Goal: Task Accomplishment & Management: Manage account settings

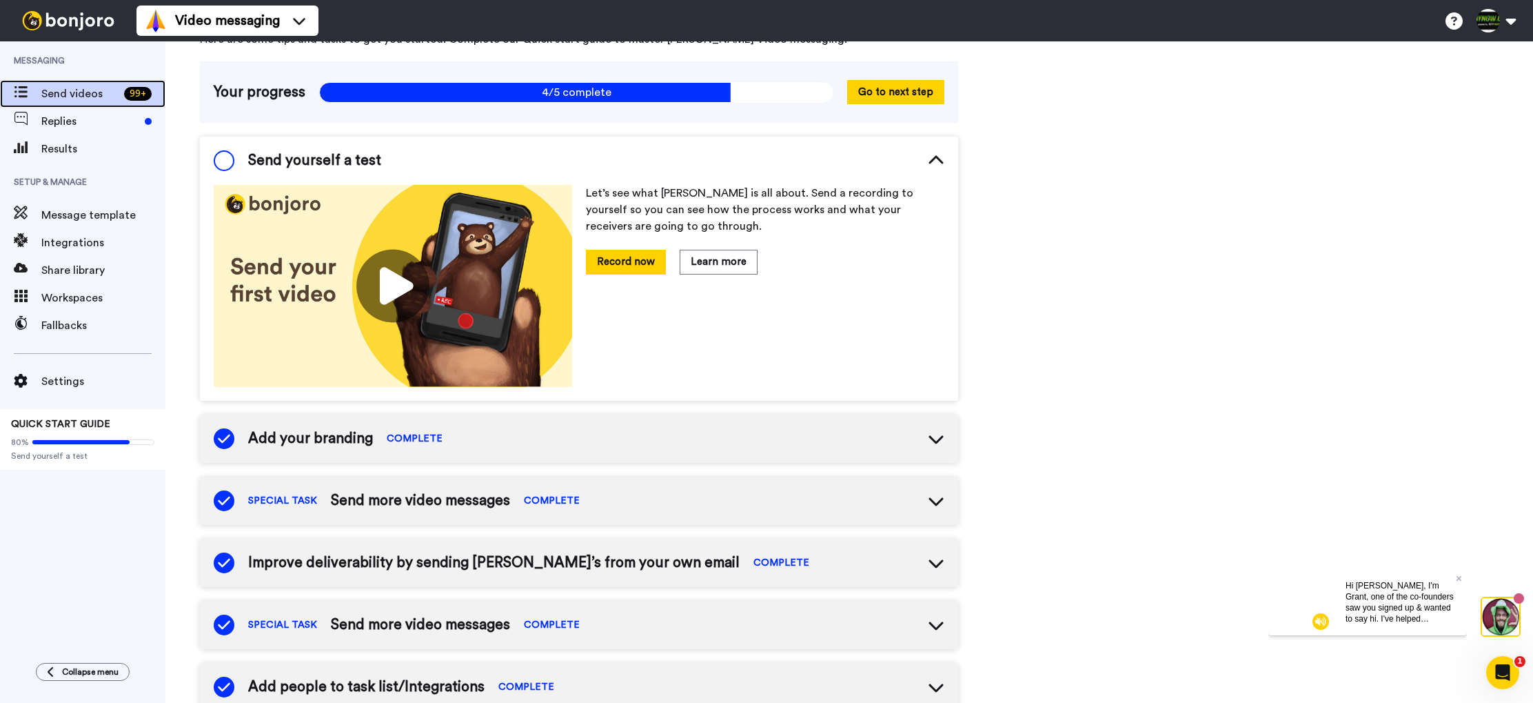
click at [95, 101] on span "Send videos" at bounding box center [79, 93] width 77 height 17
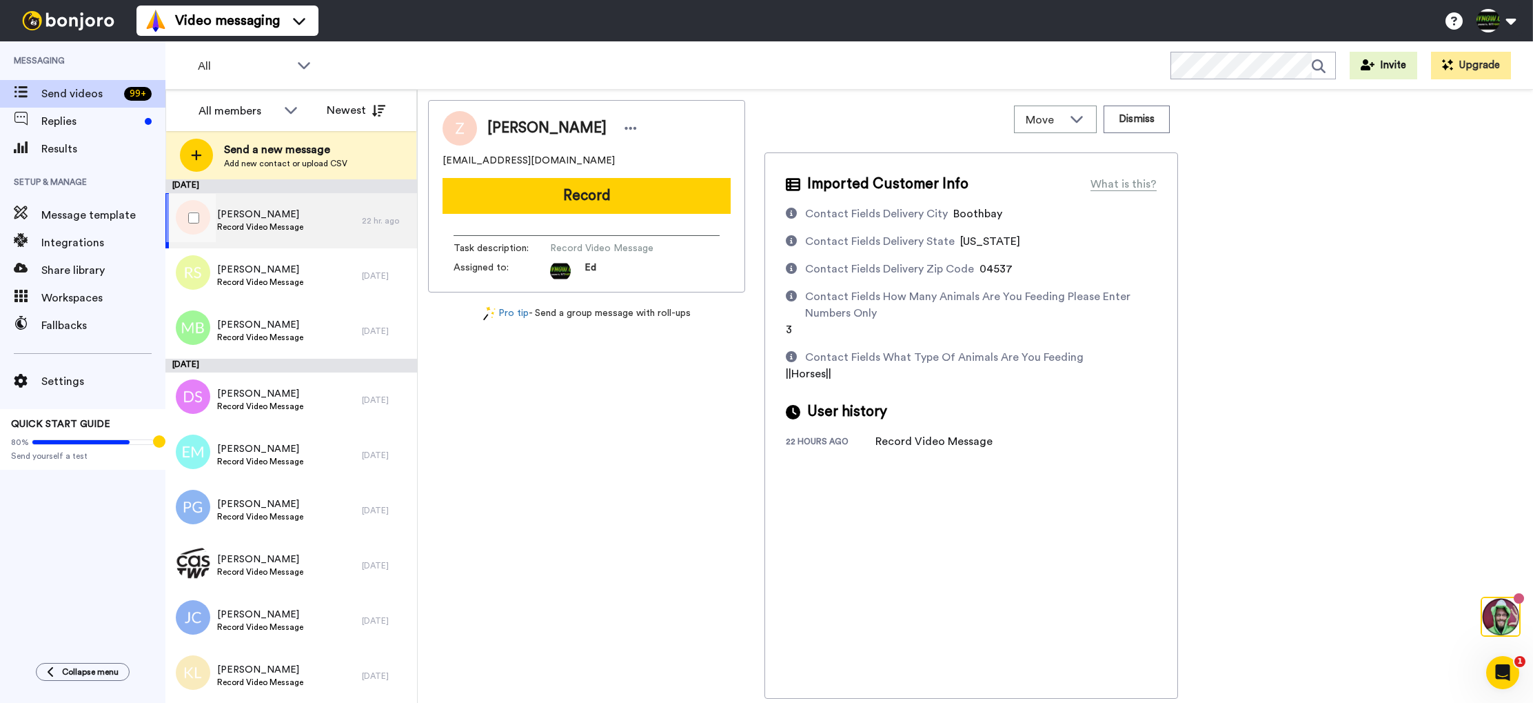
click at [290, 218] on span "Zoe" at bounding box center [260, 215] width 86 height 14
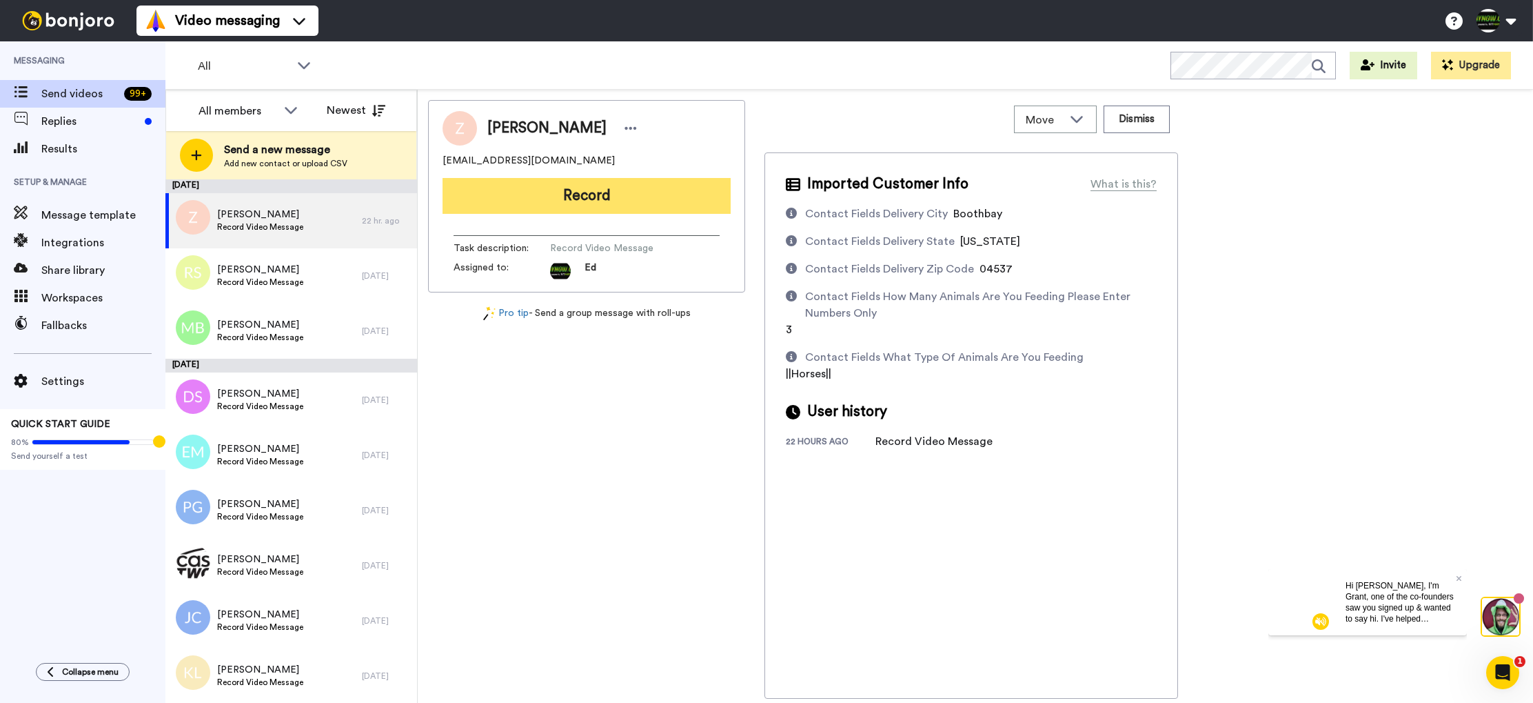
click at [607, 201] on button "Record" at bounding box center [587, 196] width 288 height 36
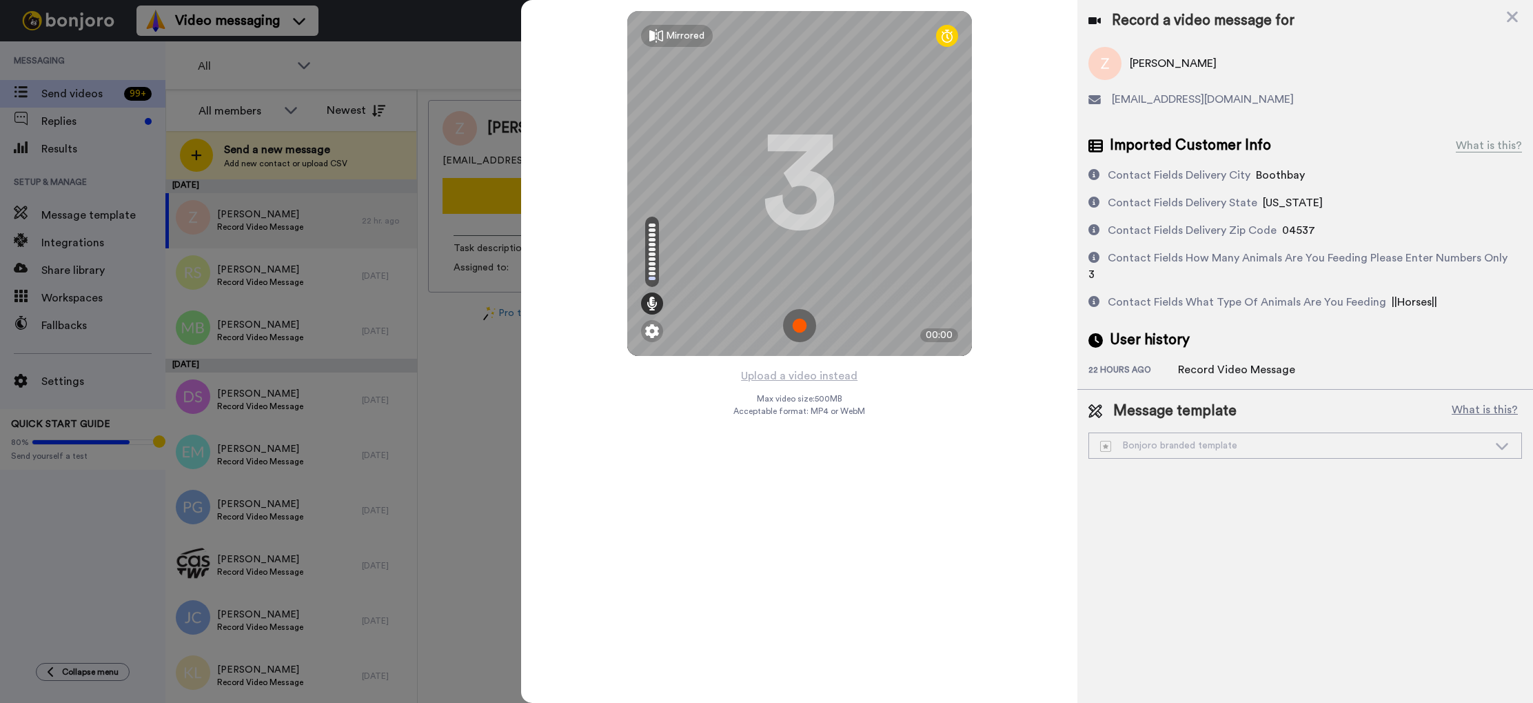
click at [807, 325] on img at bounding box center [799, 325] width 33 height 33
click at [797, 324] on img at bounding box center [799, 325] width 33 height 33
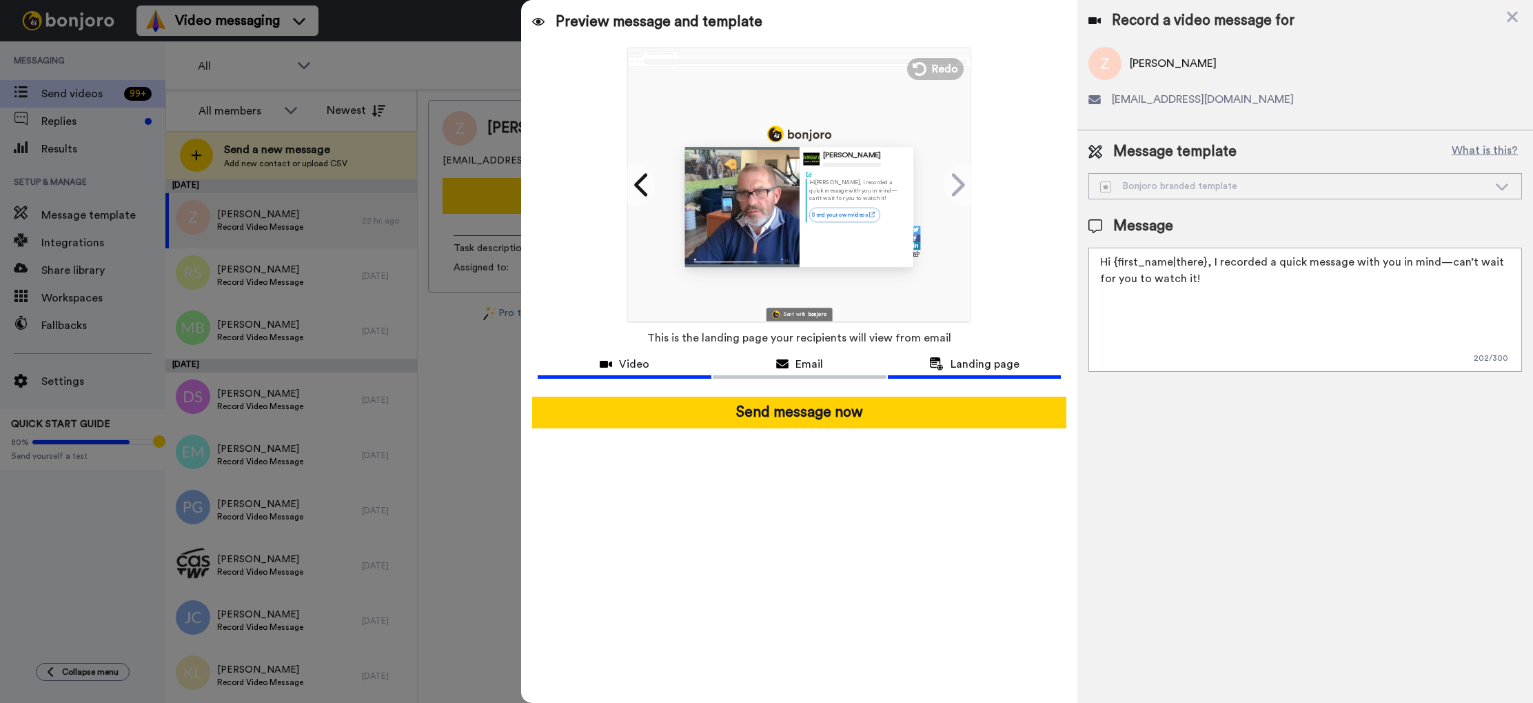
drag, startPoint x: 647, startPoint y: 370, endPoint x: 654, endPoint y: 366, distance: 7.5
click at [647, 370] on span "Video" at bounding box center [634, 364] width 30 height 17
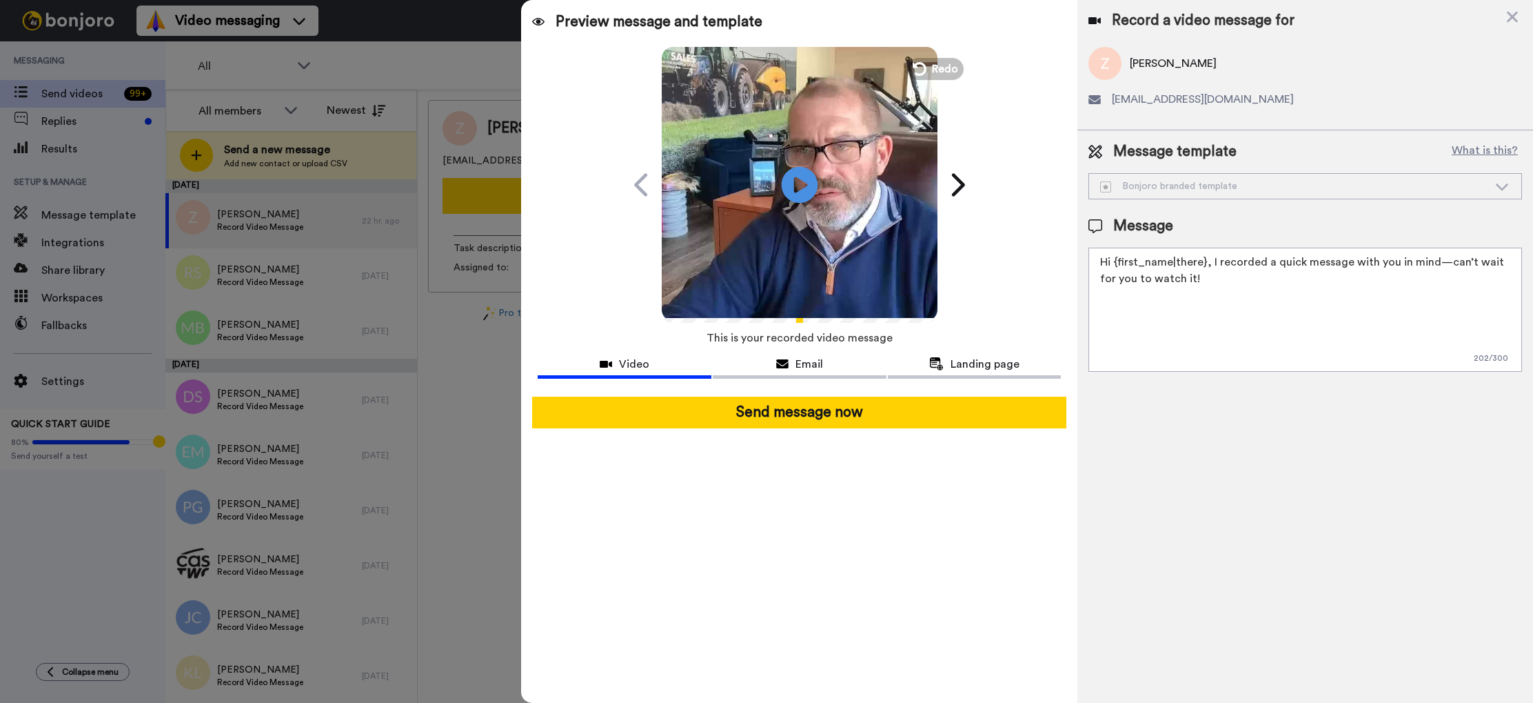
click at [794, 177] on icon "Play/Pause" at bounding box center [800, 184] width 37 height 65
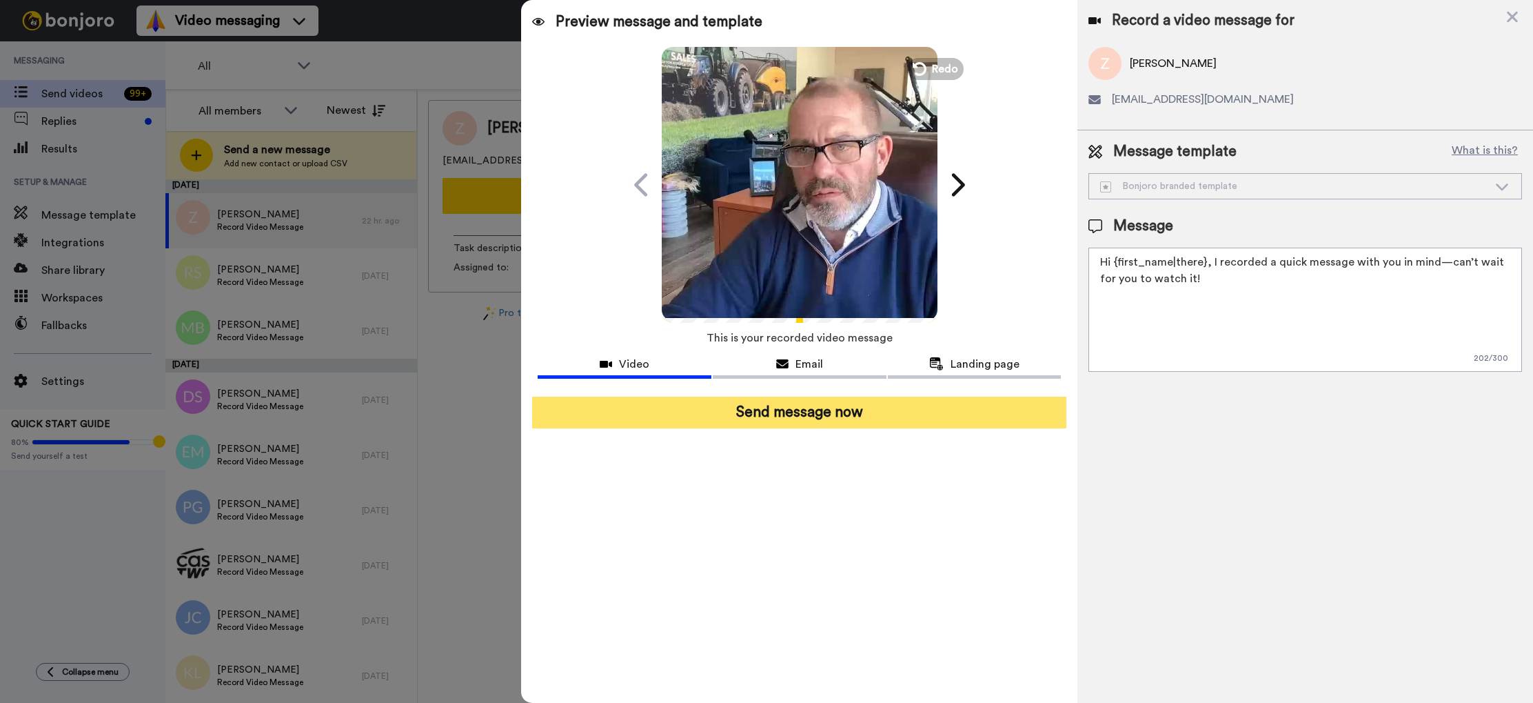
click at [829, 414] on button "Send message now" at bounding box center [799, 412] width 534 height 32
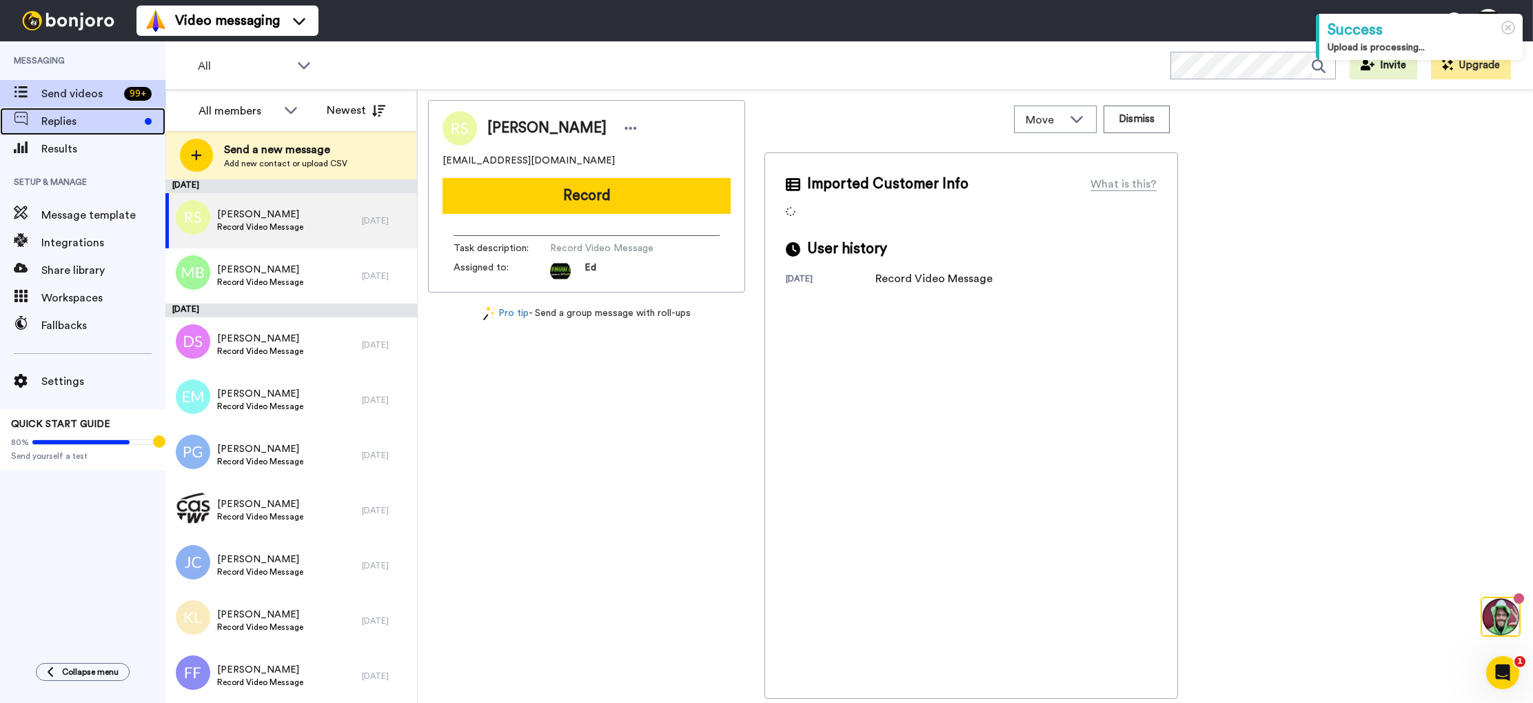
click at [110, 128] on span "Replies" at bounding box center [90, 121] width 98 height 17
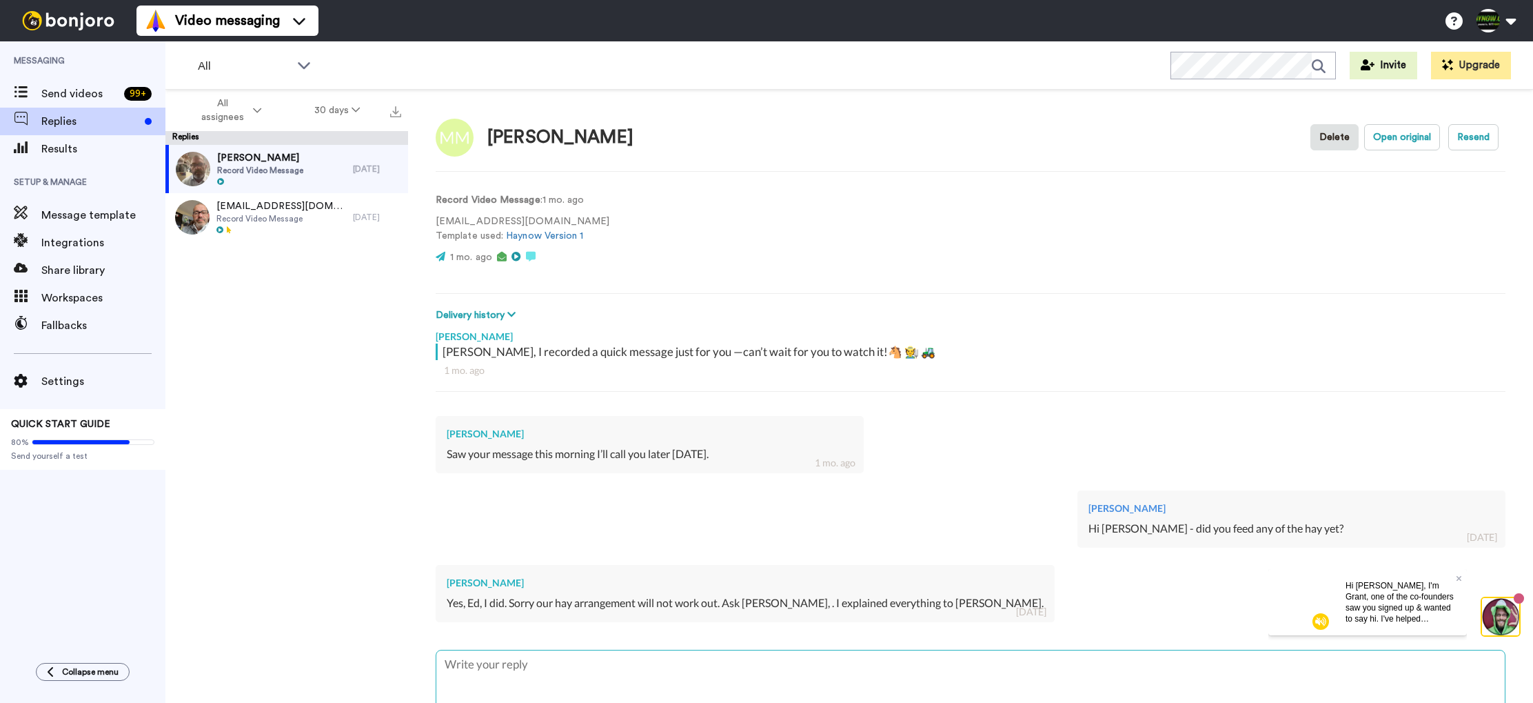
click at [601, 666] on textarea at bounding box center [970, 694] width 1069 height 88
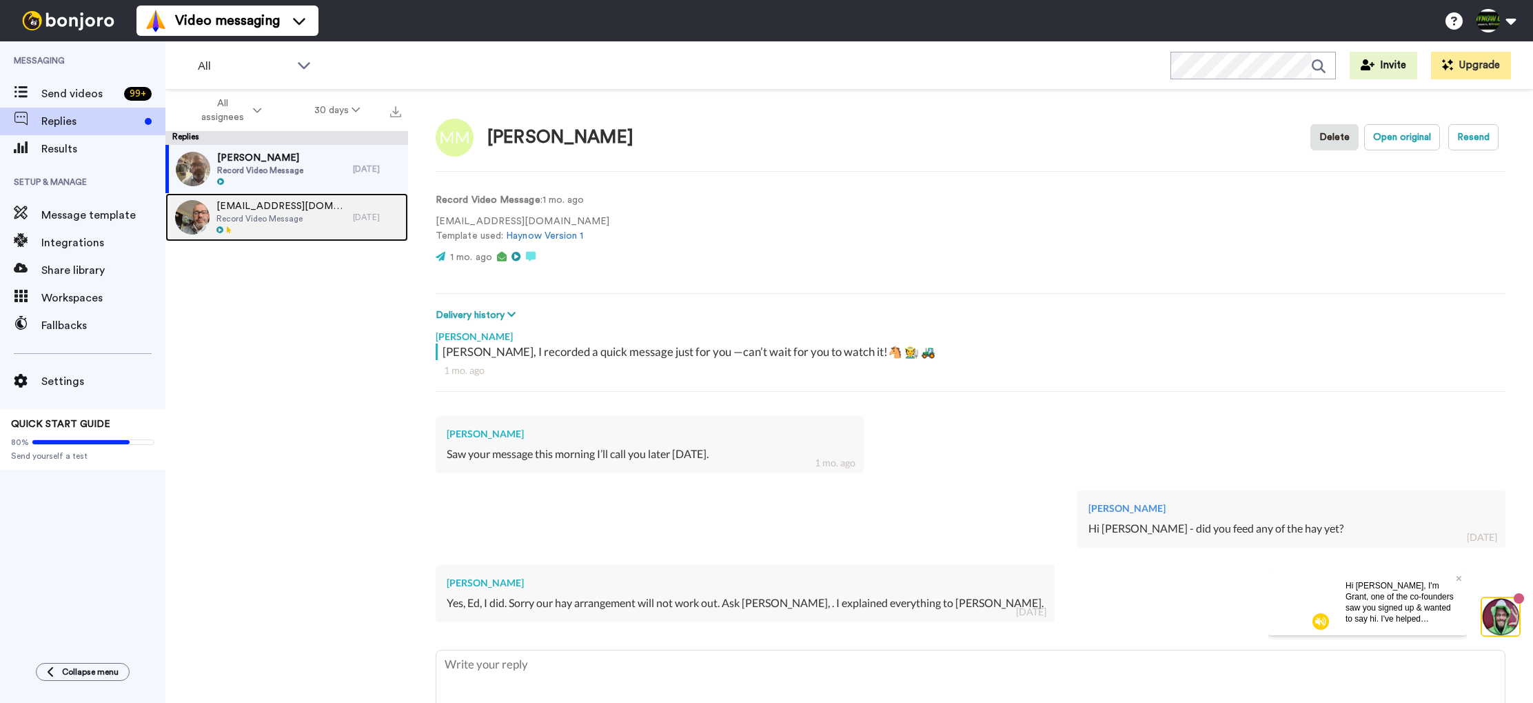
click at [290, 211] on span "[EMAIL_ADDRESS][DOMAIN_NAME]" at bounding box center [281, 206] width 130 height 14
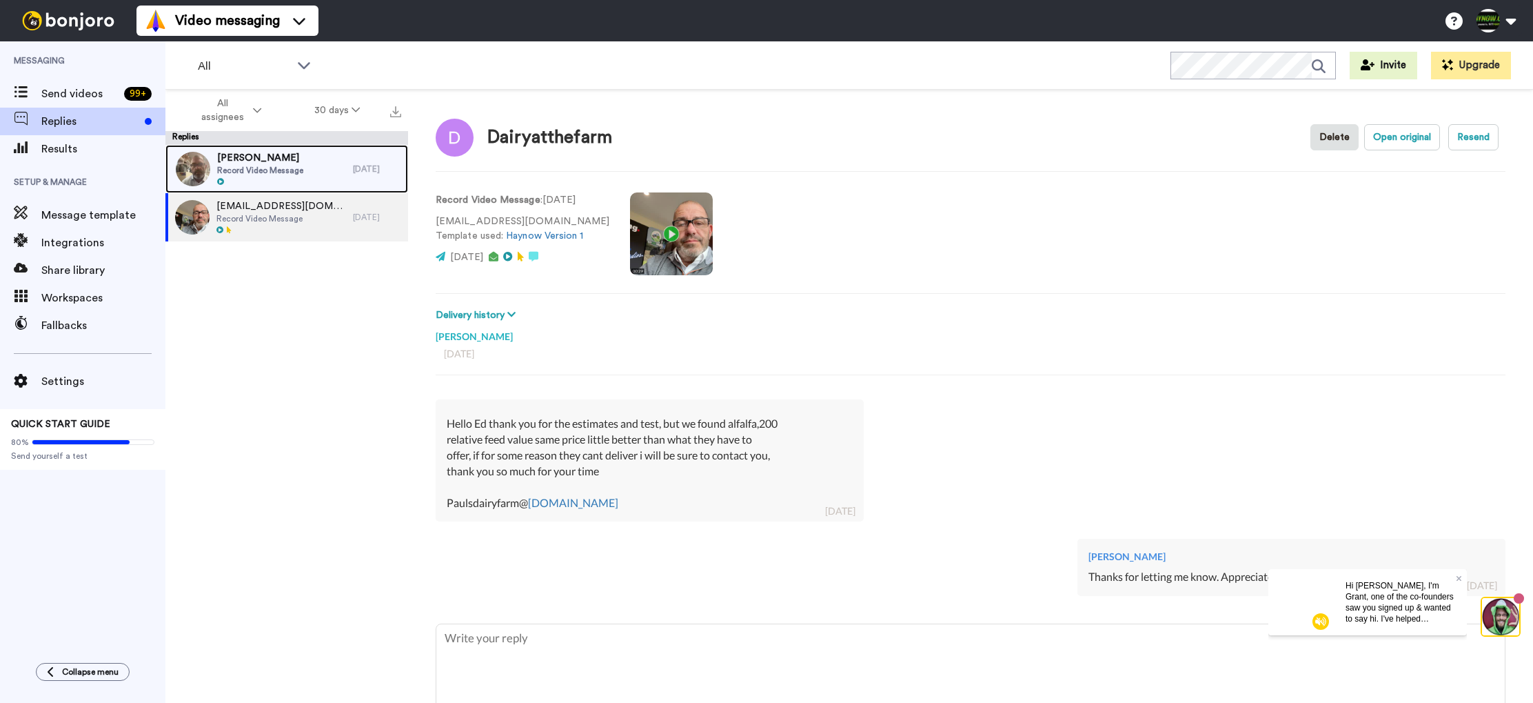
click at [290, 173] on span "Record Video Message" at bounding box center [260, 170] width 86 height 11
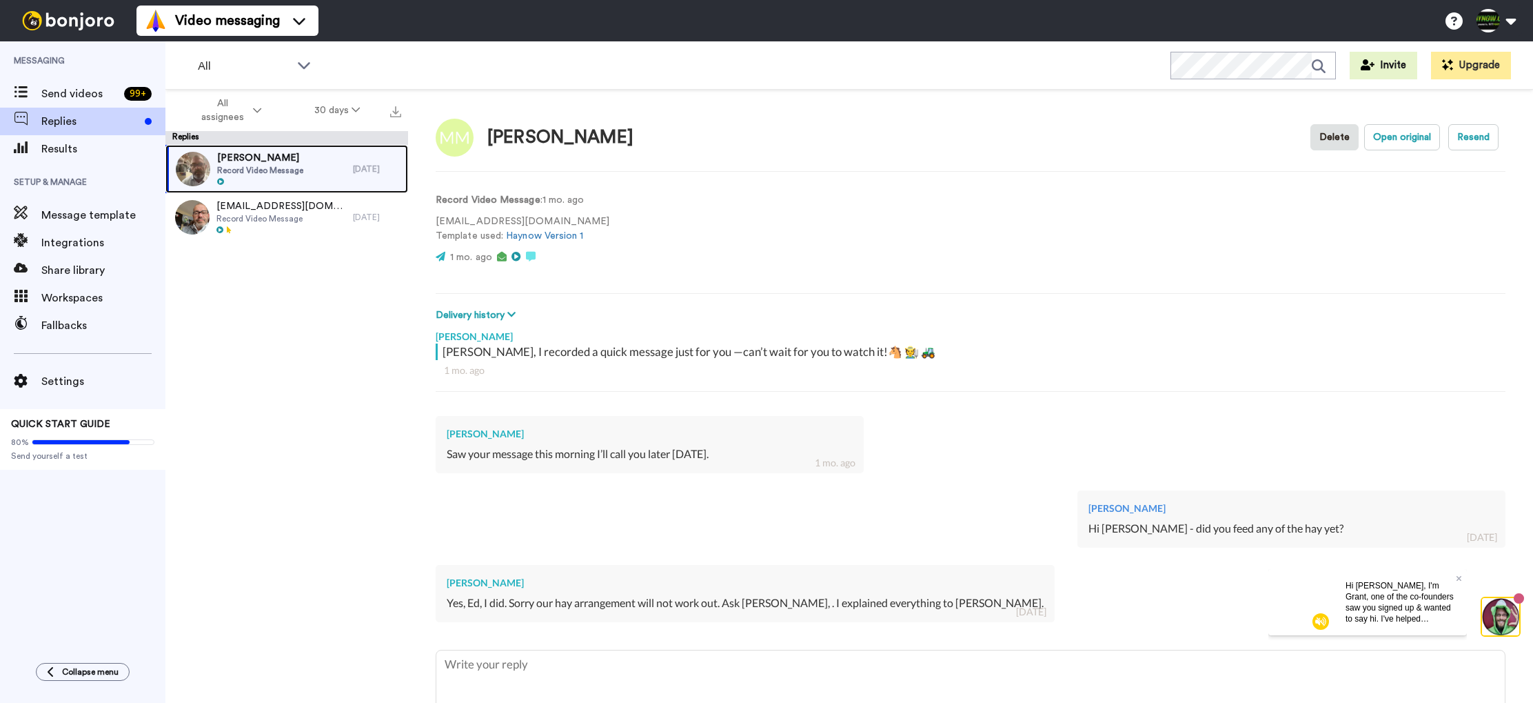
click at [305, 172] on div "Mary Macura Record Video Message" at bounding box center [259, 169] width 188 height 48
click at [800, 667] on textarea at bounding box center [970, 694] width 1069 height 88
drag, startPoint x: 1459, startPoint y: 575, endPoint x: 2727, endPoint y: 1144, distance: 1389.7
click at [1459, 575] on icon at bounding box center [1460, 578] width 6 height 8
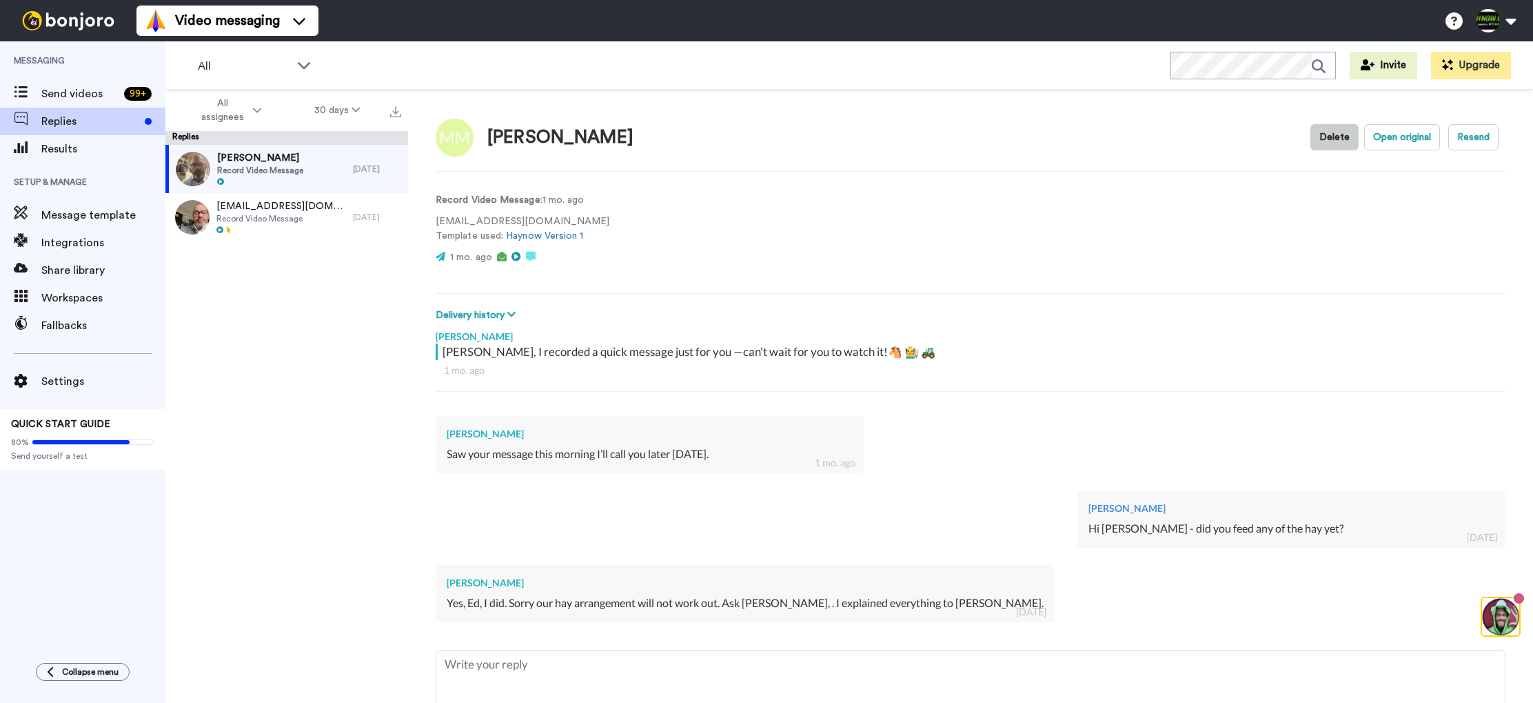
click at [1330, 141] on button "Delete" at bounding box center [1335, 137] width 48 height 26
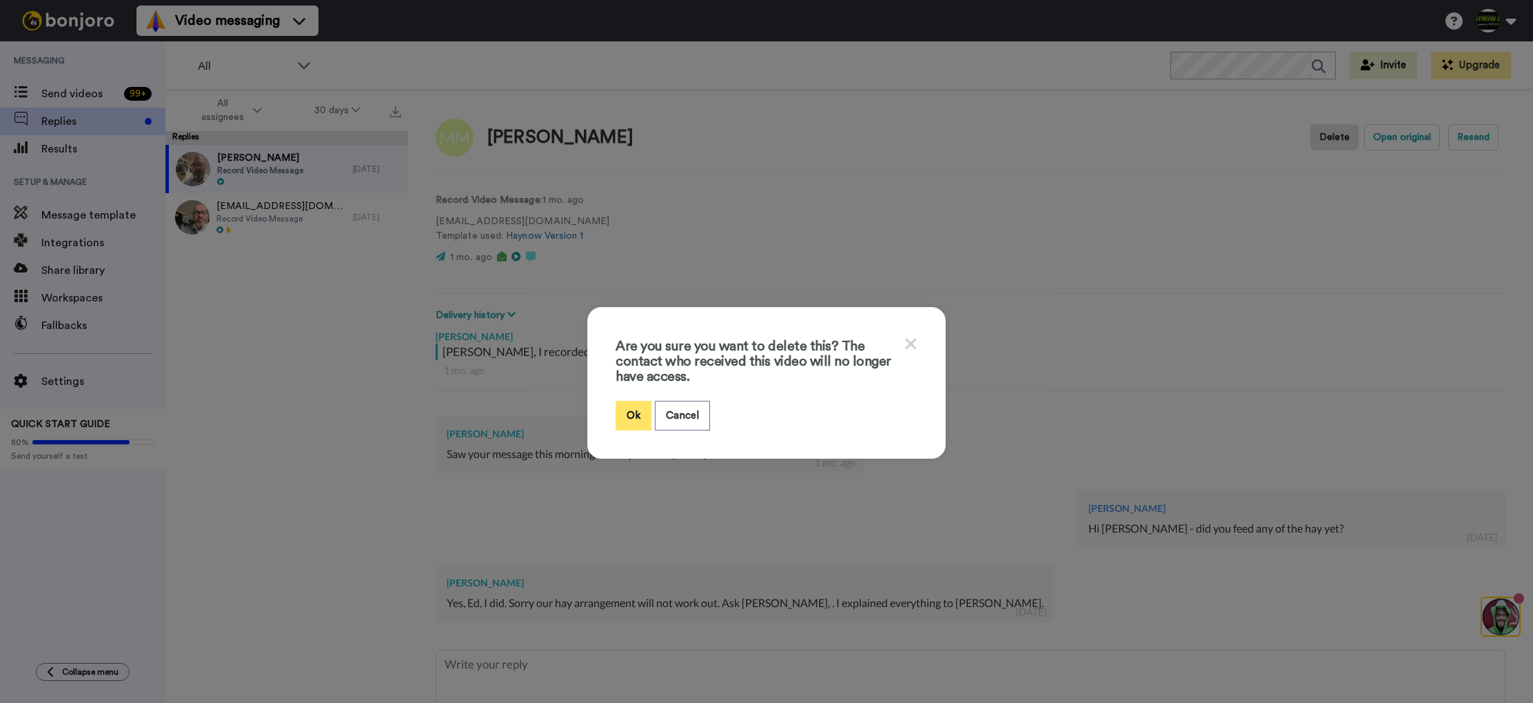
click at [629, 414] on button "Ok" at bounding box center [634, 416] width 36 height 30
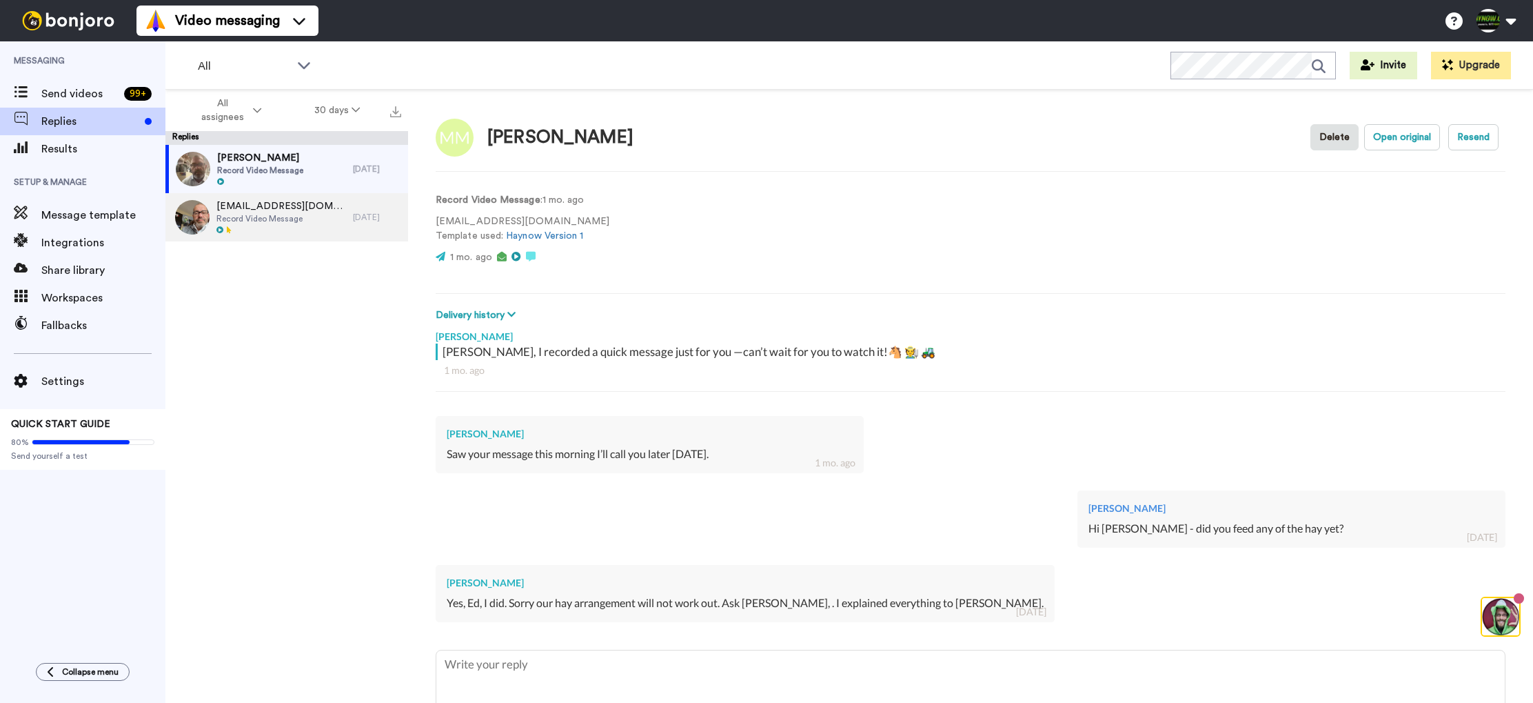
type textarea "x"
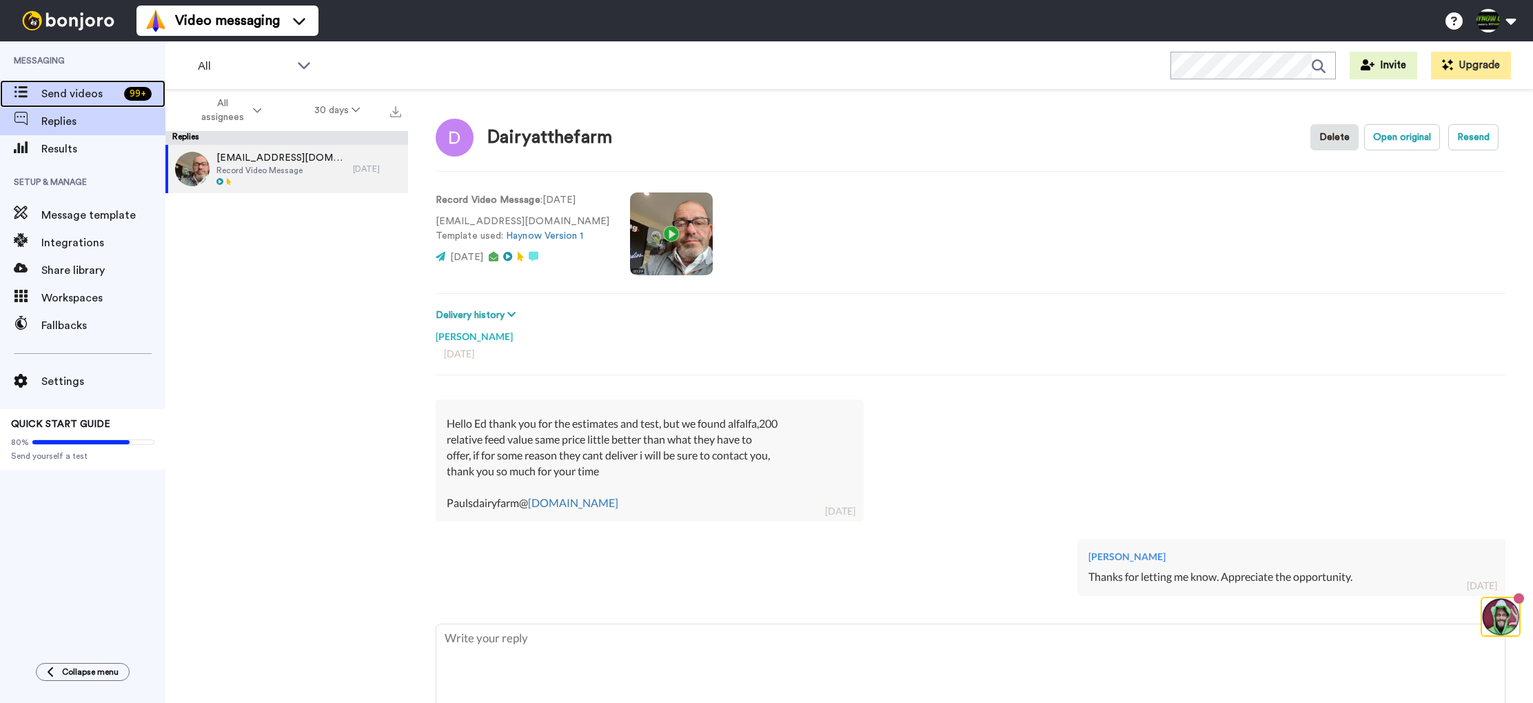
click at [65, 95] on span "Send videos" at bounding box center [79, 93] width 77 height 17
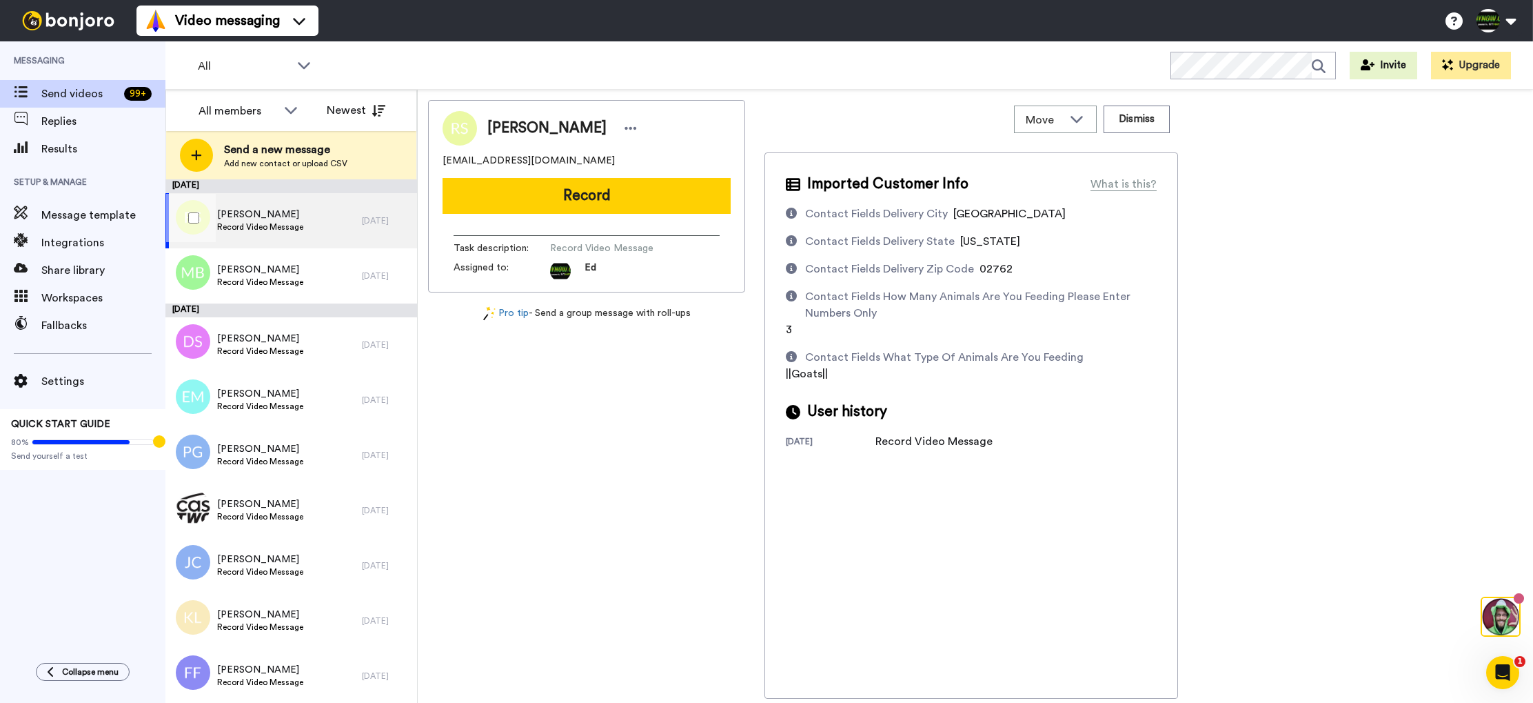
click at [281, 221] on span "Record Video Message" at bounding box center [260, 226] width 86 height 11
click at [300, 222] on span "Record Video Message" at bounding box center [260, 226] width 86 height 11
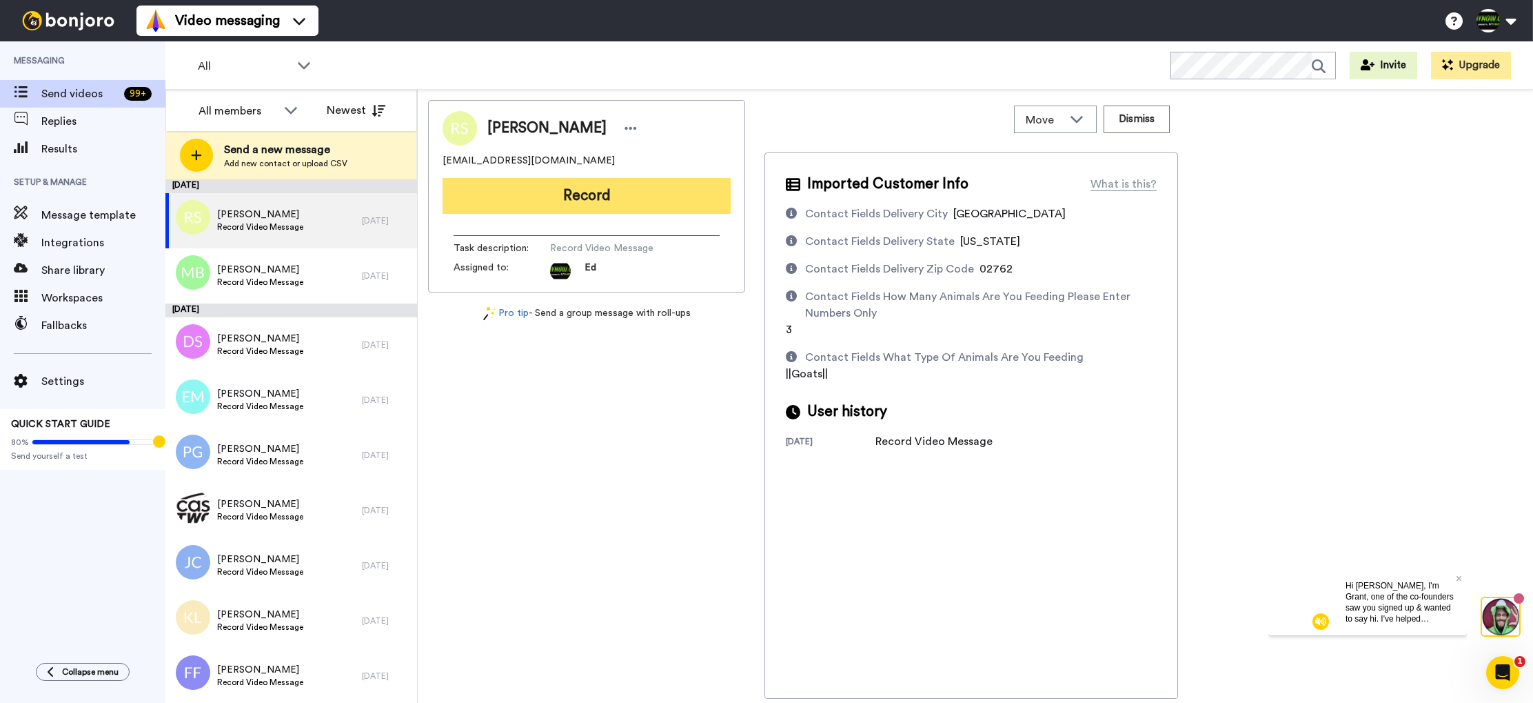
click at [599, 199] on button "Record" at bounding box center [587, 196] width 288 height 36
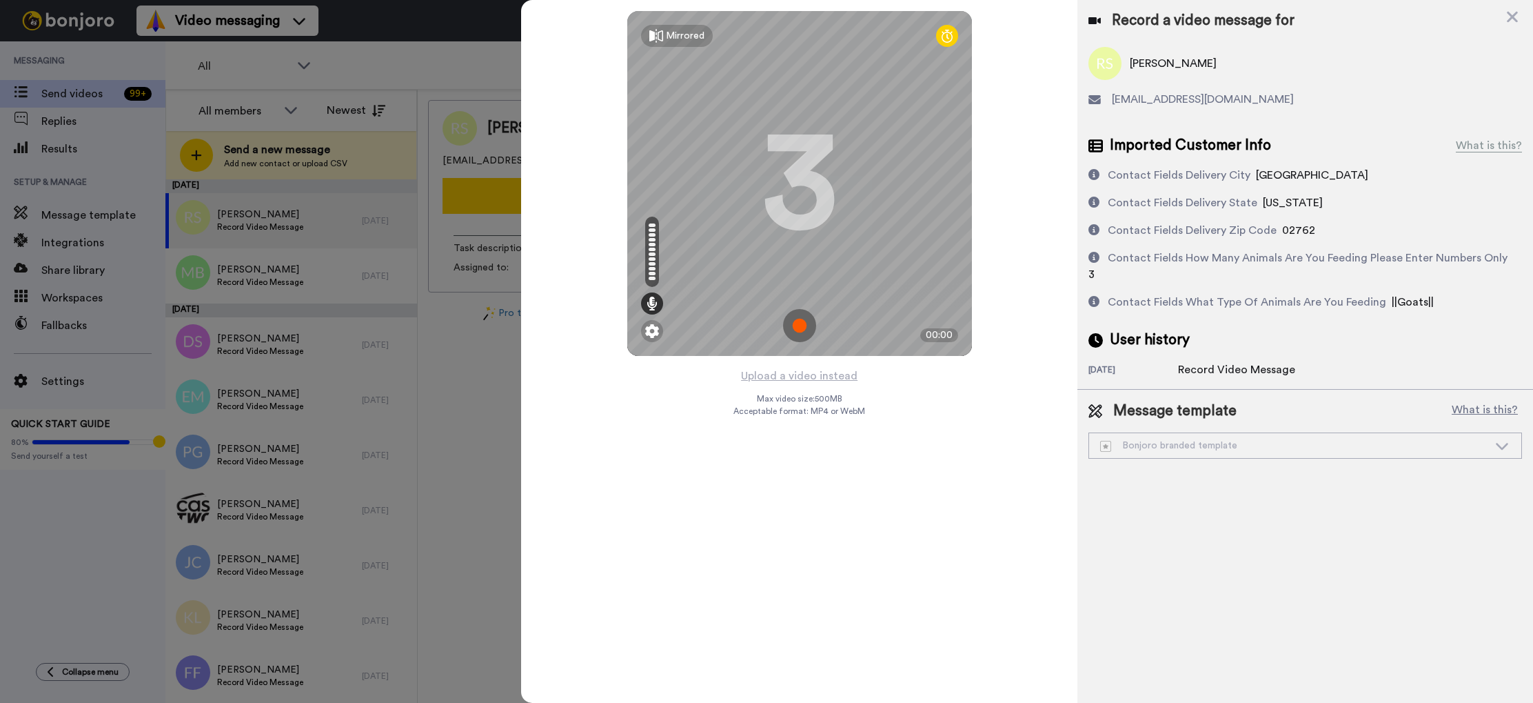
click at [790, 326] on img at bounding box center [799, 325] width 33 height 33
click at [800, 328] on img at bounding box center [799, 325] width 33 height 33
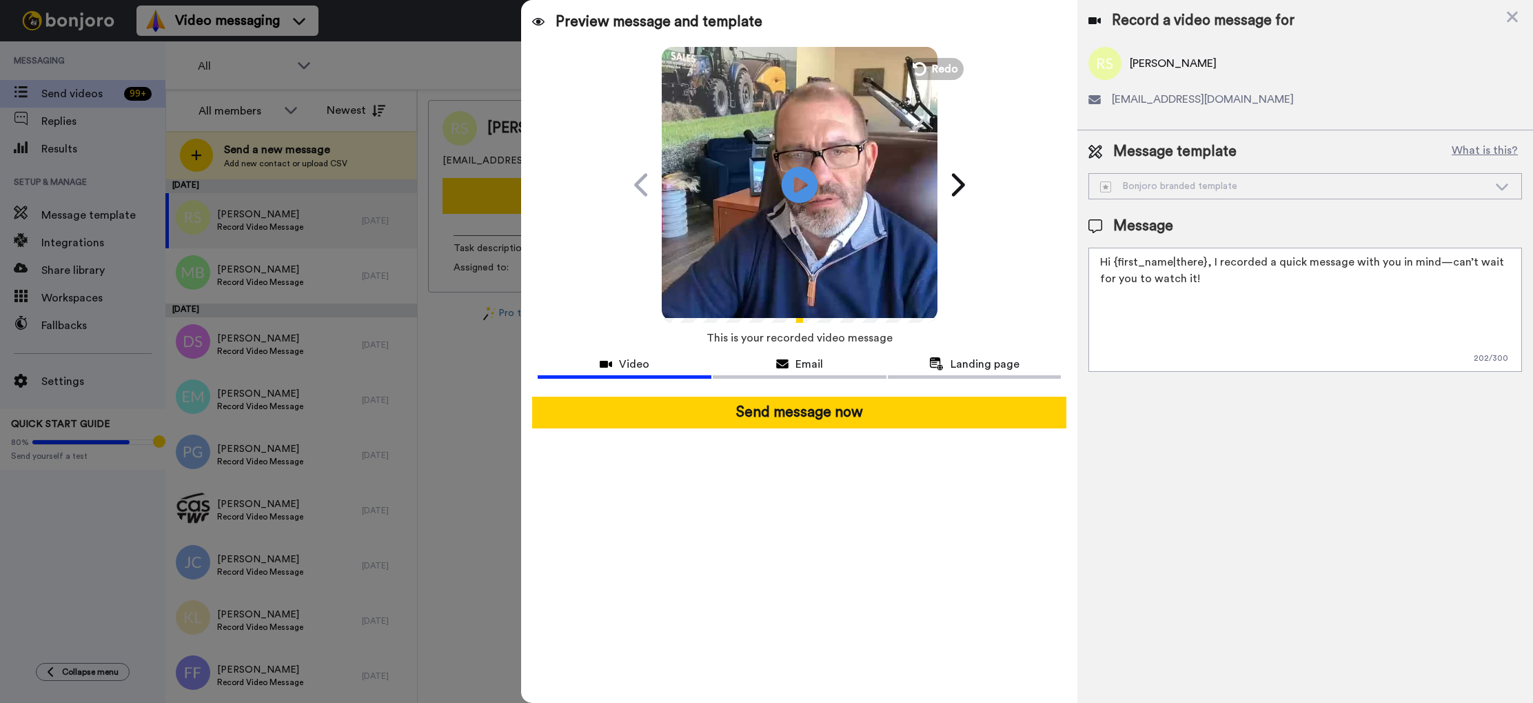
click at [799, 188] on icon "Play/Pause" at bounding box center [800, 184] width 37 height 65
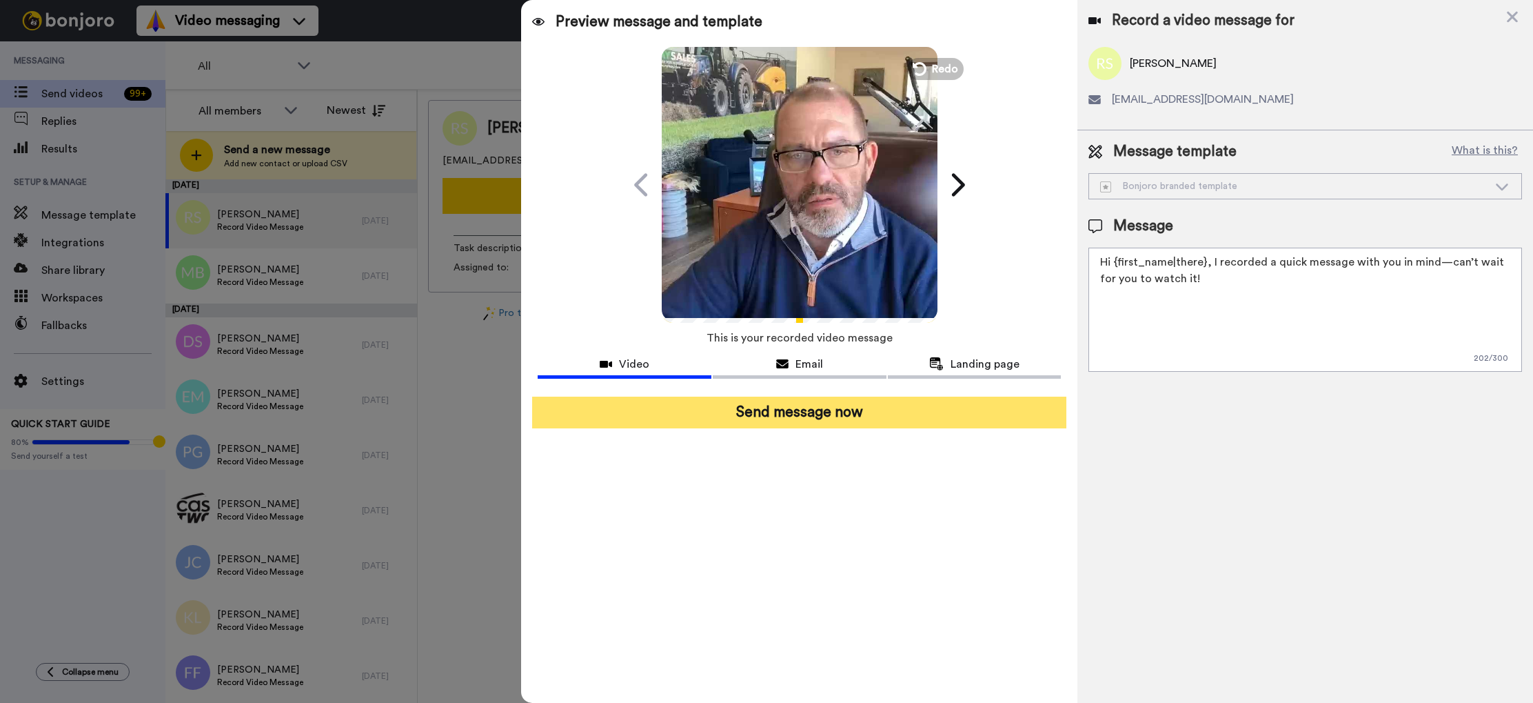
click at [836, 415] on button "Send message now" at bounding box center [799, 412] width 534 height 32
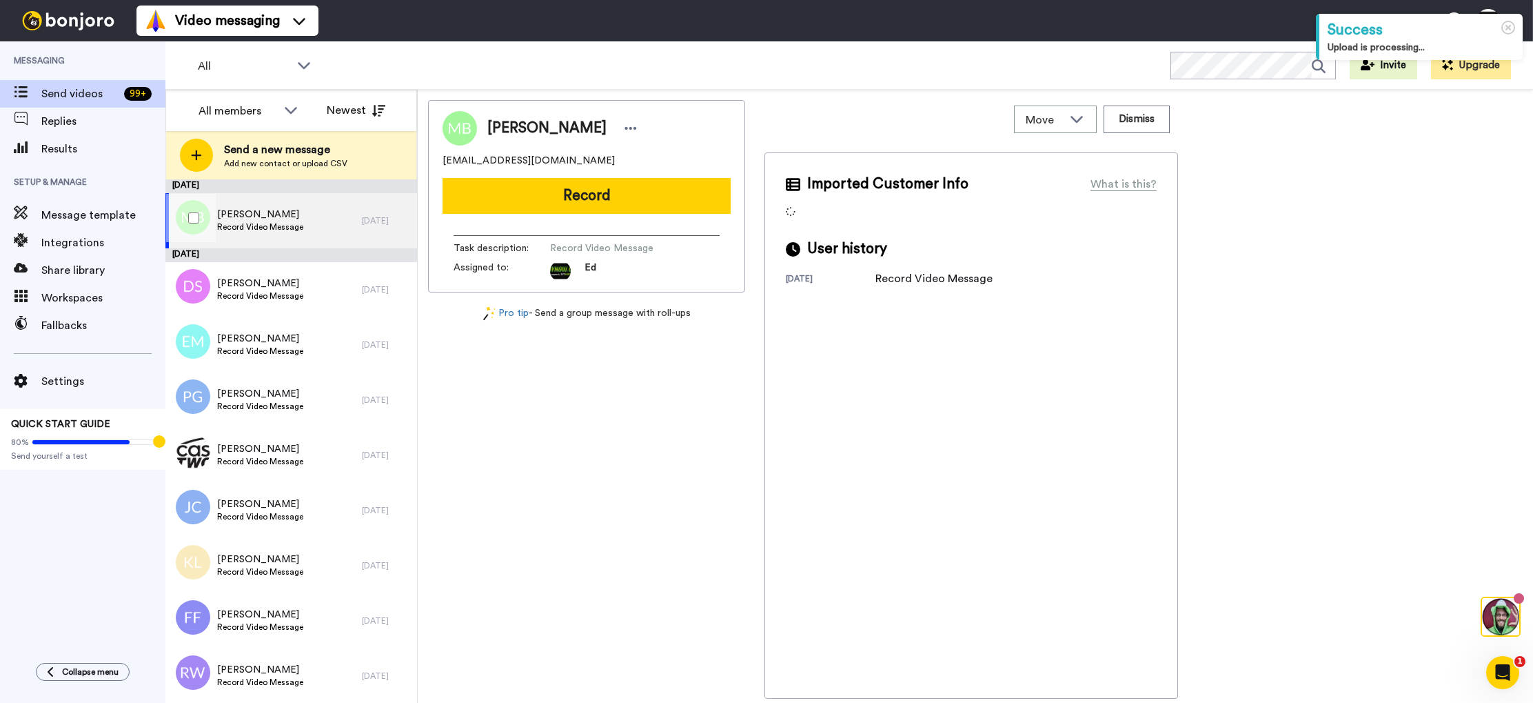
click at [289, 221] on span "Record Video Message" at bounding box center [260, 226] width 86 height 11
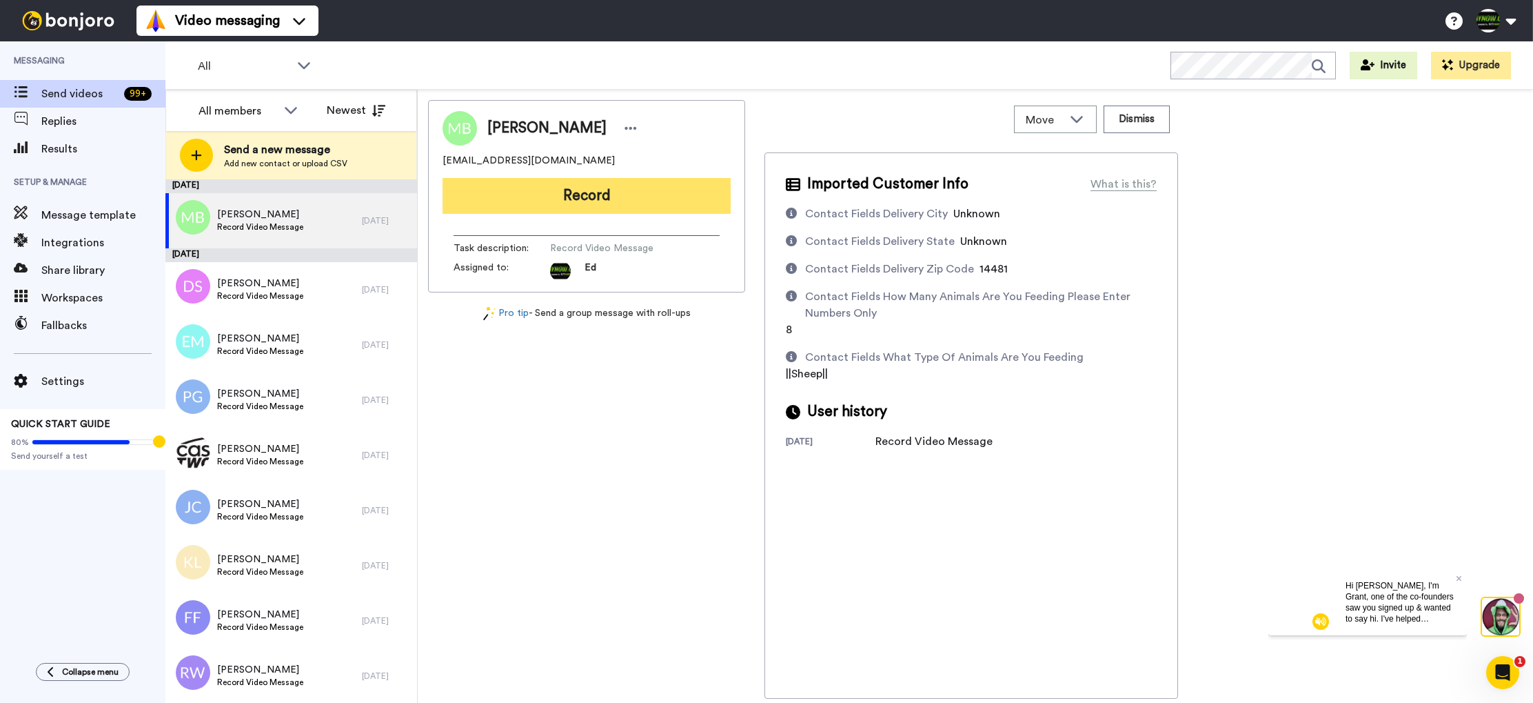
click at [627, 197] on button "Record" at bounding box center [587, 196] width 288 height 36
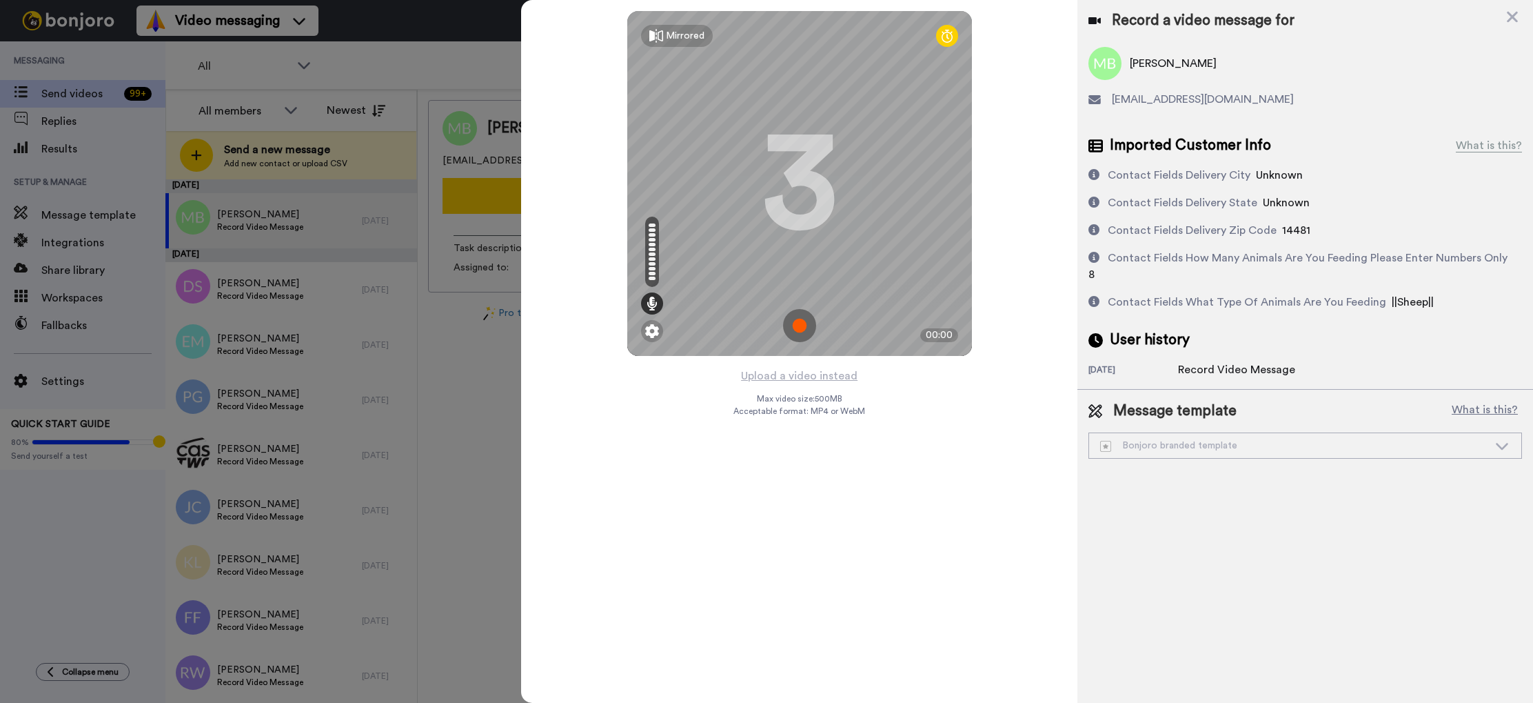
click at [805, 327] on img at bounding box center [799, 325] width 33 height 33
click at [800, 329] on img at bounding box center [799, 325] width 33 height 33
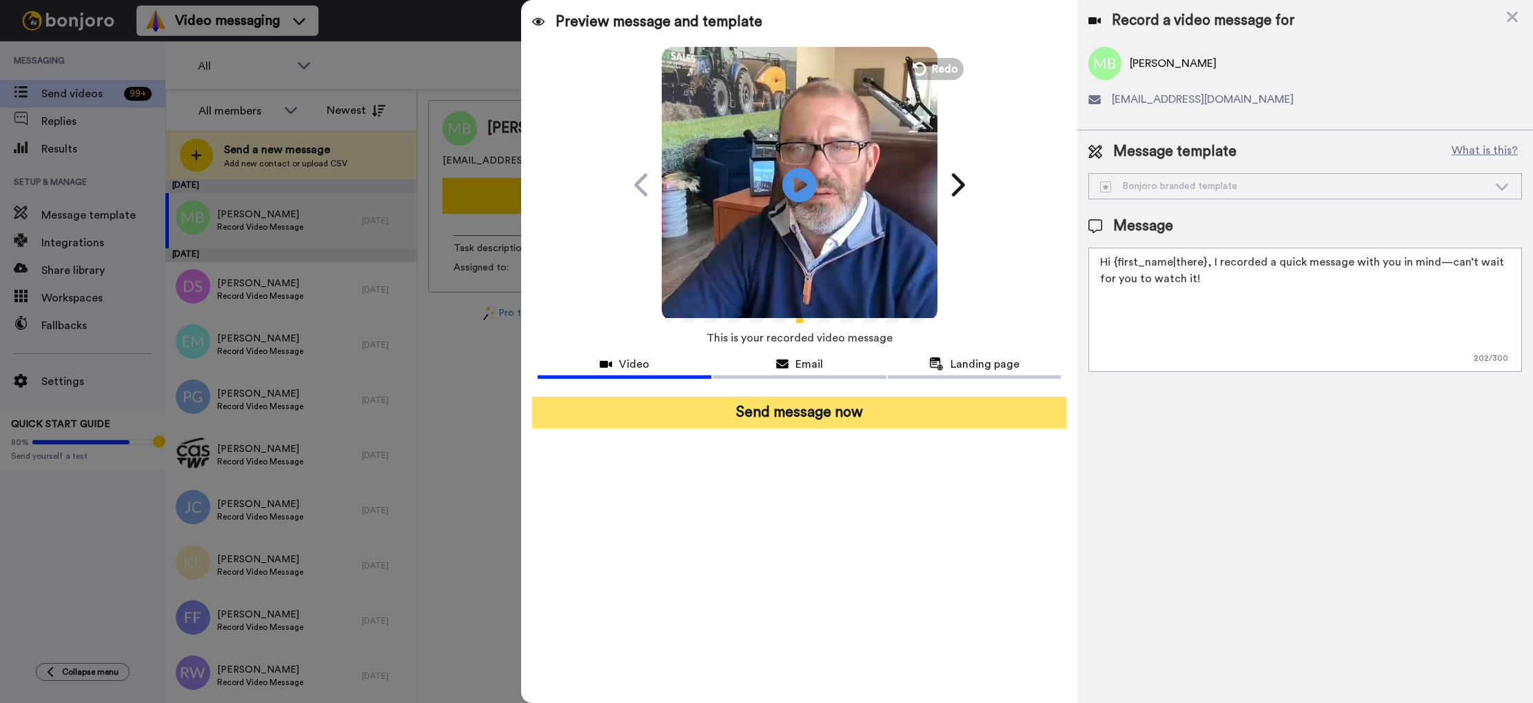
click at [842, 410] on button "Send message now" at bounding box center [799, 412] width 534 height 32
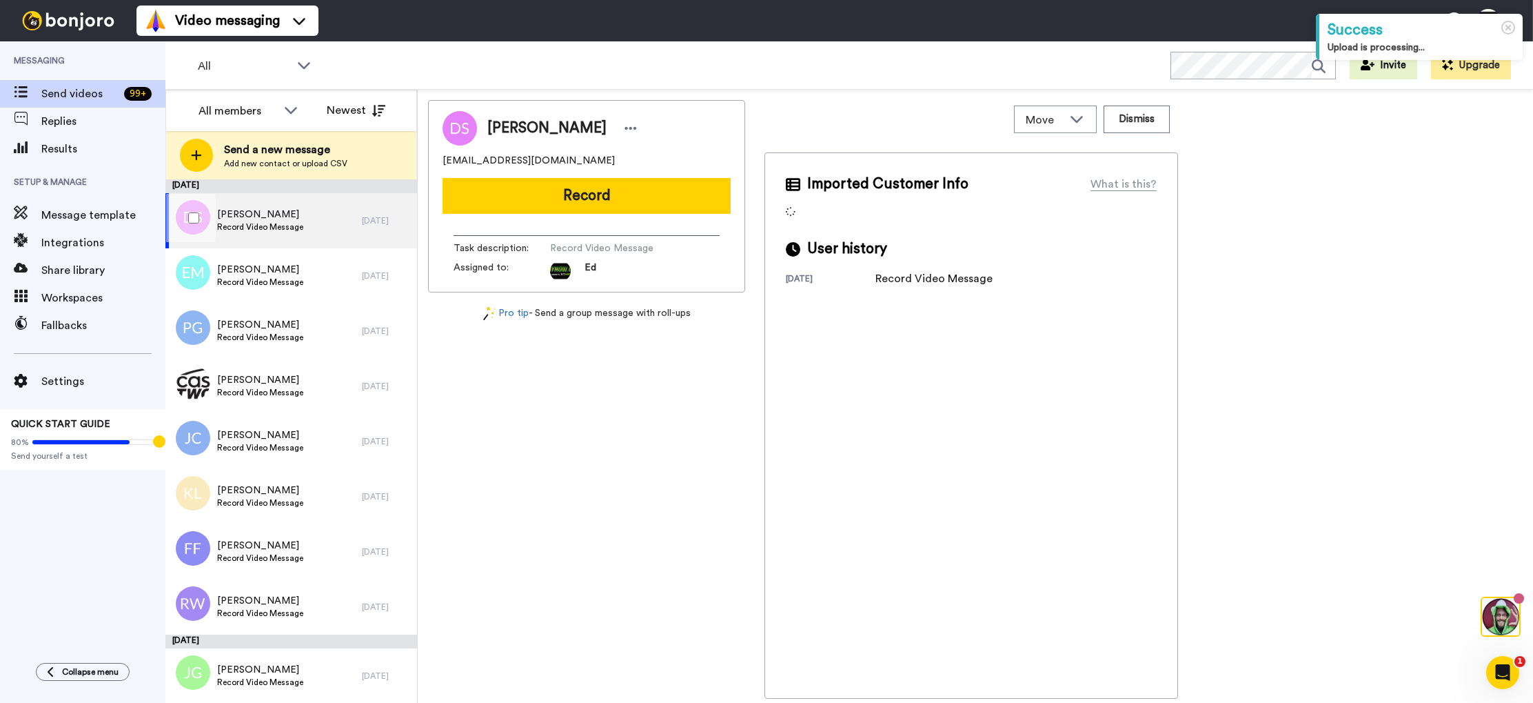
click at [316, 219] on div "Debbie Stimax Record Video Message" at bounding box center [263, 220] width 196 height 55
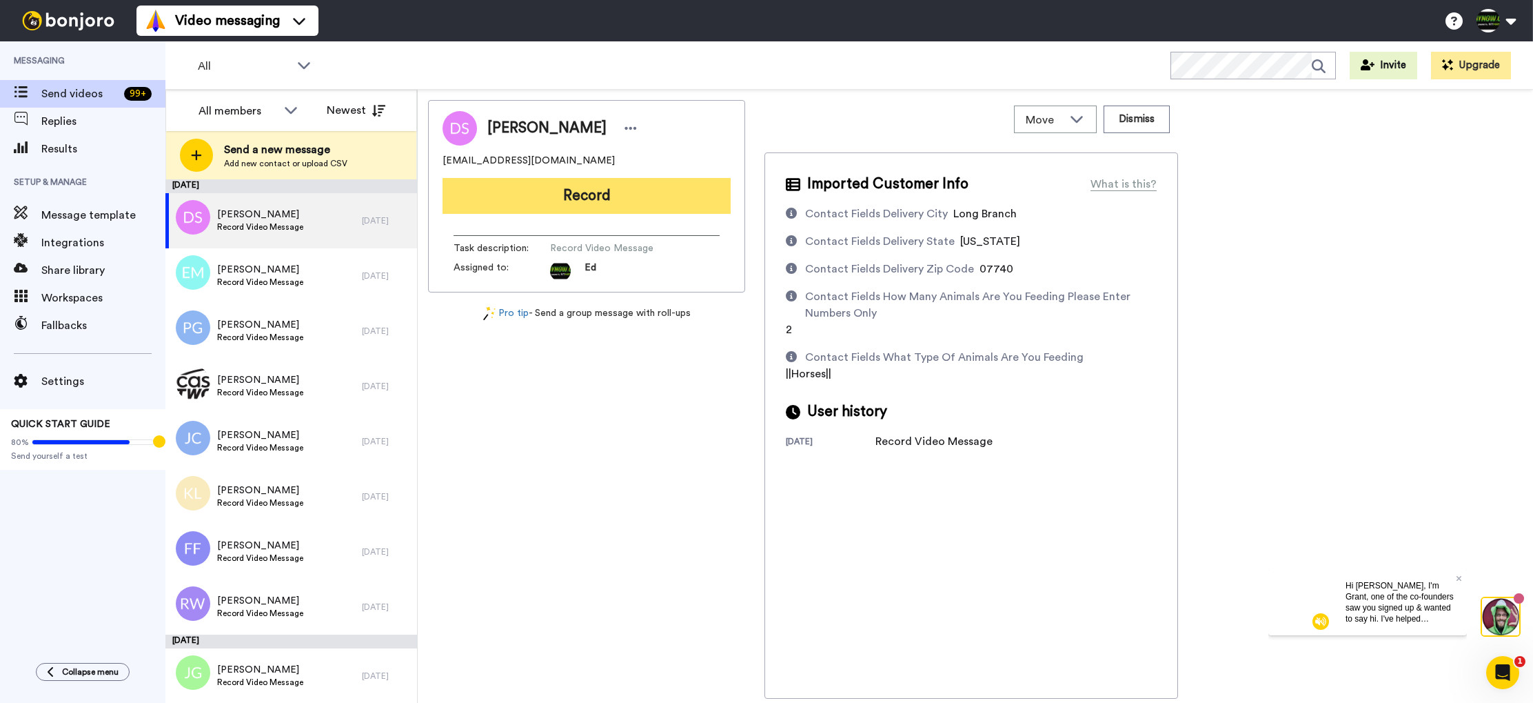
click at [628, 192] on button "Record" at bounding box center [587, 196] width 288 height 36
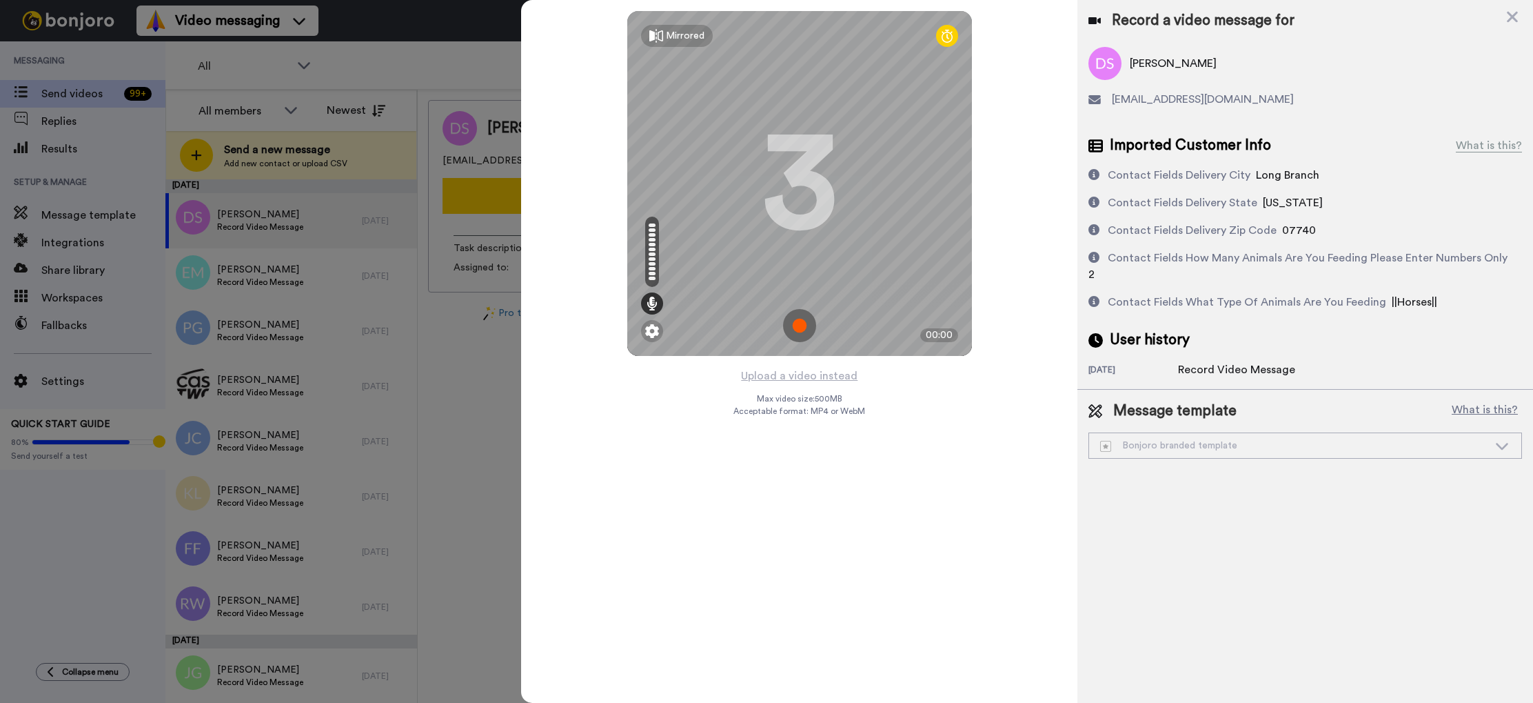
click at [798, 319] on img at bounding box center [799, 325] width 33 height 33
click at [803, 325] on img at bounding box center [799, 325] width 33 height 33
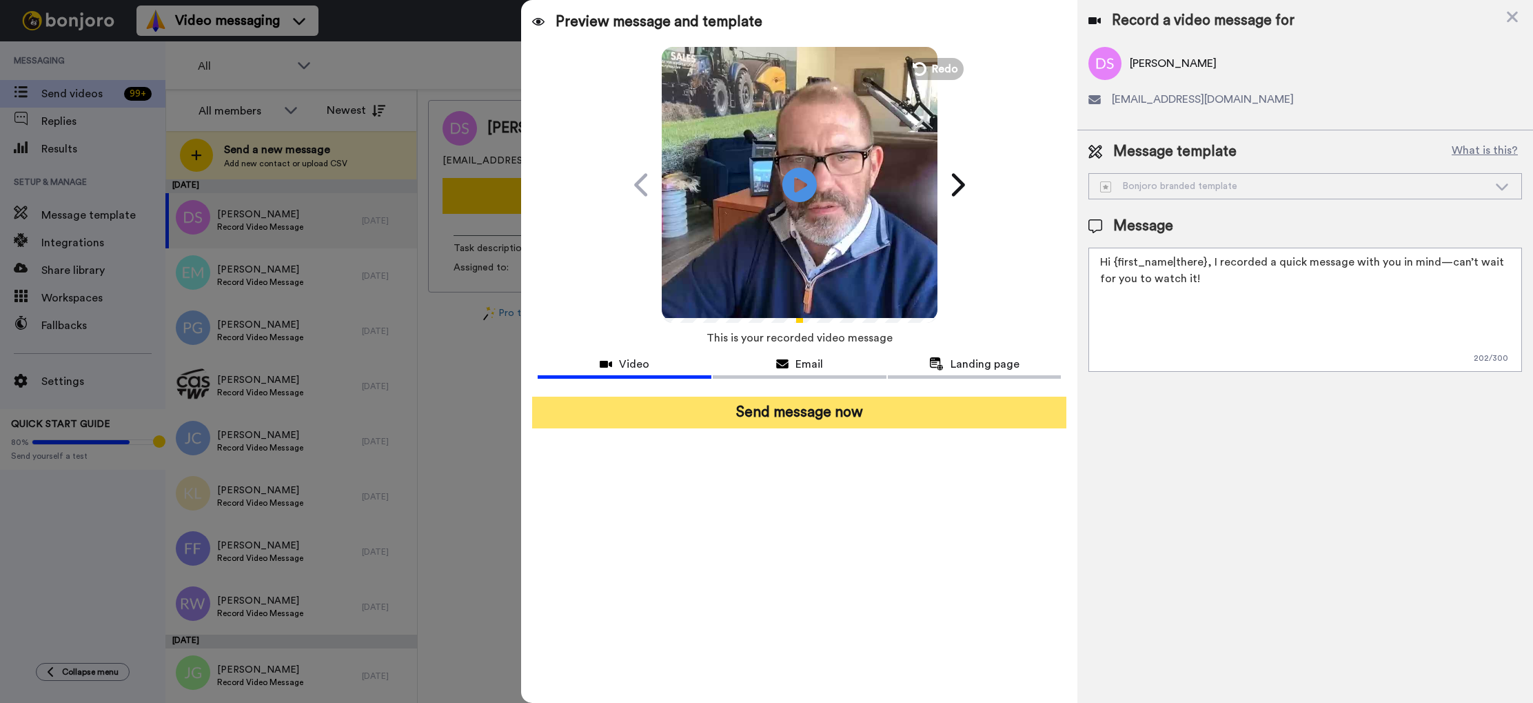
click at [842, 414] on button "Send message now" at bounding box center [799, 412] width 534 height 32
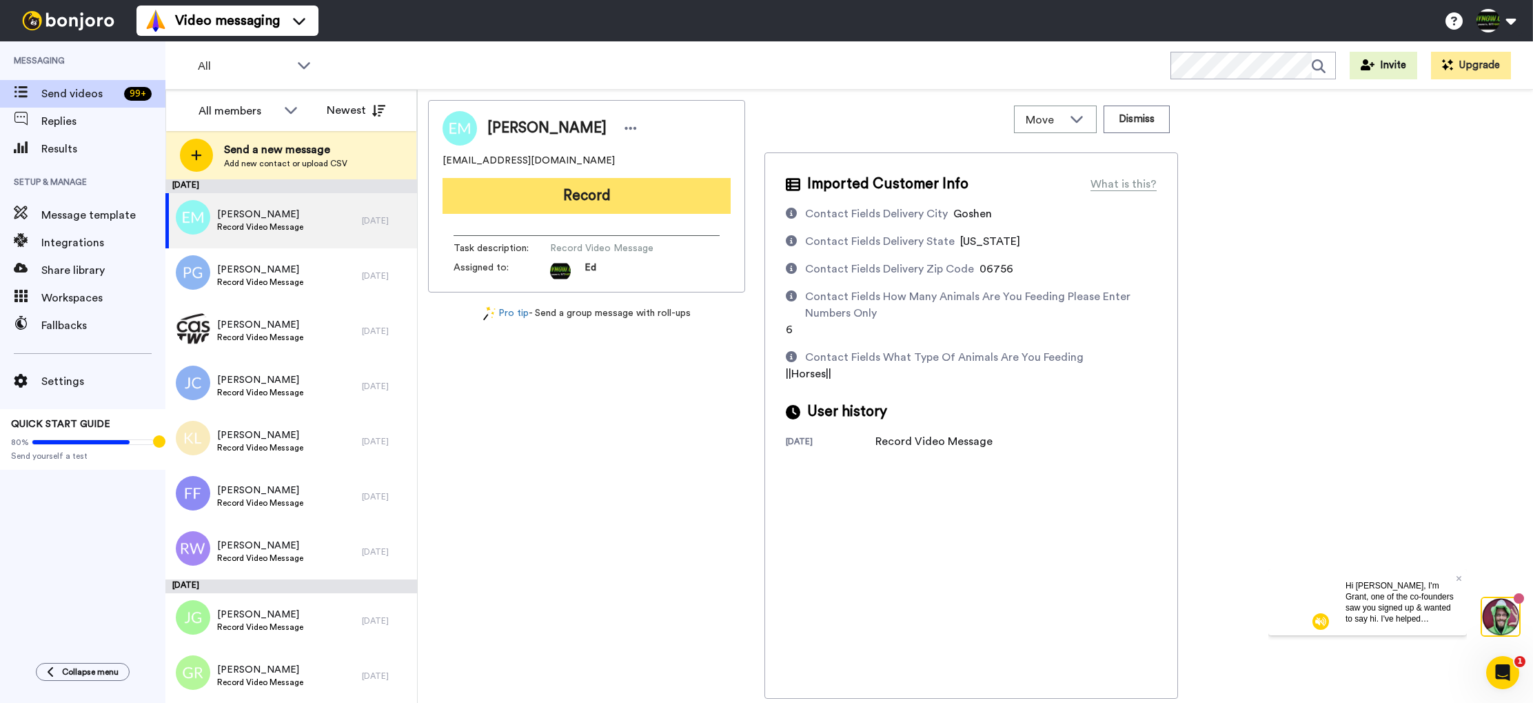
click at [627, 201] on button "Record" at bounding box center [587, 196] width 288 height 36
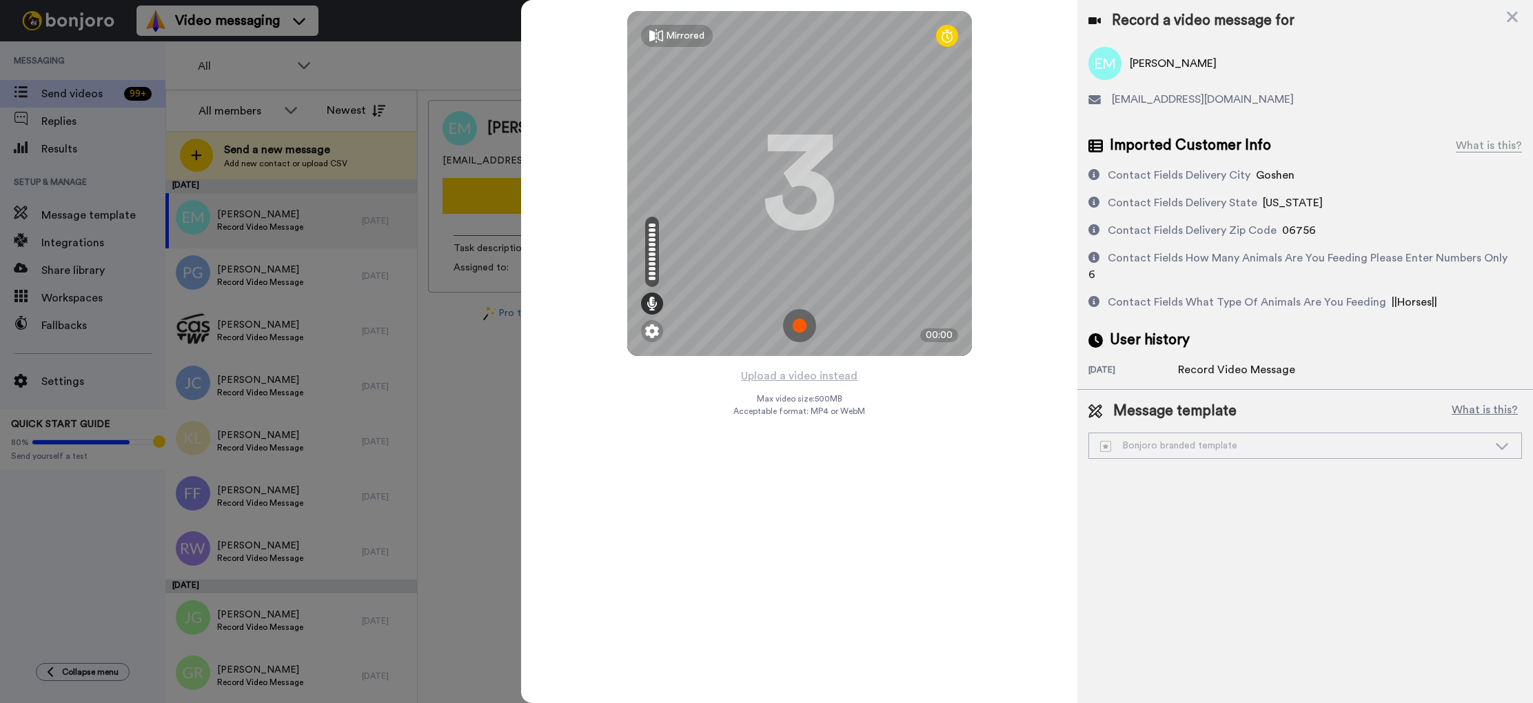
click at [799, 325] on img at bounding box center [799, 325] width 33 height 33
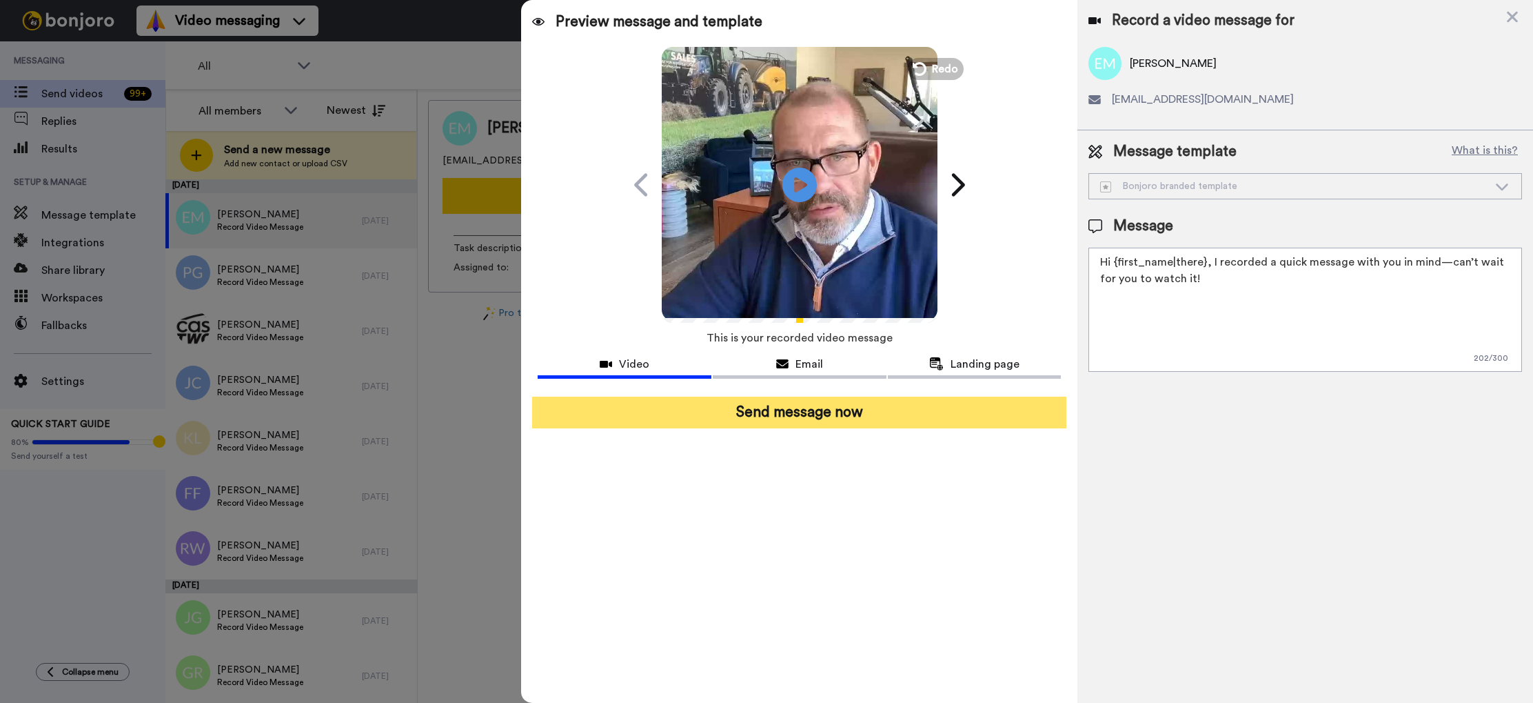
click at [833, 417] on button "Send message now" at bounding box center [799, 412] width 534 height 32
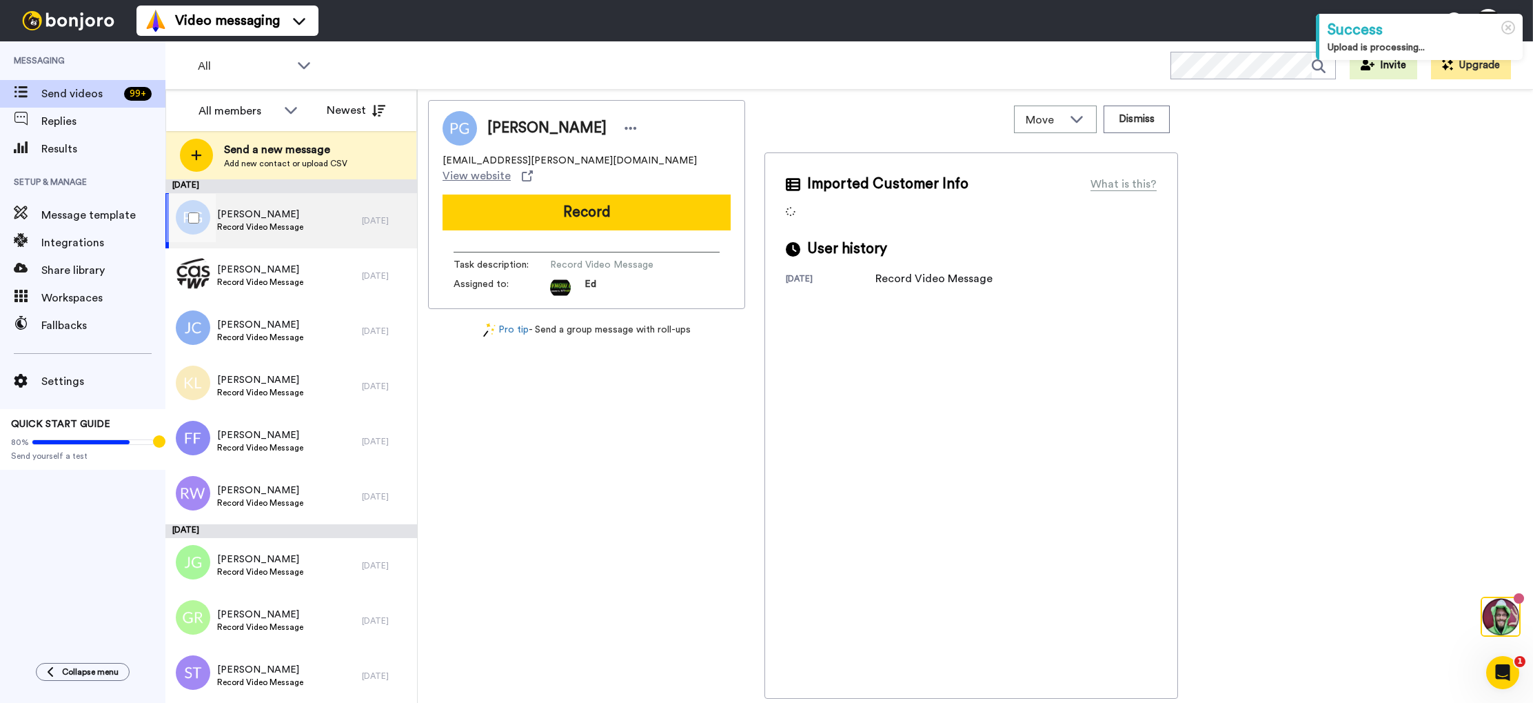
click at [317, 221] on div "[PERSON_NAME] Record Video Message" at bounding box center [263, 220] width 196 height 55
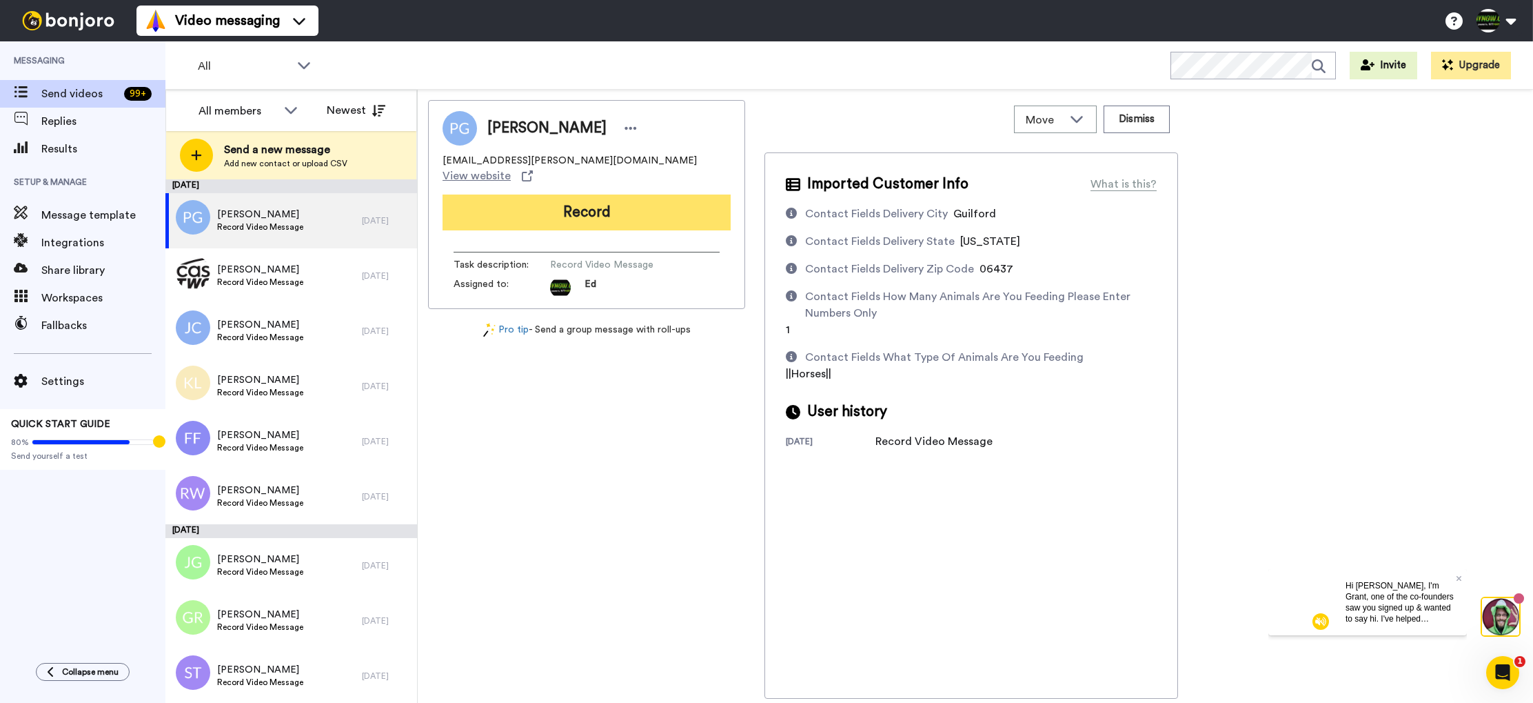
click at [605, 202] on button "Record" at bounding box center [587, 212] width 288 height 36
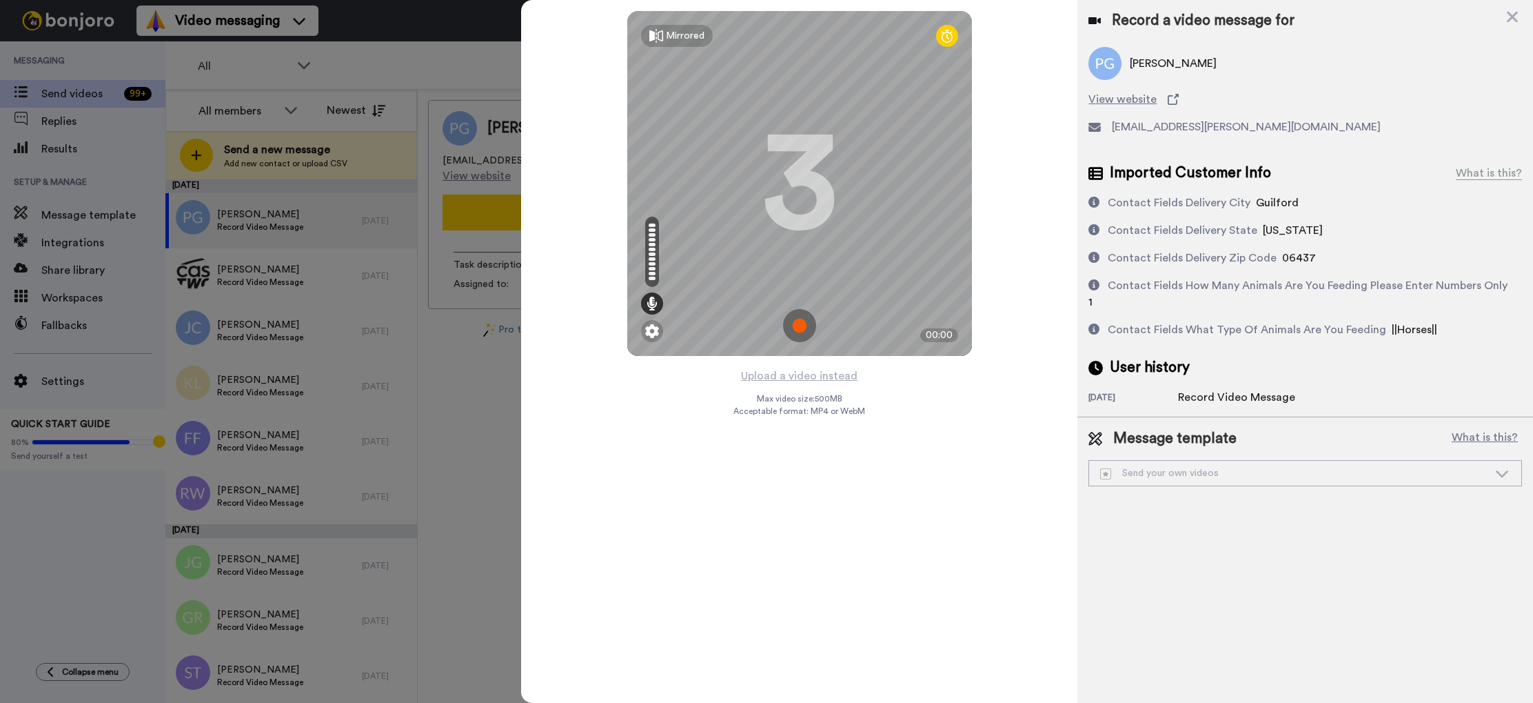
click at [803, 327] on img at bounding box center [799, 325] width 33 height 33
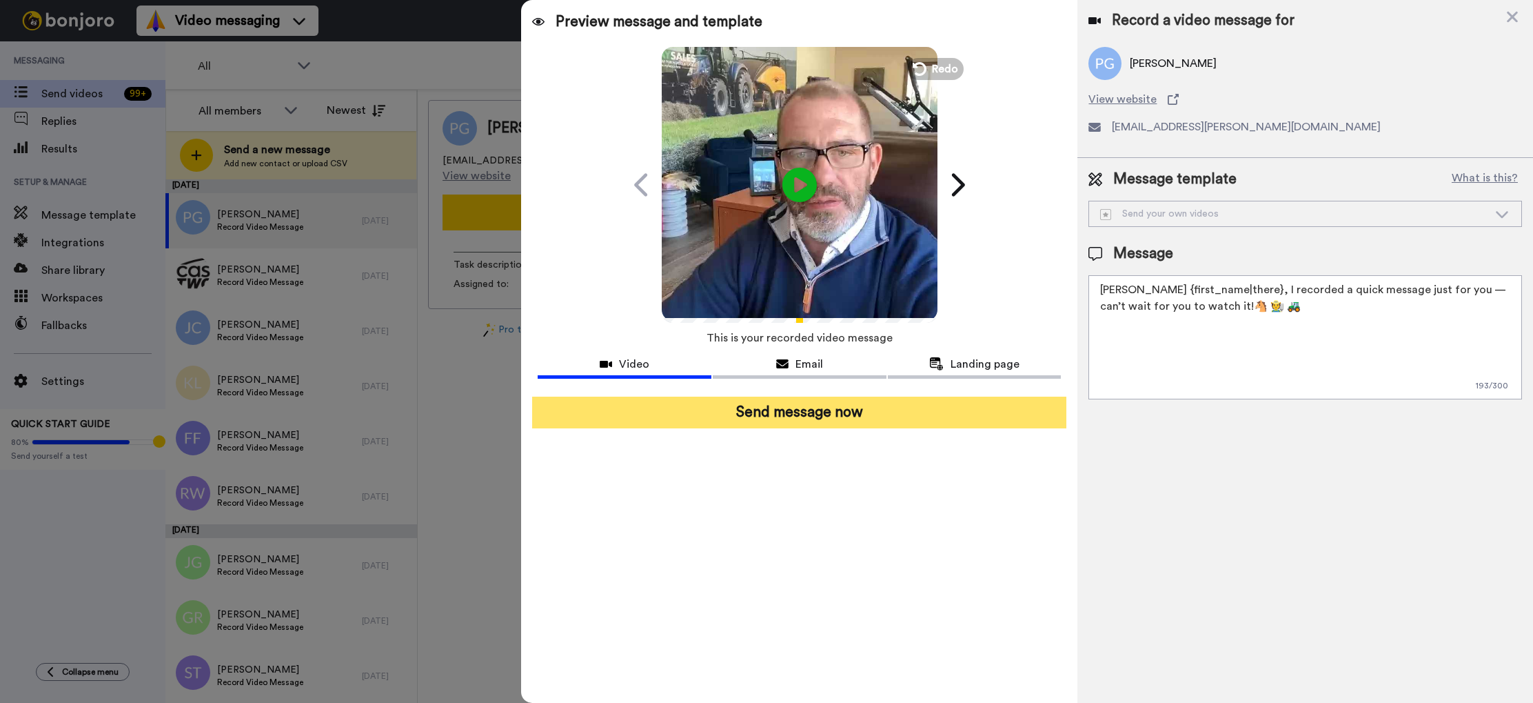
click at [831, 415] on button "Send message now" at bounding box center [799, 412] width 534 height 32
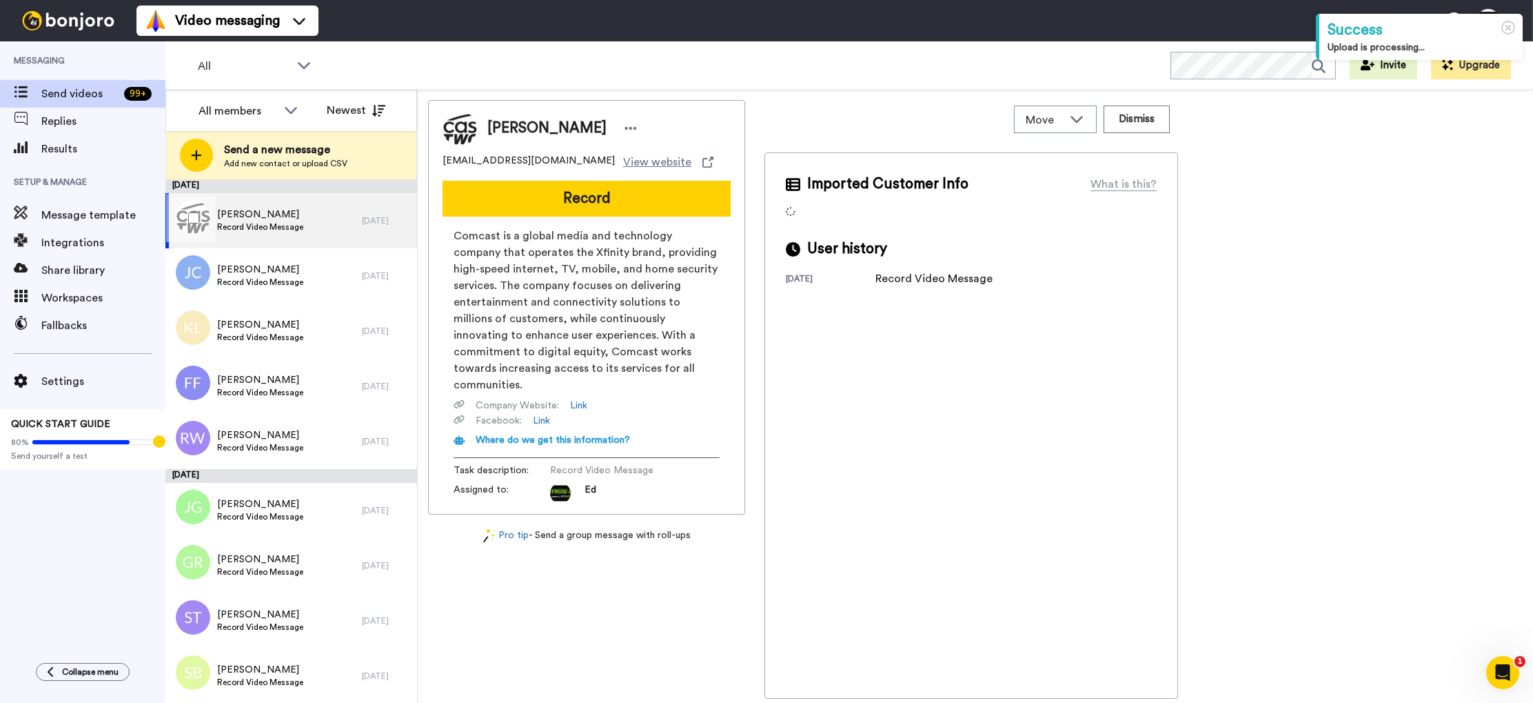
click at [307, 228] on div "[PERSON_NAME] Record Video Message" at bounding box center [263, 220] width 196 height 55
click at [290, 220] on span "[PERSON_NAME]" at bounding box center [260, 215] width 86 height 14
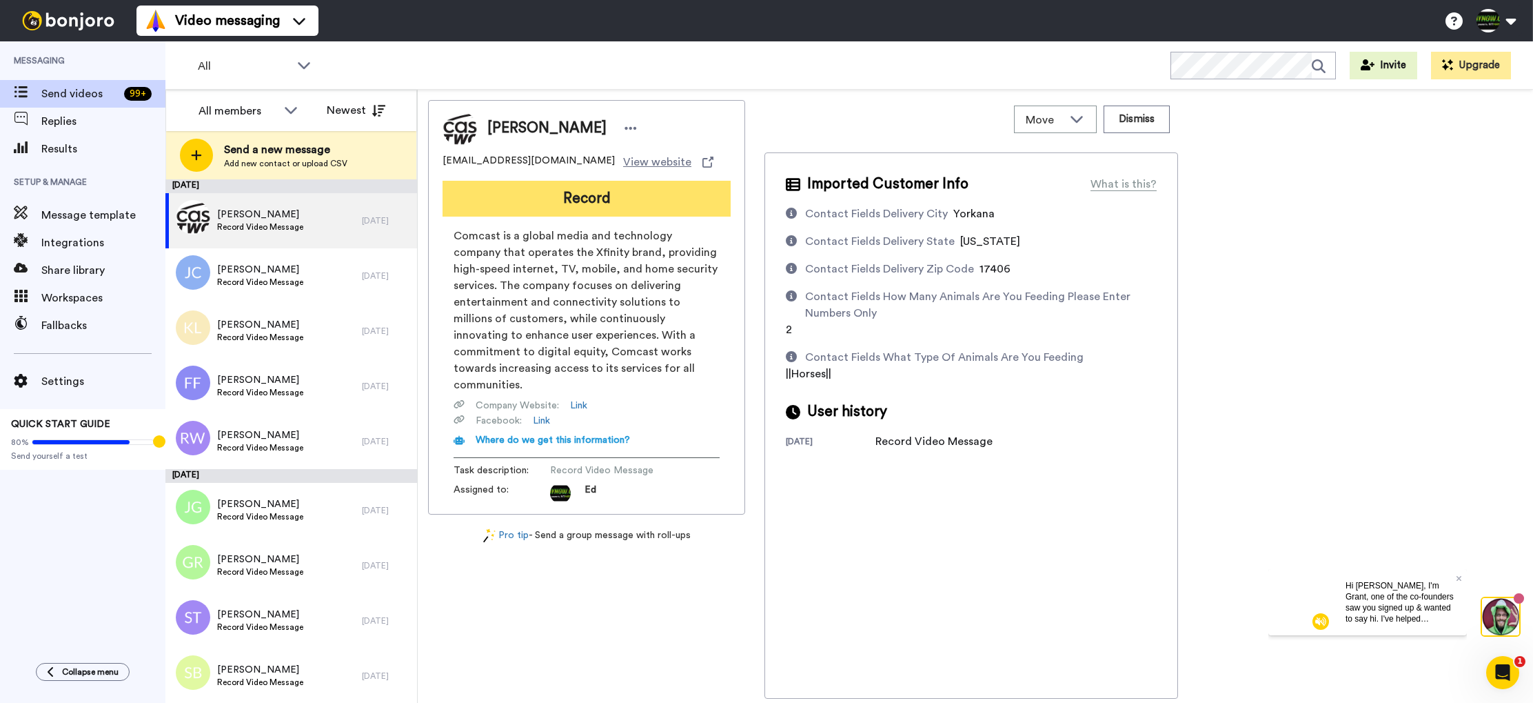
click at [617, 203] on button "Record" at bounding box center [587, 199] width 288 height 36
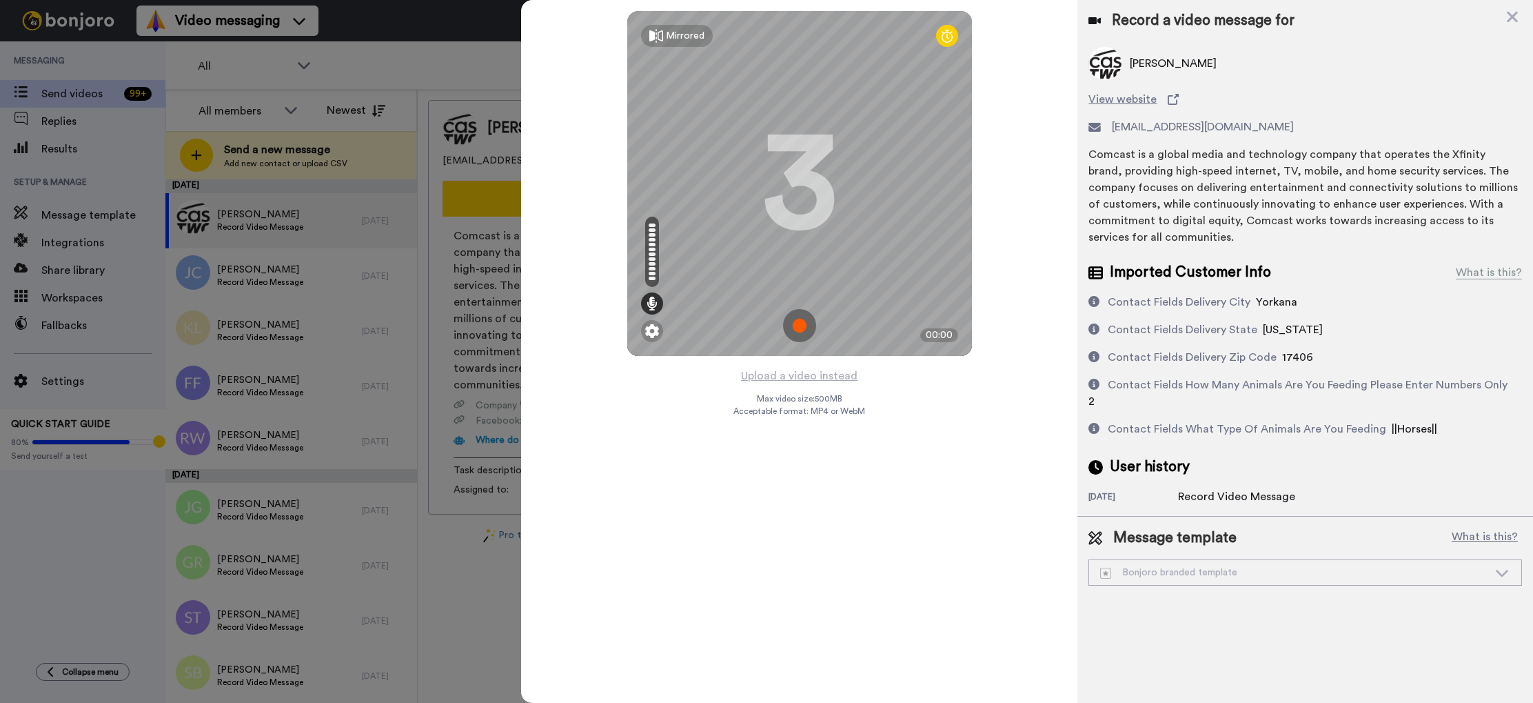
click at [800, 329] on img at bounding box center [799, 325] width 33 height 33
click at [803, 324] on img at bounding box center [799, 325] width 33 height 33
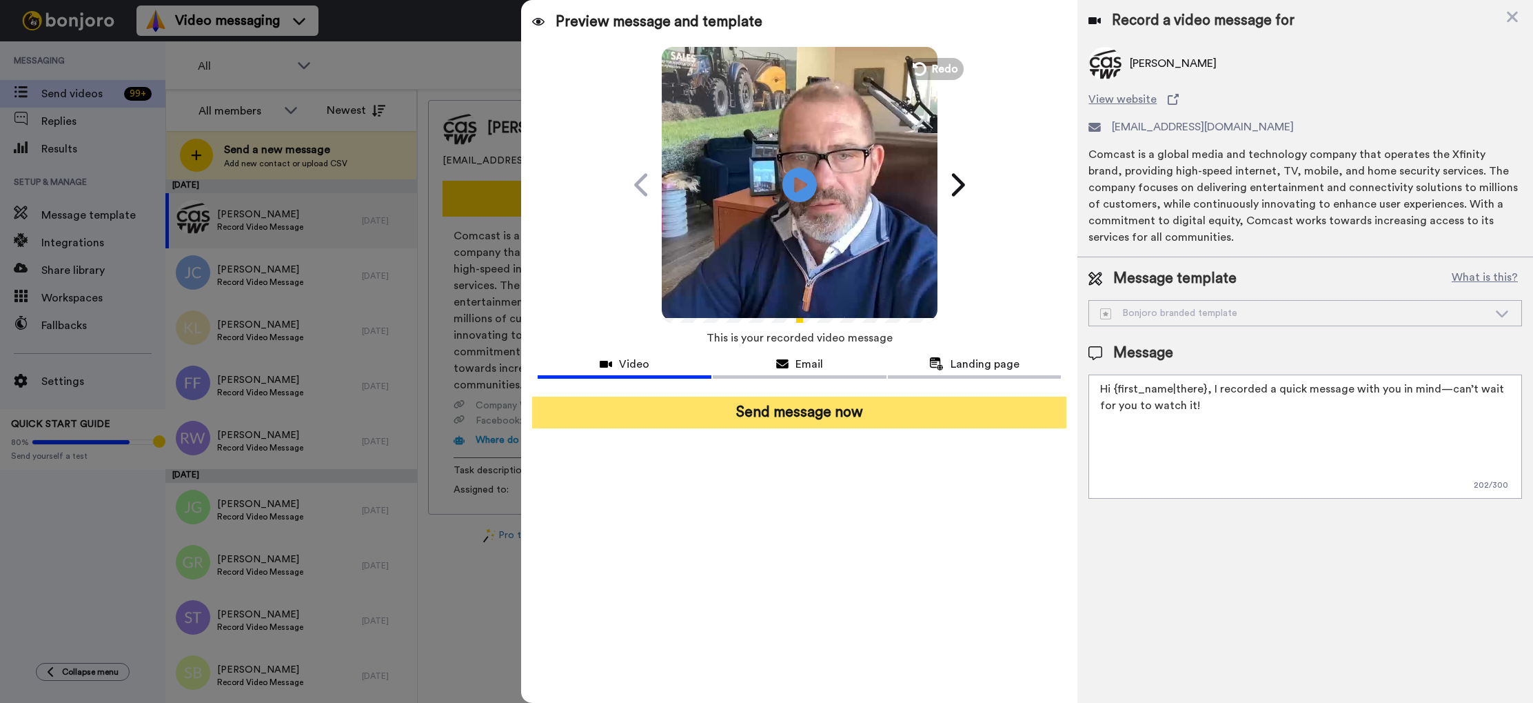
click at [796, 409] on button "Send message now" at bounding box center [799, 412] width 534 height 32
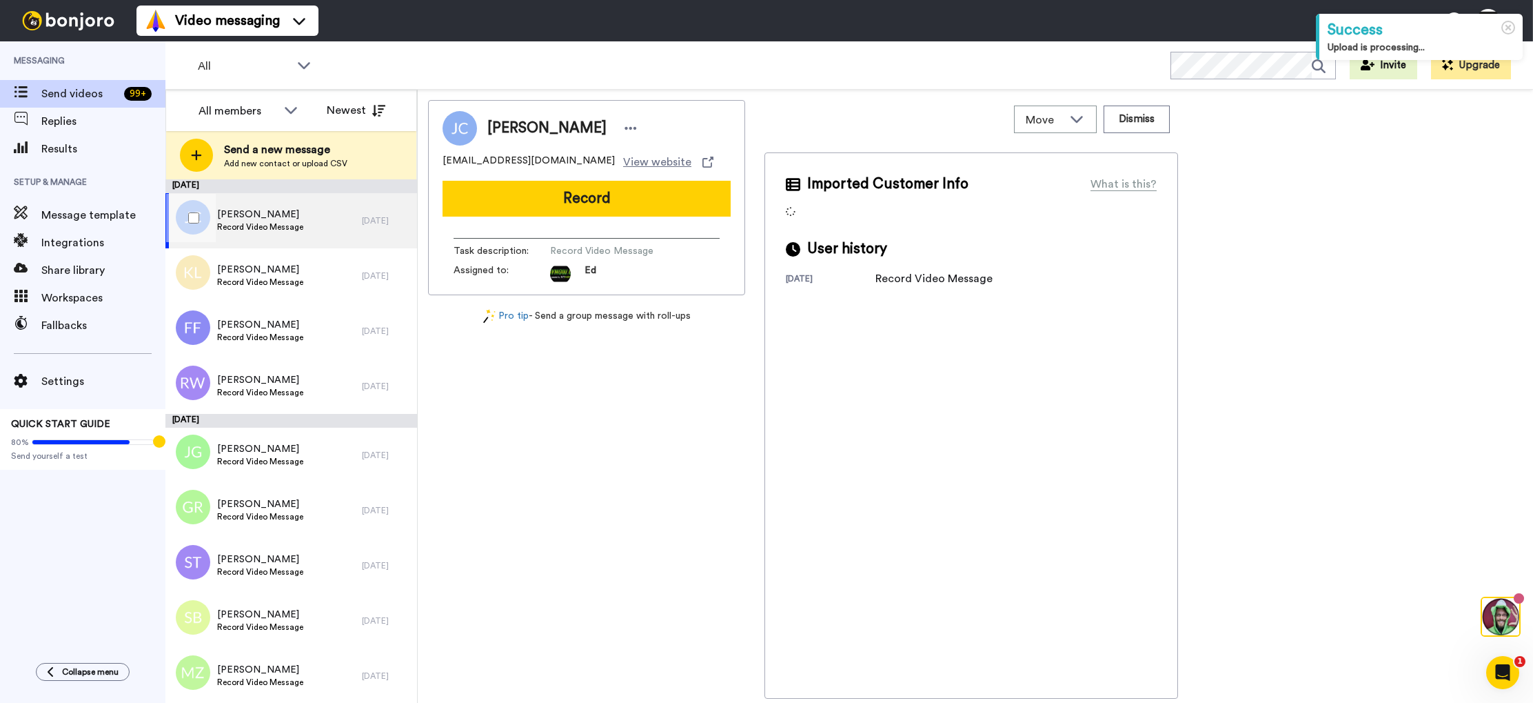
click at [332, 222] on div "[PERSON_NAME] Record Video Message" at bounding box center [263, 220] width 196 height 55
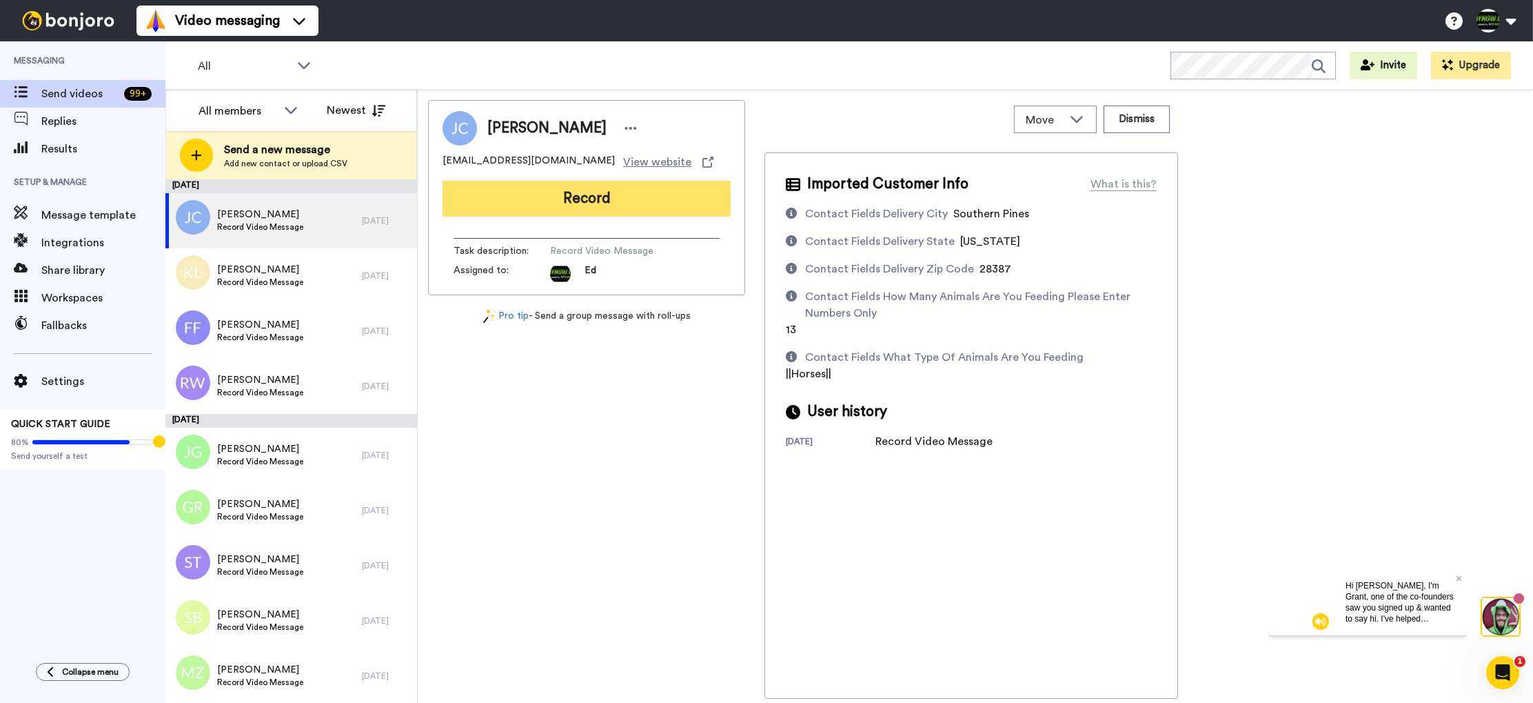
click at [558, 194] on button "Record" at bounding box center [587, 199] width 288 height 36
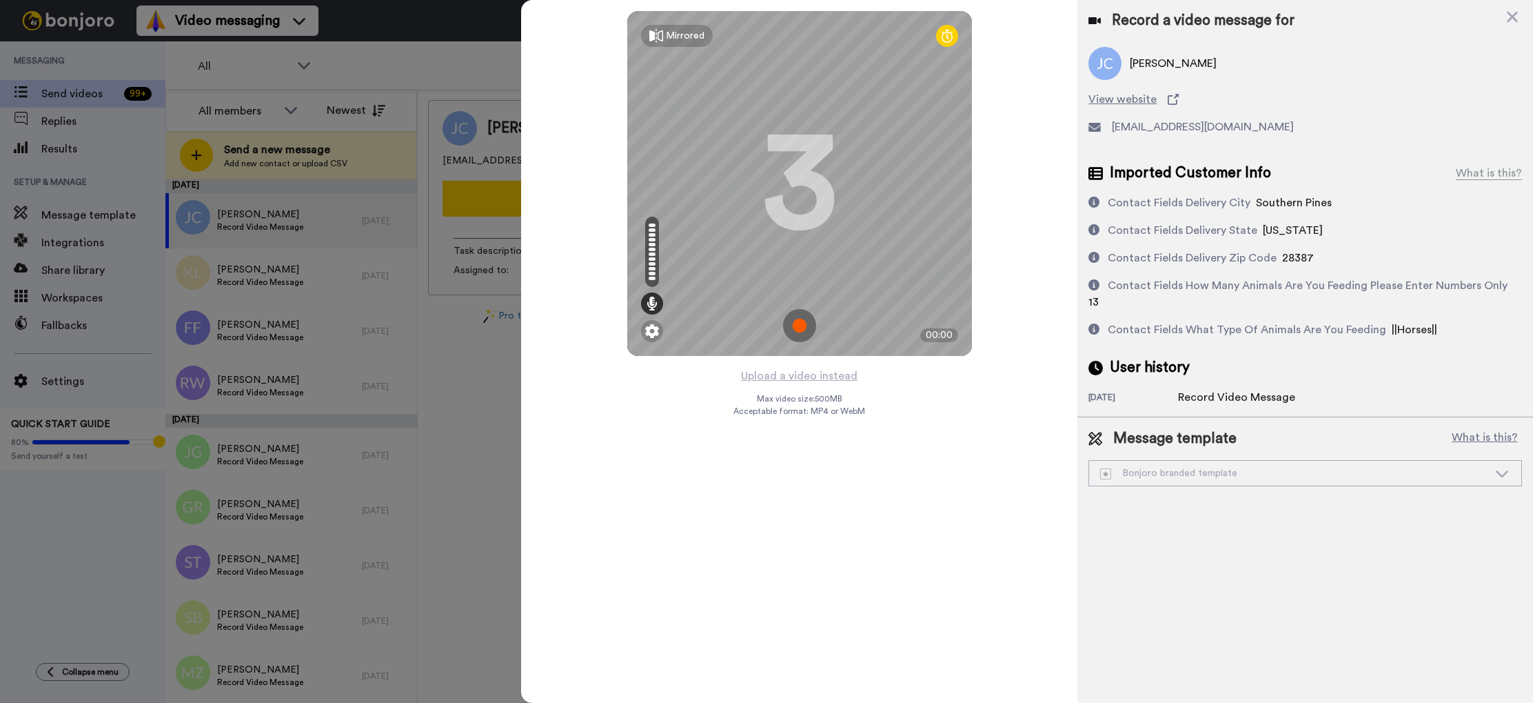
click at [802, 325] on img at bounding box center [799, 325] width 33 height 33
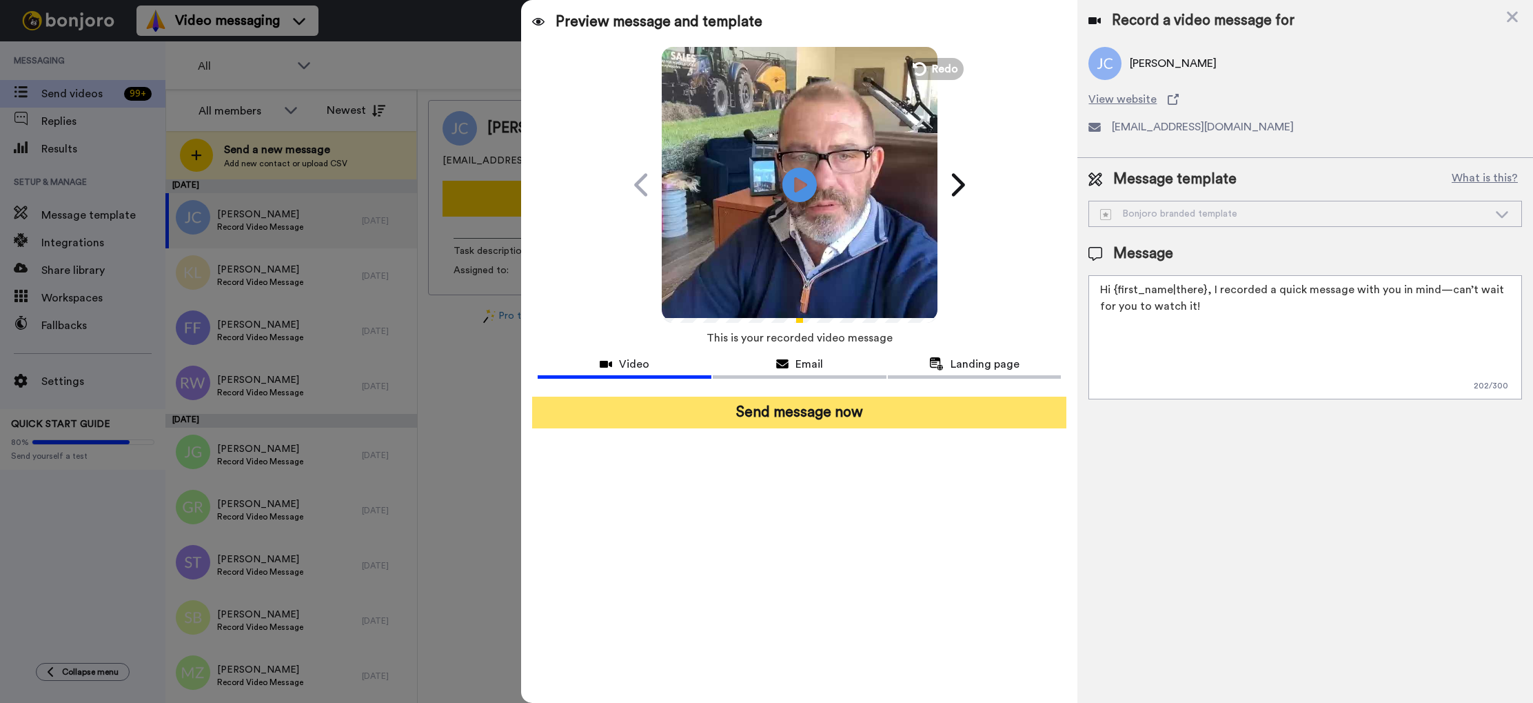
click at [900, 410] on button "Send message now" at bounding box center [799, 412] width 534 height 32
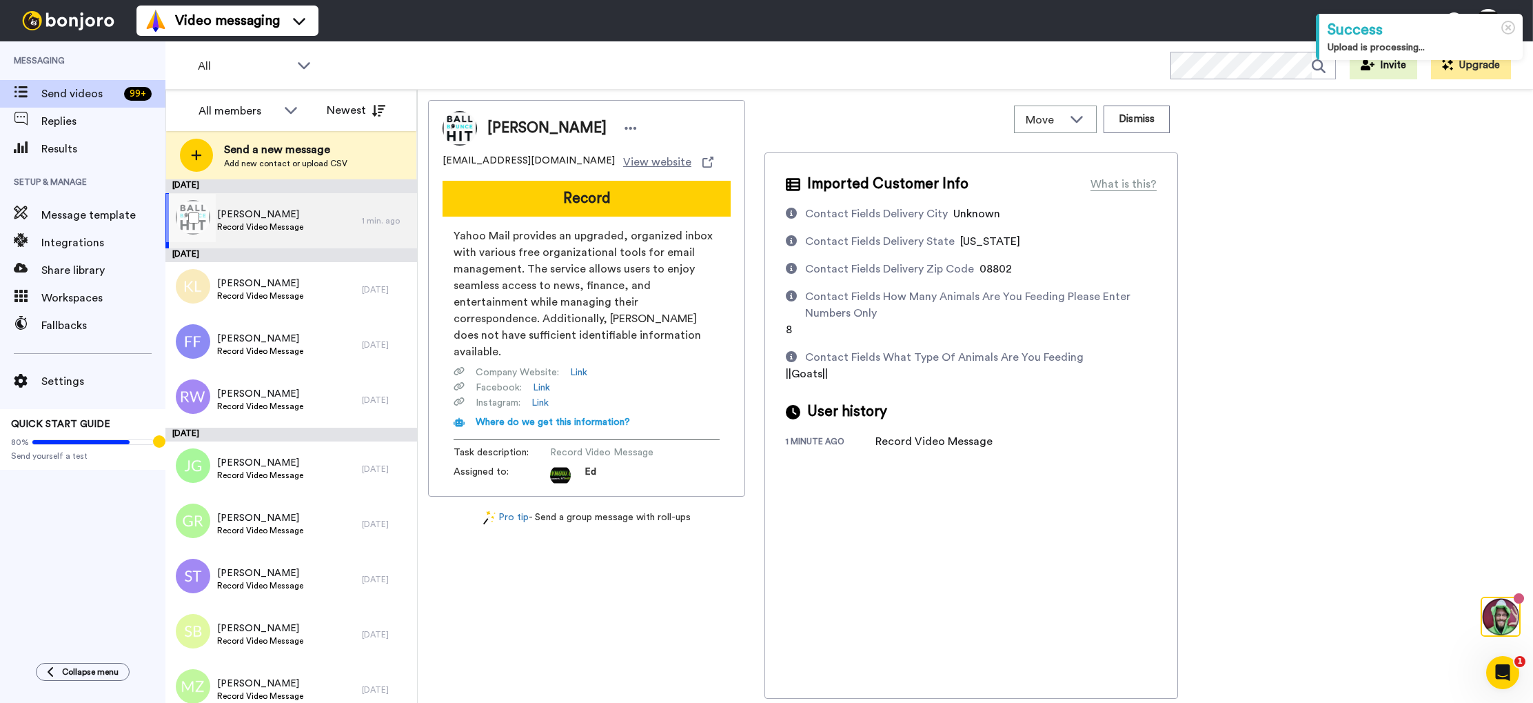
click at [305, 220] on div "Vicky Bagnato Record Video Message" at bounding box center [263, 220] width 196 height 55
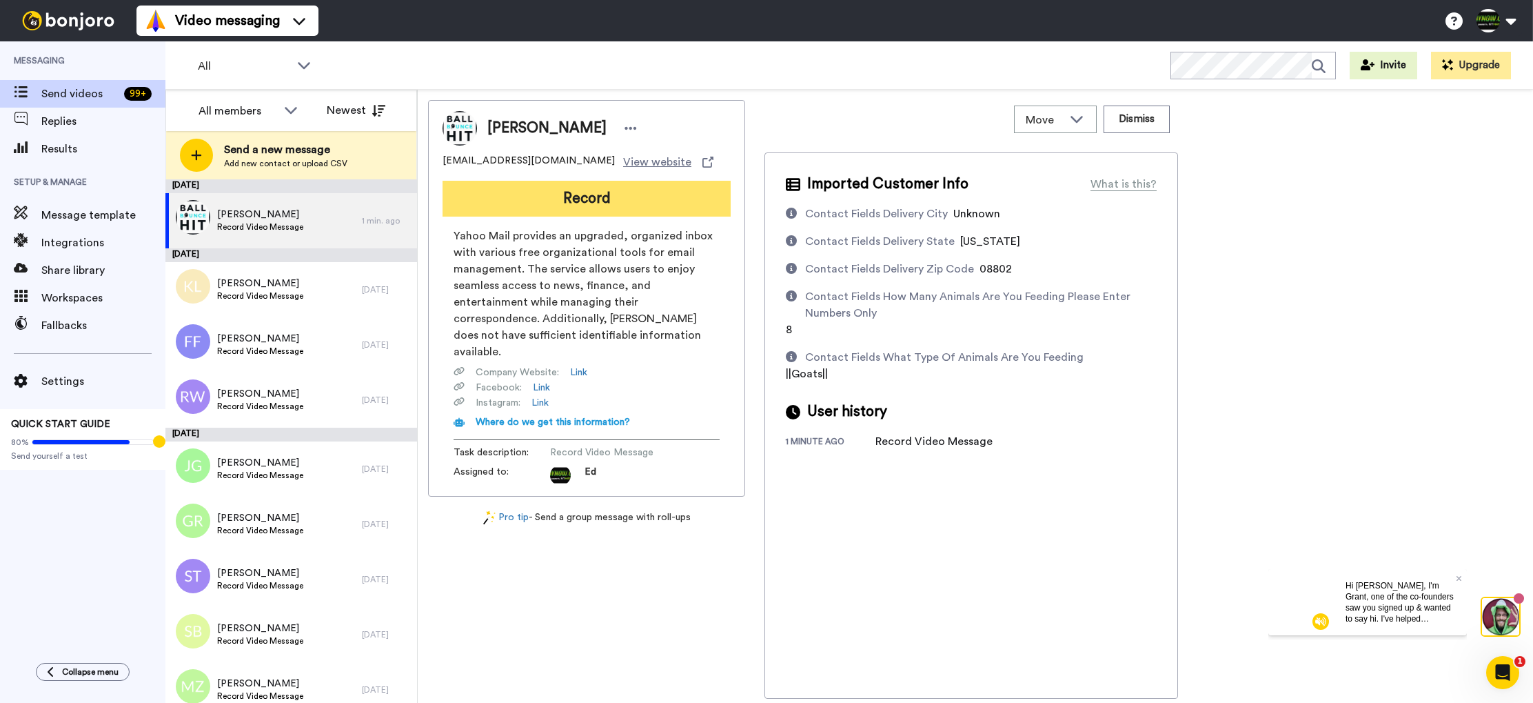
click at [582, 197] on button "Record" at bounding box center [587, 199] width 288 height 36
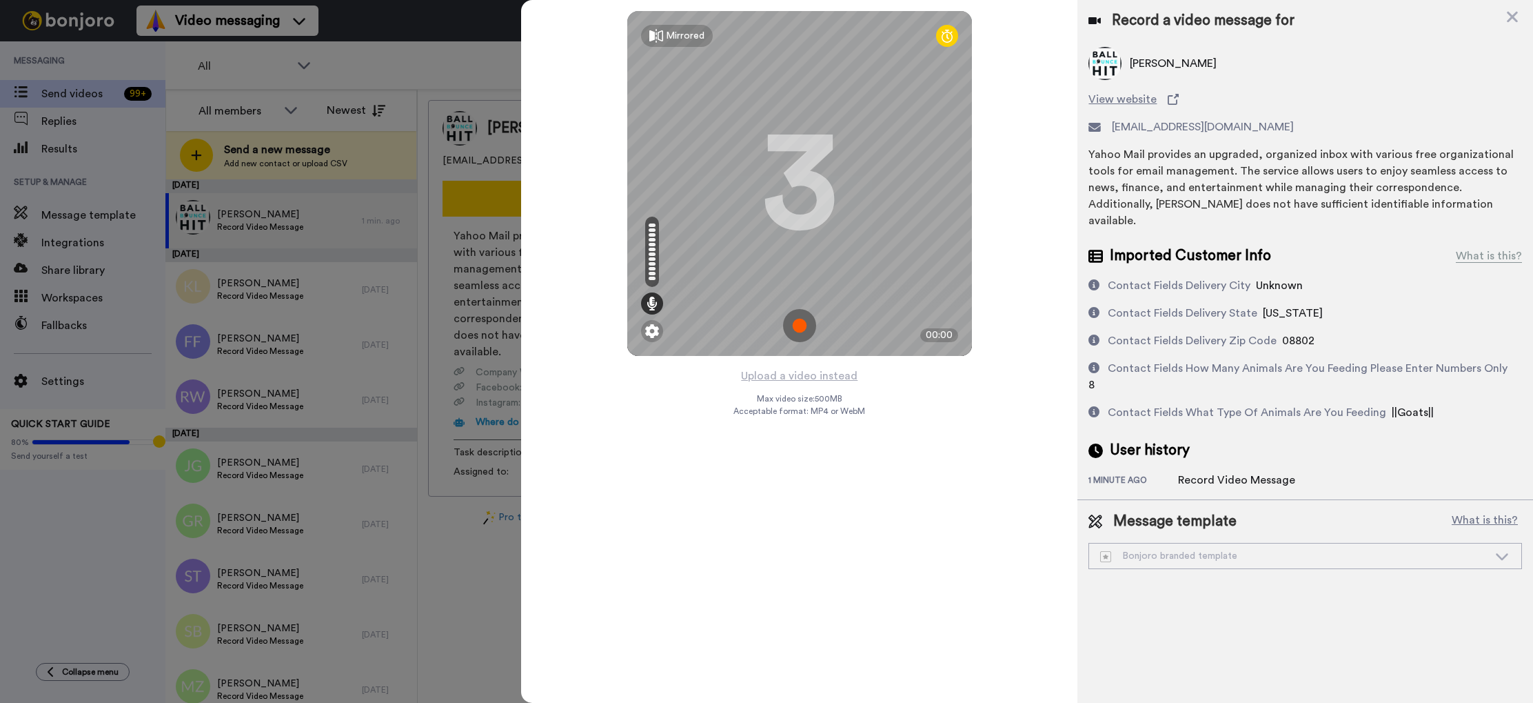
click at [799, 326] on img at bounding box center [799, 325] width 33 height 33
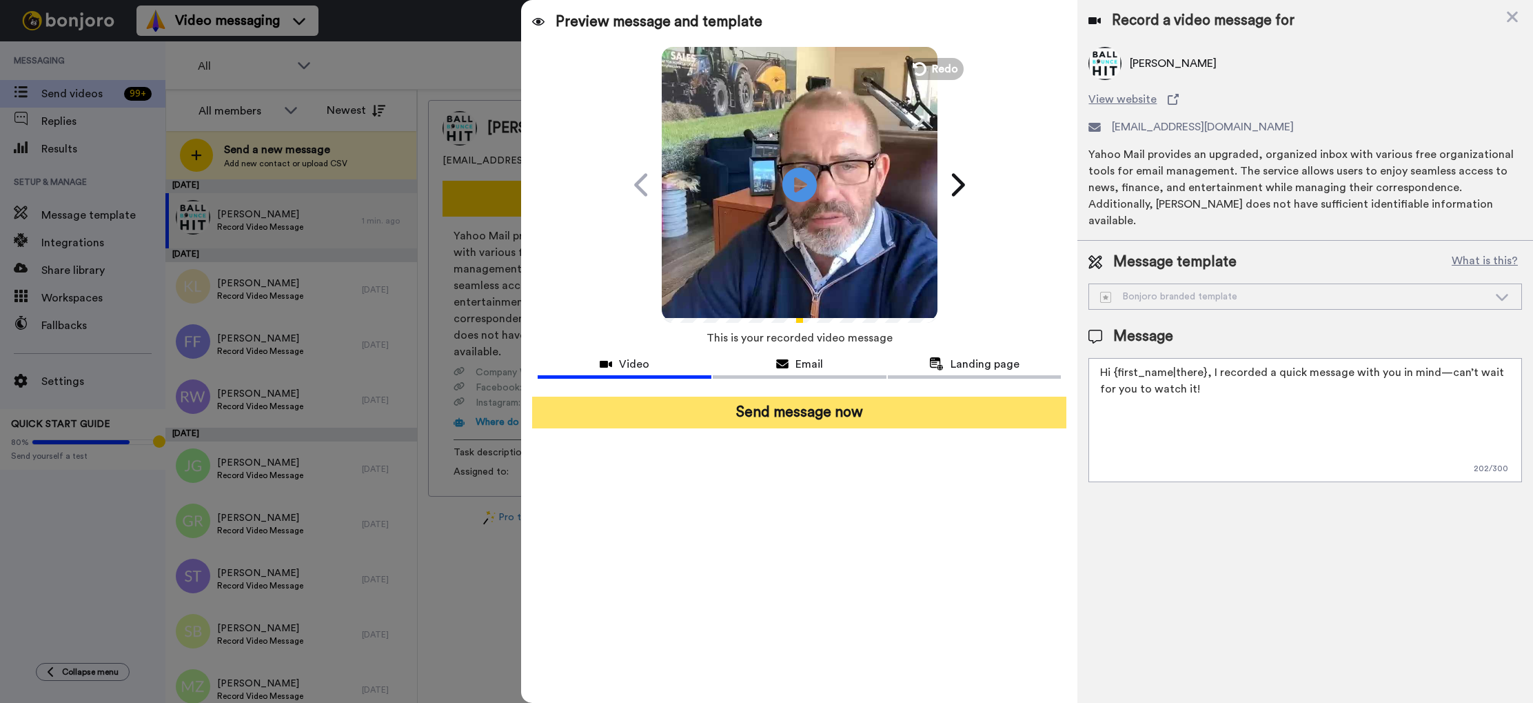
click at [831, 416] on button "Send message now" at bounding box center [799, 412] width 534 height 32
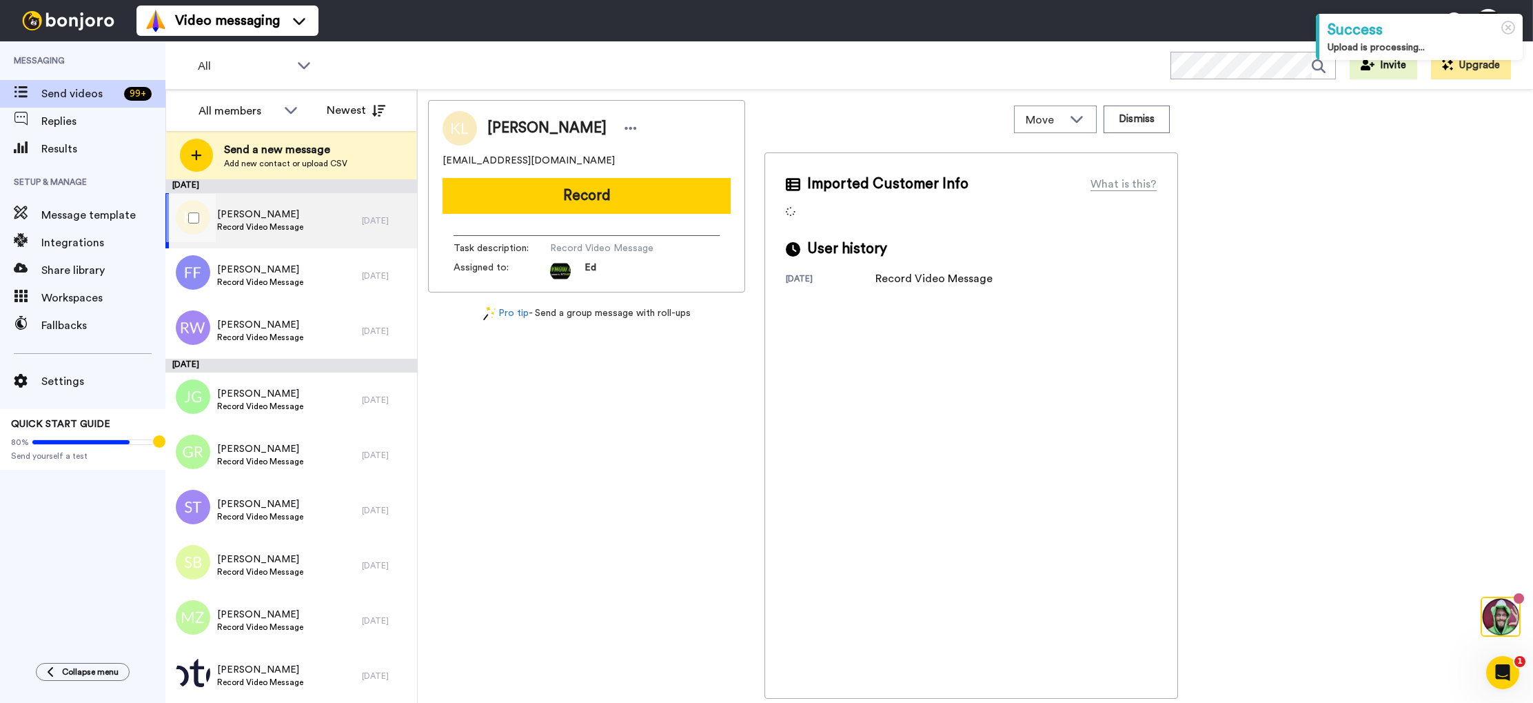
click at [303, 228] on div "[PERSON_NAME] Record Video Message" at bounding box center [263, 220] width 196 height 55
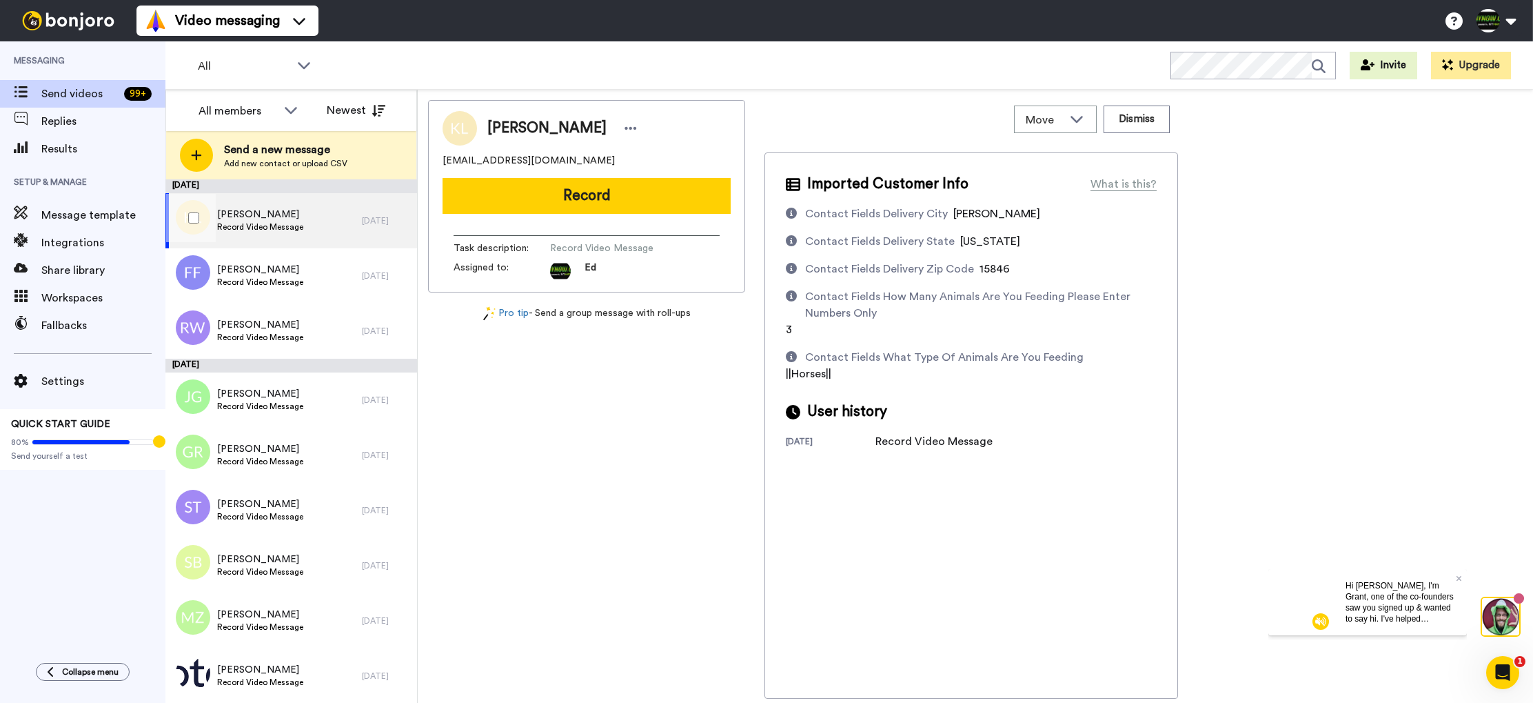
click at [372, 232] on div "[PERSON_NAME] Record Video Message [DATE]" at bounding box center [291, 220] width 252 height 55
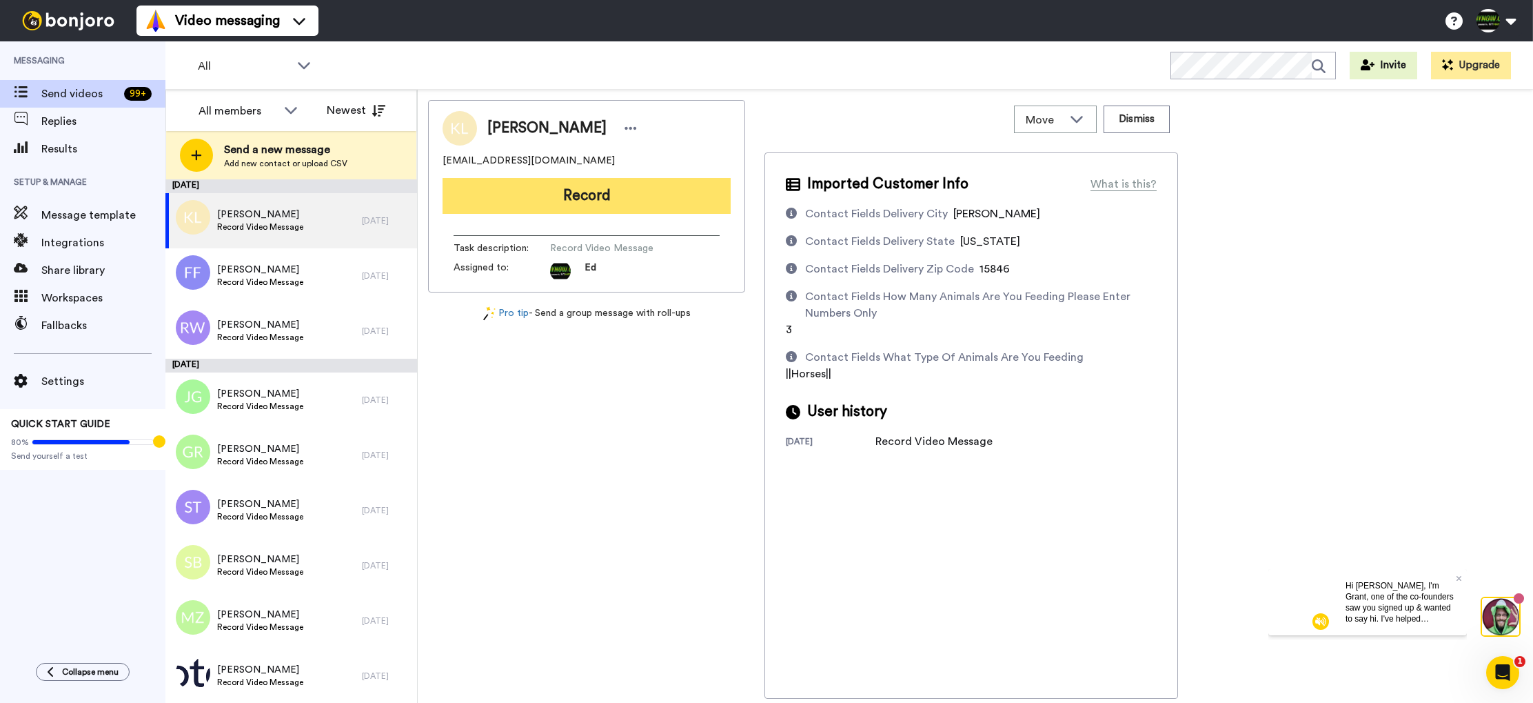
click at [565, 200] on button "Record" at bounding box center [587, 196] width 288 height 36
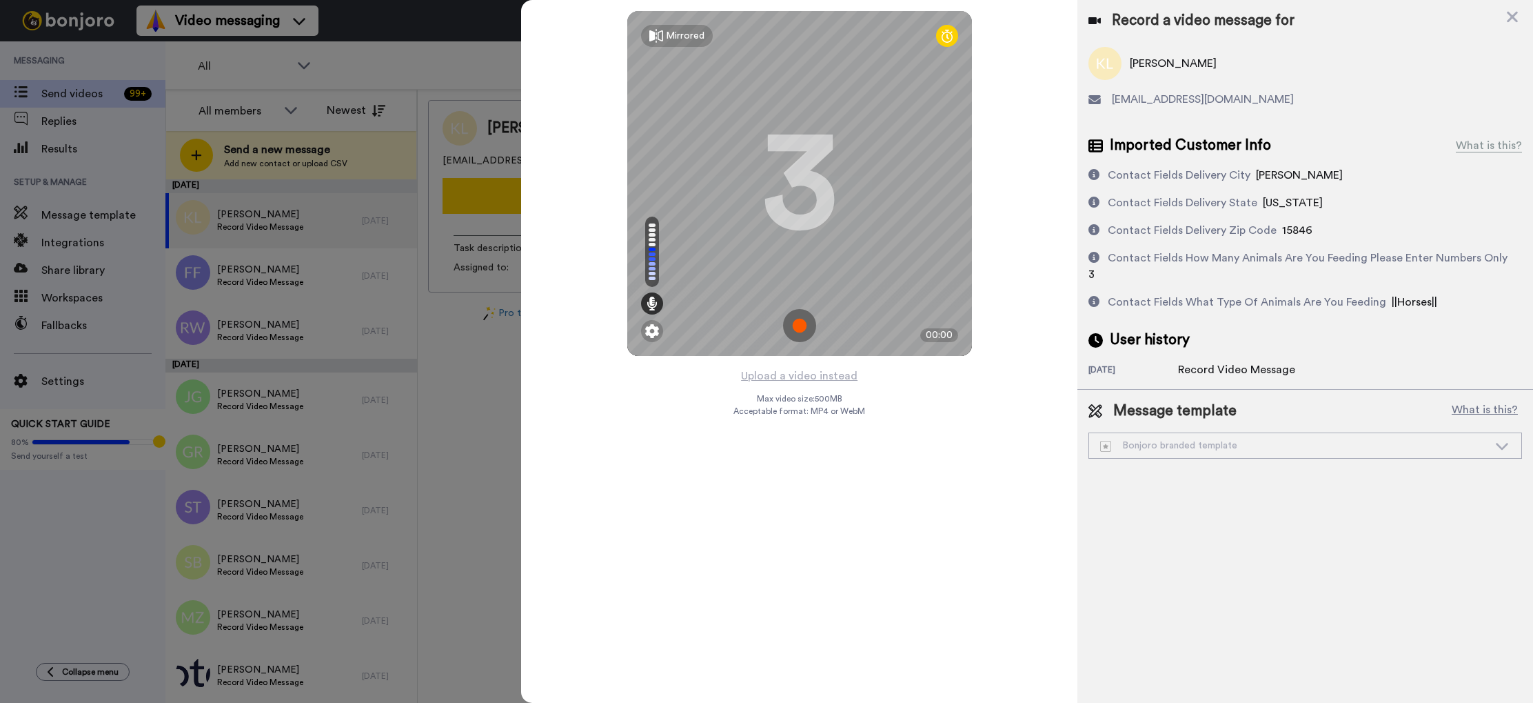
click at [803, 324] on img at bounding box center [799, 325] width 33 height 33
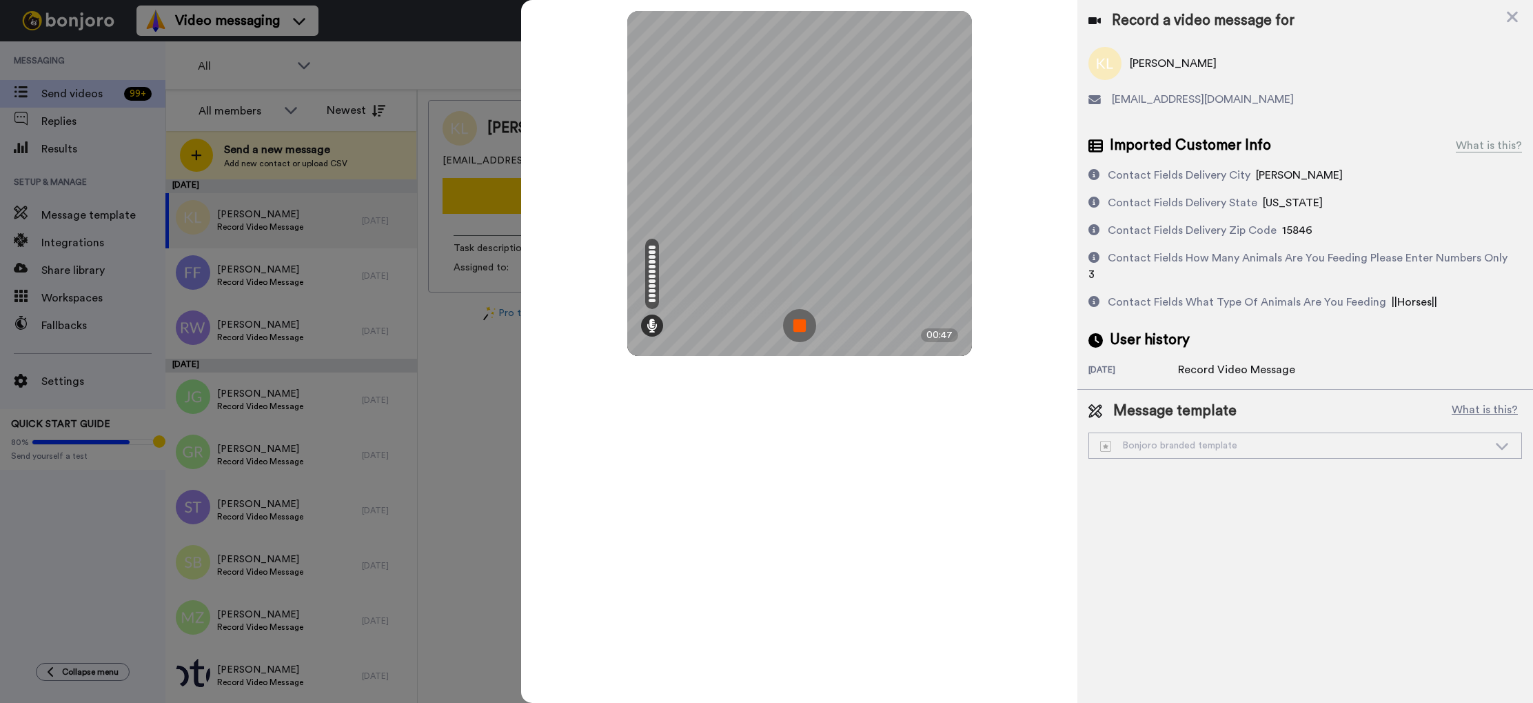
click at [803, 324] on img at bounding box center [799, 325] width 33 height 33
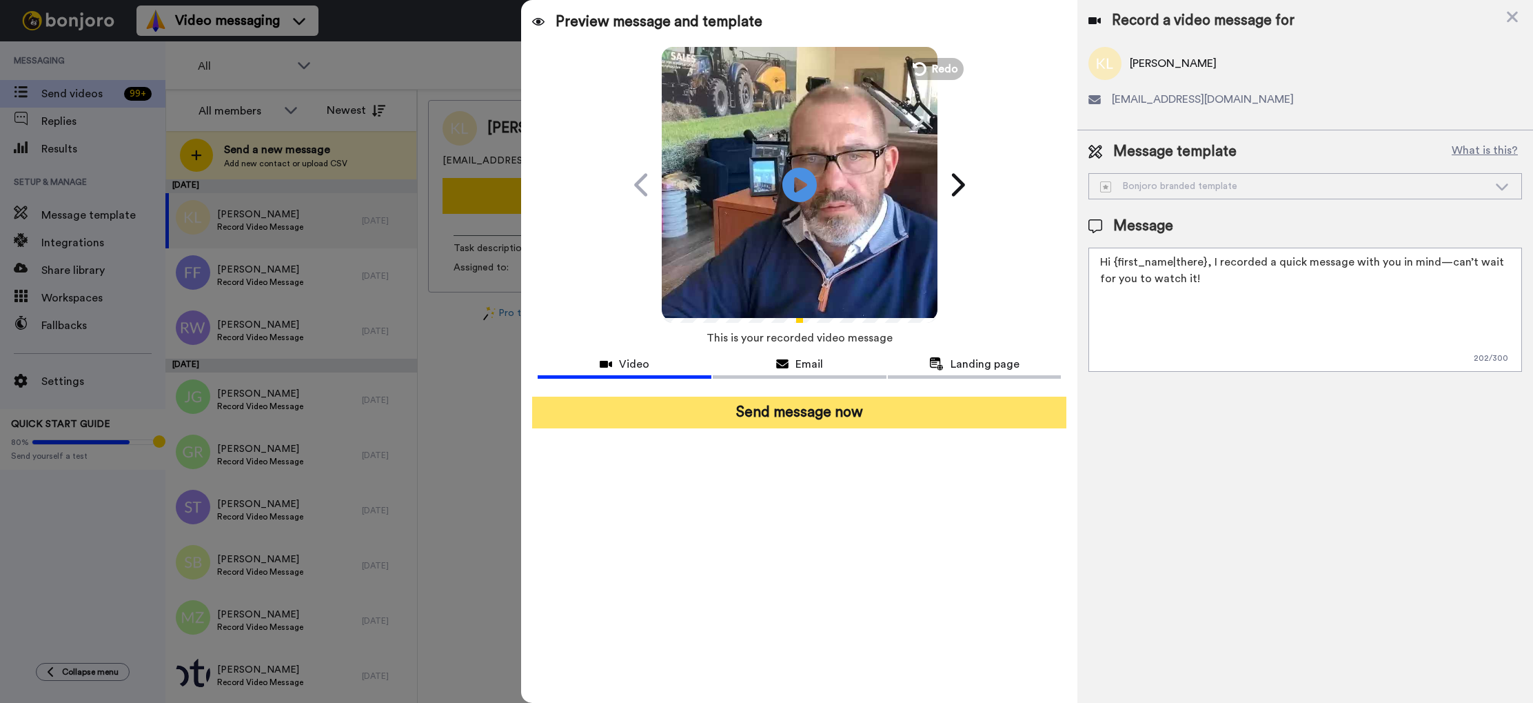
click at [815, 410] on button "Send message now" at bounding box center [799, 412] width 534 height 32
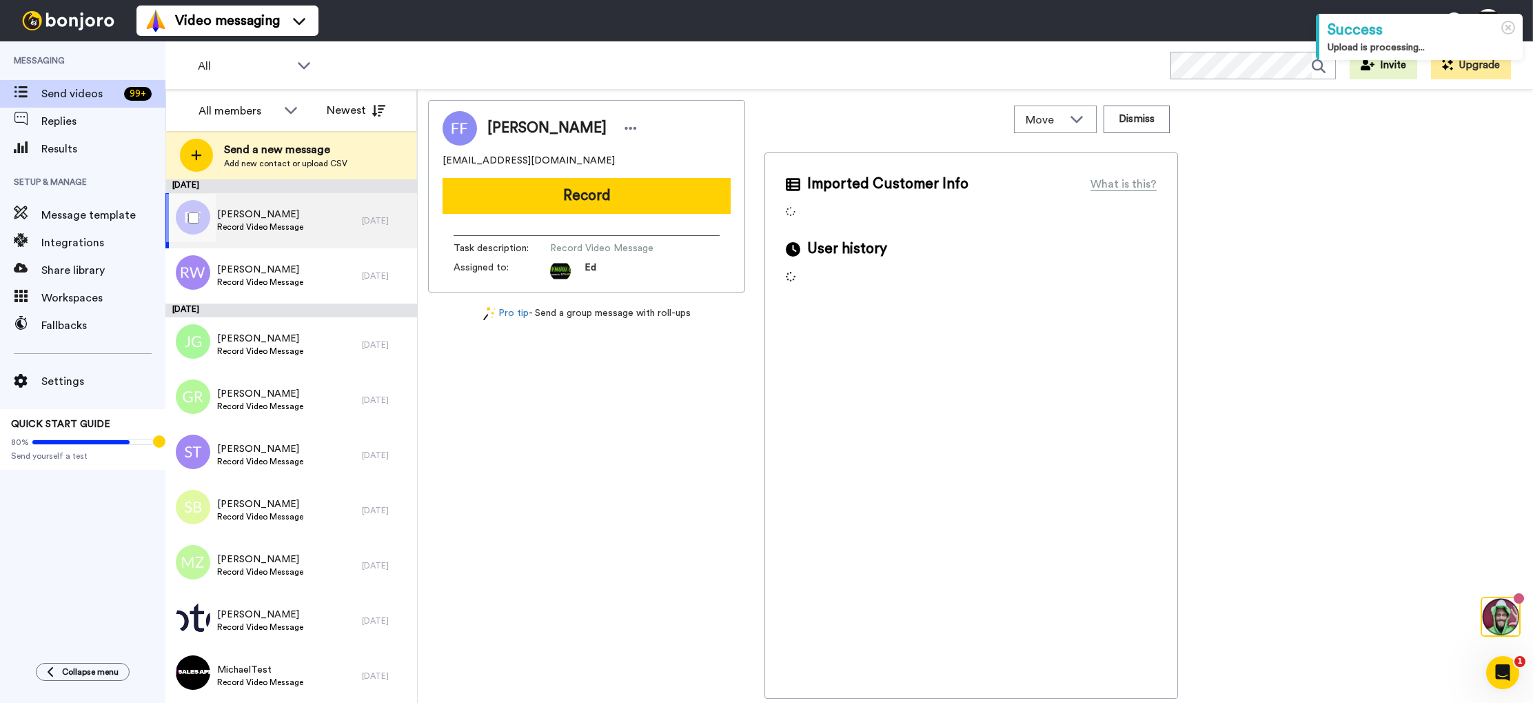
click at [305, 227] on div "Freda Fisher Record Video Message" at bounding box center [263, 220] width 196 height 55
click at [315, 223] on div "Freda Fisher Record Video Message" at bounding box center [263, 220] width 196 height 55
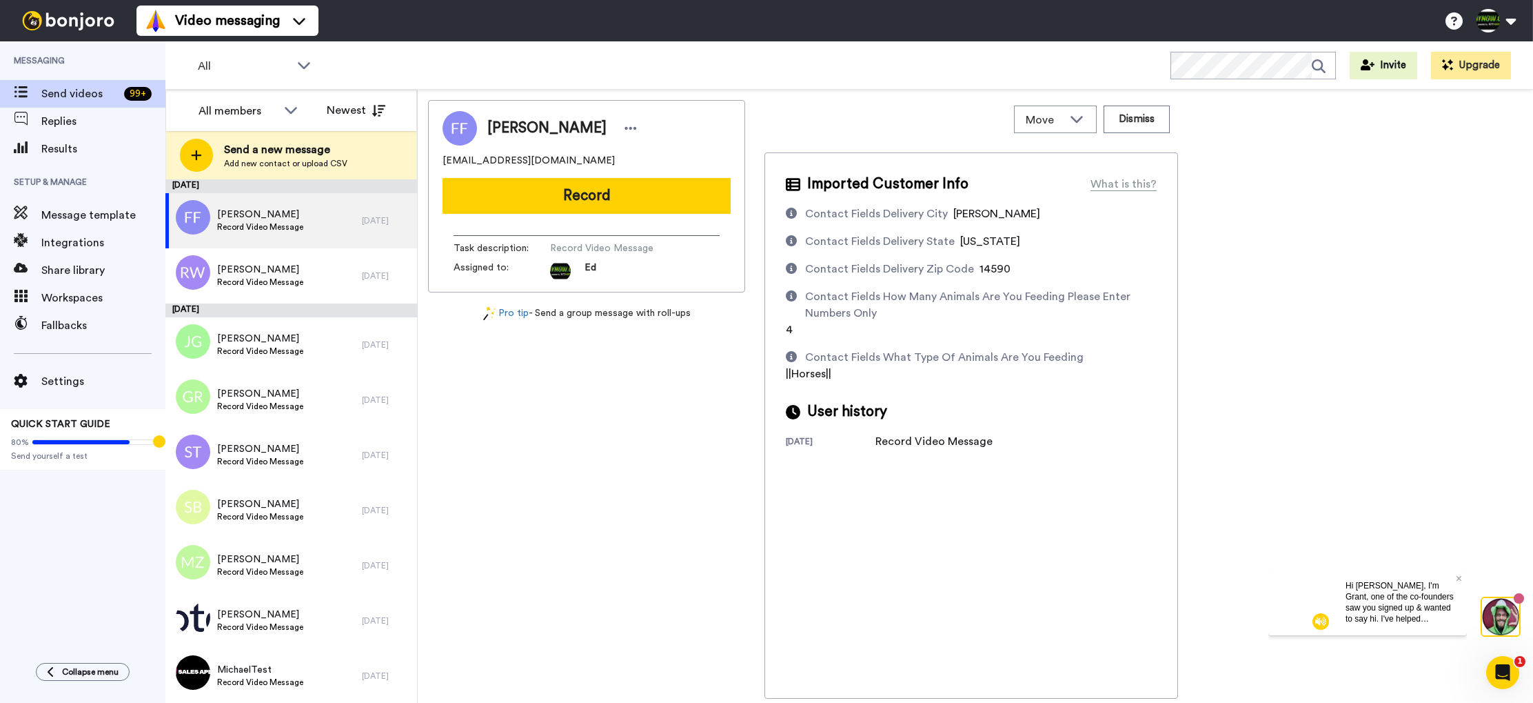
drag, startPoint x: 614, startPoint y: 201, endPoint x: 663, endPoint y: 157, distance: 65.9
click at [663, 157] on div "Freda Fisher fredafisher5656@gmail.com Record Task description : Record Video M…" at bounding box center [586, 196] width 317 height 192
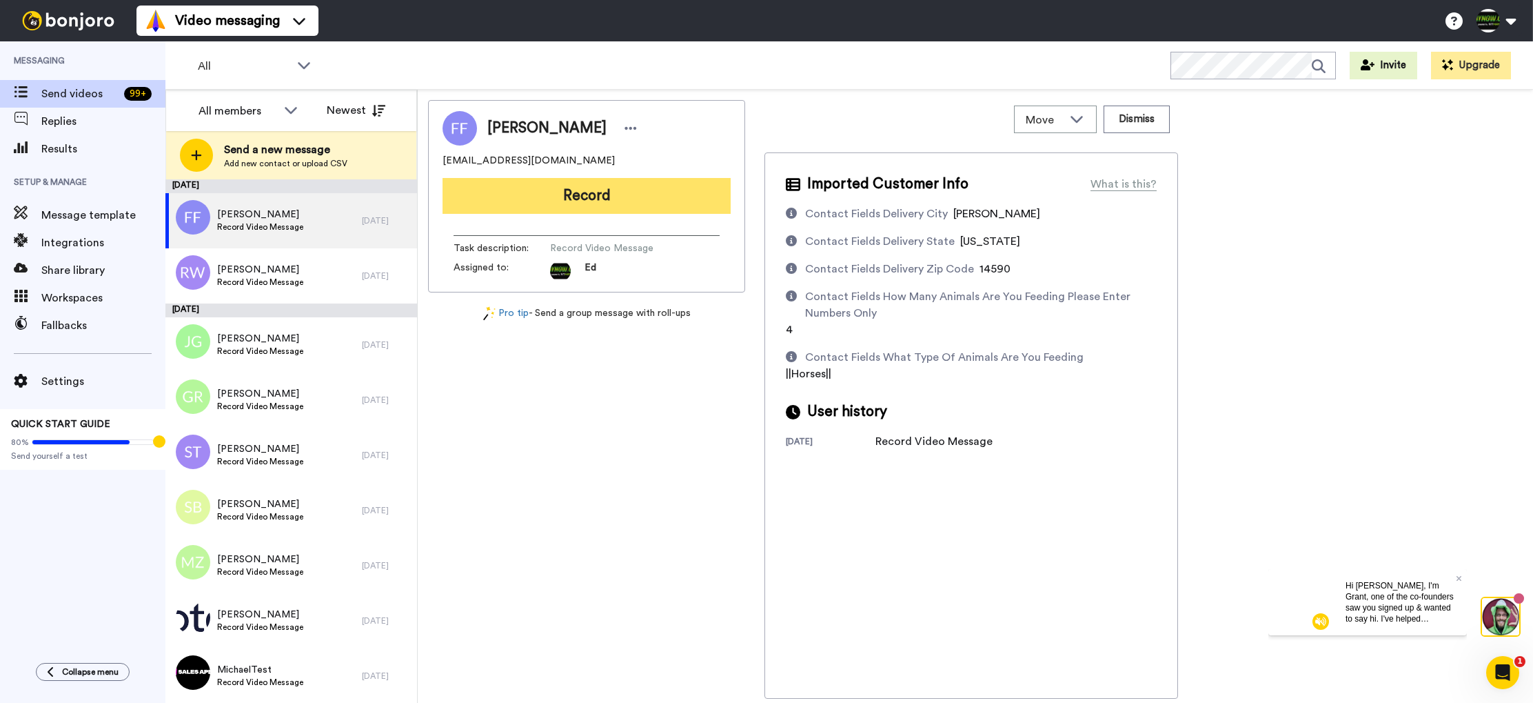
click at [636, 190] on button "Record" at bounding box center [587, 196] width 288 height 36
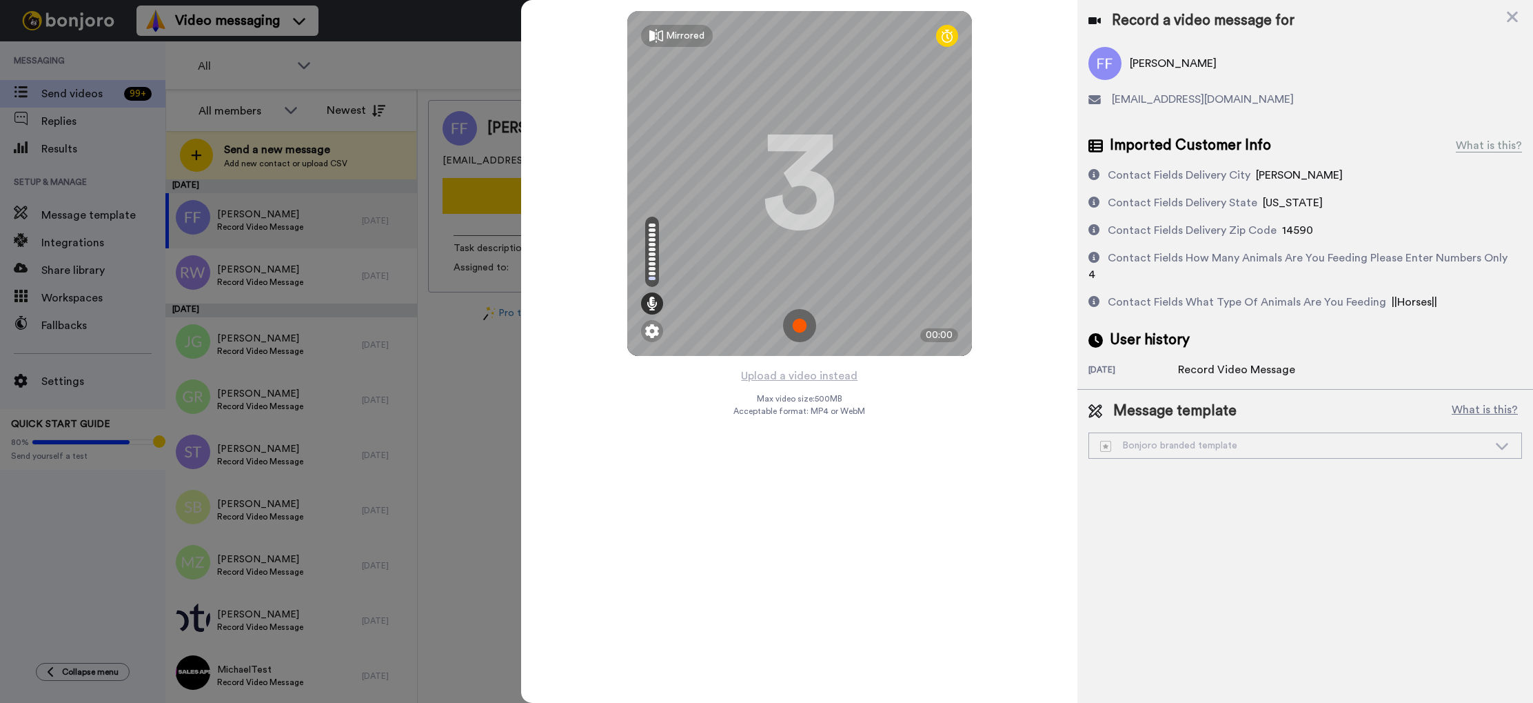
click at [800, 323] on img at bounding box center [799, 325] width 33 height 33
click at [797, 323] on img at bounding box center [799, 325] width 33 height 33
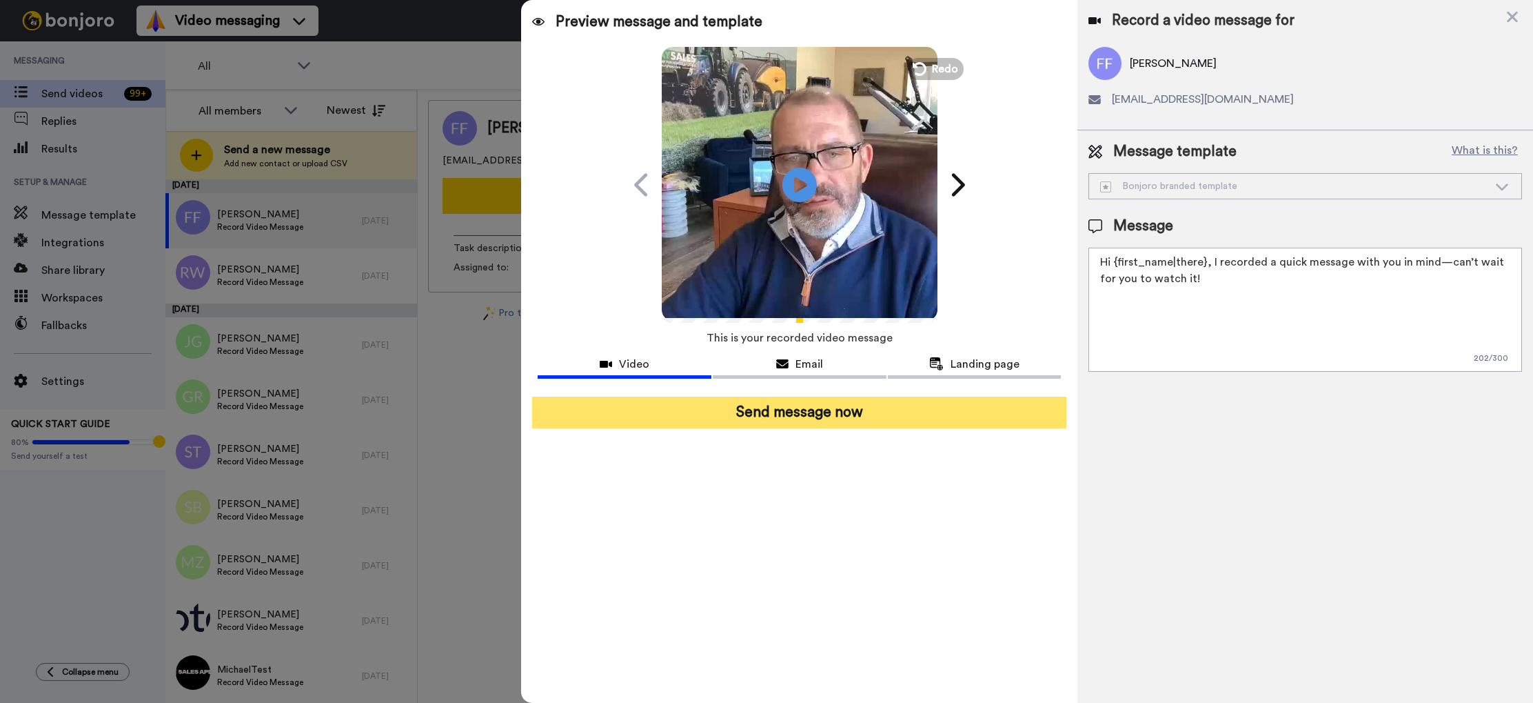
click at [842, 412] on button "Send message now" at bounding box center [799, 412] width 534 height 32
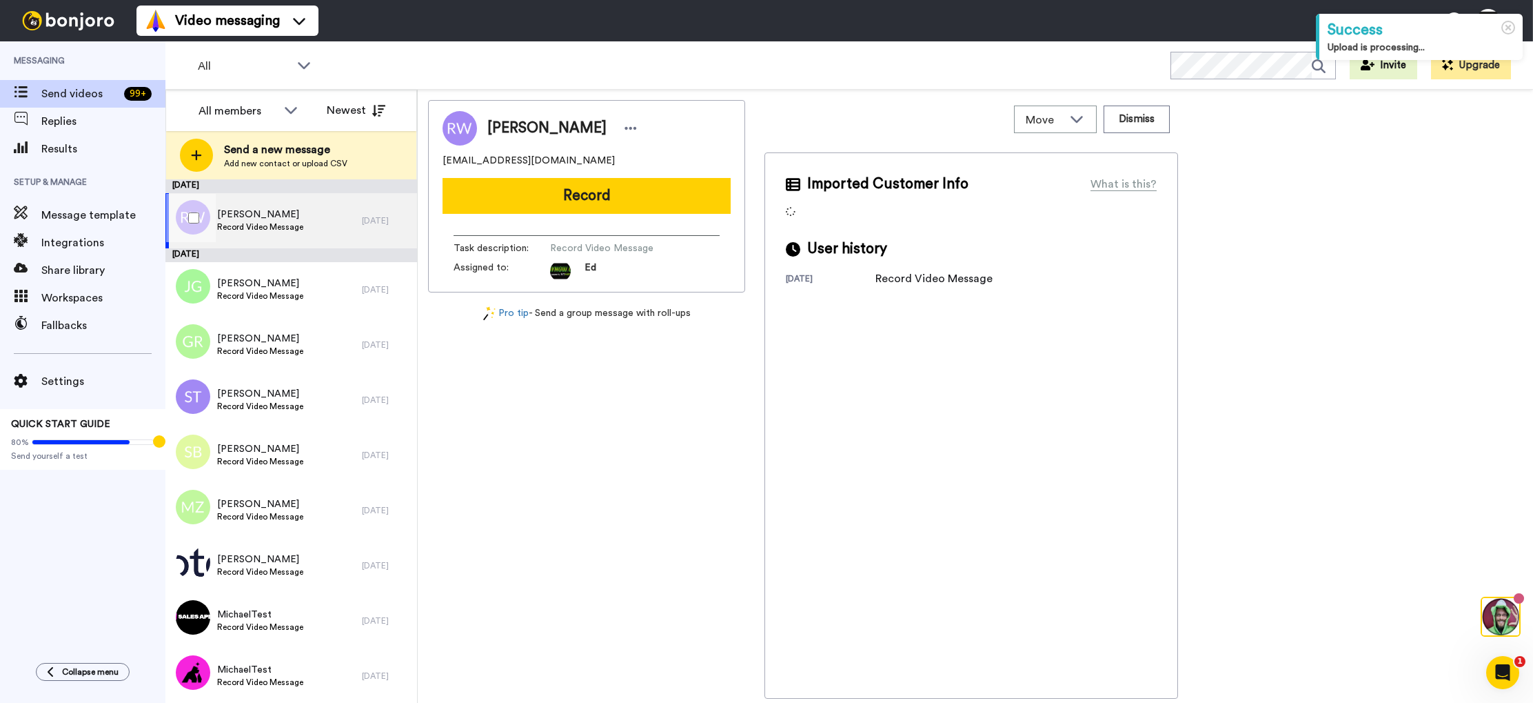
click at [323, 224] on div "[PERSON_NAME] Record Video Message" at bounding box center [263, 220] width 196 height 55
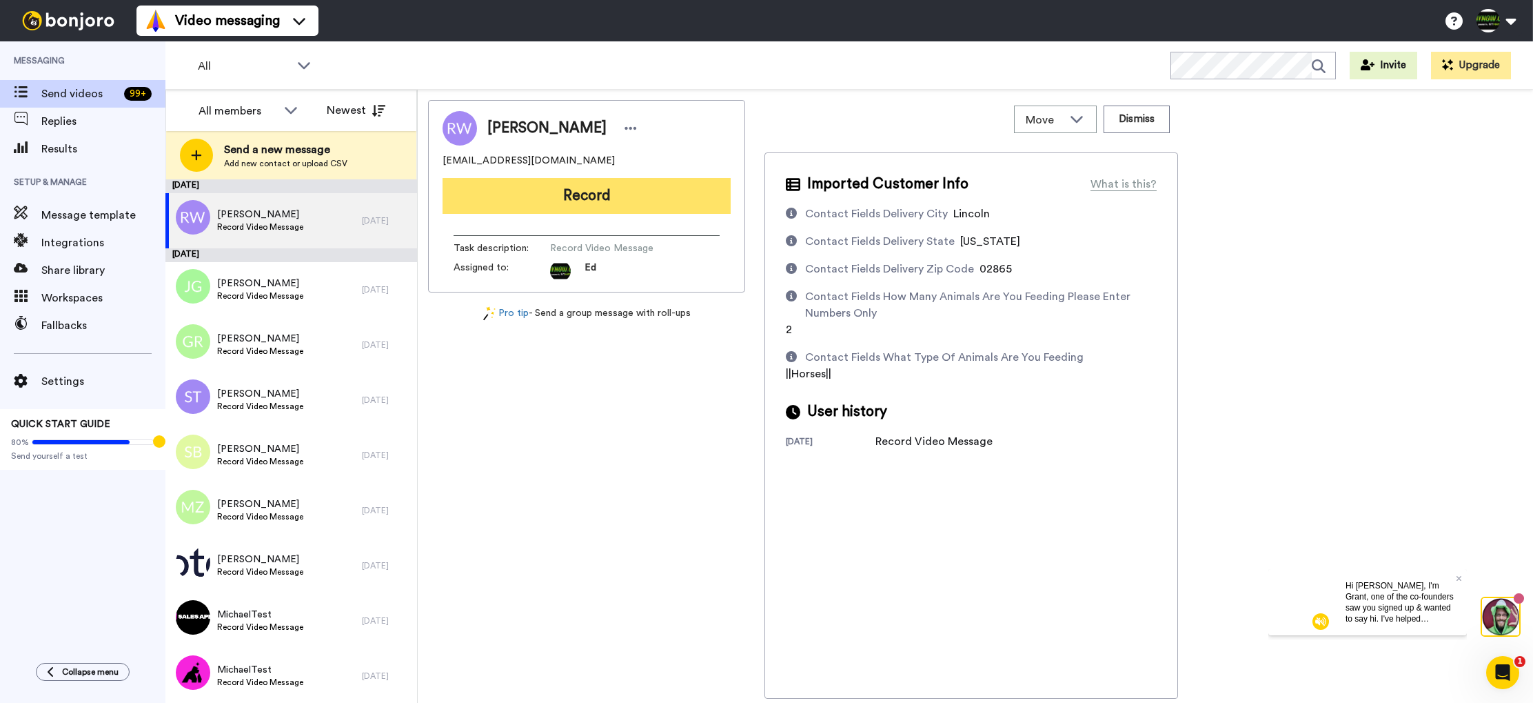
click at [605, 195] on button "Record" at bounding box center [587, 196] width 288 height 36
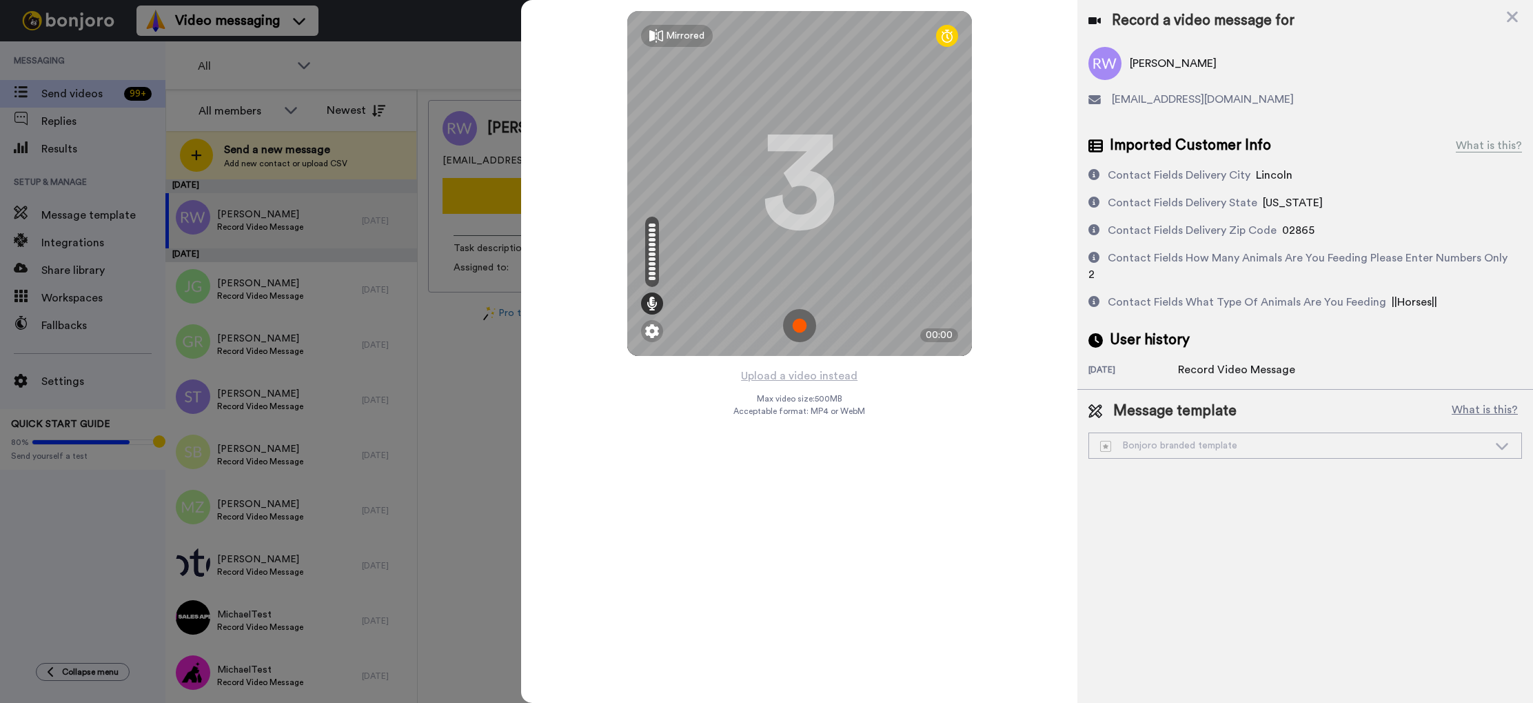
click at [803, 321] on img at bounding box center [799, 325] width 33 height 33
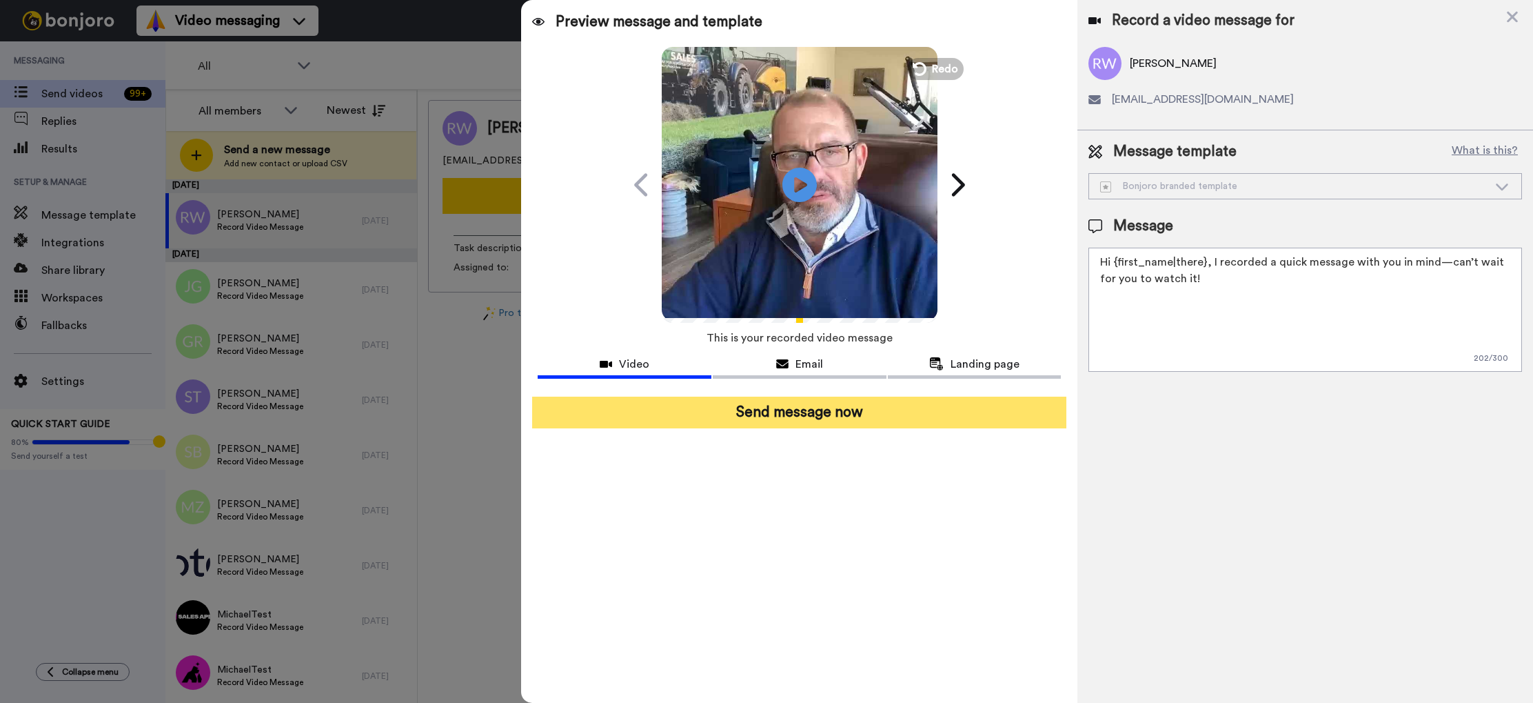
click at [827, 409] on button "Send message now" at bounding box center [799, 412] width 534 height 32
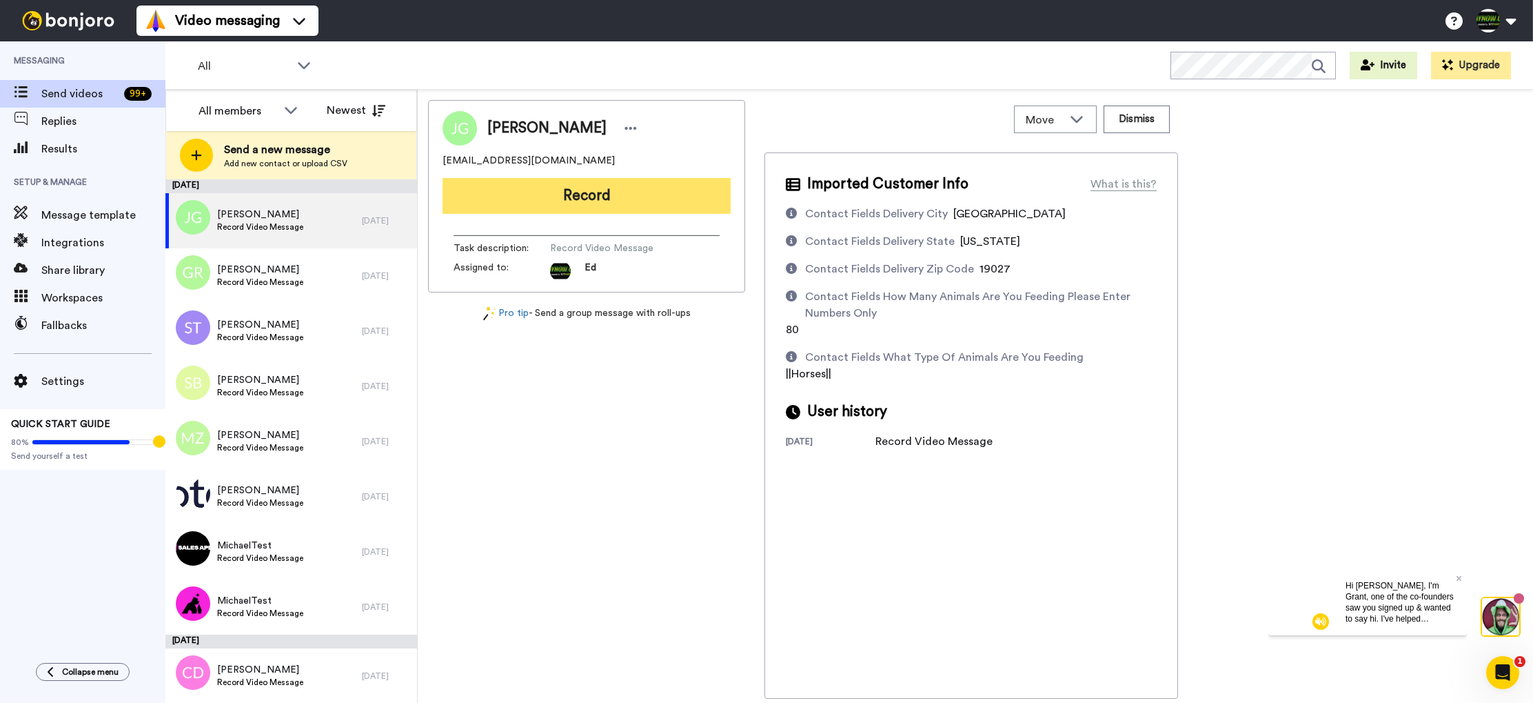
click at [623, 196] on button "Record" at bounding box center [587, 196] width 288 height 36
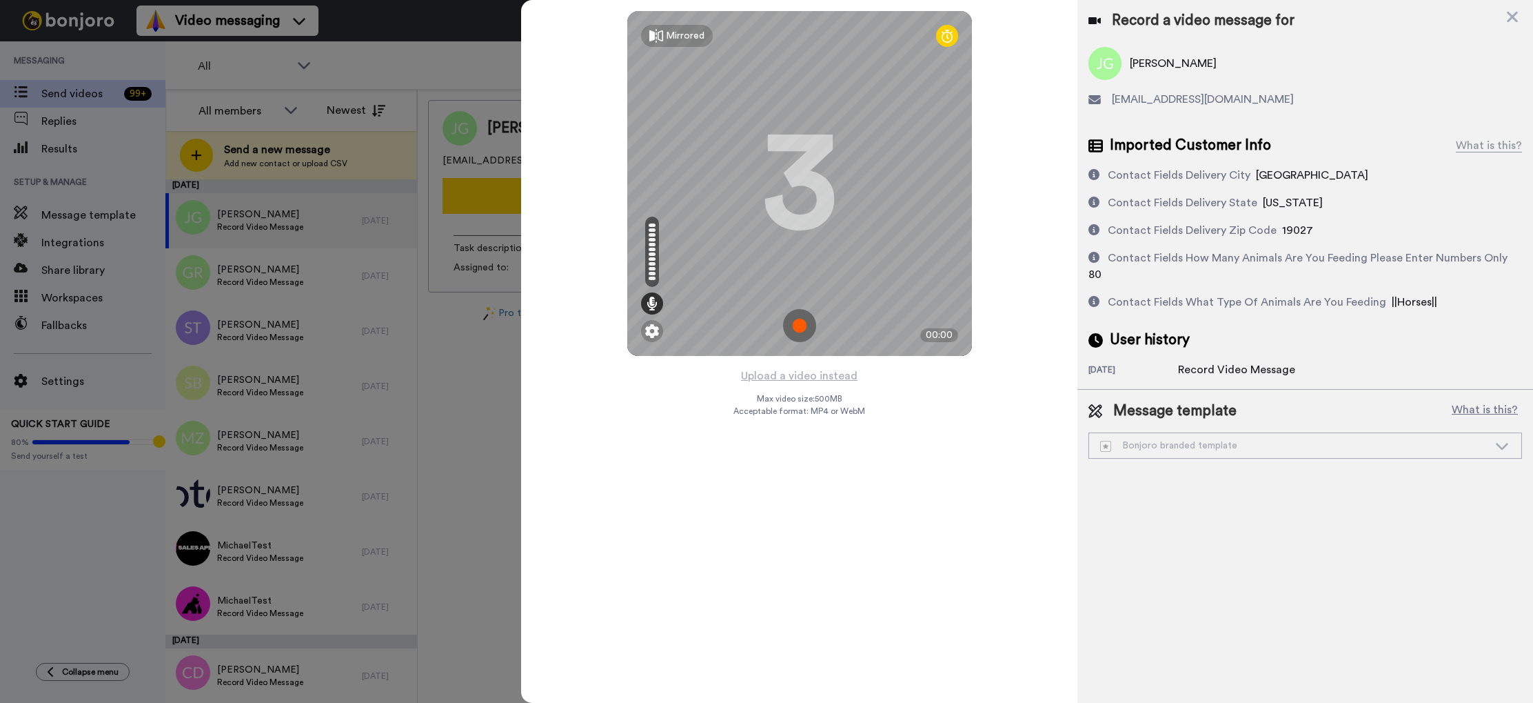
click at [802, 325] on img at bounding box center [799, 325] width 33 height 33
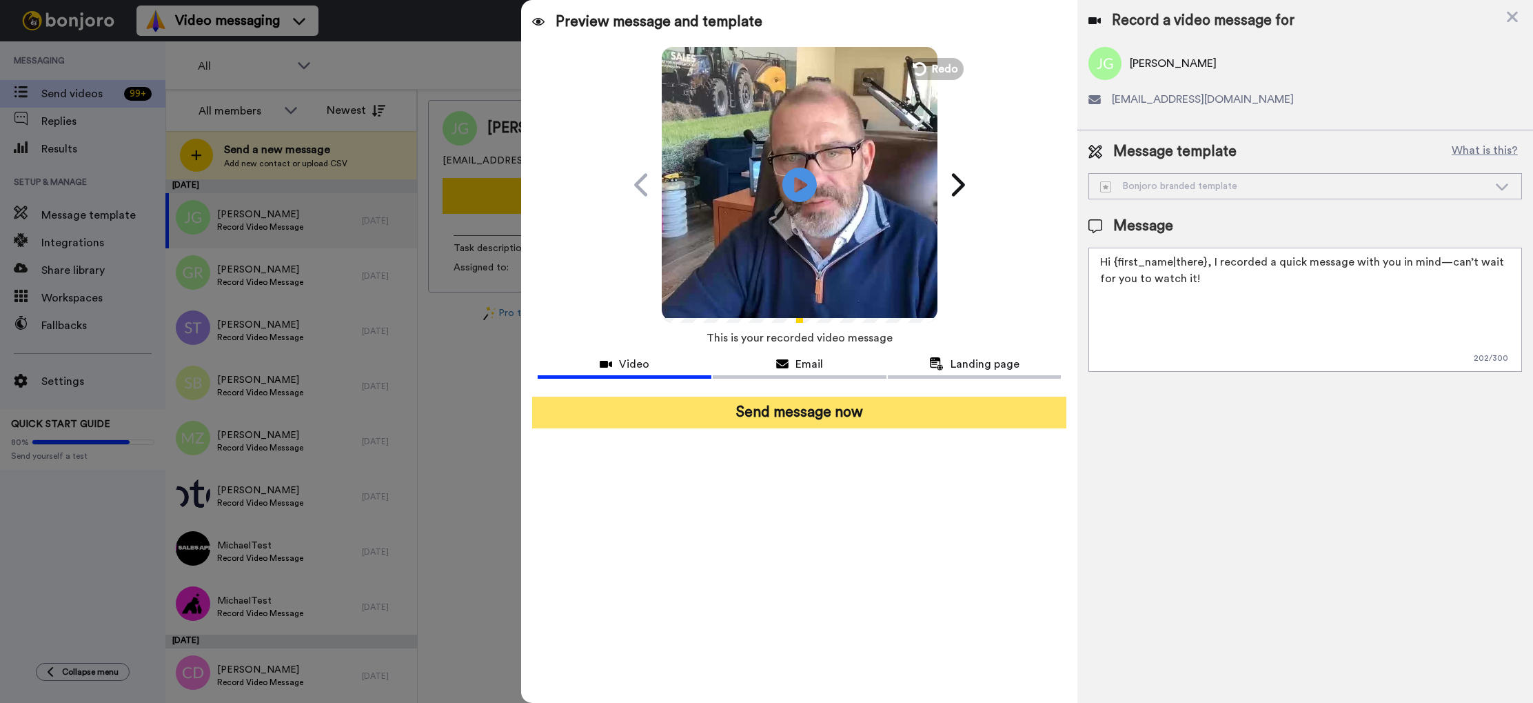
click at [834, 412] on button "Send message now" at bounding box center [799, 412] width 534 height 32
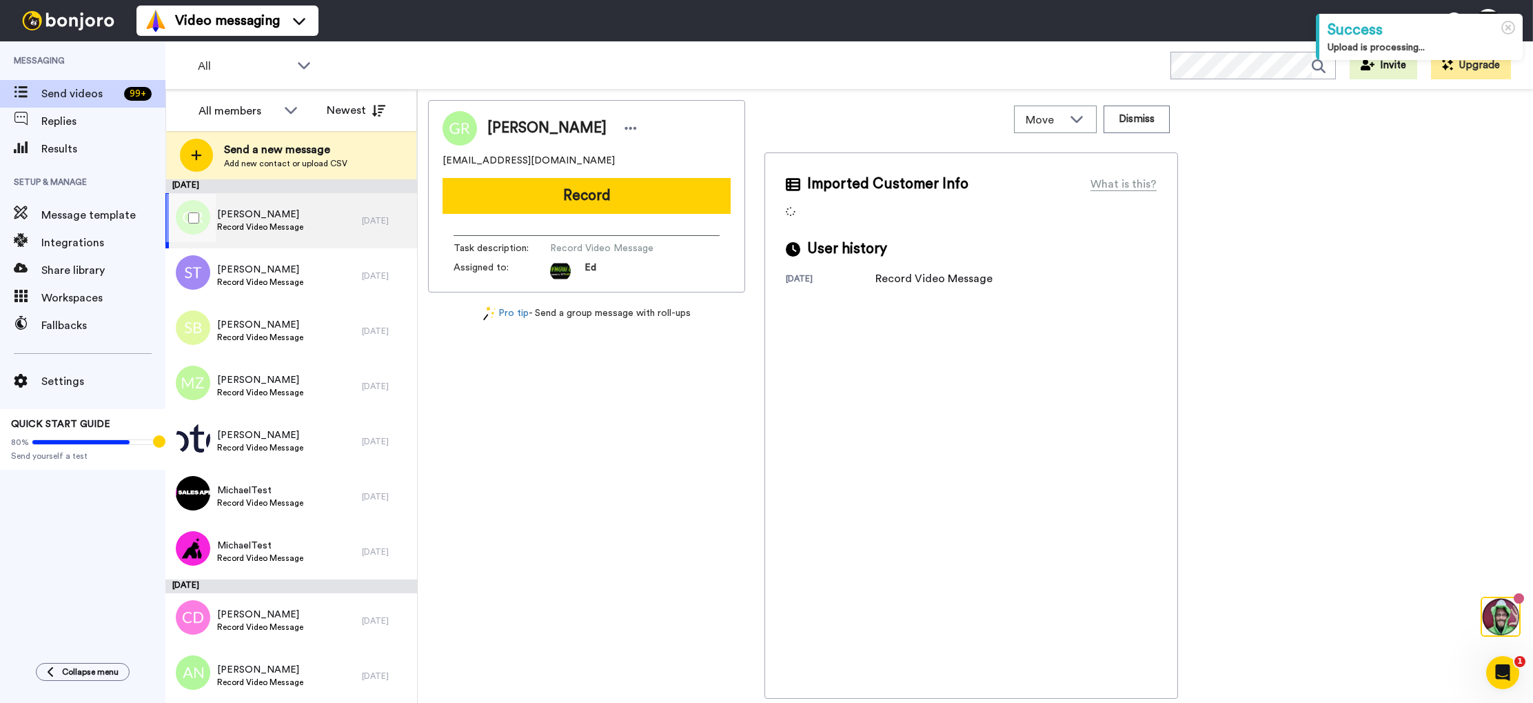
click at [293, 232] on span "Record Video Message" at bounding box center [260, 226] width 86 height 11
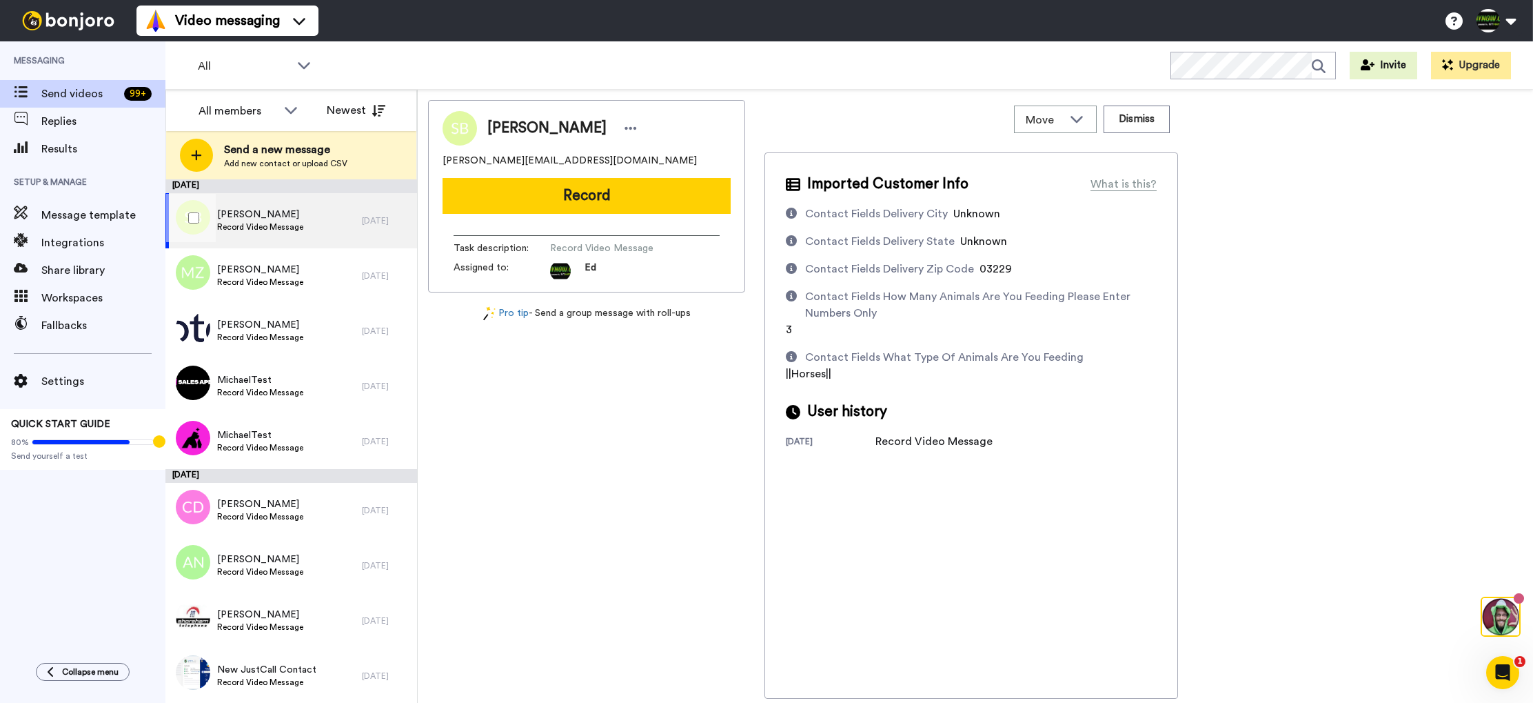
click at [299, 225] on span "Record Video Message" at bounding box center [260, 226] width 86 height 11
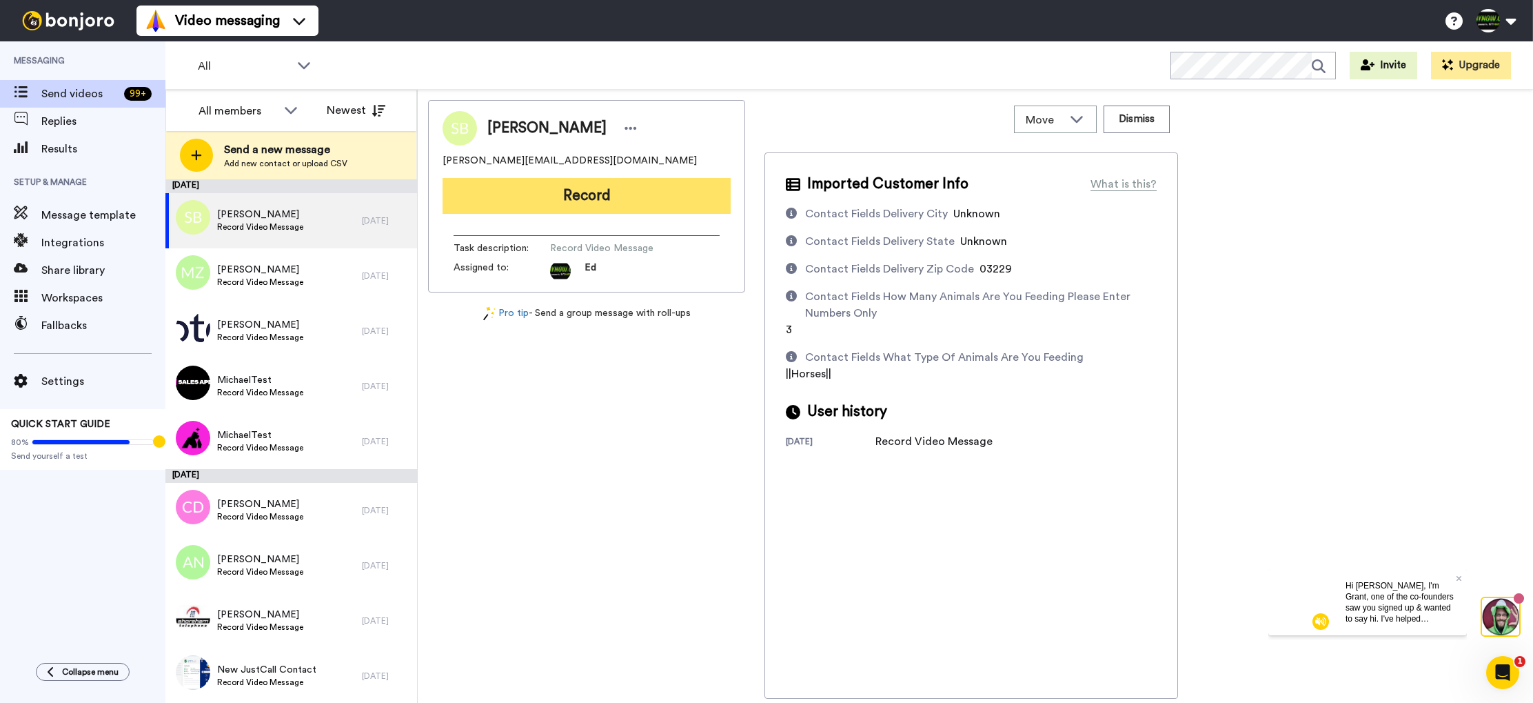
click at [614, 199] on button "Record" at bounding box center [587, 196] width 288 height 36
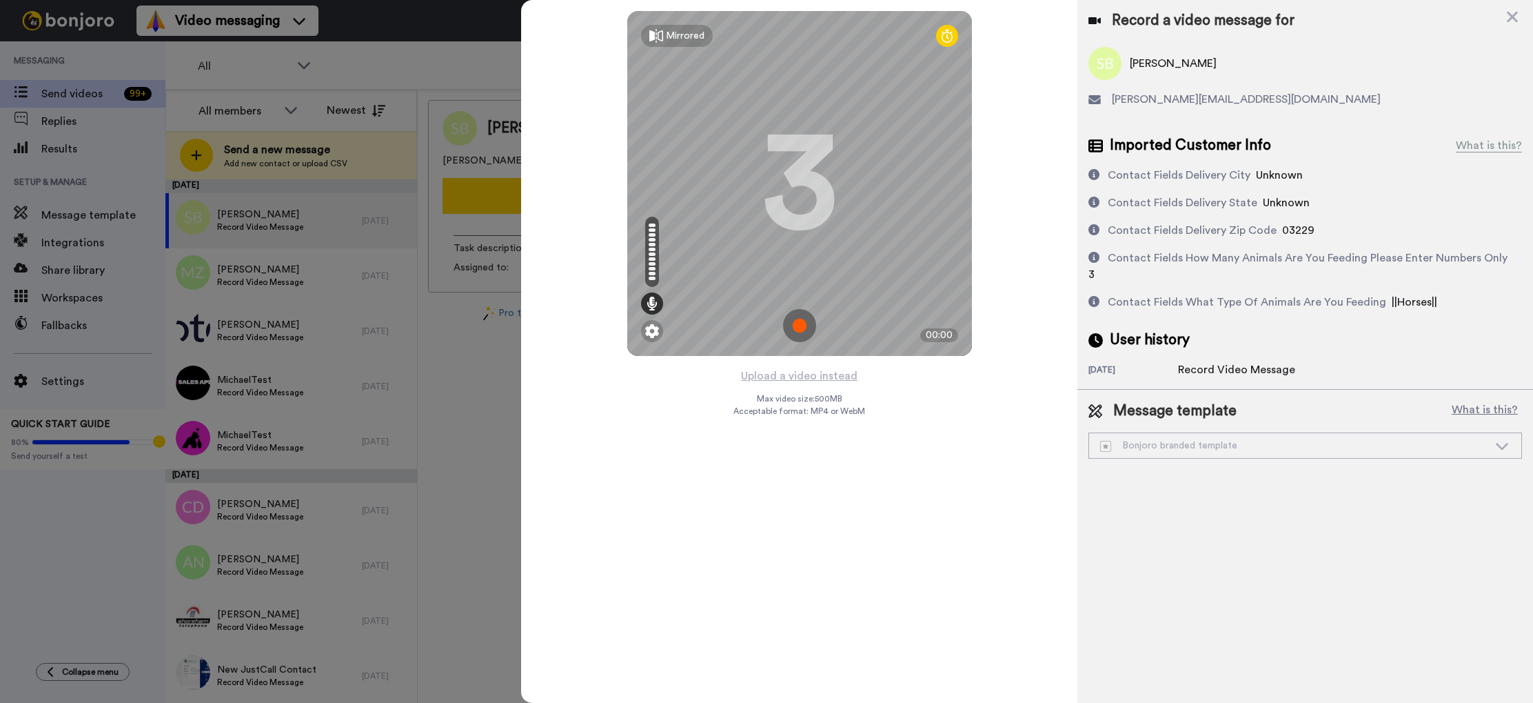
click at [805, 328] on img at bounding box center [799, 325] width 33 height 33
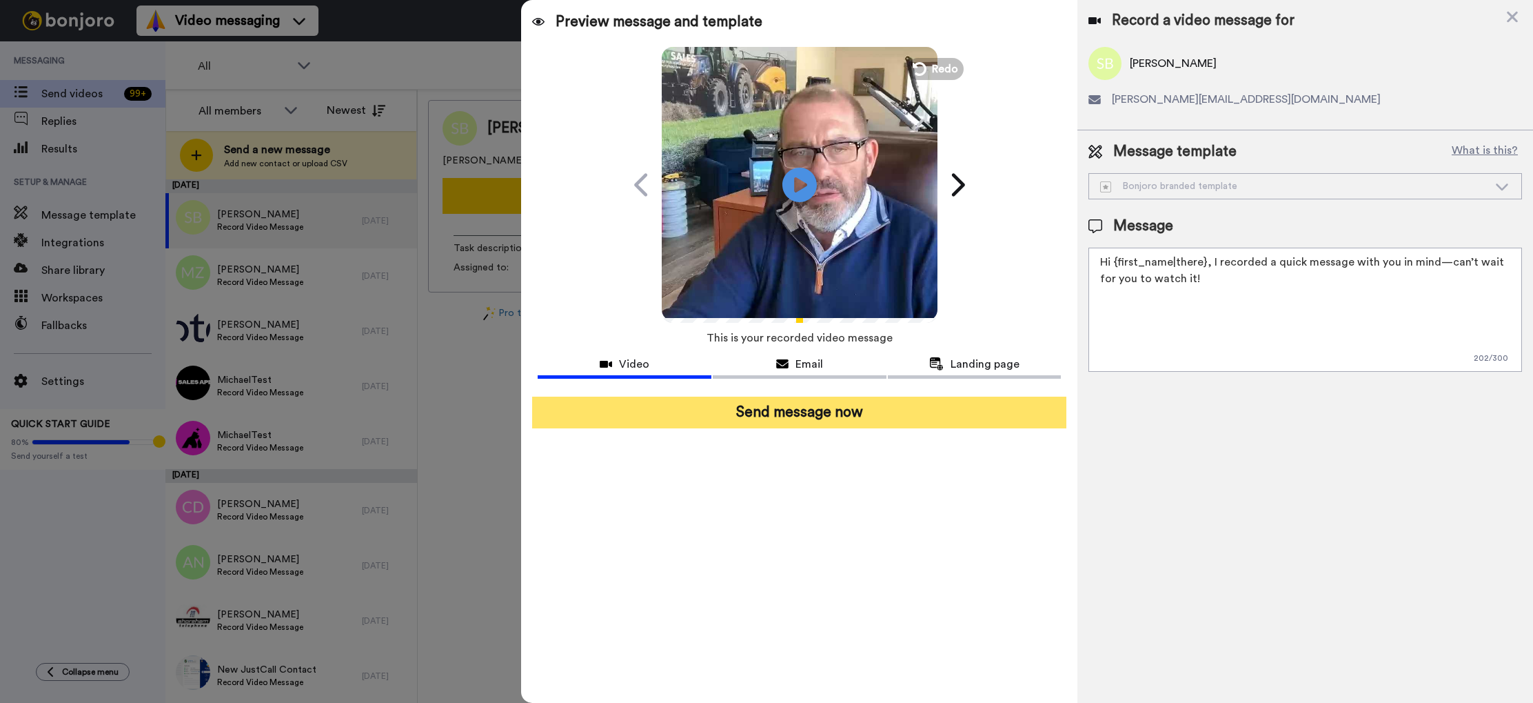
click at [809, 419] on button "Send message now" at bounding box center [799, 412] width 534 height 32
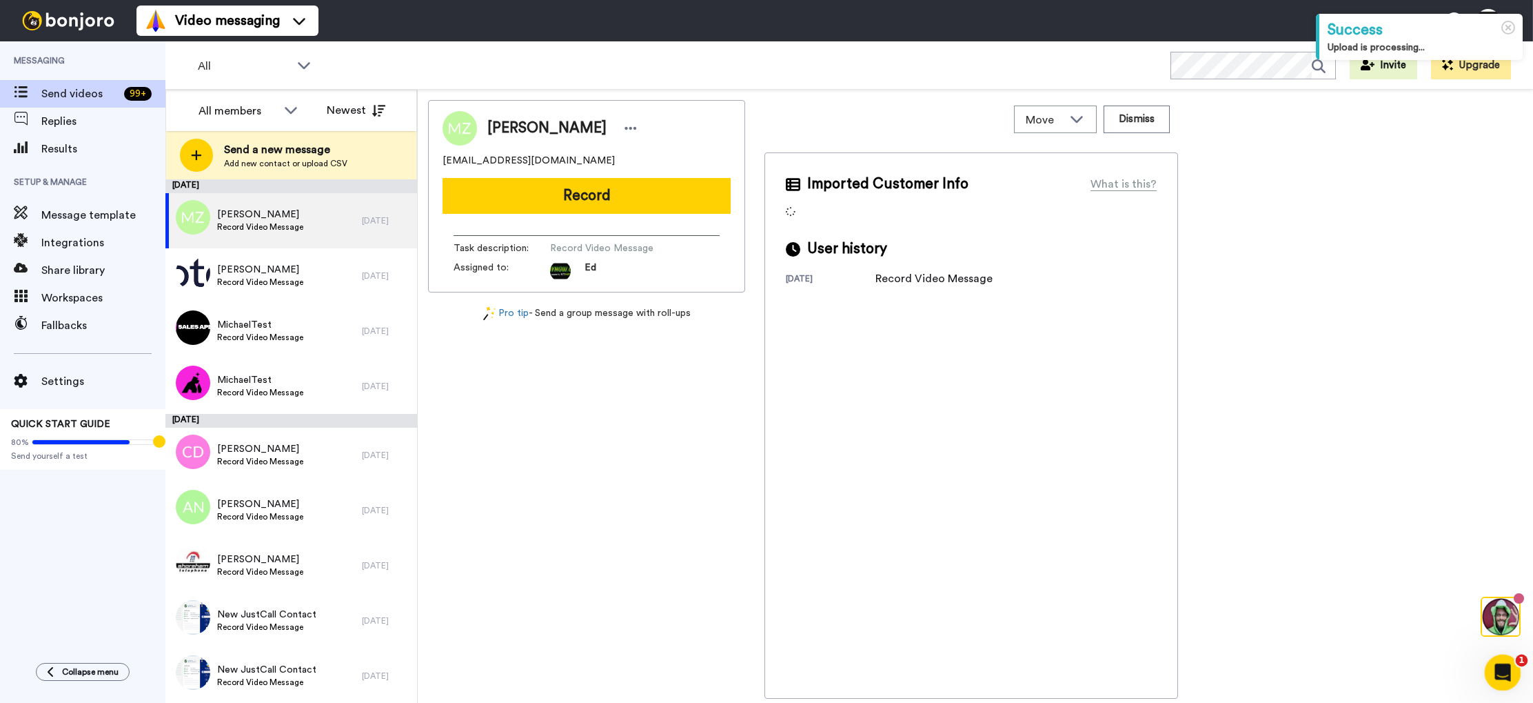
click at [1505, 669] on icon "Open Intercom Messenger" at bounding box center [1501, 670] width 23 height 23
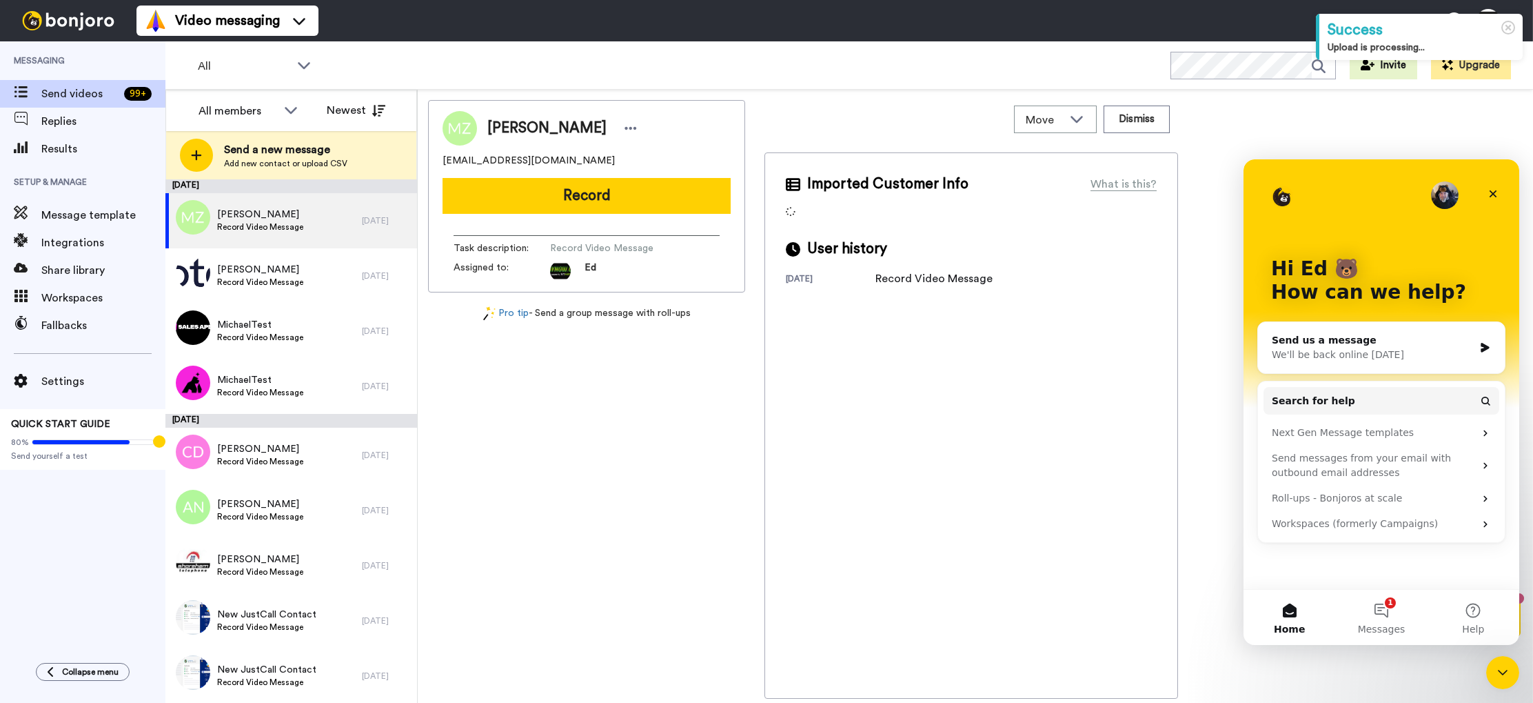
click at [1369, 350] on div "We'll be back online tomorrow" at bounding box center [1373, 354] width 202 height 14
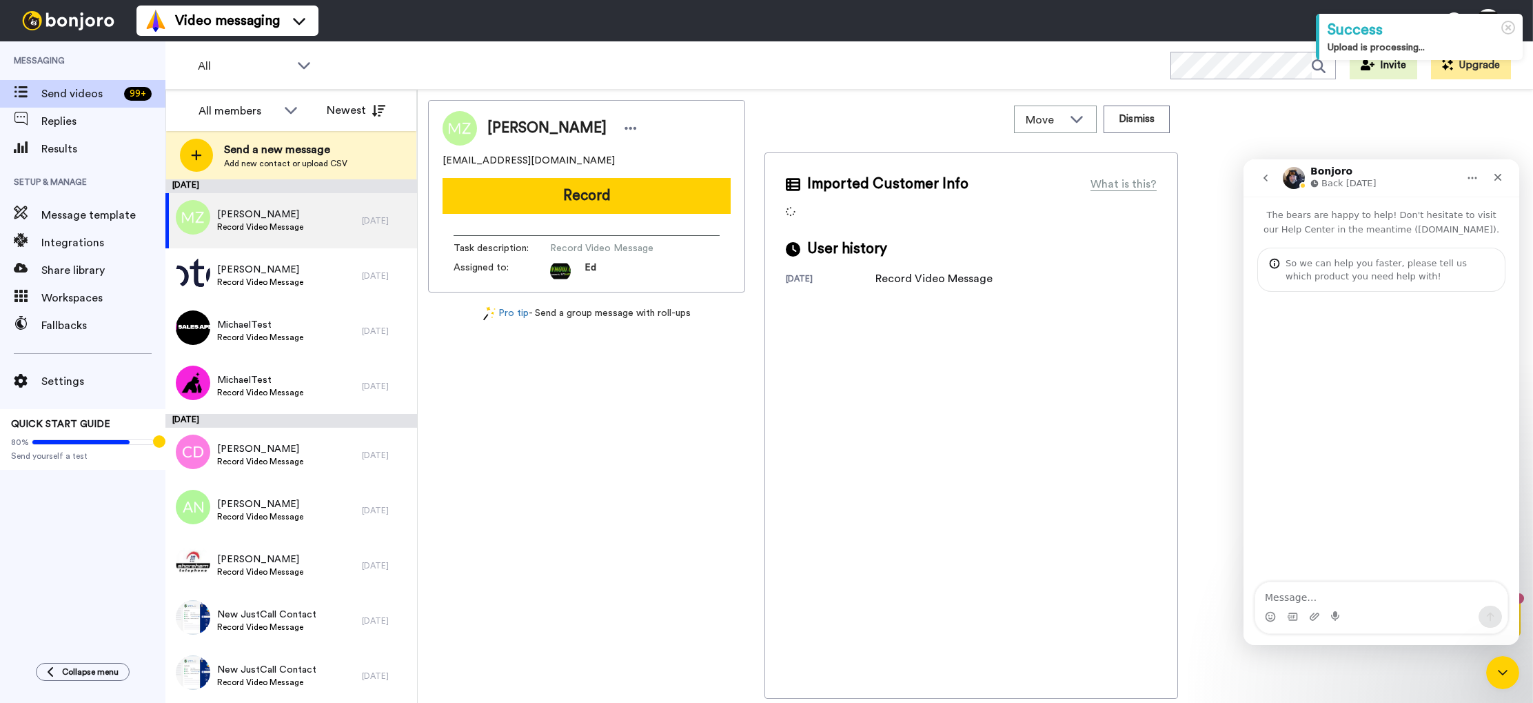
click at [1386, 594] on textarea "Message…" at bounding box center [1382, 593] width 252 height 23
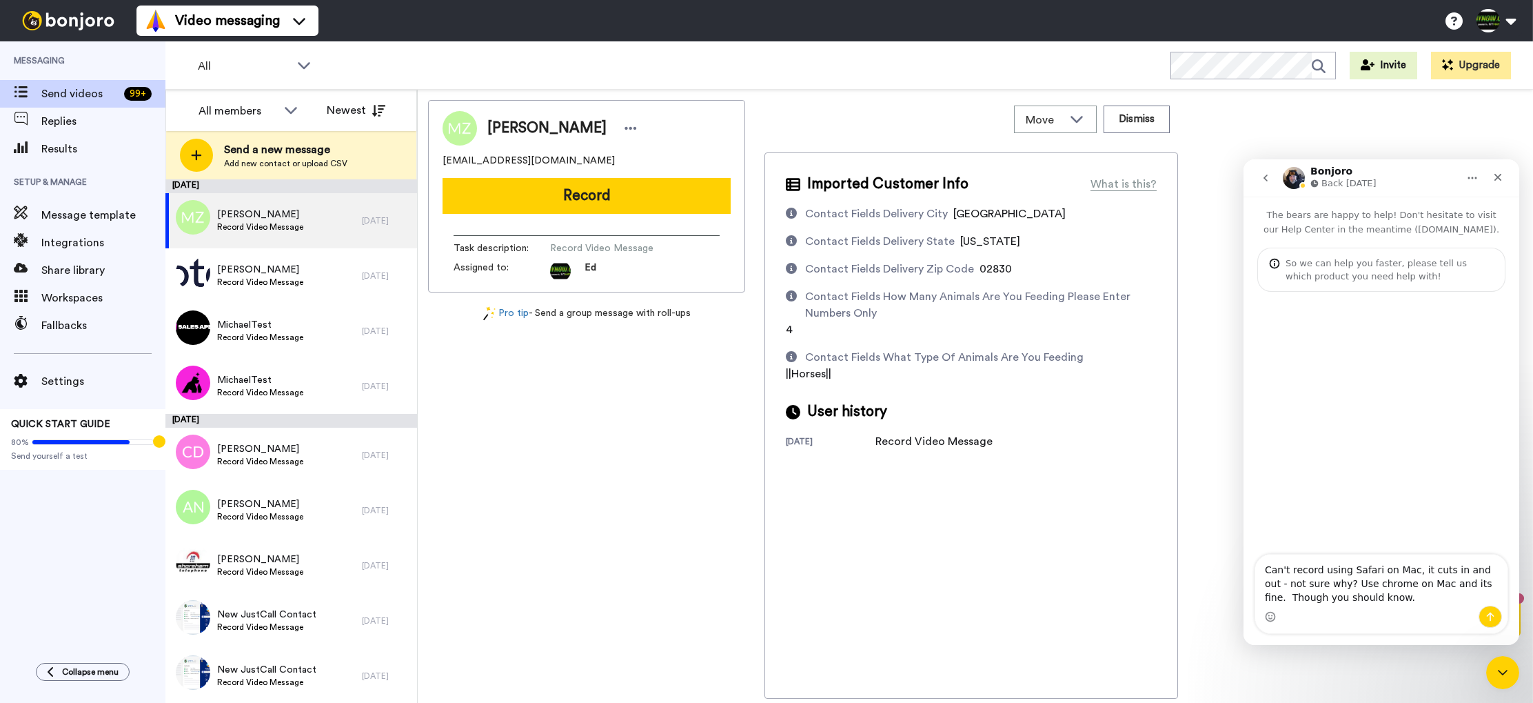
type textarea "Can't record using Safari on Mac, it cuts in and out - not sure why? Use chrome…"
click at [1487, 614] on icon "Send a message…" at bounding box center [1490, 616] width 11 height 11
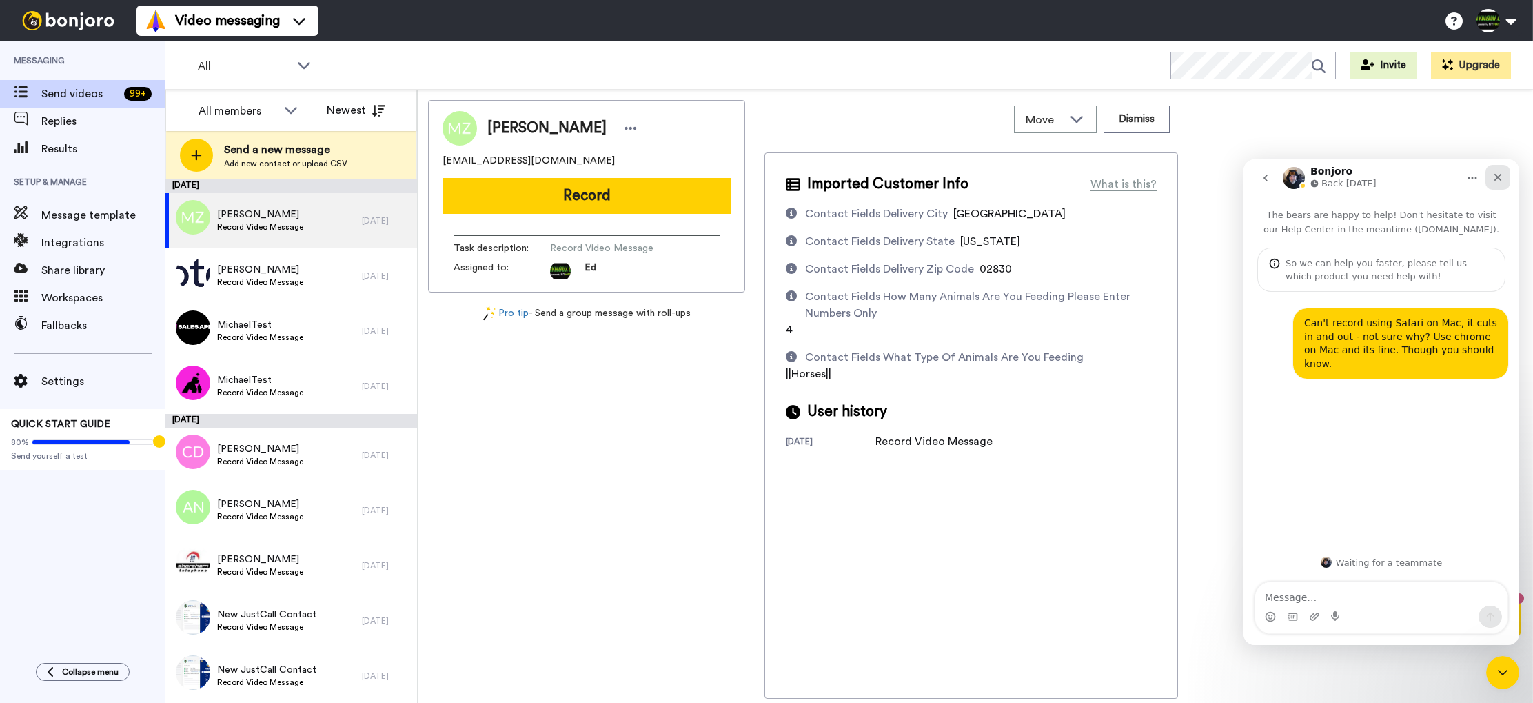
click at [1499, 181] on icon "Close" at bounding box center [1498, 177] width 11 height 11
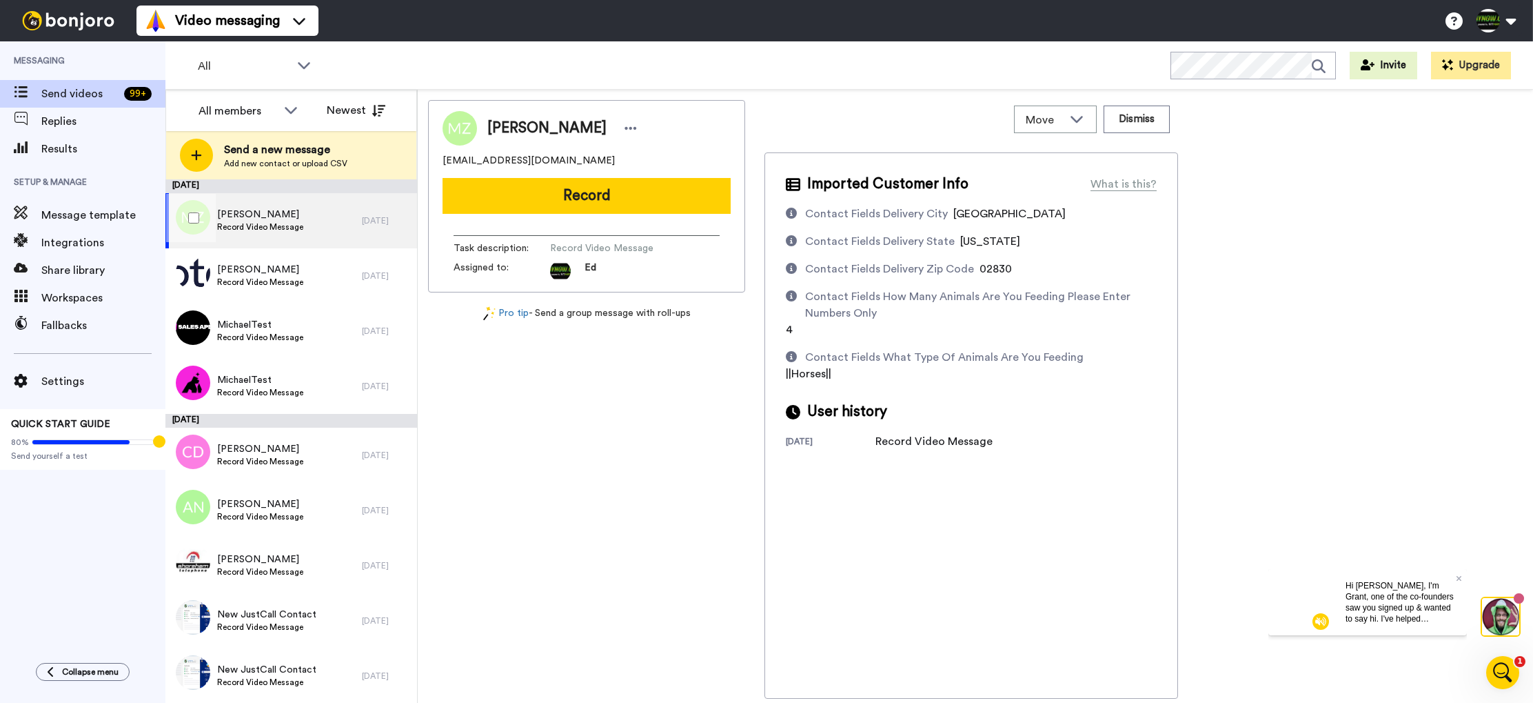
click at [322, 227] on div "Missy Zinszer Record Video Message" at bounding box center [263, 220] width 196 height 55
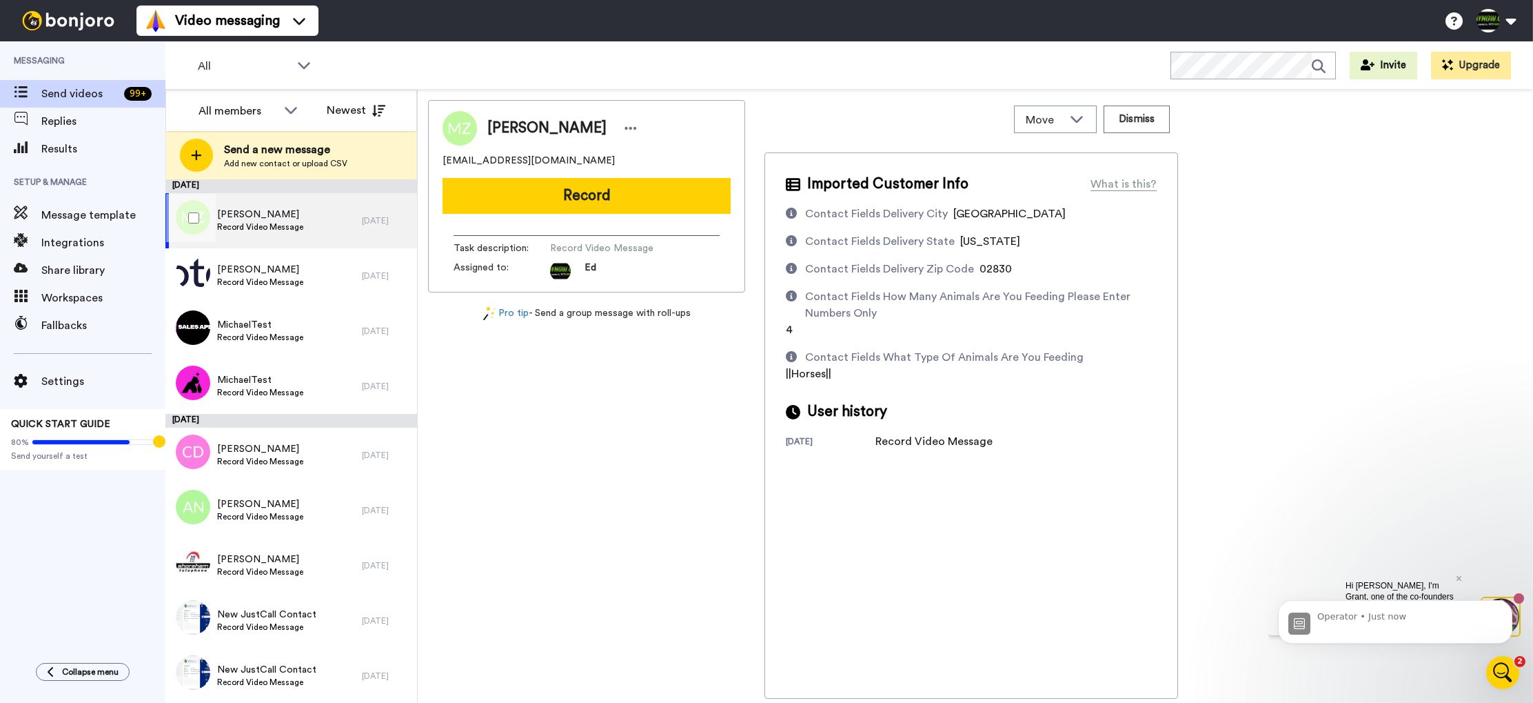
scroll to position [93, 0]
click at [1348, 621] on p "Operator • Just now" at bounding box center [1407, 616] width 178 height 12
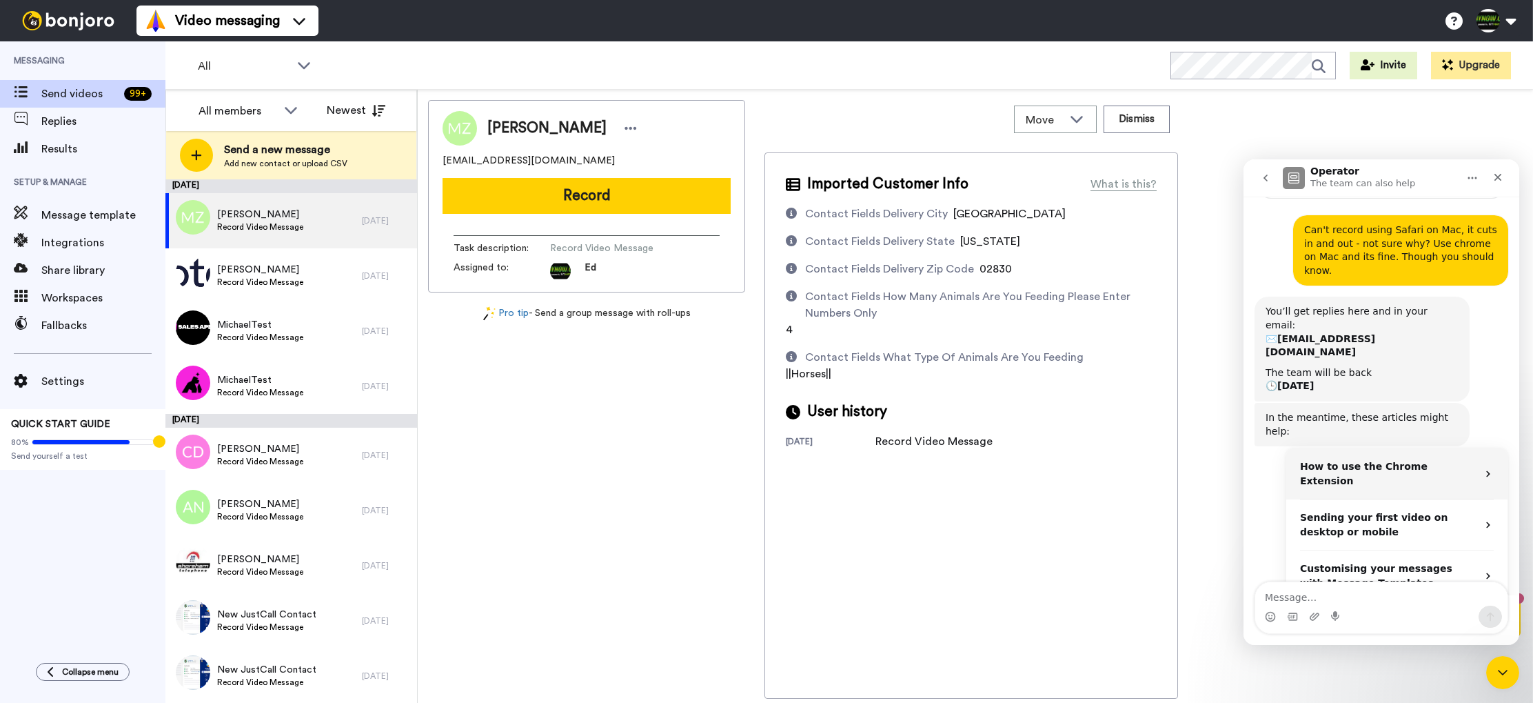
click at [1362, 461] on strong "How to use the Chrome Extension" at bounding box center [1364, 474] width 128 height 26
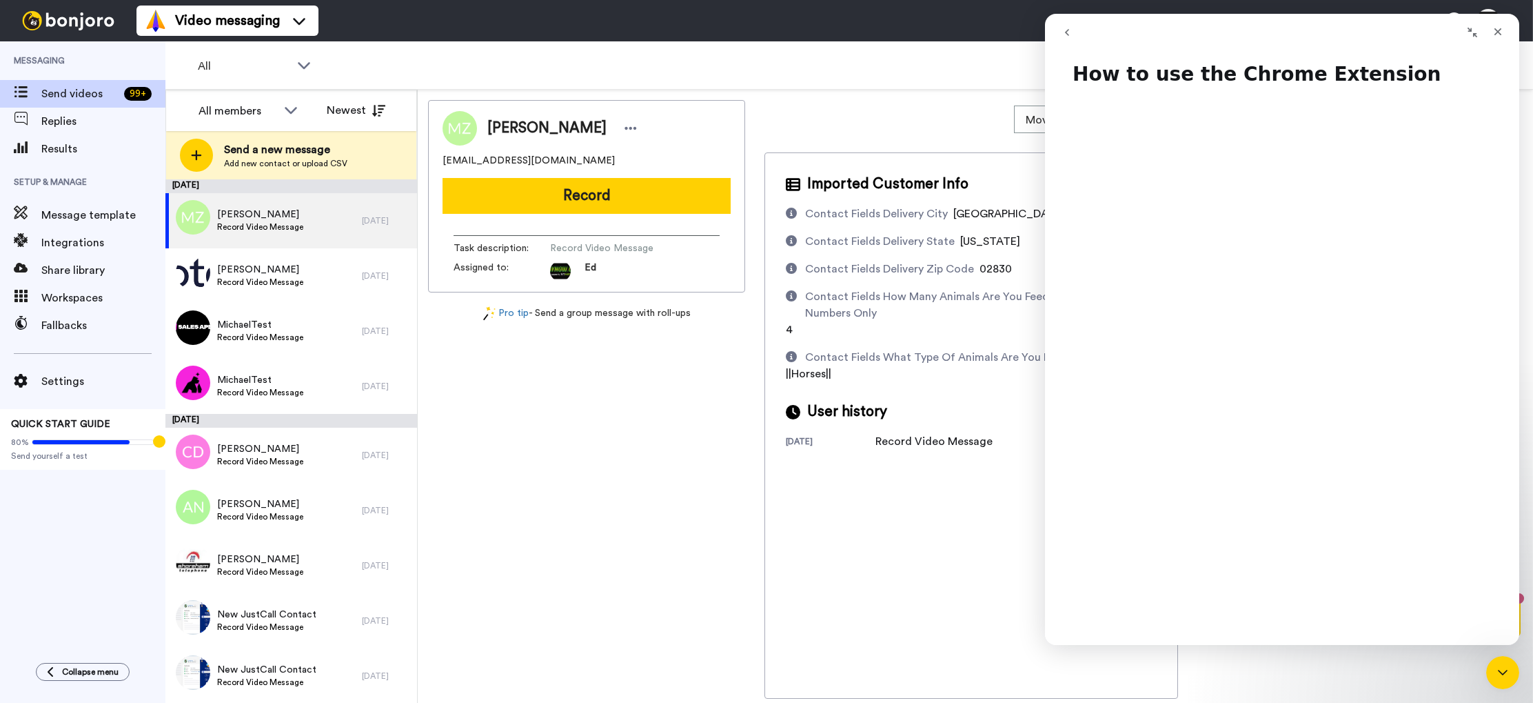
scroll to position [0, 0]
click at [999, 182] on div "Imported Customer Info What is this?" at bounding box center [971, 184] width 371 height 21
click at [1498, 34] on icon "Close" at bounding box center [1498, 31] width 11 height 11
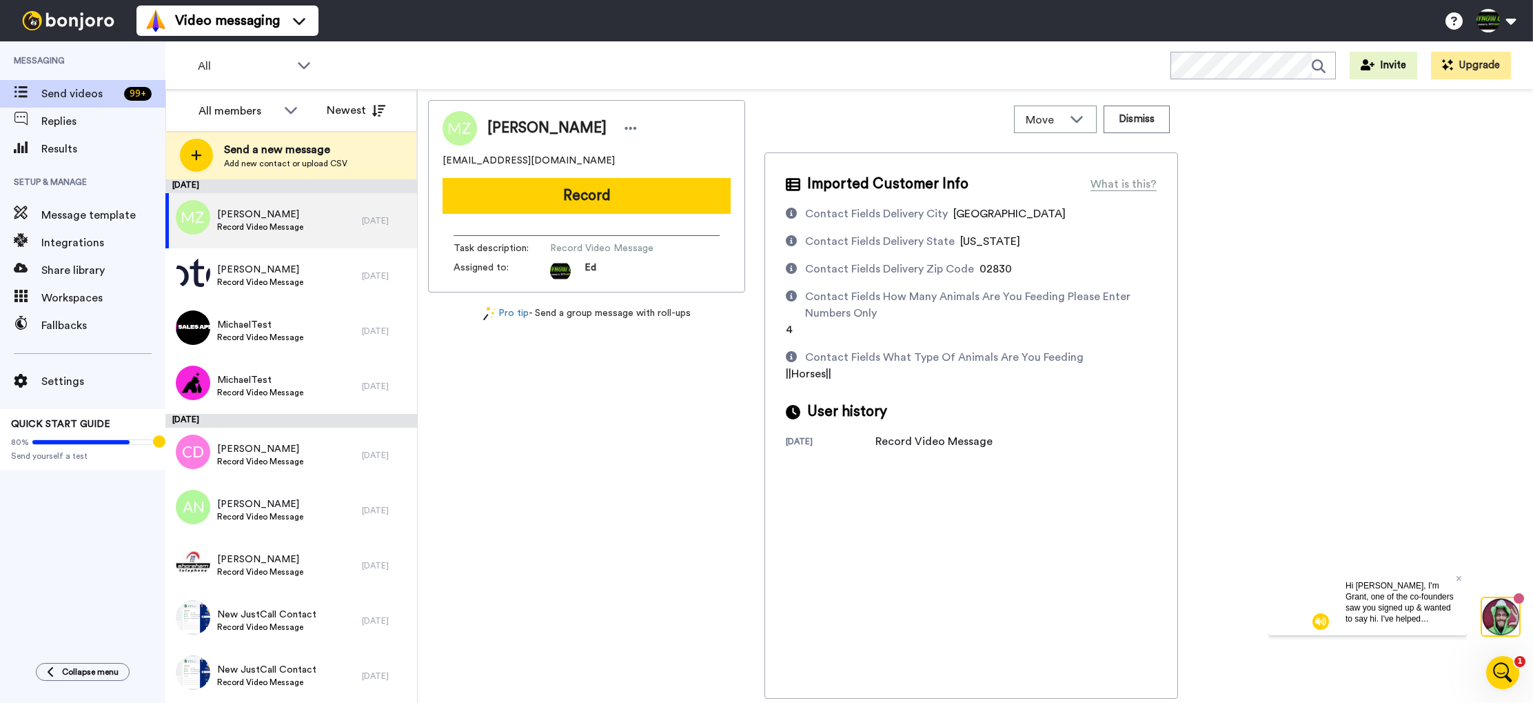
click at [1426, 205] on div "Missy Zinszer missyzinszer18@gmail.com Record Task description : Record Video M…" at bounding box center [975, 399] width 1095 height 598
click at [321, 223] on div "Missy Zinszer Record Video Message" at bounding box center [263, 220] width 196 height 55
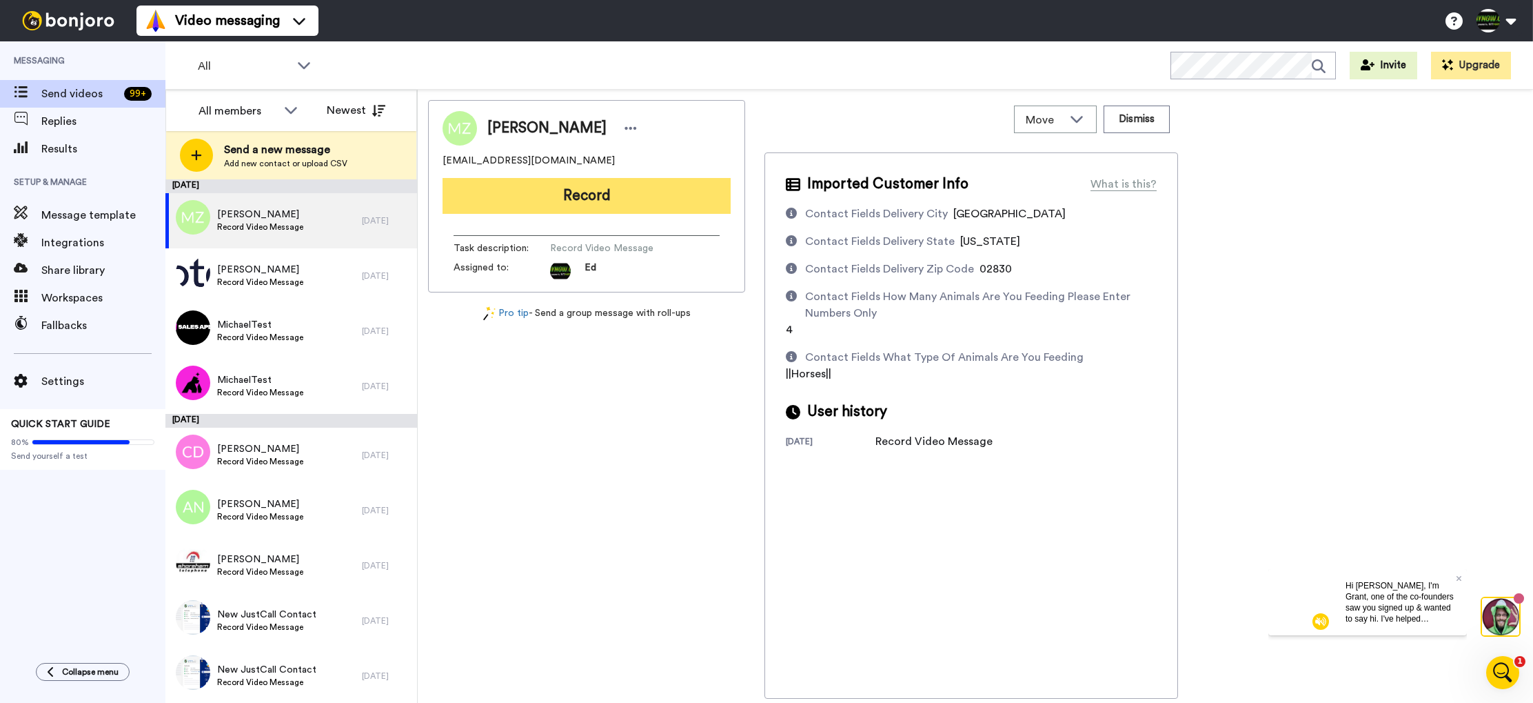
click at [634, 199] on button "Record" at bounding box center [587, 196] width 288 height 36
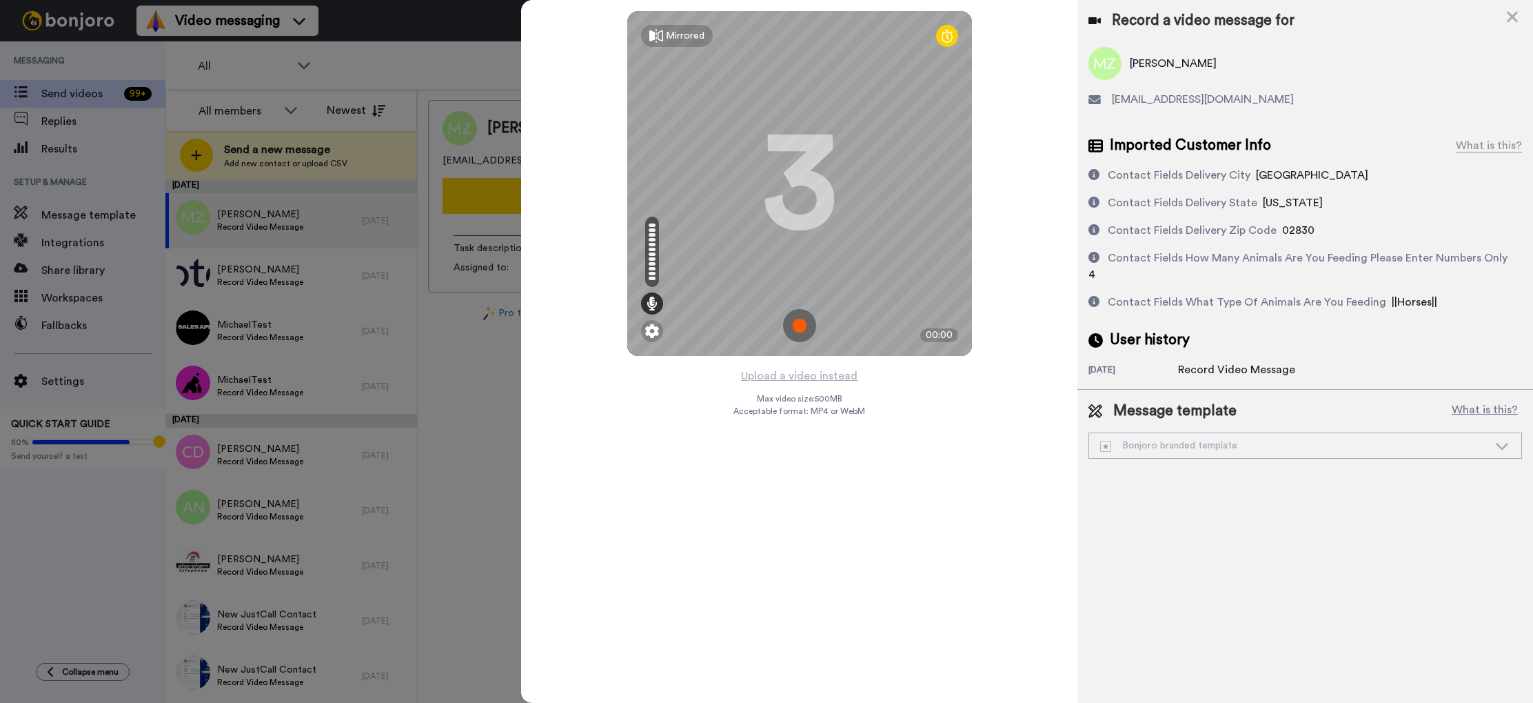
click at [806, 324] on img at bounding box center [799, 325] width 33 height 33
click at [804, 323] on img at bounding box center [799, 325] width 33 height 33
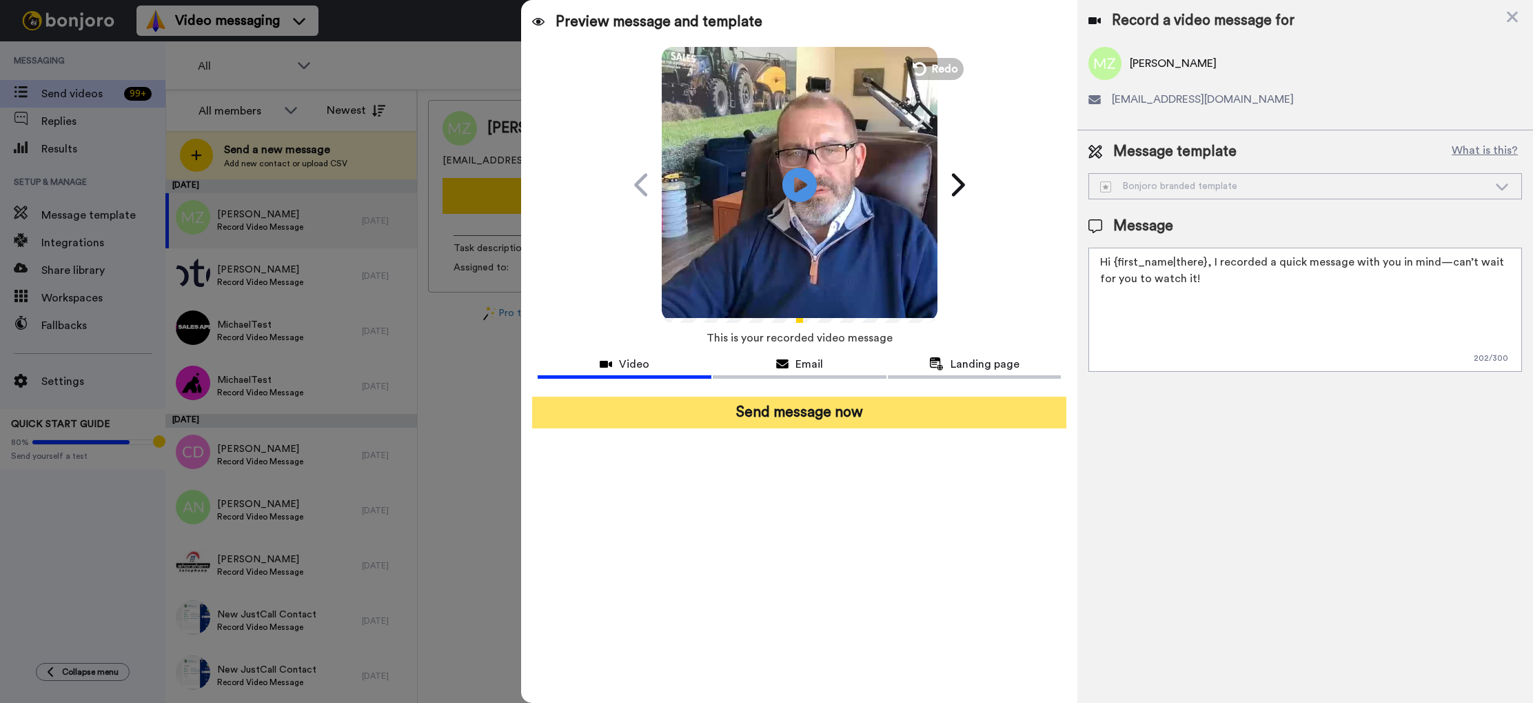
click at [825, 411] on button "Send message now" at bounding box center [799, 412] width 534 height 32
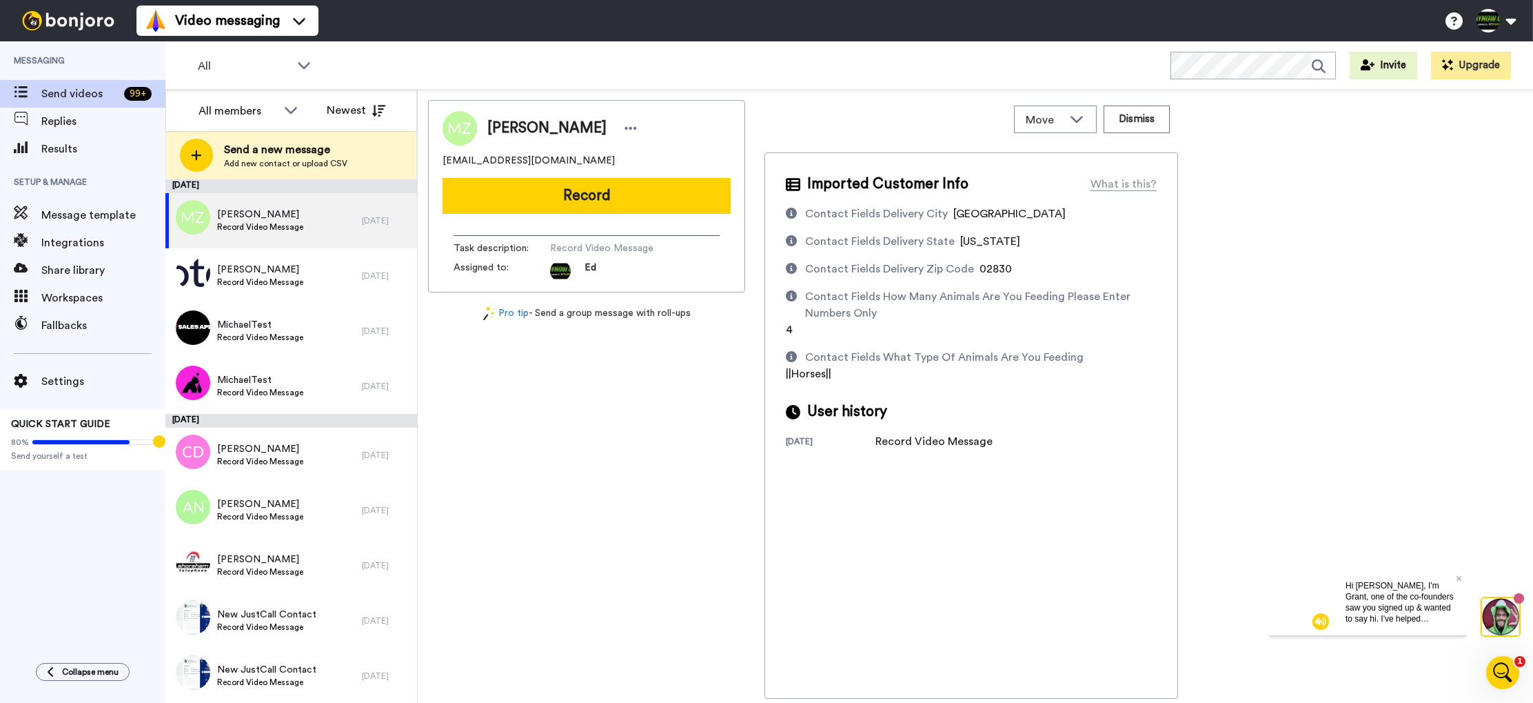
scroll to position [0, 0]
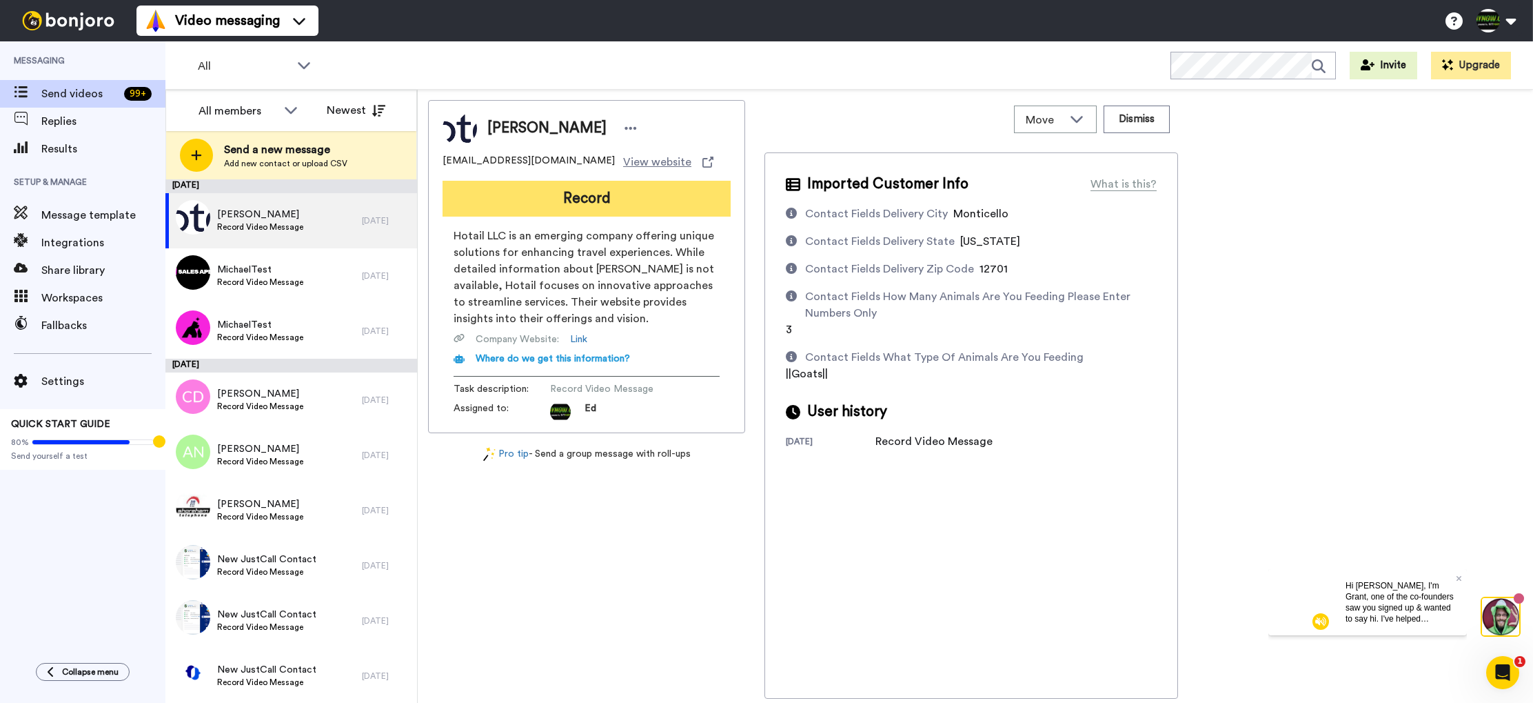
click at [622, 207] on button "Record" at bounding box center [587, 199] width 288 height 36
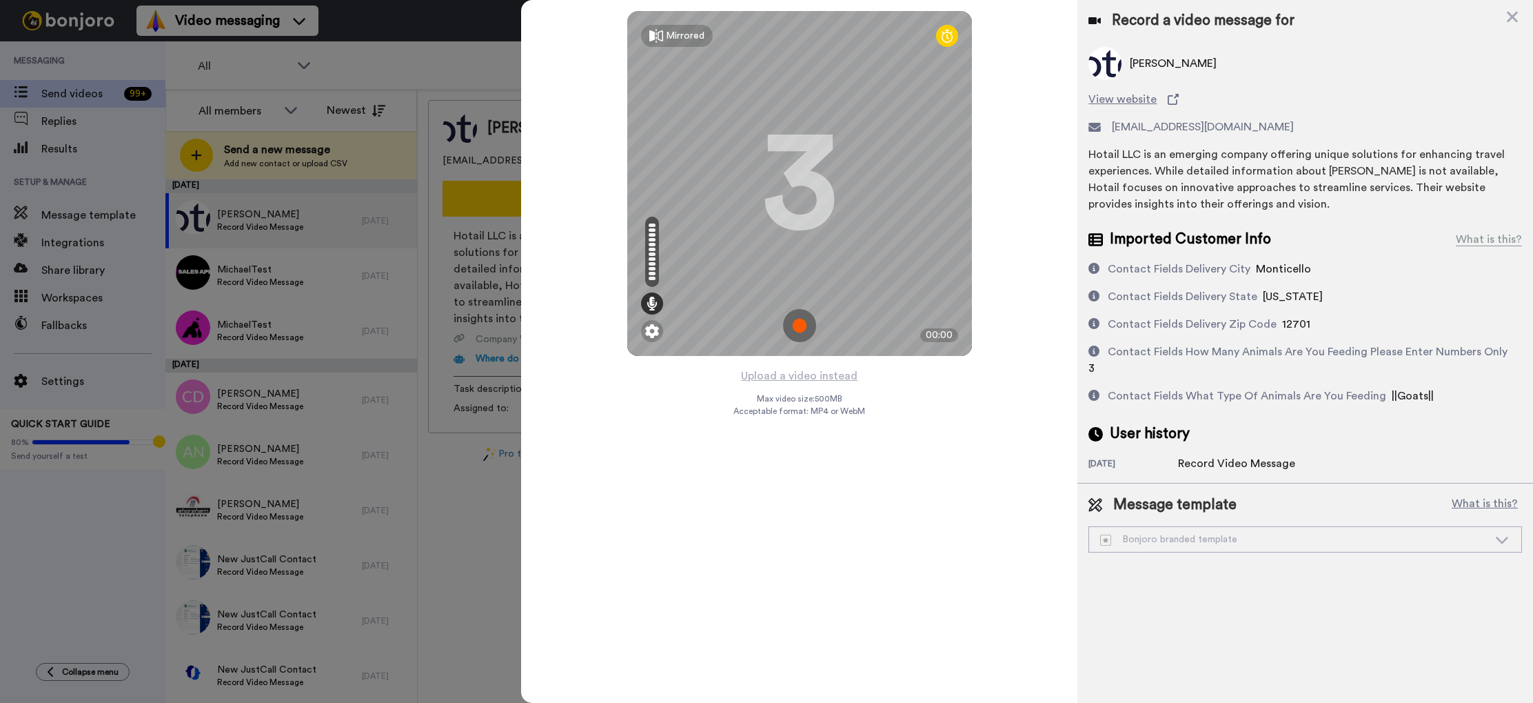
click at [804, 325] on img at bounding box center [799, 325] width 33 height 33
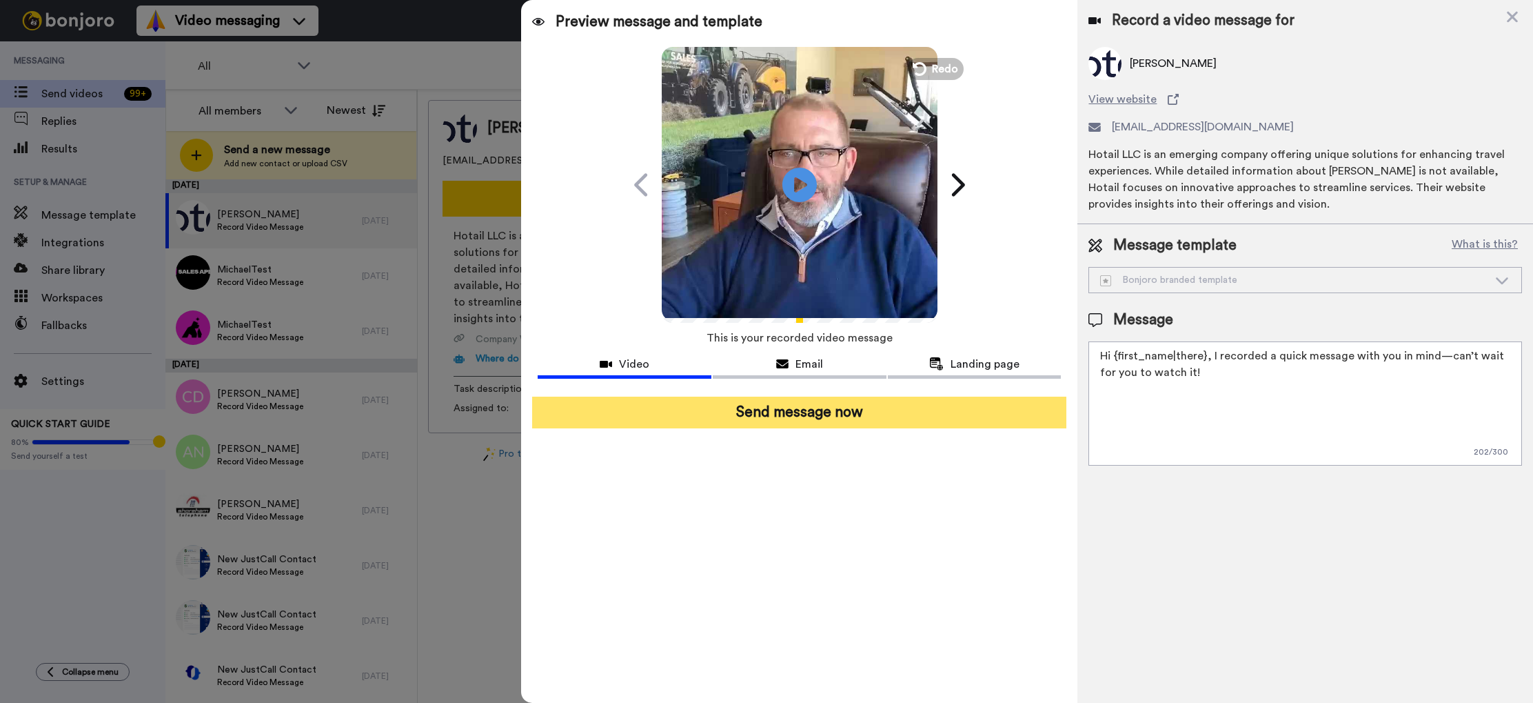
click at [827, 413] on button "Send message now" at bounding box center [799, 412] width 534 height 32
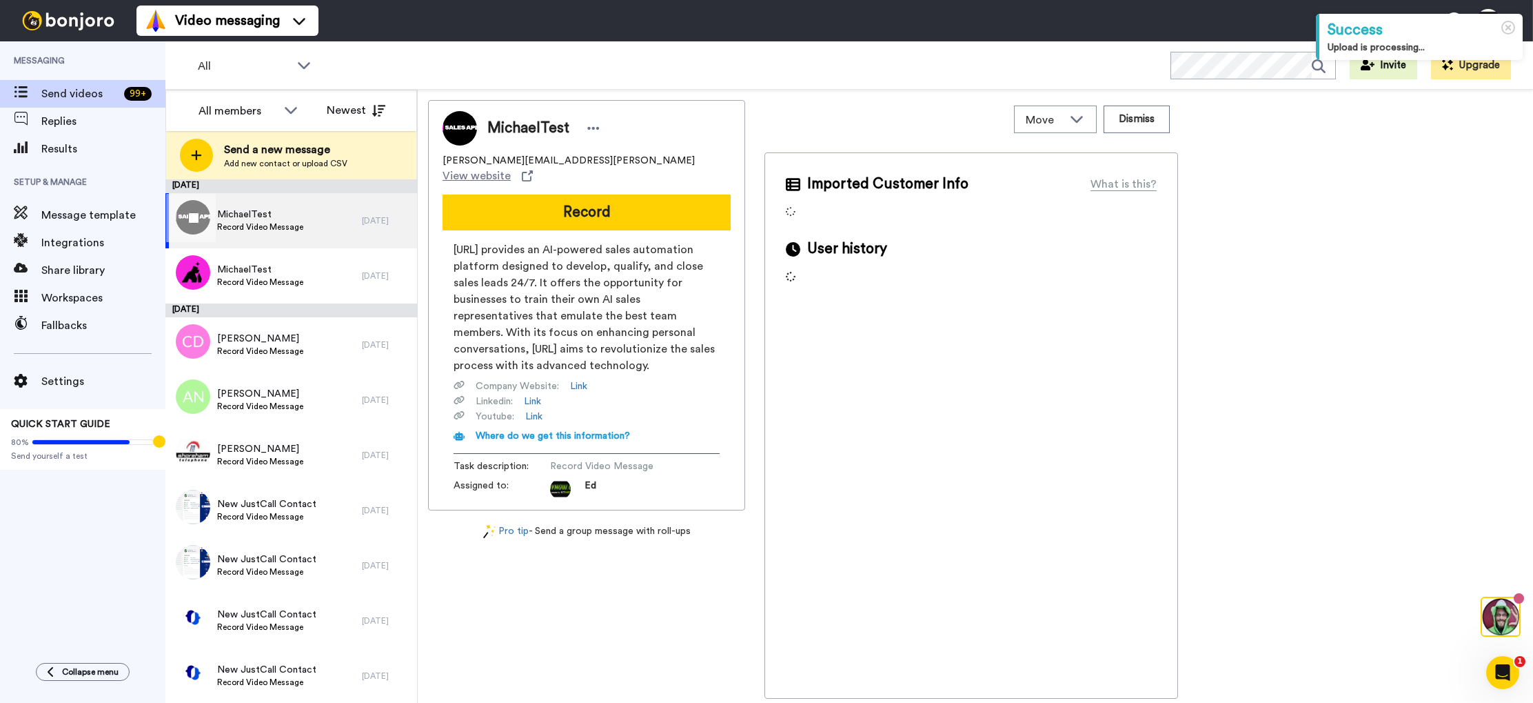
click at [326, 223] on div "MichaelTest Record Video Message" at bounding box center [263, 220] width 196 height 55
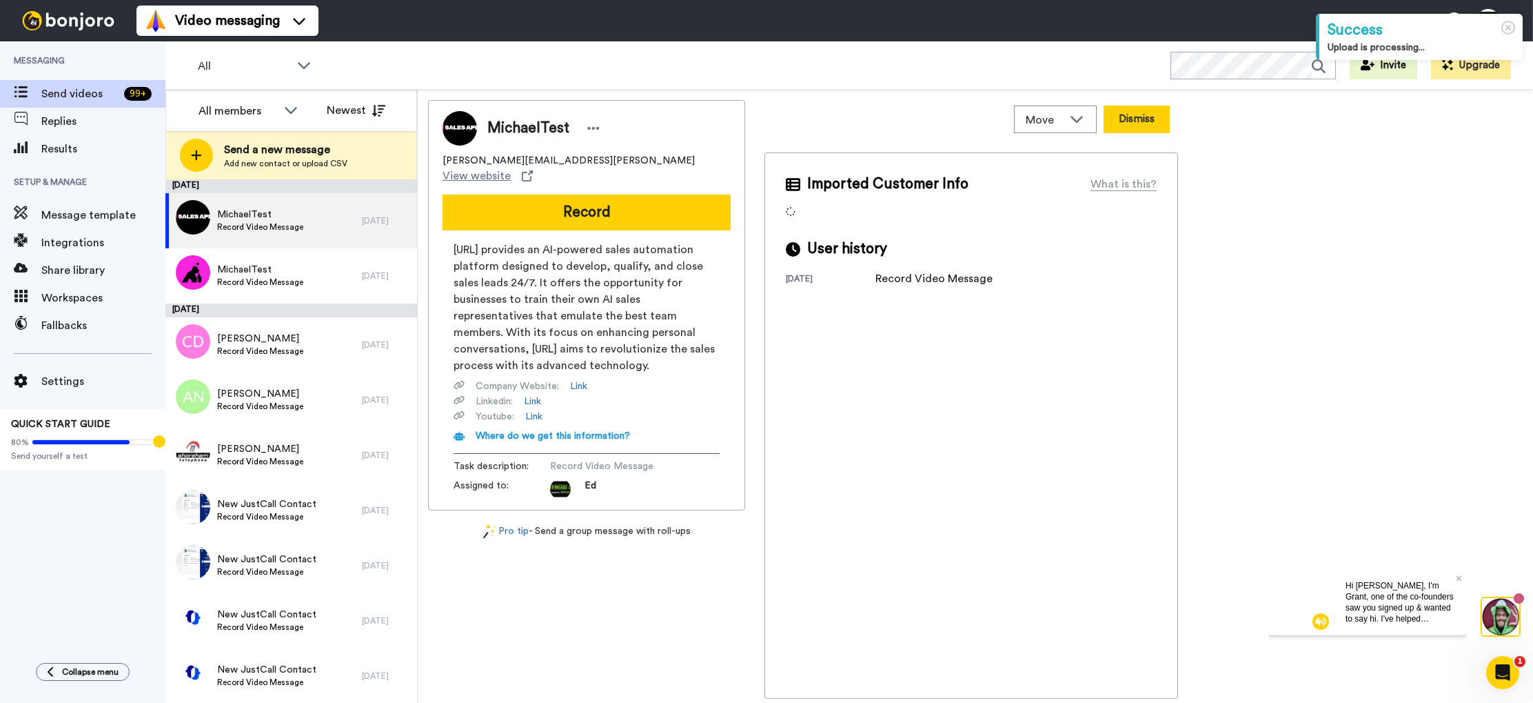
click at [1145, 121] on button "Dismiss" at bounding box center [1137, 119] width 66 height 28
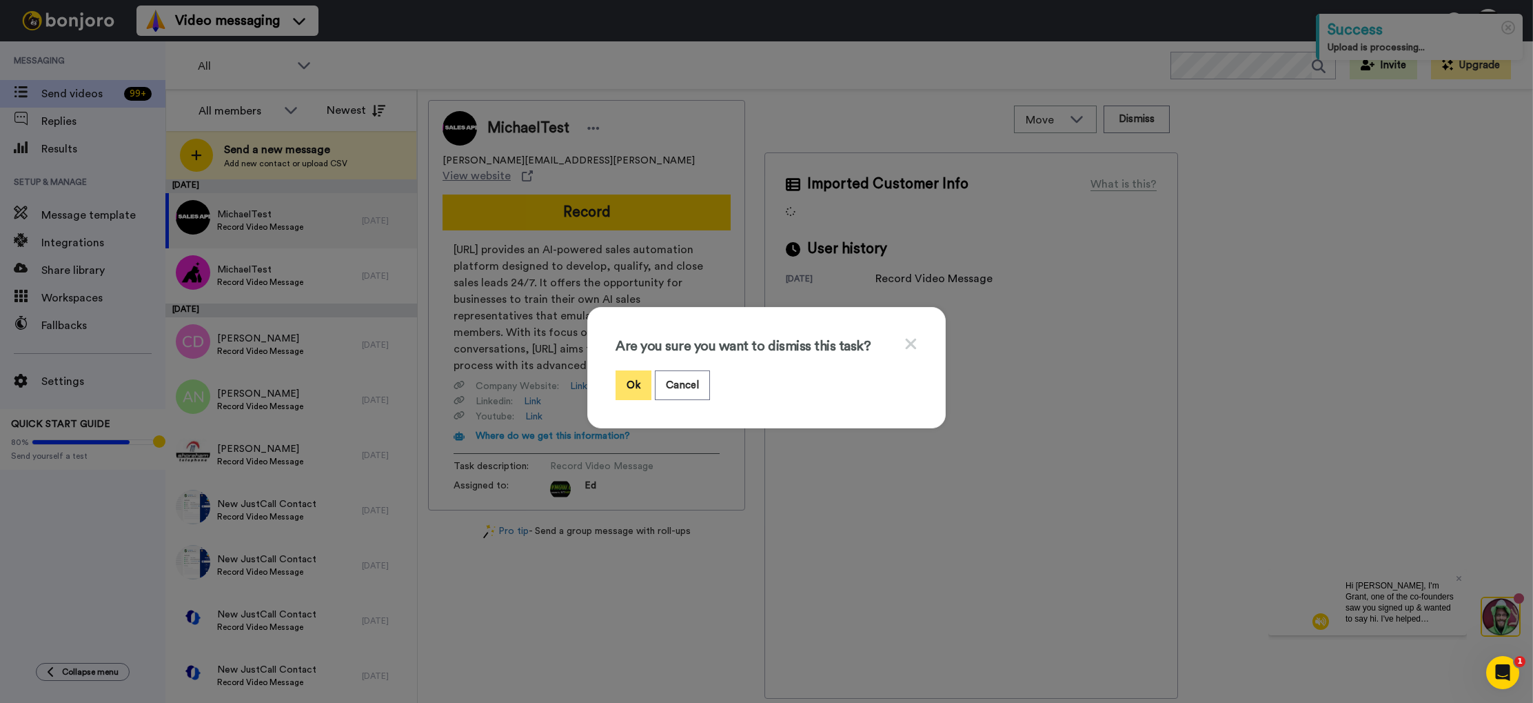
click at [633, 378] on button "Ok" at bounding box center [634, 385] width 36 height 30
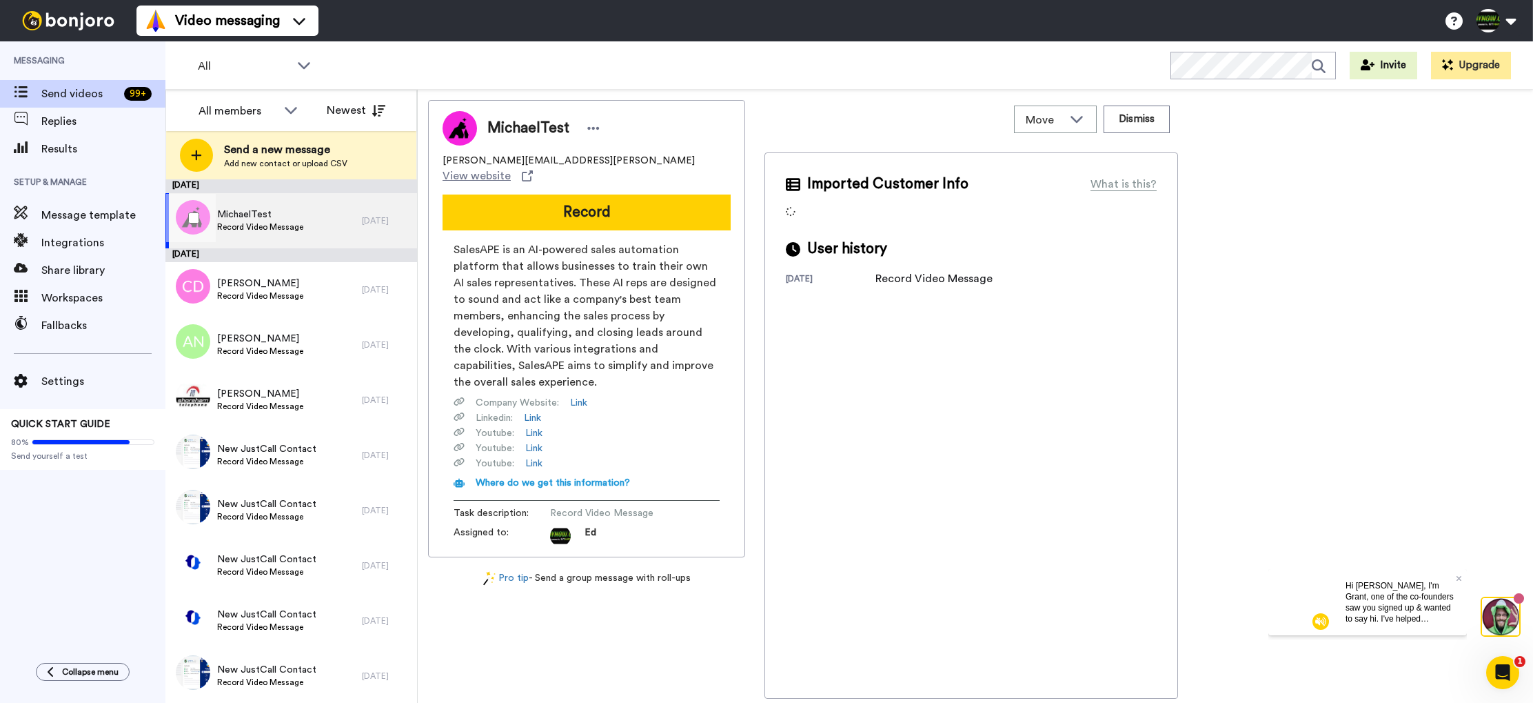
click at [358, 217] on div "MichaelTest Record Video Message" at bounding box center [263, 220] width 196 height 55
click at [1142, 123] on button "Dismiss" at bounding box center [1137, 119] width 66 height 28
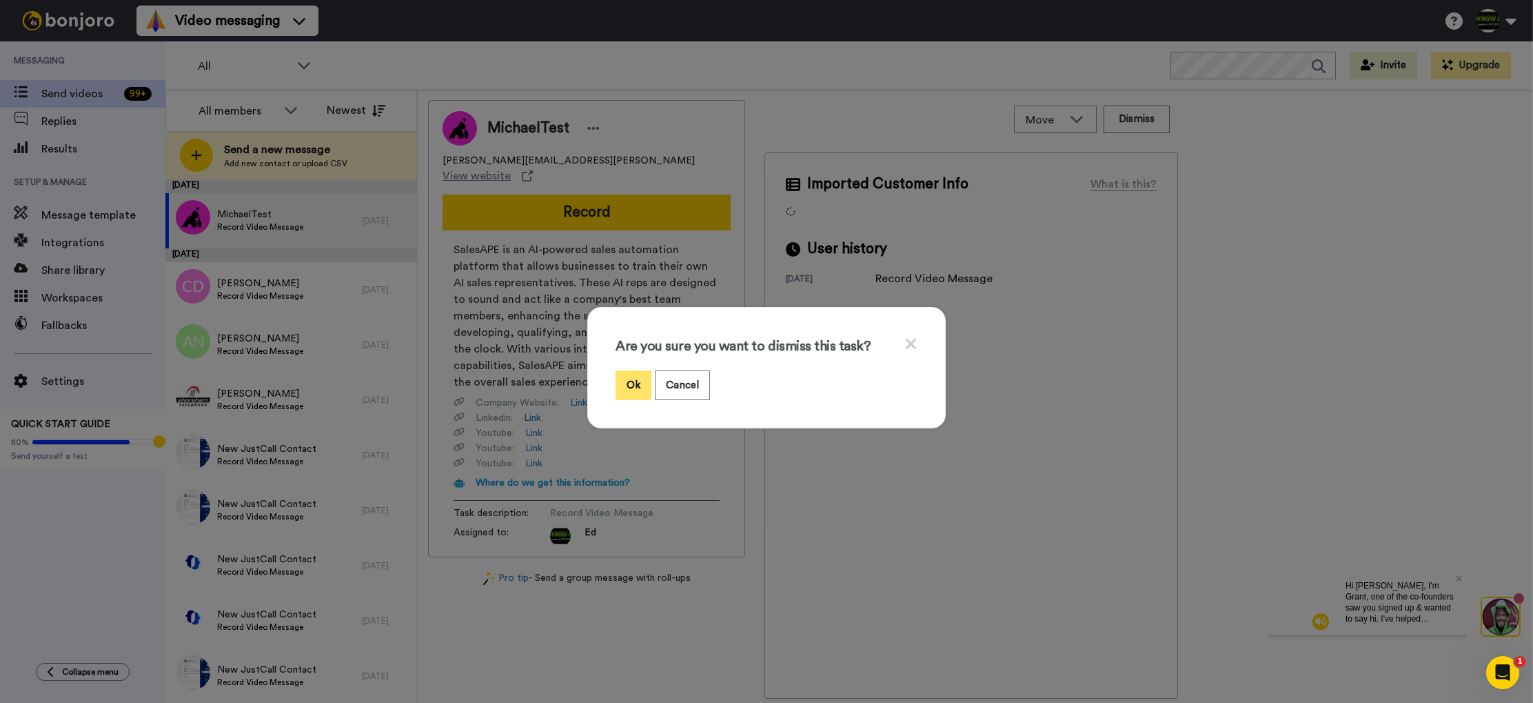
click at [631, 379] on button "Ok" at bounding box center [634, 385] width 36 height 30
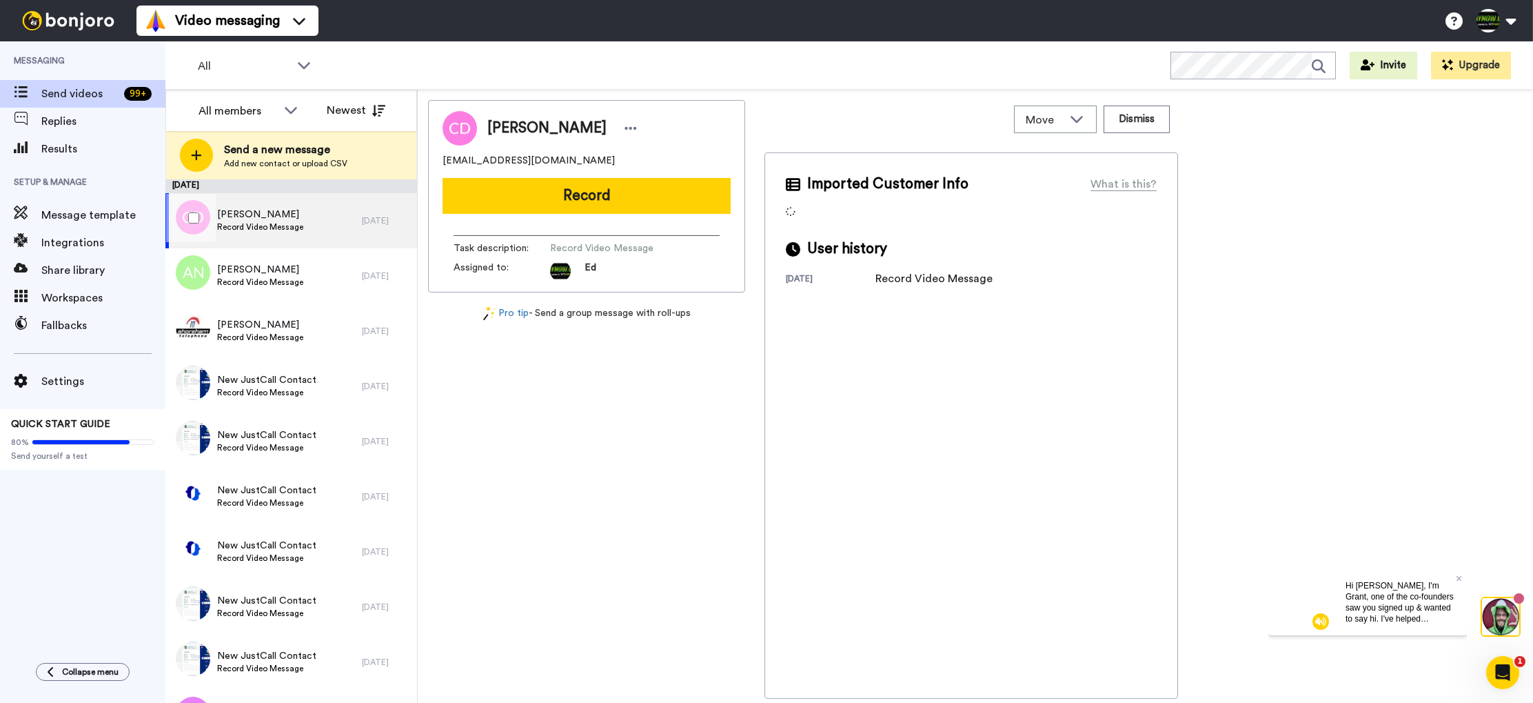
click at [274, 214] on span "Chris DeFeo" at bounding box center [260, 215] width 86 height 14
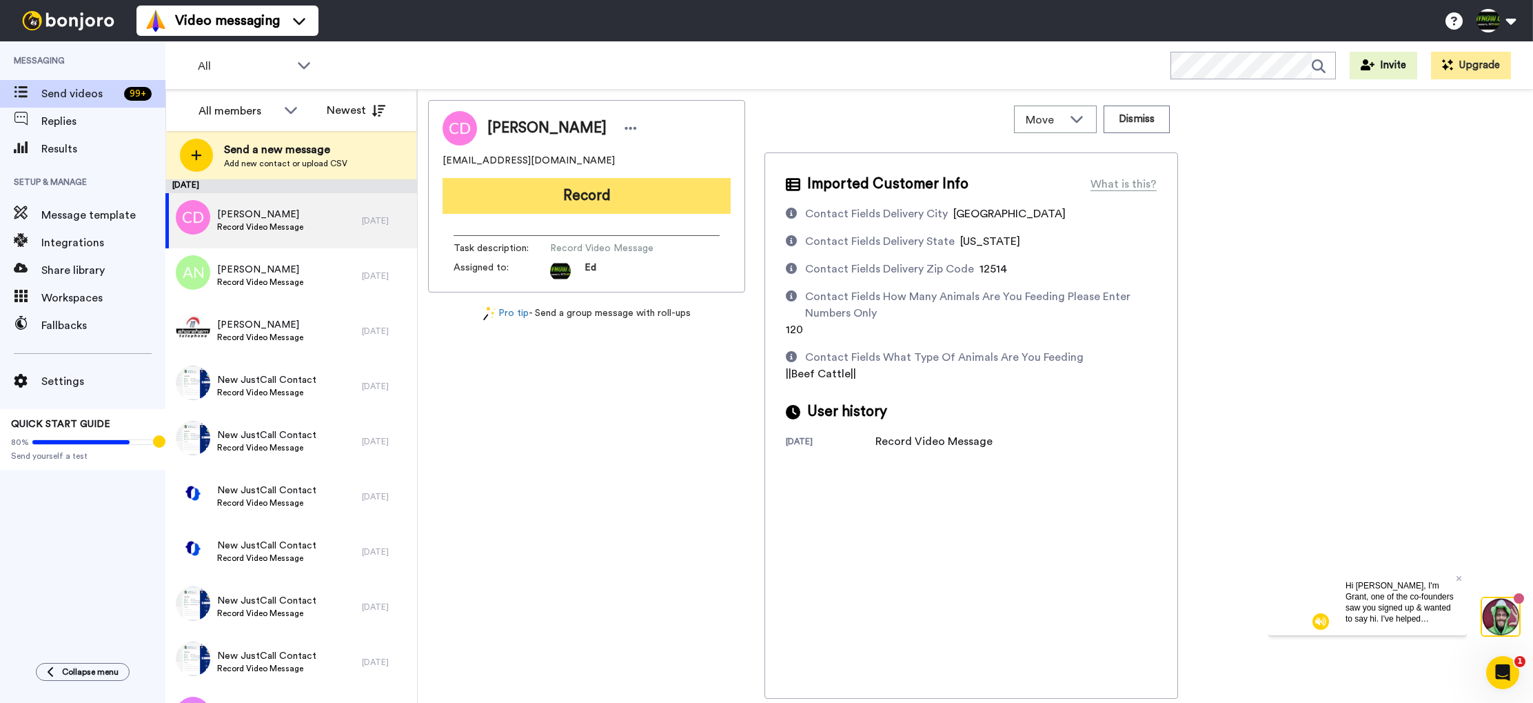
click at [614, 194] on button "Record" at bounding box center [587, 196] width 288 height 36
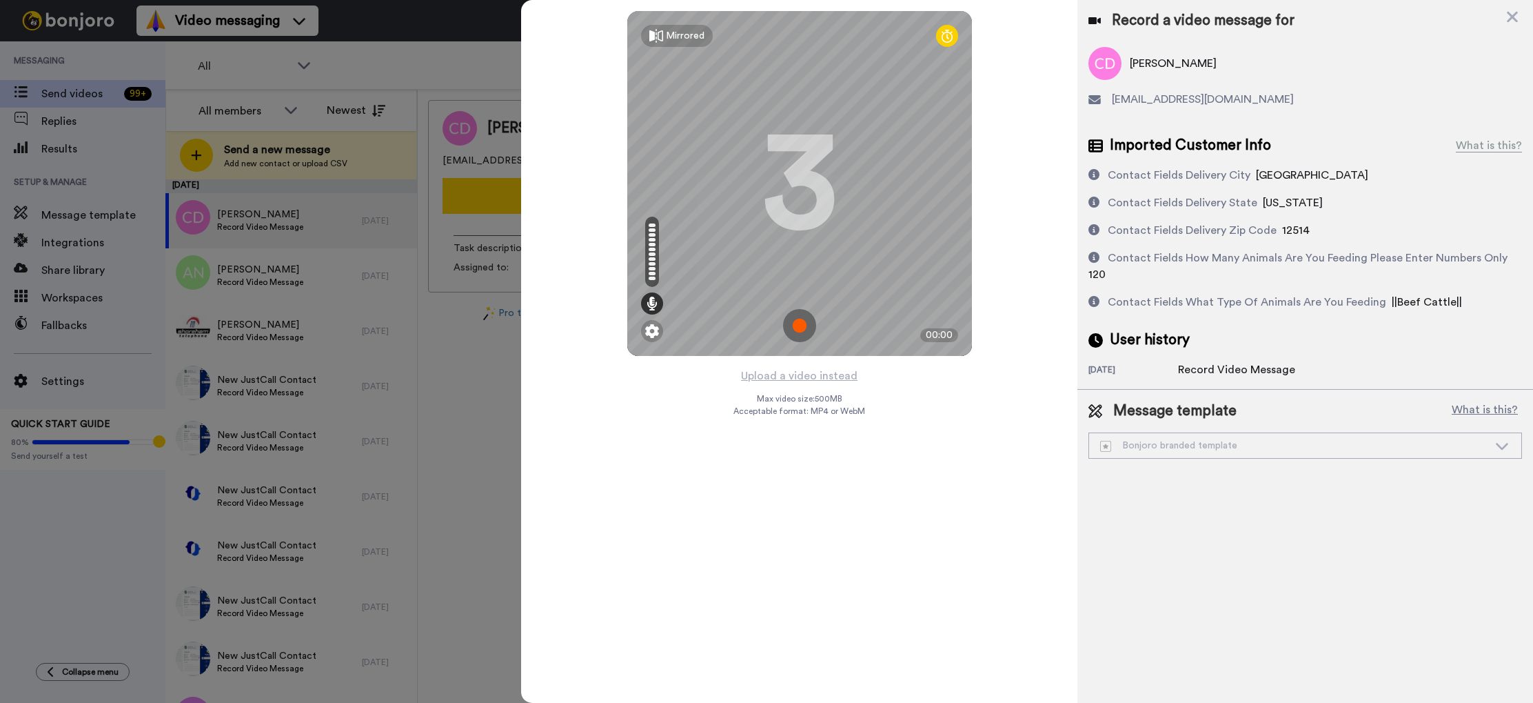
click at [801, 327] on img at bounding box center [799, 325] width 33 height 33
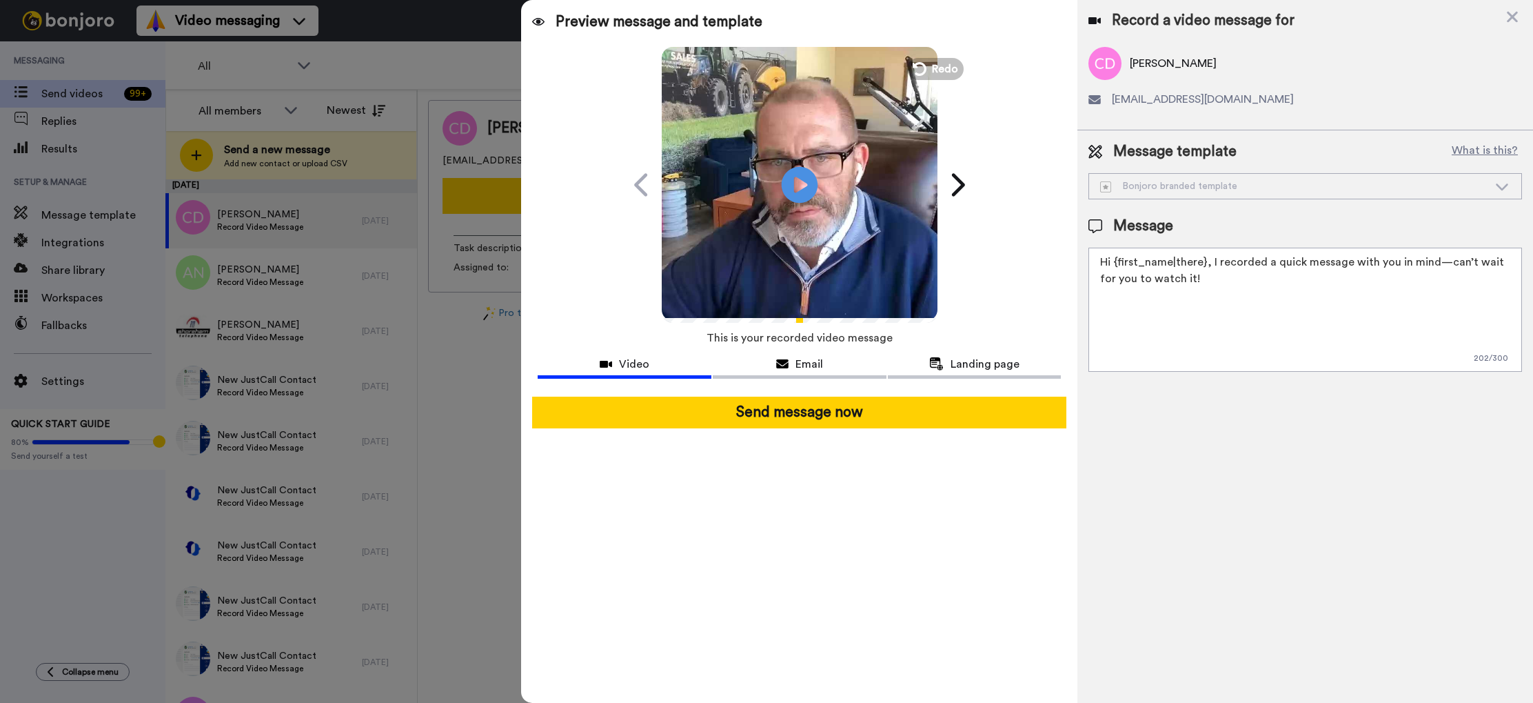
click at [792, 191] on icon at bounding box center [800, 184] width 37 height 37
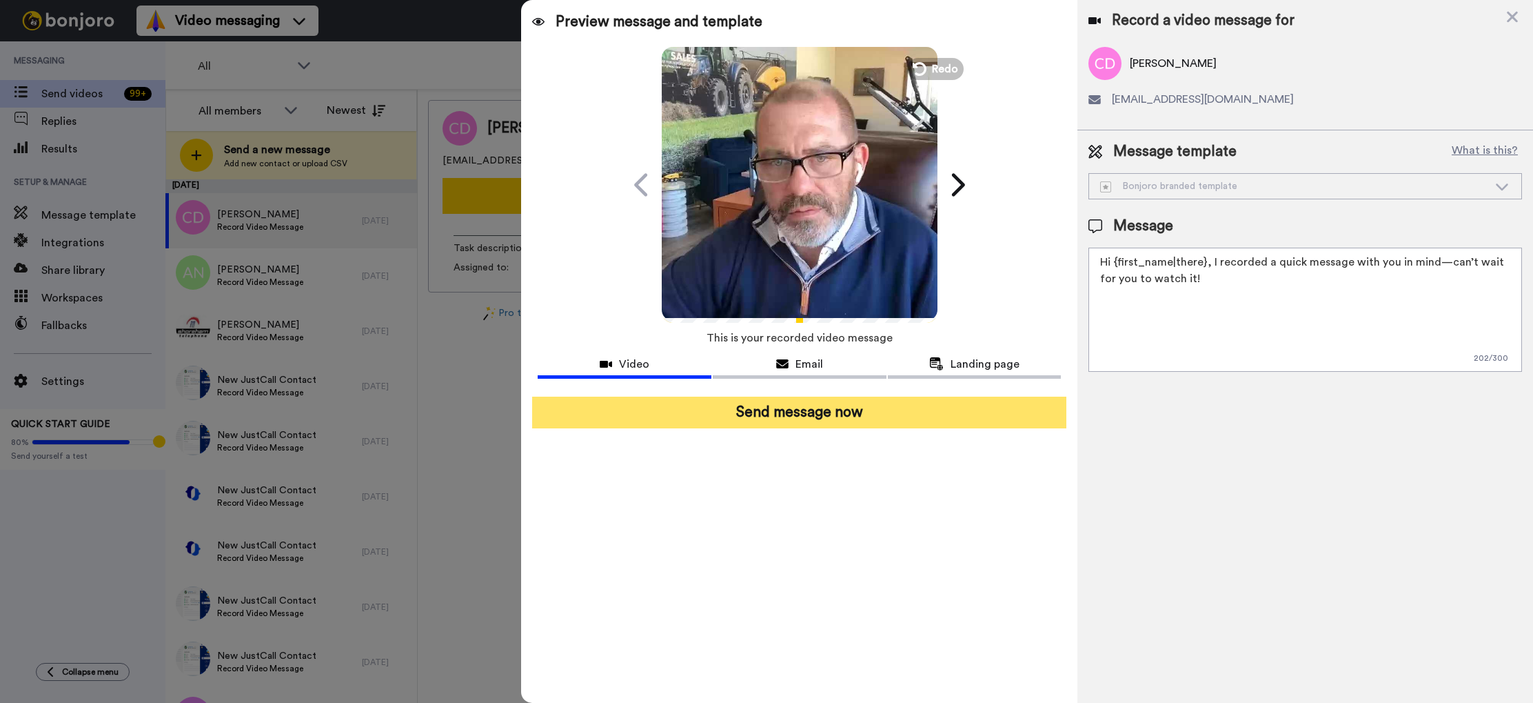
click at [857, 409] on button "Send message now" at bounding box center [799, 412] width 534 height 32
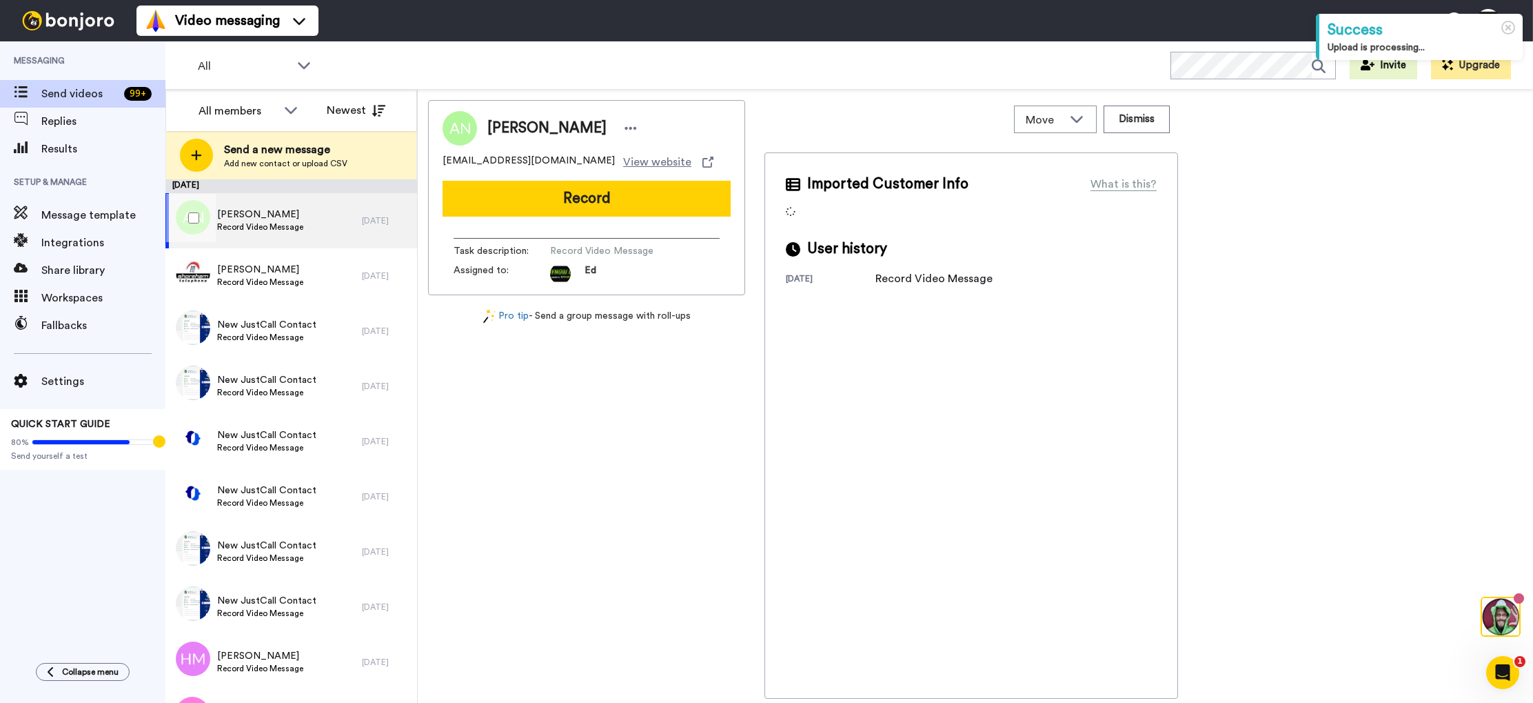
click at [353, 221] on div "Amy Nelson Record Video Message" at bounding box center [263, 220] width 196 height 55
click at [349, 228] on div "Amy Nelson Record Video Message" at bounding box center [263, 220] width 196 height 55
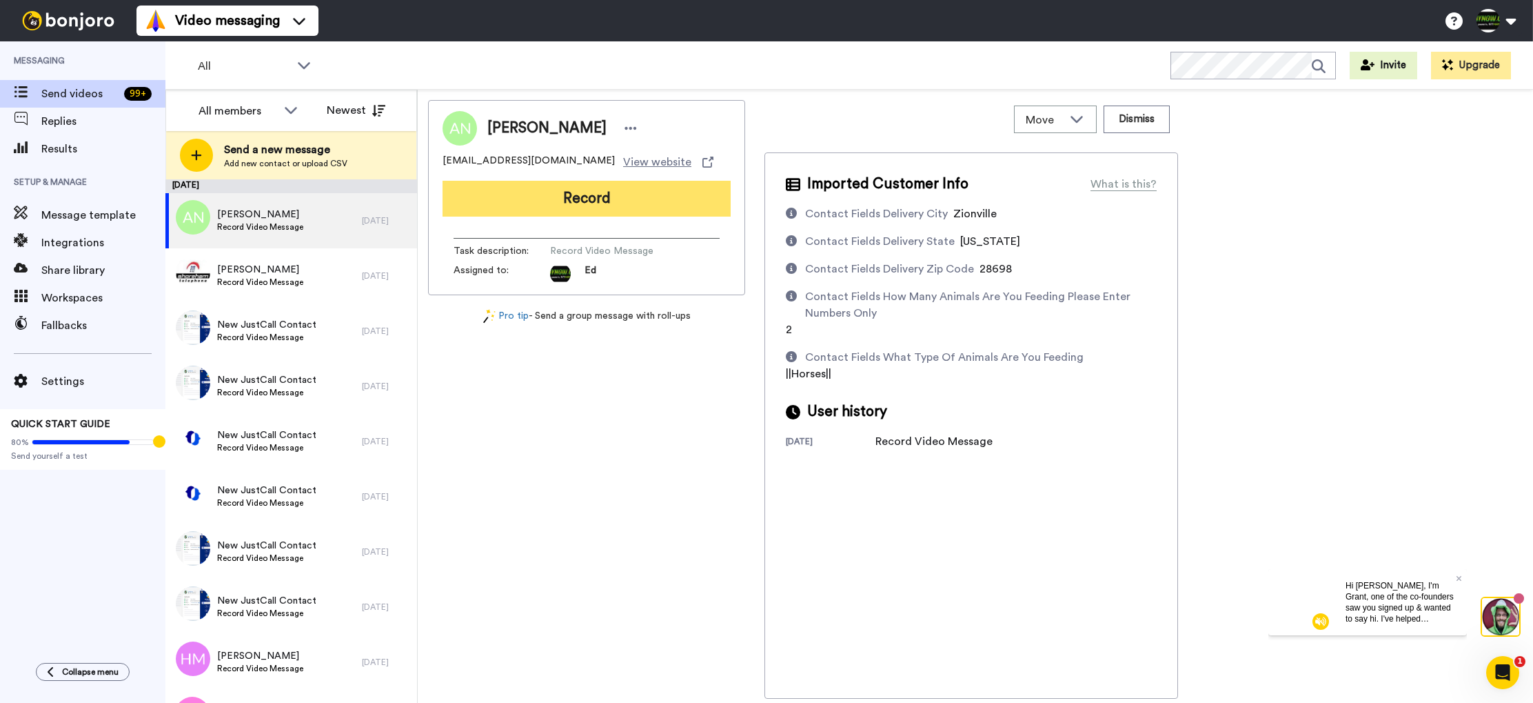
click at [582, 200] on button "Record" at bounding box center [587, 199] width 288 height 36
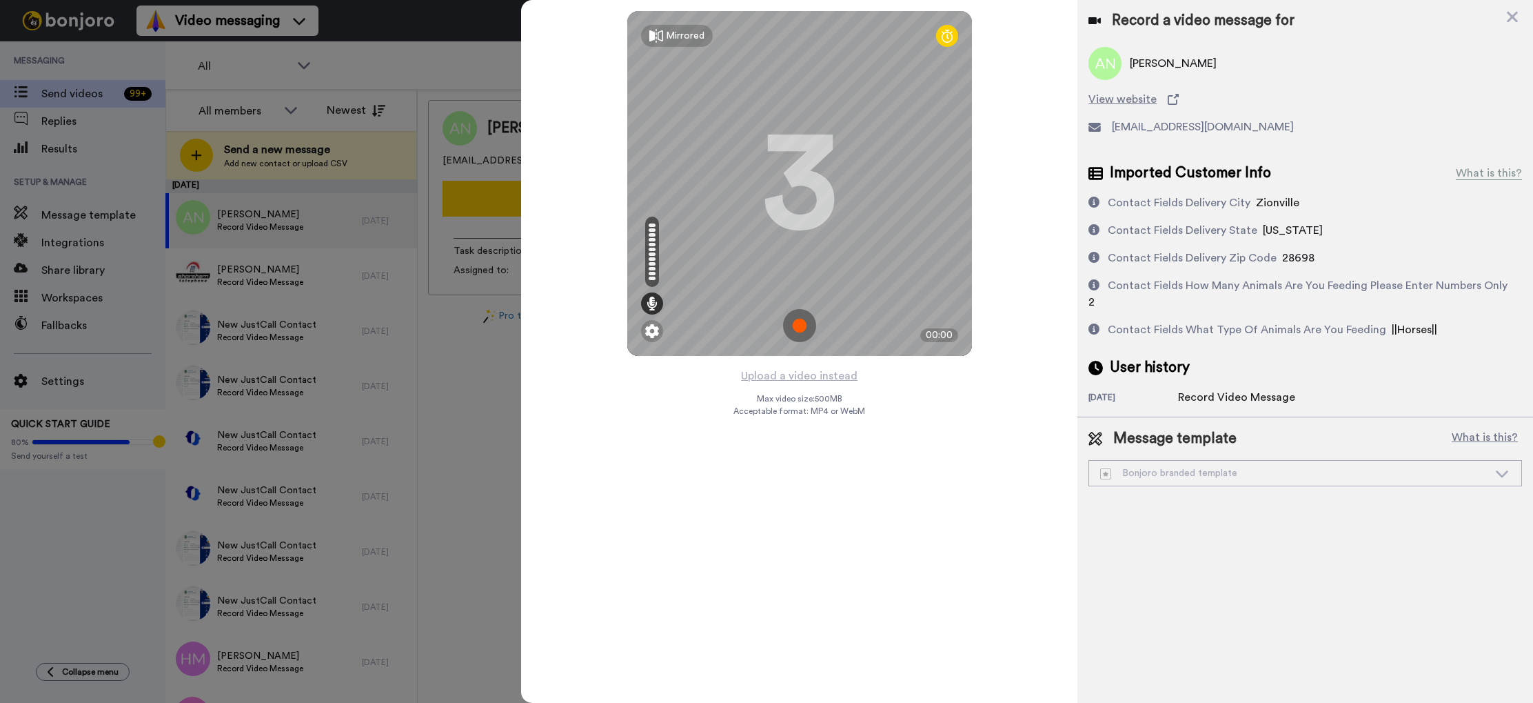
click at [803, 325] on img at bounding box center [799, 325] width 33 height 33
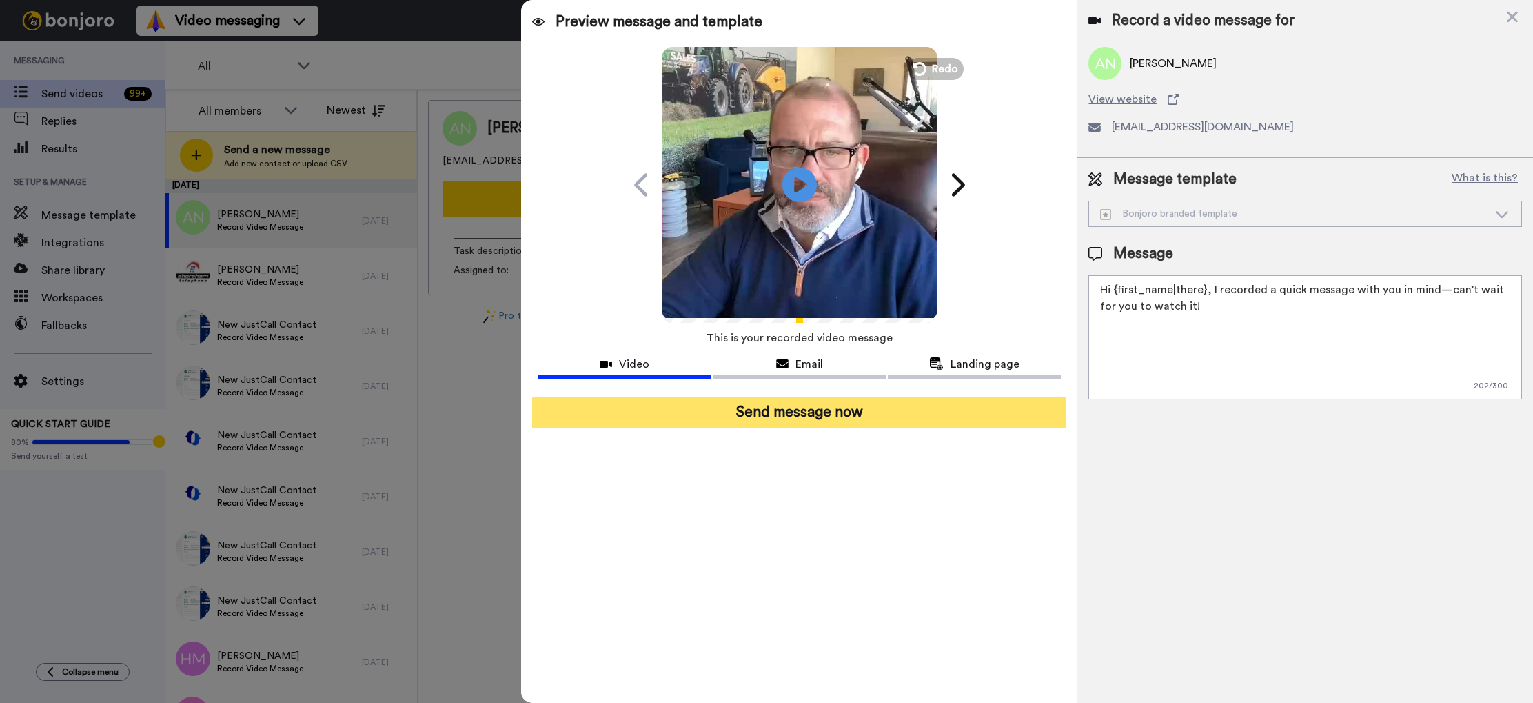
click at [815, 416] on button "Send message now" at bounding box center [799, 412] width 534 height 32
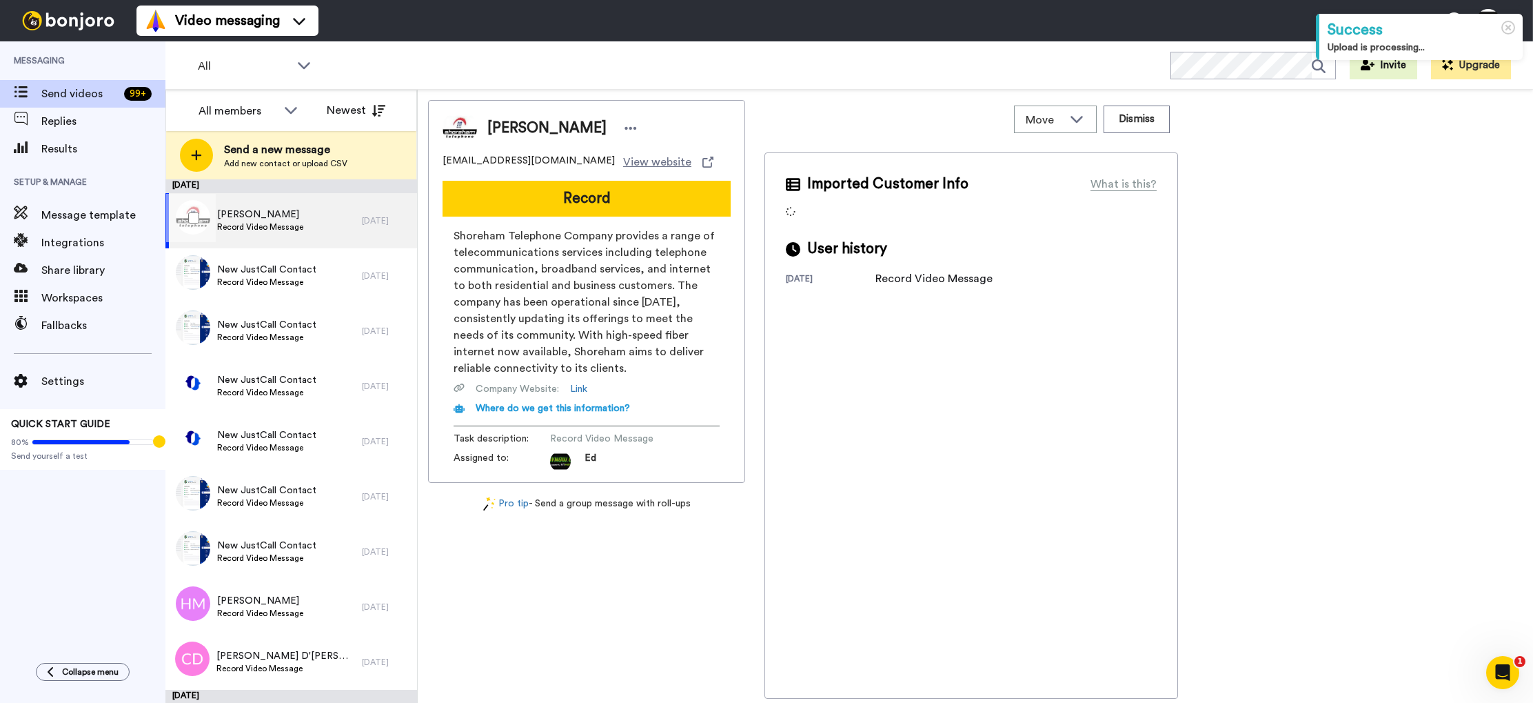
click at [286, 224] on span "Record Video Message" at bounding box center [260, 226] width 86 height 11
click at [334, 220] on div "[PERSON_NAME] Record Video Message" at bounding box center [263, 220] width 196 height 55
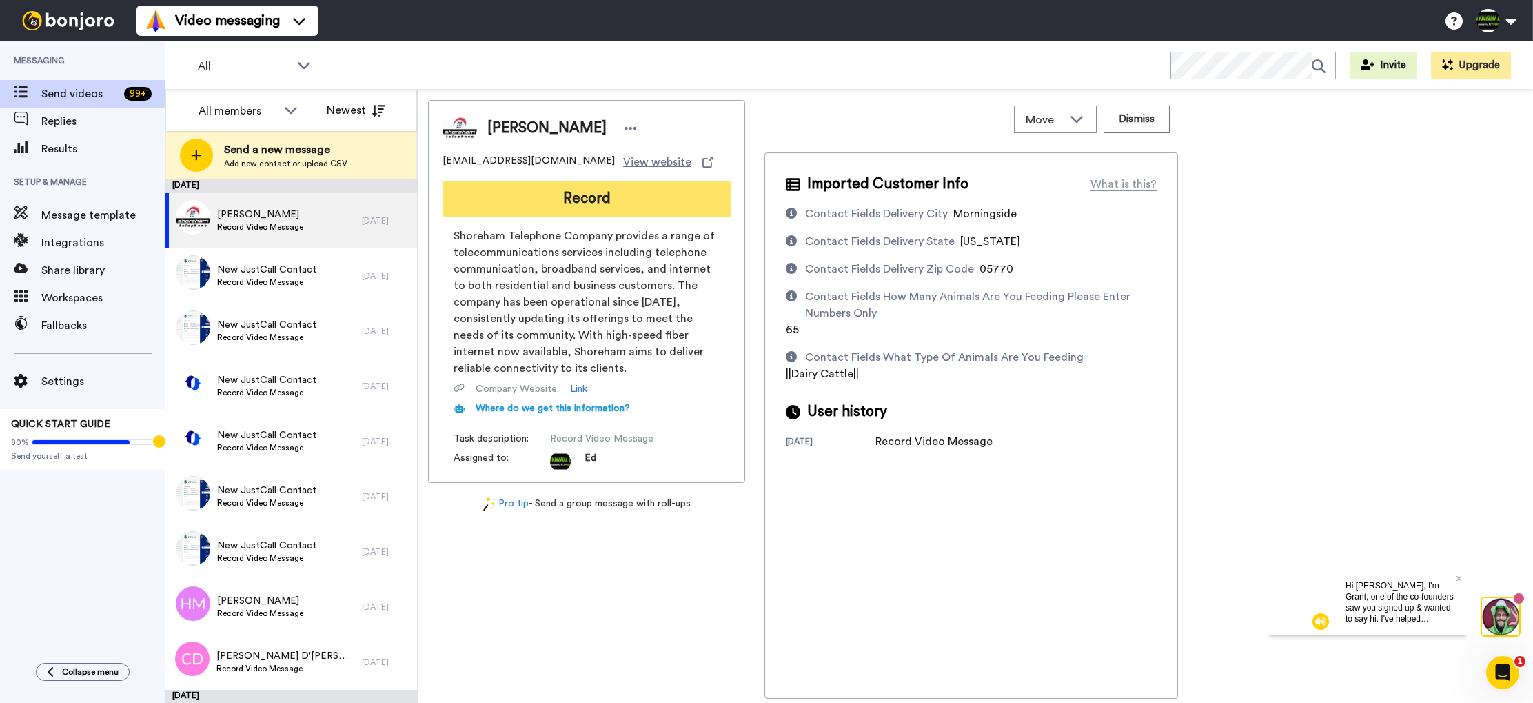
click at [597, 193] on button "Record" at bounding box center [587, 199] width 288 height 36
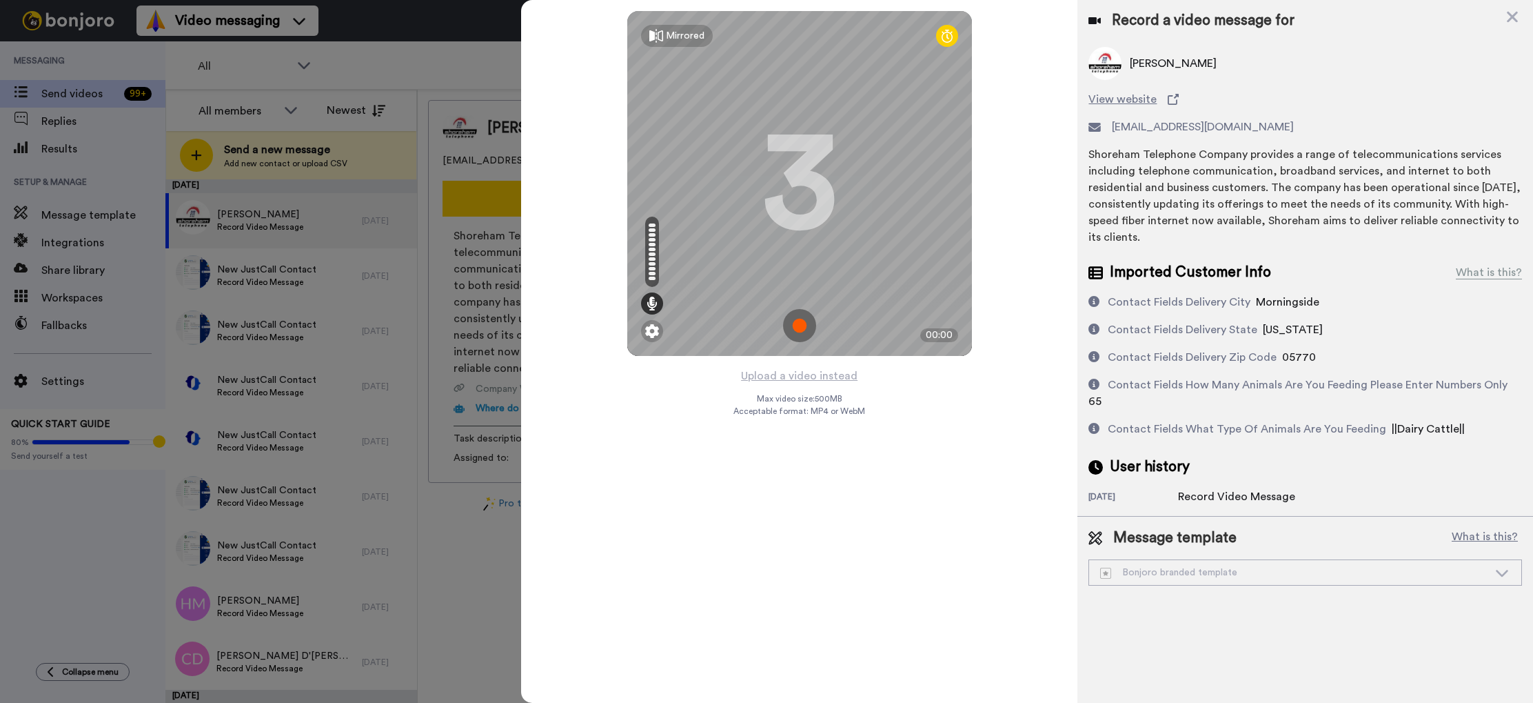
click at [800, 324] on img at bounding box center [799, 325] width 33 height 33
click at [803, 325] on img at bounding box center [799, 325] width 33 height 33
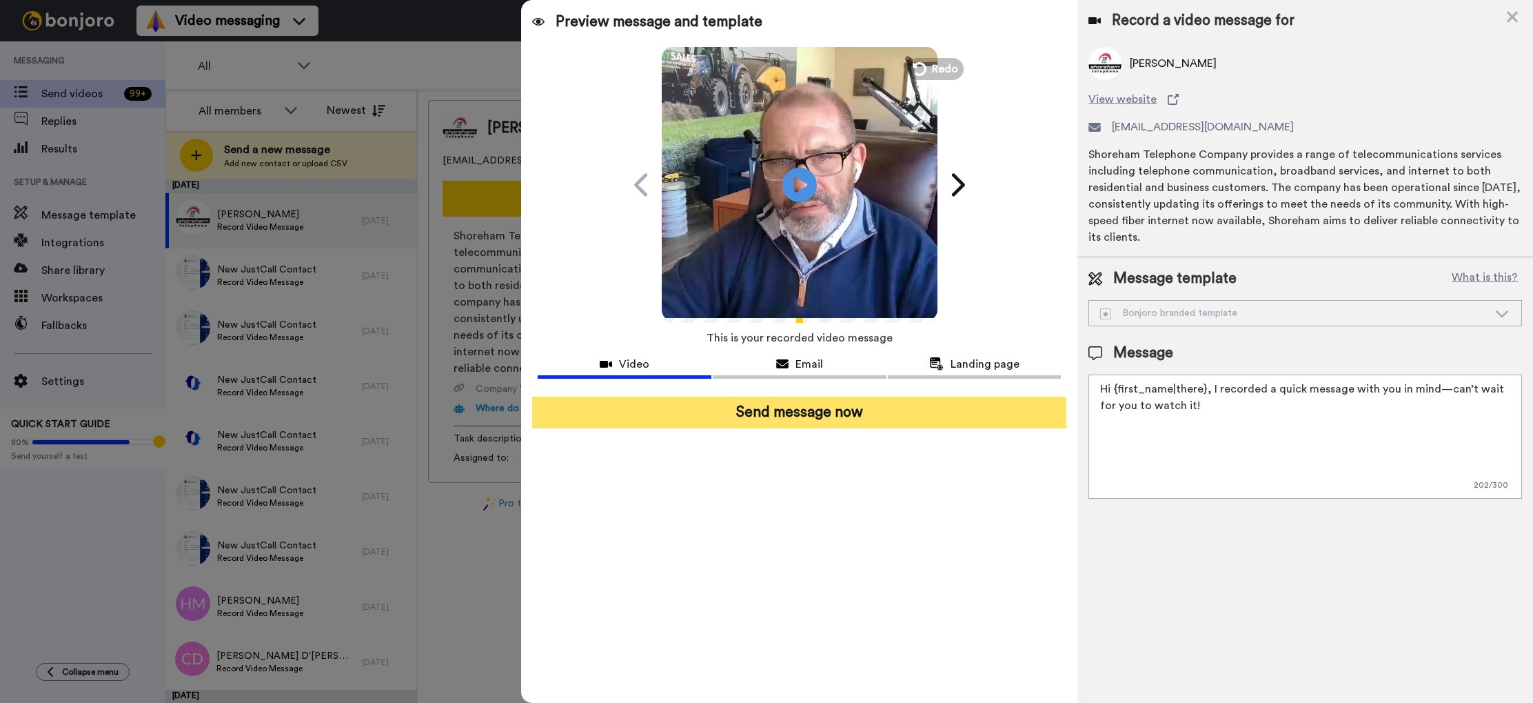
click at [814, 412] on button "Send message now" at bounding box center [799, 412] width 534 height 32
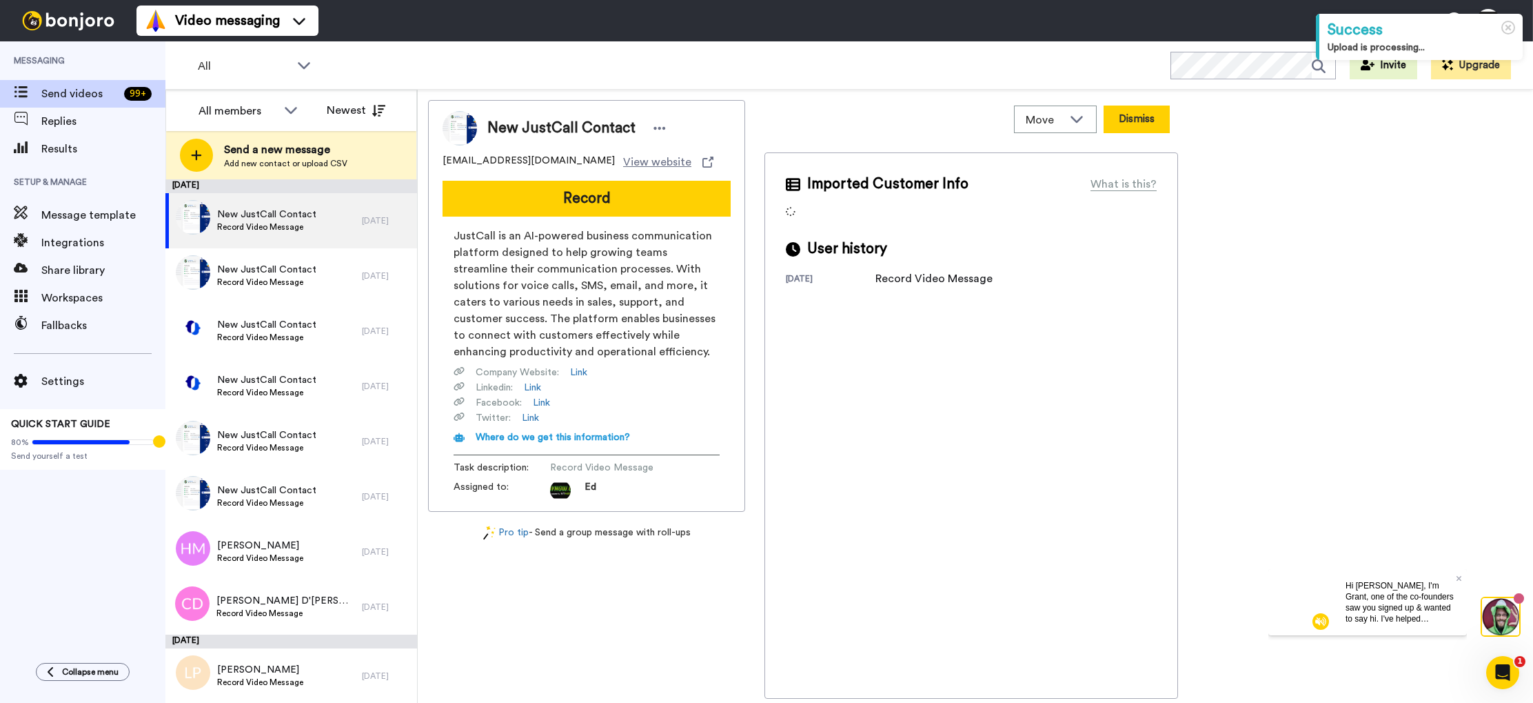
click at [1153, 122] on button "Dismiss" at bounding box center [1137, 119] width 66 height 28
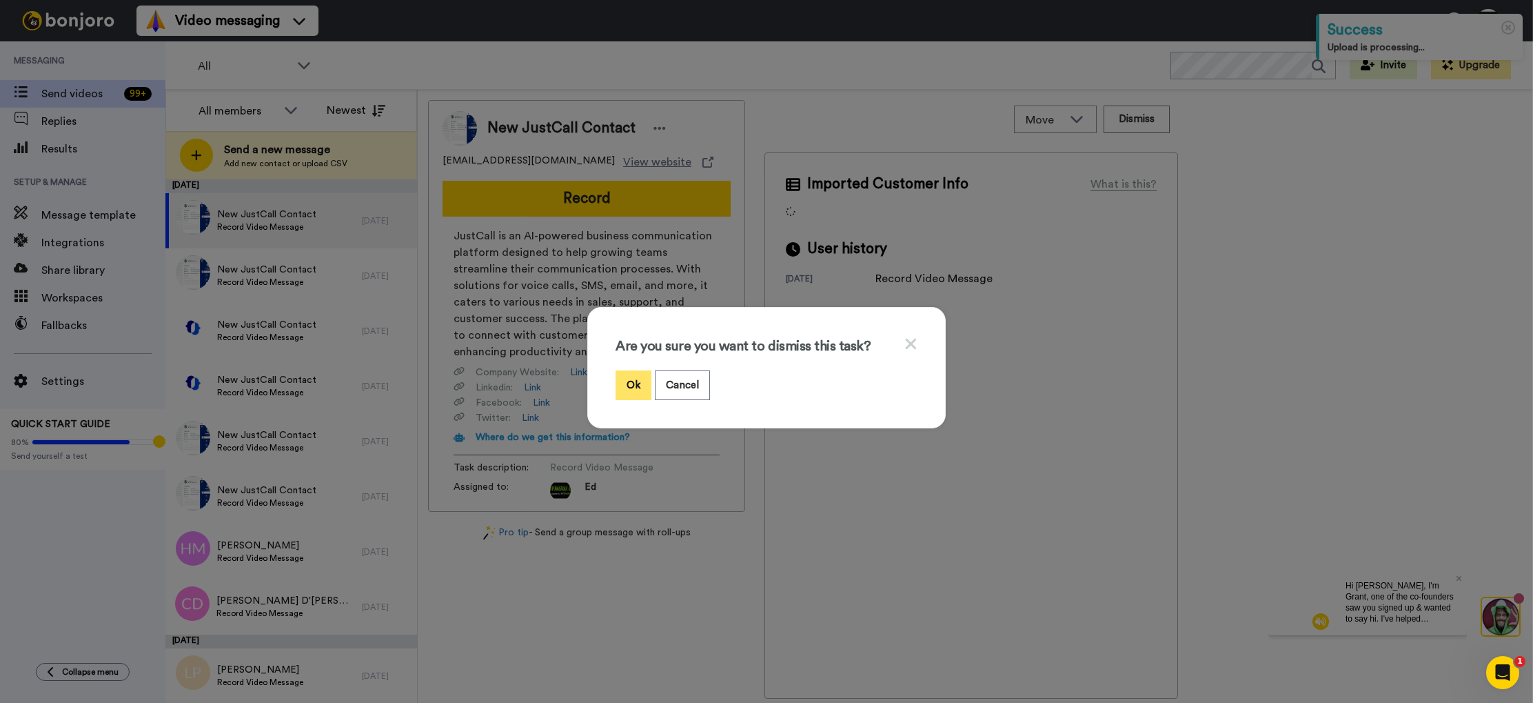
click at [624, 383] on button "Ok" at bounding box center [634, 385] width 36 height 30
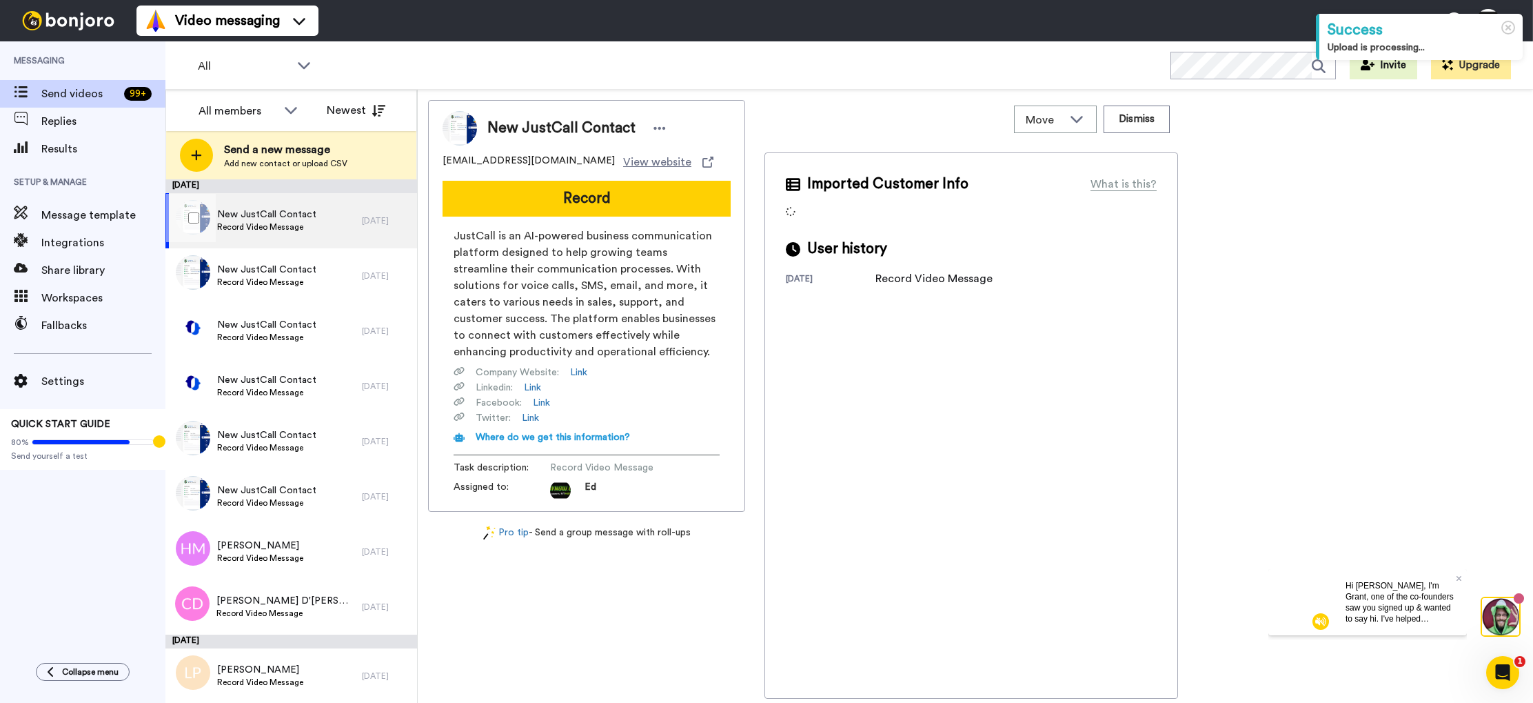
click at [307, 222] on span "Record Video Message" at bounding box center [266, 226] width 99 height 11
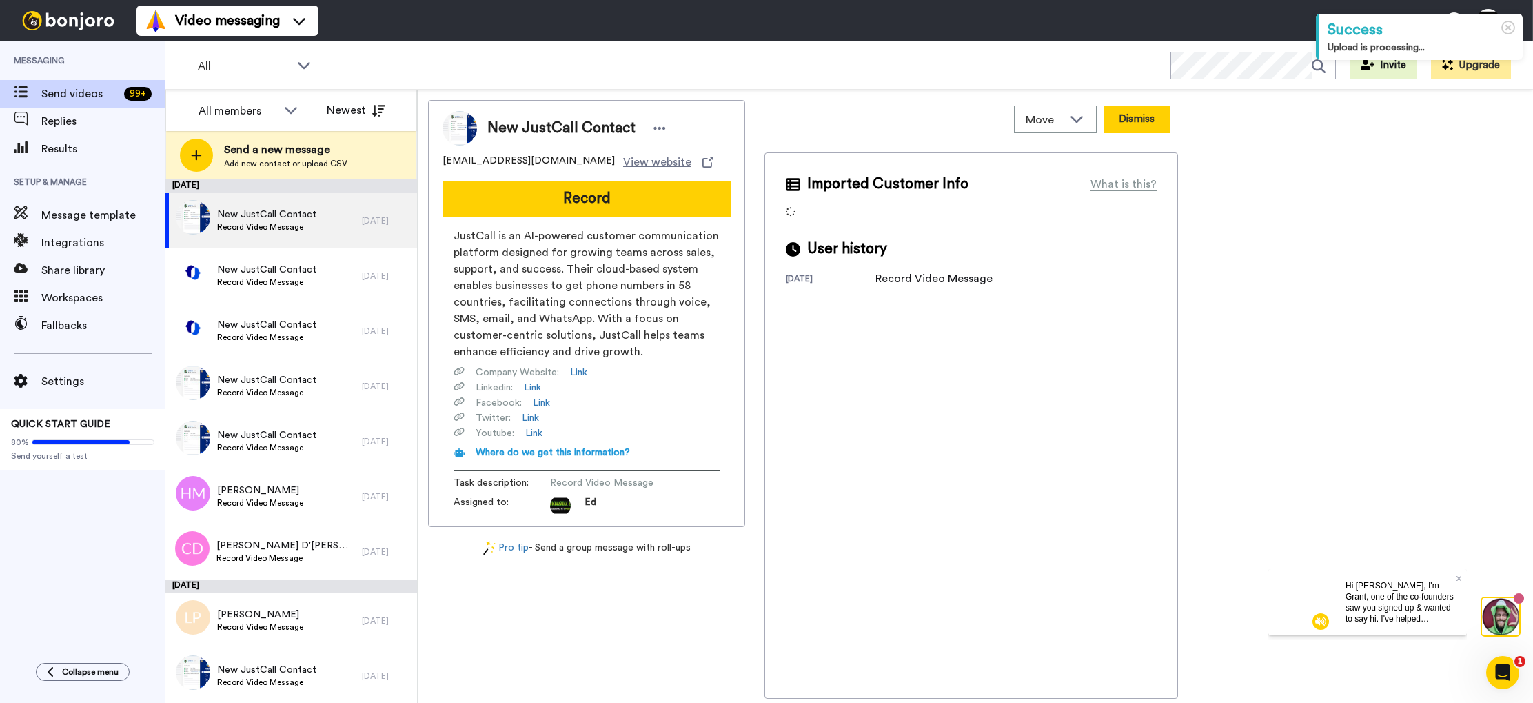
click at [1154, 118] on button "Dismiss" at bounding box center [1137, 119] width 66 height 28
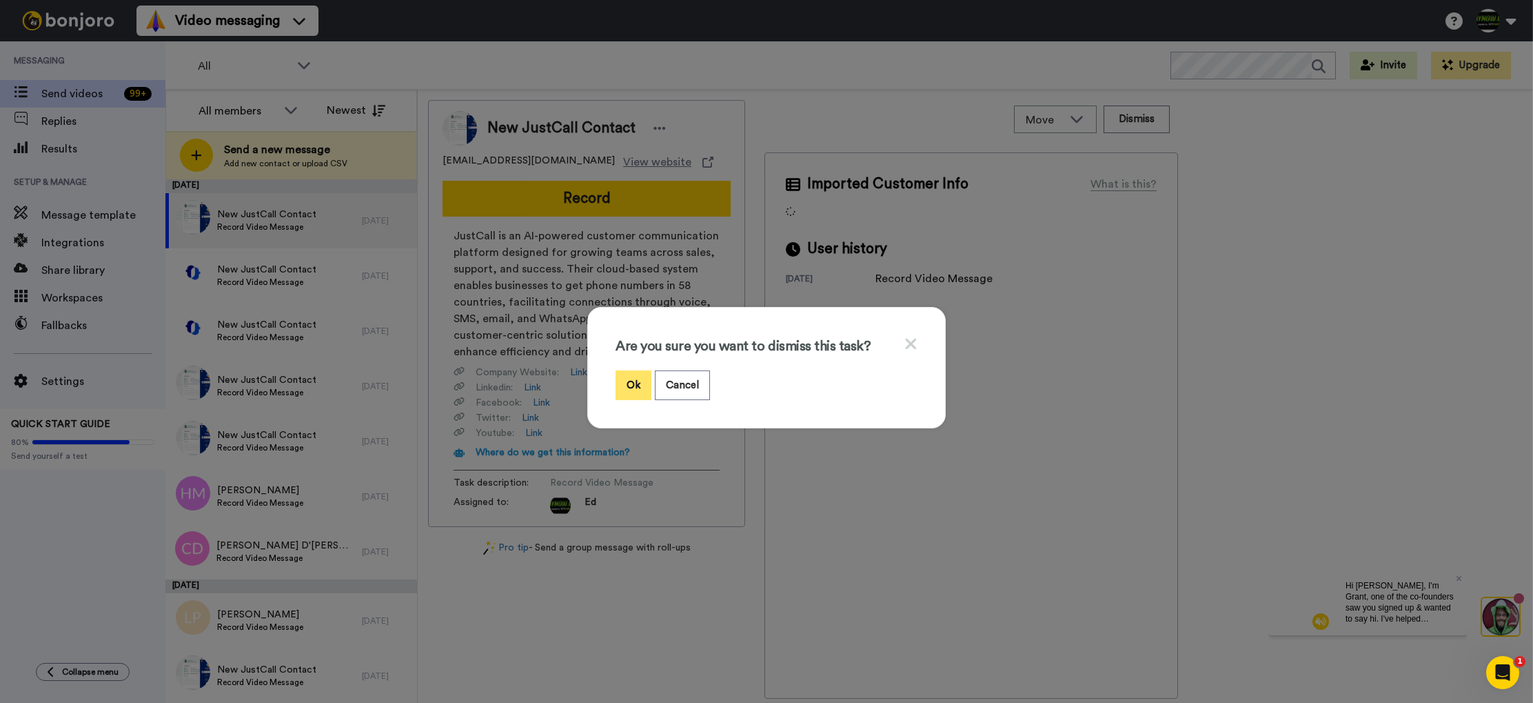
click at [631, 384] on button "Ok" at bounding box center [634, 385] width 36 height 30
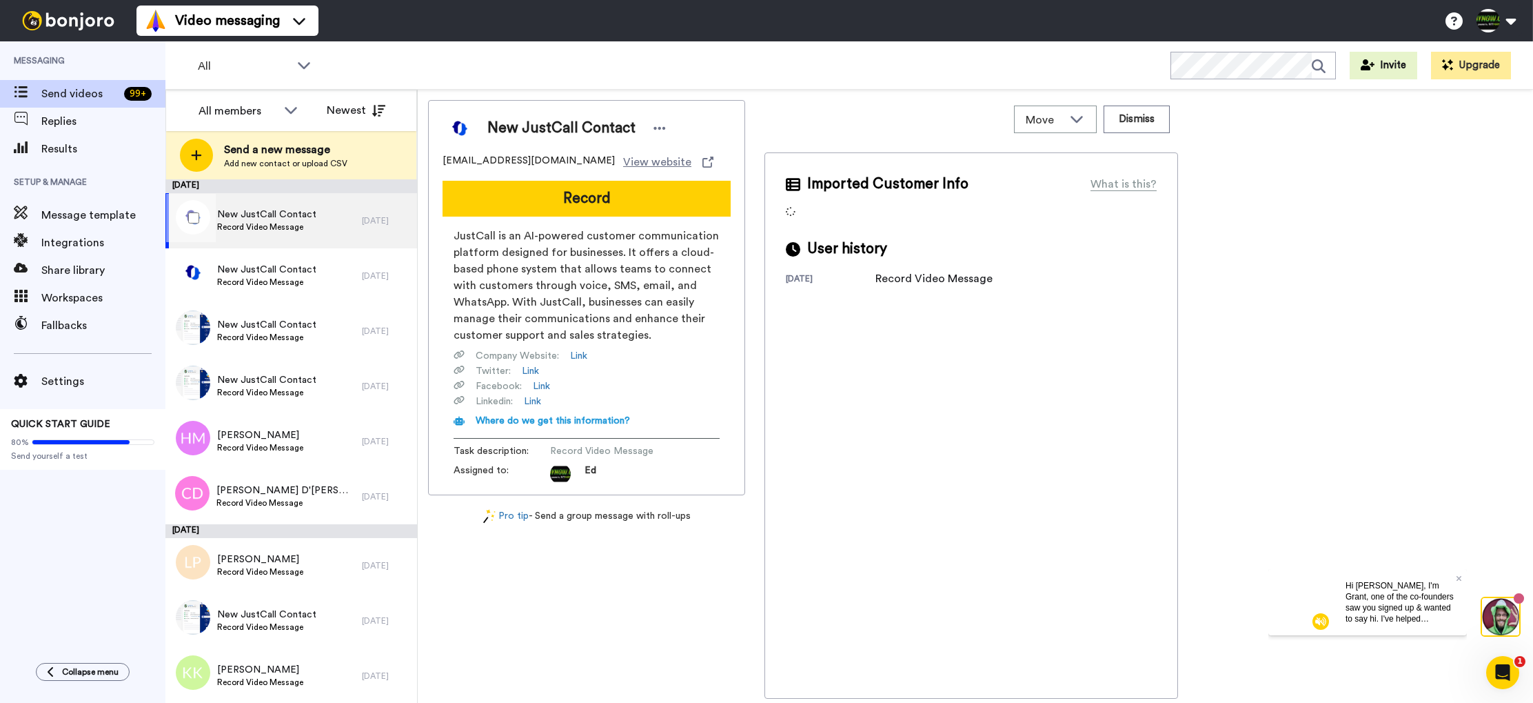
click at [308, 228] on span "Record Video Message" at bounding box center [266, 226] width 99 height 11
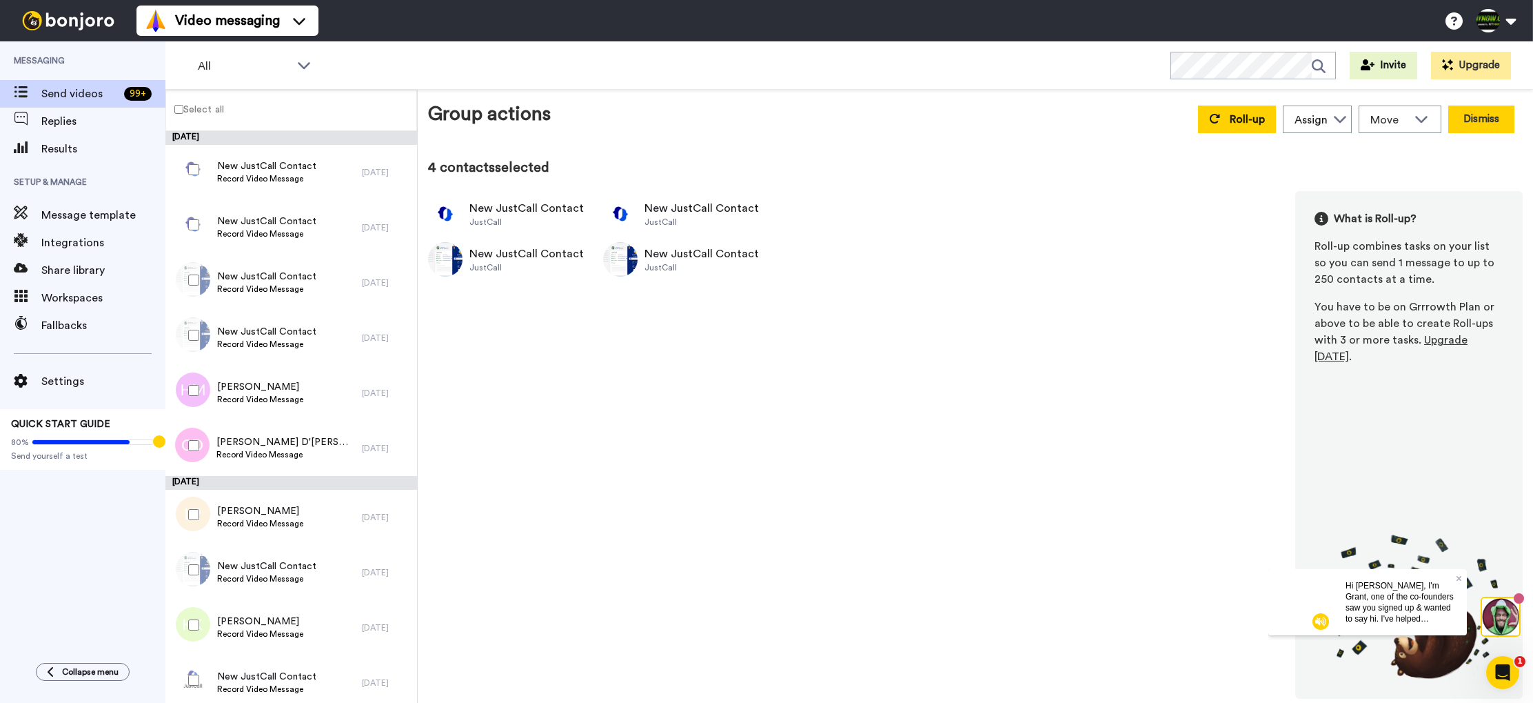
click at [1474, 121] on button "Dismiss" at bounding box center [1482, 119] width 66 height 28
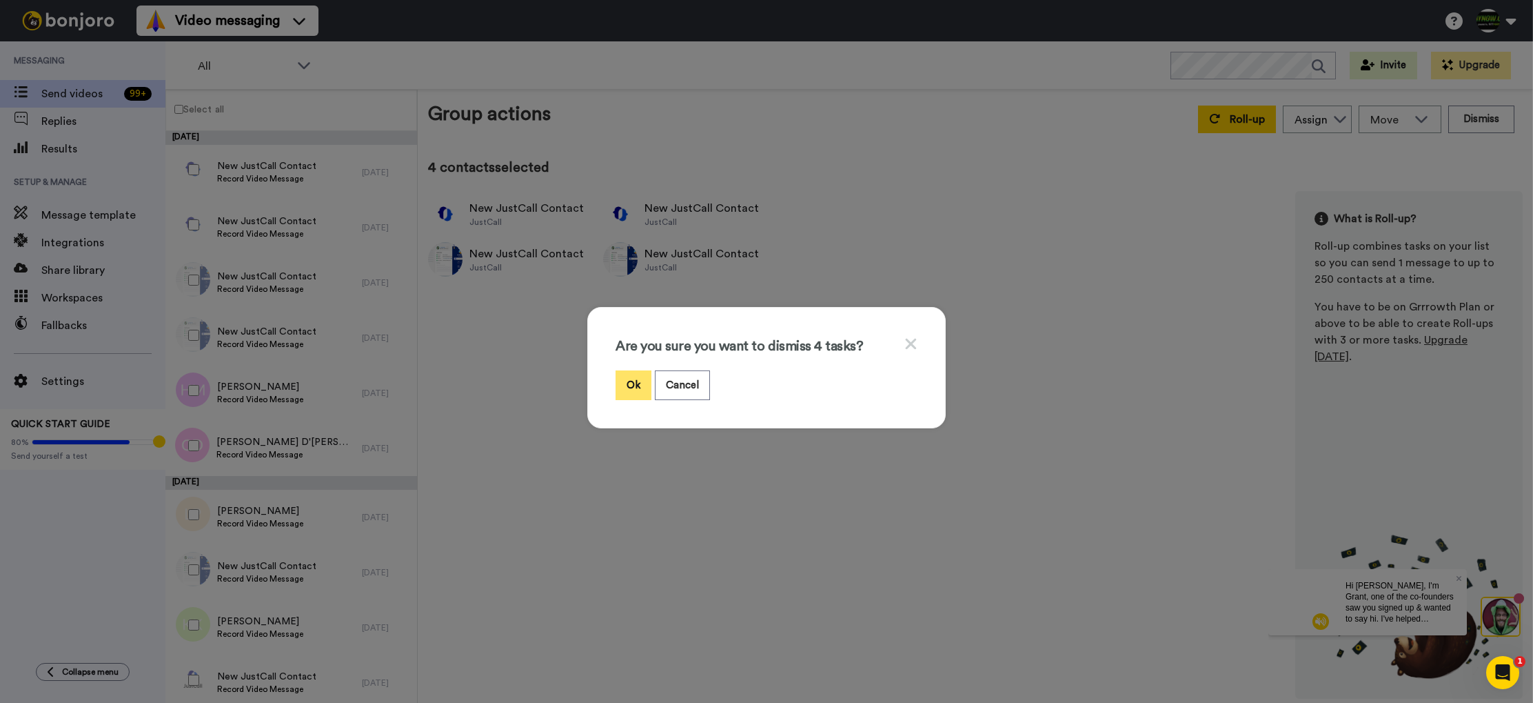
click at [634, 385] on button "Ok" at bounding box center [634, 385] width 36 height 30
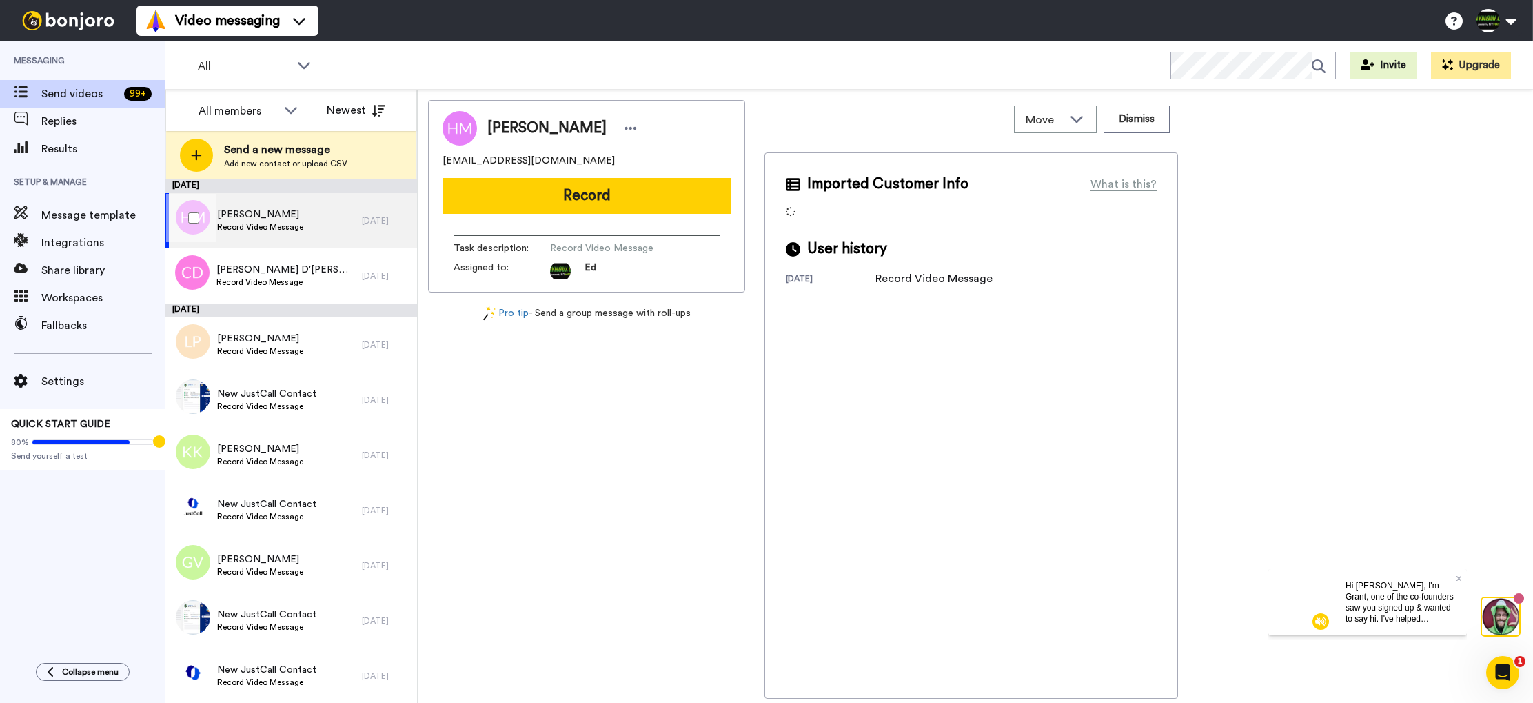
click at [299, 222] on span "Record Video Message" at bounding box center [260, 226] width 86 height 11
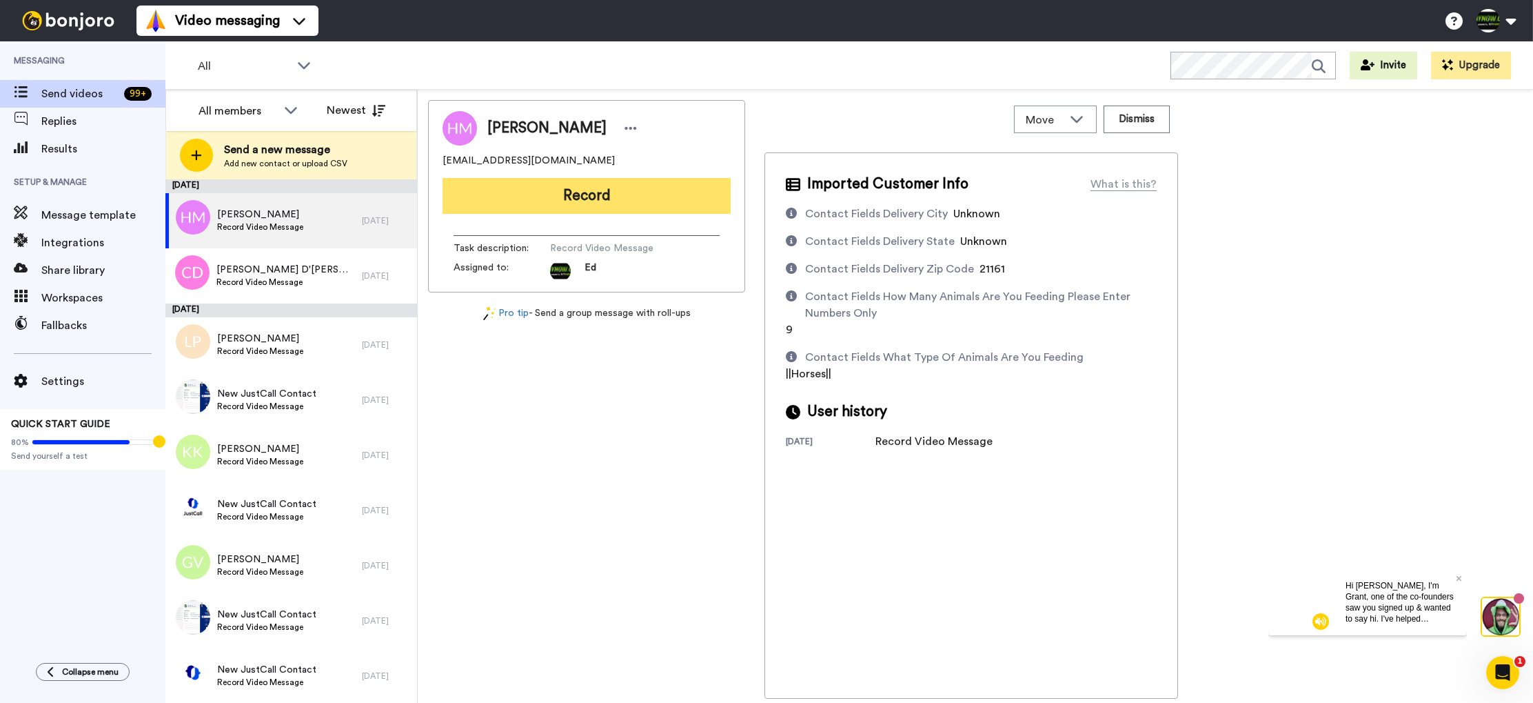
click at [610, 188] on button "Record" at bounding box center [587, 196] width 288 height 36
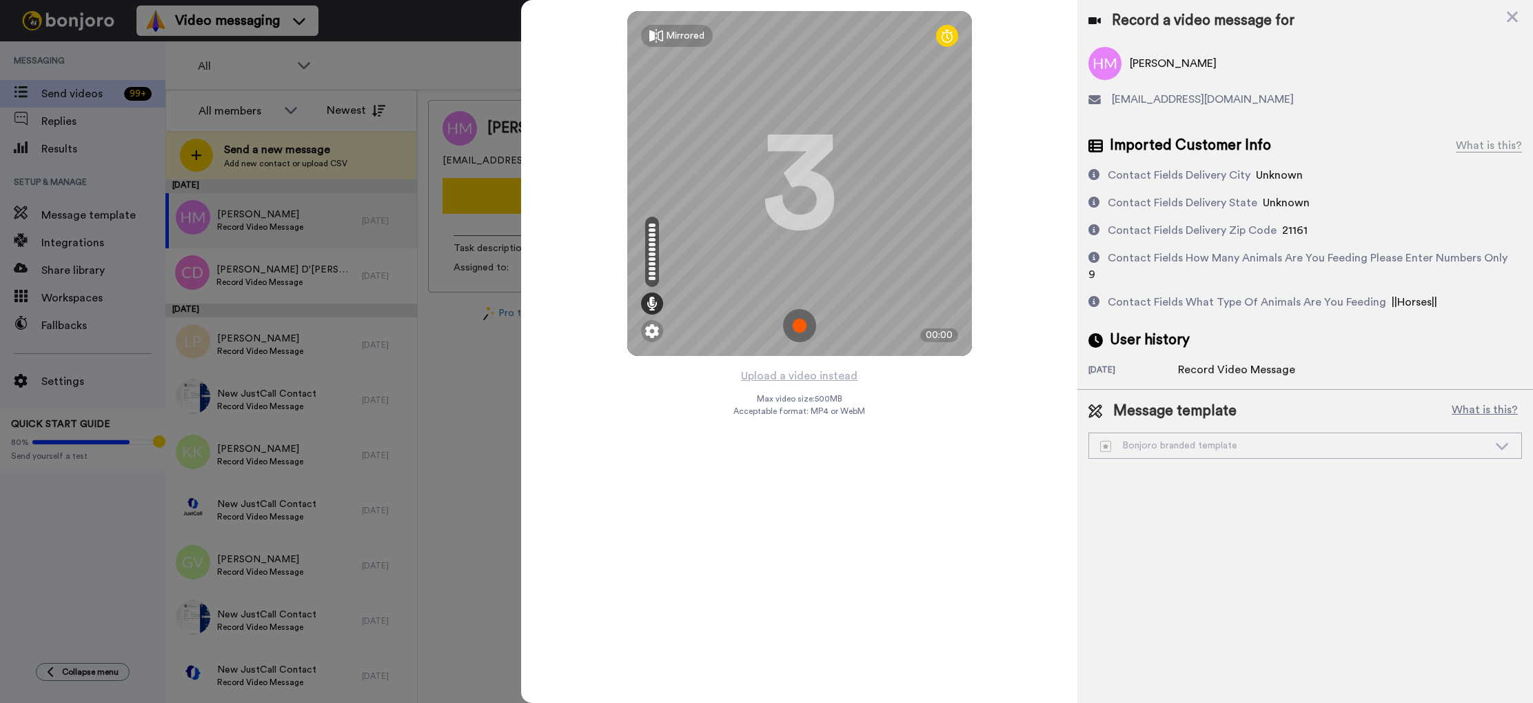
click at [800, 327] on img at bounding box center [799, 325] width 33 height 33
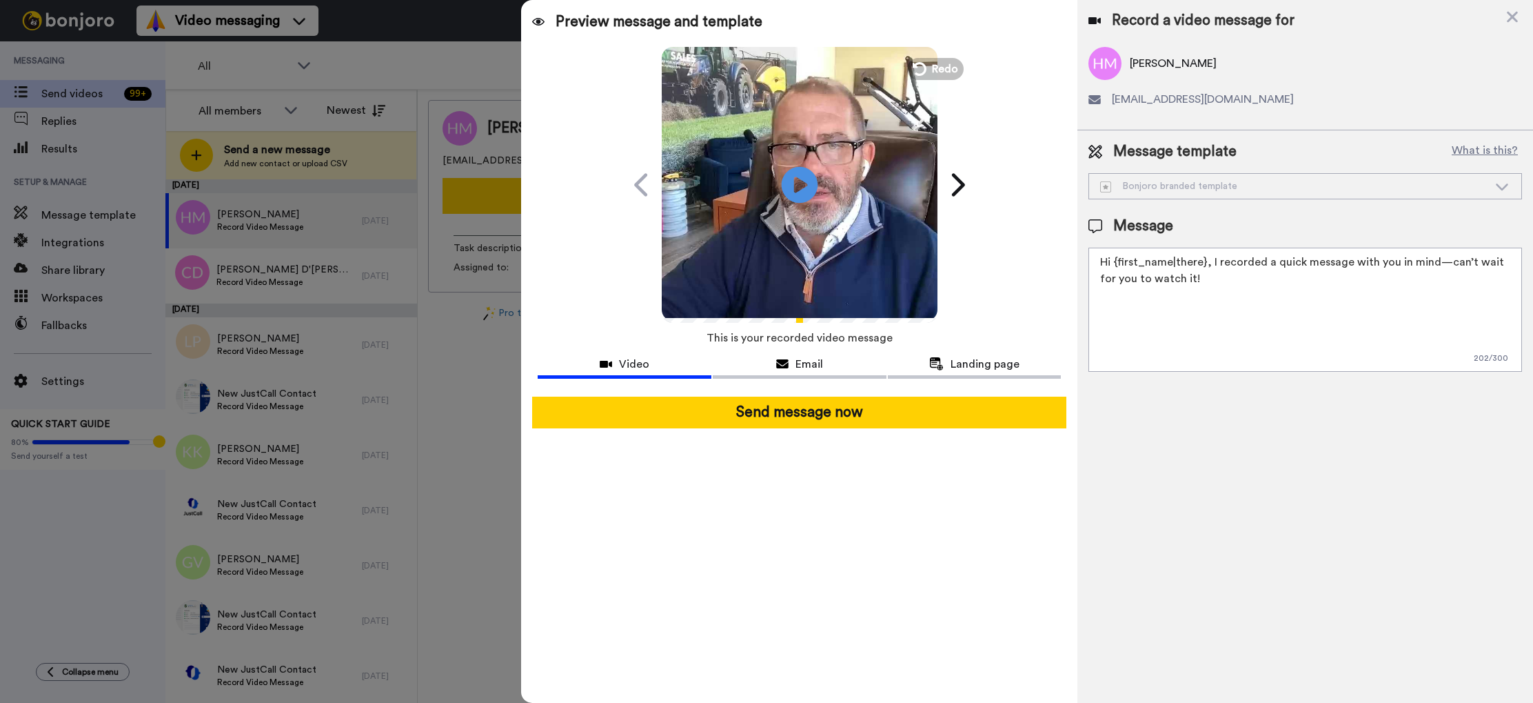
click at [806, 177] on icon at bounding box center [800, 184] width 37 height 37
click at [798, 366] on span "Email" at bounding box center [810, 364] width 28 height 17
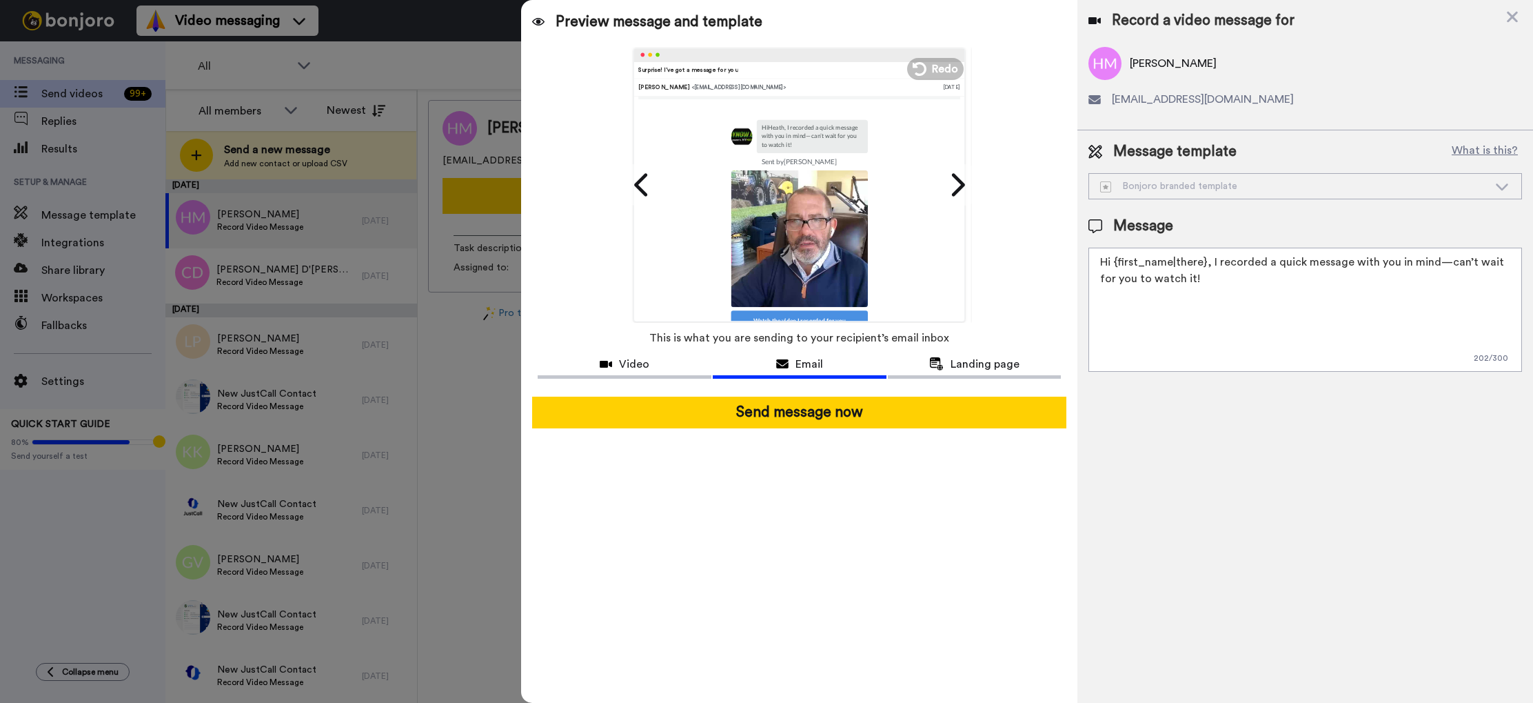
scroll to position [39, 0]
click at [964, 354] on button "Landing page" at bounding box center [975, 366] width 174 height 26
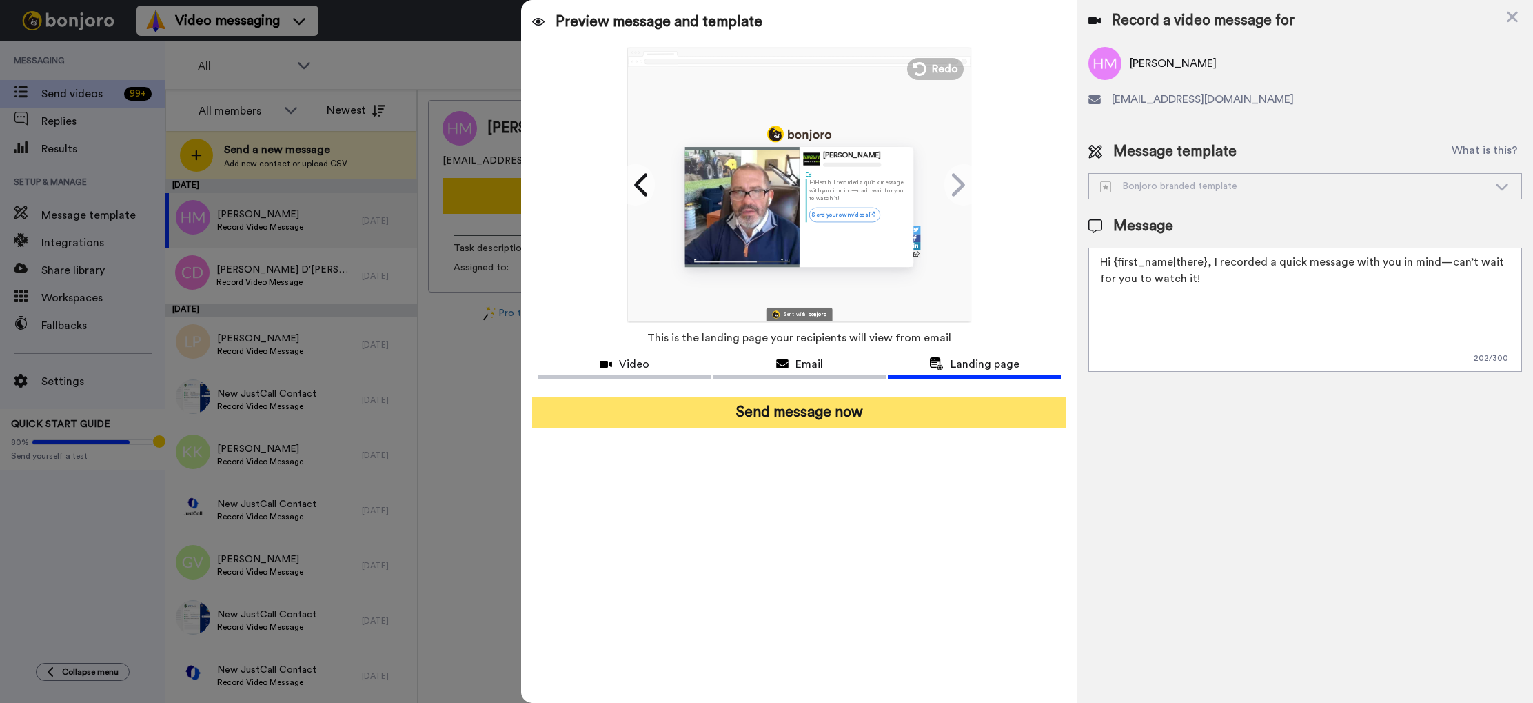
click at [885, 421] on button "Send message now" at bounding box center [799, 412] width 534 height 32
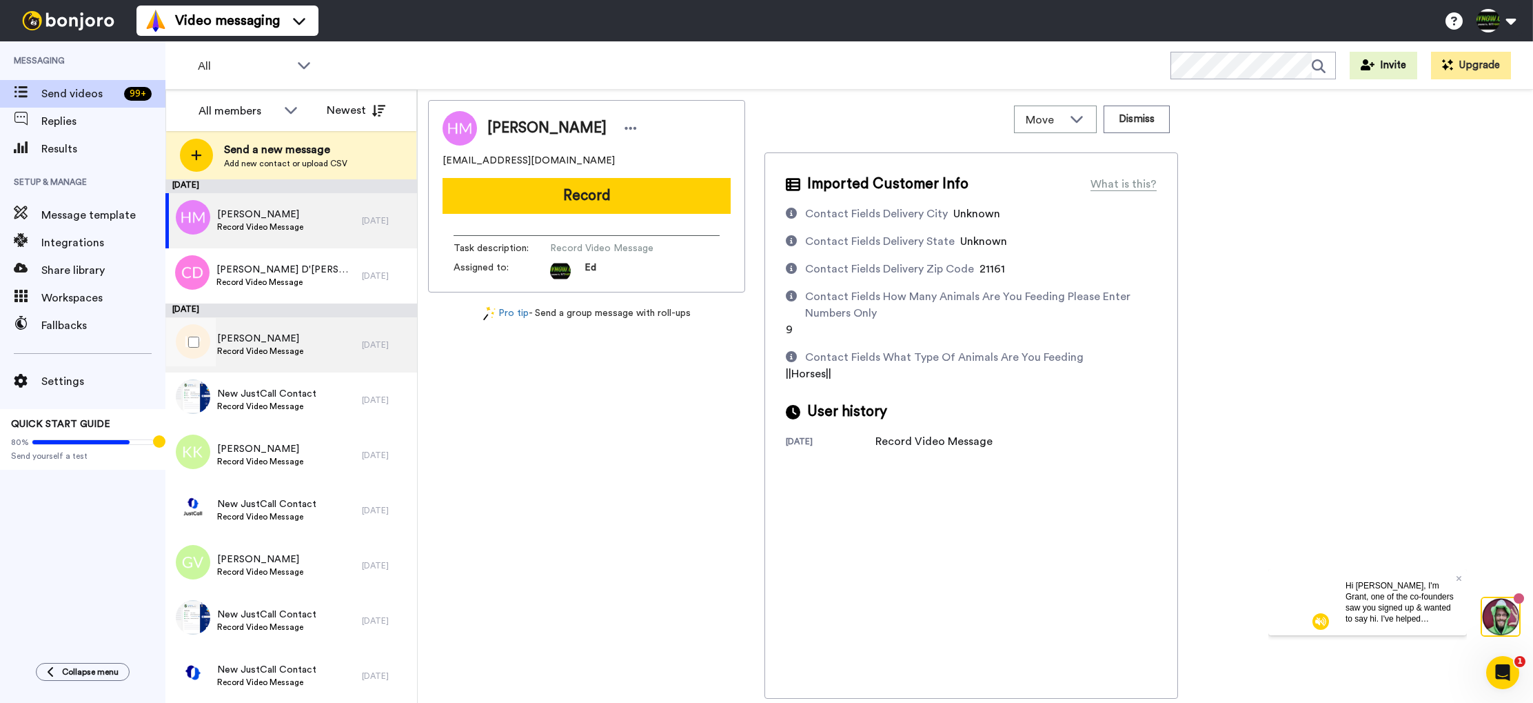
scroll to position [0, 0]
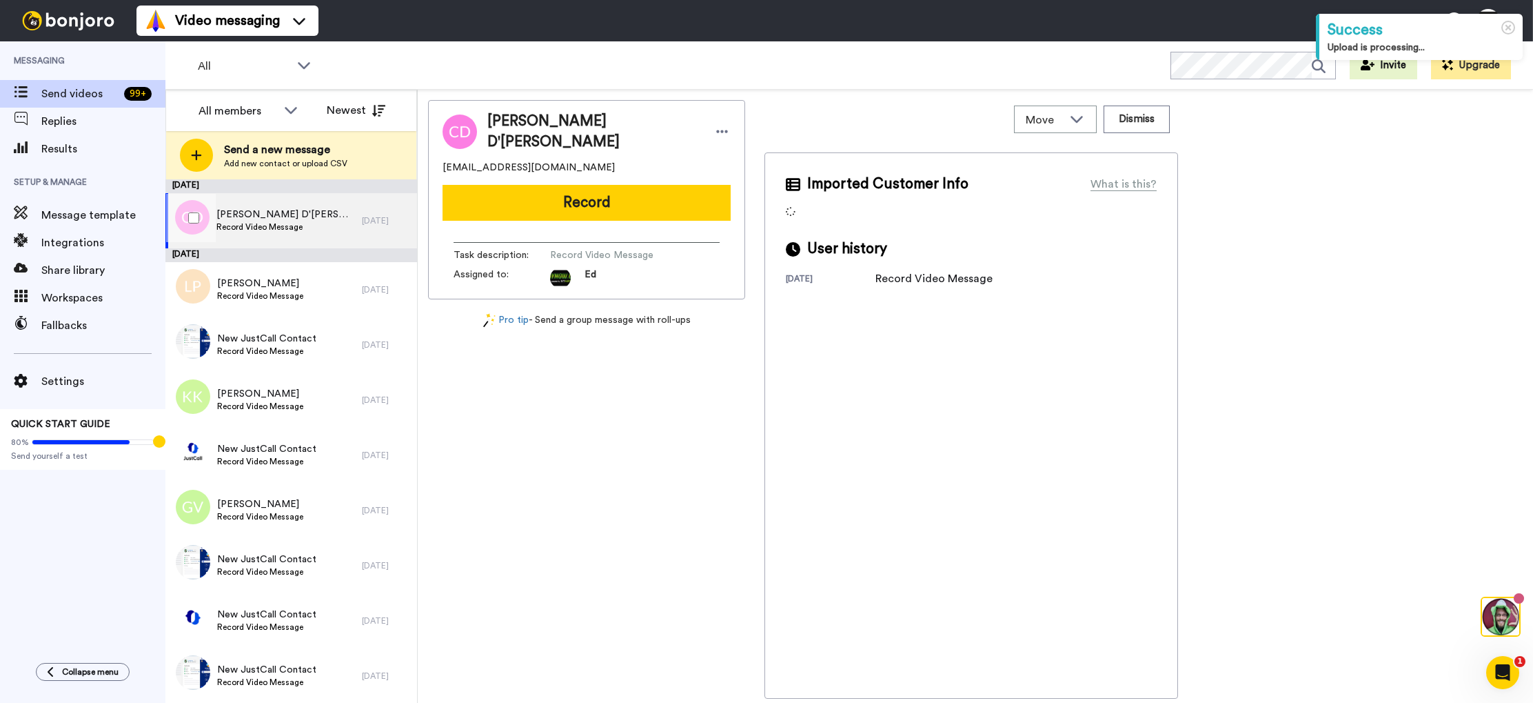
click at [295, 226] on span "Record Video Message" at bounding box center [285, 226] width 139 height 11
click at [301, 224] on span "Record Video Message" at bounding box center [285, 226] width 139 height 11
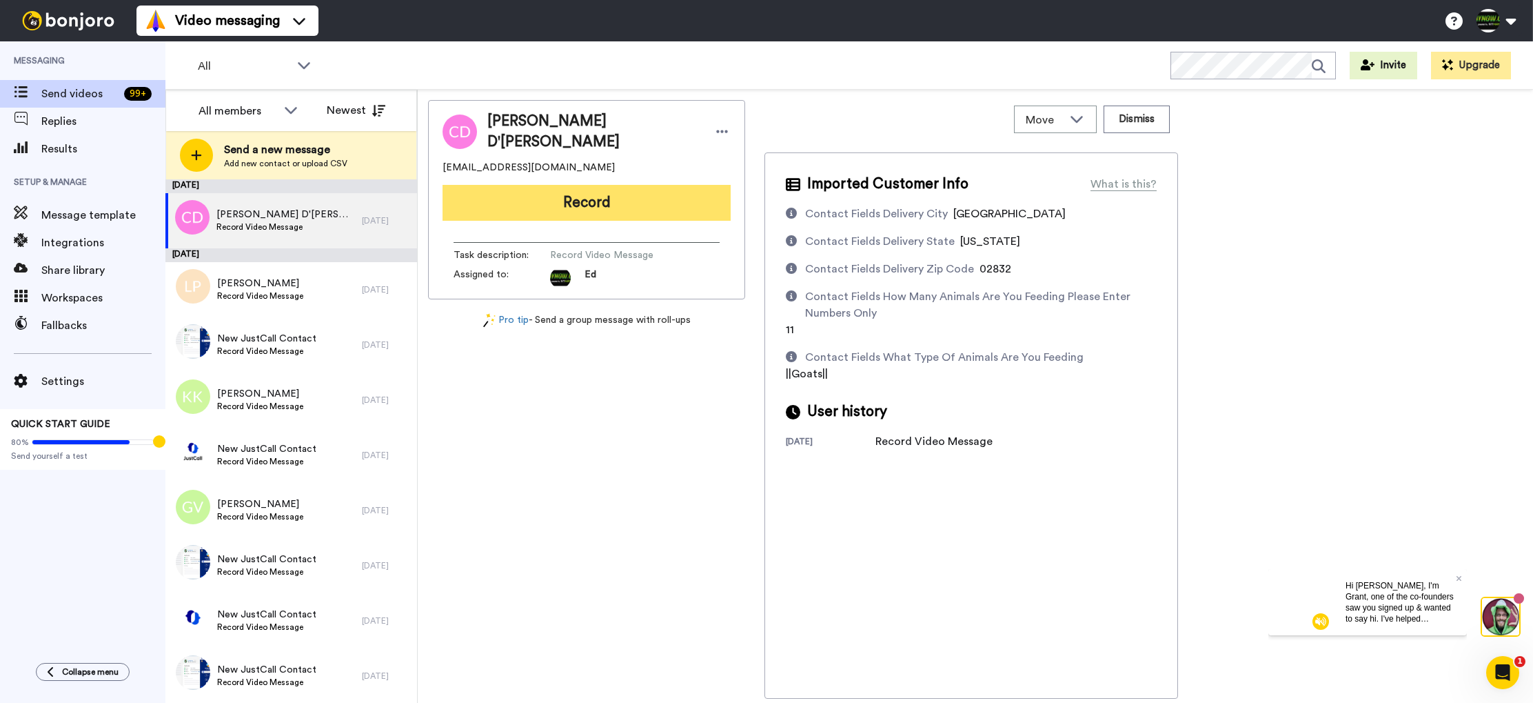
click at [614, 201] on button "Record" at bounding box center [587, 203] width 288 height 36
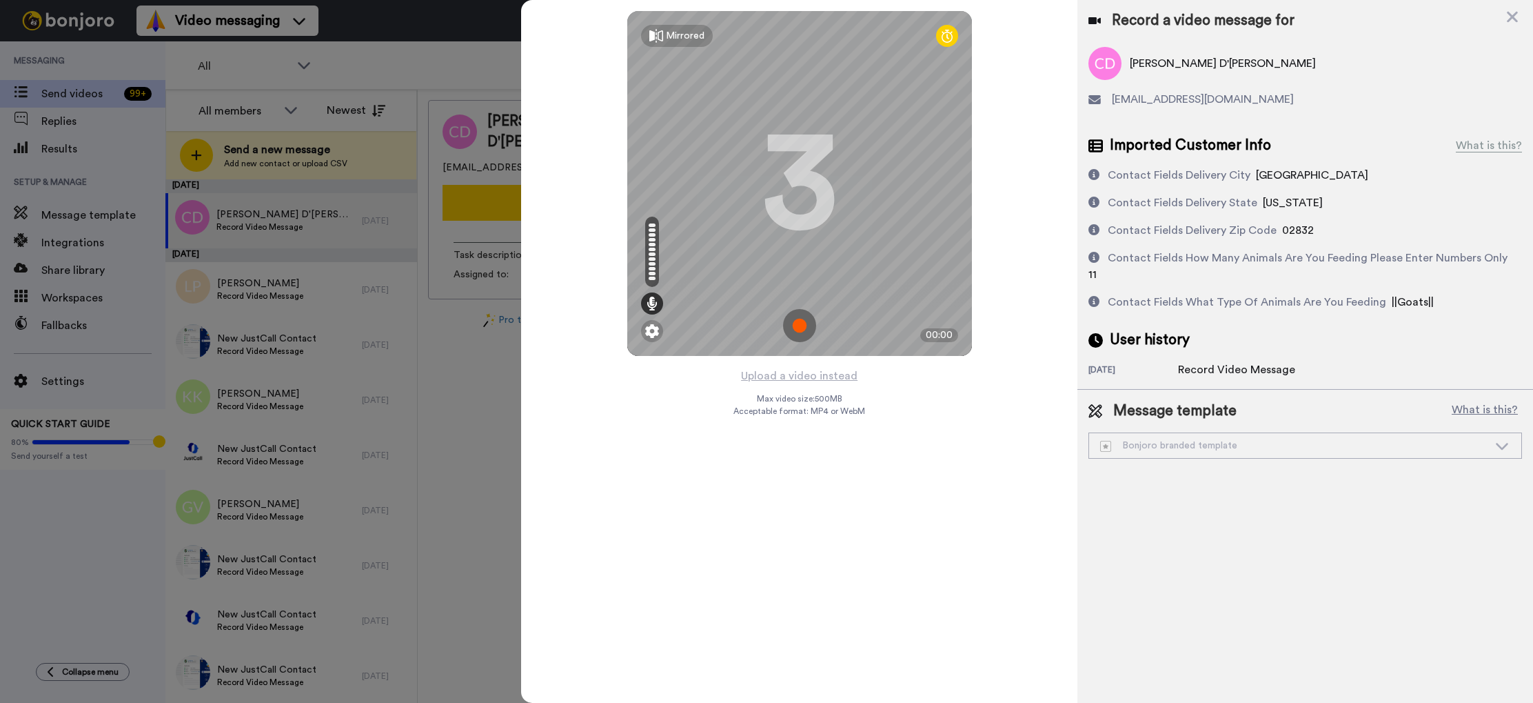
click at [800, 324] on img at bounding box center [799, 325] width 33 height 33
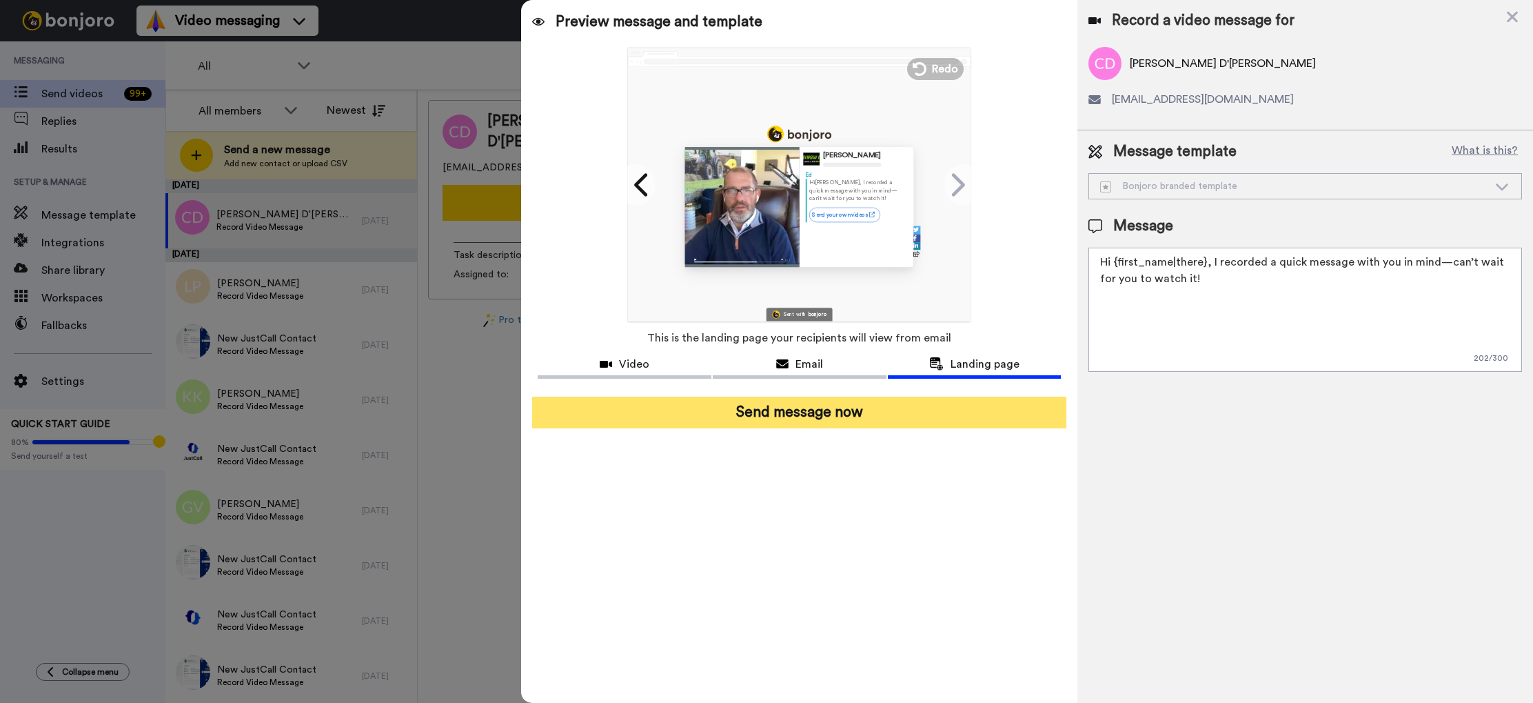
click at [824, 416] on button "Send message now" at bounding box center [799, 412] width 534 height 32
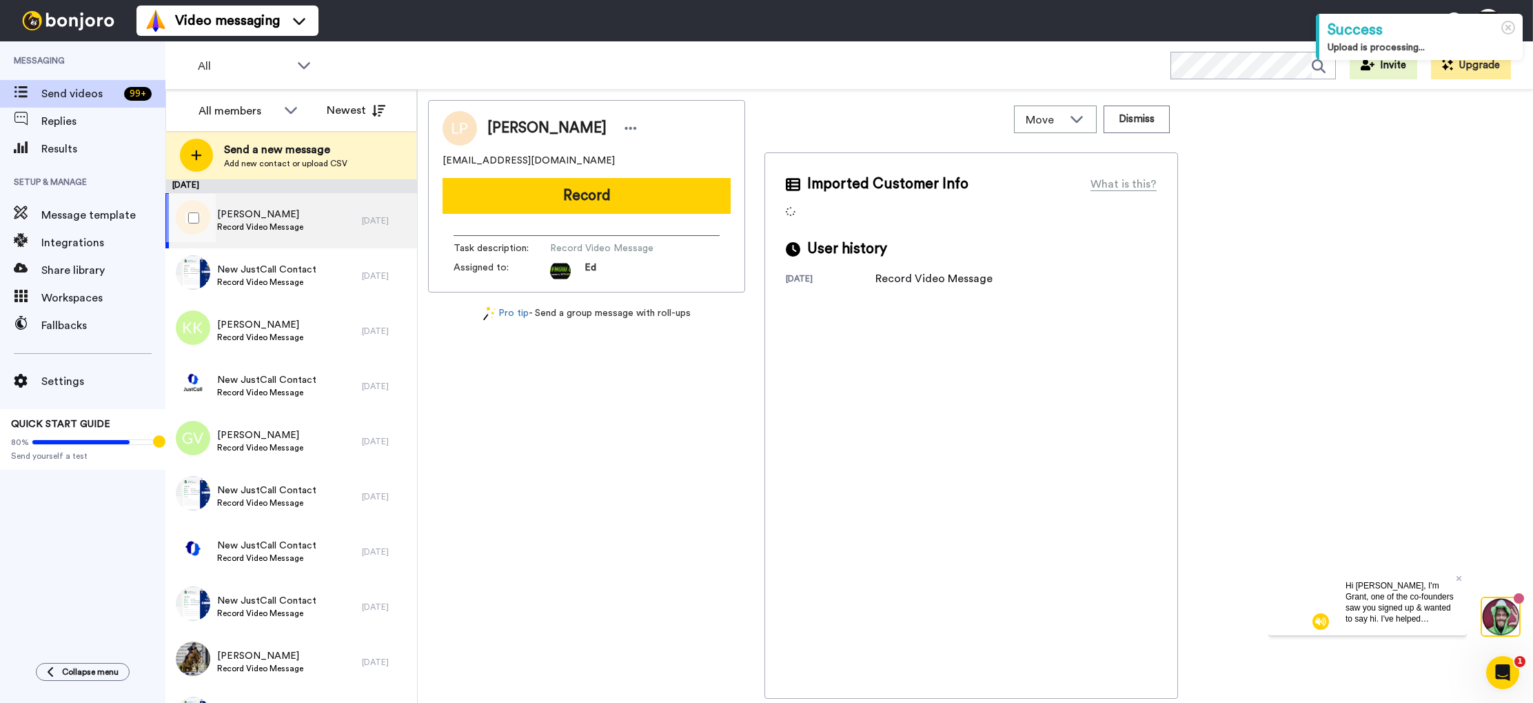
click at [305, 223] on div "[PERSON_NAME] Record Video Message" at bounding box center [263, 220] width 196 height 55
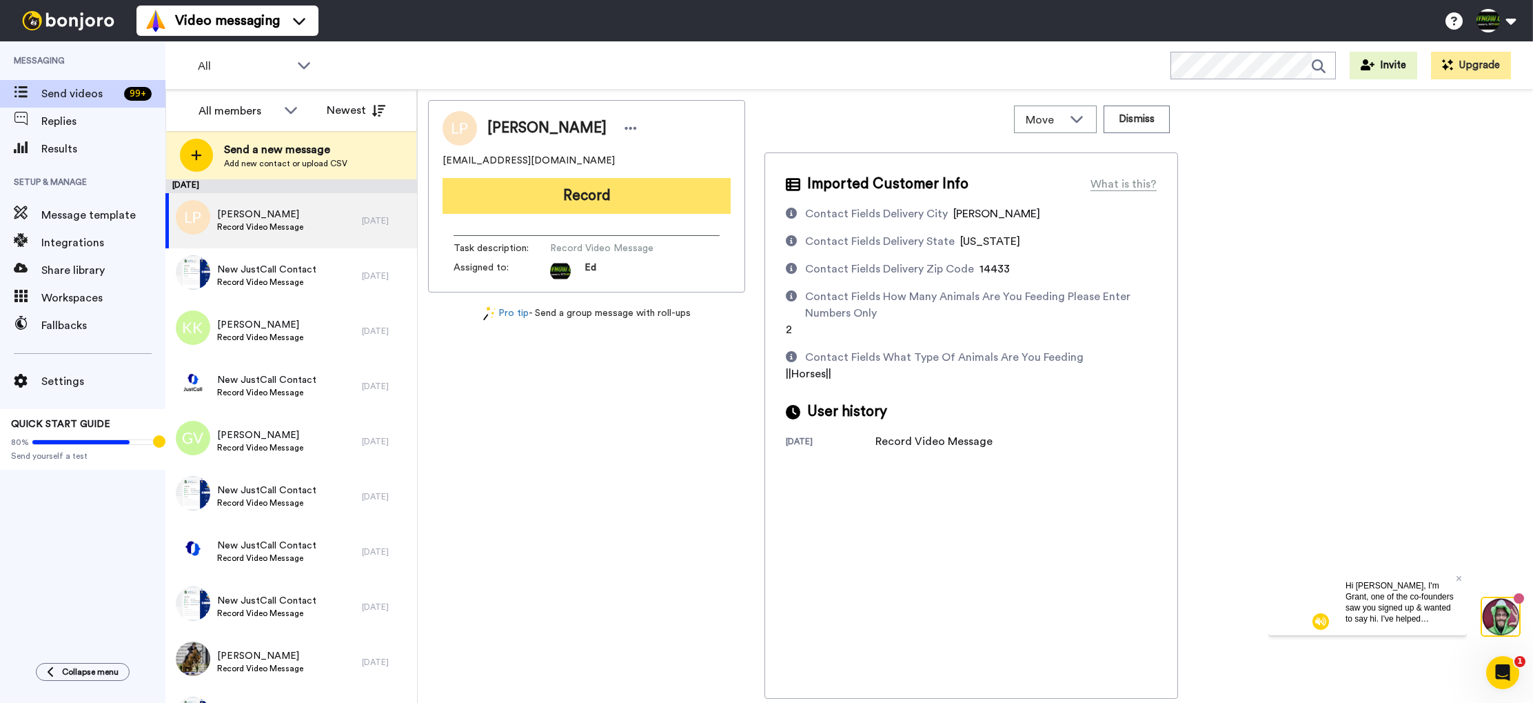
click at [625, 212] on button "Record" at bounding box center [587, 196] width 288 height 36
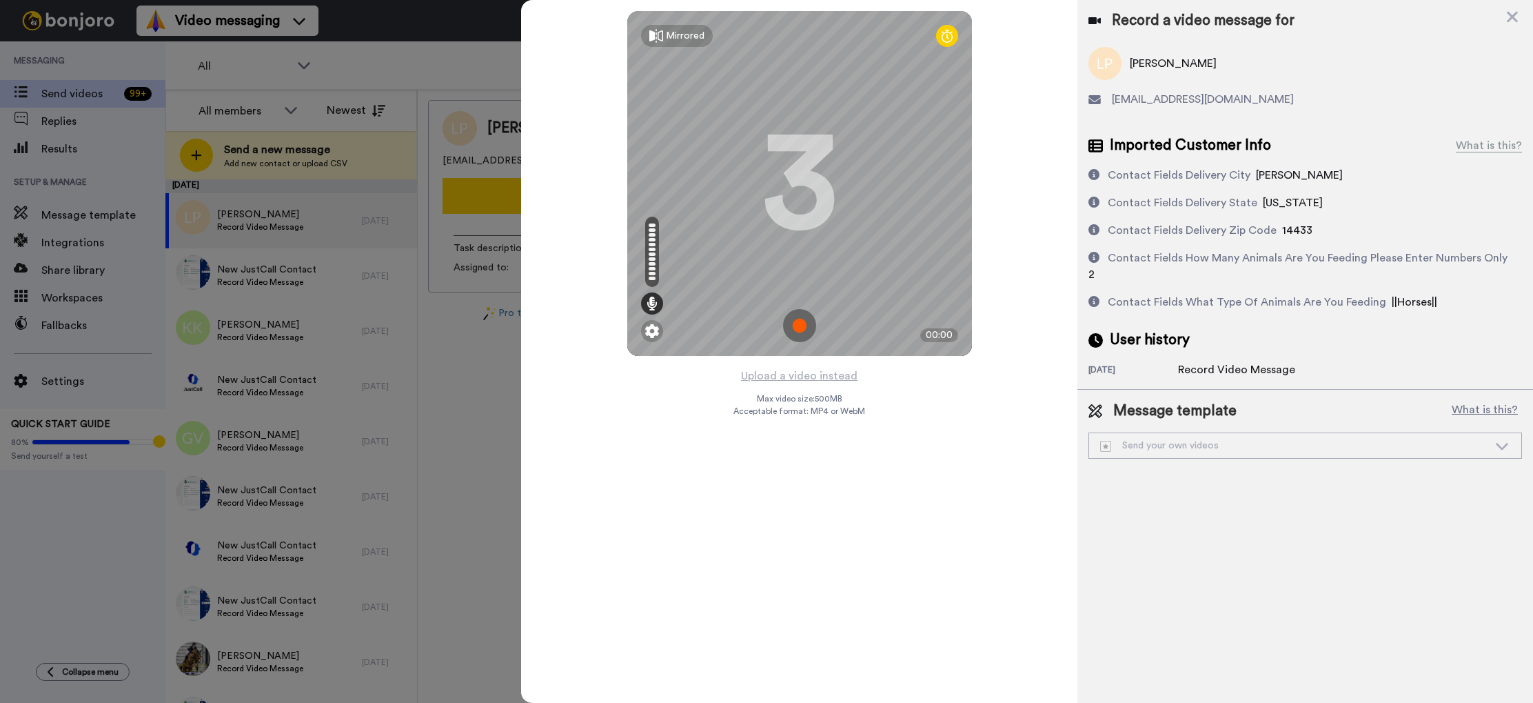
click at [806, 327] on img at bounding box center [799, 325] width 33 height 33
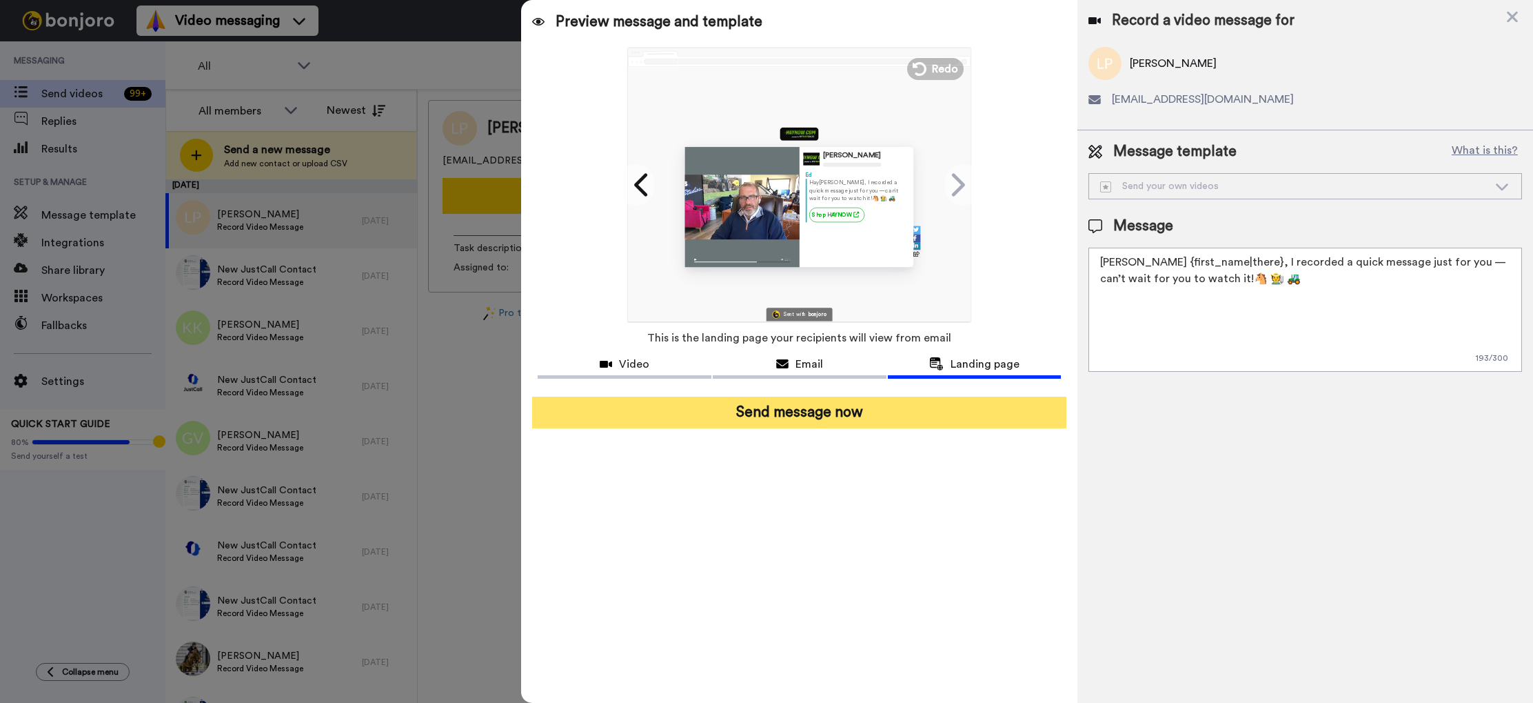
click at [817, 421] on button "Send message now" at bounding box center [799, 412] width 534 height 32
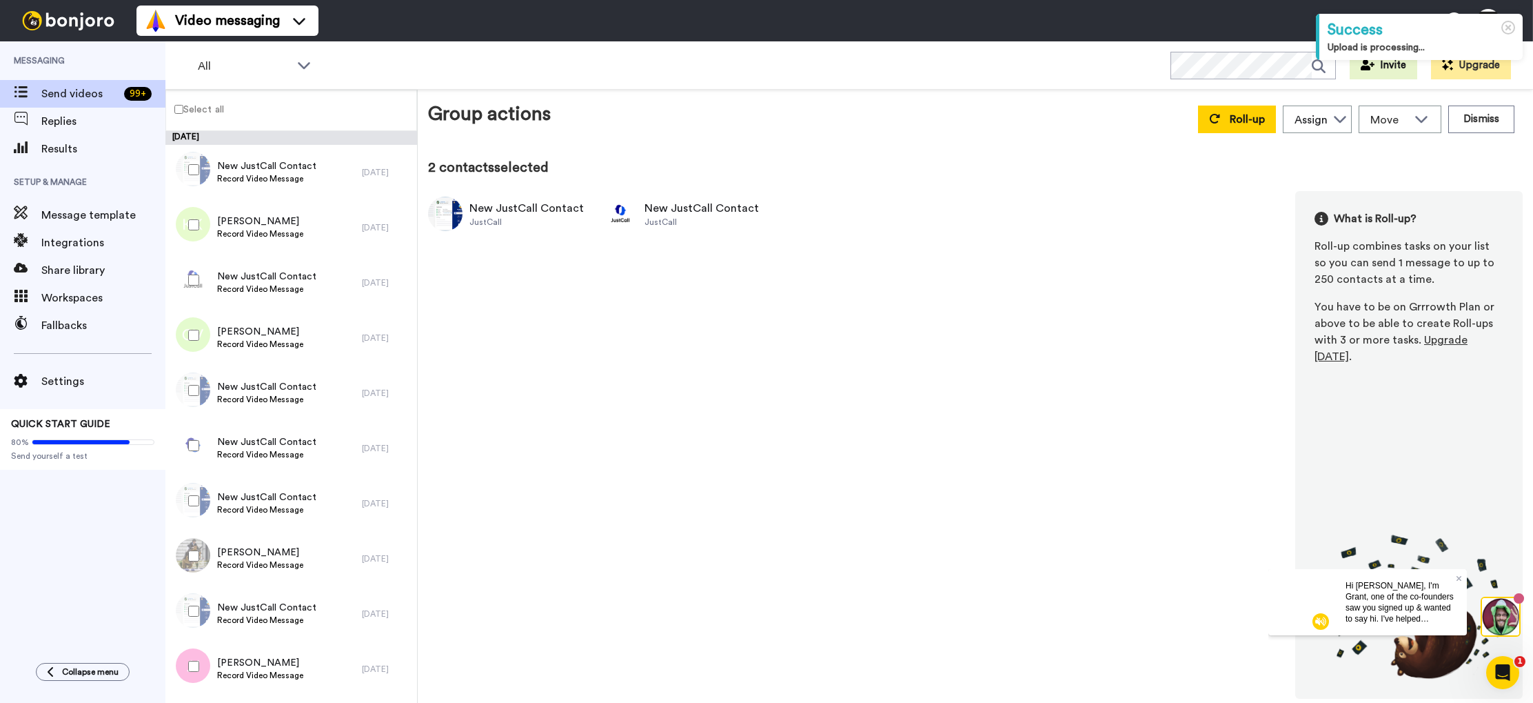
click at [186, 387] on div at bounding box center [191, 390] width 50 height 48
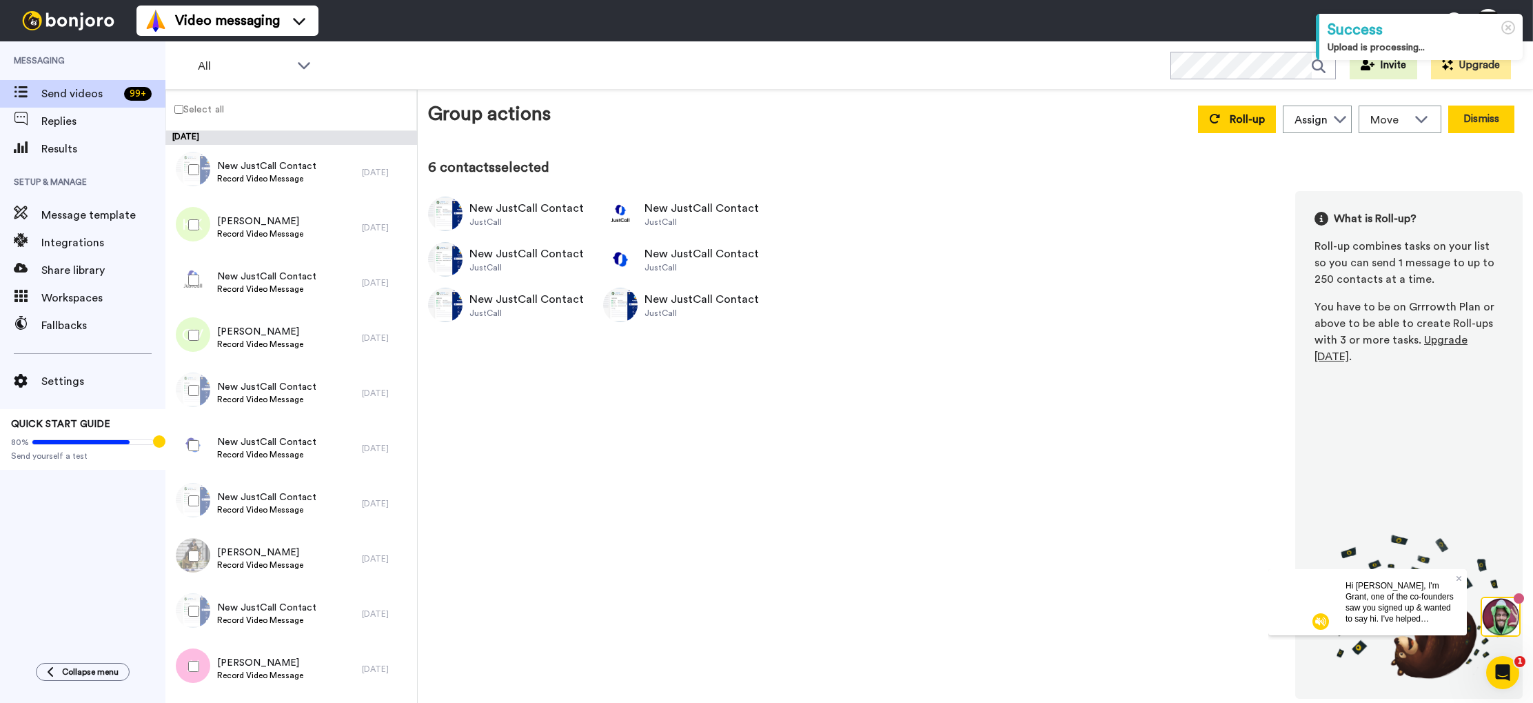
click at [1479, 119] on button "Dismiss" at bounding box center [1482, 119] width 66 height 28
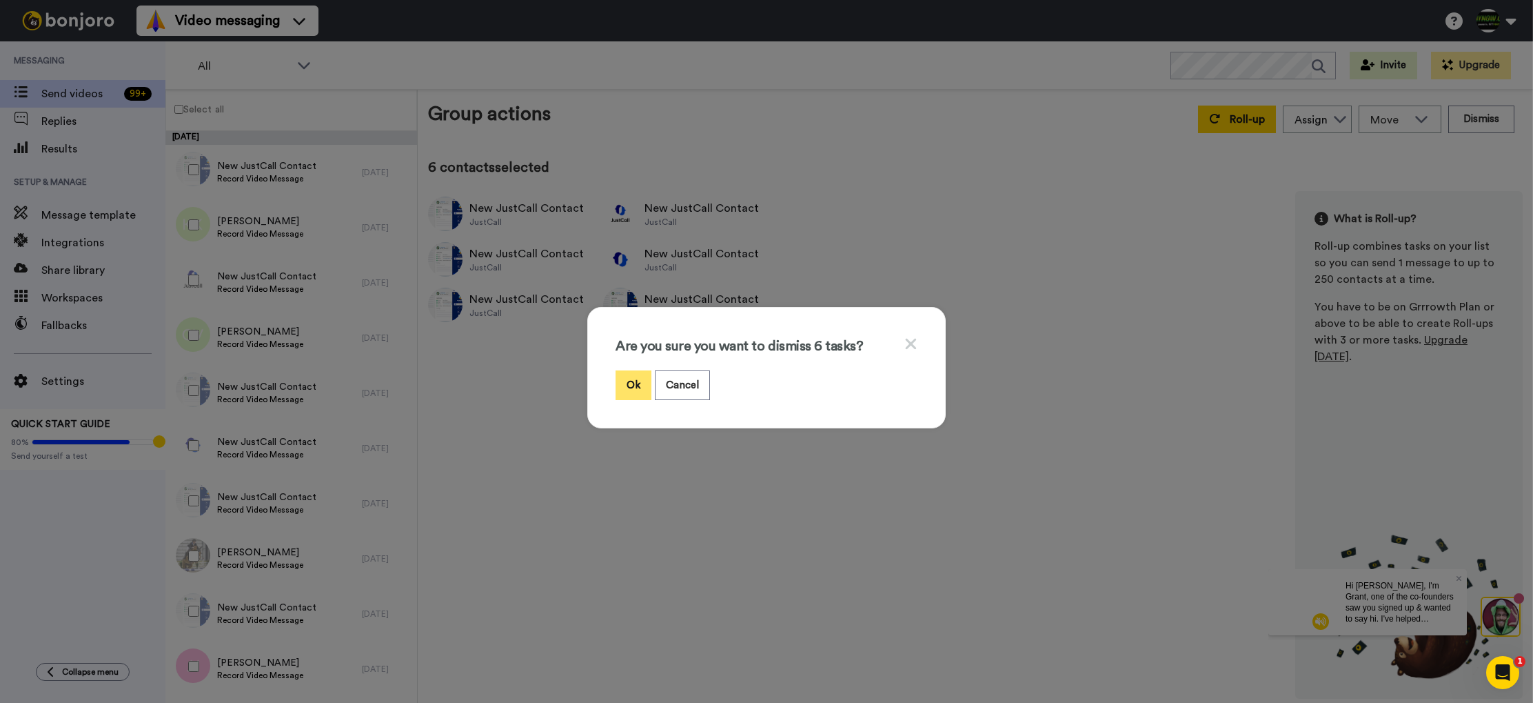
click at [632, 394] on button "Ok" at bounding box center [634, 385] width 36 height 30
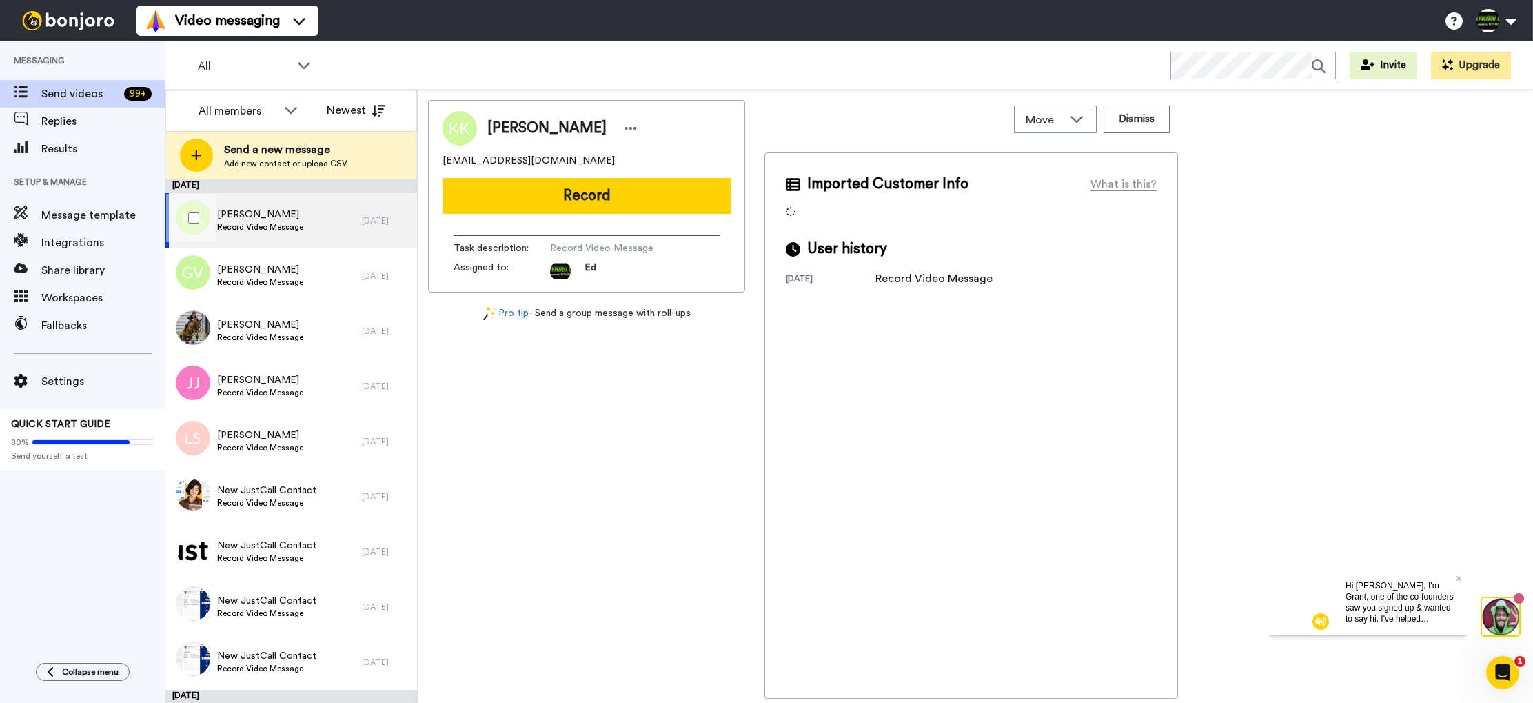
click at [294, 217] on span "[PERSON_NAME]" at bounding box center [260, 215] width 86 height 14
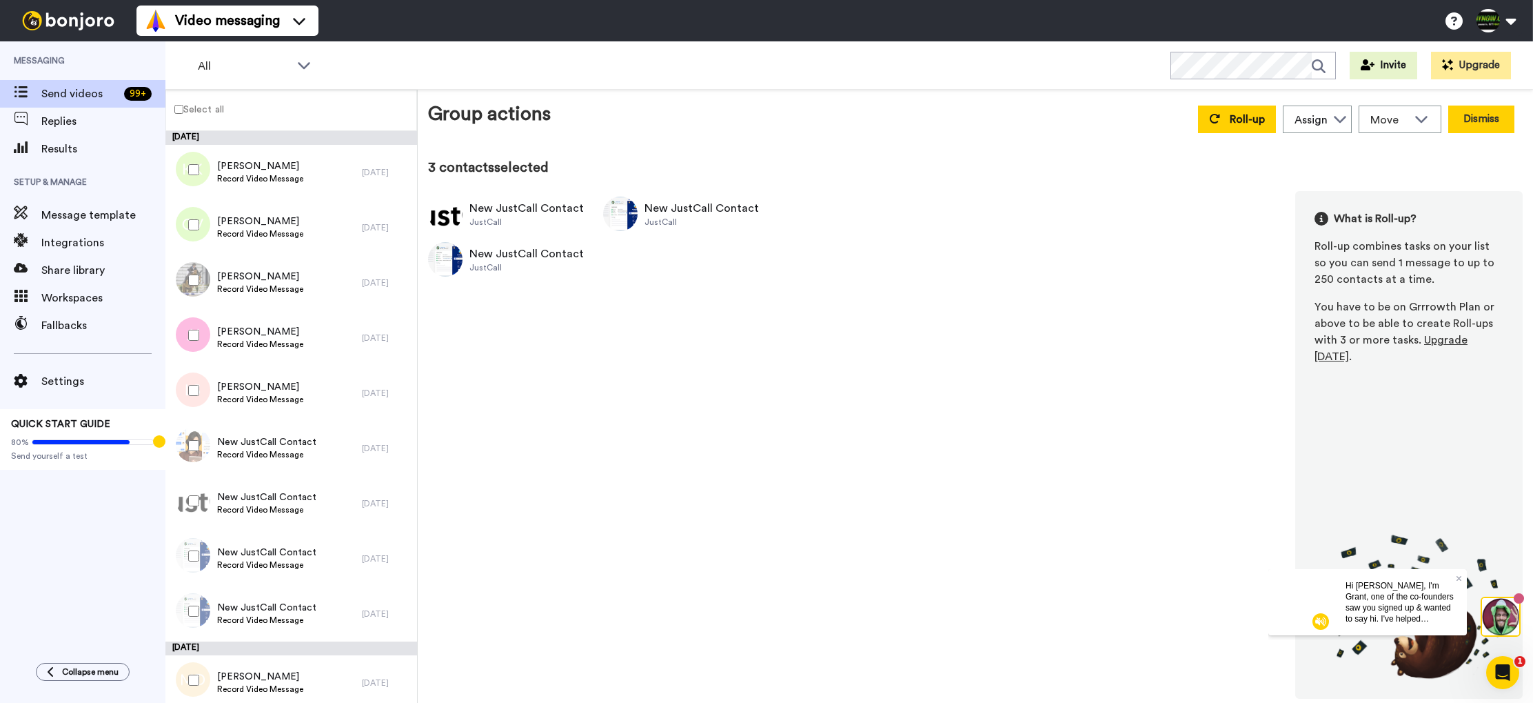
click at [1502, 121] on button "Dismiss" at bounding box center [1482, 119] width 66 height 28
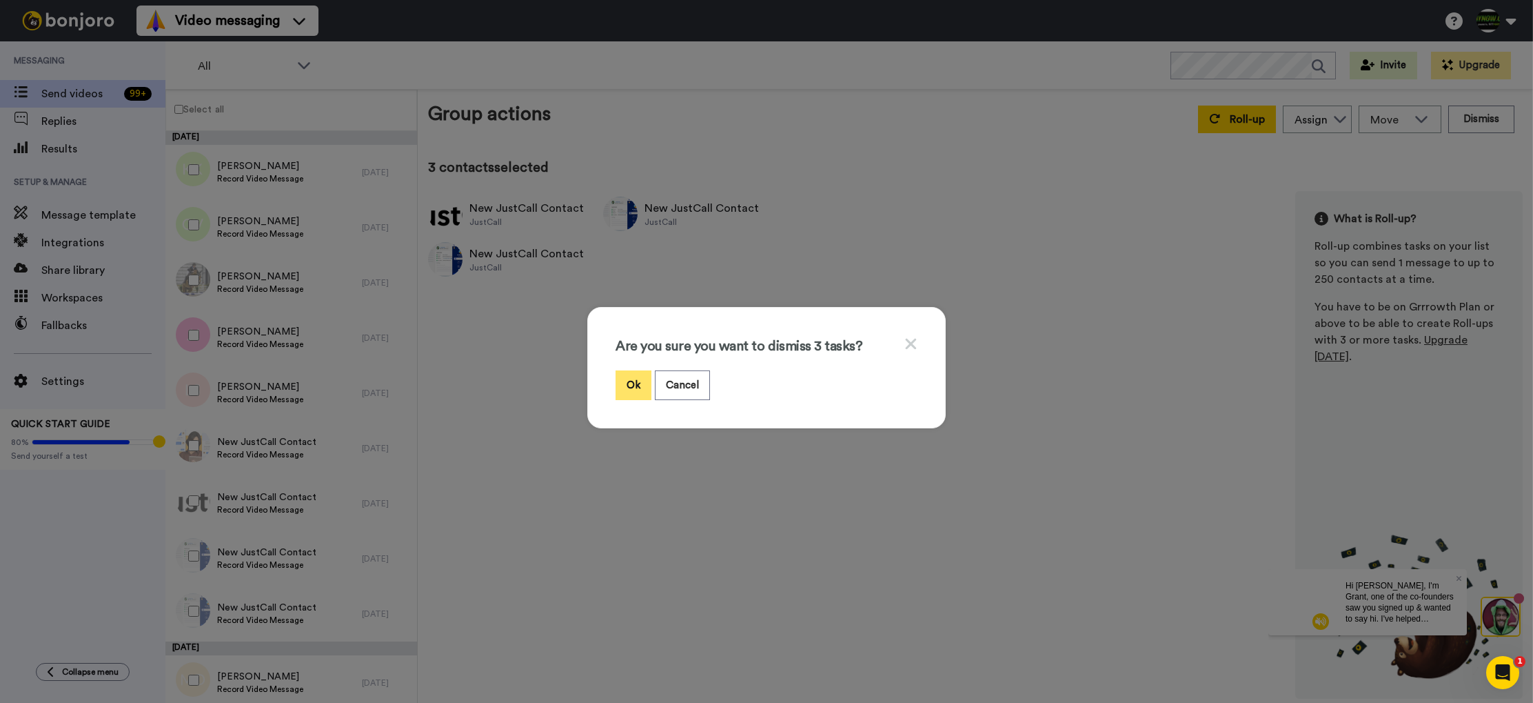
click at [635, 388] on button "Ok" at bounding box center [634, 385] width 36 height 30
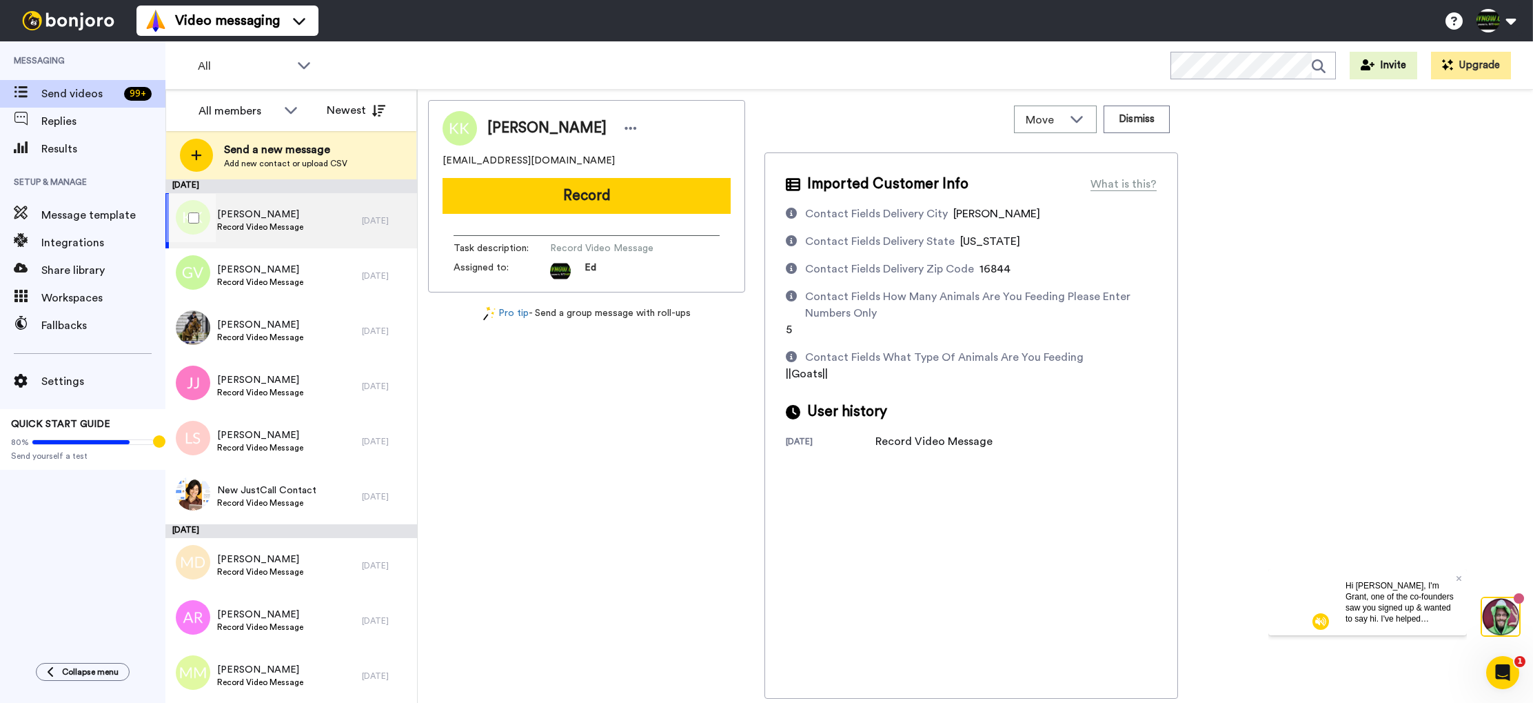
click at [289, 227] on span "Record Video Message" at bounding box center [260, 226] width 86 height 11
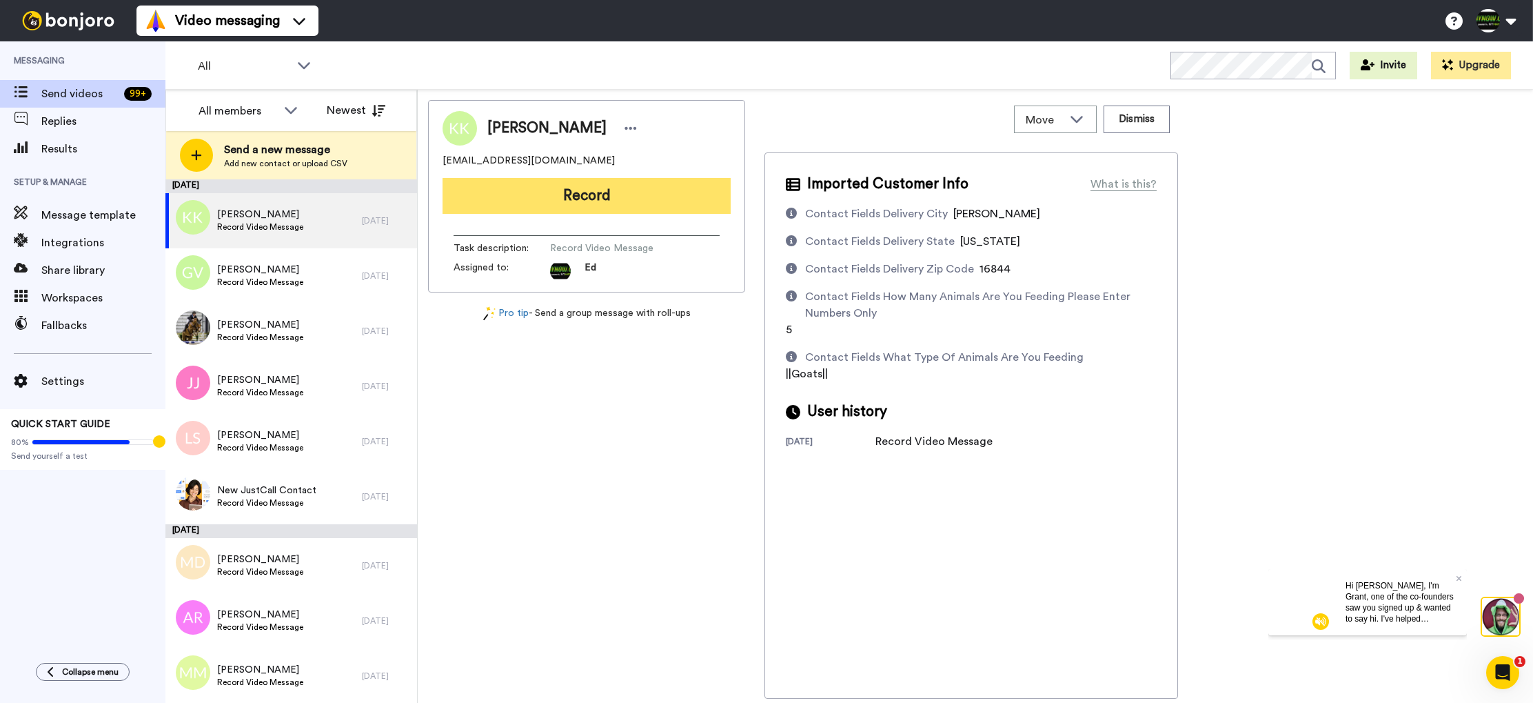
click at [602, 194] on button "Record" at bounding box center [587, 196] width 288 height 36
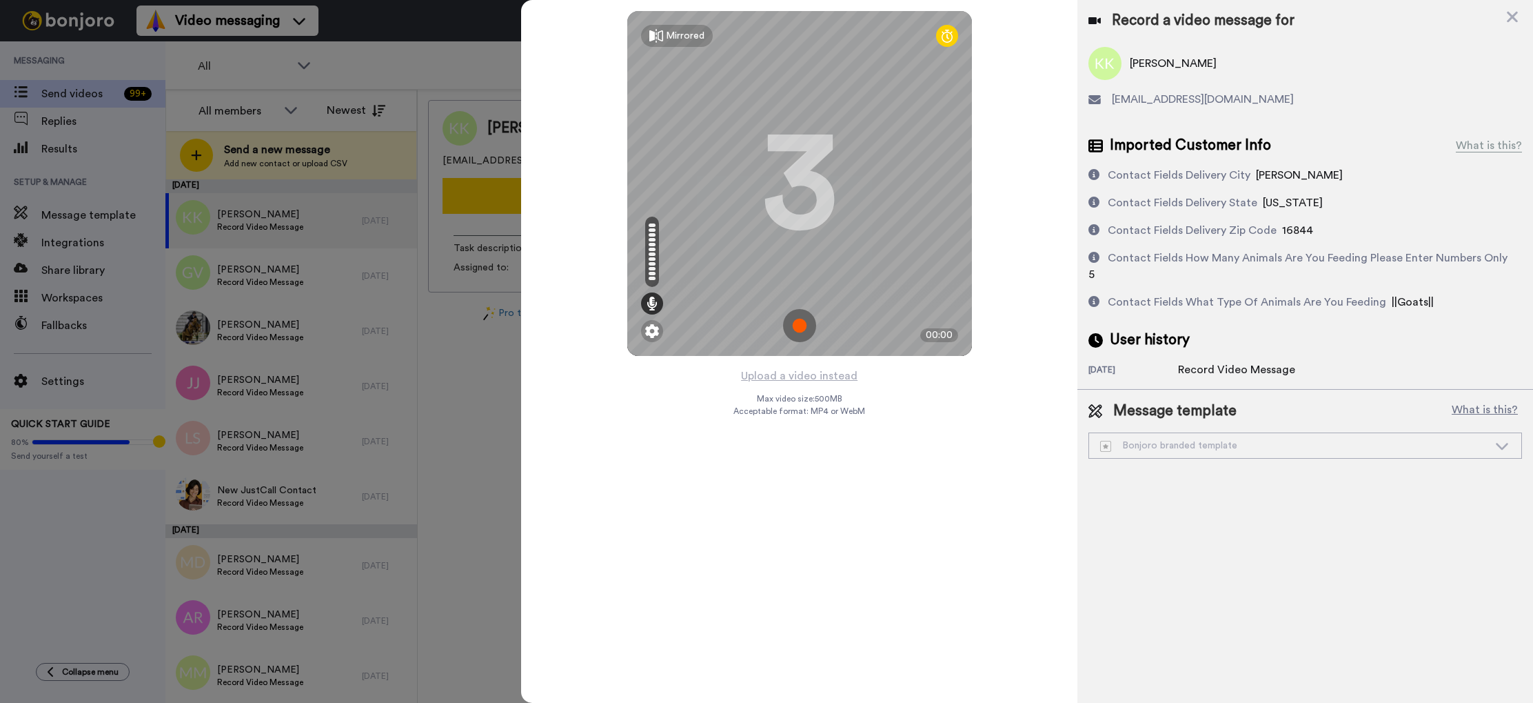
click at [799, 325] on img at bounding box center [799, 325] width 33 height 33
click at [799, 329] on img at bounding box center [799, 325] width 33 height 33
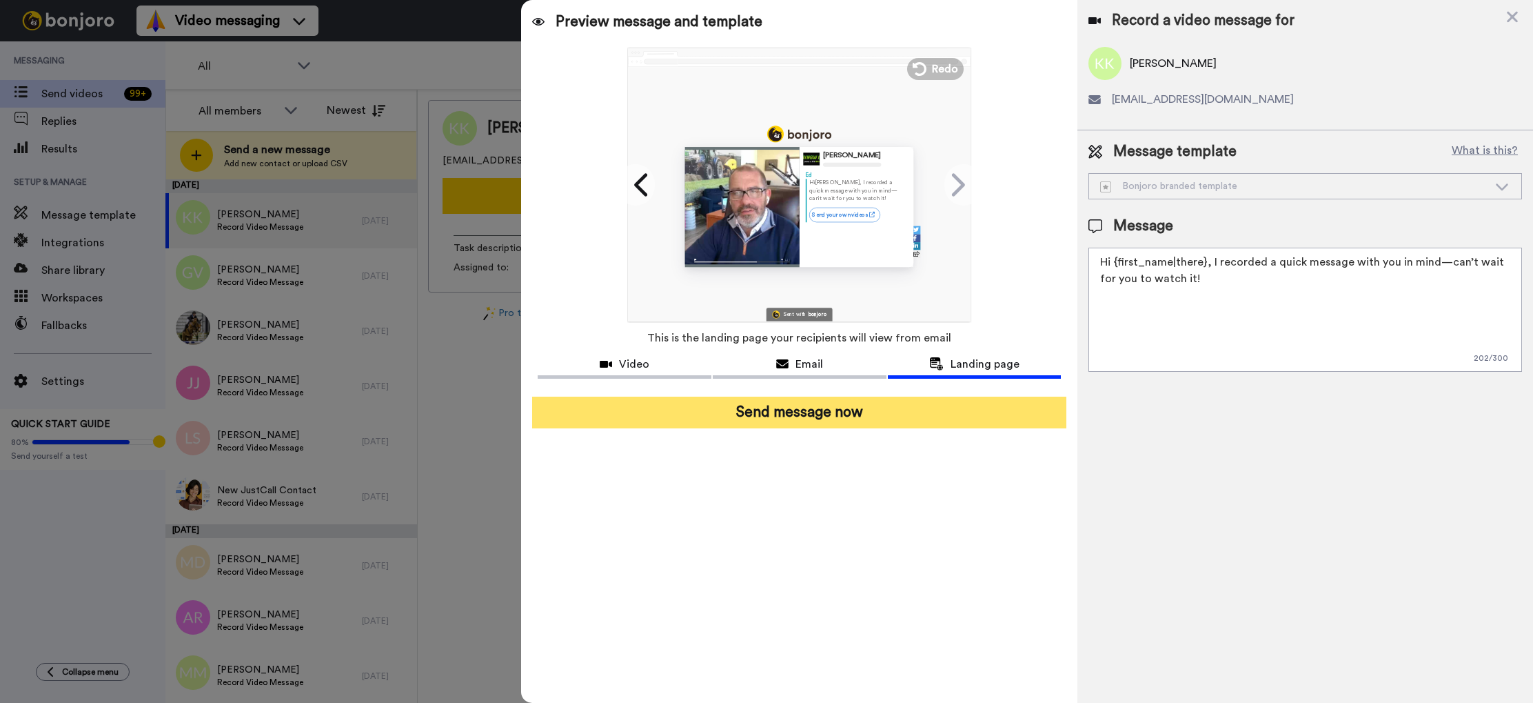
click at [792, 406] on button "Send message now" at bounding box center [799, 412] width 534 height 32
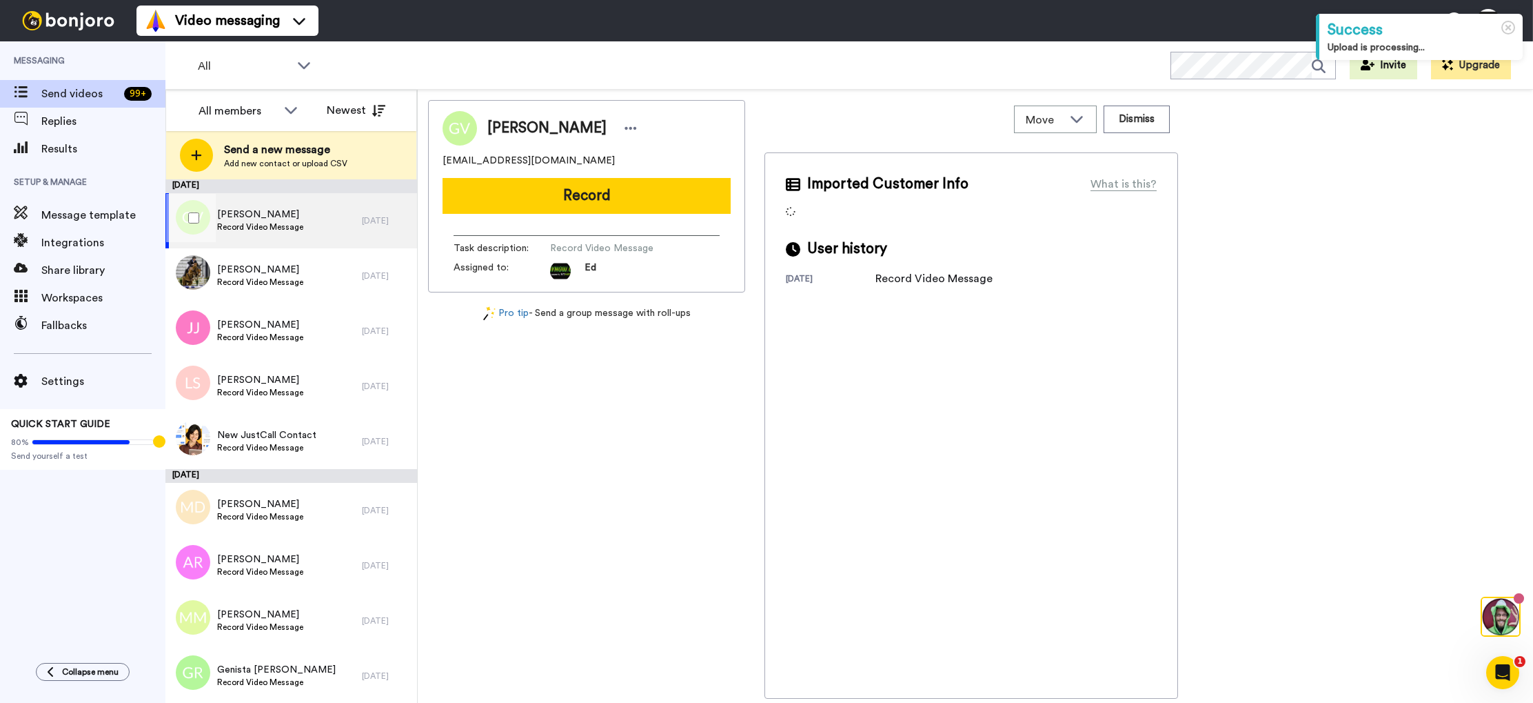
click at [294, 234] on div "[PERSON_NAME] Record Video Message" at bounding box center [263, 220] width 196 height 55
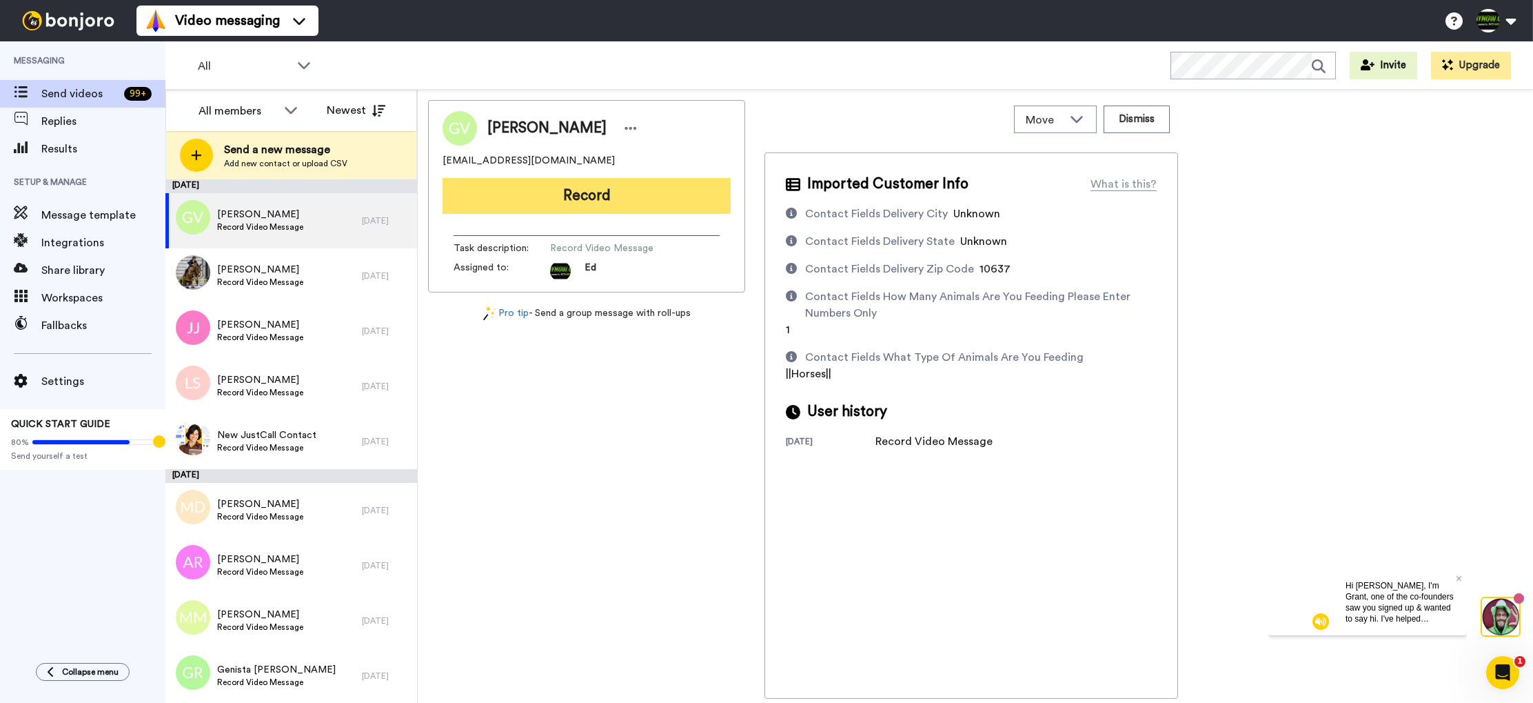
click at [565, 189] on button "Record" at bounding box center [587, 196] width 288 height 36
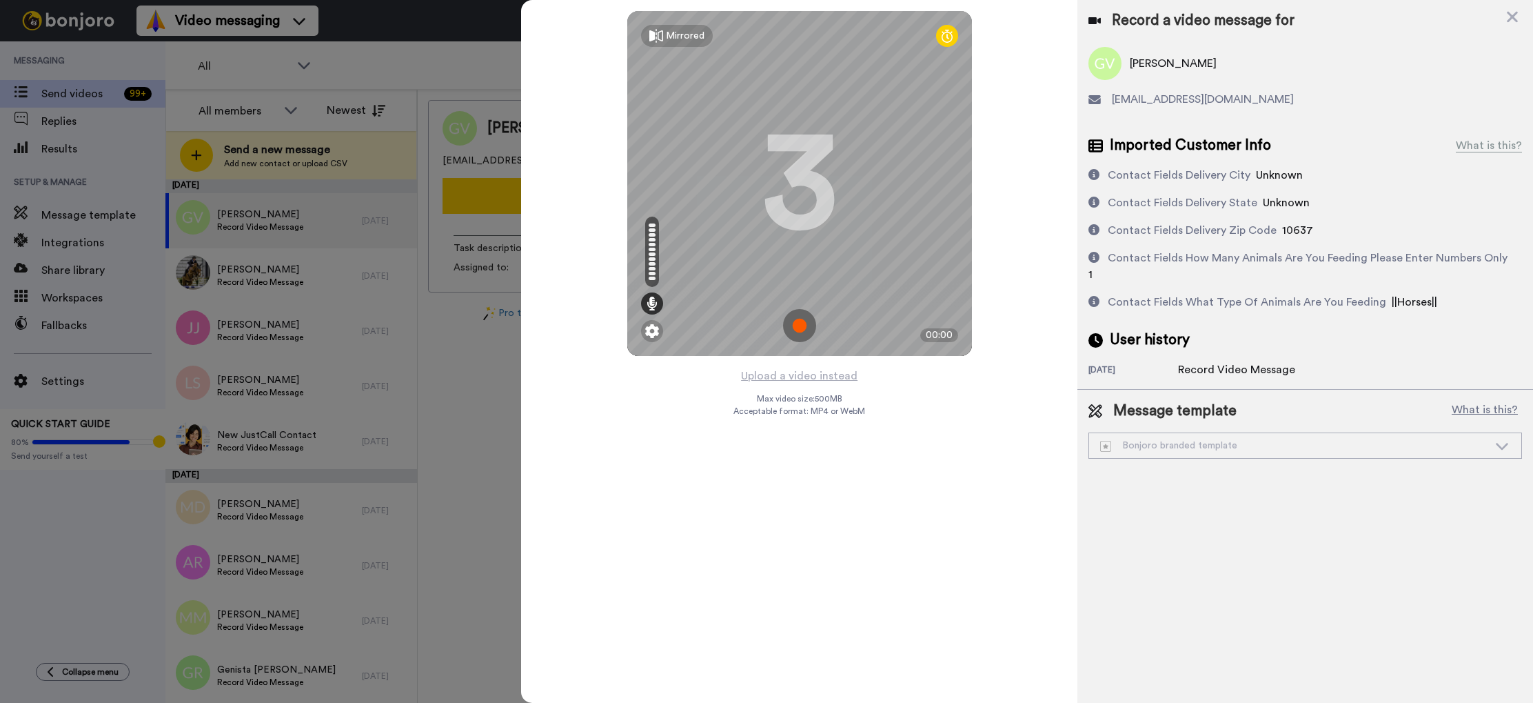
click at [805, 325] on img at bounding box center [799, 325] width 33 height 33
click at [805, 326] on img at bounding box center [799, 325] width 33 height 33
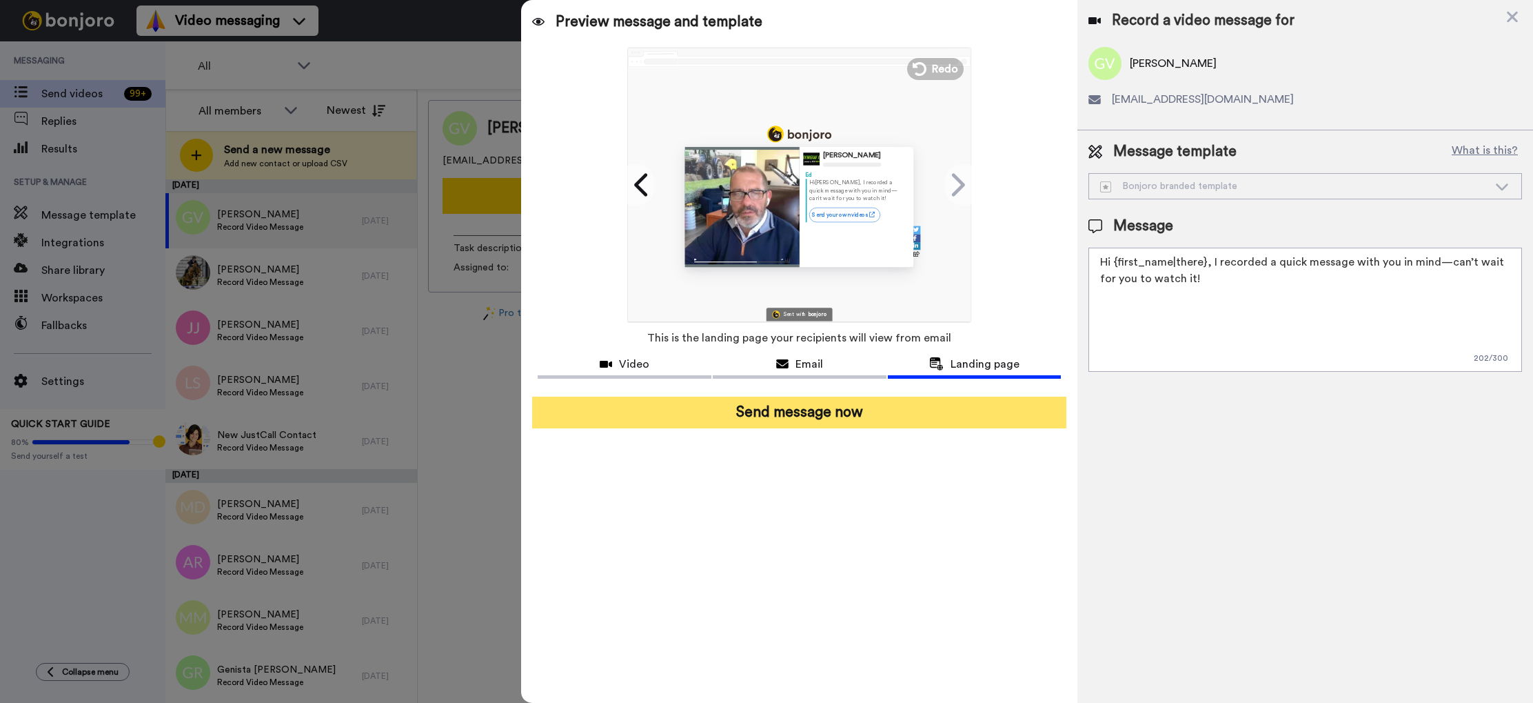
click at [847, 412] on button "Send message now" at bounding box center [799, 412] width 534 height 32
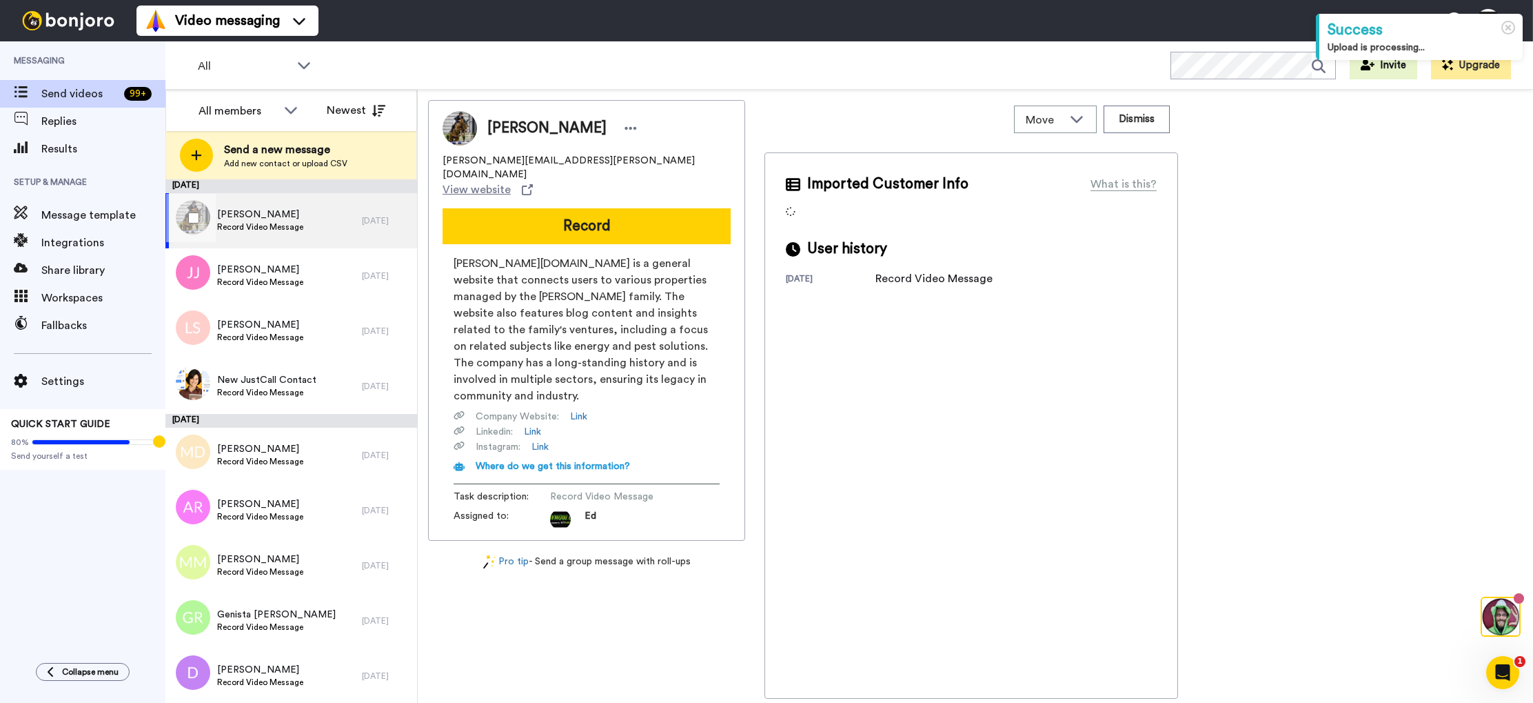
click at [268, 223] on span "Record Video Message" at bounding box center [260, 226] width 86 height 11
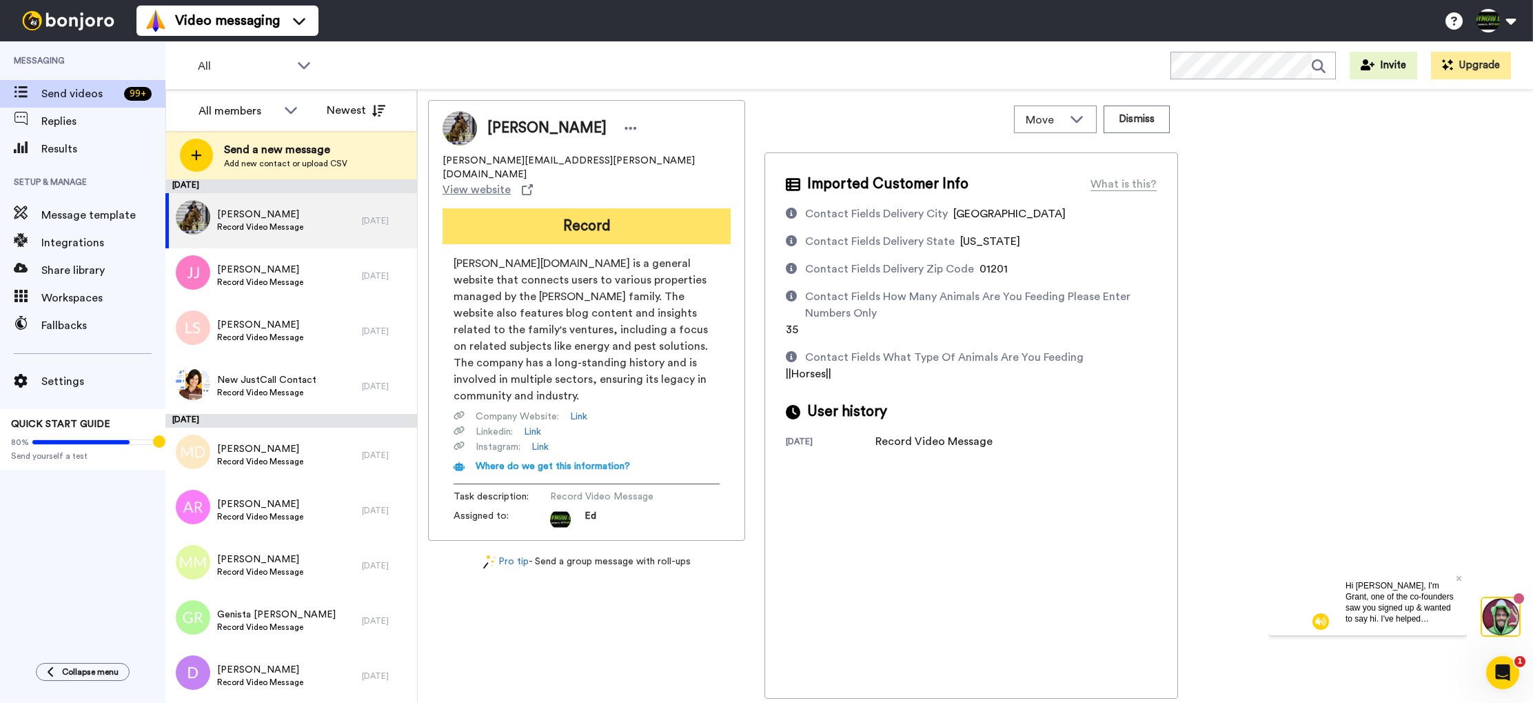
click at [593, 208] on button "Record" at bounding box center [587, 226] width 288 height 36
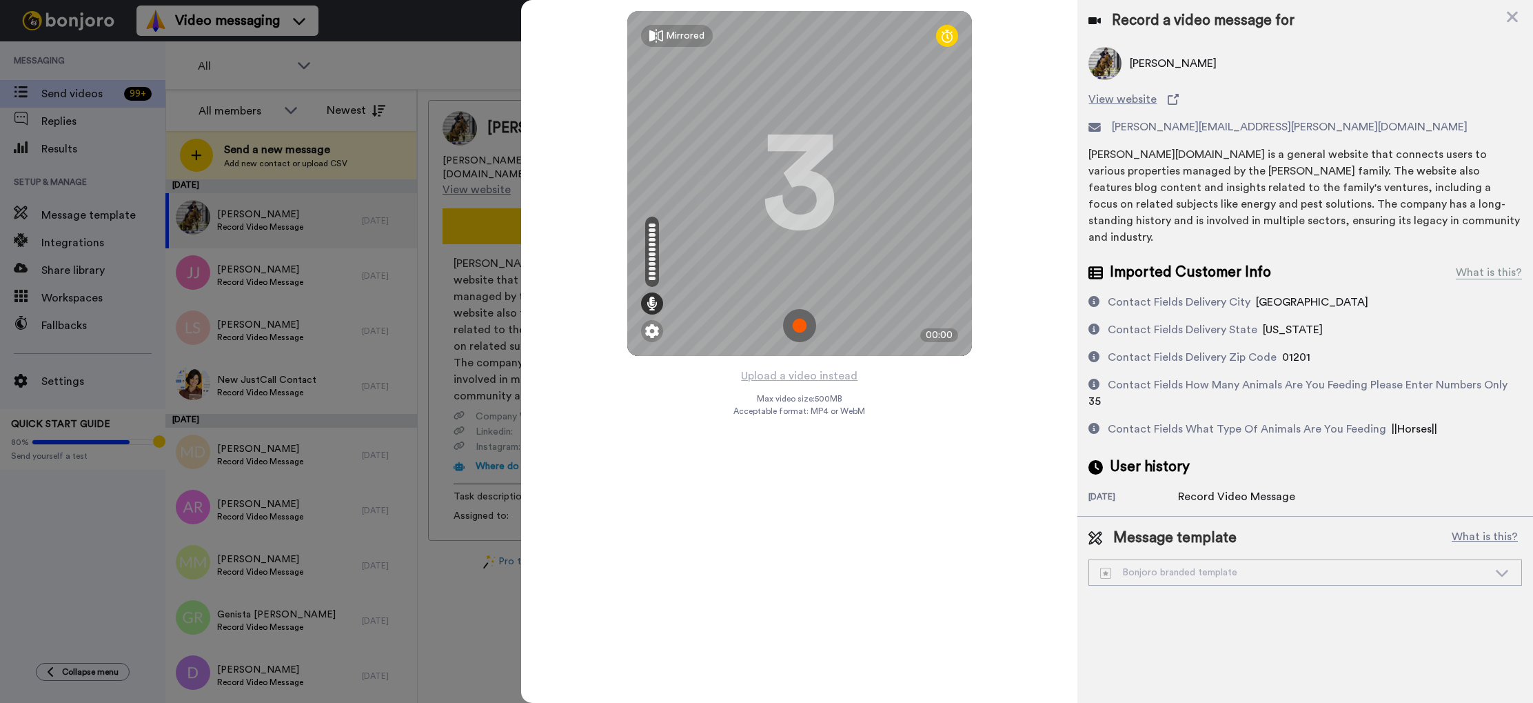
click at [798, 332] on img at bounding box center [799, 325] width 33 height 33
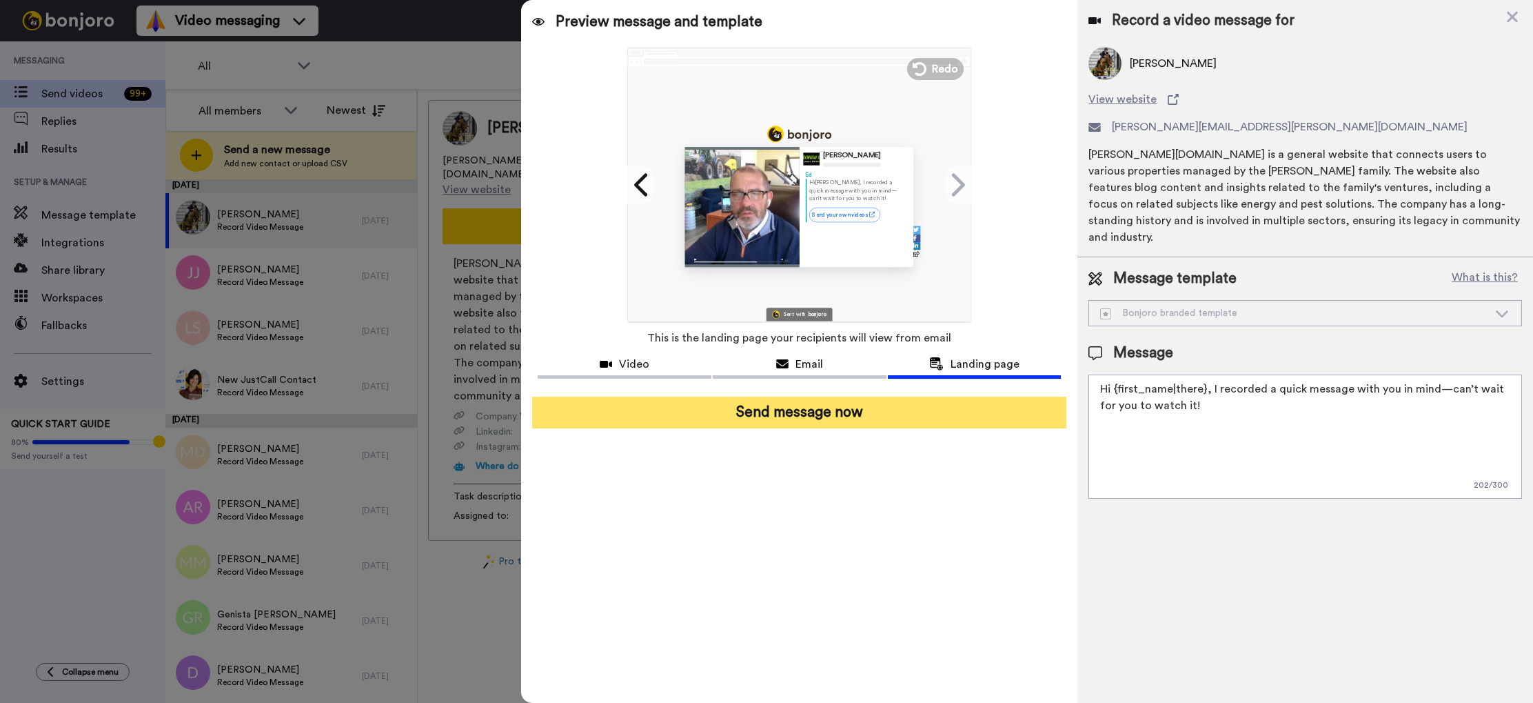
click at [809, 410] on button "Send message now" at bounding box center [799, 412] width 534 height 32
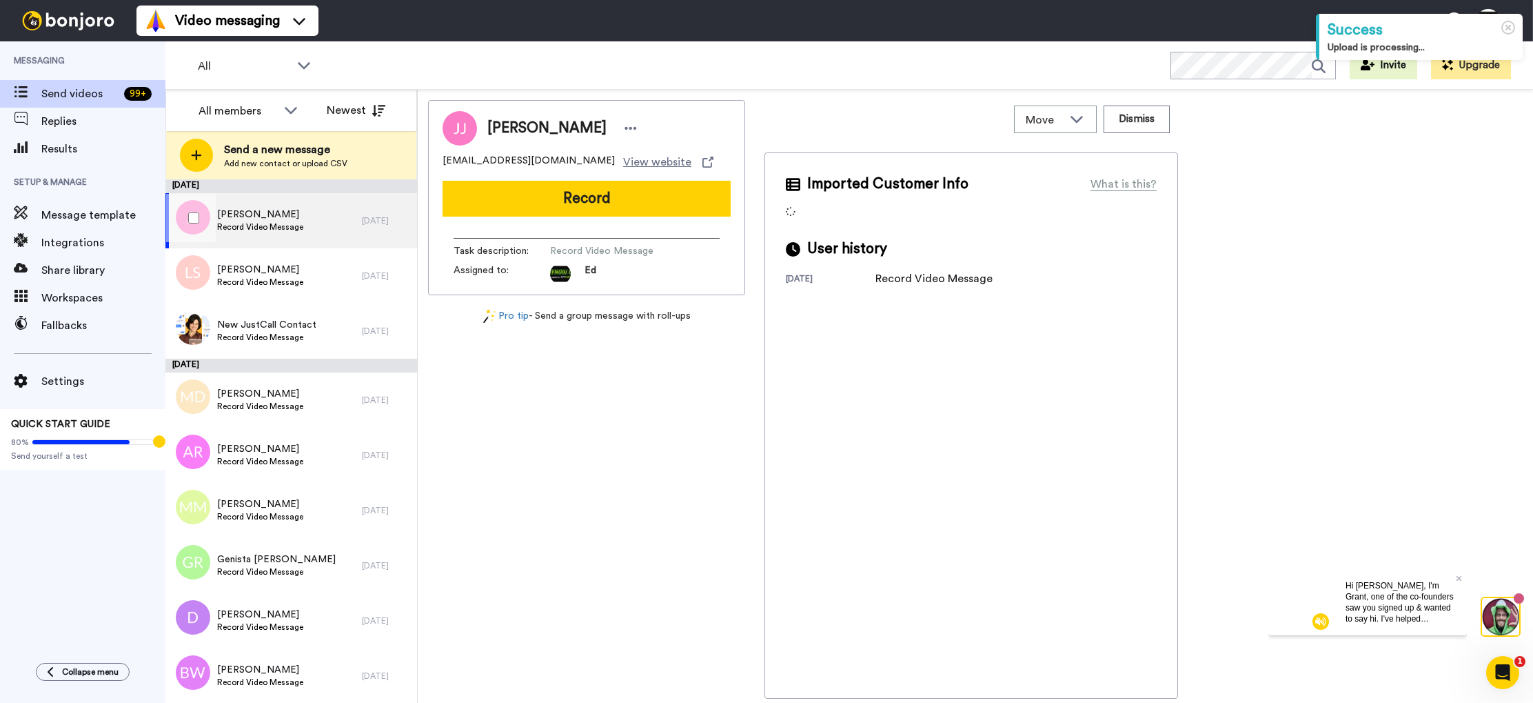
click at [311, 228] on div "[PERSON_NAME] Record Video Message" at bounding box center [263, 220] width 196 height 55
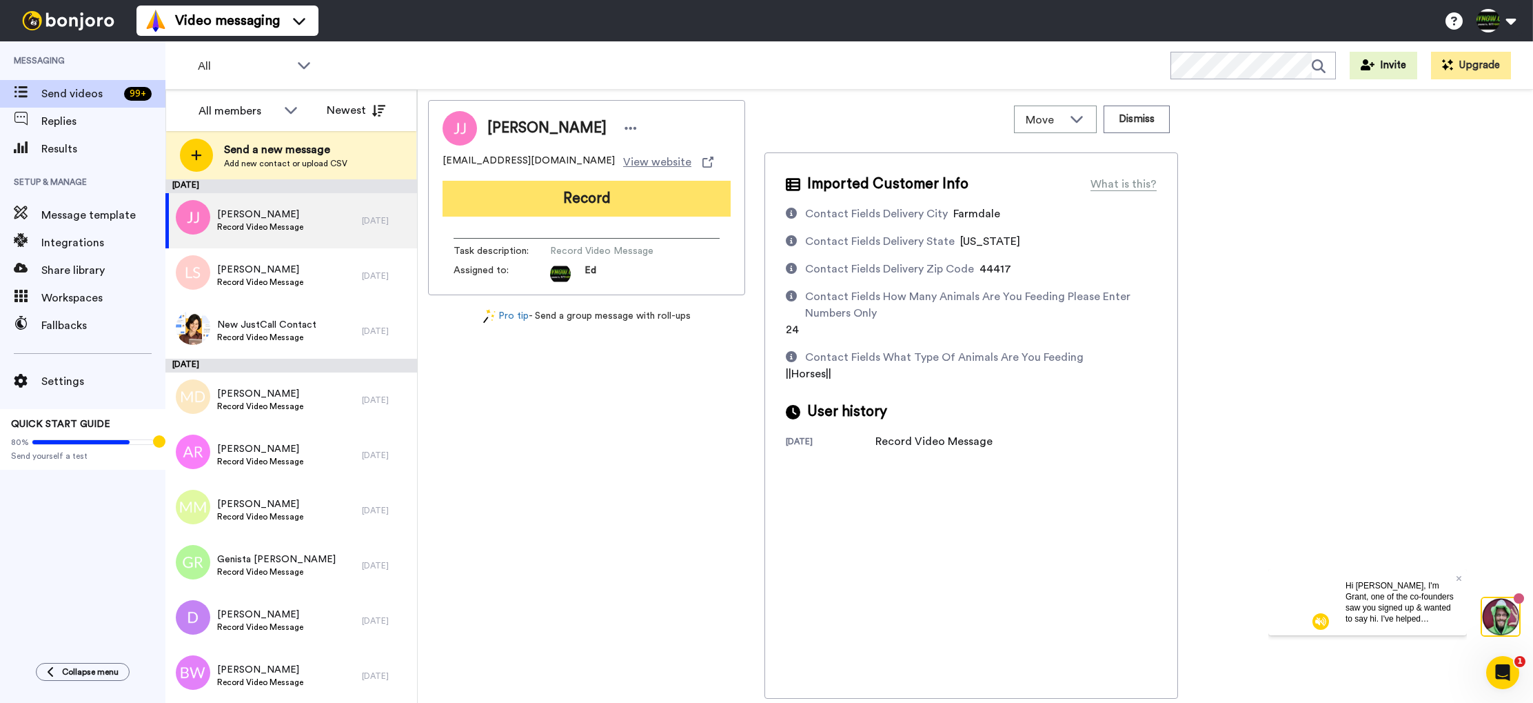
click at [596, 205] on button "Record" at bounding box center [587, 199] width 288 height 36
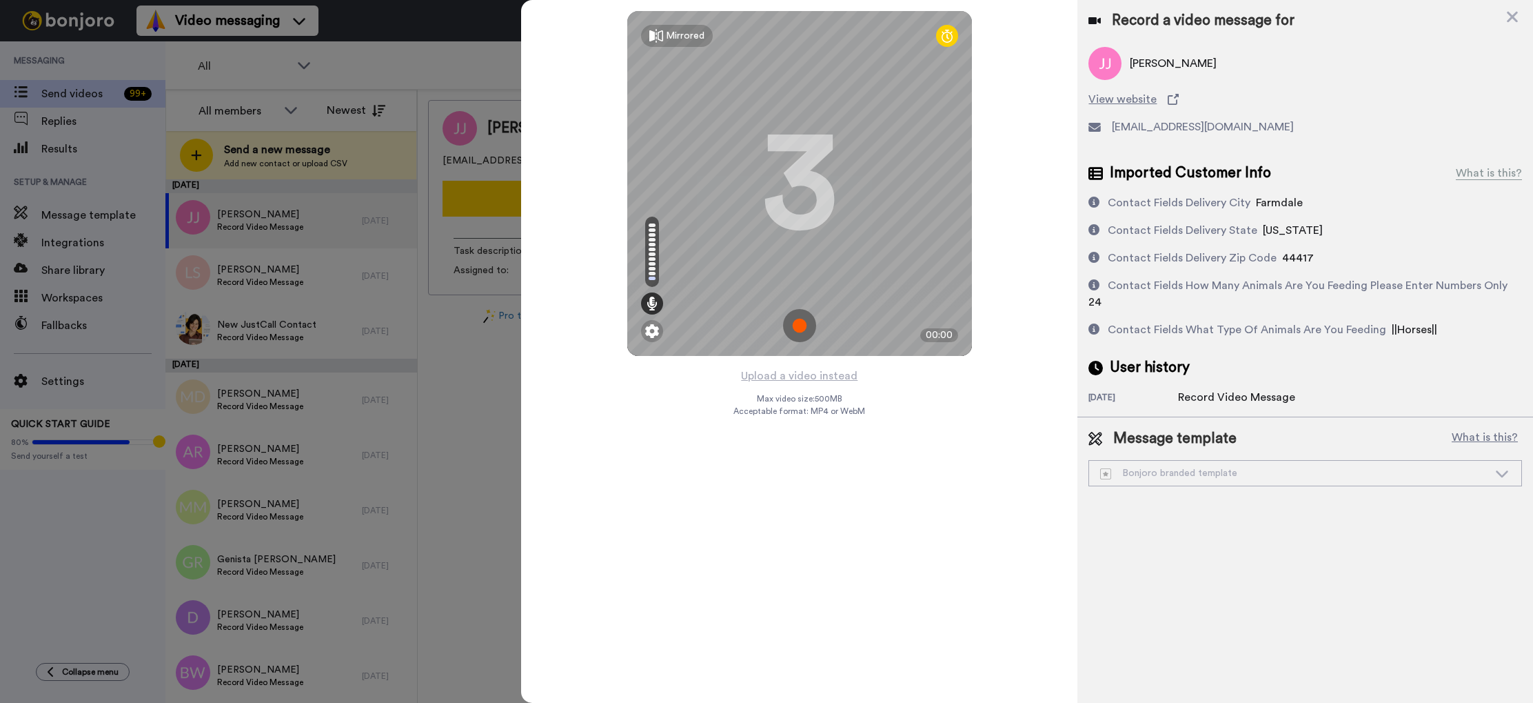
click at [796, 321] on img at bounding box center [799, 325] width 33 height 33
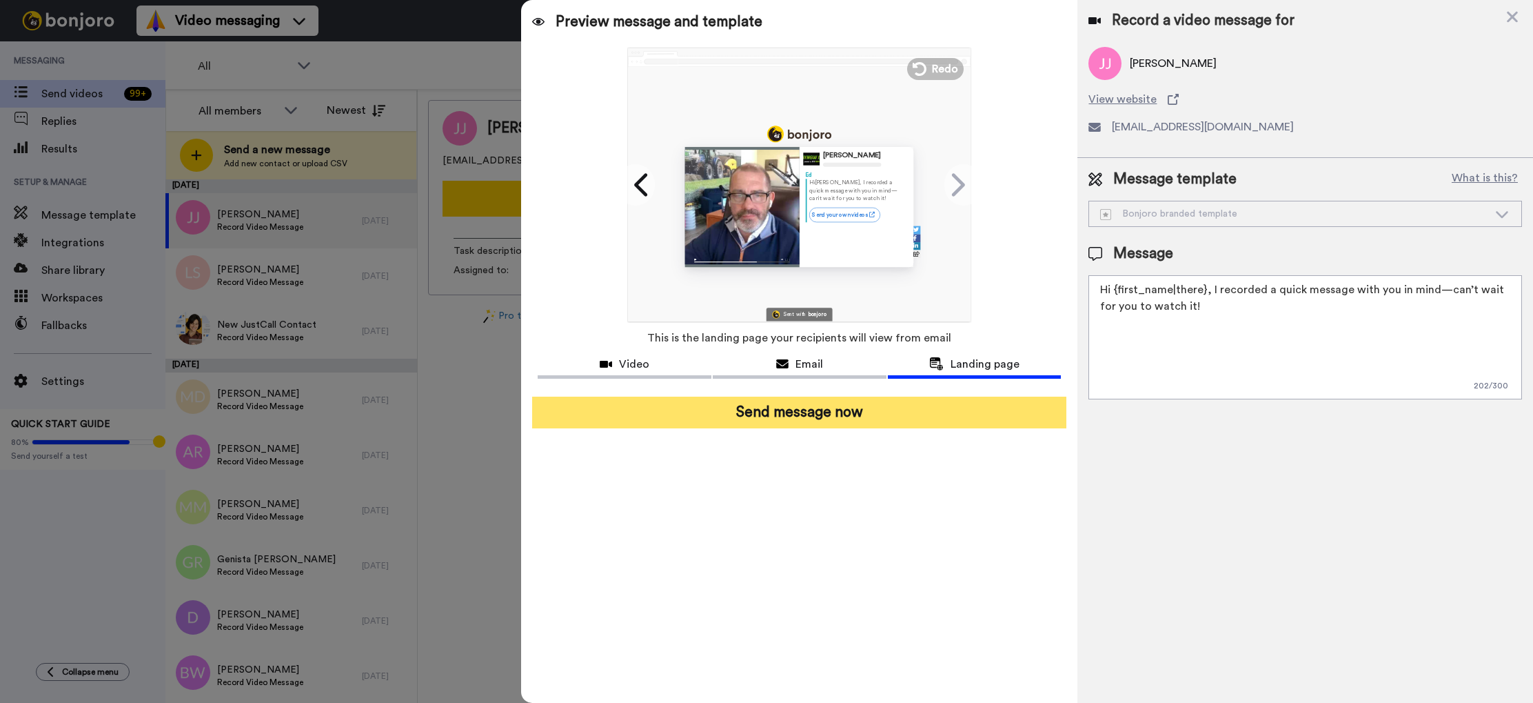
click at [834, 407] on button "Send message now" at bounding box center [799, 412] width 534 height 32
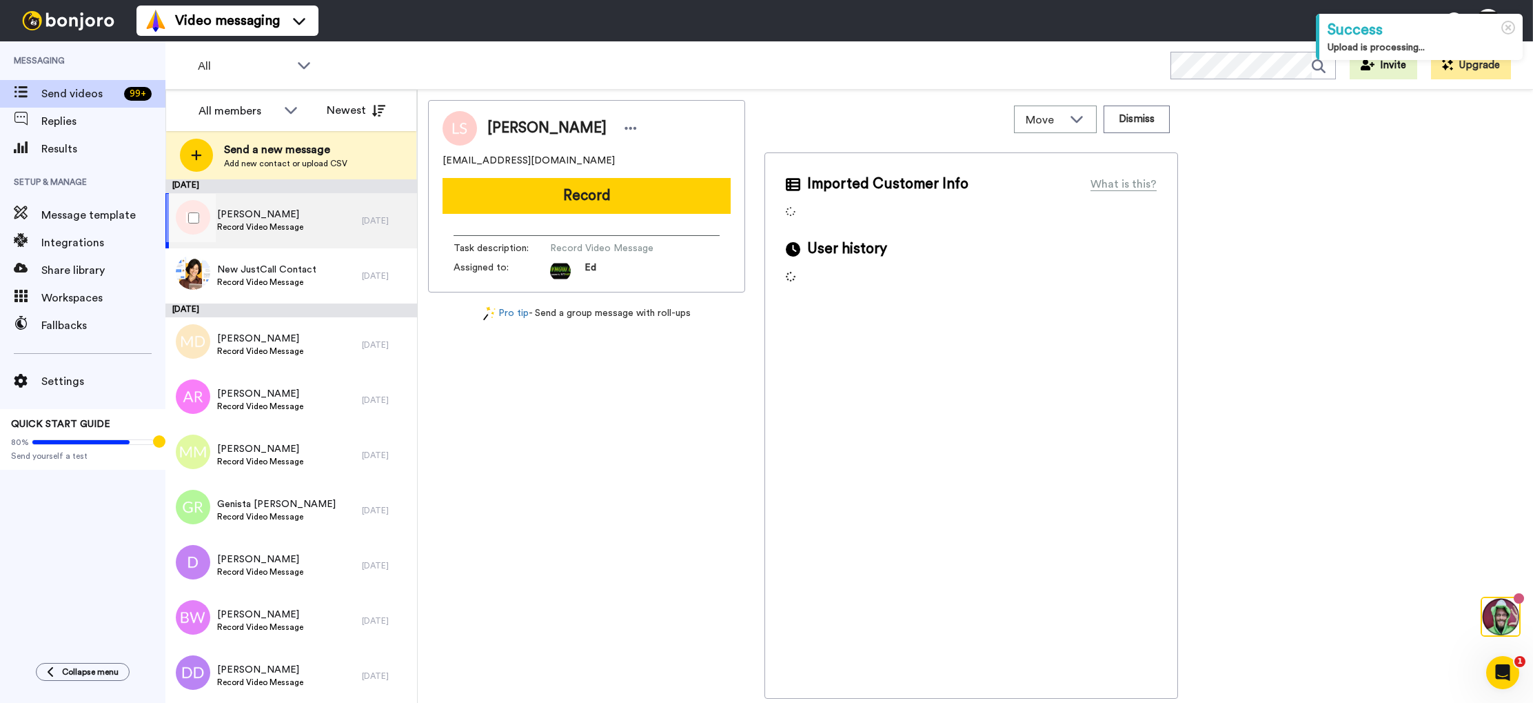
click at [296, 223] on span "Record Video Message" at bounding box center [260, 226] width 86 height 11
click at [1460, 578] on icon at bounding box center [1460, 578] width 6 height 8
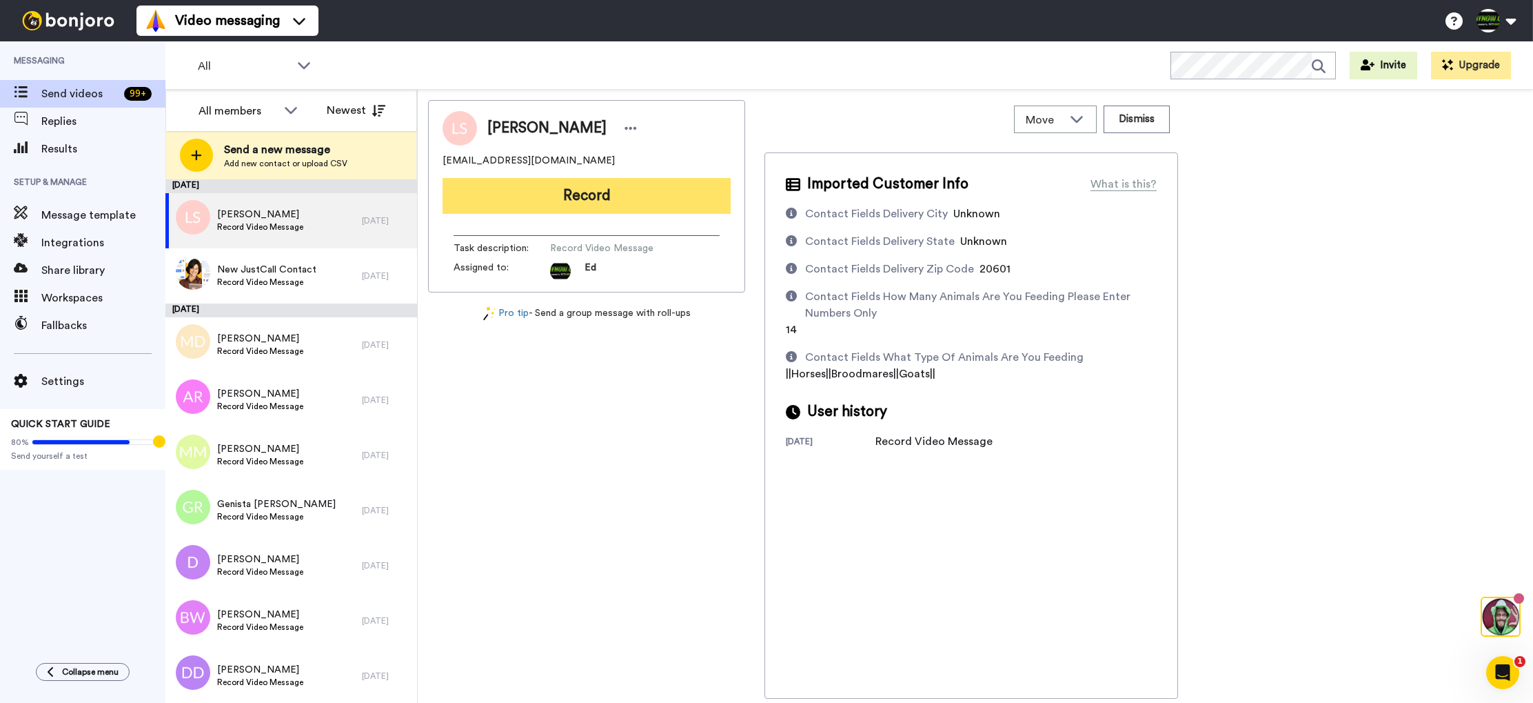
click at [594, 192] on button "Record" at bounding box center [587, 196] width 288 height 36
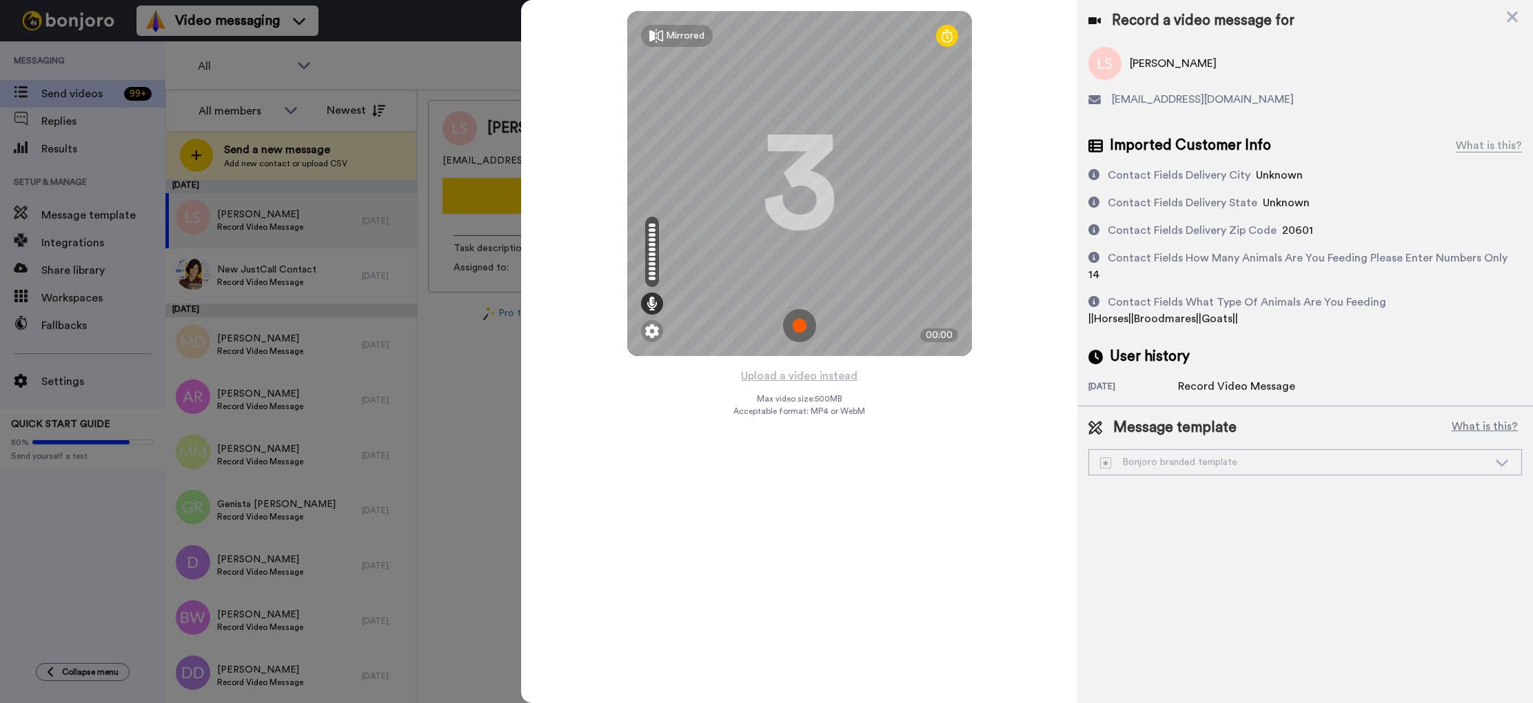
click at [801, 322] on img at bounding box center [799, 325] width 33 height 33
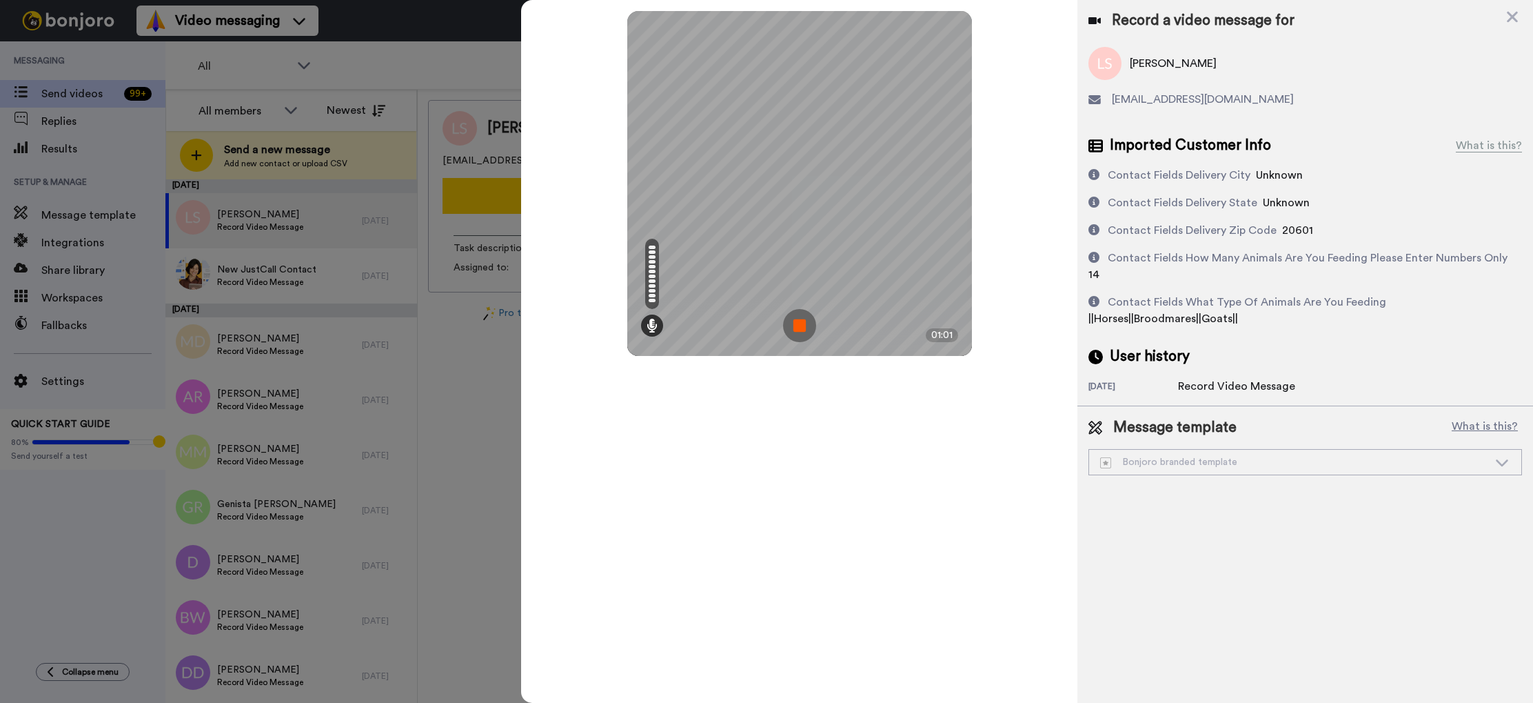
click at [801, 322] on img at bounding box center [799, 325] width 33 height 33
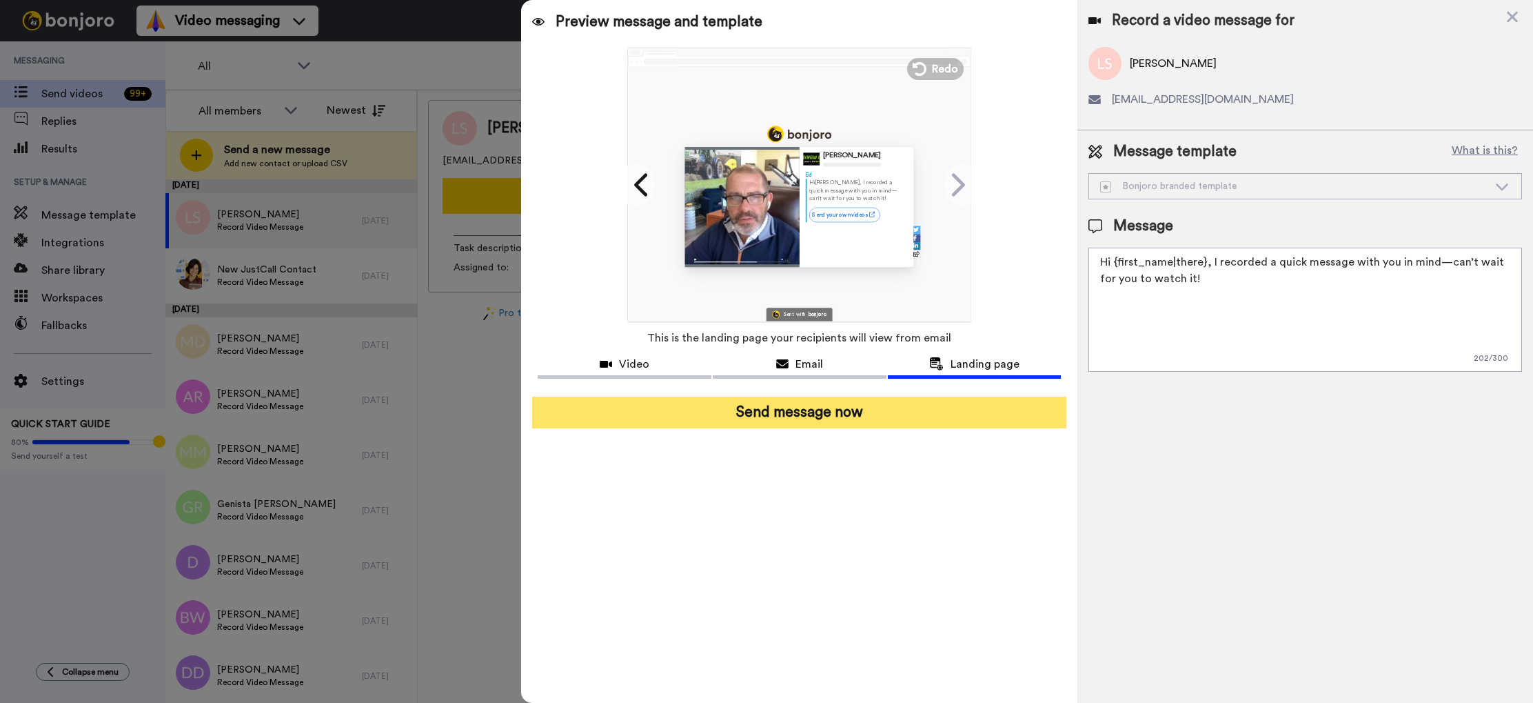
click at [799, 415] on button "Send message now" at bounding box center [799, 412] width 534 height 32
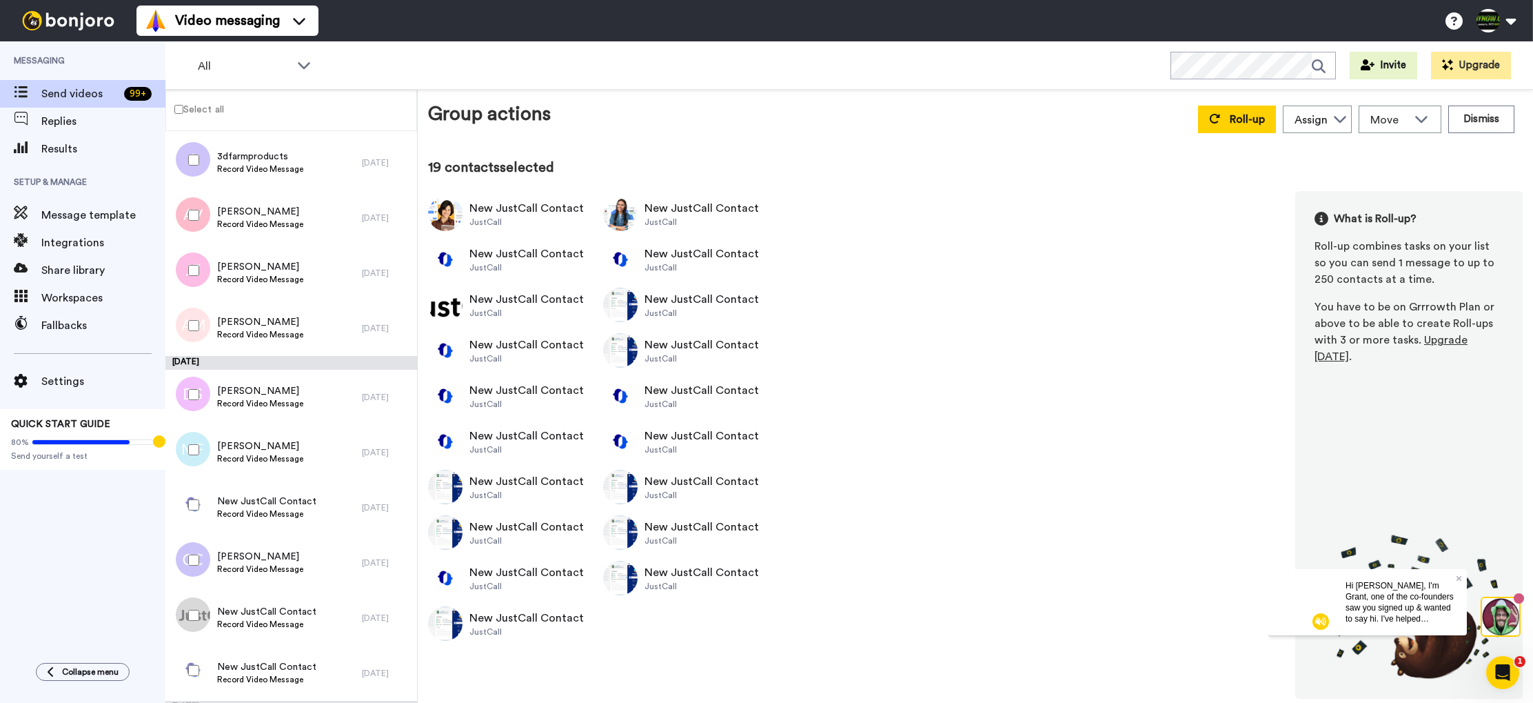
scroll to position [4790, 0]
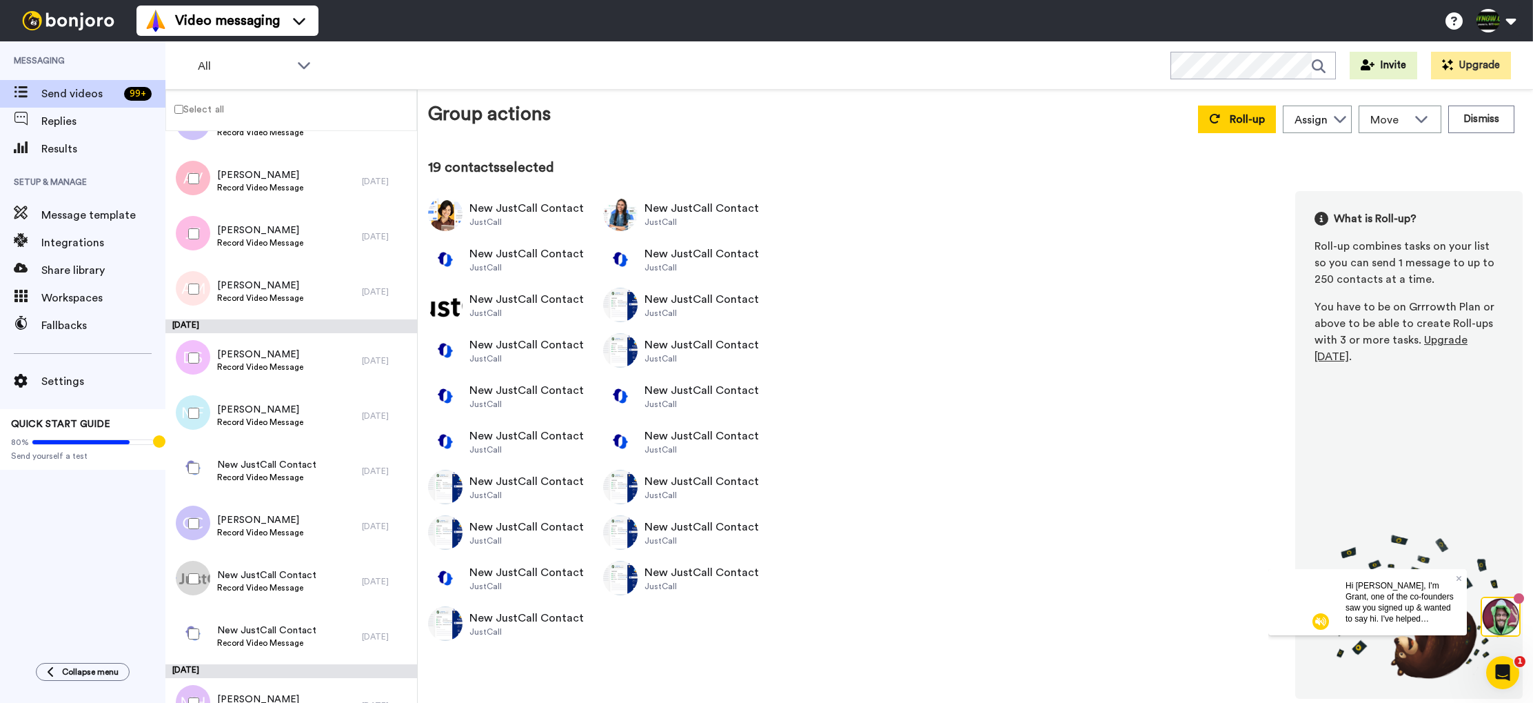
click at [194, 475] on div at bounding box center [191, 468] width 50 height 48
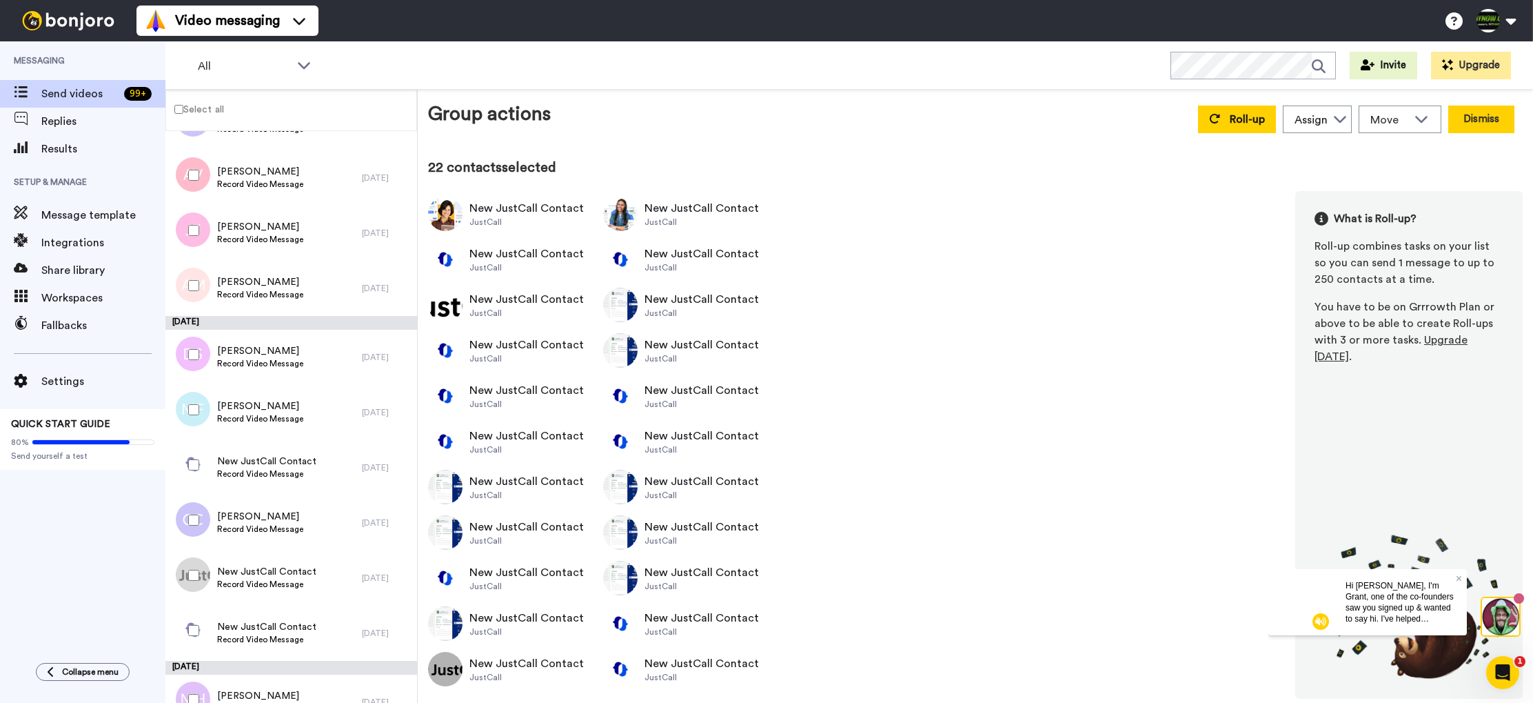
click at [1468, 118] on button "Dismiss" at bounding box center [1482, 119] width 66 height 28
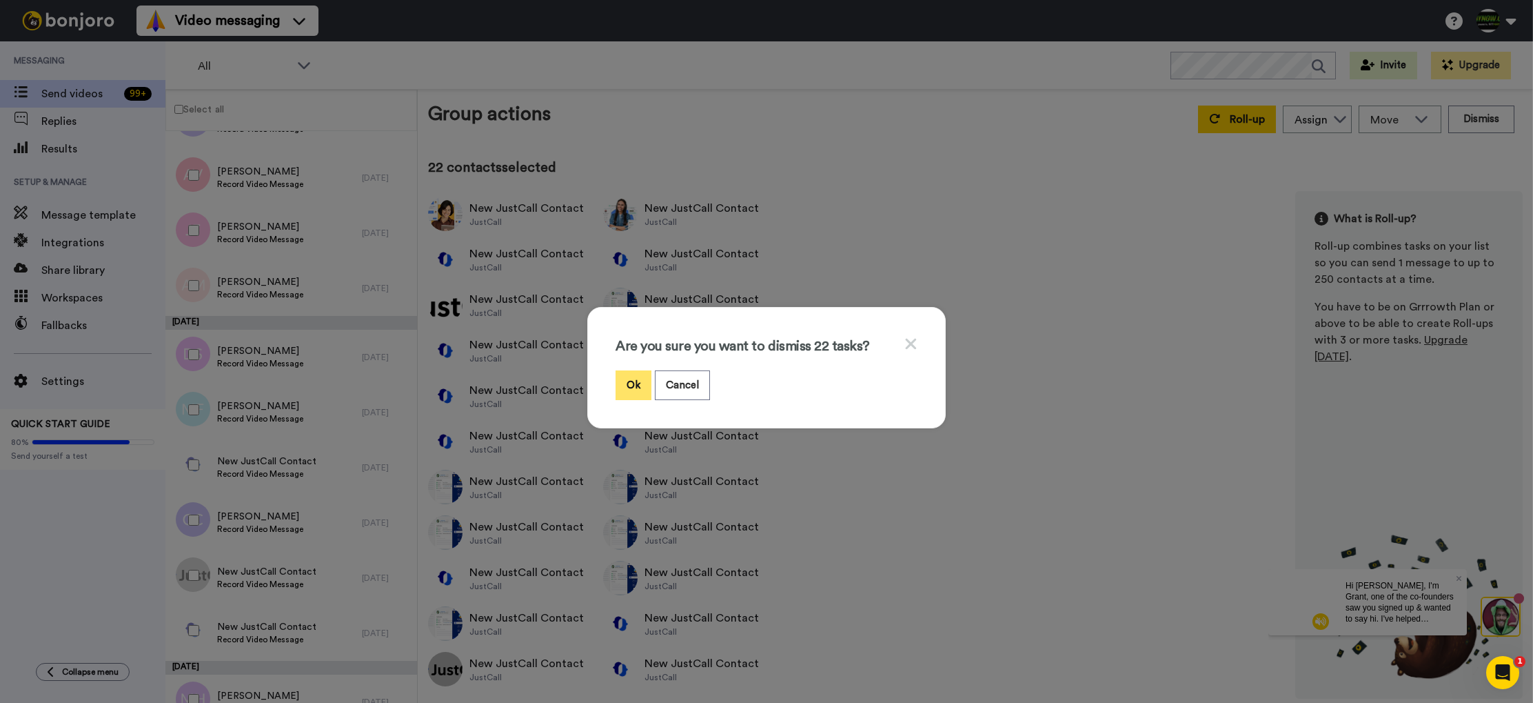
click at [632, 387] on button "Ok" at bounding box center [634, 385] width 36 height 30
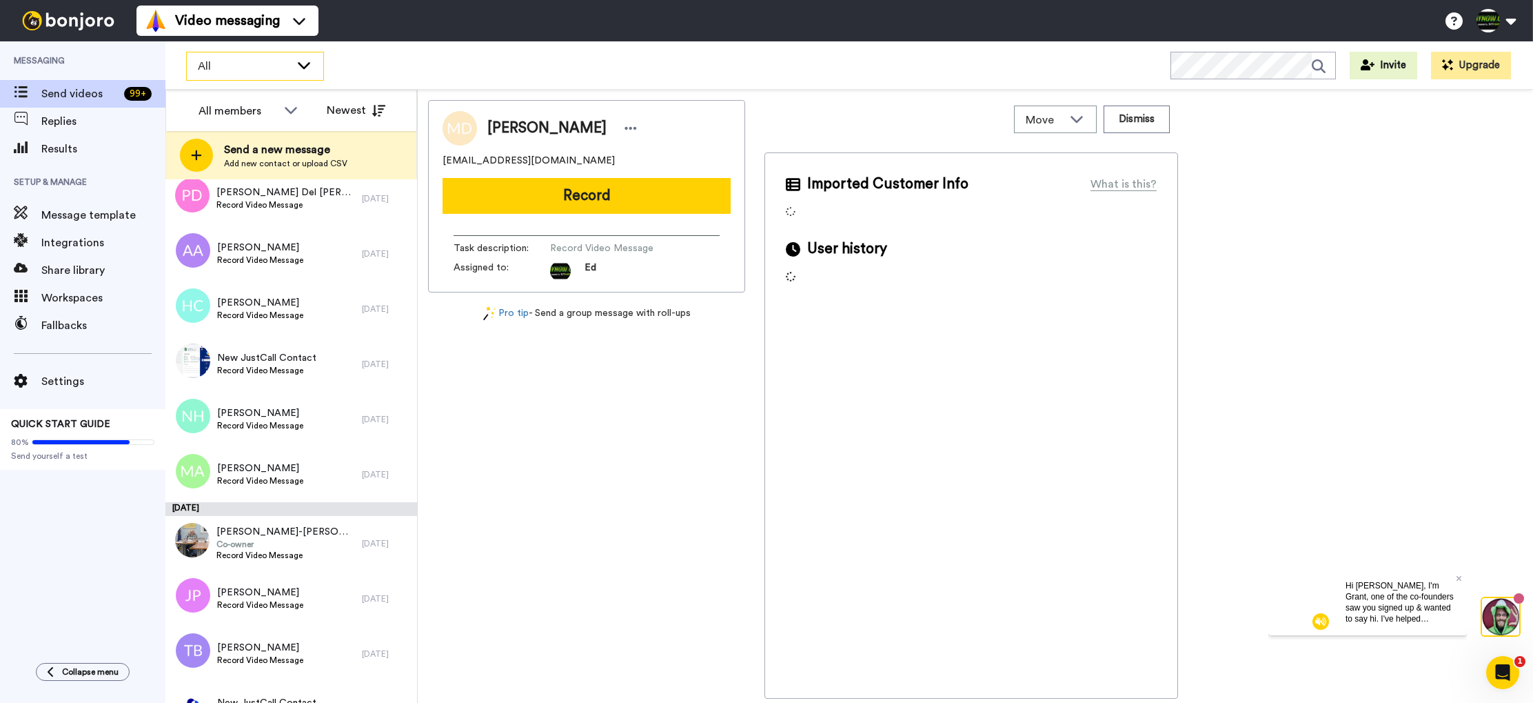
click at [303, 66] on icon at bounding box center [304, 65] width 12 height 7
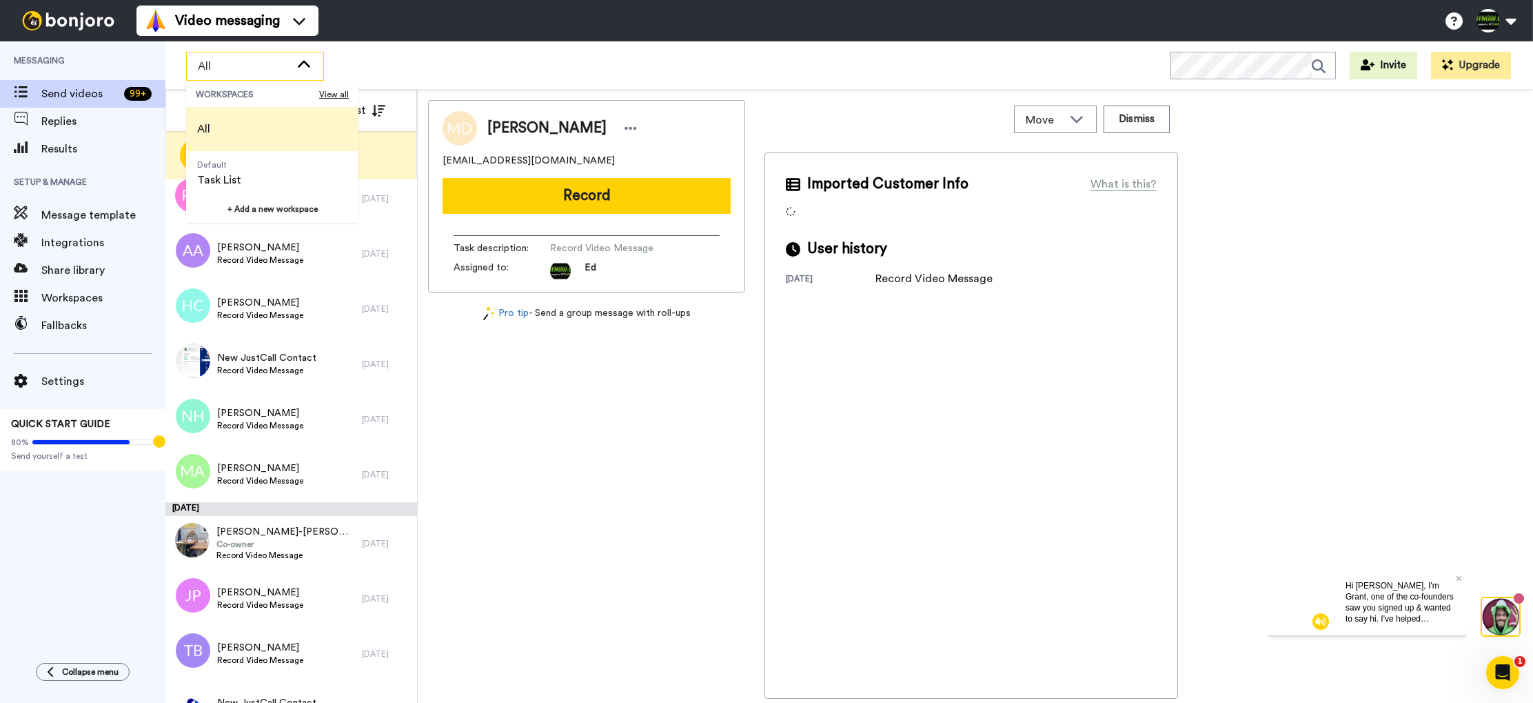
click at [303, 66] on icon at bounding box center [304, 65] width 17 height 14
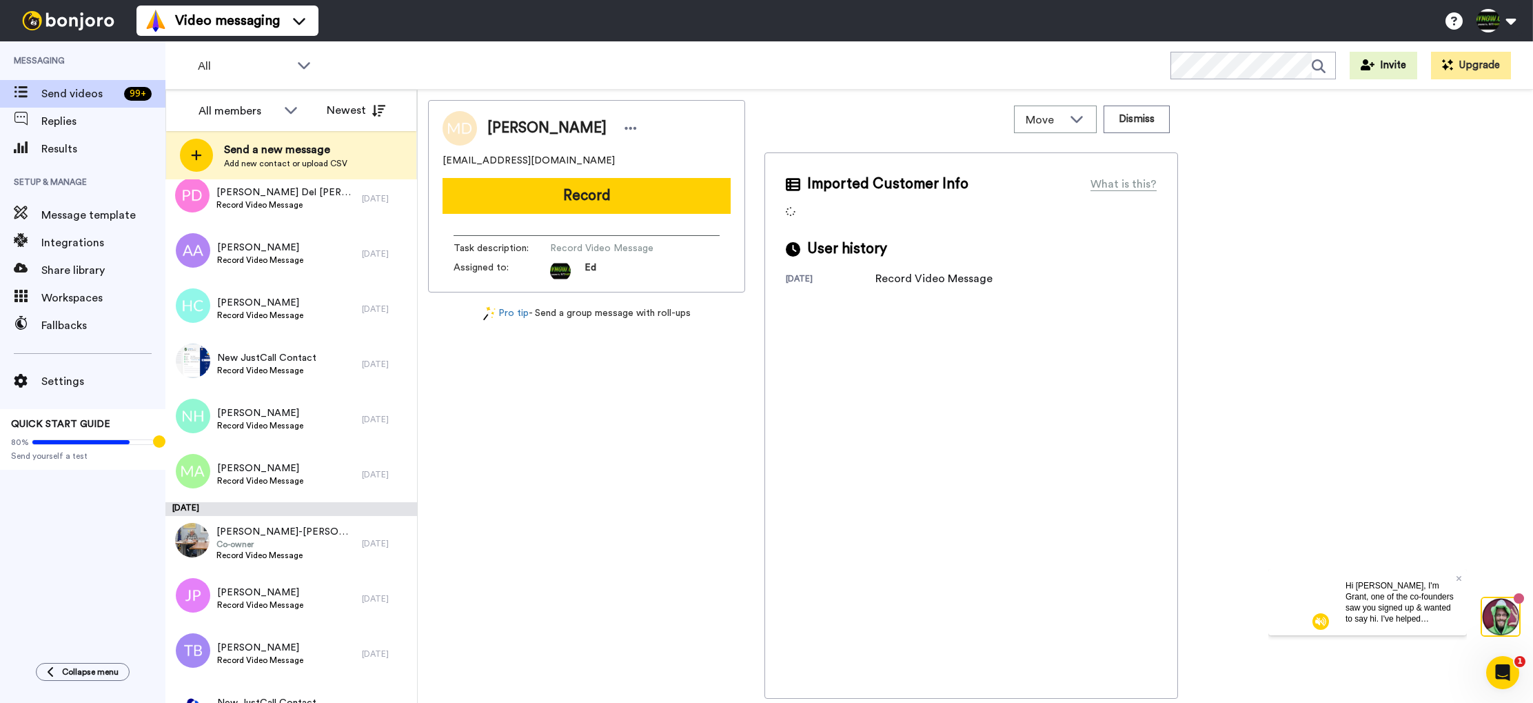
click at [454, 67] on div "All WORKSPACES View all All Default Task List + Add a new workspace Invite Upgr…" at bounding box center [849, 65] width 1368 height 48
click at [379, 108] on icon at bounding box center [379, 111] width 14 height 12
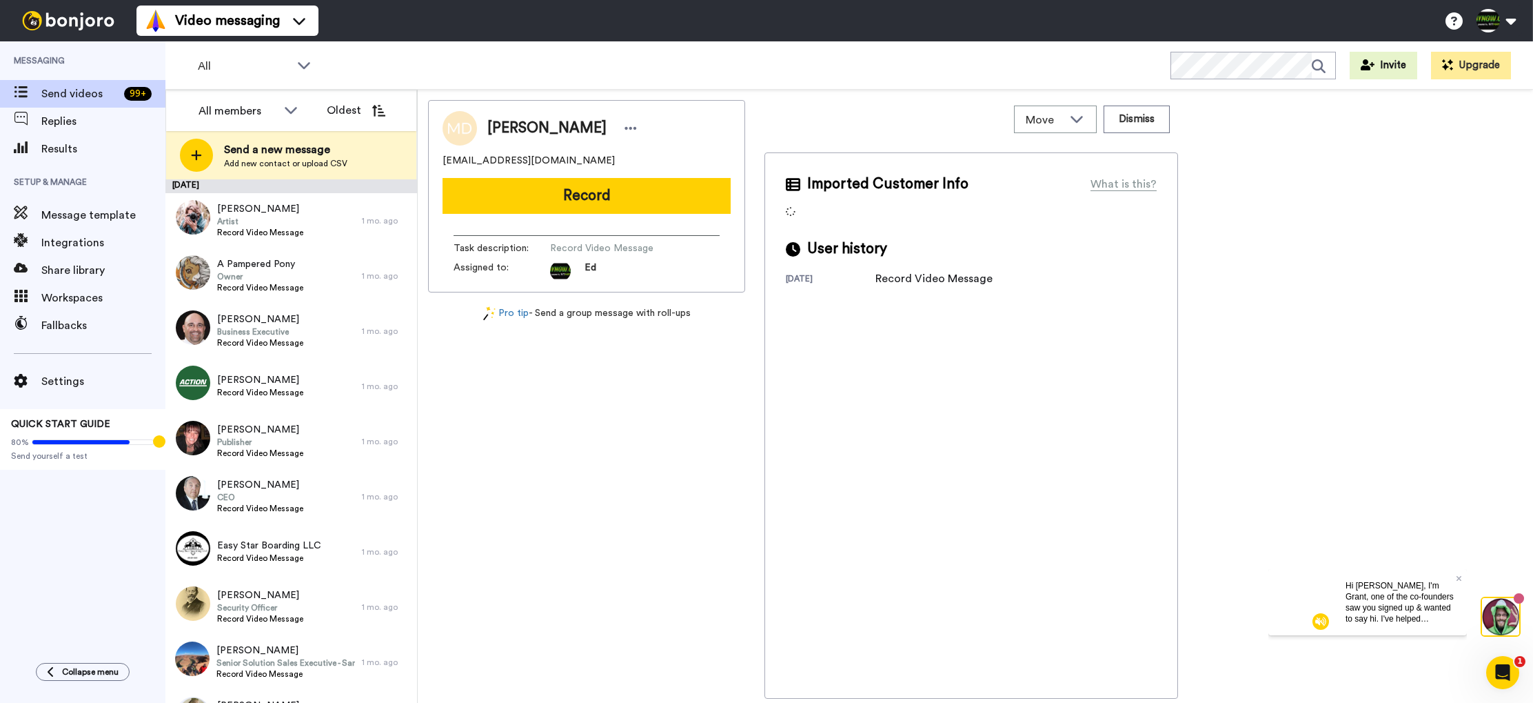
click at [379, 108] on icon at bounding box center [379, 111] width 14 height 12
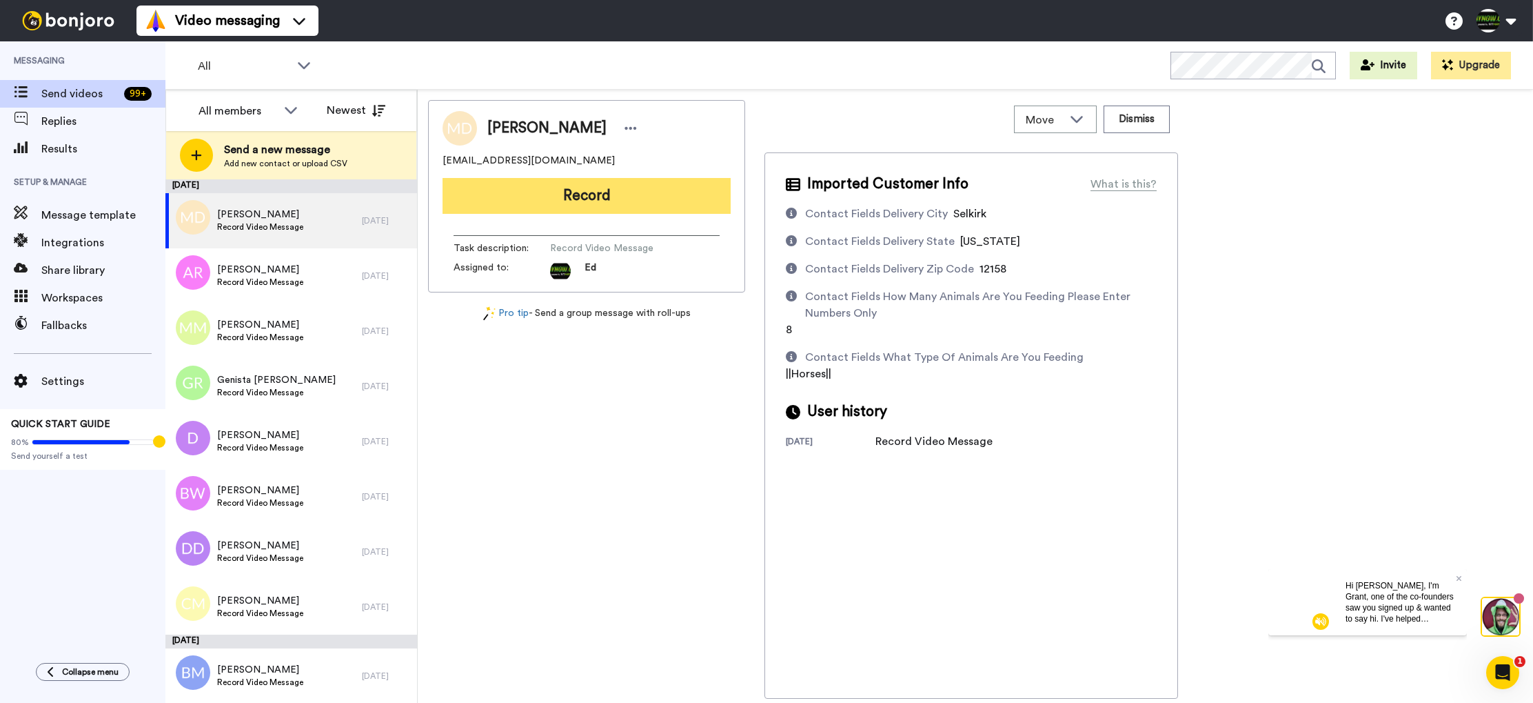
click at [630, 200] on button "Record" at bounding box center [587, 196] width 288 height 36
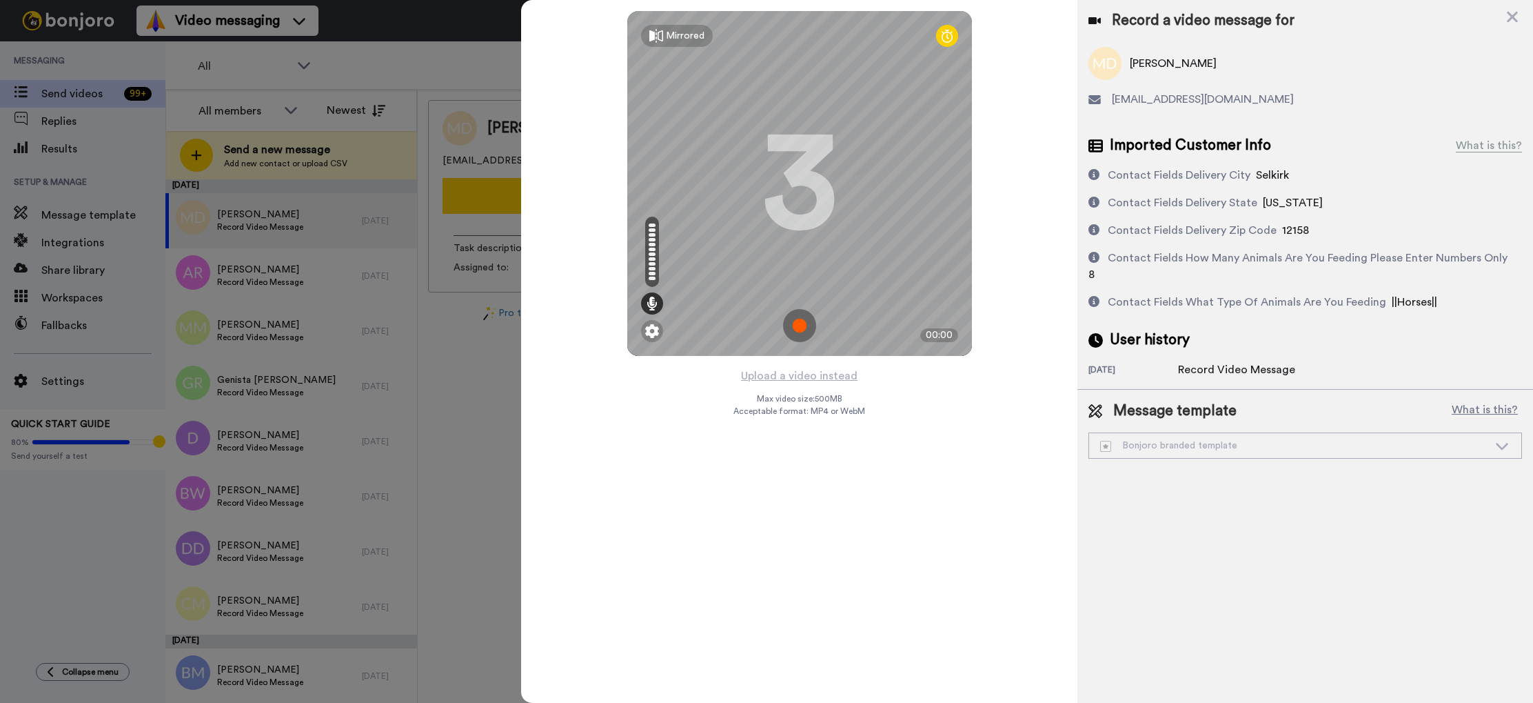
click at [805, 321] on img at bounding box center [799, 325] width 33 height 33
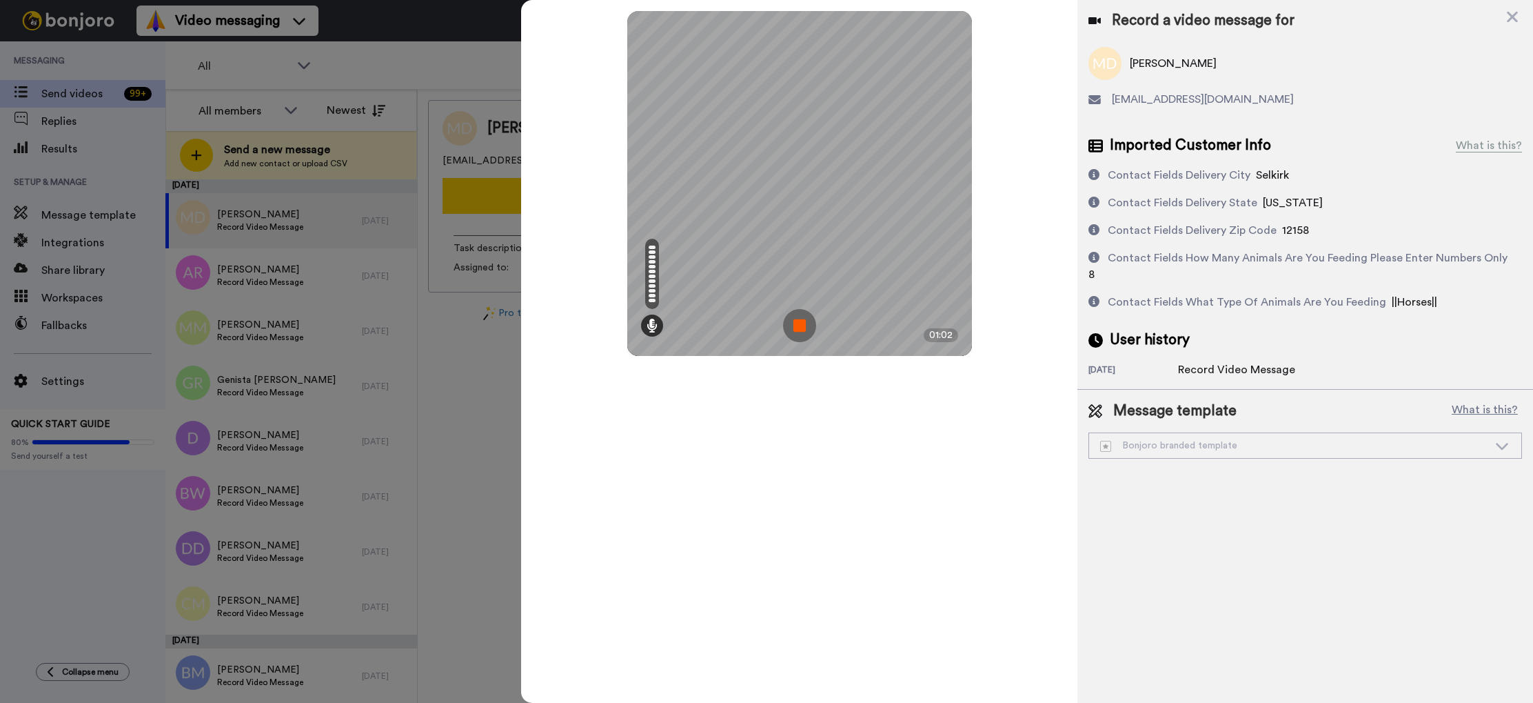
click at [803, 323] on img at bounding box center [799, 325] width 33 height 33
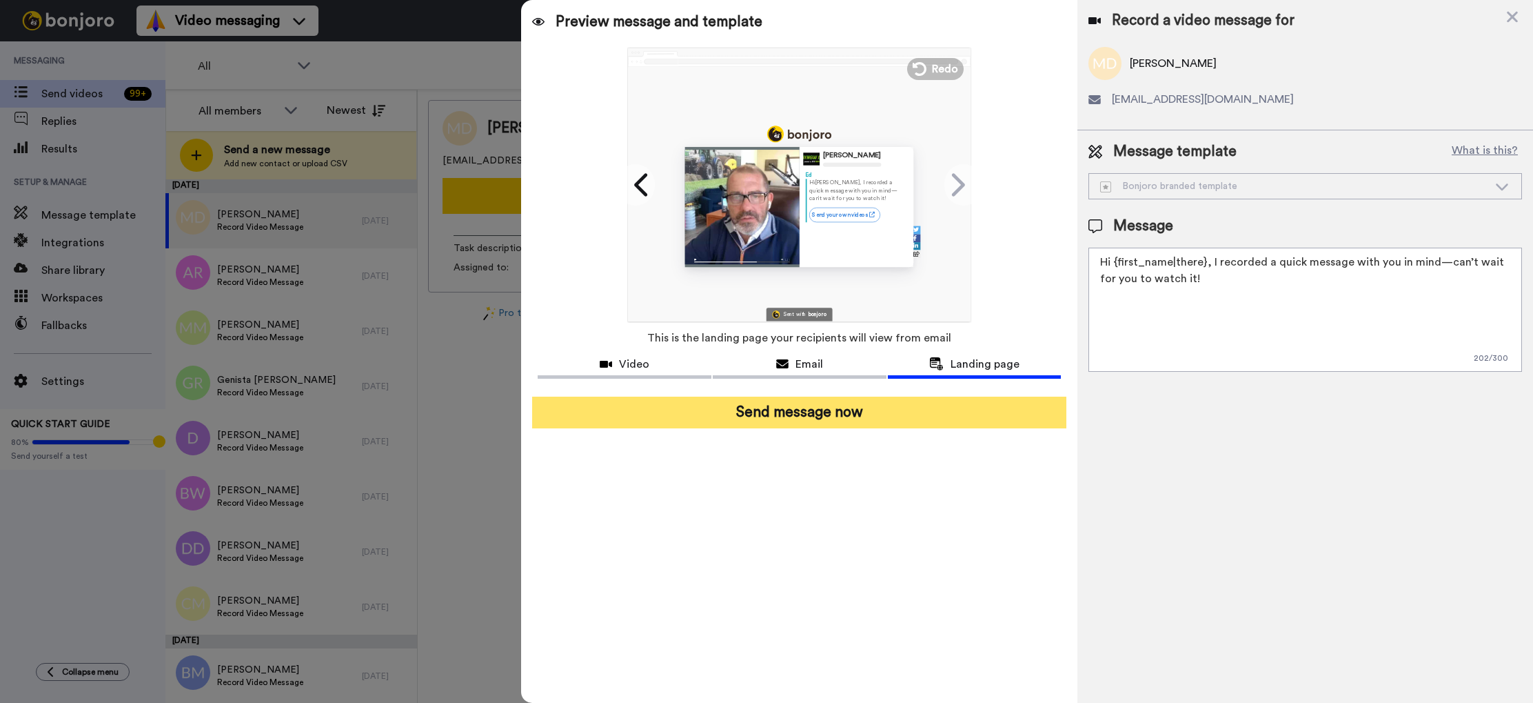
click at [808, 416] on button "Send message now" at bounding box center [799, 412] width 534 height 32
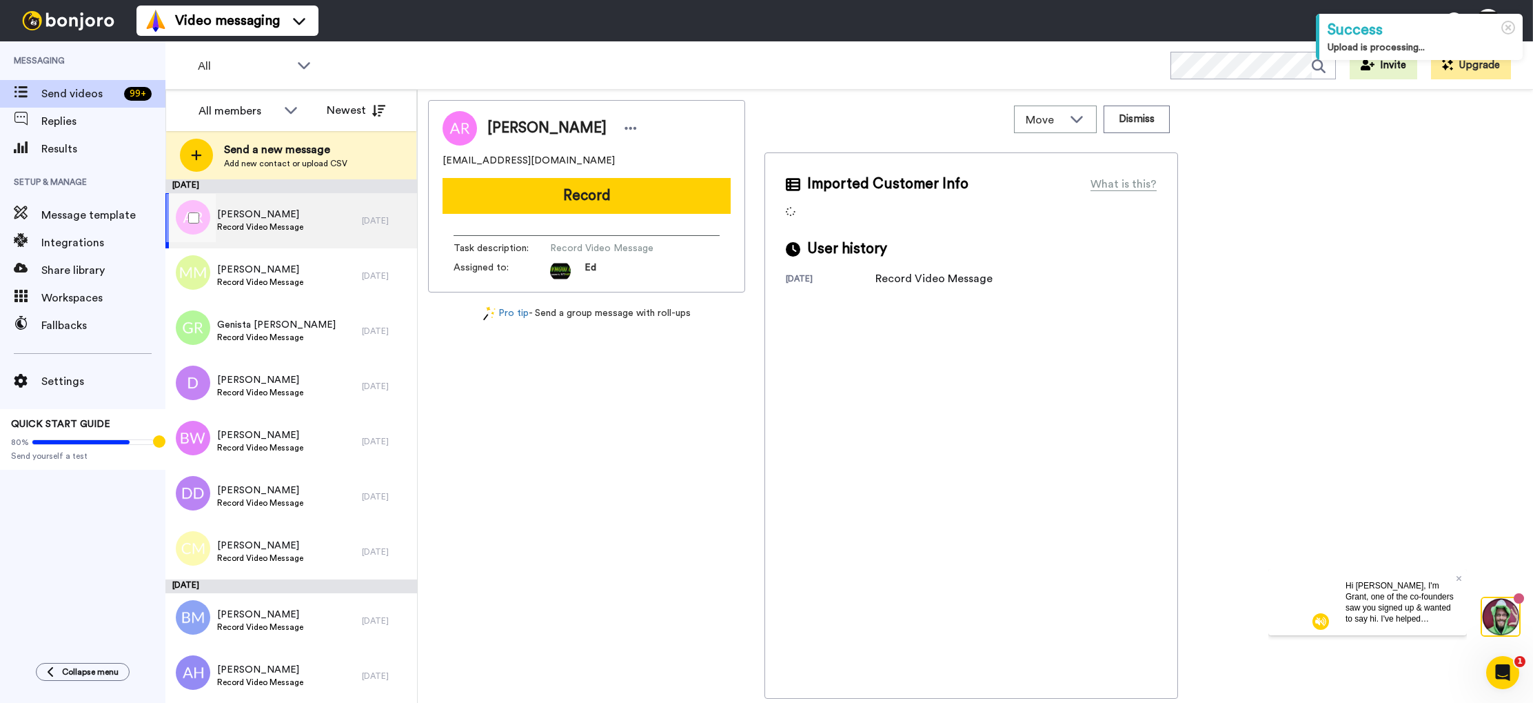
click at [289, 222] on span "Record Video Message" at bounding box center [260, 226] width 86 height 11
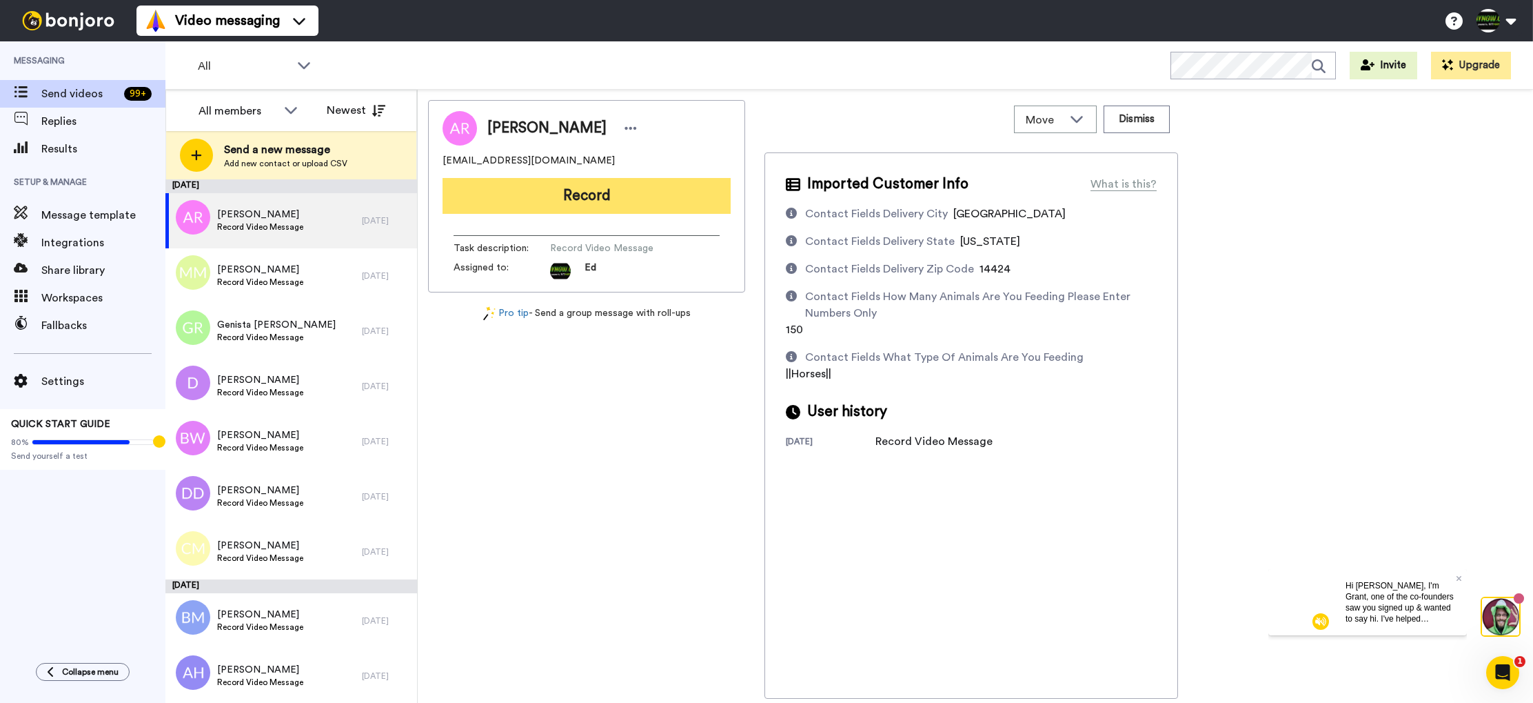
click at [572, 197] on button "Record" at bounding box center [587, 196] width 288 height 36
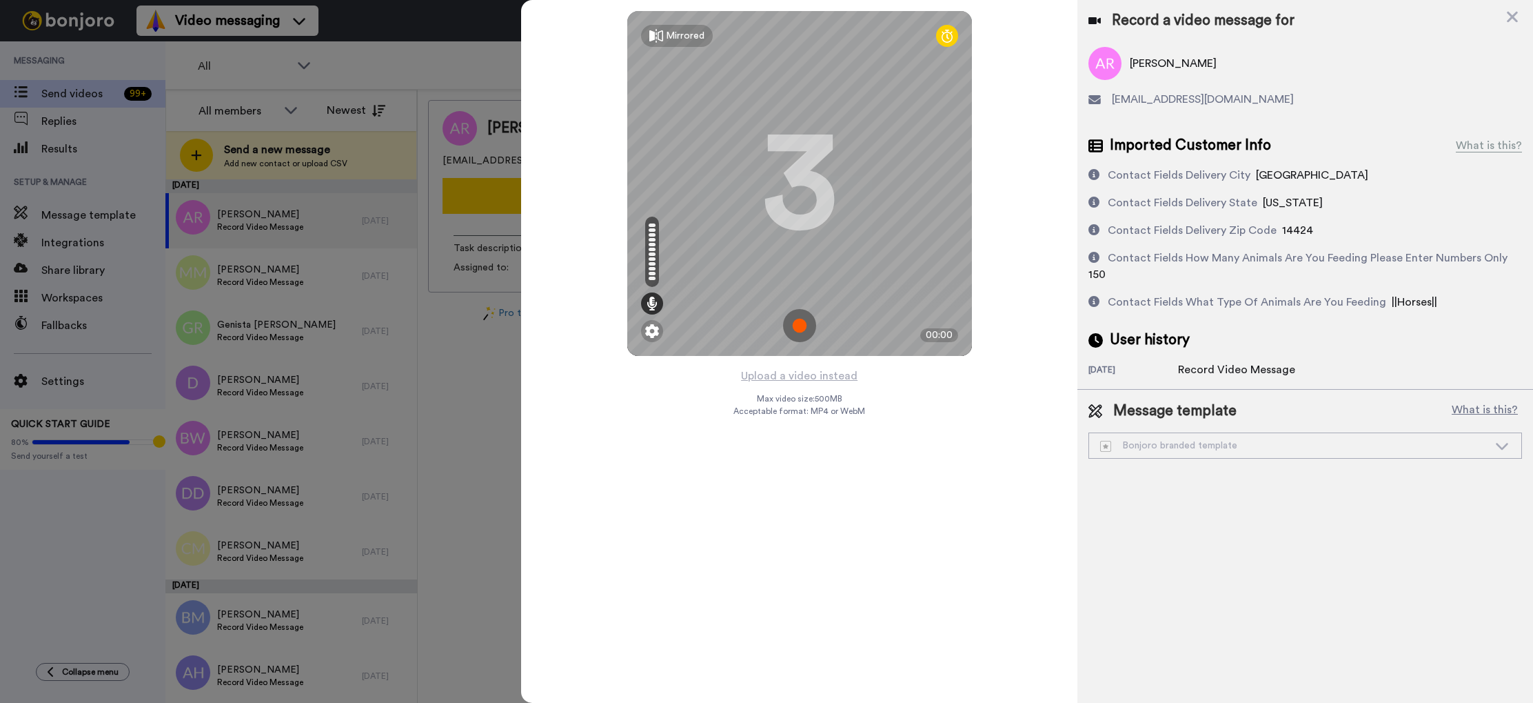
click at [803, 330] on img at bounding box center [799, 325] width 33 height 33
click at [803, 328] on img at bounding box center [799, 325] width 33 height 33
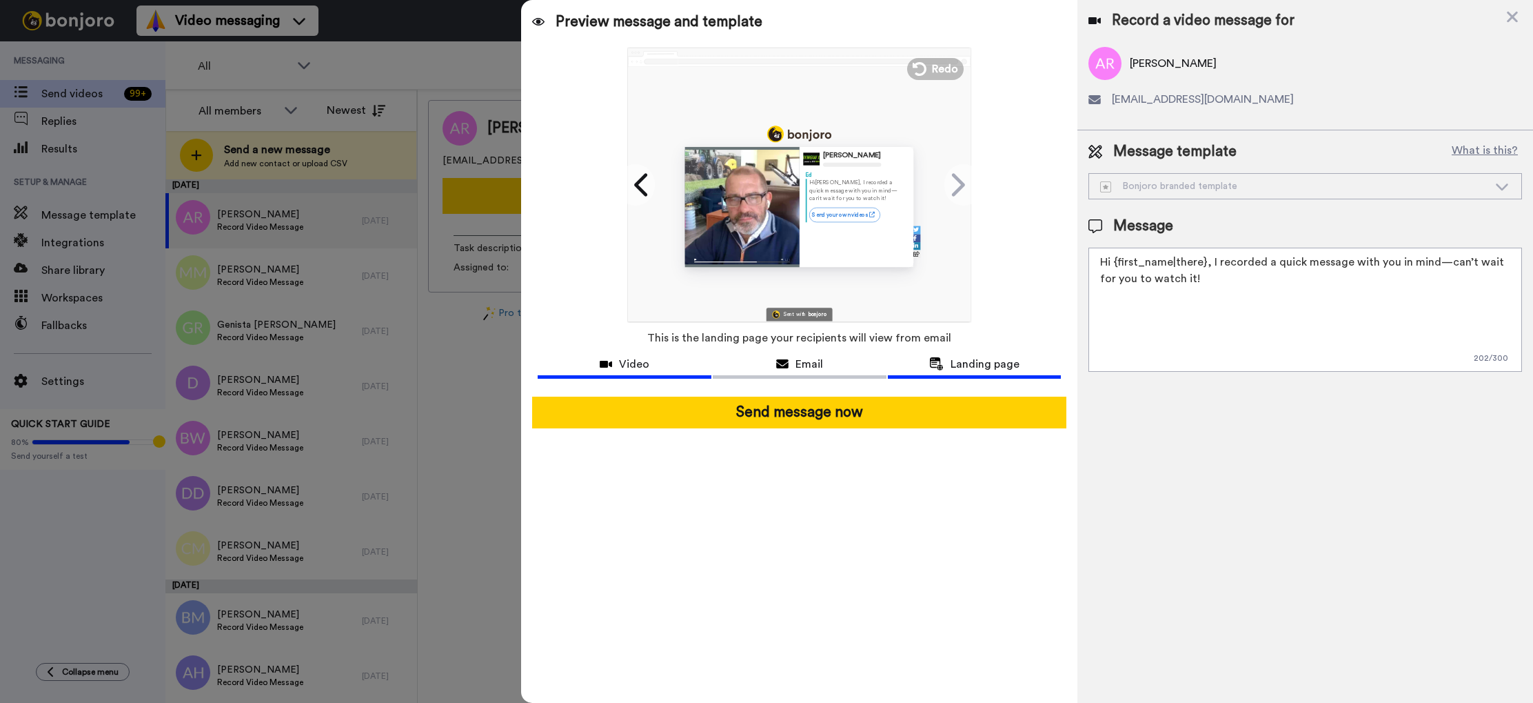
click at [651, 365] on div "Video" at bounding box center [625, 364] width 174 height 17
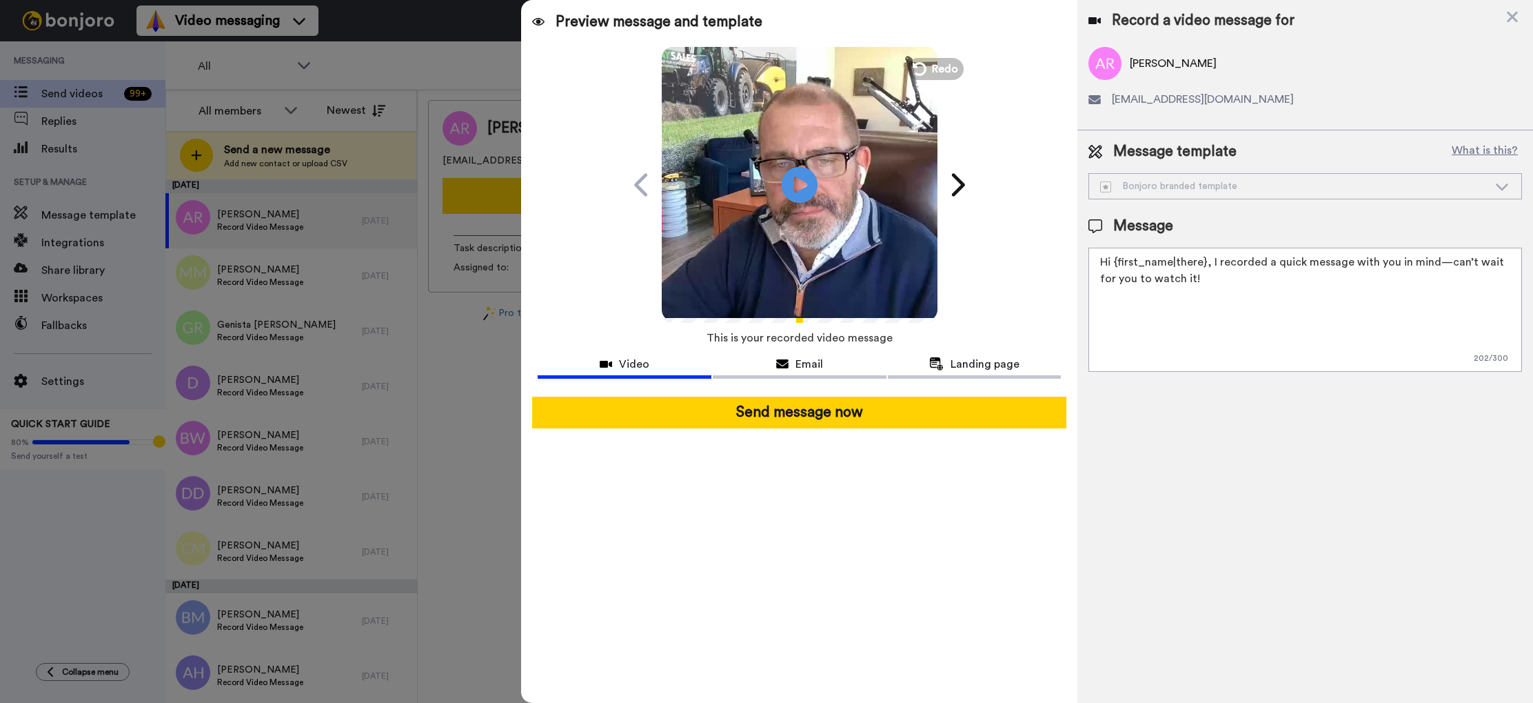
click at [801, 187] on icon "Play/Pause" at bounding box center [800, 184] width 37 height 65
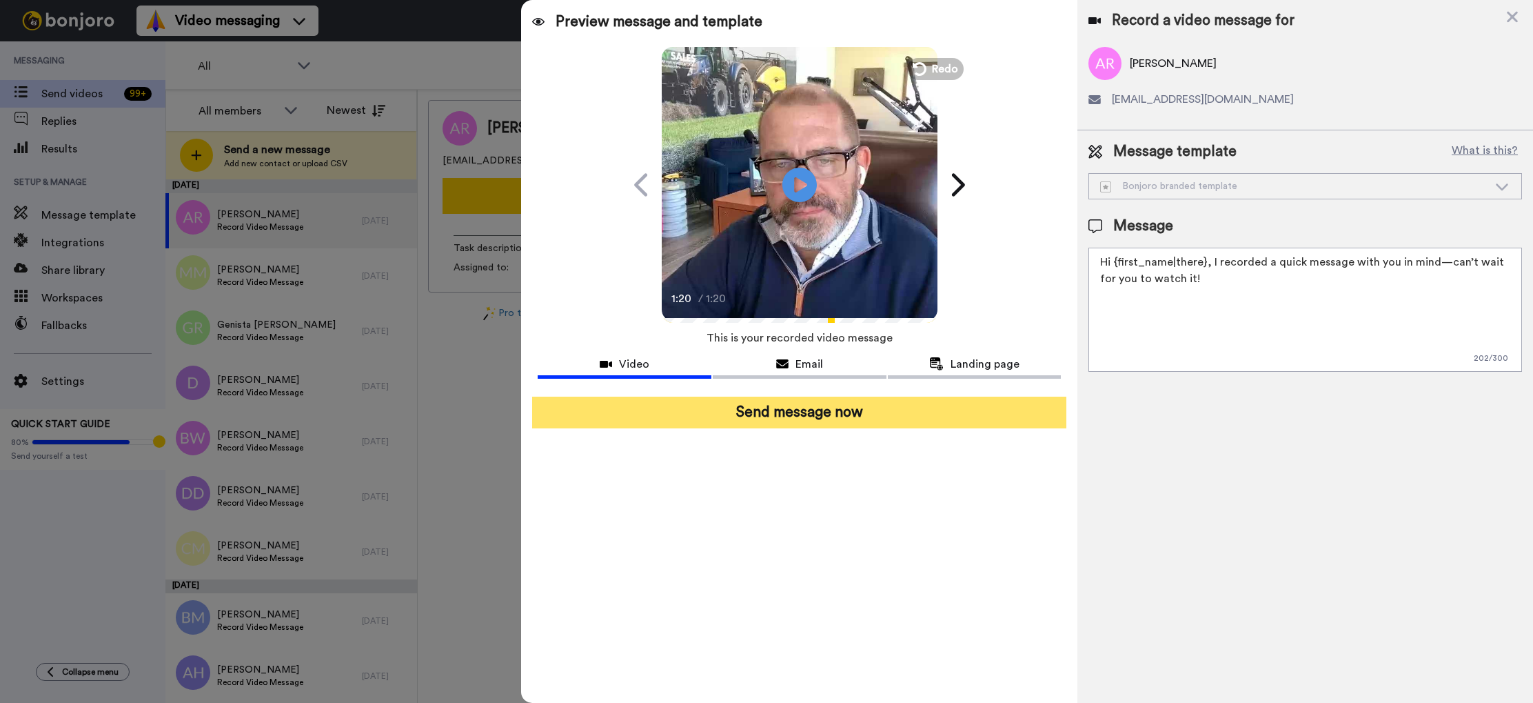
click at [843, 410] on button "Send message now" at bounding box center [799, 412] width 534 height 32
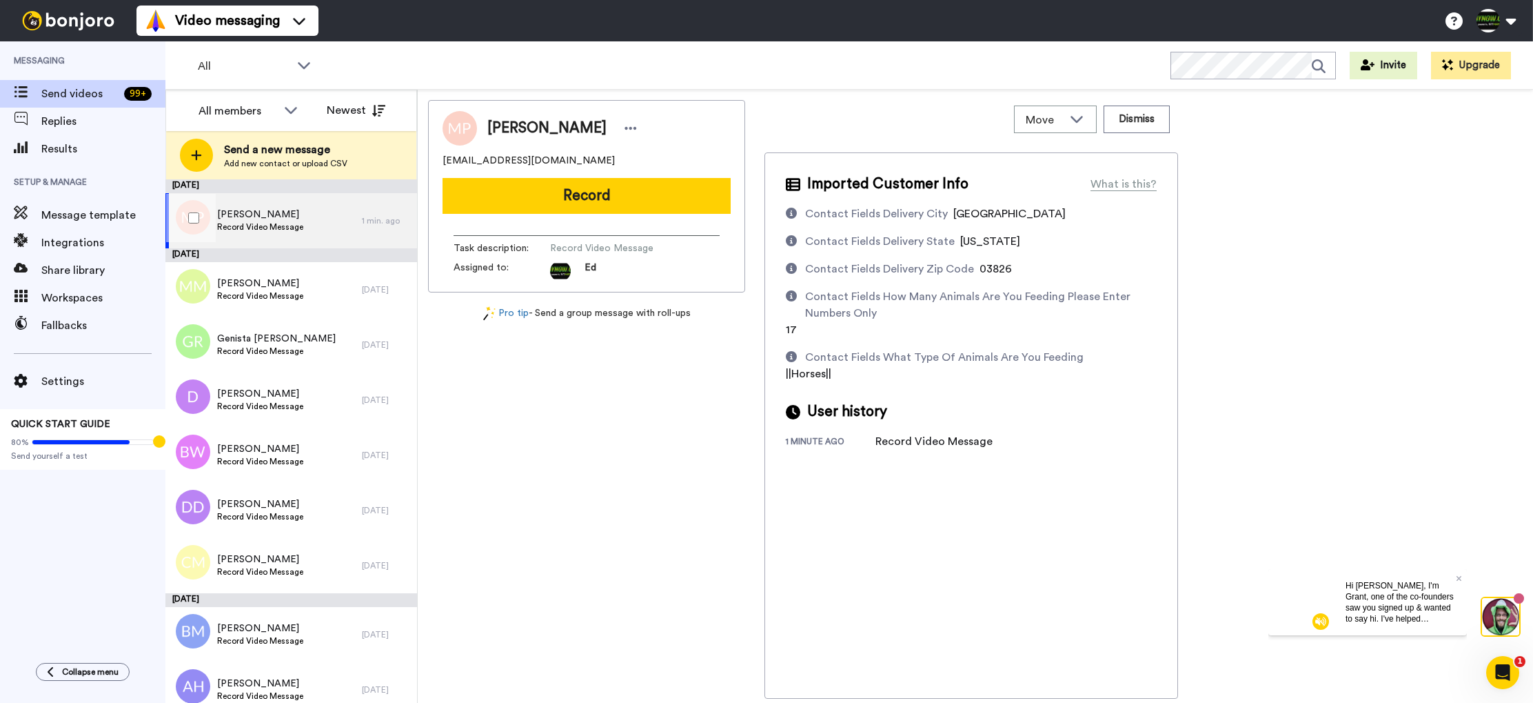
click at [310, 224] on div "[PERSON_NAME] Record Video Message" at bounding box center [263, 220] width 196 height 55
click at [330, 219] on div "[PERSON_NAME] Record Video Message" at bounding box center [263, 220] width 196 height 55
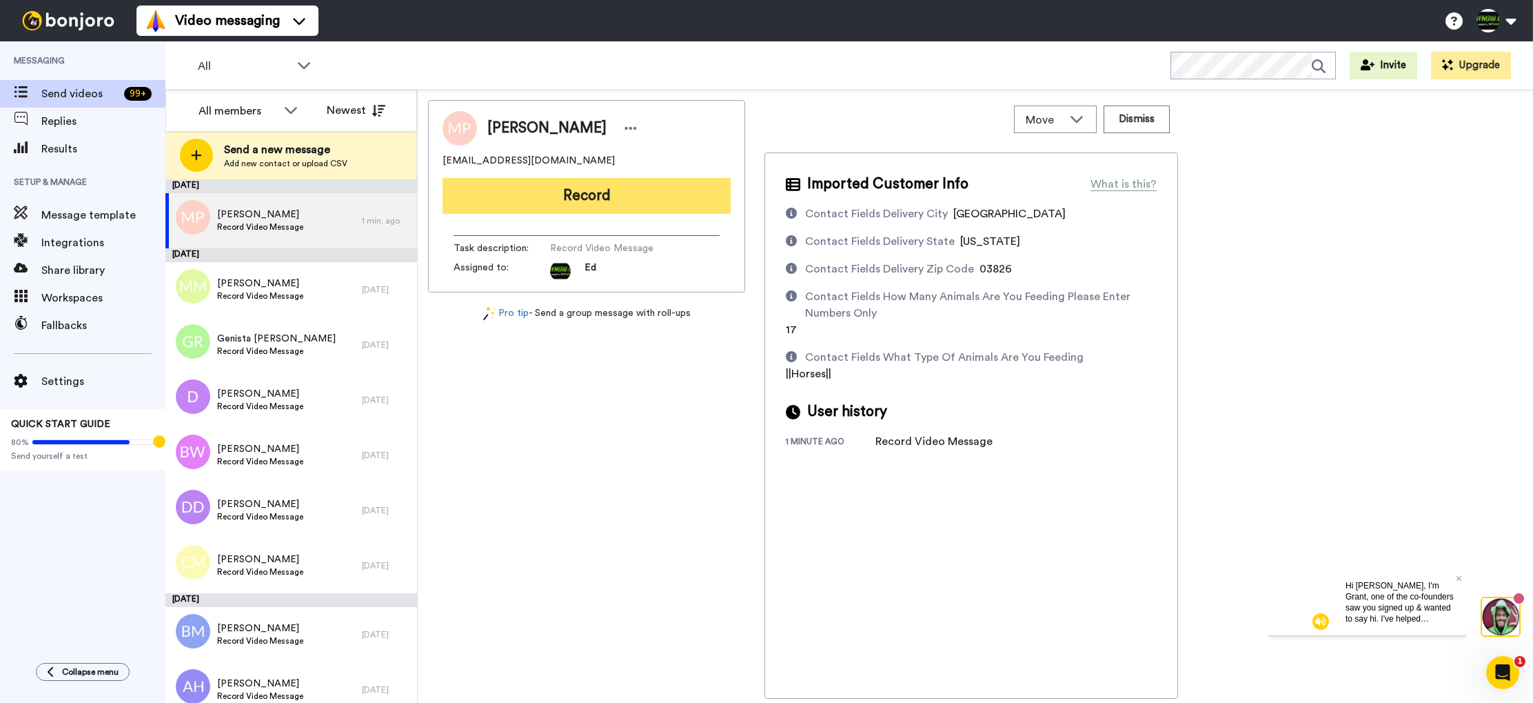
click at [606, 194] on button "Record" at bounding box center [587, 196] width 288 height 36
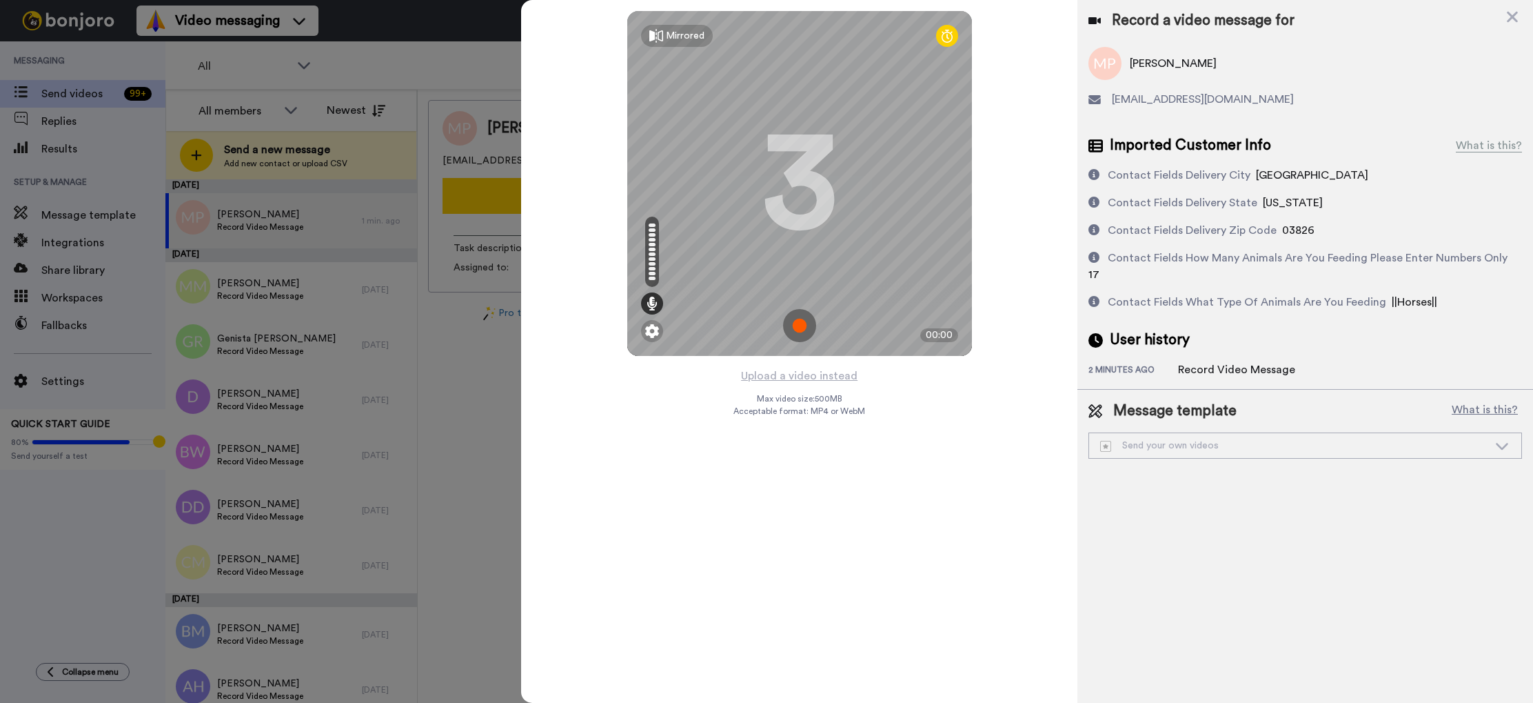
click at [794, 325] on img at bounding box center [799, 325] width 33 height 33
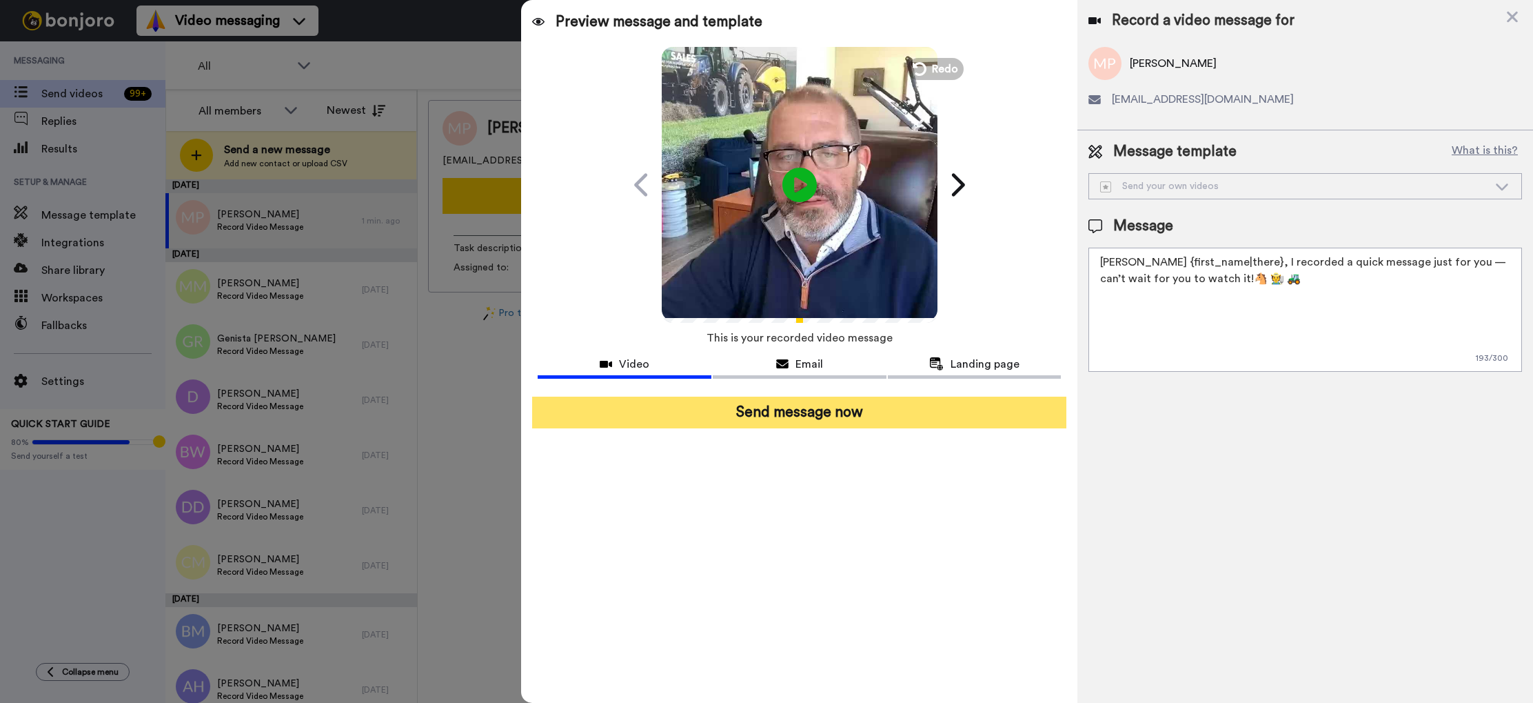
click at [869, 425] on button "Send message now" at bounding box center [799, 412] width 534 height 32
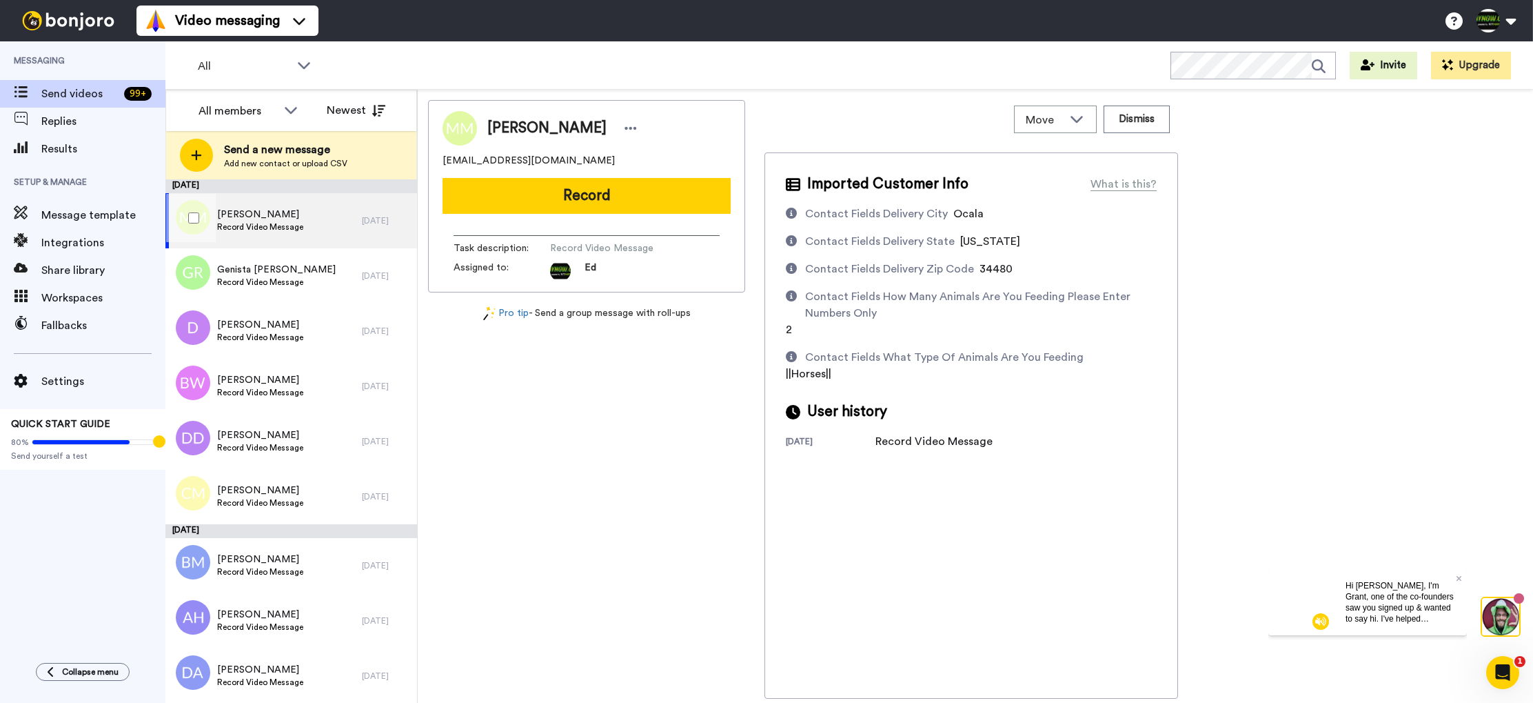
click at [316, 227] on div "[PERSON_NAME] Record Video Message" at bounding box center [263, 220] width 196 height 55
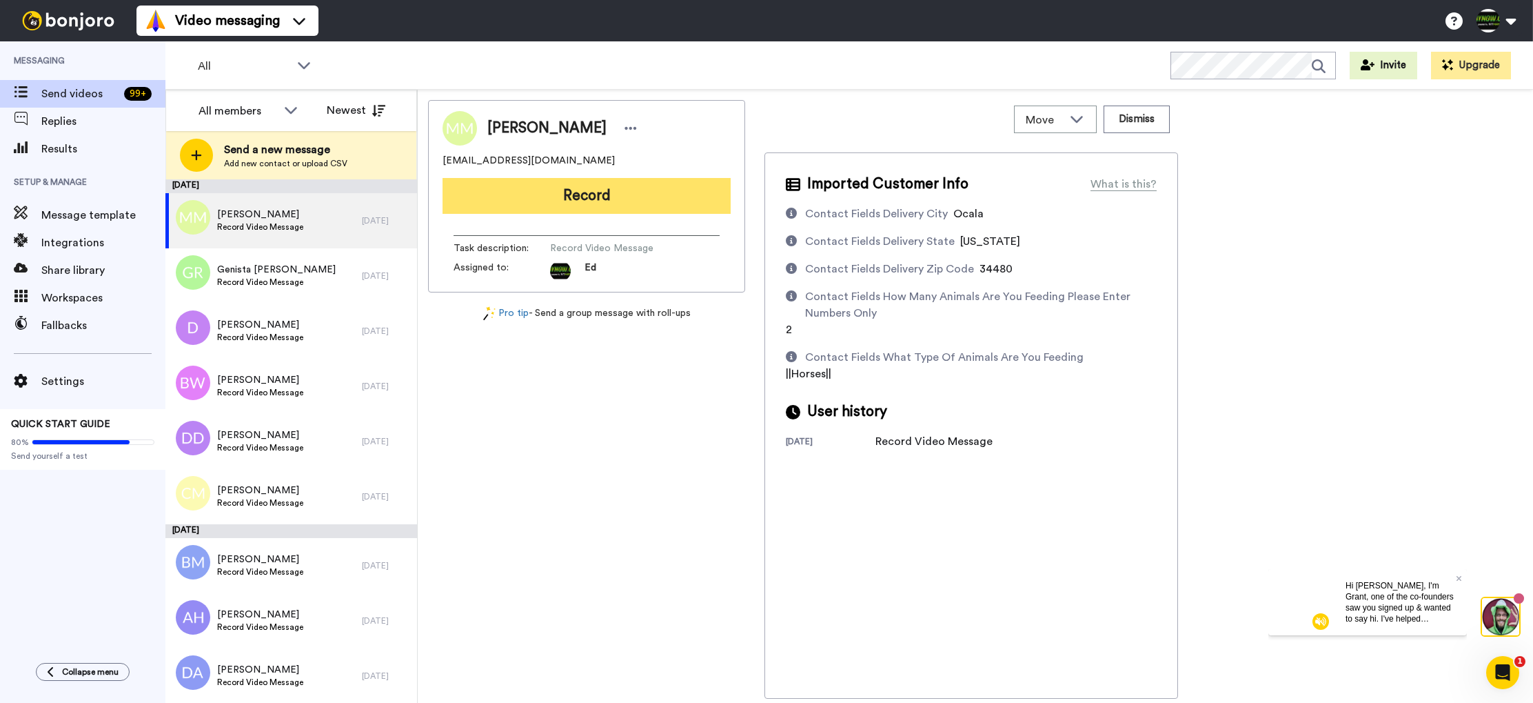
click at [558, 194] on button "Record" at bounding box center [587, 196] width 288 height 36
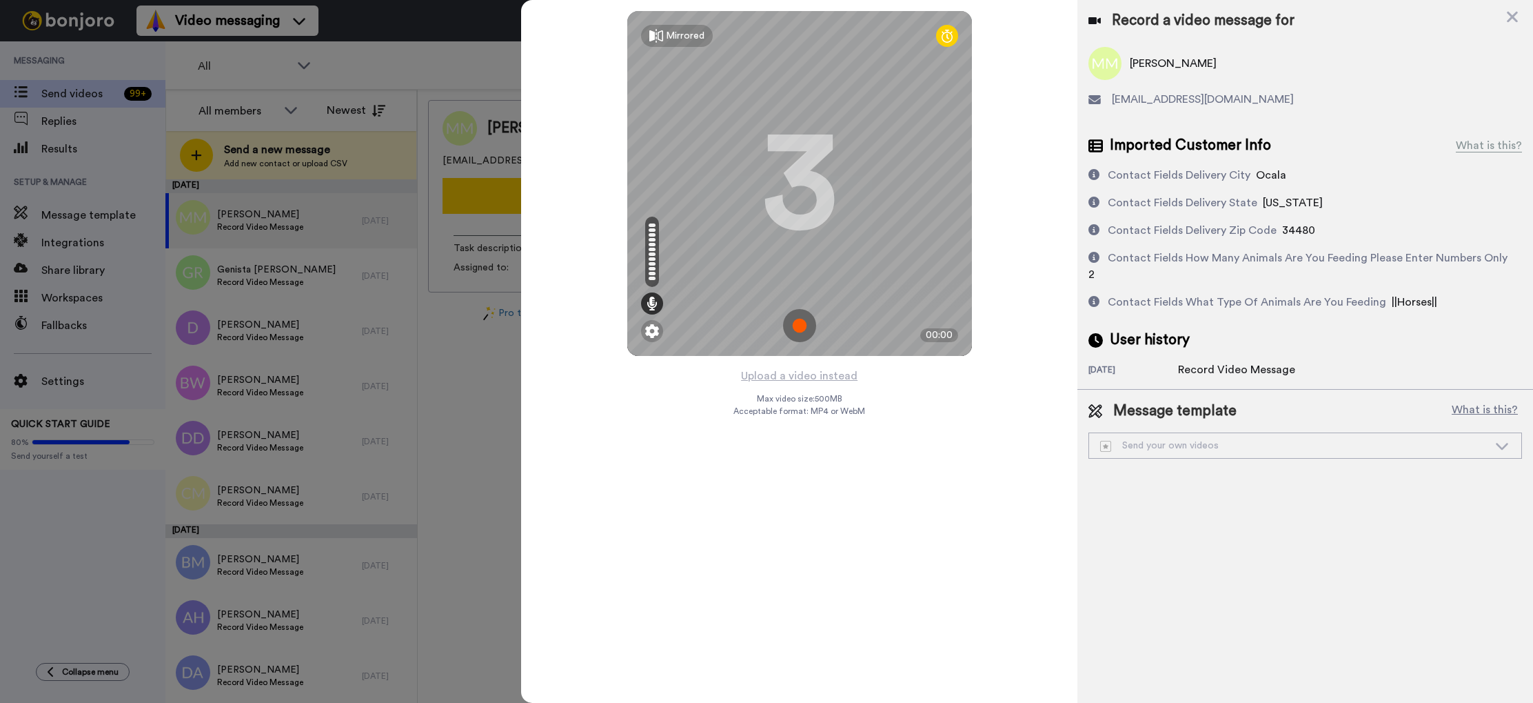
click at [798, 328] on img at bounding box center [799, 325] width 33 height 33
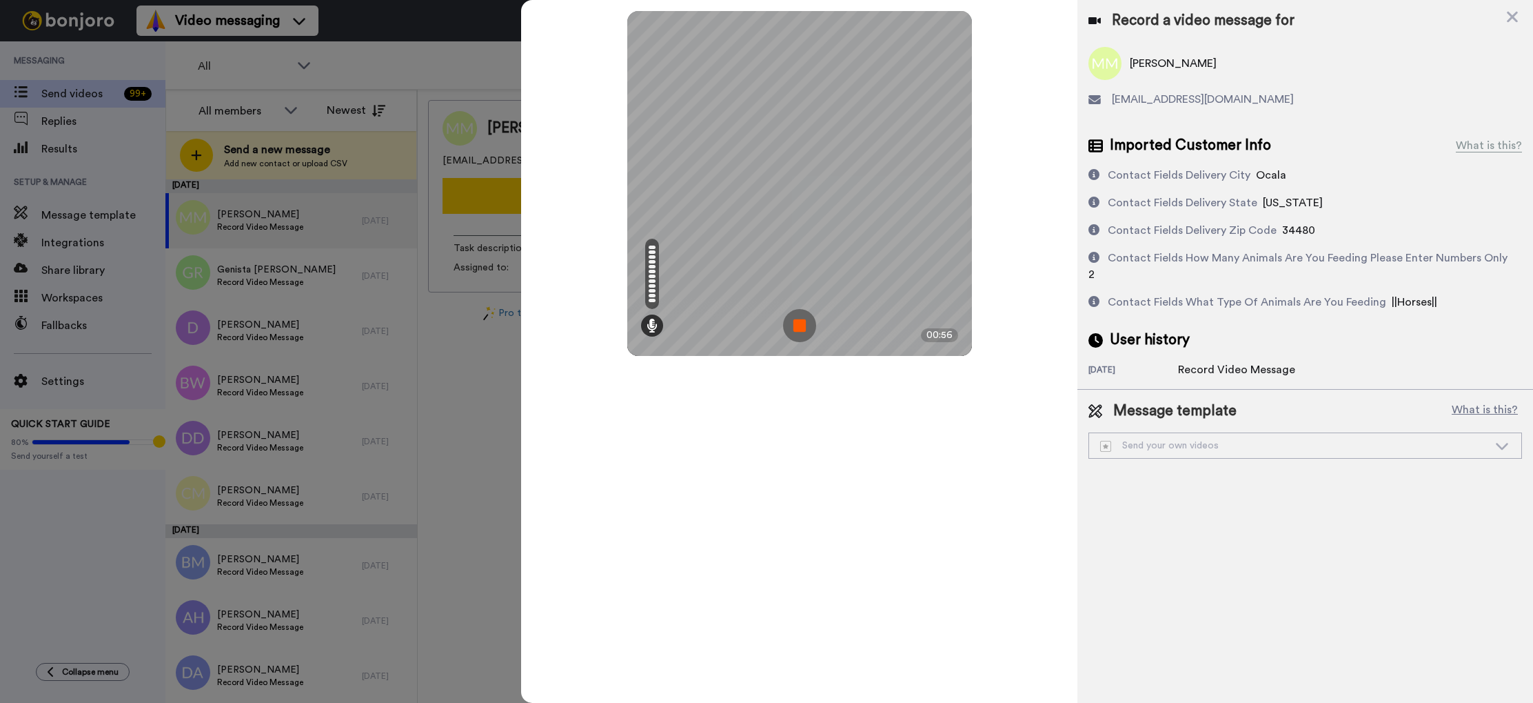
click at [798, 328] on img at bounding box center [799, 325] width 33 height 33
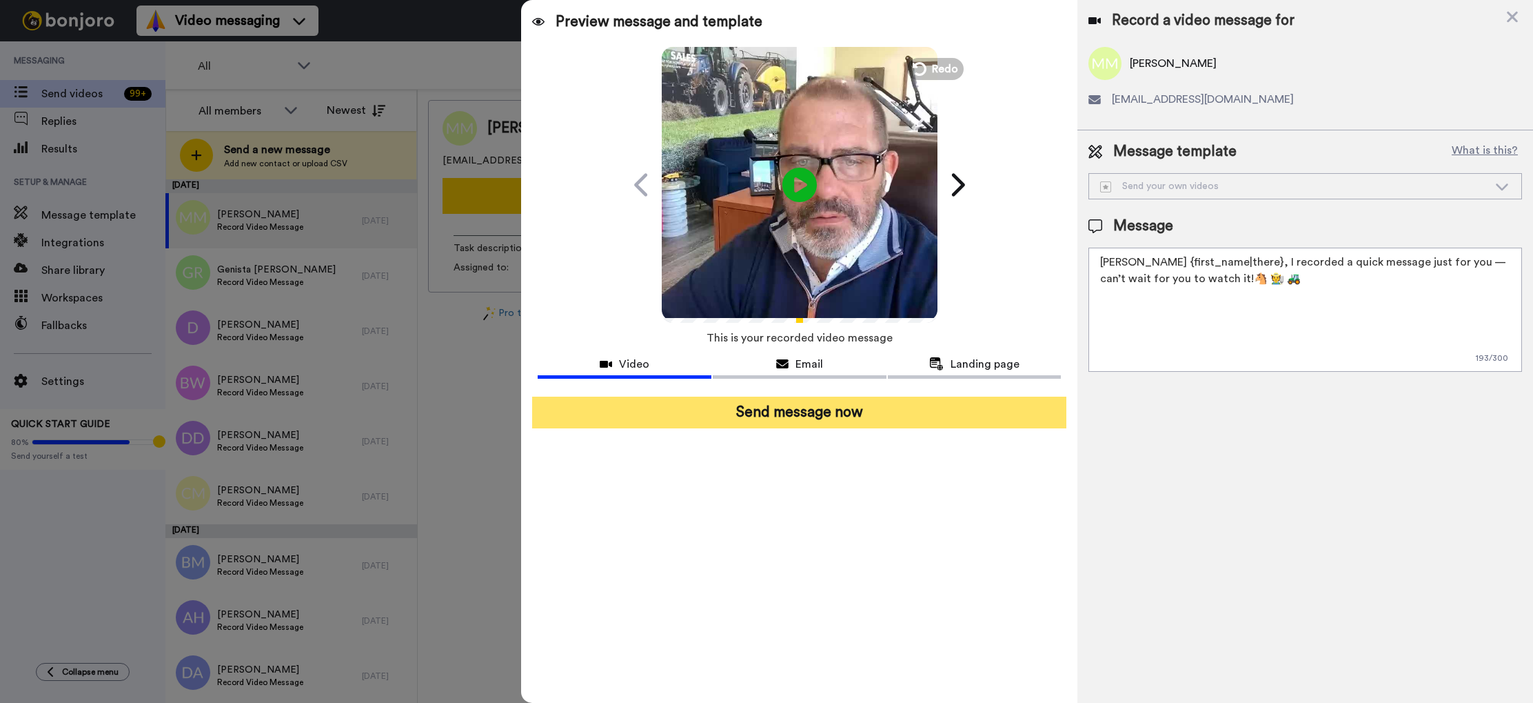
click at [843, 412] on button "Send message now" at bounding box center [799, 412] width 534 height 32
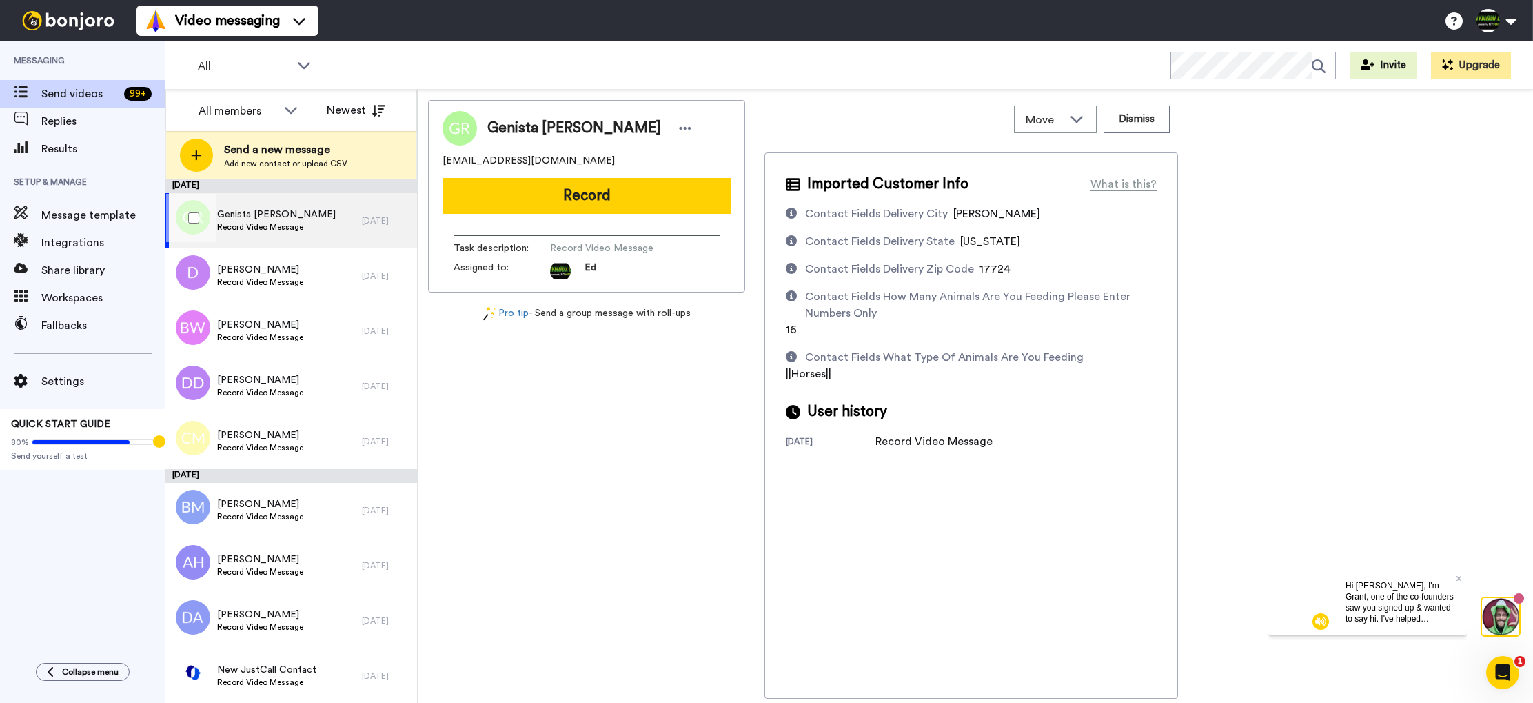
click at [310, 219] on div "Genista [PERSON_NAME] Record Video Message" at bounding box center [263, 220] width 196 height 55
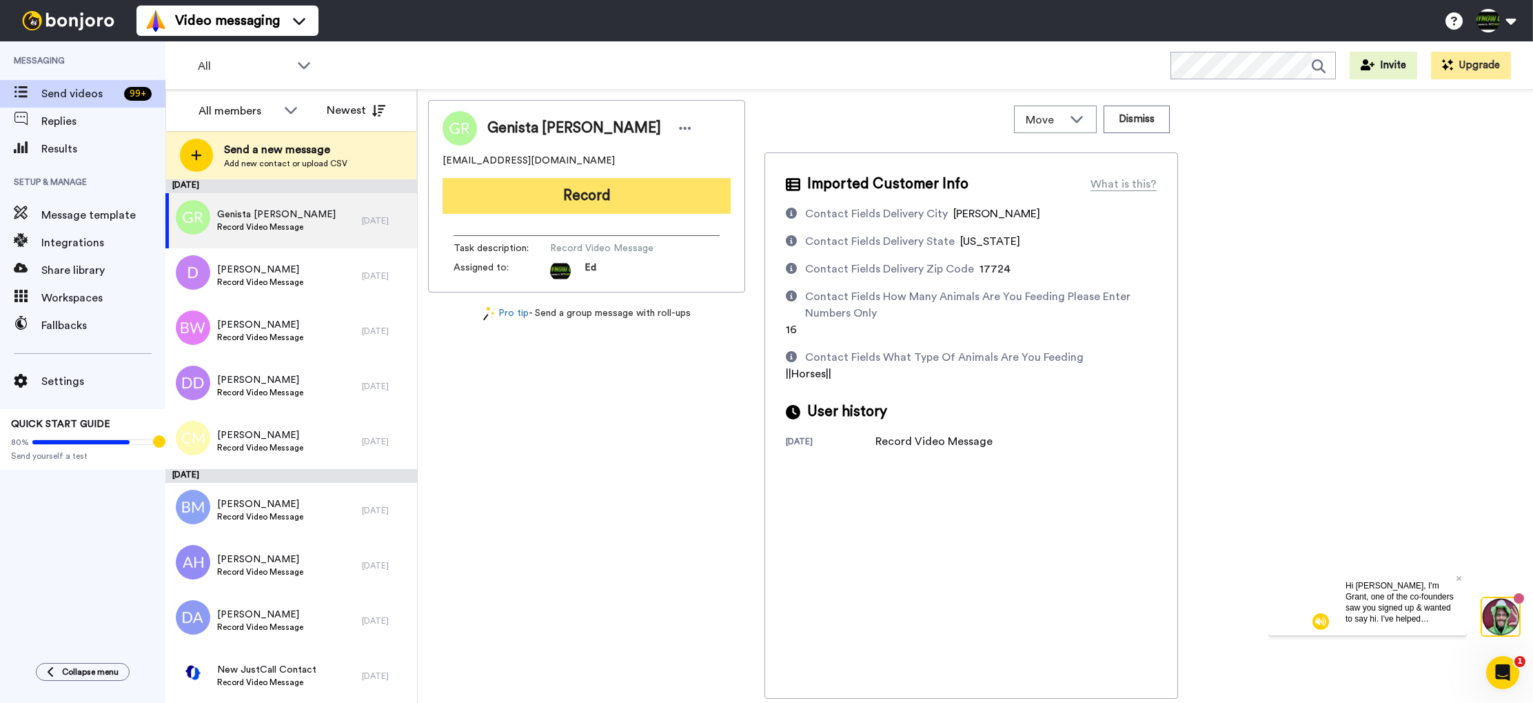
click at [598, 201] on button "Record" at bounding box center [587, 196] width 288 height 36
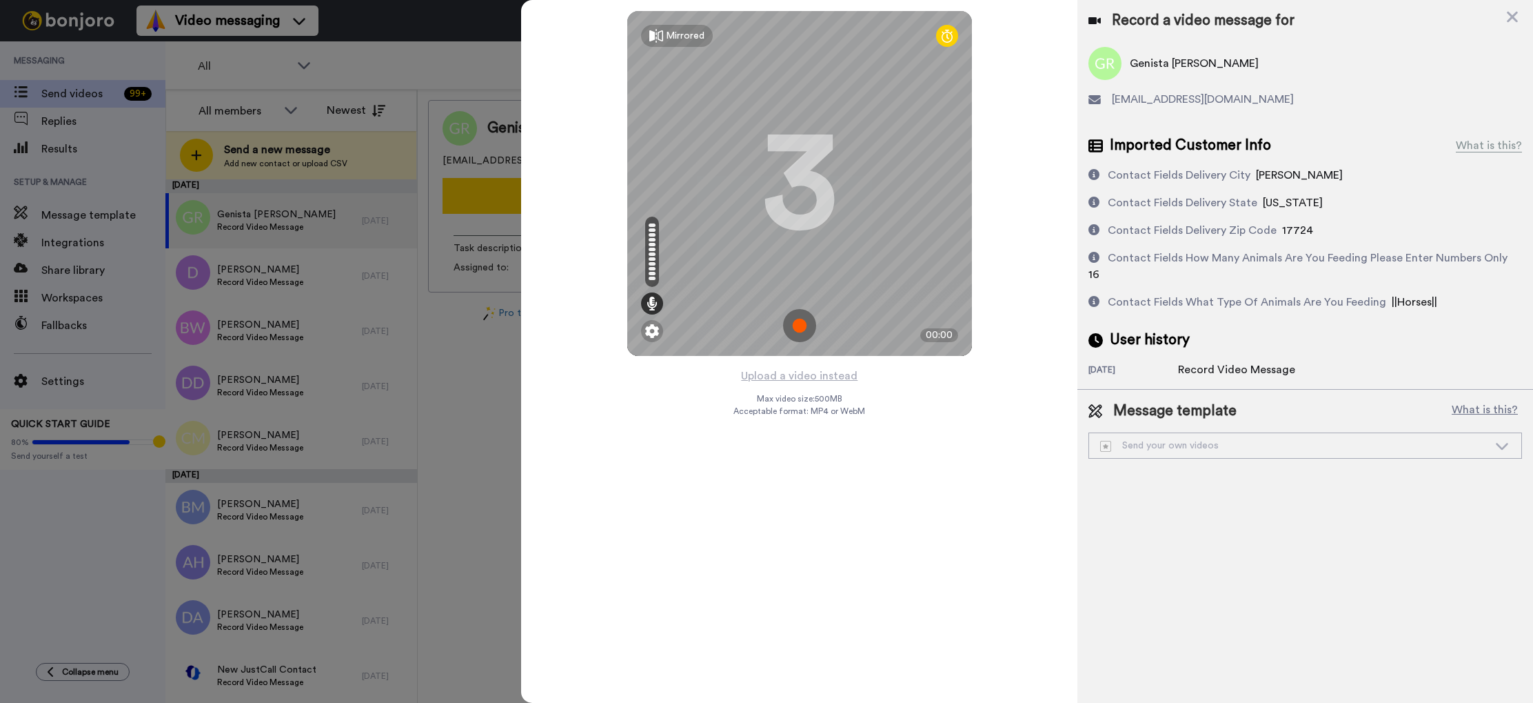
click at [796, 325] on img at bounding box center [799, 325] width 33 height 33
click at [794, 315] on img at bounding box center [799, 325] width 33 height 33
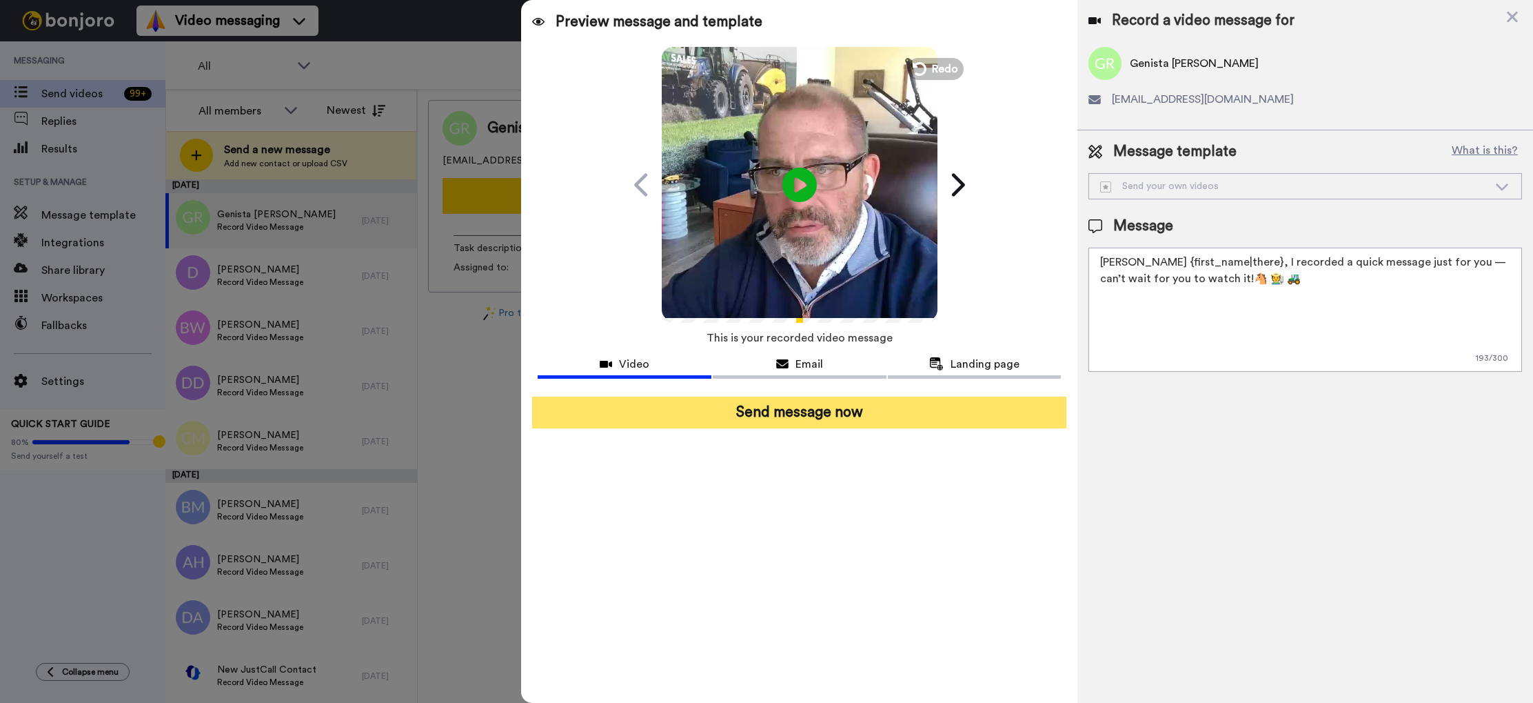
click at [841, 412] on button "Send message now" at bounding box center [799, 412] width 534 height 32
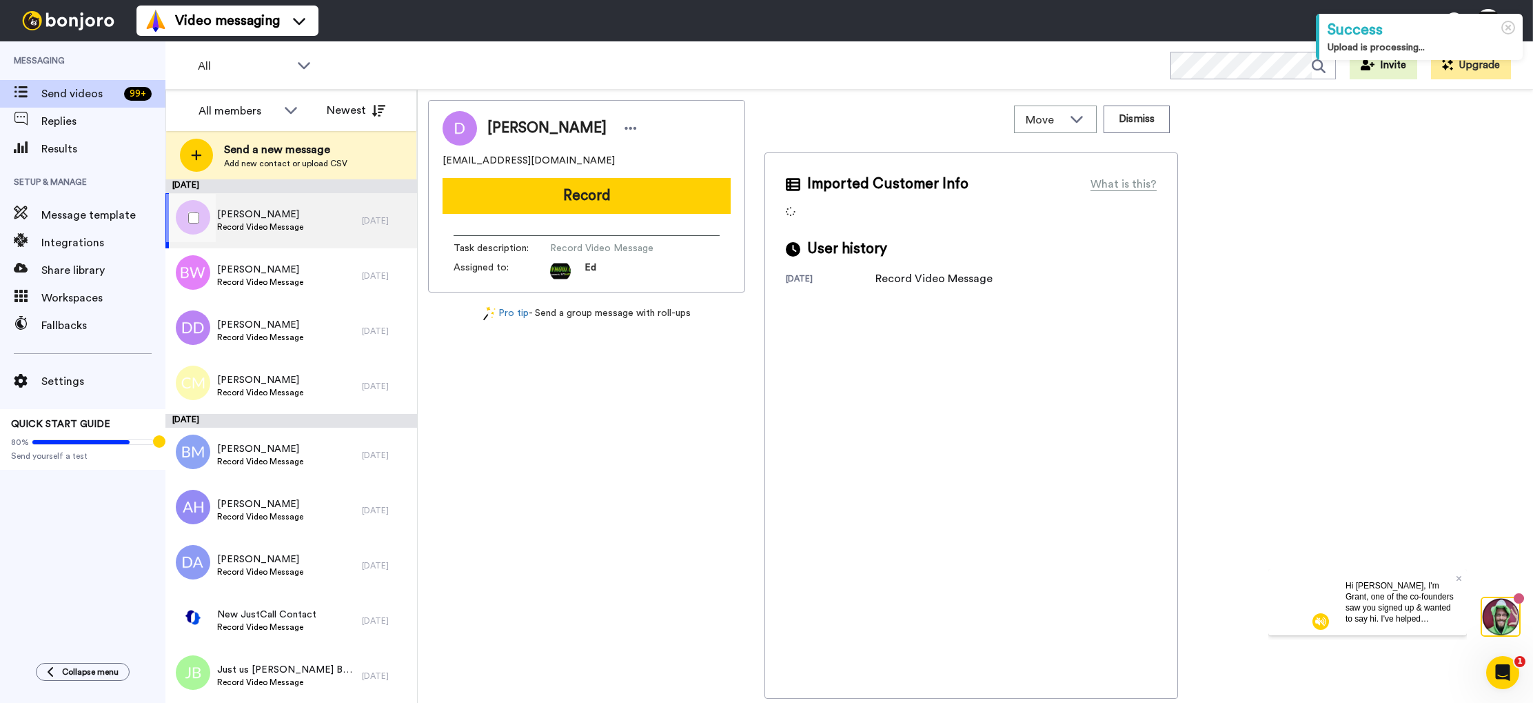
click at [308, 228] on div "Dennis Record Video Message" at bounding box center [263, 220] width 196 height 55
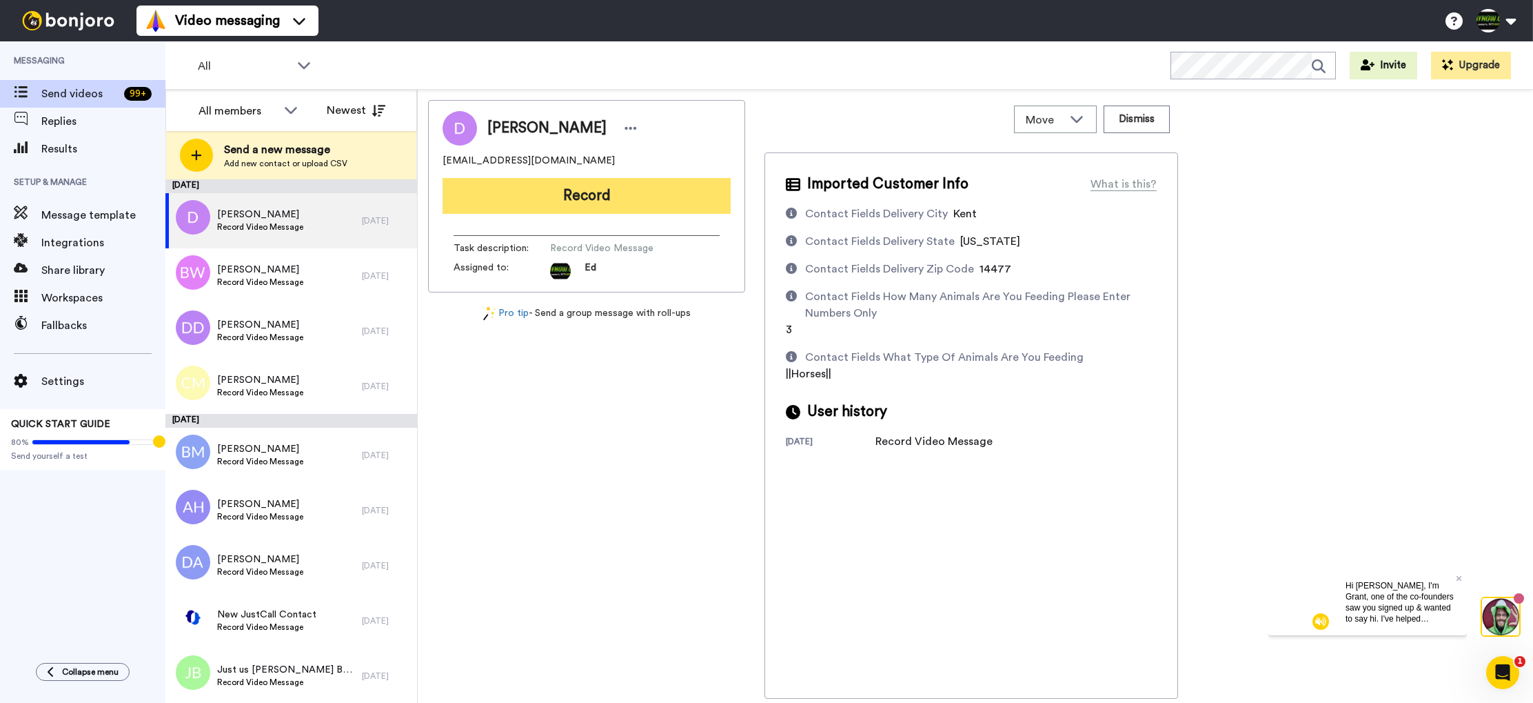
click at [612, 198] on button "Record" at bounding box center [587, 196] width 288 height 36
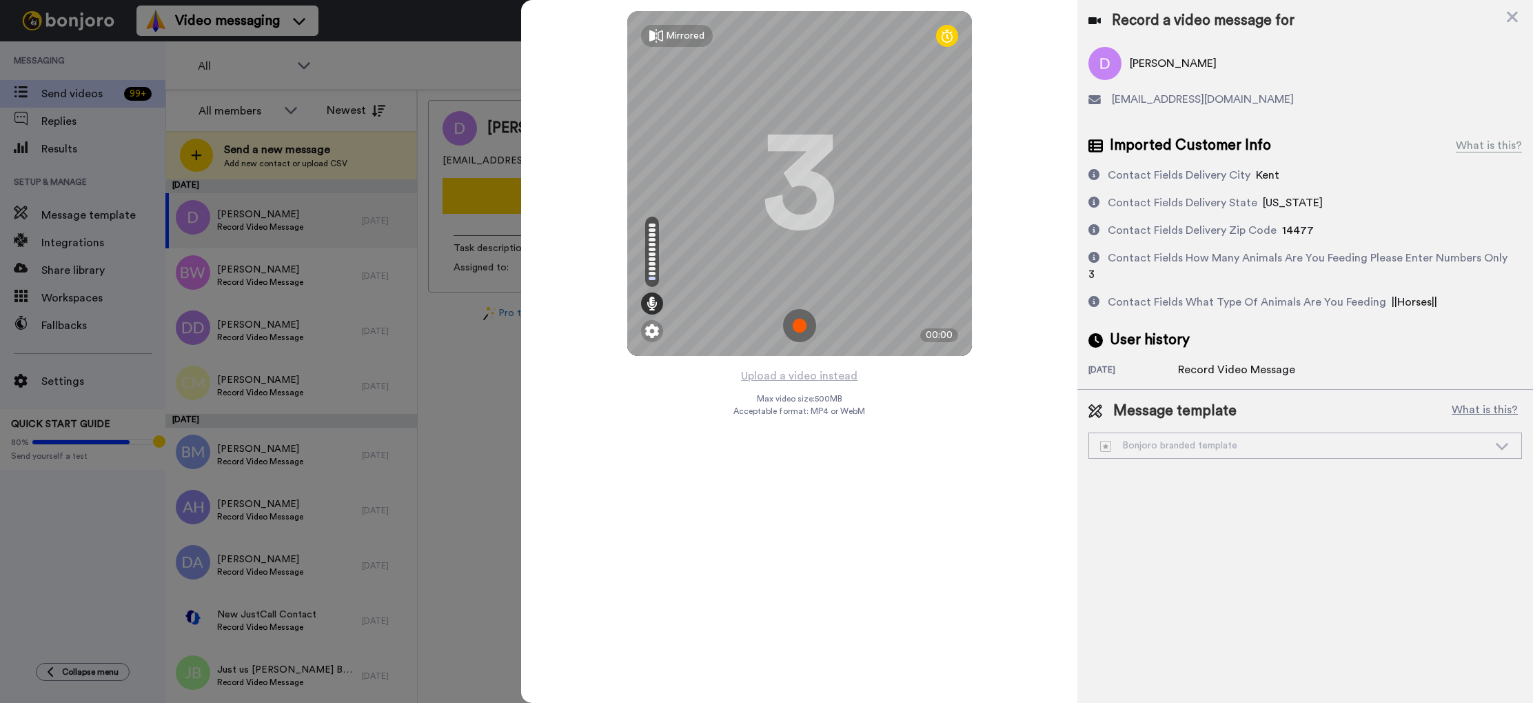
click at [805, 322] on img at bounding box center [799, 325] width 33 height 33
click at [800, 330] on img at bounding box center [799, 325] width 33 height 33
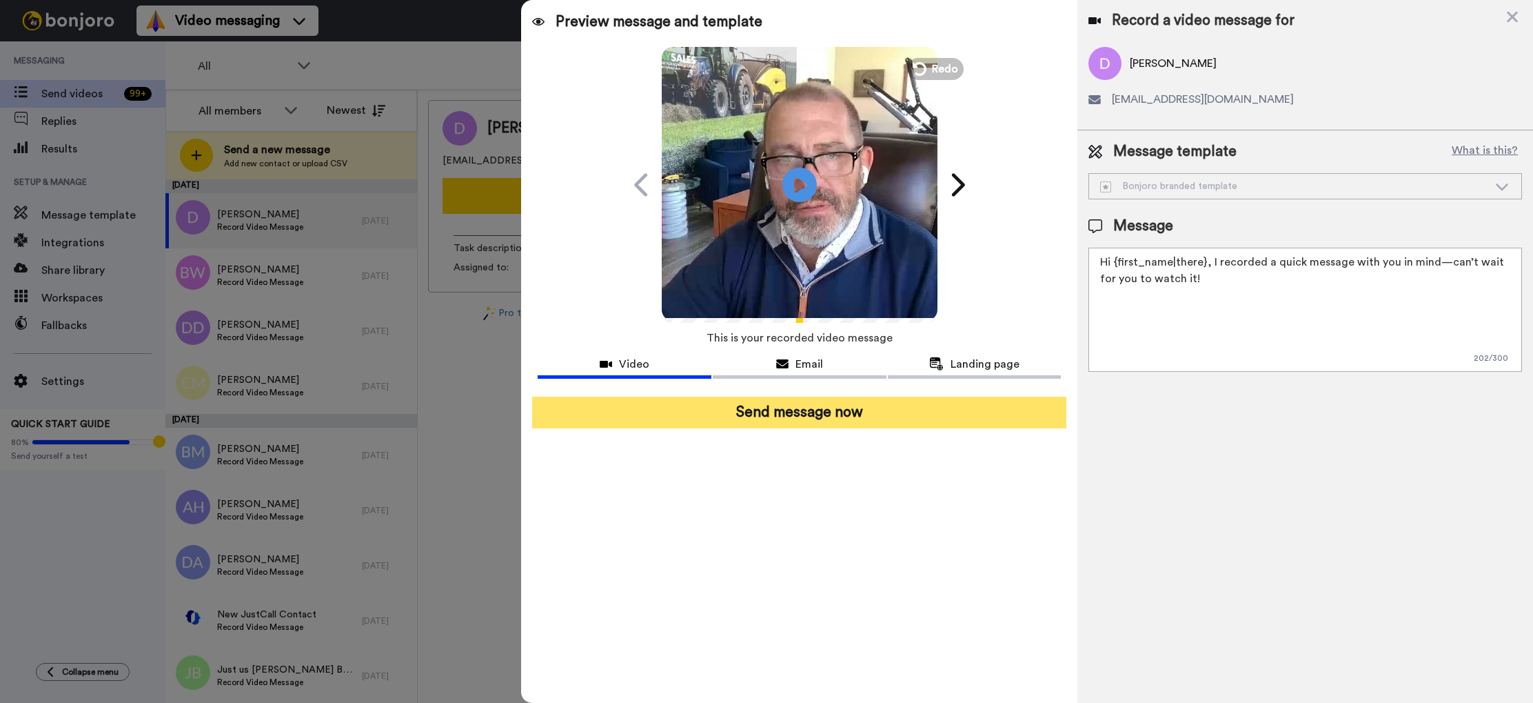
click at [860, 420] on button "Send message now" at bounding box center [799, 412] width 534 height 32
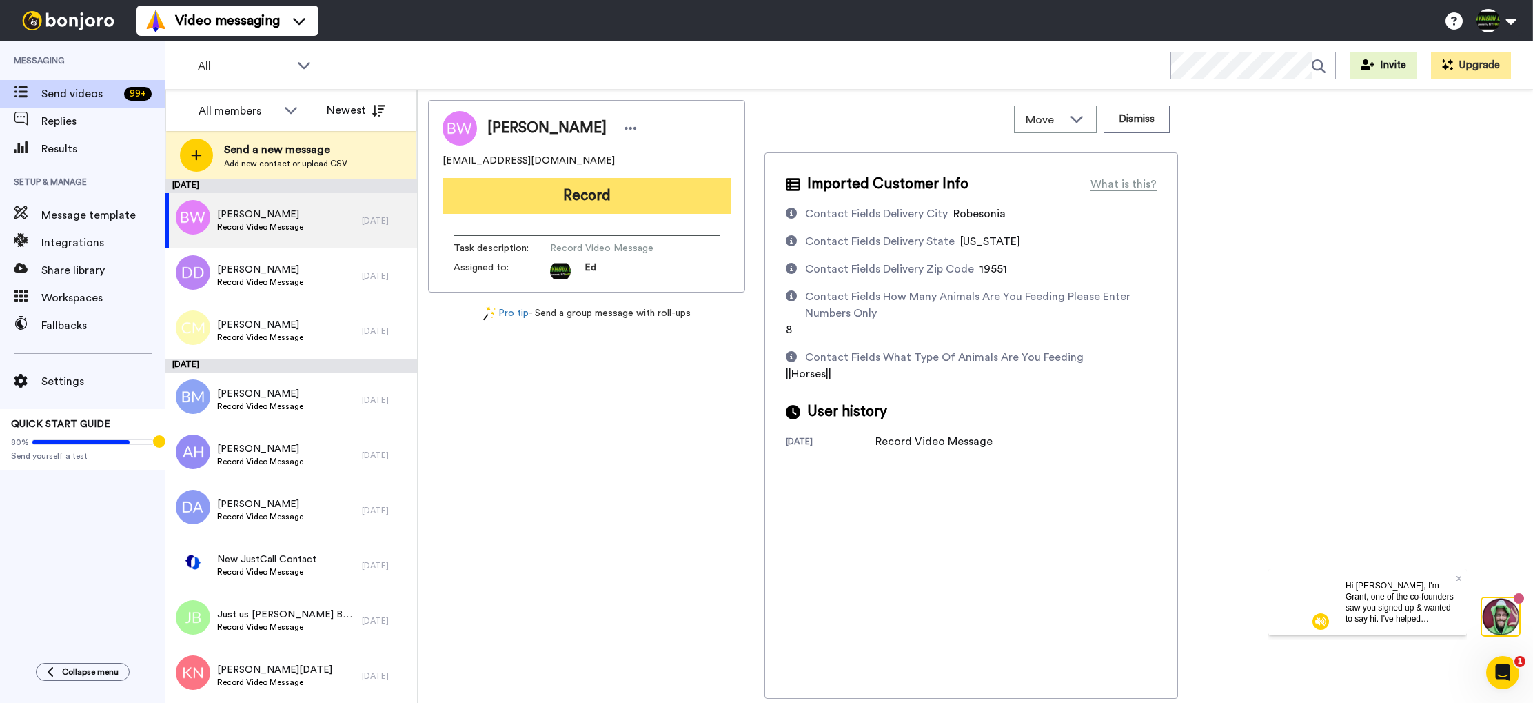
click at [616, 202] on button "Record" at bounding box center [587, 196] width 288 height 36
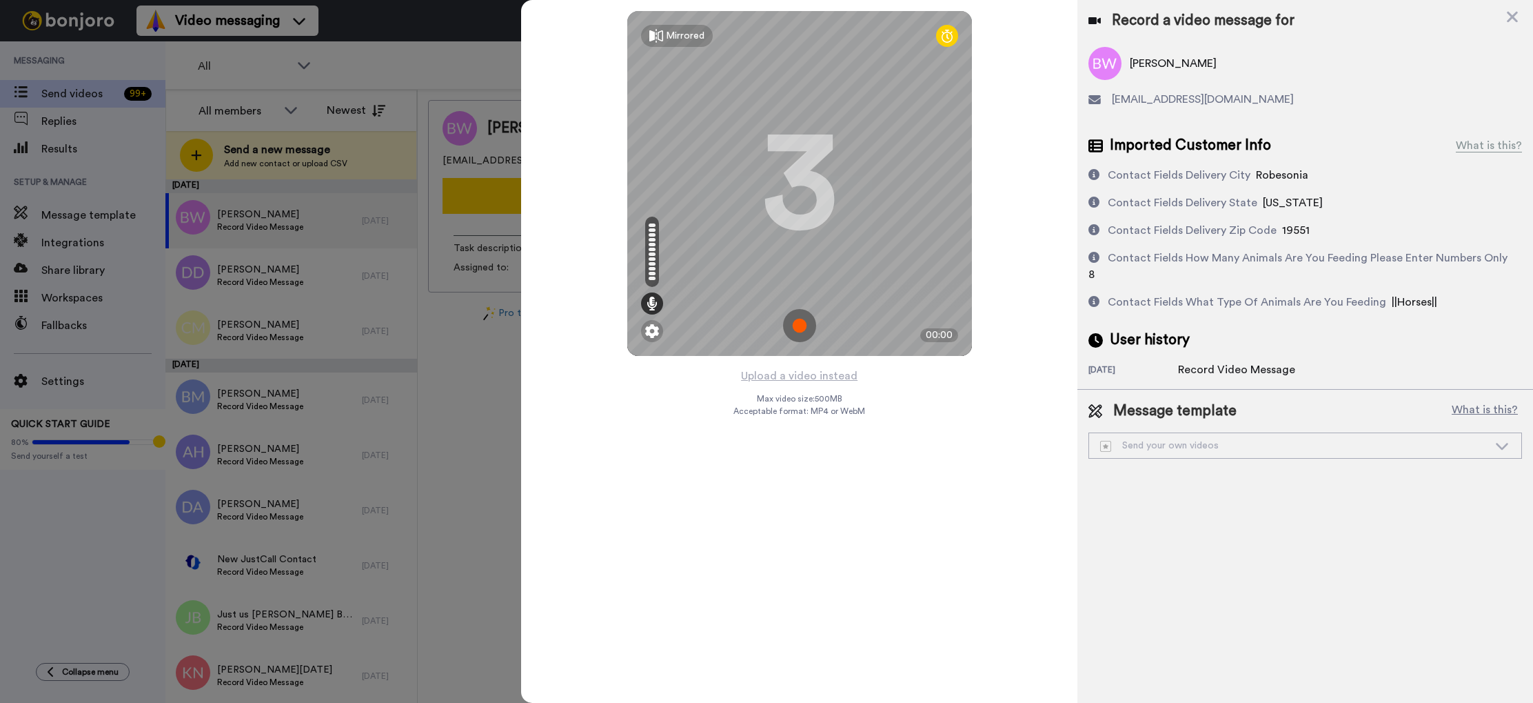
click at [795, 316] on img at bounding box center [799, 325] width 33 height 33
click at [796, 327] on img at bounding box center [799, 325] width 33 height 33
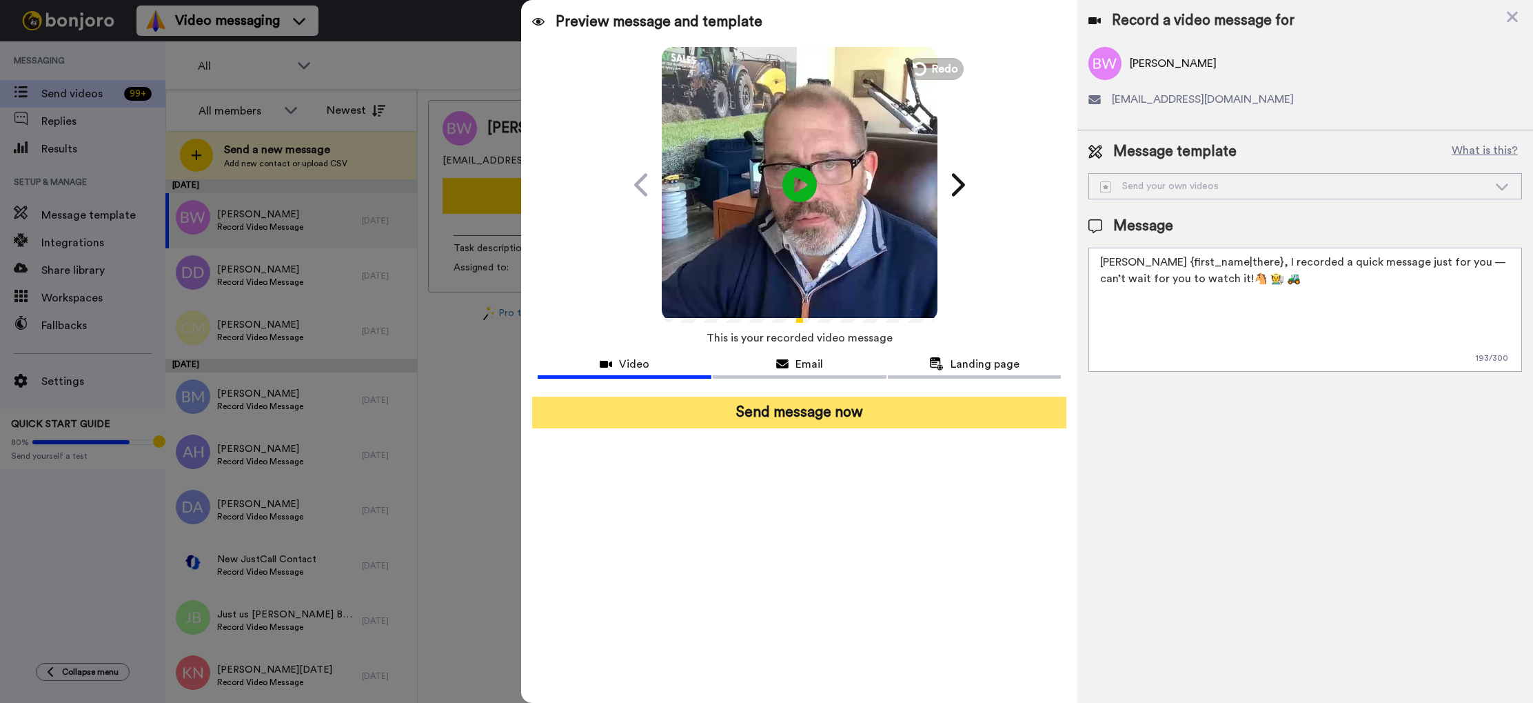
click at [840, 414] on button "Send message now" at bounding box center [799, 412] width 534 height 32
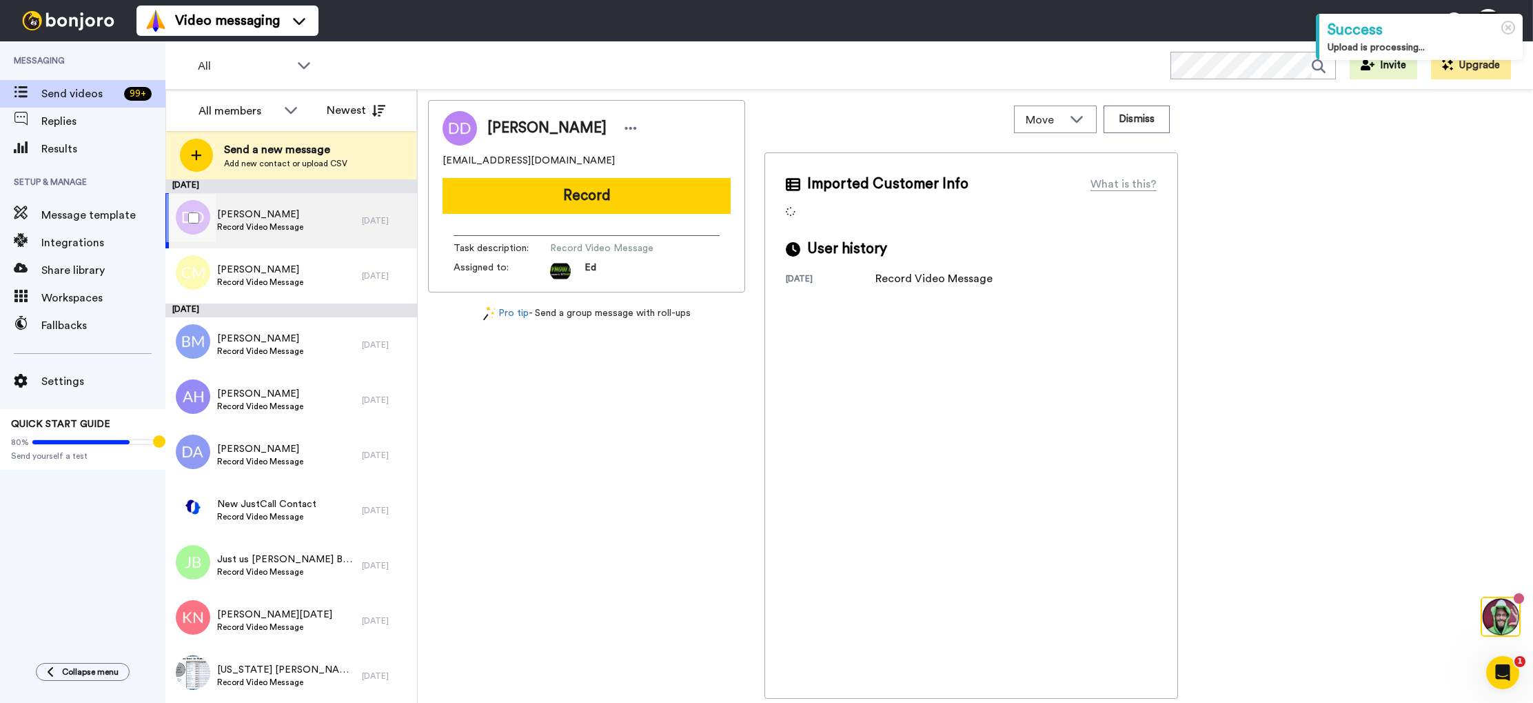
click at [274, 225] on span "Record Video Message" at bounding box center [260, 226] width 86 height 11
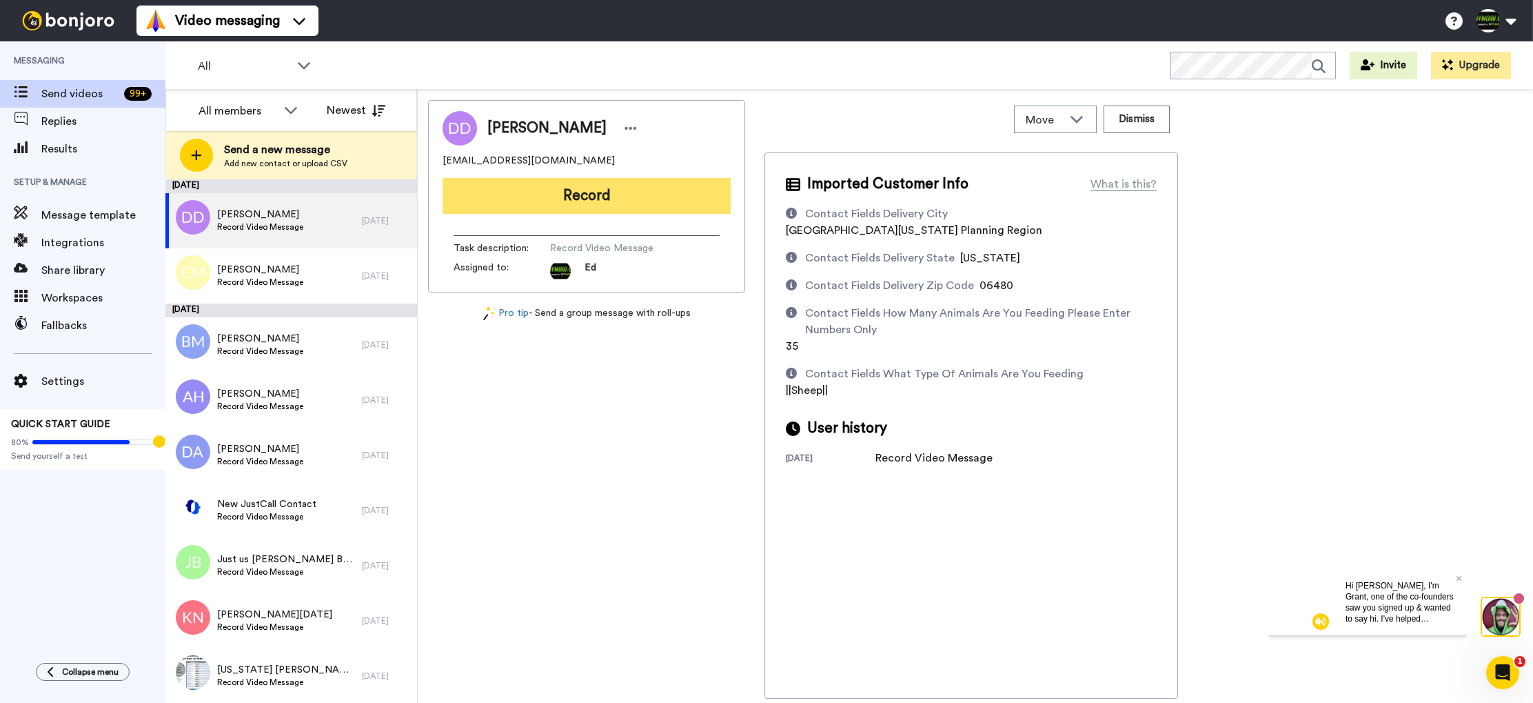
click at [599, 203] on button "Record" at bounding box center [587, 196] width 288 height 36
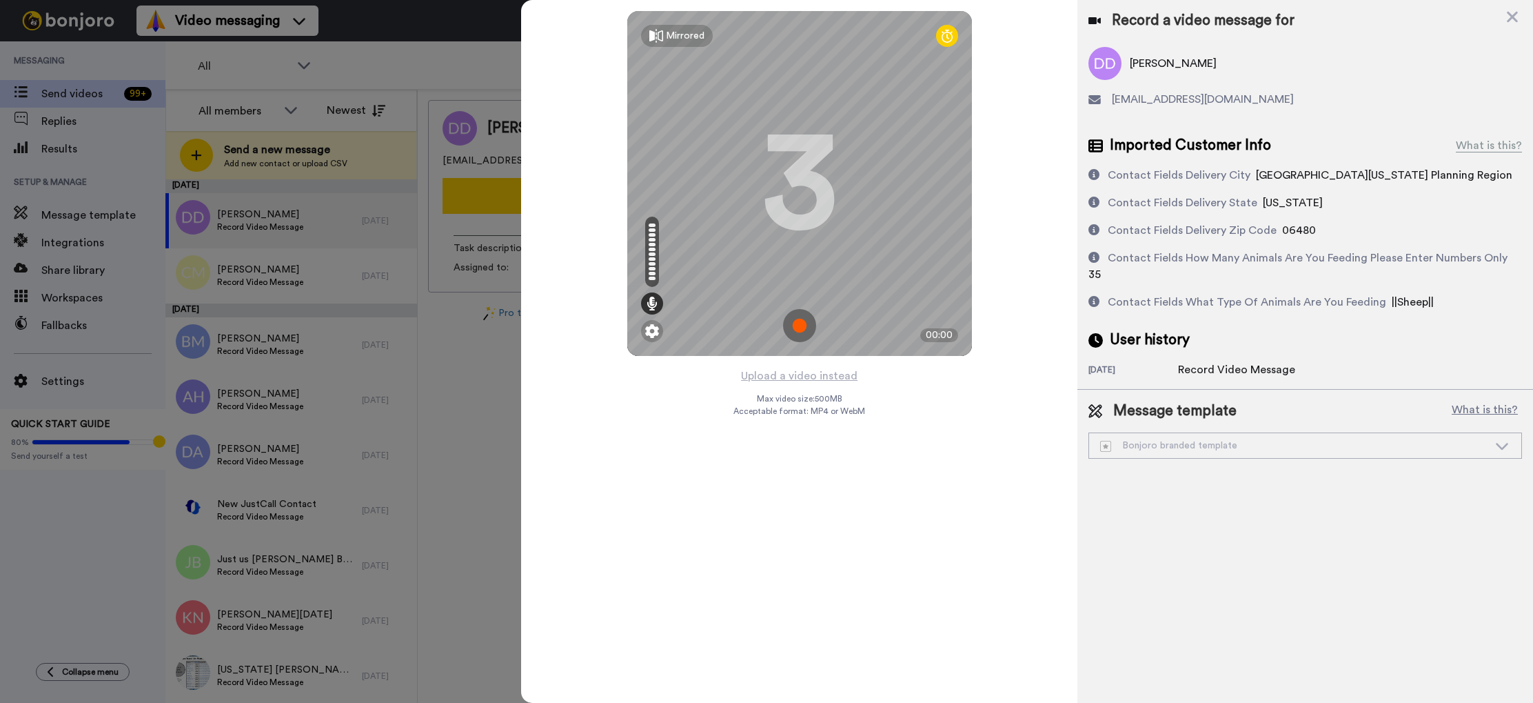
click at [801, 323] on img at bounding box center [799, 325] width 33 height 33
click at [799, 327] on img at bounding box center [799, 325] width 33 height 33
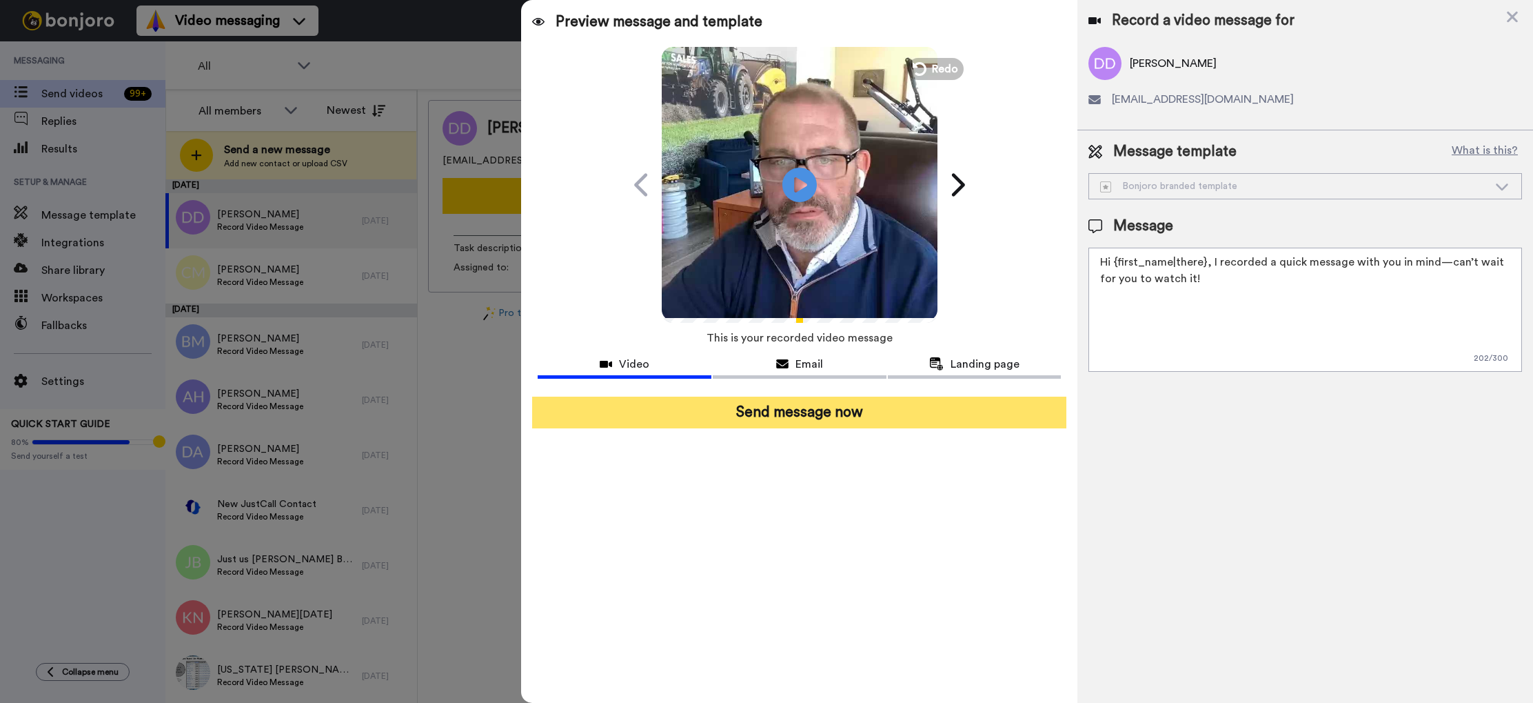
click at [796, 412] on button "Send message now" at bounding box center [799, 412] width 534 height 32
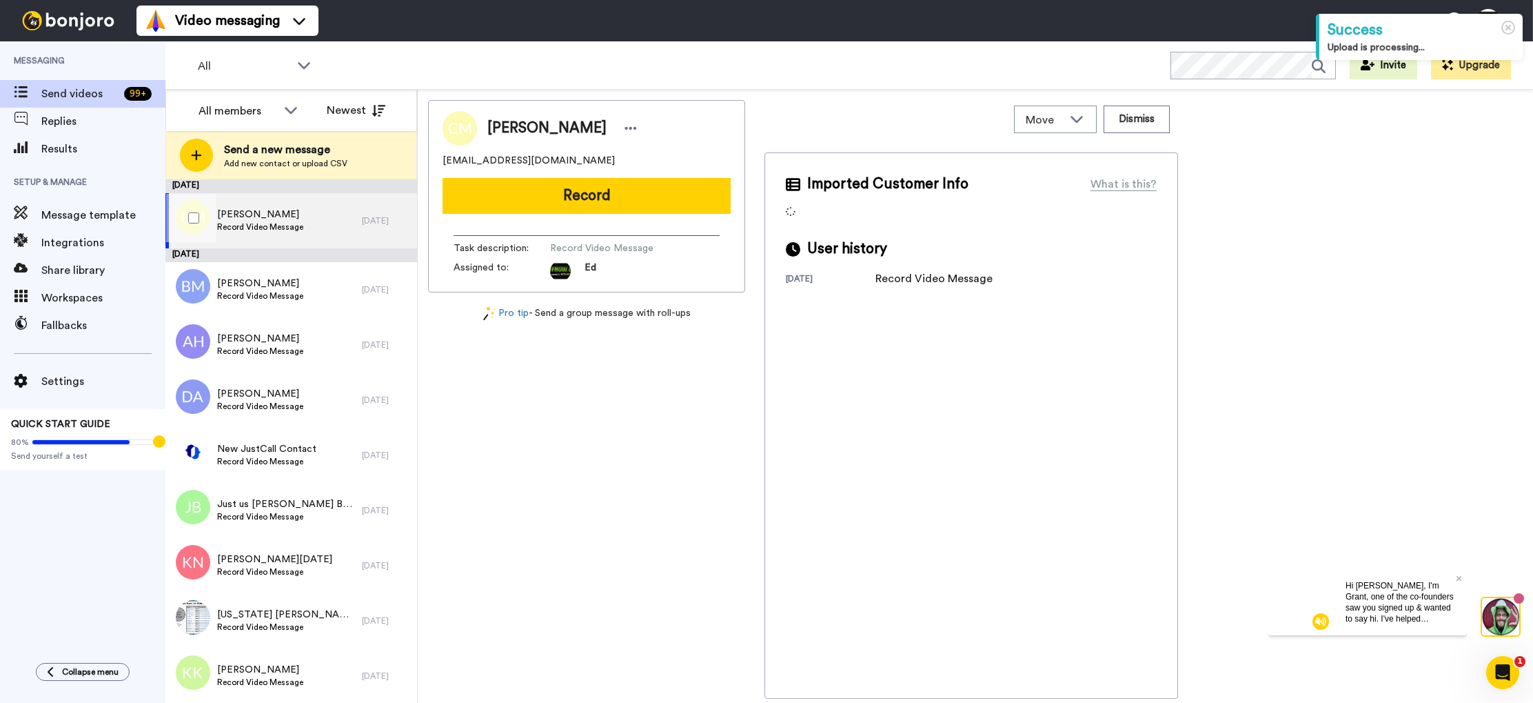
click at [305, 221] on div "Christina Morin Record Video Message" at bounding box center [263, 220] width 196 height 55
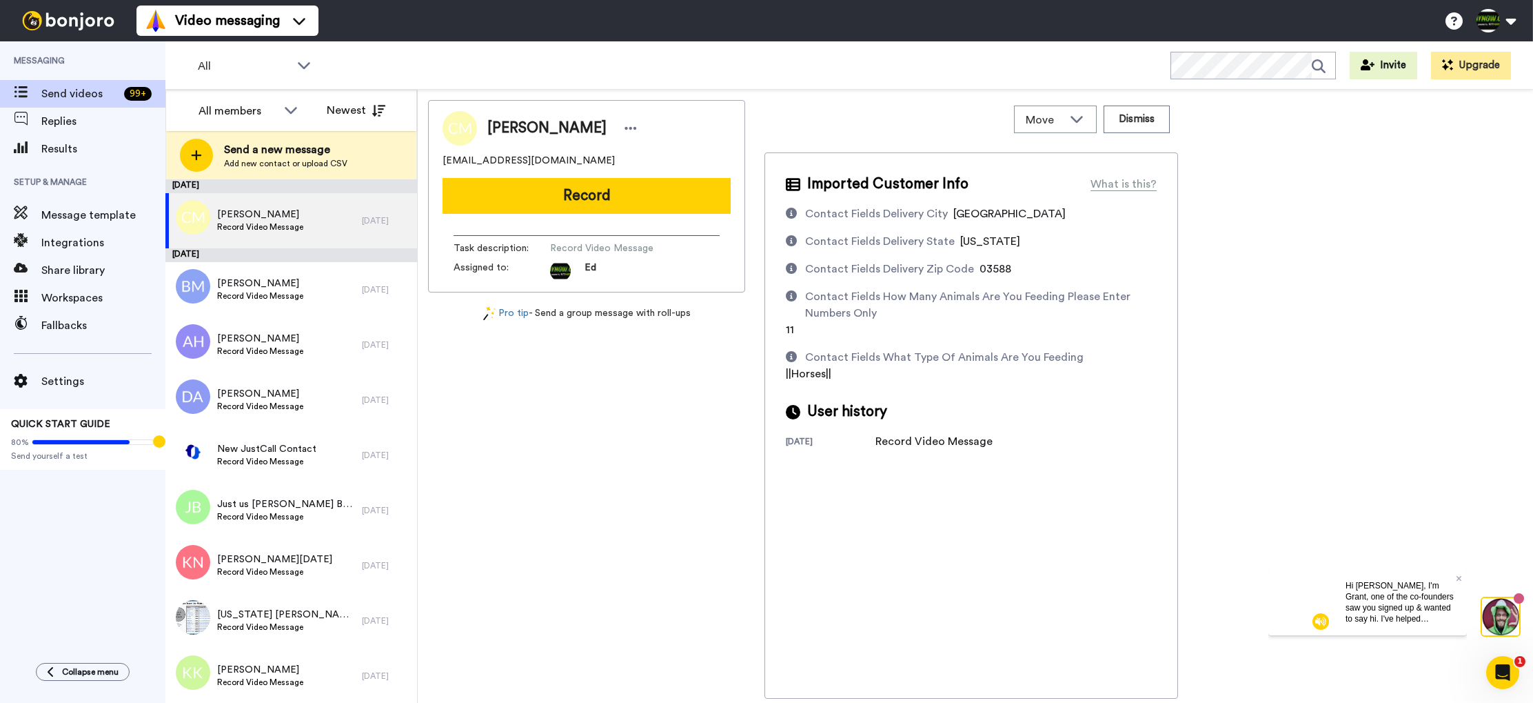
click at [1320, 622] on img at bounding box center [1321, 620] width 17 height 17
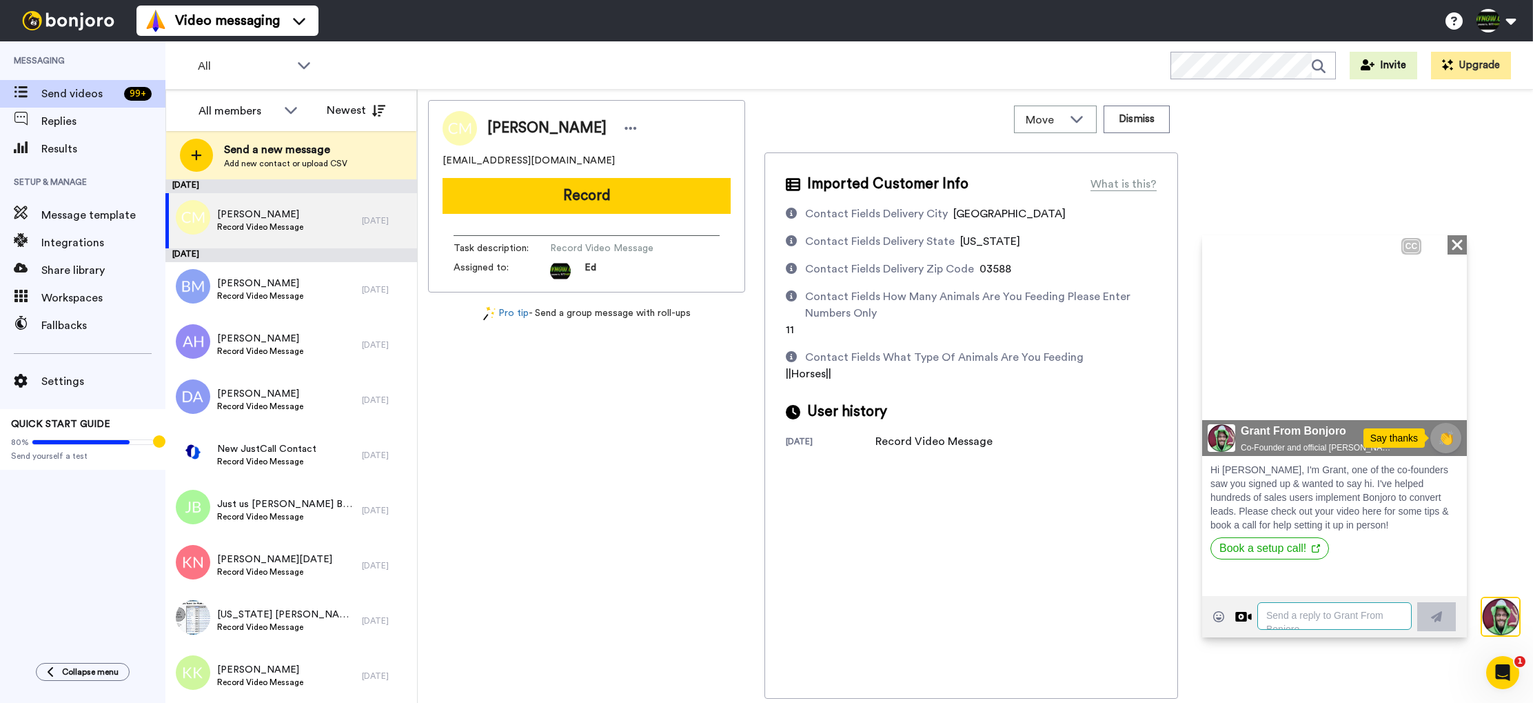
click at [1304, 612] on textarea at bounding box center [1335, 615] width 154 height 28
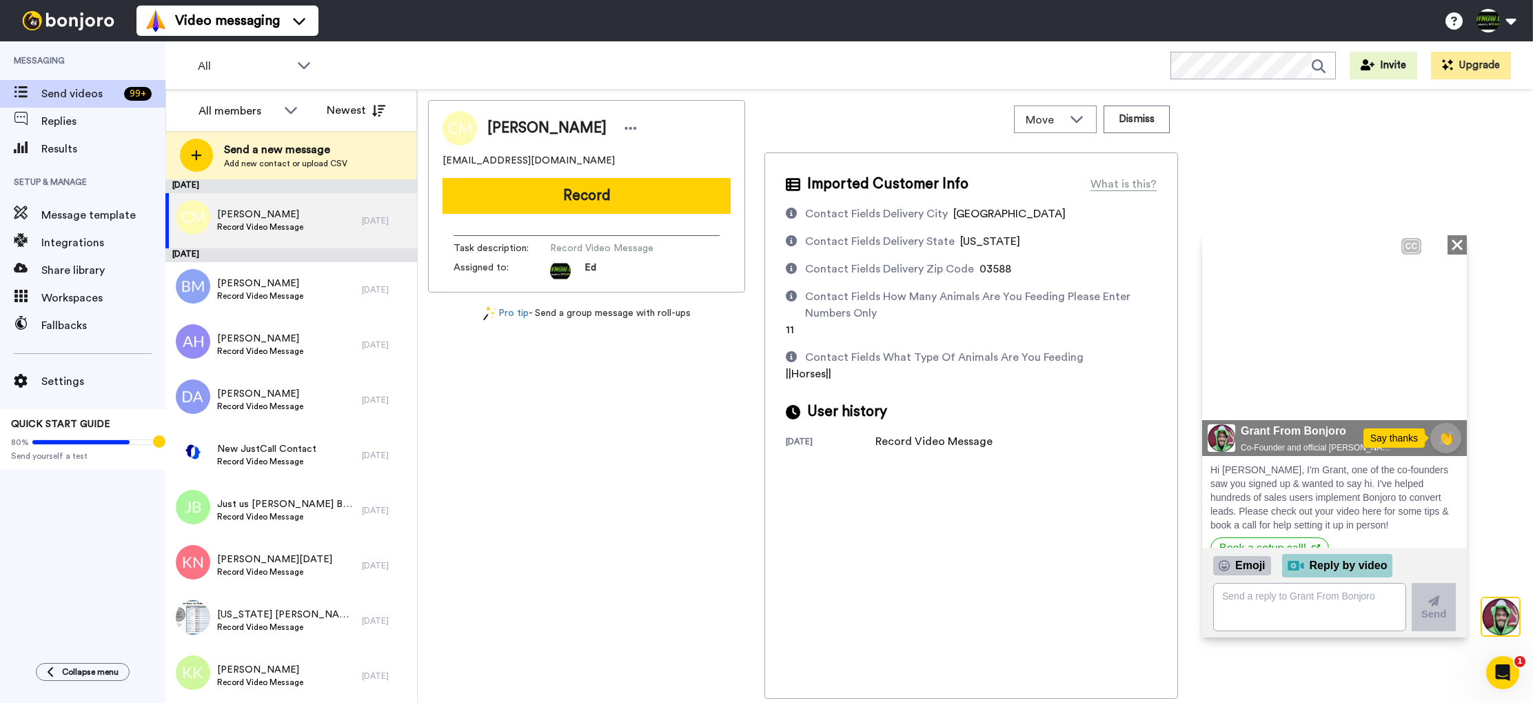
click at [1338, 563] on div "Reply by video" at bounding box center [1337, 564] width 111 height 23
click at [1453, 238] on icon "Close" at bounding box center [1458, 244] width 14 height 17
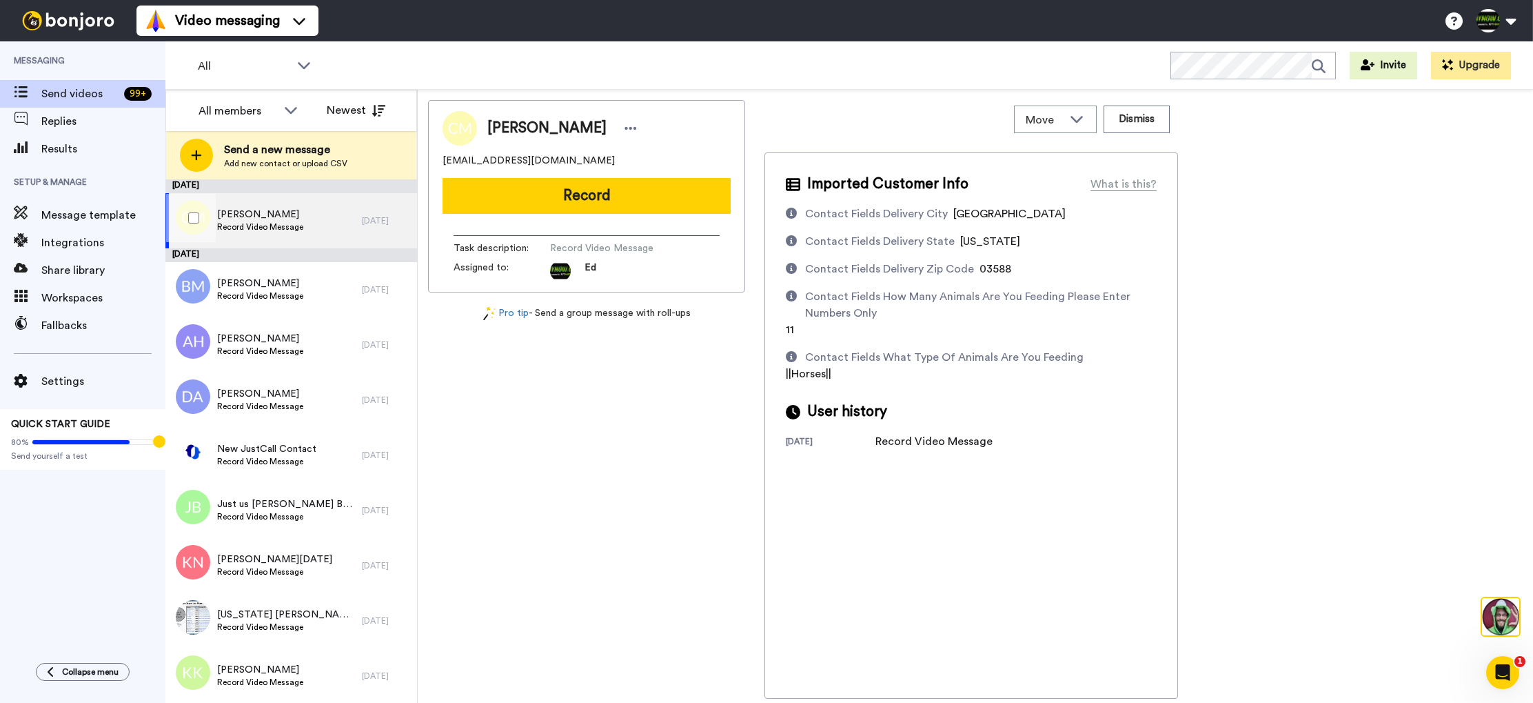
click at [286, 225] on span "Record Video Message" at bounding box center [260, 226] width 86 height 11
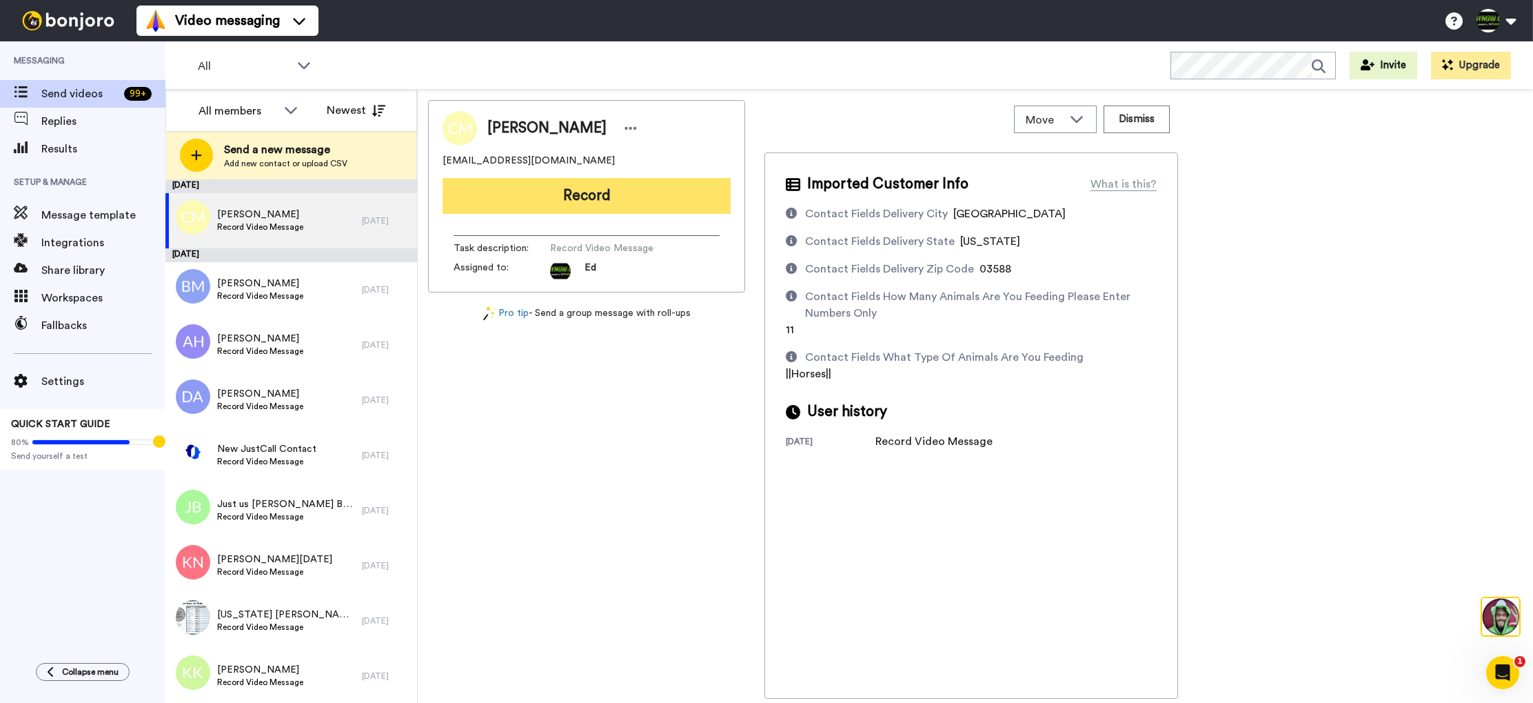
click at [607, 192] on button "Record" at bounding box center [587, 196] width 288 height 36
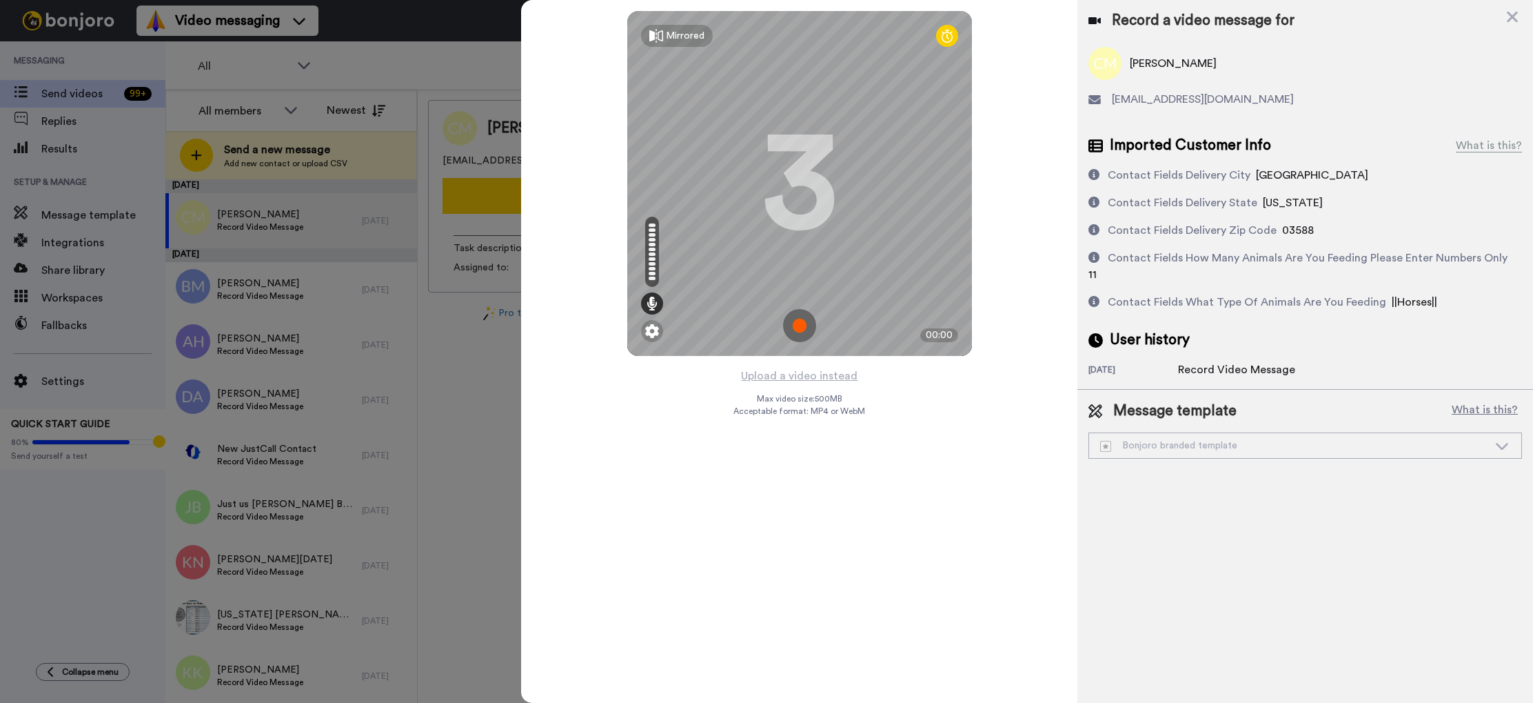
click at [802, 319] on img at bounding box center [799, 325] width 33 height 33
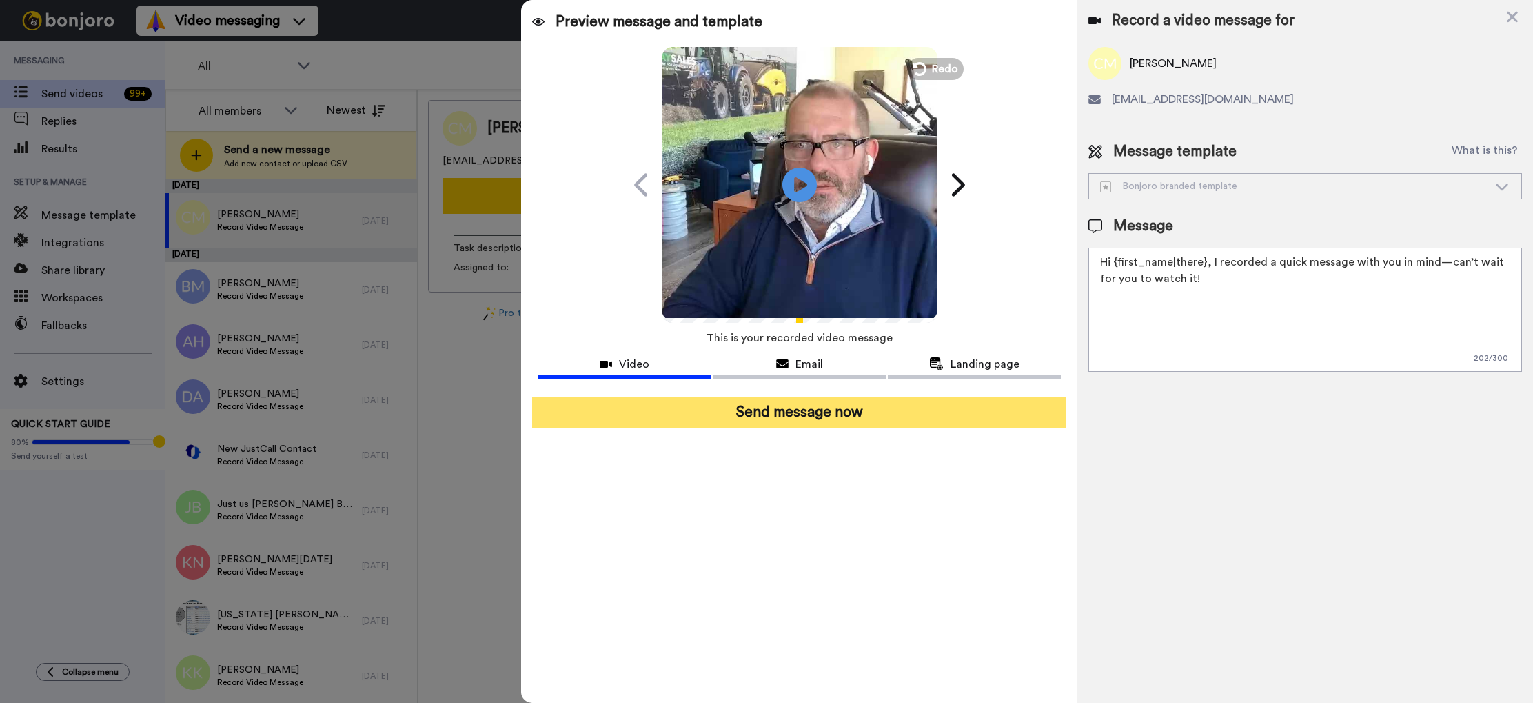
click at [792, 414] on button "Send message now" at bounding box center [799, 412] width 534 height 32
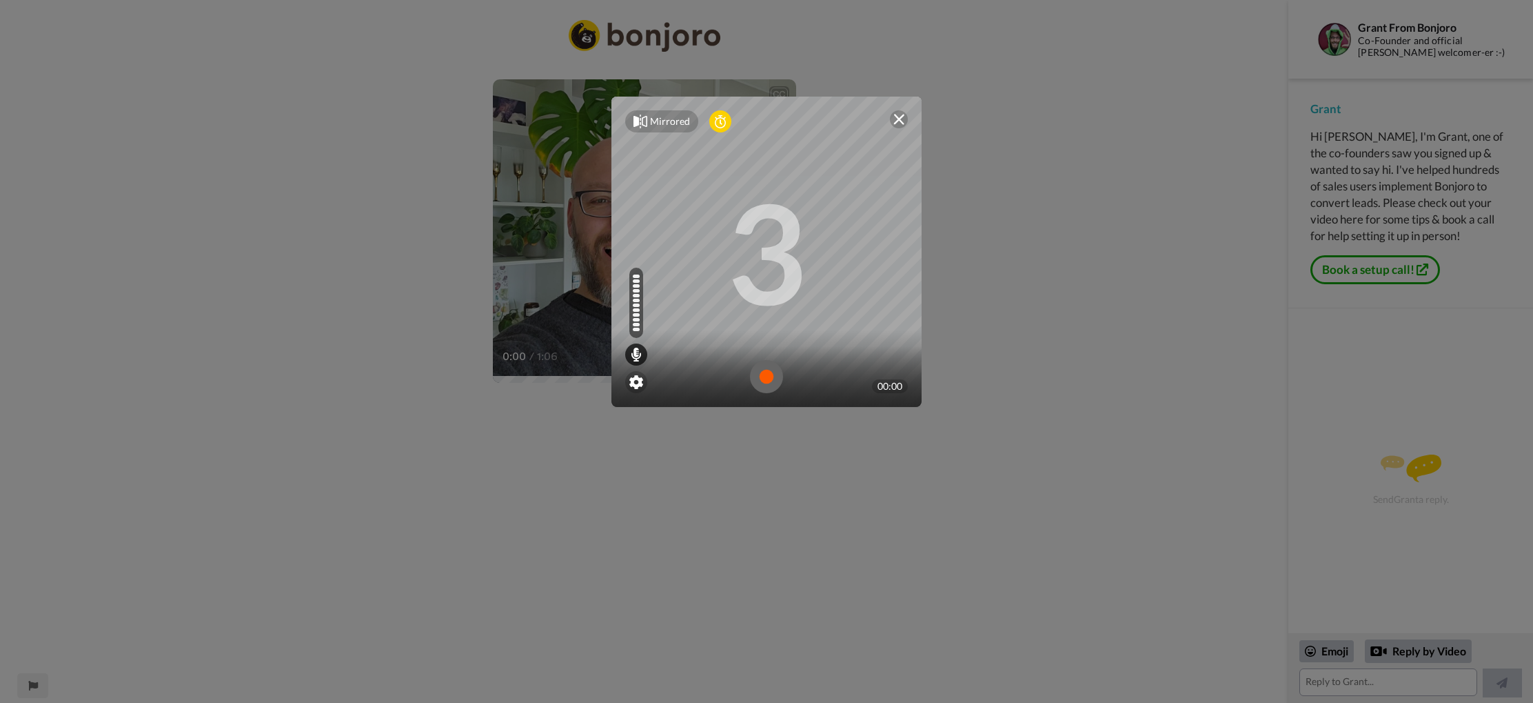
click at [769, 376] on img at bounding box center [766, 376] width 33 height 33
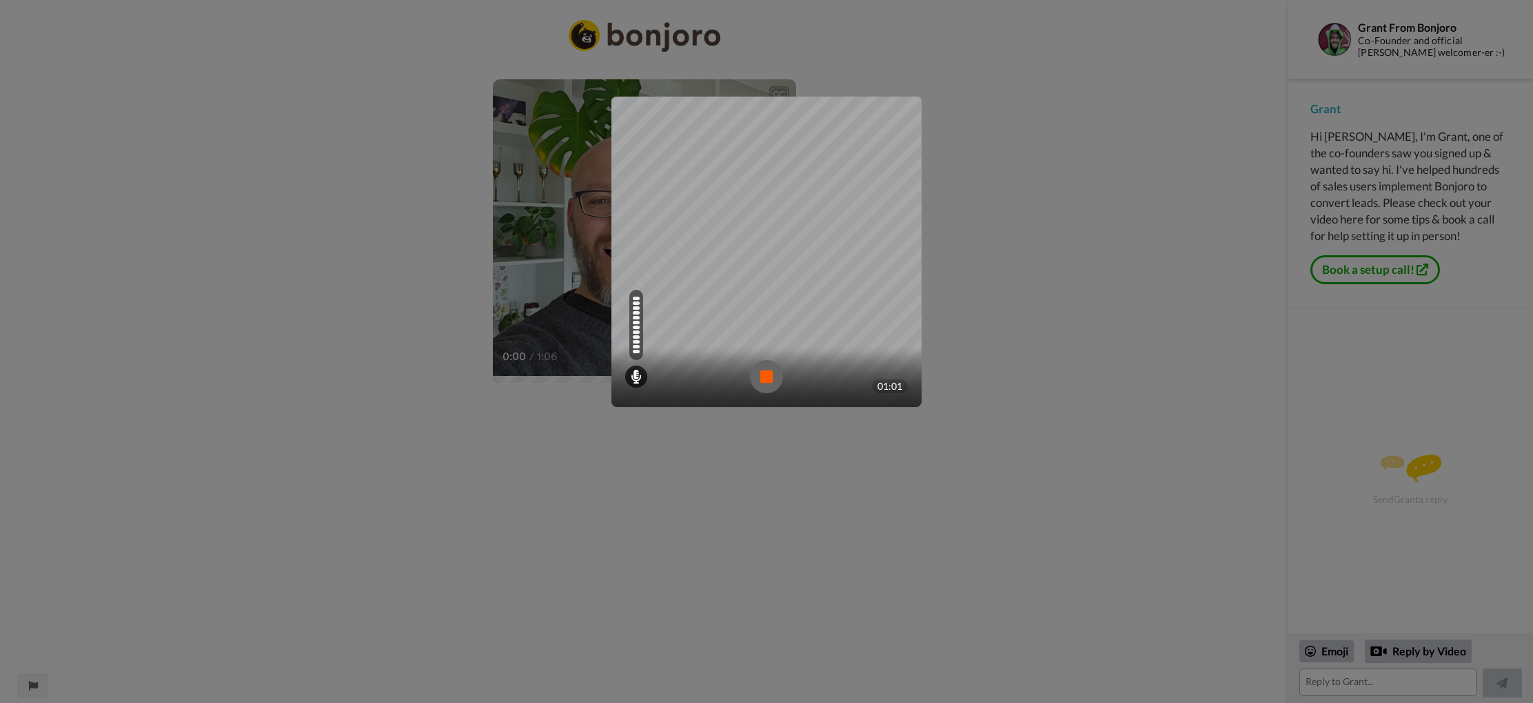
click at [769, 379] on img at bounding box center [766, 376] width 33 height 33
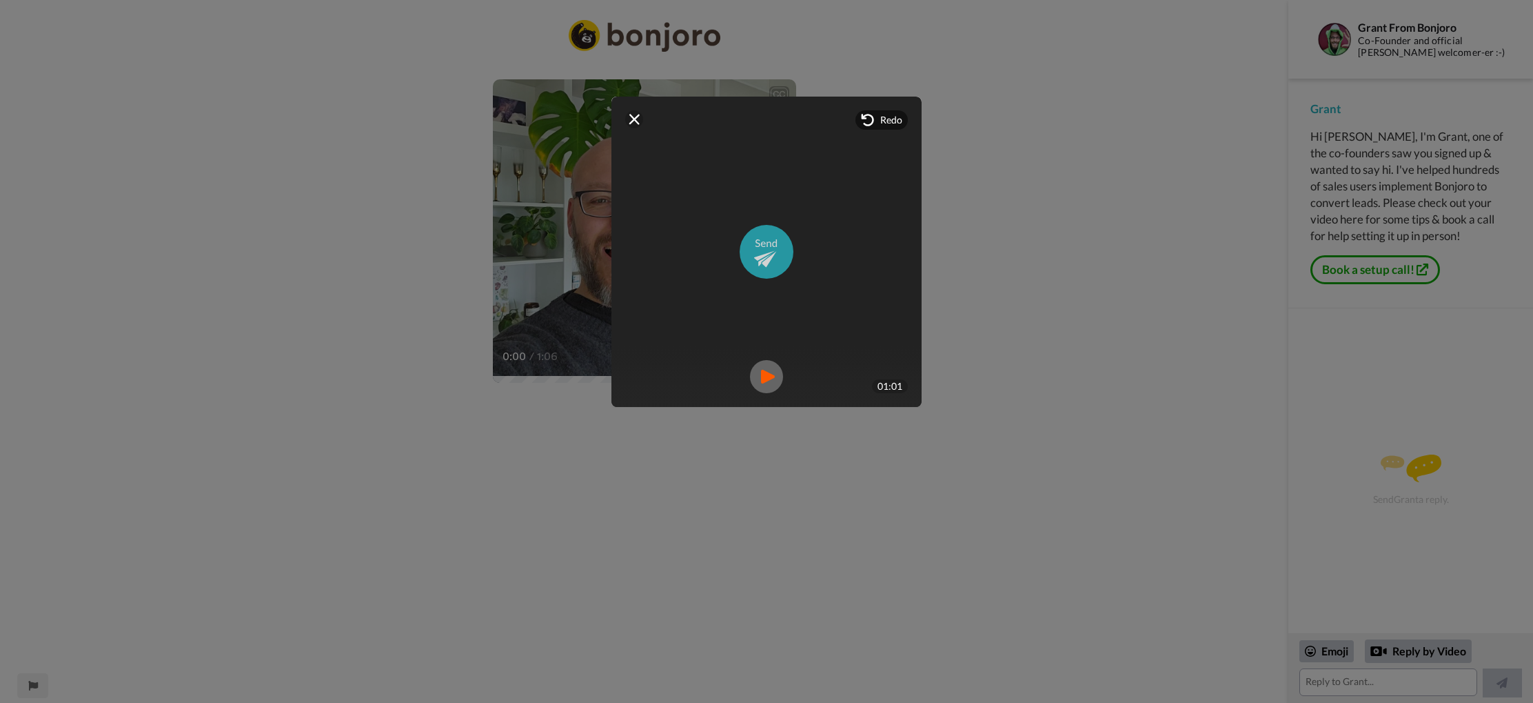
click at [765, 245] on img at bounding box center [767, 252] width 54 height 54
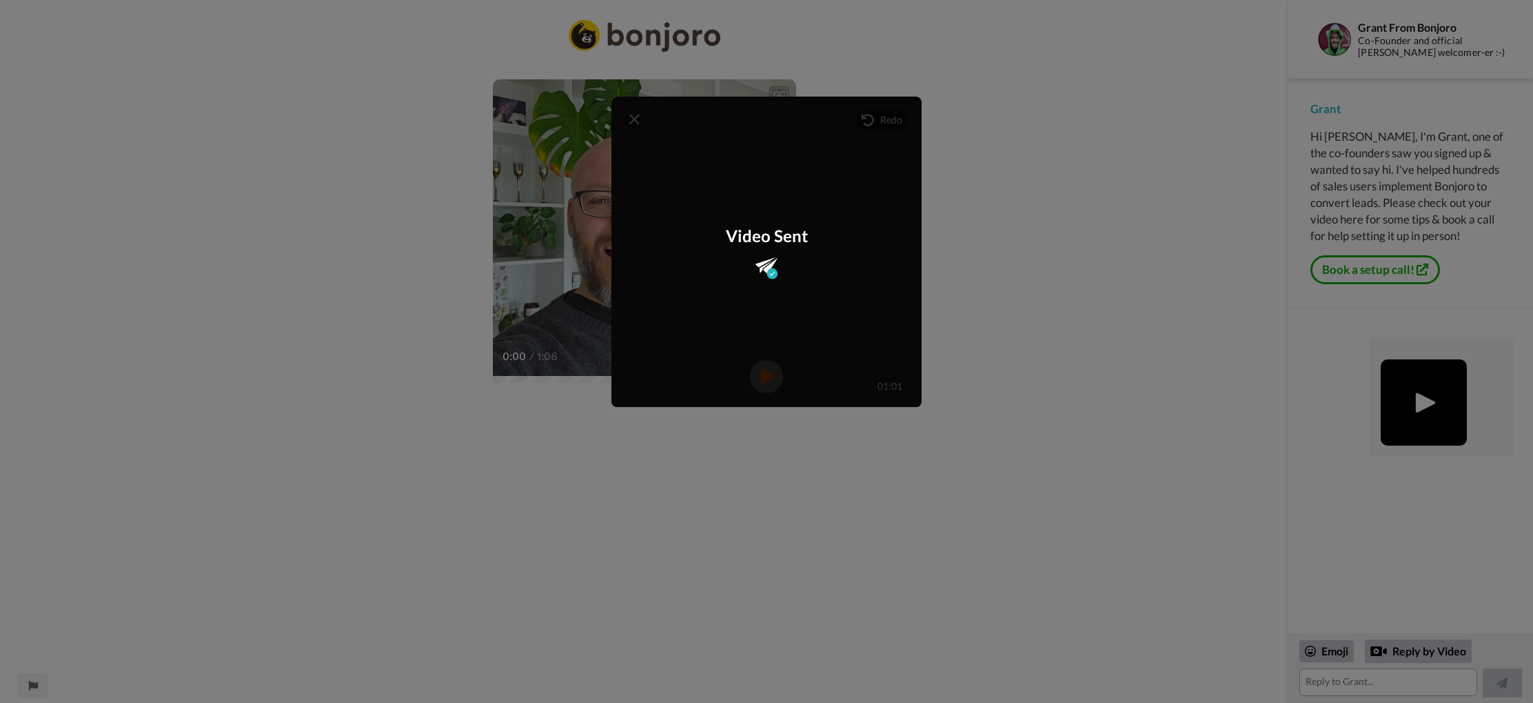
drag, startPoint x: 1123, startPoint y: 481, endPoint x: 1121, endPoint y: 472, distance: 9.2
click at [1123, 481] on div "Mirrored Redo 3 01:01 Video Sent" at bounding box center [766, 351] width 1533 height 703
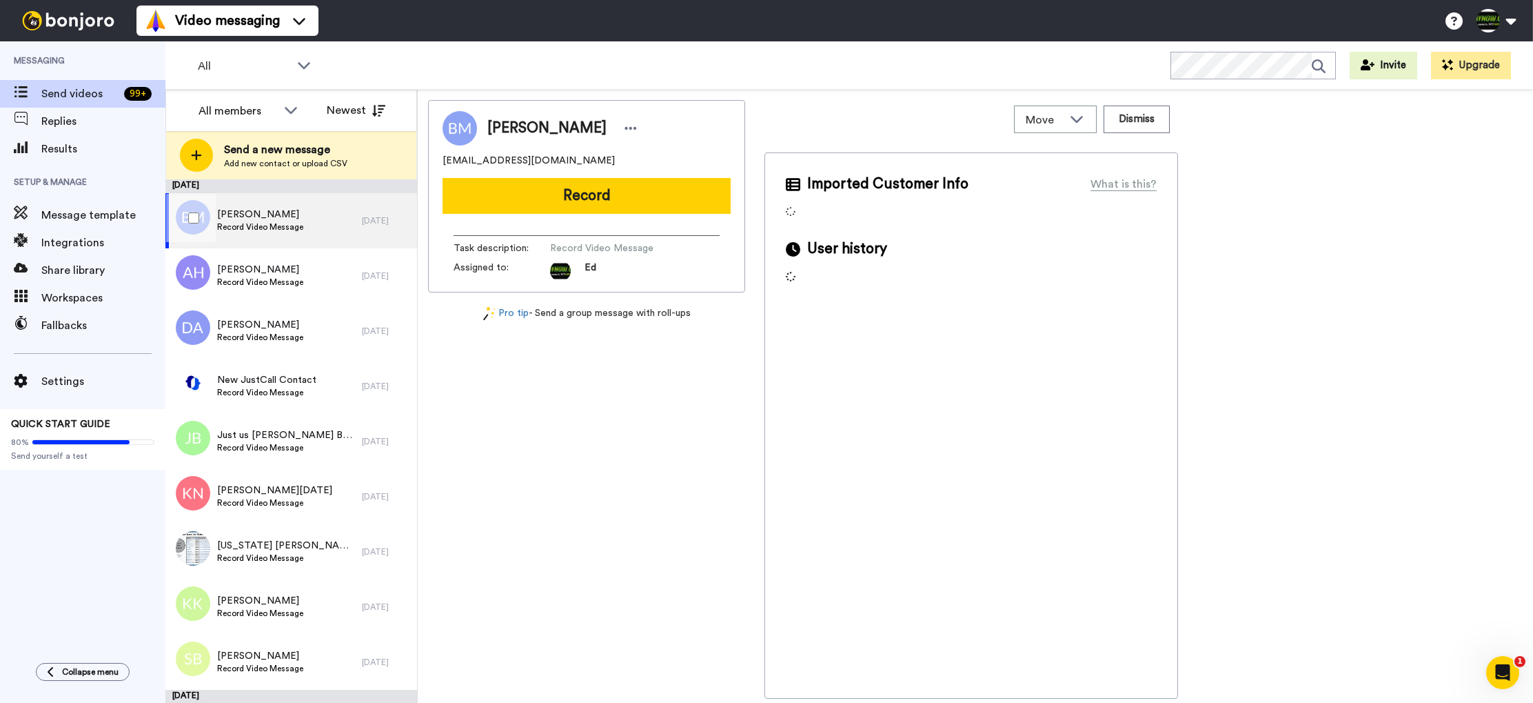
click at [312, 229] on div "[PERSON_NAME] Record Video Message" at bounding box center [263, 220] width 196 height 55
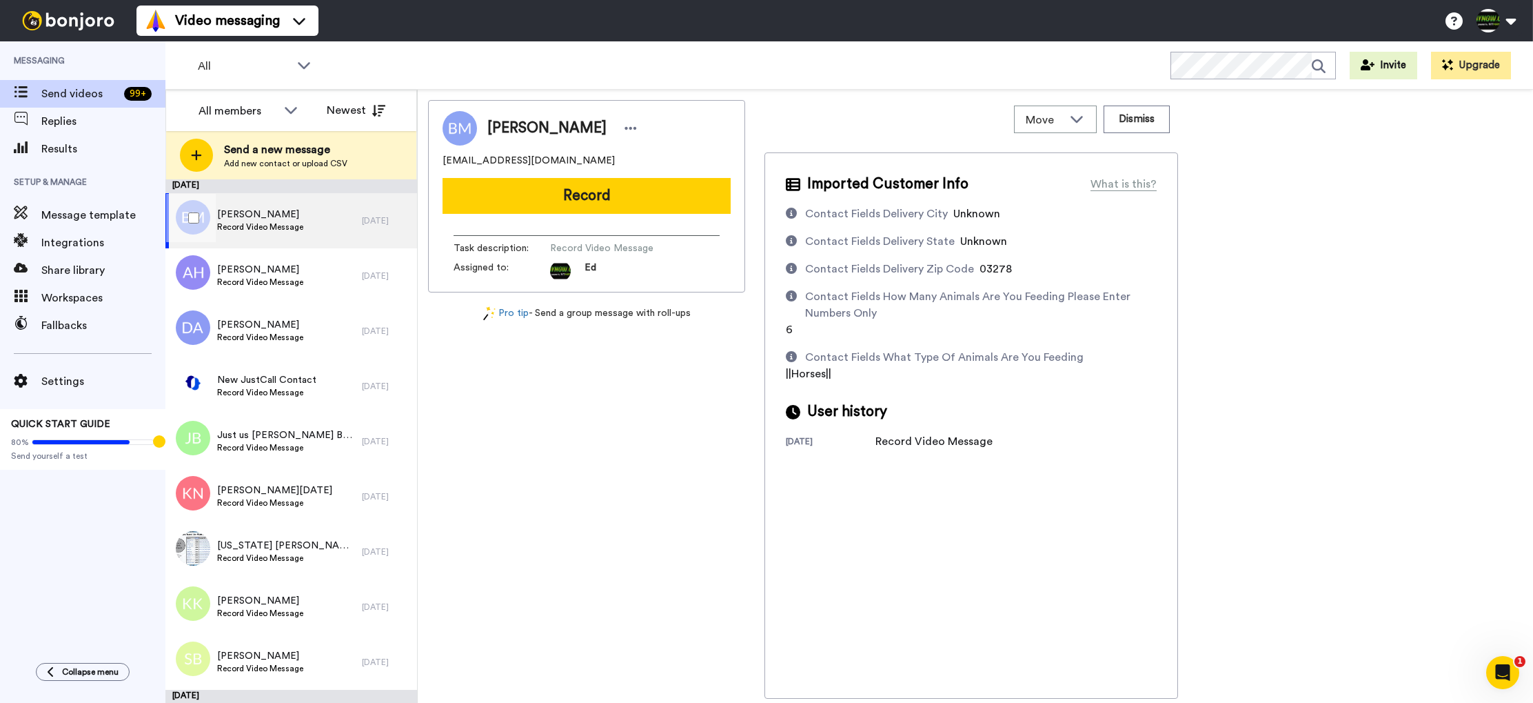
click at [312, 234] on div "[PERSON_NAME] Record Video Message" at bounding box center [263, 220] width 196 height 55
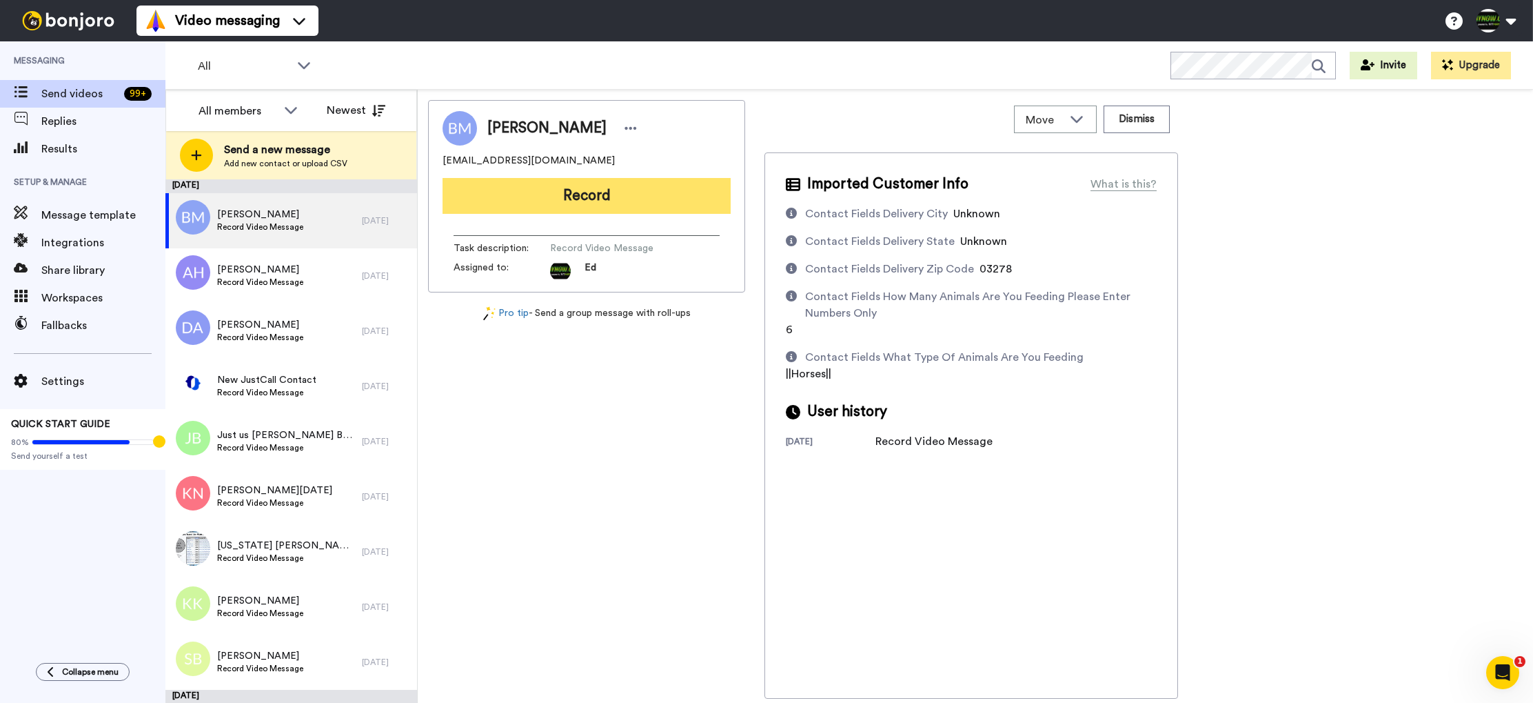
click at [590, 199] on button "Record" at bounding box center [587, 196] width 288 height 36
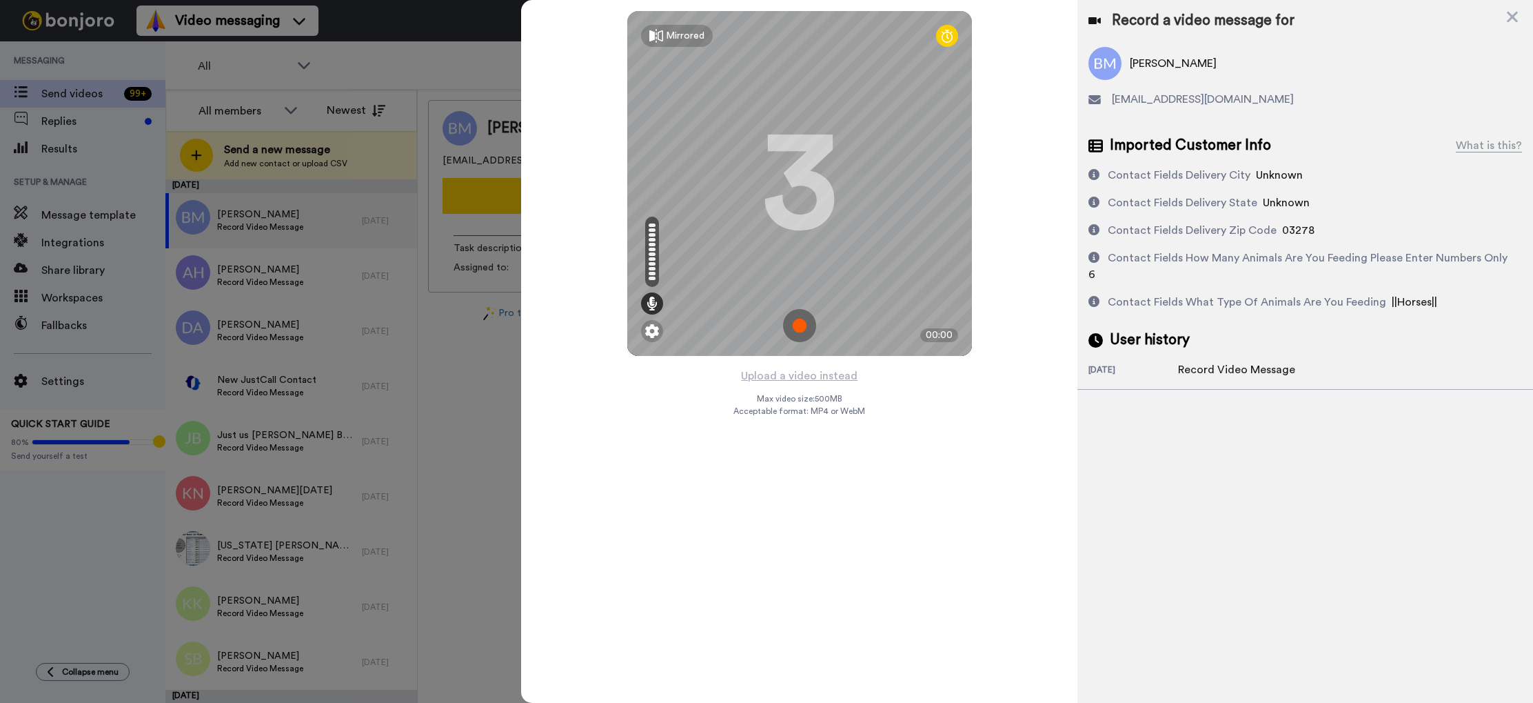
click at [802, 325] on img at bounding box center [799, 325] width 33 height 33
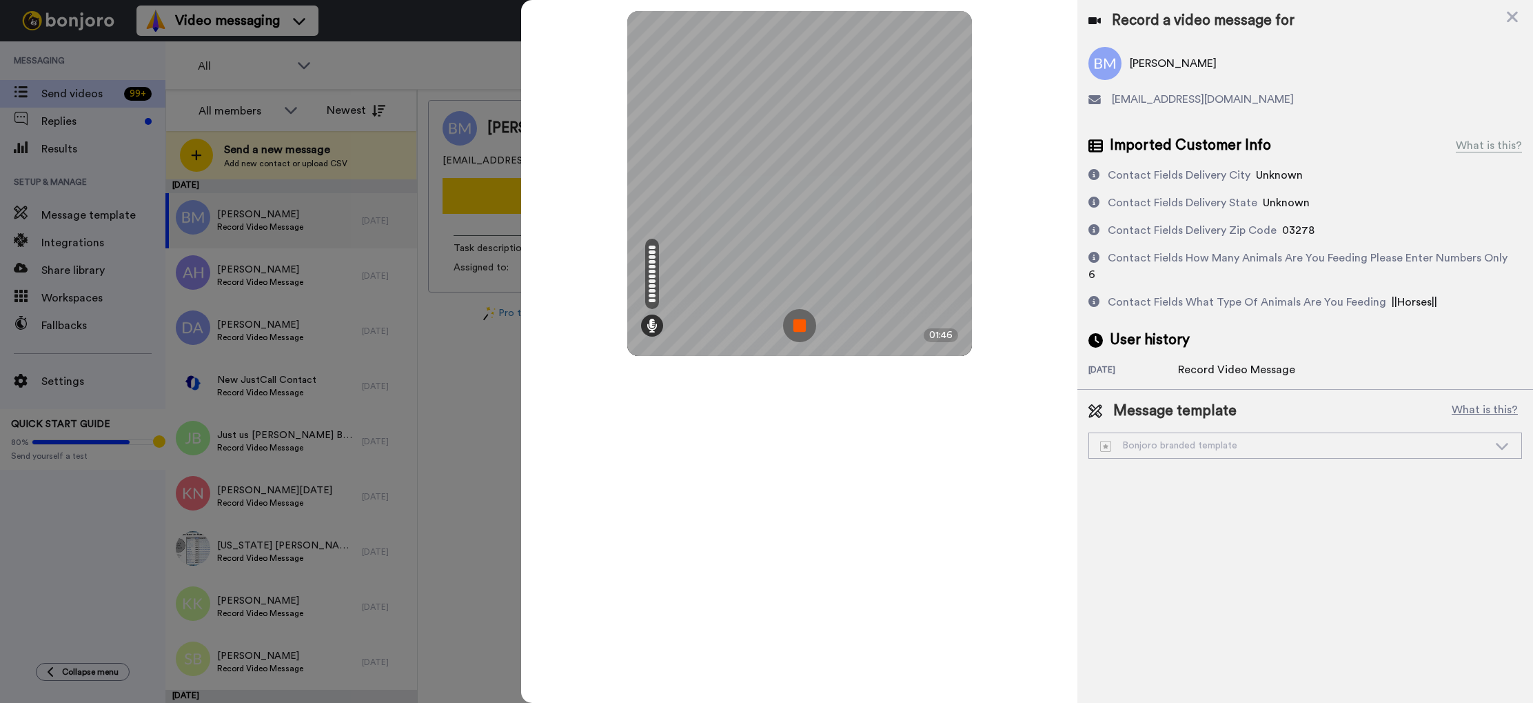
click at [805, 325] on img at bounding box center [799, 325] width 33 height 33
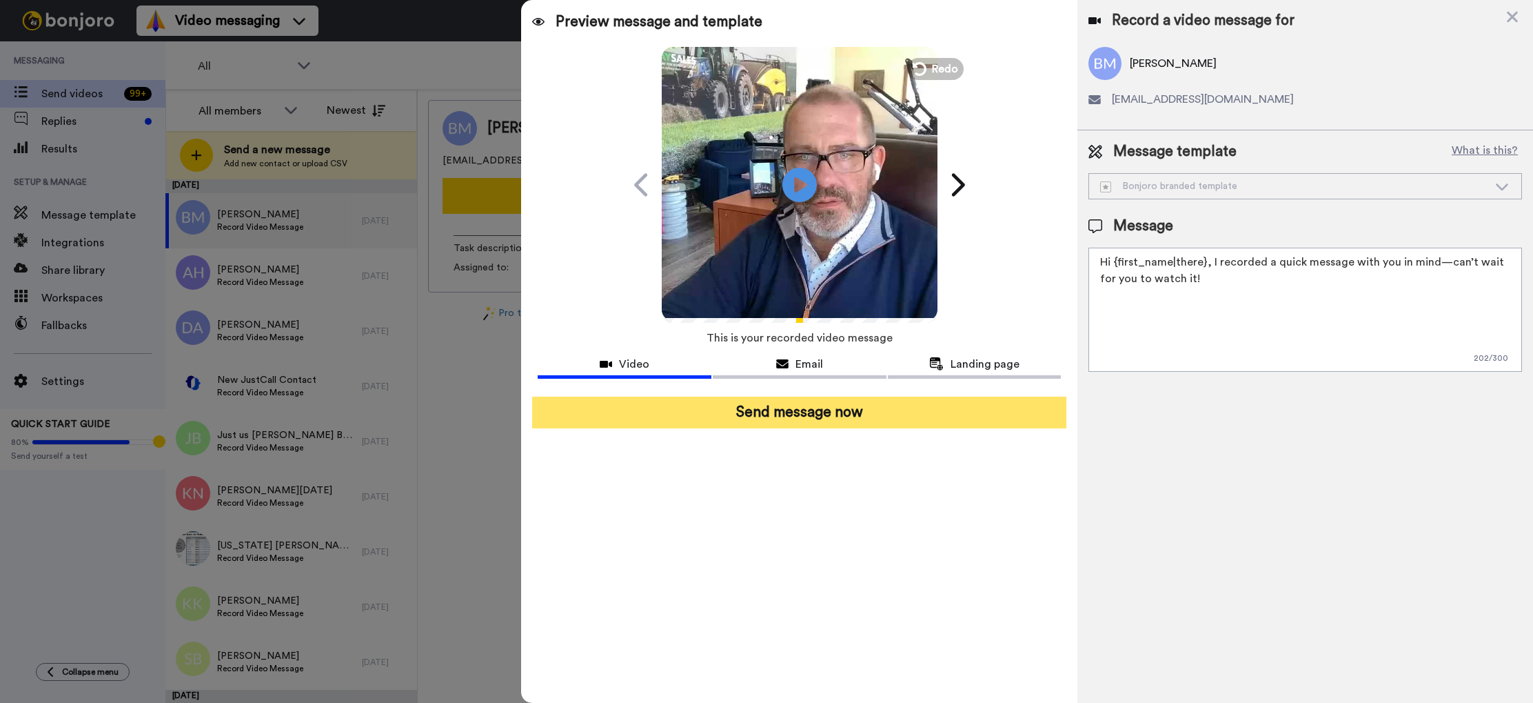
click at [853, 407] on button "Send message now" at bounding box center [799, 412] width 534 height 32
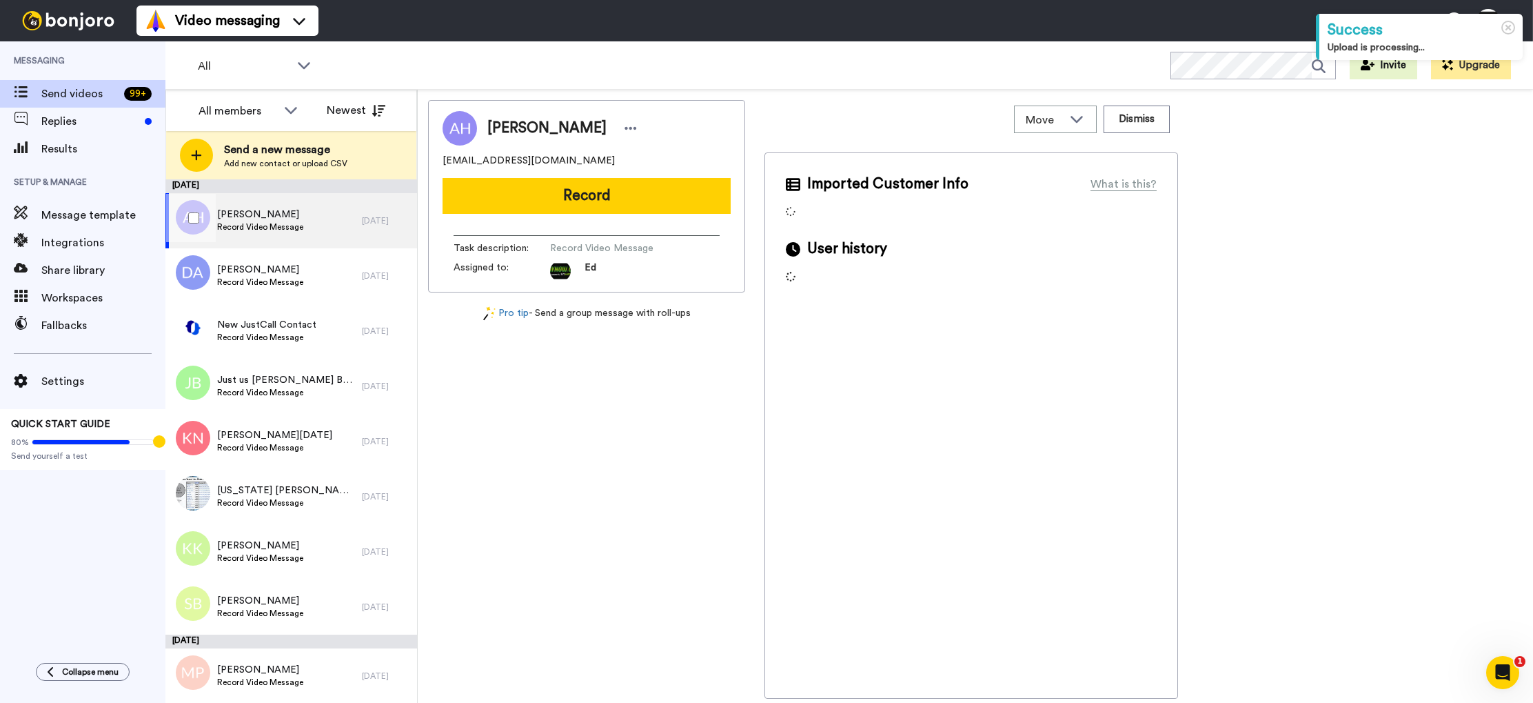
click at [321, 235] on div "[PERSON_NAME] Record Video Message" at bounding box center [263, 220] width 196 height 55
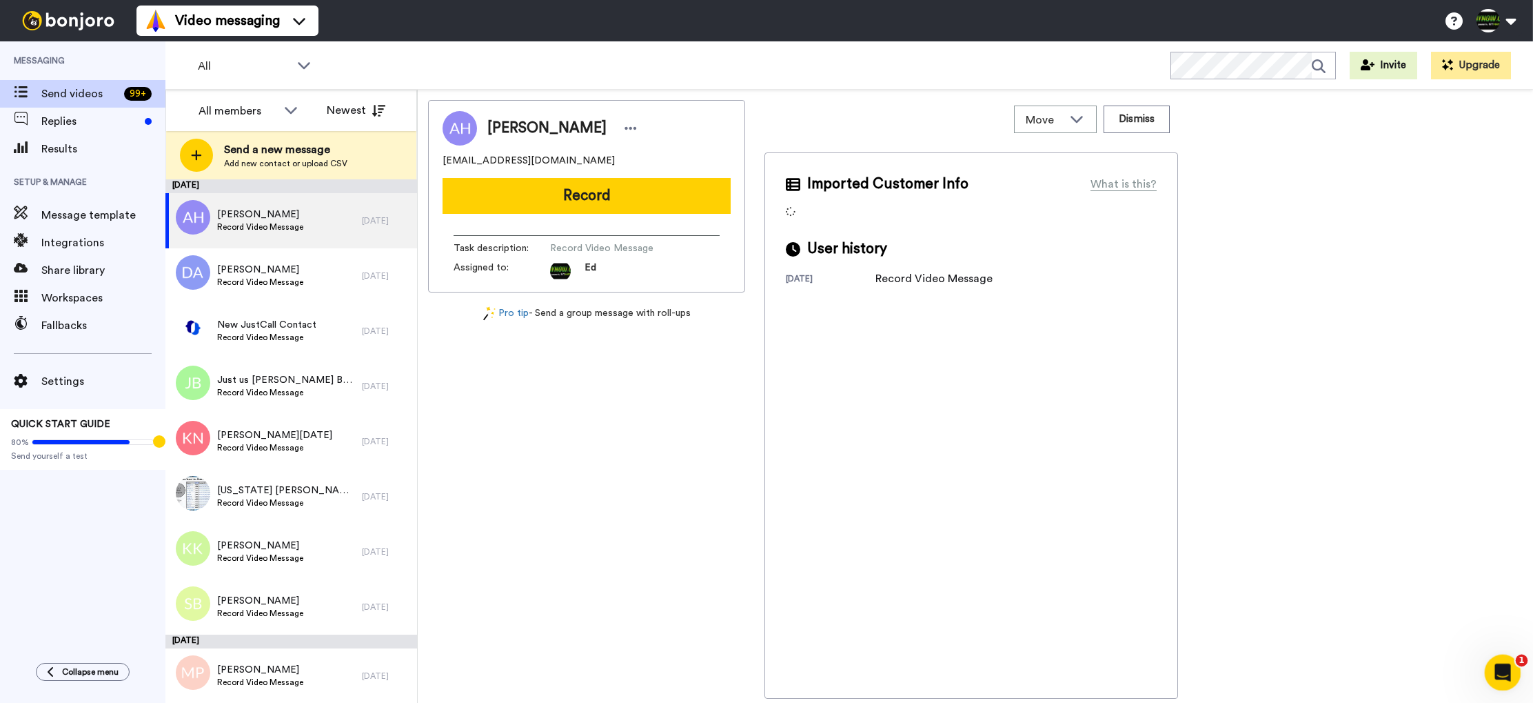
click at [1509, 676] on div "Open Intercom Messenger" at bounding box center [1501, 670] width 46 height 46
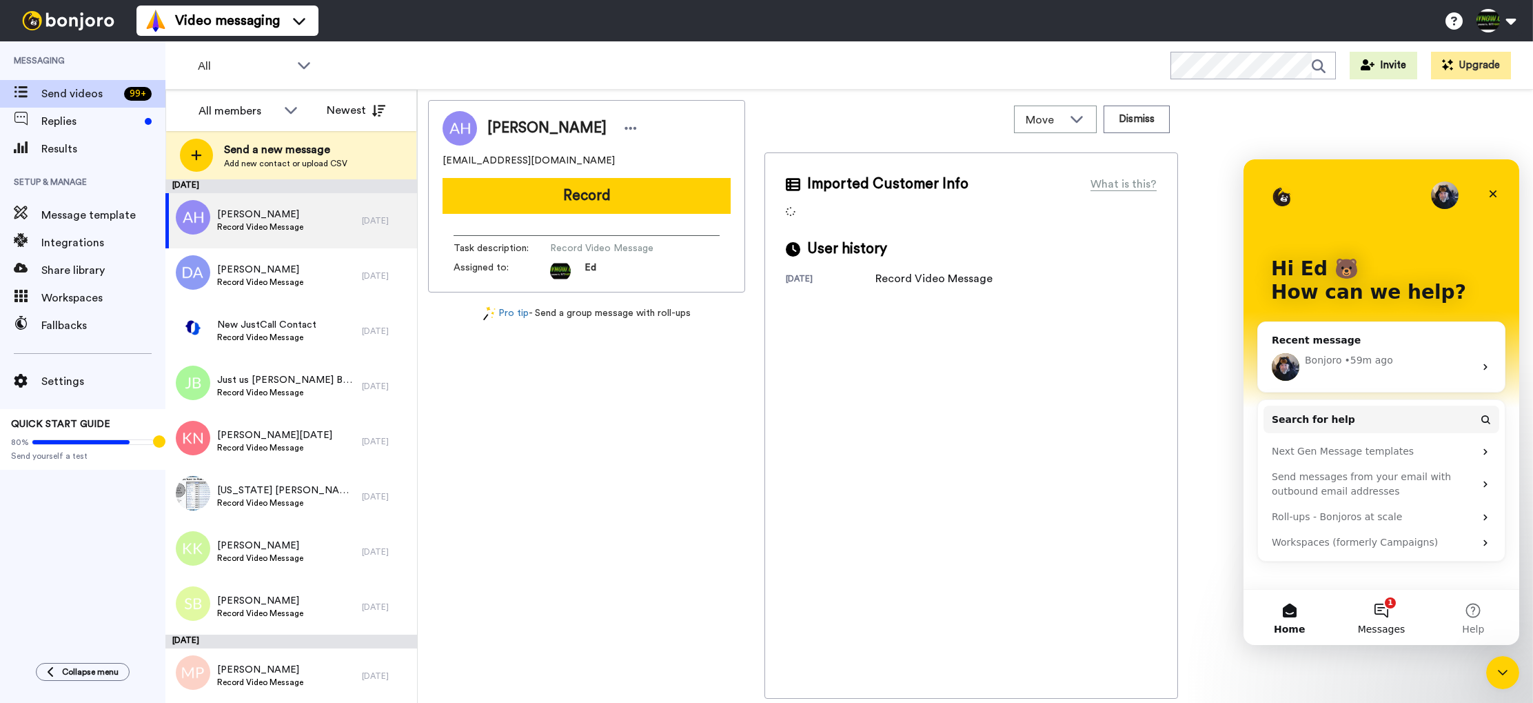
click at [1375, 610] on button "1 Messages" at bounding box center [1381, 616] width 92 height 55
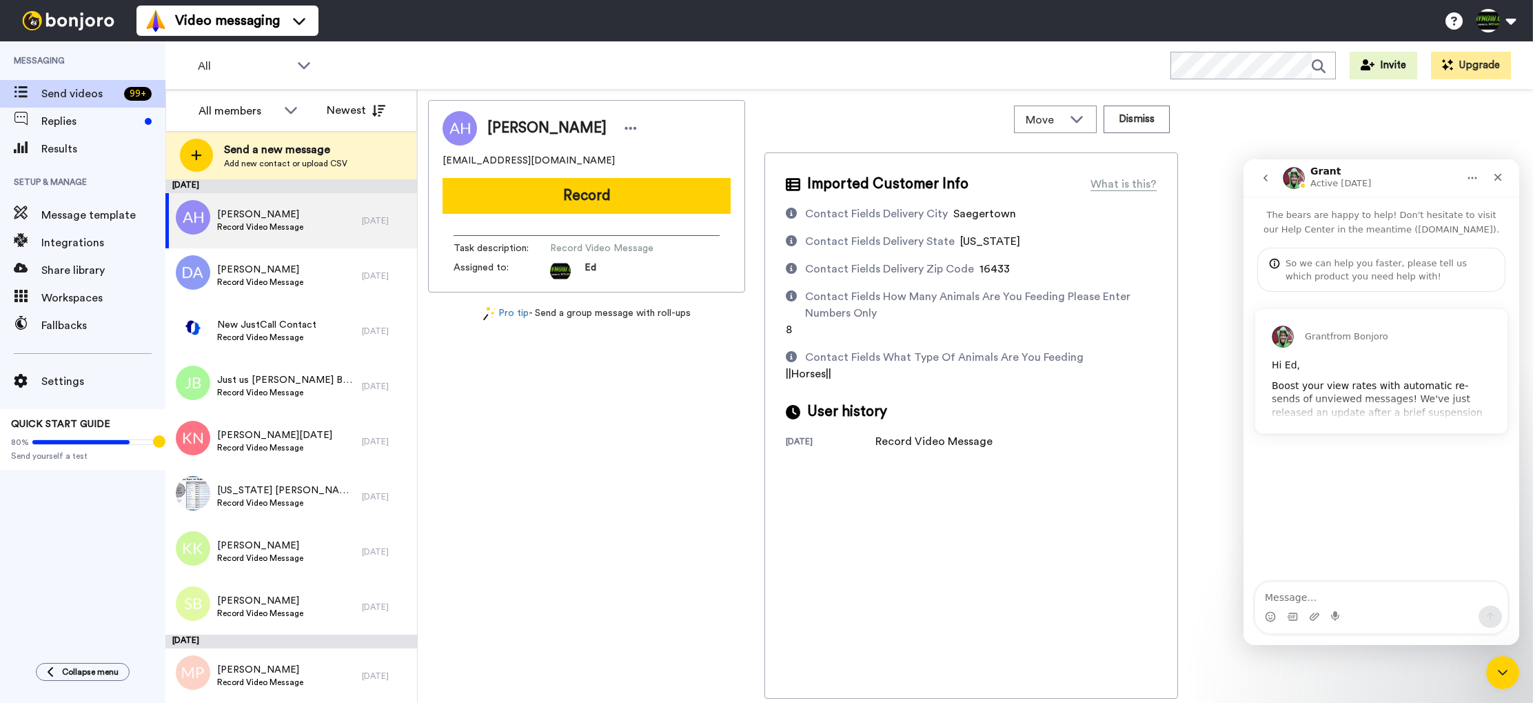
click at [1370, 404] on div "Grant from Bonjoro Hi Ed, Boost your view rates with automatic re-sends of unvi…" at bounding box center [1382, 371] width 252 height 124
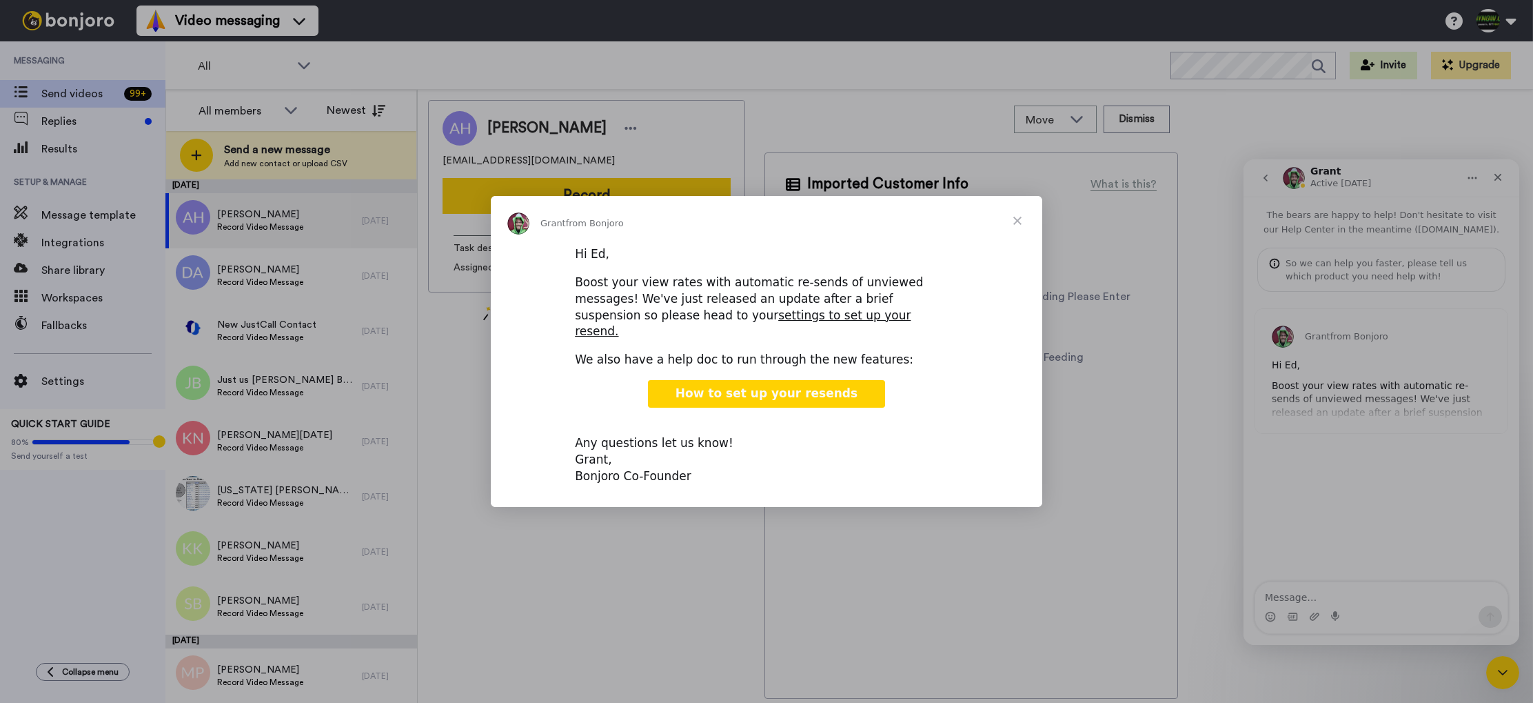
click at [1020, 230] on span "Close" at bounding box center [1018, 221] width 50 height 50
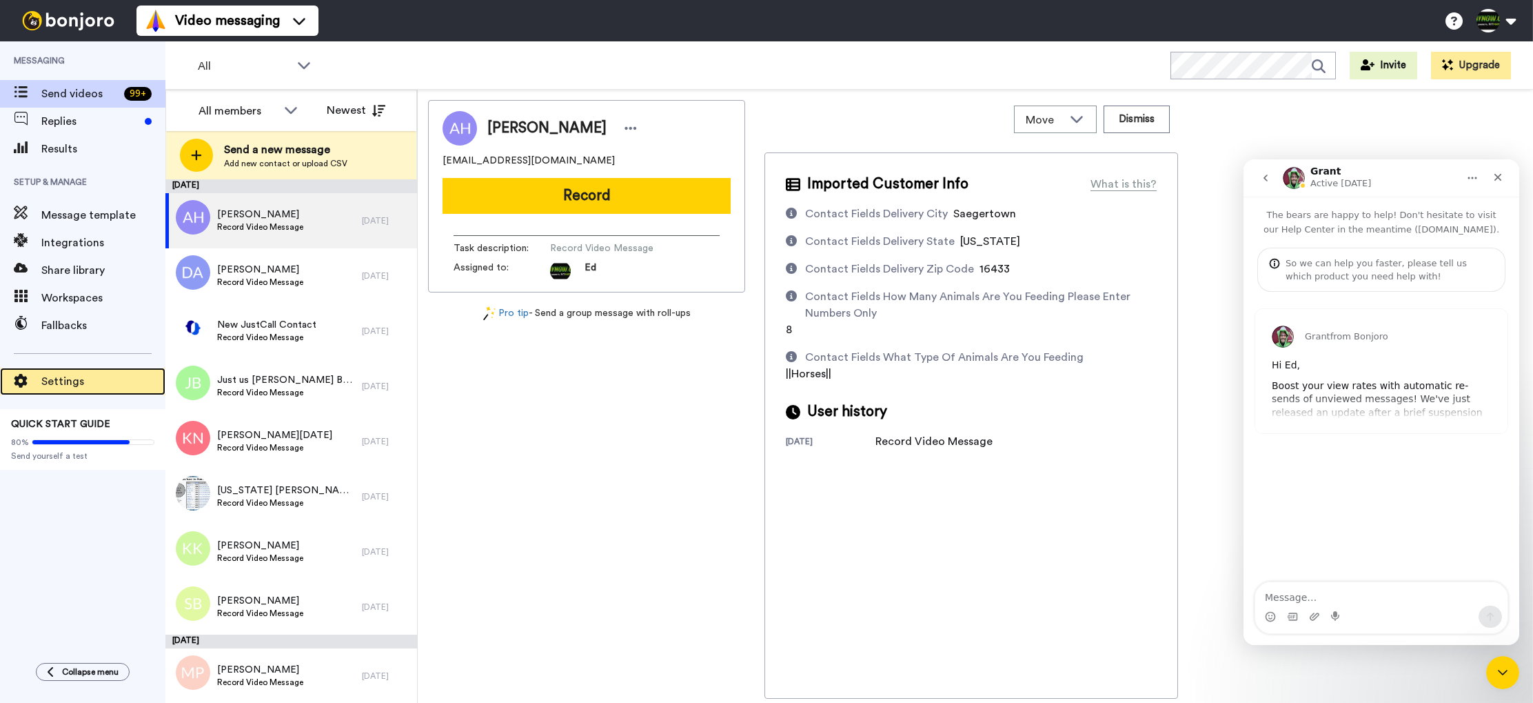
click at [70, 379] on span "Settings" at bounding box center [103, 381] width 124 height 17
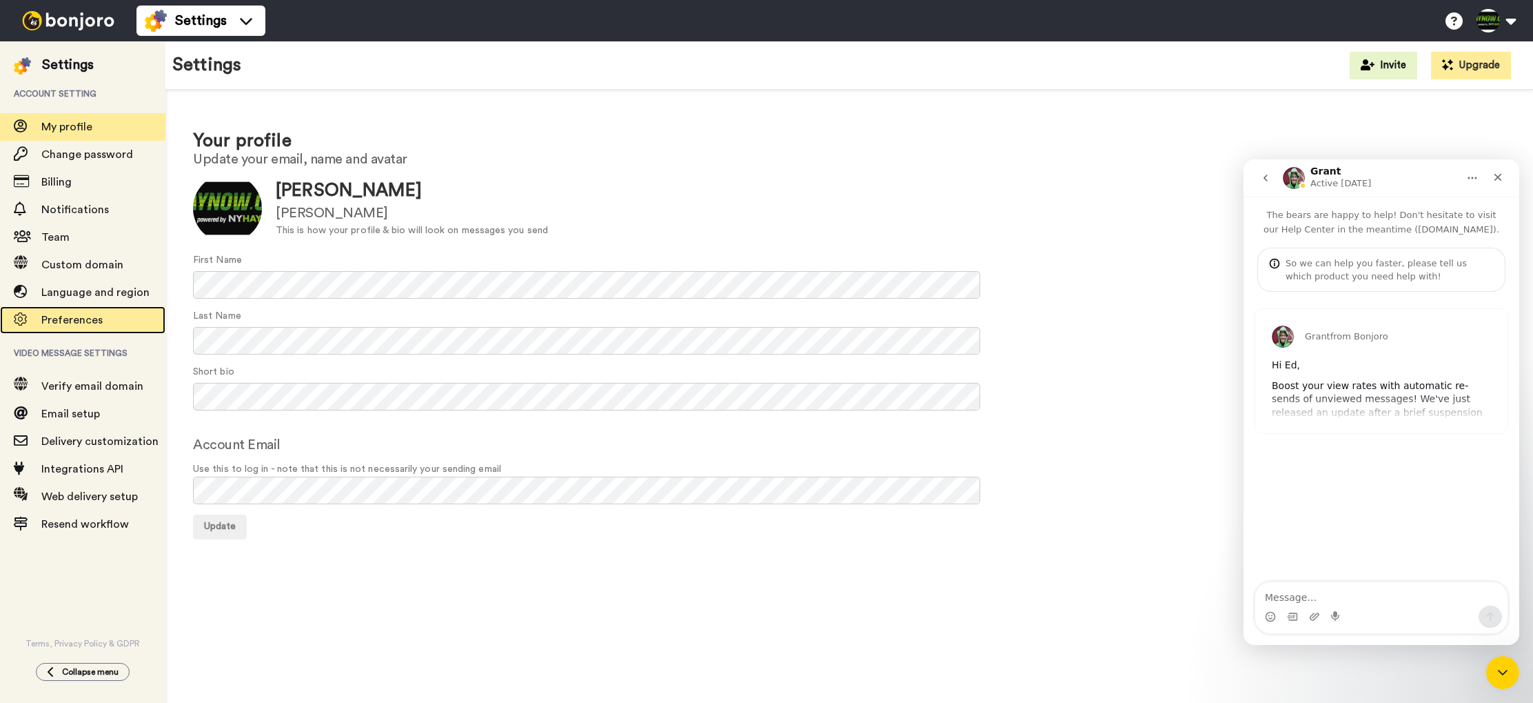
click at [84, 325] on span "Preferences" at bounding box center [71, 319] width 61 height 11
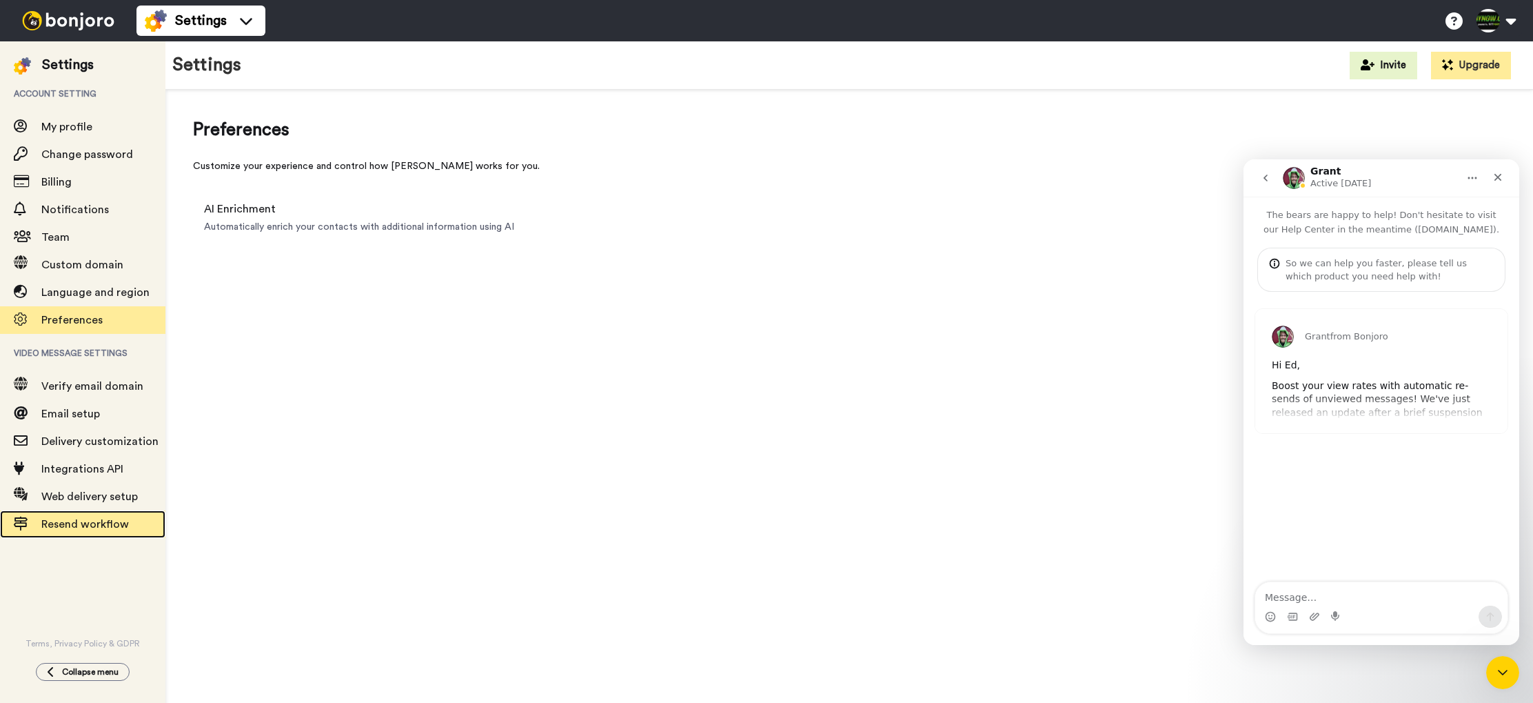
click at [114, 521] on span "Resend workflow" at bounding box center [85, 523] width 88 height 11
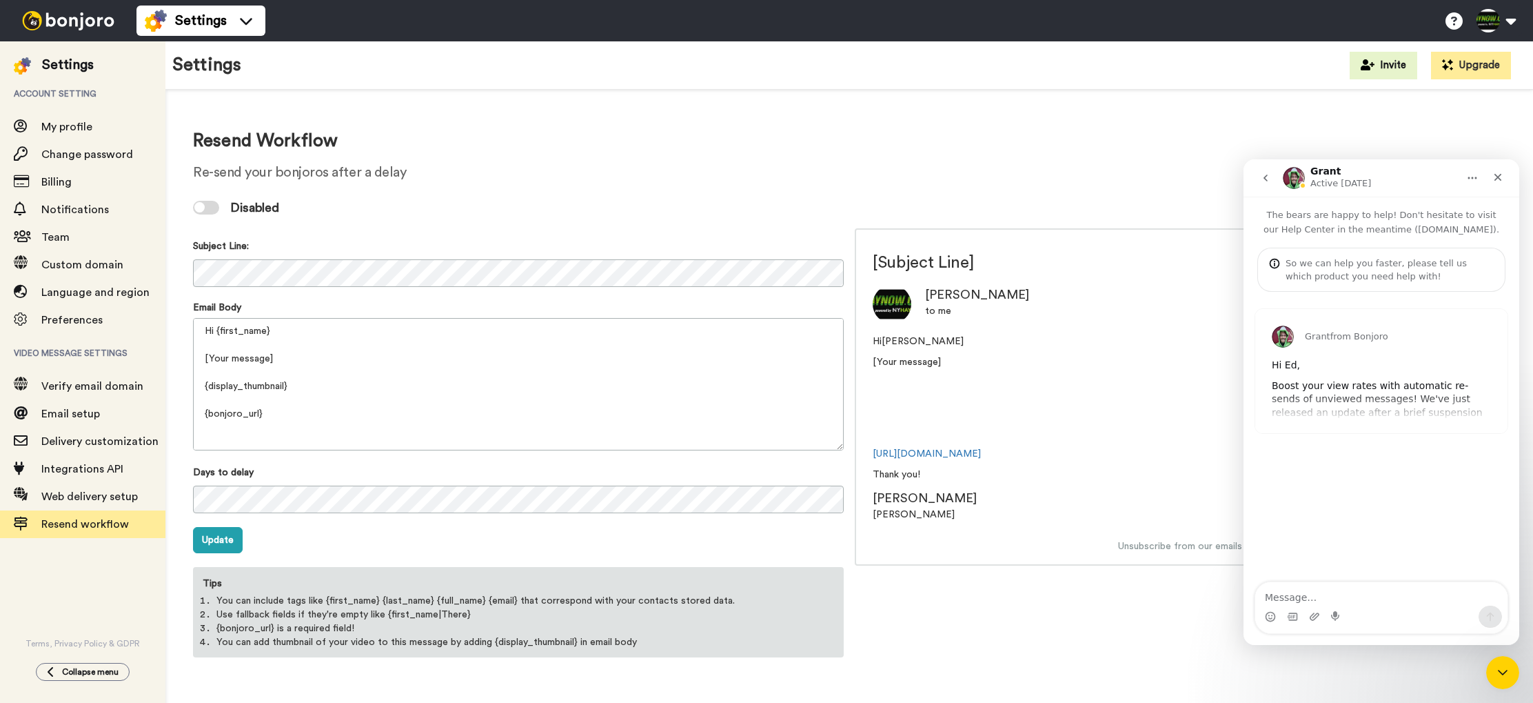
click at [213, 208] on div at bounding box center [206, 208] width 26 height 14
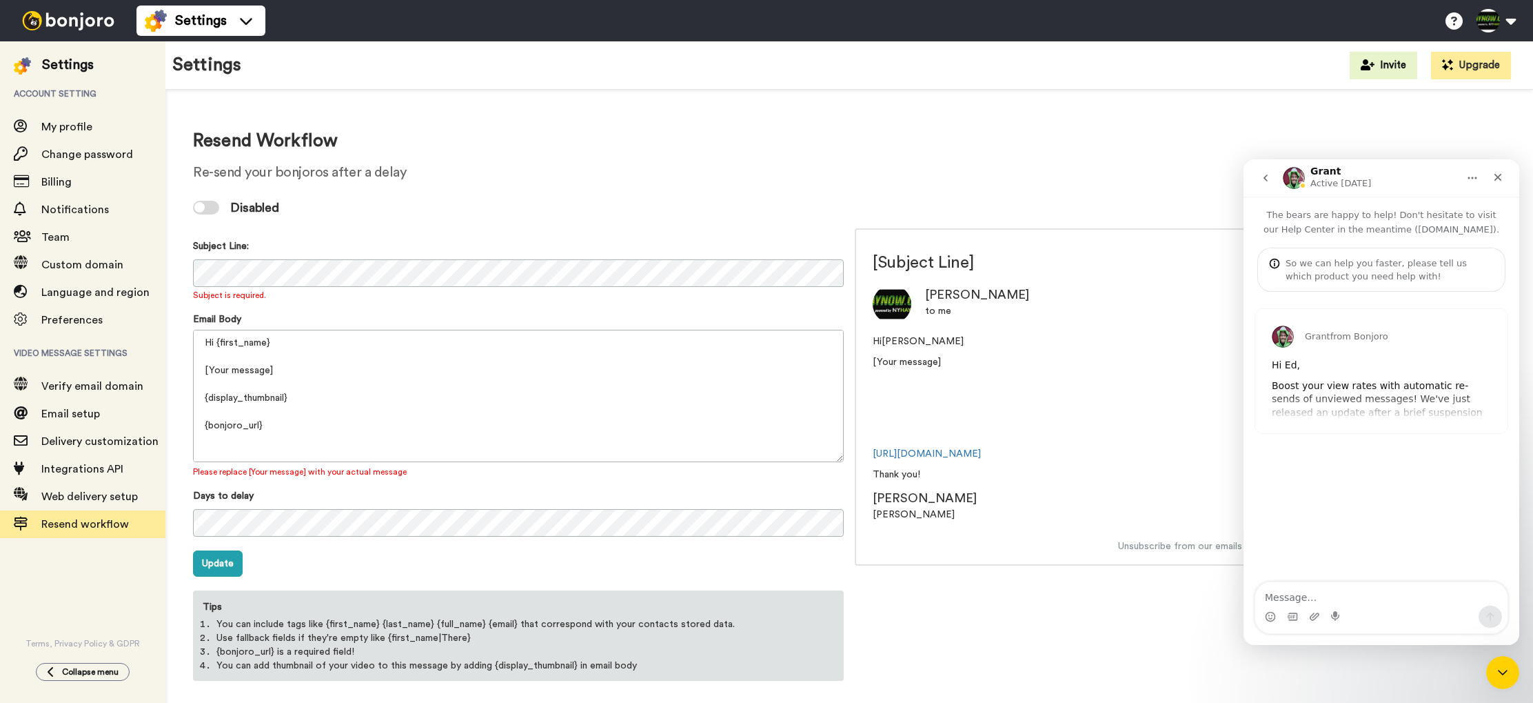
click at [206, 208] on div at bounding box center [206, 208] width 26 height 14
click at [199, 208] on div at bounding box center [199, 207] width 10 height 10
click at [261, 201] on span "Disabled" at bounding box center [254, 207] width 49 height 19
click at [301, 200] on div "Disabled" at bounding box center [849, 207] width 1313 height 41
click at [236, 211] on span "Disabled" at bounding box center [254, 207] width 49 height 19
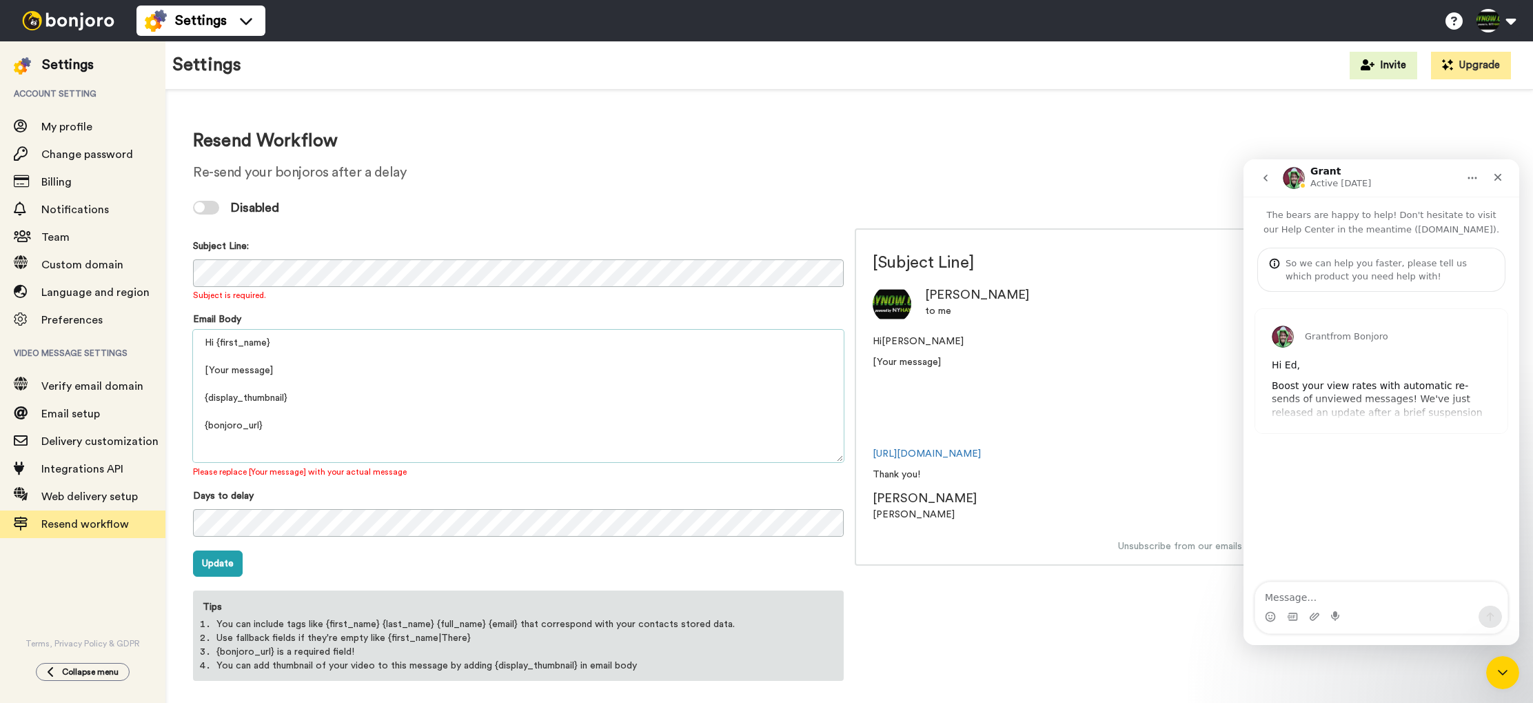
click at [276, 427] on textarea "Hi {first_name} [Your message] {display_thumbnail} {bonjoro_url} Thank you! {pr…" at bounding box center [518, 396] width 651 height 132
click at [295, 397] on textarea "Hi {first_name} [Your message] {display_thumbnail} {bonjoro_url} Thank you! {pr…" at bounding box center [518, 396] width 651 height 132
click at [288, 372] on textarea "Hi {first_name} [Your message] {display_thumbnail} {bonjoro_url} Thank you! {pr…" at bounding box center [518, 396] width 651 height 132
click at [285, 344] on textarea "Hi {first_name} [Your message] {display_thumbnail} {bonjoro_url} Thank you! {pr…" at bounding box center [518, 396] width 651 height 132
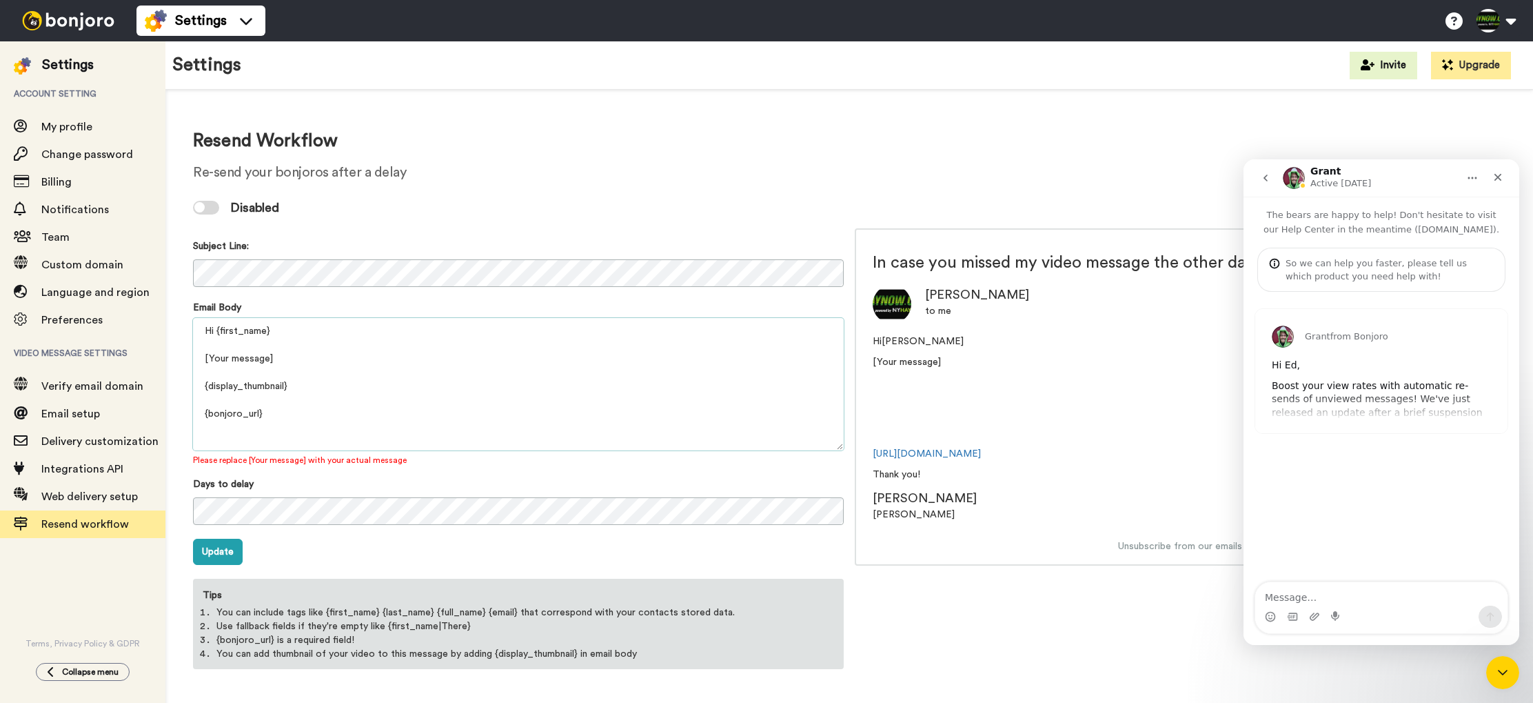
drag, startPoint x: 271, startPoint y: 357, endPoint x: 196, endPoint y: 359, distance: 74.5
click at [196, 359] on textarea "Hi {first_name} [Your message] {display_thumbnail} {bonjoro_url} Thank you! {pr…" at bounding box center [518, 384] width 651 height 132
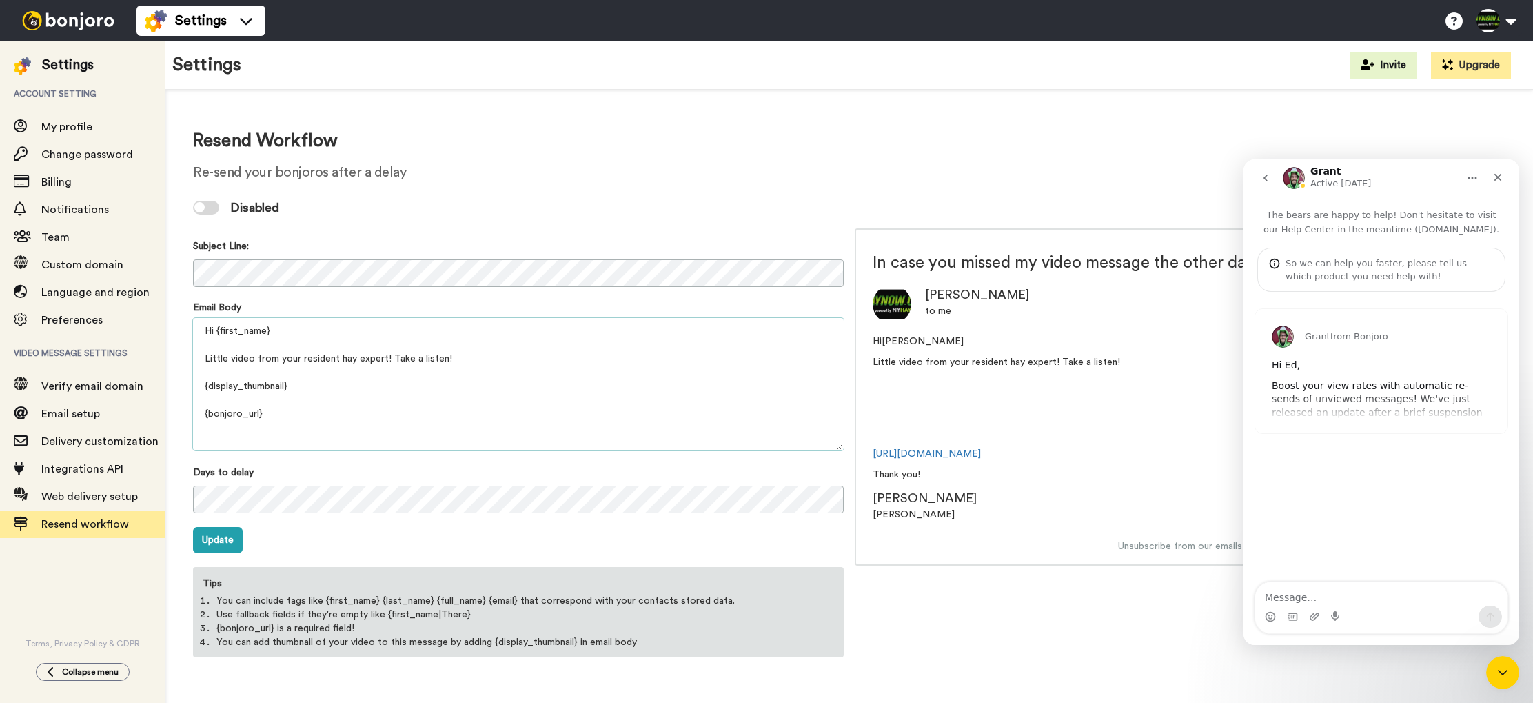
scroll to position [46, 0]
type textarea "Hi {first_name} Little video from your resident hay expert! Take a listen! {dis…"
click at [217, 537] on button "Update" at bounding box center [218, 540] width 50 height 26
click at [214, 208] on div at bounding box center [206, 208] width 26 height 14
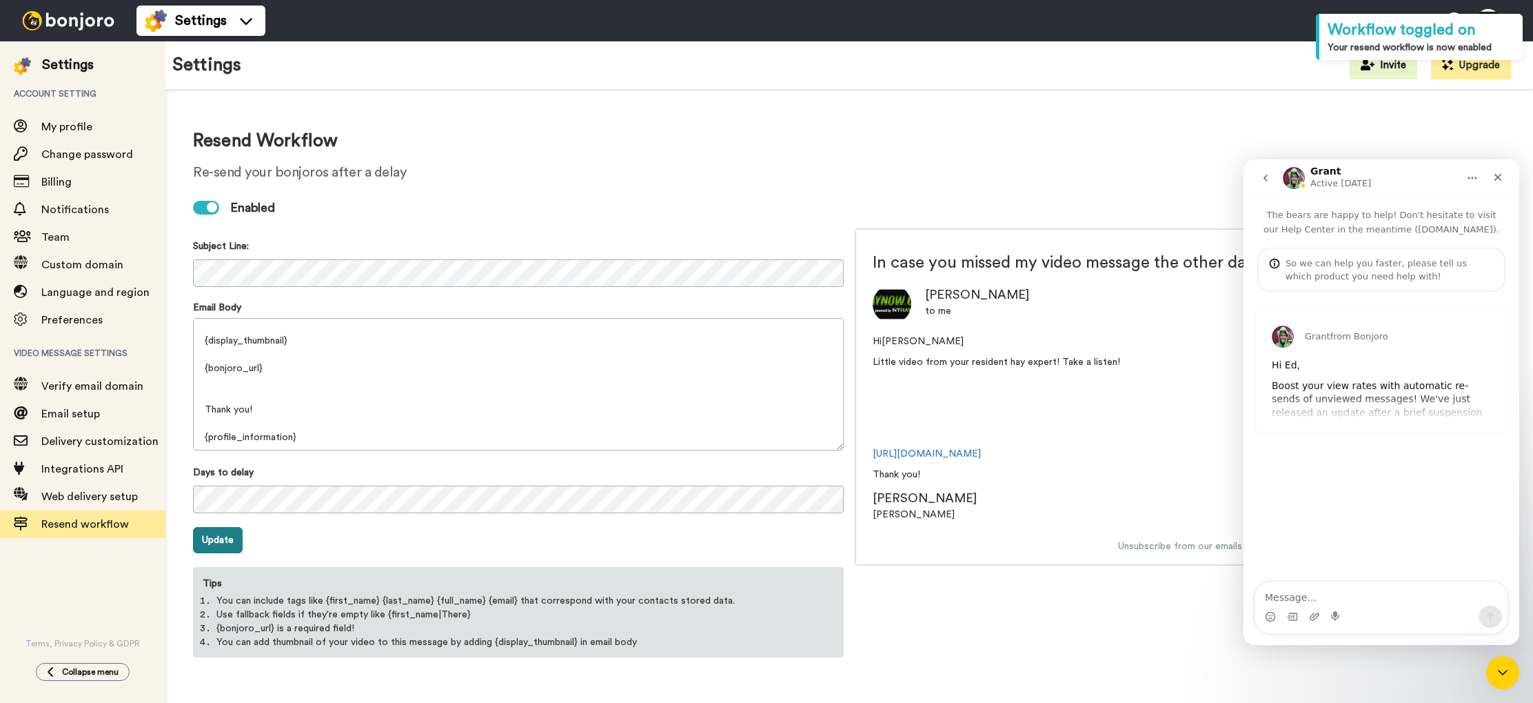
click at [221, 540] on button "Update" at bounding box center [218, 540] width 50 height 26
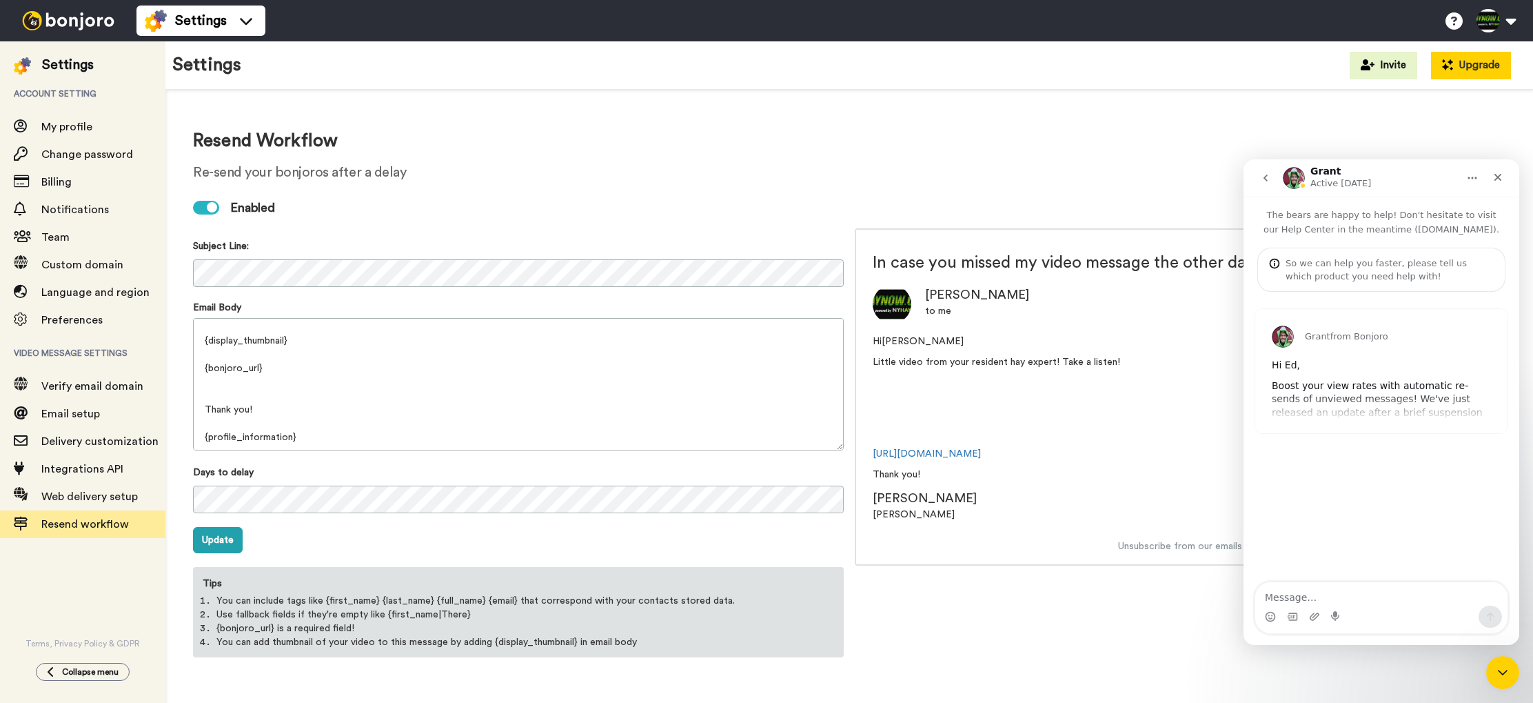
click at [1453, 65] on icon at bounding box center [1447, 64] width 11 height 11
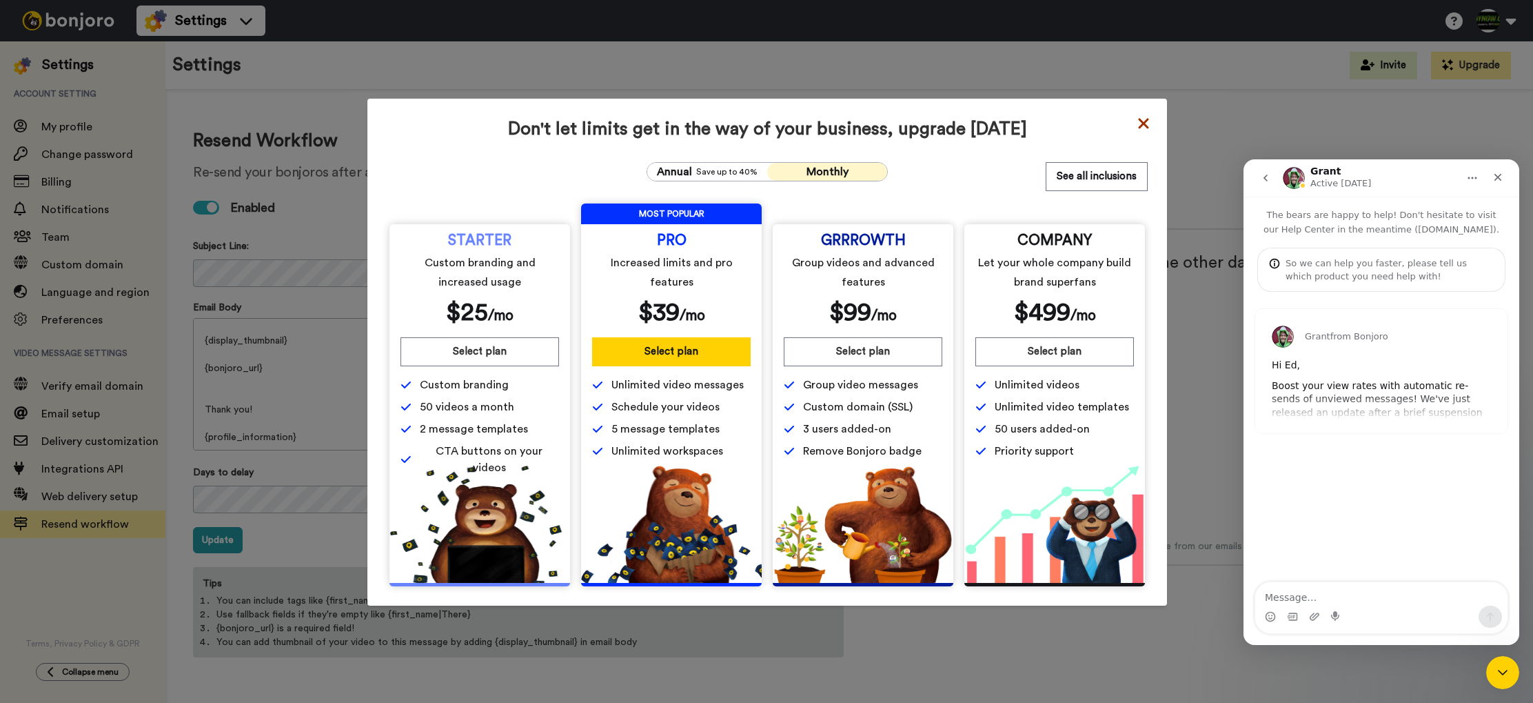
click at [1147, 122] on icon at bounding box center [1144, 123] width 14 height 17
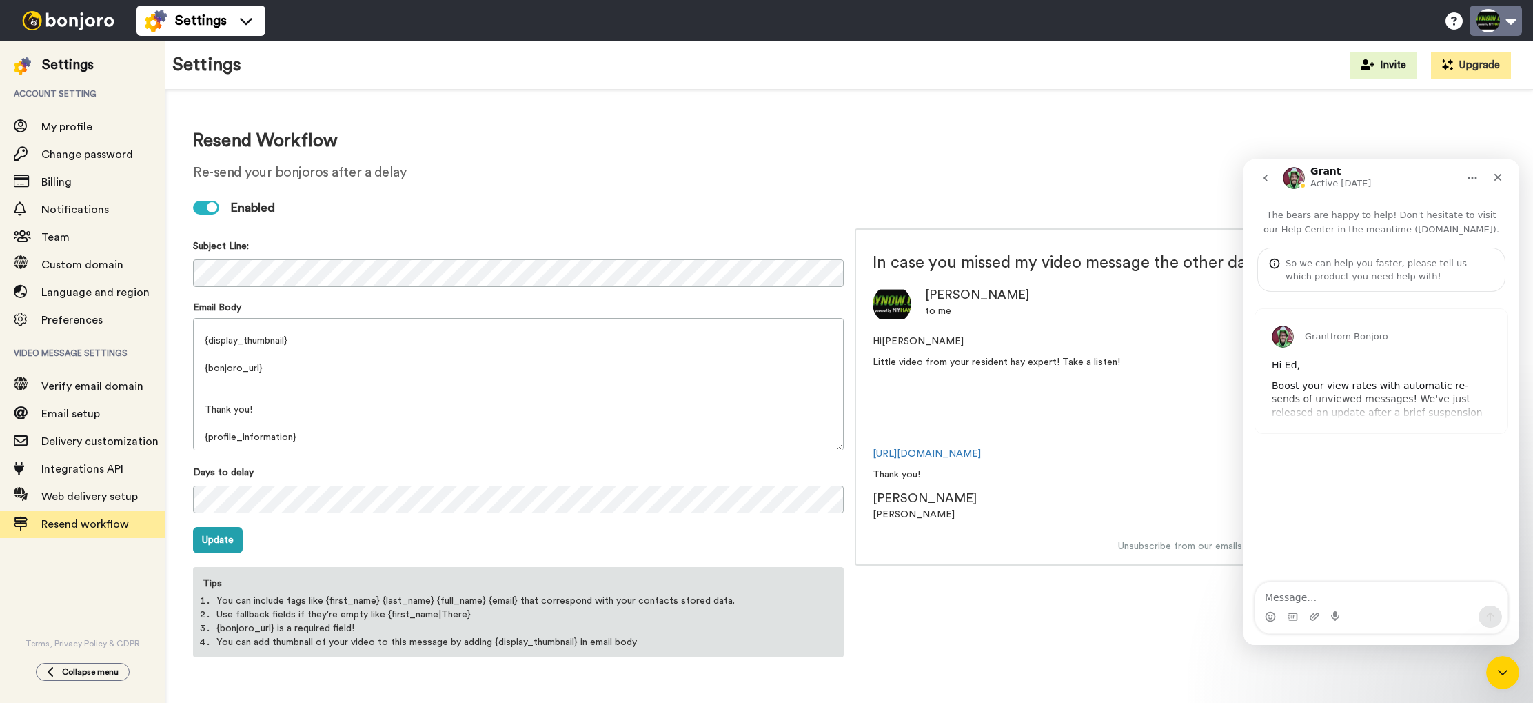
click at [1496, 25] on button at bounding box center [1496, 21] width 52 height 30
click at [1449, 66] on span "My Profile" at bounding box center [1438, 63] width 51 height 17
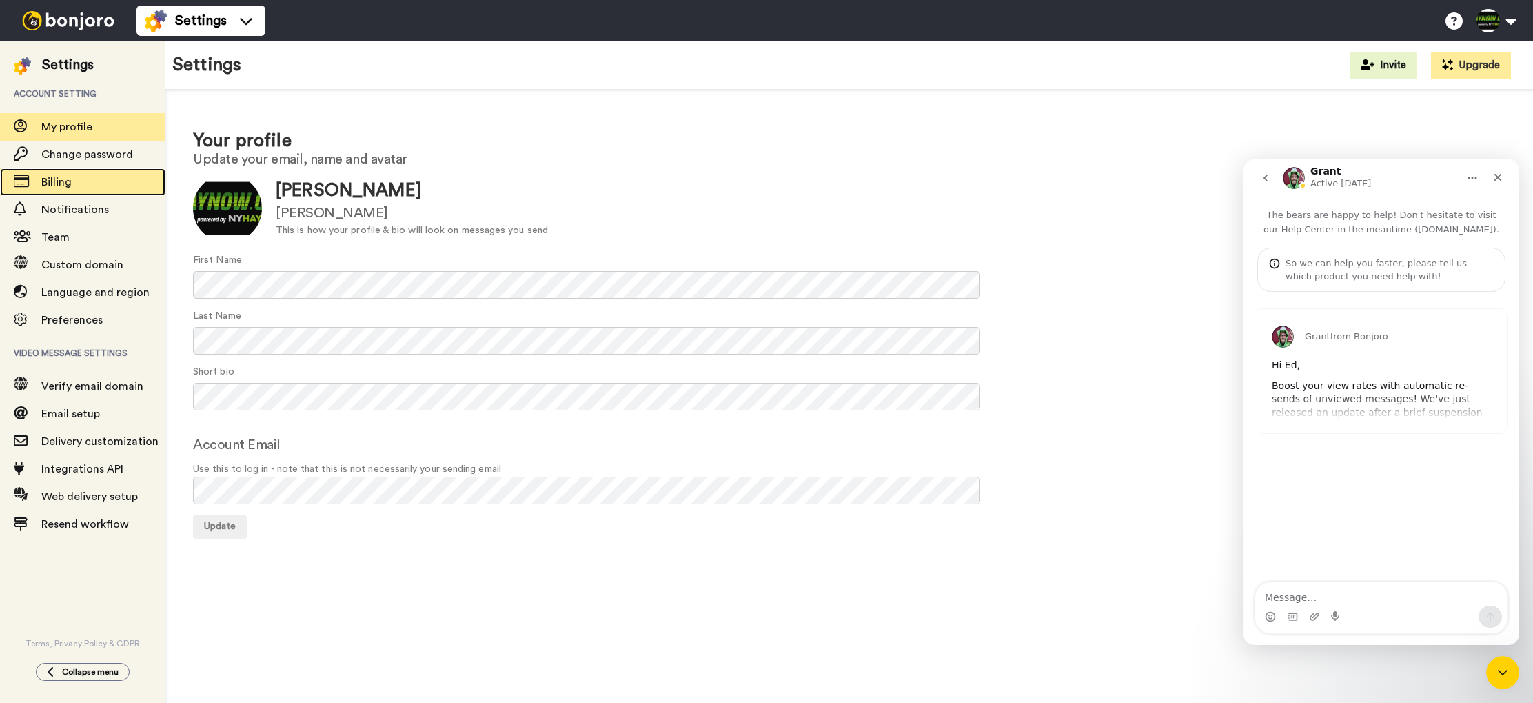
click at [54, 179] on span "Billing" at bounding box center [56, 182] width 30 height 11
click at [68, 182] on span "Billing" at bounding box center [56, 182] width 30 height 11
click at [1501, 178] on icon "Close" at bounding box center [1498, 177] width 11 height 11
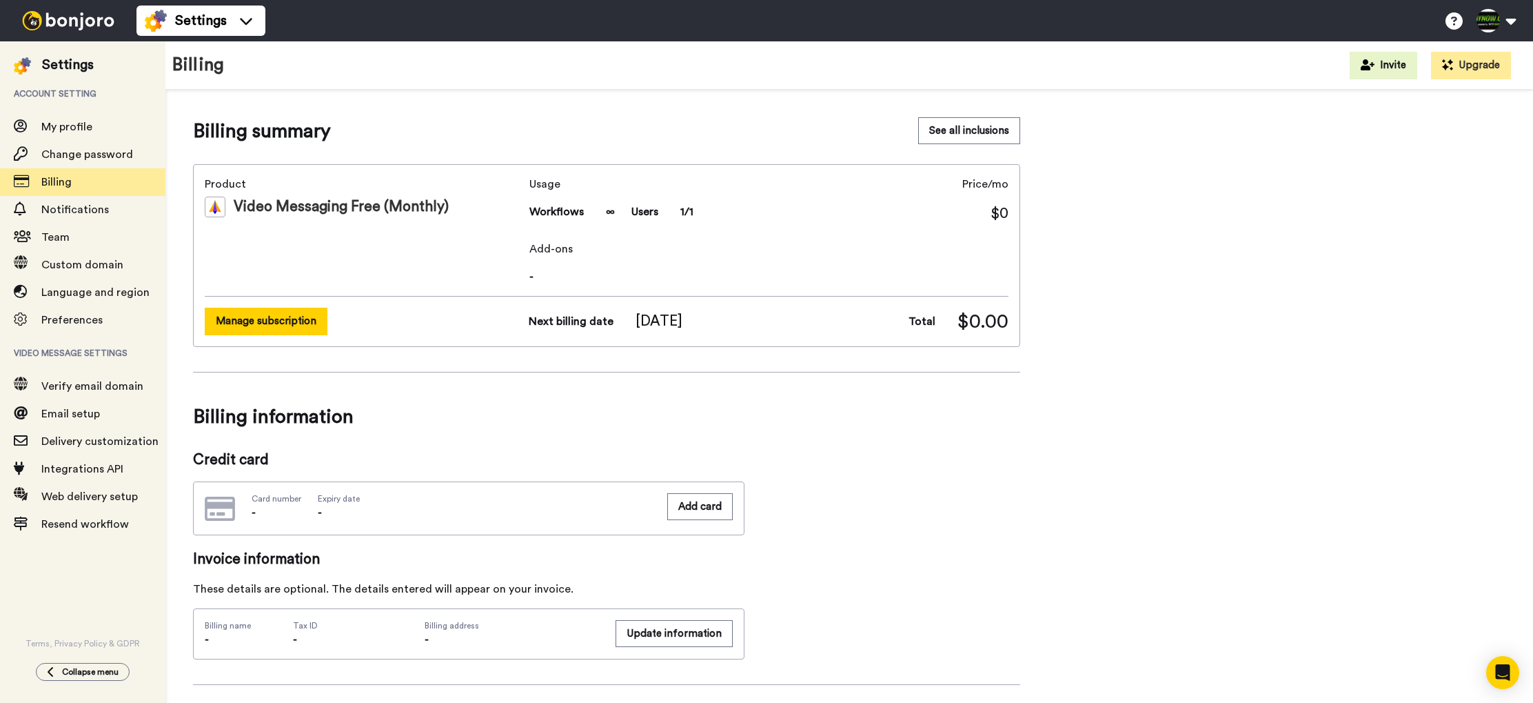
click at [303, 324] on button "Manage subscription" at bounding box center [266, 321] width 123 height 27
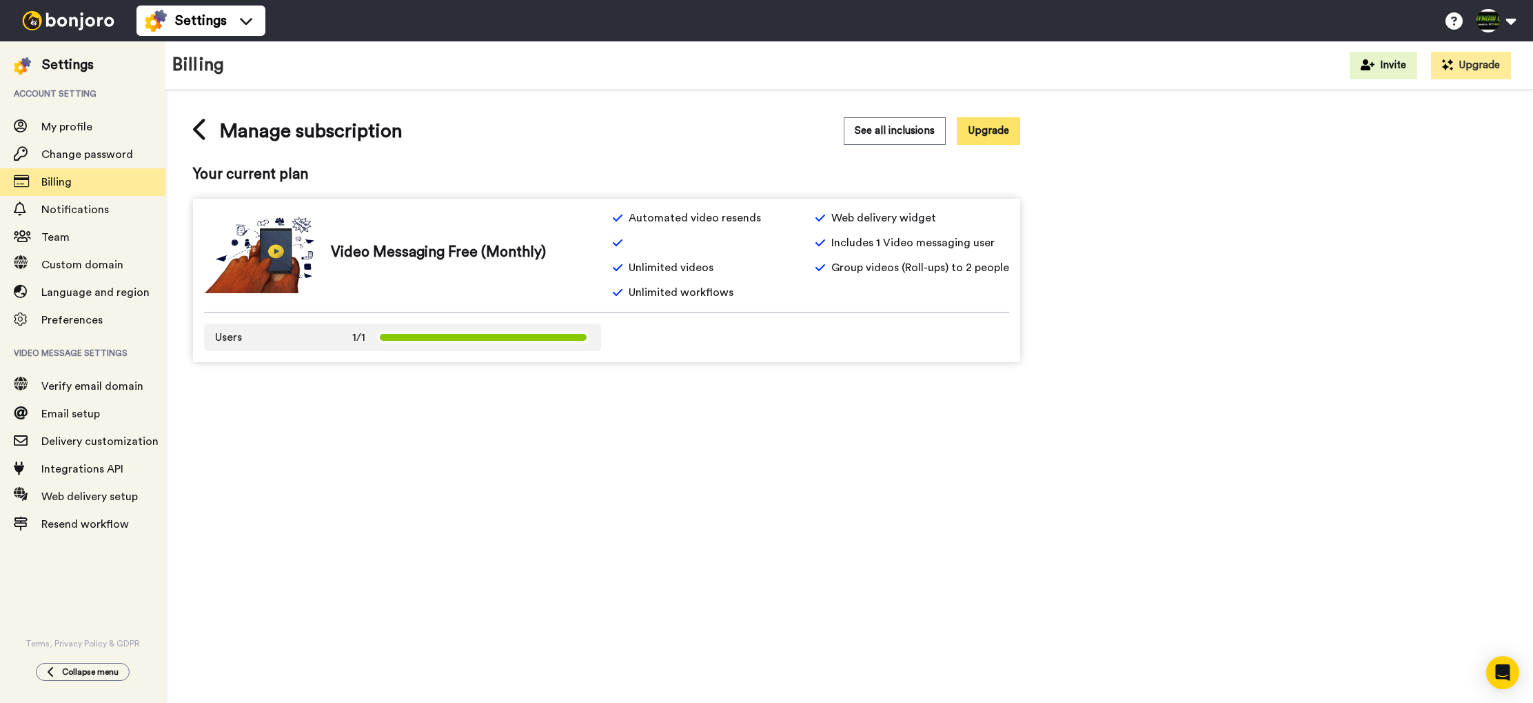
click at [988, 137] on button "Upgrade" at bounding box center [988, 130] width 63 height 27
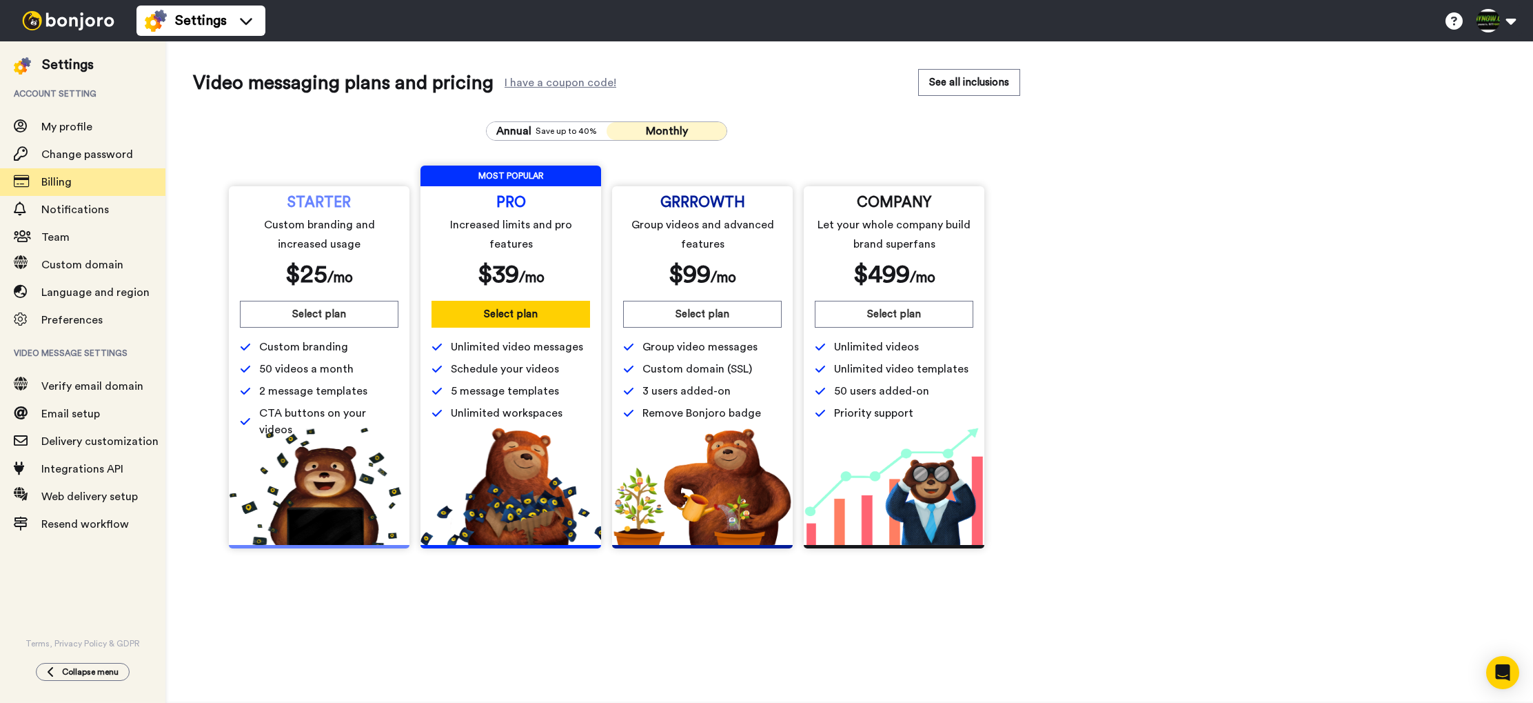
click at [663, 130] on span "Monthly" at bounding box center [667, 130] width 42 height 11
click at [570, 131] on span "Save up to 40%" at bounding box center [566, 130] width 61 height 11
click at [661, 134] on span "Monthly" at bounding box center [667, 130] width 42 height 11
click at [538, 134] on span "Save up to 40%" at bounding box center [566, 130] width 61 height 11
click at [627, 135] on button "Monthly" at bounding box center [667, 131] width 120 height 18
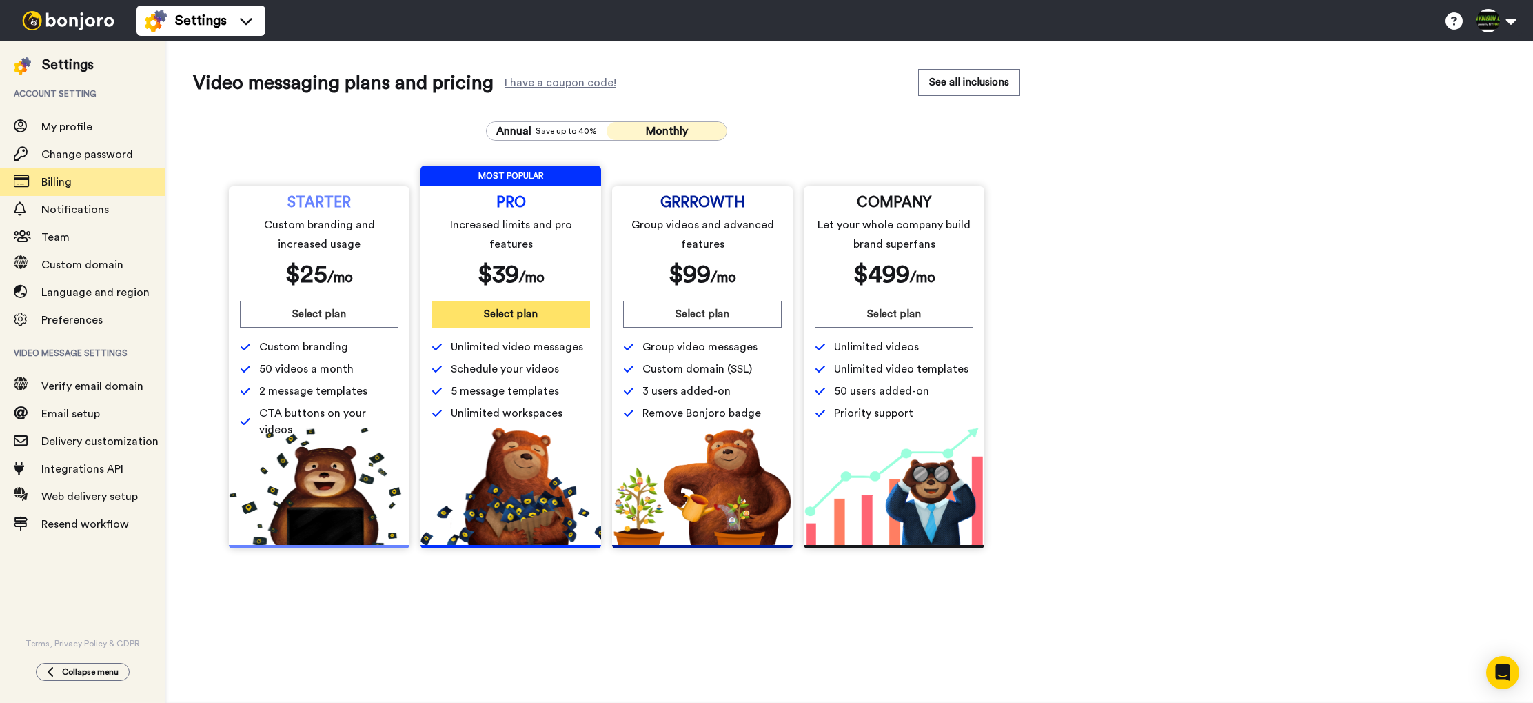
click at [518, 317] on button "Select plan" at bounding box center [511, 314] width 159 height 27
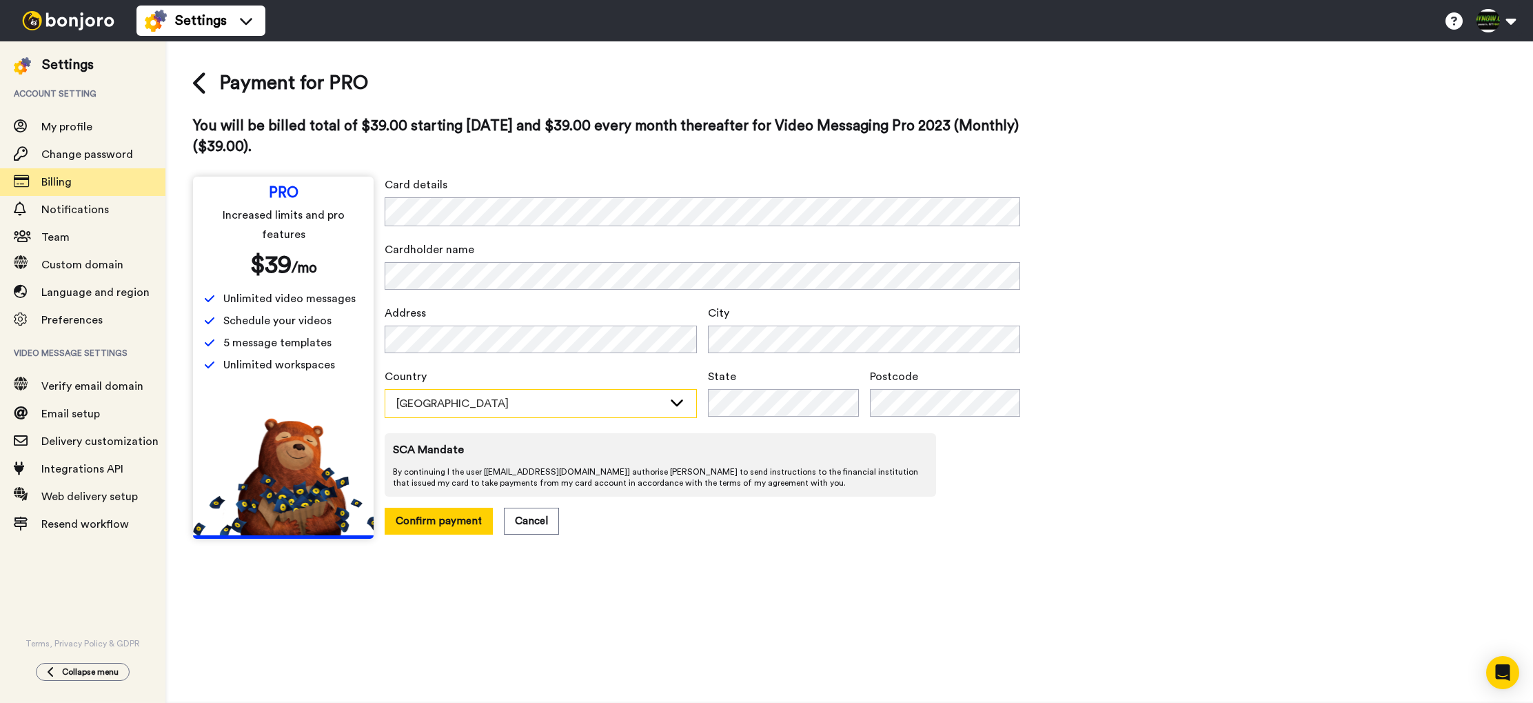
click at [630, 399] on div "Australia" at bounding box center [529, 403] width 267 height 17
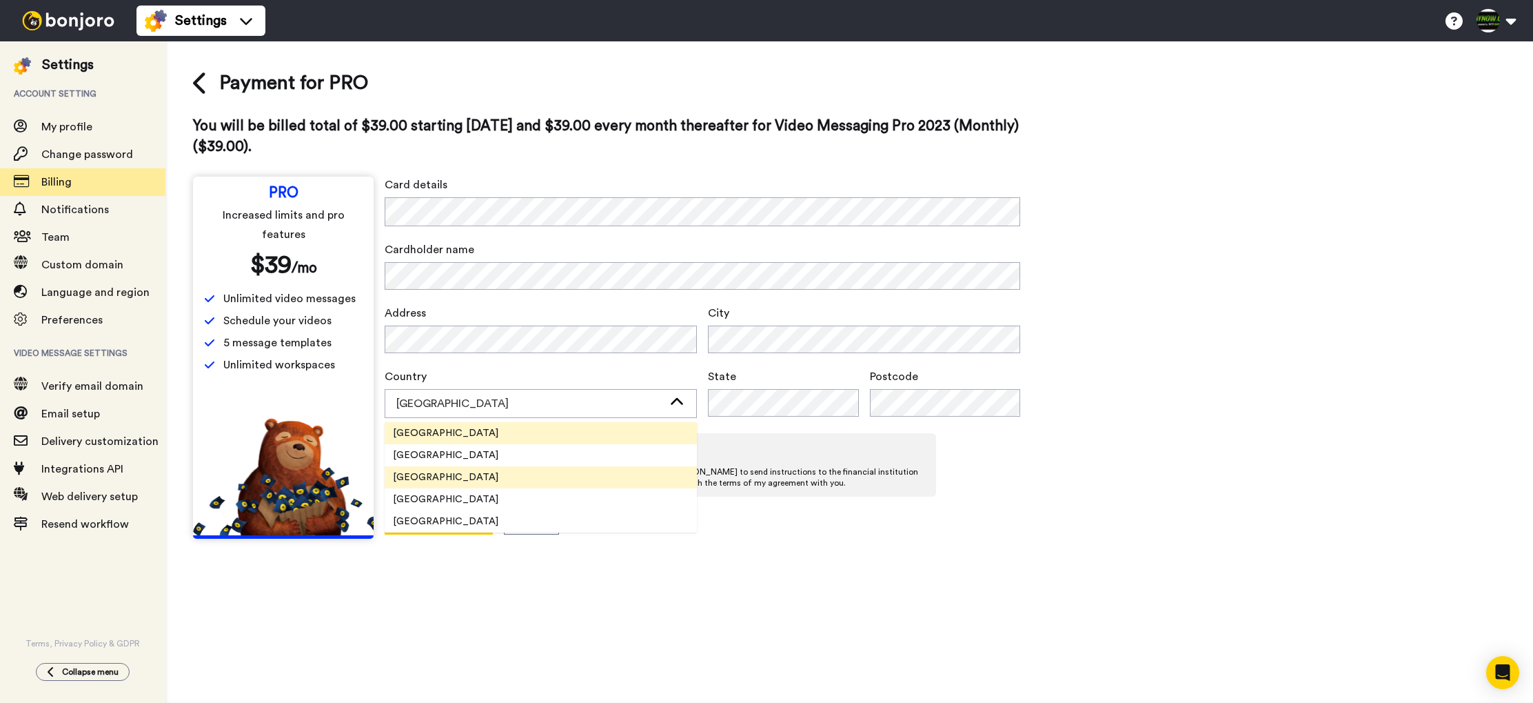
click at [571, 472] on li "United States" at bounding box center [541, 477] width 312 height 22
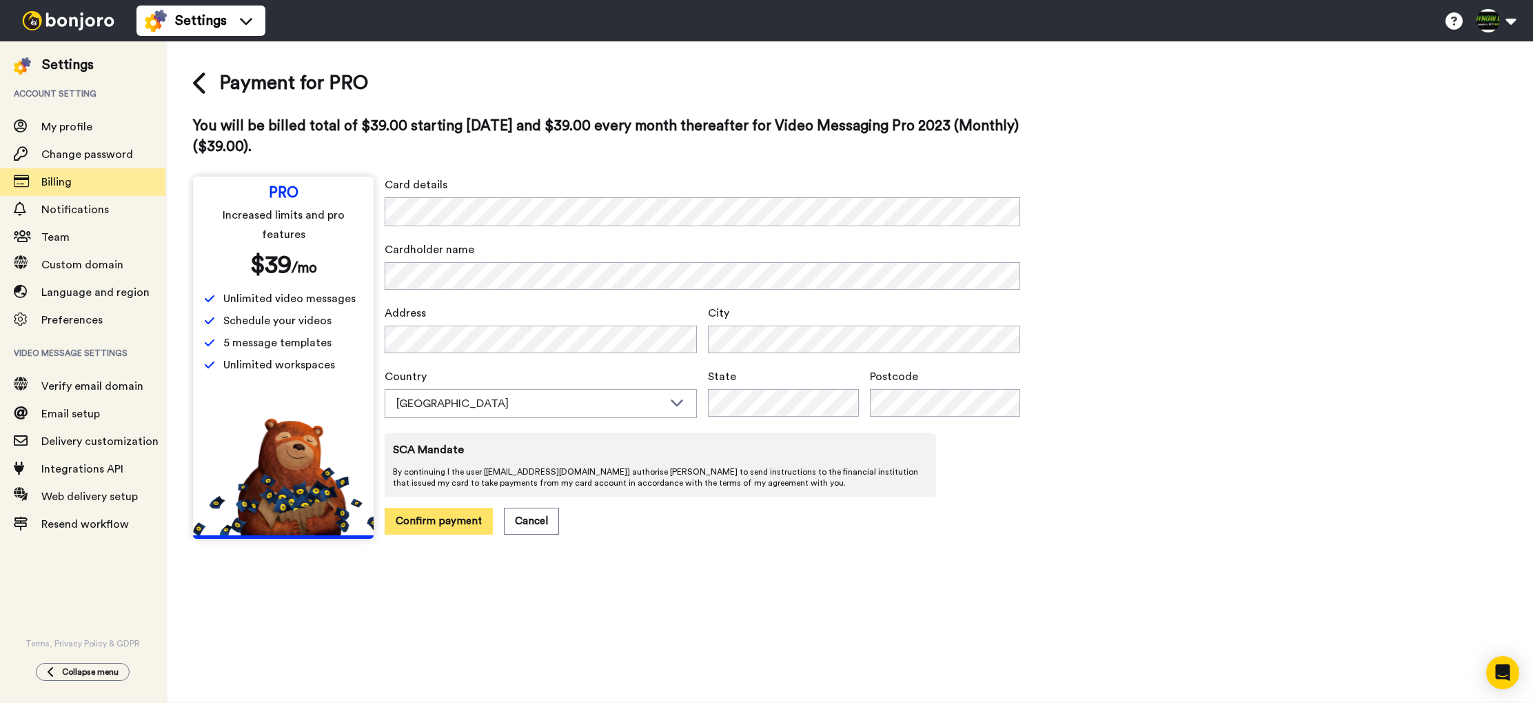
click at [432, 516] on button "Confirm payment" at bounding box center [439, 520] width 108 height 27
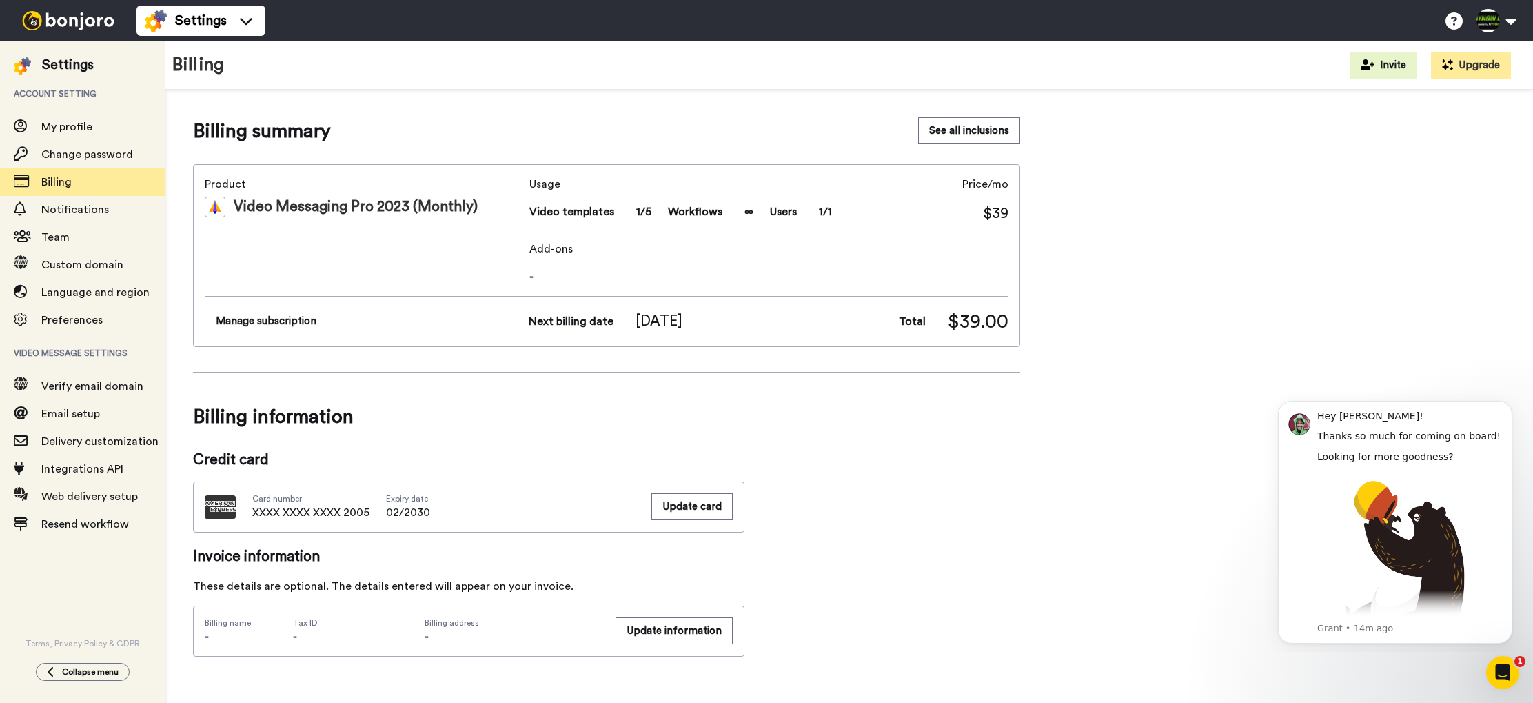
click at [63, 26] on img at bounding box center [68, 20] width 103 height 19
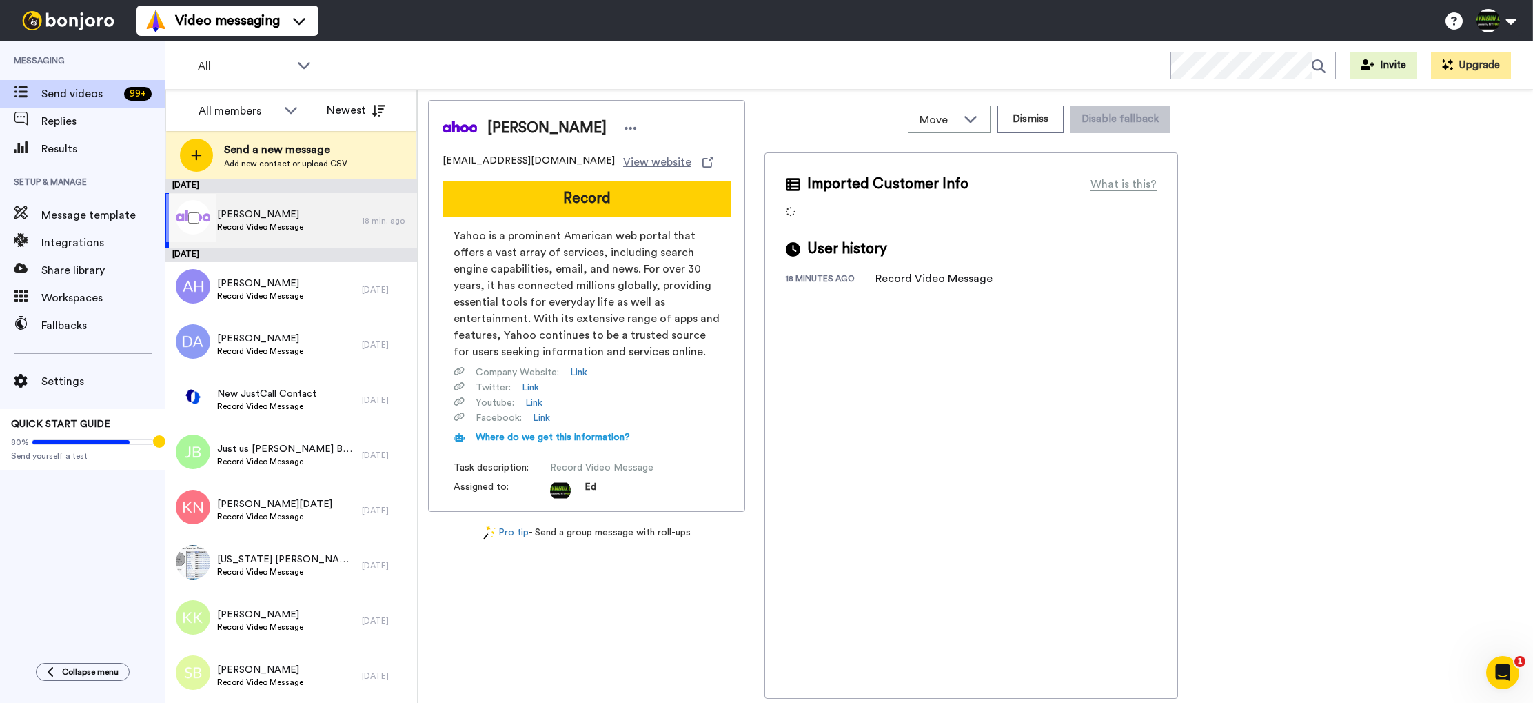
click at [334, 223] on div "[PERSON_NAME] Record Video Message" at bounding box center [263, 220] width 196 height 55
click at [351, 221] on div "Angela Gorman Record Video Message" at bounding box center [263, 220] width 196 height 55
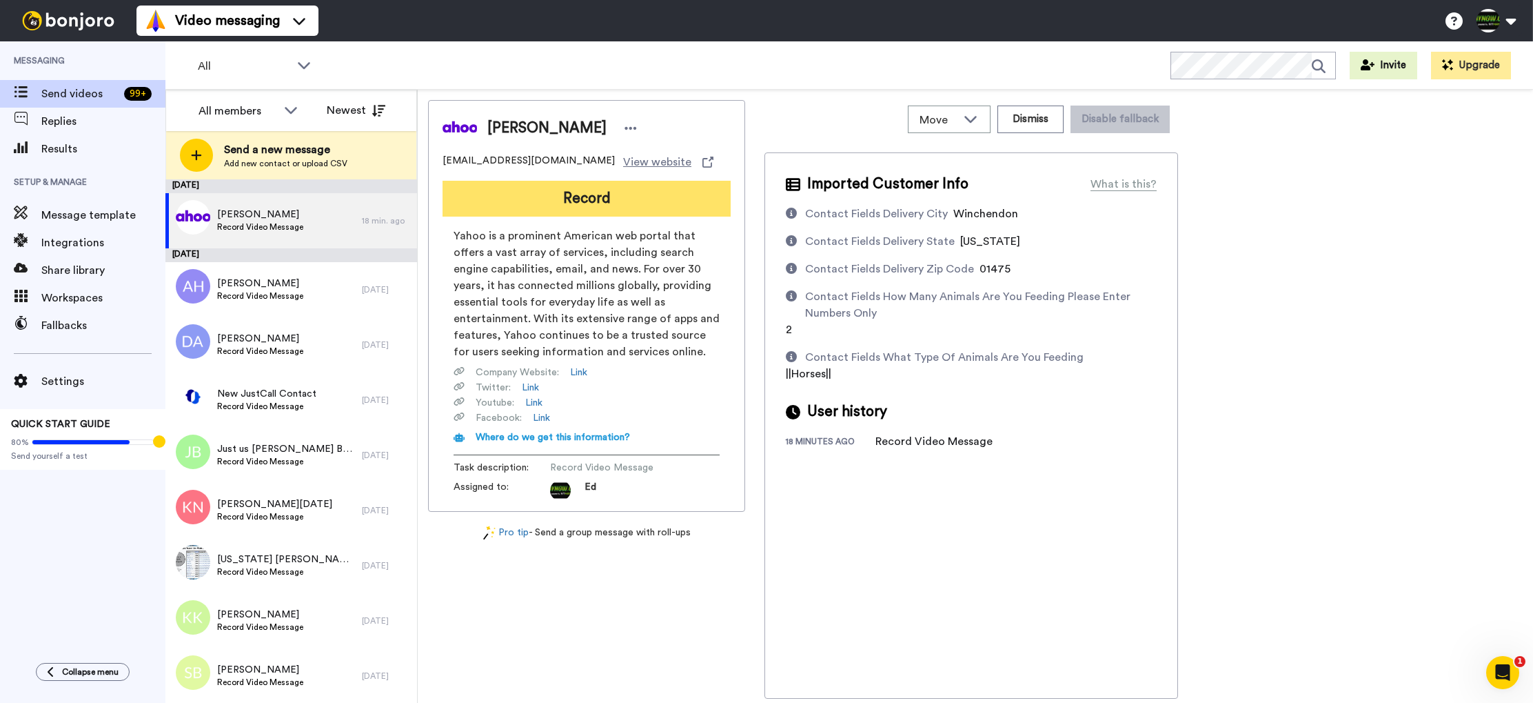
click at [588, 199] on button "Record" at bounding box center [587, 199] width 288 height 36
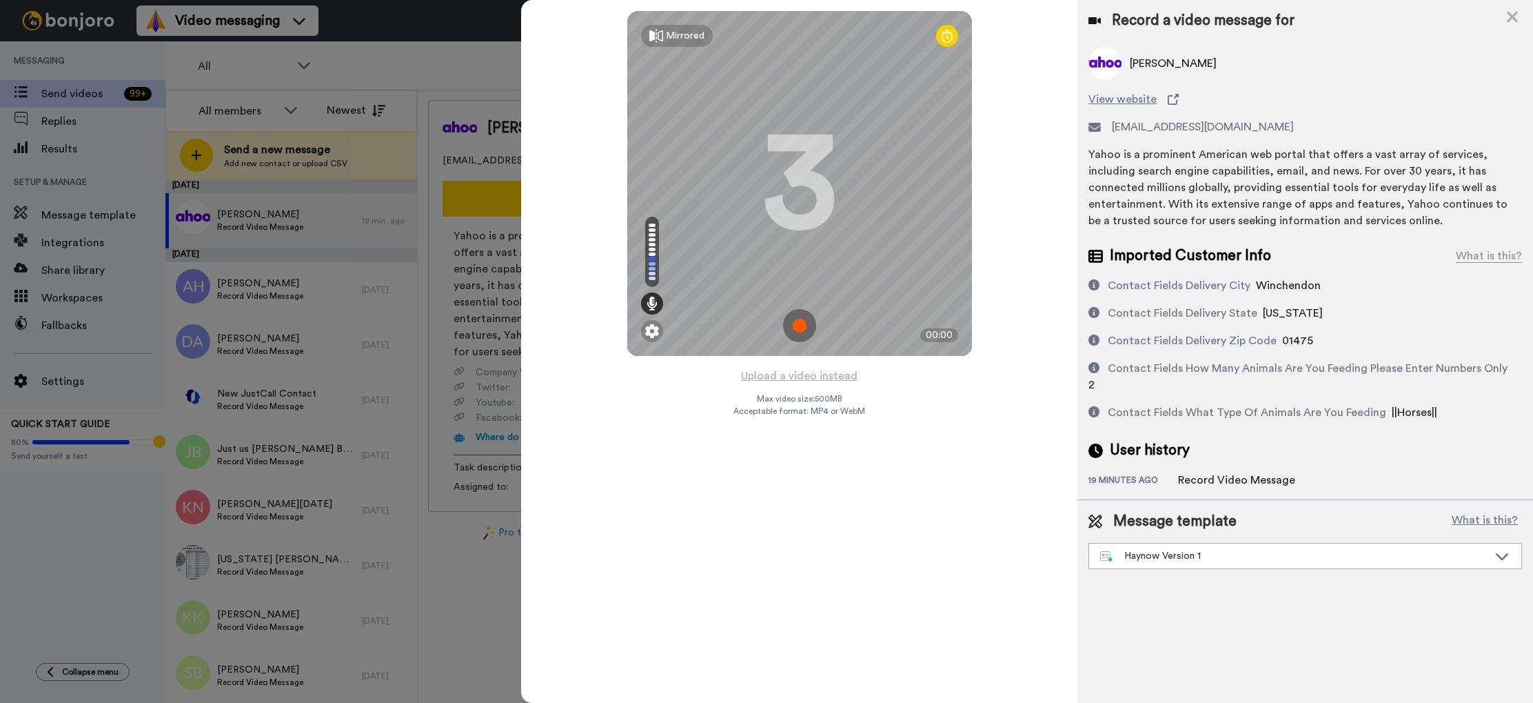
click at [799, 321] on img at bounding box center [799, 325] width 33 height 33
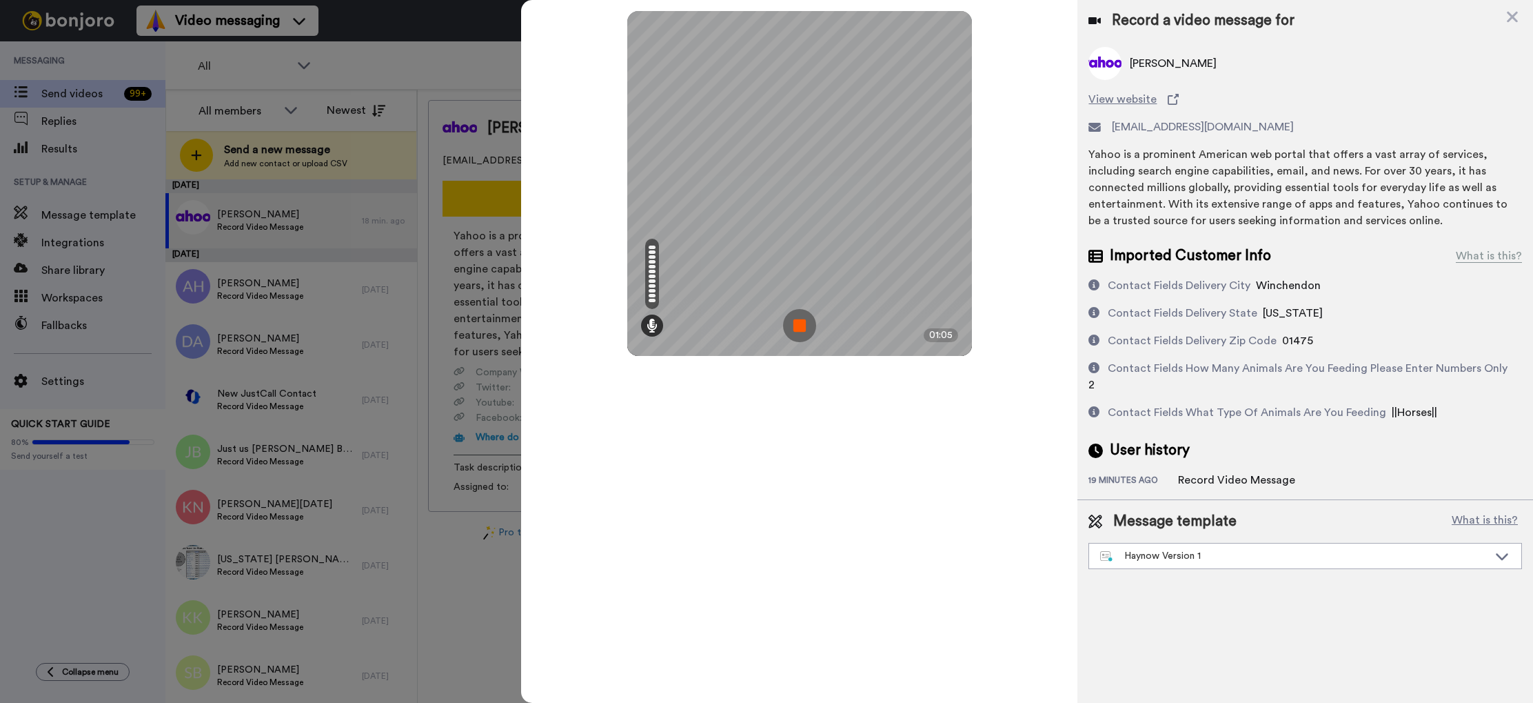
click at [799, 321] on img at bounding box center [799, 325] width 33 height 33
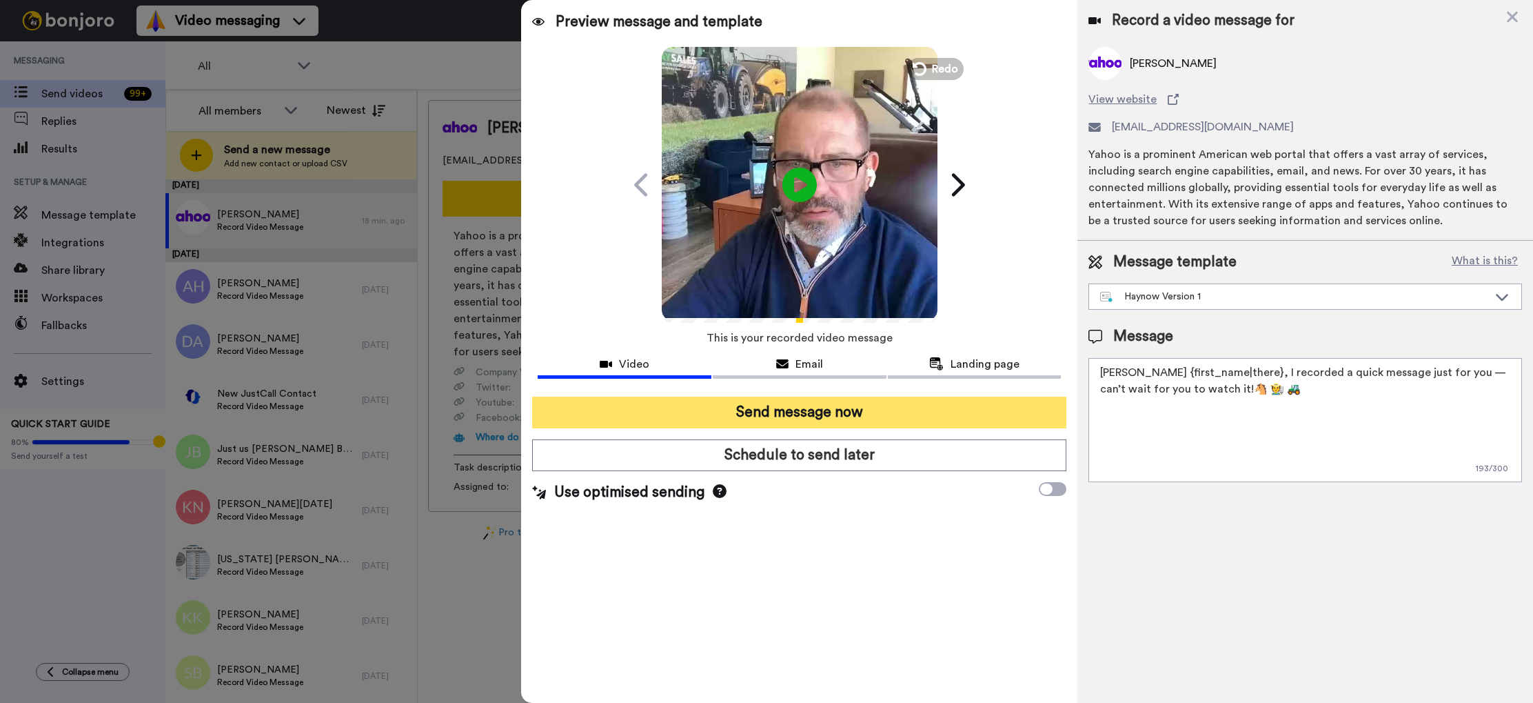
click at [819, 416] on button "Send message now" at bounding box center [799, 412] width 534 height 32
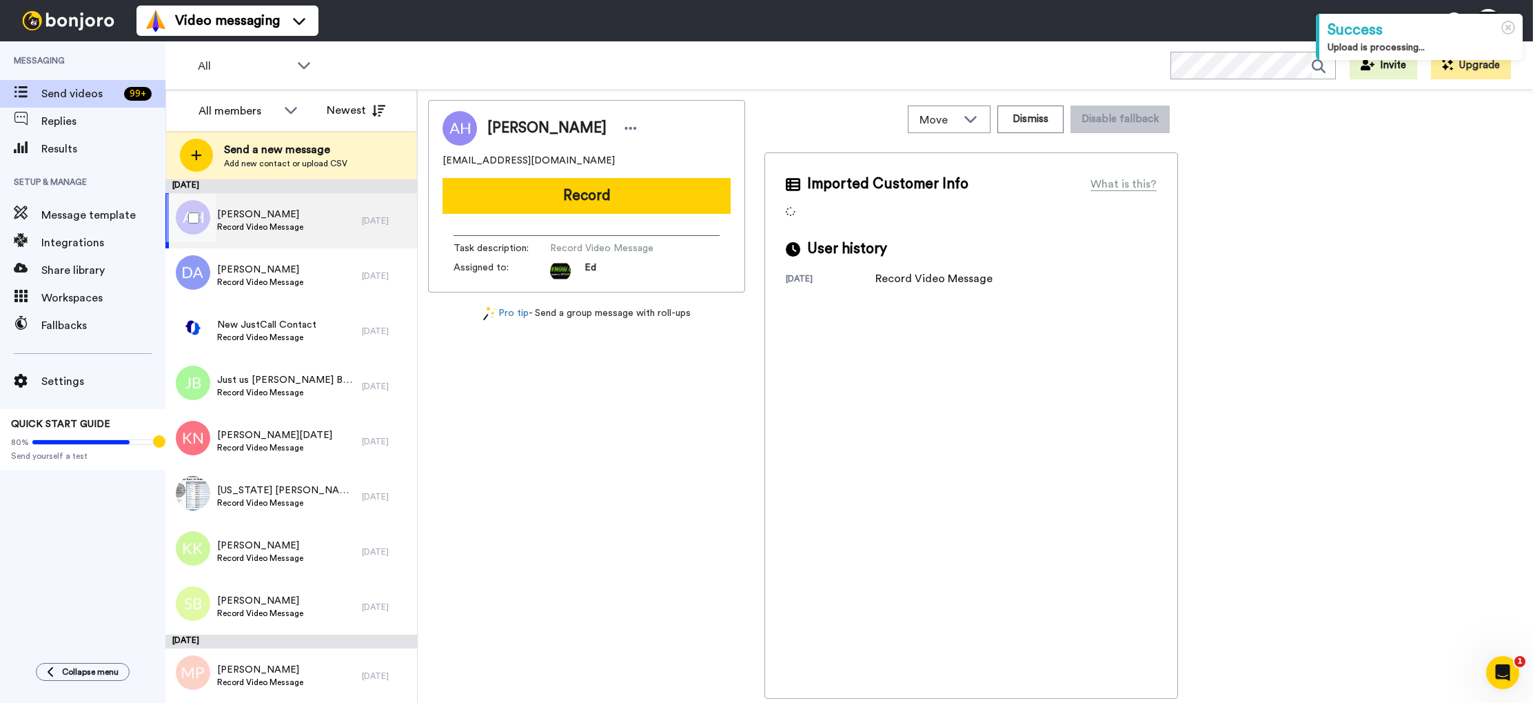
click at [285, 226] on span "Record Video Message" at bounding box center [260, 226] width 86 height 11
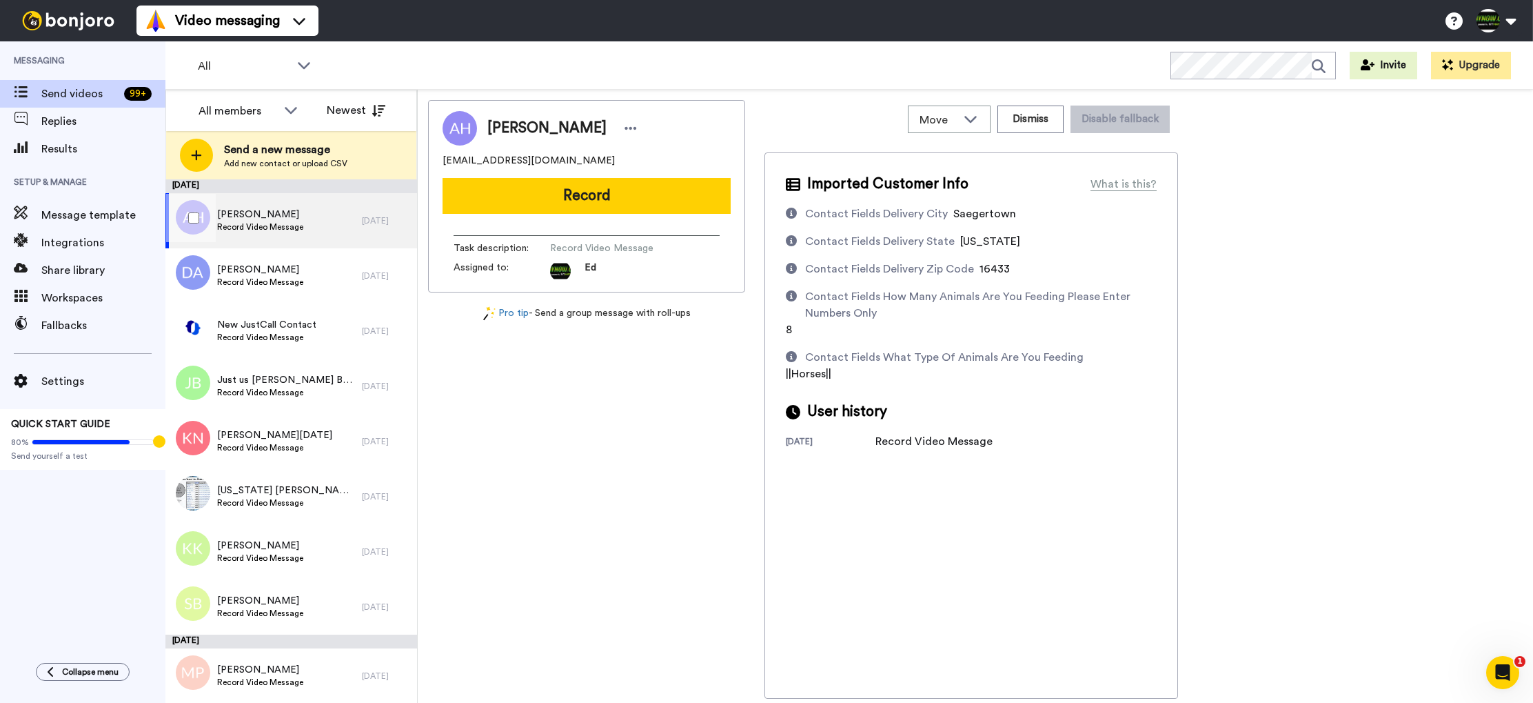
click at [254, 219] on span "[PERSON_NAME]" at bounding box center [260, 215] width 86 height 14
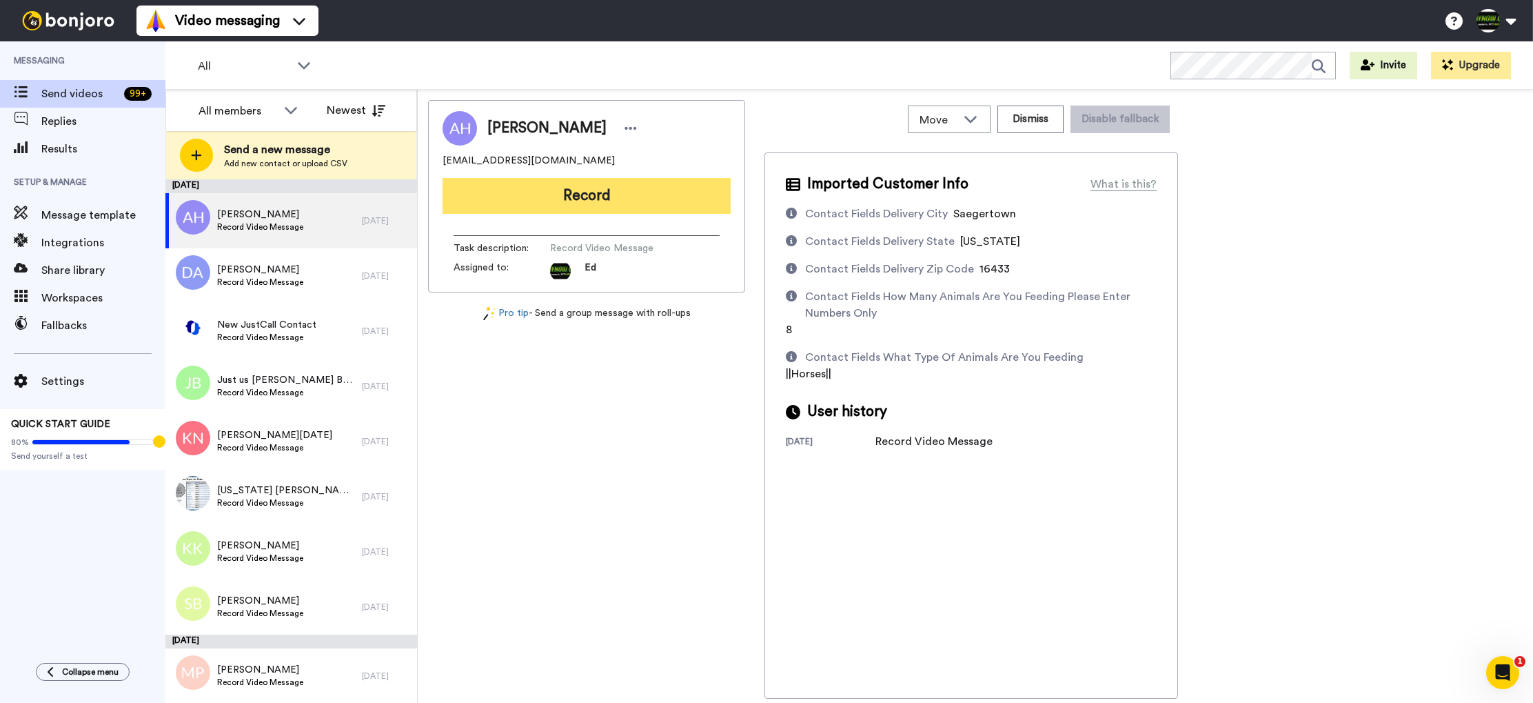
click at [621, 196] on button "Record" at bounding box center [587, 196] width 288 height 36
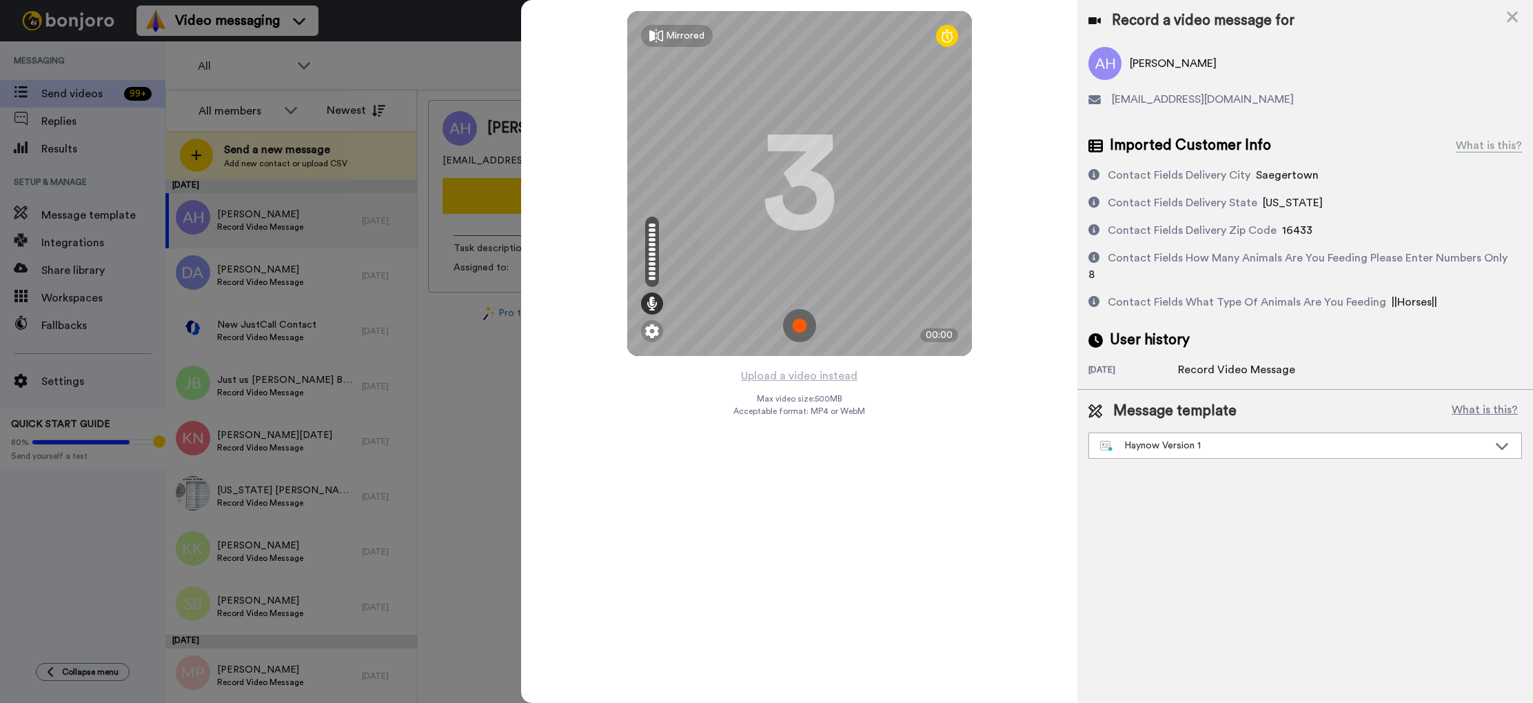
click at [803, 332] on img at bounding box center [799, 325] width 33 height 33
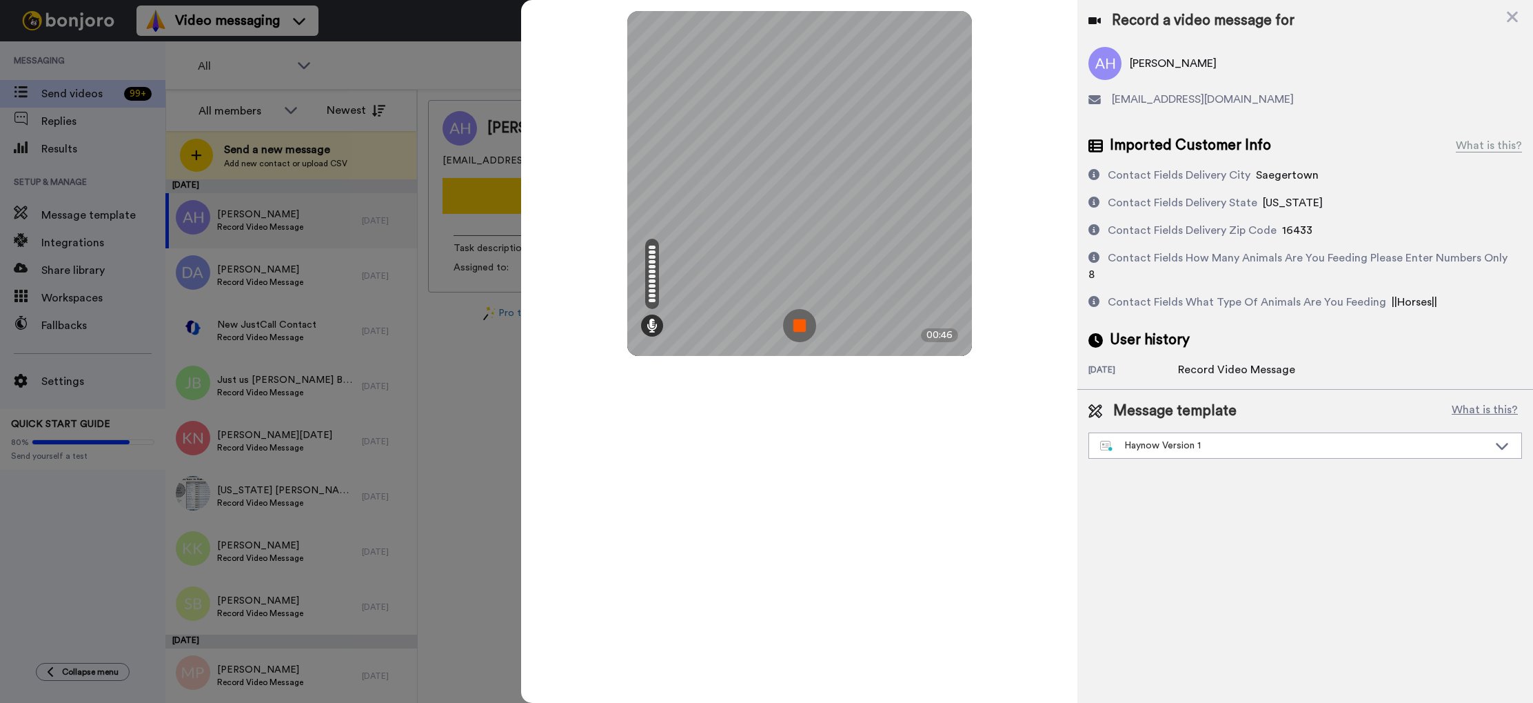
click at [803, 330] on img at bounding box center [799, 325] width 33 height 33
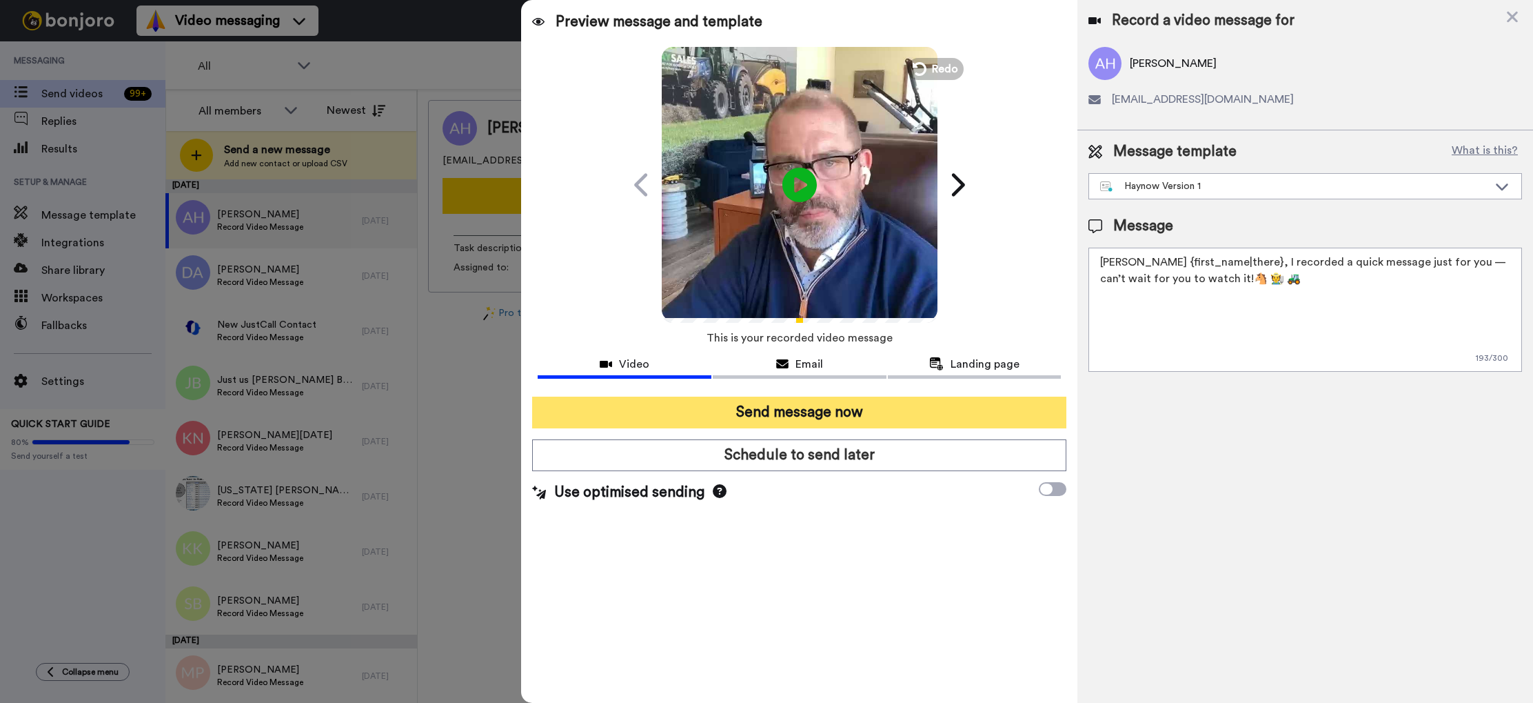
click at [837, 412] on button "Send message now" at bounding box center [799, 412] width 534 height 32
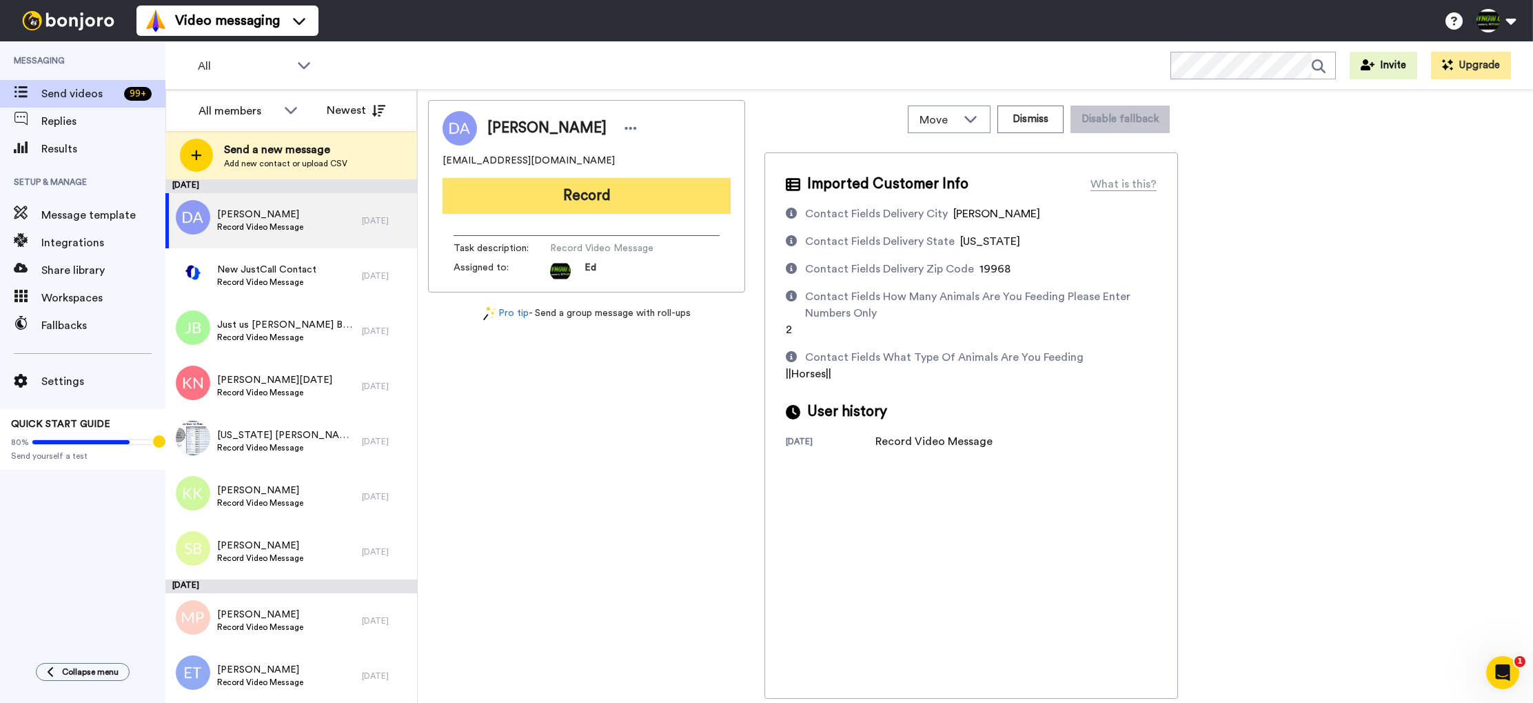
click at [625, 194] on button "Record" at bounding box center [587, 196] width 288 height 36
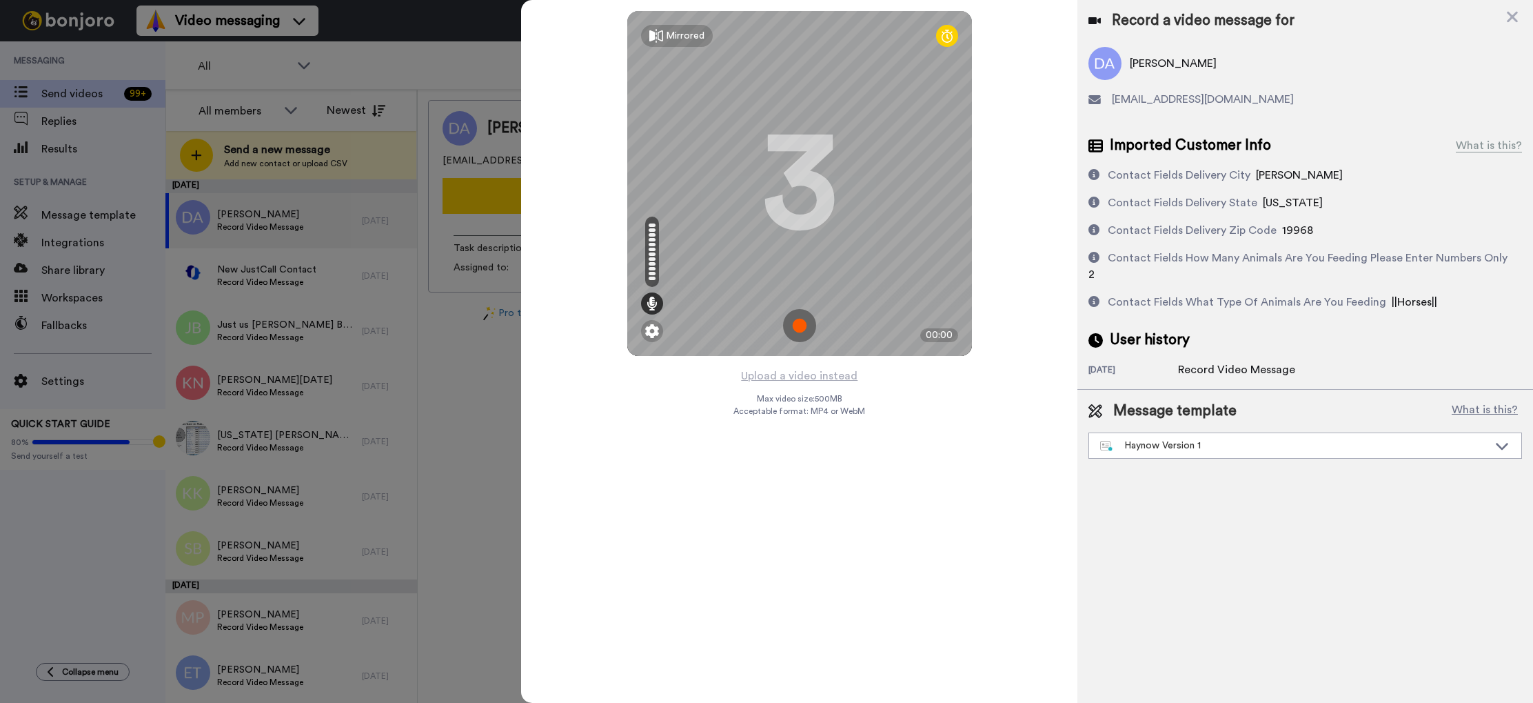
click at [796, 328] on img at bounding box center [799, 325] width 33 height 33
click at [803, 327] on img at bounding box center [799, 325] width 33 height 33
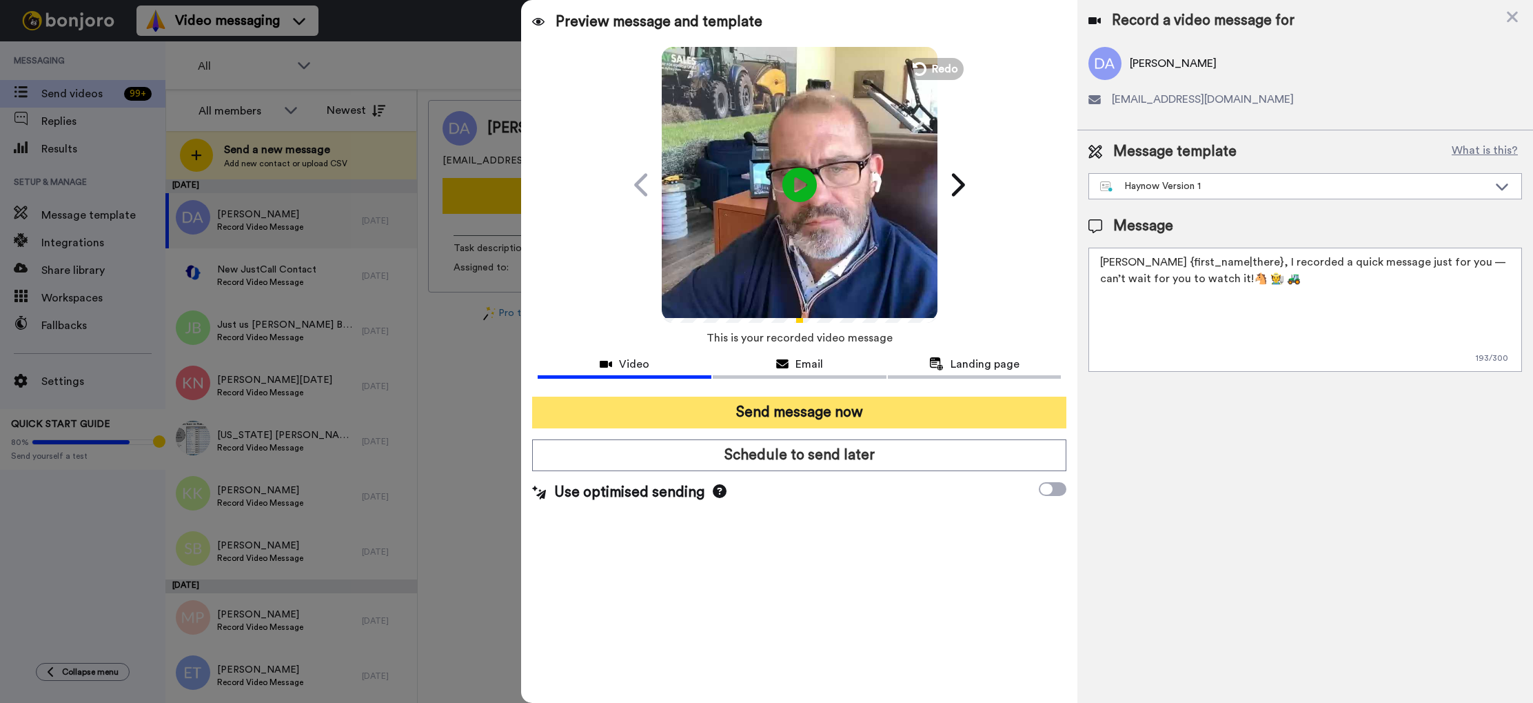
click at [807, 410] on button "Send message now" at bounding box center [799, 412] width 534 height 32
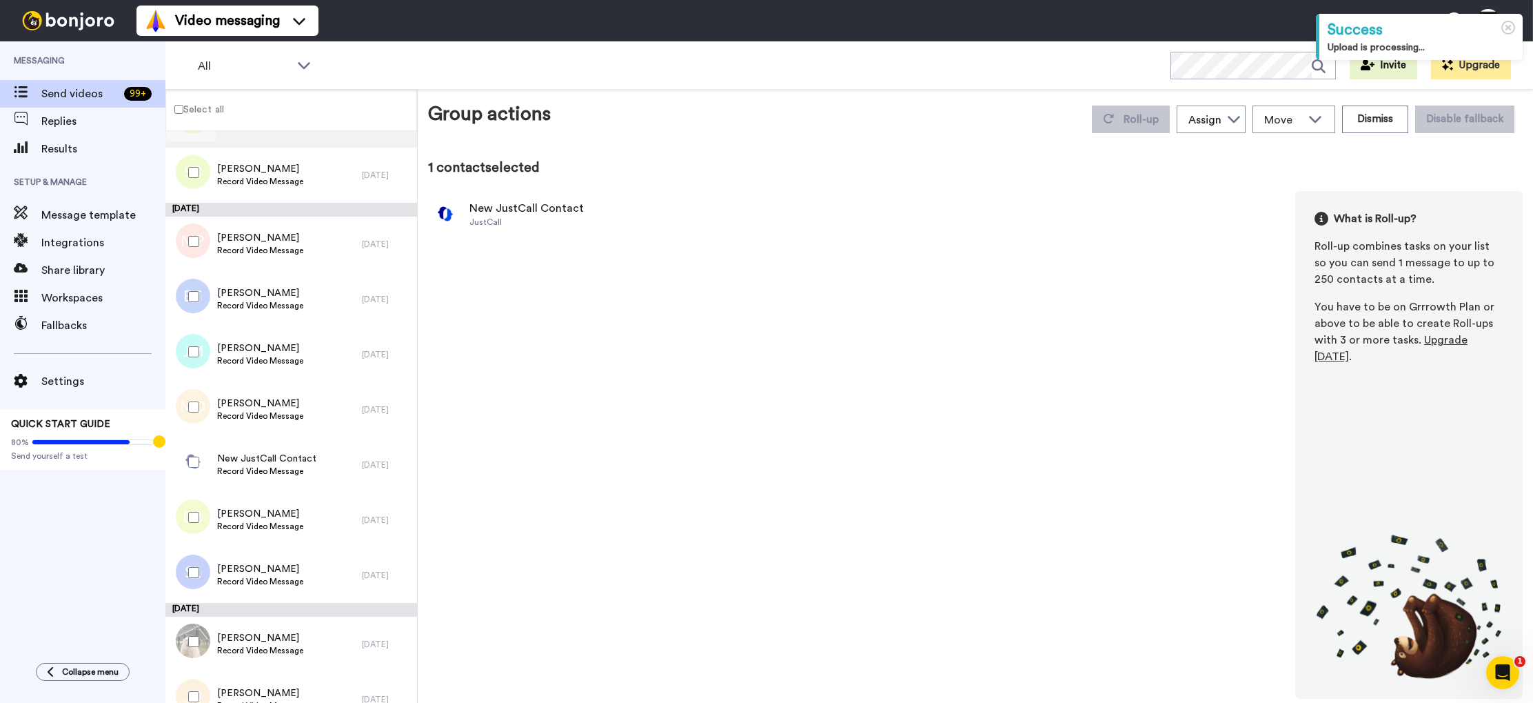
scroll to position [299, 0]
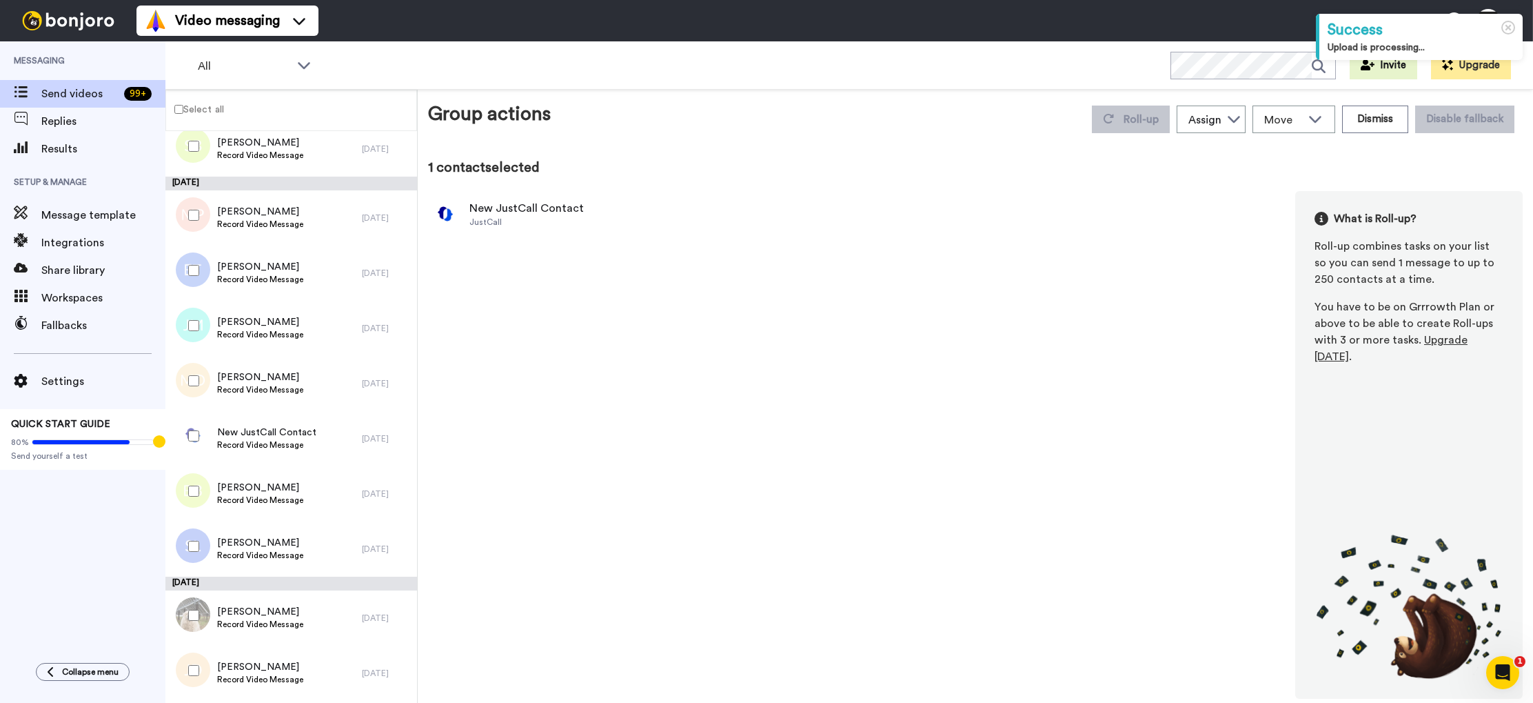
click at [201, 433] on div at bounding box center [191, 436] width 50 height 48
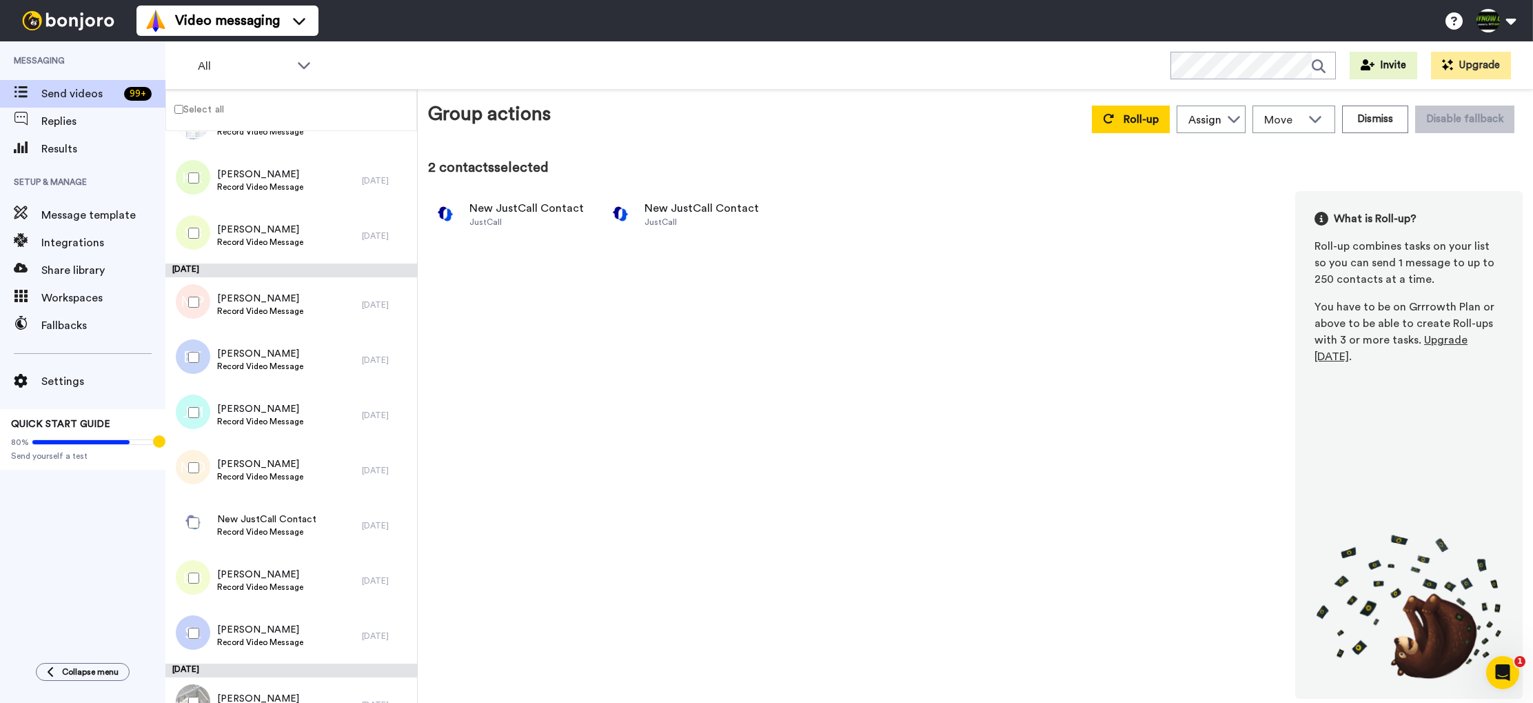
scroll to position [0, 0]
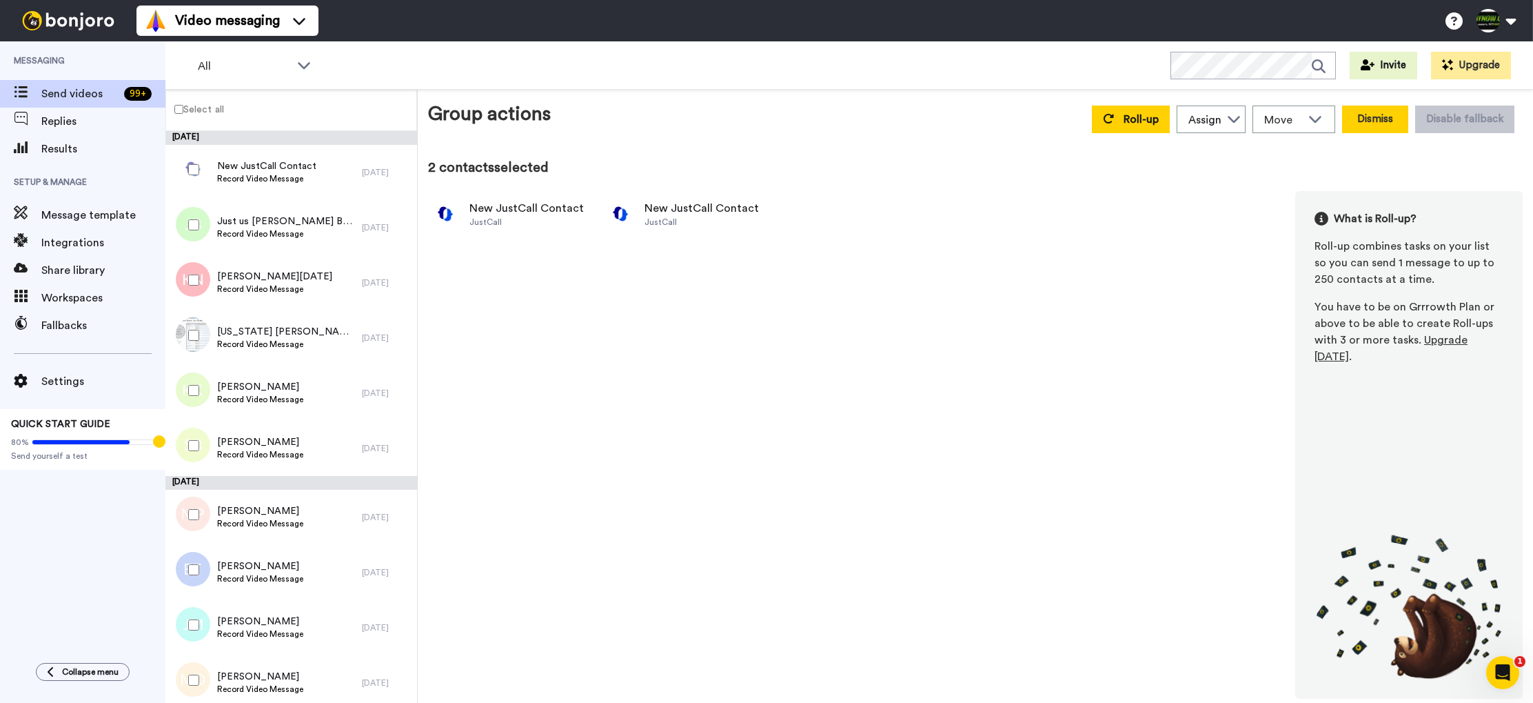
click at [1362, 114] on button "Dismiss" at bounding box center [1375, 119] width 66 height 28
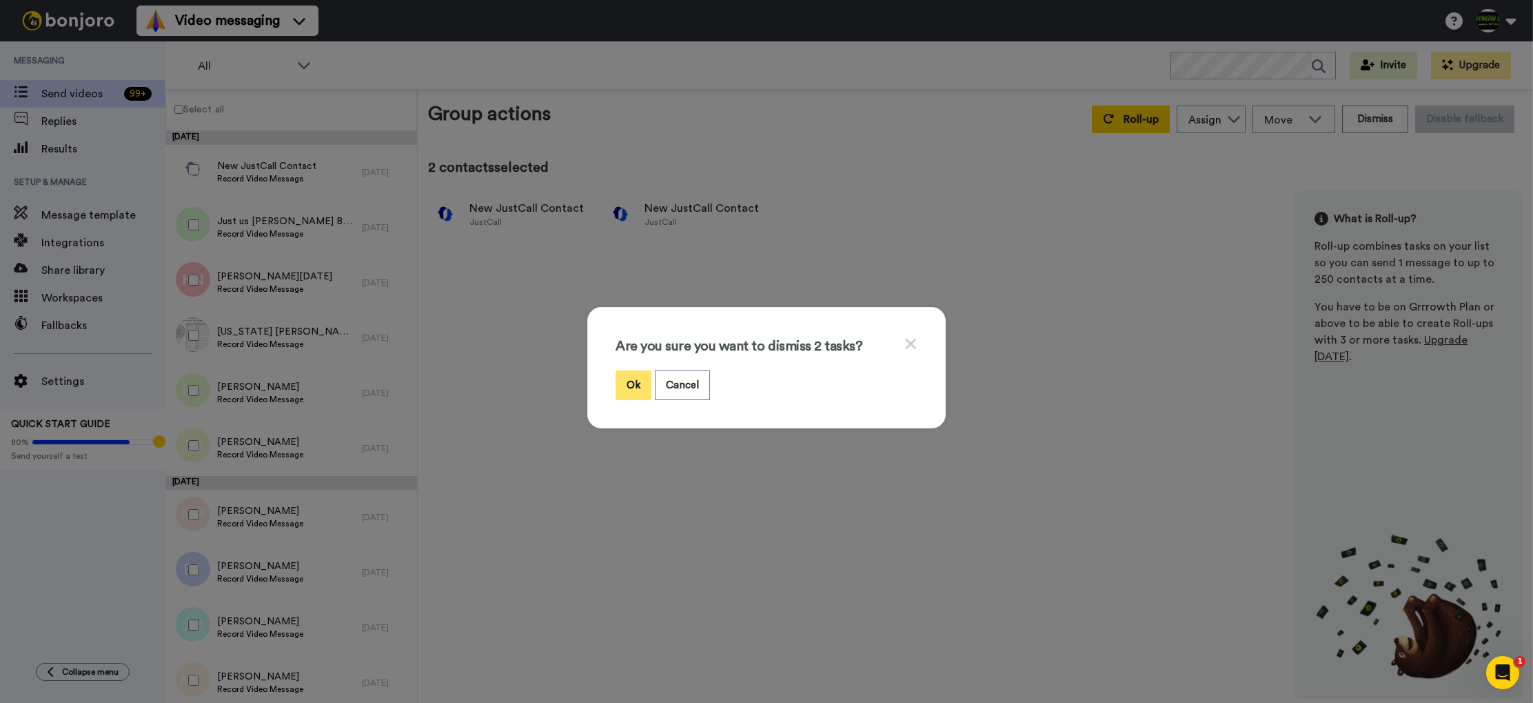
click at [641, 385] on button "Ok" at bounding box center [634, 385] width 36 height 30
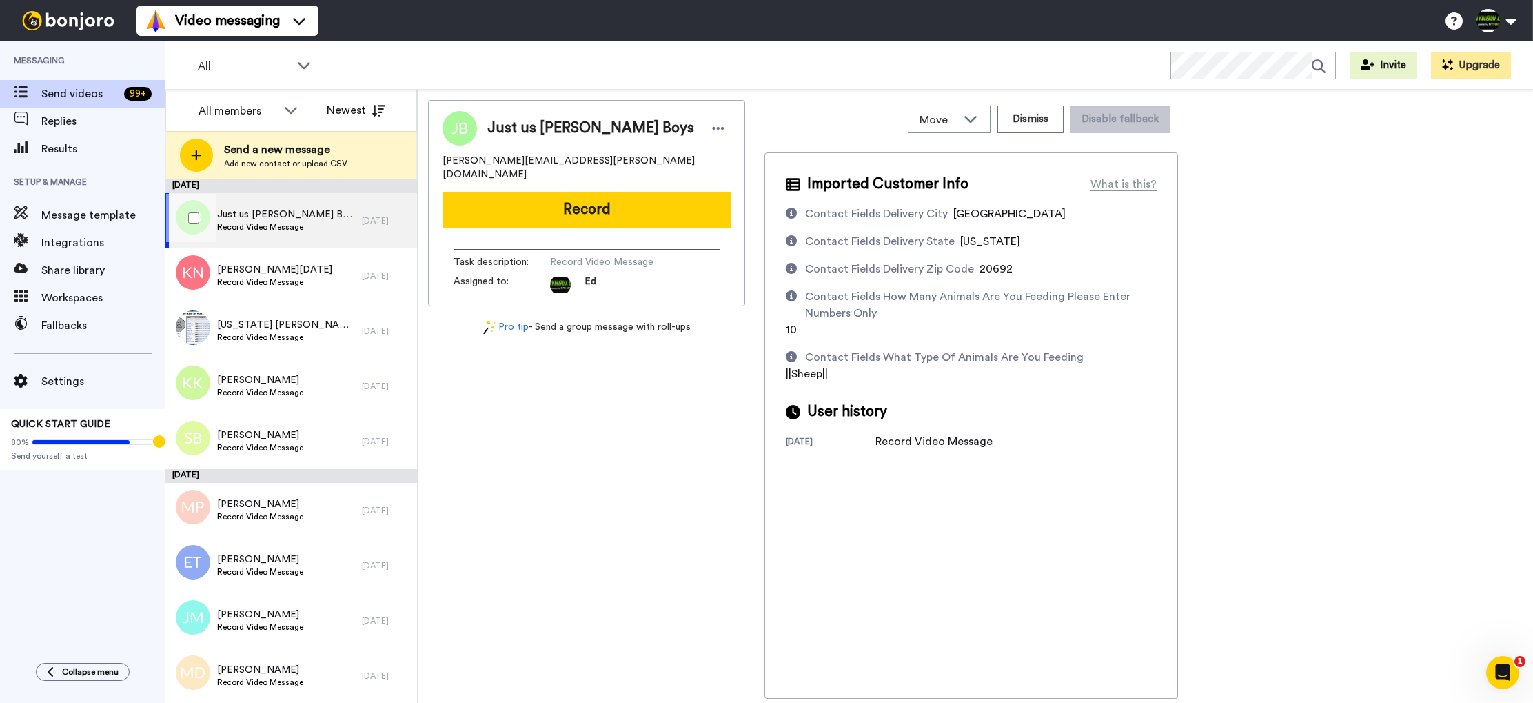
click at [279, 225] on span "Record Video Message" at bounding box center [286, 226] width 138 height 11
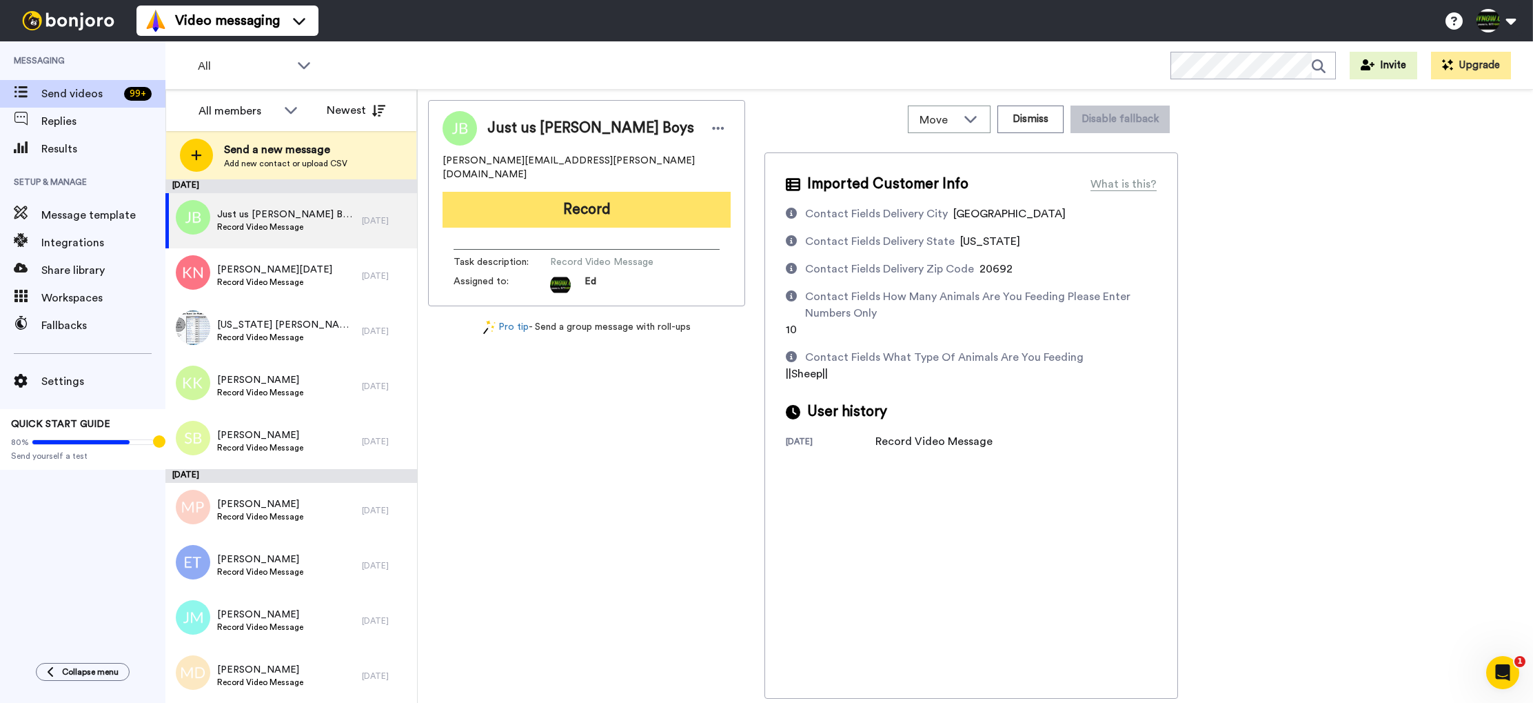
click at [622, 194] on button "Record" at bounding box center [587, 210] width 288 height 36
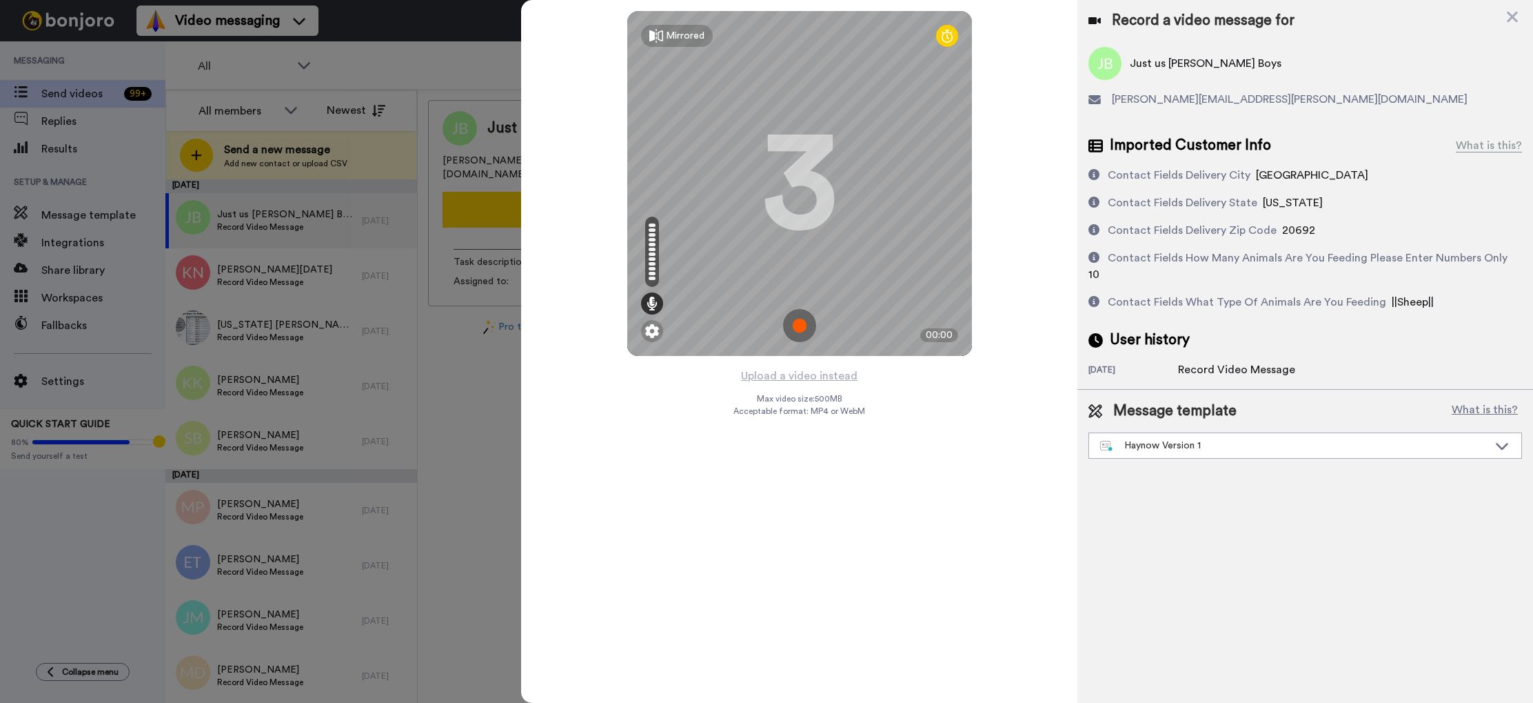
click at [806, 323] on img at bounding box center [799, 325] width 33 height 33
click at [798, 330] on img at bounding box center [799, 325] width 33 height 33
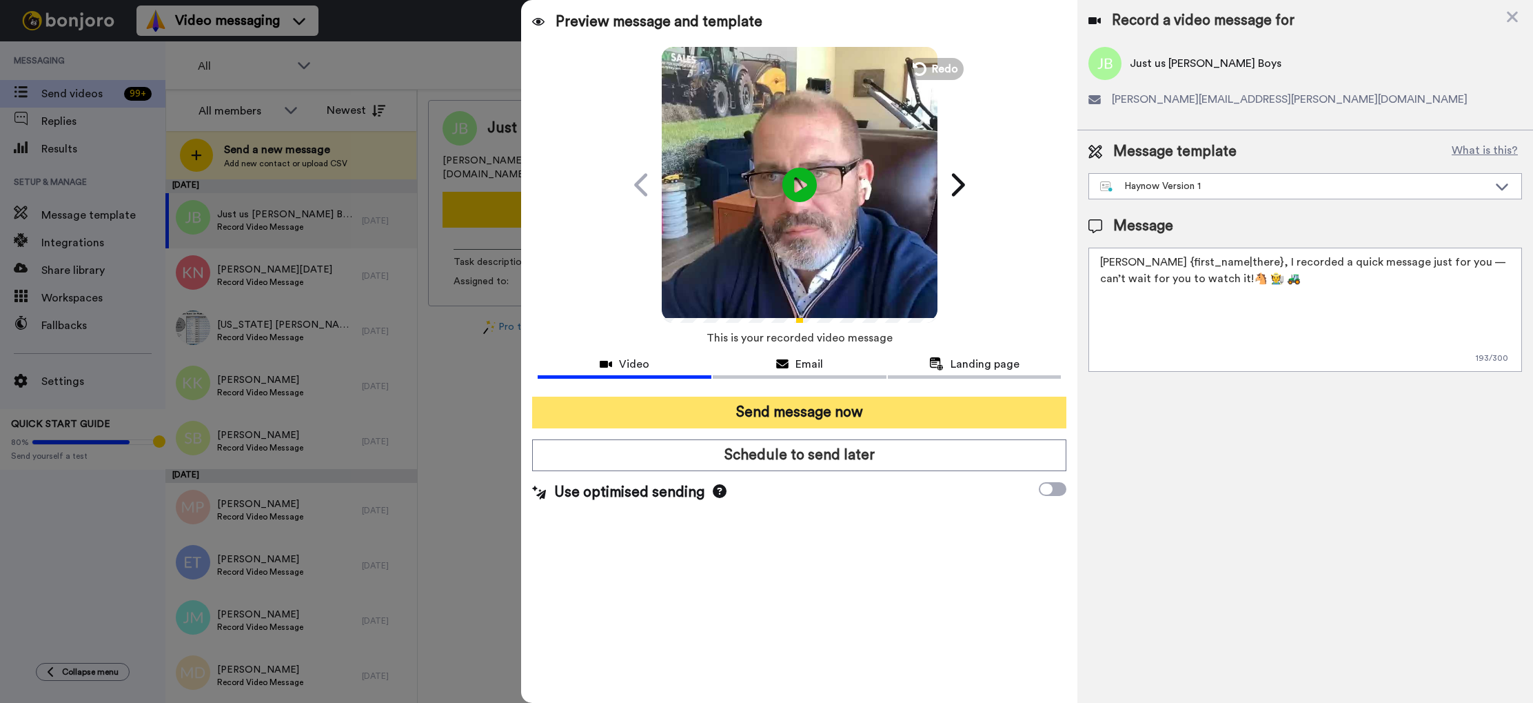
click at [731, 419] on button "Send message now" at bounding box center [799, 412] width 534 height 32
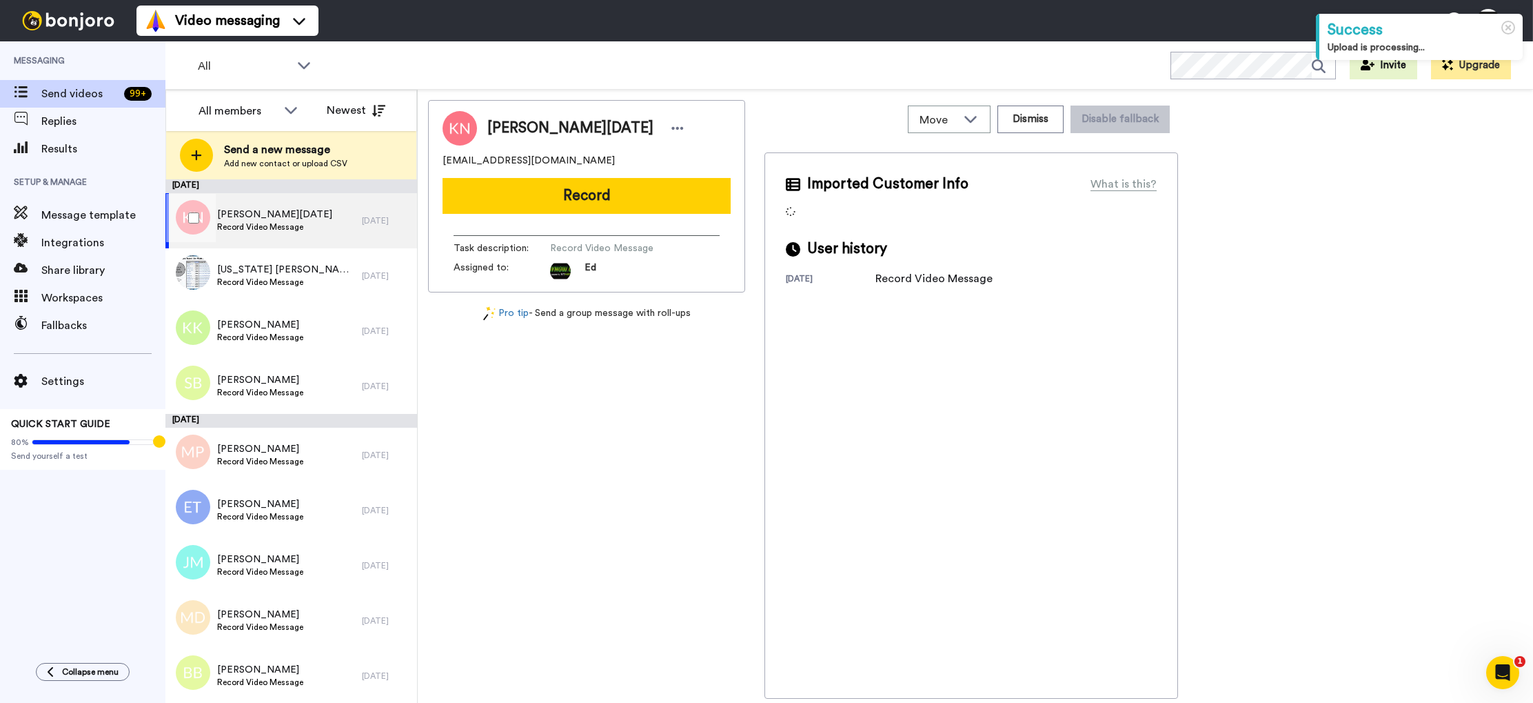
click at [288, 221] on span "Record Video Message" at bounding box center [274, 226] width 115 height 11
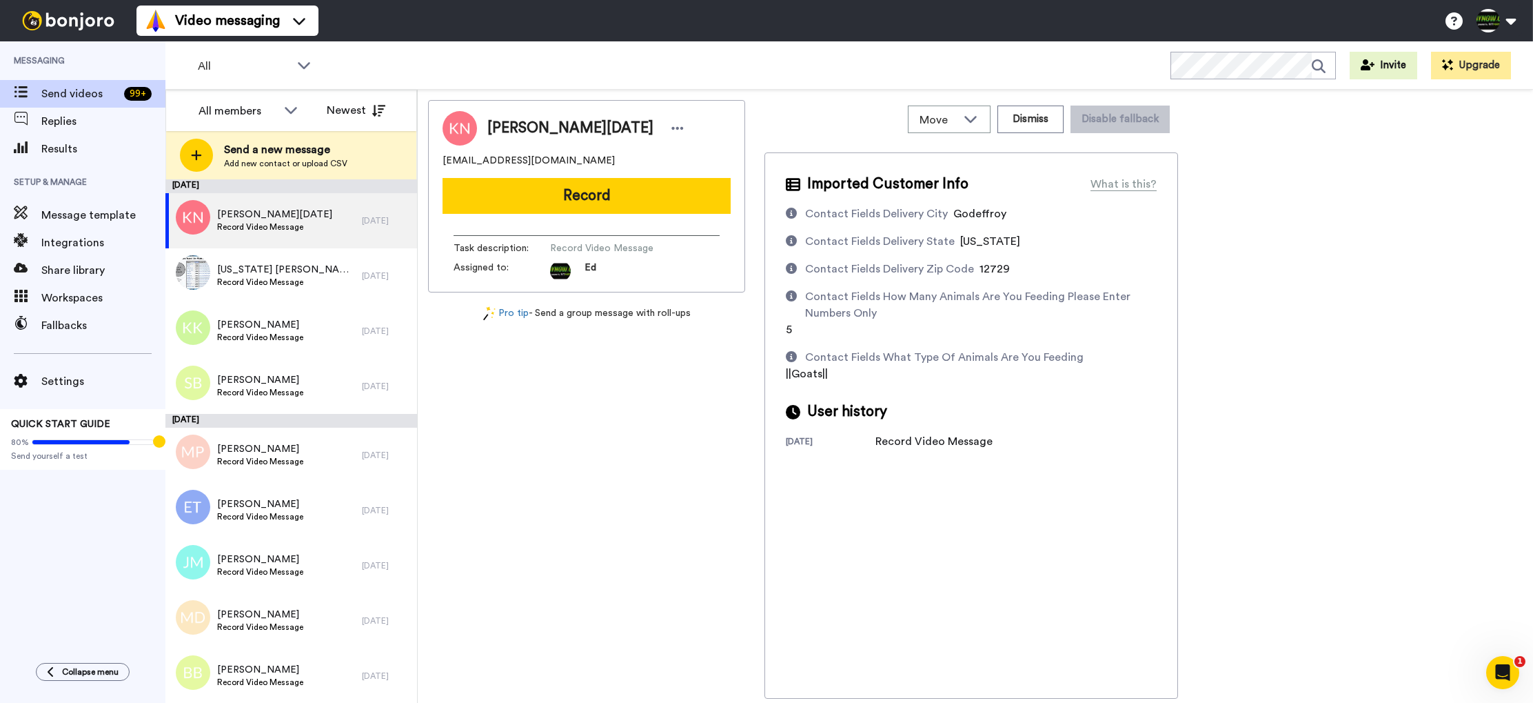
click at [608, 190] on button "Record" at bounding box center [587, 196] width 288 height 36
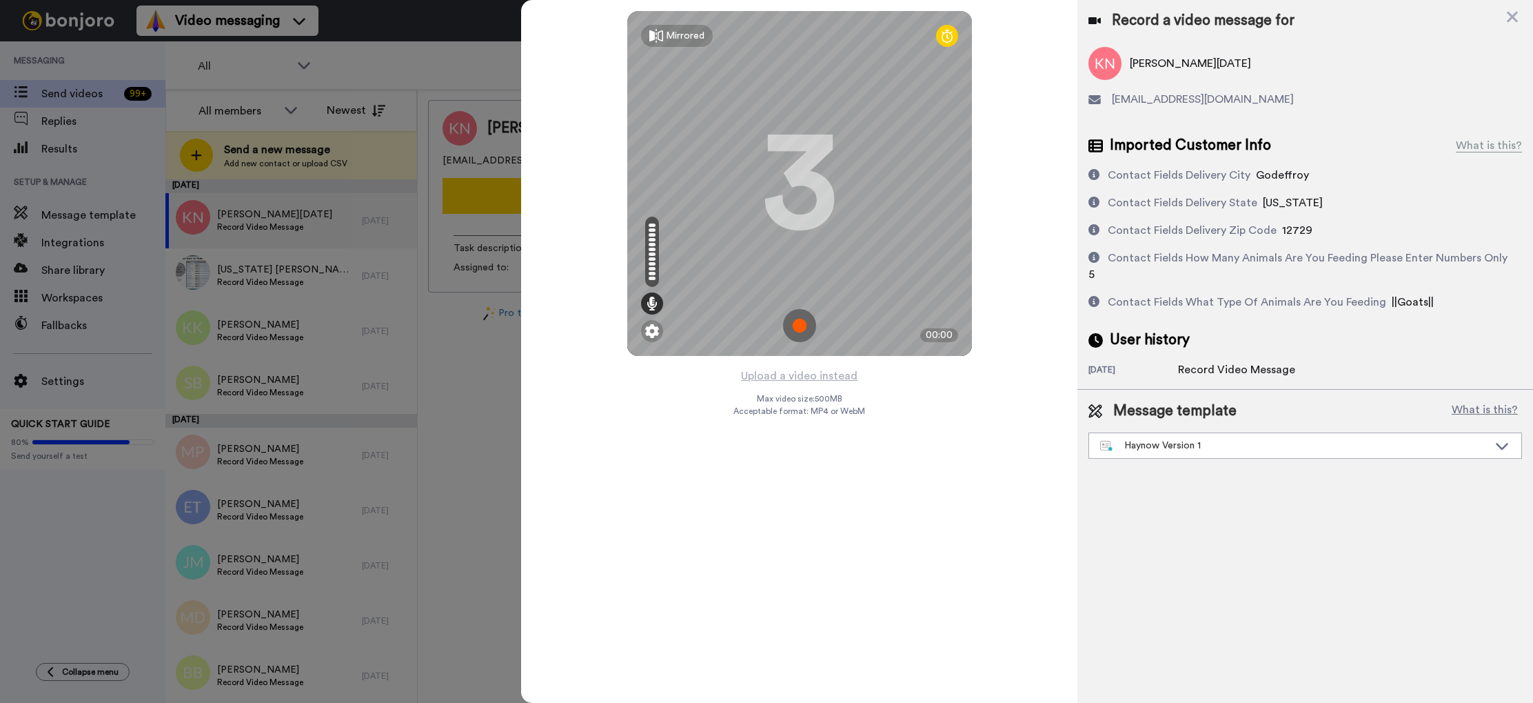
click at [800, 328] on img at bounding box center [799, 325] width 33 height 33
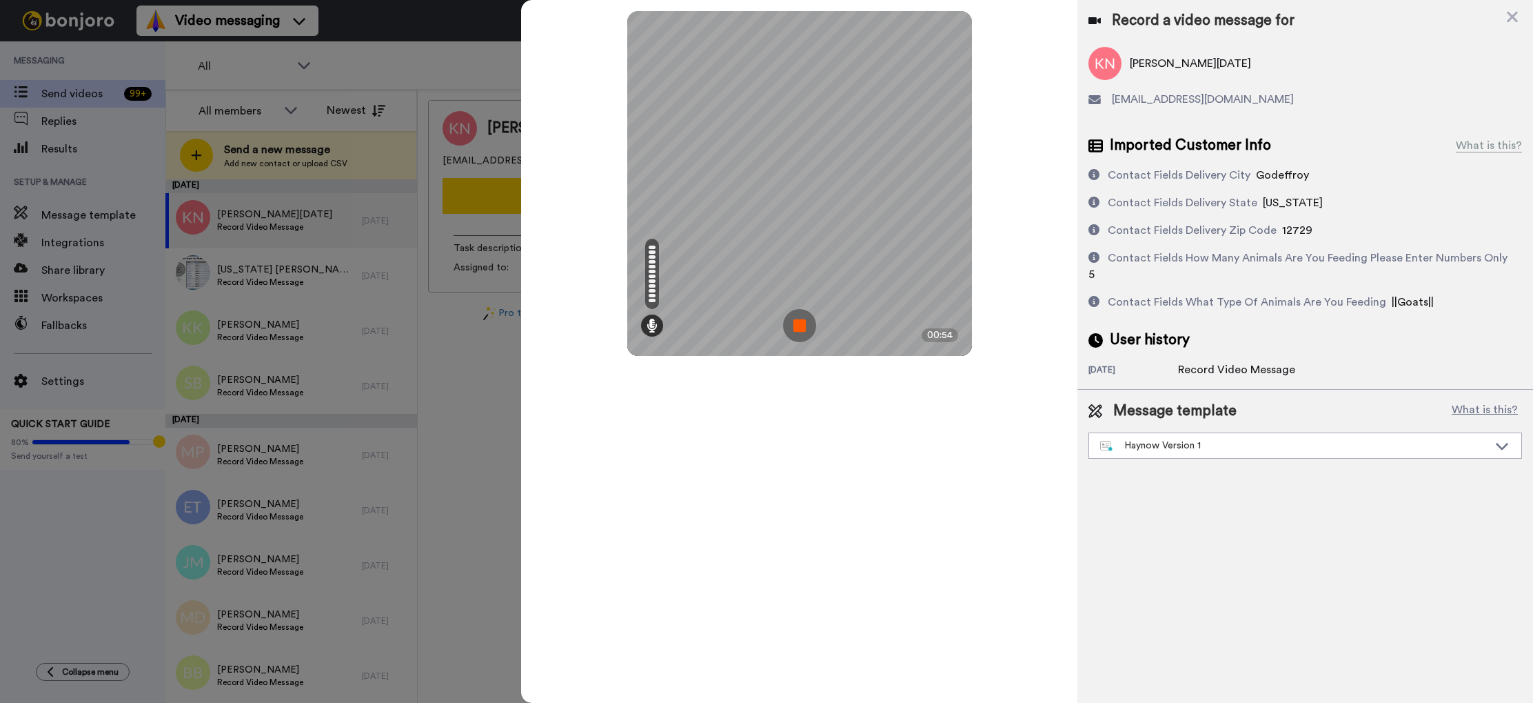
click at [800, 328] on img at bounding box center [799, 325] width 33 height 33
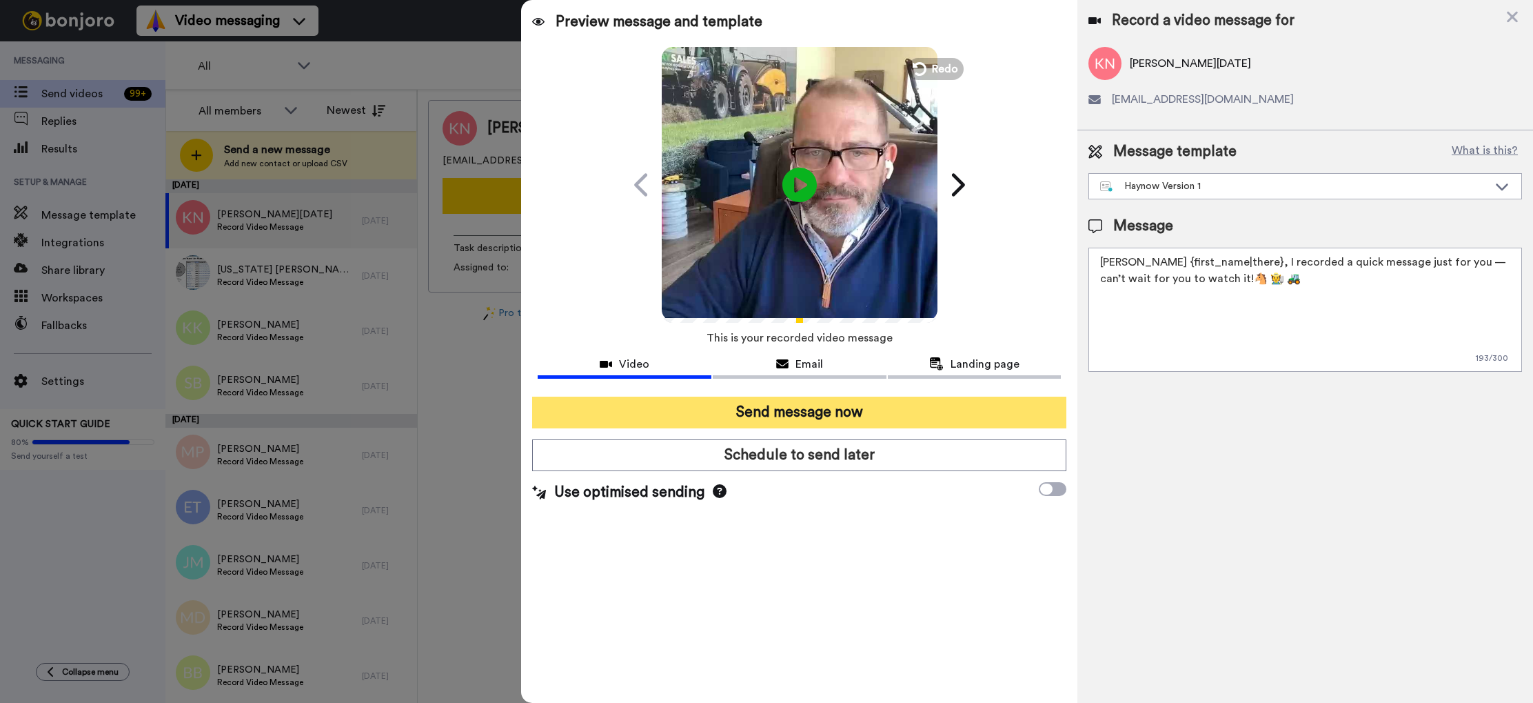
click at [847, 414] on button "Send message now" at bounding box center [799, 412] width 534 height 32
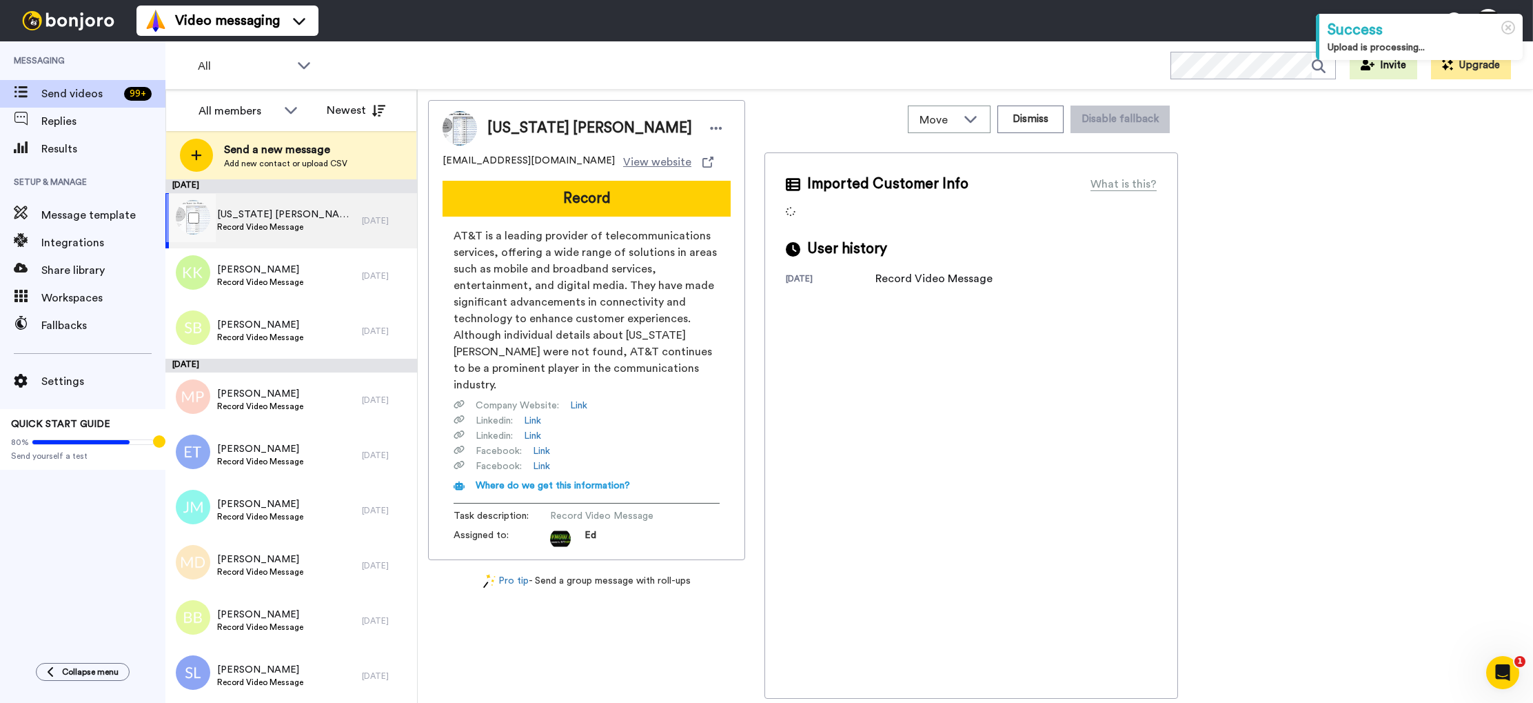
click at [310, 226] on div "[US_STATE] [PERSON_NAME] Record Video Message" at bounding box center [263, 220] width 196 height 55
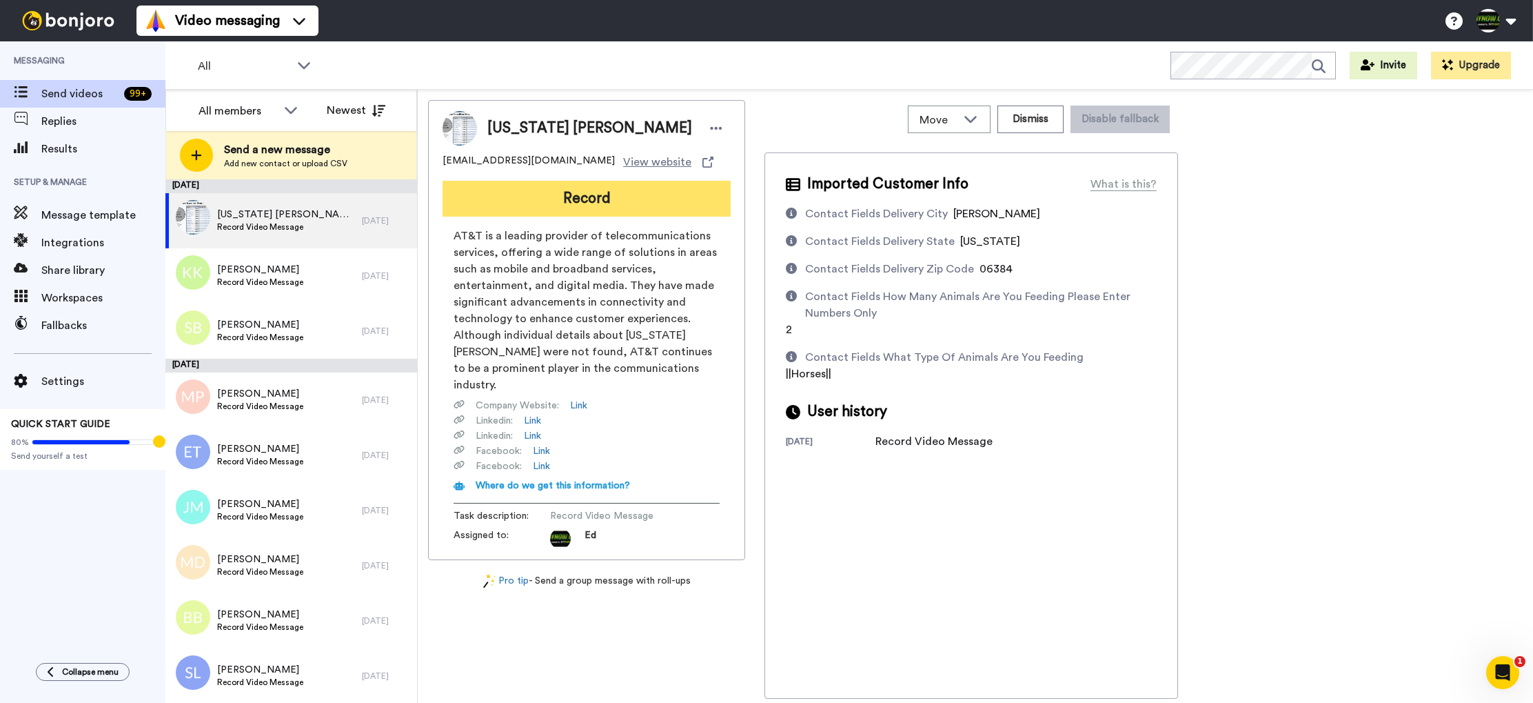
click at [632, 201] on button "Record" at bounding box center [587, 199] width 288 height 36
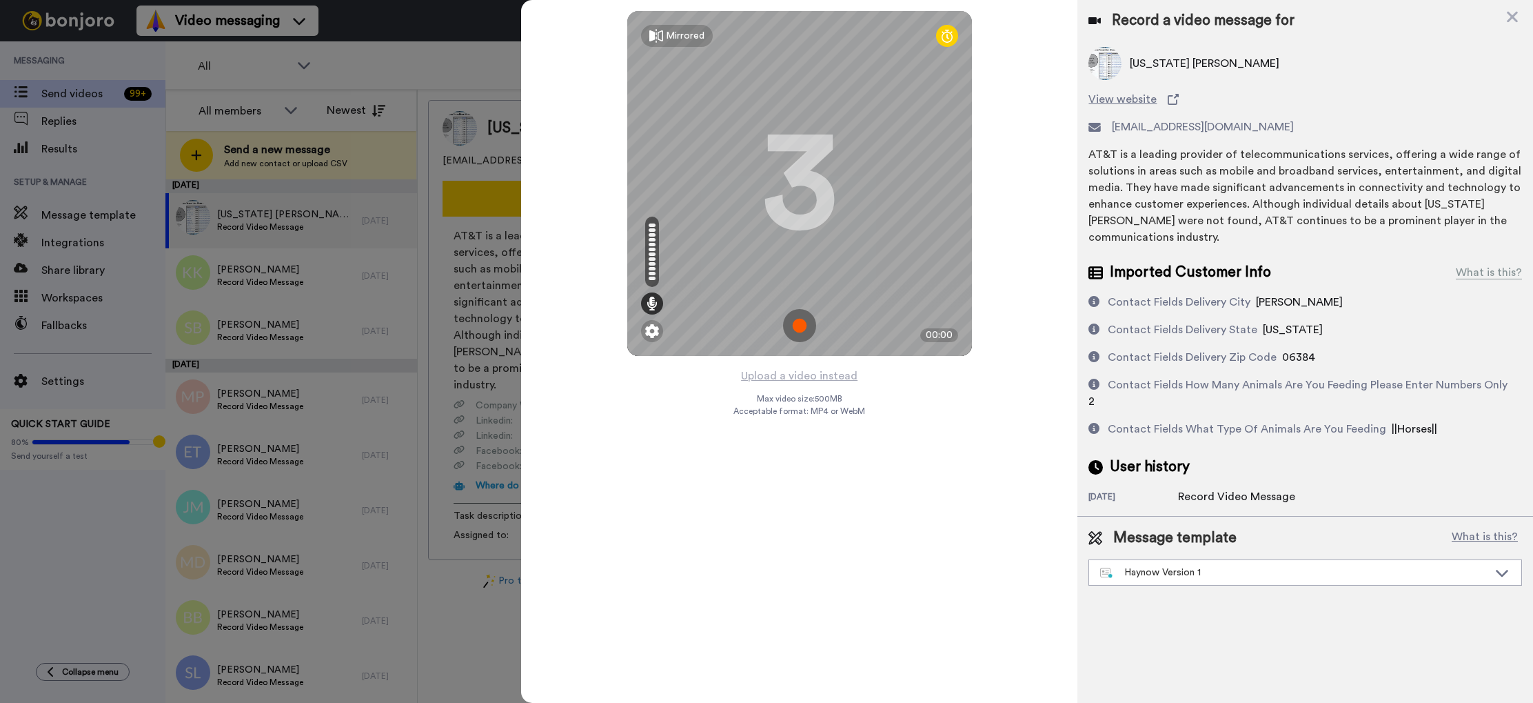
click at [810, 324] on img at bounding box center [799, 325] width 33 height 33
click at [811, 325] on img at bounding box center [799, 325] width 33 height 33
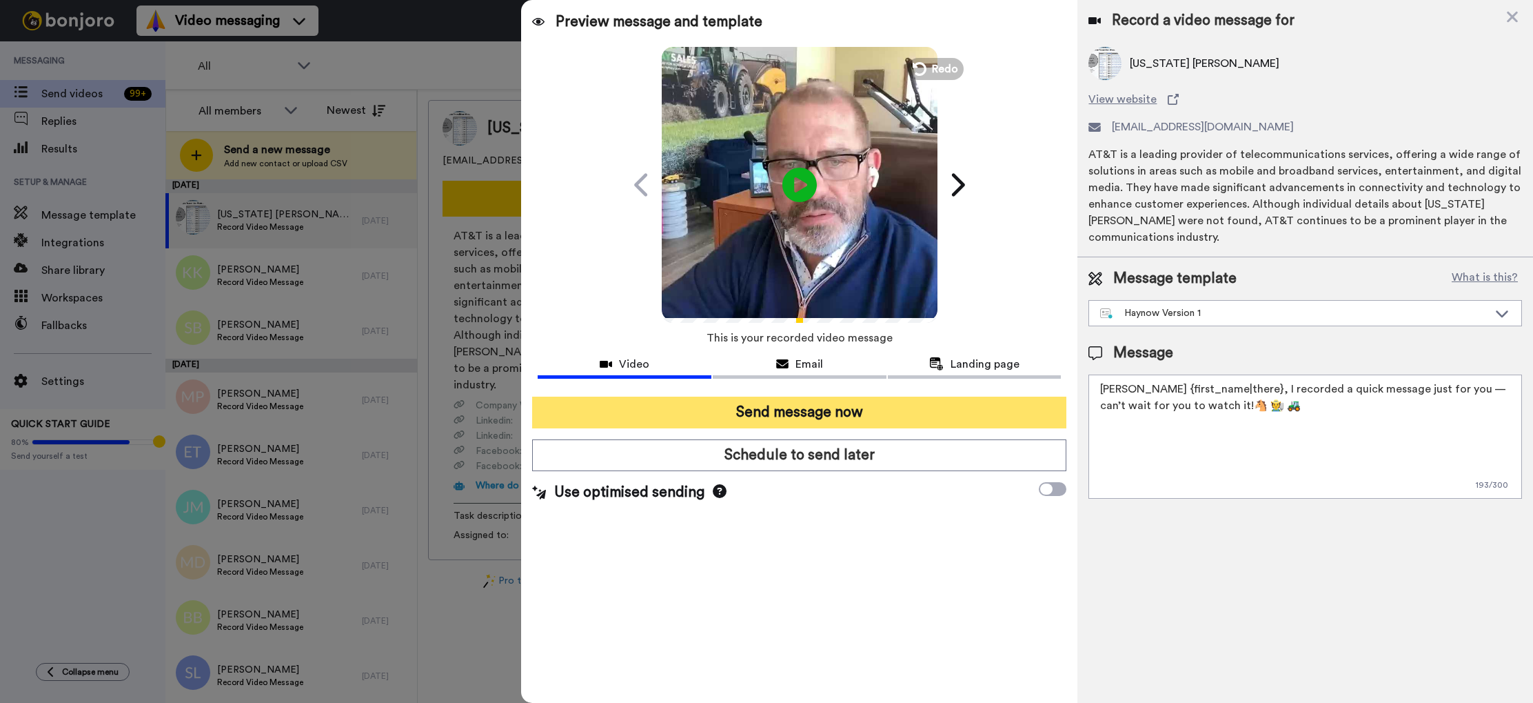
click at [895, 404] on button "Send message now" at bounding box center [799, 412] width 534 height 32
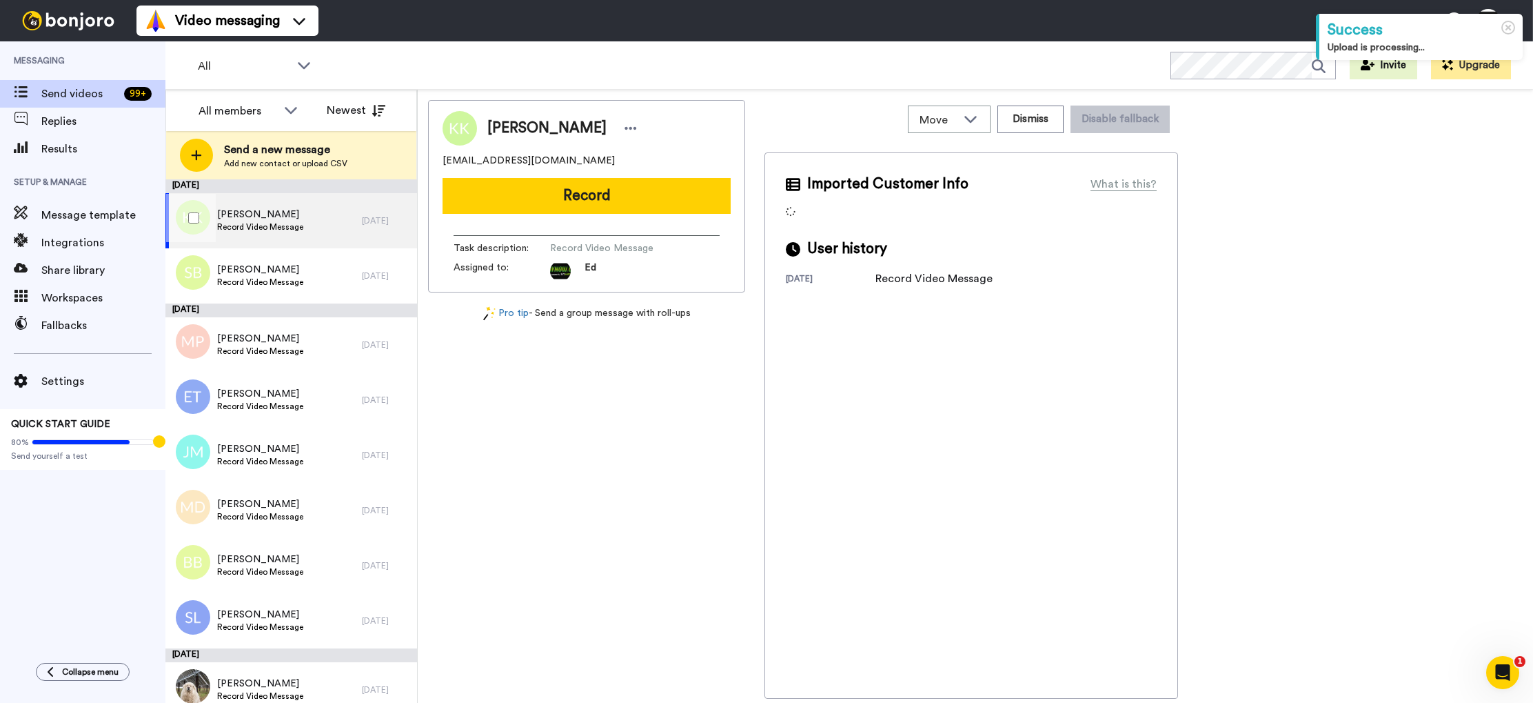
click at [323, 227] on div "[PERSON_NAME] Record Video Message" at bounding box center [263, 220] width 196 height 55
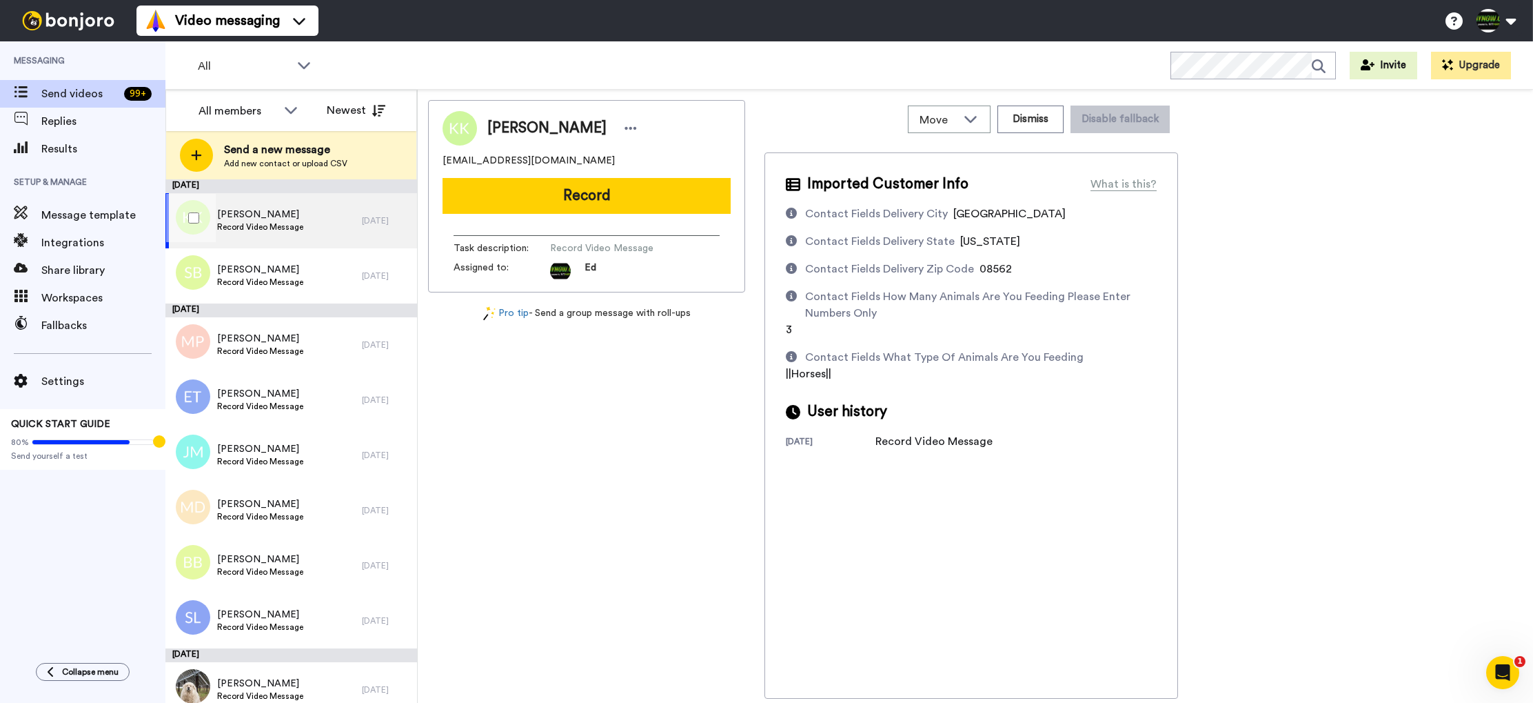
click at [303, 232] on span "Record Video Message" at bounding box center [260, 226] width 86 height 11
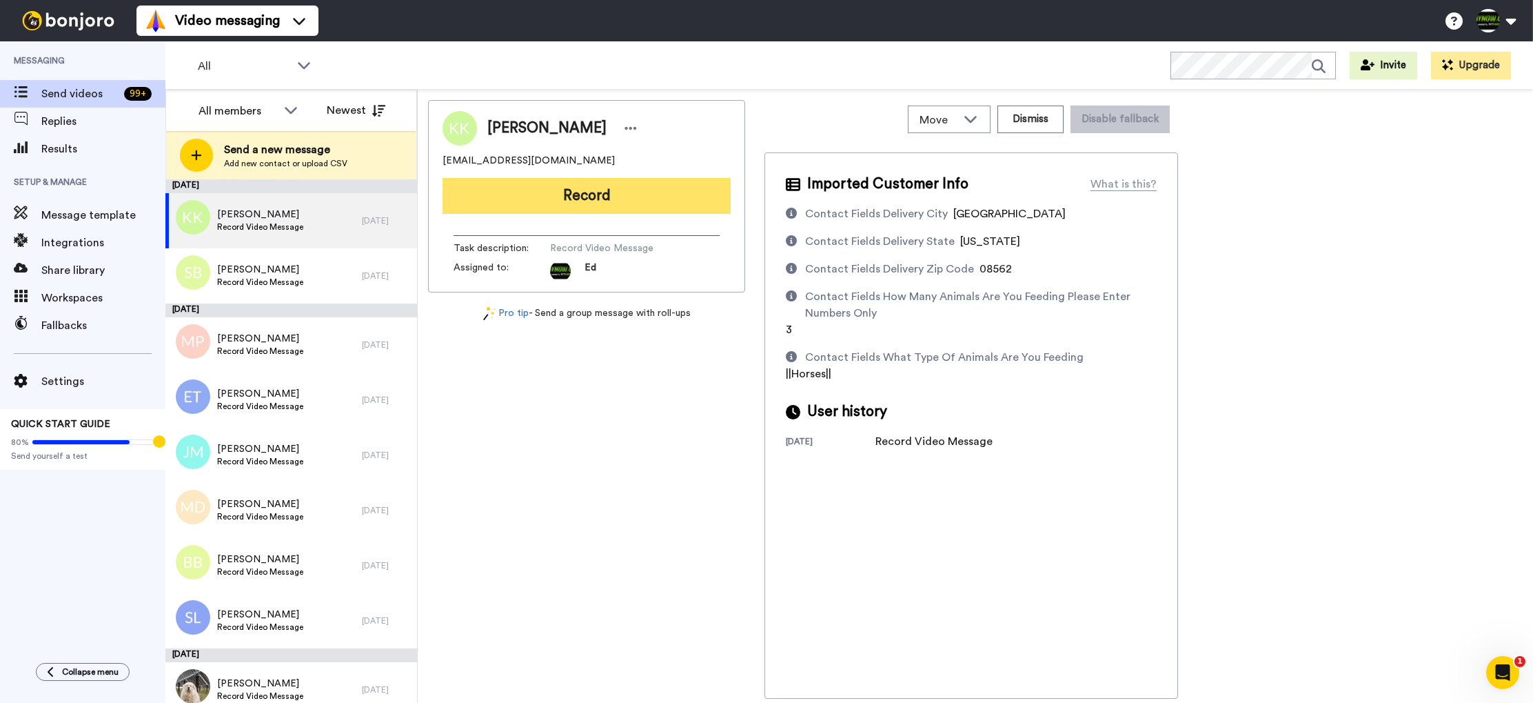
click at [591, 203] on button "Record" at bounding box center [587, 196] width 288 height 36
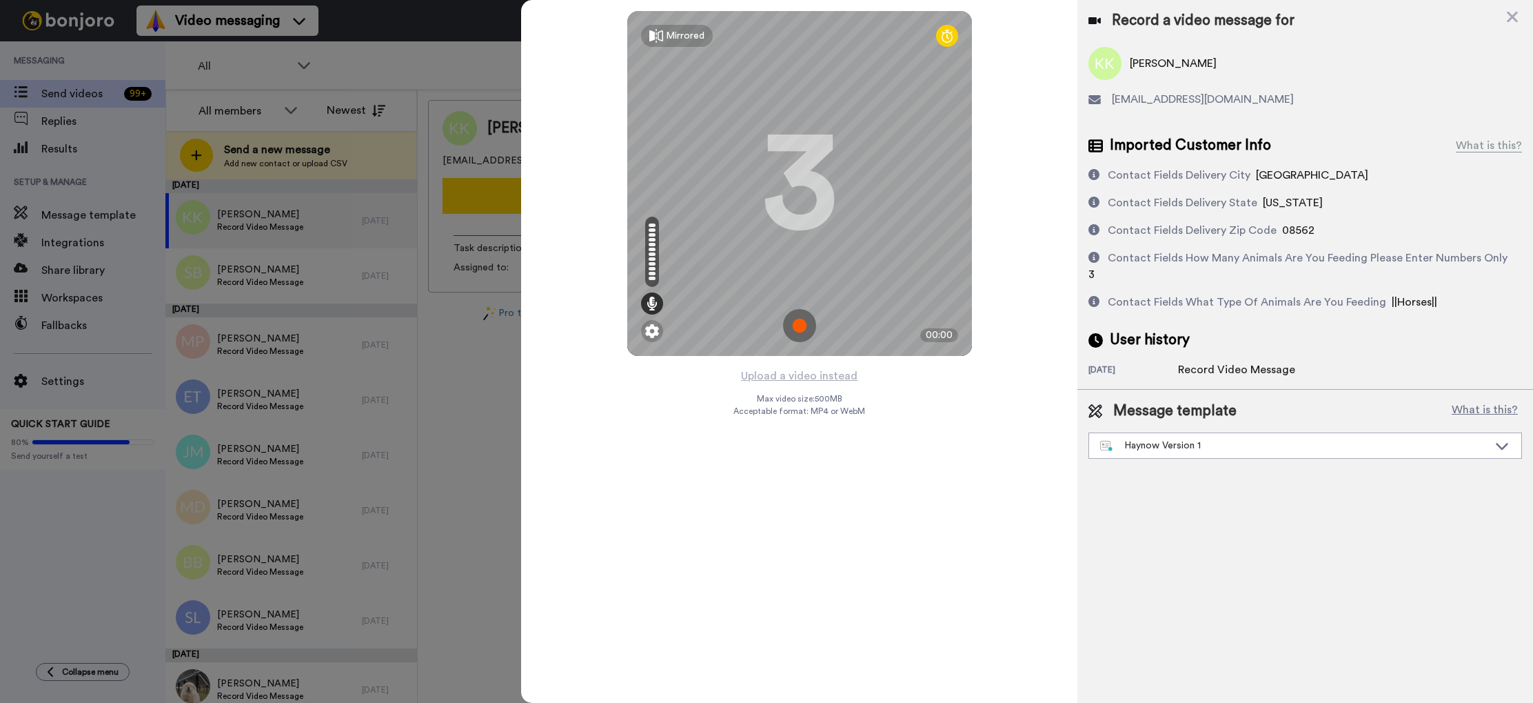
click at [804, 334] on img at bounding box center [799, 325] width 33 height 33
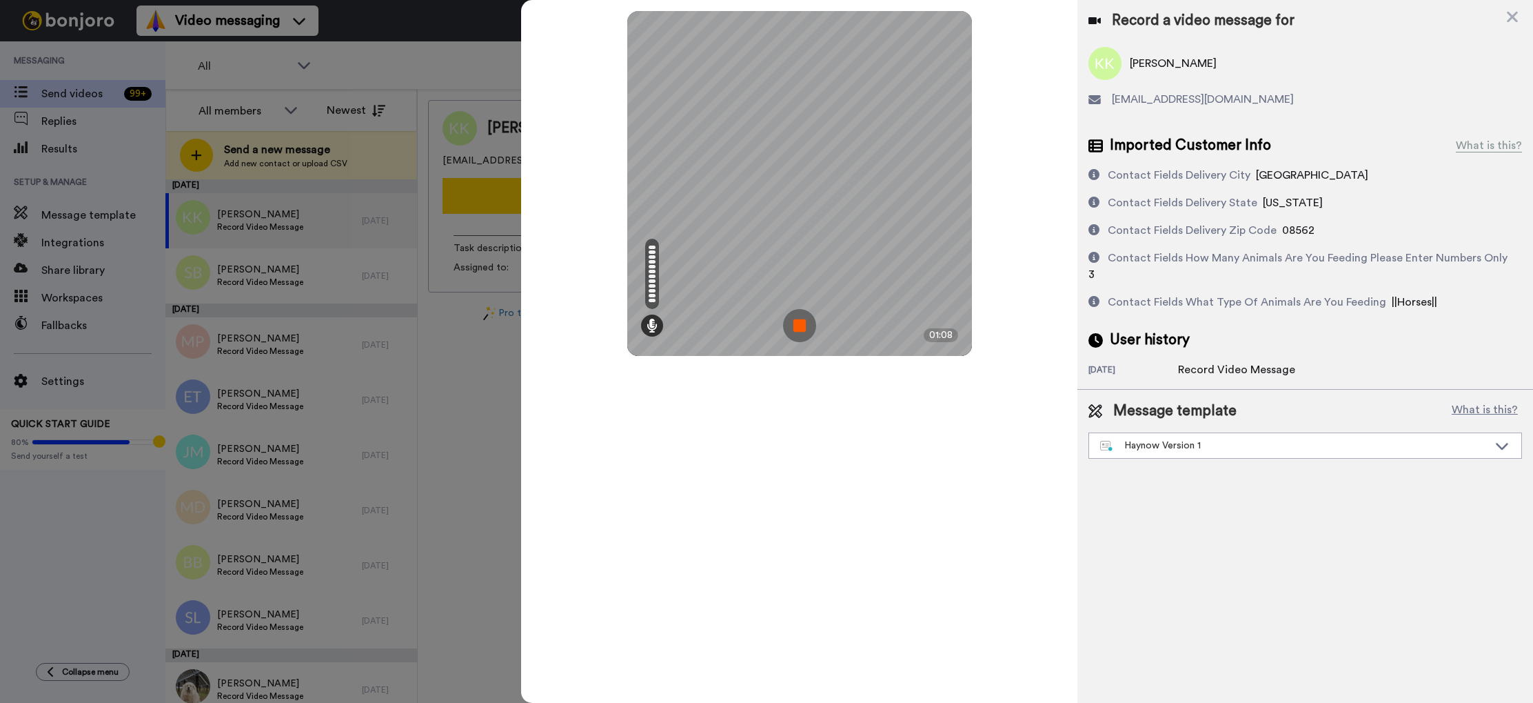
click at [797, 330] on img at bounding box center [799, 325] width 33 height 33
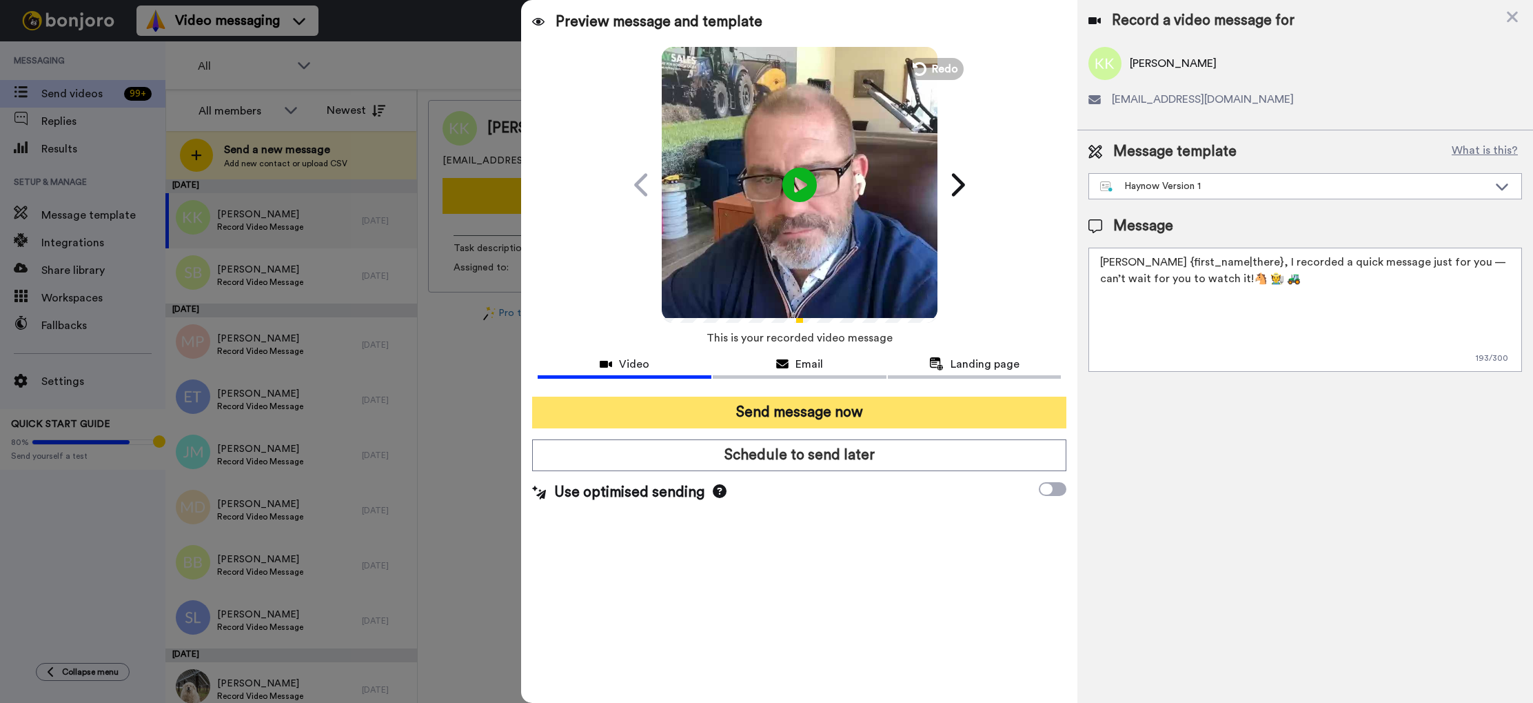
click at [790, 418] on button "Send message now" at bounding box center [799, 412] width 534 height 32
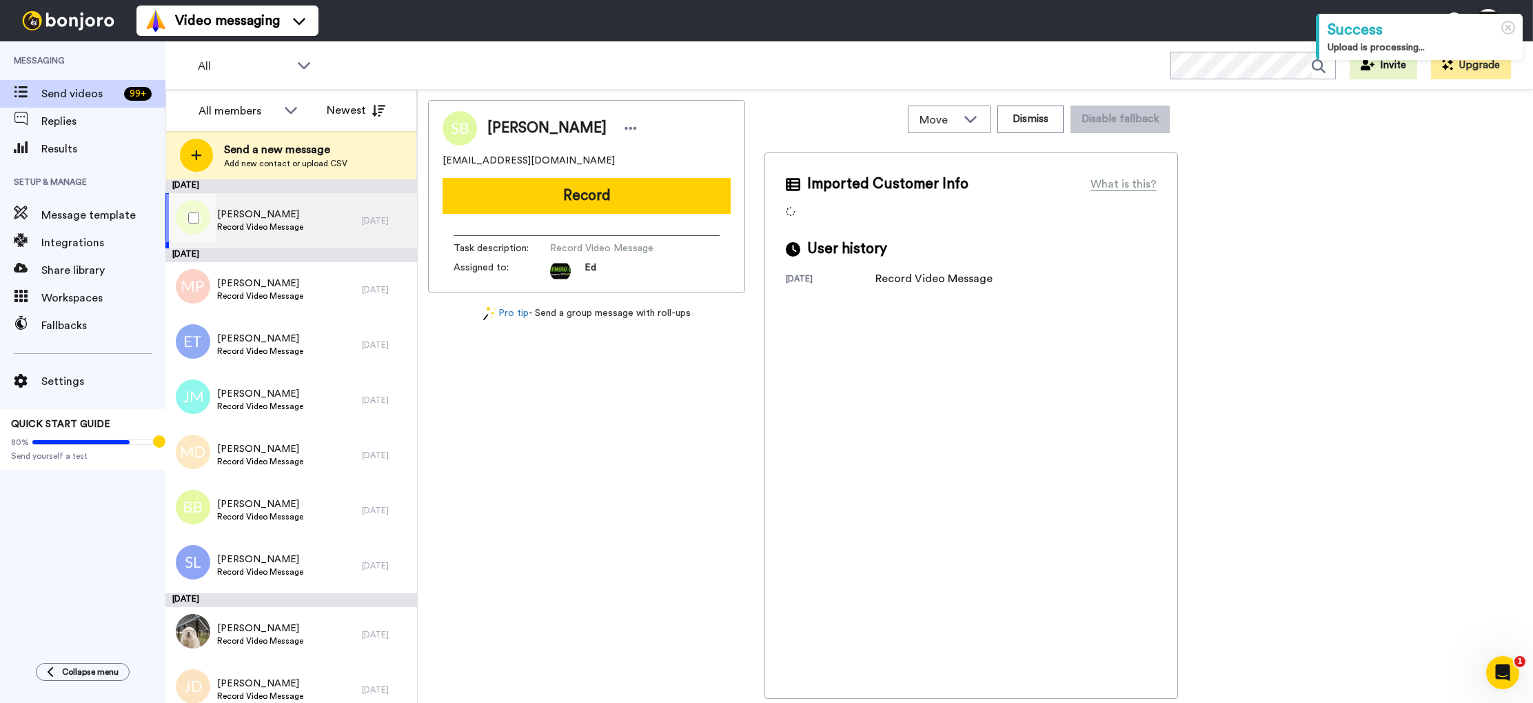
click at [261, 230] on span "Record Video Message" at bounding box center [260, 226] width 86 height 11
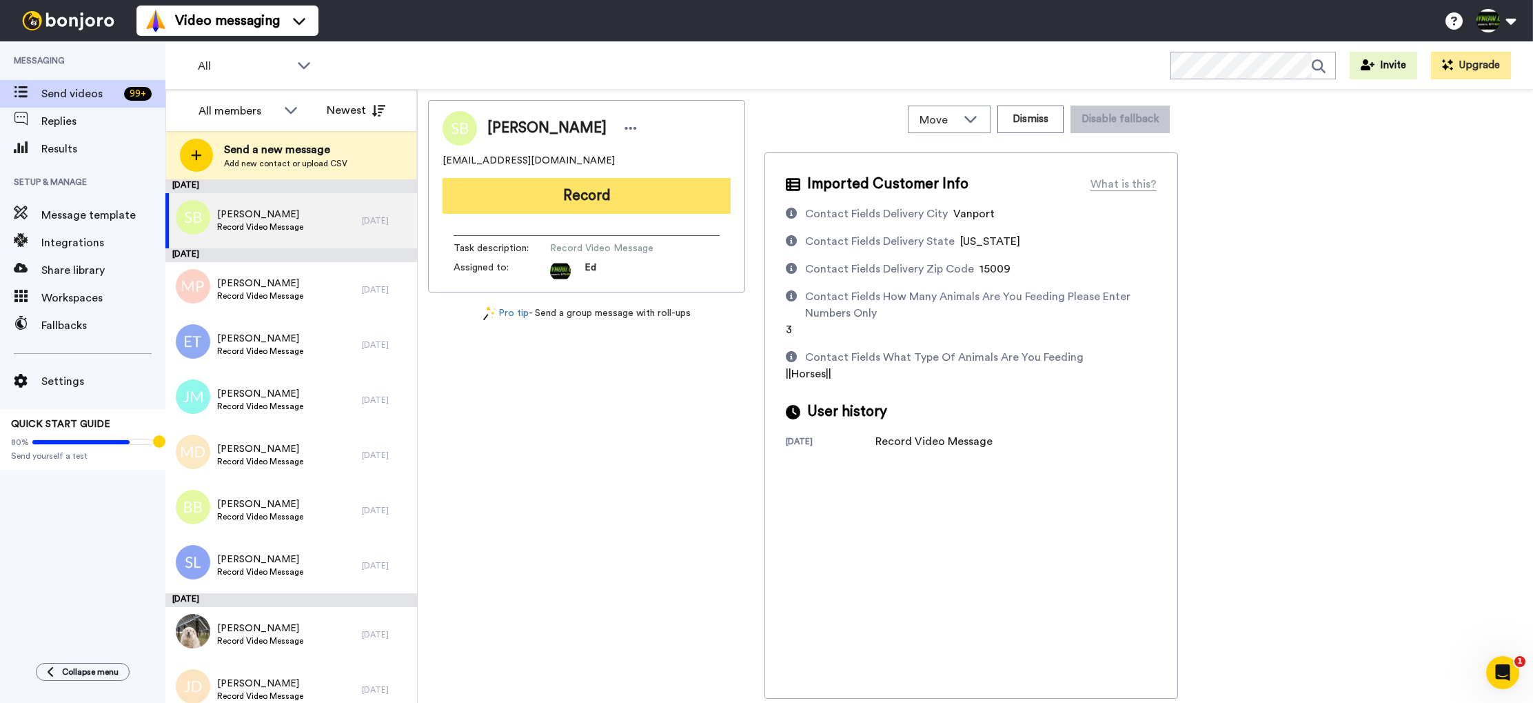
click at [583, 186] on button "Record" at bounding box center [587, 196] width 288 height 36
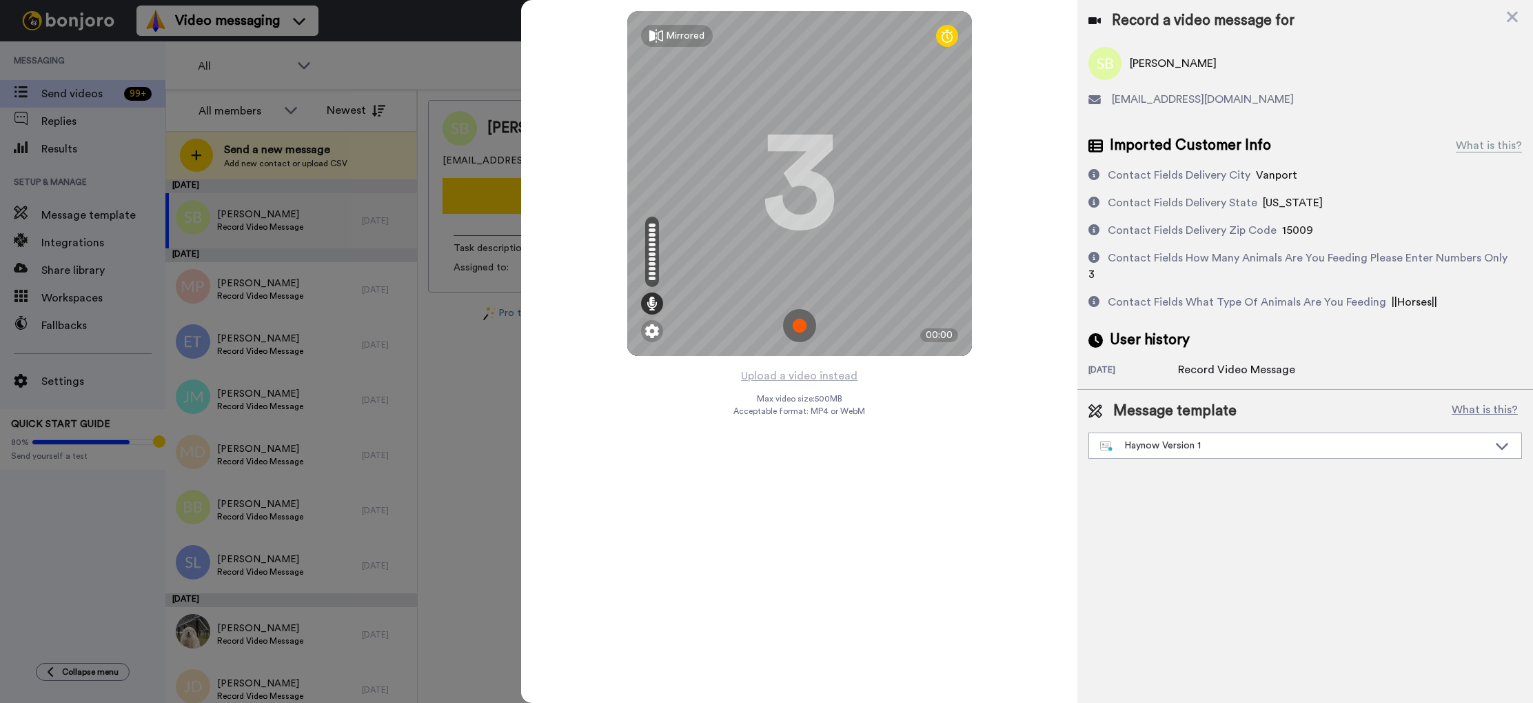
click at [809, 322] on img at bounding box center [799, 325] width 33 height 33
click at [804, 326] on img at bounding box center [799, 325] width 33 height 33
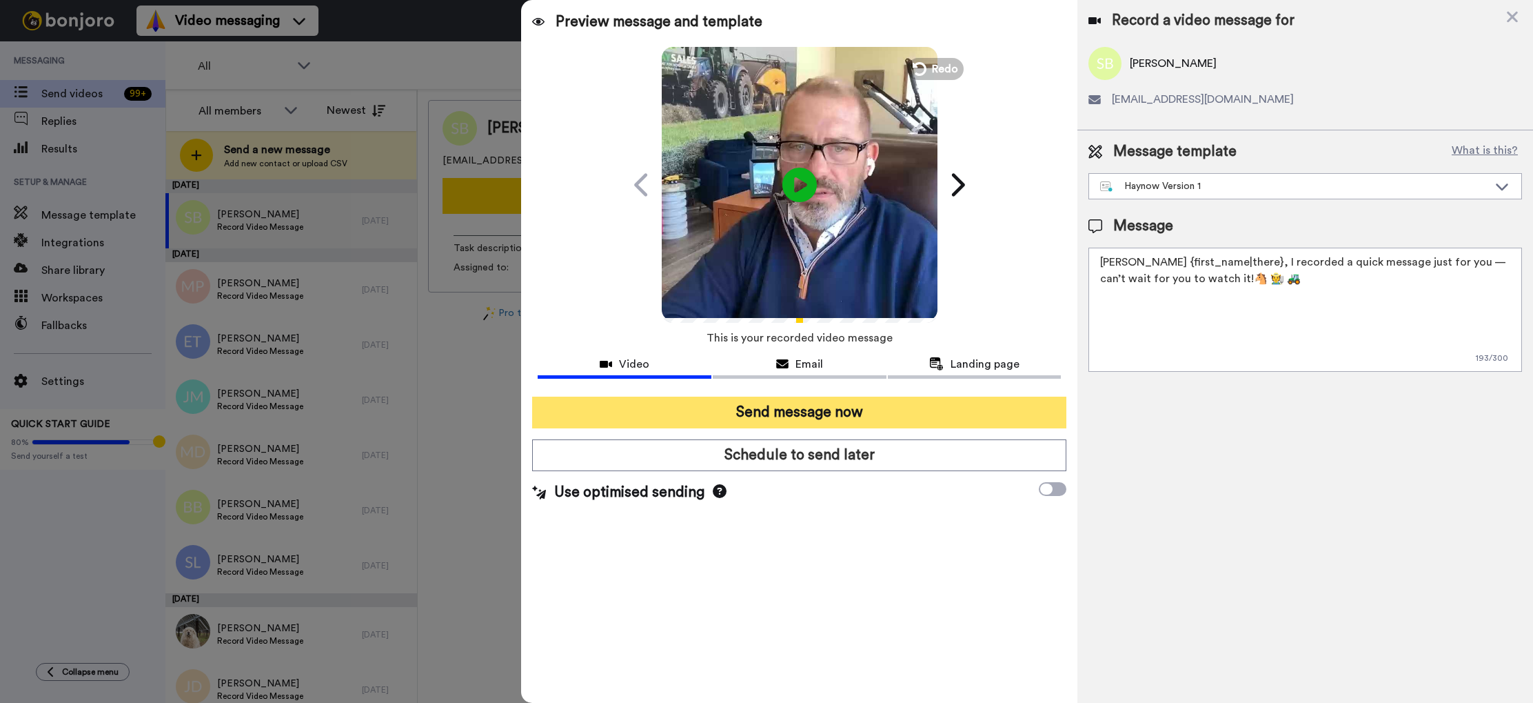
click at [883, 409] on button "Send message now" at bounding box center [799, 412] width 534 height 32
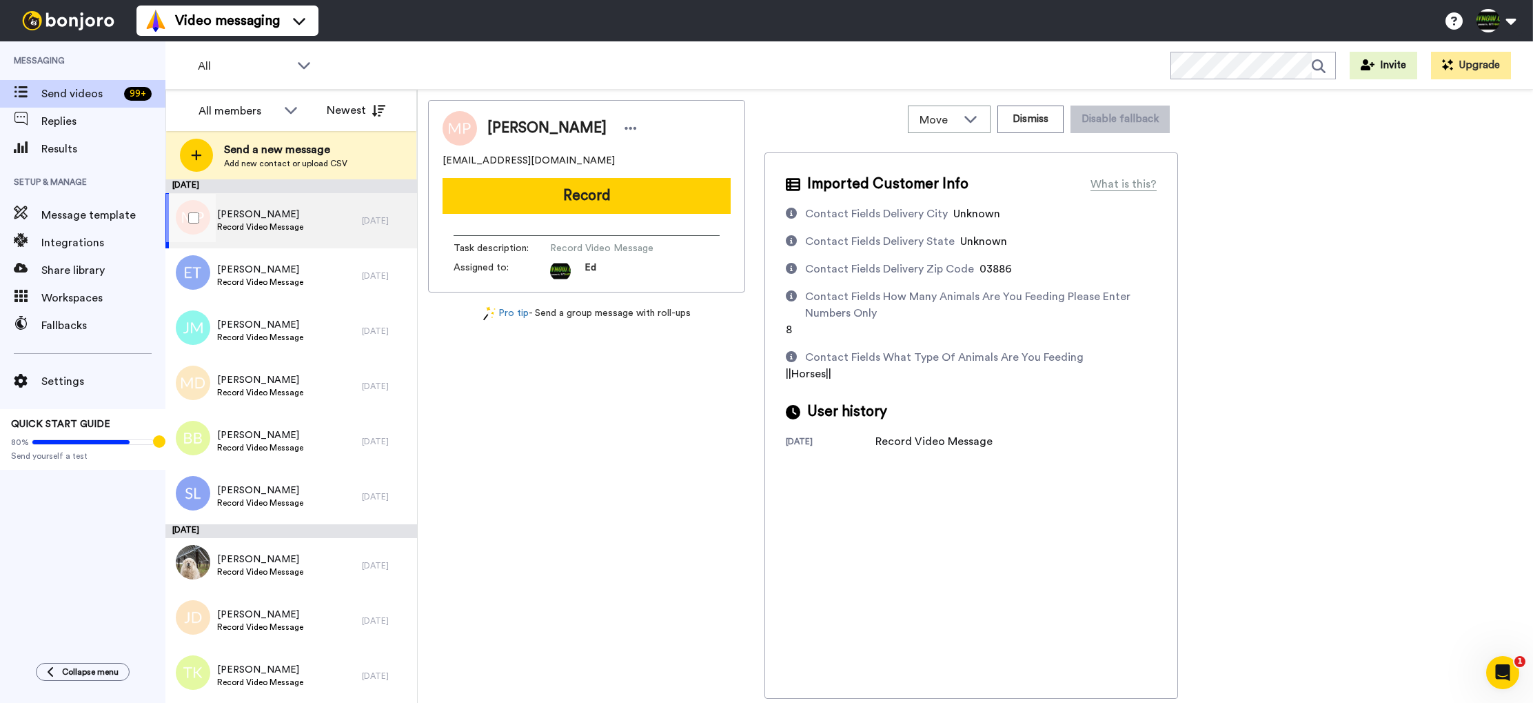
click at [300, 218] on span "[PERSON_NAME]" at bounding box center [260, 215] width 86 height 14
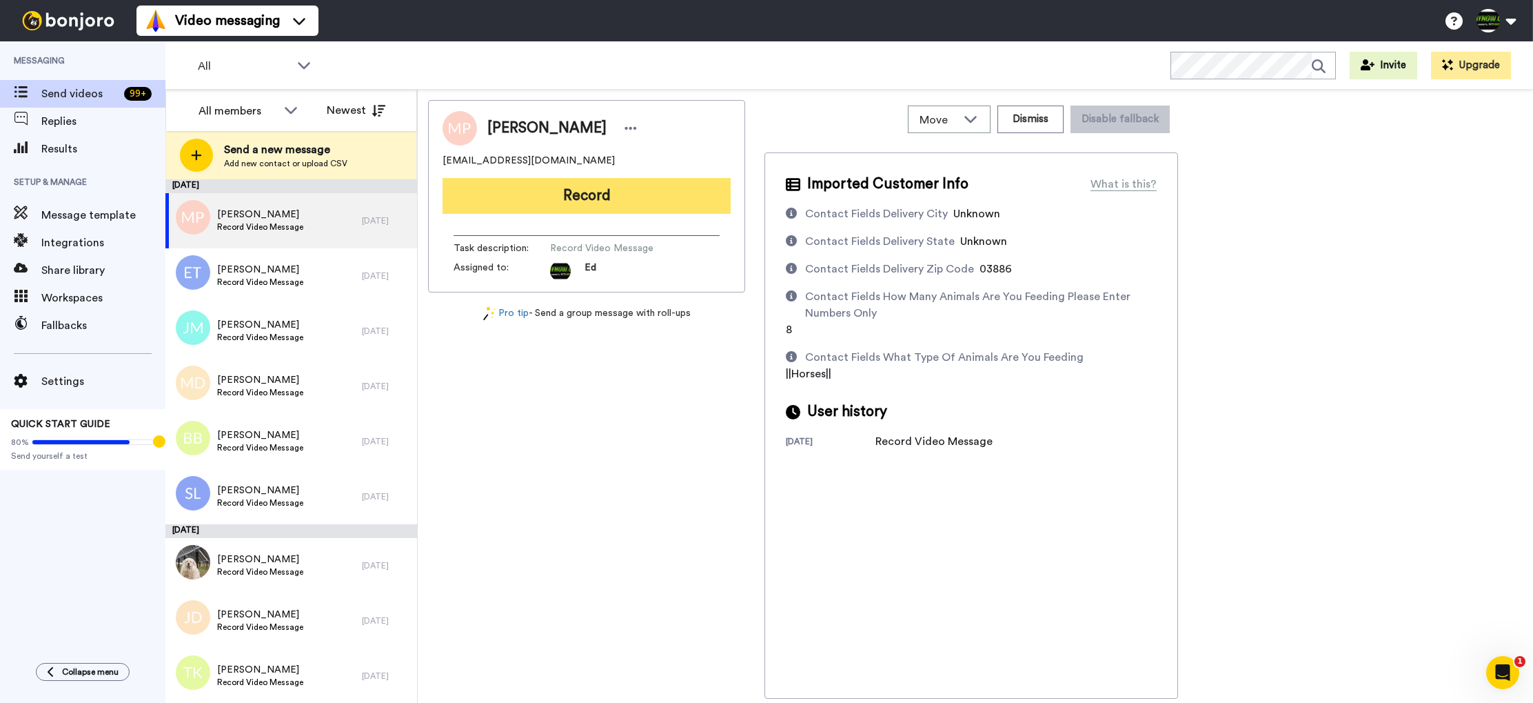
click at [591, 198] on button "Record" at bounding box center [587, 196] width 288 height 36
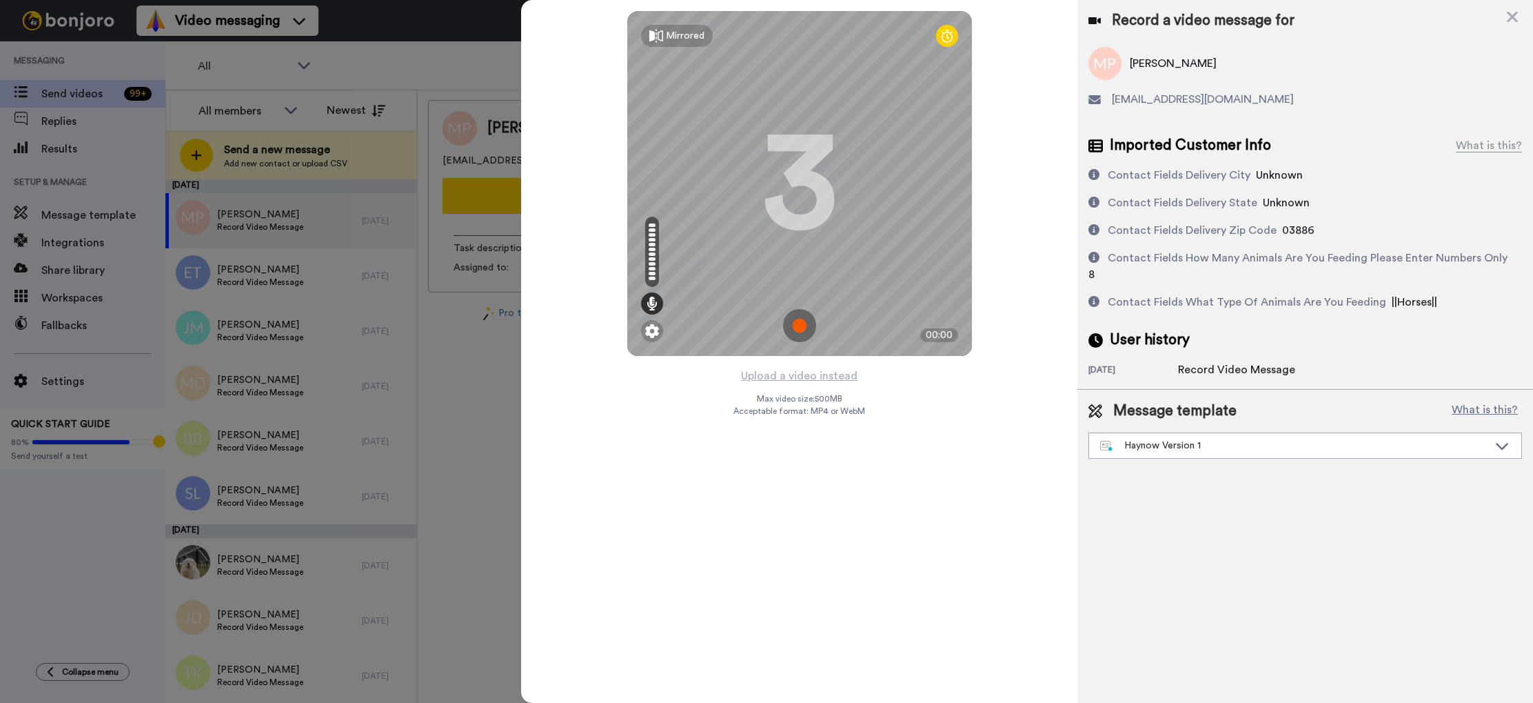
click at [800, 329] on img at bounding box center [799, 325] width 33 height 33
click at [798, 329] on img at bounding box center [799, 325] width 33 height 33
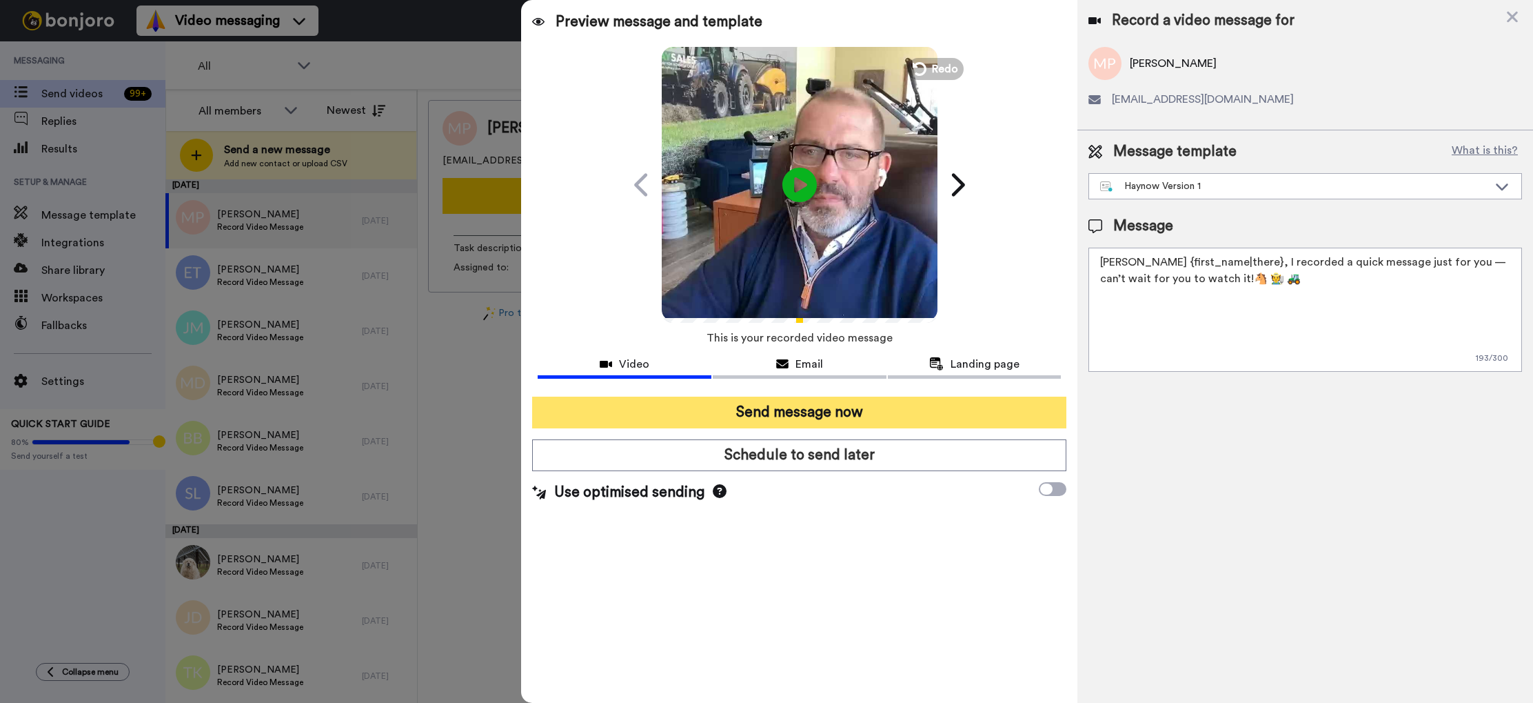
click at [856, 411] on button "Send message now" at bounding box center [799, 412] width 534 height 32
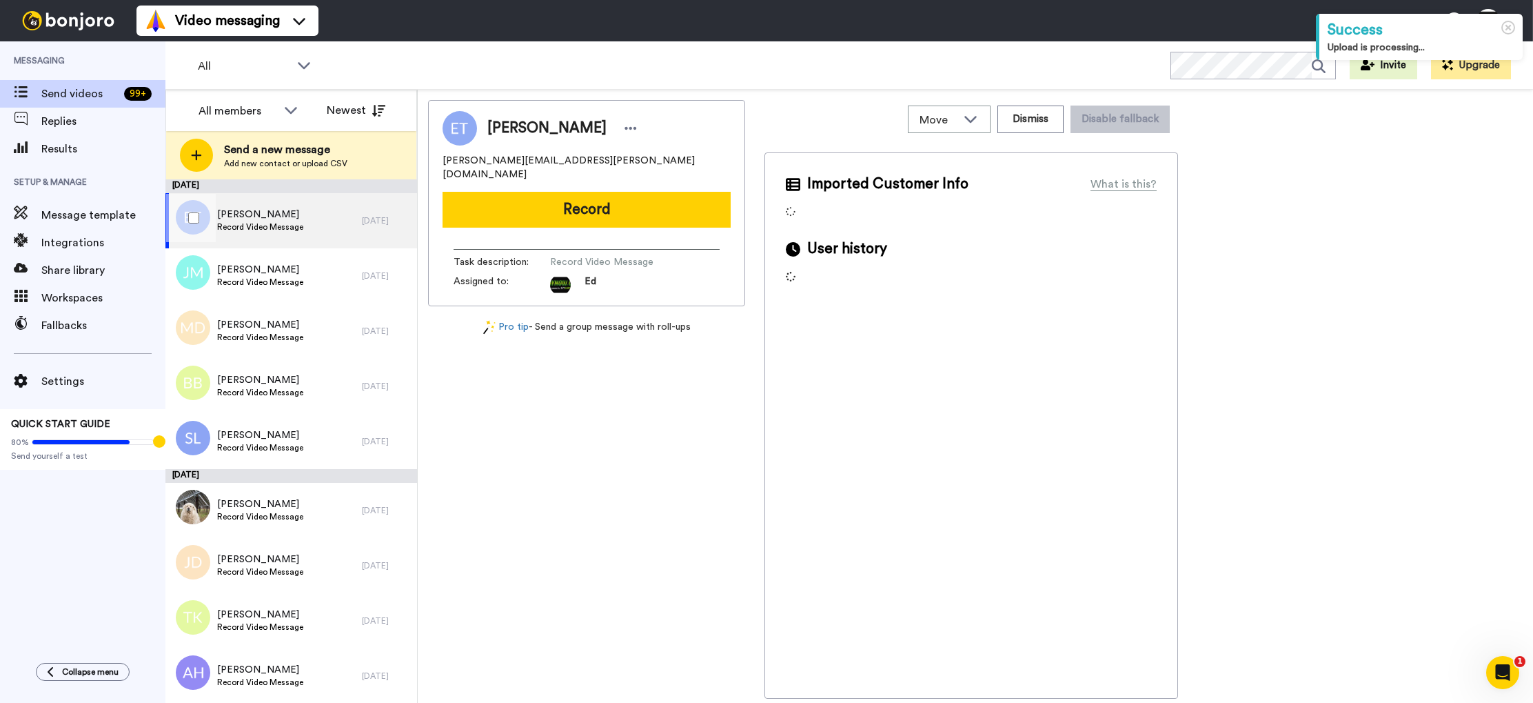
click at [283, 225] on span "Record Video Message" at bounding box center [260, 226] width 86 height 11
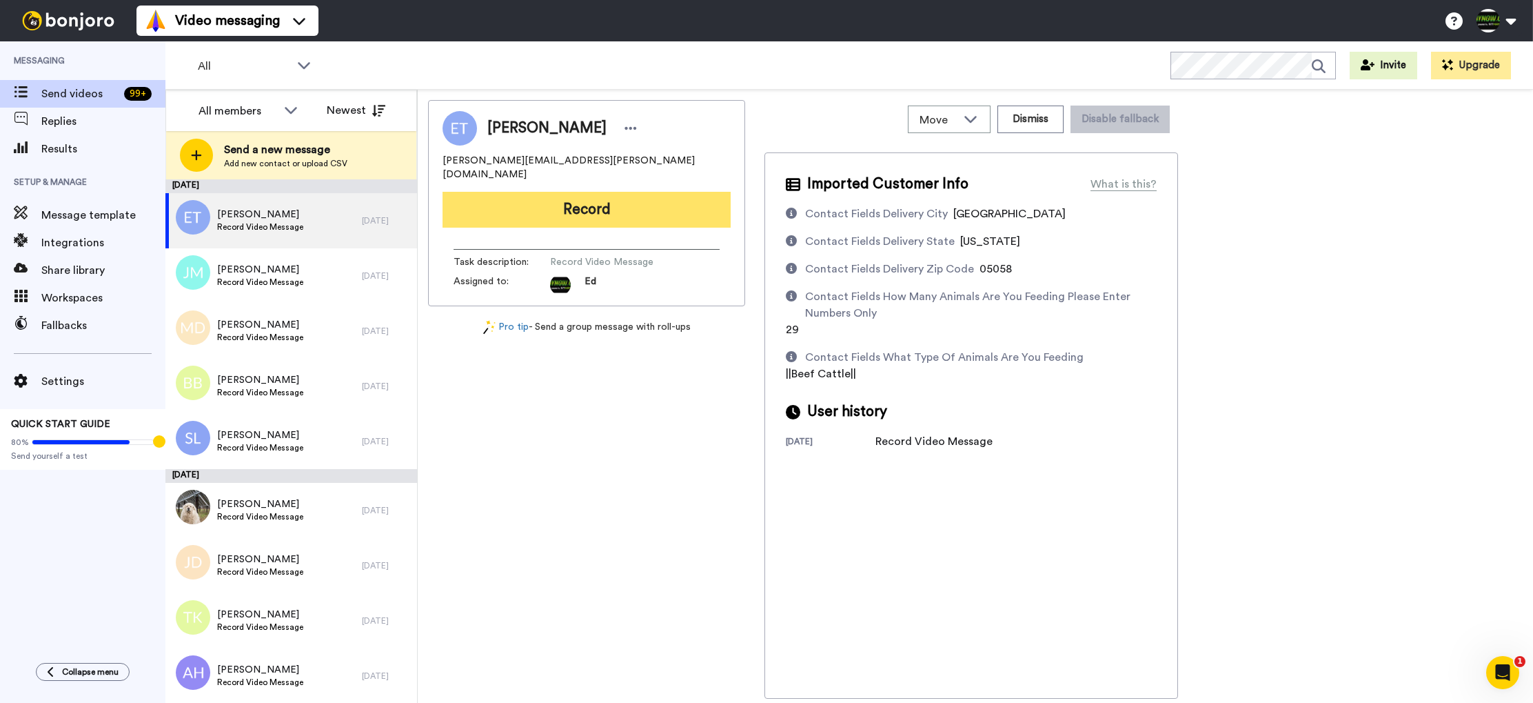
click at [614, 209] on button "Record" at bounding box center [587, 210] width 288 height 36
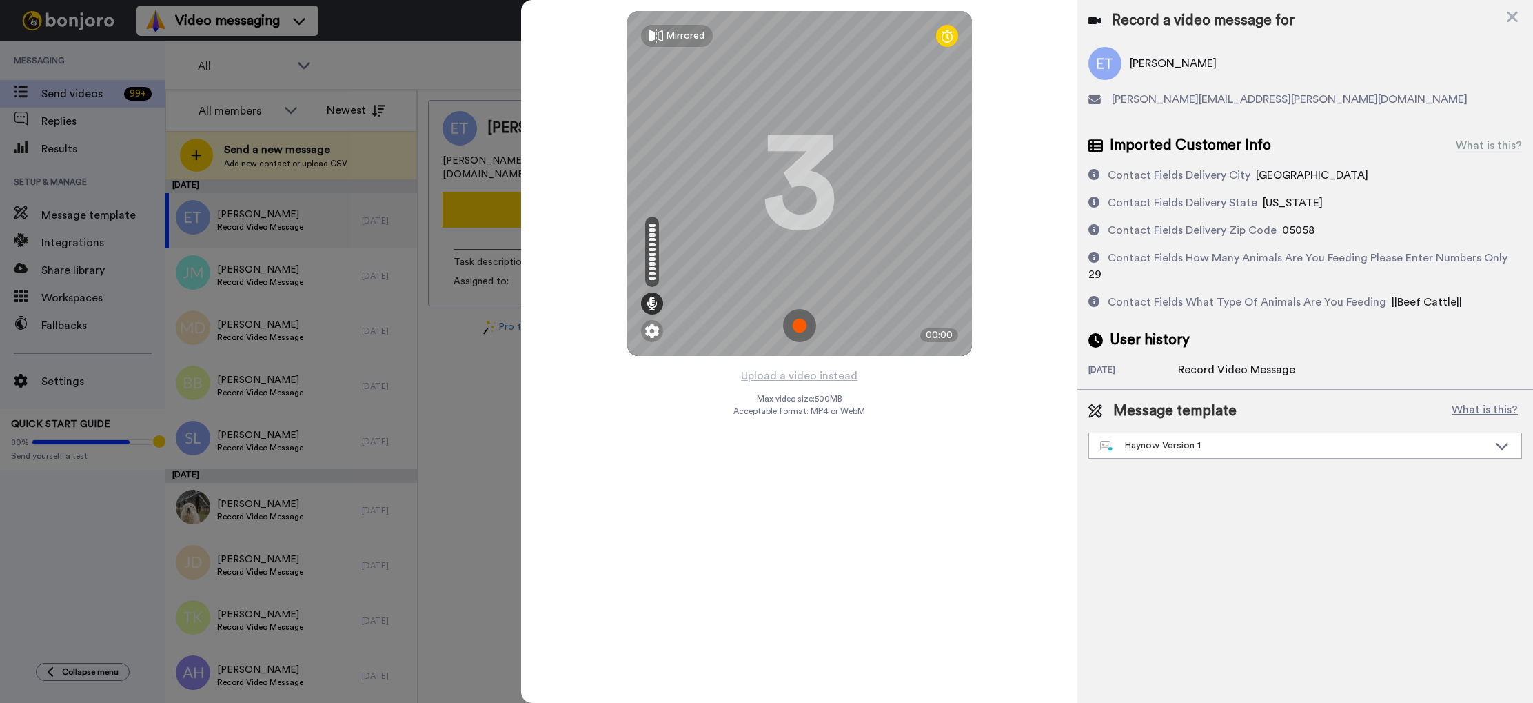
click at [794, 328] on img at bounding box center [799, 325] width 33 height 33
click at [805, 327] on img at bounding box center [799, 325] width 33 height 33
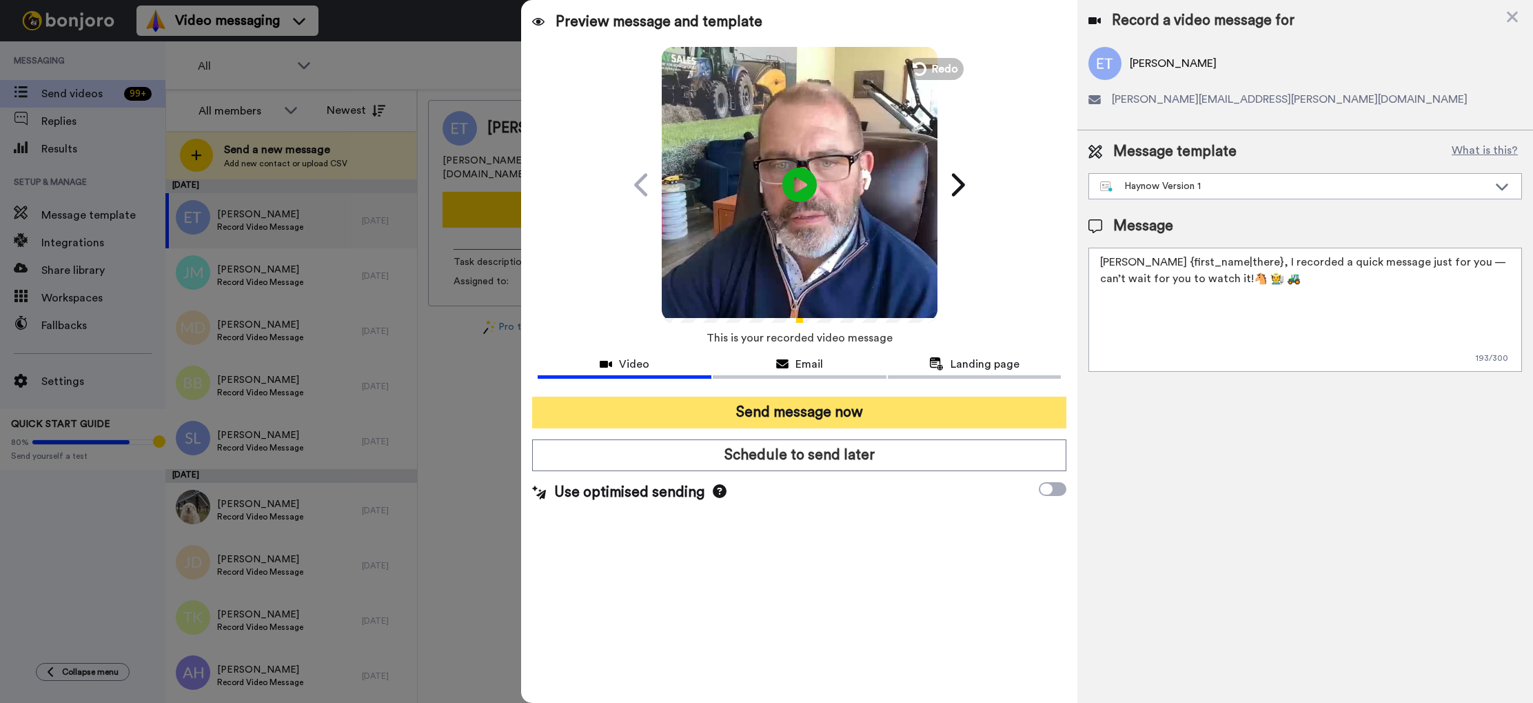
click at [826, 408] on button "Send message now" at bounding box center [799, 412] width 534 height 32
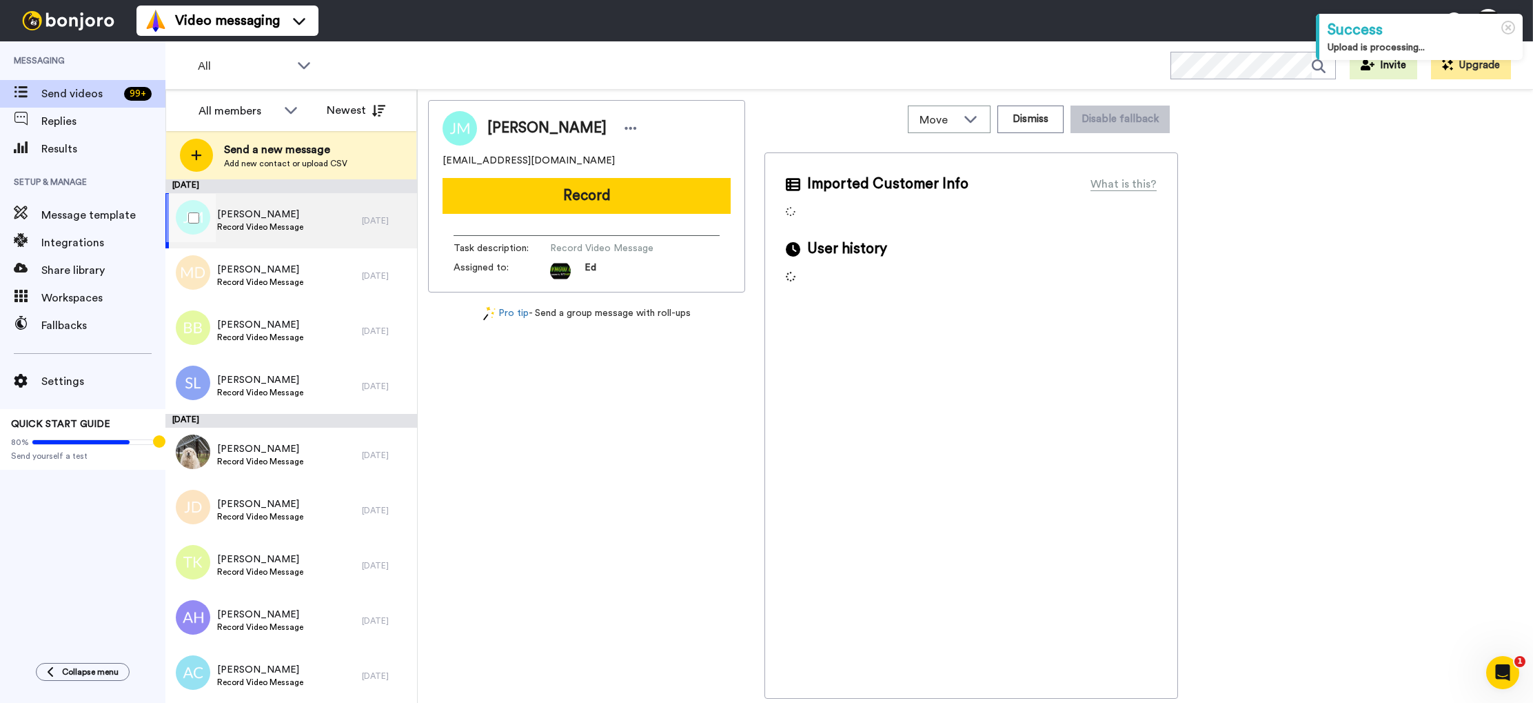
click at [301, 228] on span "Record Video Message" at bounding box center [260, 226] width 86 height 11
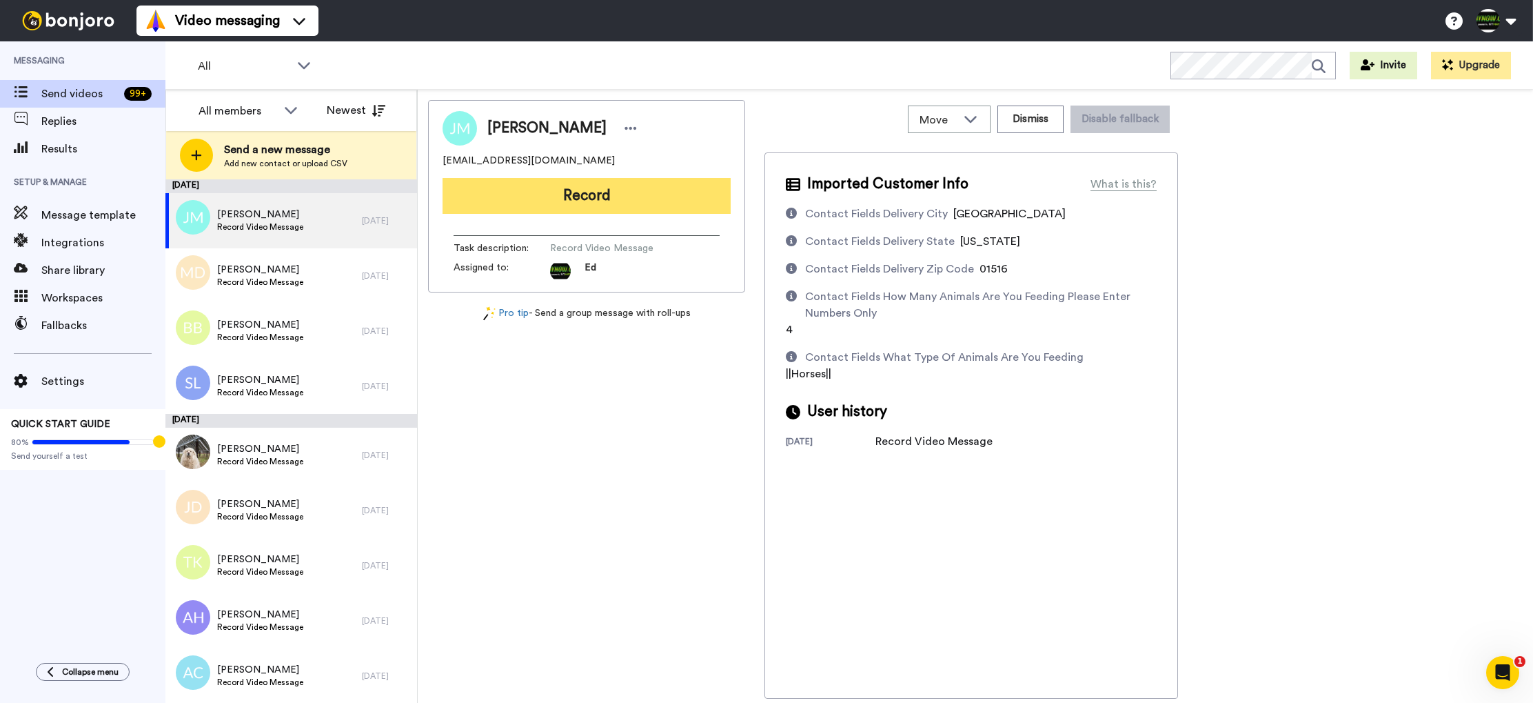
click at [604, 203] on button "Record" at bounding box center [587, 196] width 288 height 36
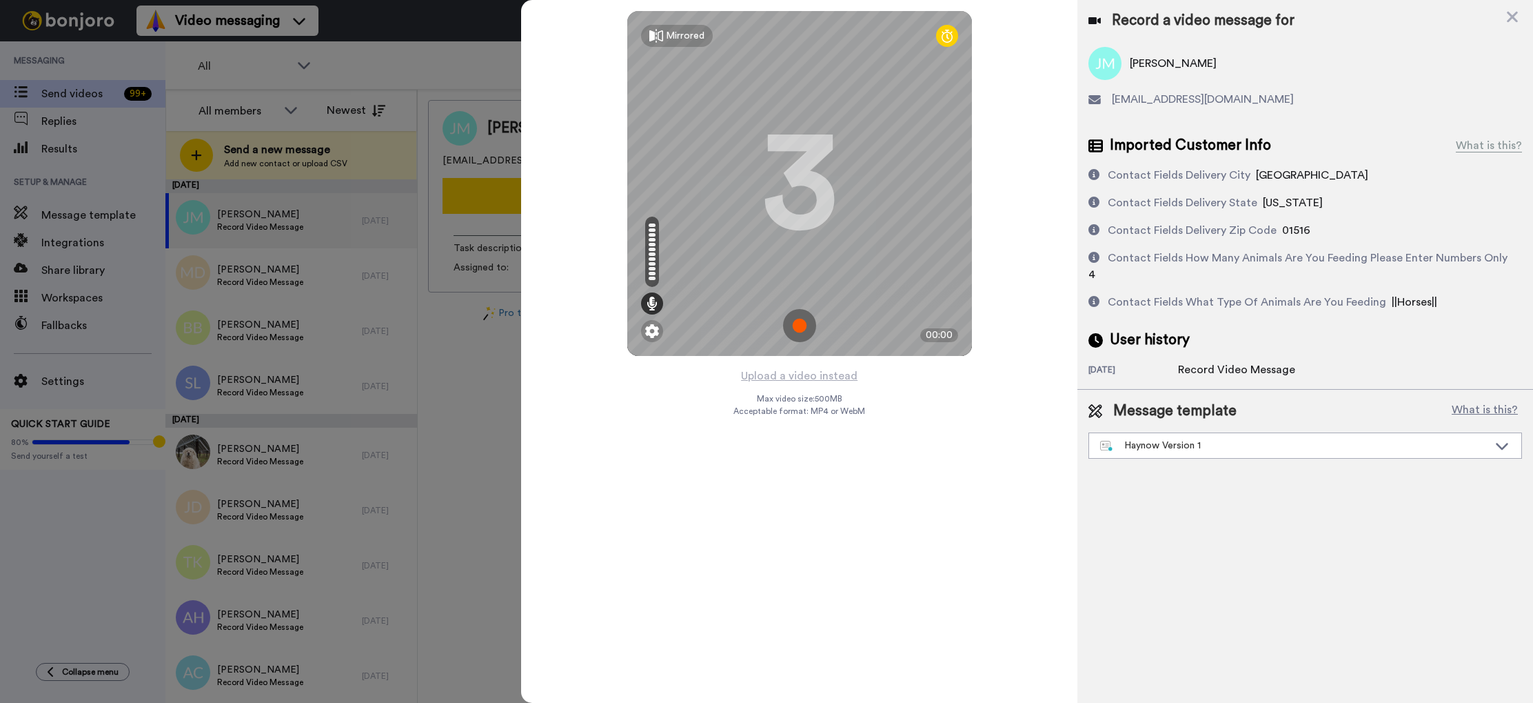
click at [809, 325] on img at bounding box center [799, 325] width 33 height 33
click at [807, 325] on img at bounding box center [799, 325] width 33 height 33
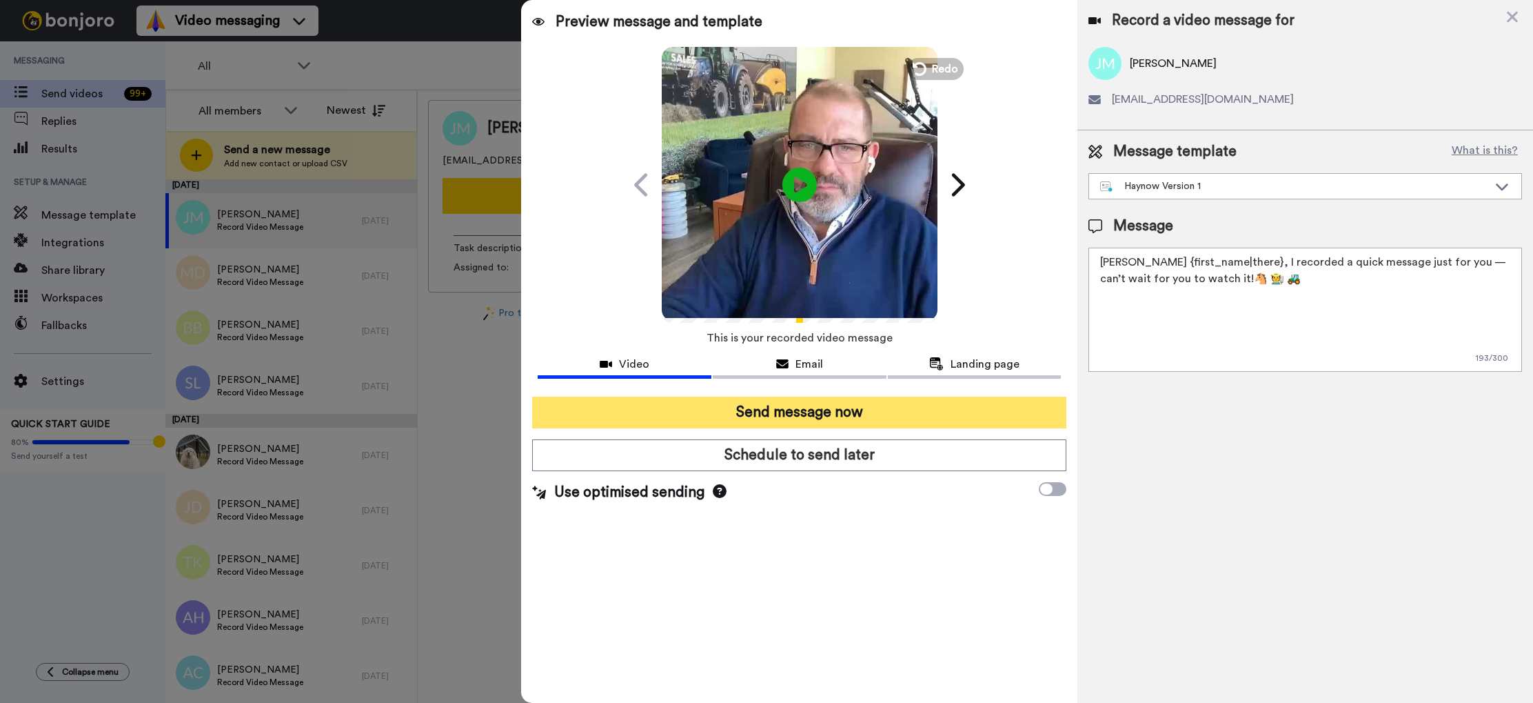
click at [840, 415] on button "Send message now" at bounding box center [799, 412] width 534 height 32
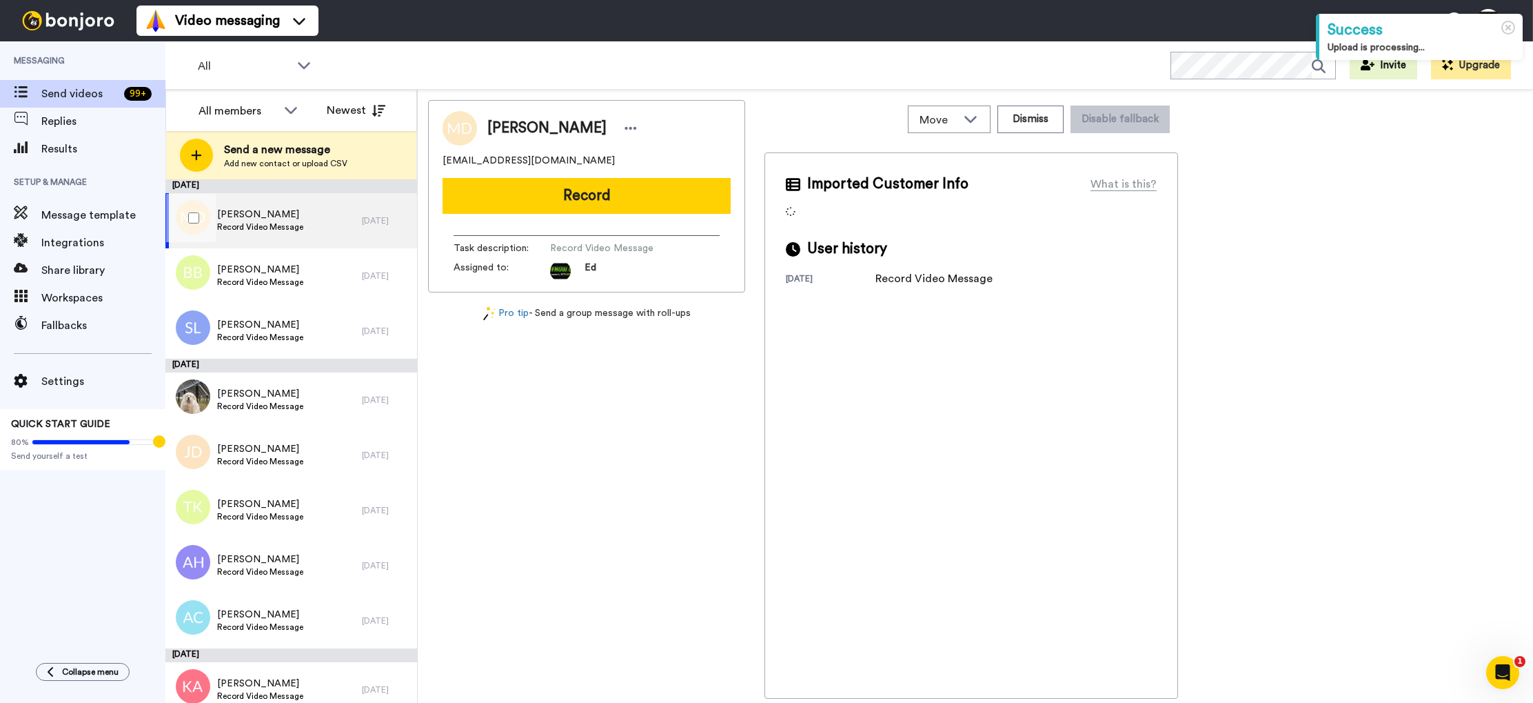
click at [299, 229] on span "Record Video Message" at bounding box center [260, 226] width 86 height 11
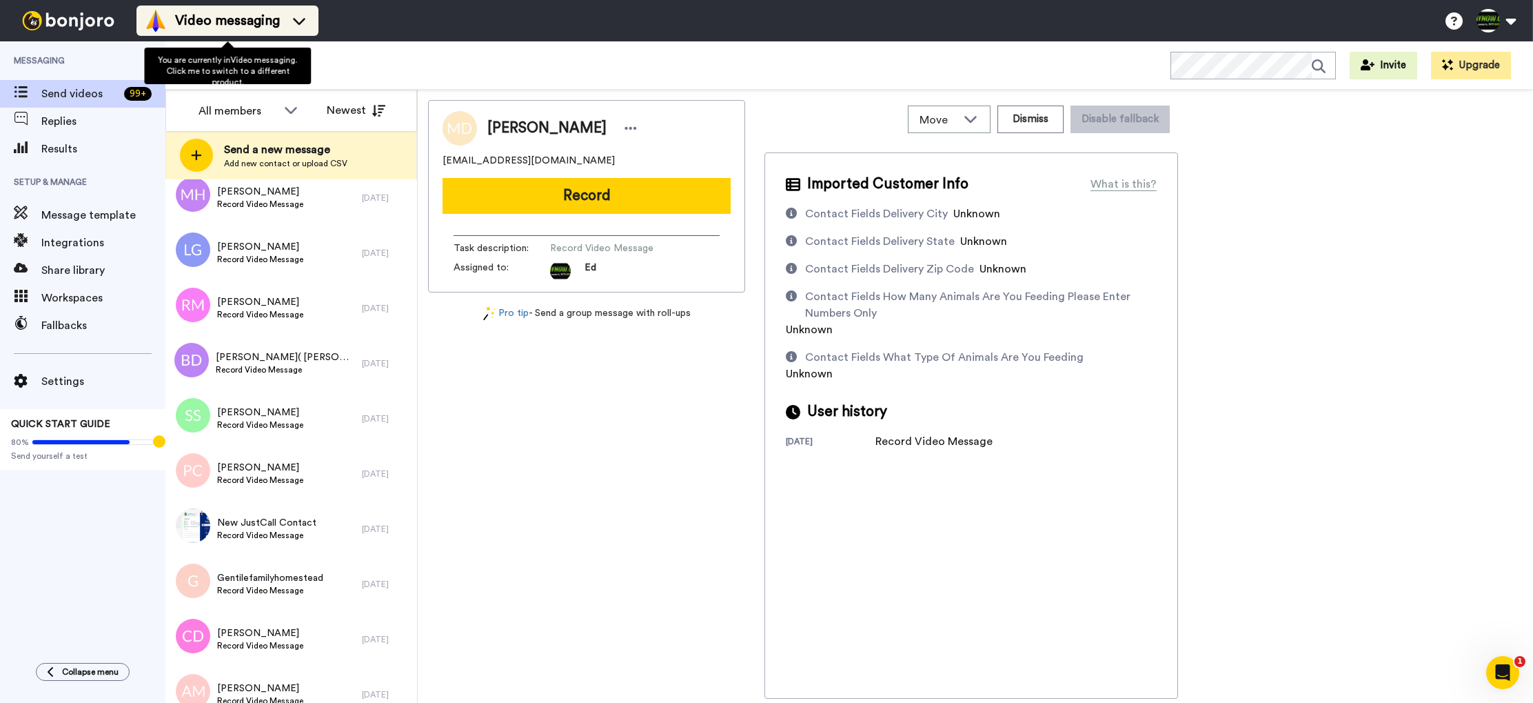
scroll to position [2935, 0]
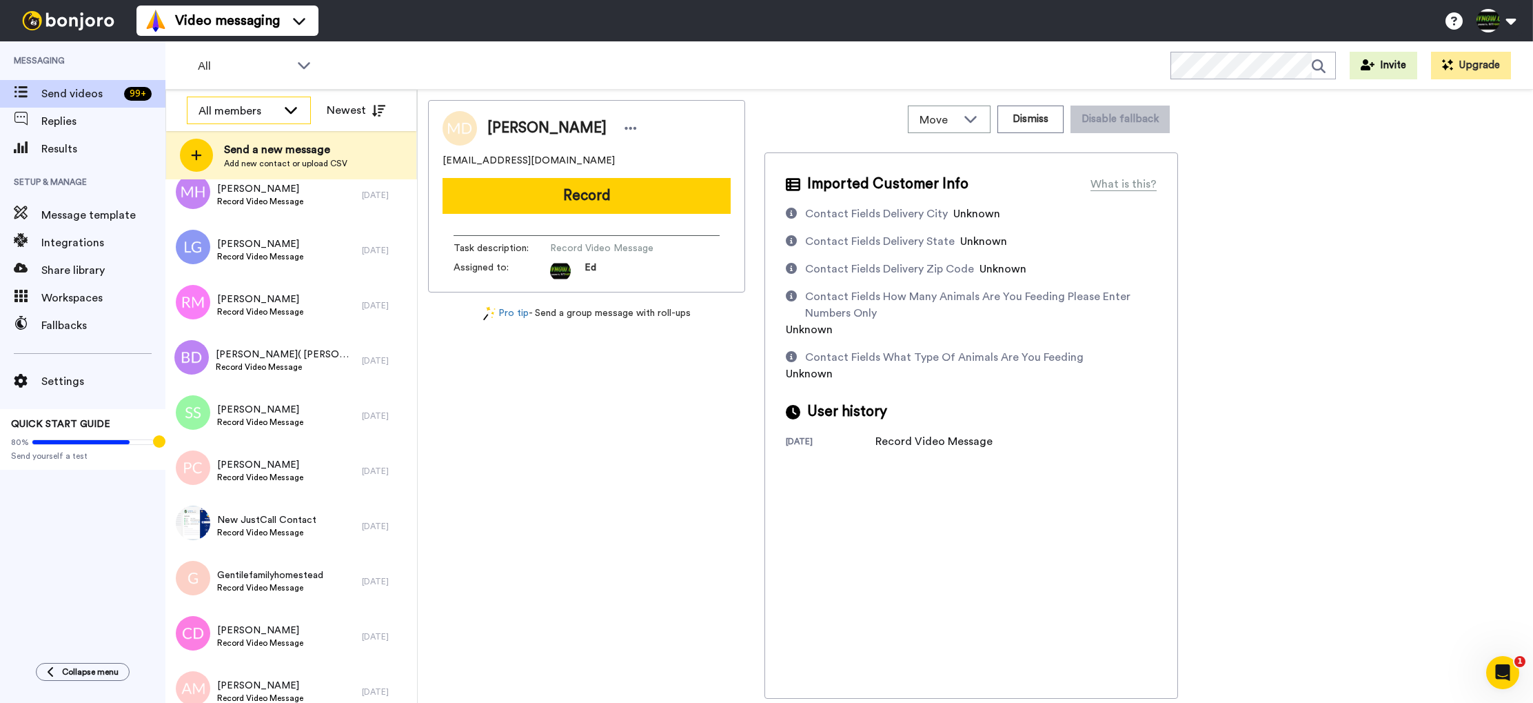
click at [292, 112] on icon at bounding box center [291, 110] width 12 height 7
click at [292, 112] on icon at bounding box center [291, 110] width 17 height 14
click at [328, 201] on div "Matt Heyn Record Video Message" at bounding box center [263, 195] width 196 height 55
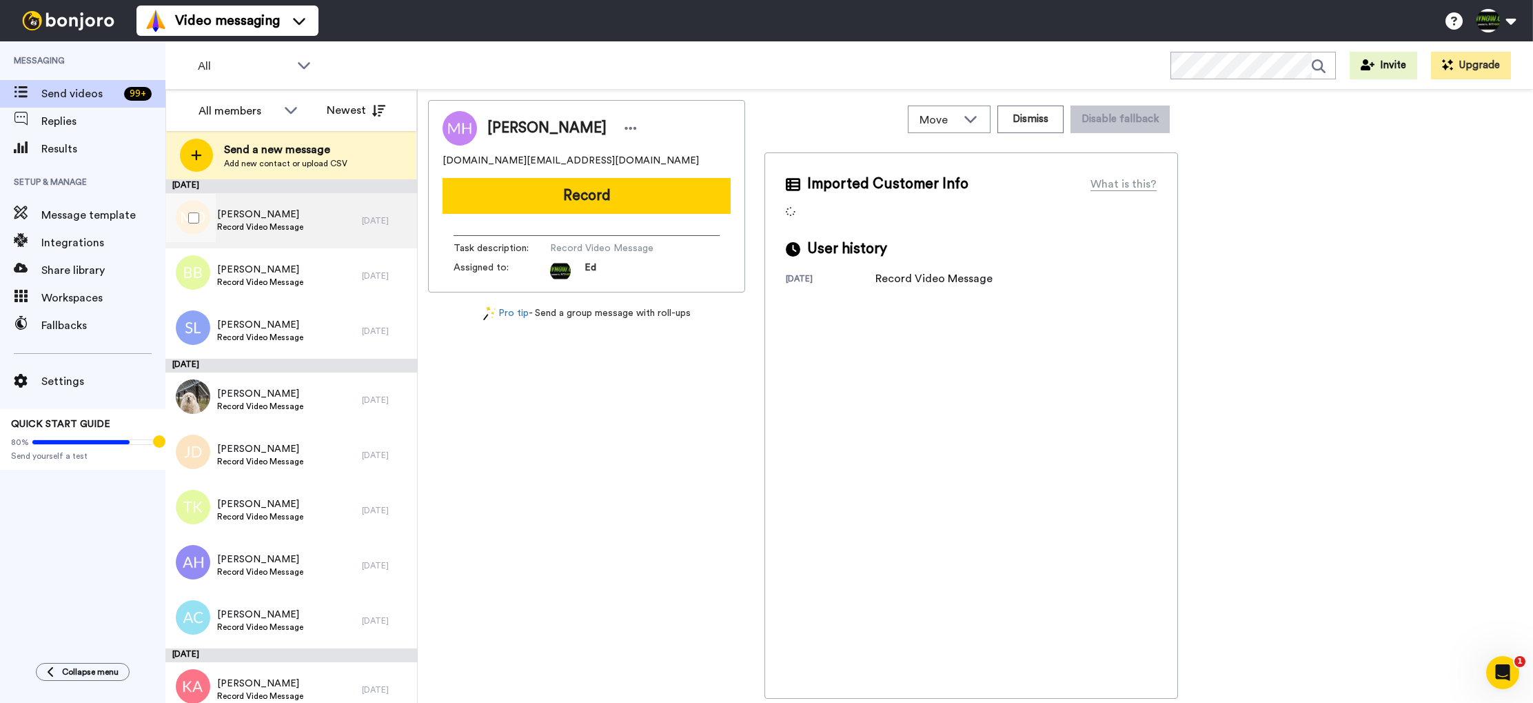
click at [345, 223] on div "Michael DesForge Record Video Message" at bounding box center [263, 220] width 196 height 55
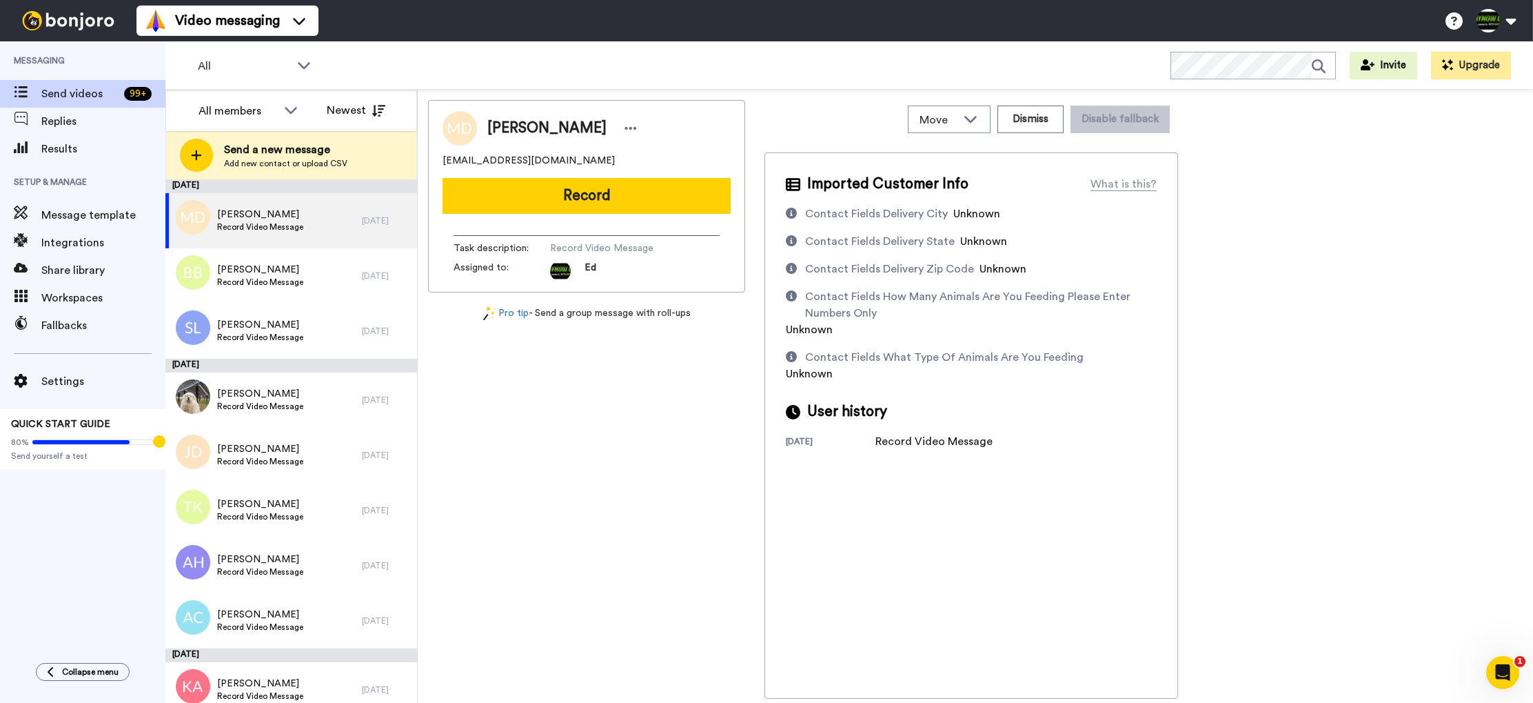
drag, startPoint x: 605, startPoint y: 198, endPoint x: 605, endPoint y: 370, distance: 171.7
click at [565, 370] on div "Michael DesForge michaeldesforge81@gmail.com Record Task description : Record V…" at bounding box center [586, 399] width 317 height 598
click at [281, 211] on span "Michael DesForge" at bounding box center [260, 215] width 86 height 14
click at [301, 276] on span "Record Video Message" at bounding box center [260, 281] width 86 height 11
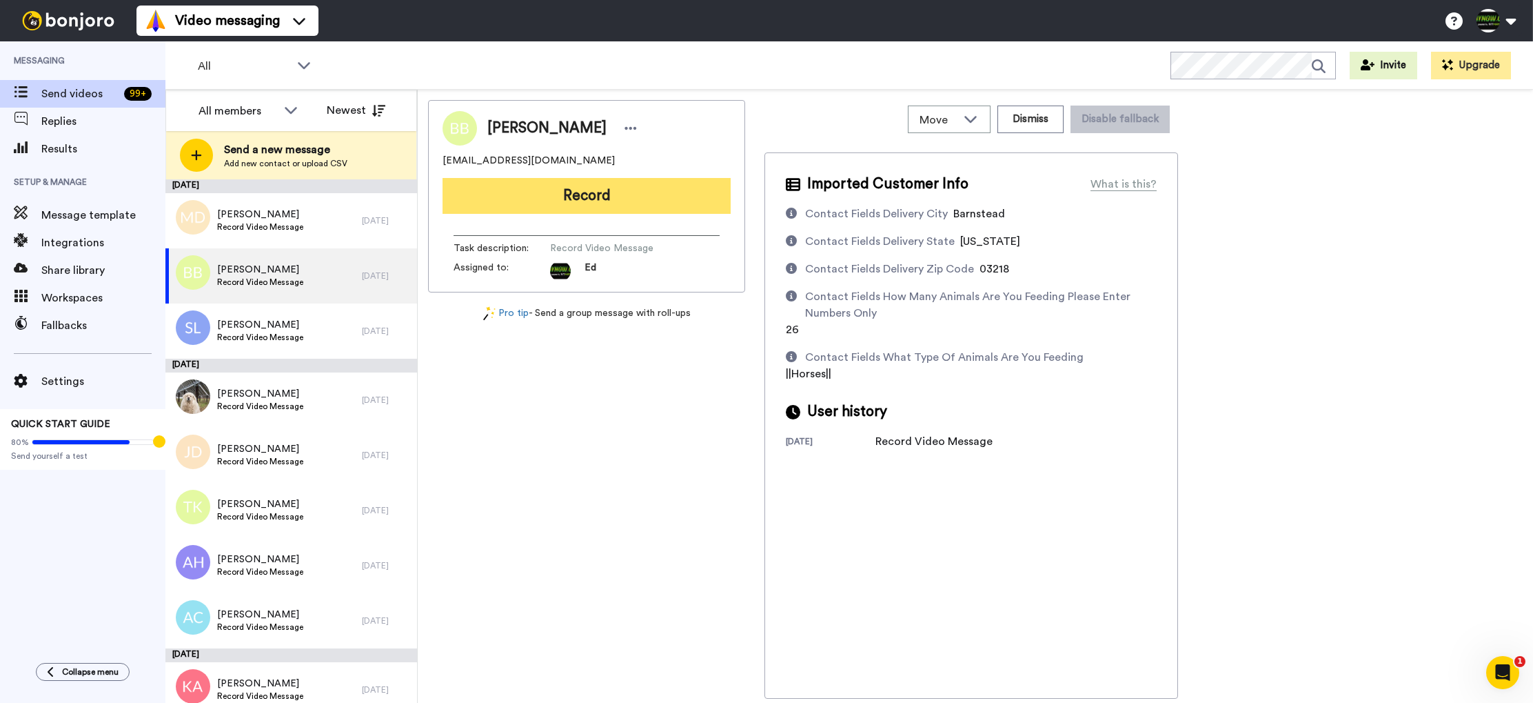
click at [613, 201] on button "Record" at bounding box center [587, 196] width 288 height 36
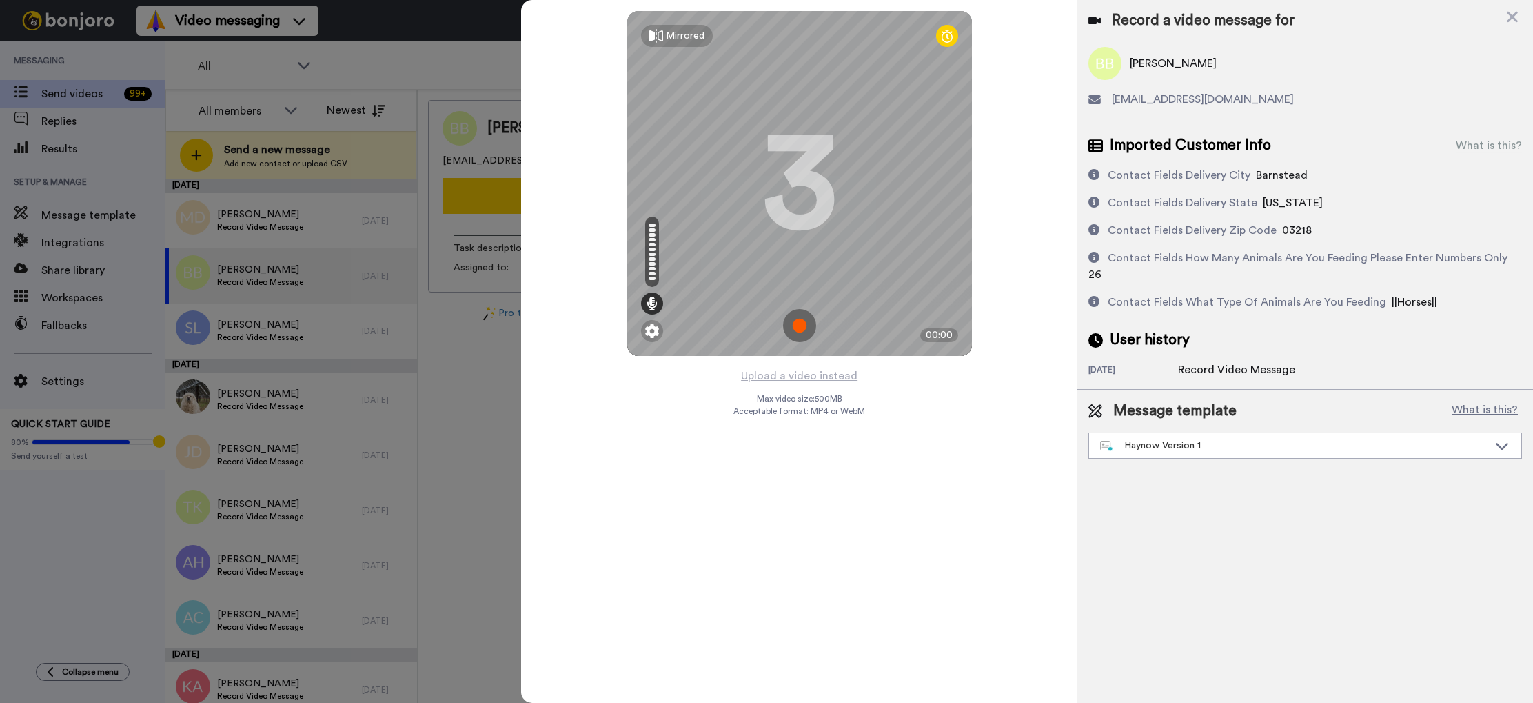
click at [807, 325] on img at bounding box center [799, 325] width 33 height 33
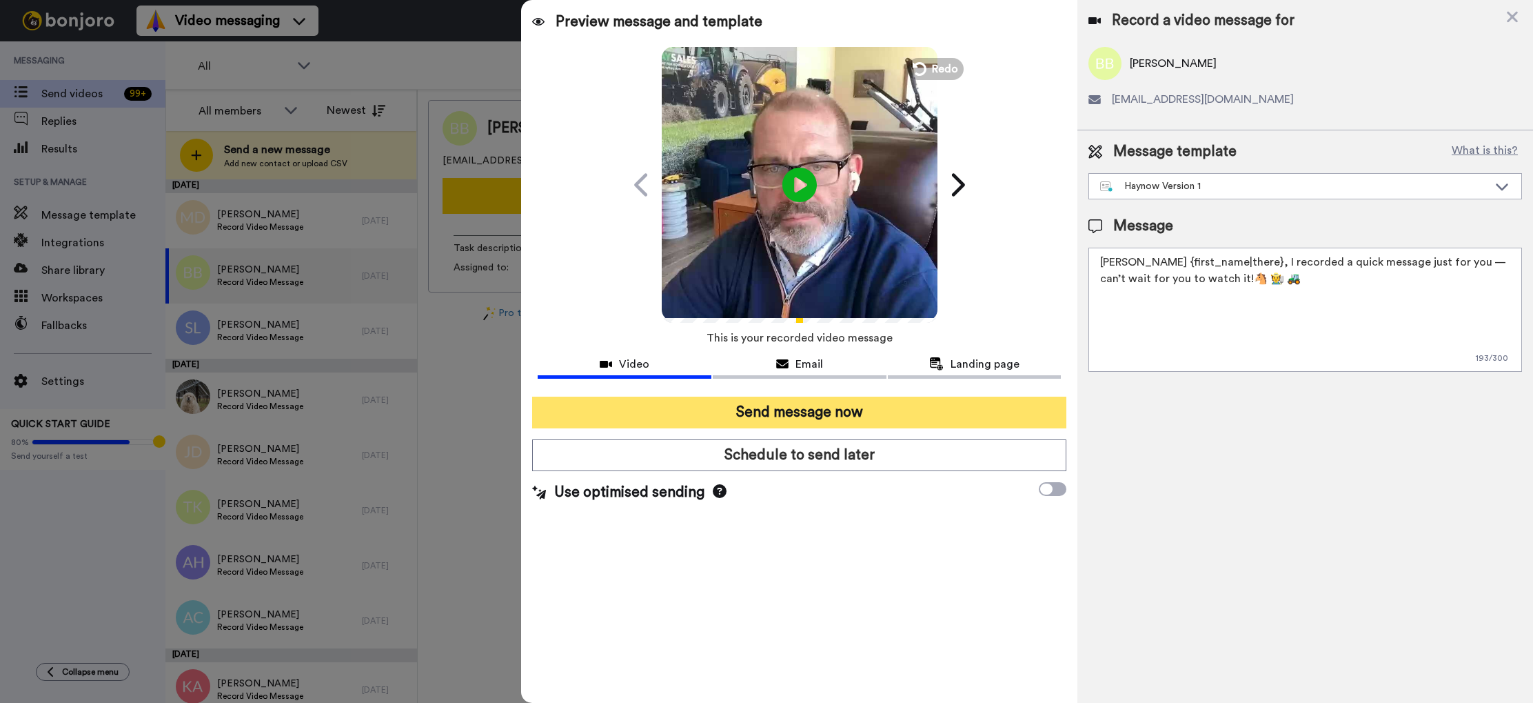
click at [795, 419] on button "Send message now" at bounding box center [799, 412] width 534 height 32
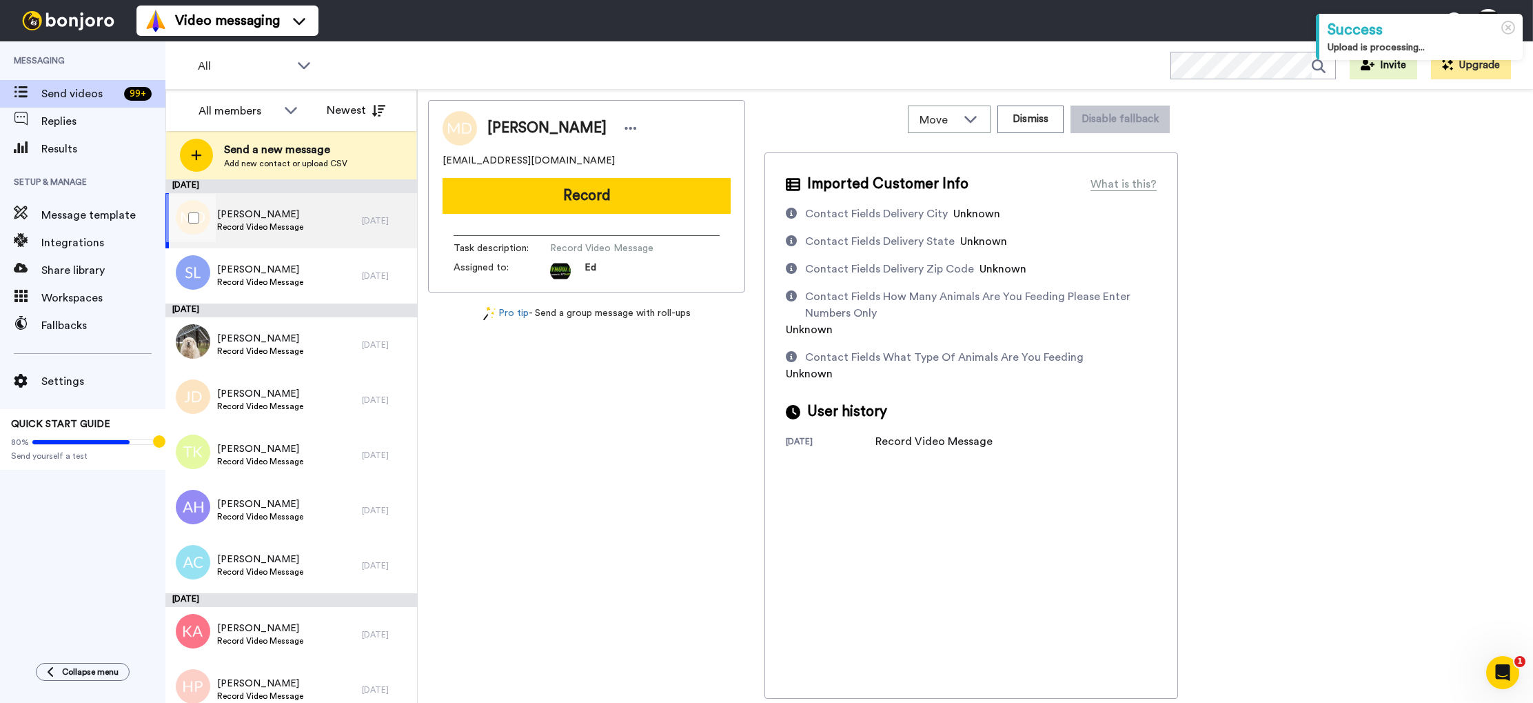
click at [295, 223] on span "Record Video Message" at bounding box center [260, 226] width 86 height 11
click at [1027, 124] on button "Dismiss" at bounding box center [1031, 119] width 66 height 28
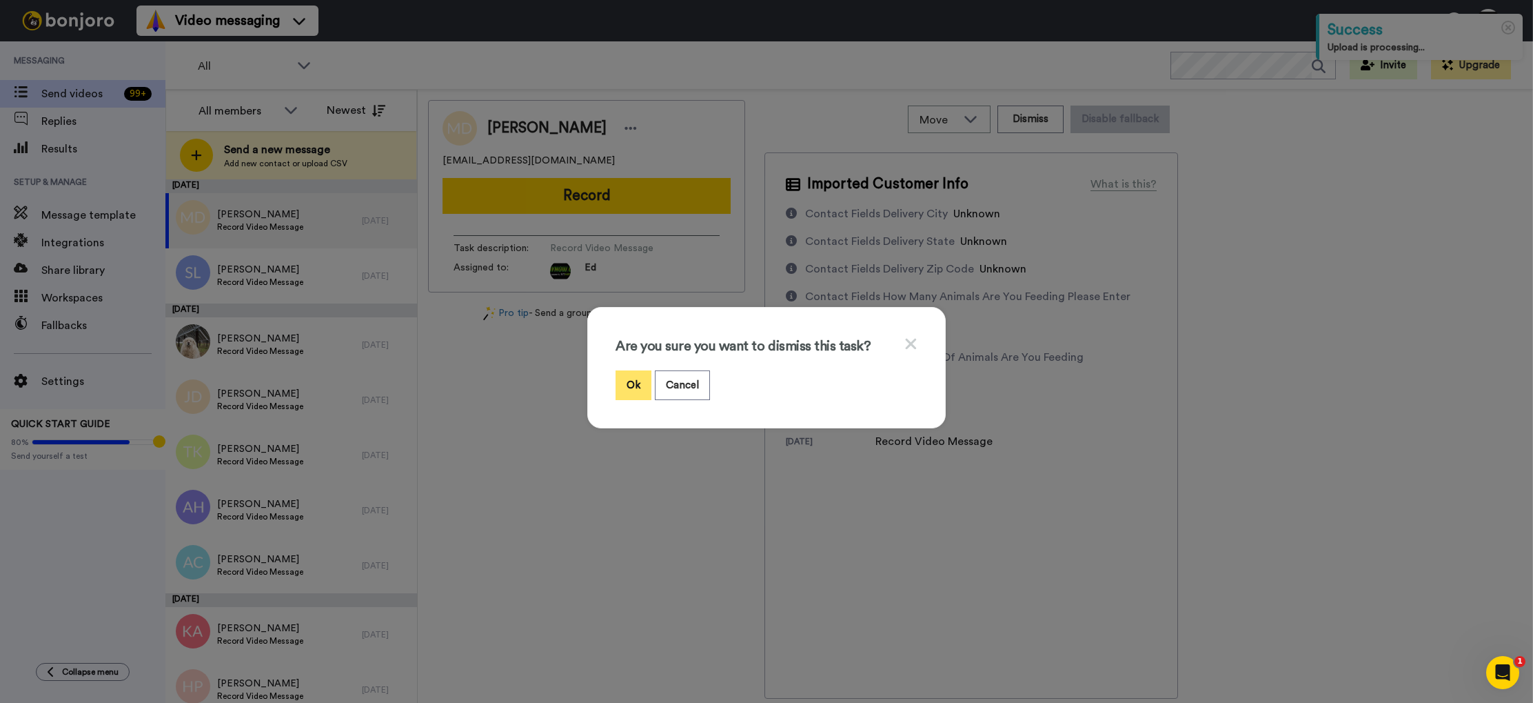
click at [628, 388] on button "Ok" at bounding box center [634, 385] width 36 height 30
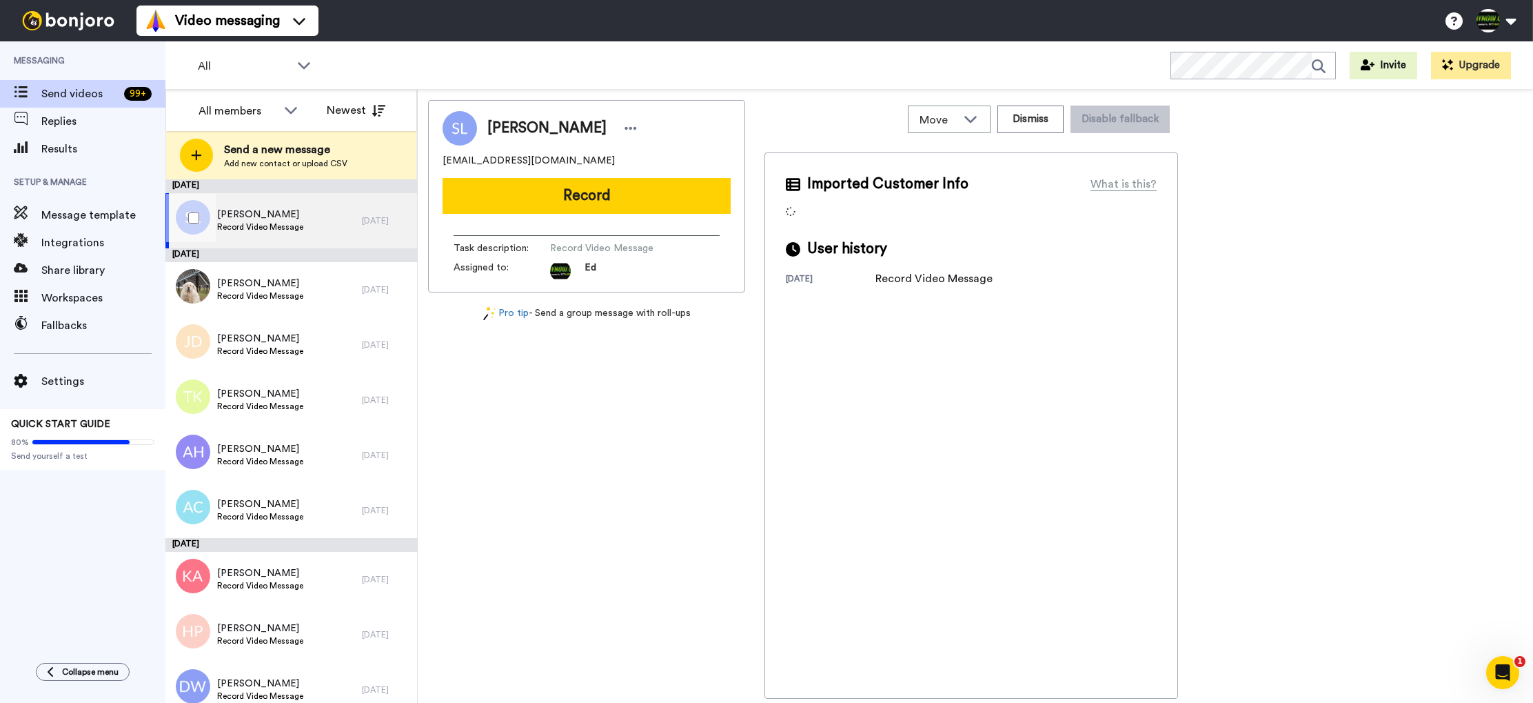
click at [292, 236] on div "[PERSON_NAME] Record Video Message" at bounding box center [263, 220] width 196 height 55
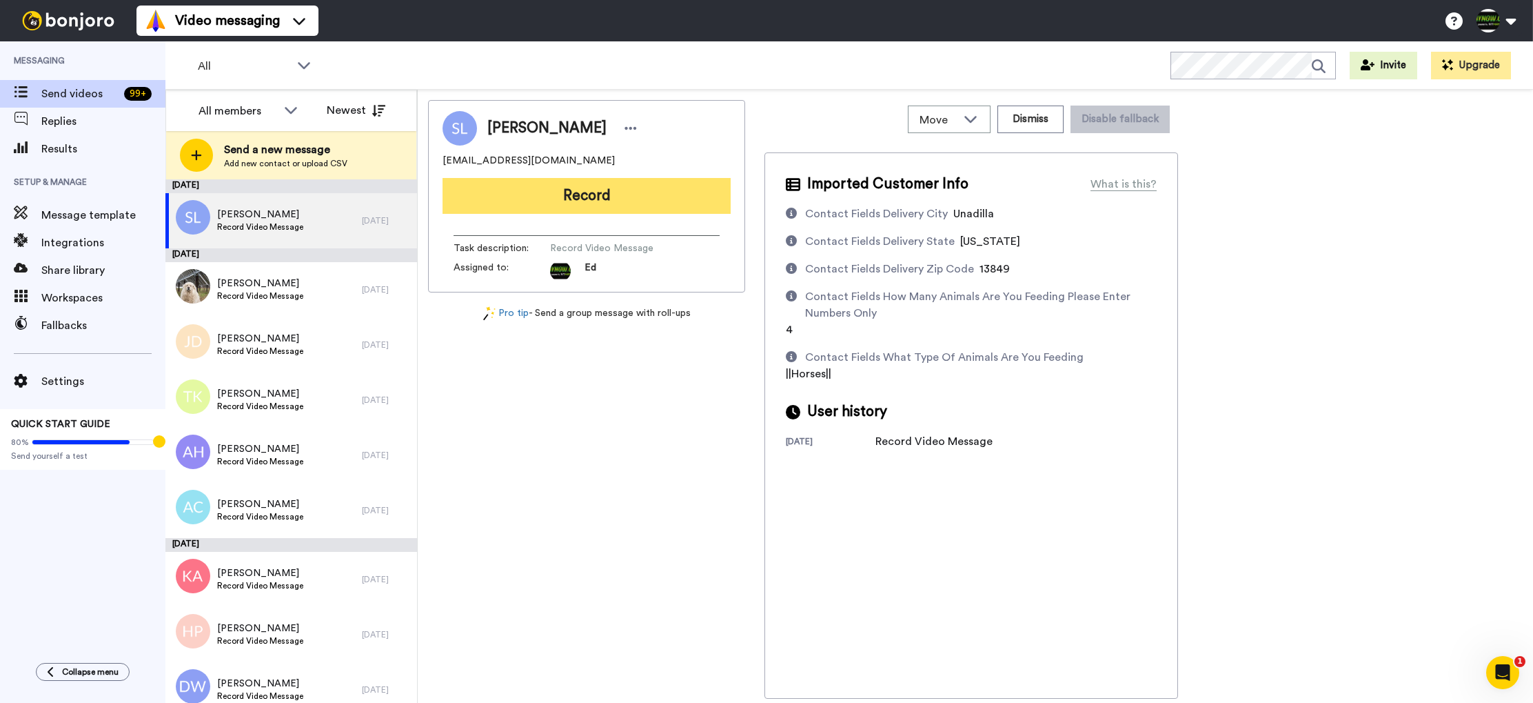
click at [588, 199] on button "Record" at bounding box center [587, 196] width 288 height 36
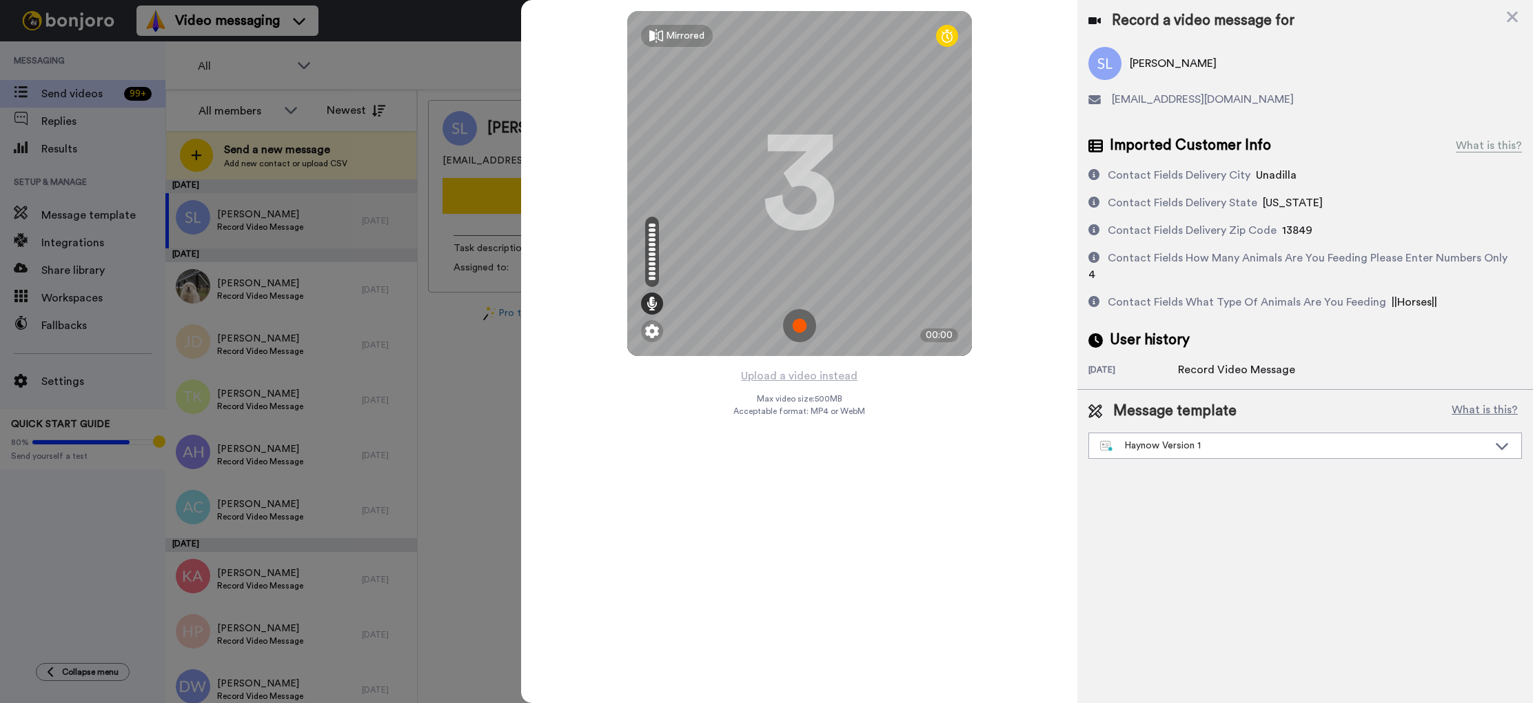
click at [796, 329] on img at bounding box center [799, 325] width 33 height 33
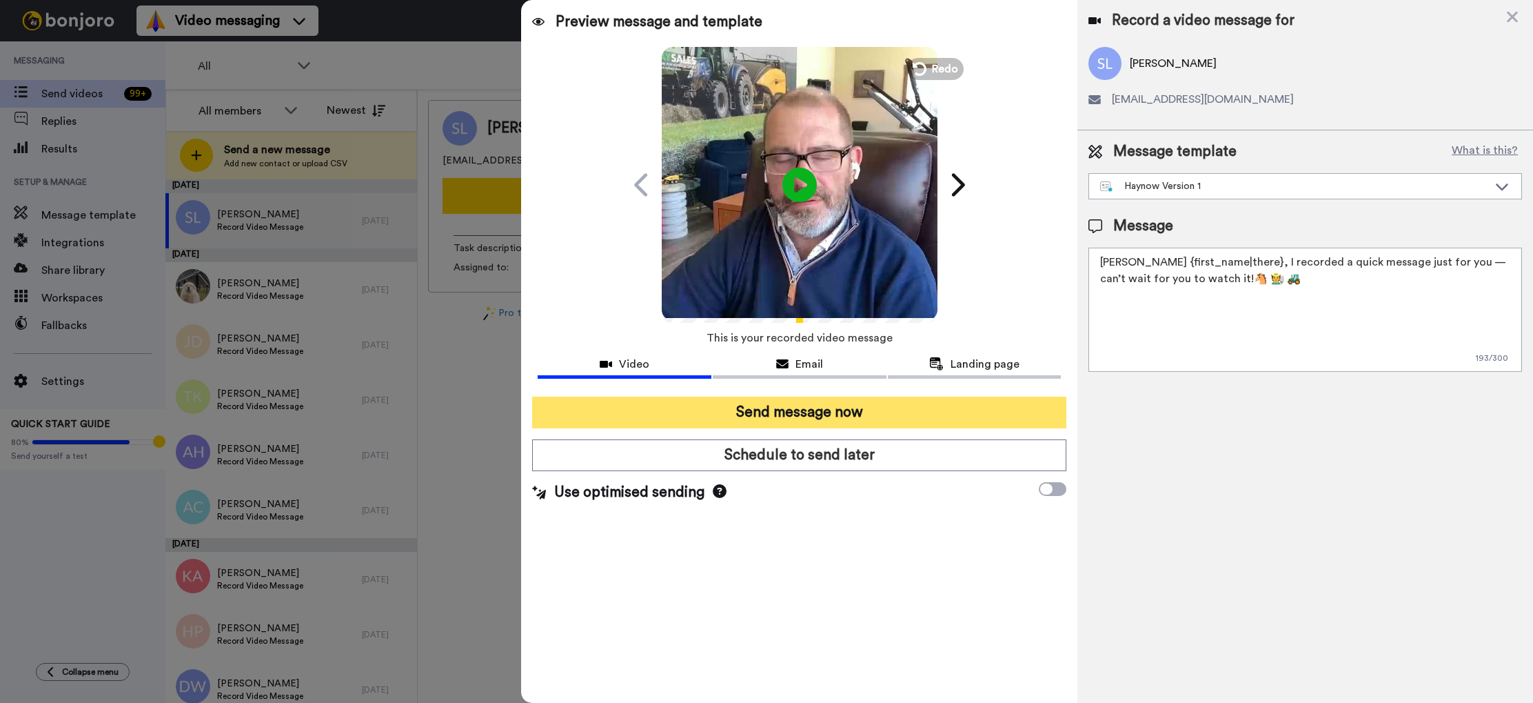
click at [863, 416] on button "Send message now" at bounding box center [799, 412] width 534 height 32
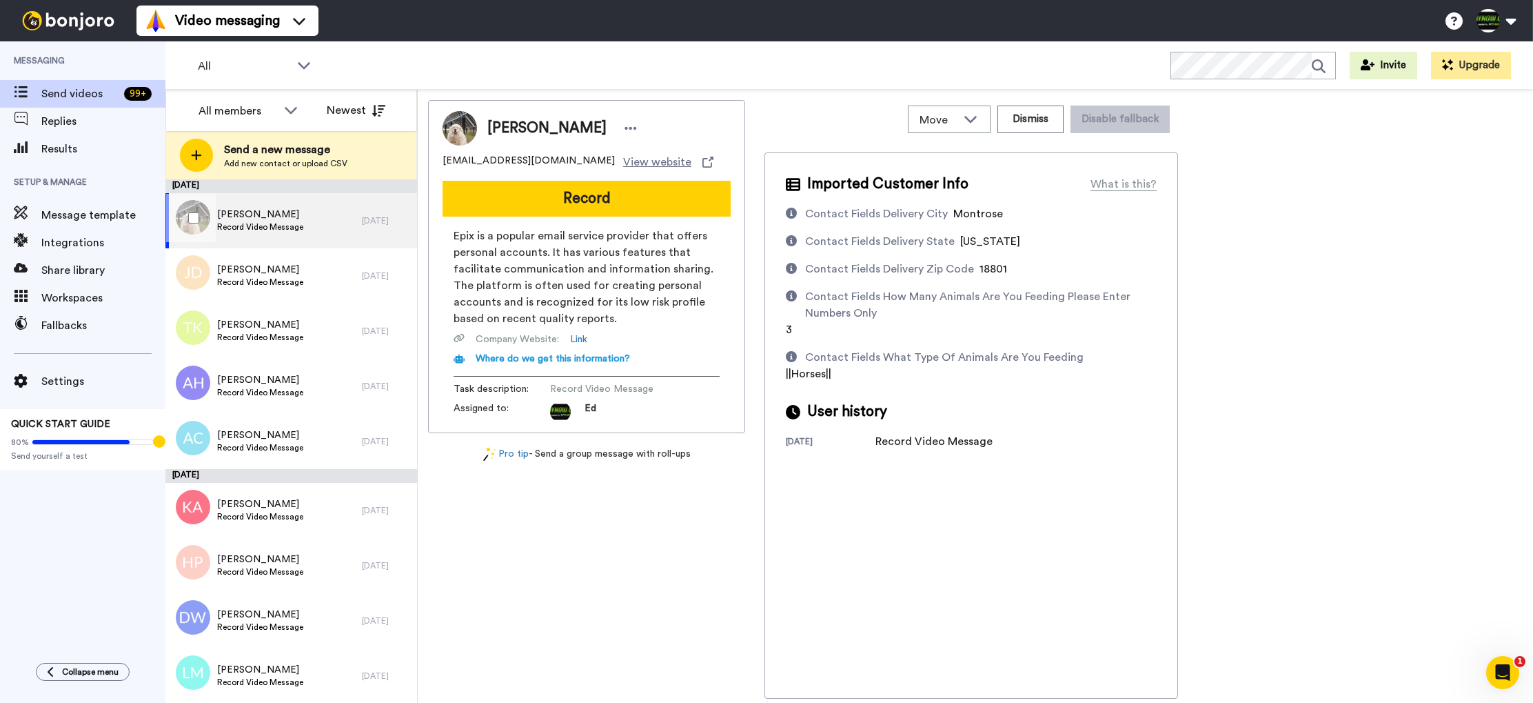
click at [316, 226] on div "[PERSON_NAME] Record Video Message" at bounding box center [263, 220] width 196 height 55
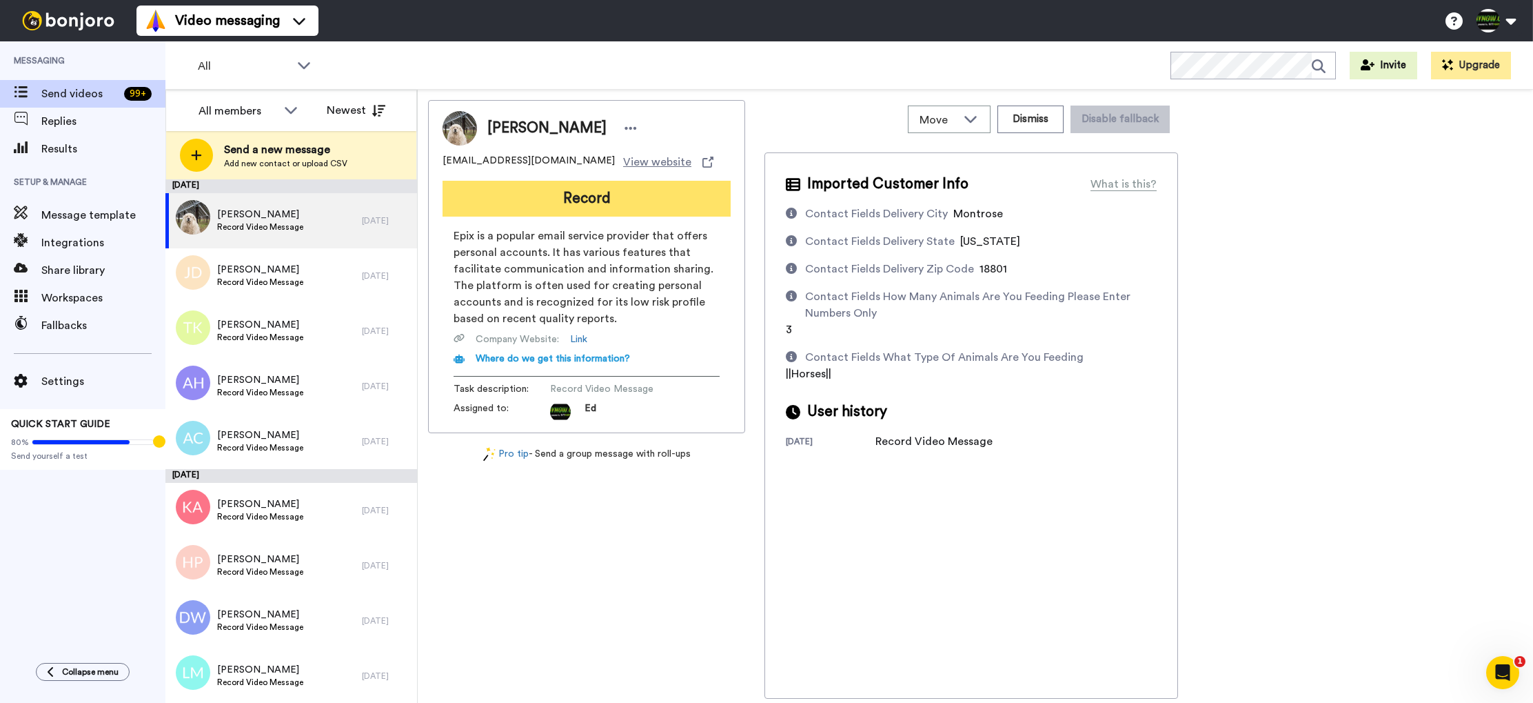
click at [641, 205] on button "Record" at bounding box center [587, 199] width 288 height 36
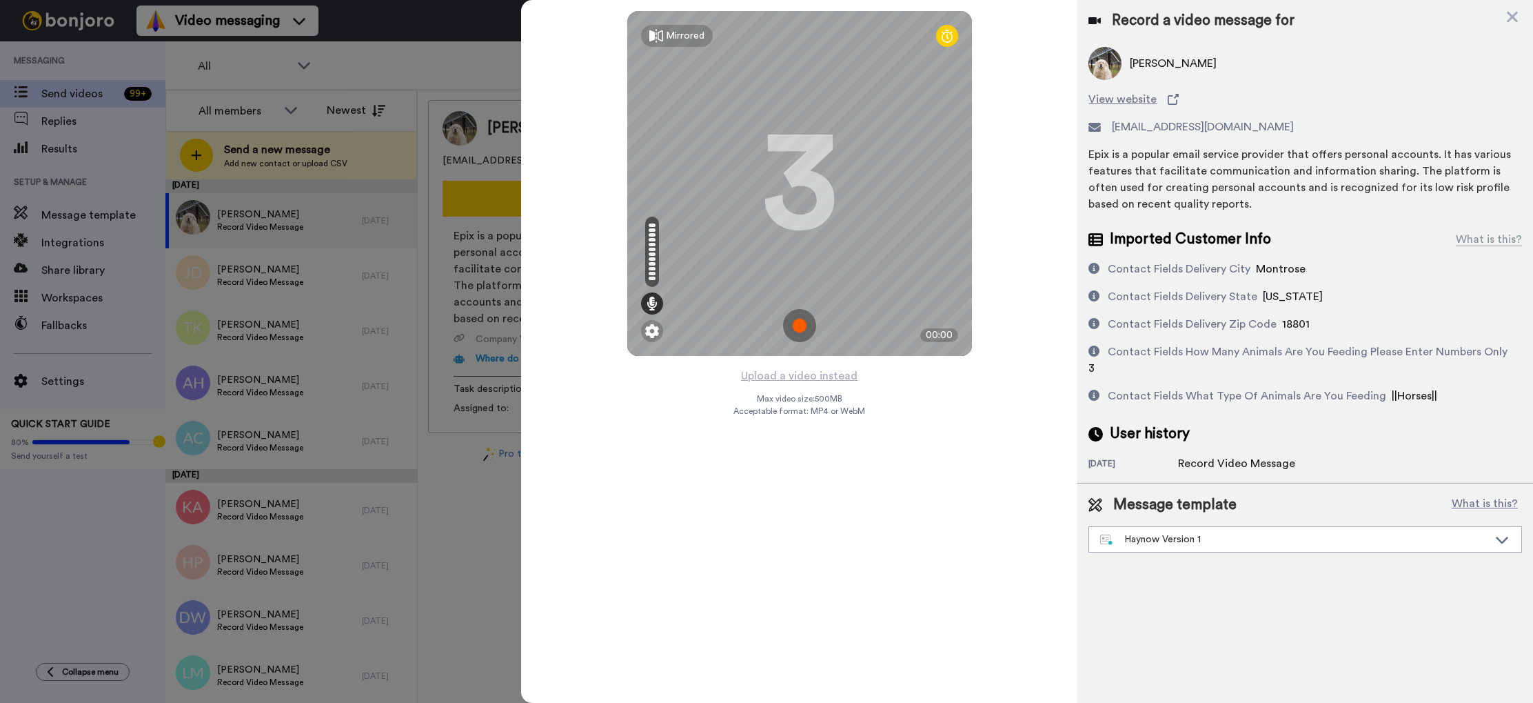
click at [797, 320] on img at bounding box center [799, 325] width 33 height 33
click at [800, 326] on img at bounding box center [799, 325] width 33 height 33
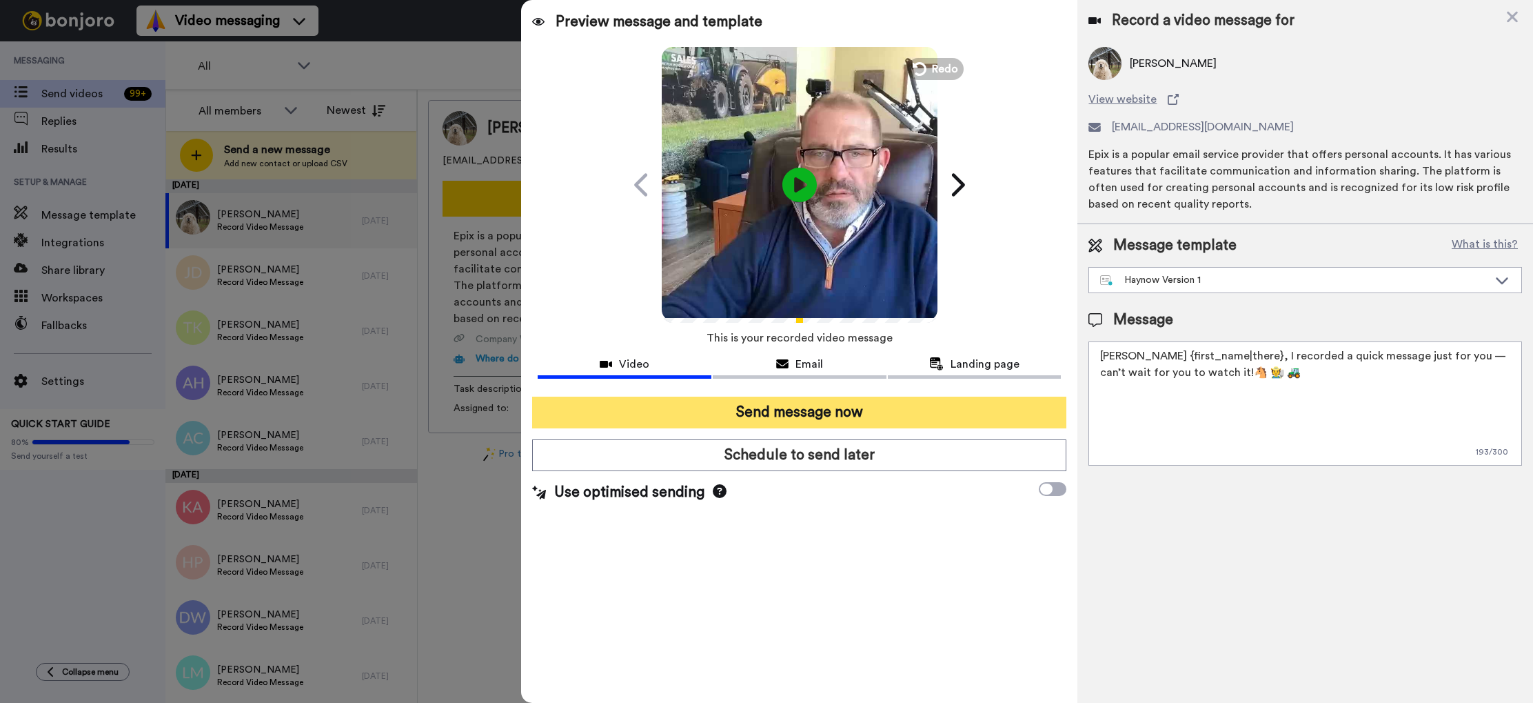
click at [778, 414] on button "Send message now" at bounding box center [799, 412] width 534 height 32
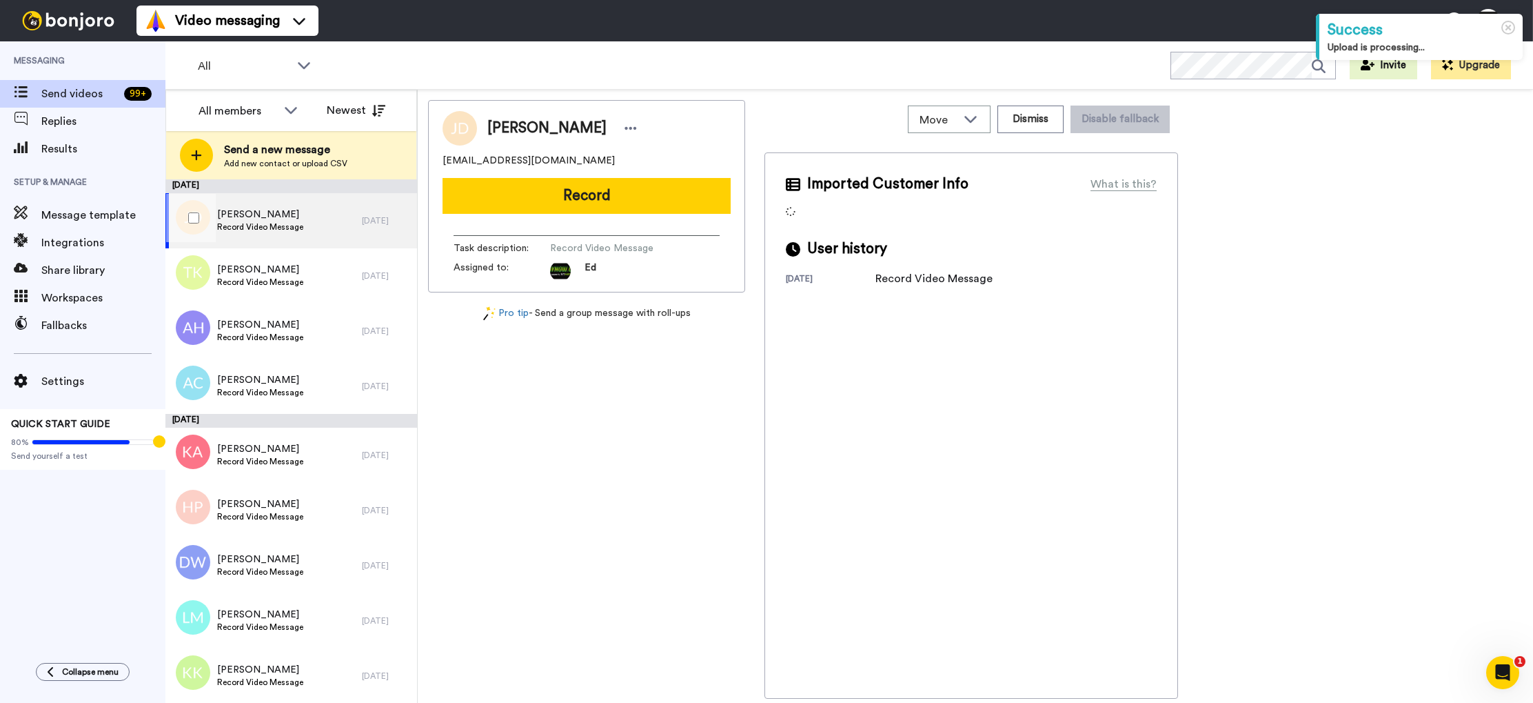
click at [301, 219] on span "Jeff Davis" at bounding box center [260, 215] width 86 height 14
click at [319, 219] on div "Jeff Davis Record Video Message" at bounding box center [263, 220] width 196 height 55
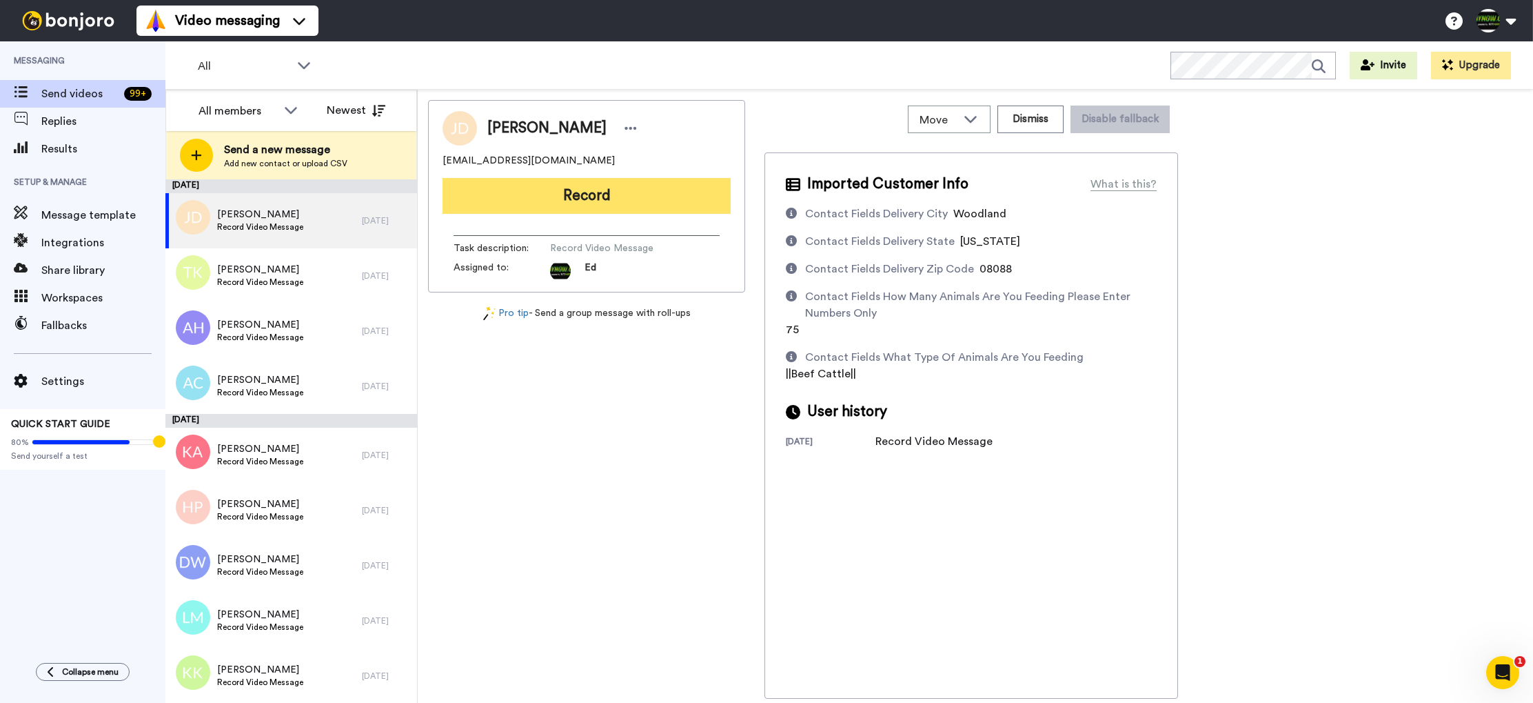
click at [658, 199] on button "Record" at bounding box center [587, 196] width 288 height 36
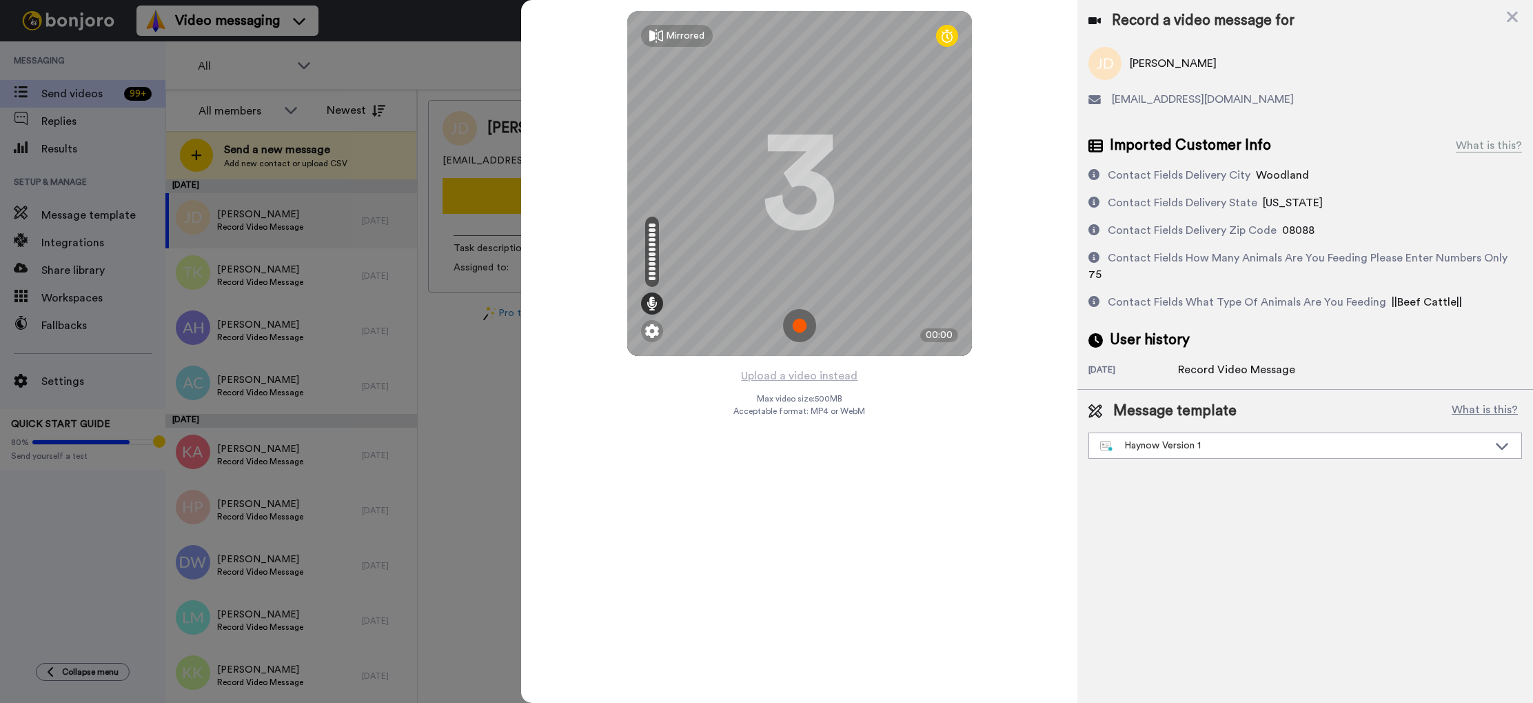
click at [805, 323] on img at bounding box center [799, 325] width 33 height 33
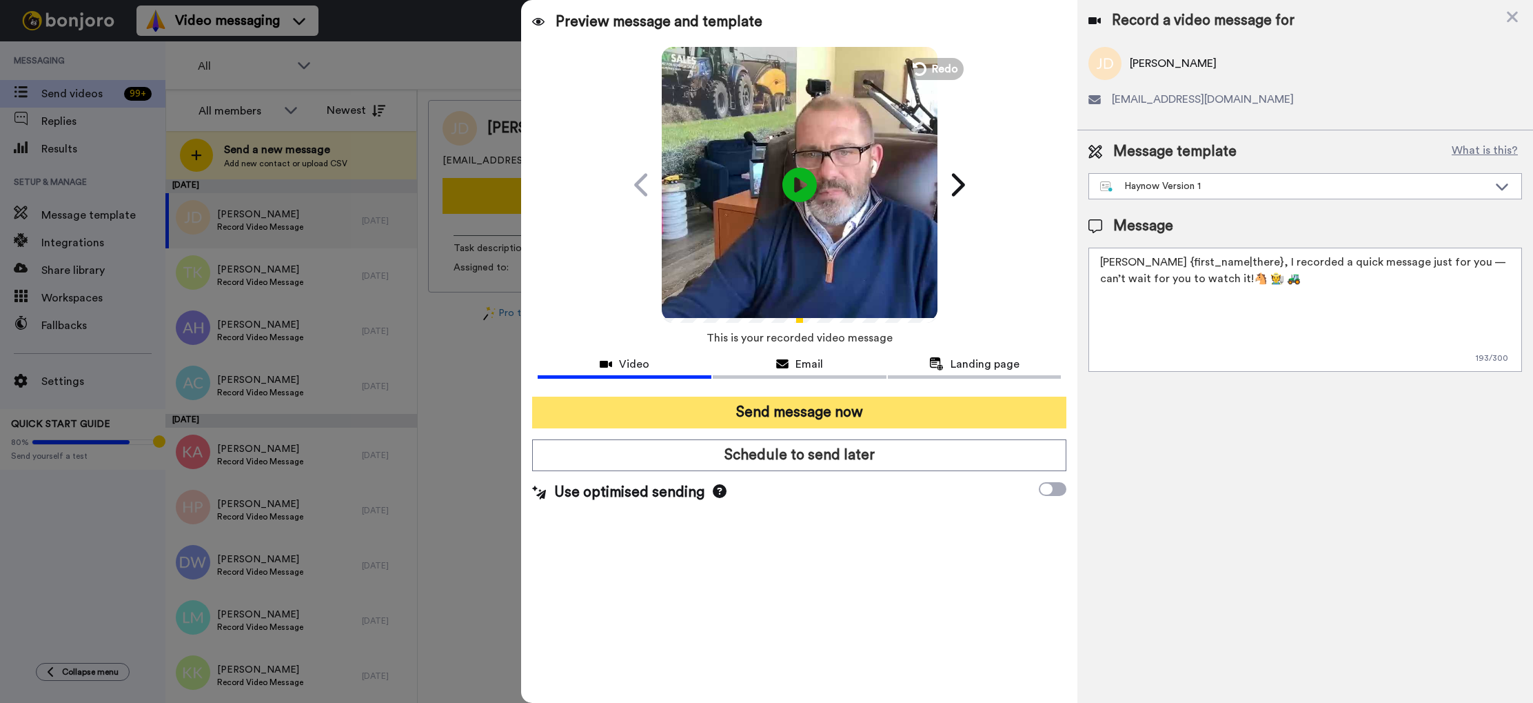
click at [830, 413] on button "Send message now" at bounding box center [799, 412] width 534 height 32
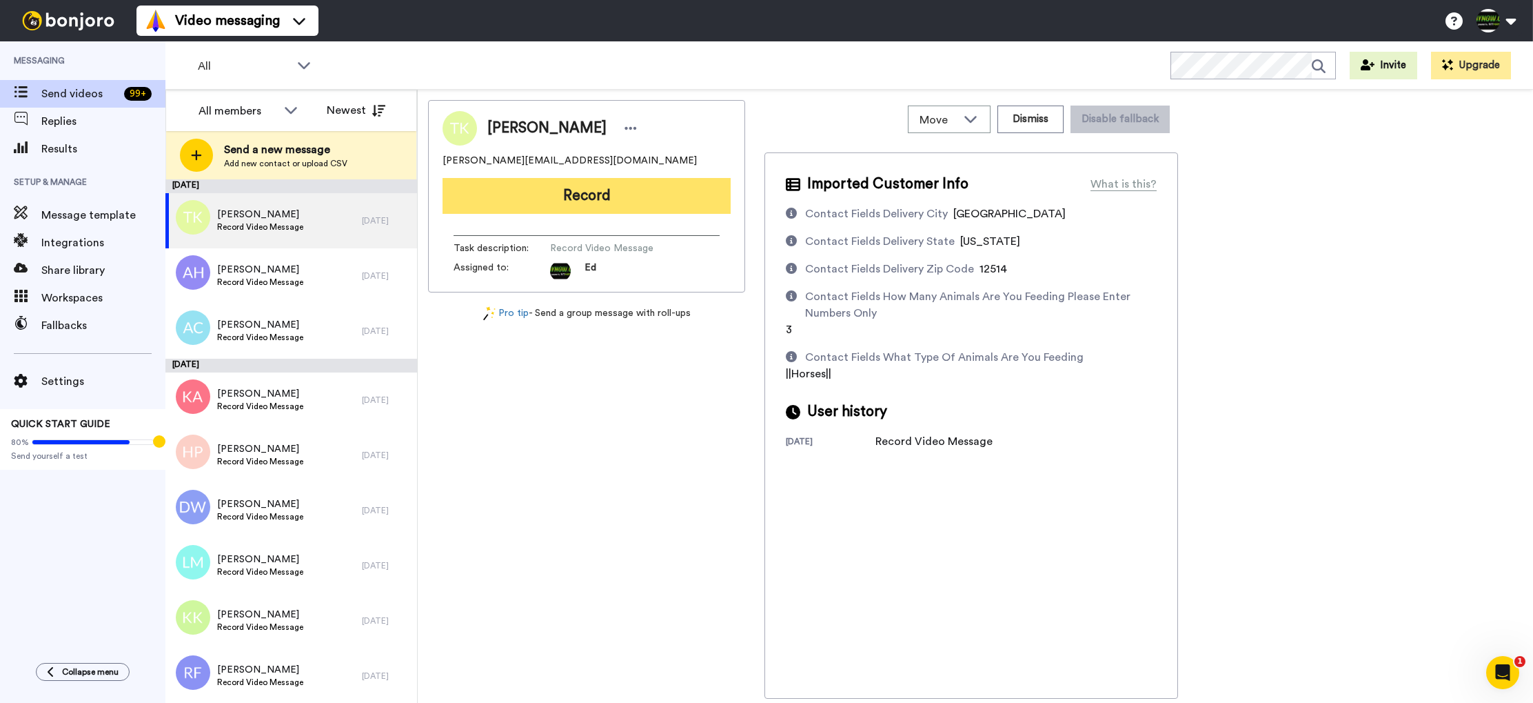
click at [643, 194] on button "Record" at bounding box center [587, 196] width 288 height 36
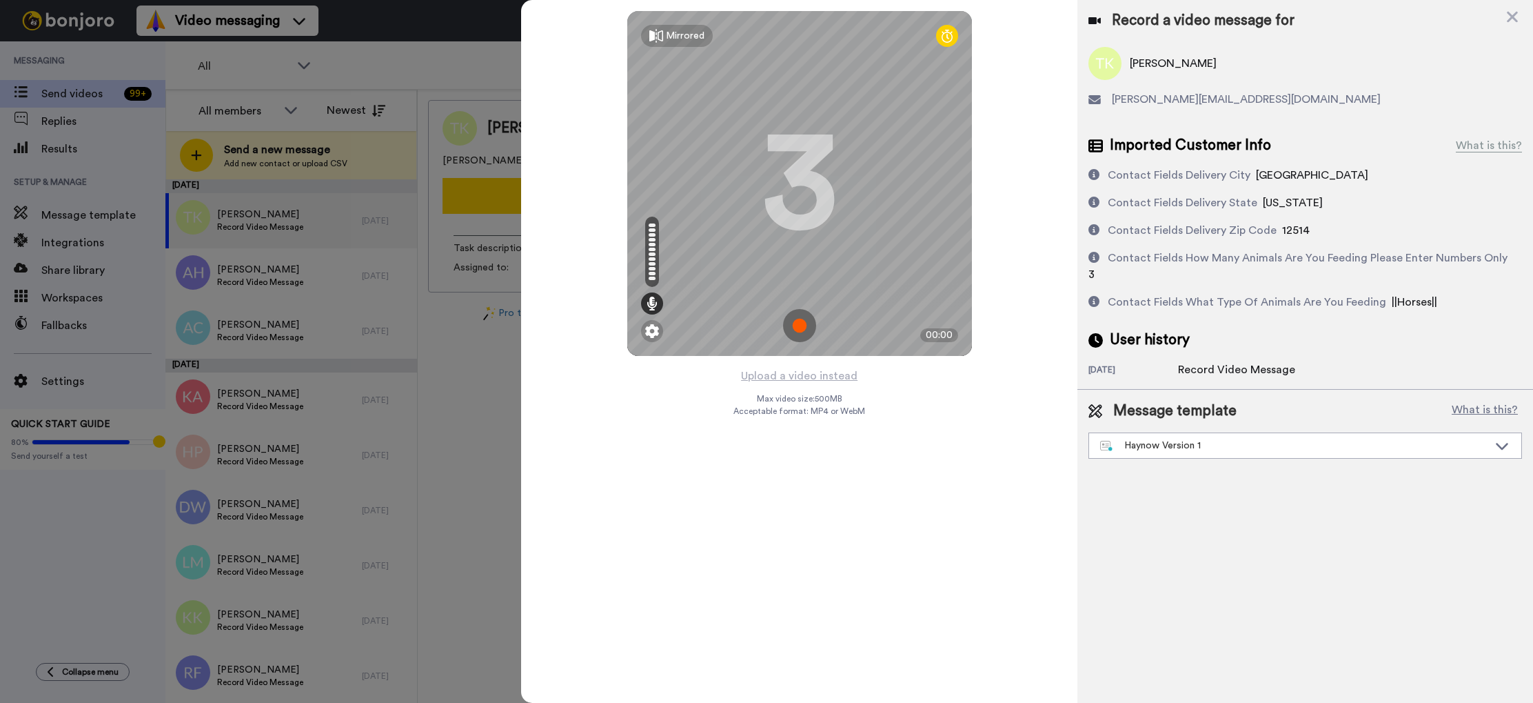
click at [803, 332] on img at bounding box center [799, 325] width 33 height 33
click at [800, 322] on img at bounding box center [799, 325] width 33 height 33
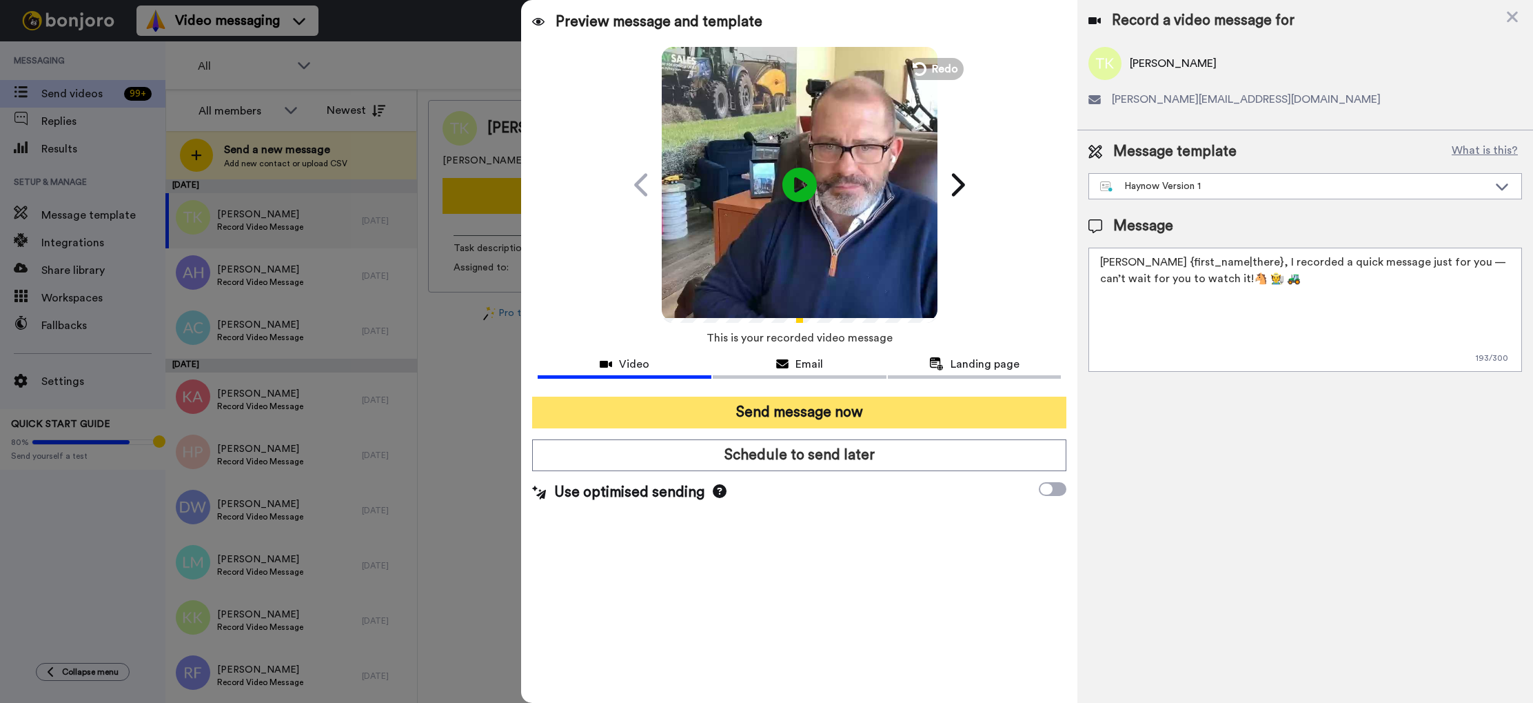
click at [816, 414] on button "Send message now" at bounding box center [799, 412] width 534 height 32
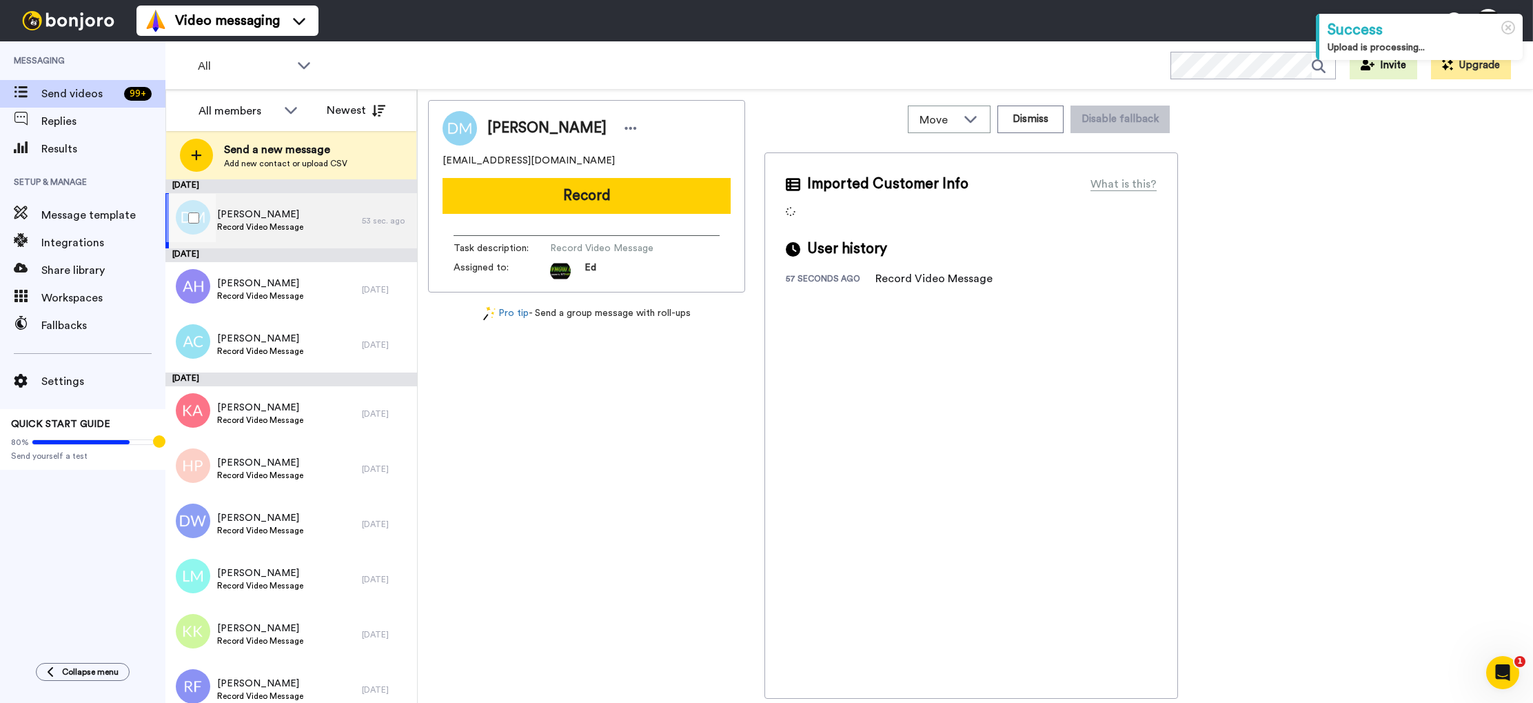
click at [290, 222] on span "Record Video Message" at bounding box center [260, 226] width 86 height 11
click at [307, 290] on div "[PERSON_NAME] Record Video Message" at bounding box center [263, 289] width 196 height 55
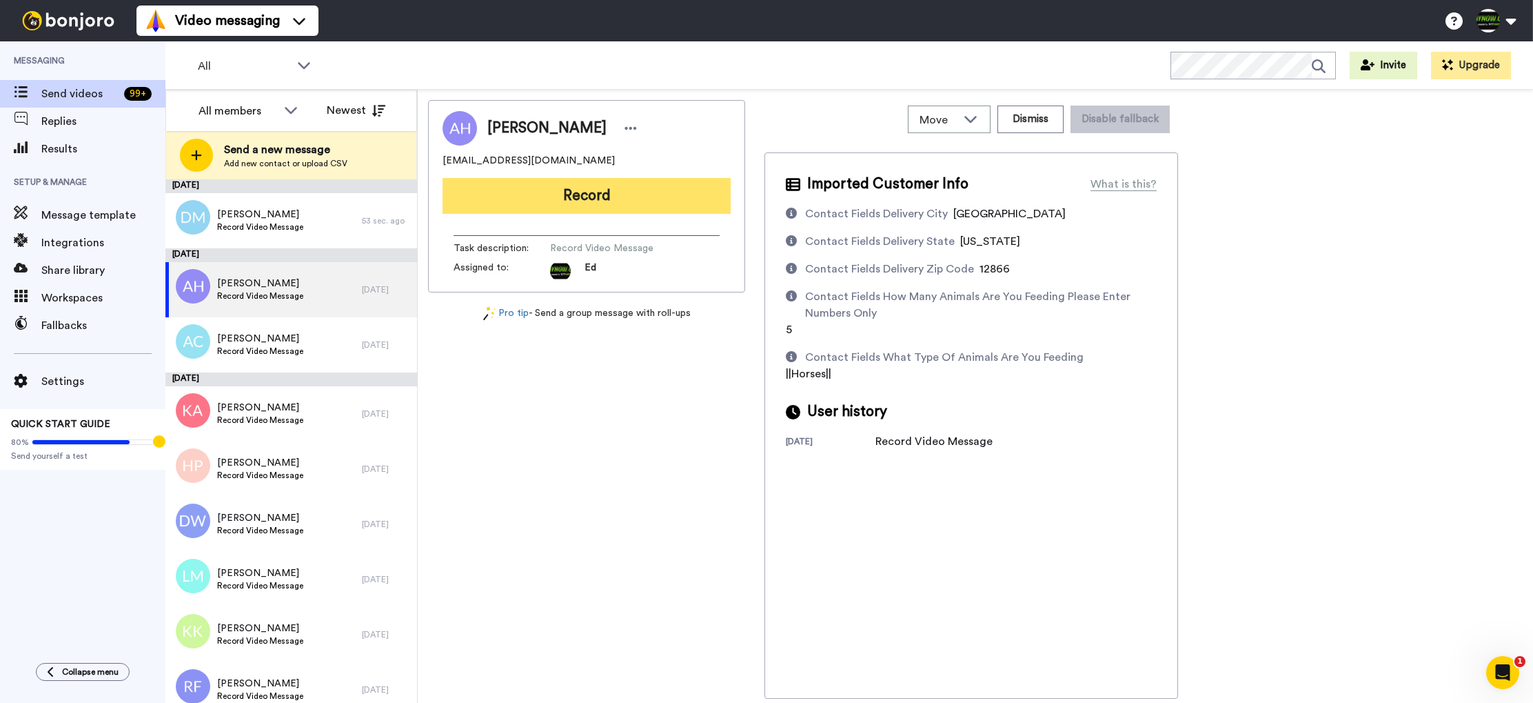
click at [576, 198] on button "Record" at bounding box center [587, 196] width 288 height 36
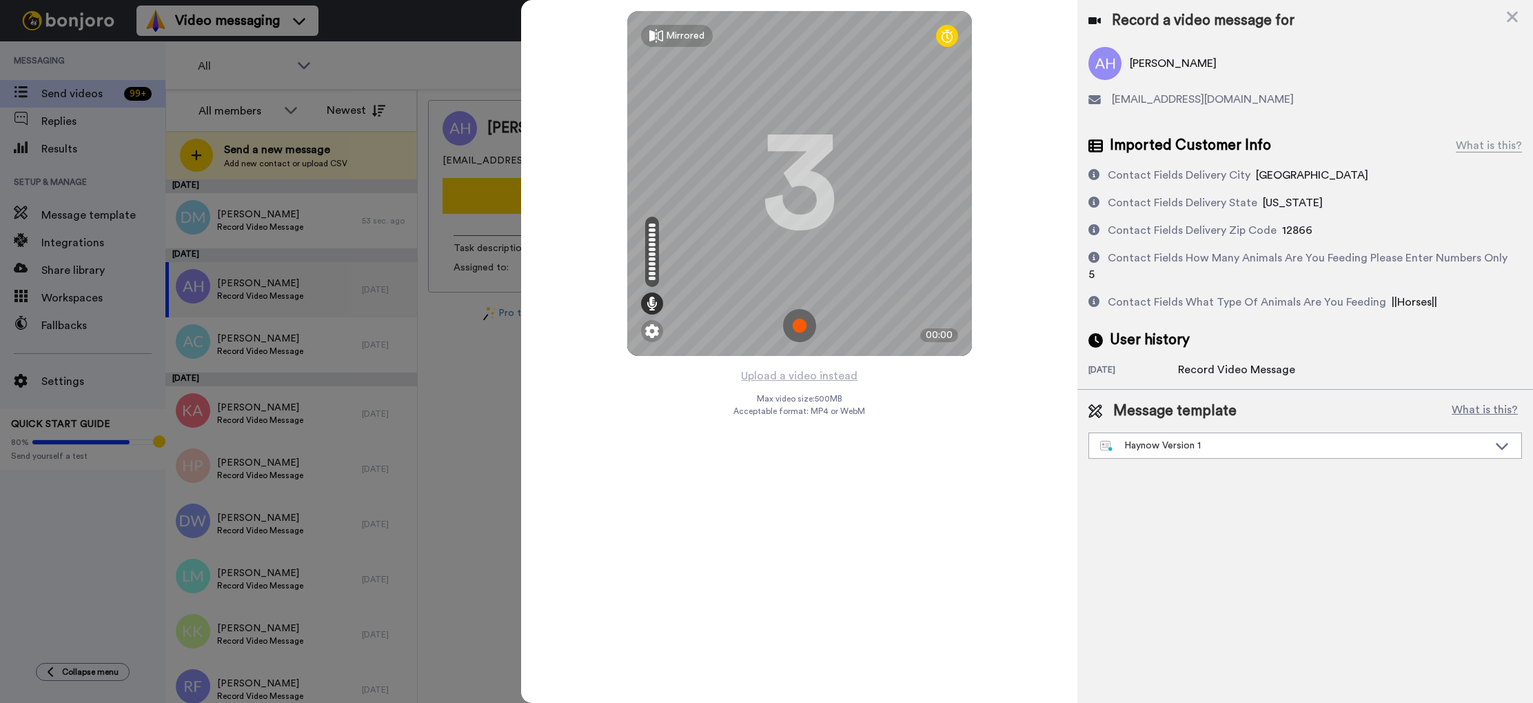
click at [798, 319] on img at bounding box center [799, 325] width 33 height 33
click at [794, 329] on img at bounding box center [799, 325] width 33 height 33
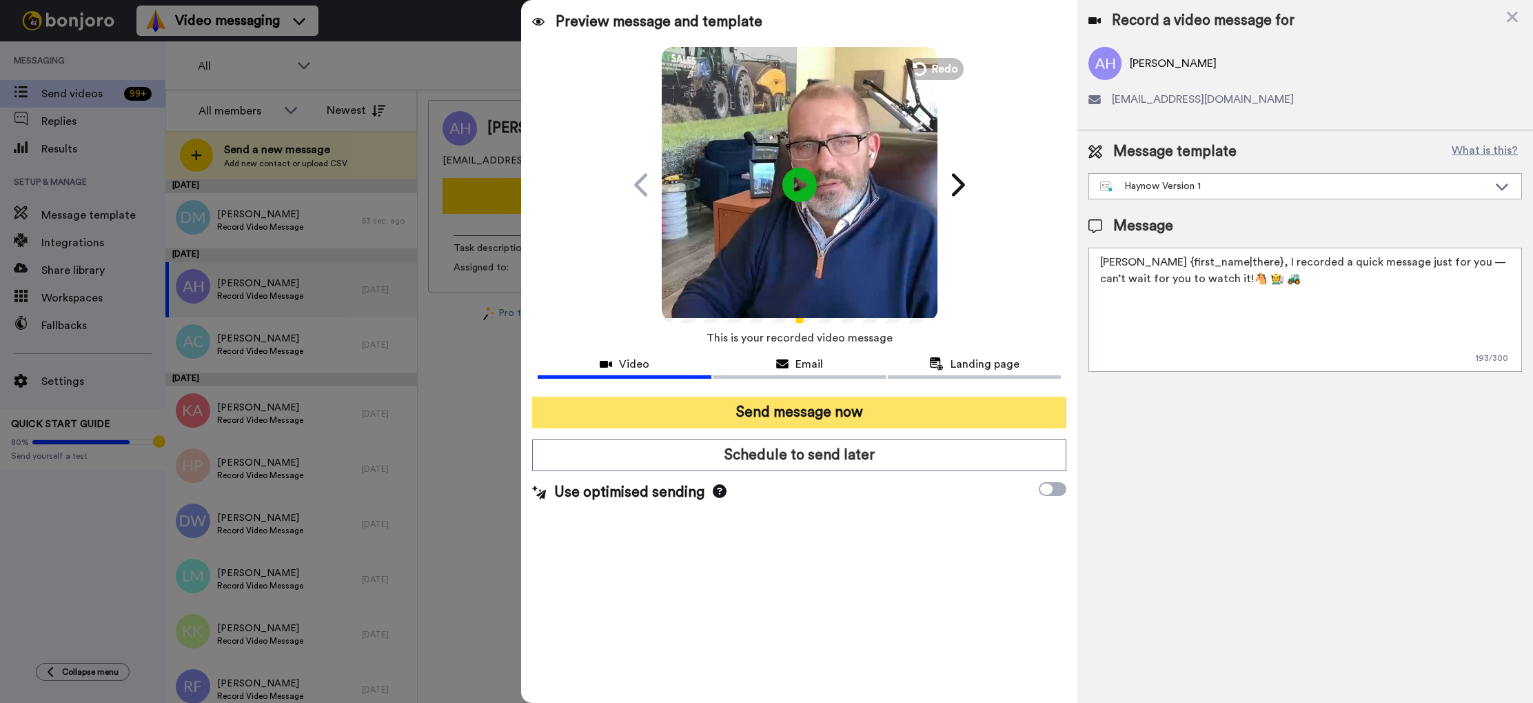
click at [860, 405] on button "Send message now" at bounding box center [799, 412] width 534 height 32
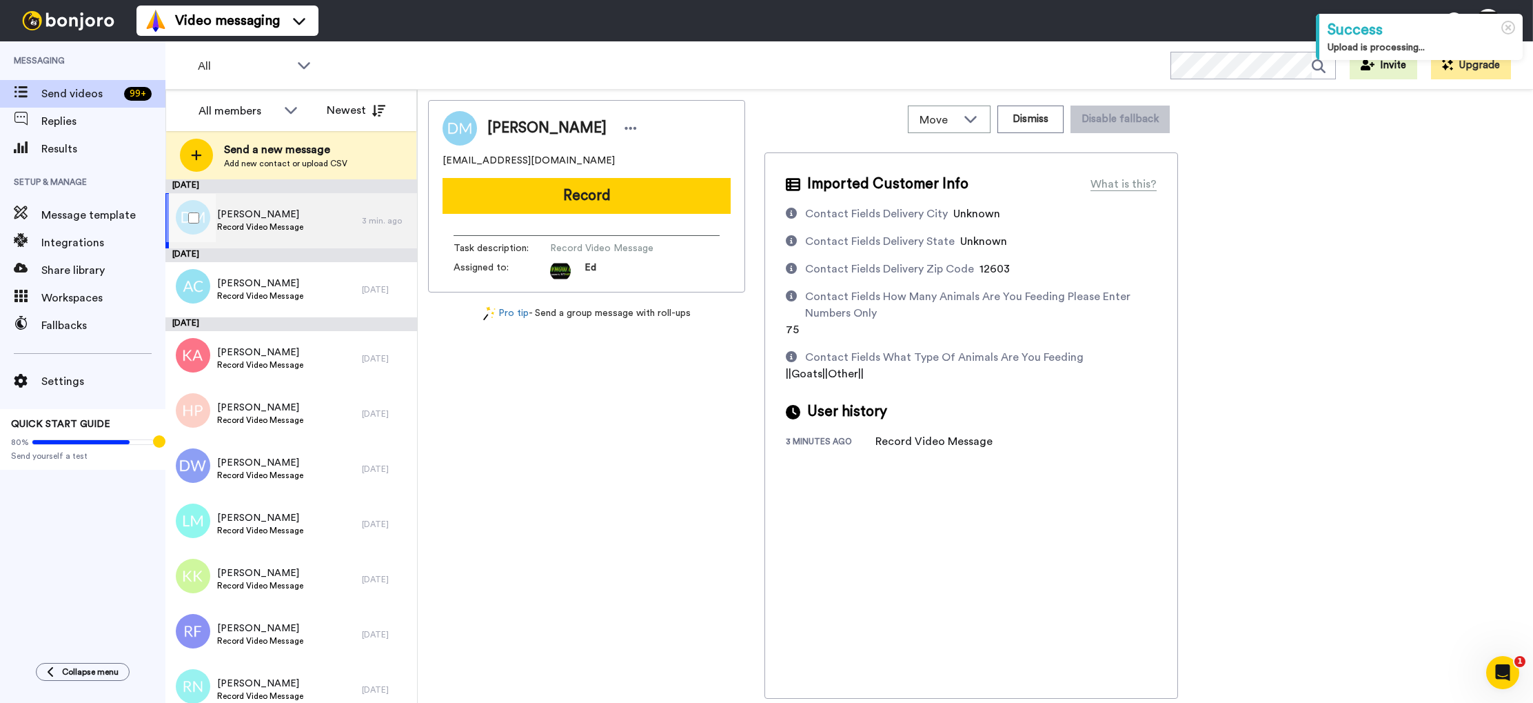
click at [339, 228] on div "Deana Matero Record Video Message" at bounding box center [263, 220] width 196 height 55
click at [318, 228] on div "Deana Matero Record Video Message" at bounding box center [263, 220] width 196 height 55
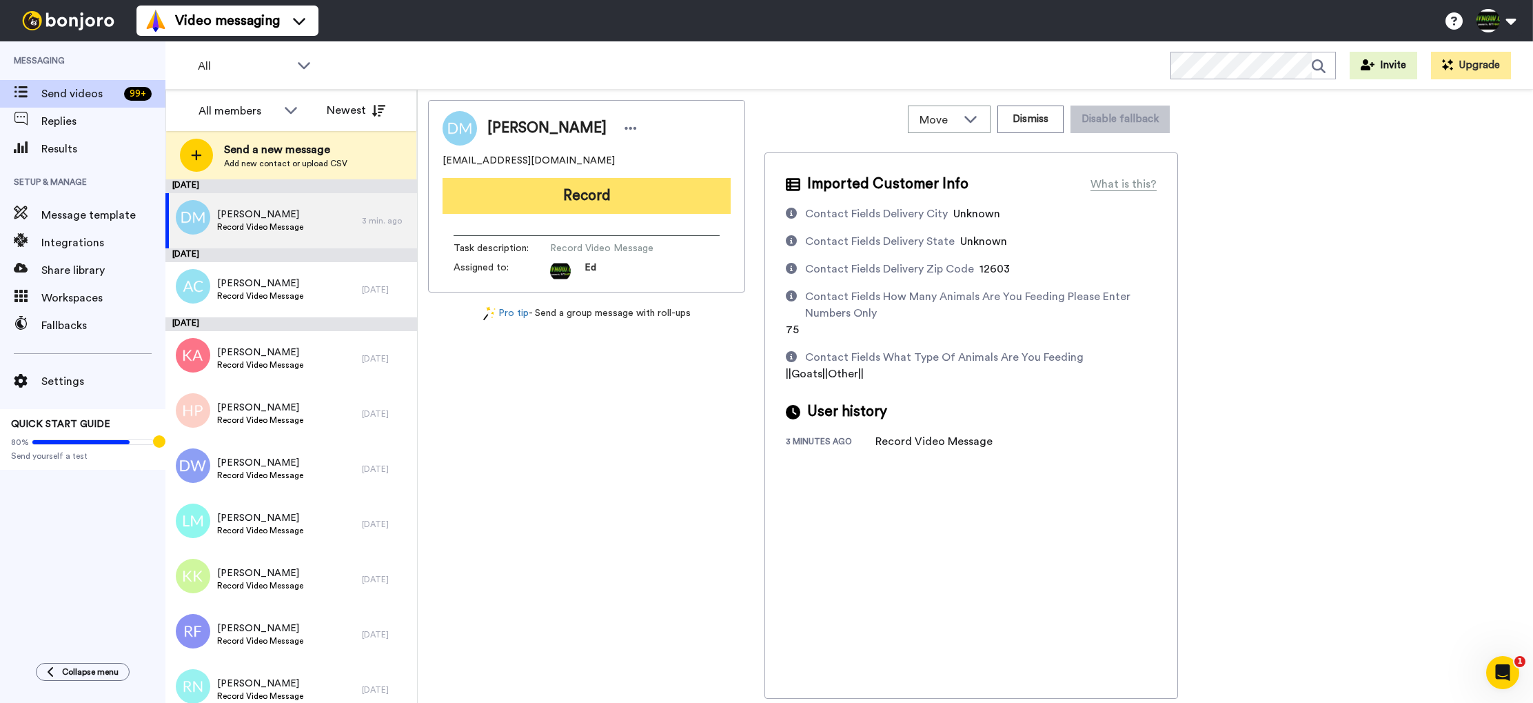
click at [597, 188] on button "Record" at bounding box center [587, 196] width 288 height 36
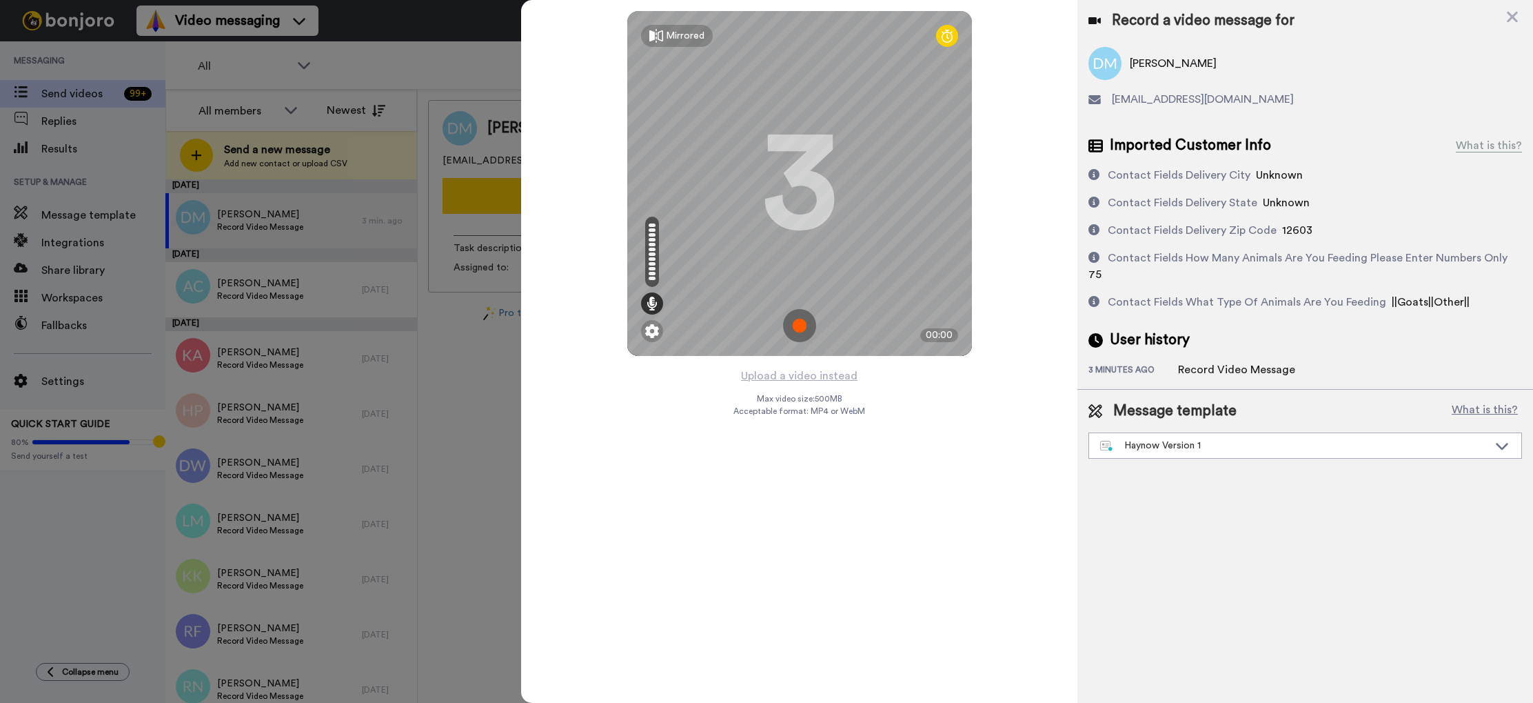
click at [804, 321] on img at bounding box center [799, 325] width 33 height 33
click at [799, 327] on img at bounding box center [799, 325] width 33 height 33
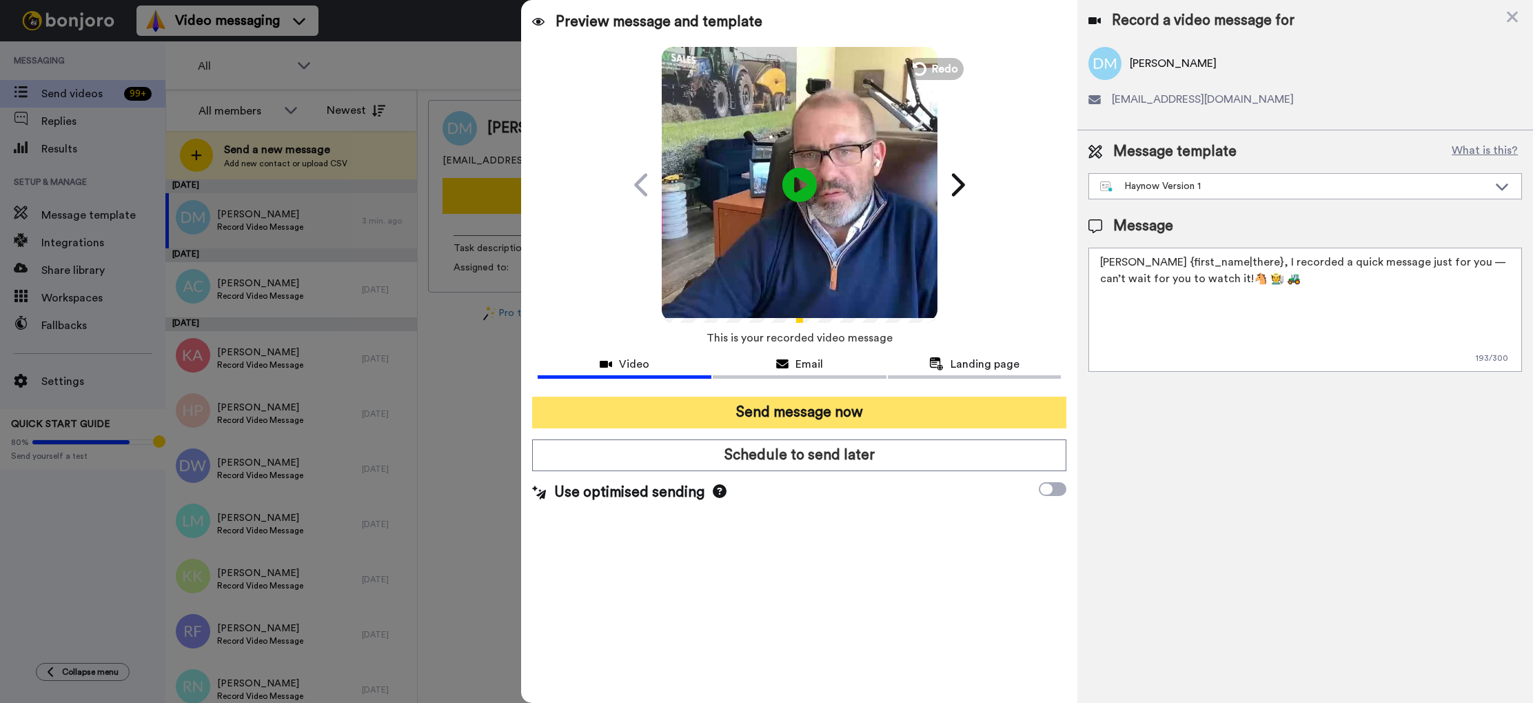
click at [721, 417] on button "Send message now" at bounding box center [799, 412] width 534 height 32
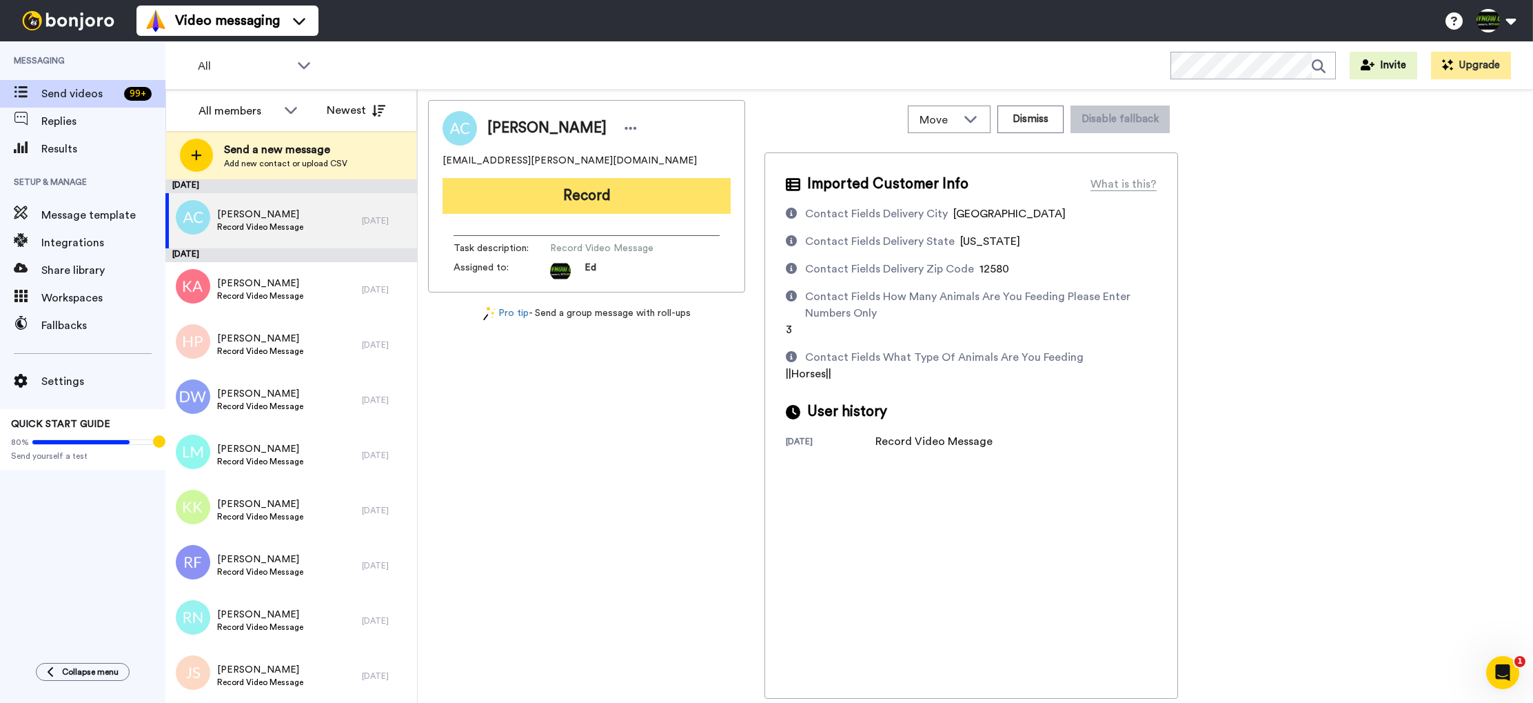
click at [645, 200] on button "Record" at bounding box center [587, 196] width 288 height 36
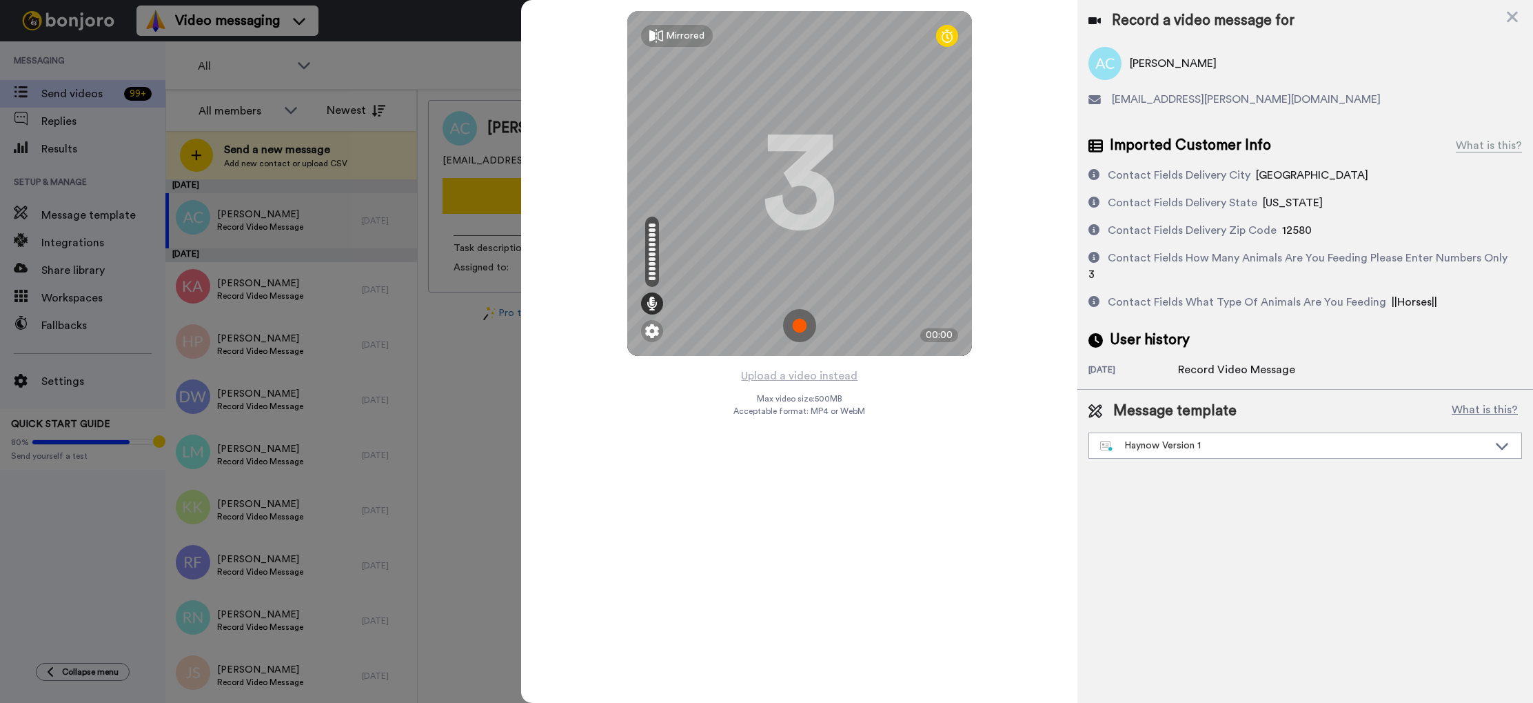
click at [801, 320] on img at bounding box center [799, 325] width 33 height 33
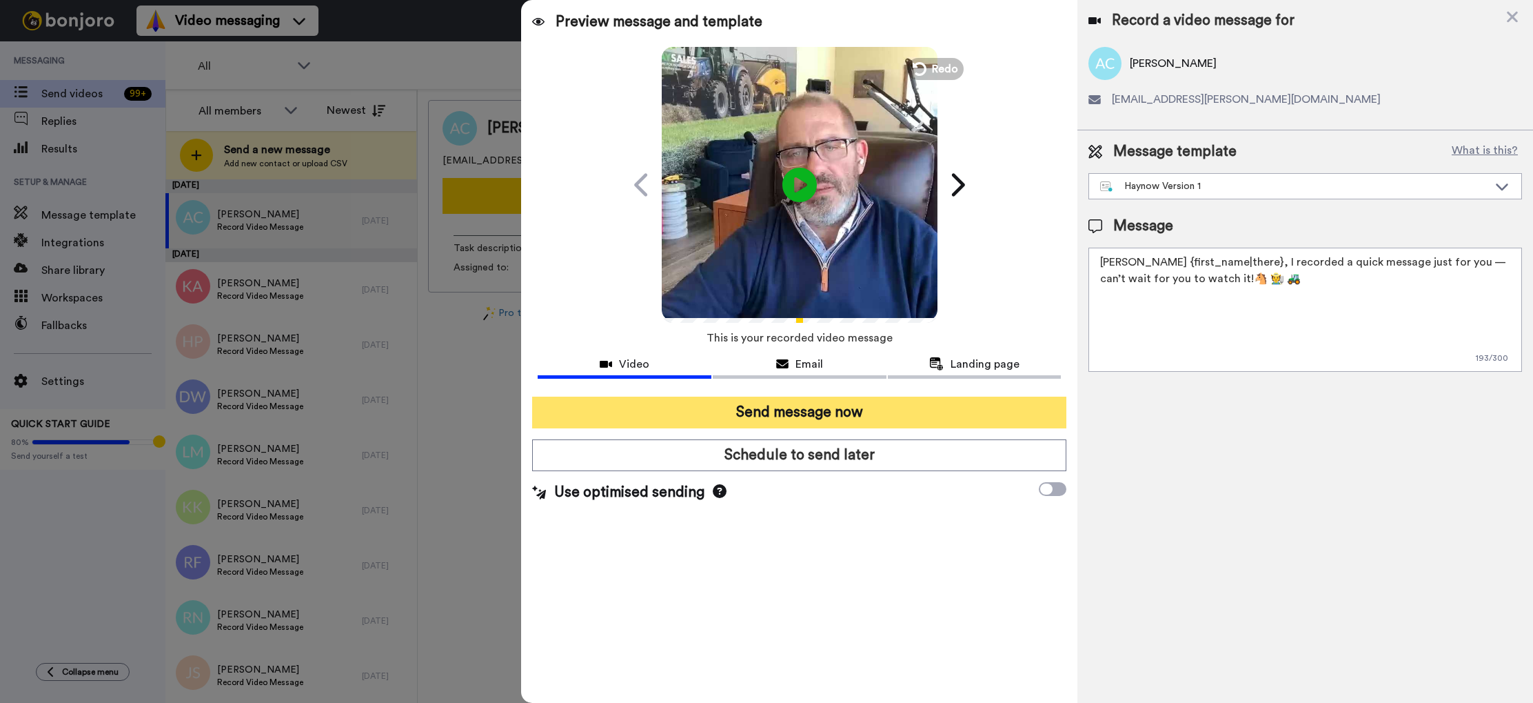
click at [872, 416] on button "Send message now" at bounding box center [799, 412] width 534 height 32
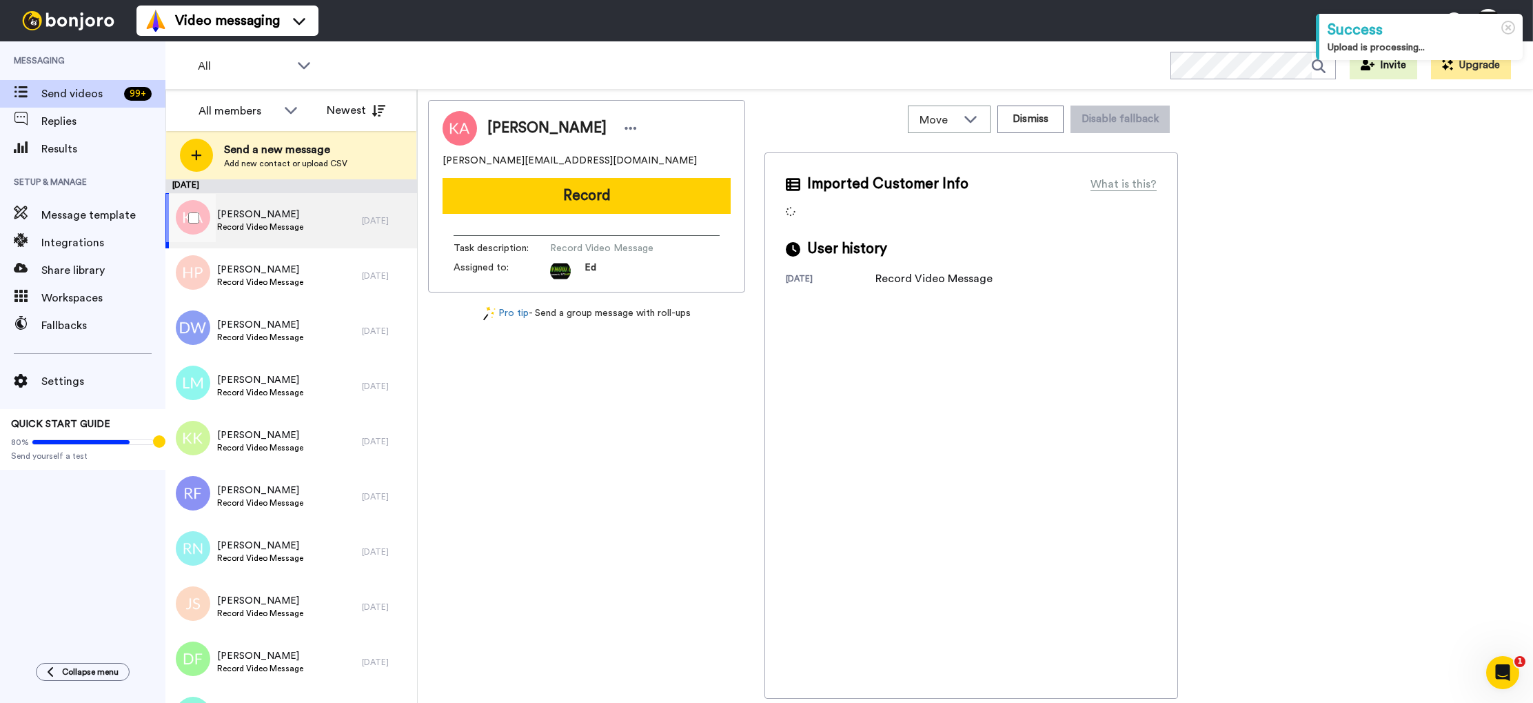
drag, startPoint x: 259, startPoint y: 234, endPoint x: 339, endPoint y: 221, distance: 81.6
click at [339, 221] on div "[PERSON_NAME] Record Video Message" at bounding box center [263, 220] width 196 height 55
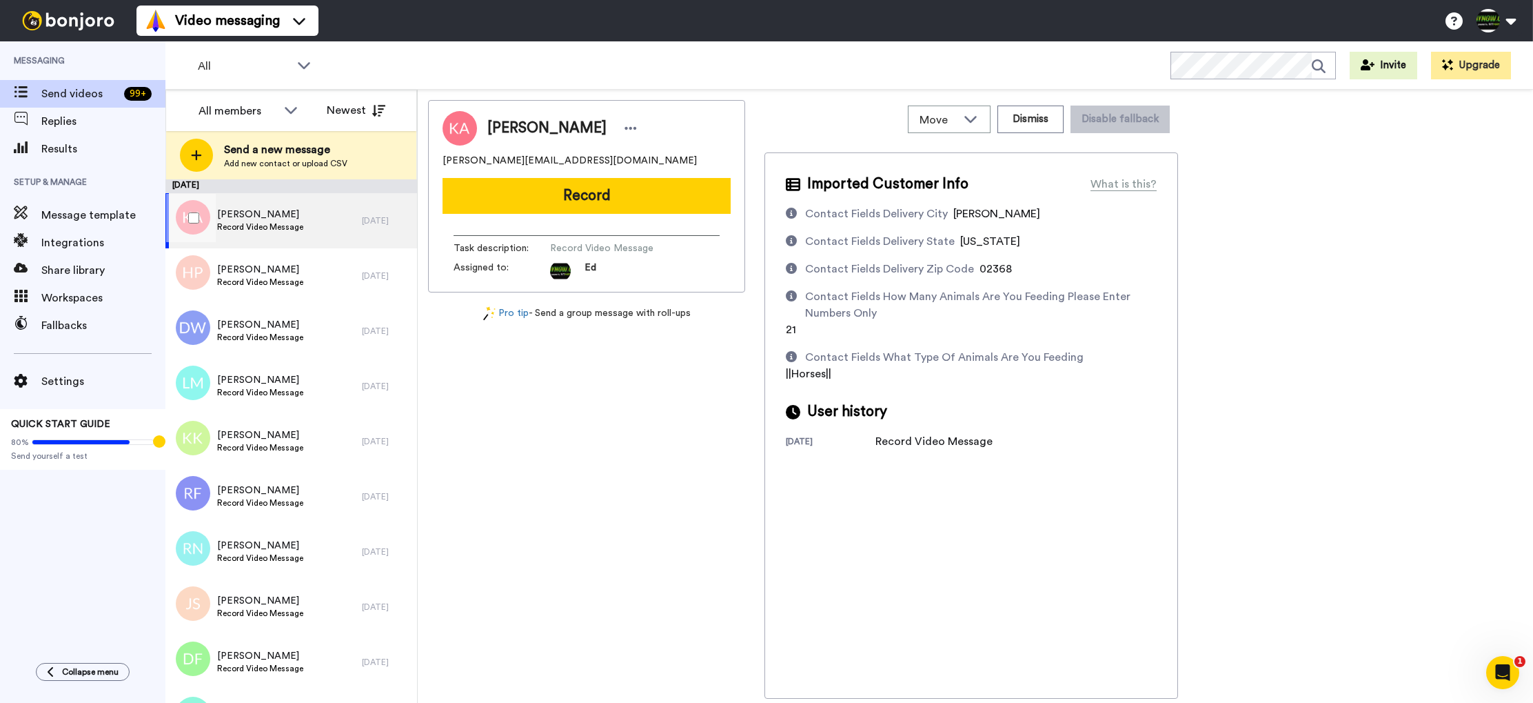
click at [329, 225] on div "[PERSON_NAME] Record Video Message" at bounding box center [263, 220] width 196 height 55
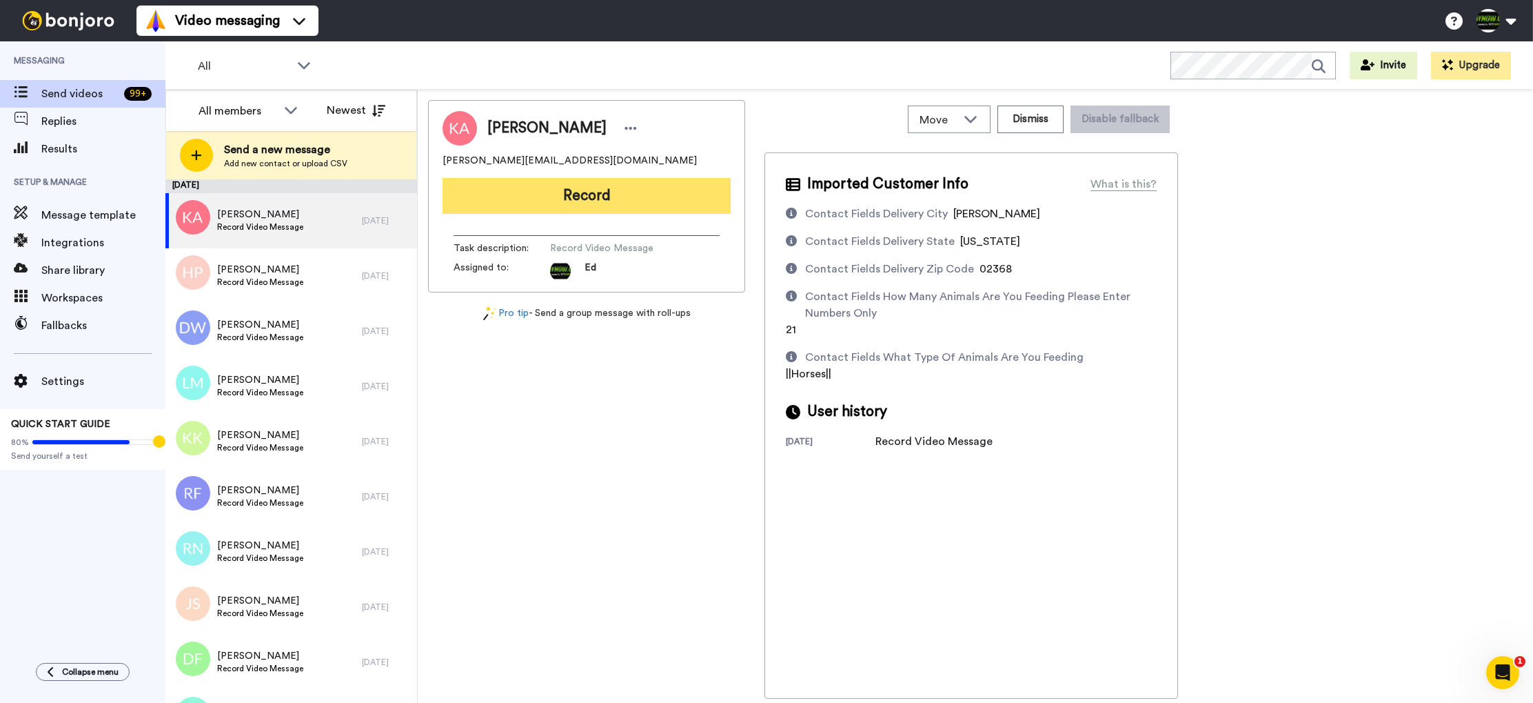
click at [605, 207] on button "Record" at bounding box center [587, 196] width 288 height 36
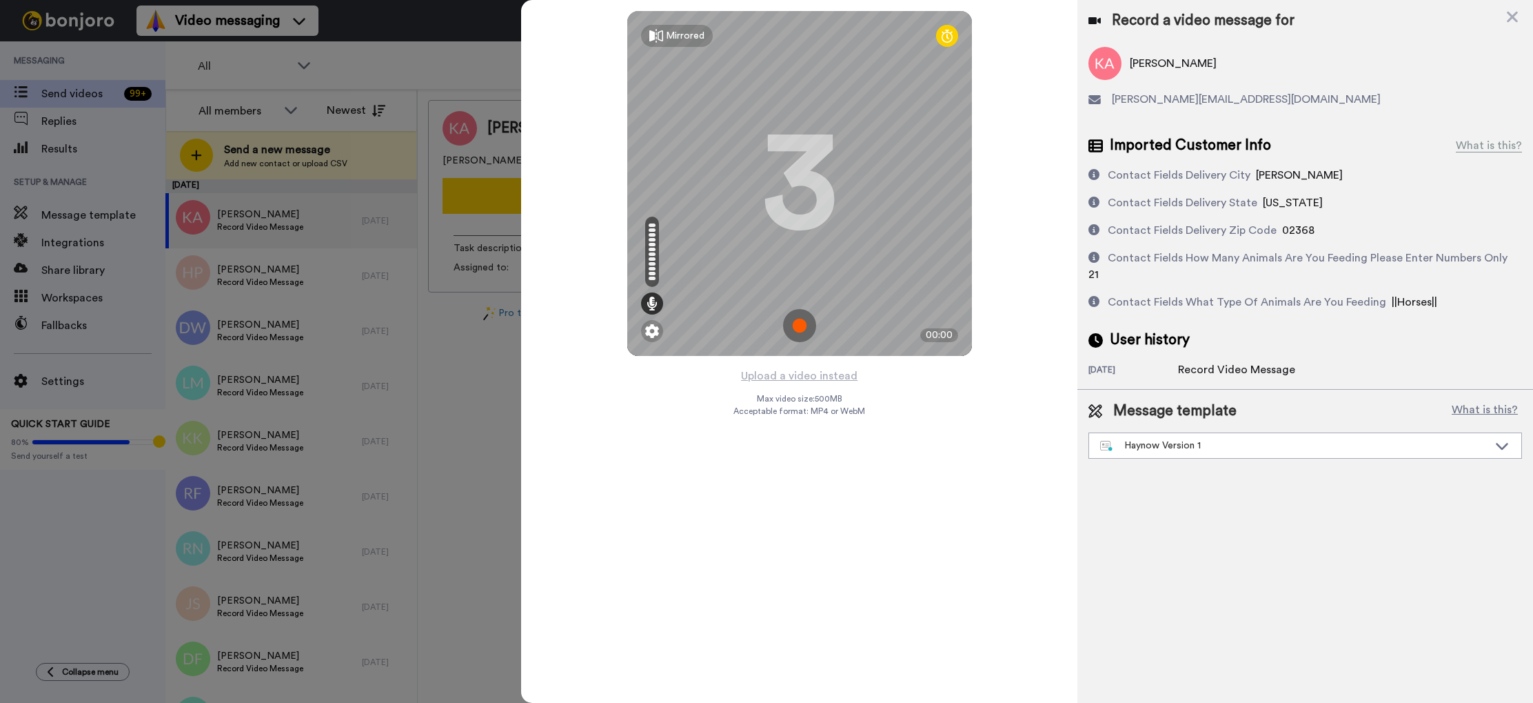
click at [807, 328] on img at bounding box center [799, 325] width 33 height 33
click at [796, 324] on img at bounding box center [799, 325] width 33 height 33
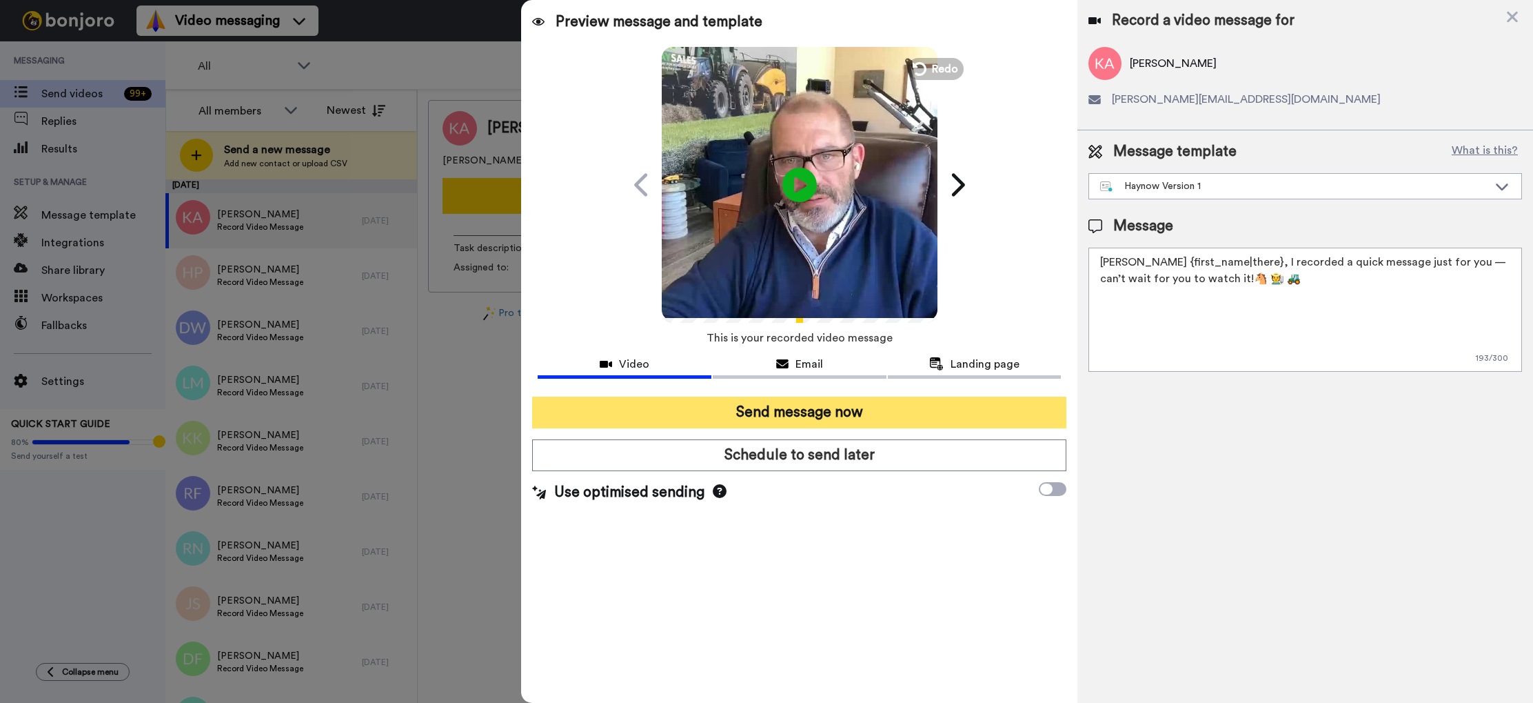
click at [844, 417] on button "Send message now" at bounding box center [799, 412] width 534 height 32
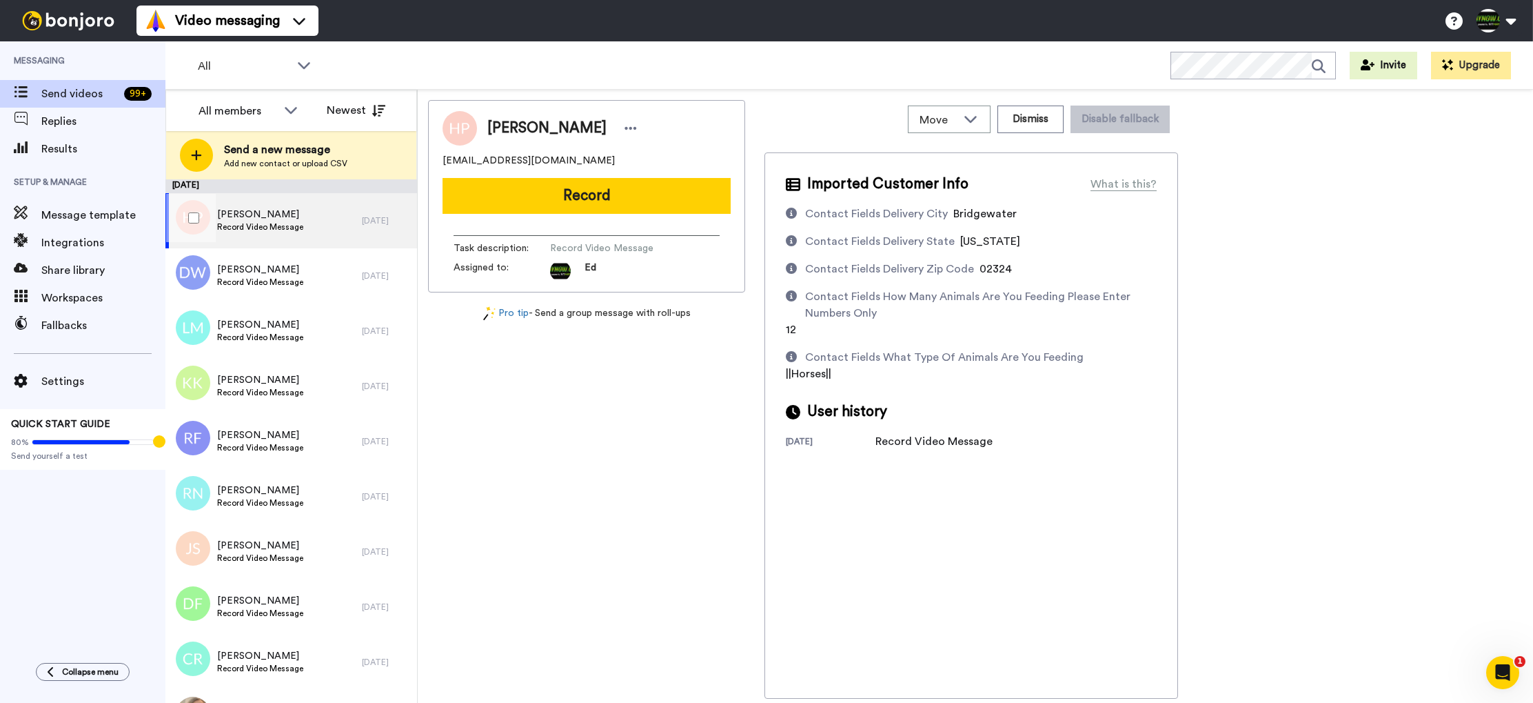
click at [316, 212] on div "[PERSON_NAME] Record Video Message" at bounding box center [263, 220] width 196 height 55
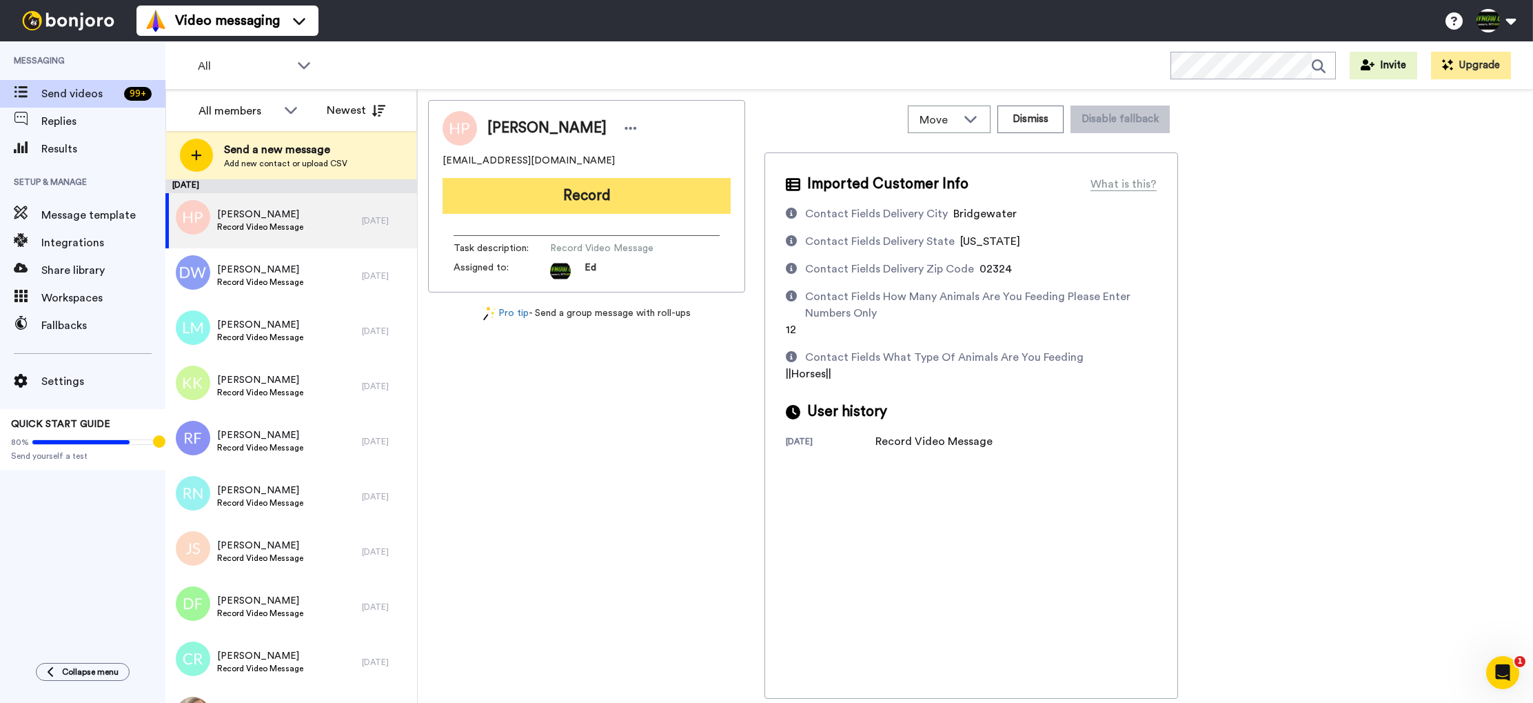
click at [632, 195] on button "Record" at bounding box center [587, 196] width 288 height 36
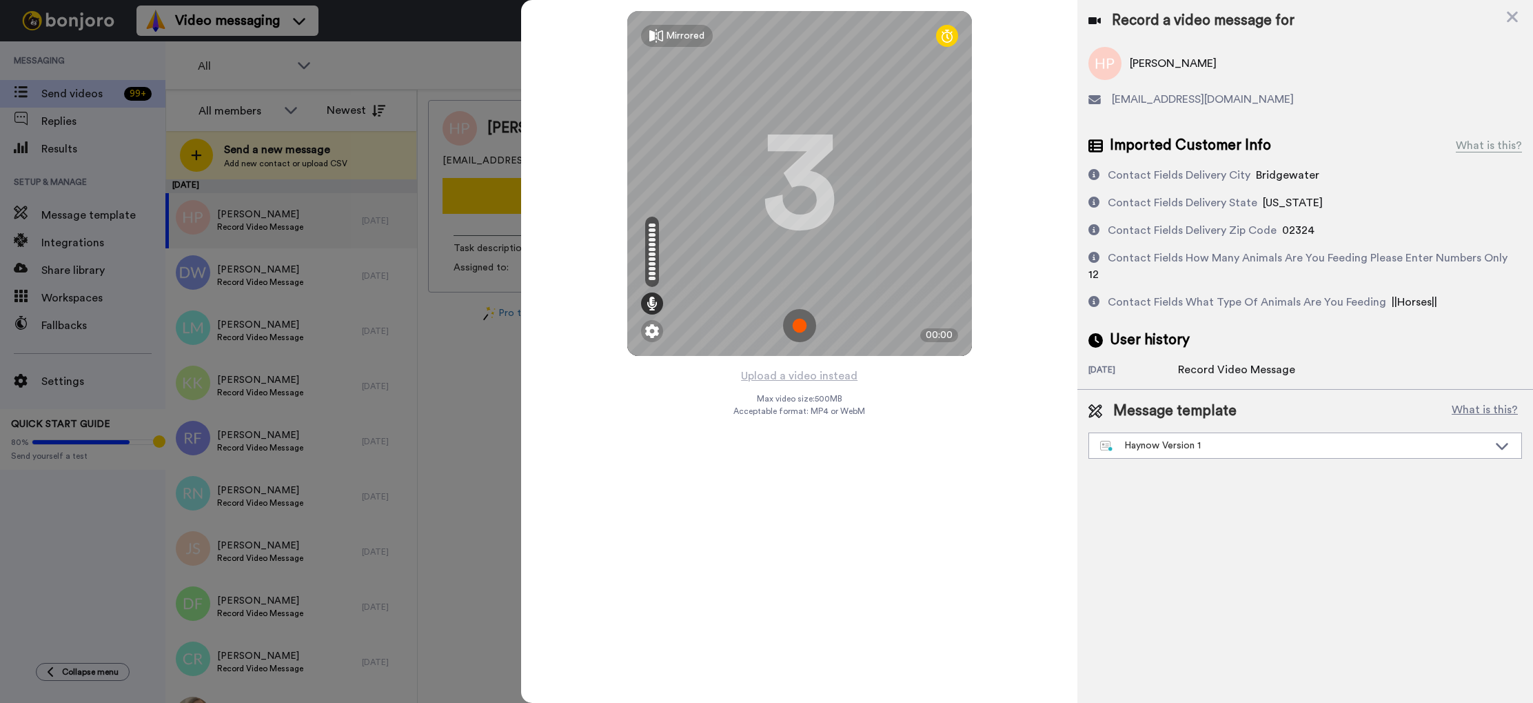
click at [803, 323] on img at bounding box center [799, 325] width 33 height 33
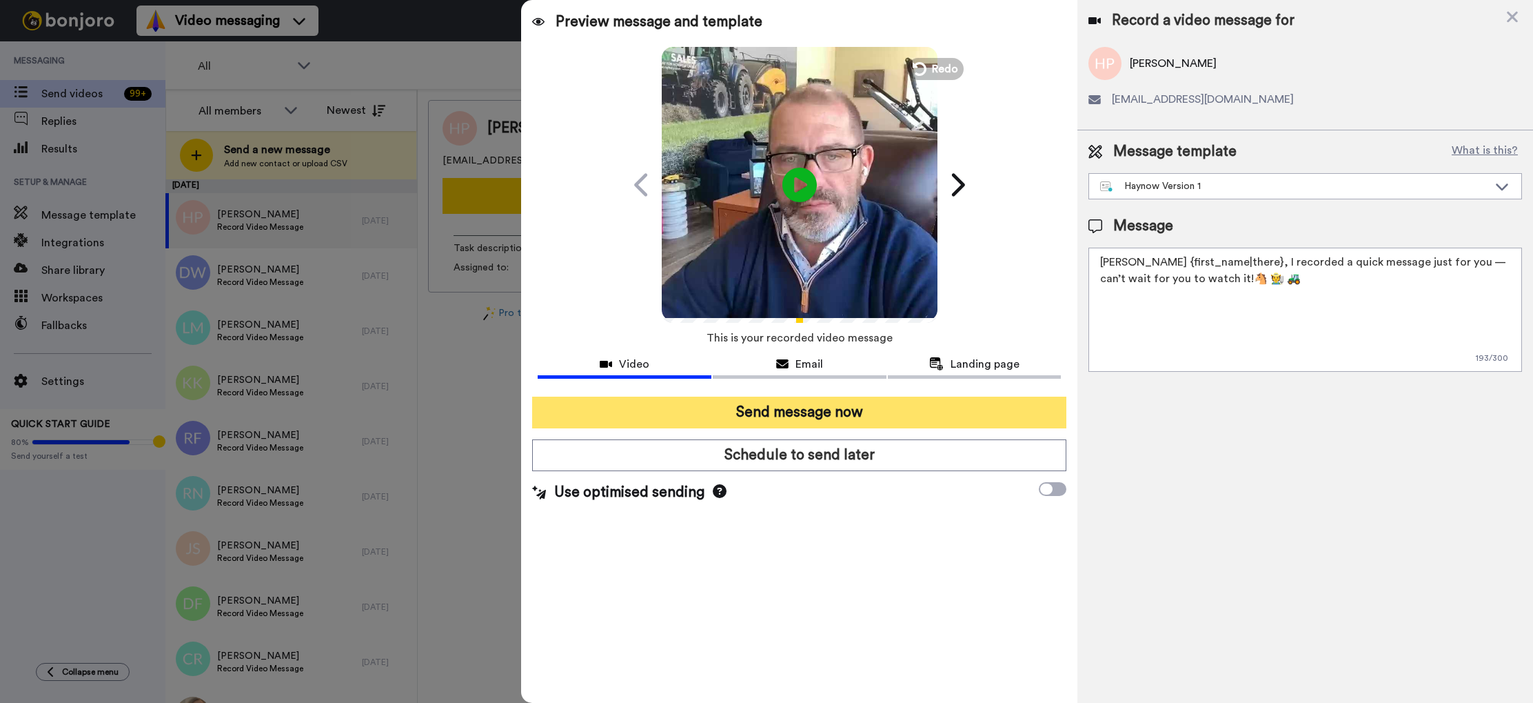
click at [854, 410] on button "Send message now" at bounding box center [799, 412] width 534 height 32
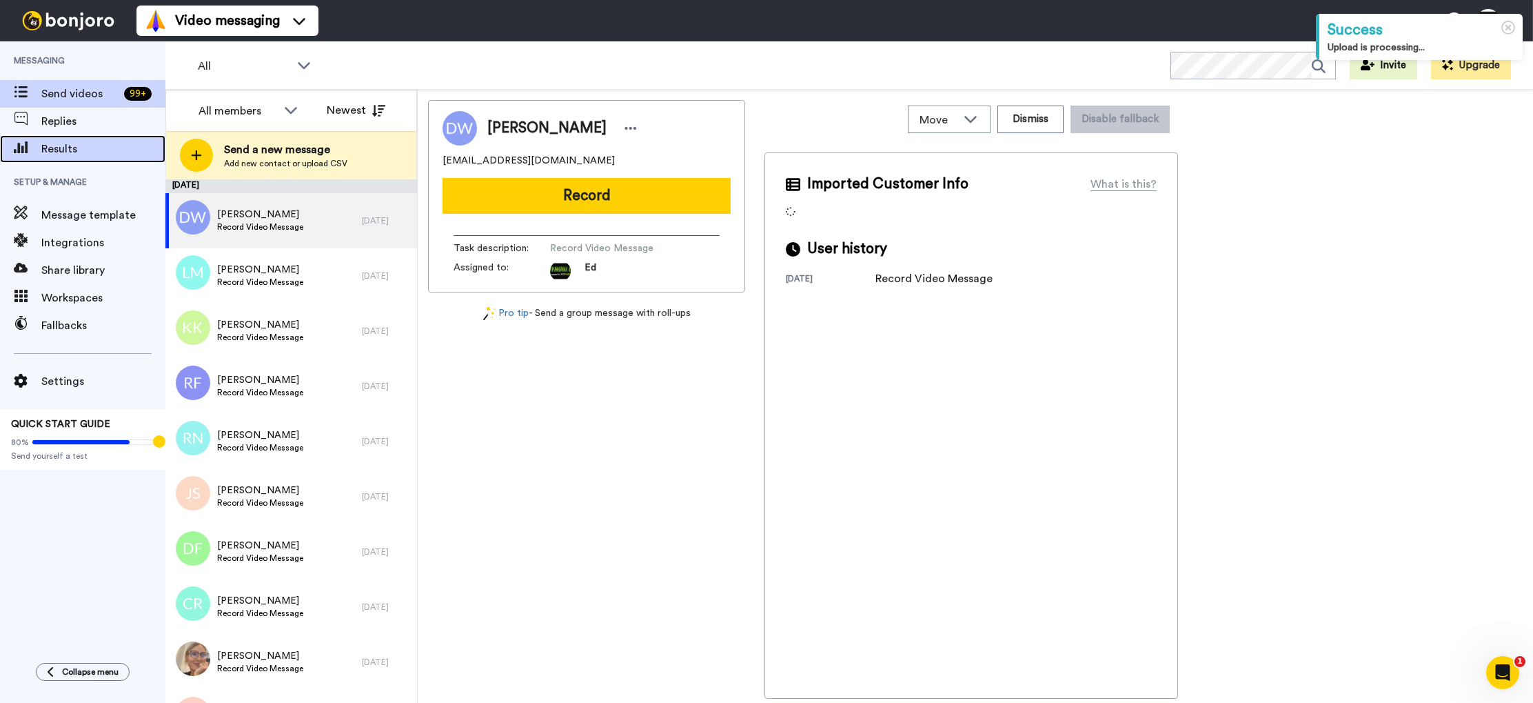
click at [60, 153] on span "Results" at bounding box center [103, 149] width 124 height 17
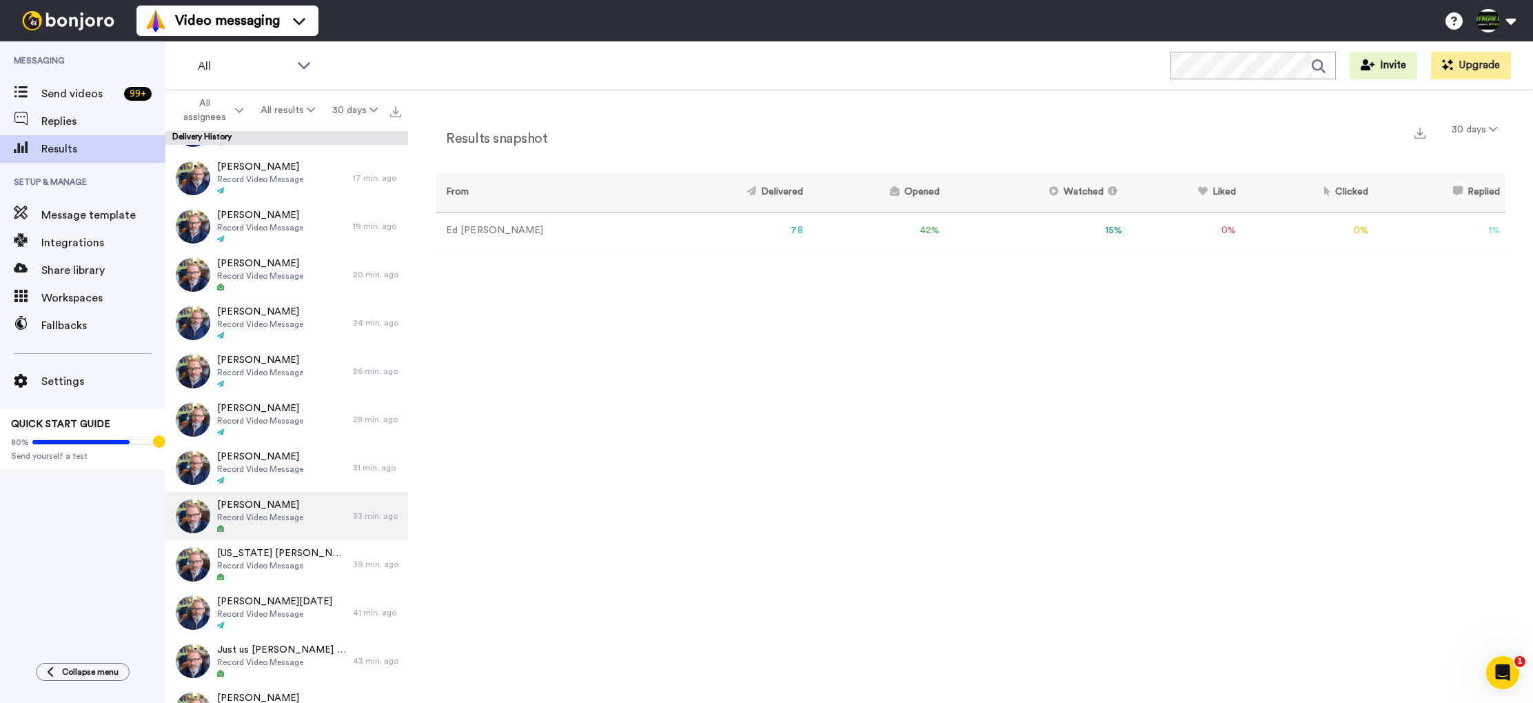
scroll to position [334, 0]
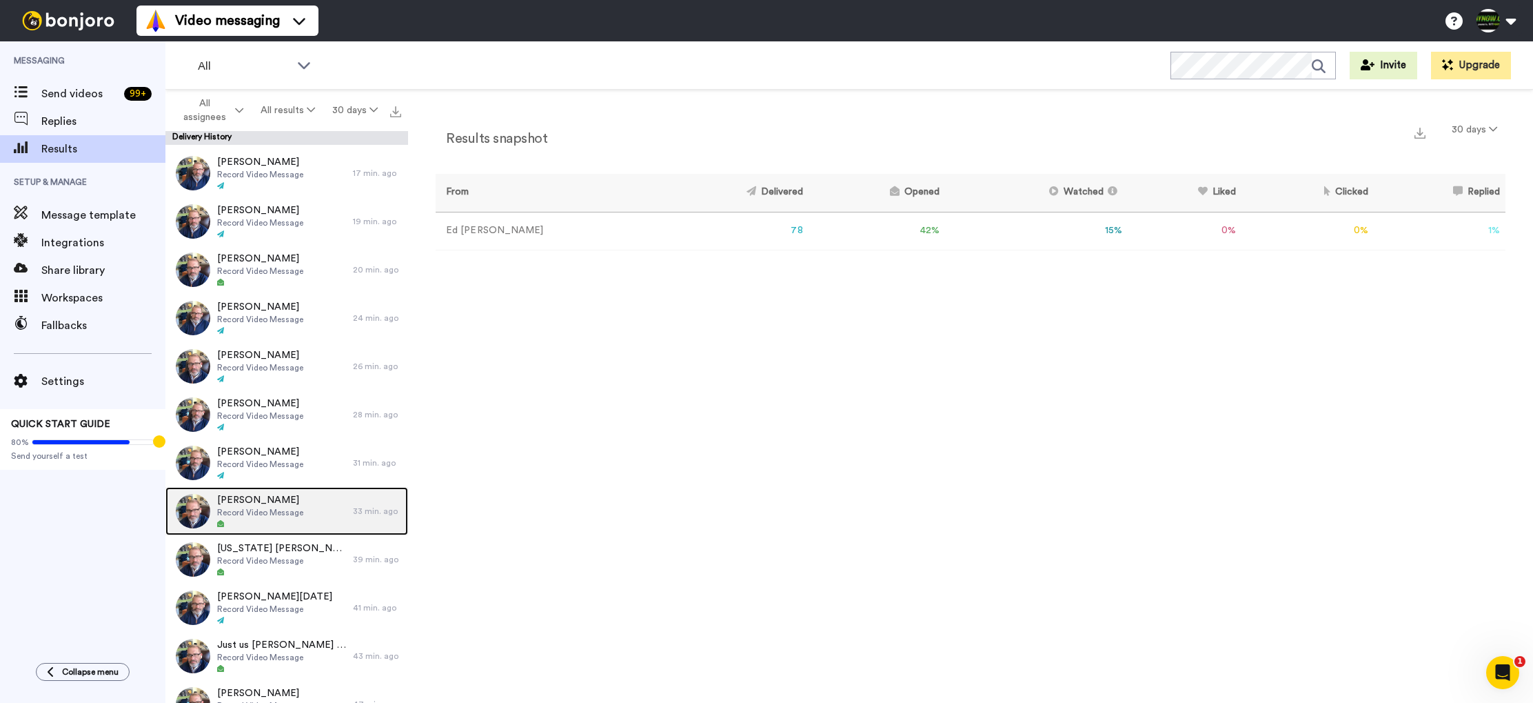
click at [300, 514] on span "Record Video Message" at bounding box center [260, 512] width 86 height 11
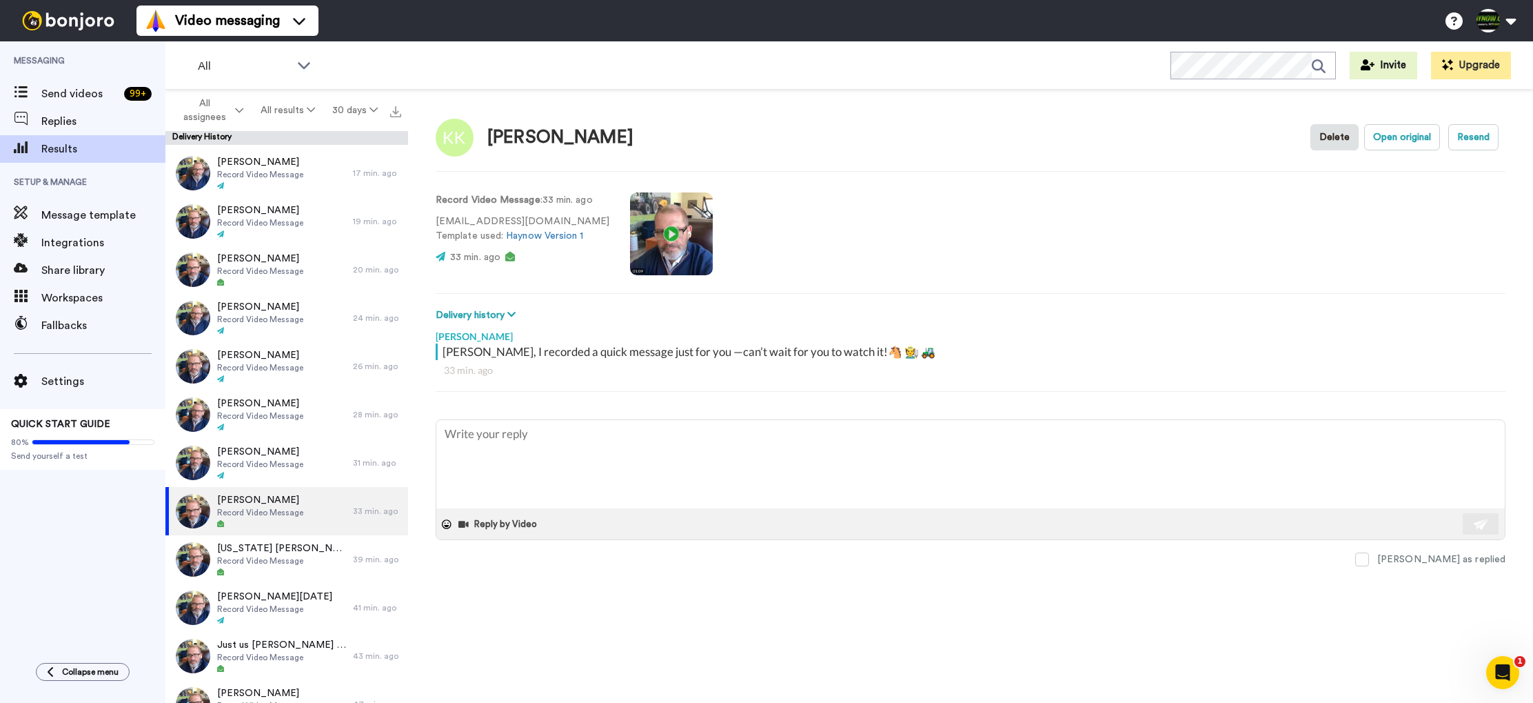
click at [661, 228] on video at bounding box center [671, 233] width 83 height 83
click at [304, 556] on div "[US_STATE] [PERSON_NAME] Record Video Message" at bounding box center [259, 559] width 188 height 48
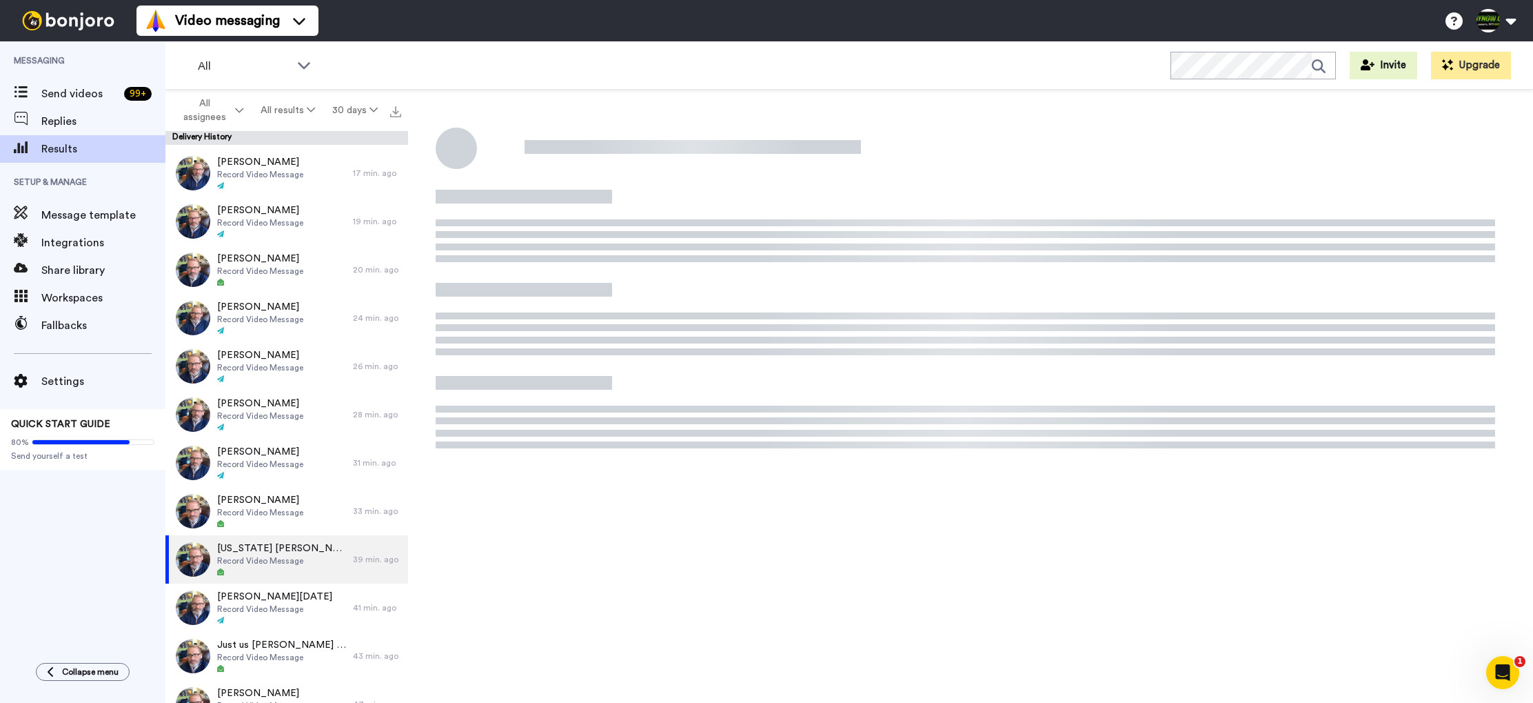
type textarea "x"
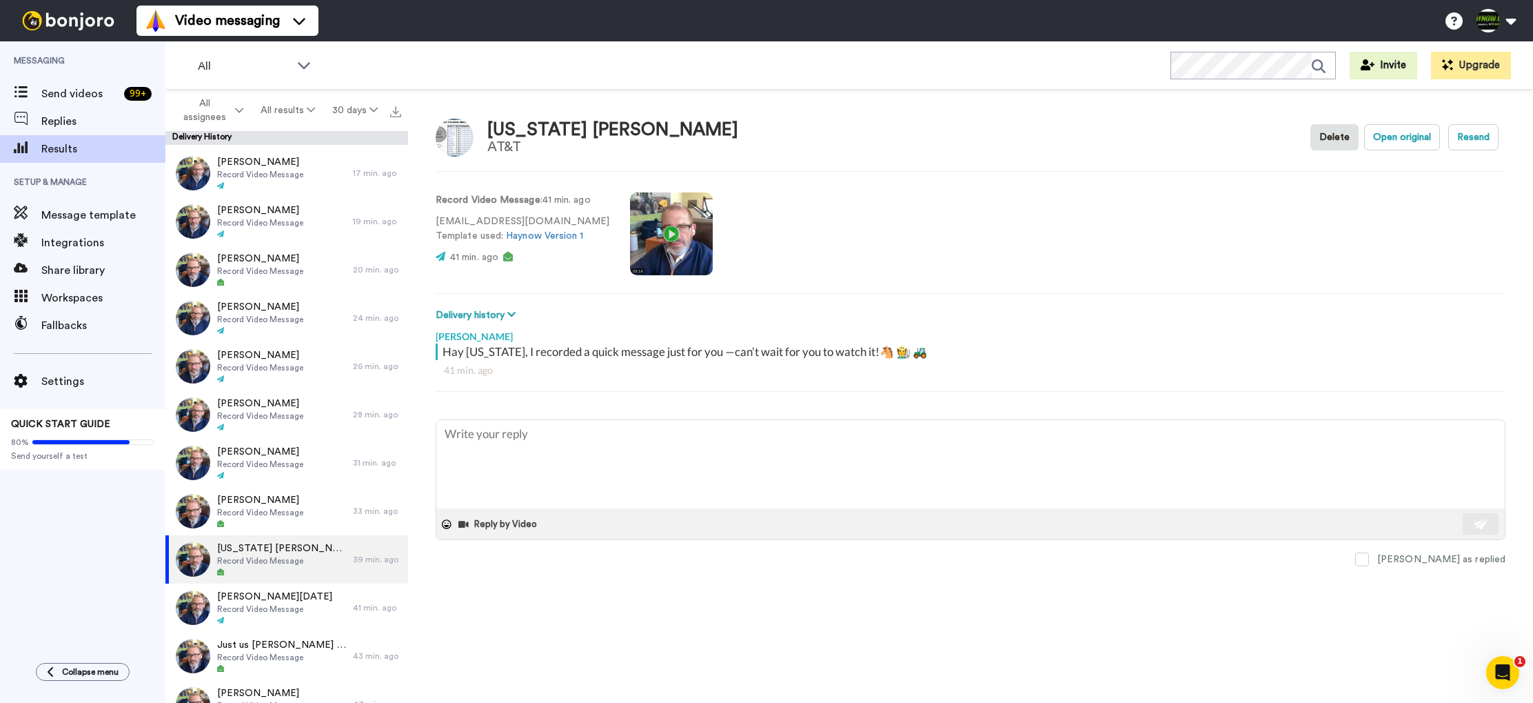
click at [650, 233] on video at bounding box center [671, 233] width 83 height 83
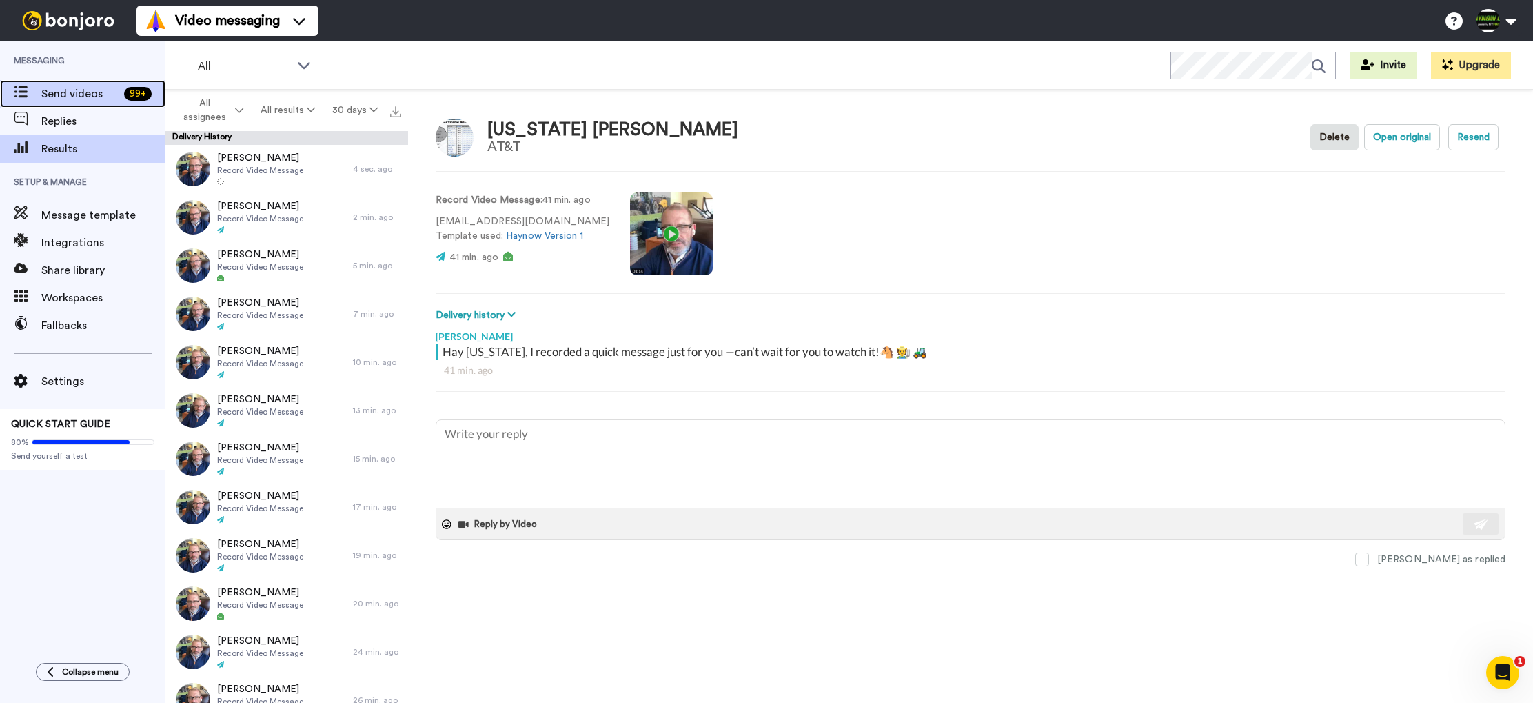
click at [88, 93] on span "Send videos" at bounding box center [79, 93] width 77 height 17
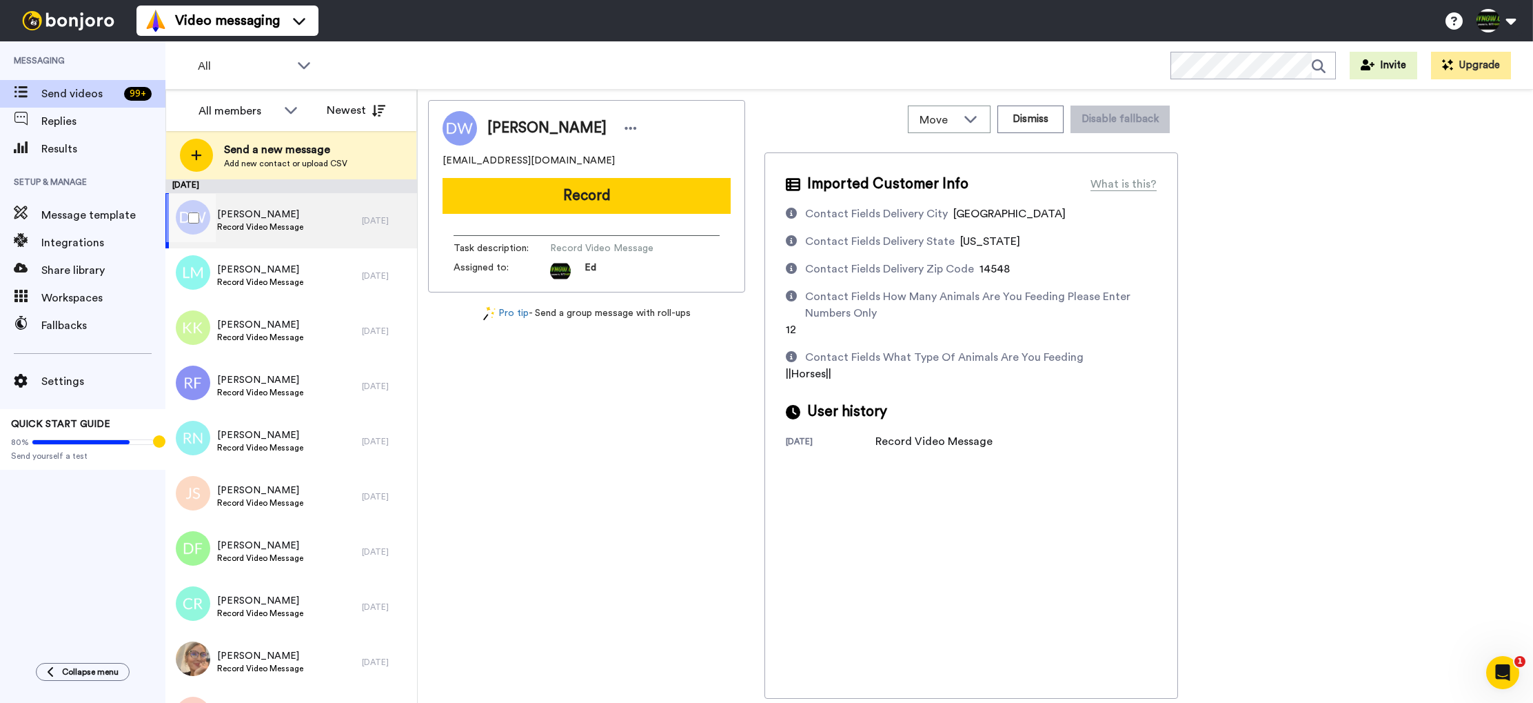
click at [270, 221] on span "Record Video Message" at bounding box center [260, 226] width 86 height 11
click at [319, 228] on div "[PERSON_NAME] Record Video Message" at bounding box center [263, 220] width 196 height 55
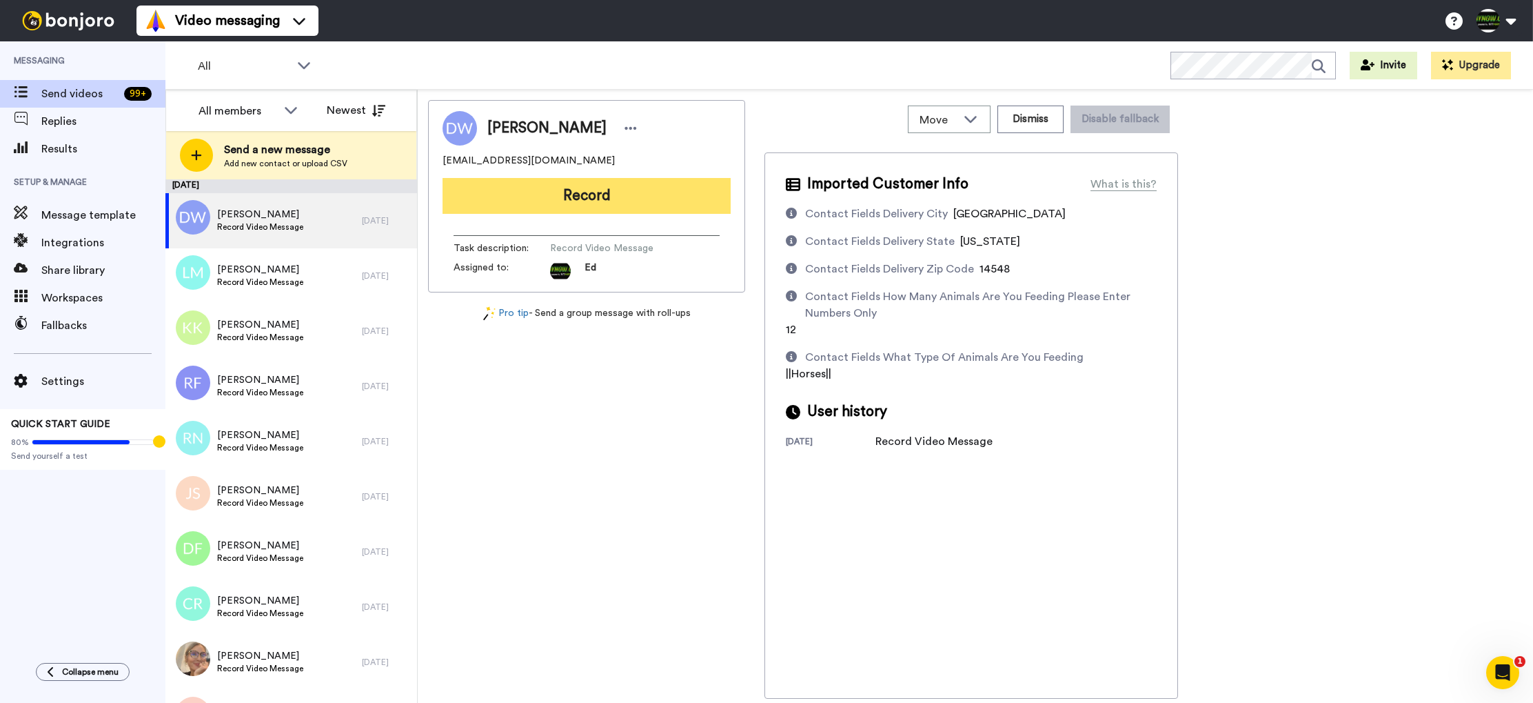
click at [594, 199] on button "Record" at bounding box center [587, 196] width 288 height 36
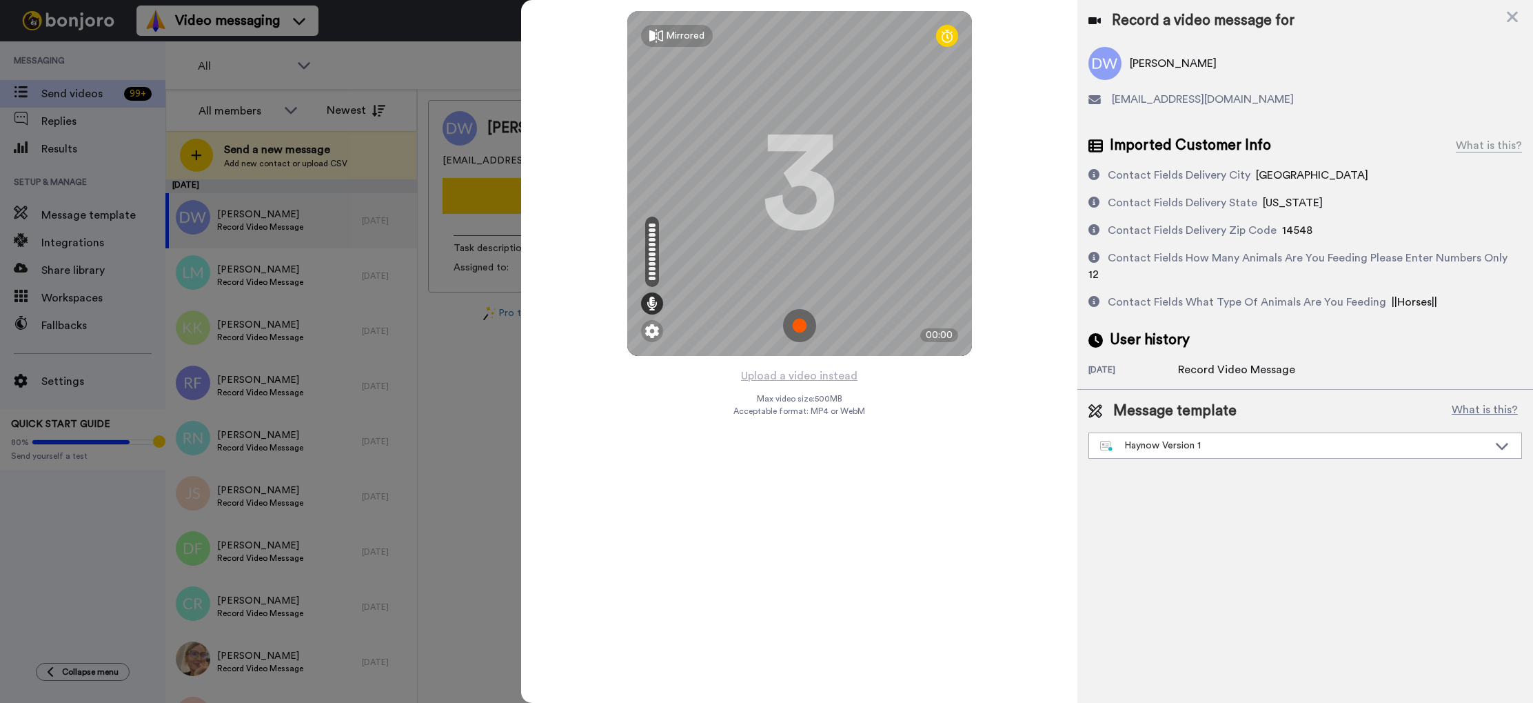
click at [800, 330] on img at bounding box center [799, 325] width 33 height 33
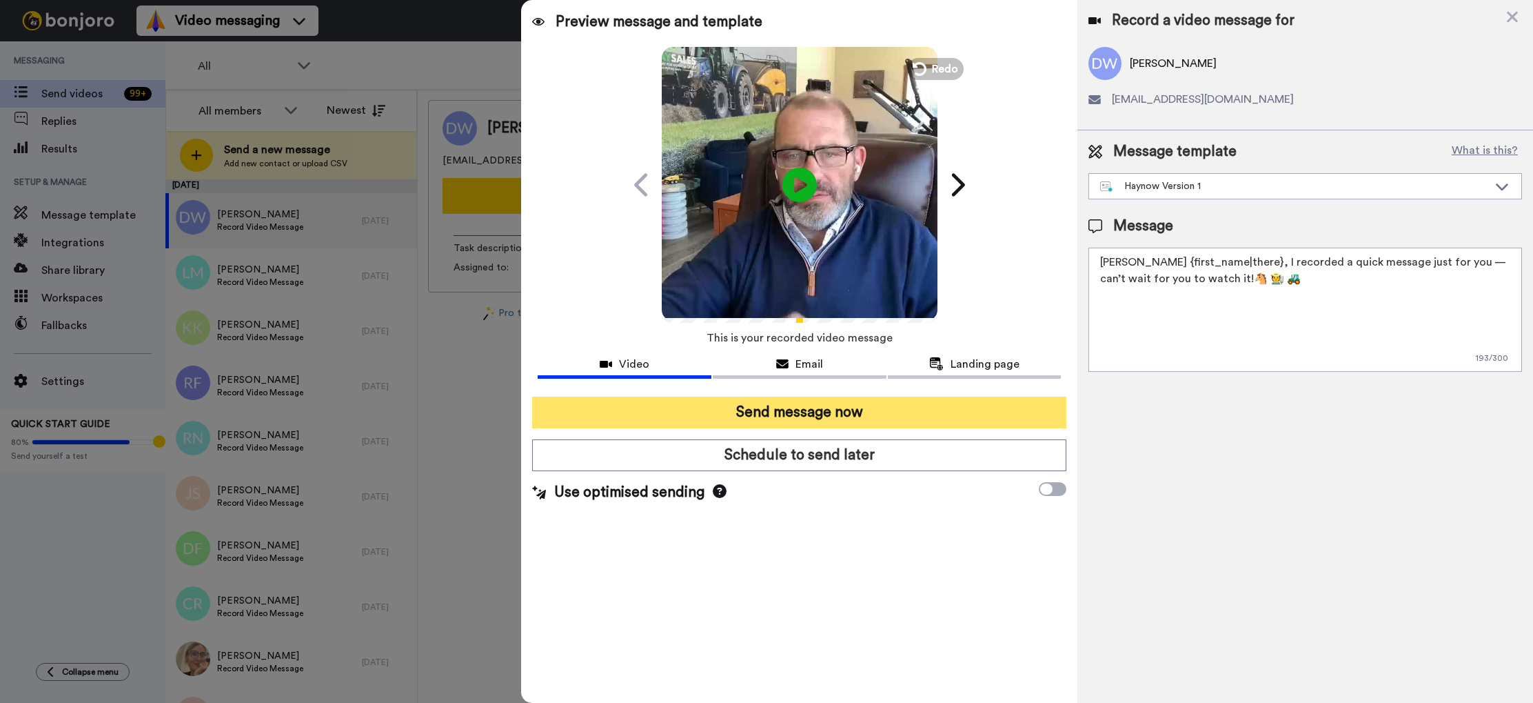
click at [784, 406] on button "Send message now" at bounding box center [799, 412] width 534 height 32
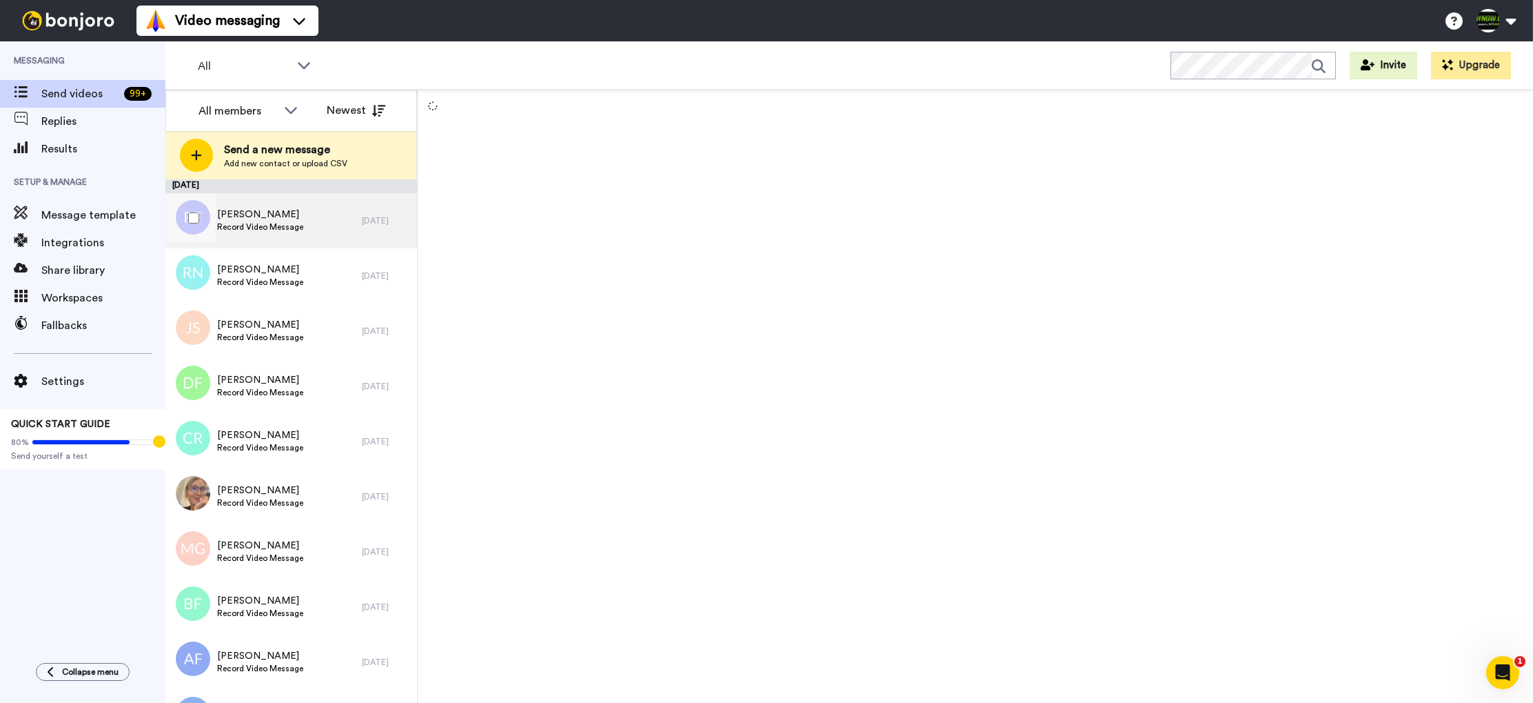
click at [313, 233] on div "Rebecca Fortin Record Video Message" at bounding box center [263, 220] width 196 height 55
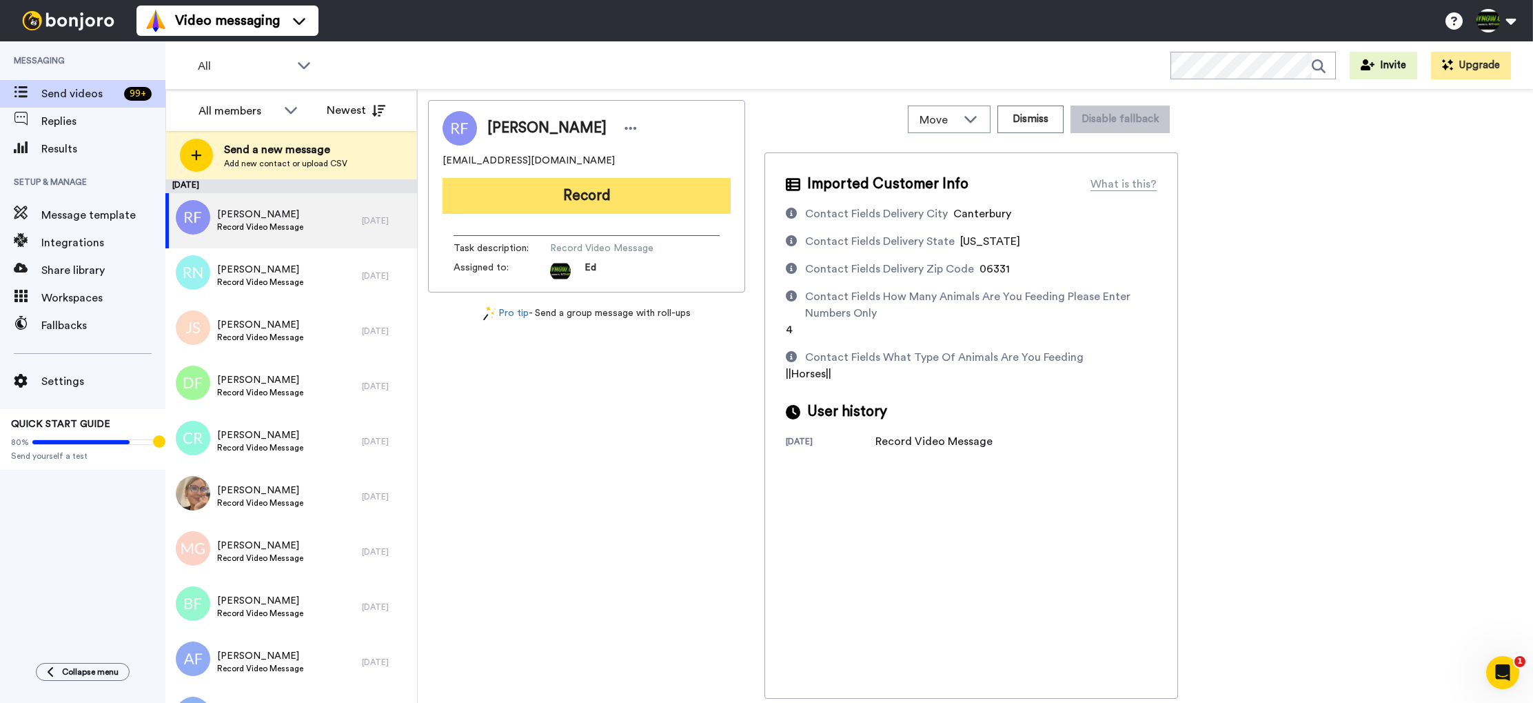
click at [594, 192] on button "Record" at bounding box center [587, 196] width 288 height 36
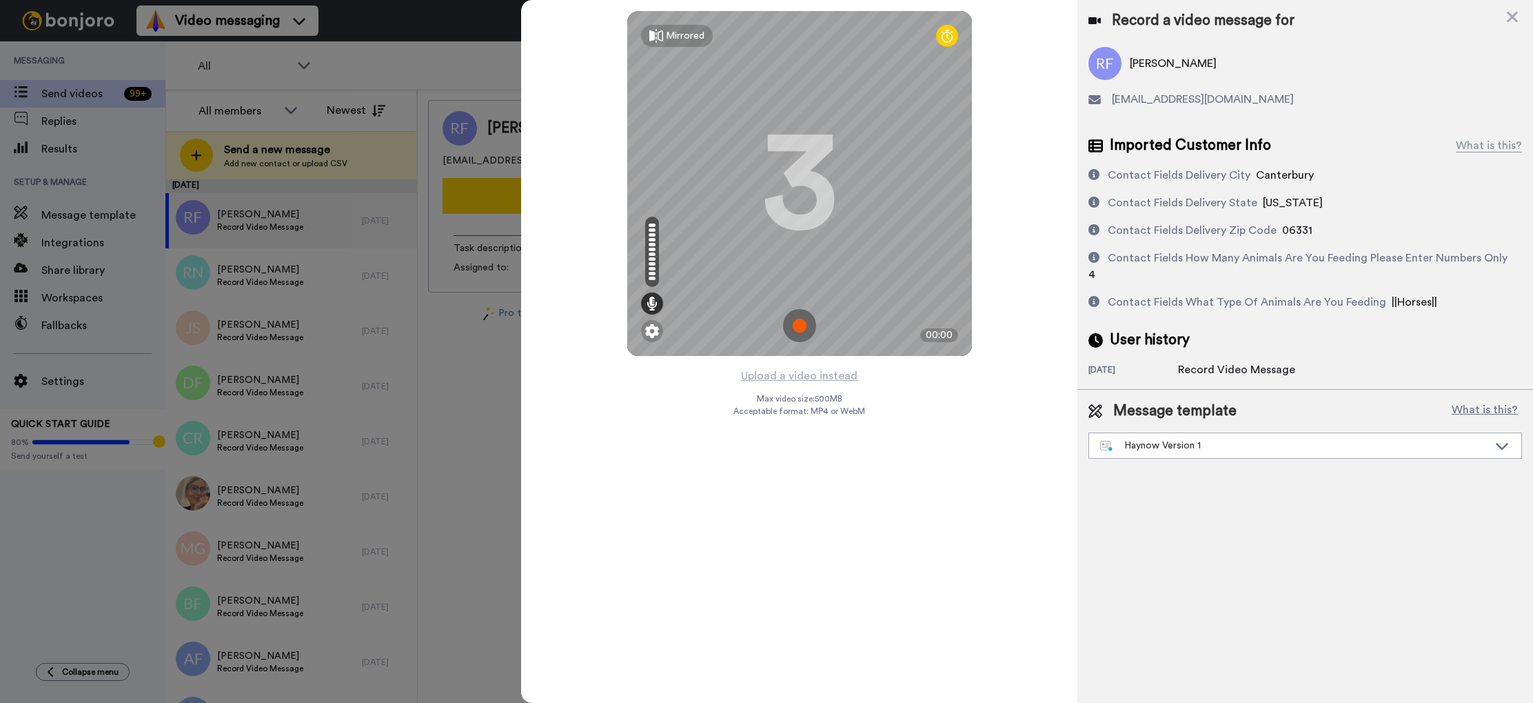
click at [805, 329] on img at bounding box center [799, 325] width 33 height 33
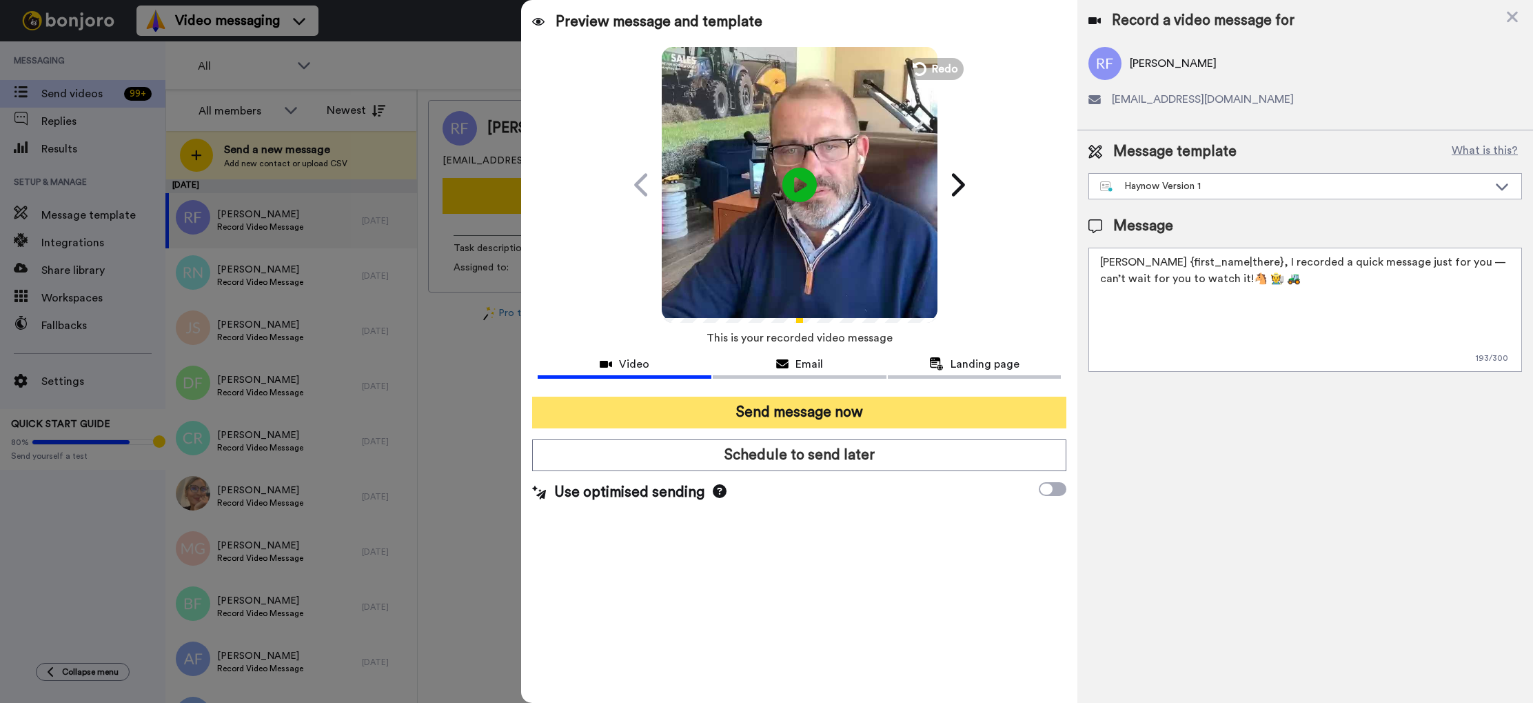
click at [776, 410] on button "Send message now" at bounding box center [799, 412] width 534 height 32
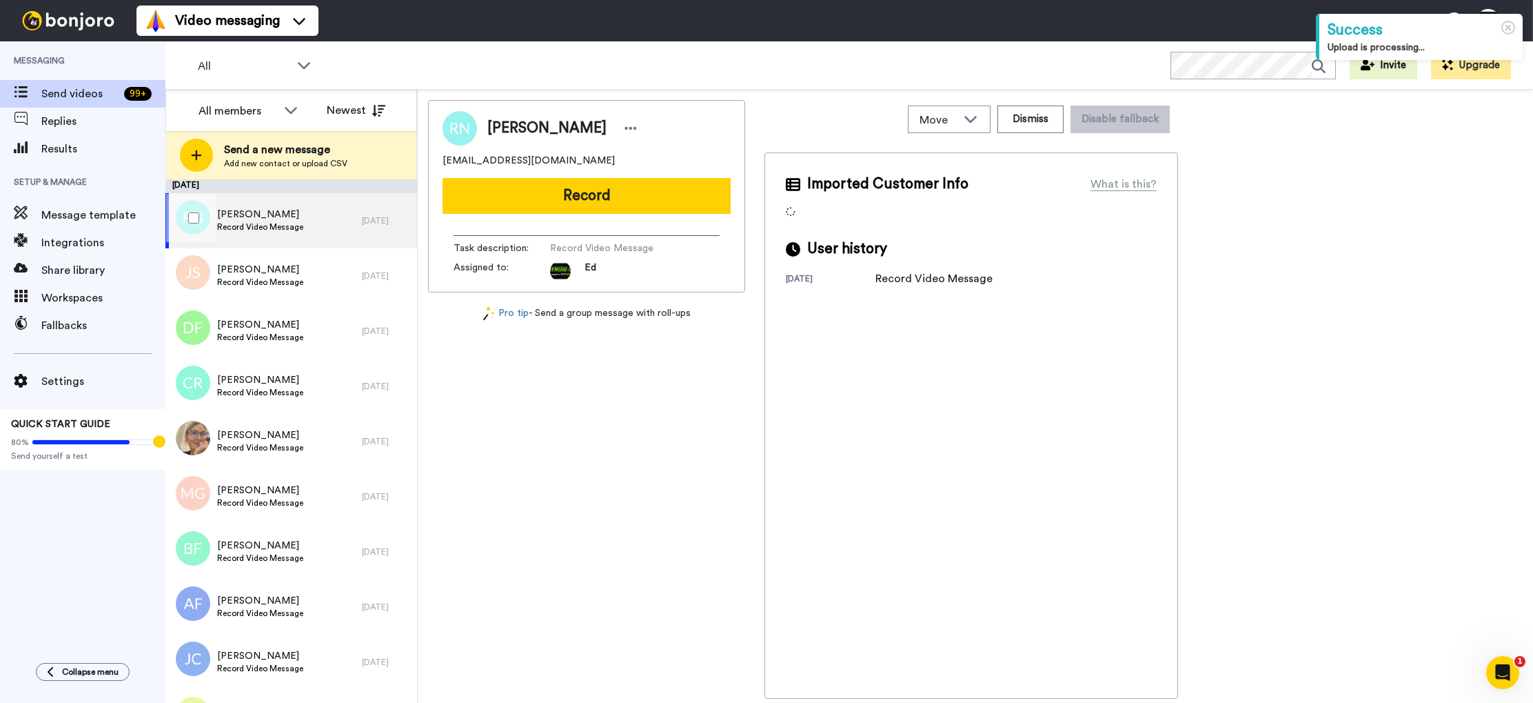
click at [264, 229] on span "Record Video Message" at bounding box center [260, 226] width 86 height 11
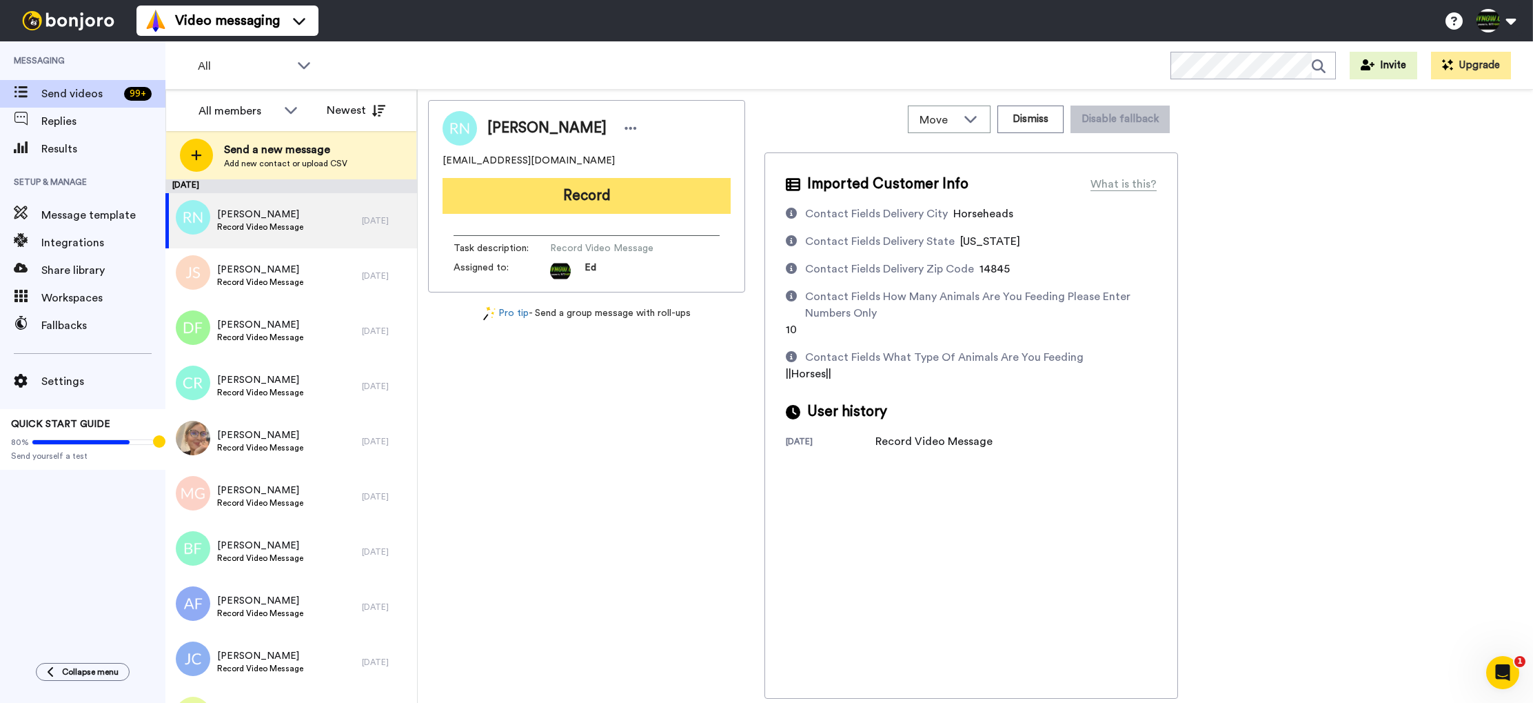
click at [598, 211] on button "Record" at bounding box center [587, 196] width 288 height 36
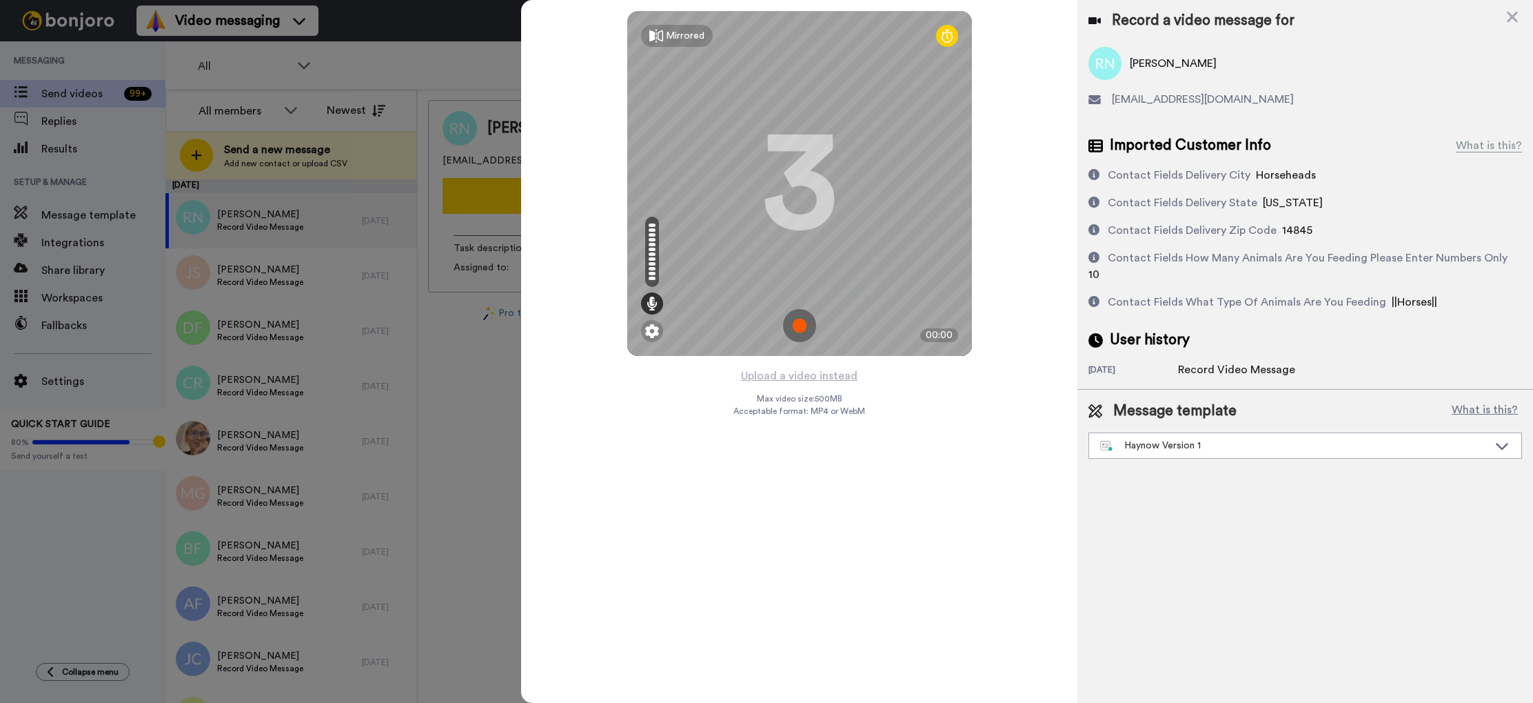
click at [790, 323] on img at bounding box center [799, 325] width 33 height 33
click at [798, 327] on img at bounding box center [799, 325] width 33 height 33
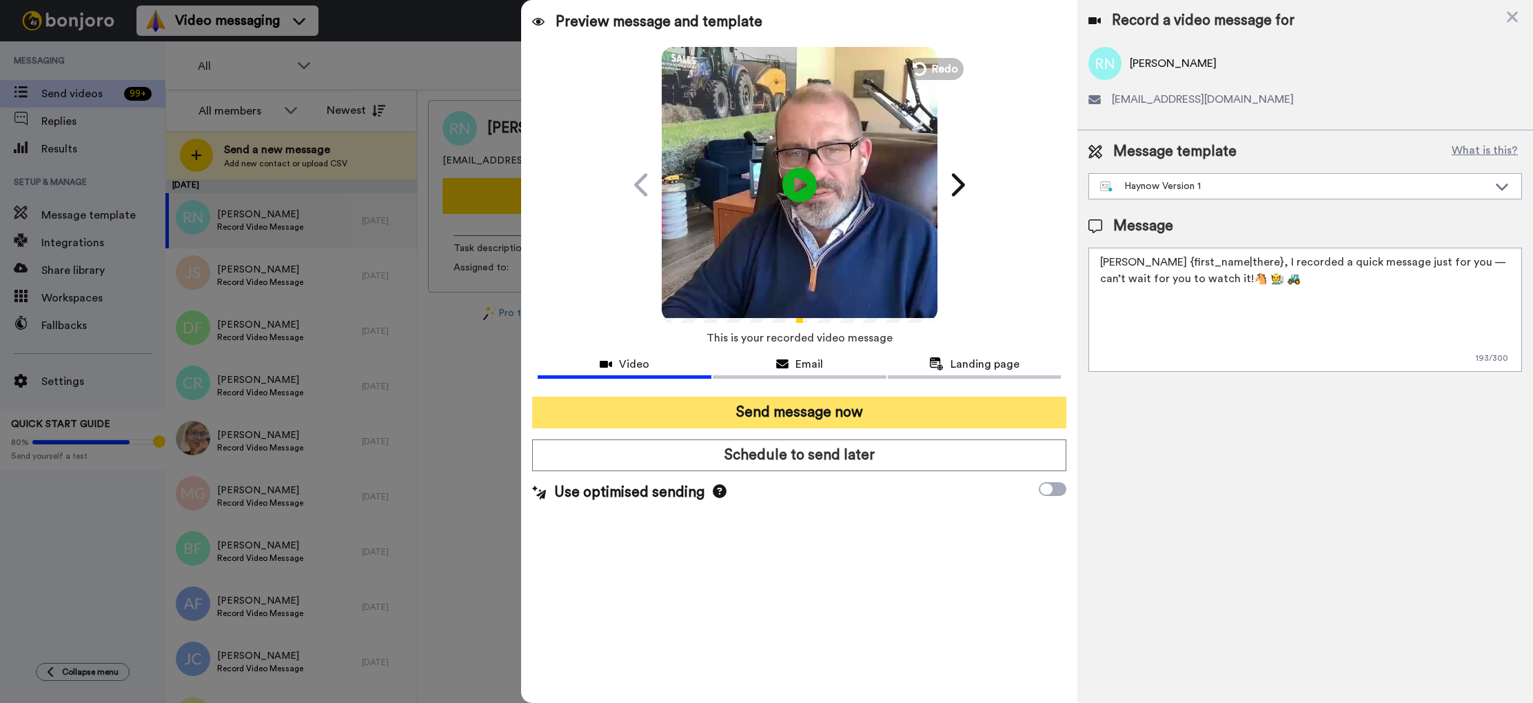
click at [813, 405] on button "Send message now" at bounding box center [799, 412] width 534 height 32
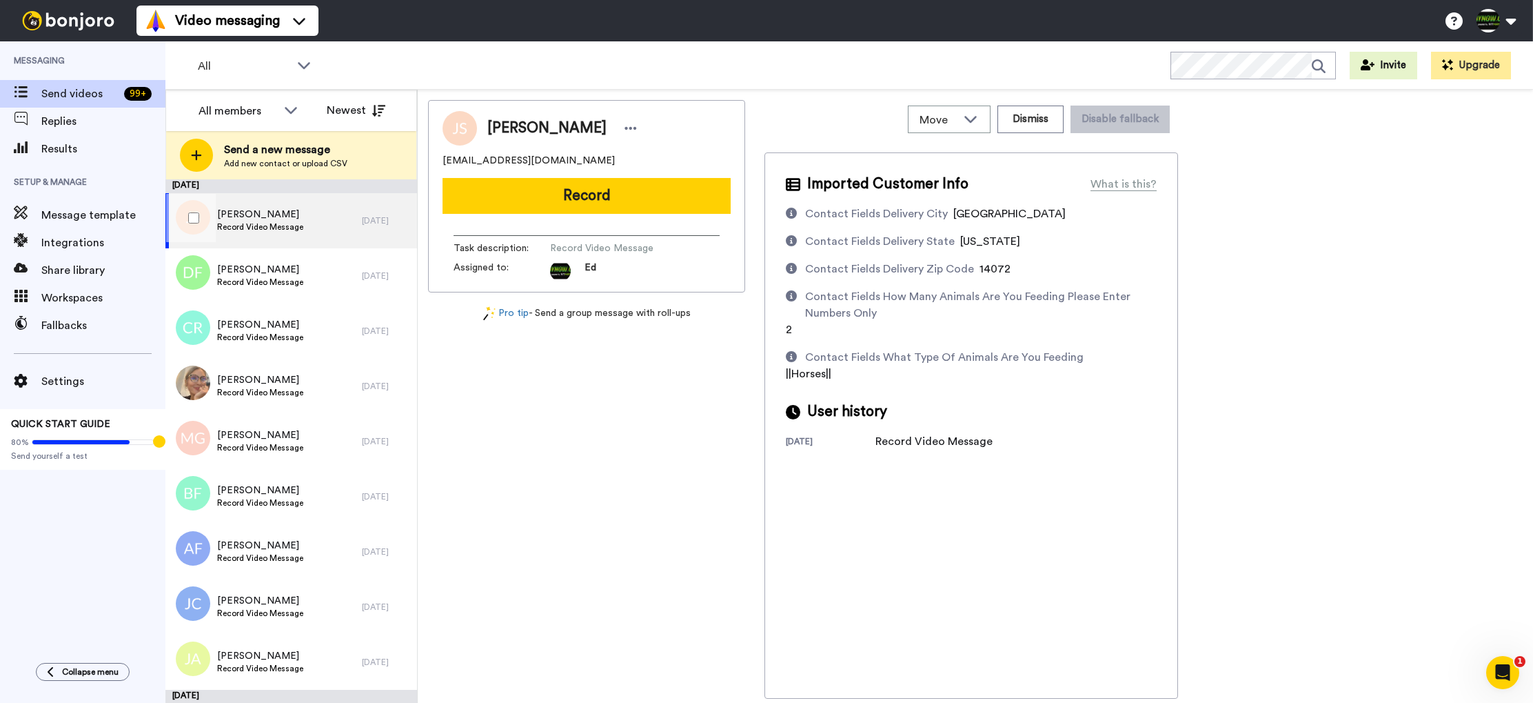
click at [274, 225] on span "Record Video Message" at bounding box center [260, 226] width 86 height 11
click at [298, 62] on icon at bounding box center [304, 65] width 17 height 14
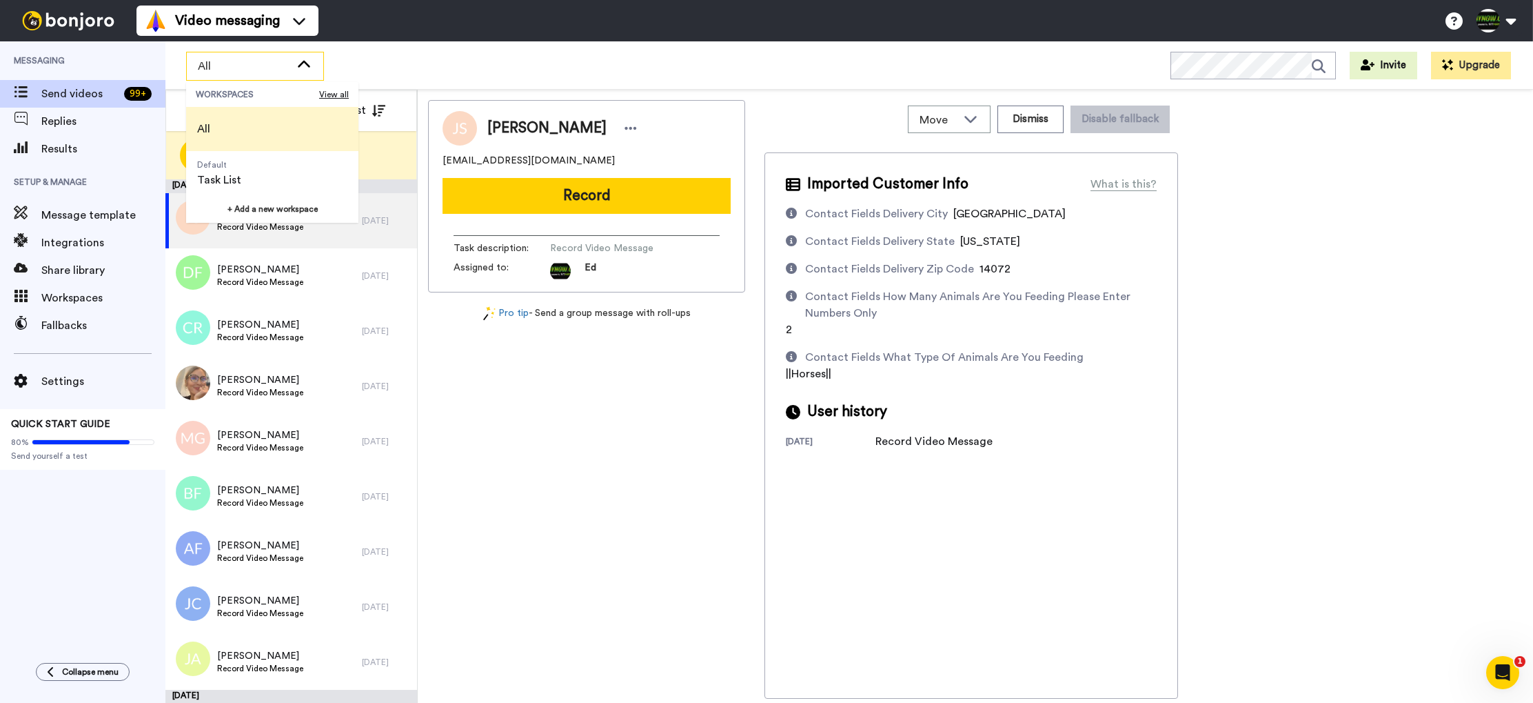
click at [299, 63] on icon at bounding box center [304, 65] width 17 height 14
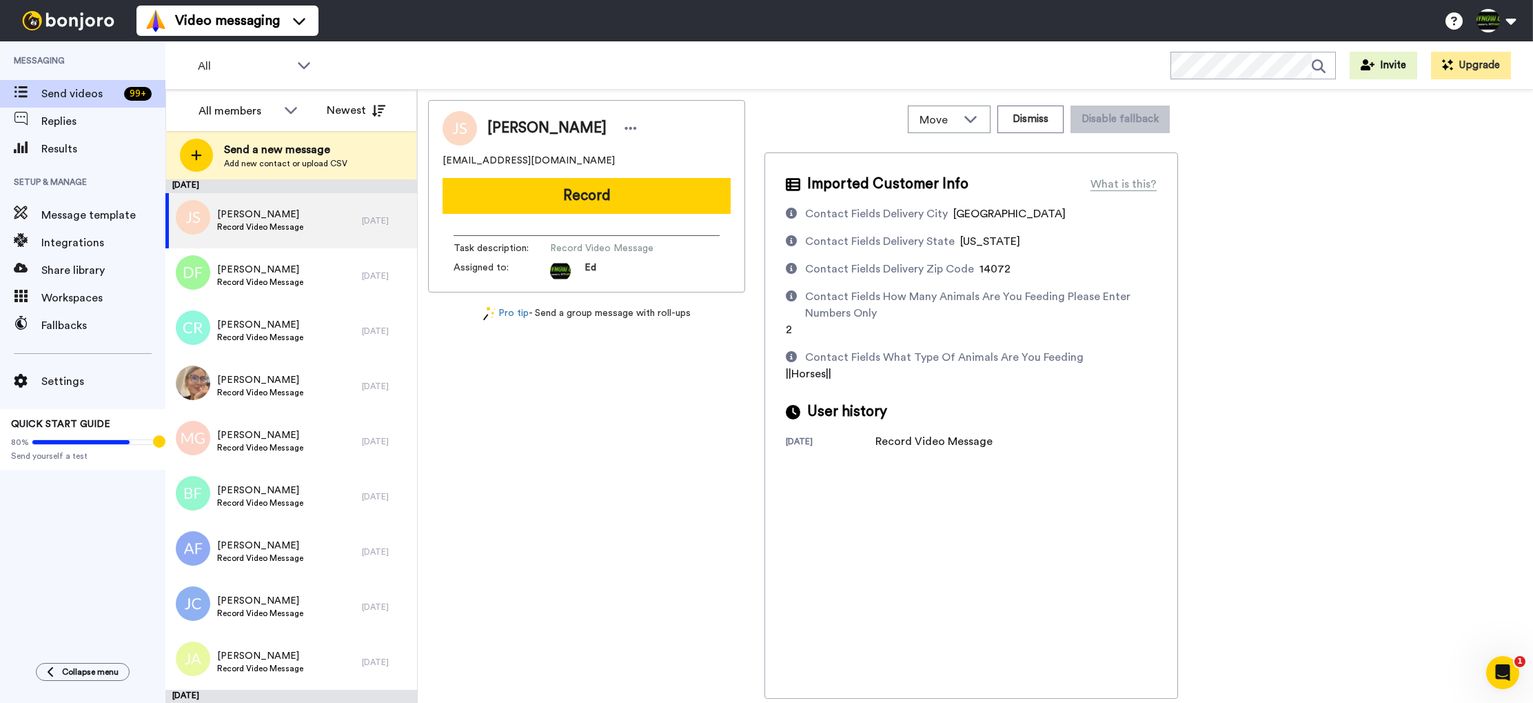
click at [99, 482] on div "Messaging Send videos 99 + Replies Results Setup & Manage Message template Inte…" at bounding box center [82, 344] width 165 height 607
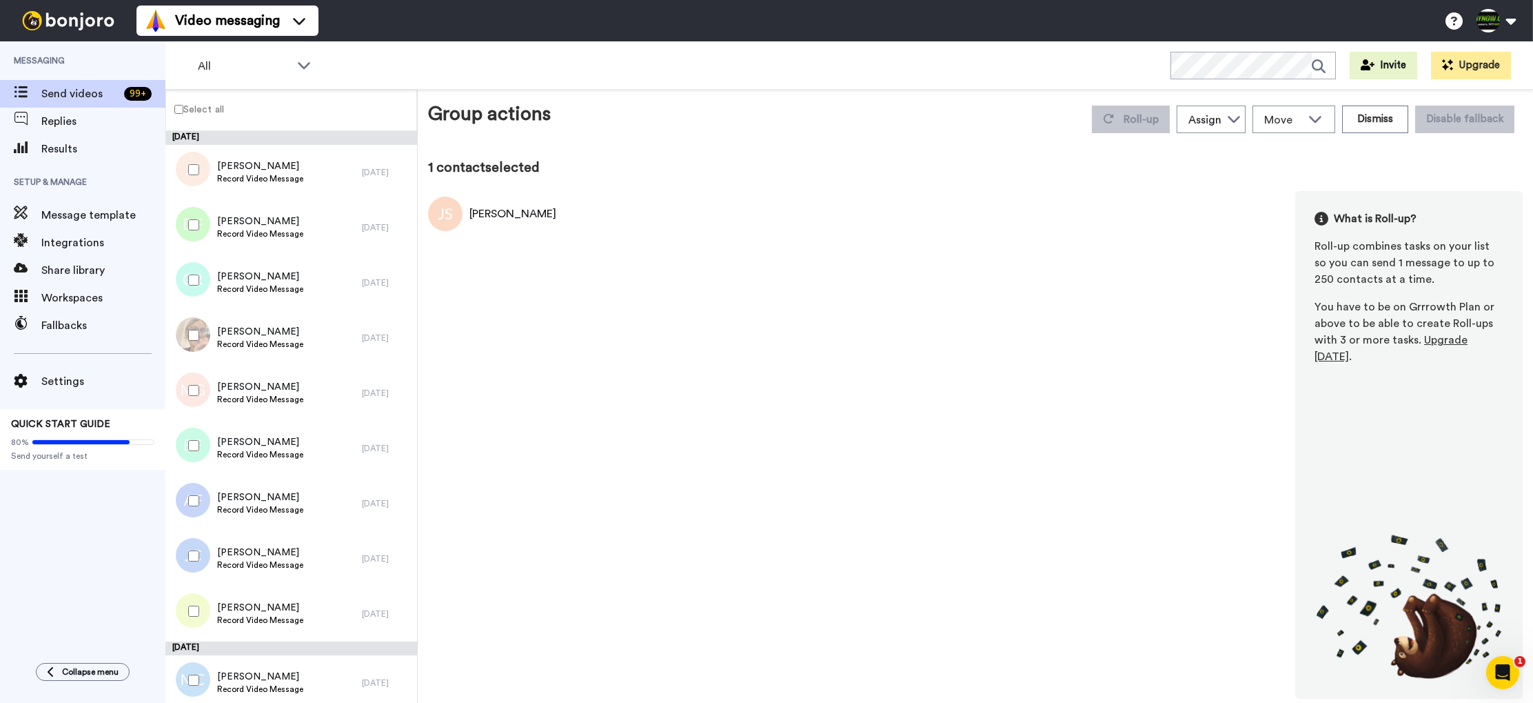
click at [183, 114] on label "Select all" at bounding box center [195, 109] width 58 height 17
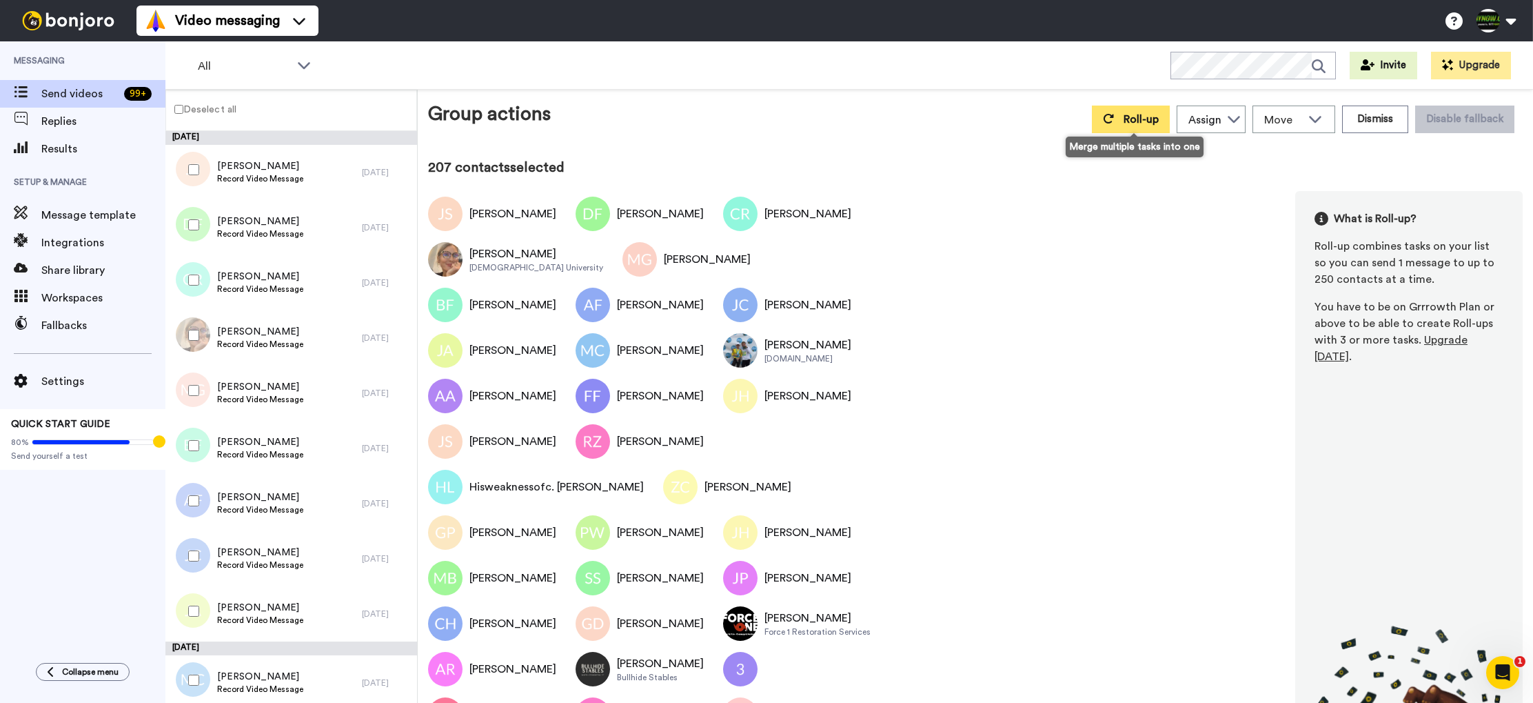
click at [1153, 119] on span "Roll-up" at bounding box center [1141, 119] width 35 height 11
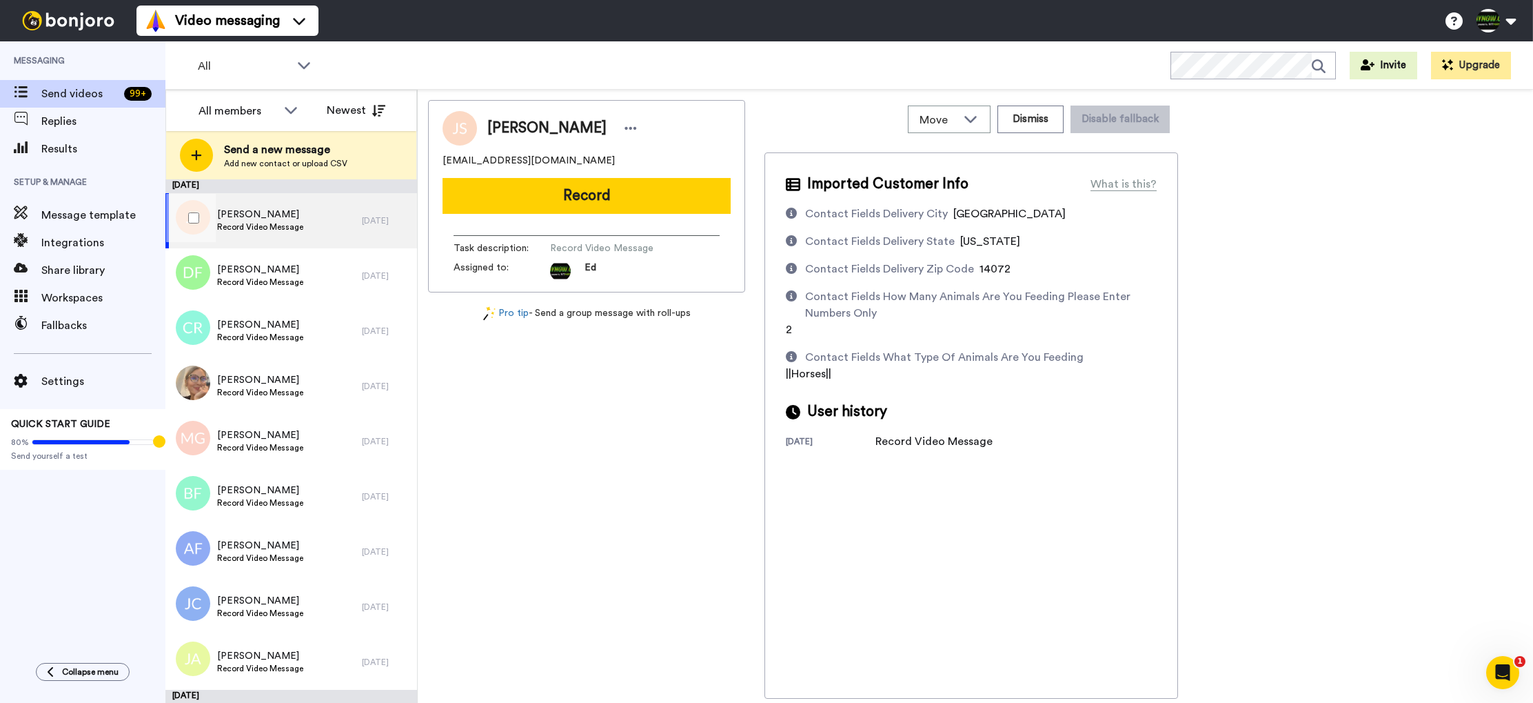
click at [199, 204] on div at bounding box center [191, 218] width 50 height 48
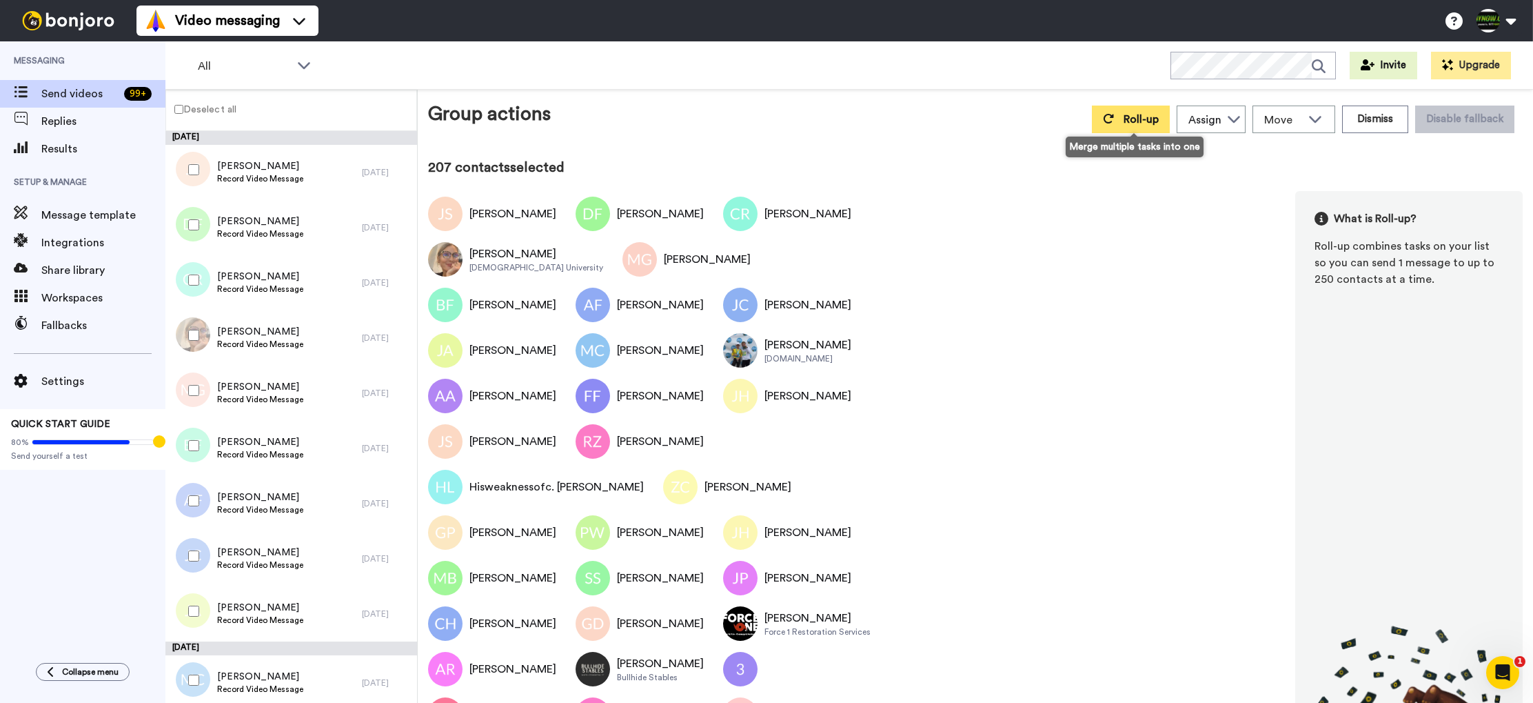
click at [1135, 117] on span "Roll-up" at bounding box center [1141, 119] width 35 height 11
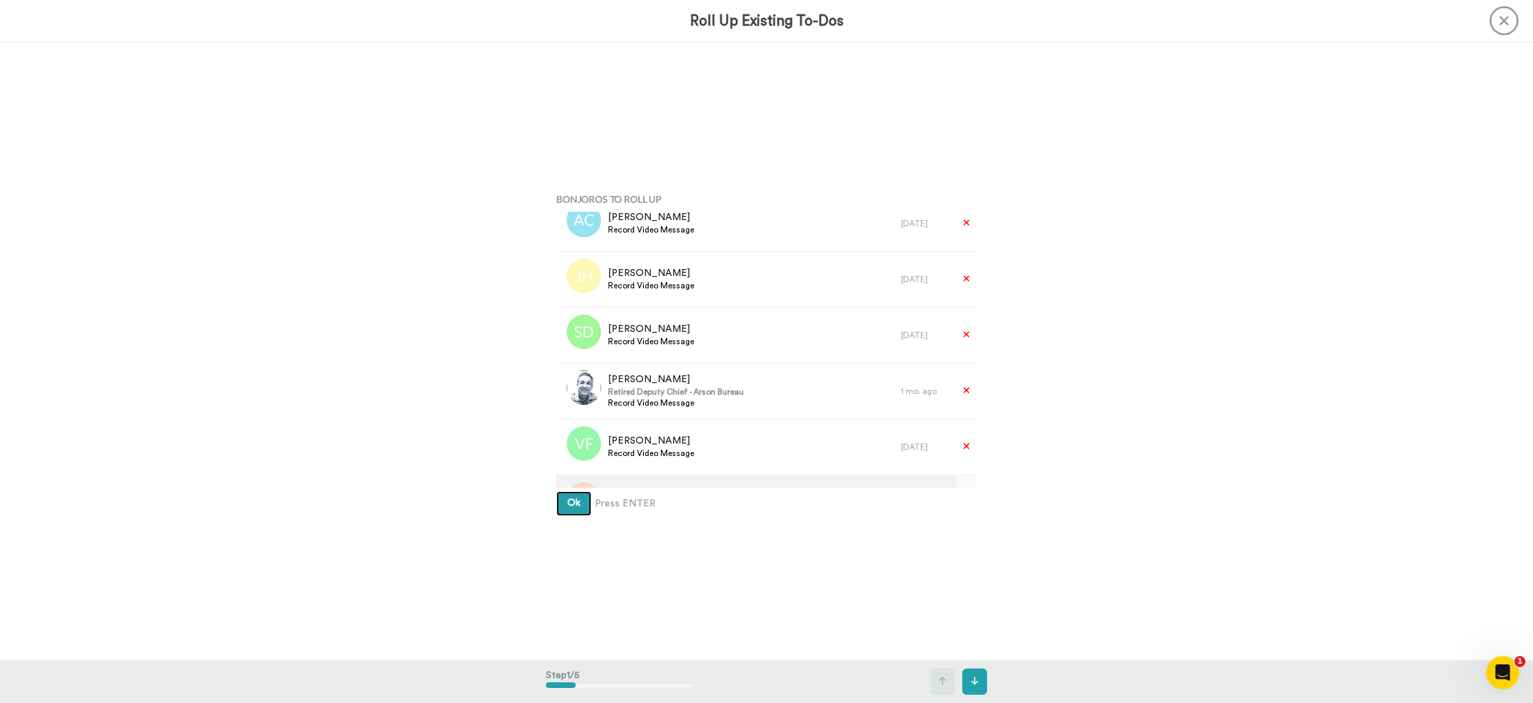
scroll to position [10536, 0]
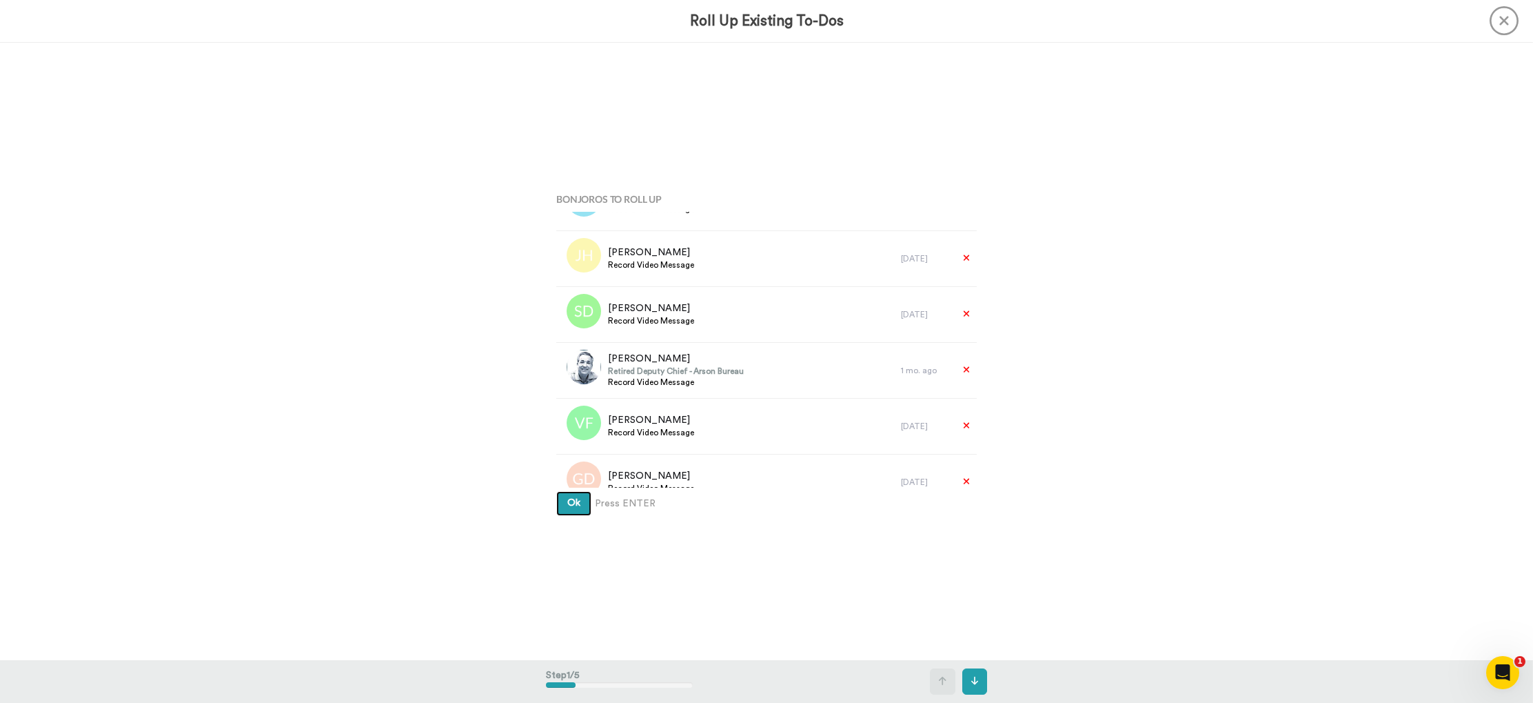
click at [567, 504] on span "Ok" at bounding box center [573, 503] width 13 height 10
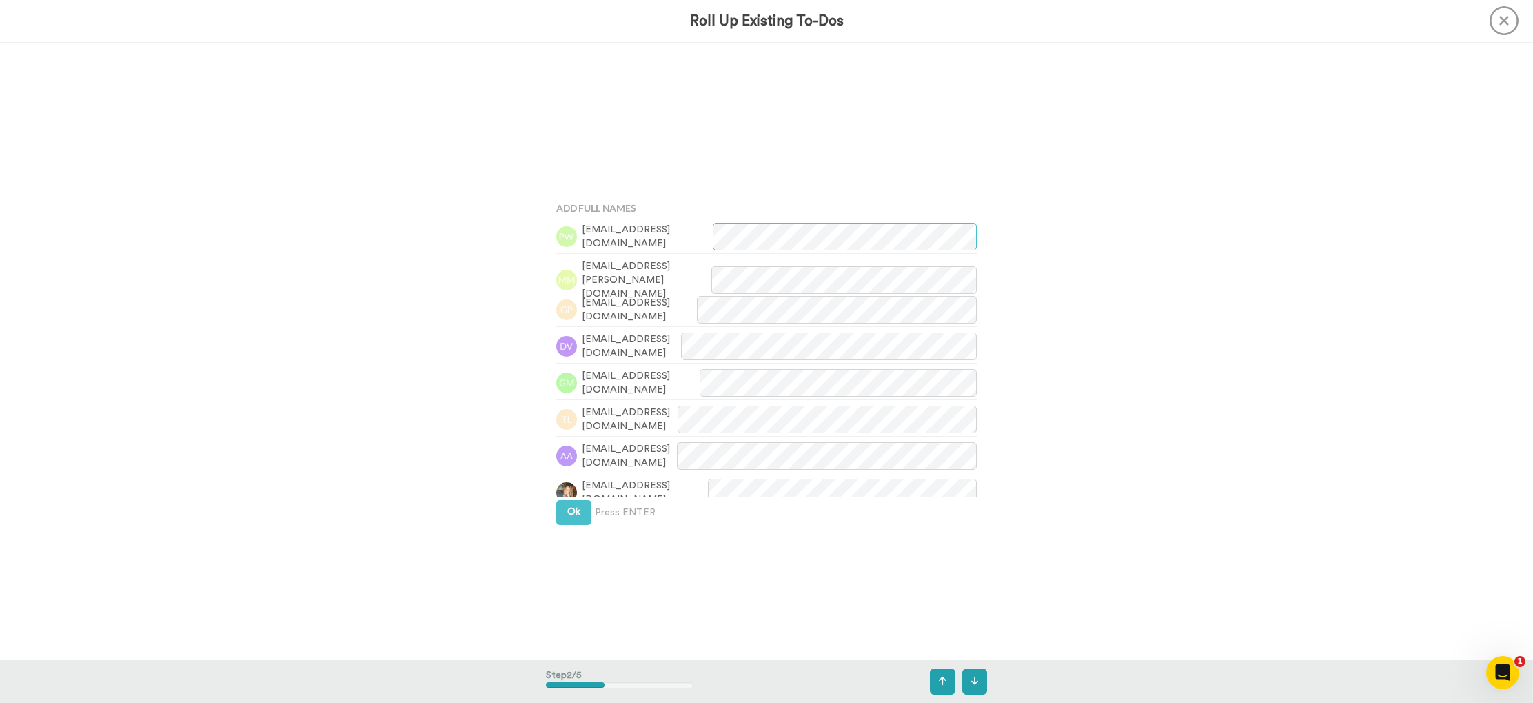
scroll to position [618, 0]
click at [564, 504] on button "Ok" at bounding box center [573, 503] width 35 height 25
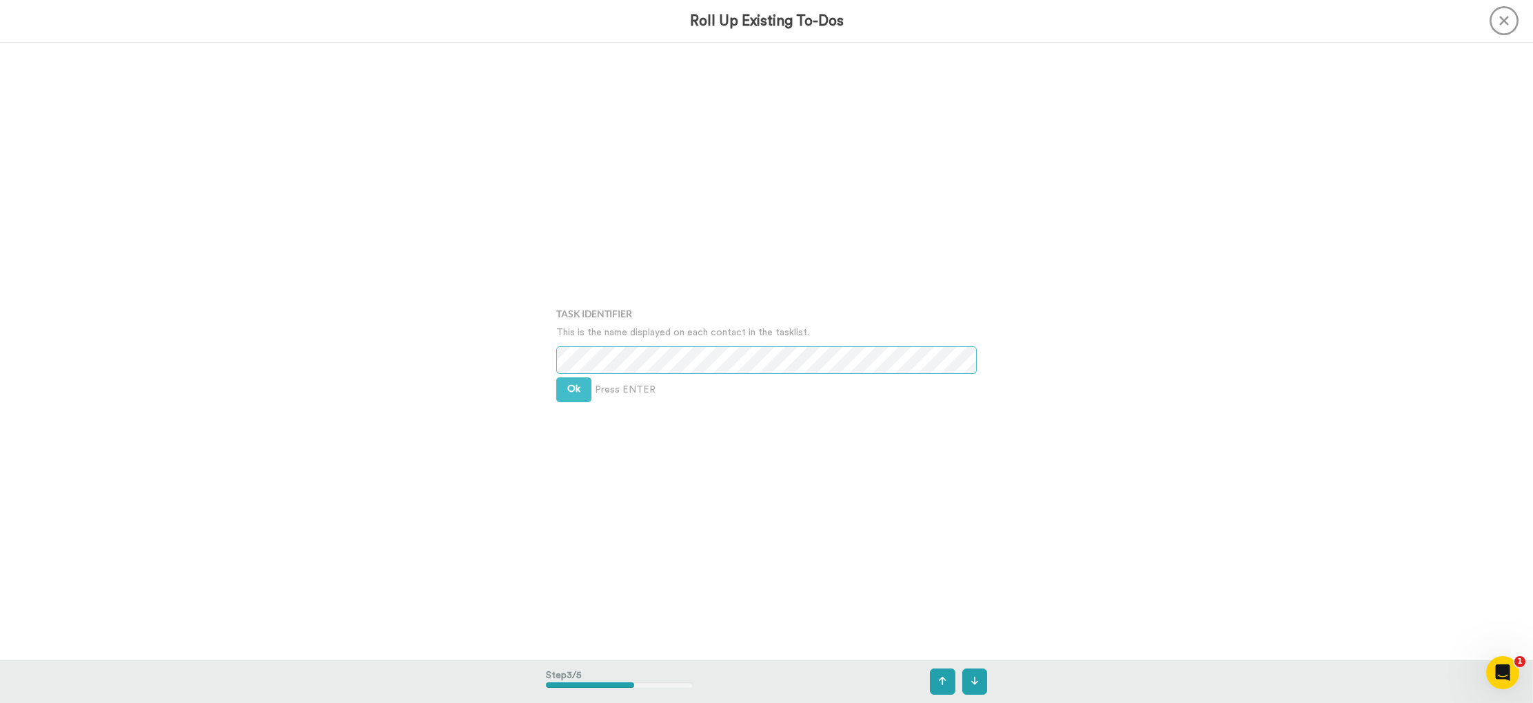
scroll to position [1236, 0]
click at [581, 389] on button "Ok" at bounding box center [573, 388] width 35 height 25
click at [580, 384] on button "Ok" at bounding box center [573, 378] width 35 height 25
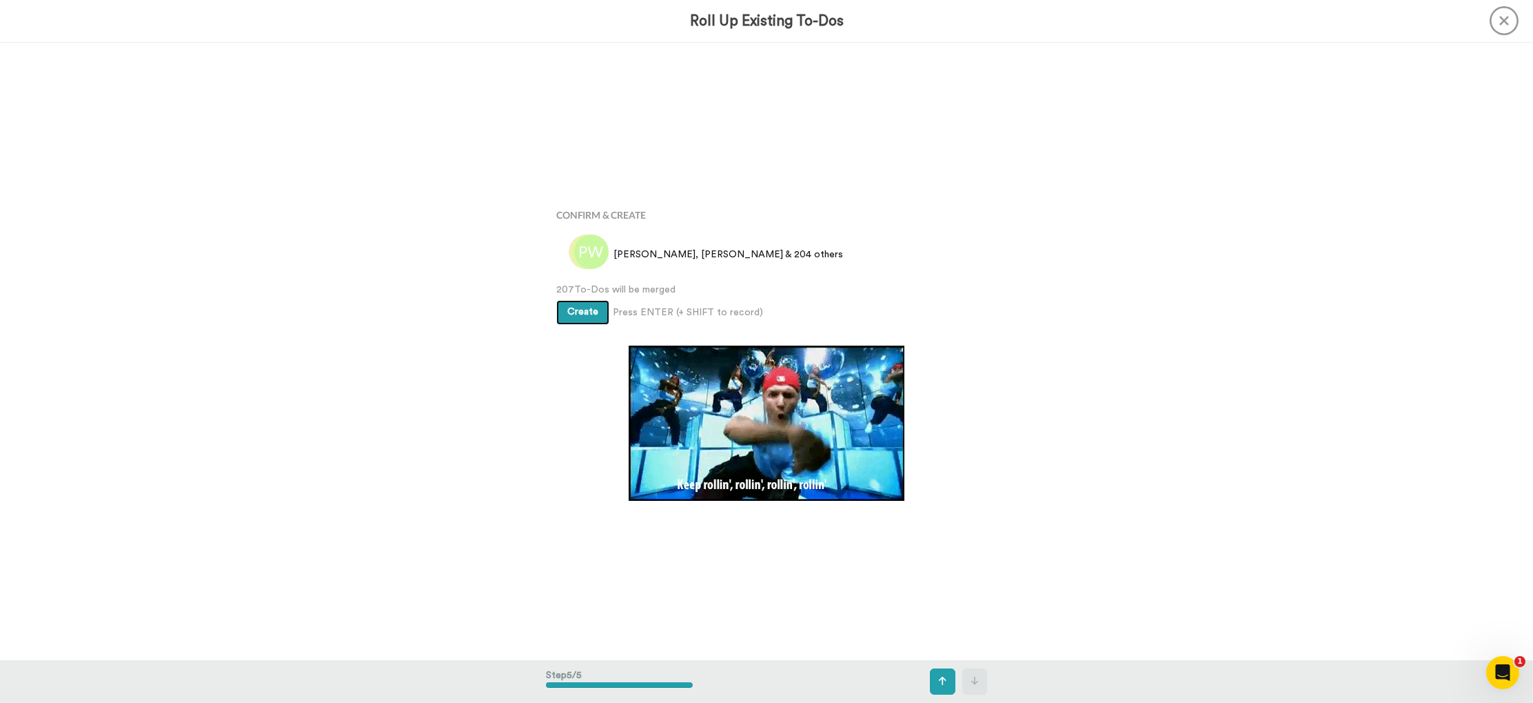
scroll to position [2466, 0]
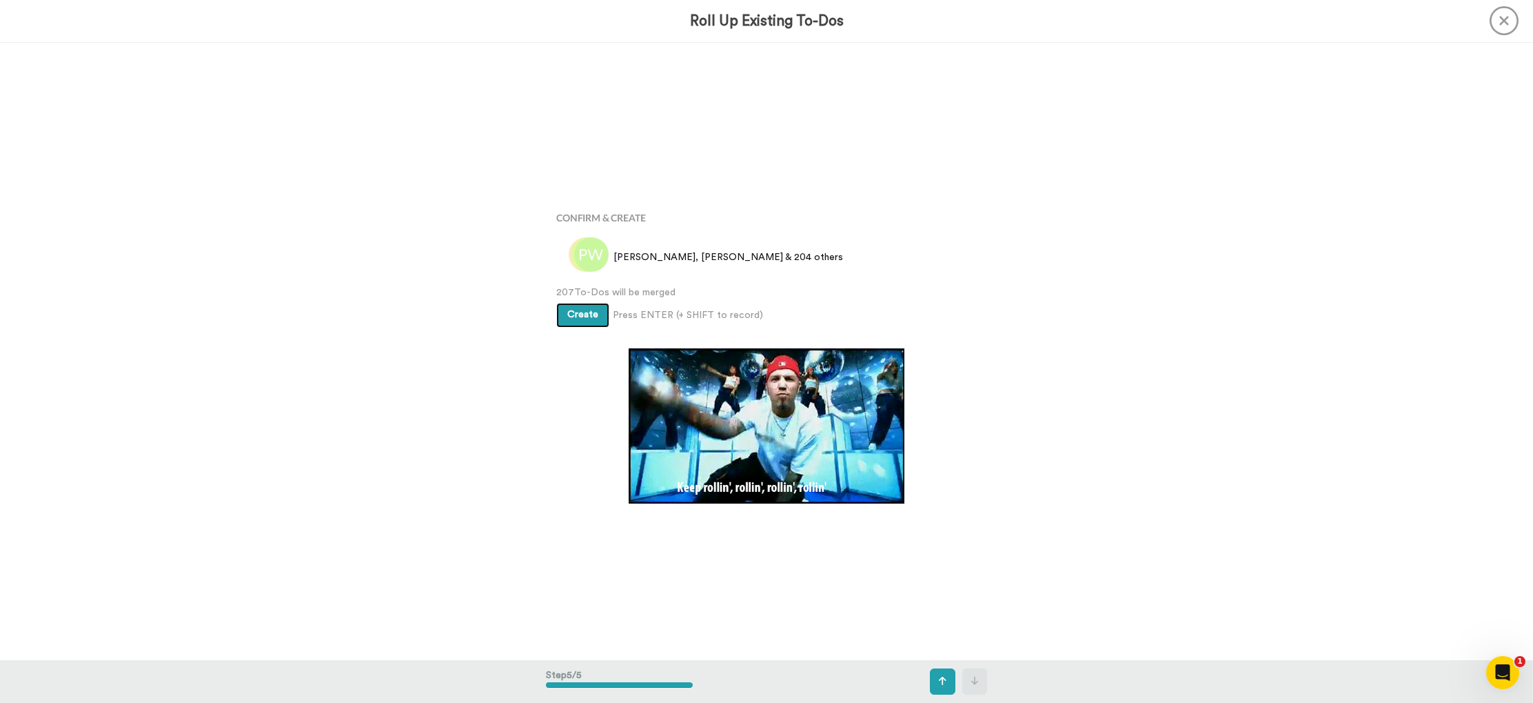
click at [588, 309] on button "Create" at bounding box center [582, 315] width 53 height 25
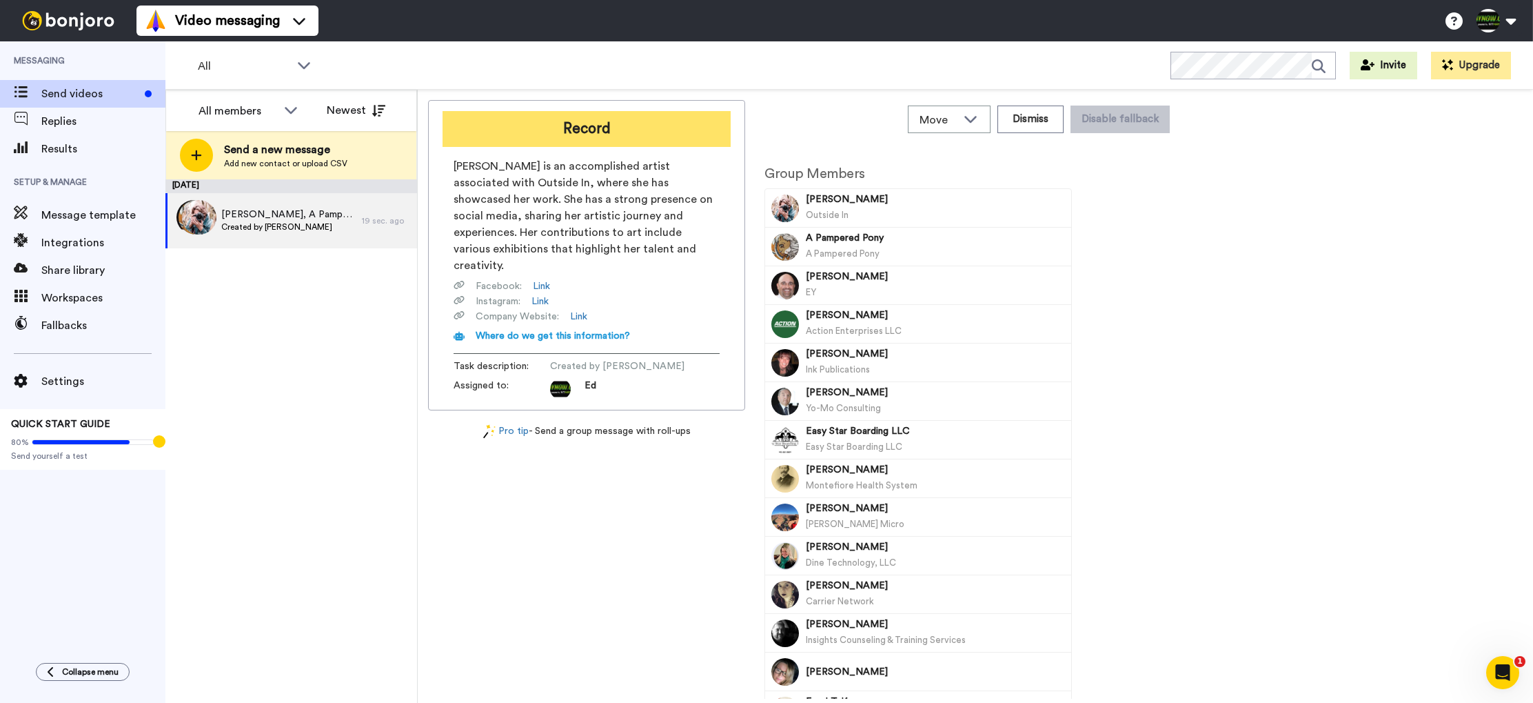
click at [630, 128] on button "Record" at bounding box center [587, 129] width 288 height 36
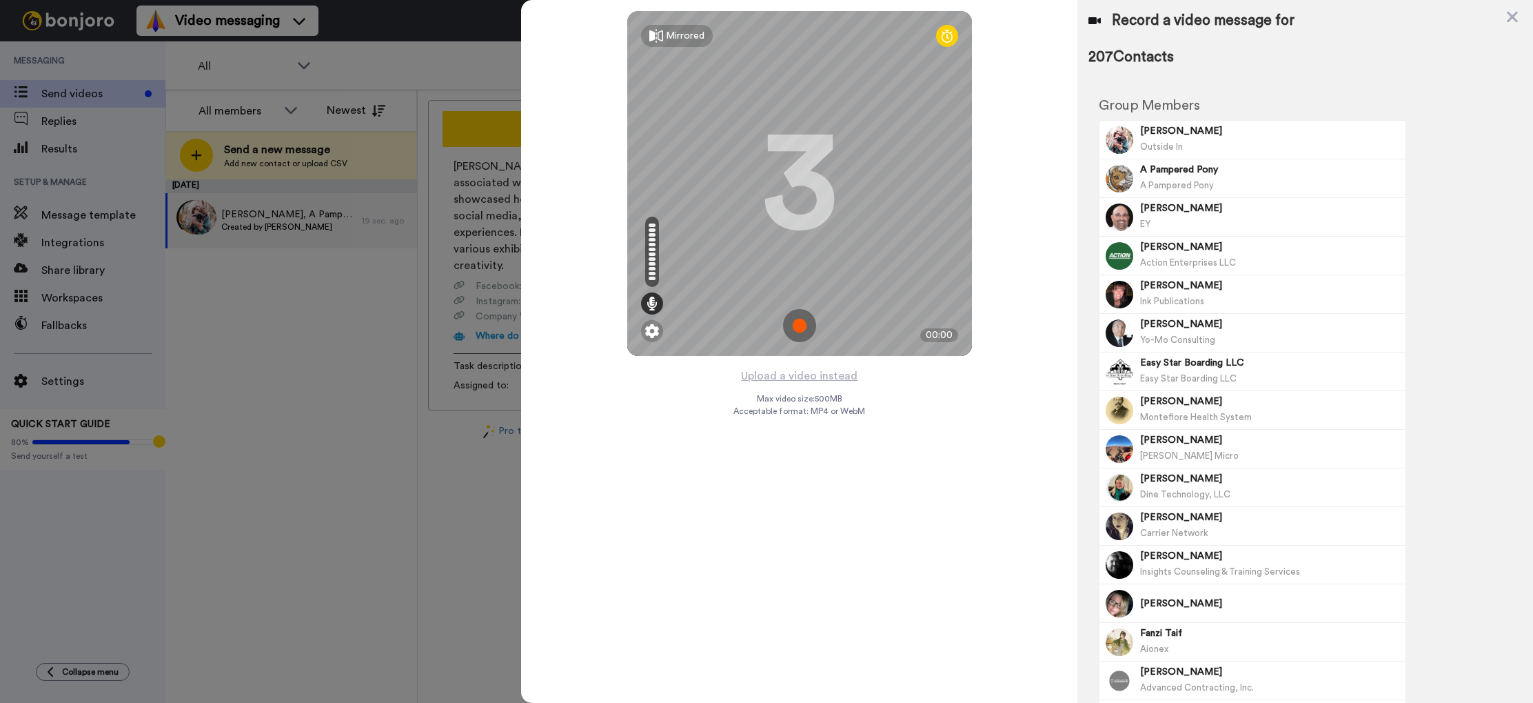
click at [802, 326] on img at bounding box center [799, 325] width 33 height 33
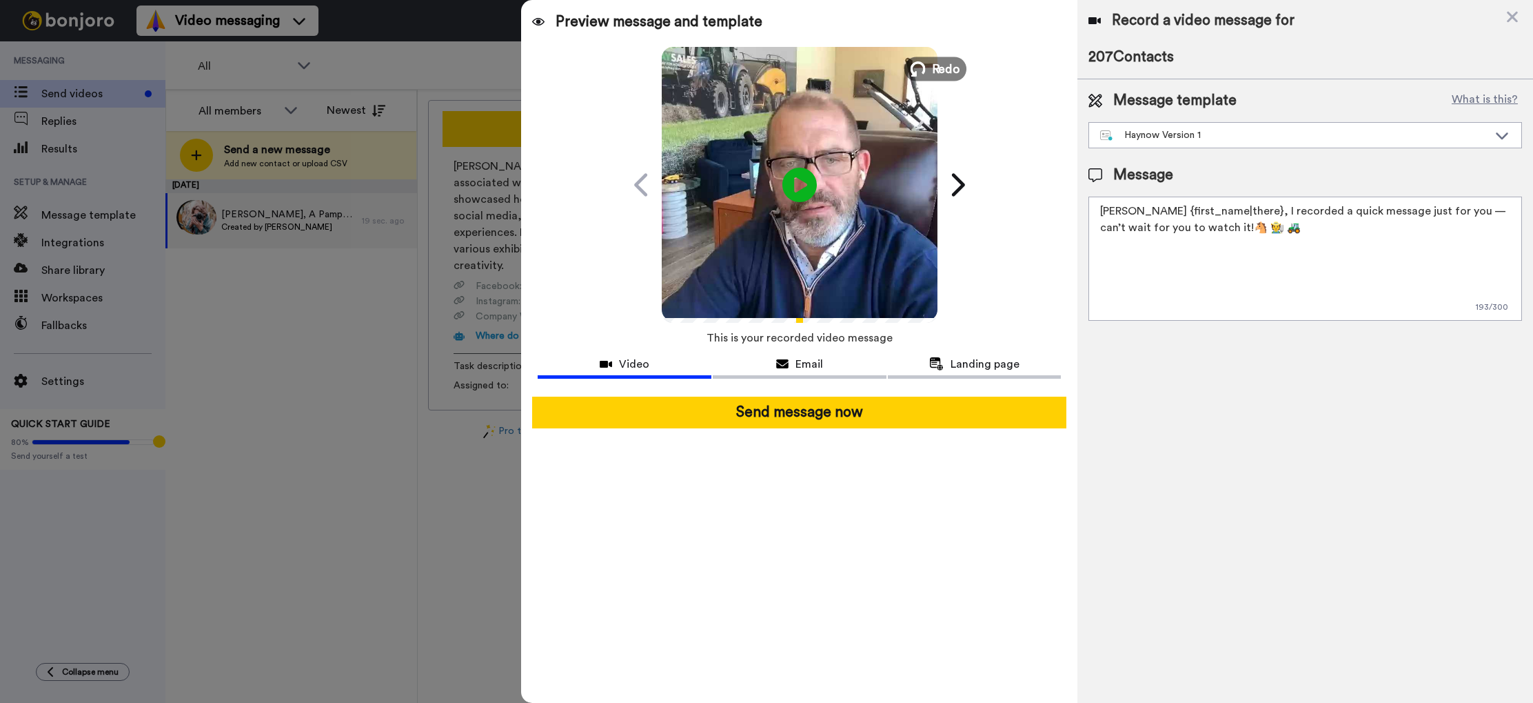
click at [929, 70] on button "Redo" at bounding box center [936, 69] width 62 height 24
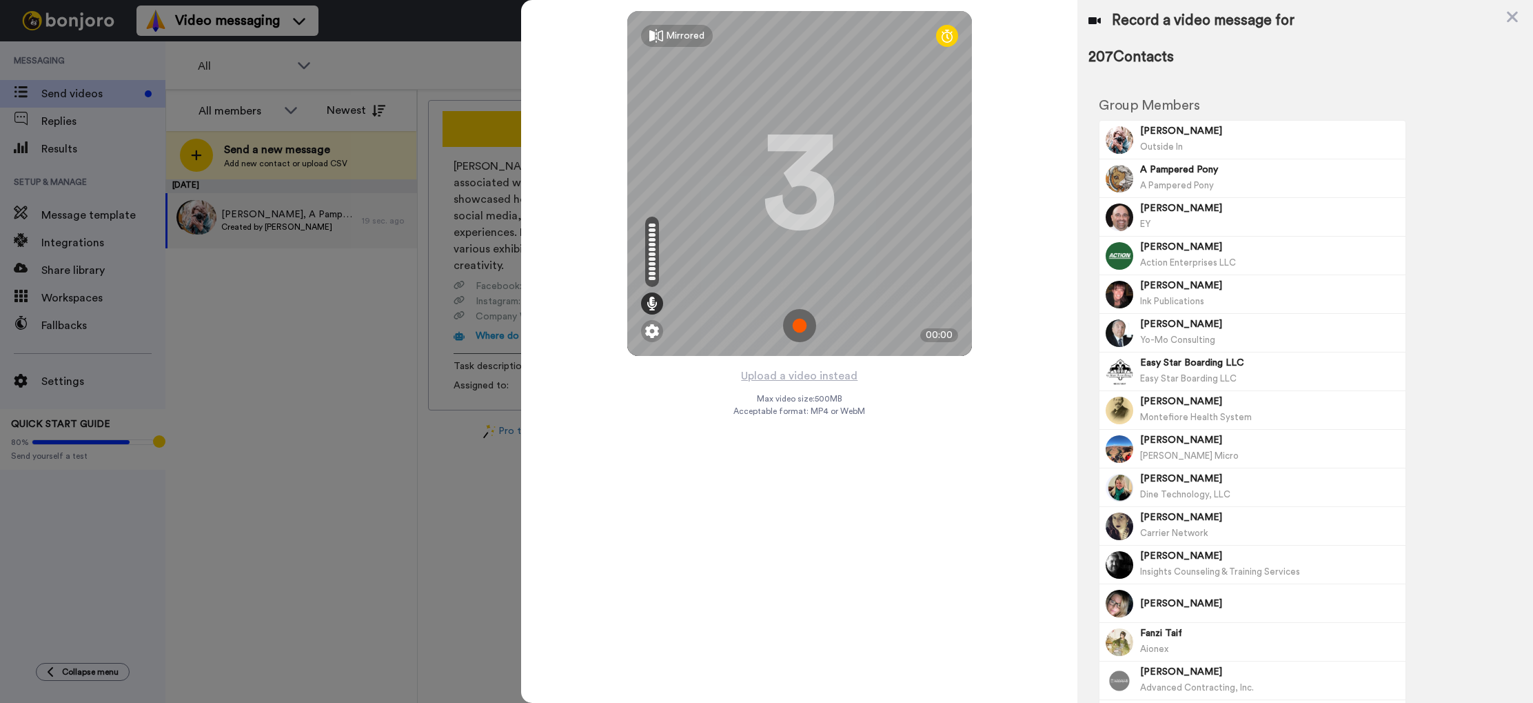
click at [798, 327] on img at bounding box center [799, 325] width 33 height 33
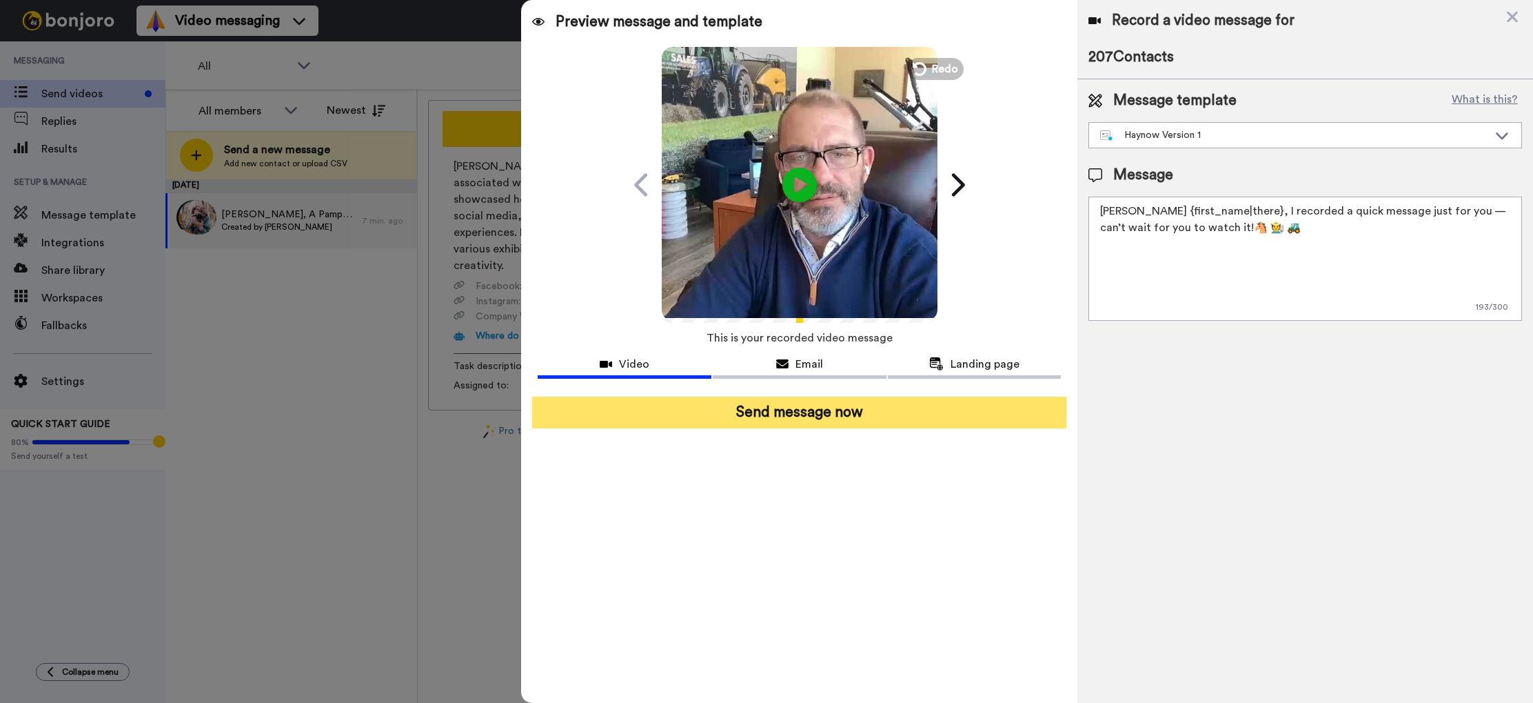
click at [821, 419] on button "Send message now" at bounding box center [799, 412] width 534 height 32
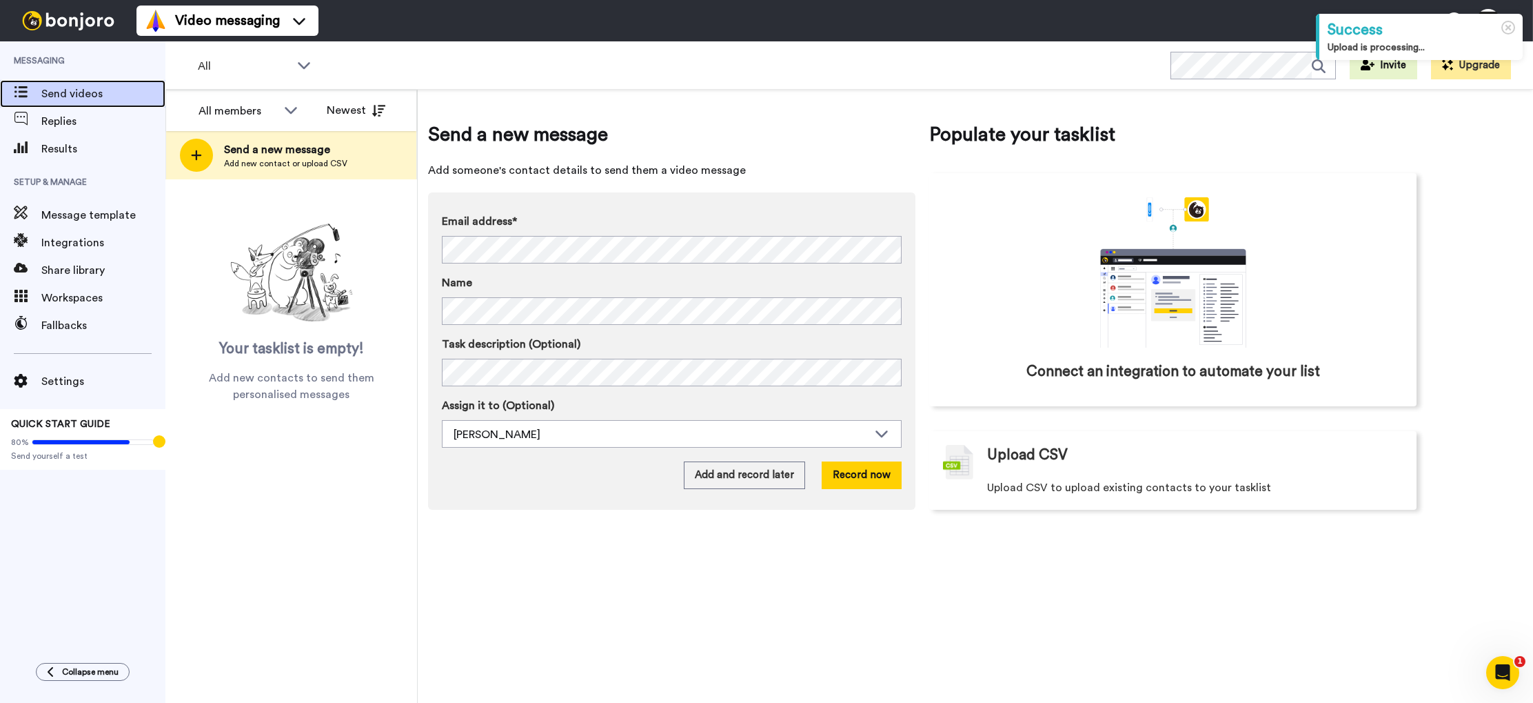
click at [66, 92] on span "Send videos" at bounding box center [103, 93] width 124 height 17
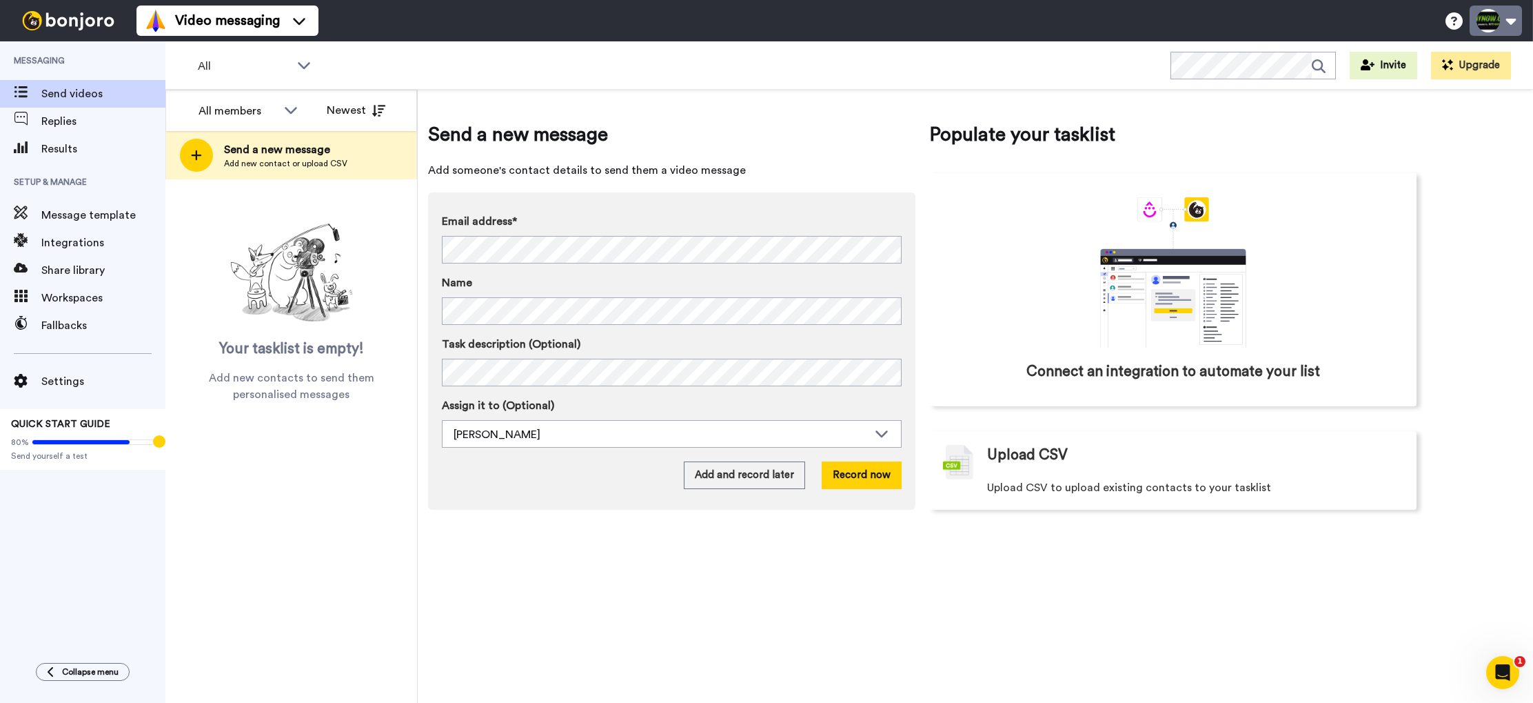
click at [1511, 24] on button at bounding box center [1496, 21] width 52 height 30
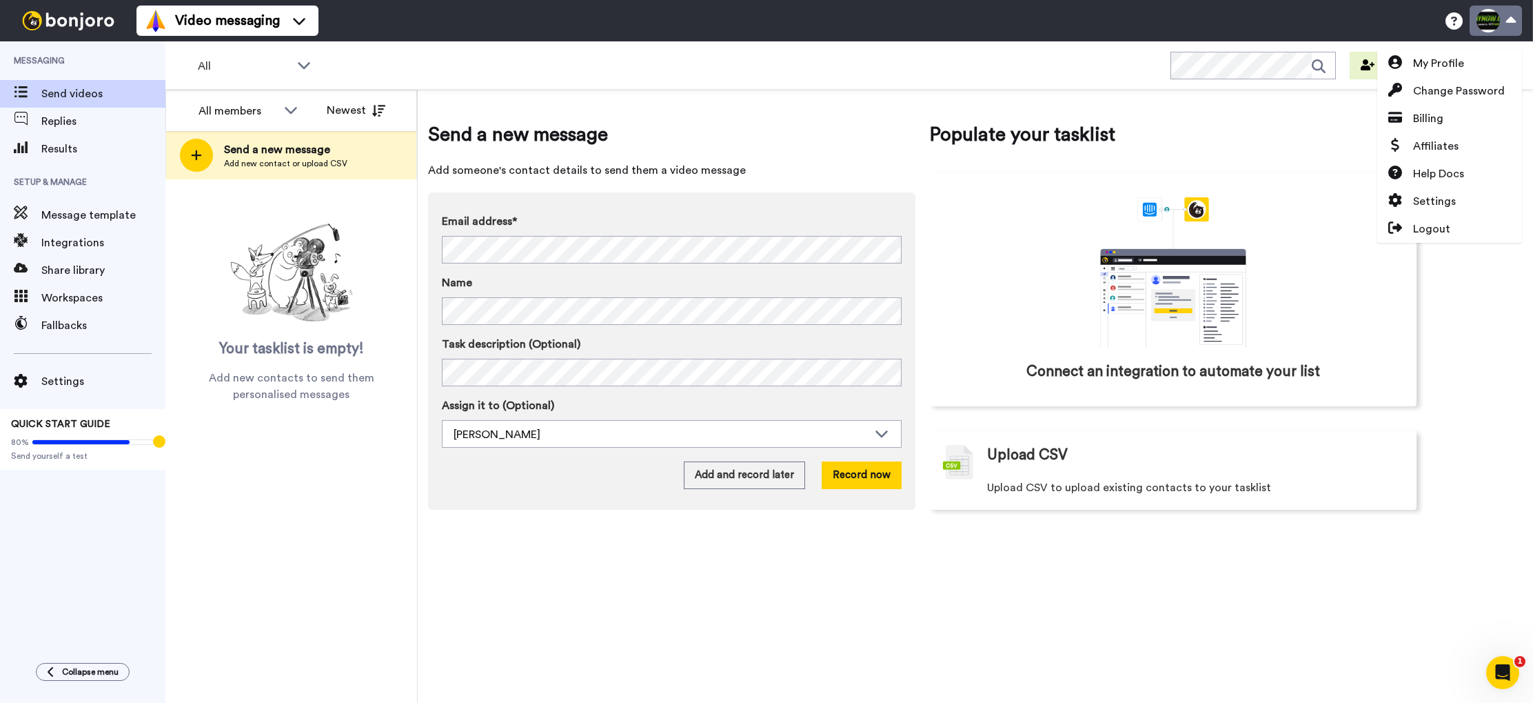
click at [1511, 24] on button at bounding box center [1496, 21] width 52 height 30
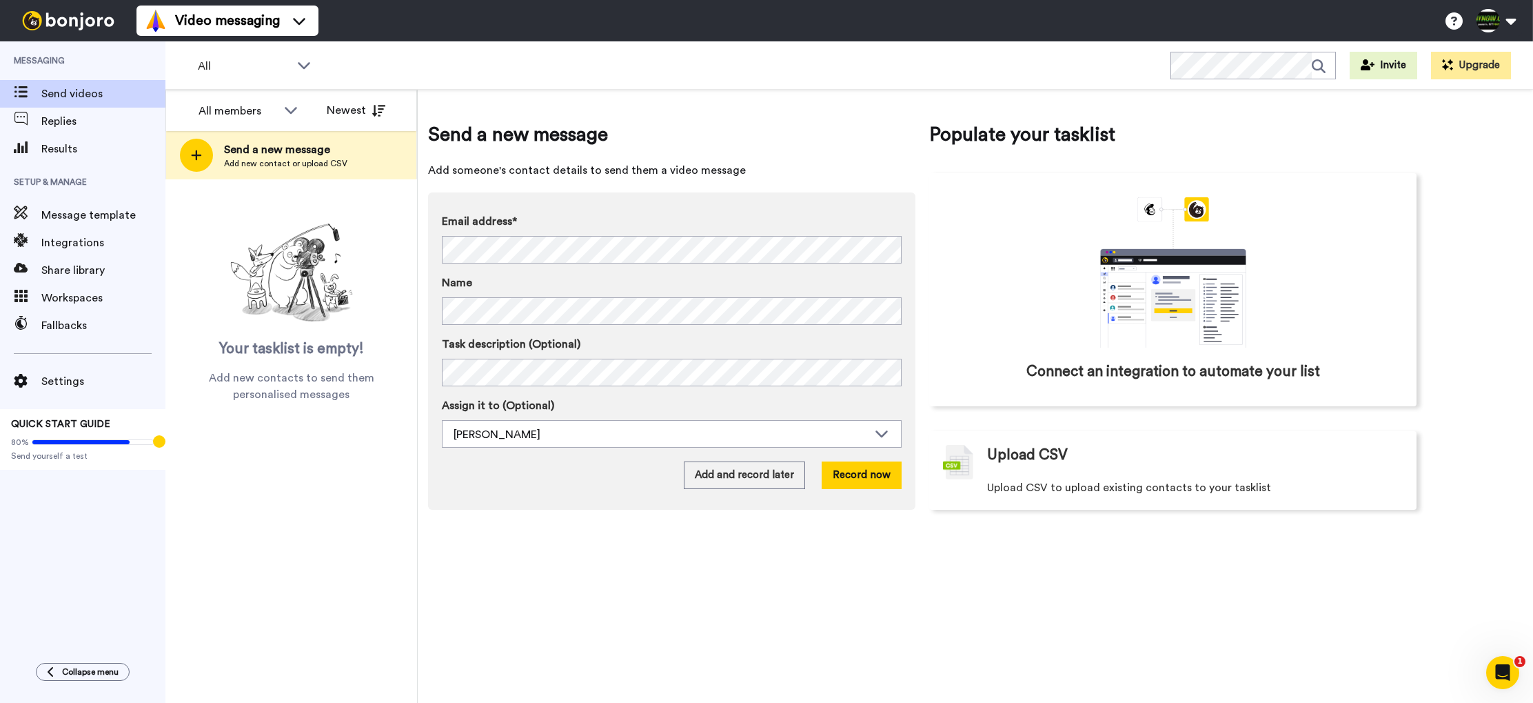
click at [1327, 23] on div "Video messaging Help docs Settings My Profile Change Password Billing Affiliate…" at bounding box center [835, 20] width 1397 height 41
click at [79, 125] on span "Replies" at bounding box center [90, 121] width 98 height 17
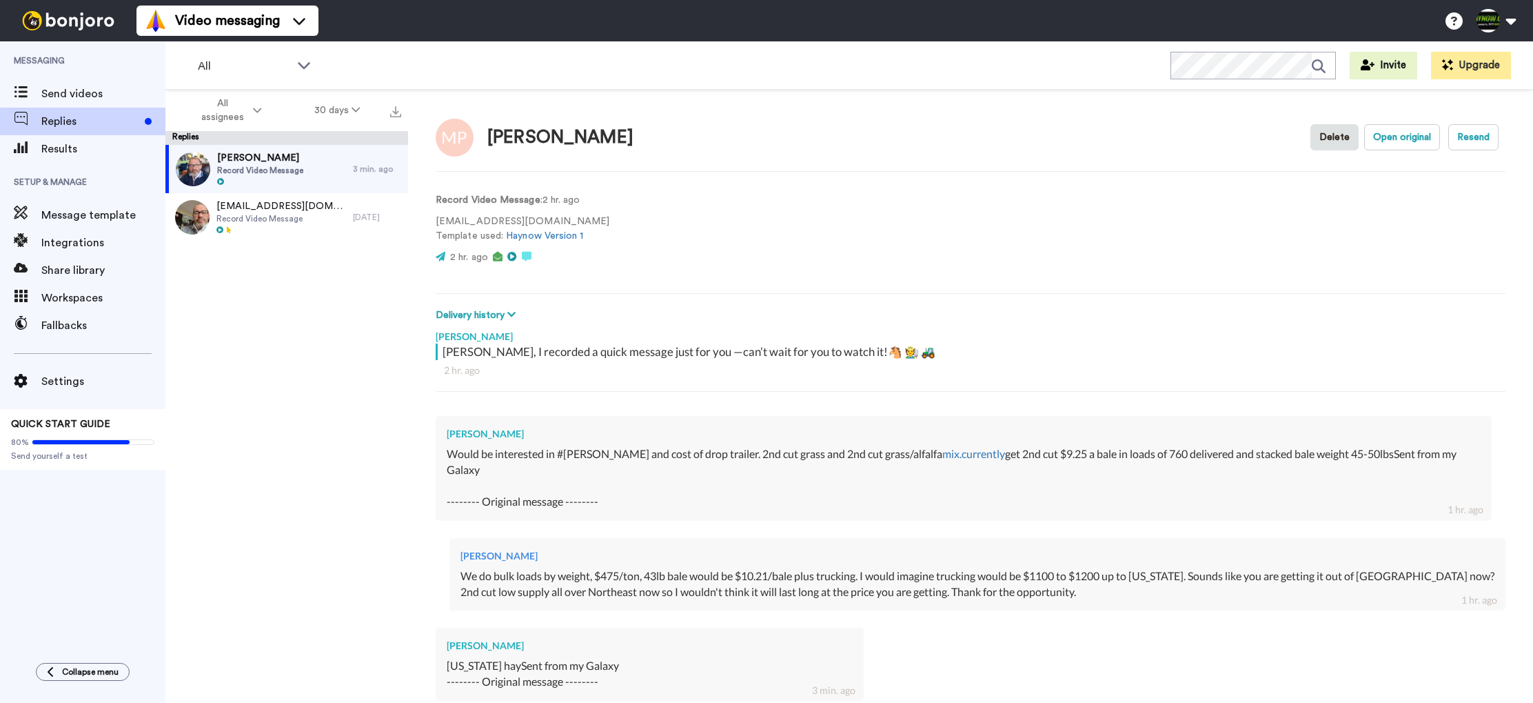
scroll to position [157, 0]
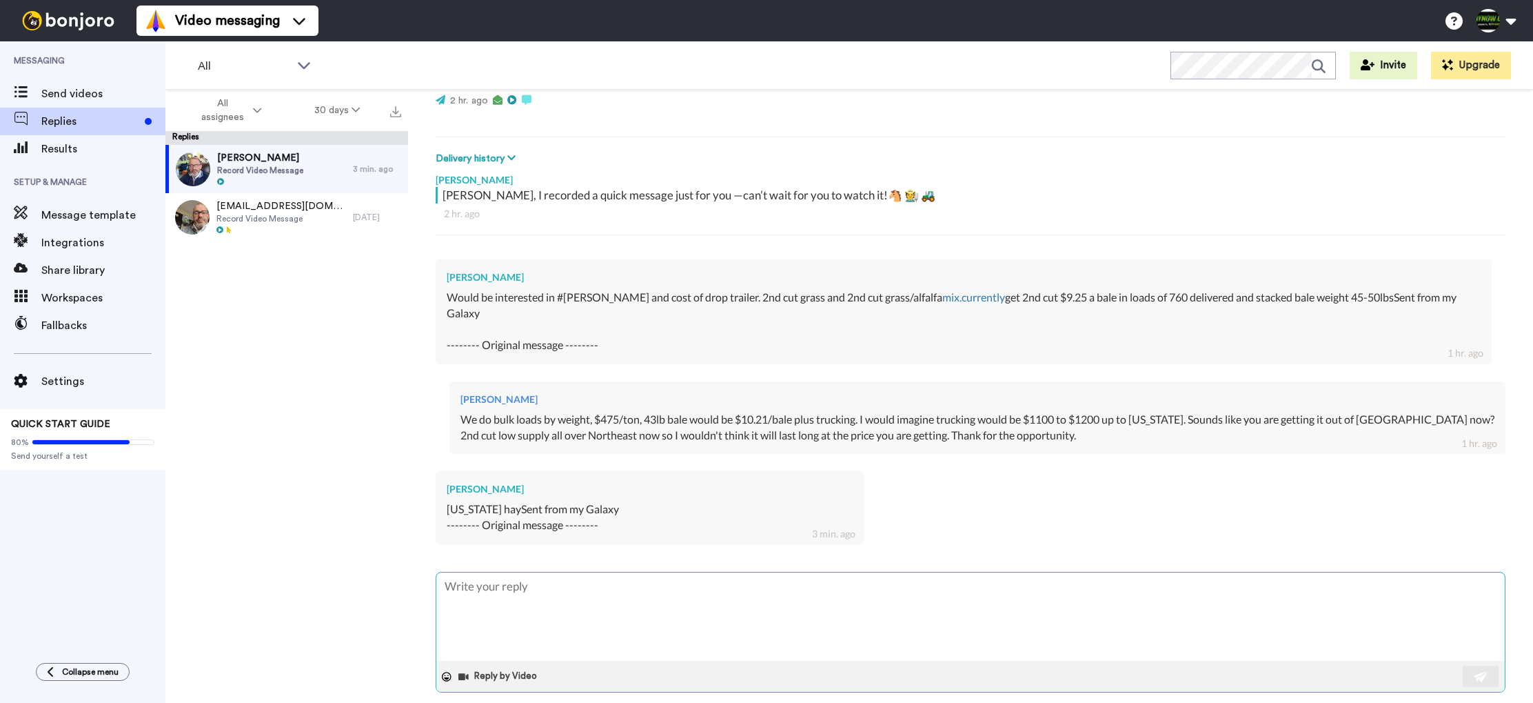
click at [623, 572] on textarea at bounding box center [970, 616] width 1069 height 88
type textarea "x"
type textarea "I"
type textarea "x"
type textarea "I"
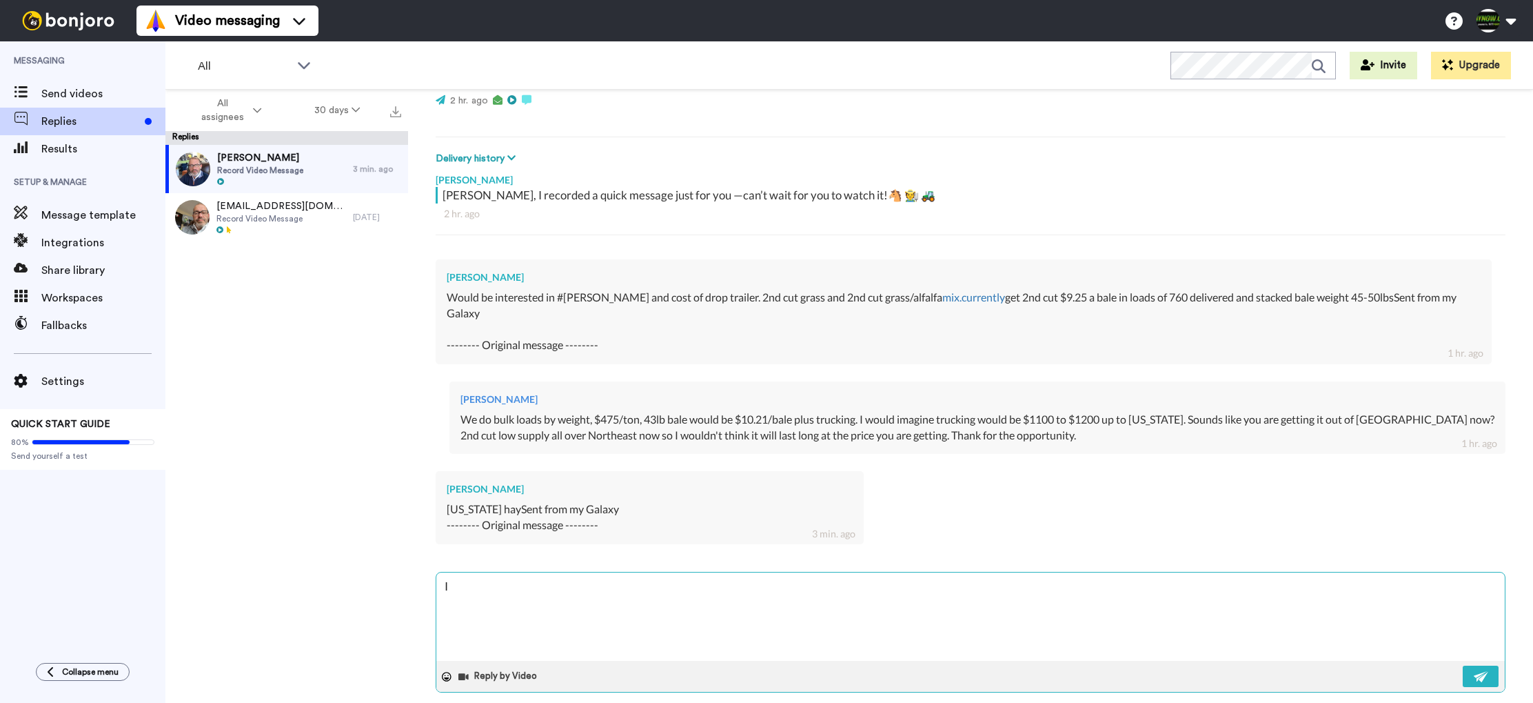
type textarea "x"
type textarea "I s"
type textarea "x"
type textarea "I"
type textarea "x"
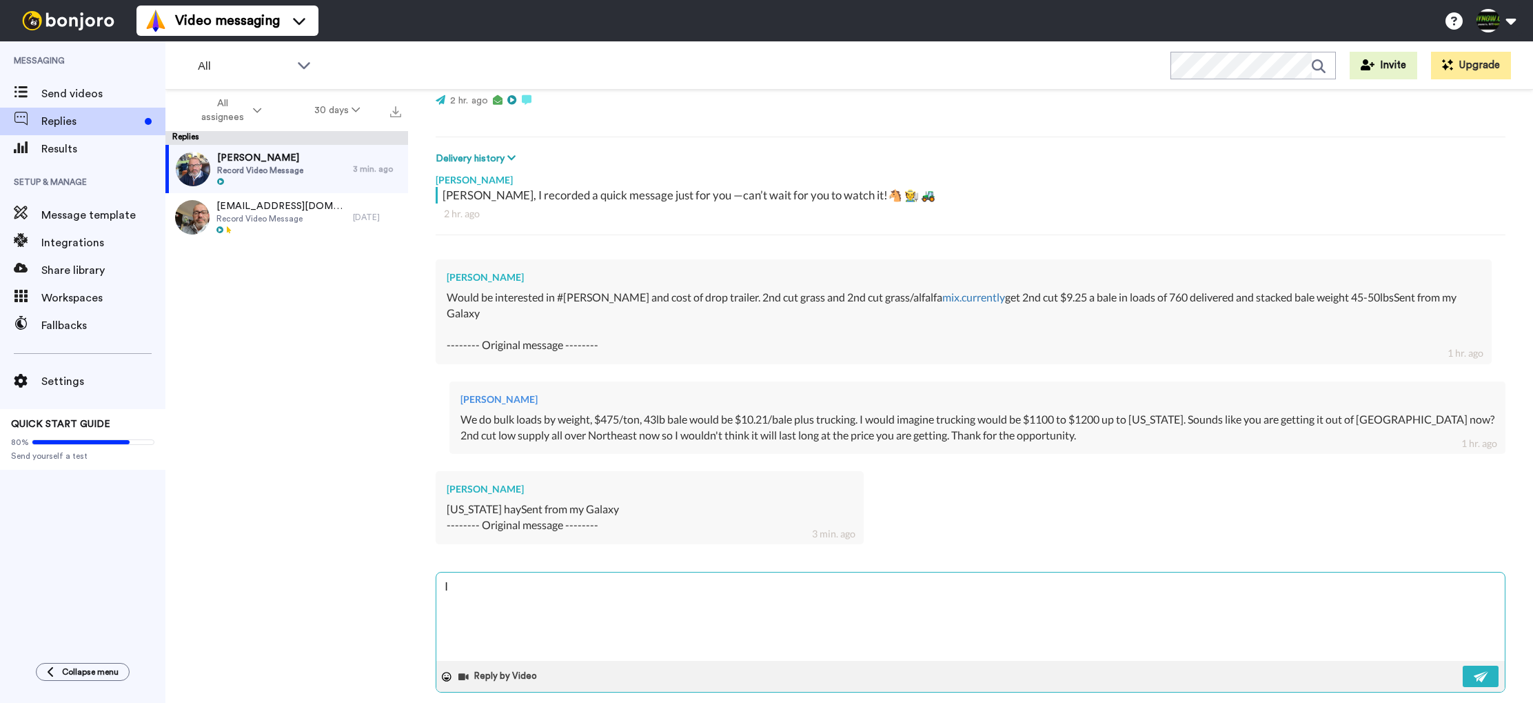
type textarea "I"
type textarea "x"
type textarea "U"
type textarea "x"
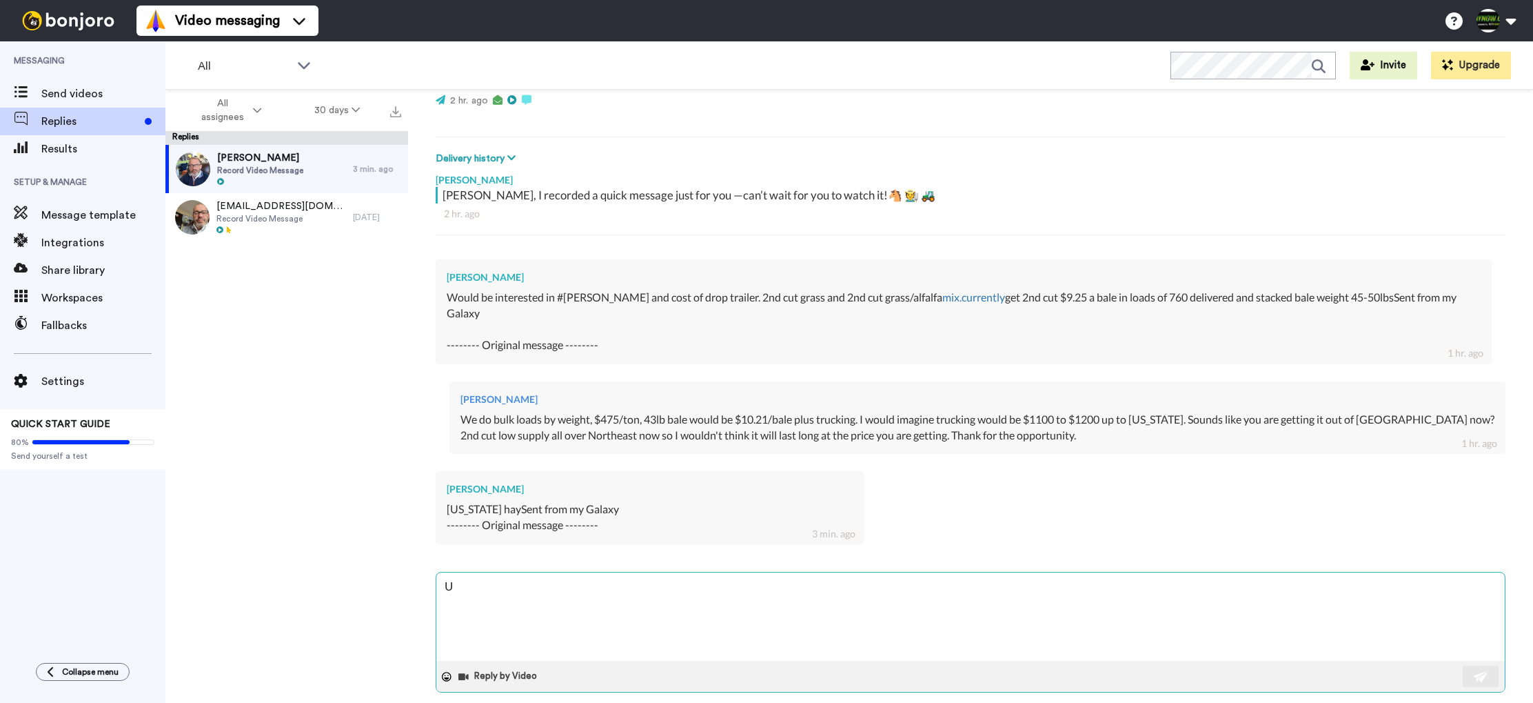
type textarea "Un"
type textarea "x"
type textarea "Und"
type textarea "x"
type textarea "Undr"
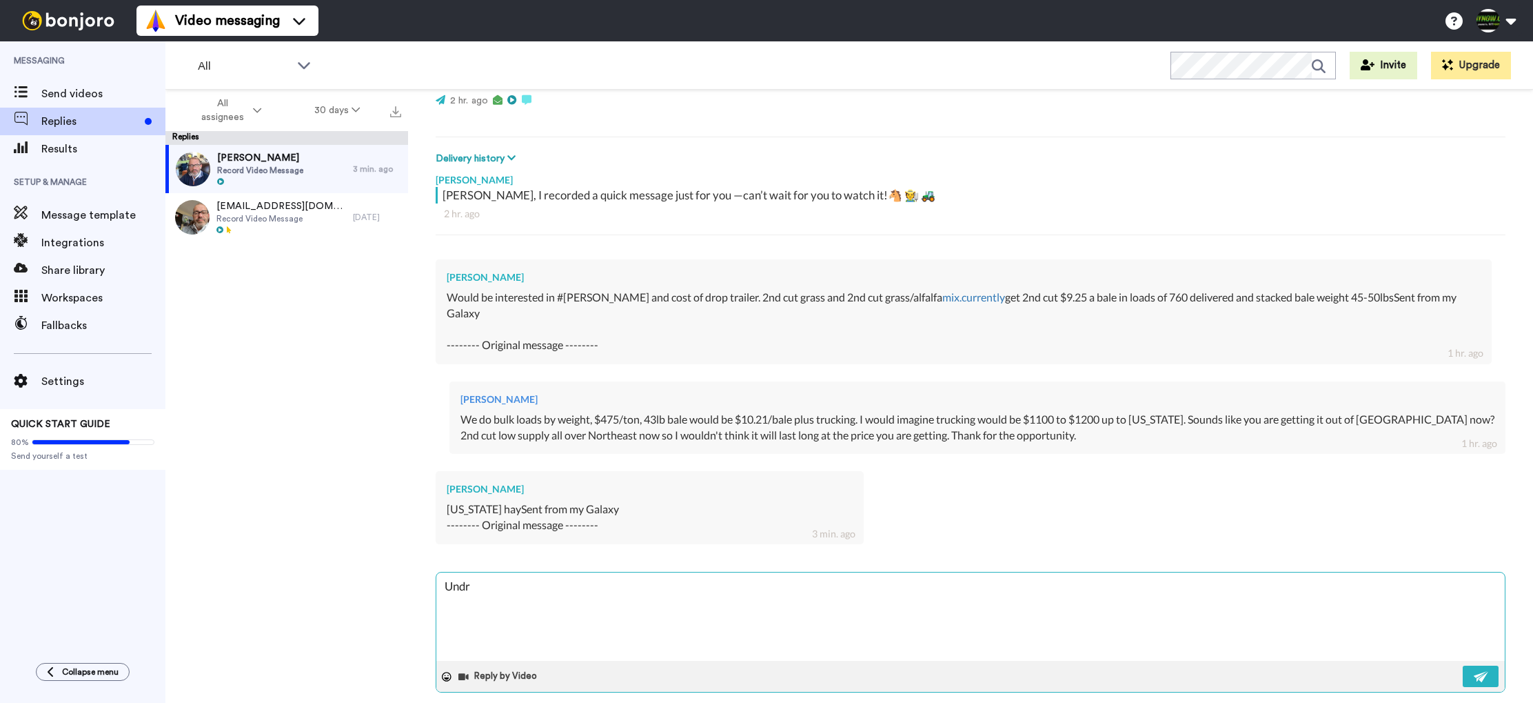
type textarea "x"
type textarea "Und"
type textarea "x"
type textarea "Unde"
type textarea "x"
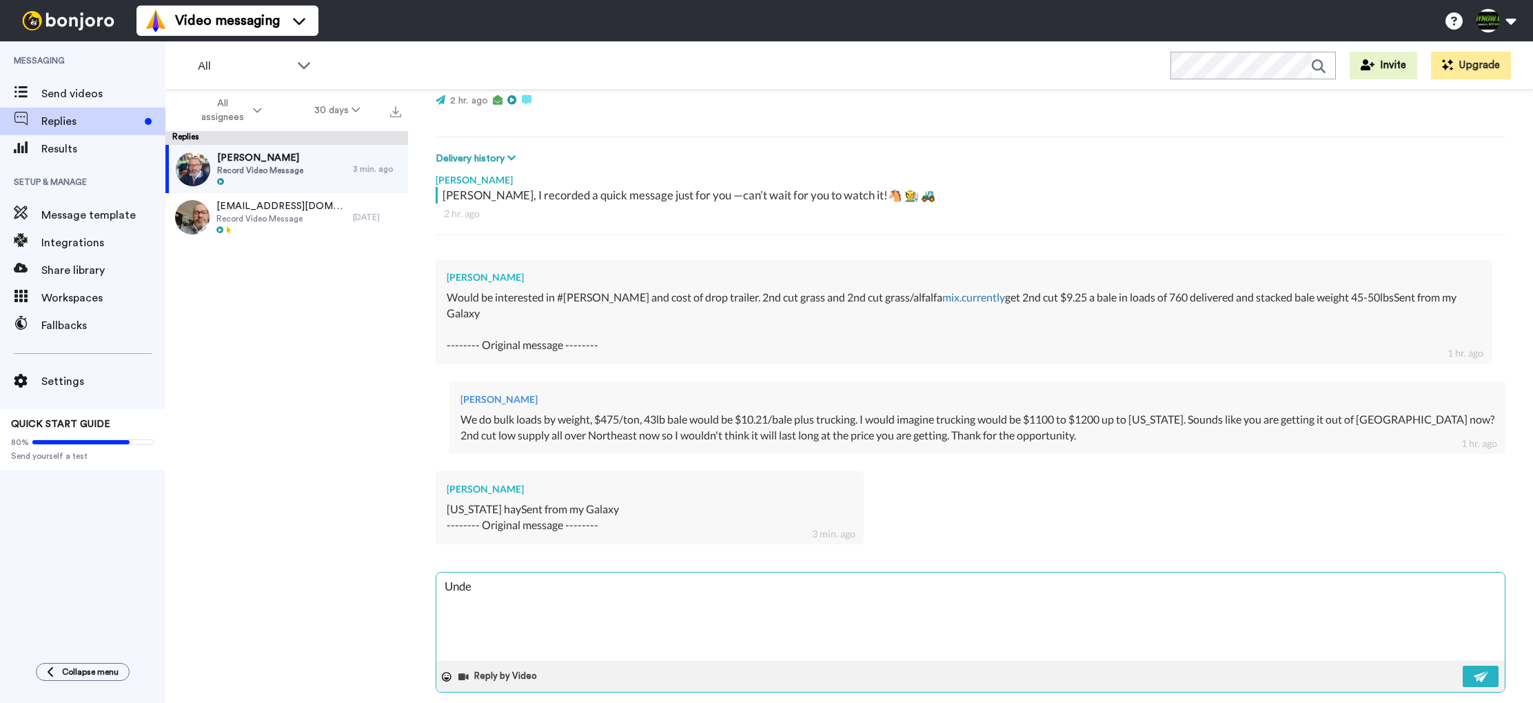
type textarea "Under"
type textarea "x"
type textarea "Unders"
type textarea "x"
type textarea "Underst"
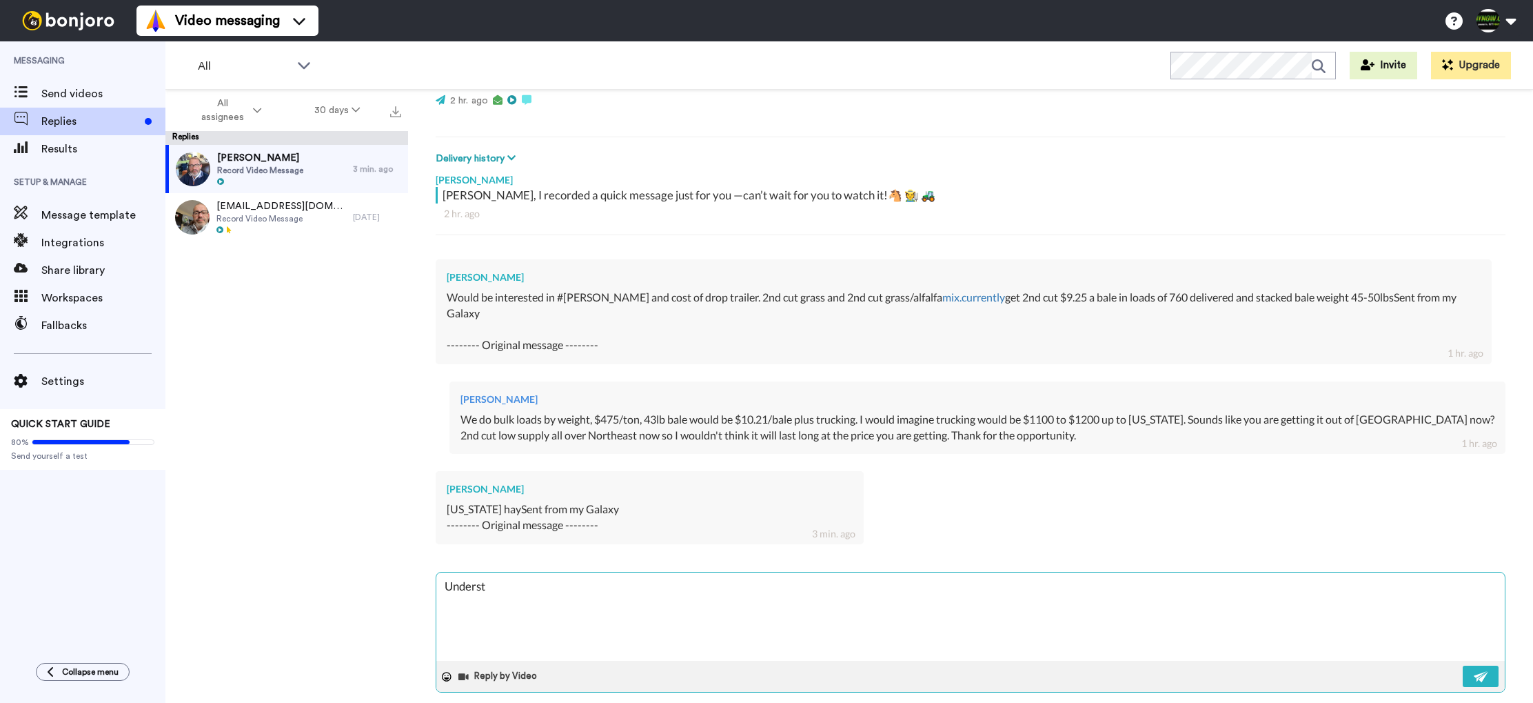
type textarea "x"
type textarea "Understo"
type textarea "x"
type textarea "Understoo"
type textarea "x"
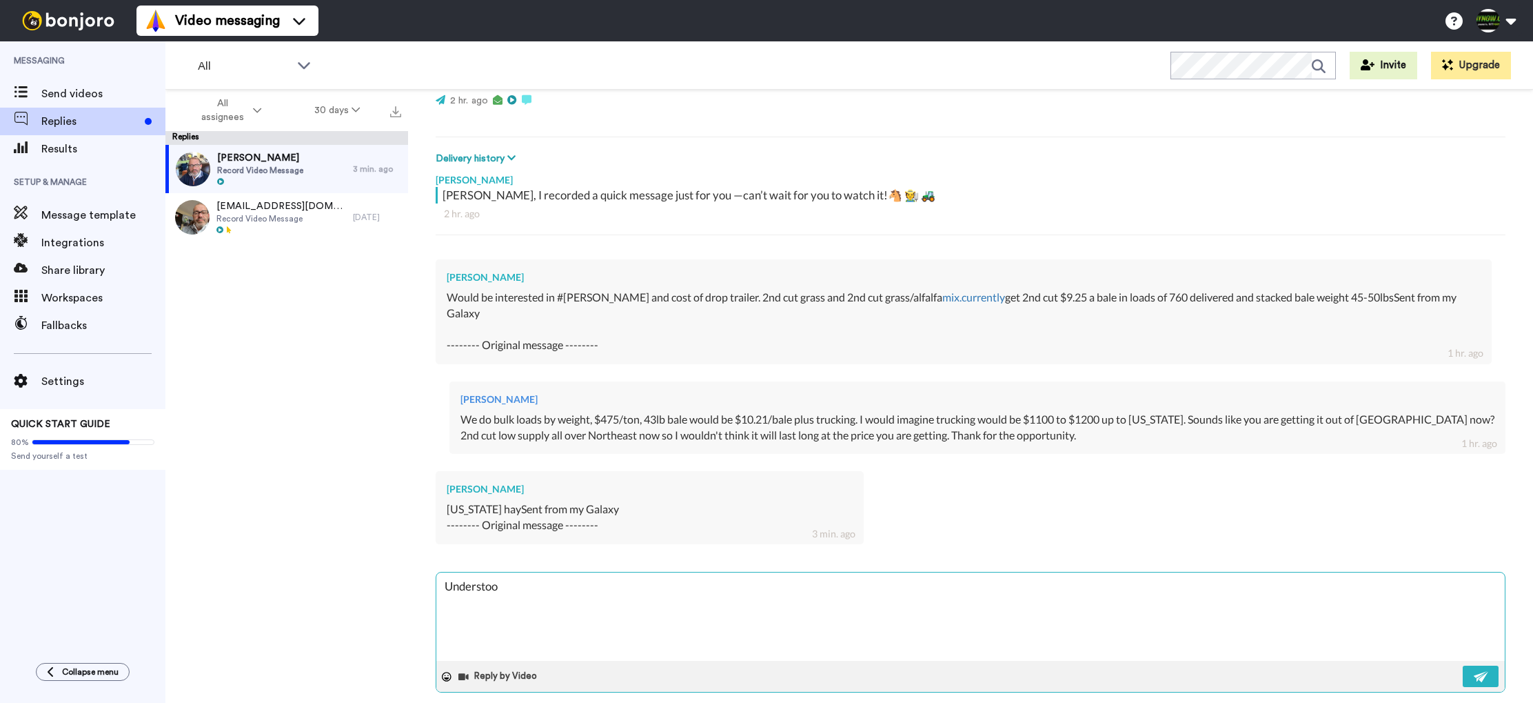
type textarea "Understood"
type textarea "x"
type textarea "Understood."
type textarea "x"
type textarea "Understood."
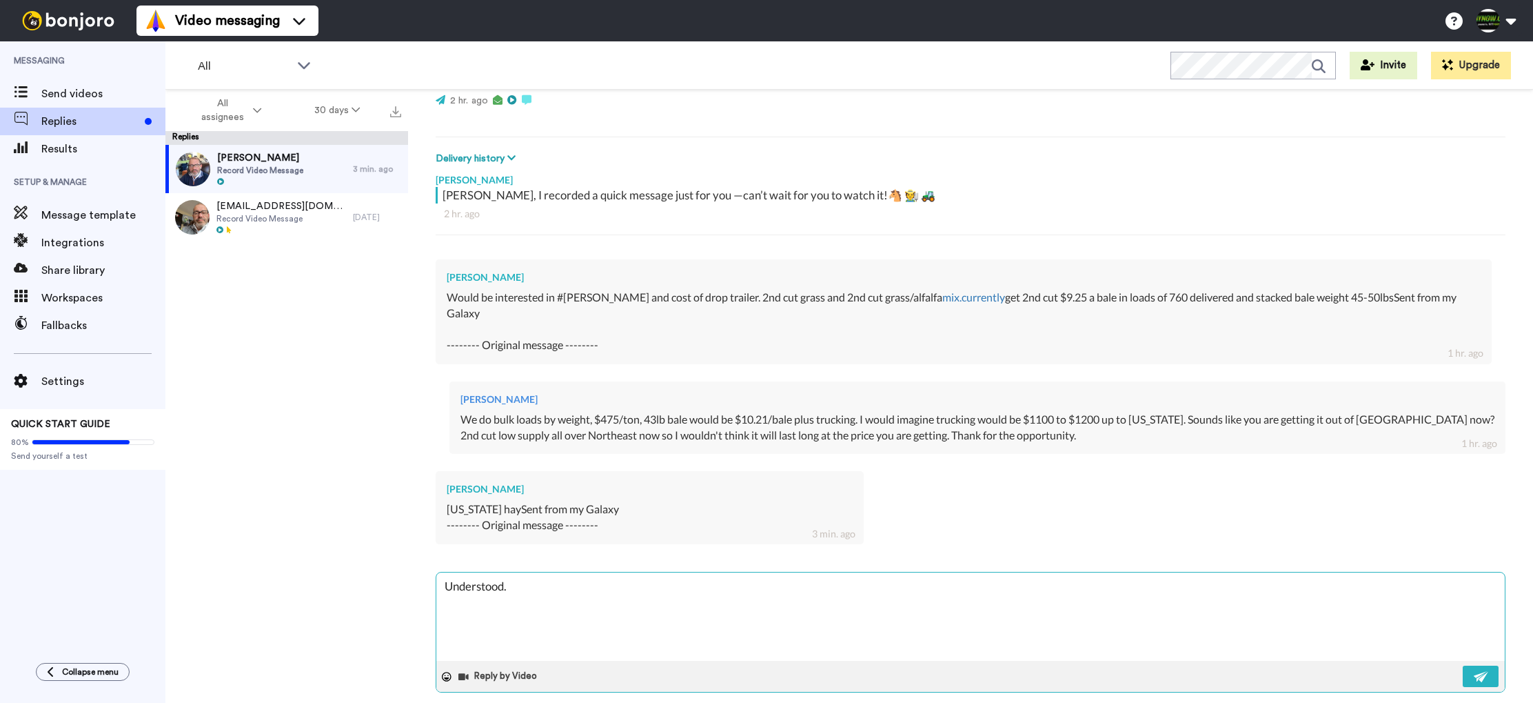
type textarea "x"
type textarea "Understood. T"
type textarea "x"
type textarea "Understood. Th"
type textarea "x"
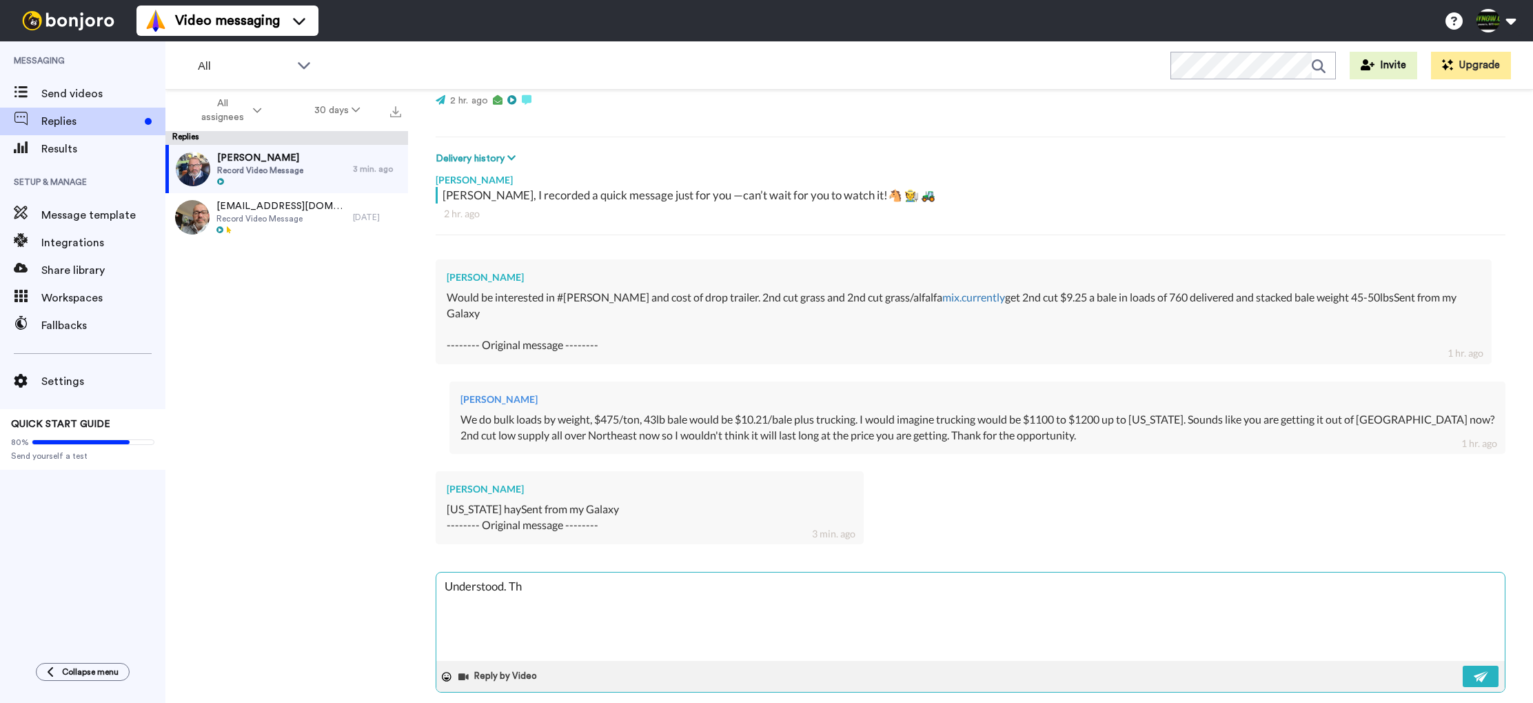
type textarea "Understood. Tha"
type textarea "x"
type textarea "Understood. Than"
type textarea "x"
type textarea "Understood. Thank"
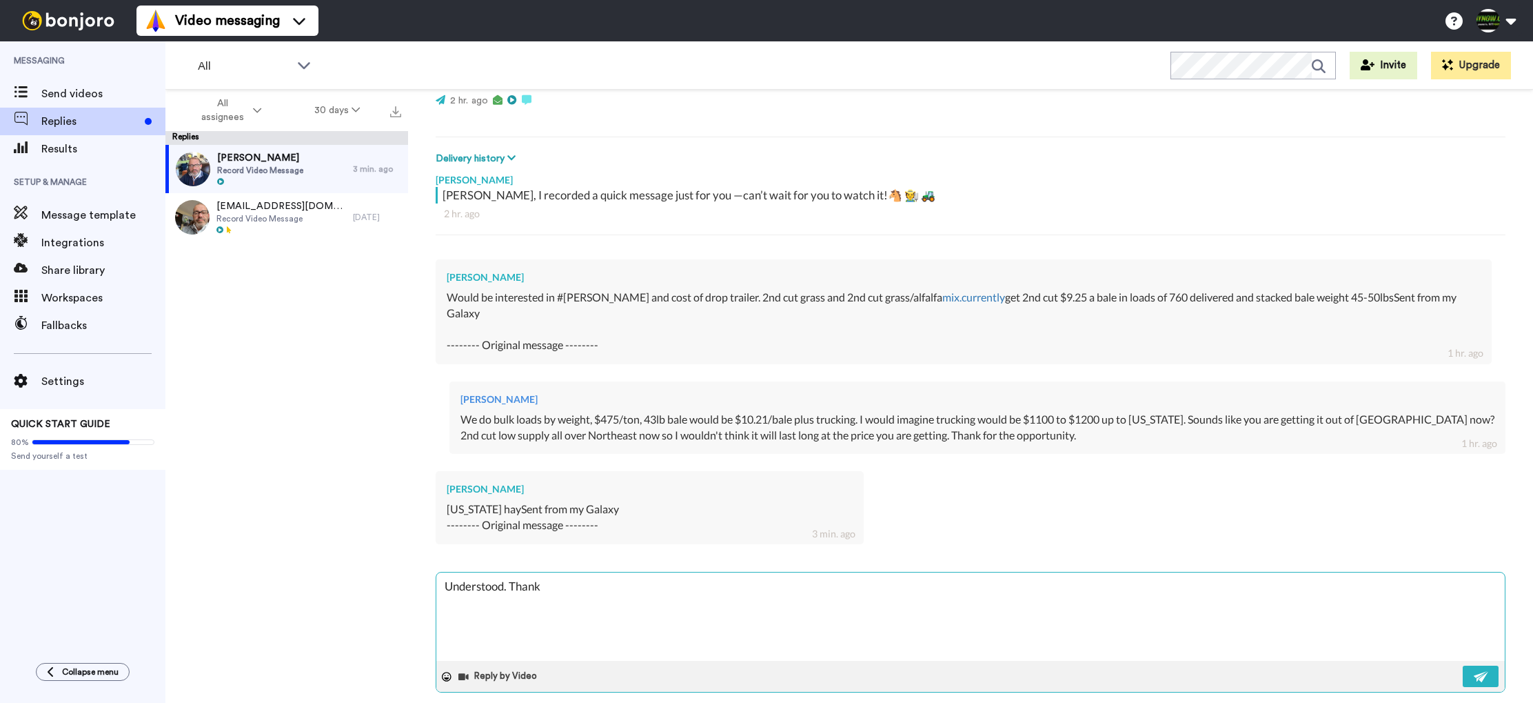
type textarea "x"
type textarea "Understood. Thanks"
type textarea "x"
type textarea "Understood. Thanks."
type textarea "x"
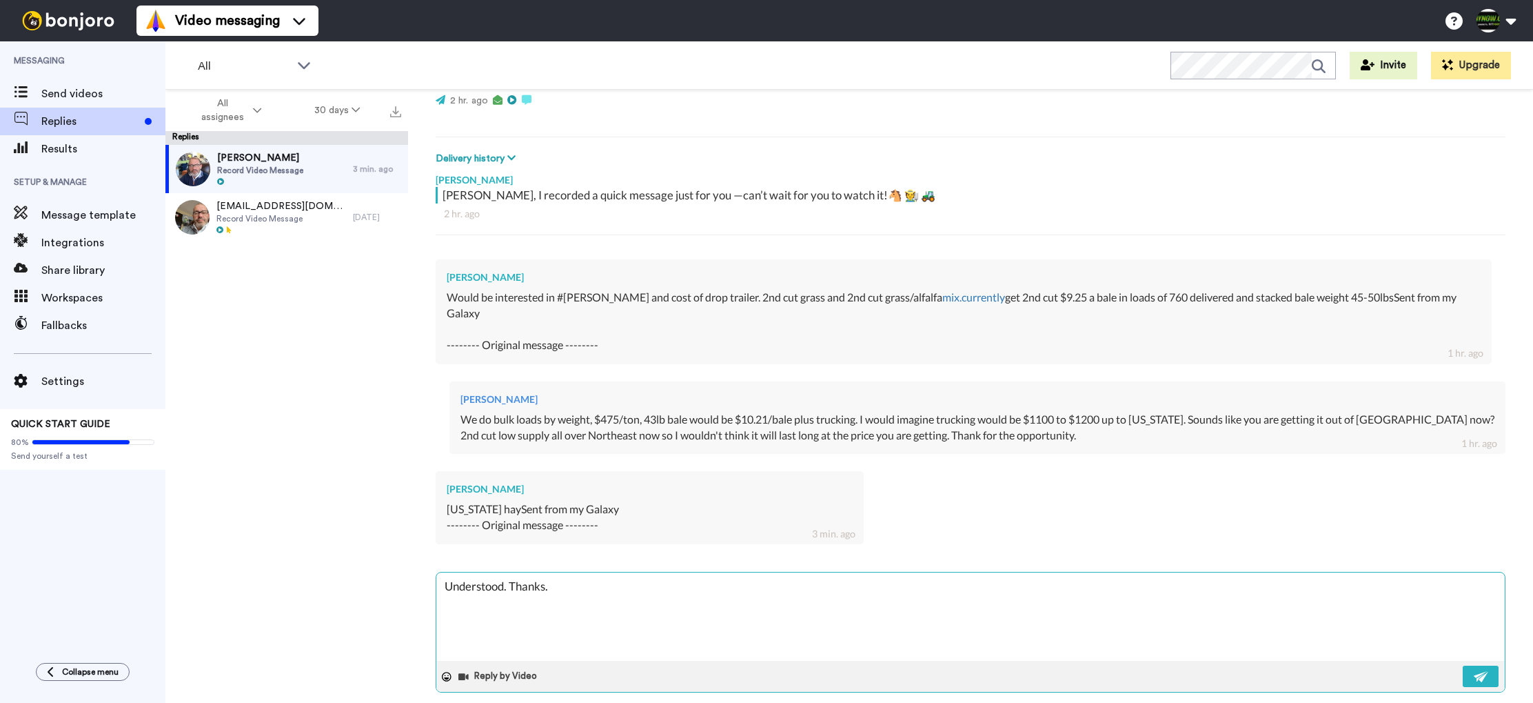
type textarea "Understood. Thanks."
type textarea "x"
type textarea "Understood. Thanks."
type textarea "x"
type textarea "Understood. Thanks. I"
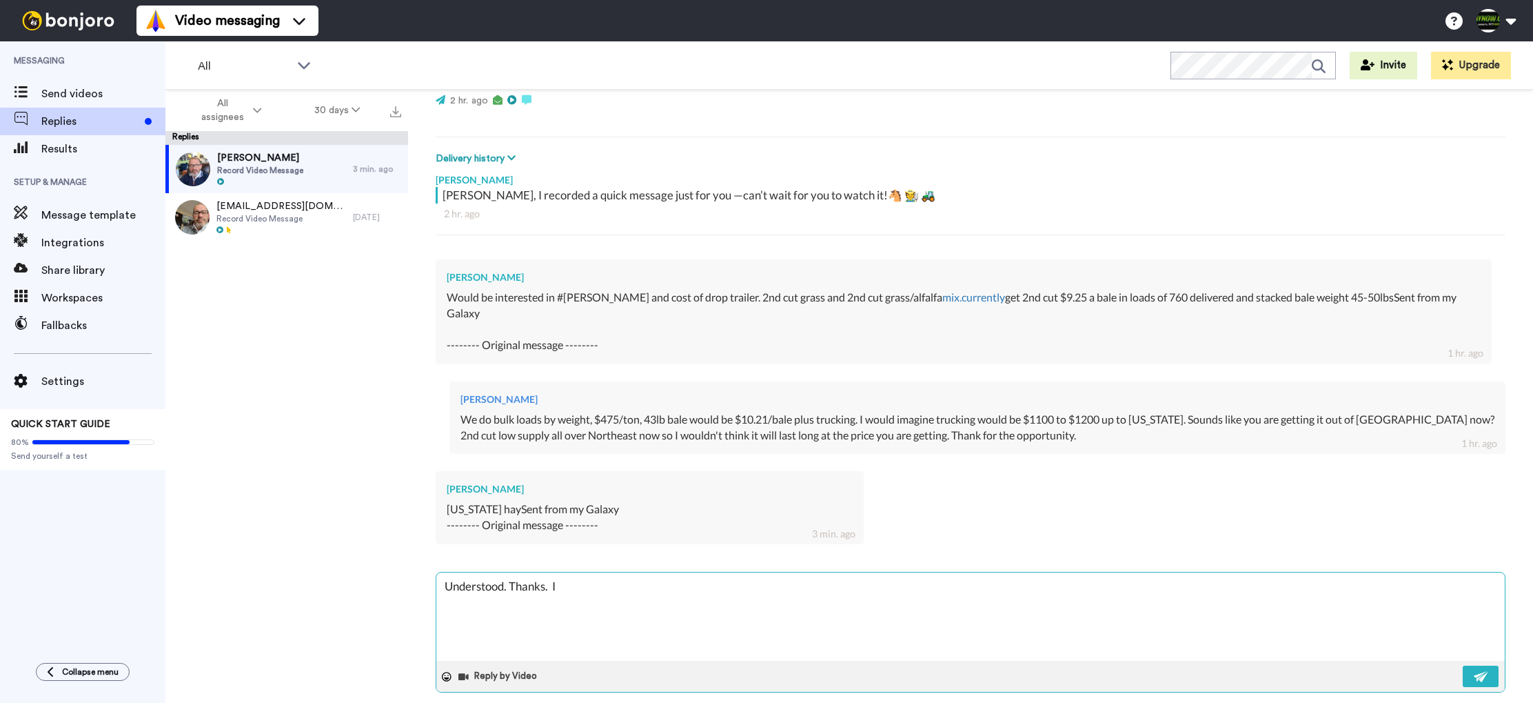
type textarea "x"
type textarea "Understood. Thanks. If"
type textarea "x"
type textarea "Understood. Thanks. If"
type textarea "x"
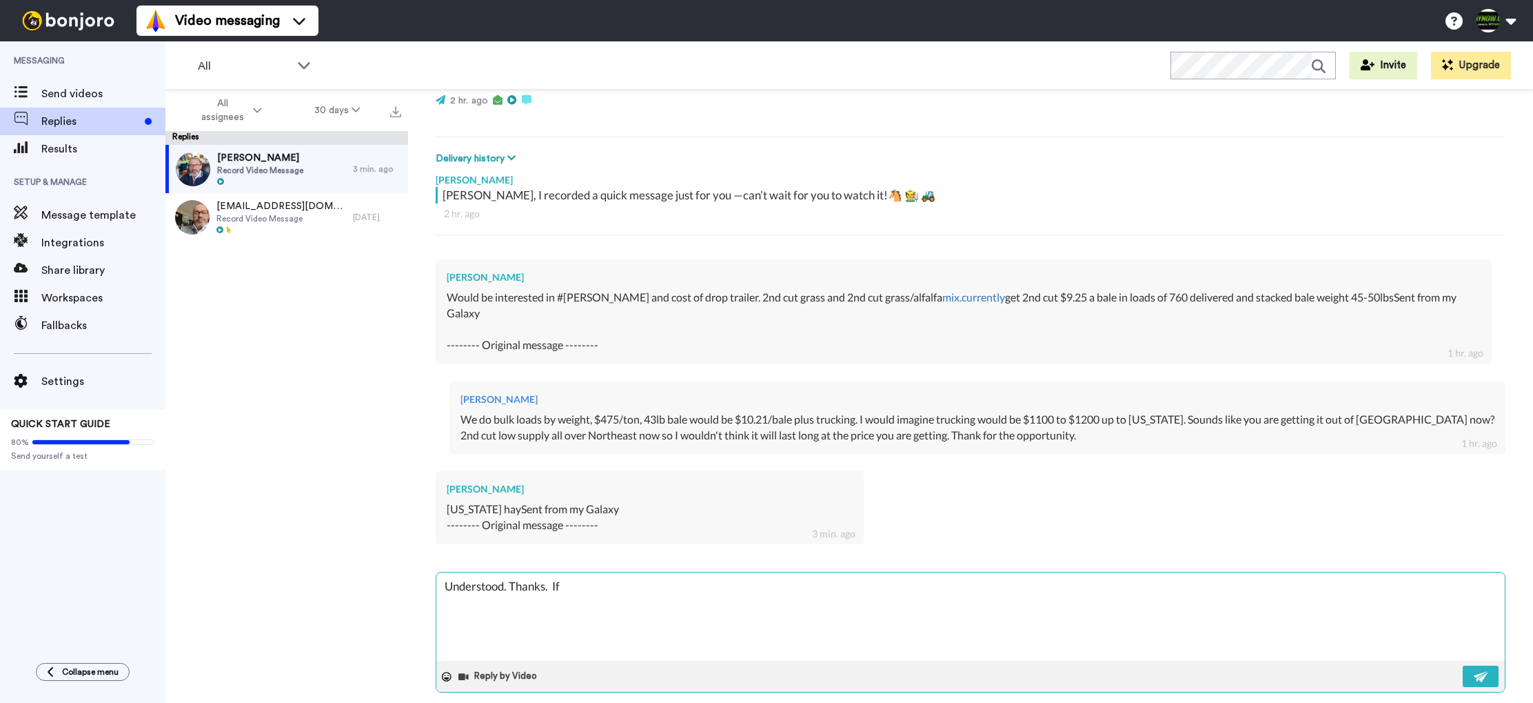
type textarea "Understood. Thanks. If s"
type textarea "x"
type textarea "Understood. Thanks. If so"
type textarea "x"
type textarea "Understood. Thanks. If som"
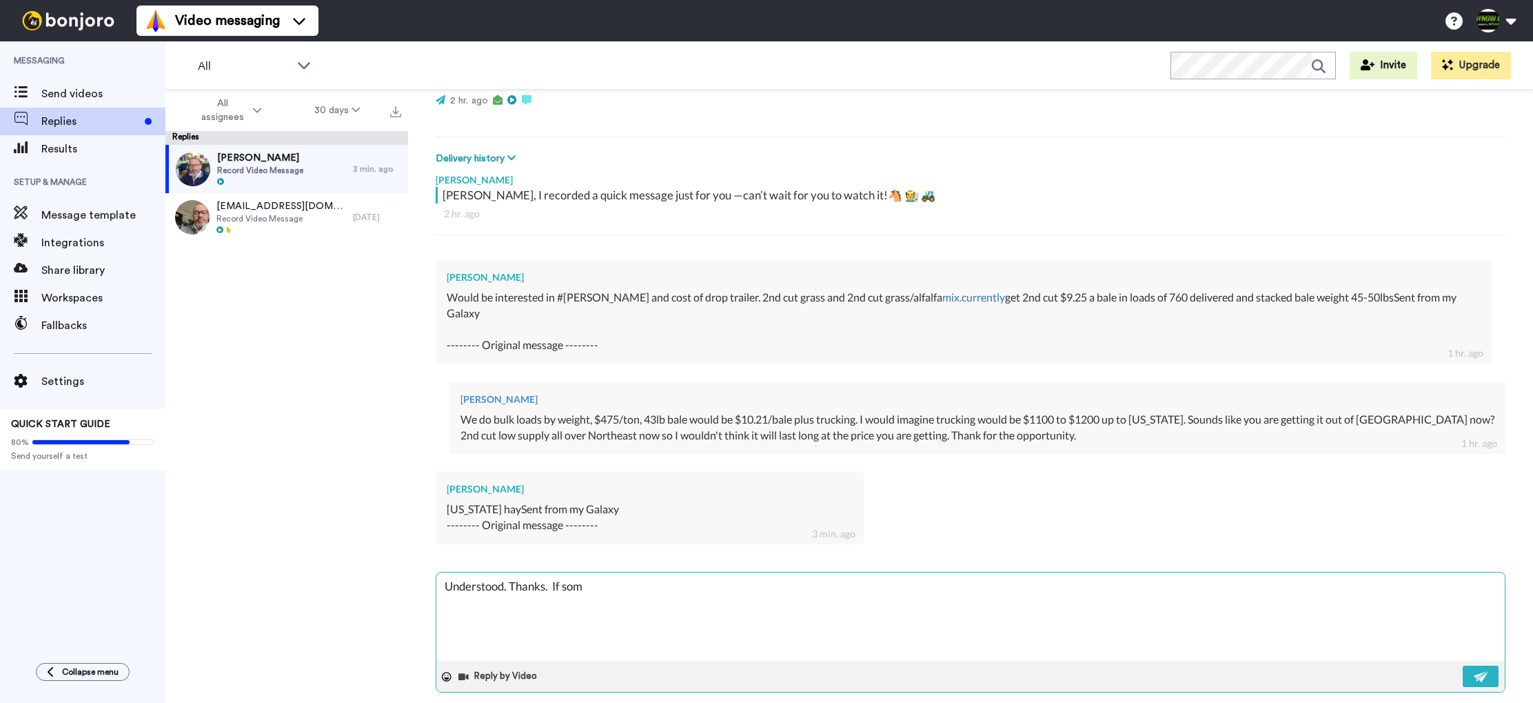
type textarea "x"
type textarea "Understood. Thanks. If some"
type textarea "x"
type textarea "Understood. Thanks. If somet"
type textarea "x"
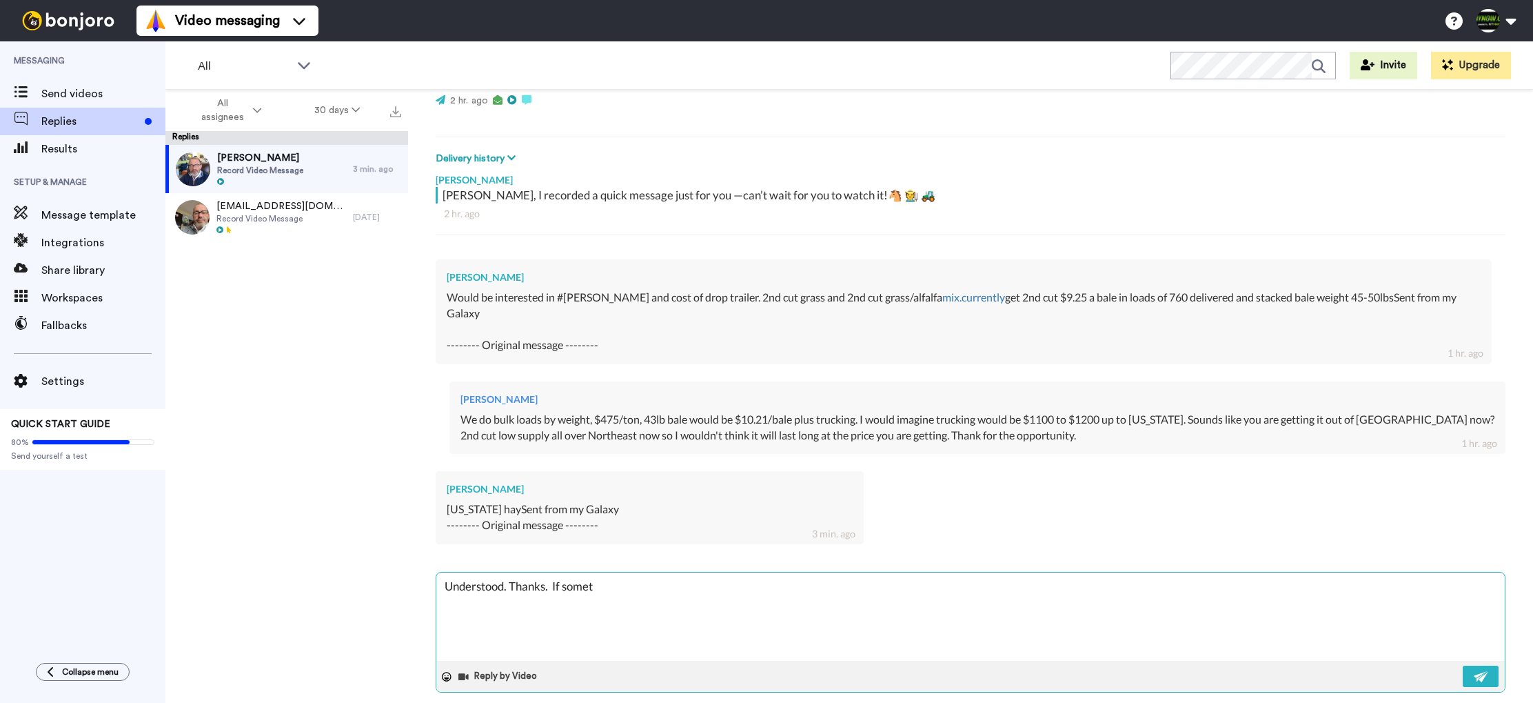
type textarea "Understood. Thanks. If someth"
type textarea "x"
type textarea "Understood. Thanks. If somethi"
type textarea "x"
type textarea "Understood. Thanks. If somethin"
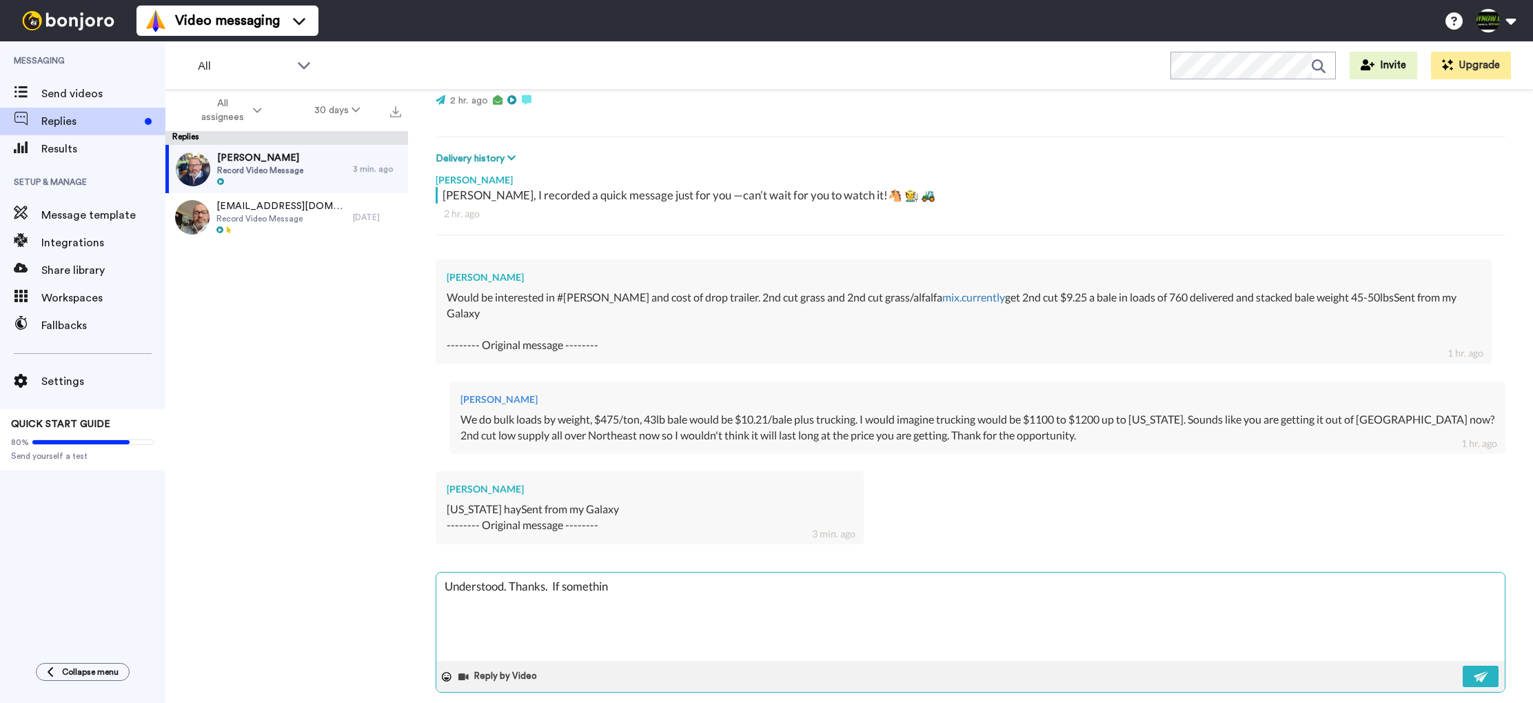
type textarea "x"
type textarea "Understood. Thanks. If something"
type textarea "x"
type textarea "Understood. Thanks. If something"
type textarea "x"
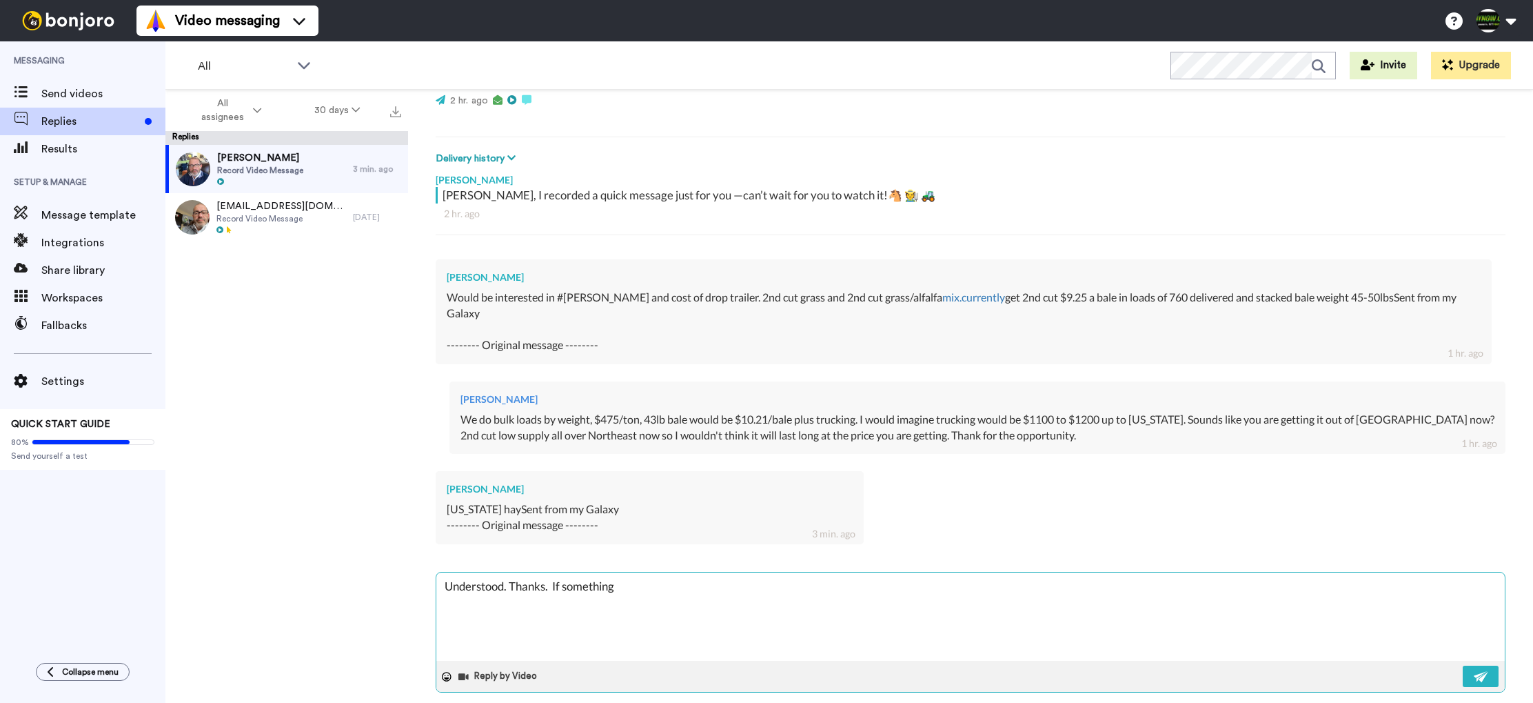
type textarea "Understood. Thanks. If something c"
type textarea "x"
type textarea "Understood. Thanks. If something ch"
type textarea "x"
type textarea "Understood. Thanks. If something chd"
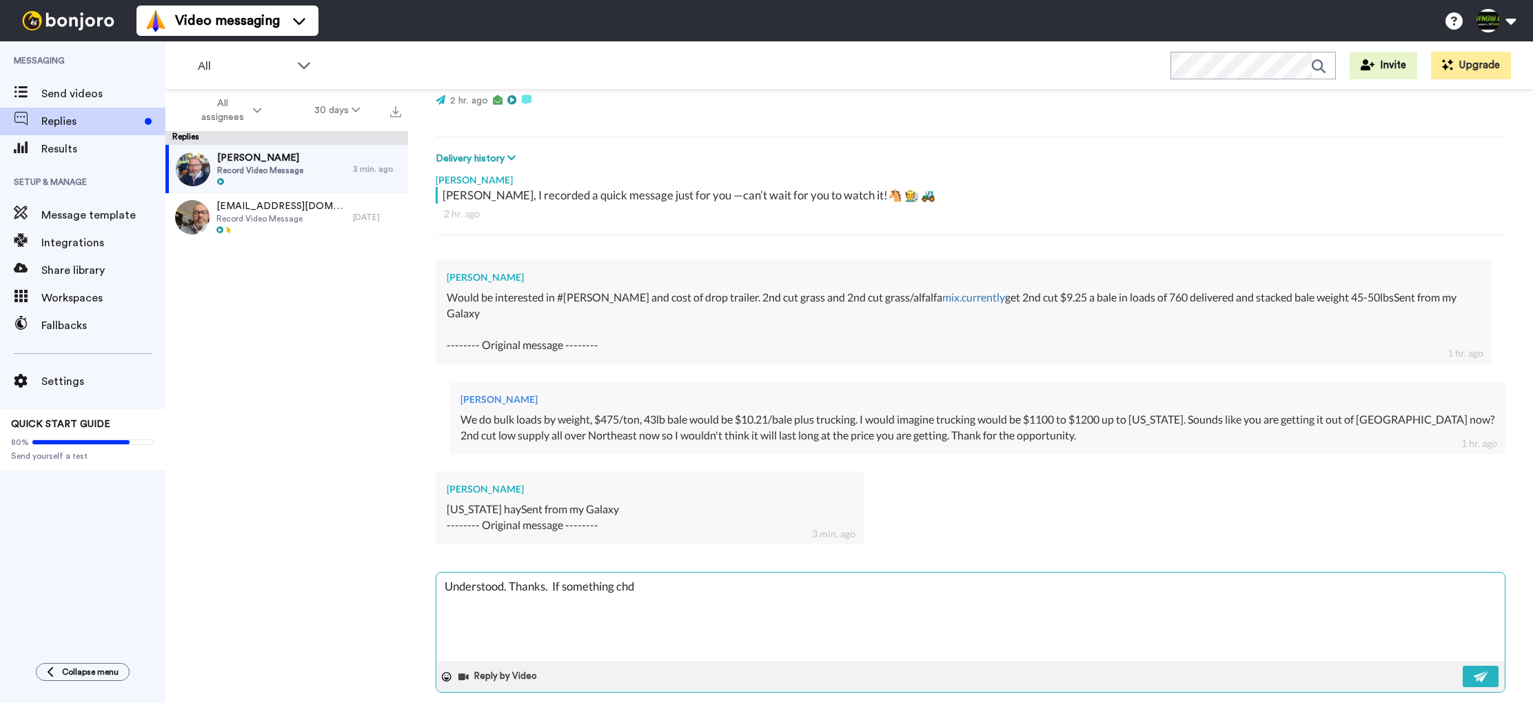
type textarea "x"
type textarea "Understood. Thanks. If something chda"
type textarea "x"
type textarea "Understood. Thanks. If something chdang"
type textarea "x"
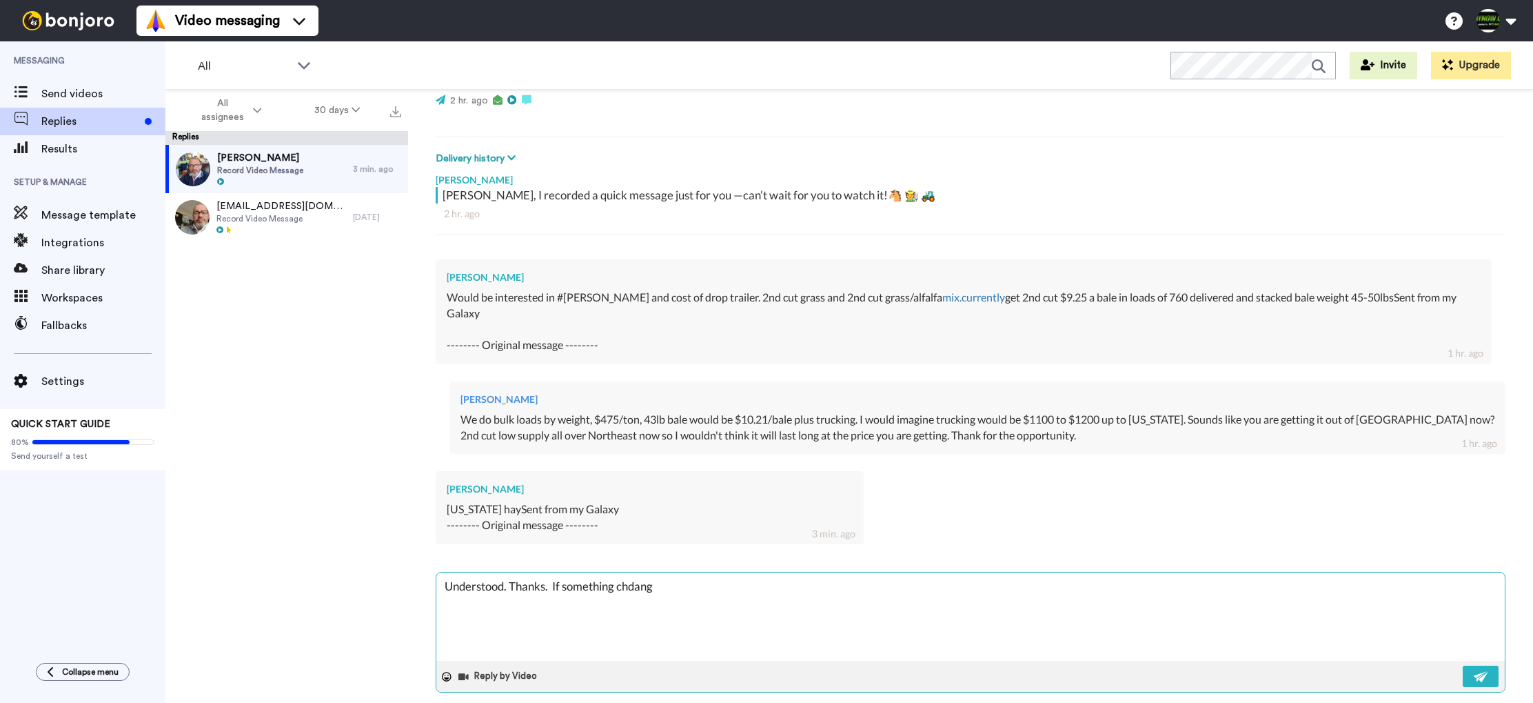
type textarea "Understood. Thanks. If something chdange"
type textarea "x"
type textarea "Understood. Thanks. If something chdanges"
type textarea "x"
type textarea "Understood. Thanks. If something chdange"
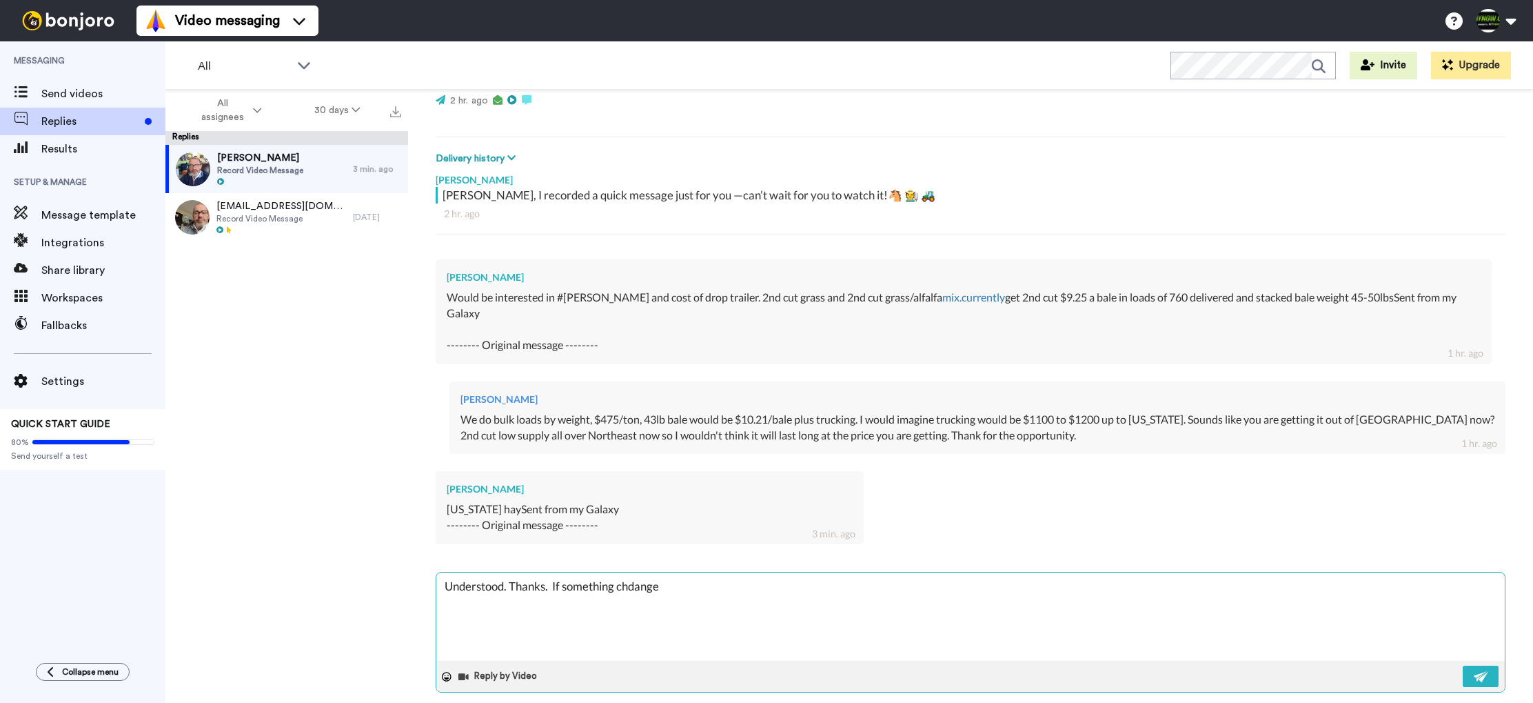
type textarea "x"
type textarea "Understood. Thanks. If something chdang"
type textarea "x"
type textarea "Understood. Thanks. If something chdan"
type textarea "x"
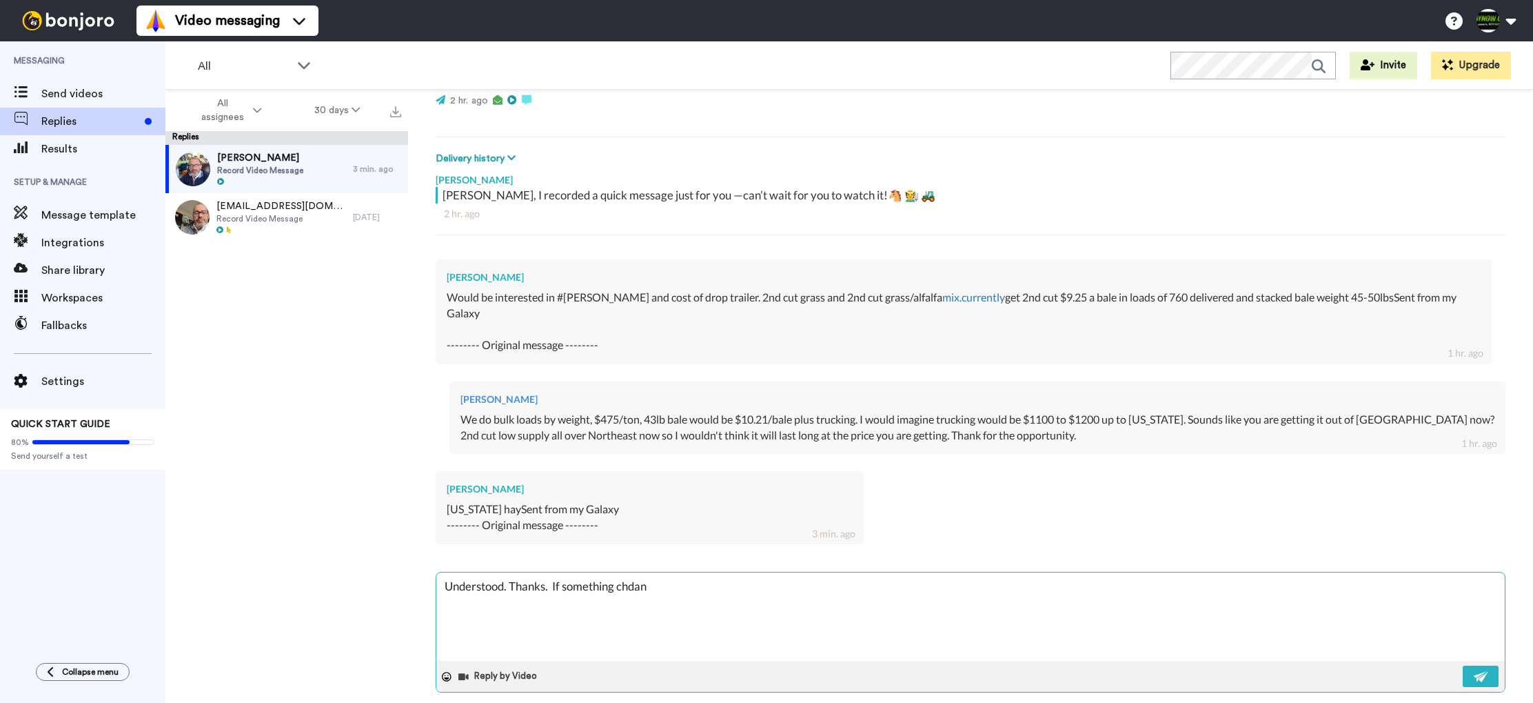
type textarea "Understood. Thanks. If something chda"
type textarea "x"
type textarea "Understood. Thanks. If something chd"
type textarea "x"
type textarea "Understood. Thanks. If something ch"
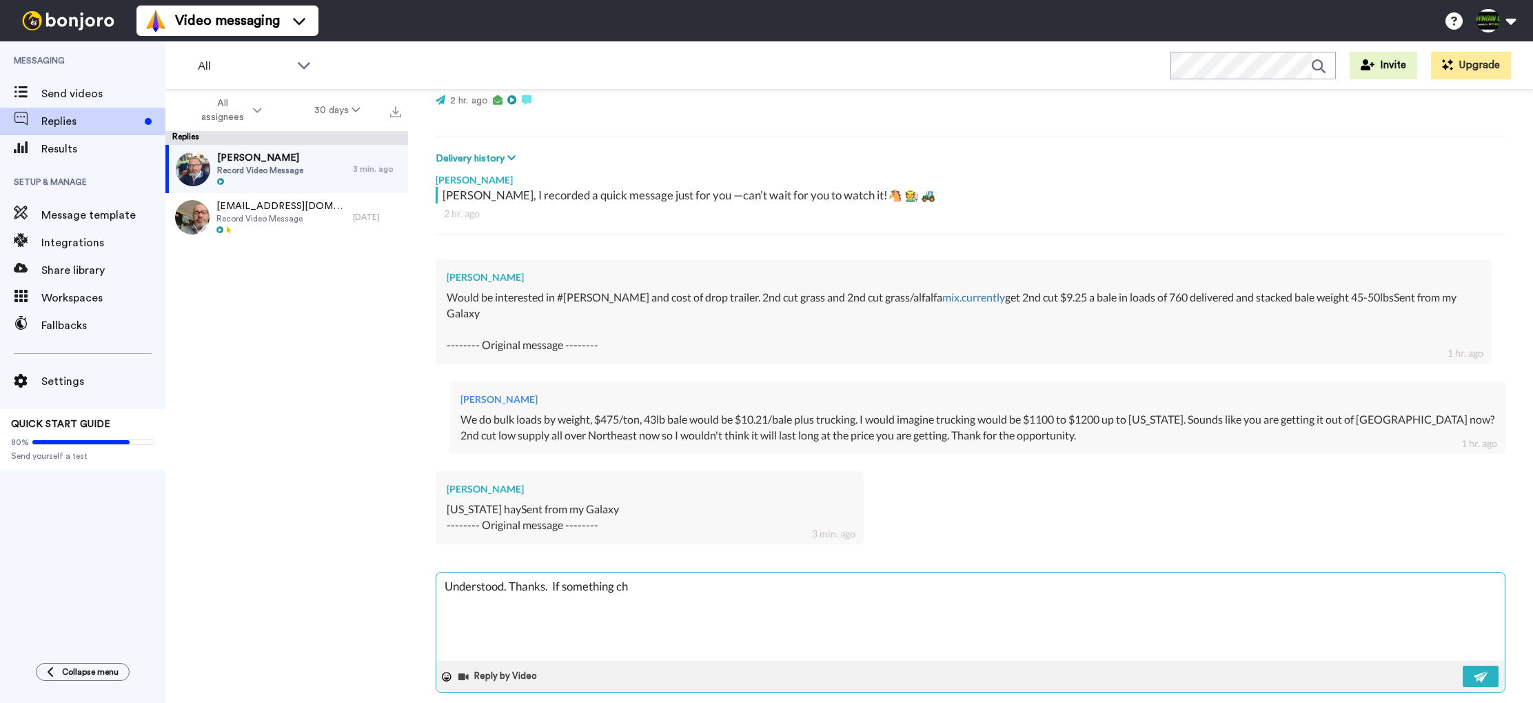
type textarea "x"
type textarea "Understood. Thanks. If something cha"
type textarea "x"
type textarea "Understood. Thanks. If something chan"
type textarea "x"
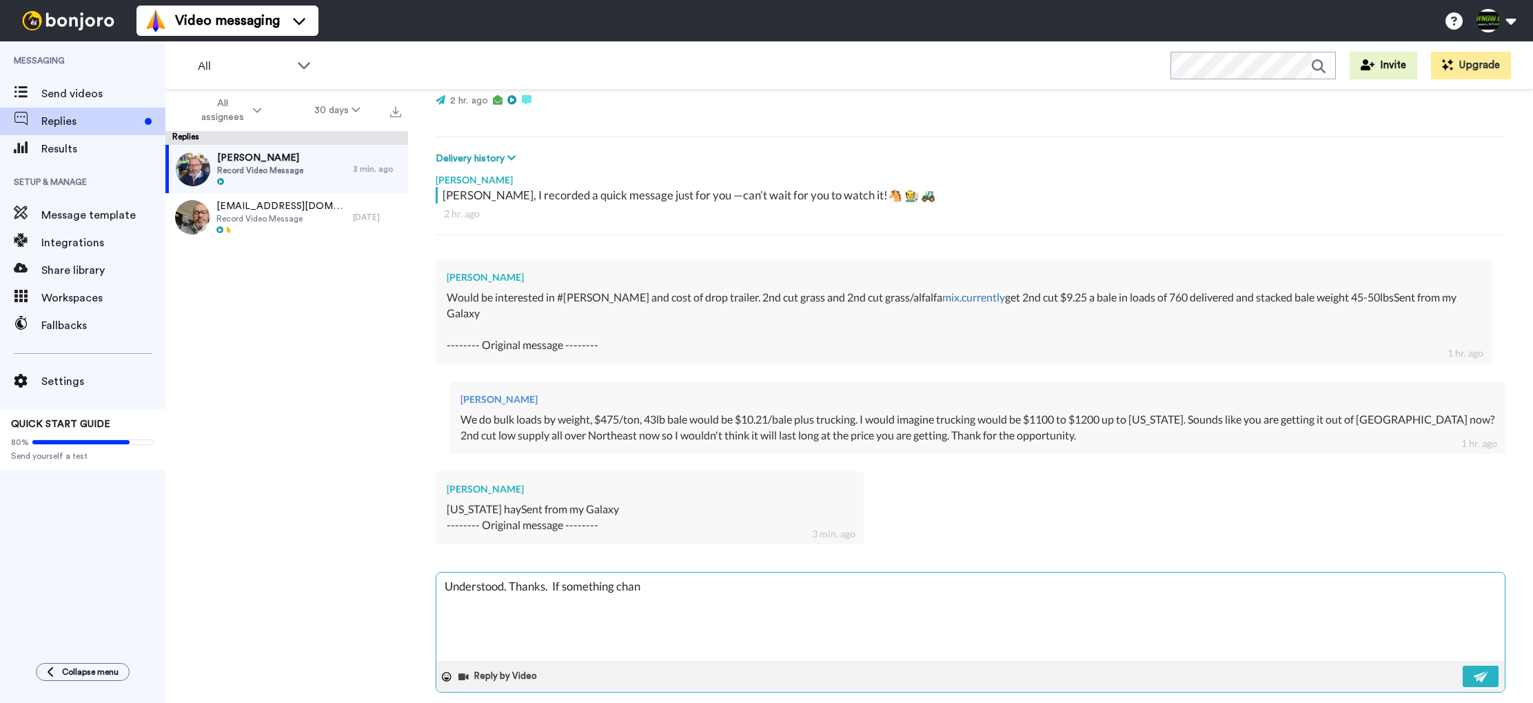
type textarea "Understood. Thanks. If something [PERSON_NAME]"
type textarea "x"
type textarea "Understood. Thanks. If something change"
type textarea "x"
type textarea "Understood. Thanks. If something change"
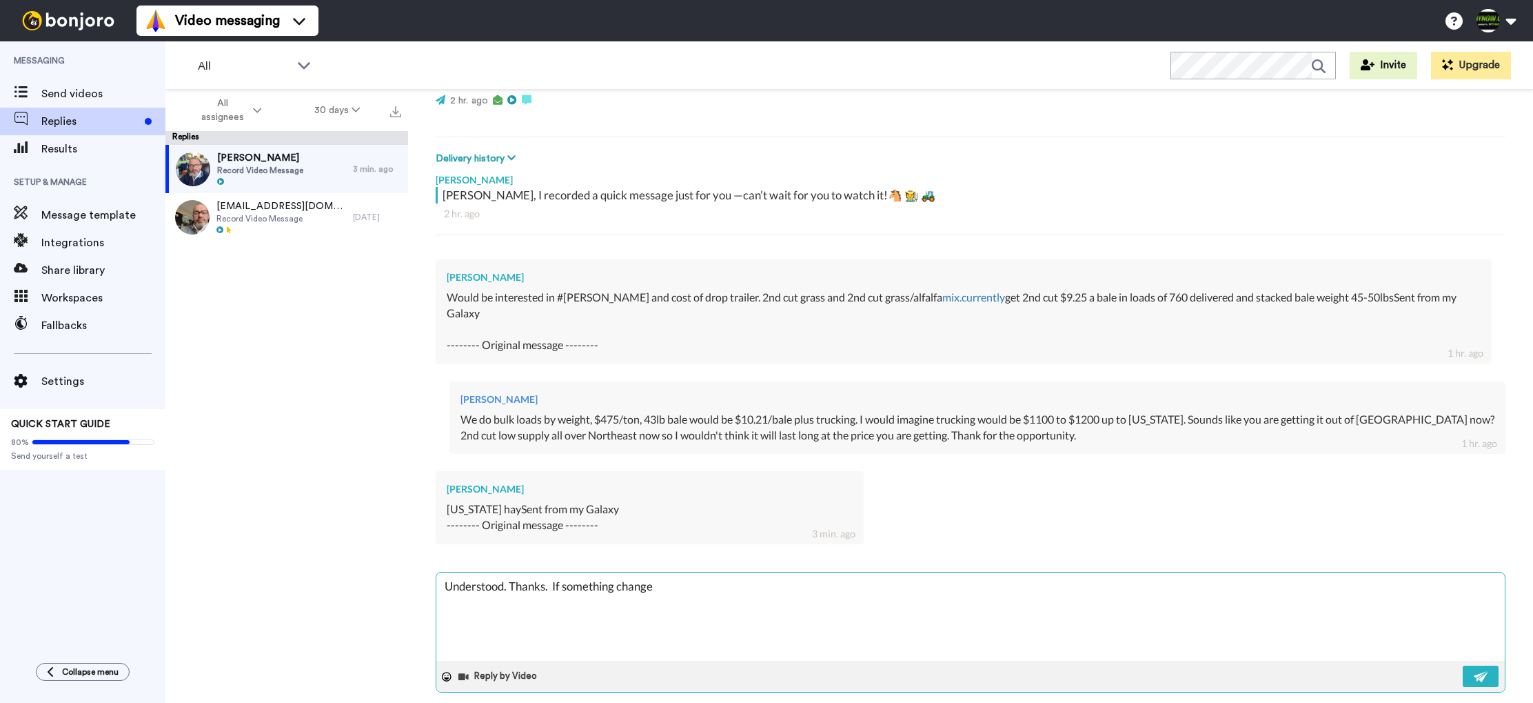
type textarea "x"
type textarea "Understood. Thanks. If something change"
type textarea "x"
type textarea "Understood. Thanks. If something change"
type textarea "x"
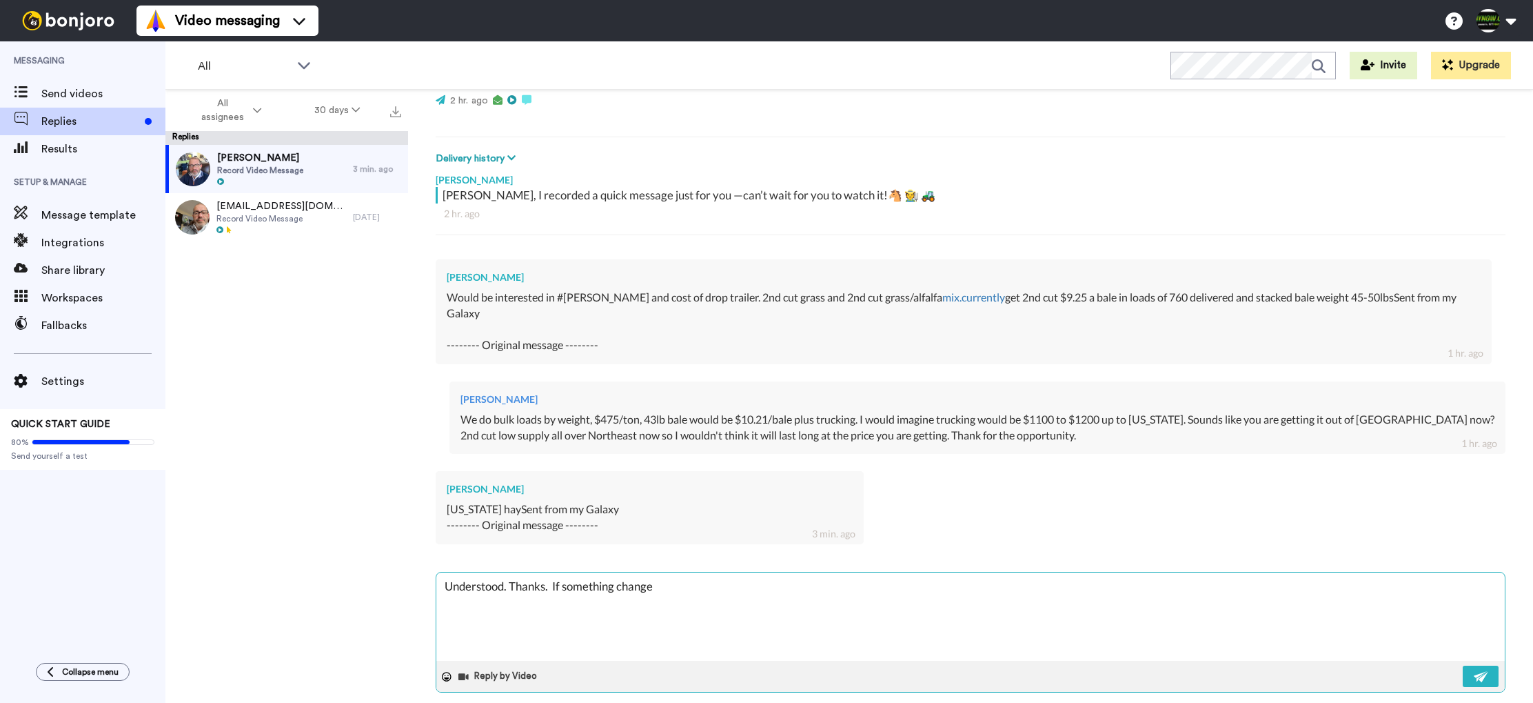
type textarea "Understood. Thanks. If something change l"
type textarea "x"
type textarea "Understood. Thanks. If something change le"
type textarea "x"
type textarea "Understood. Thanks. If something change les"
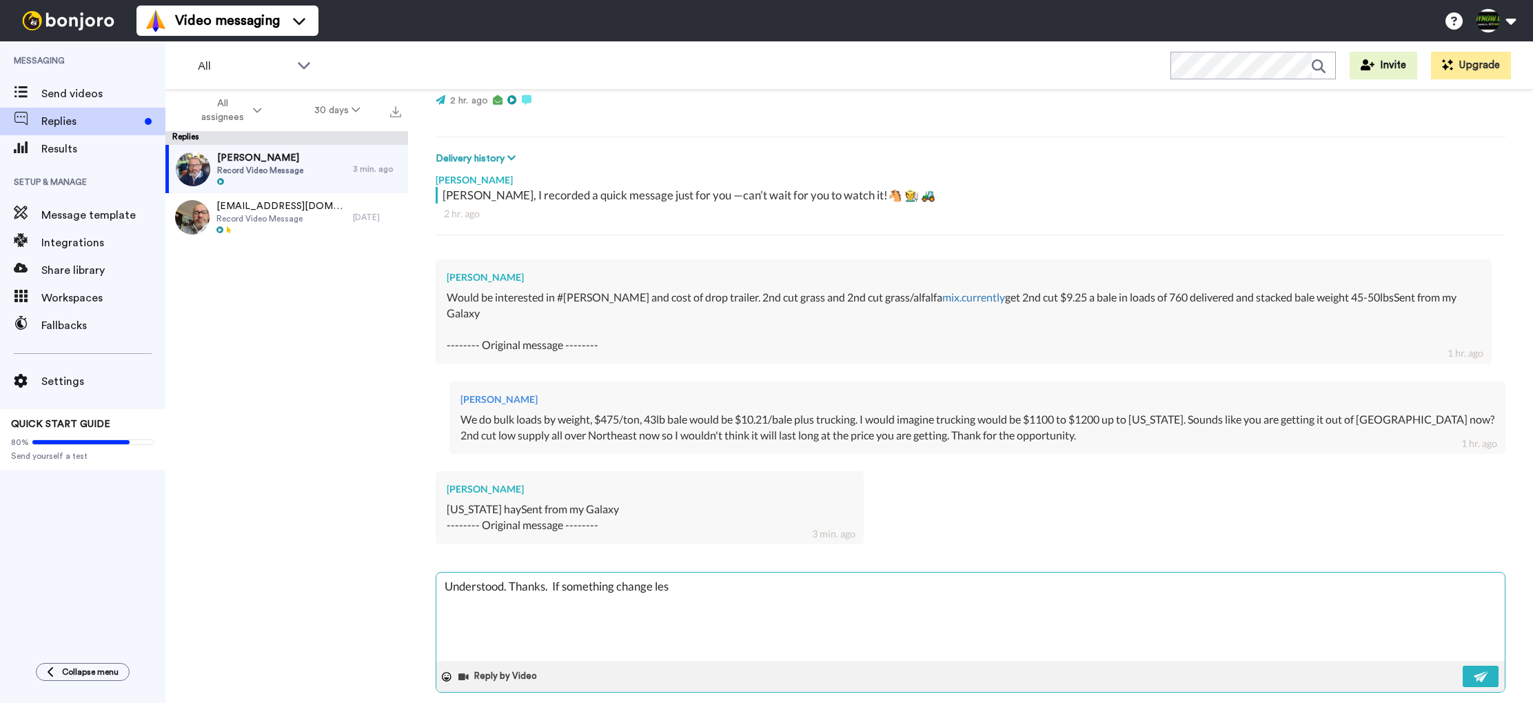
type textarea "x"
type textarea "Understood. Thanks. If something change les"
type textarea "x"
type textarea "Understood. Thanks. If something change les u"
type textarea "x"
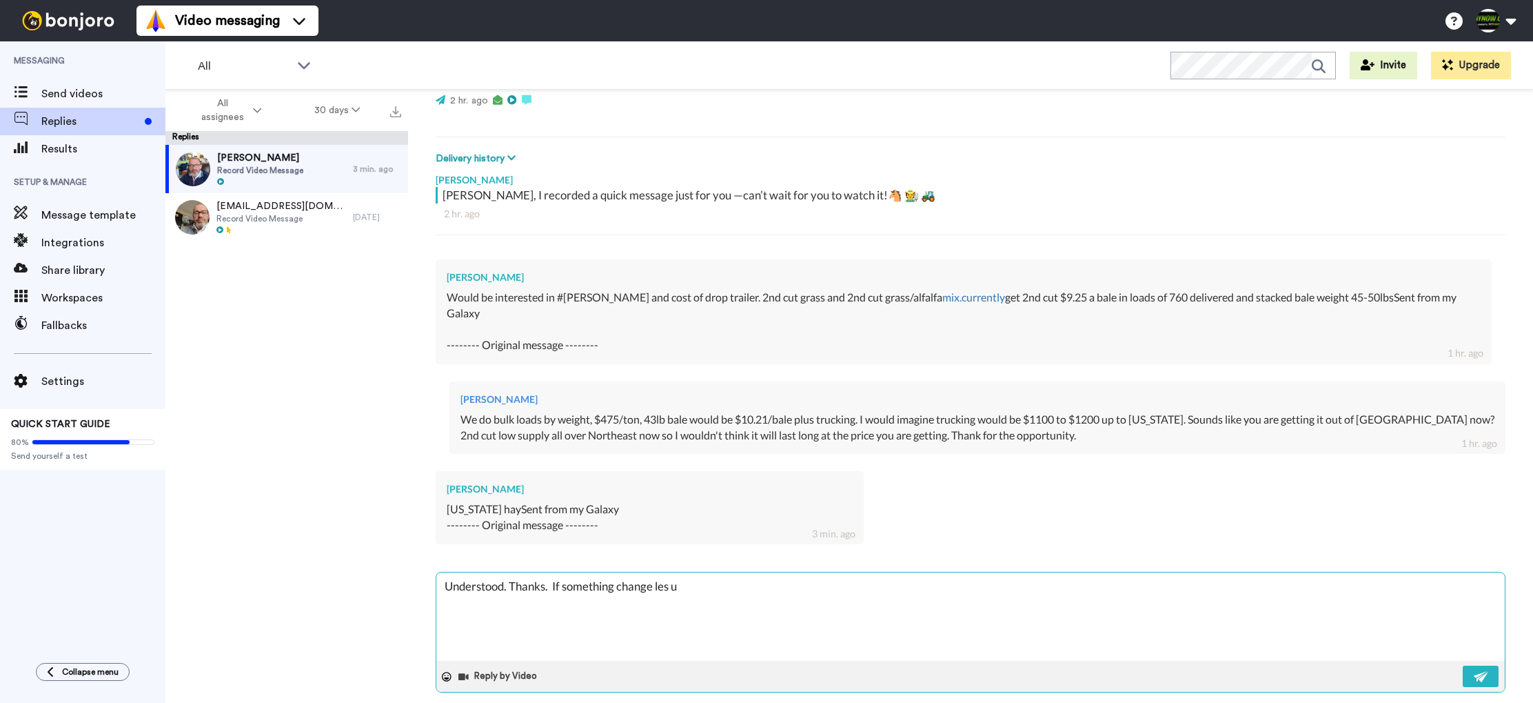
type textarea "Understood. Thanks. If something change les us"
type textarea "x"
type textarea "Understood. Thanks. If something change les us"
type textarea "x"
type textarea "Understood. Thanks. If something change les us k"
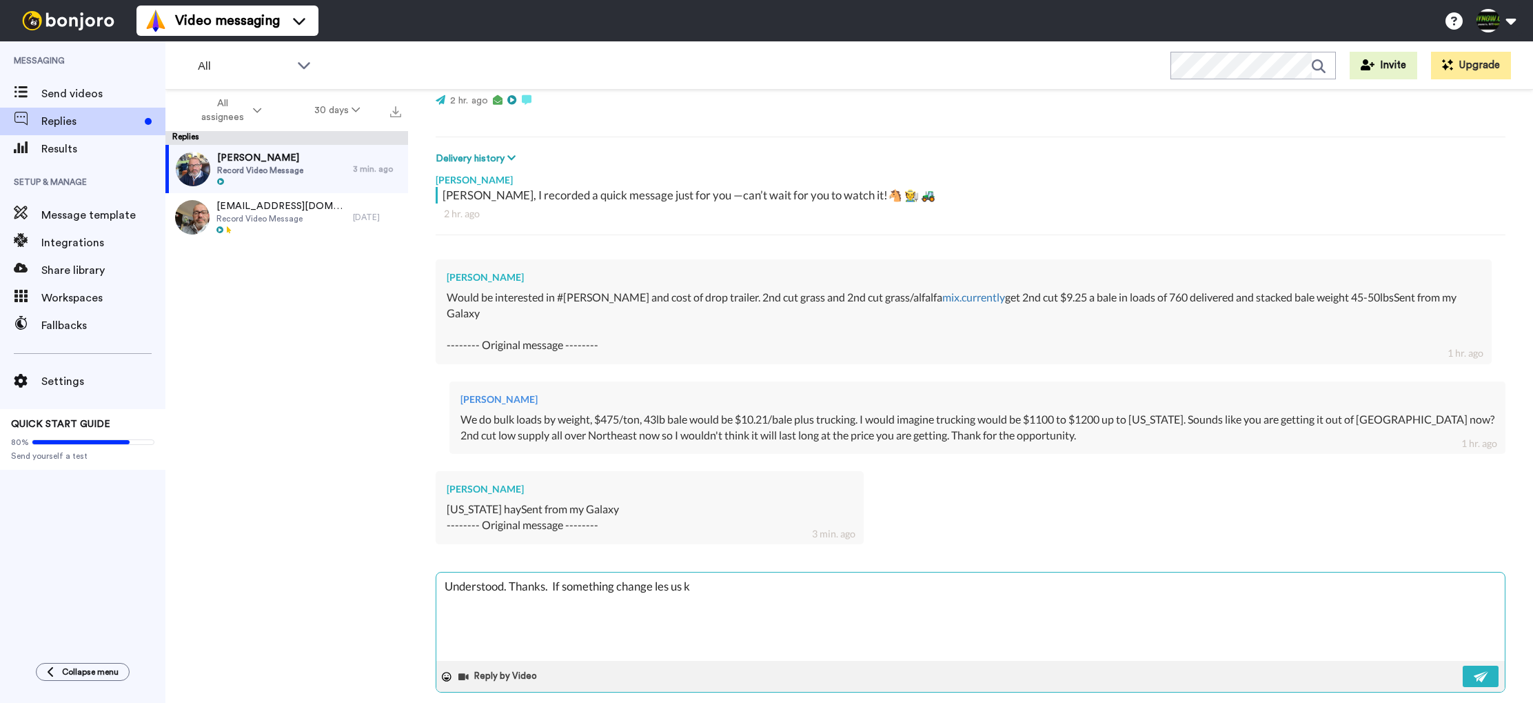
type textarea "x"
type textarea "Understood. Thanks. If something change les us kn"
type textarea "x"
type textarea "Understood. Thanks. If something change les us kno"
type textarea "x"
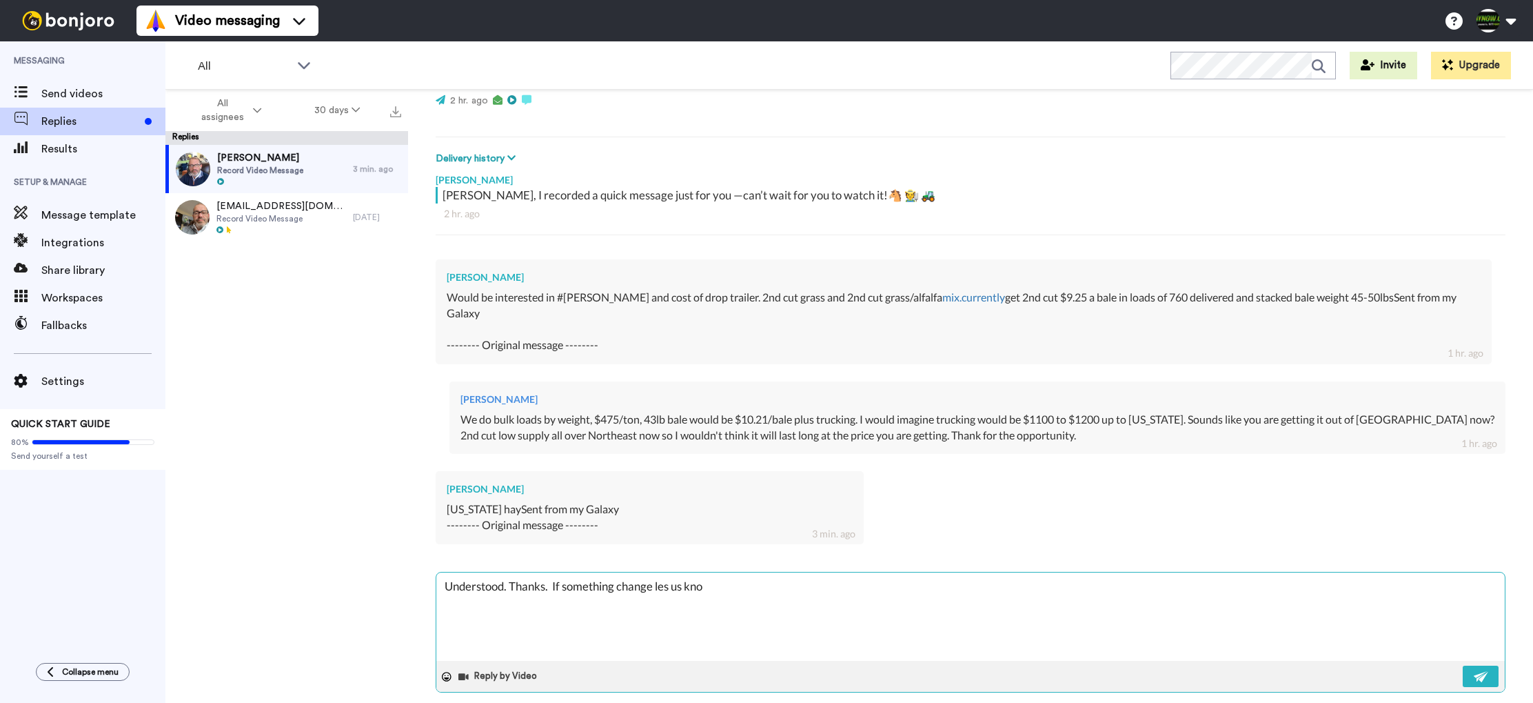
type textarea "Understood. Thanks. If something change les us know"
type textarea "x"
type textarea "Understood. Thanks. If something change les us know!"
type textarea "x"
type textarea "Understood. Thanks. If something change les us know!"
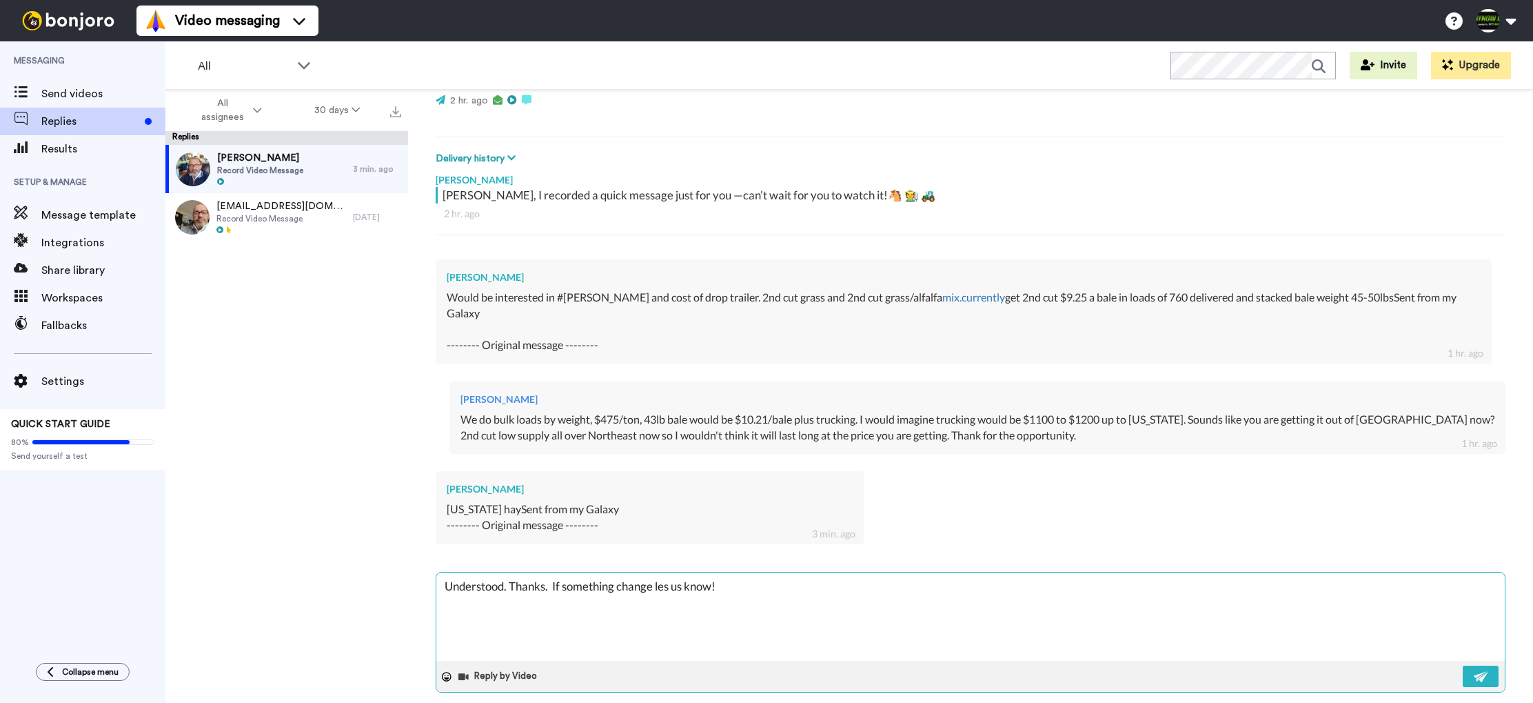
type textarea "x"
type textarea "Understood. Thanks. If something change les us know! H"
type textarea "x"
type textarea "Understood. Thanks. If something change les us know! Hs"
type textarea "x"
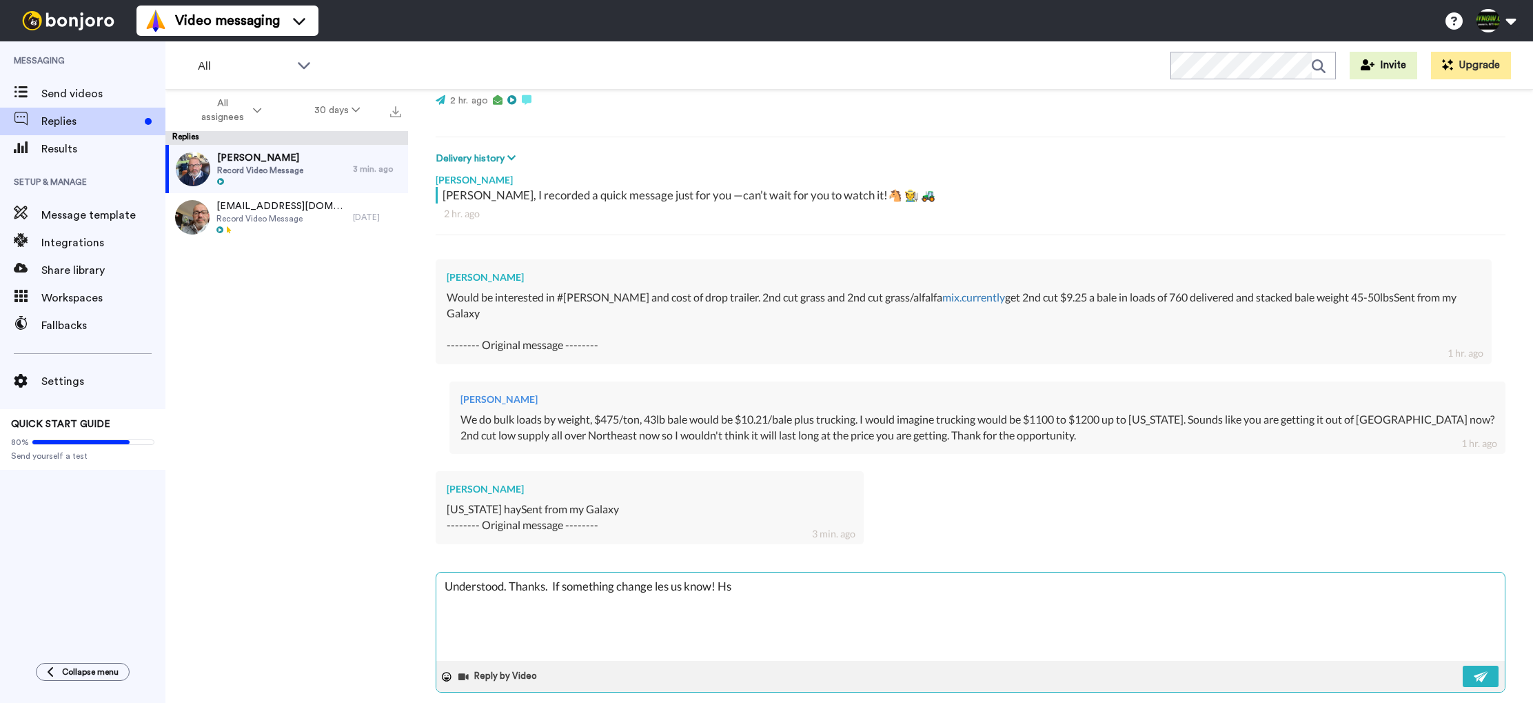
type textarea "Understood. Thanks. If something change les us know! H"
type textarea "x"
type textarea "Understood. Thanks. If something change les us know! Ha"
type textarea "x"
type textarea "Understood. Thanks. If something change les us know! Hav"
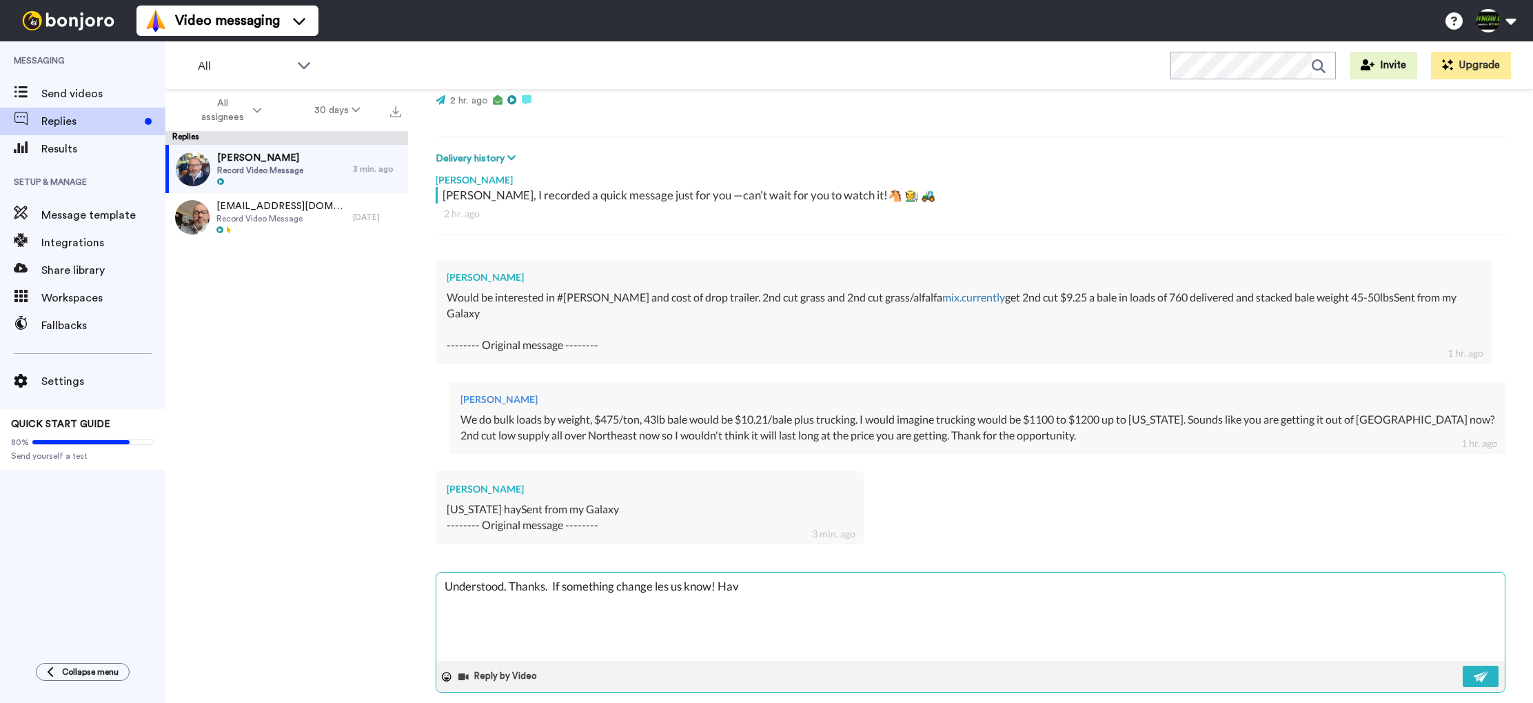
type textarea "x"
type textarea "Understood. Thanks. If something change les us know! Have"
type textarea "x"
type textarea "Understood. Thanks. If something change les us know! Have"
type textarea "x"
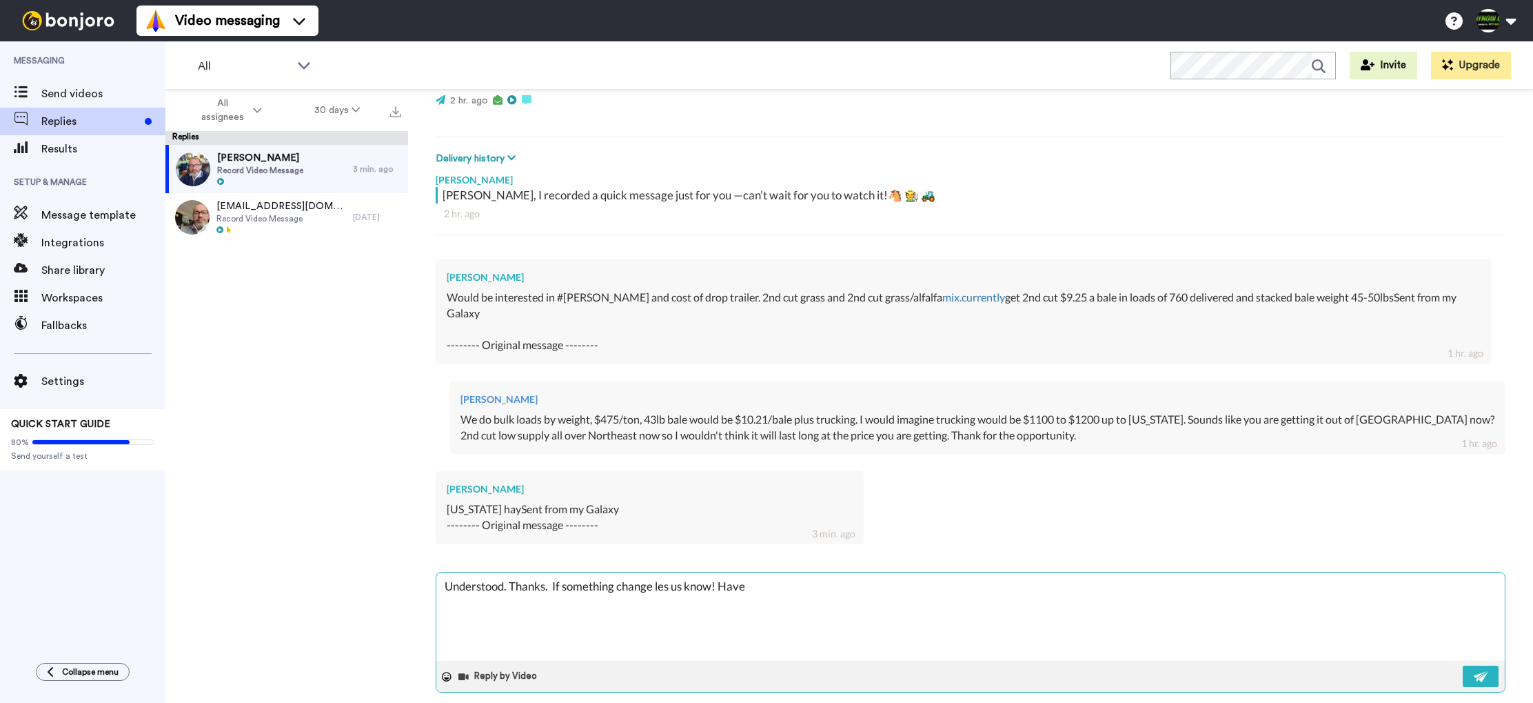
type textarea "Understood. Thanks. If something change les us know! Have a"
type textarea "x"
type textarea "Understood. Thanks. If something change les us know! Have a"
type textarea "x"
type textarea "Understood. Thanks. If something change les us know! Have a g"
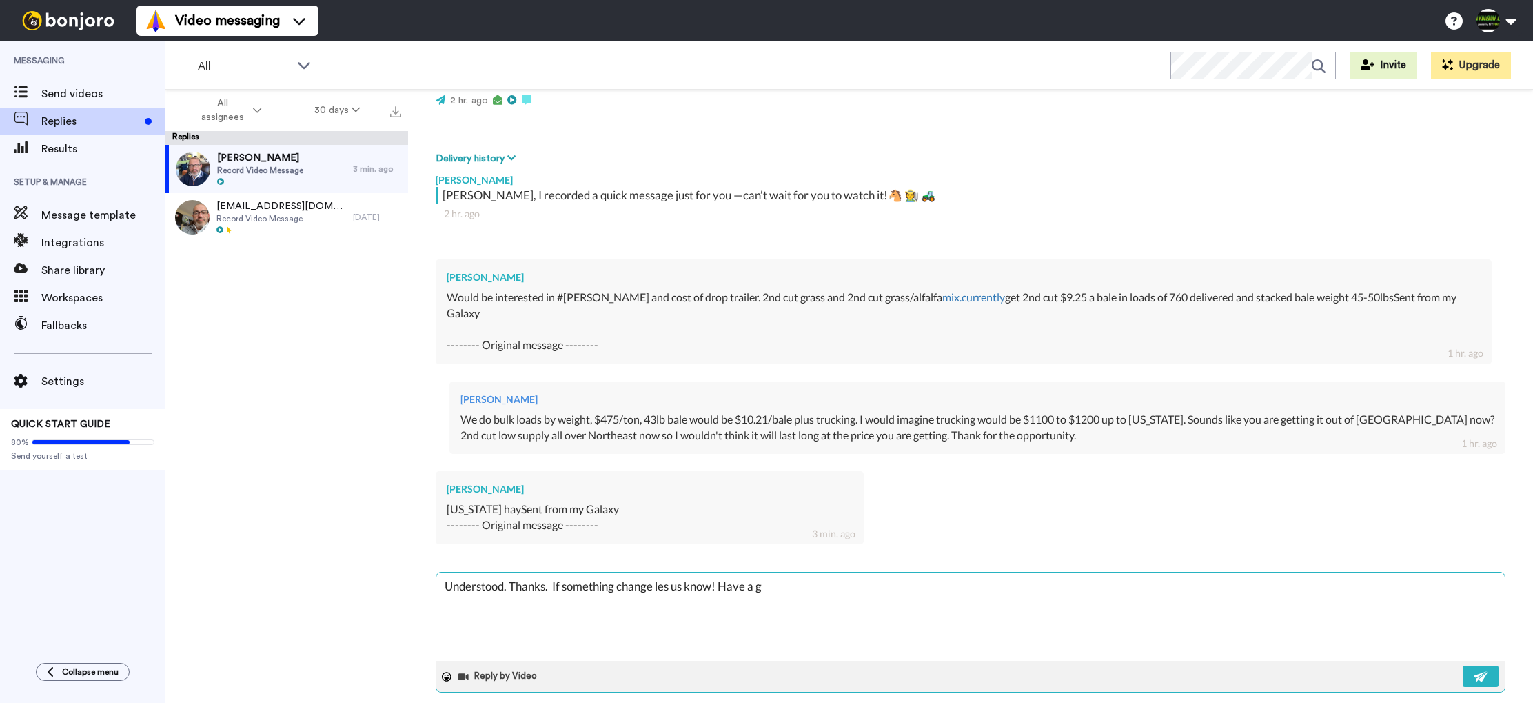
type textarea "x"
type textarea "Understood. Thanks. If something change les us know! Have a go"
type textarea "x"
type textarea "Understood. Thanks. If something change les us know! Have a goo"
type textarea "x"
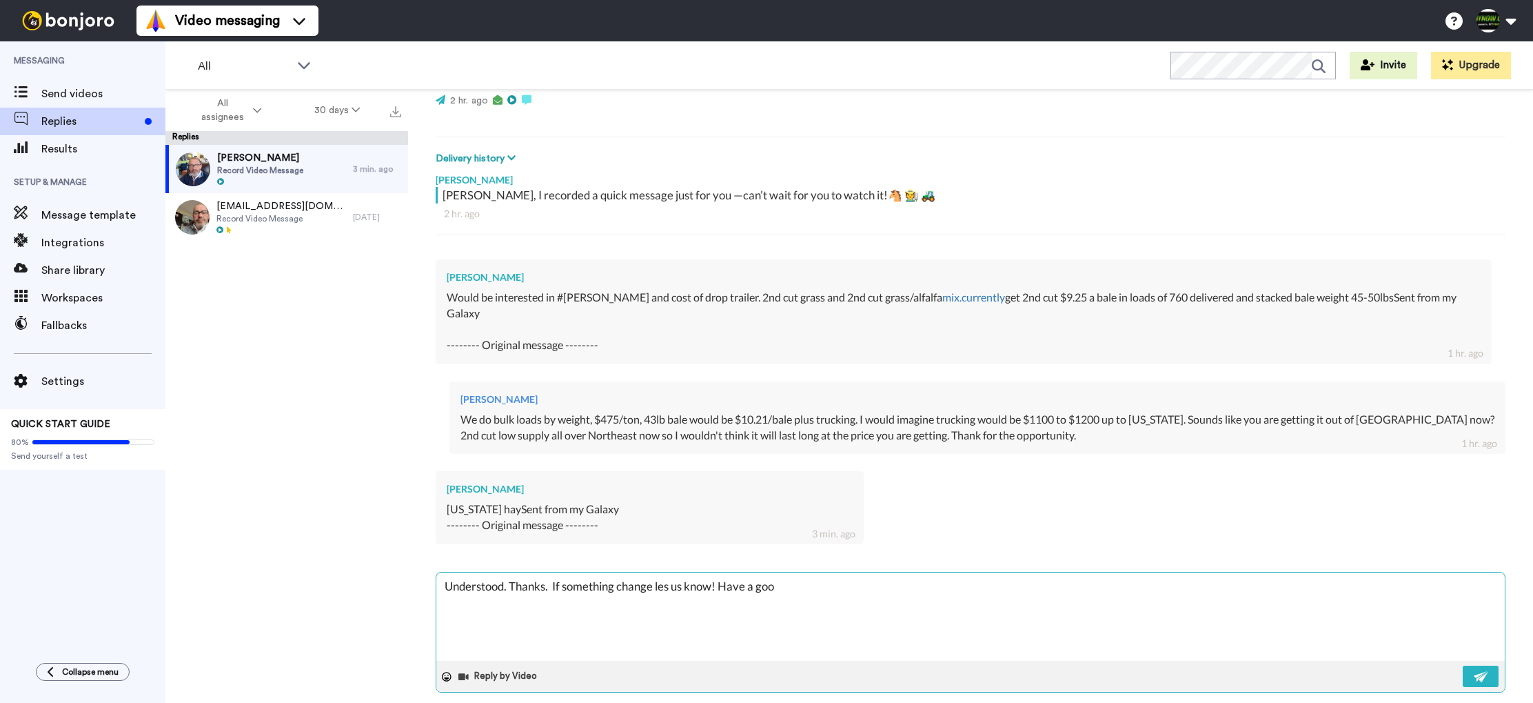
type textarea "Understood. Thanks. If something change les us know! Have a good"
type textarea "x"
type textarea "Understood. Thanks. If something change les us know! Have a good"
type textarea "x"
type textarea "Understood. Thanks. If something change les us know! Have a good f"
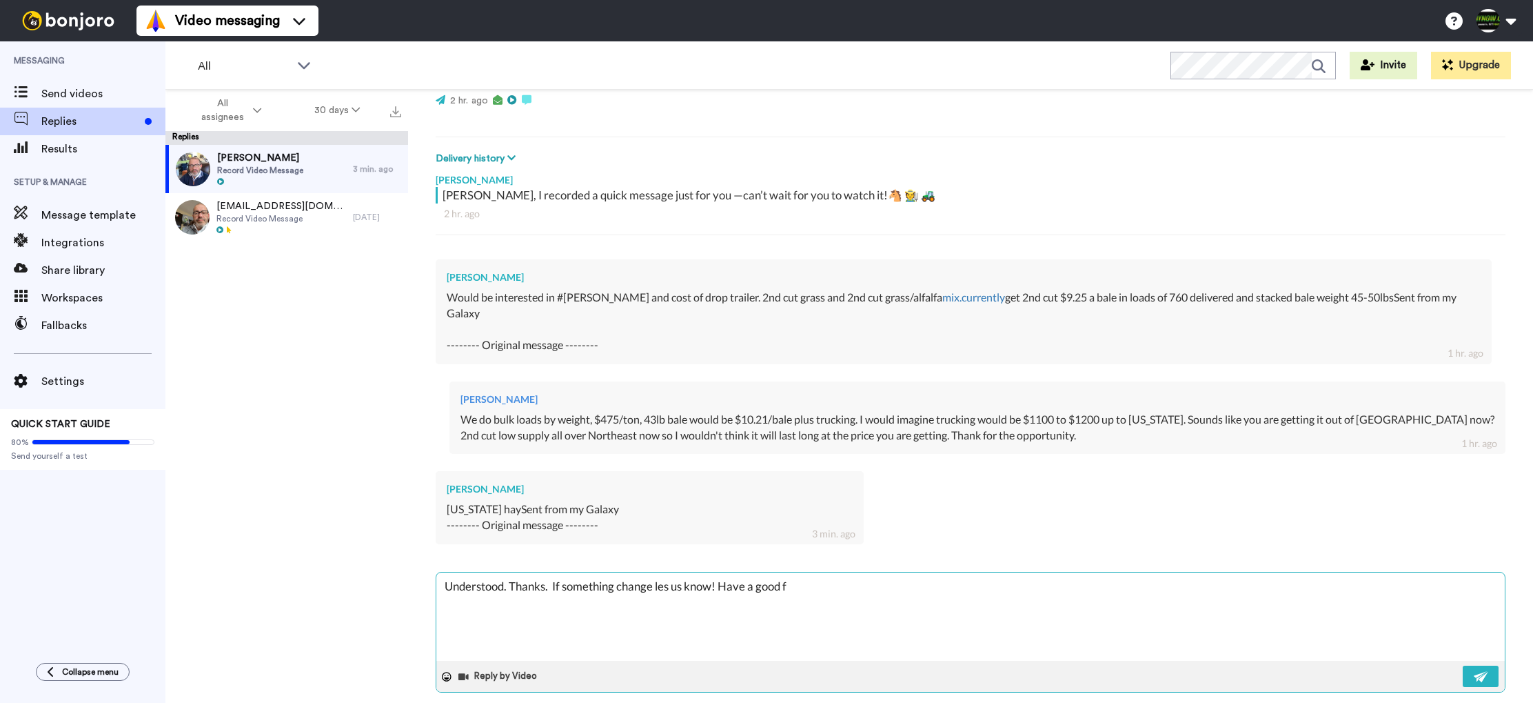
type textarea "x"
type textarea "Understood. Thanks. If something change les us know! Have a good fa"
type textarea "x"
type textarea "Understood. Thanks. If something change les us know! Have a good fal"
type textarea "x"
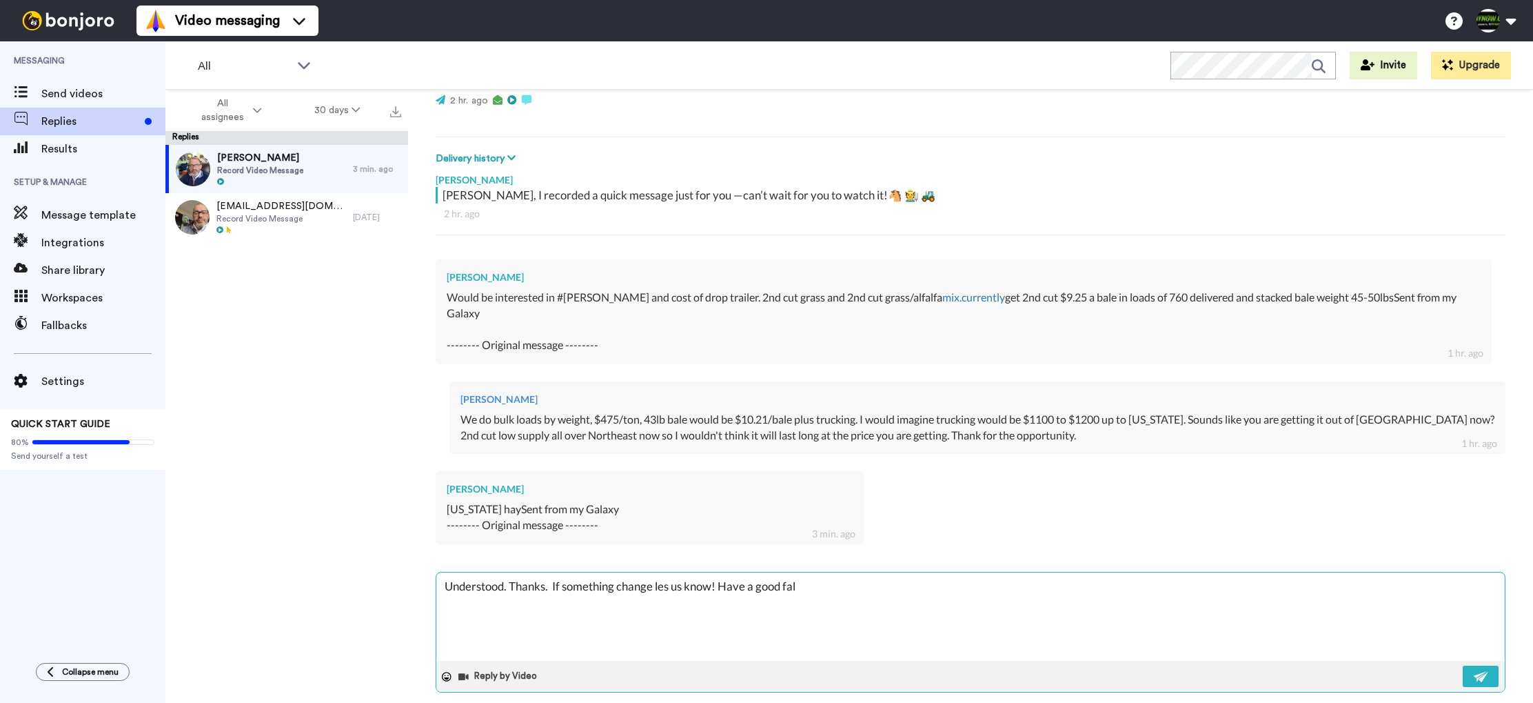
type textarea "Understood. Thanks. If something change les us know! Have a good fall"
type textarea "x"
type textarea "Understood. Thanks. If something change les us know! Have a good fall!"
type textarea "x"
type textarea "Understood. Thanks. If something change les us know! Have a good fall!"
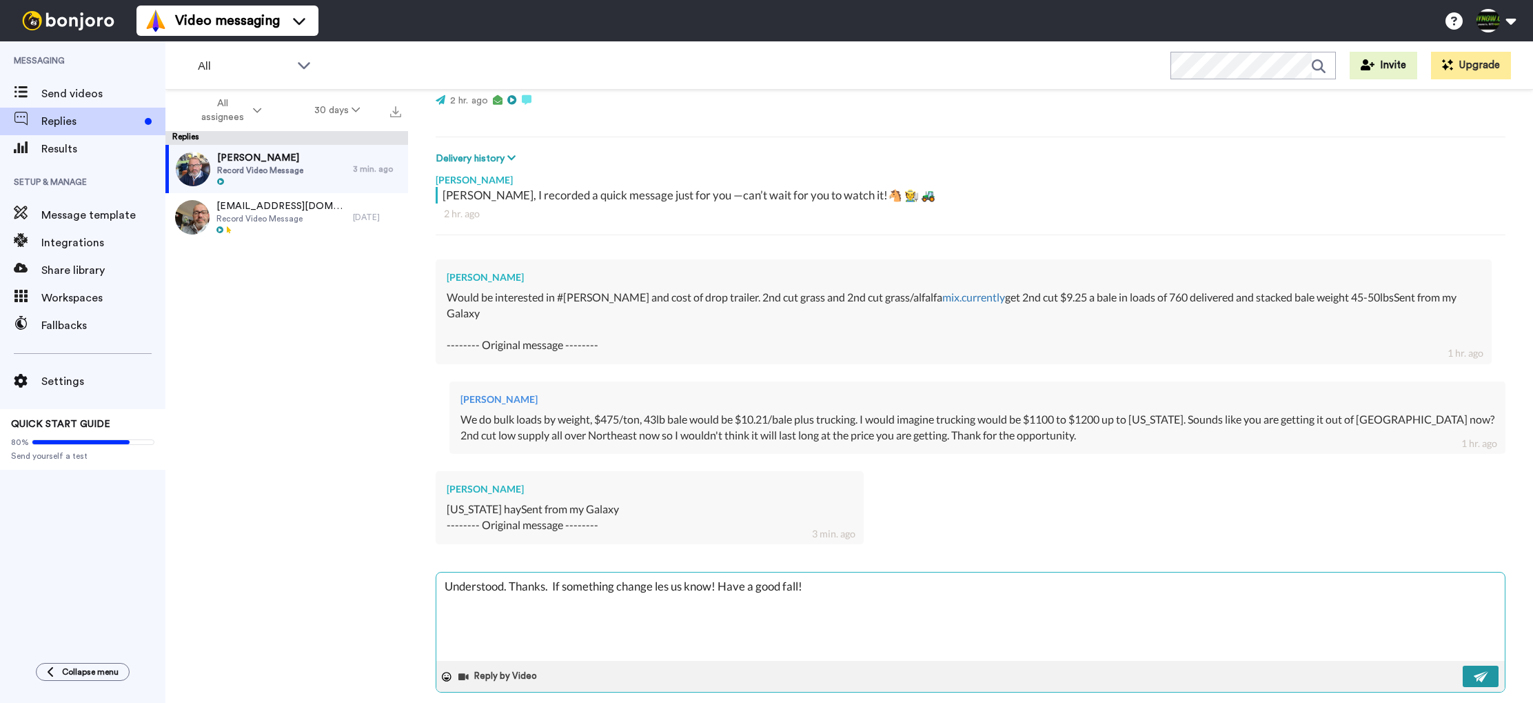
click at [1480, 671] on img at bounding box center [1481, 676] width 15 height 11
type textarea "x"
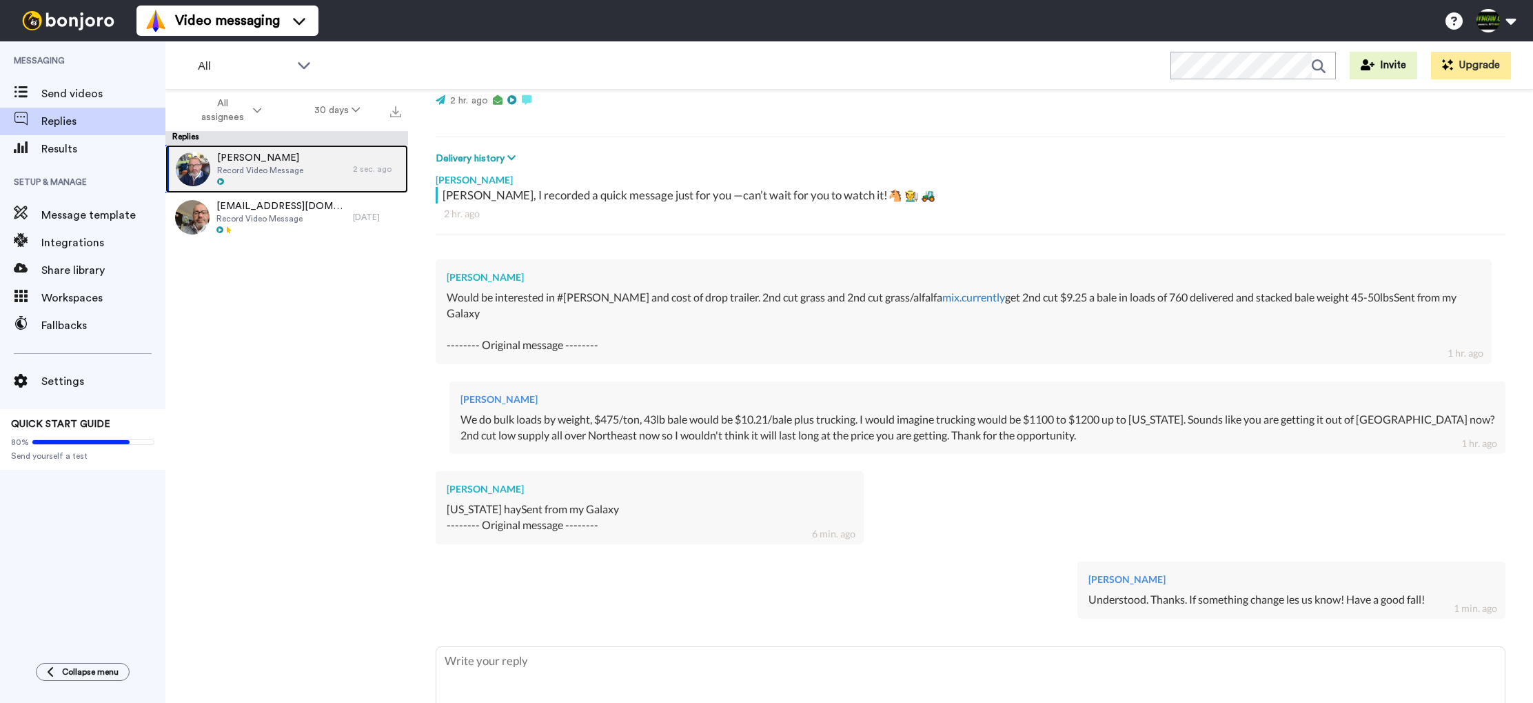
click at [268, 157] on span "[PERSON_NAME]" at bounding box center [260, 158] width 86 height 14
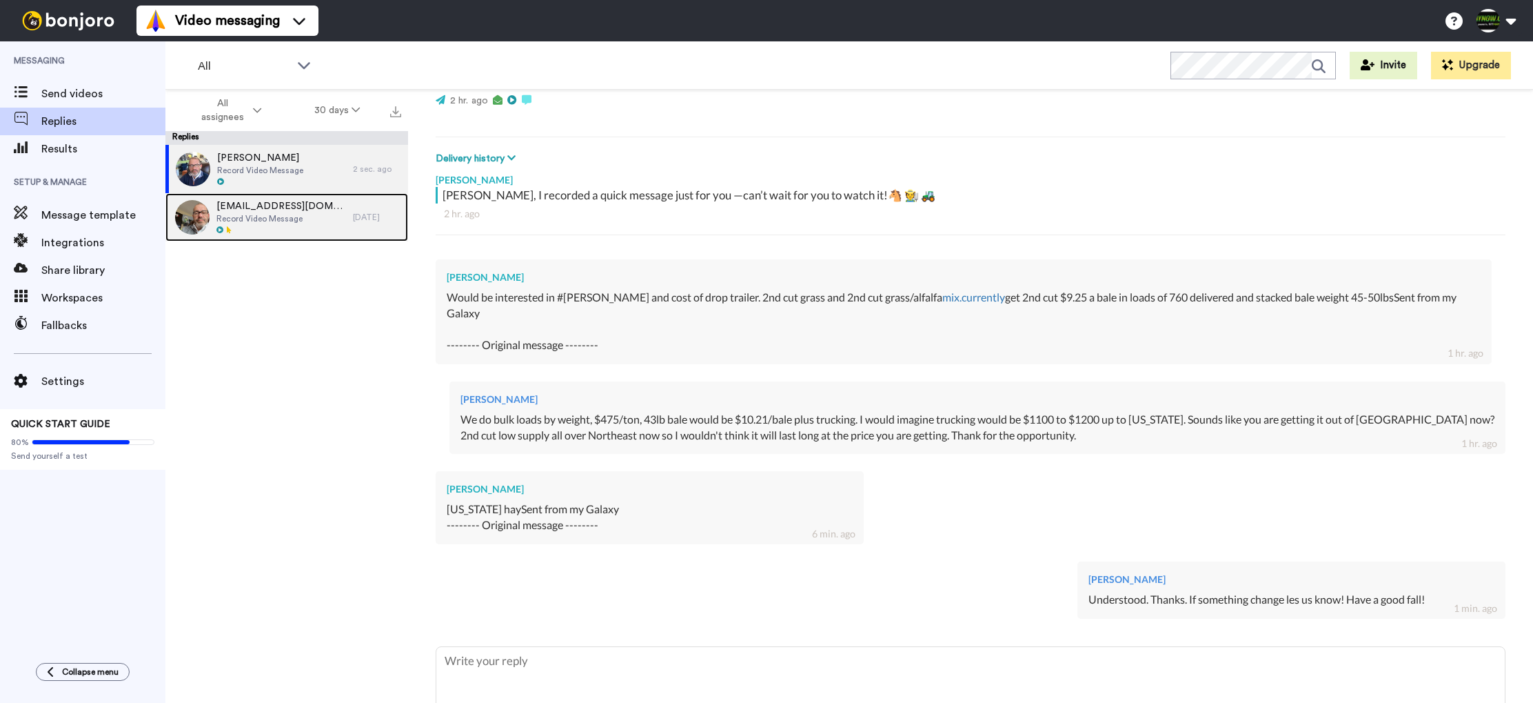
click at [272, 224] on div "[EMAIL_ADDRESS][DOMAIN_NAME] Record Video Message" at bounding box center [281, 217] width 130 height 36
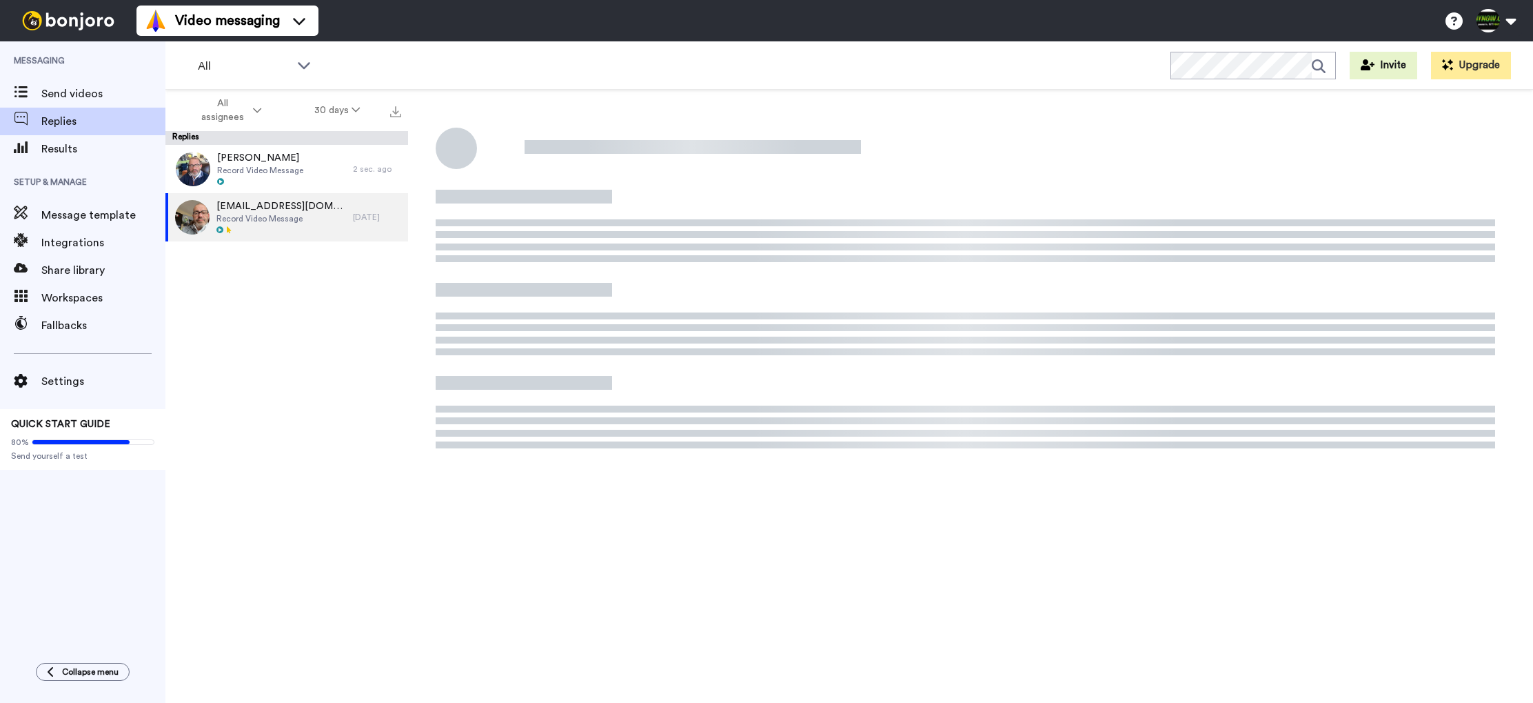
type textarea "x"
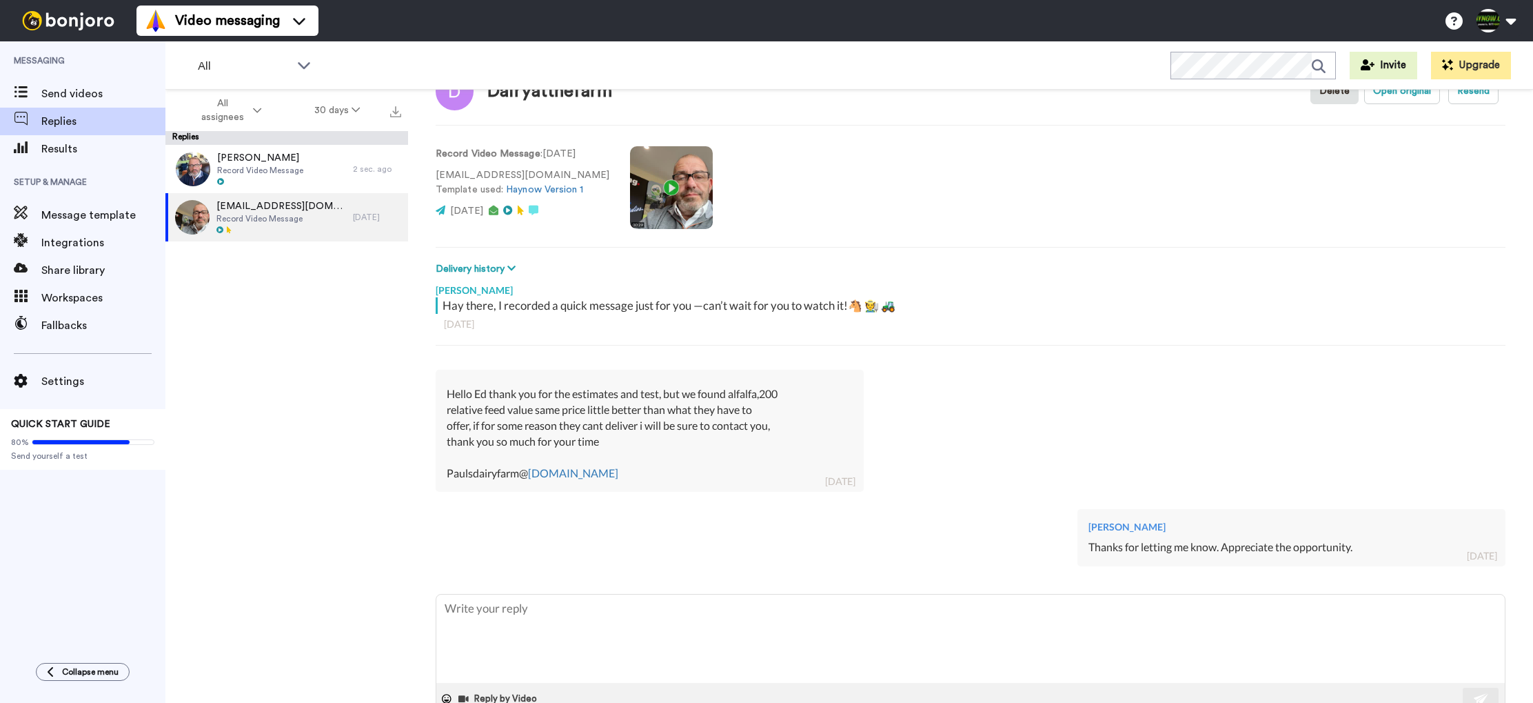
scroll to position [84, 0]
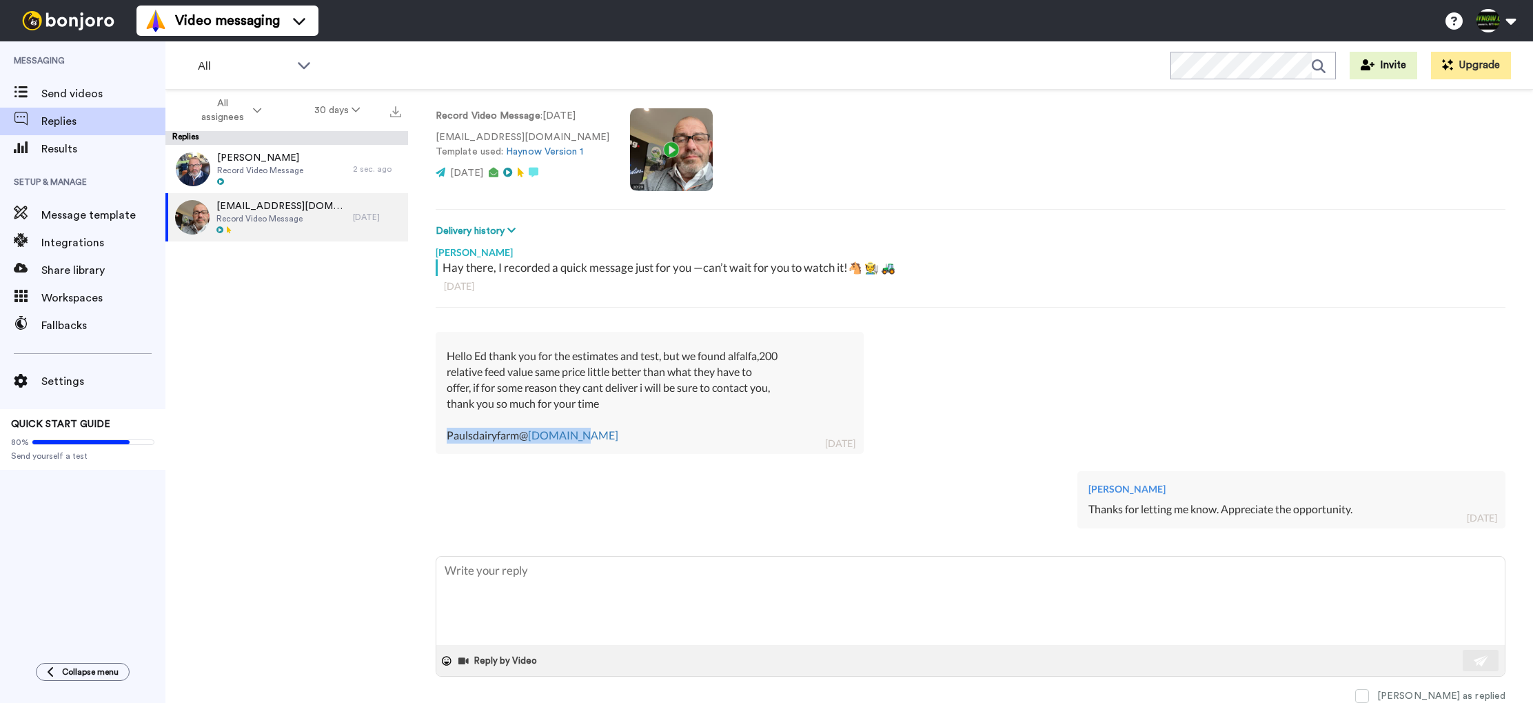
drag, startPoint x: 573, startPoint y: 436, endPoint x: 447, endPoint y: 440, distance: 126.2
click at [447, 440] on div "Hello Ed thank you for the estimates and test, but we found alfalfa,200 relativ…" at bounding box center [650, 395] width 406 height 94
click at [447, 440] on div "Hello Ed thank you for the estimates and test, but we found alfalfa,200 relativ…" at bounding box center [650, 399] width 406 height 94
drag, startPoint x: 447, startPoint y: 439, endPoint x: 608, endPoint y: 437, distance: 160.7
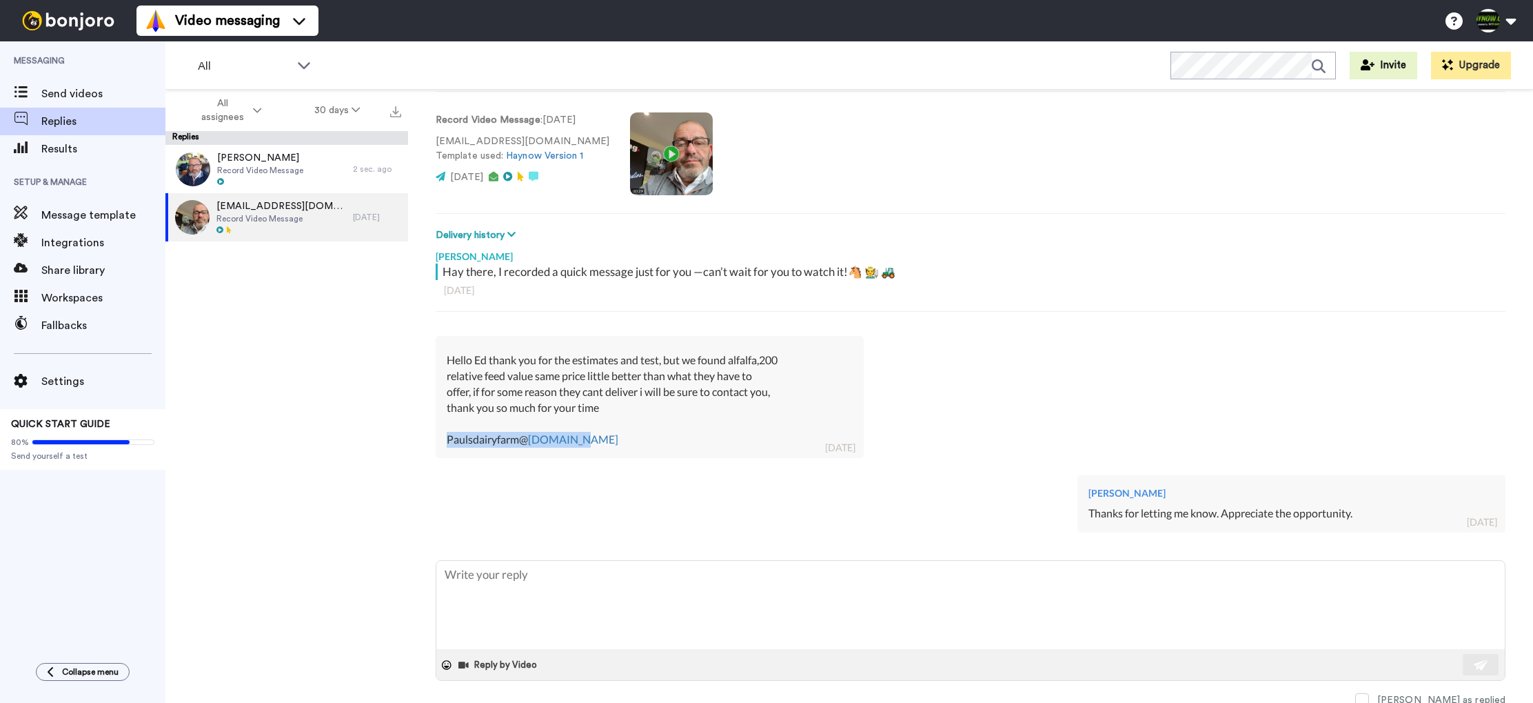
click at [608, 437] on div "Hello Ed thank you for the estimates and test, but we found alfalfa,200 relativ…" at bounding box center [650, 399] width 406 height 94
click at [77, 94] on span "Send videos" at bounding box center [103, 93] width 124 height 17
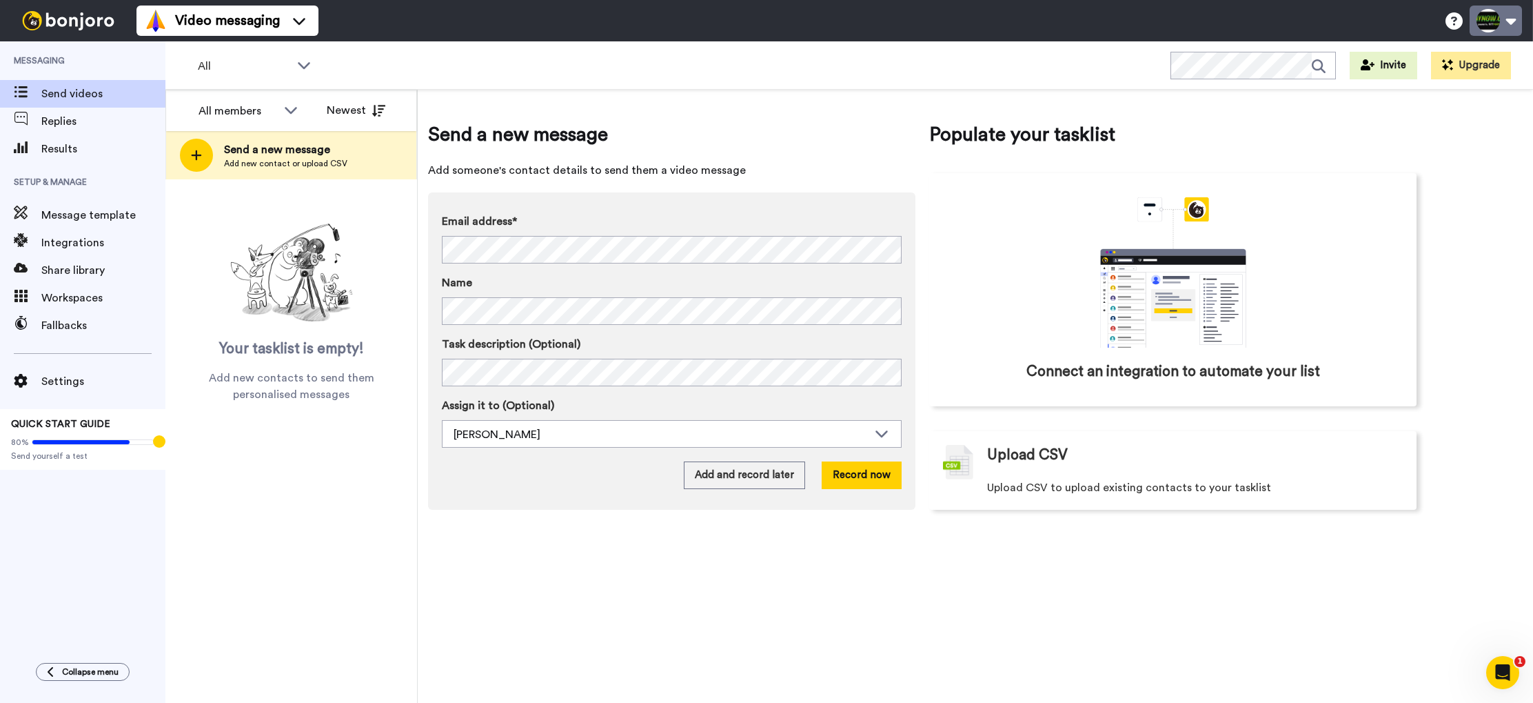
click at [1497, 21] on button at bounding box center [1496, 21] width 52 height 30
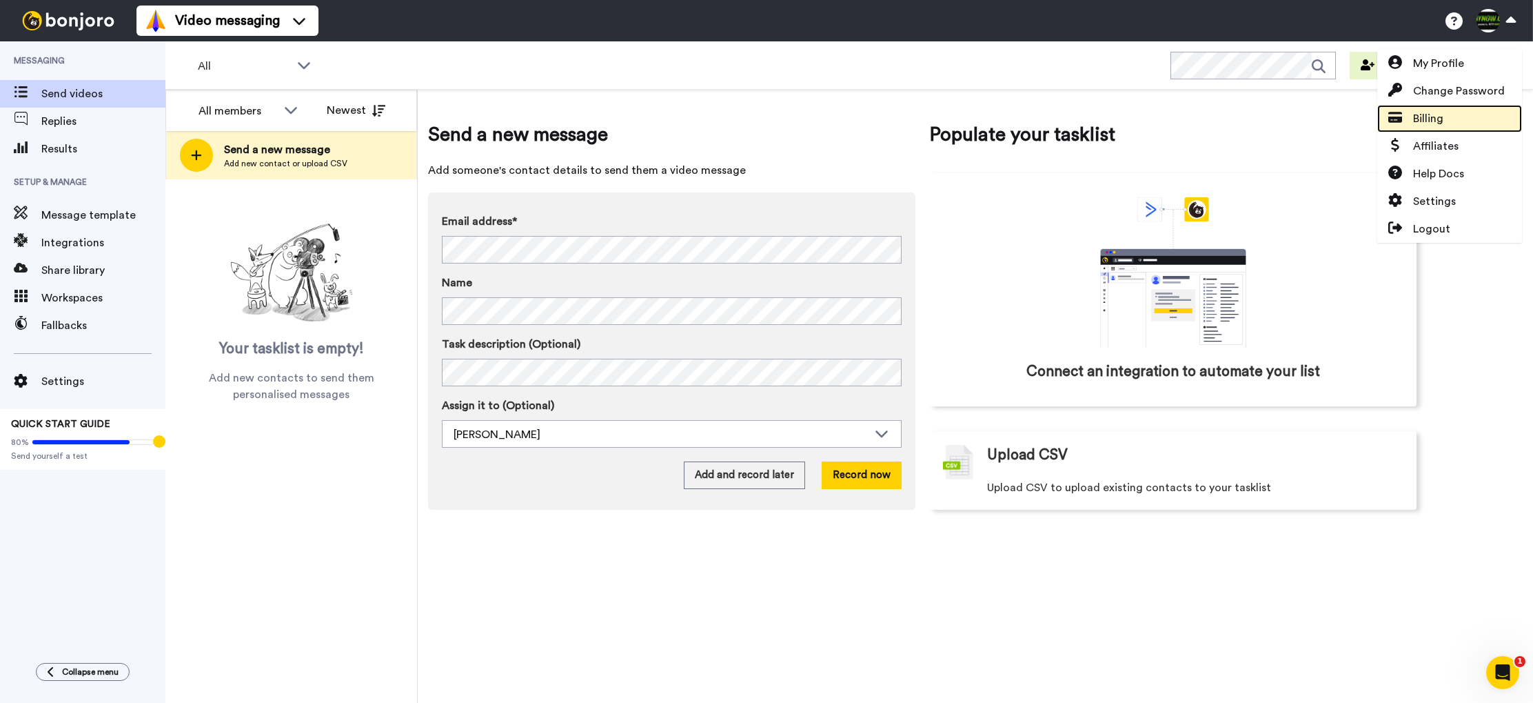
click at [1458, 108] on link "Billing" at bounding box center [1450, 119] width 145 height 28
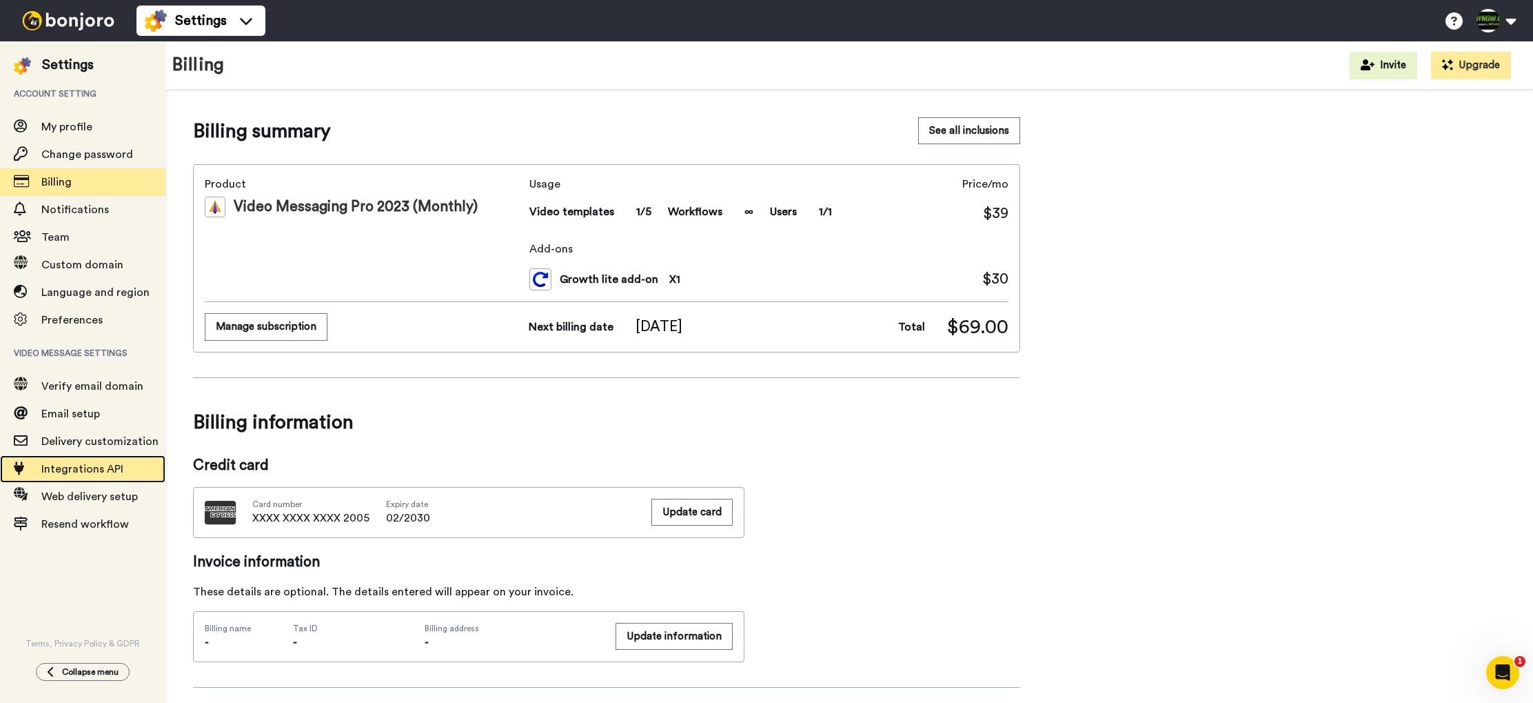
click at [82, 470] on span "Integrations API" at bounding box center [82, 468] width 82 height 11
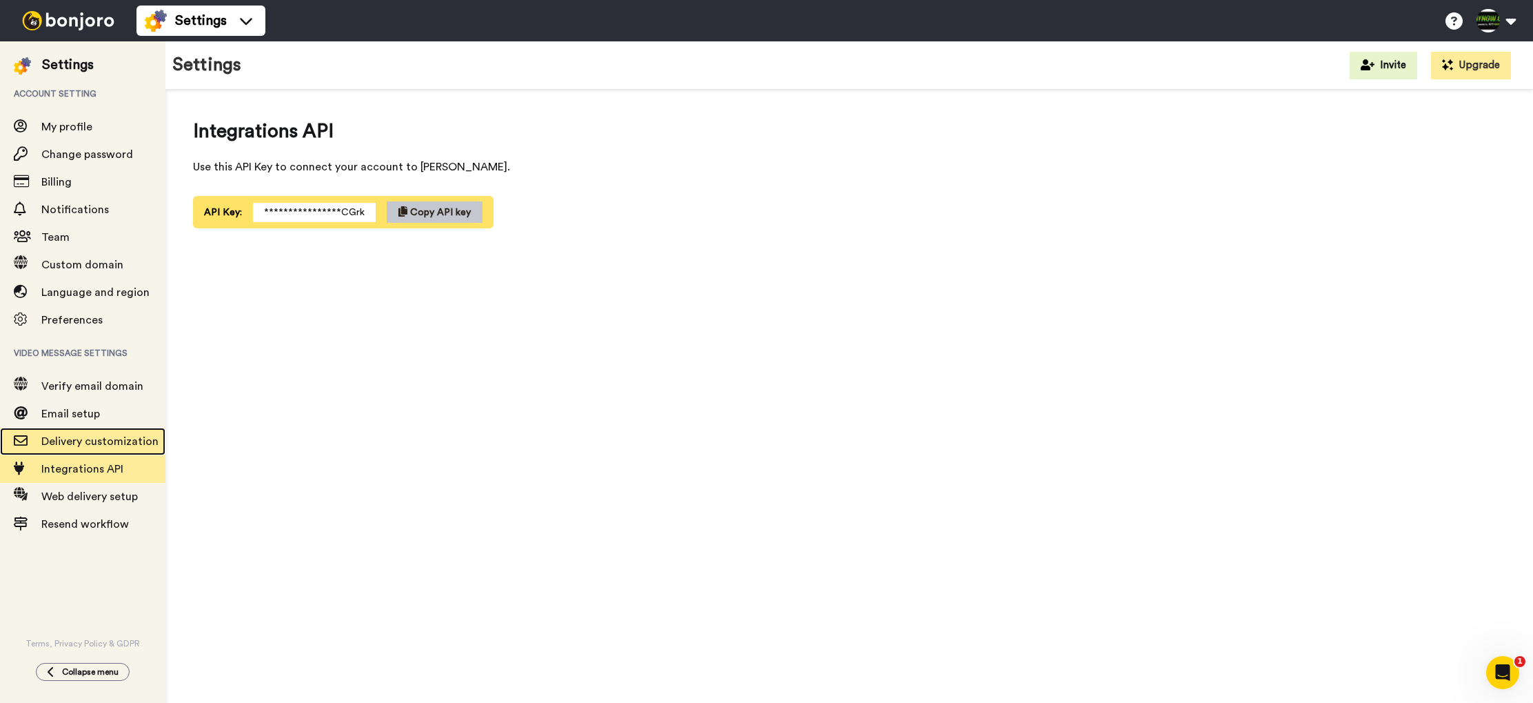
click at [119, 441] on span "Delivery customization" at bounding box center [99, 441] width 117 height 11
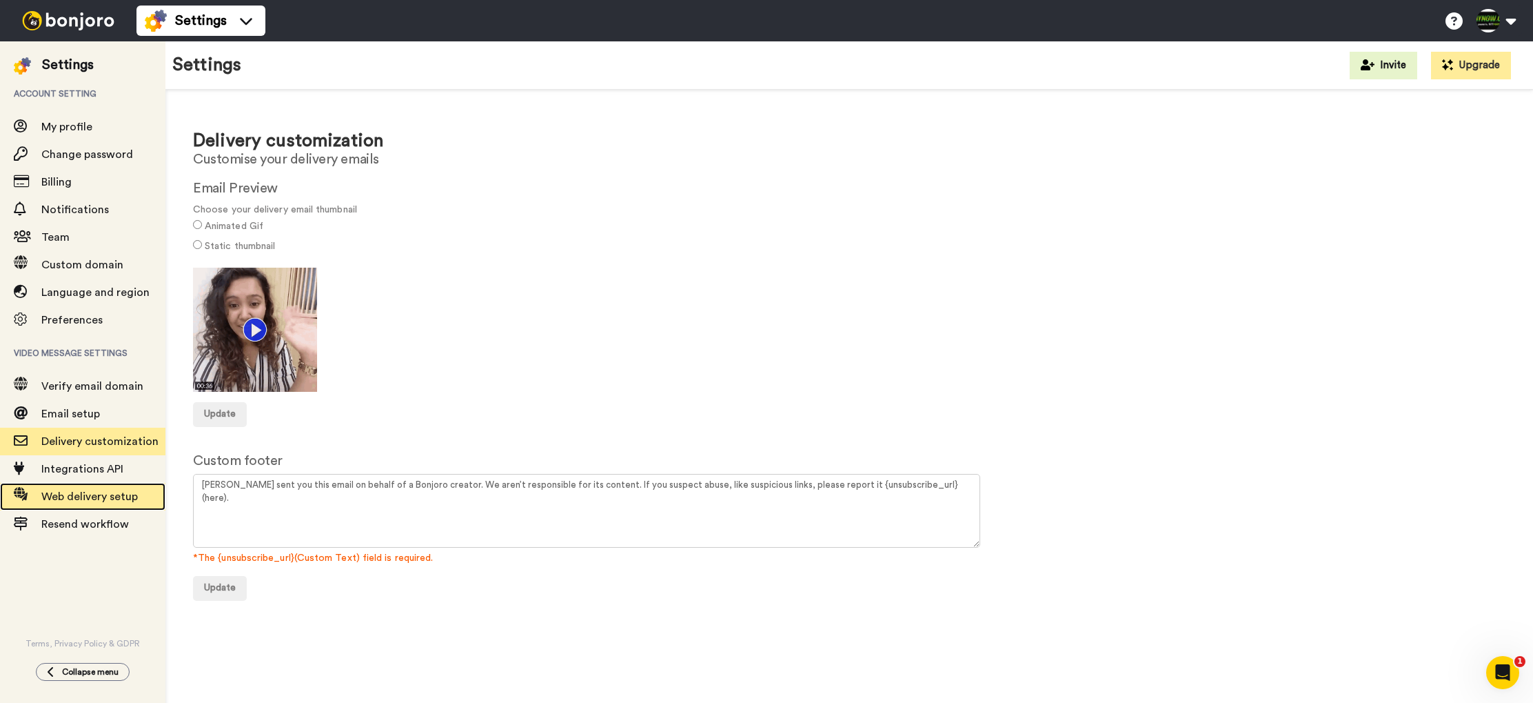
click at [131, 495] on span "Web delivery setup" at bounding box center [89, 496] width 97 height 11
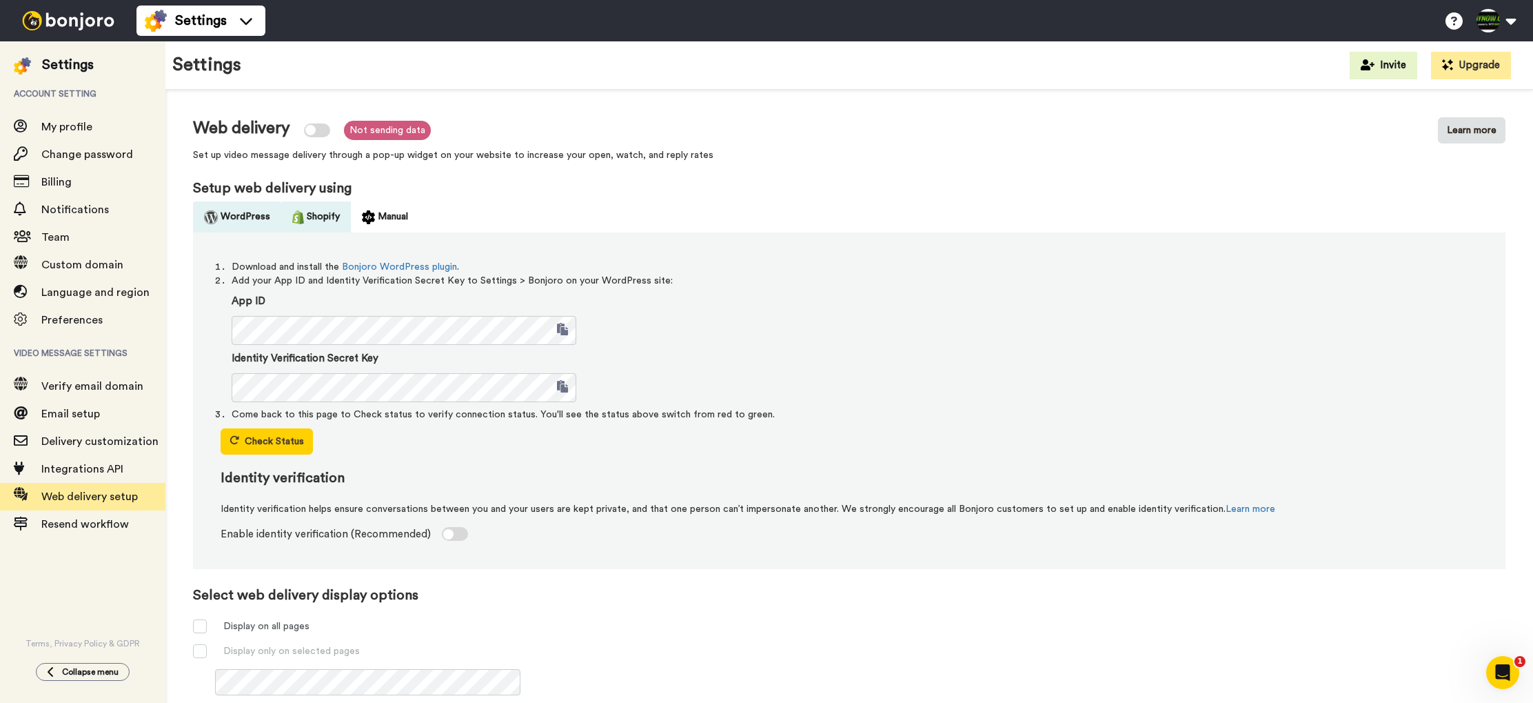
click at [322, 220] on button "Shopify" at bounding box center [316, 216] width 70 height 31
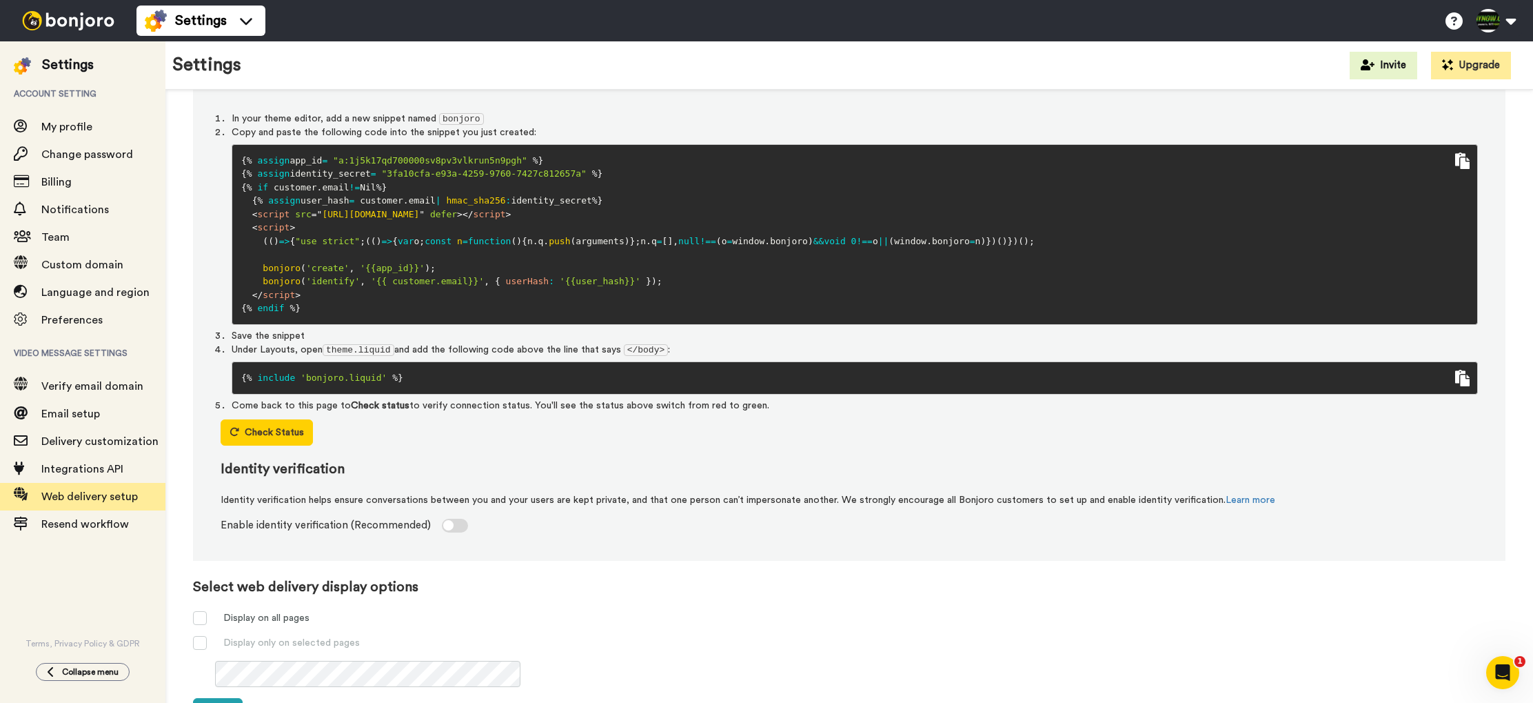
scroll to position [159, 0]
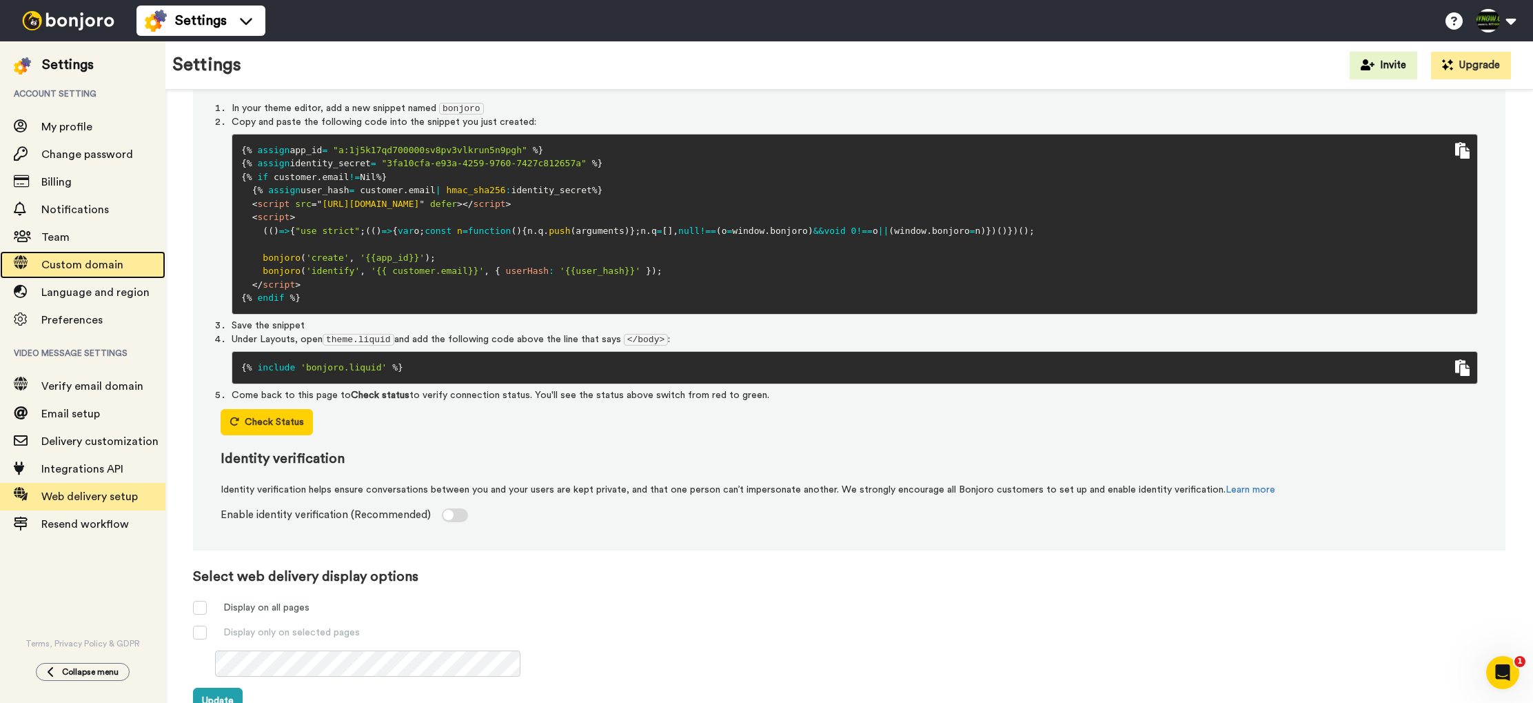
click at [88, 265] on span "Custom domain" at bounding box center [82, 264] width 82 height 11
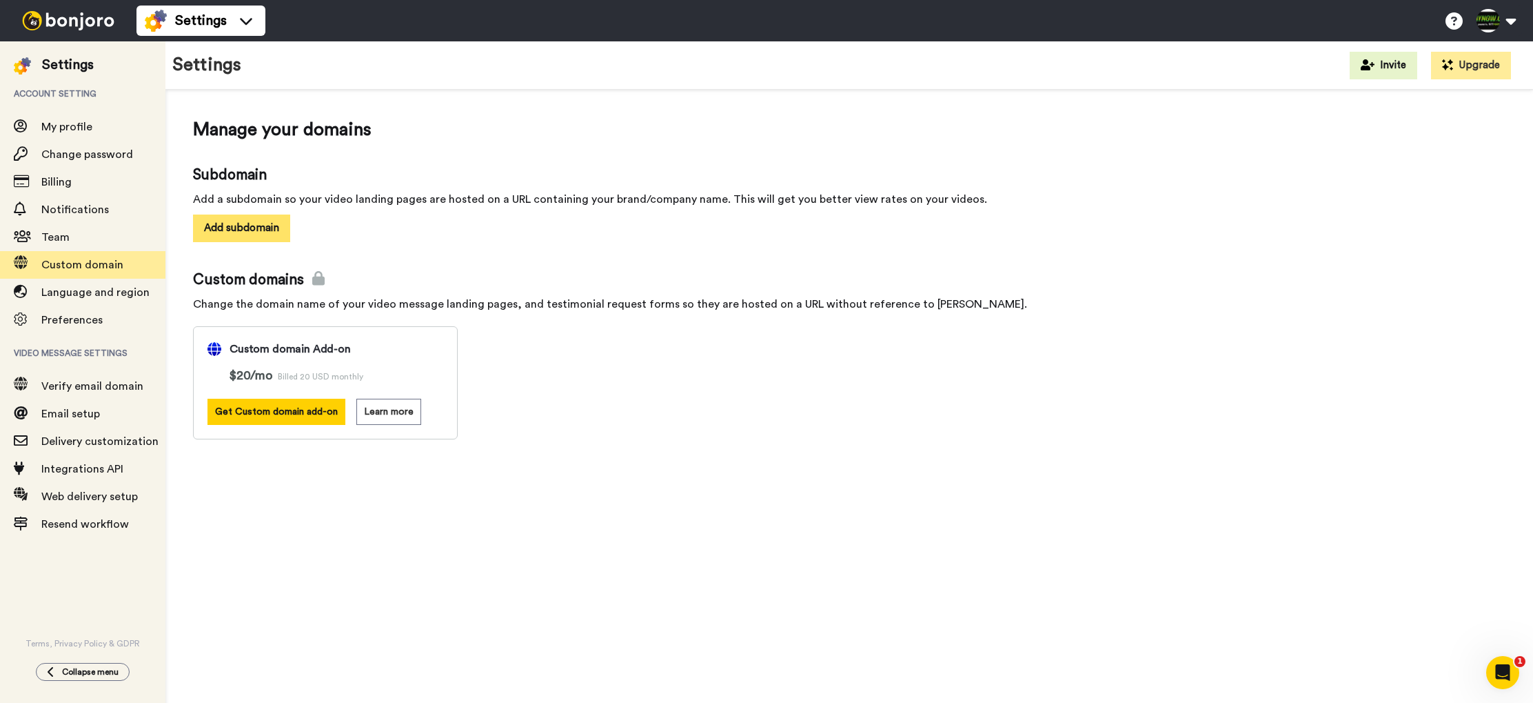
click at [276, 228] on button "Add subdomain" at bounding box center [241, 227] width 97 height 27
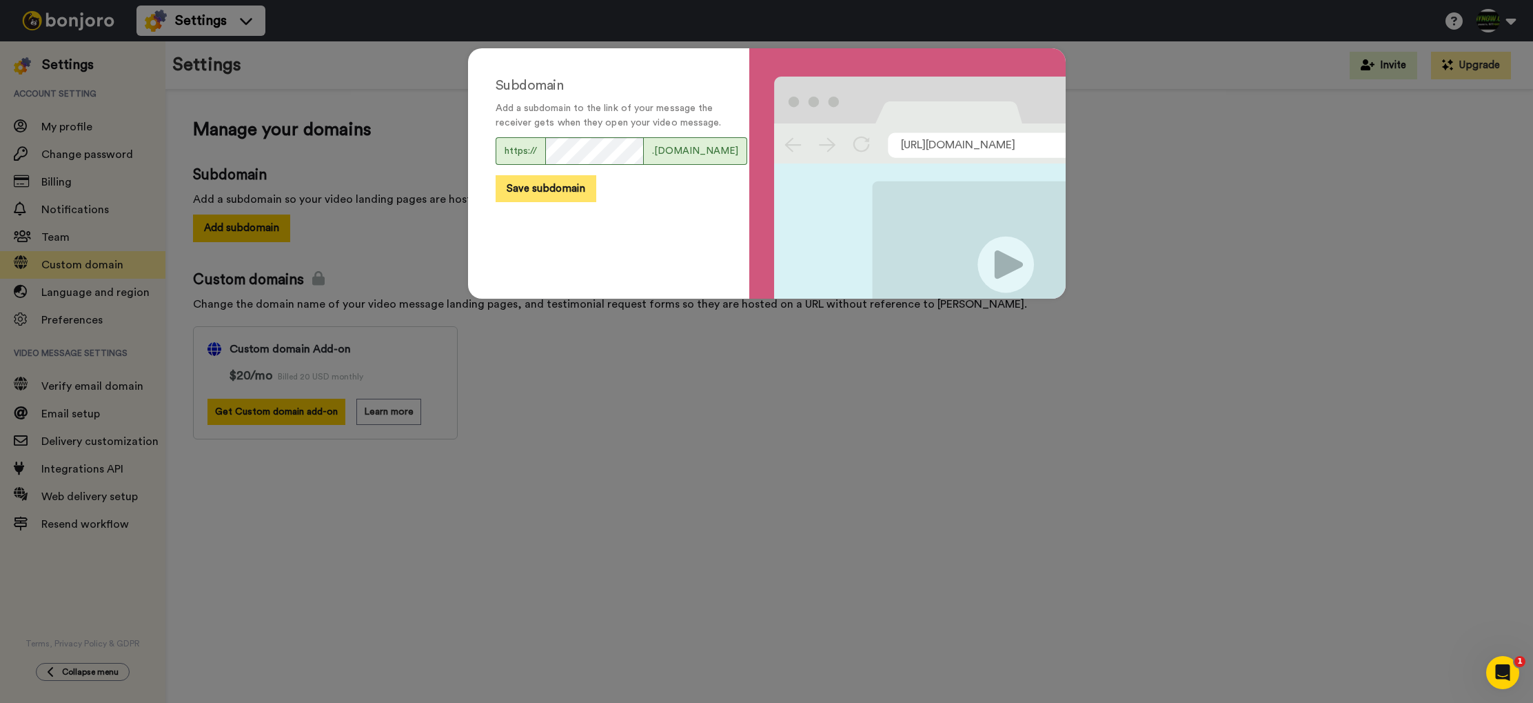
click at [569, 202] on button "Save subdomain" at bounding box center [546, 188] width 101 height 27
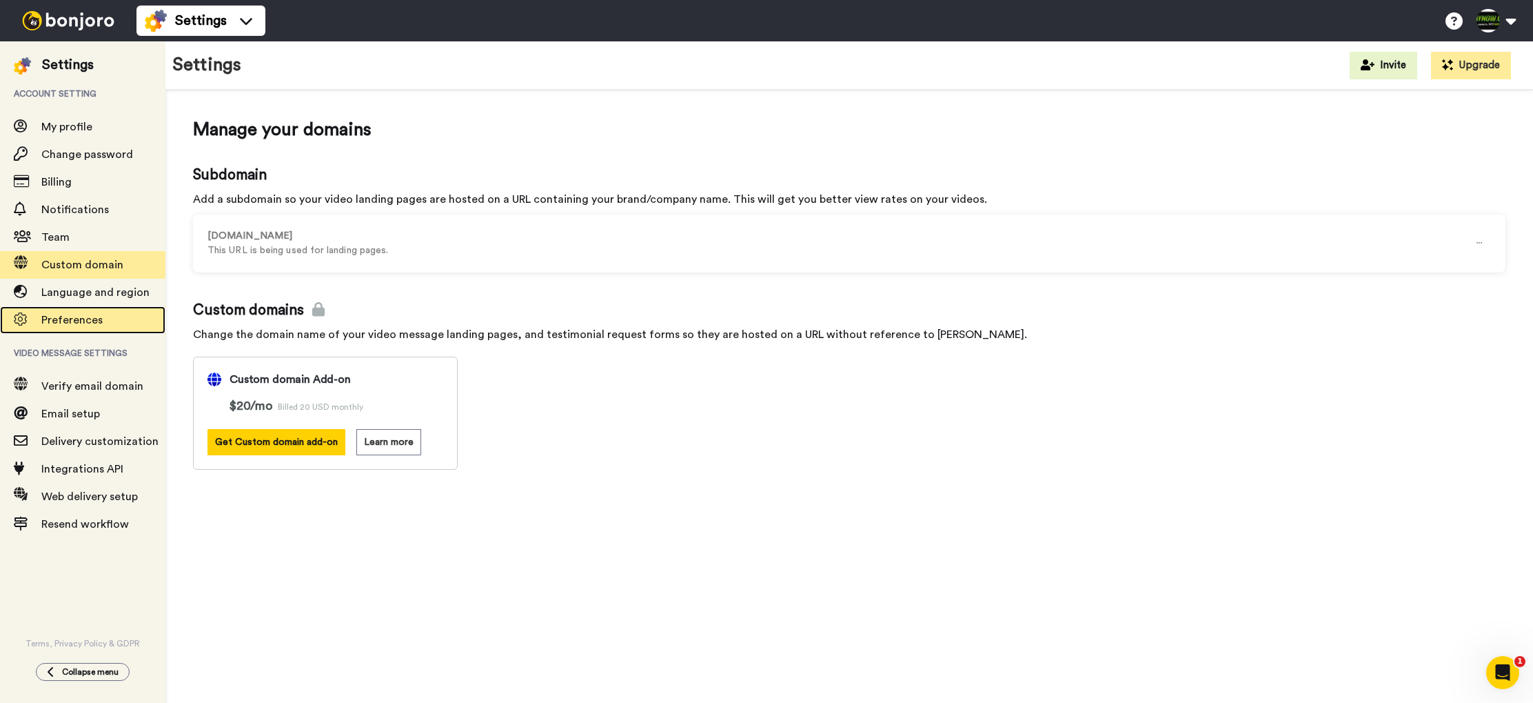
click at [98, 325] on span "Preferences" at bounding box center [71, 319] width 61 height 11
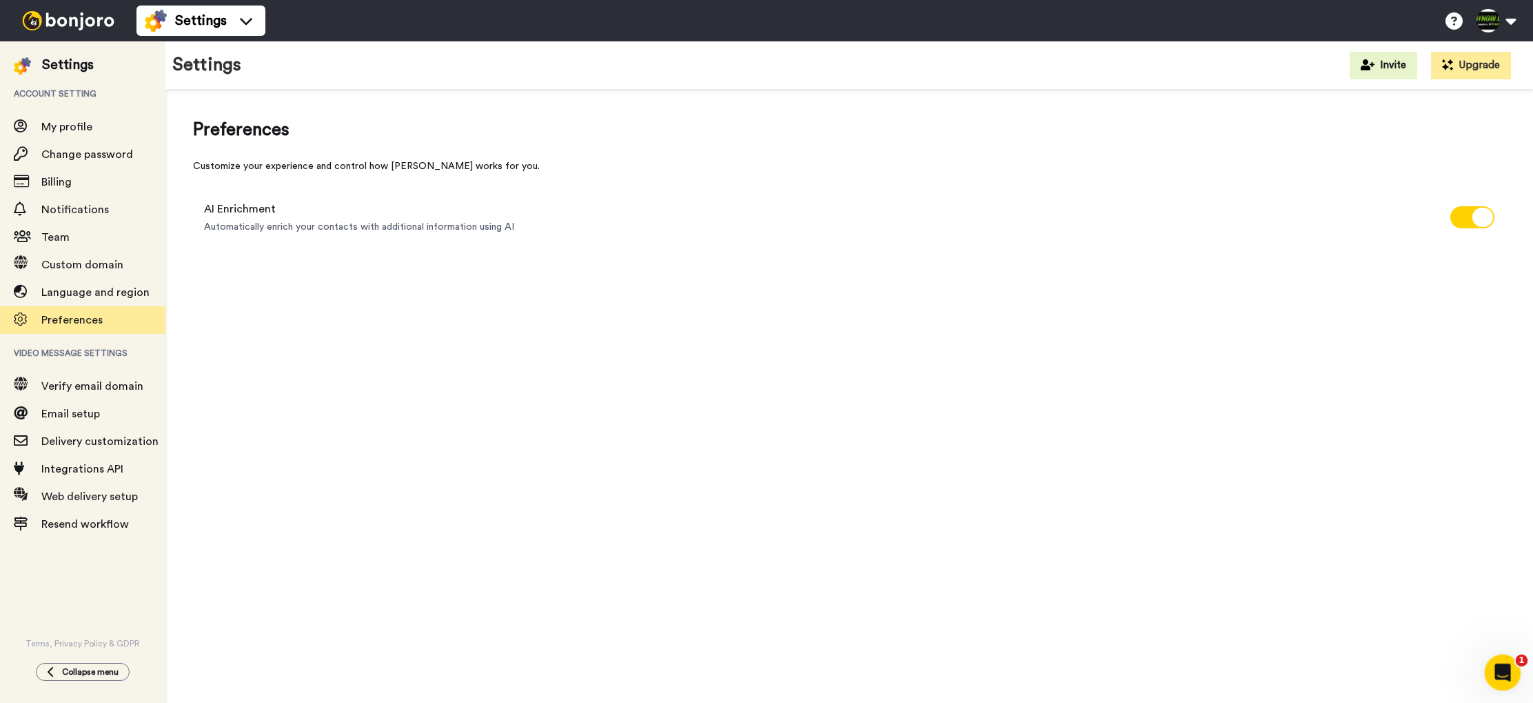
click at [1512, 667] on div "Open Intercom Messenger" at bounding box center [1501, 670] width 46 height 46
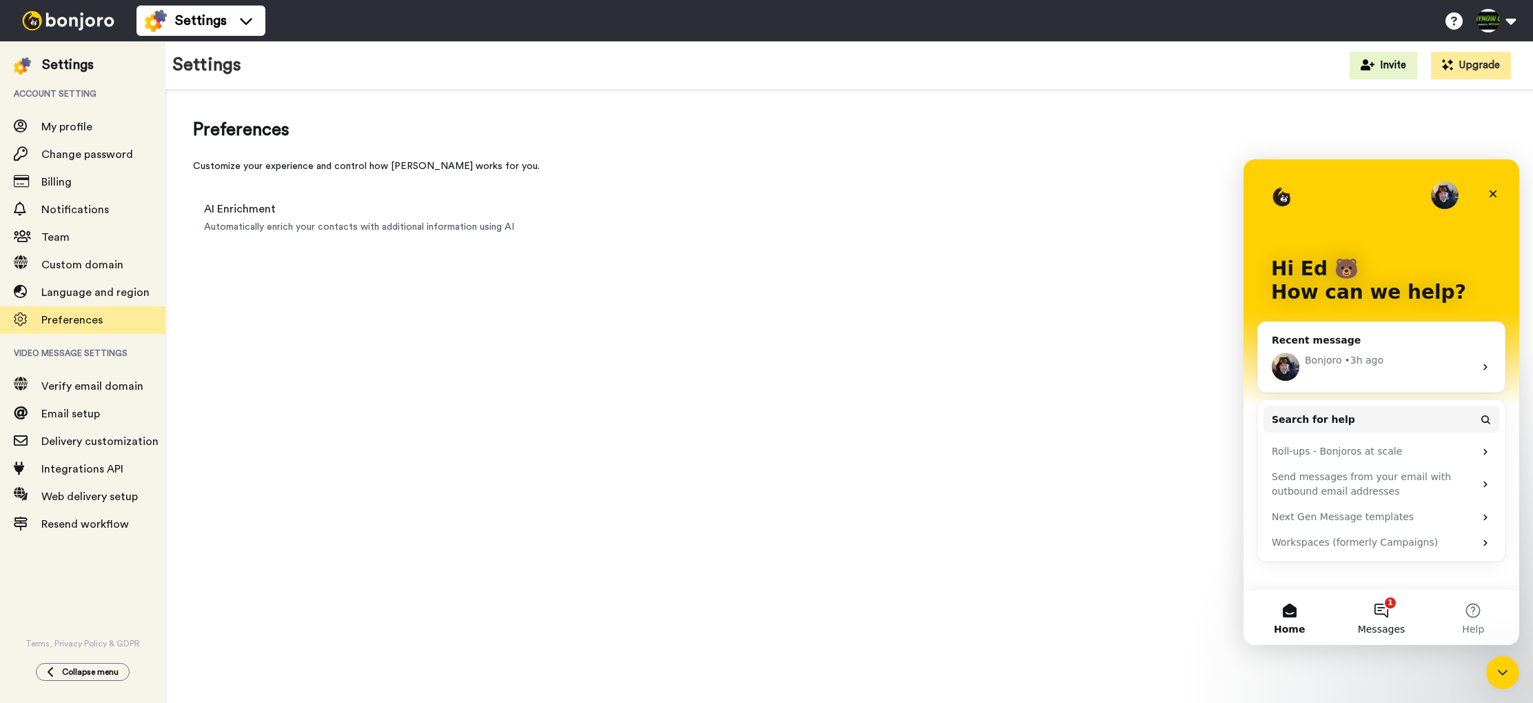
click at [1379, 610] on button "1 Messages" at bounding box center [1381, 616] width 92 height 55
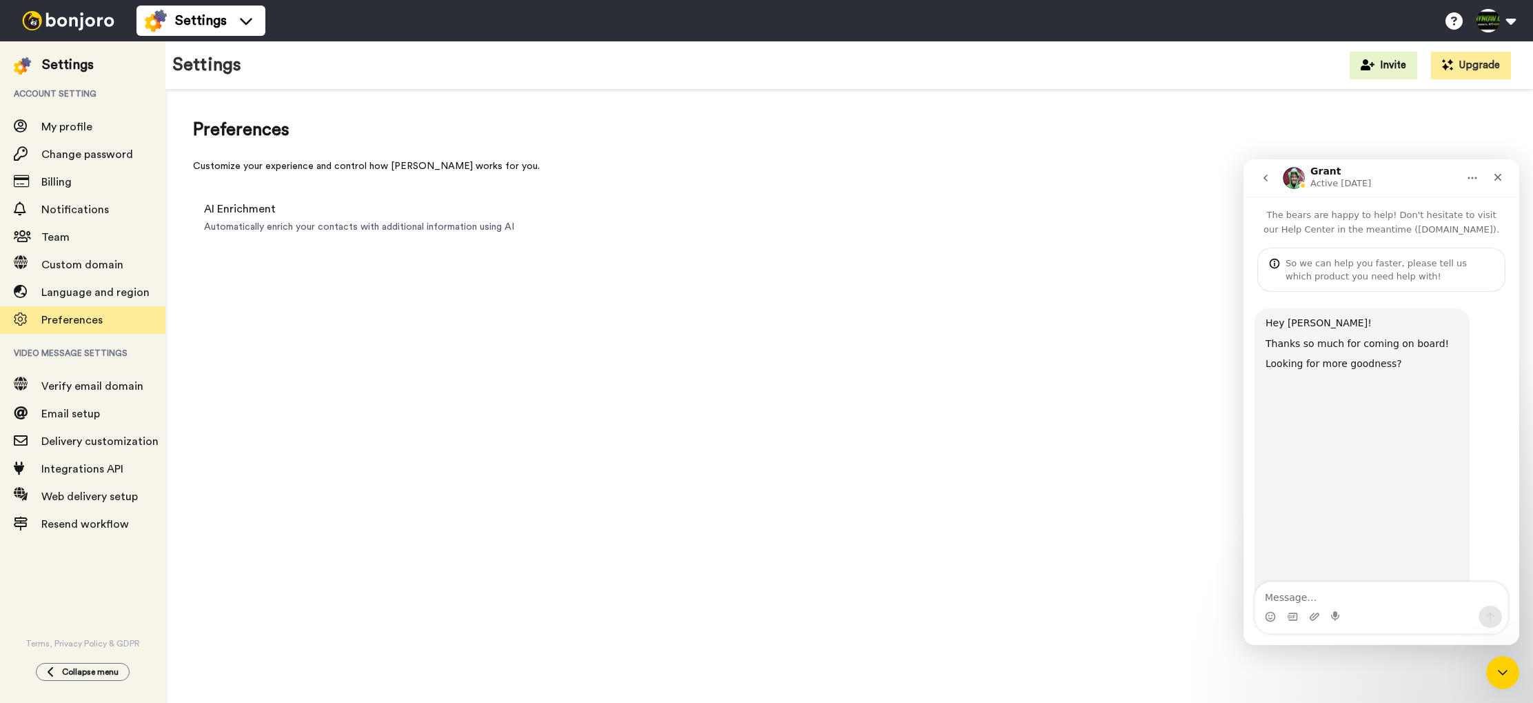
scroll to position [79, 0]
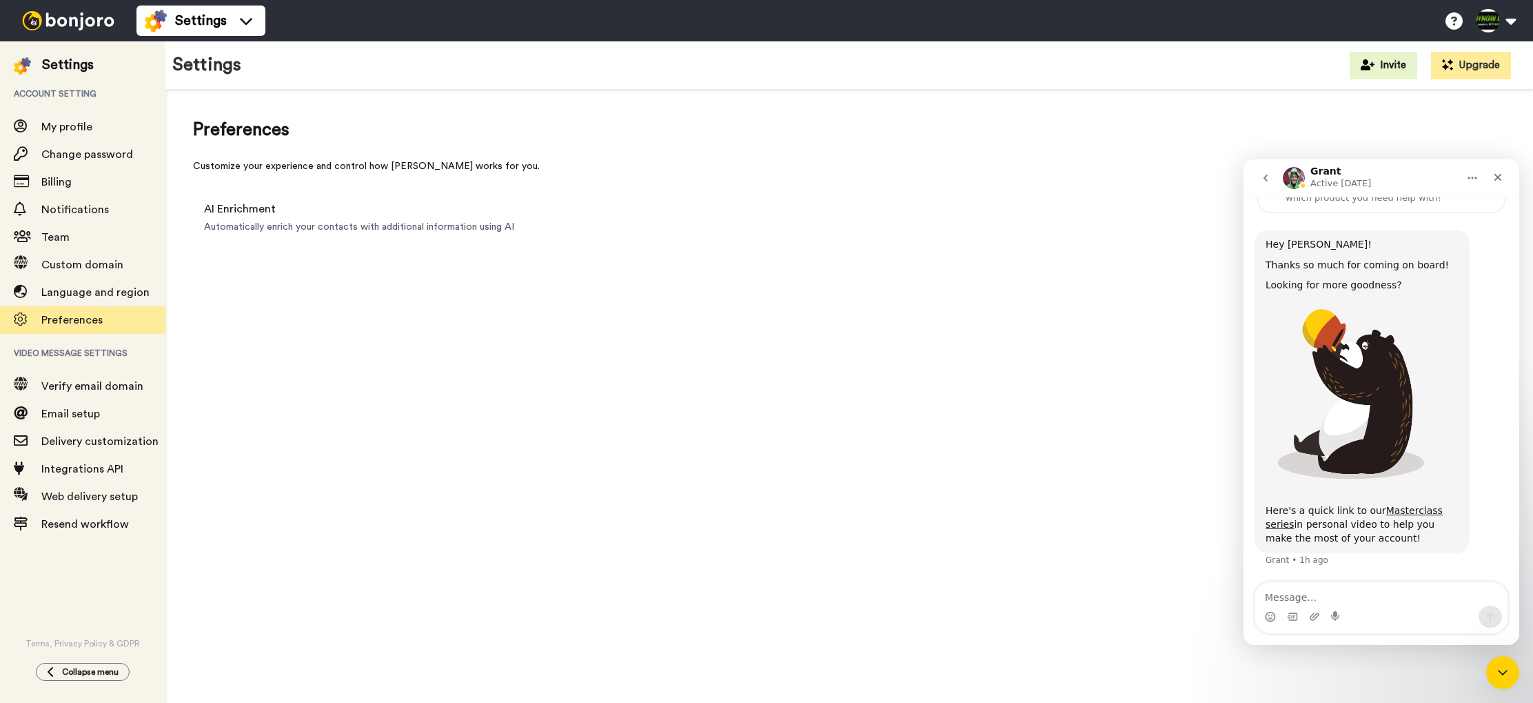
click at [1331, 594] on textarea "Message…" at bounding box center [1382, 593] width 252 height 23
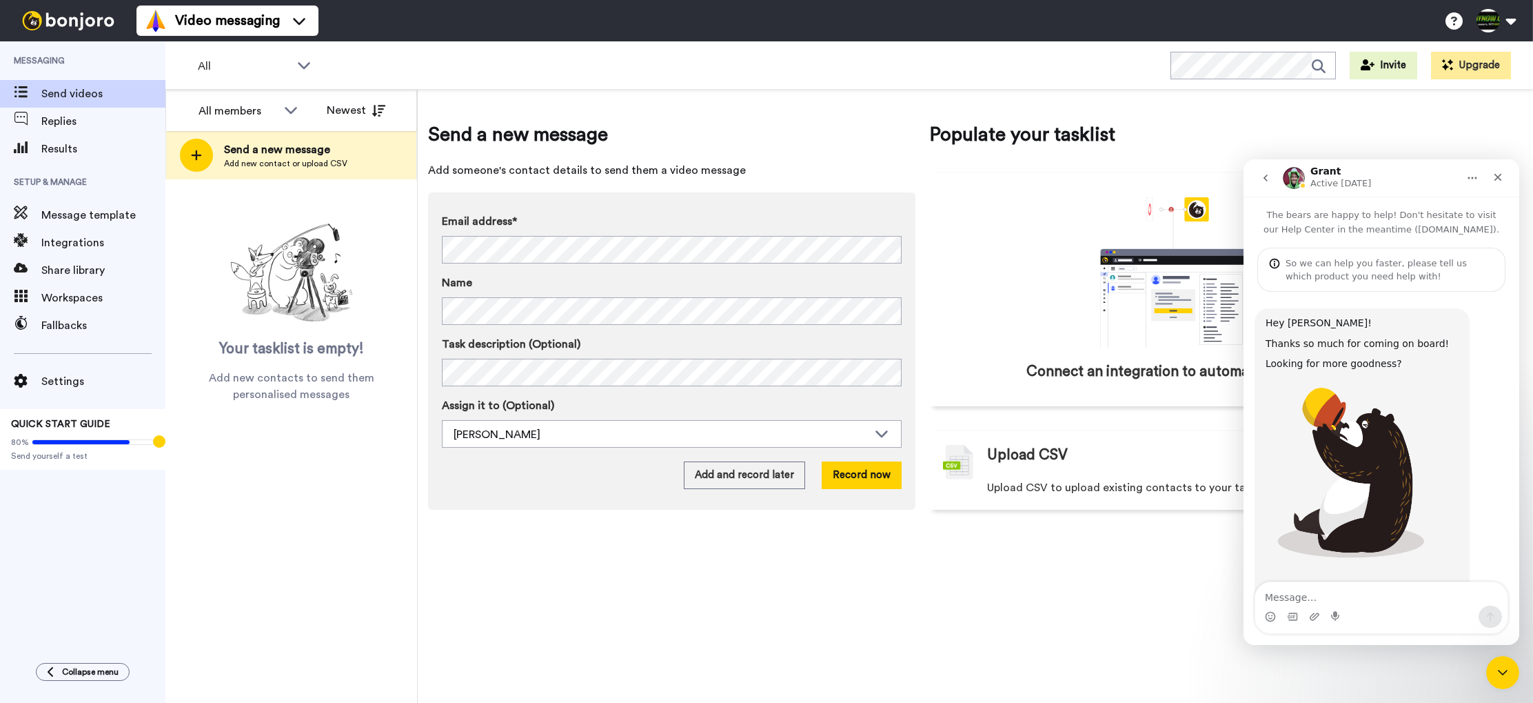
scroll to position [79, 0]
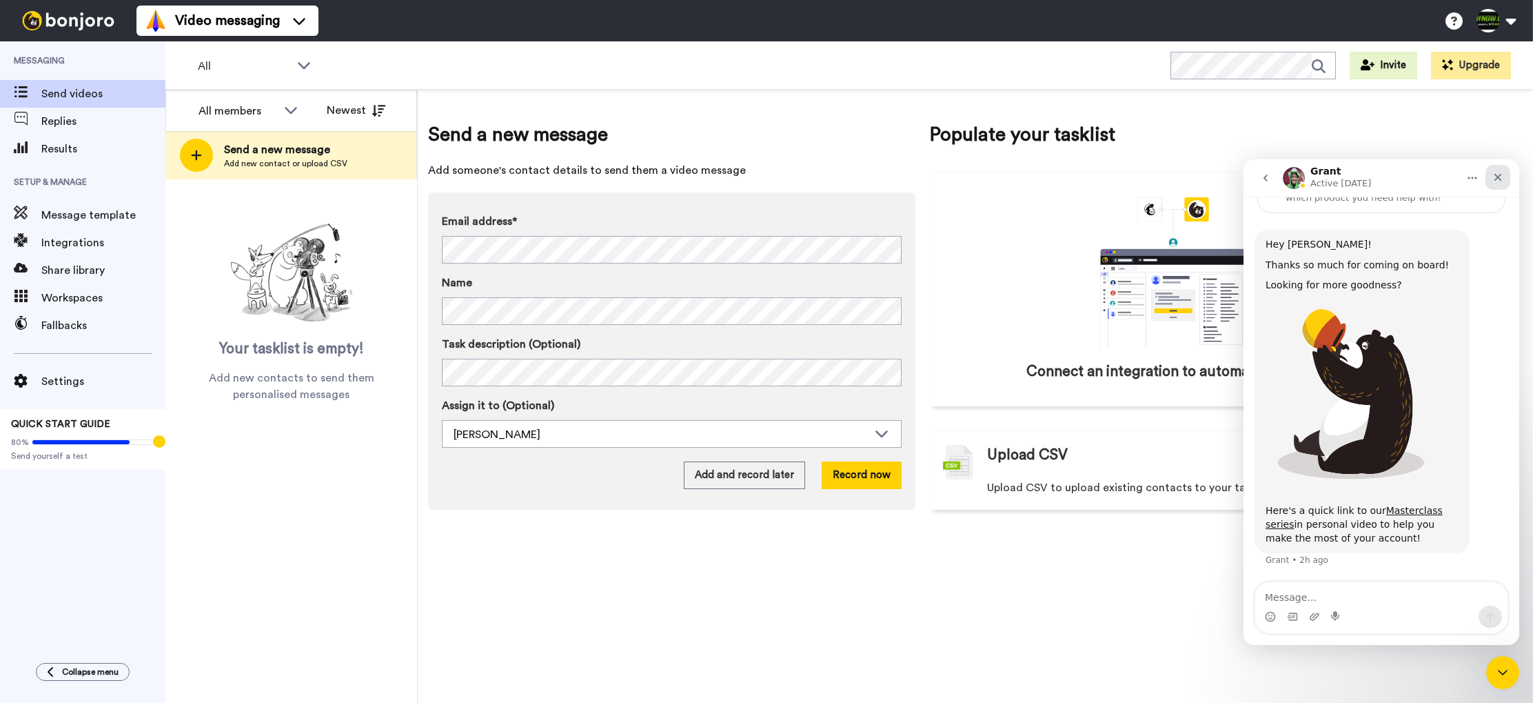
click at [1509, 180] on div "Close" at bounding box center [1498, 177] width 25 height 25
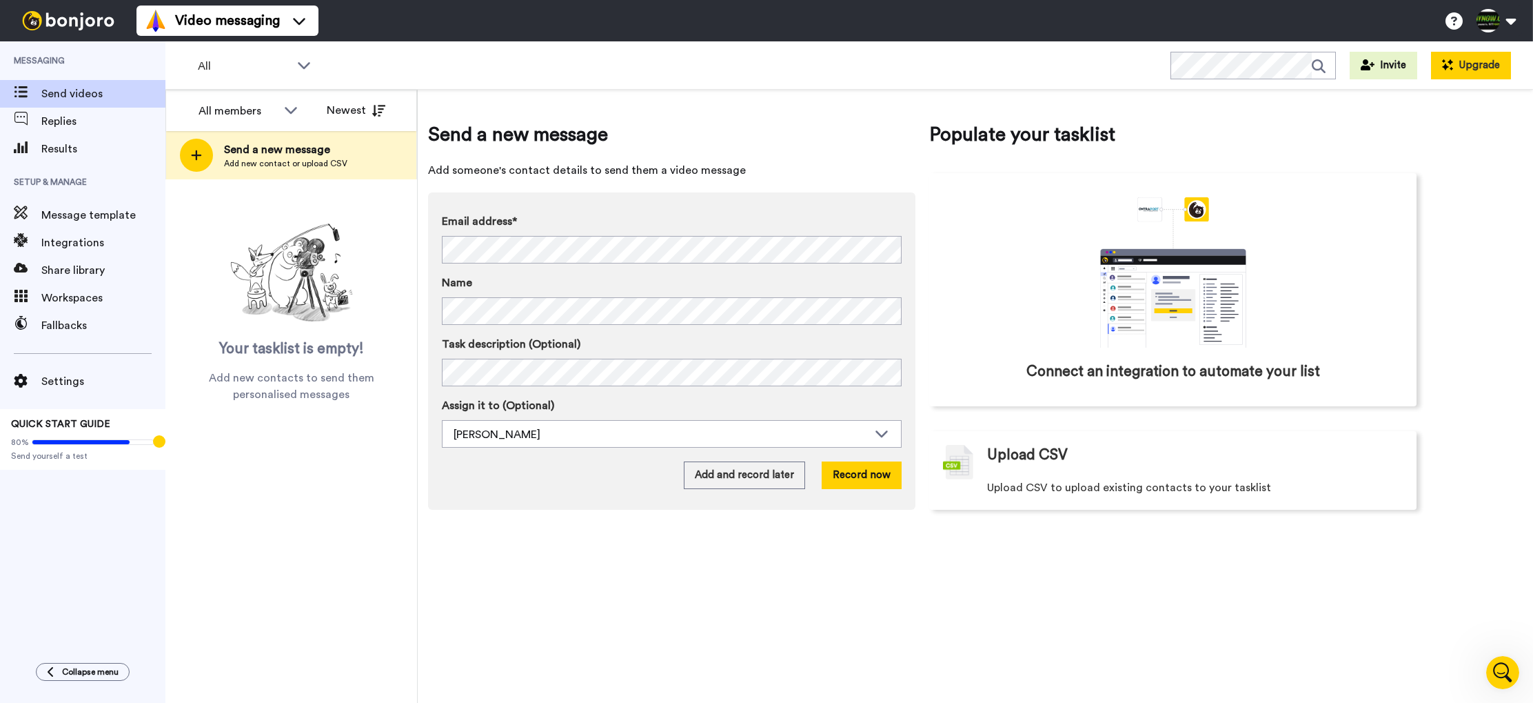
click at [1487, 64] on button "Upgrade" at bounding box center [1471, 66] width 80 height 28
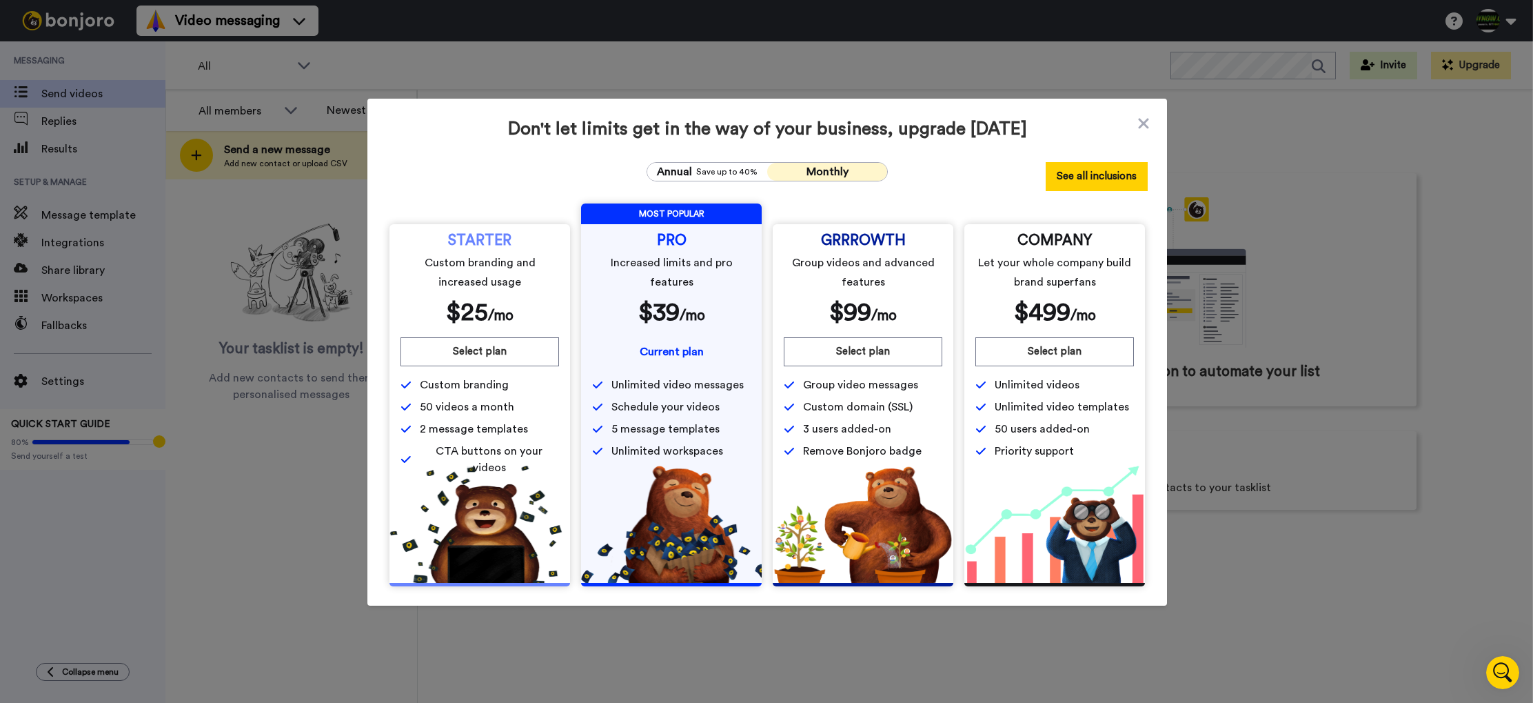
click at [1116, 172] on button "See all inclusions" at bounding box center [1097, 176] width 102 height 29
click at [1144, 122] on icon at bounding box center [1143, 123] width 10 height 10
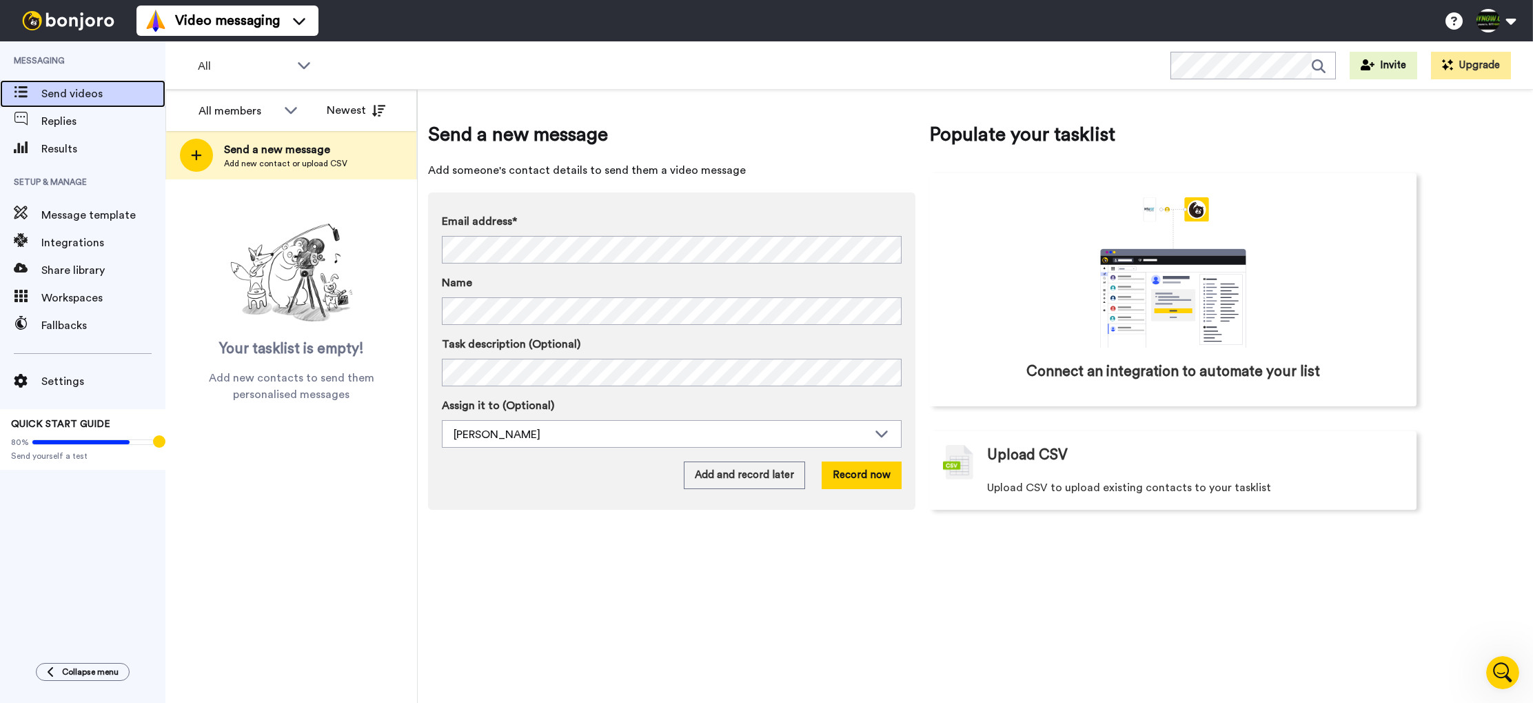
click at [71, 99] on span "Send videos" at bounding box center [103, 93] width 124 height 17
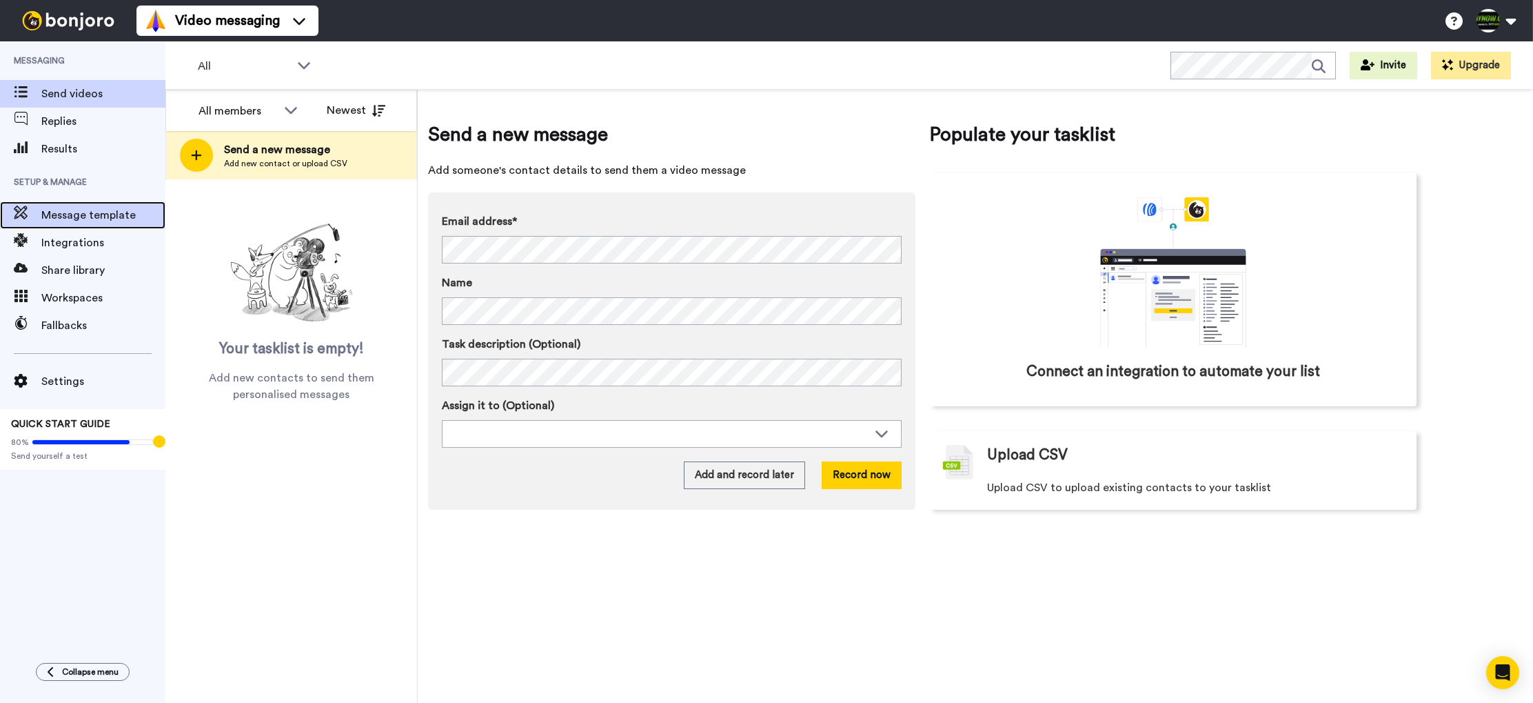
click at [94, 212] on span "Message template" at bounding box center [103, 215] width 124 height 17
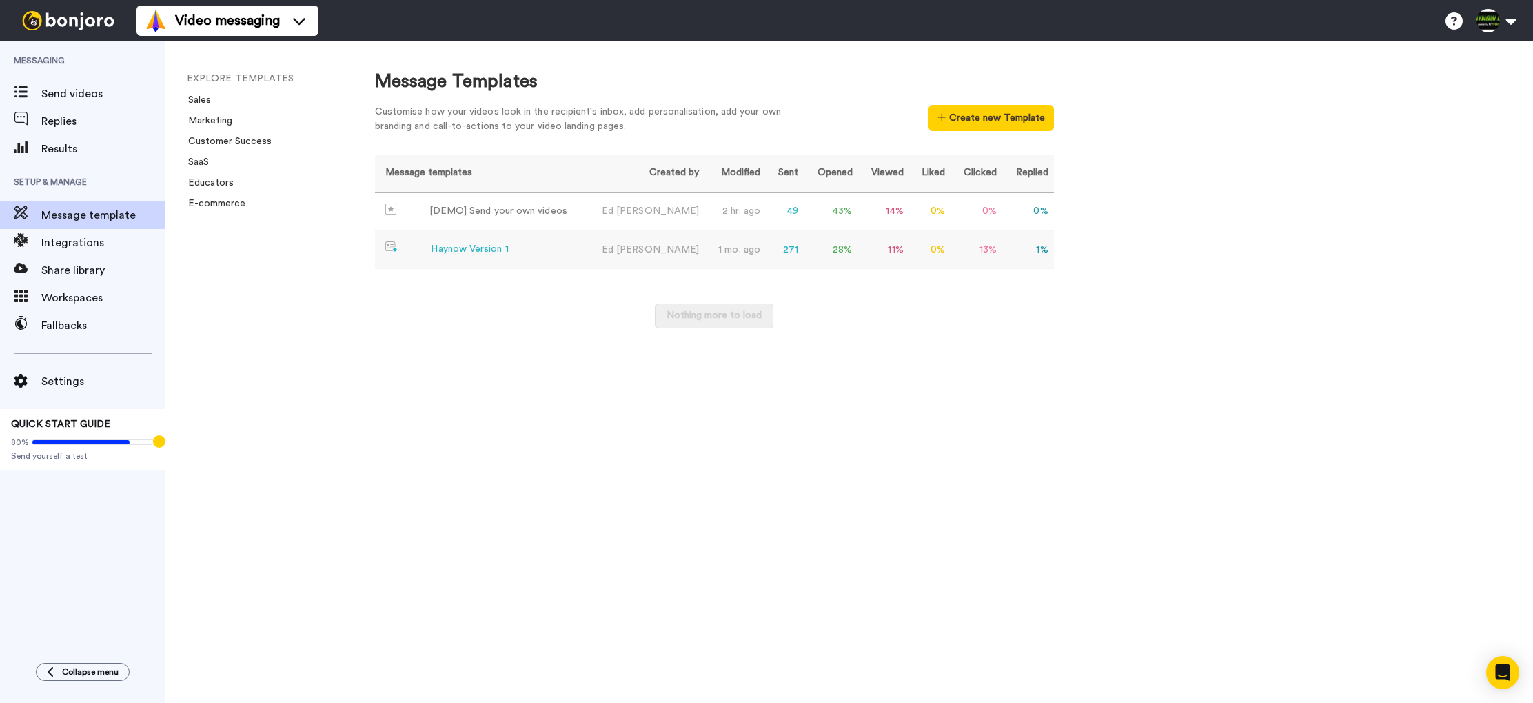
click at [482, 248] on div "Haynow Version 1" at bounding box center [469, 249] width 77 height 14
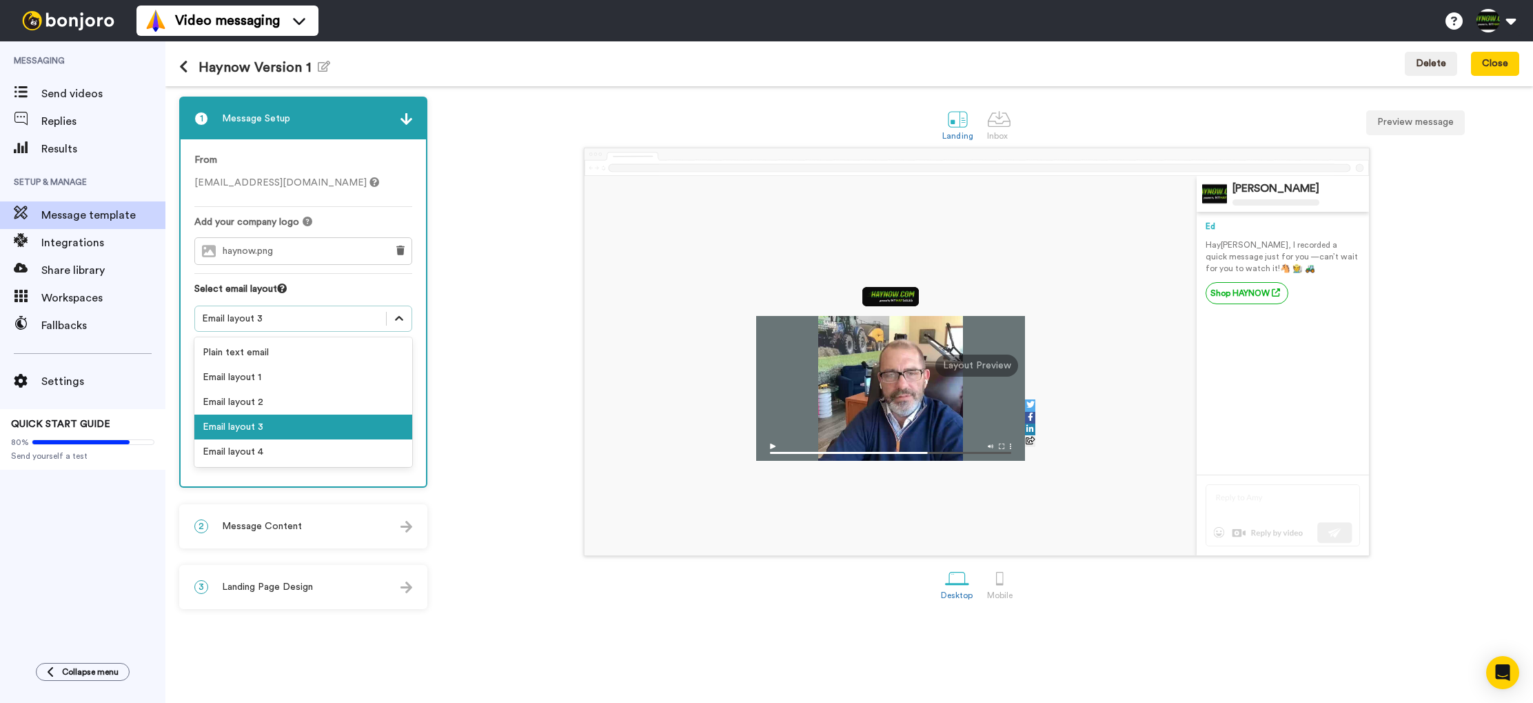
click at [405, 323] on icon at bounding box center [399, 319] width 14 height 14
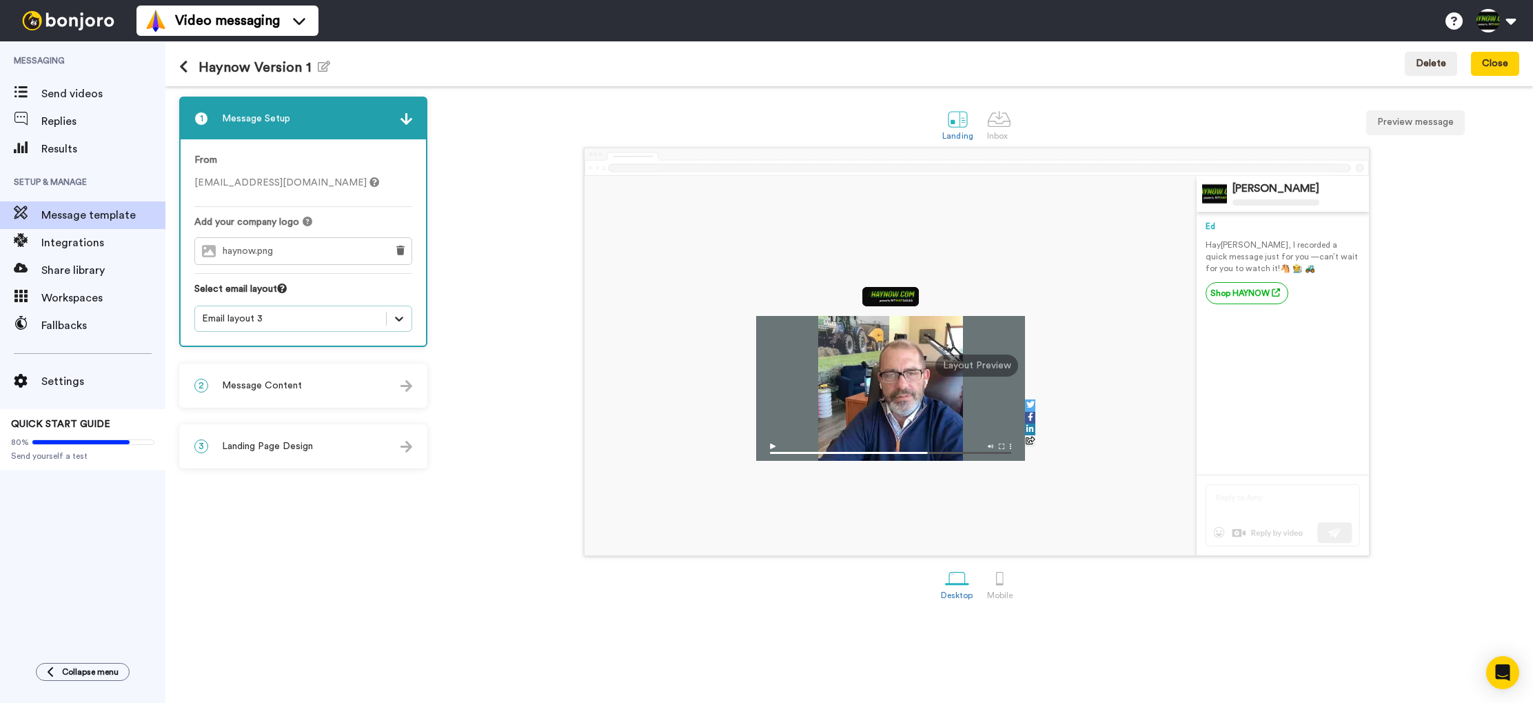
click at [405, 323] on div at bounding box center [399, 318] width 25 height 25
click at [405, 387] on img at bounding box center [407, 386] width 12 height 12
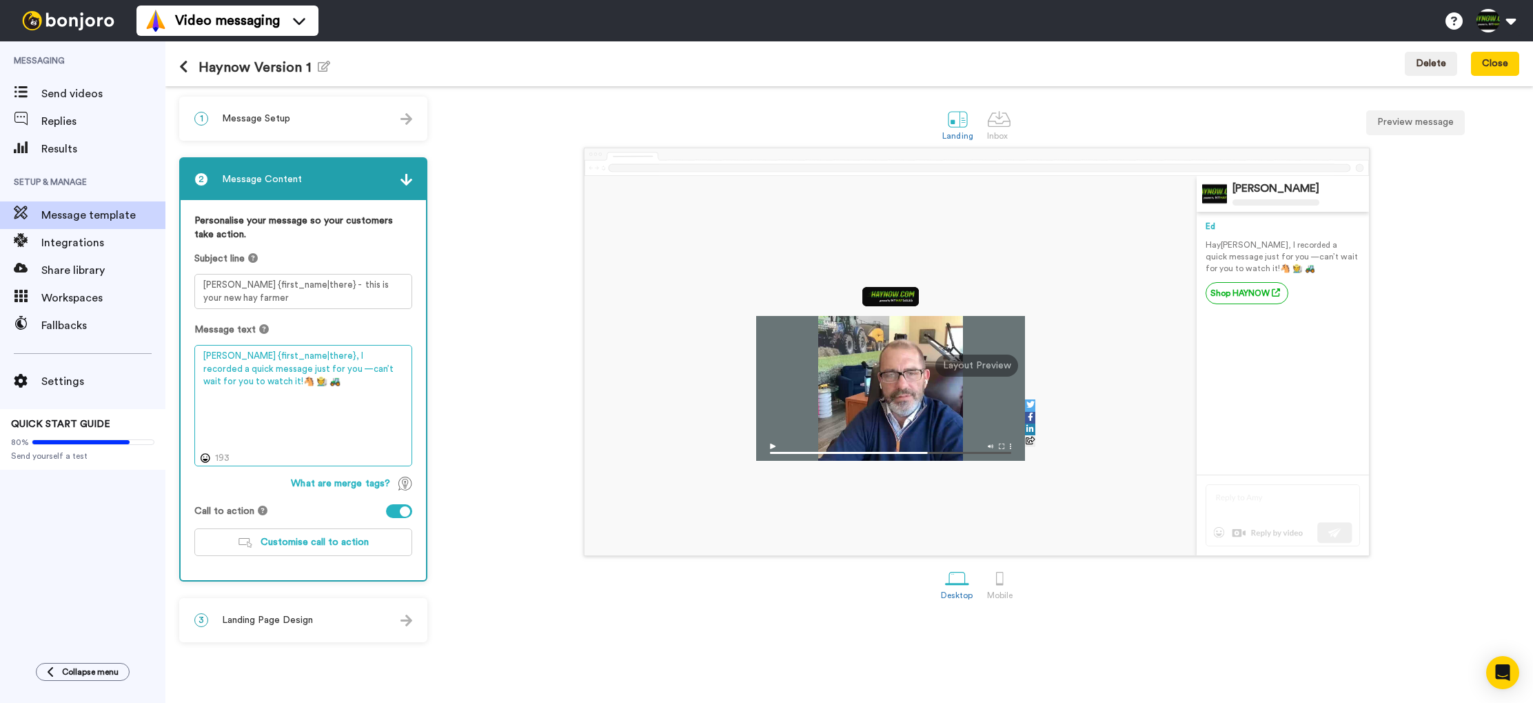
click at [354, 387] on textarea "[PERSON_NAME] {first_name|there}, I recorded a quick message just for you —can’…" at bounding box center [303, 405] width 218 height 121
click at [324, 617] on div "3 Landing Page Design" at bounding box center [303, 619] width 245 height 41
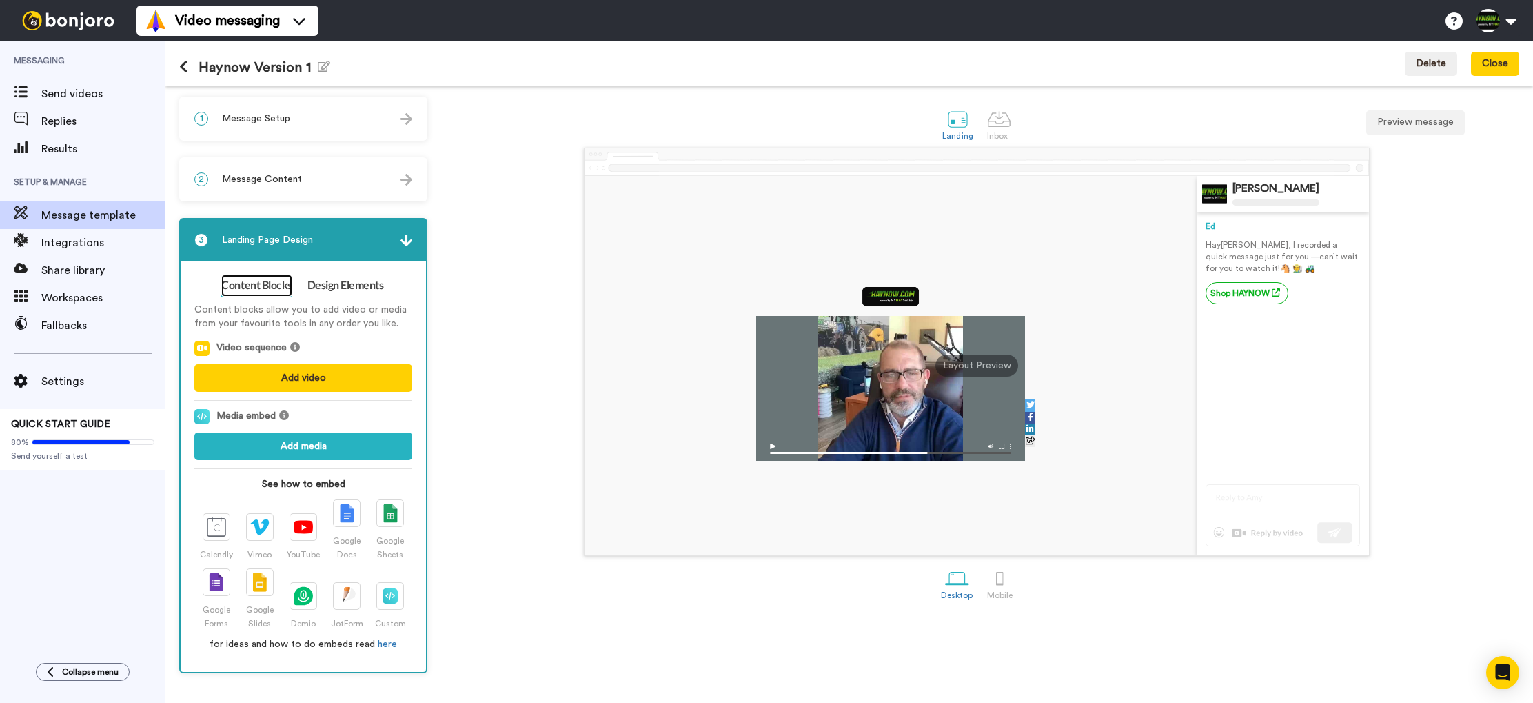
click at [270, 292] on link "Content Blocks" at bounding box center [256, 285] width 70 height 22
click at [343, 292] on link "Design Elements" at bounding box center [346, 285] width 77 height 22
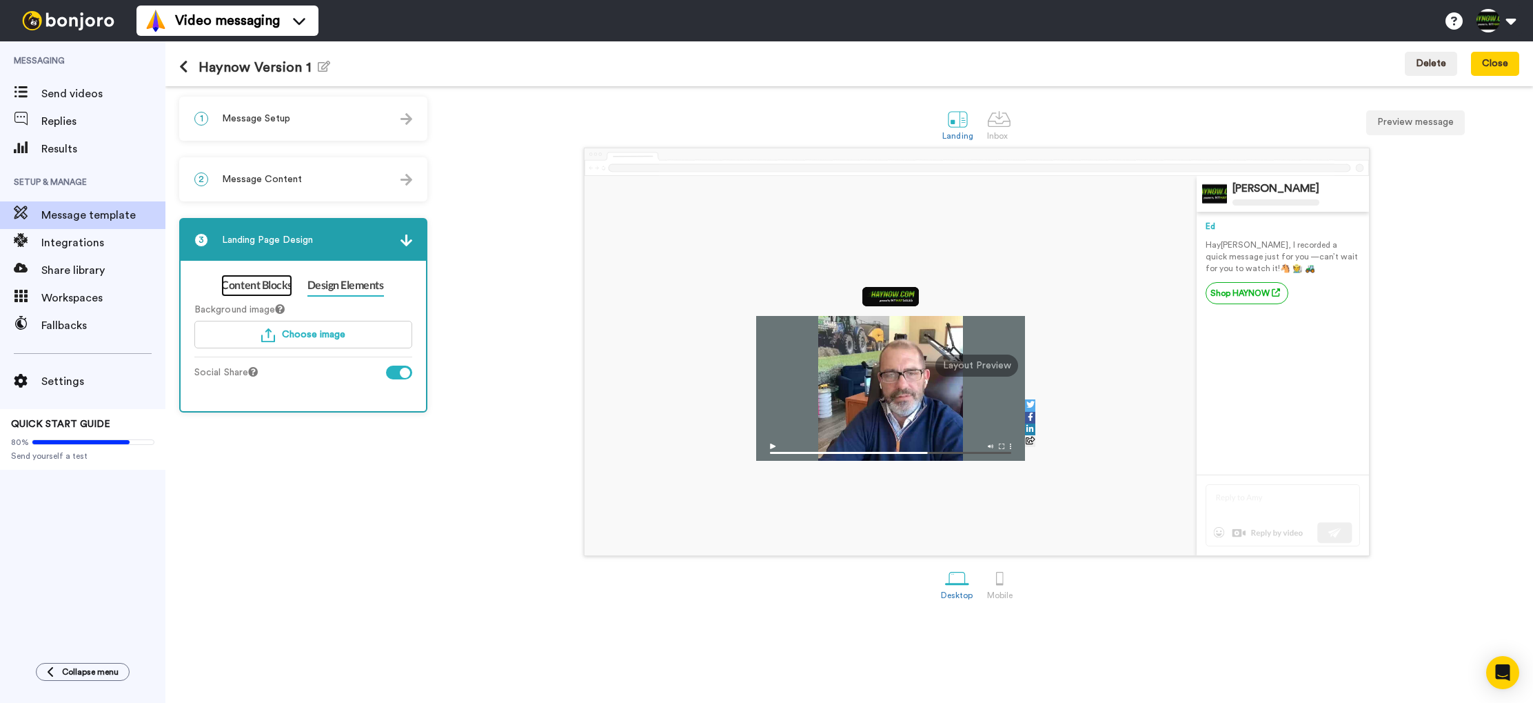
click at [265, 289] on link "Content Blocks" at bounding box center [256, 285] width 70 height 22
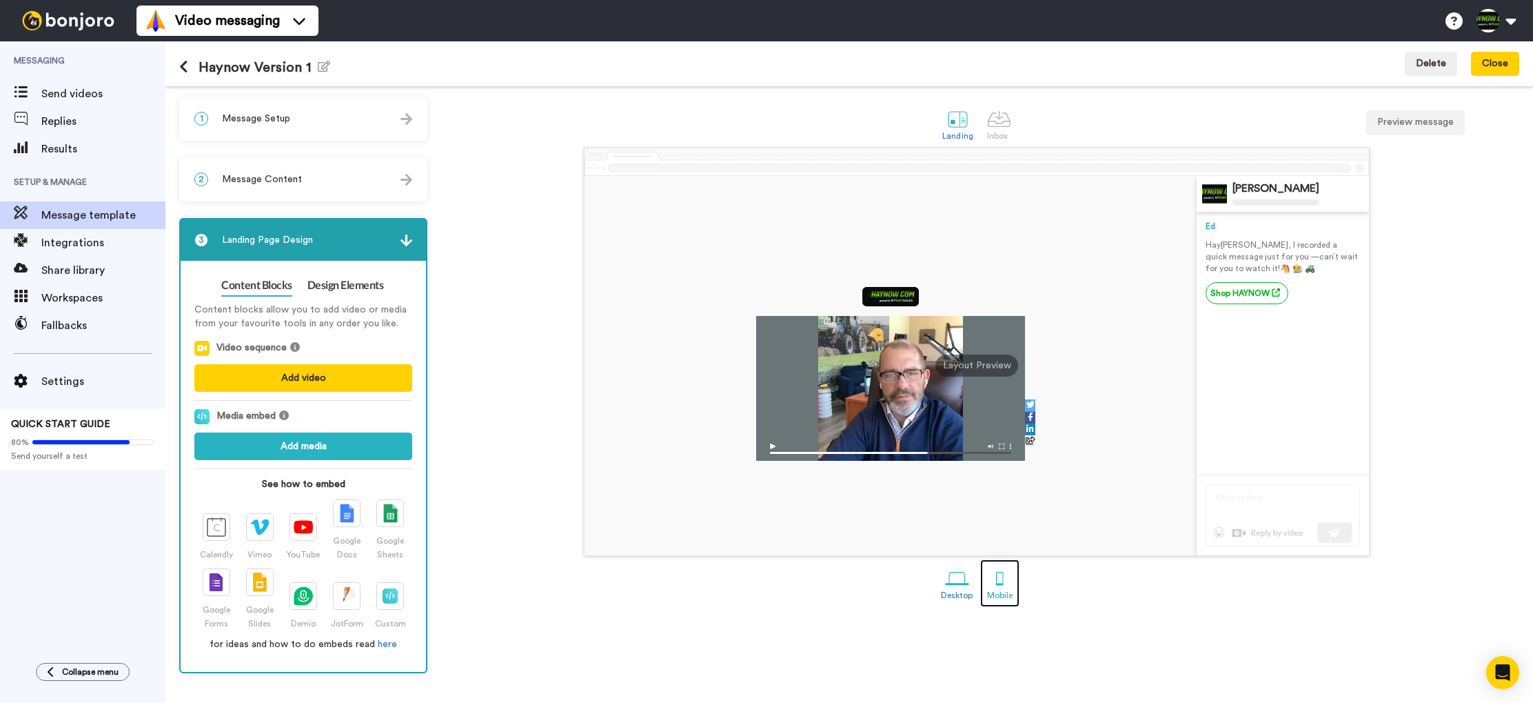
click at [998, 576] on div at bounding box center [1000, 578] width 24 height 24
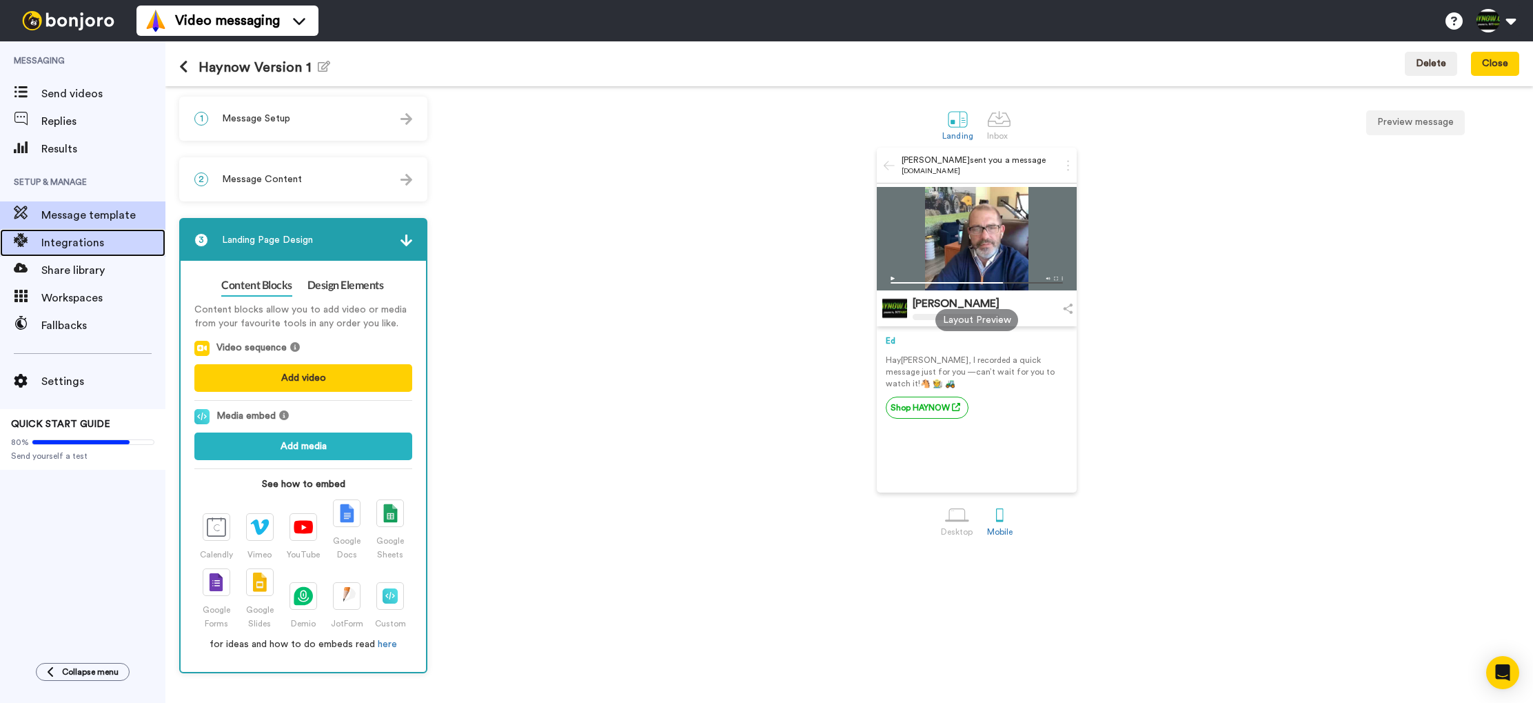
click at [86, 242] on span "Integrations" at bounding box center [103, 242] width 124 height 17
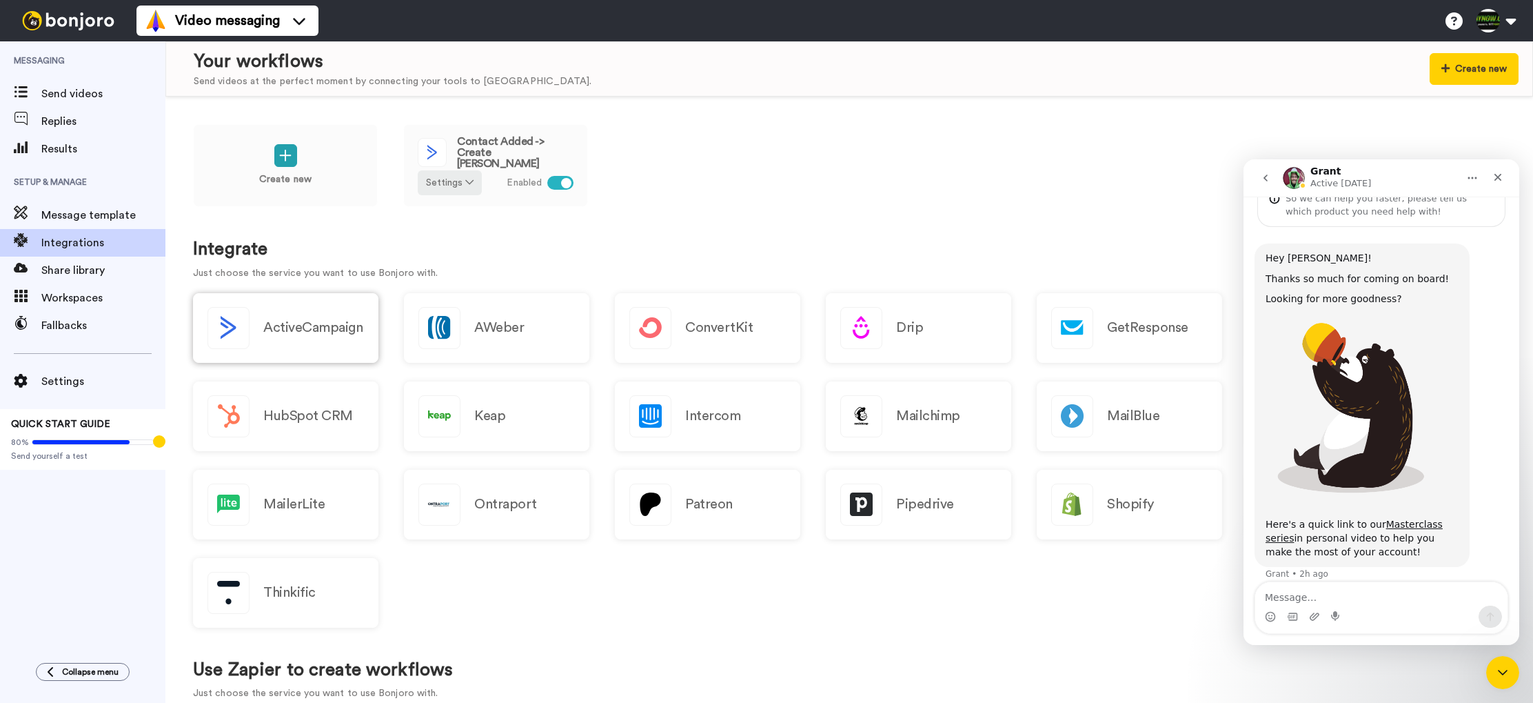
scroll to position [79, 0]
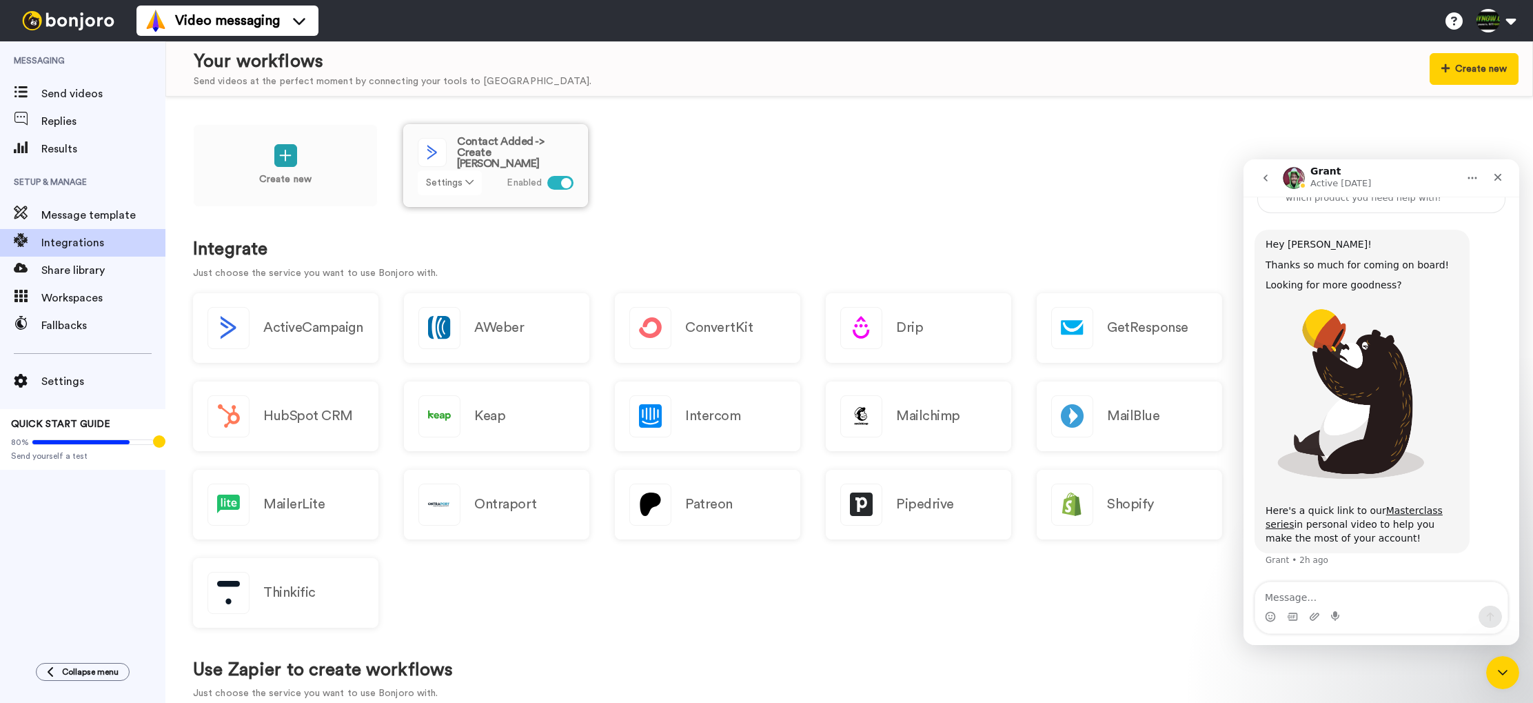
click at [473, 181] on button "Settings" at bounding box center [450, 182] width 64 height 25
click at [689, 165] on div "Create new Contact Added -> Create Bonjoro Settings Enabled" at bounding box center [849, 174] width 1313 height 101
click at [304, 340] on div "ActiveCampaign" at bounding box center [285, 328] width 185 height 70
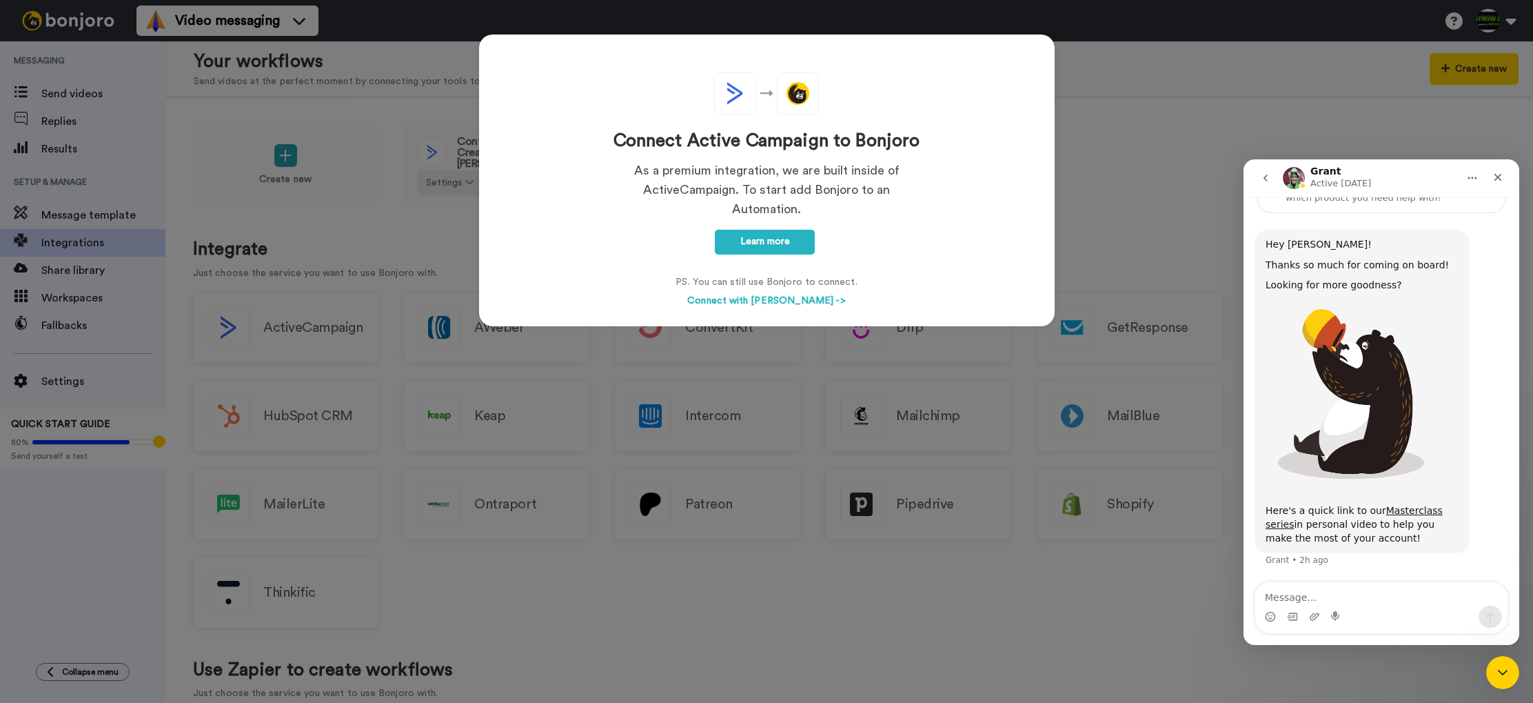
click at [1164, 90] on div "Connect Active Campaign to Bonjoro As a premium integration, we are built insid…" at bounding box center [766, 351] width 1533 height 703
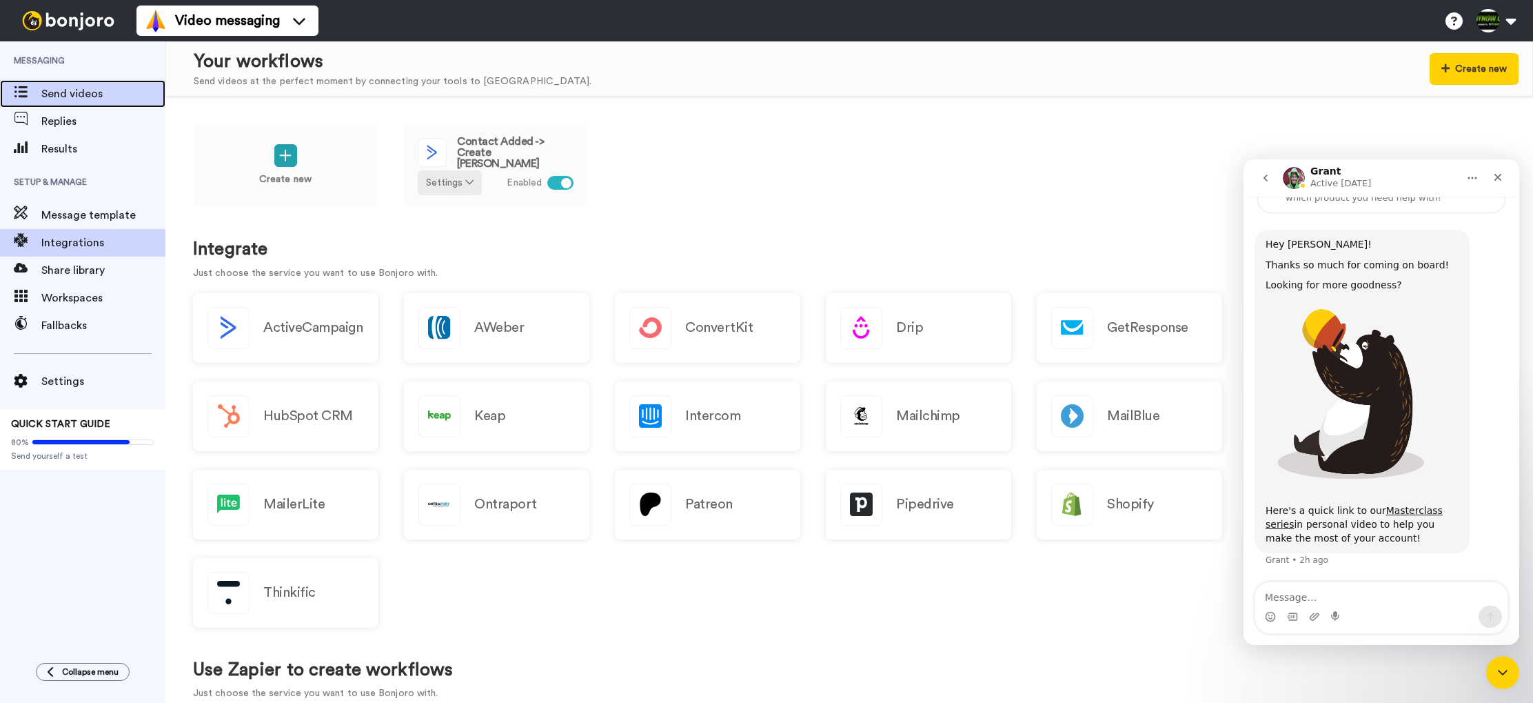
click at [74, 94] on span "Send videos" at bounding box center [103, 93] width 124 height 17
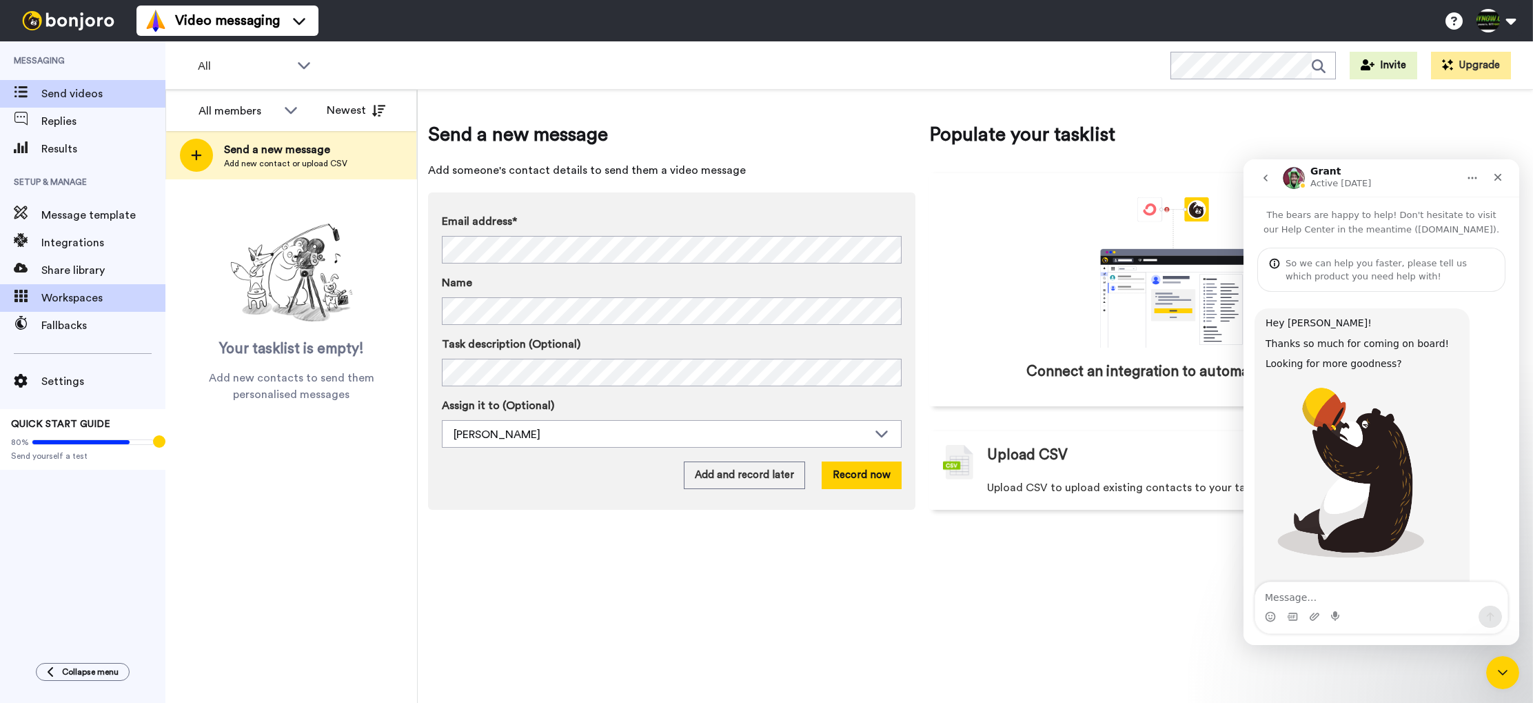
scroll to position [79, 0]
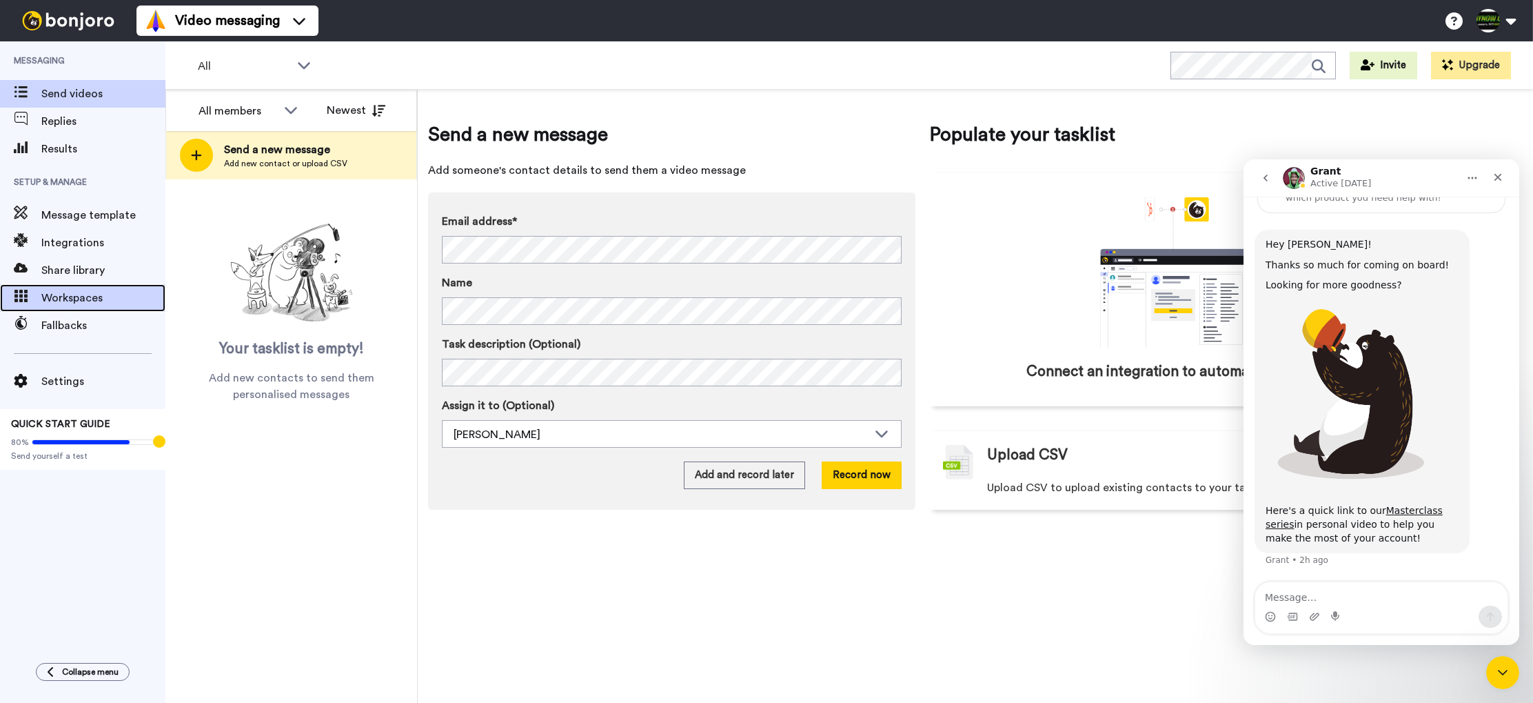
click at [81, 299] on span "Workspaces" at bounding box center [103, 298] width 124 height 17
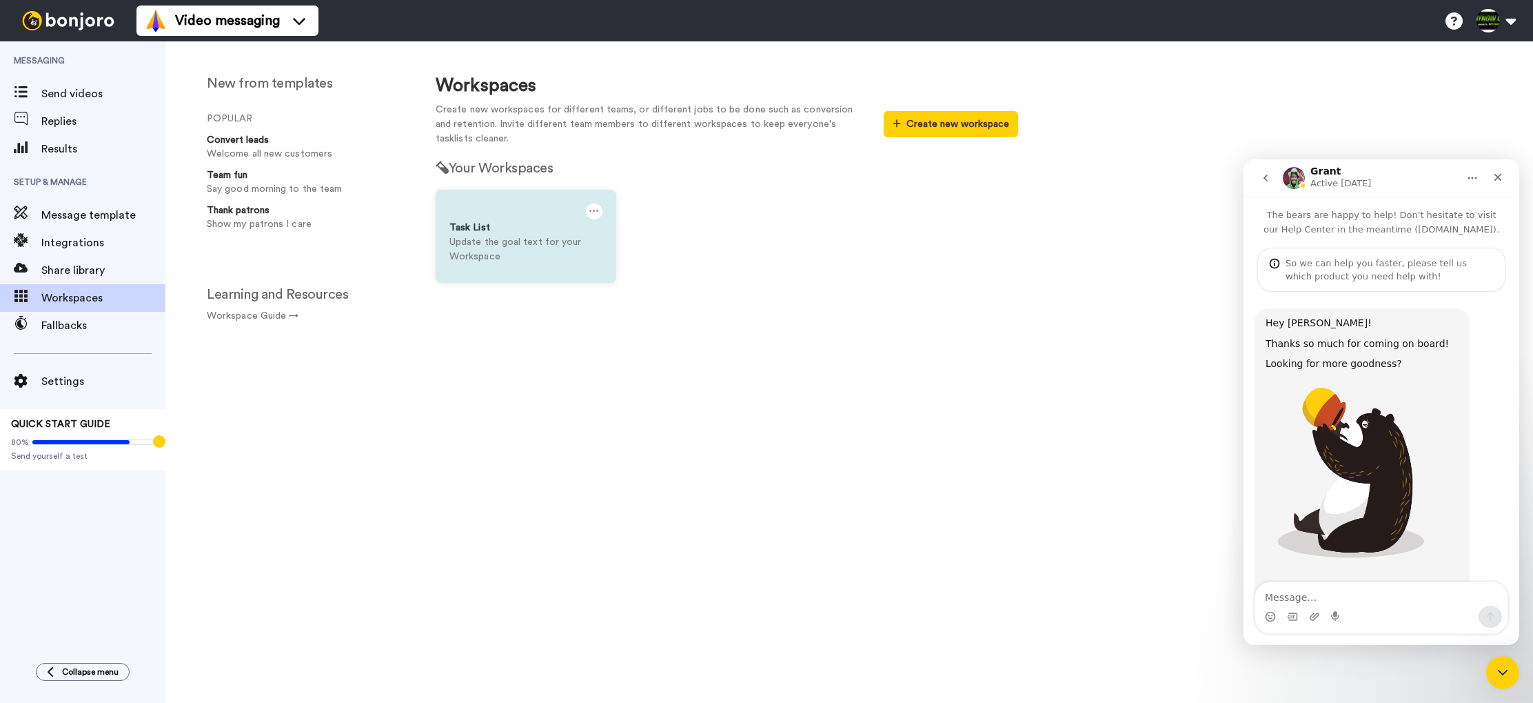
scroll to position [79, 0]
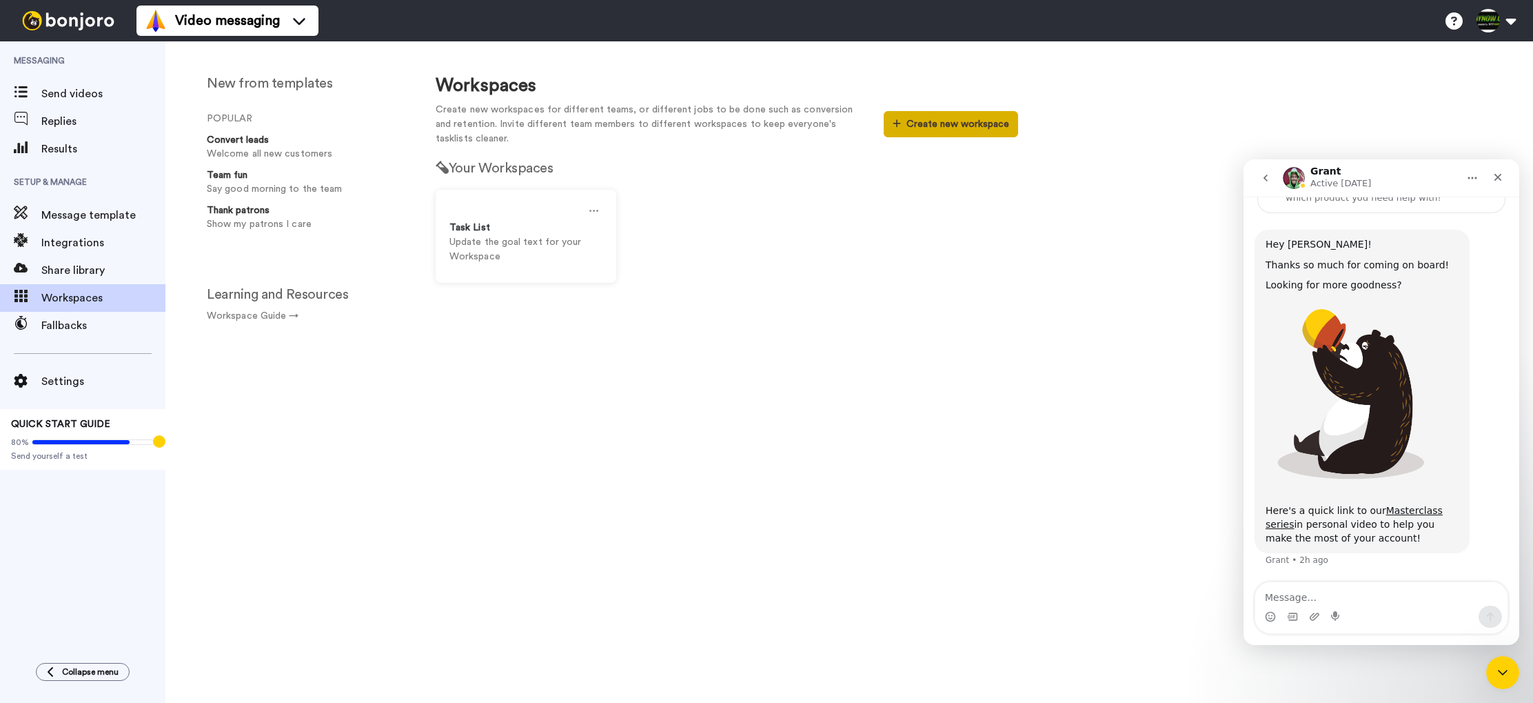
click at [951, 125] on button "Create new workspace" at bounding box center [951, 124] width 134 height 26
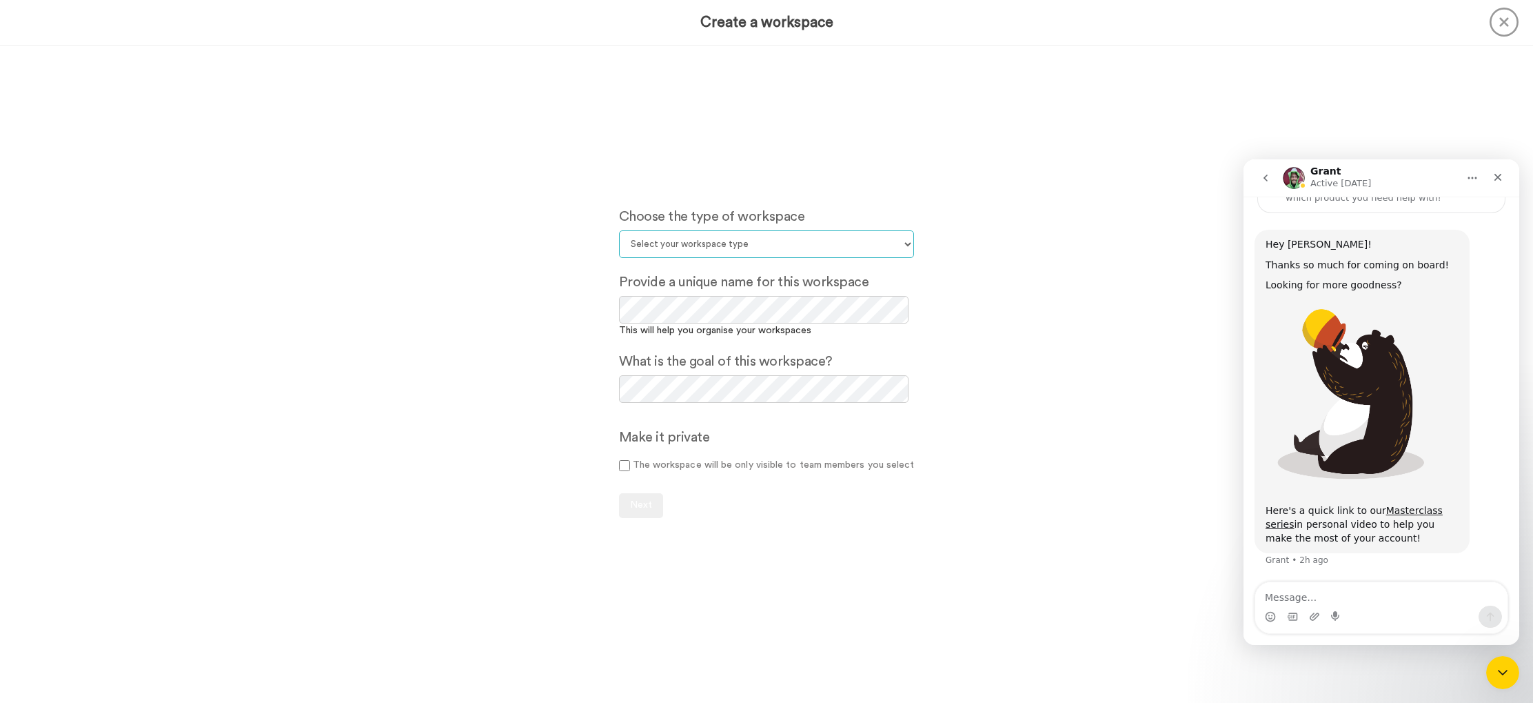
click at [756, 243] on select "Select your workspace type Default Onboarding Activation Retention Team updates…" at bounding box center [767, 244] width 296 height 28
select select "Prospecting"
click at [621, 230] on select "Select your workspace type Default Onboarding Activation Retention Team updates…" at bounding box center [767, 244] width 296 height 28
click at [650, 503] on span "Next" at bounding box center [641, 505] width 22 height 10
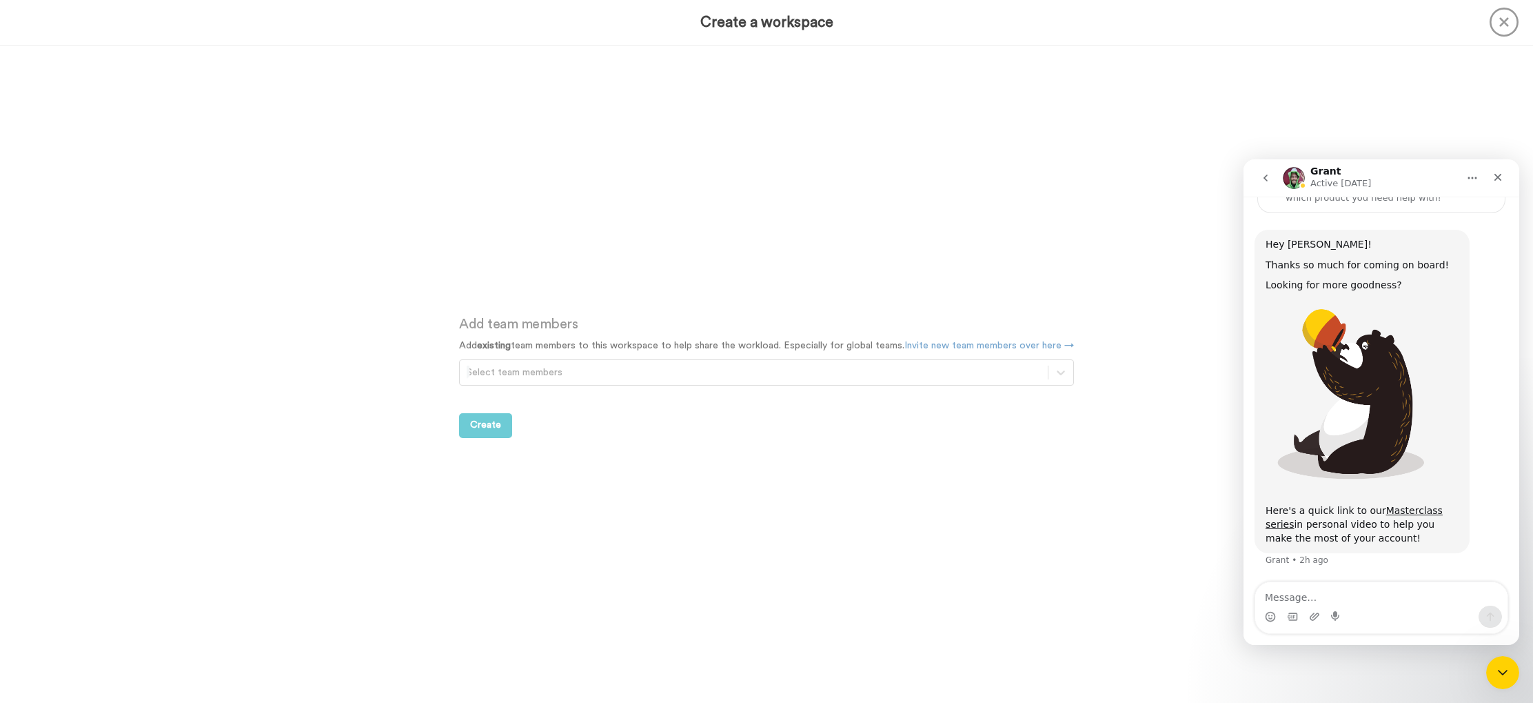
scroll to position [657, 0]
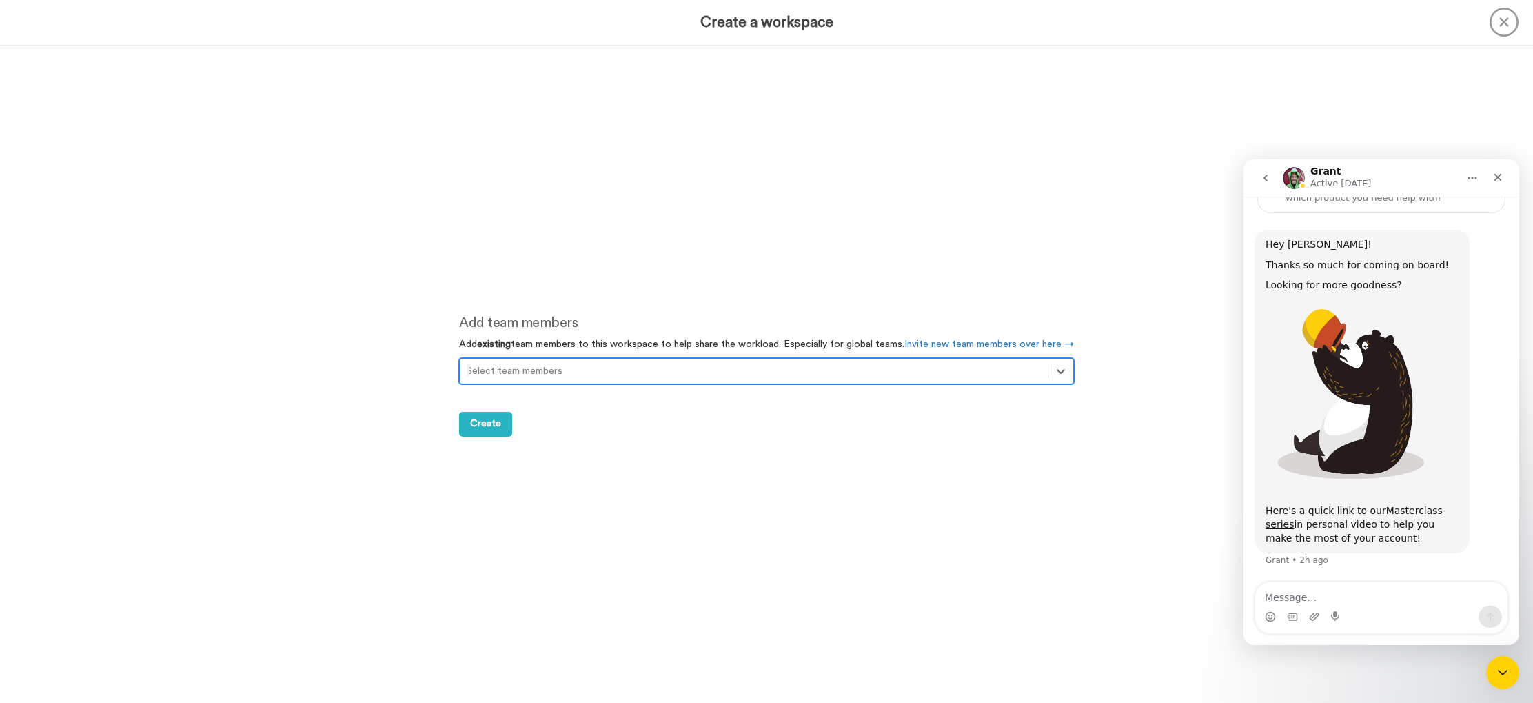
click at [547, 374] on div at bounding box center [754, 371] width 574 height 17
click at [624, 394] on div "No options" at bounding box center [766, 404] width 615 height 25
click at [565, 448] on div "Add team members Add existing team members to this workspace to help share the …" at bounding box center [766, 374] width 656 height 657
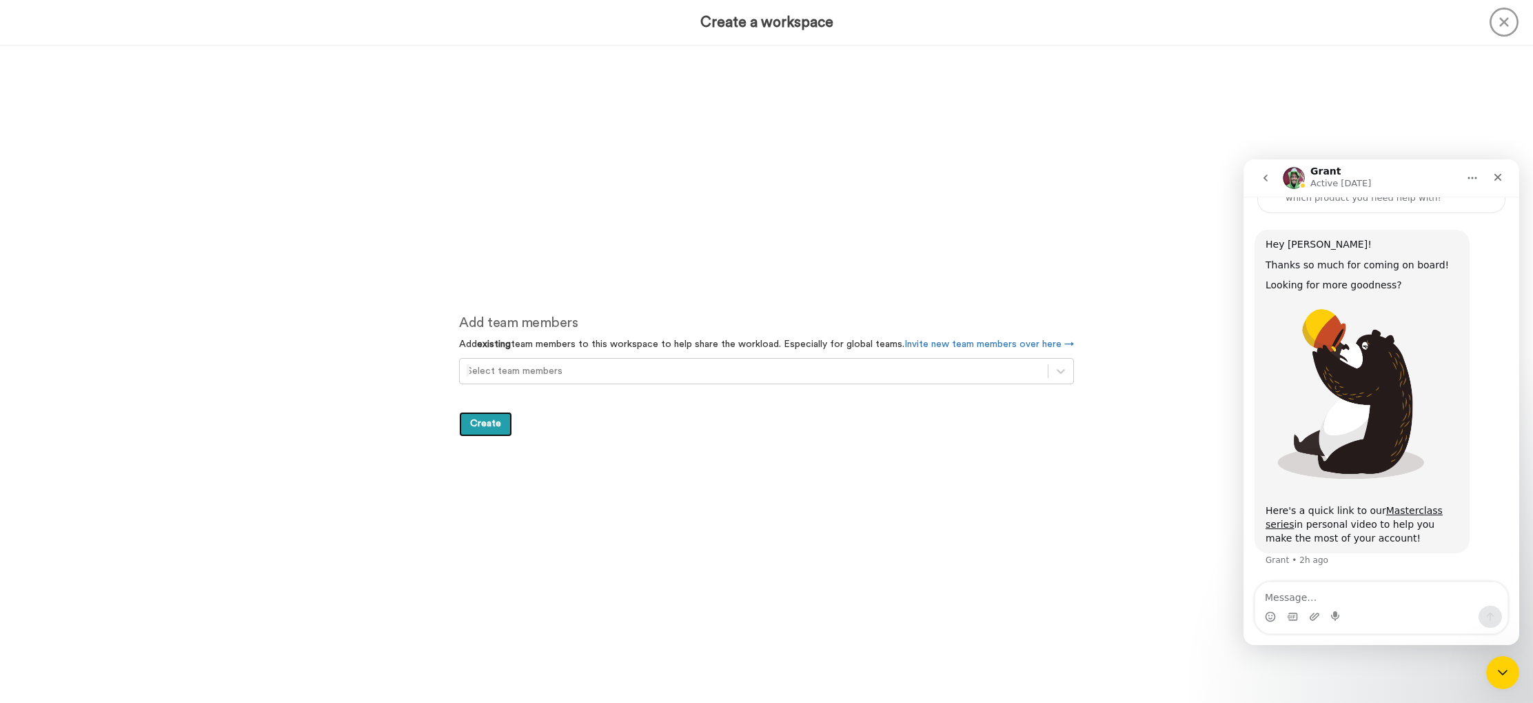
click at [487, 423] on span "Create" at bounding box center [485, 424] width 31 height 10
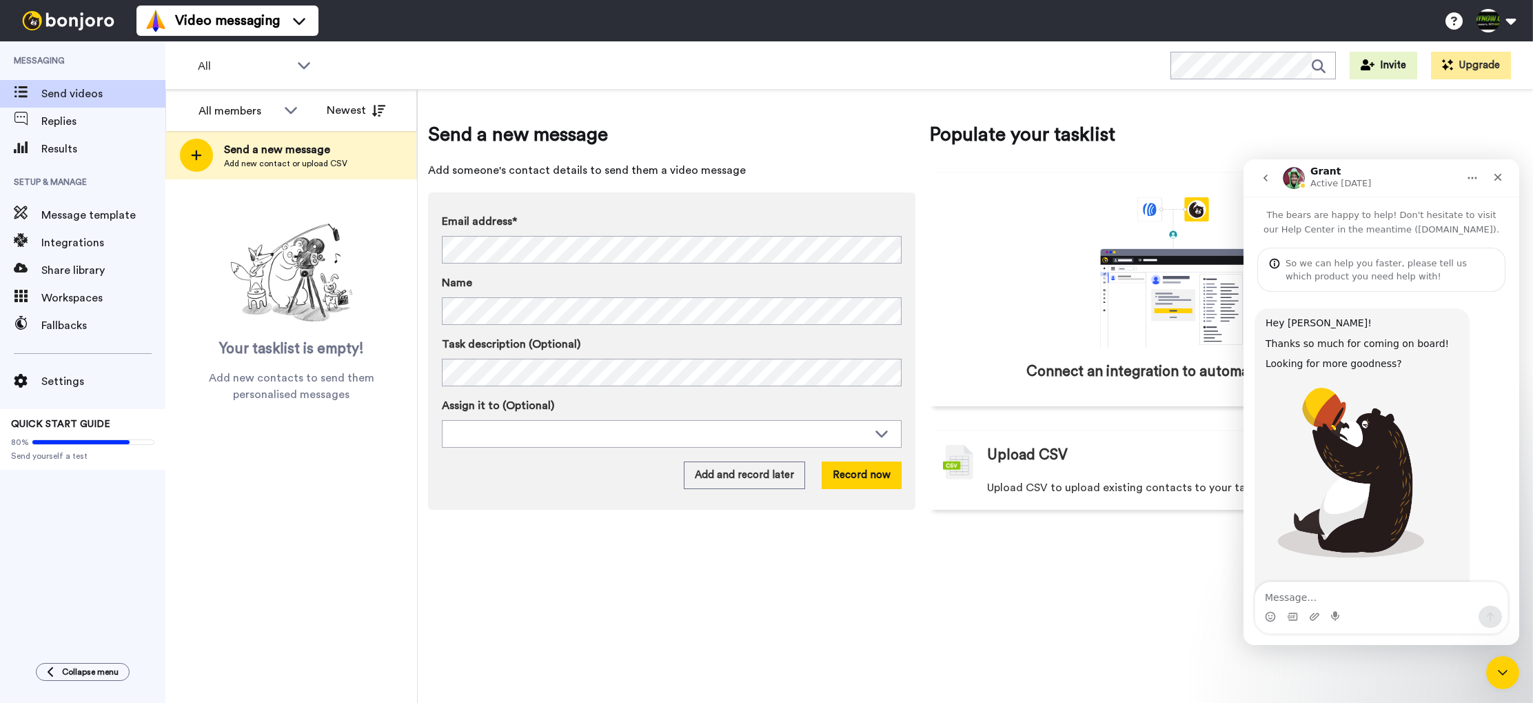
scroll to position [79, 0]
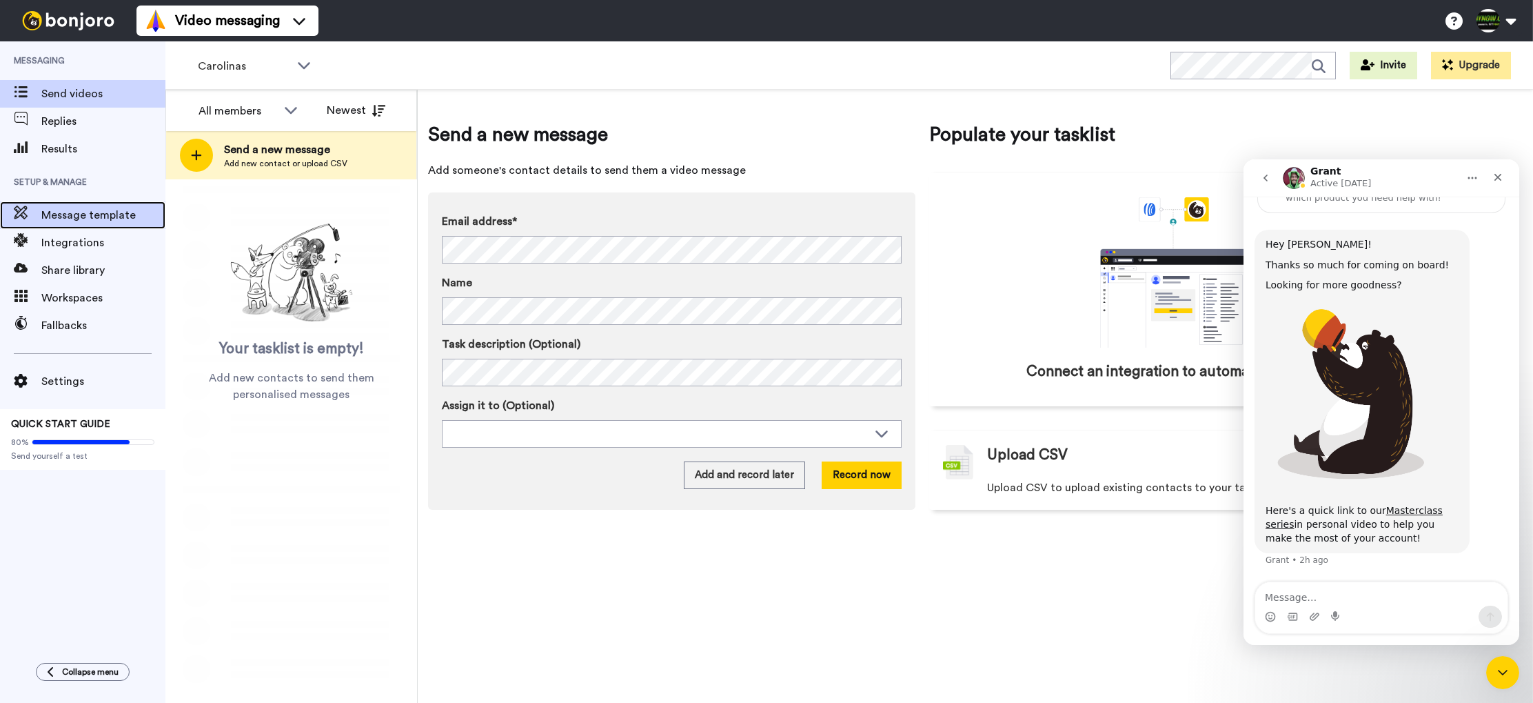
click at [104, 221] on span "Message template" at bounding box center [103, 215] width 124 height 17
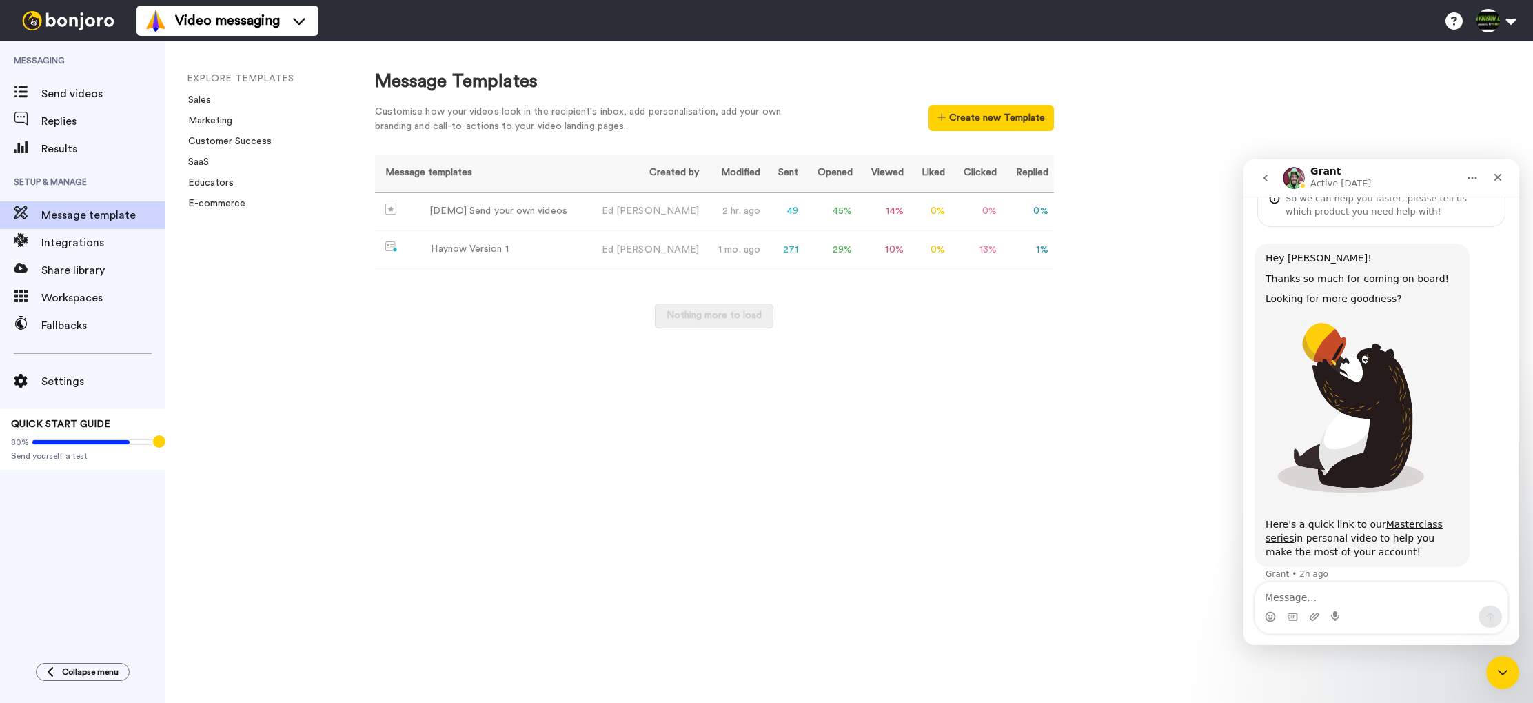
scroll to position [79, 0]
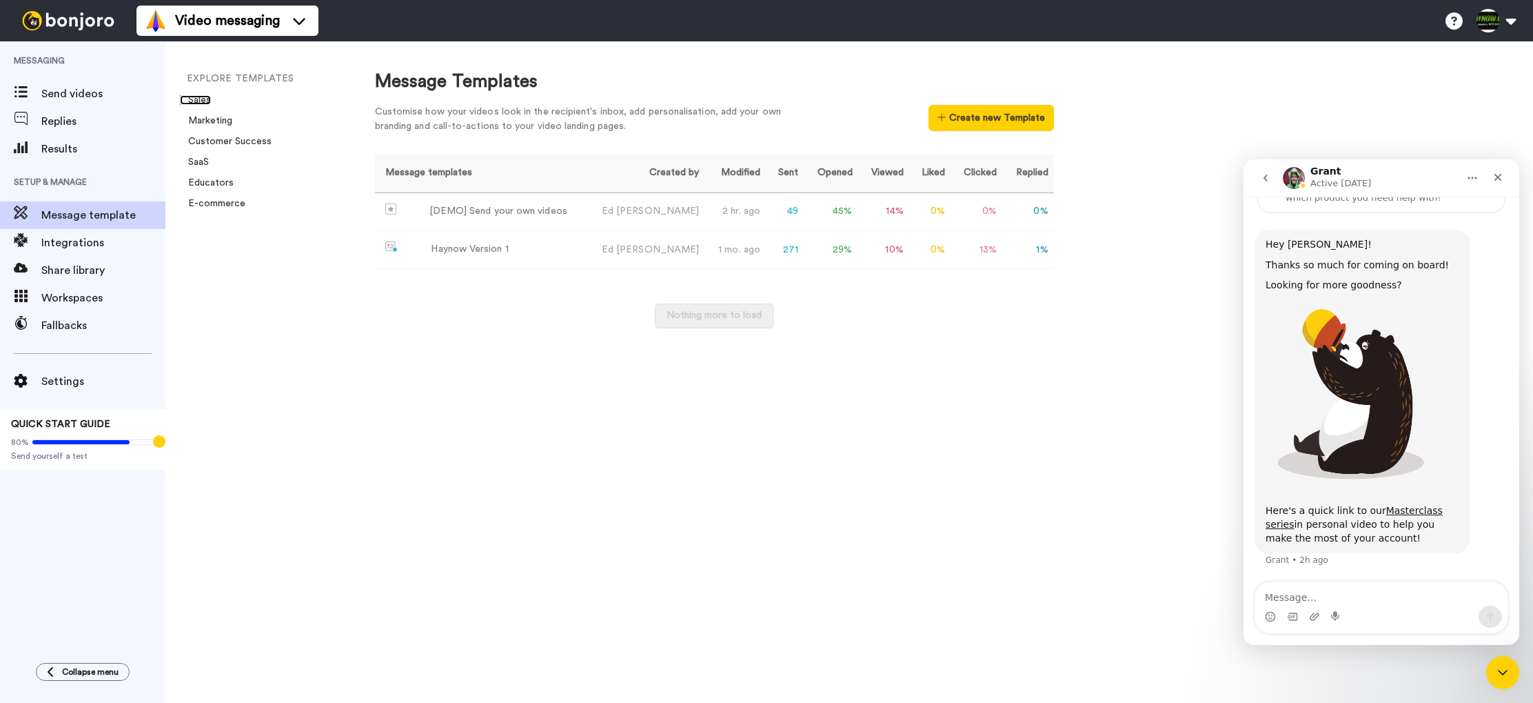
click at [202, 95] on link "Sales" at bounding box center [195, 100] width 31 height 10
click at [208, 103] on link "Sales" at bounding box center [195, 100] width 31 height 10
click at [982, 124] on button "Create new Template" at bounding box center [991, 118] width 125 height 26
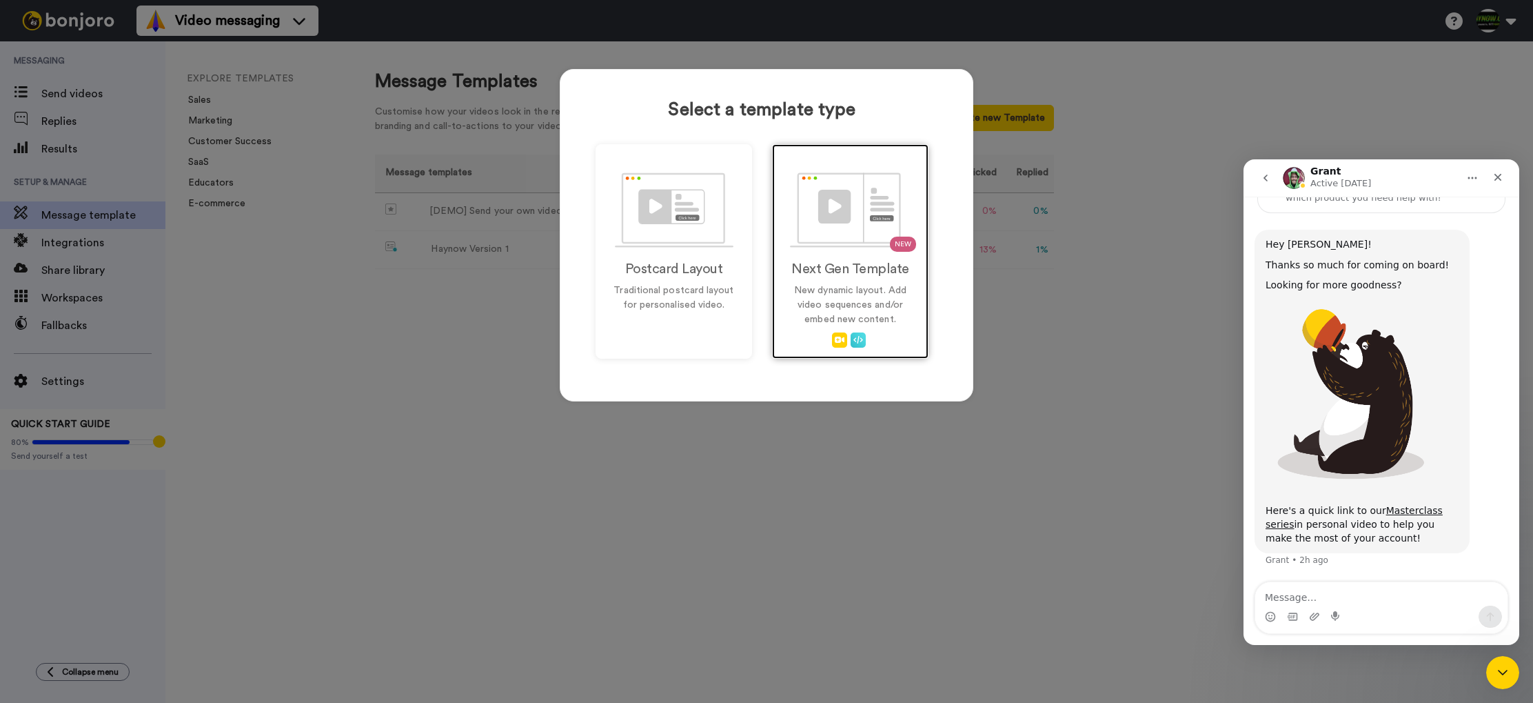
click at [827, 225] on img at bounding box center [850, 209] width 121 height 75
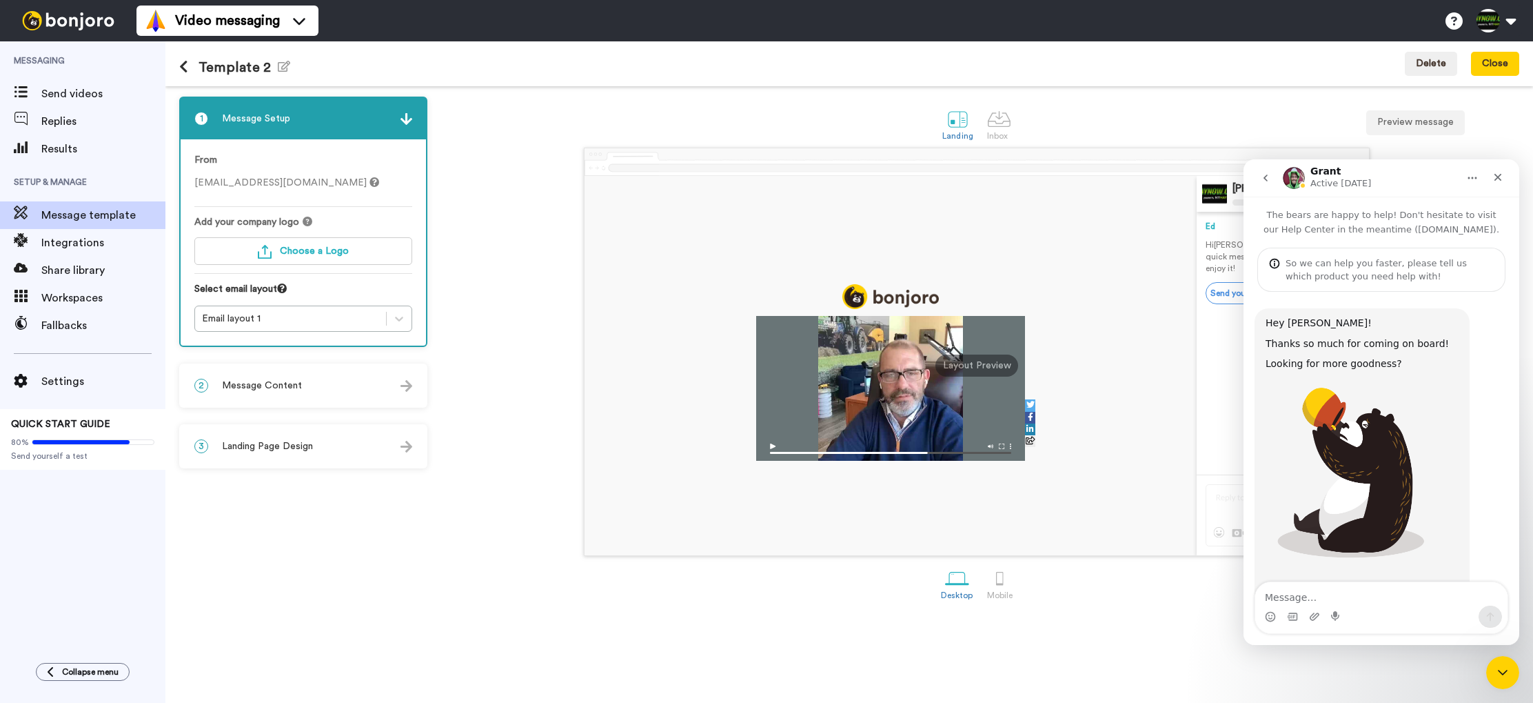
scroll to position [79, 0]
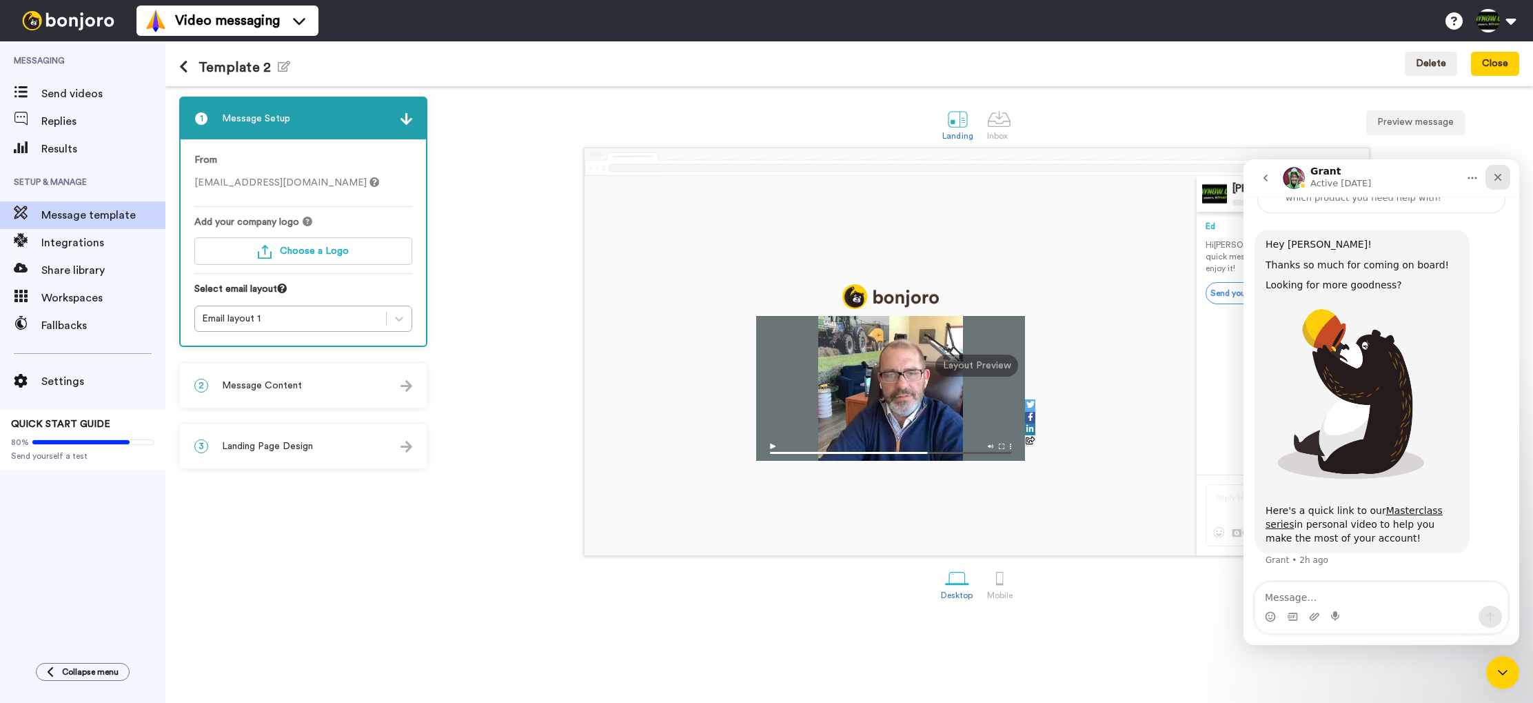
click at [1497, 179] on icon "Close" at bounding box center [1498, 177] width 11 height 11
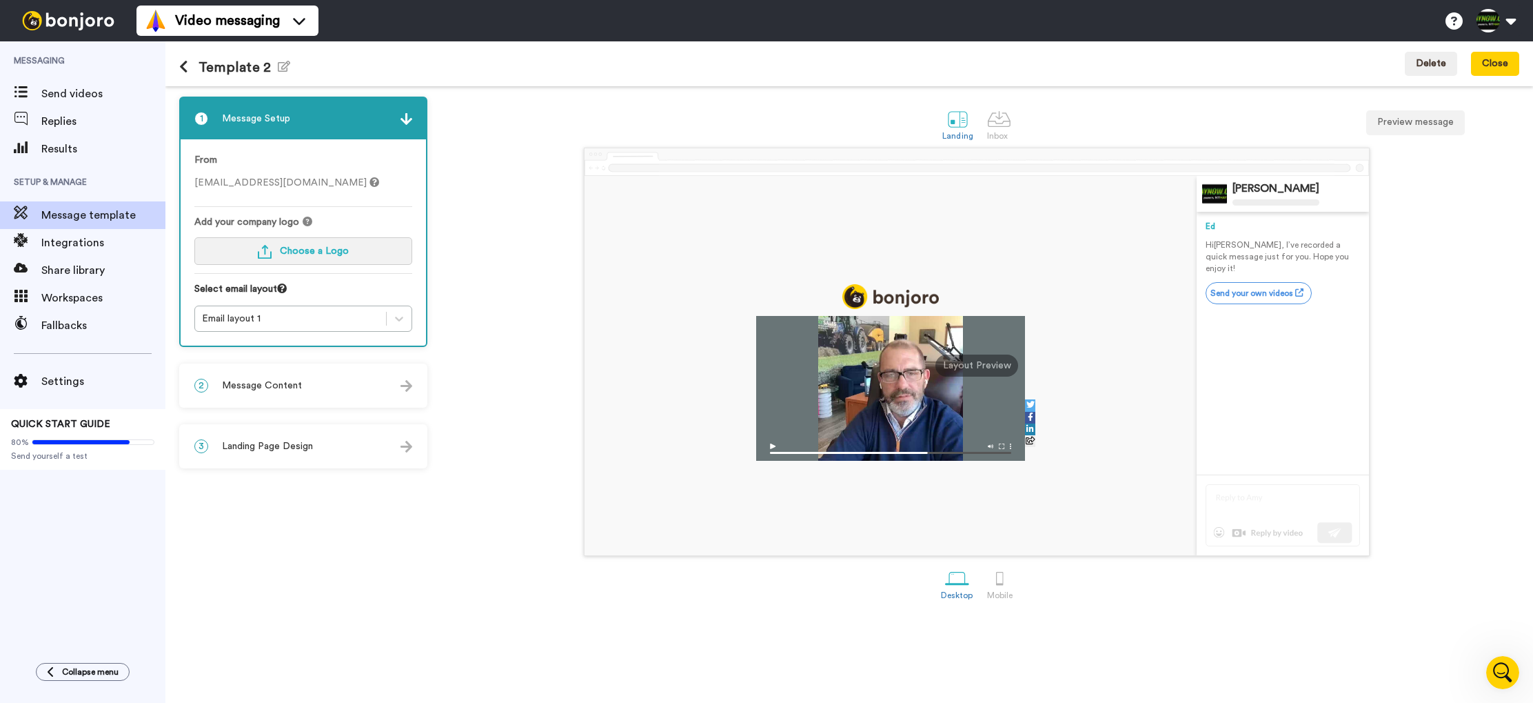
click at [321, 252] on span "Choose a Logo" at bounding box center [314, 251] width 69 height 10
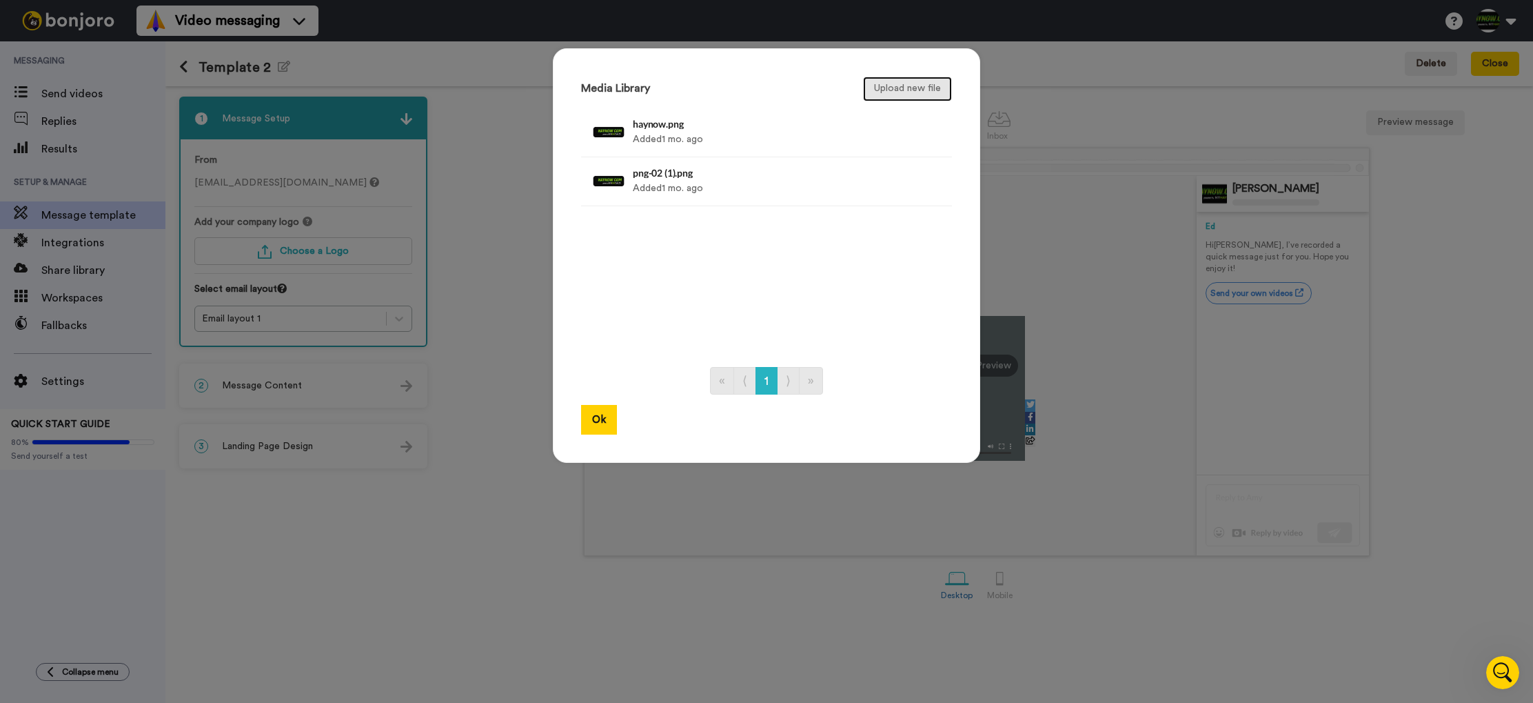
click at [894, 99] on button "Upload new file" at bounding box center [907, 89] width 89 height 25
click at [605, 414] on button "Ok" at bounding box center [599, 420] width 36 height 30
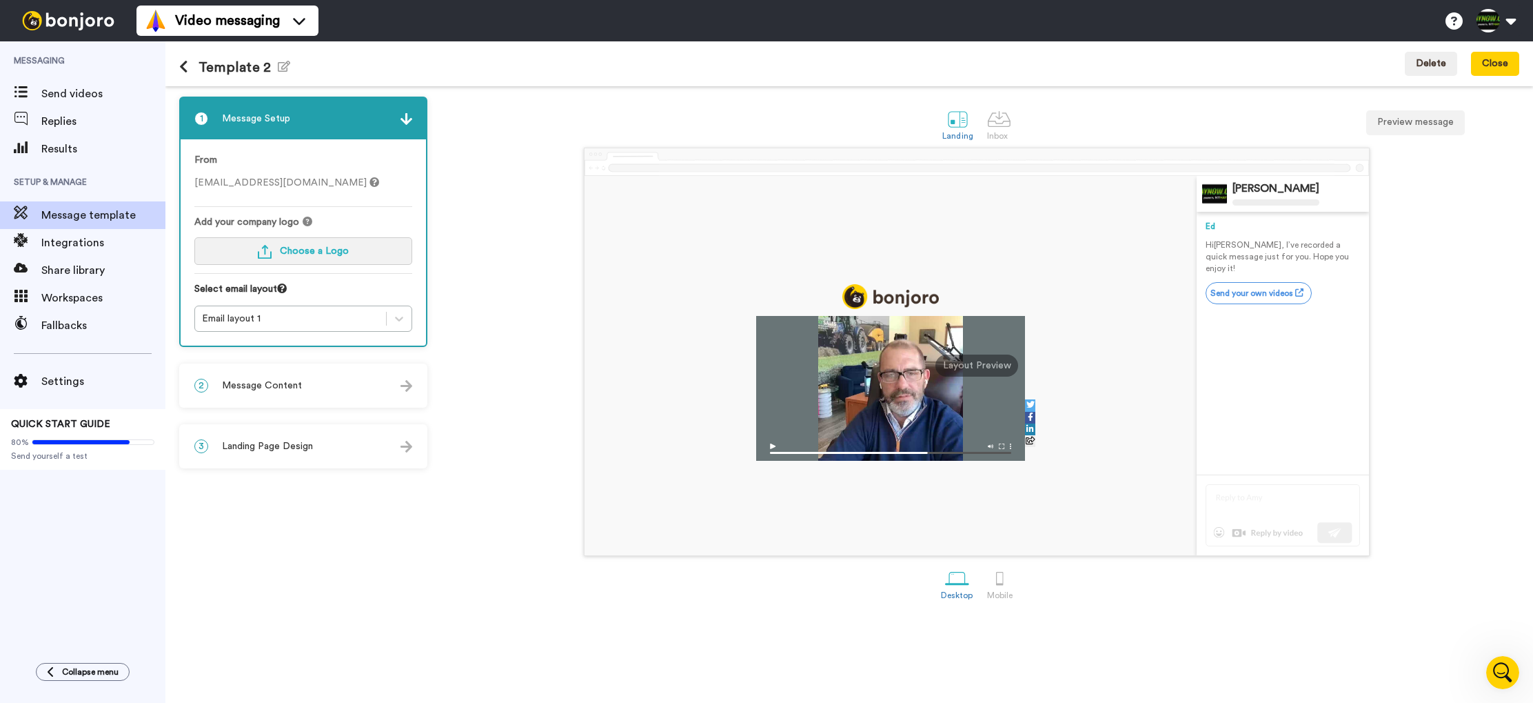
click at [314, 256] on span "Choose a Logo" at bounding box center [314, 251] width 69 height 10
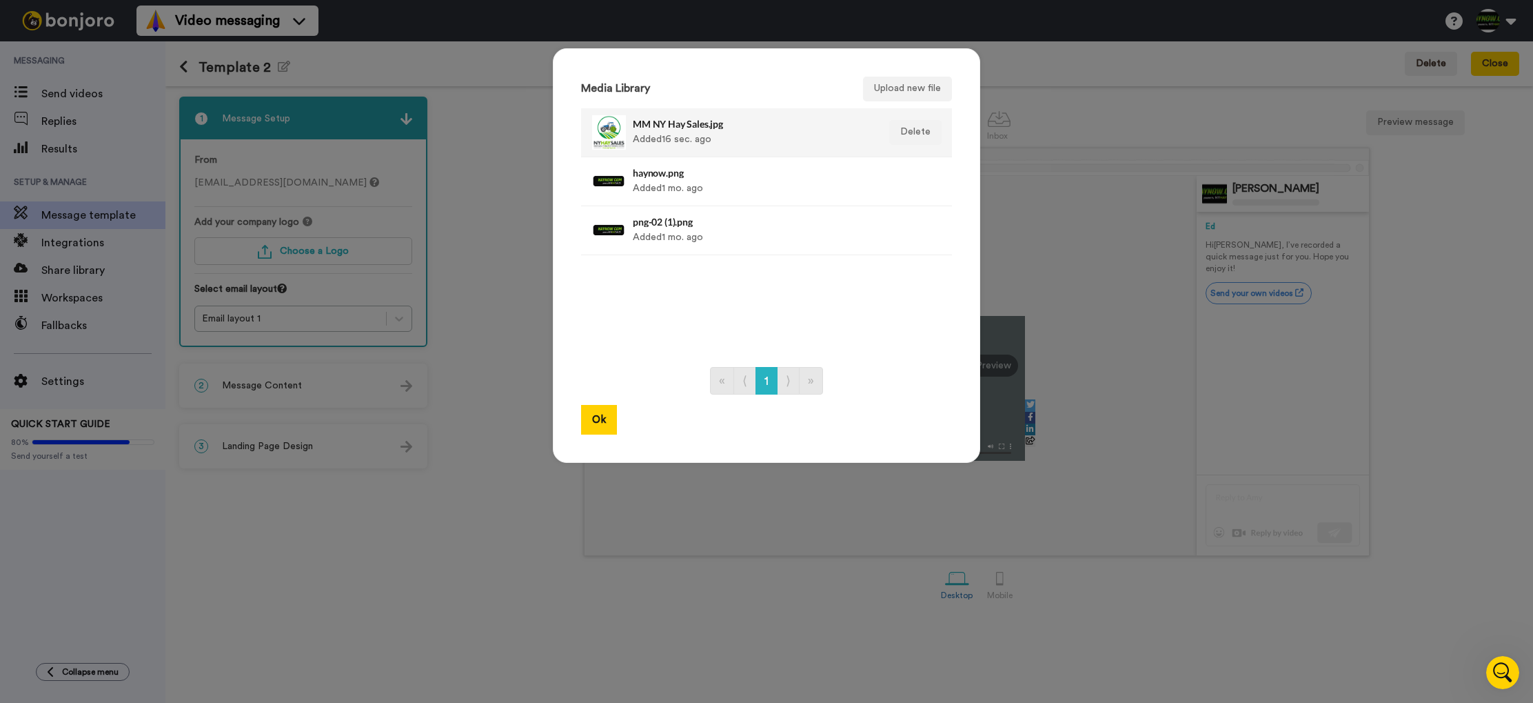
click at [672, 139] on div "MM NY Hay Sales.jpg Added 16 sec. ago" at bounding box center [752, 132] width 238 height 34
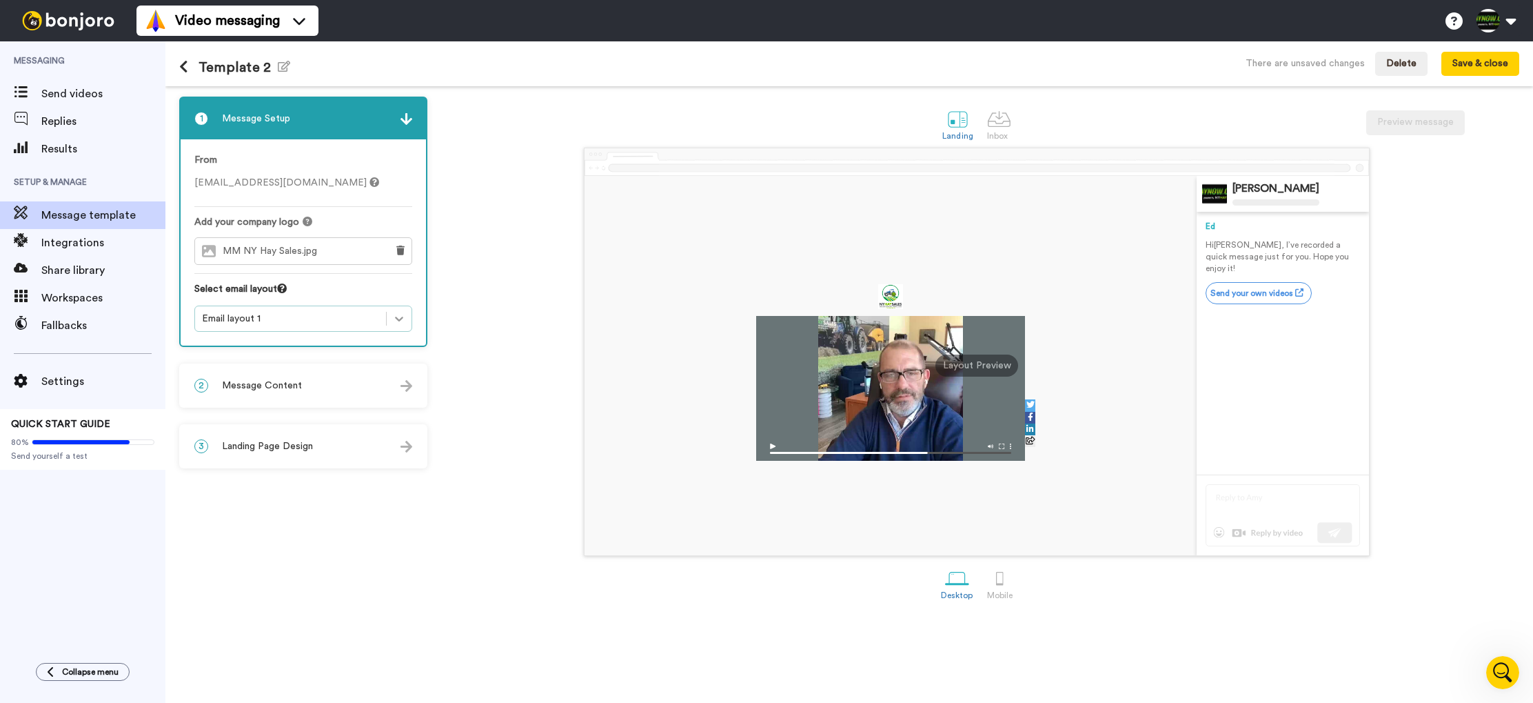
click at [394, 316] on icon at bounding box center [399, 319] width 14 height 14
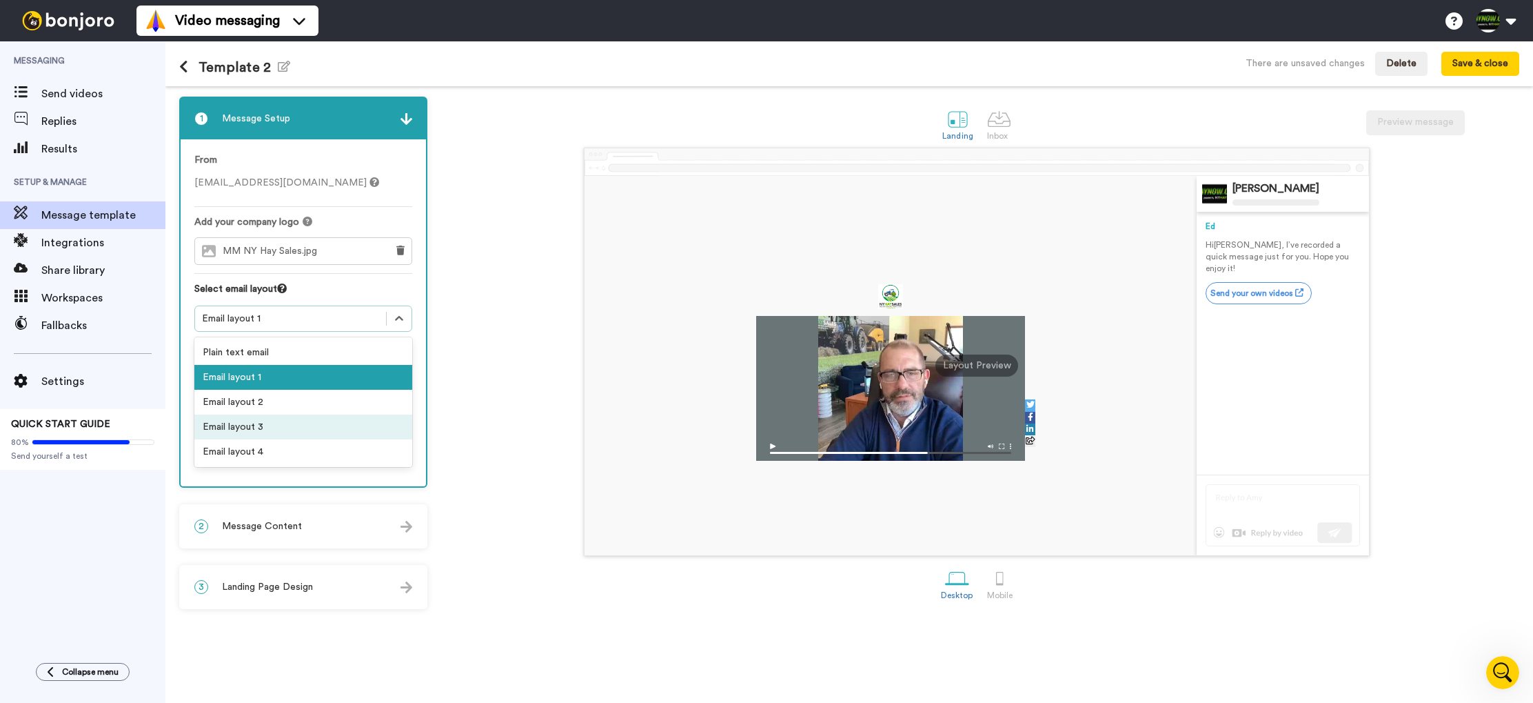
click at [296, 419] on div "Email layout 3" at bounding box center [303, 426] width 218 height 25
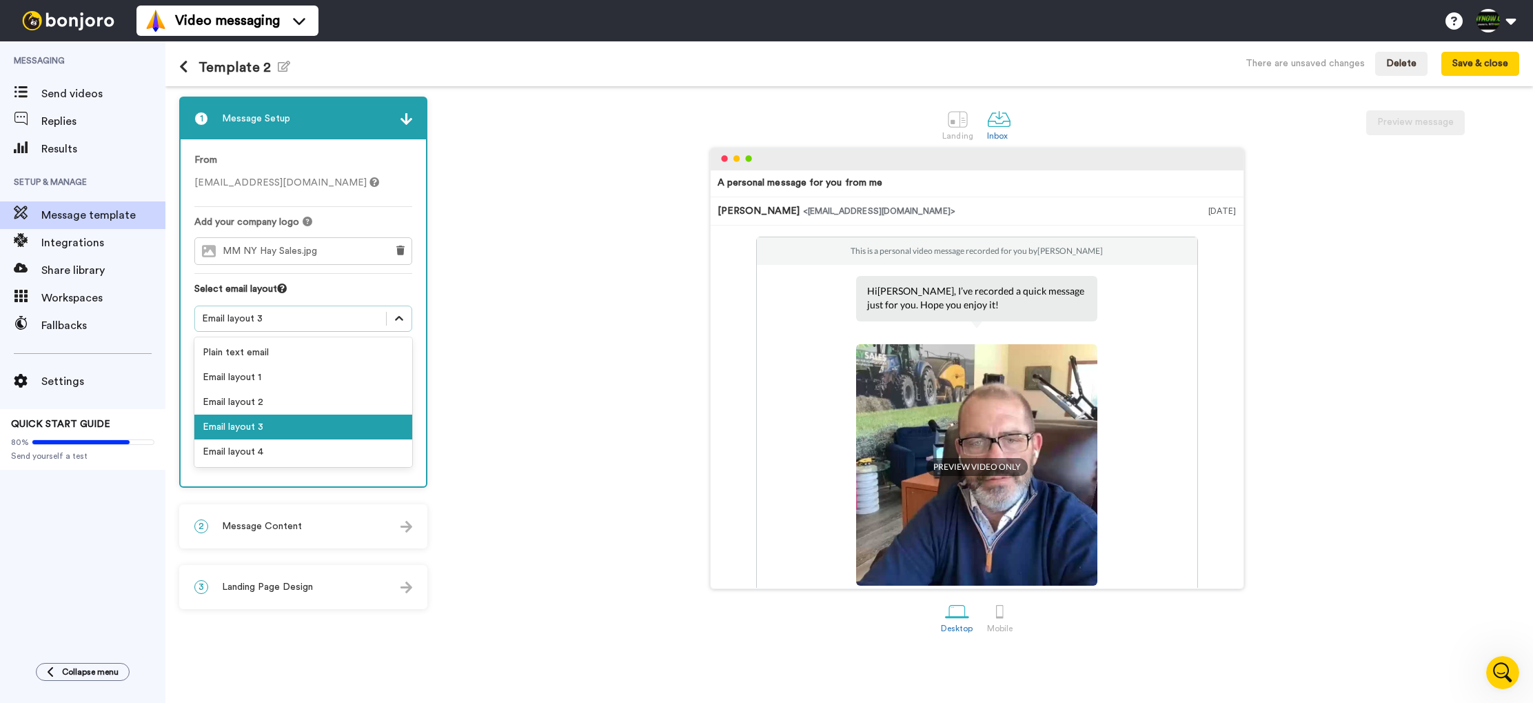
click at [401, 319] on icon at bounding box center [399, 319] width 14 height 14
click at [347, 398] on div "Email layout 2" at bounding box center [303, 402] width 218 height 25
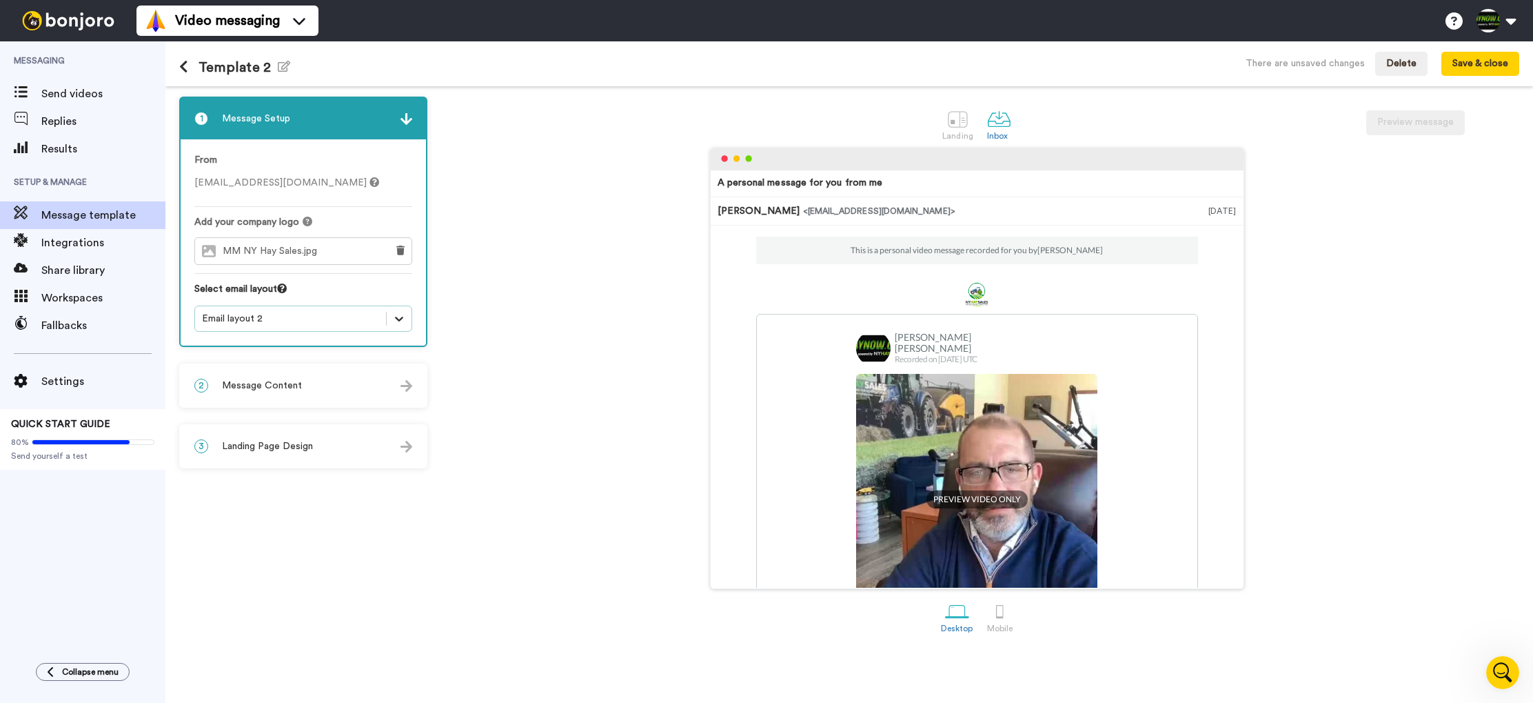
click at [401, 312] on icon at bounding box center [399, 319] width 14 height 14
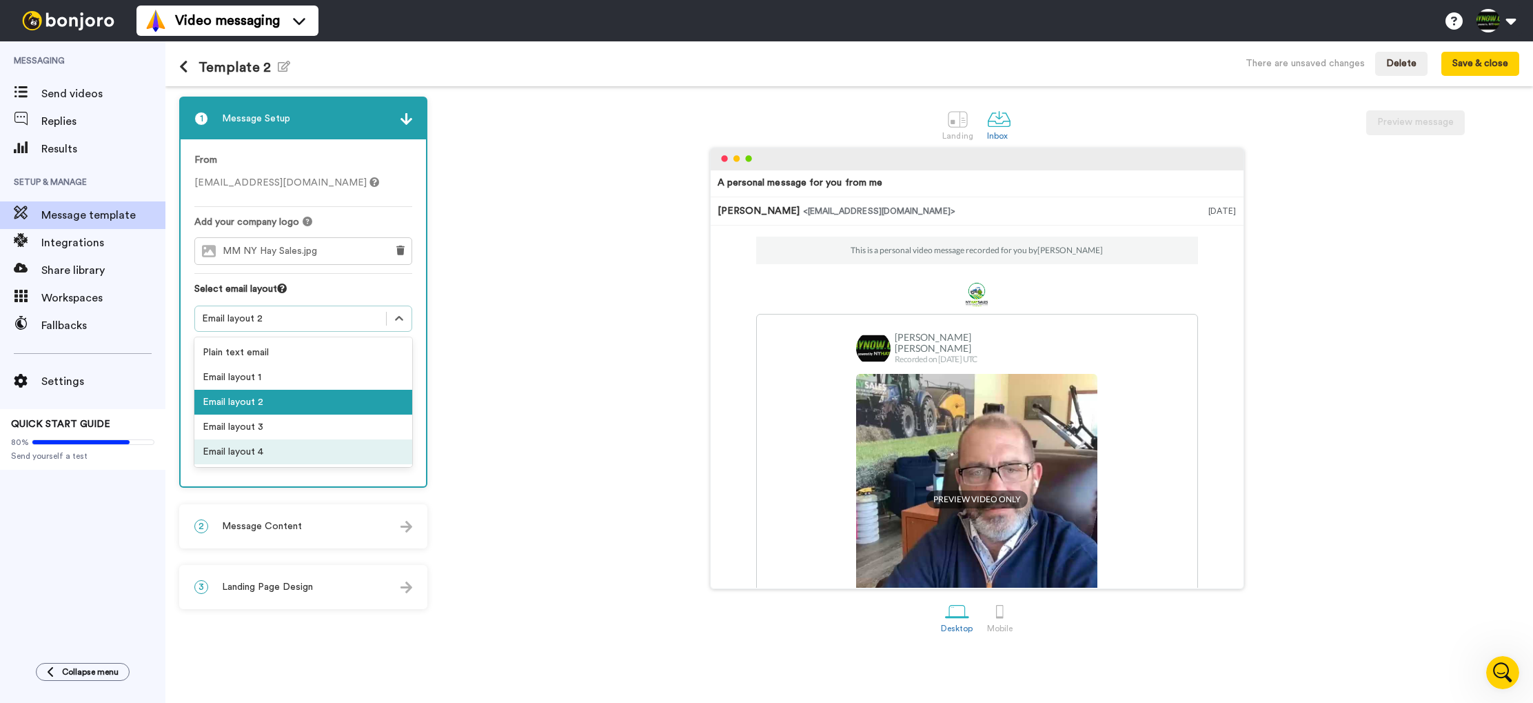
click at [345, 449] on div "Email layout 4" at bounding box center [303, 451] width 218 height 25
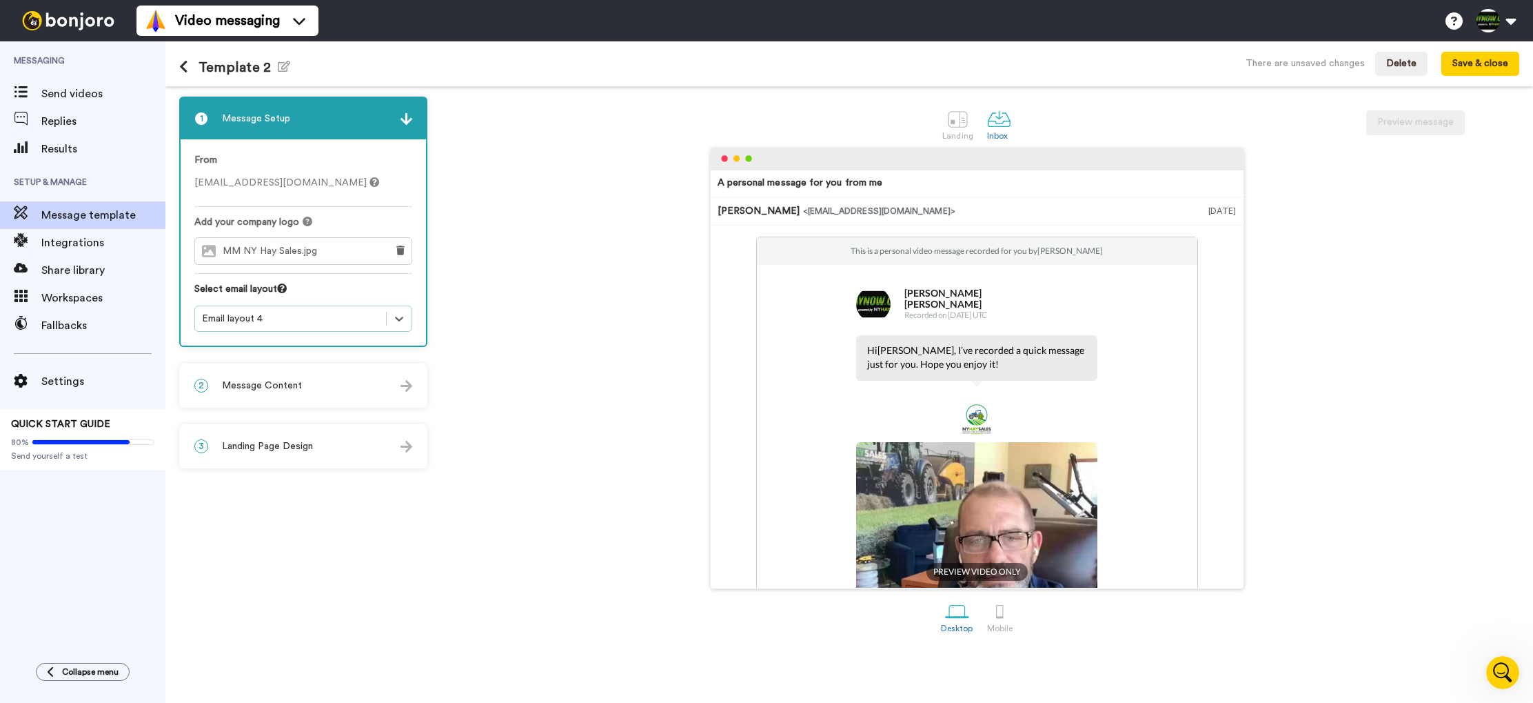
click at [317, 391] on div "2 Message Content" at bounding box center [303, 385] width 245 height 41
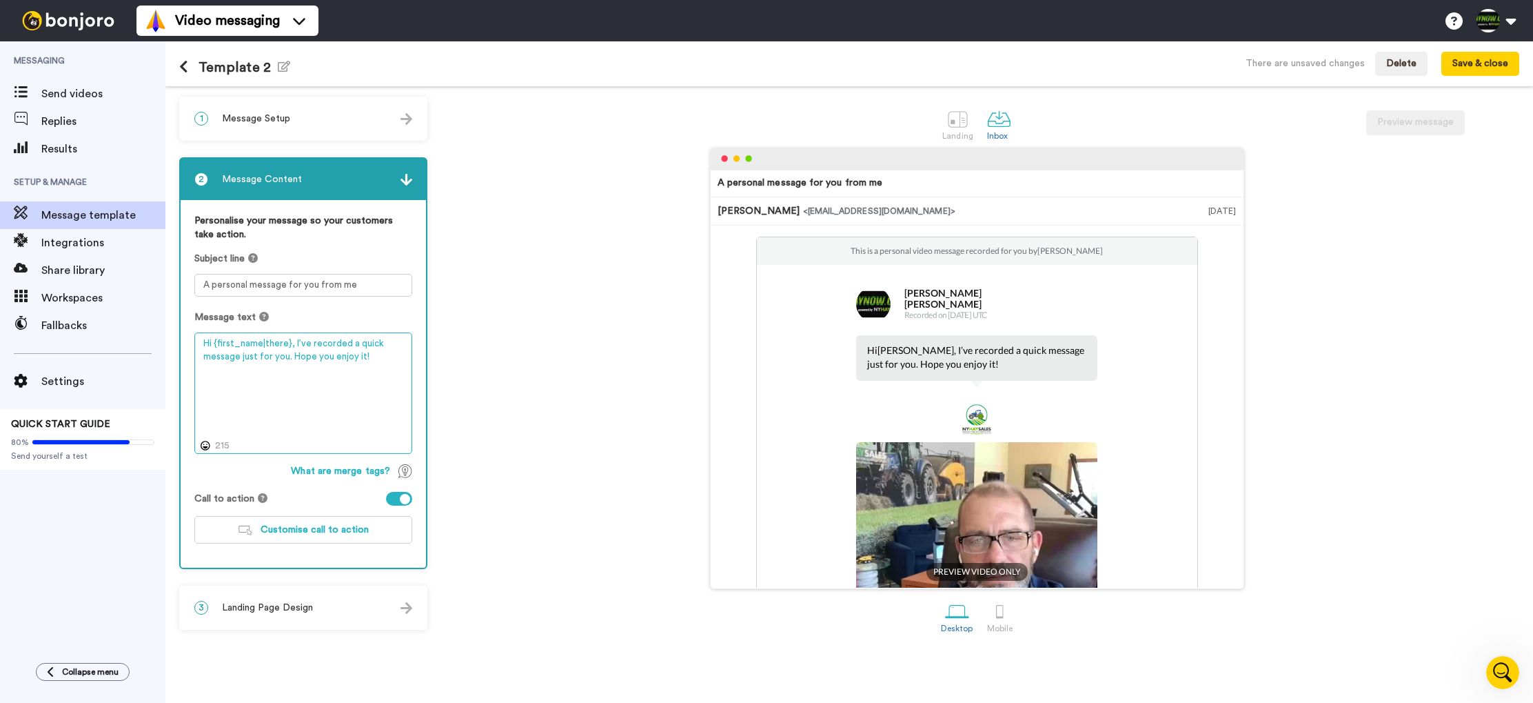
click at [379, 359] on textarea "Hi {first_name|there}, I’ve recorded a quick message just for you. Hope you enj…" at bounding box center [303, 392] width 218 height 121
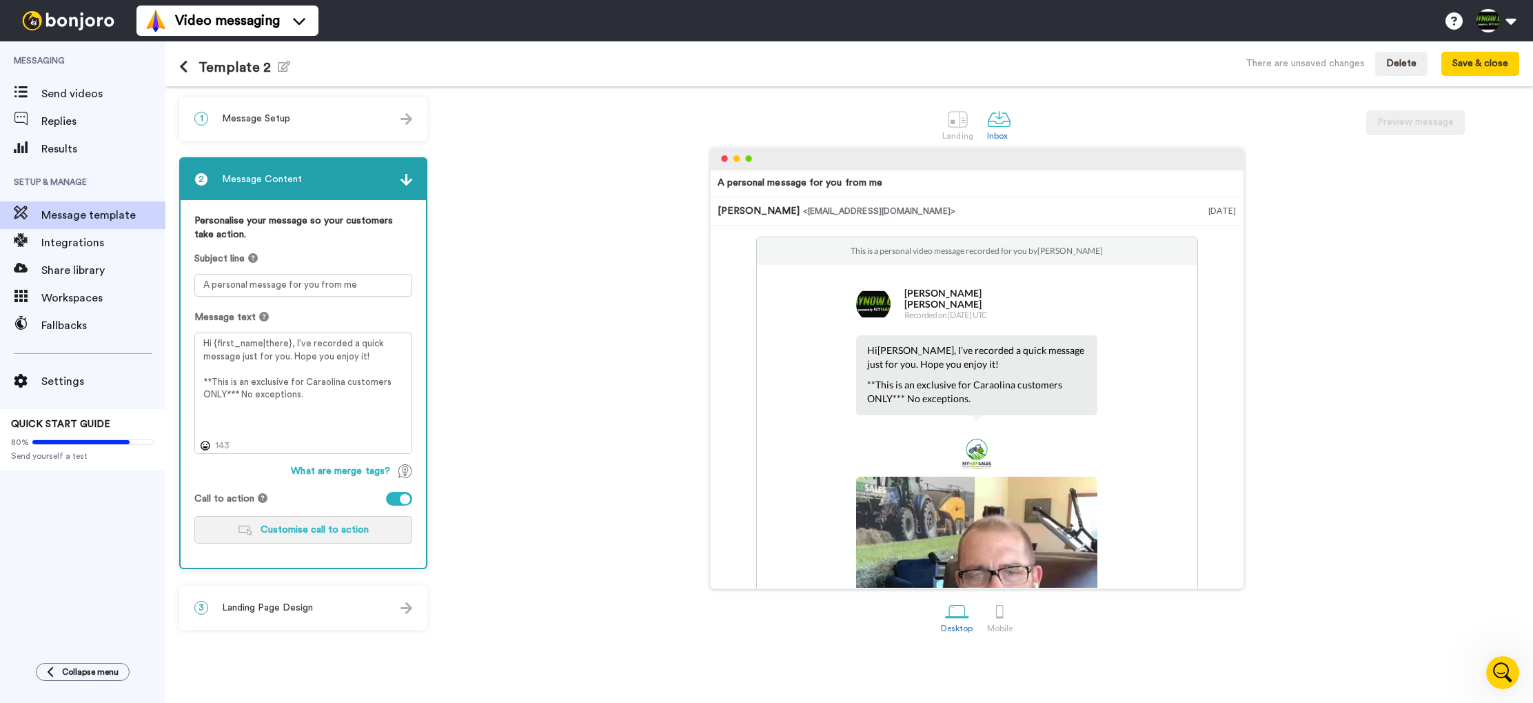
click at [316, 531] on span "Customise call to action" at bounding box center [315, 530] width 108 height 10
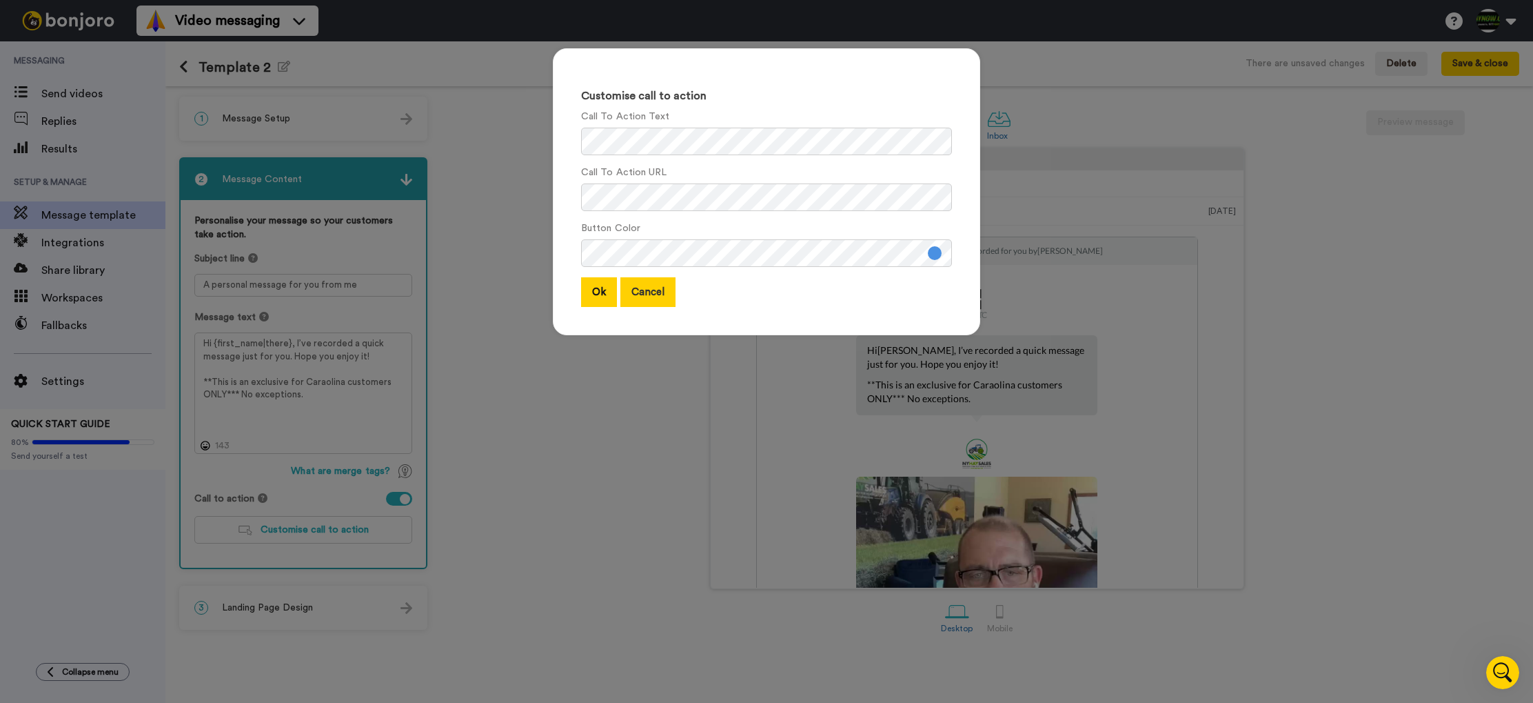
click at [661, 288] on button "Cancel" at bounding box center [648, 292] width 55 height 30
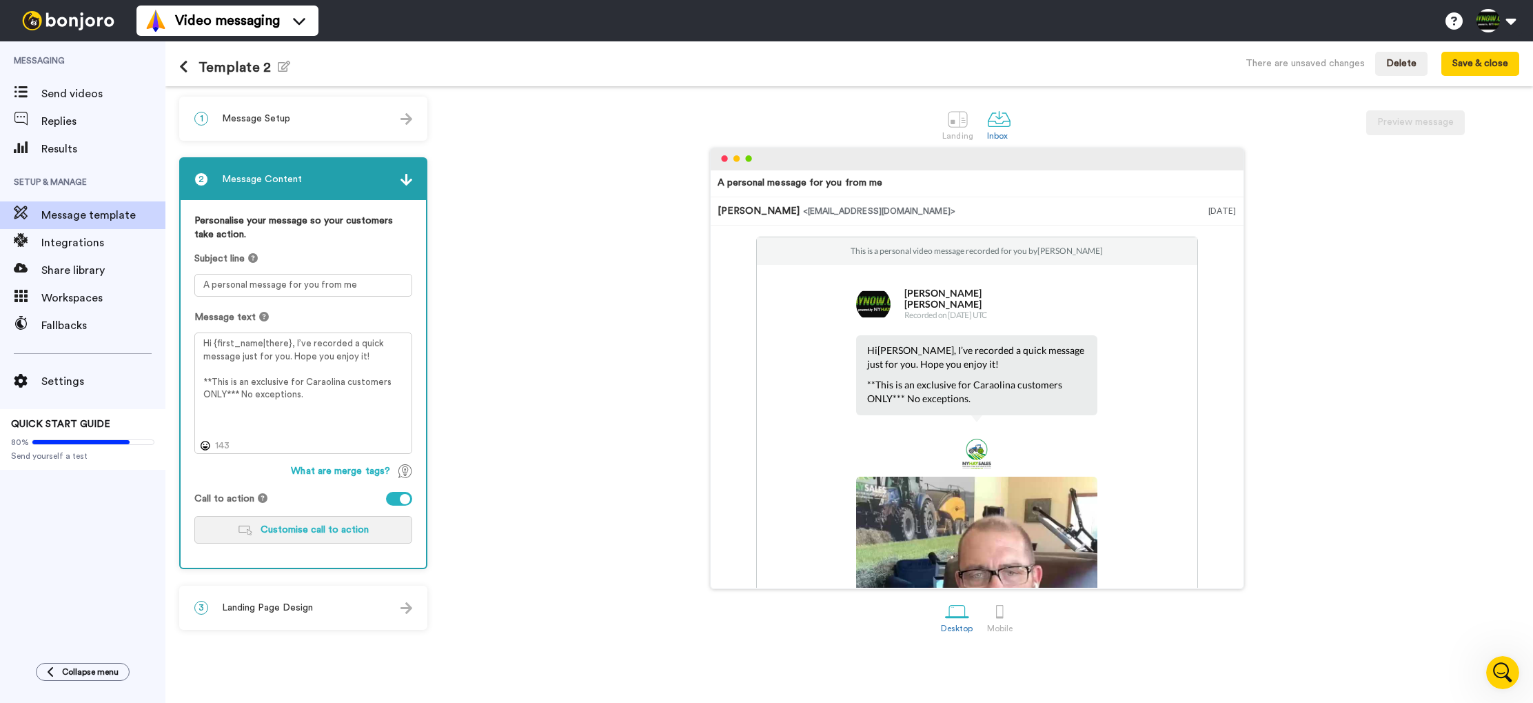
click at [351, 534] on span "Customise call to action" at bounding box center [315, 530] width 108 height 10
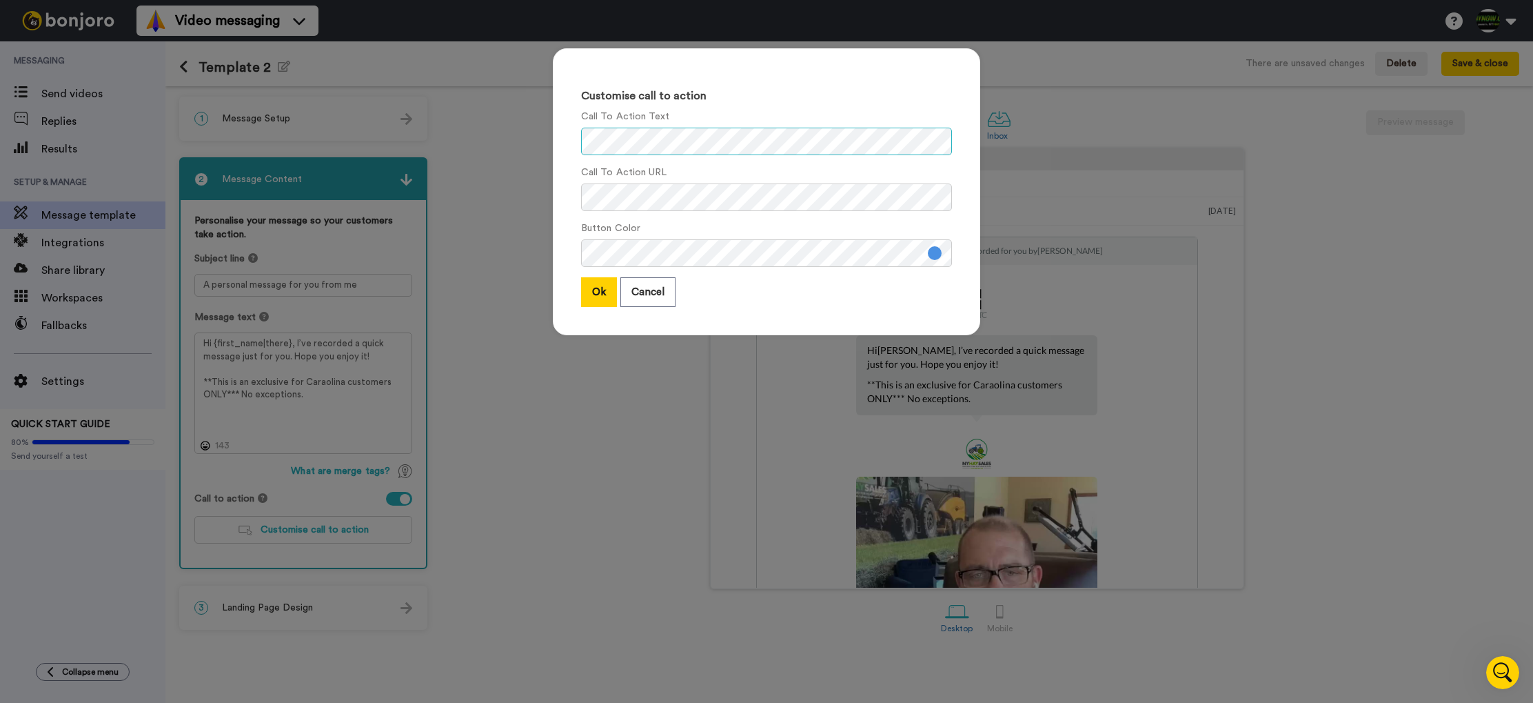
click at [575, 145] on div "Customise call to action Call To Action Text Call To Action URL Button Color Ok…" at bounding box center [766, 191] width 427 height 287
click at [543, 191] on div "Customise call to action Call To Action Text Call To Action URL Button Color Ok…" at bounding box center [766, 198] width 455 height 328
click at [937, 252] on button at bounding box center [935, 253] width 14 height 14
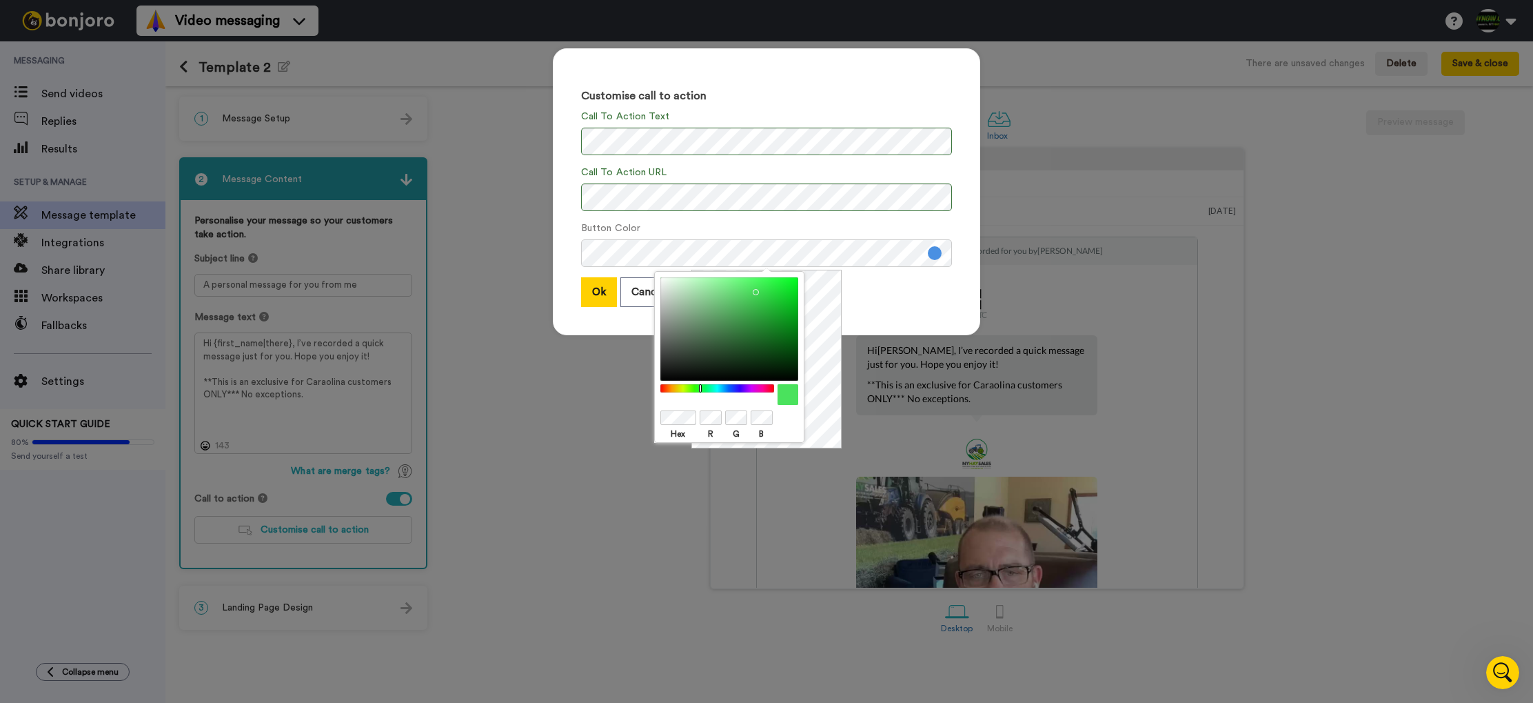
click at [700, 390] on div at bounding box center [717, 388] width 119 height 9
click at [795, 302] on div at bounding box center [730, 328] width 138 height 103
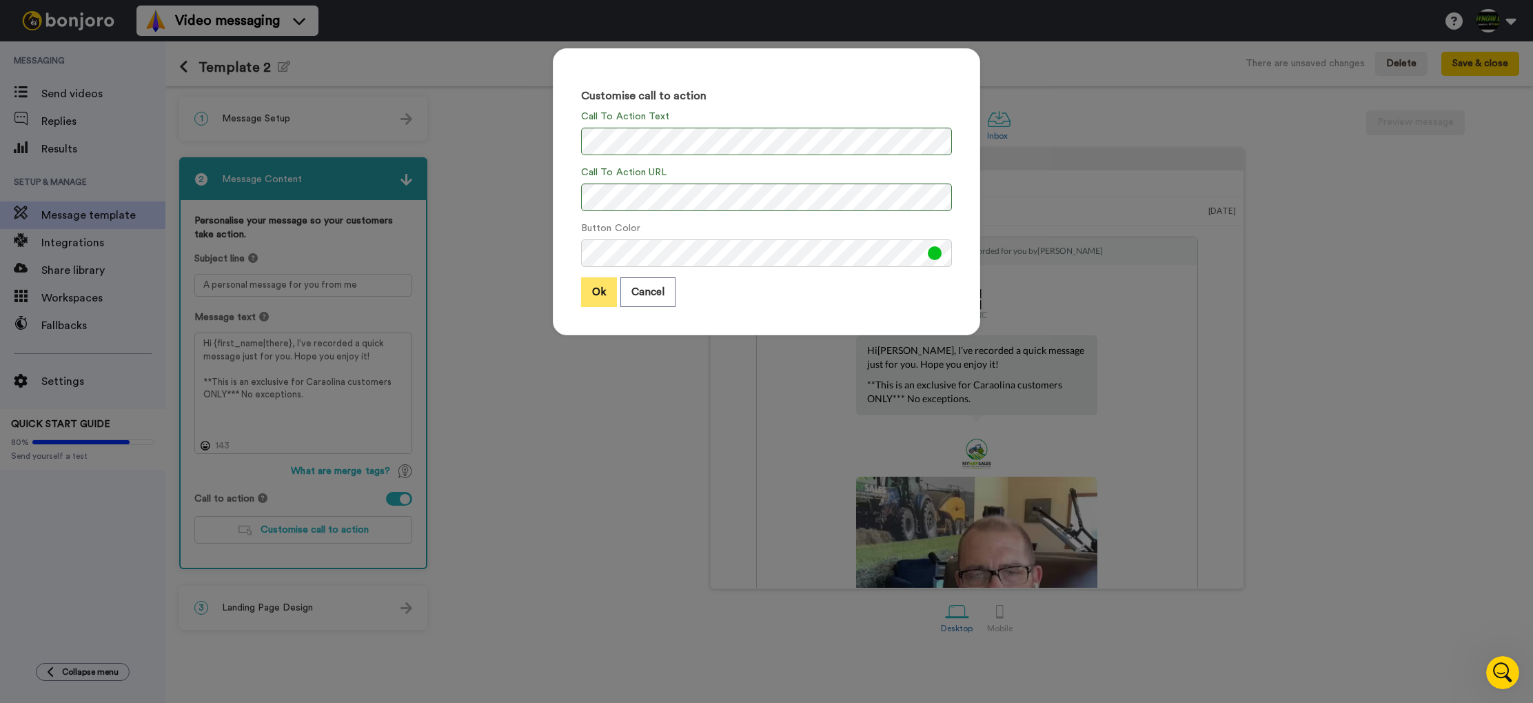
click at [592, 296] on button "Ok" at bounding box center [599, 292] width 36 height 30
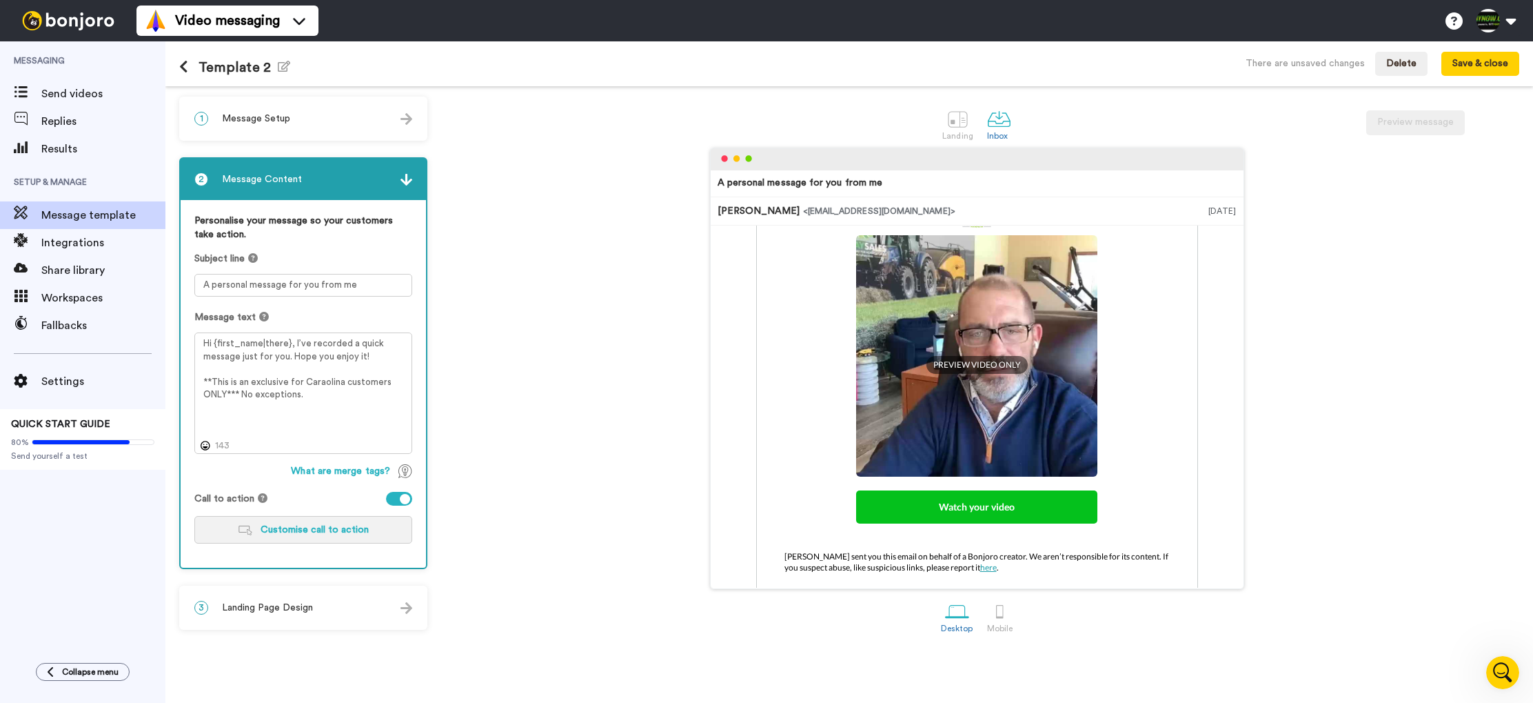
scroll to position [261, 0]
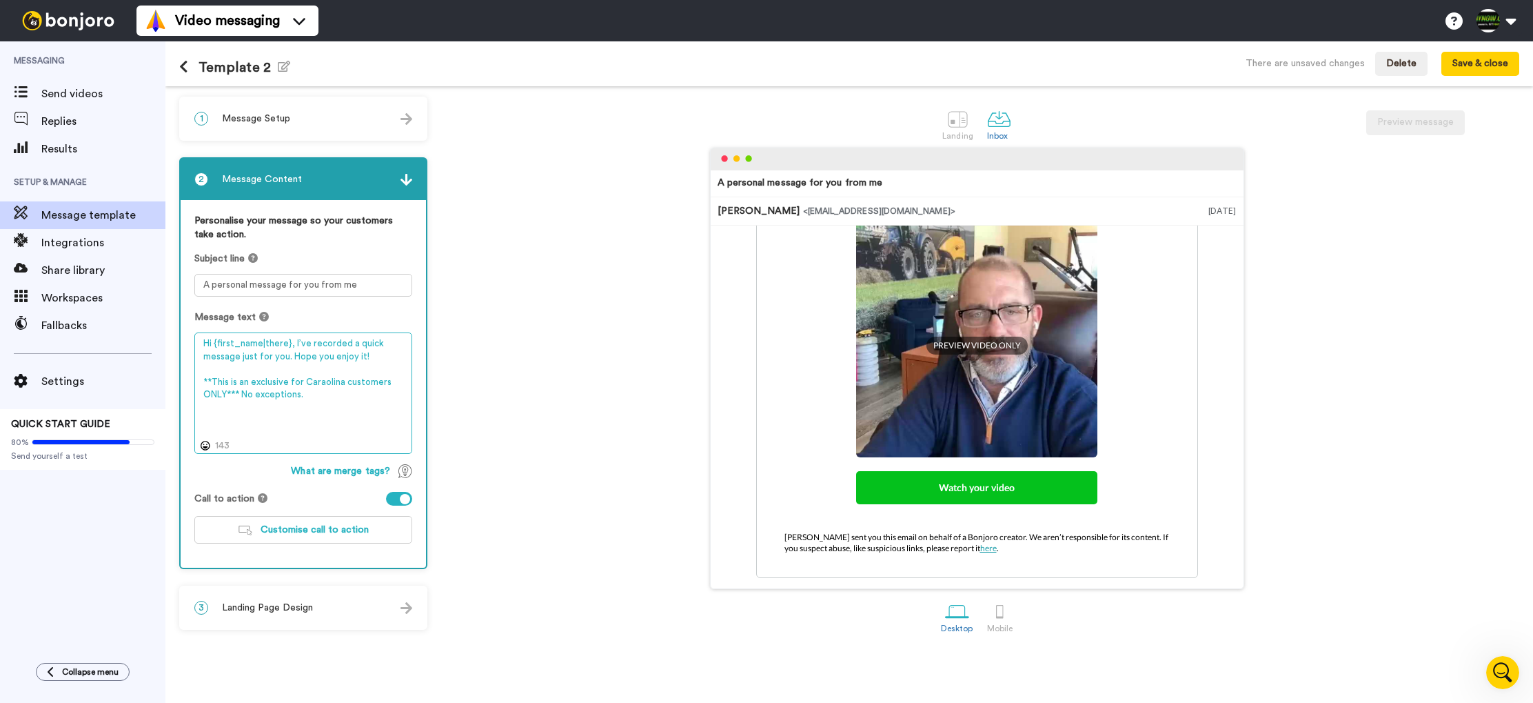
drag, startPoint x: 288, startPoint y: 382, endPoint x: 296, endPoint y: 382, distance: 8.3
click at [288, 382] on textarea "Hi {first_name|there}, I’ve recorded a quick message just for you. Hope you enj…" at bounding box center [303, 392] width 218 height 121
click at [344, 383] on textarea "Hi {first_name|there}, I’ve recorded a quick message just for you. Hope you enj…" at bounding box center [303, 392] width 218 height 121
click at [345, 396] on textarea "Hi {first_name|there}, I’ve recorded a quick message just for you. Hope you enj…" at bounding box center [303, 392] width 218 height 121
click at [209, 446] on icon at bounding box center [206, 446] width 10 height 10
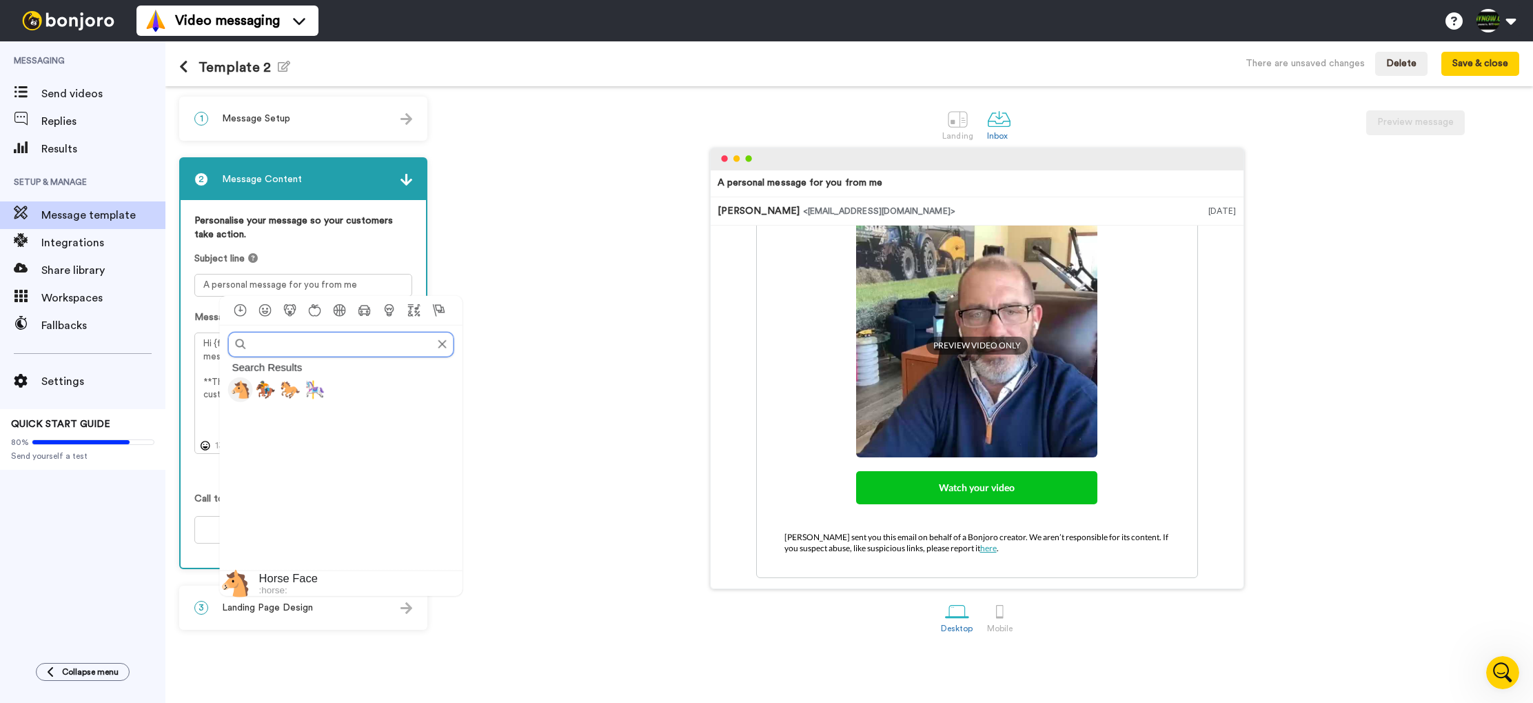
click at [241, 389] on span "🐴" at bounding box center [240, 388] width 21 height 19
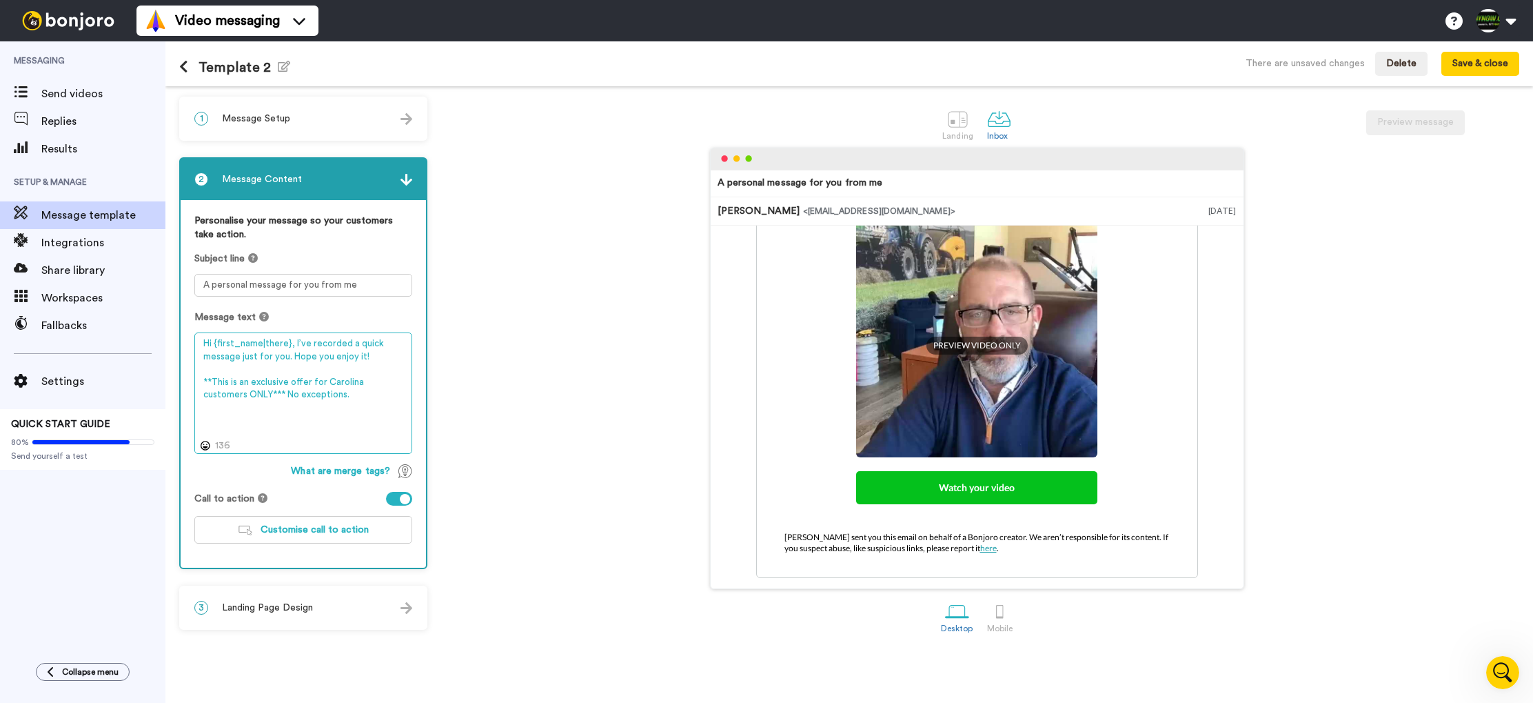
click at [327, 397] on textarea "Hi {first_name|there}, I’ve recorded a quick message just for you. Hope you enj…" at bounding box center [303, 392] width 218 height 121
click at [206, 445] on icon at bounding box center [206, 446] width 10 height 10
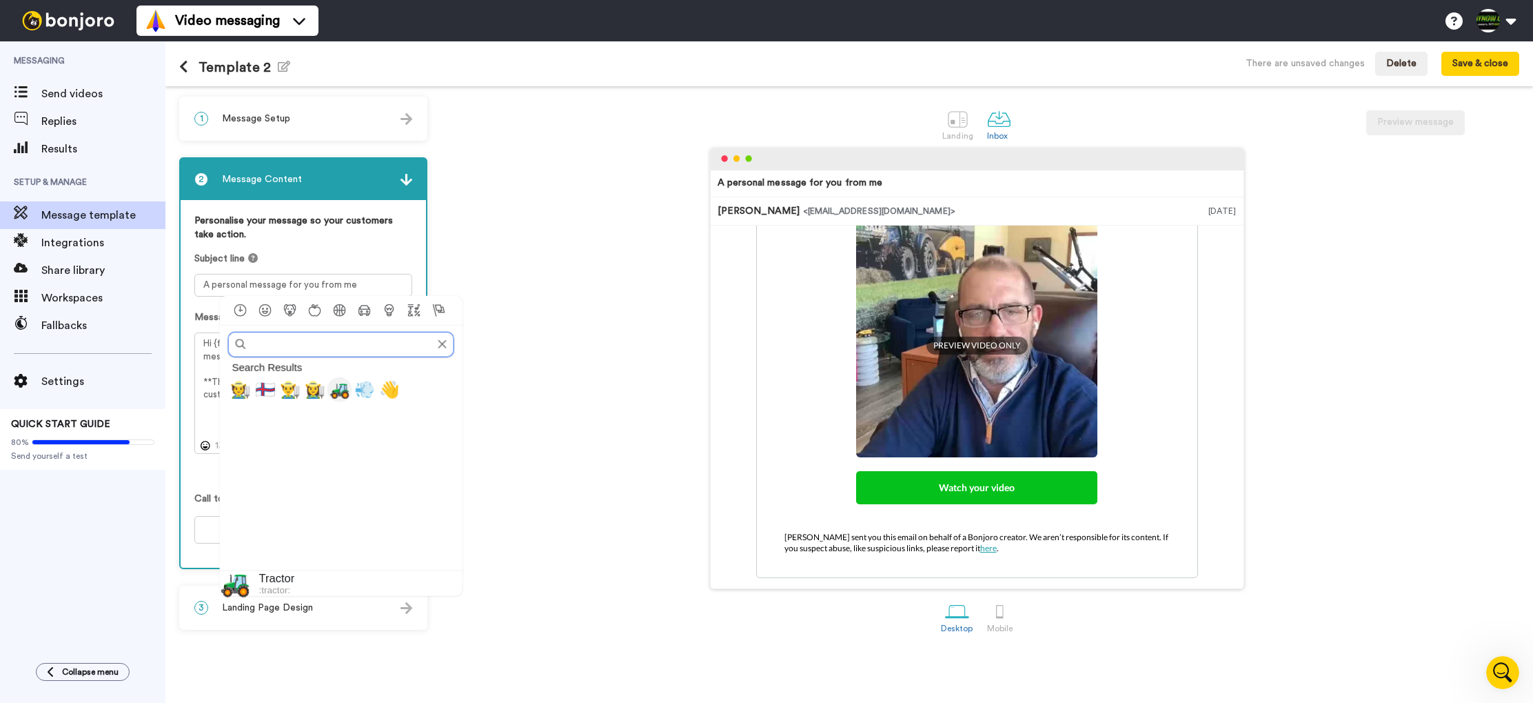
drag, startPoint x: 339, startPoint y: 392, endPoint x: 336, endPoint y: 372, distance: 19.6
click at [339, 392] on span "🚜" at bounding box center [340, 388] width 21 height 19
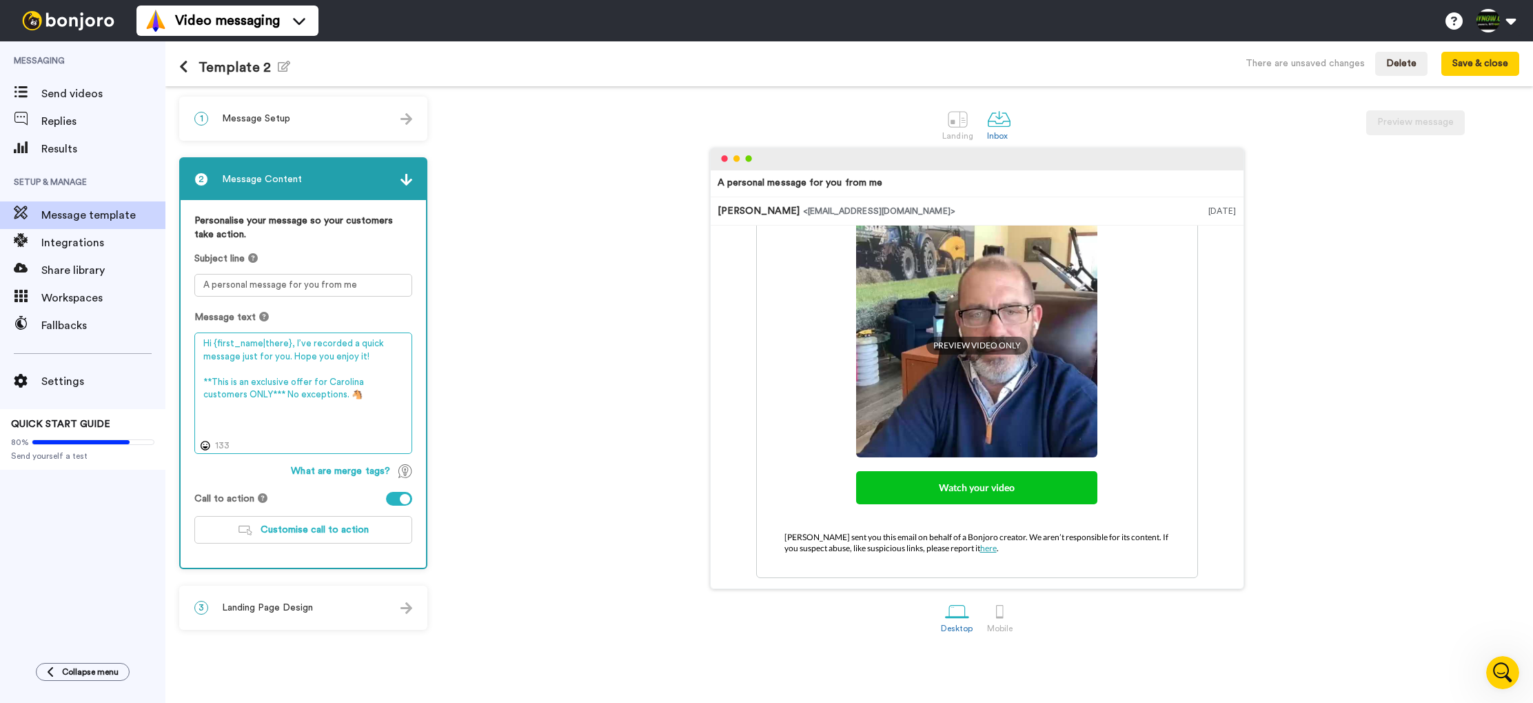
click at [340, 393] on textarea "Hi {first_name|there}, I’ve recorded a quick message just for you. Hope you enj…" at bounding box center [303, 392] width 218 height 121
click at [205, 445] on icon at bounding box center [206, 446] width 10 height 10
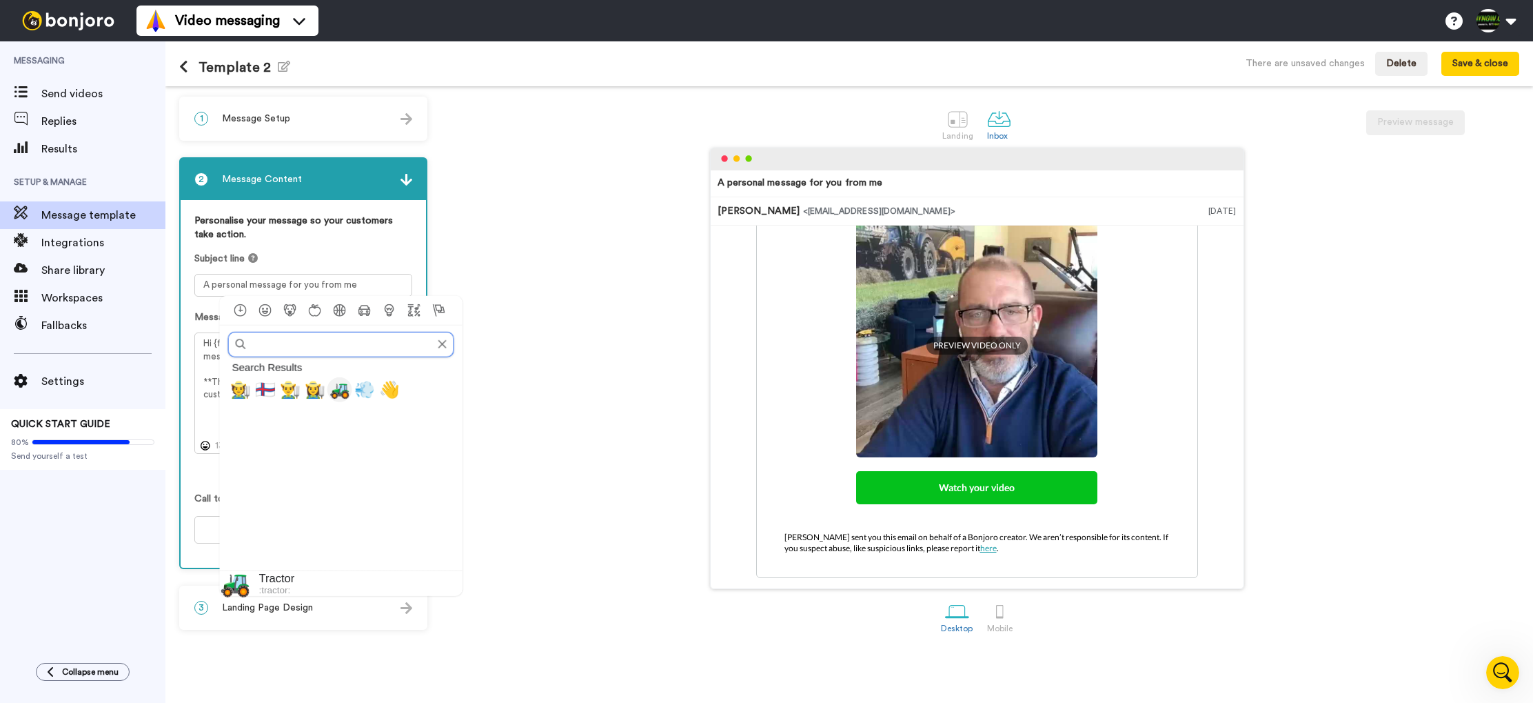
click at [343, 389] on span "🚜" at bounding box center [340, 388] width 21 height 19
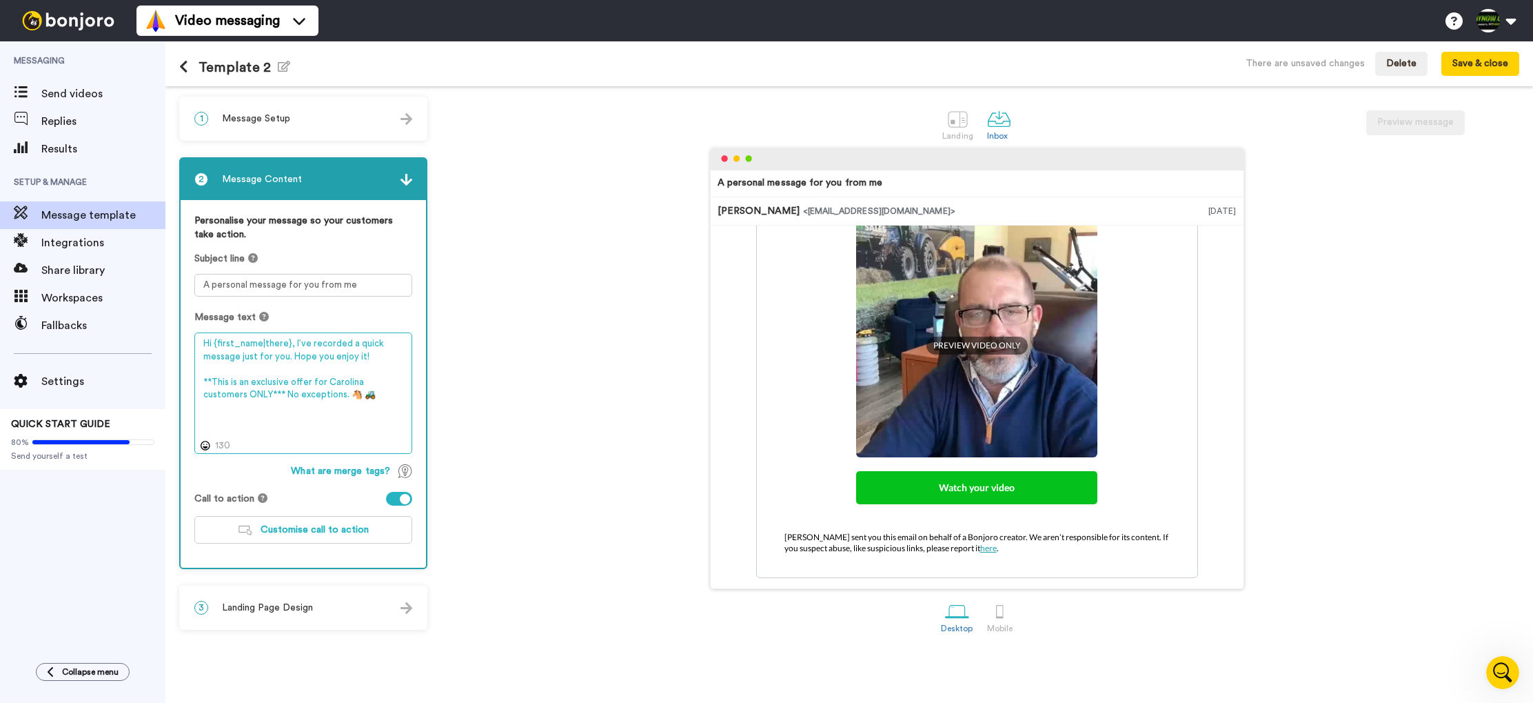
click at [354, 397] on textarea "Hi {first_name|there}, I’ve recorded a quick message just for you. Hope you enj…" at bounding box center [303, 392] width 218 height 121
click at [207, 444] on icon at bounding box center [206, 446] width 10 height 10
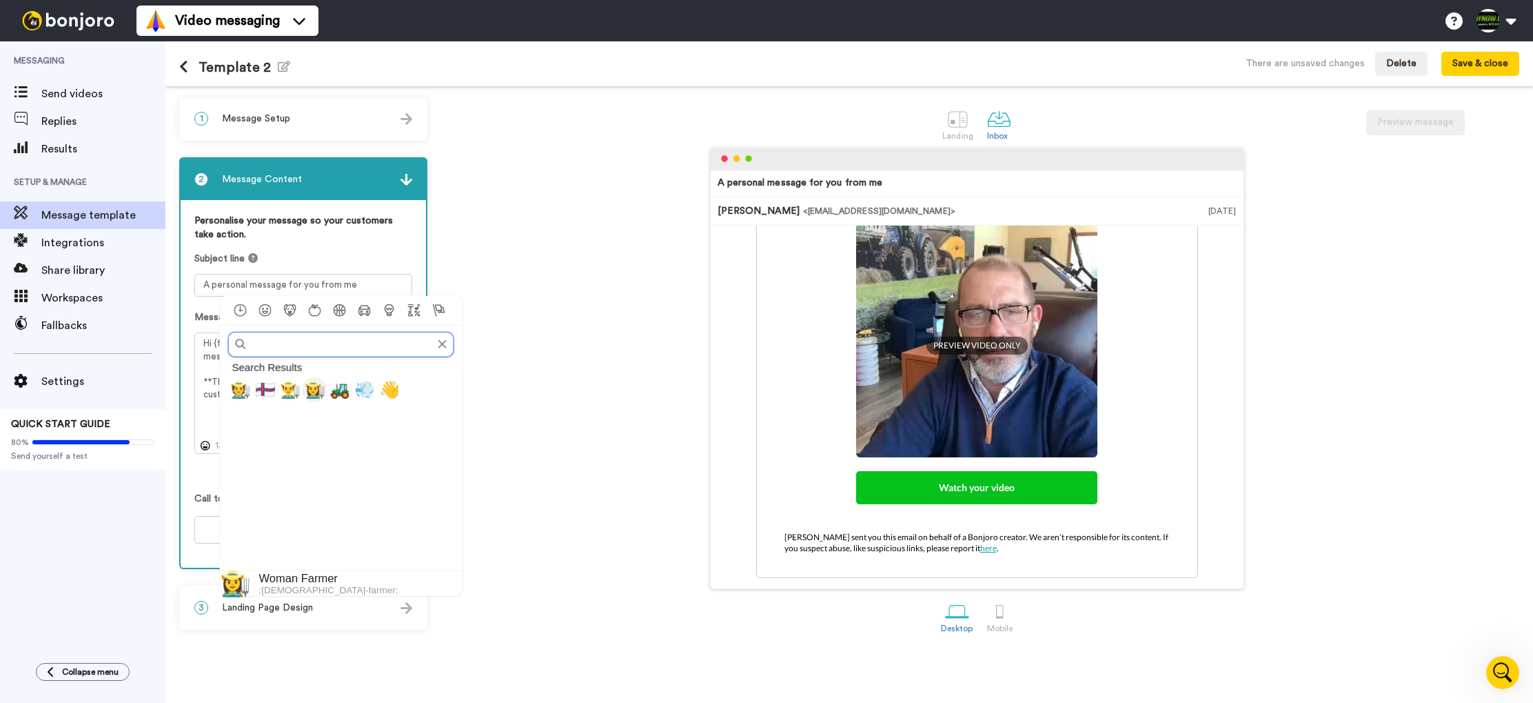
click at [312, 391] on span "👩‍🌾" at bounding box center [315, 388] width 21 height 19
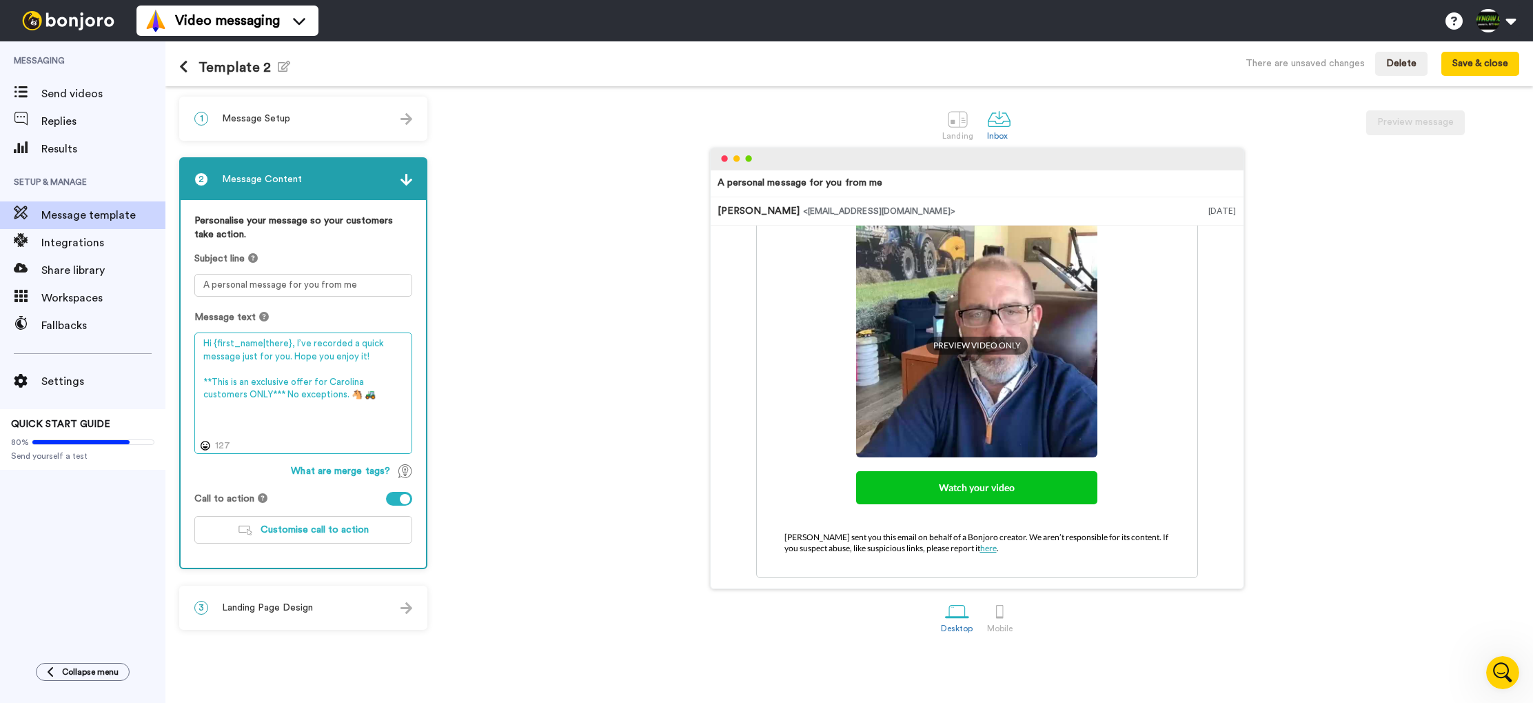
click at [383, 397] on textarea "Hi {first_name|there}, I’ve recorded a quick message just for you. Hope you enj…" at bounding box center [303, 392] width 218 height 121
drag, startPoint x: 210, startPoint y: 345, endPoint x: 303, endPoint y: 365, distance: 95.2
click at [216, 346] on textarea "Hi {first_name|there}, I’ve recorded a quick message just for you. Hope you enj…" at bounding box center [303, 392] width 218 height 121
type textarea "[PERSON_NAME] {first_name|there}, I’ve recorded a quick message just for you. H…"
click at [379, 603] on div "3 Landing Page Design" at bounding box center [303, 607] width 245 height 41
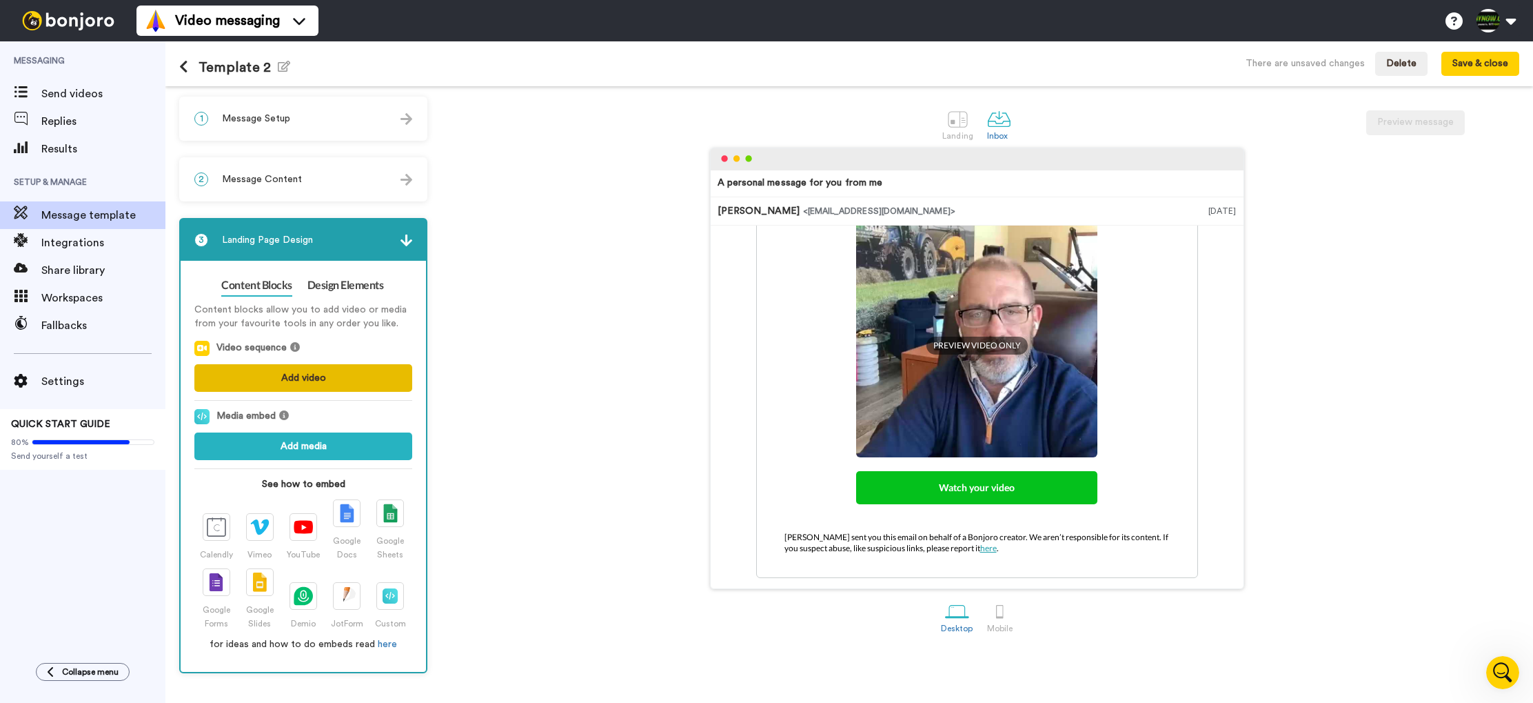
click at [303, 376] on button "Add video" at bounding box center [303, 378] width 218 height 28
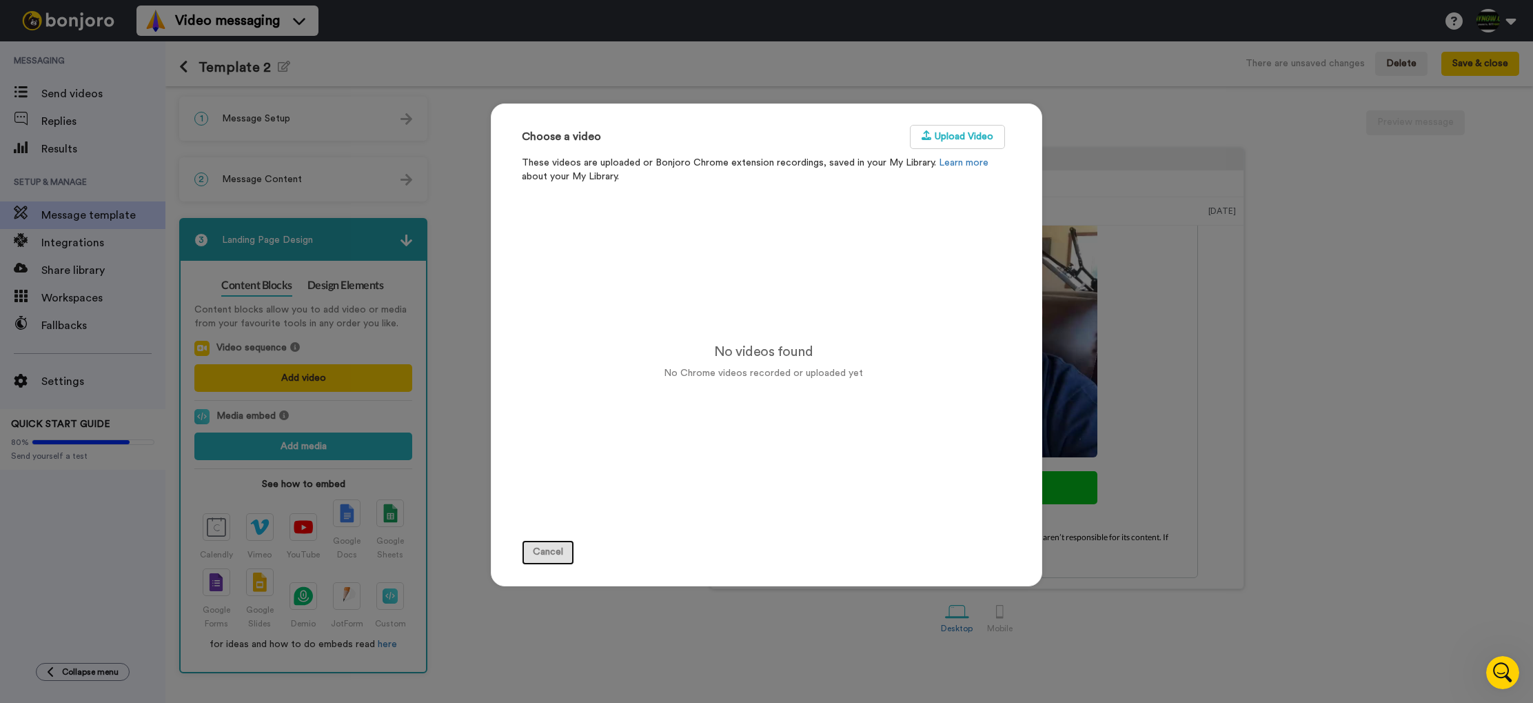
click at [556, 544] on button "Cancel" at bounding box center [548, 552] width 52 height 25
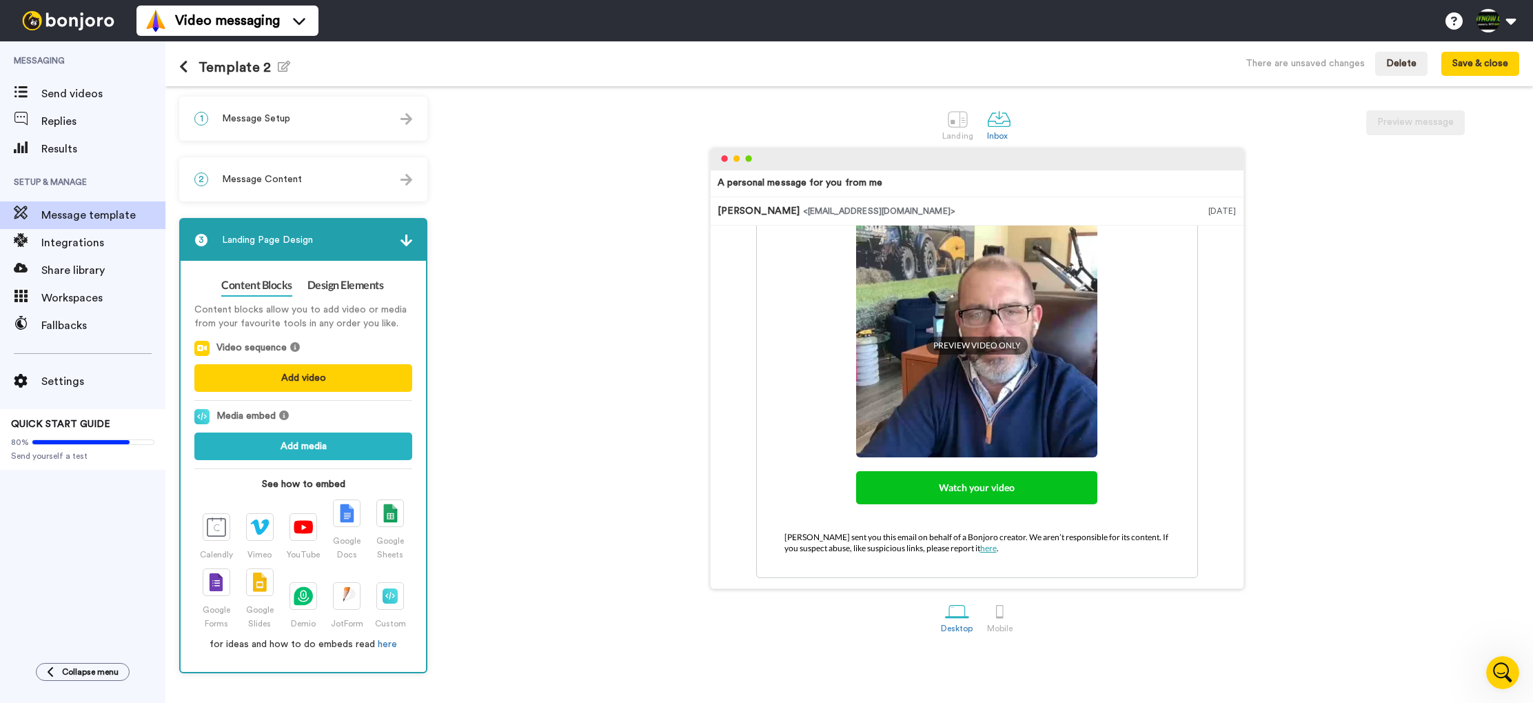
click at [399, 245] on div "3 Landing Page Design" at bounding box center [303, 239] width 245 height 41
click at [405, 245] on img at bounding box center [407, 240] width 12 height 12
click at [221, 244] on div "3 Landing Page Design" at bounding box center [303, 239] width 245 height 41
click at [405, 241] on img at bounding box center [407, 240] width 12 height 12
click at [1497, 65] on button "Save & close" at bounding box center [1481, 64] width 78 height 25
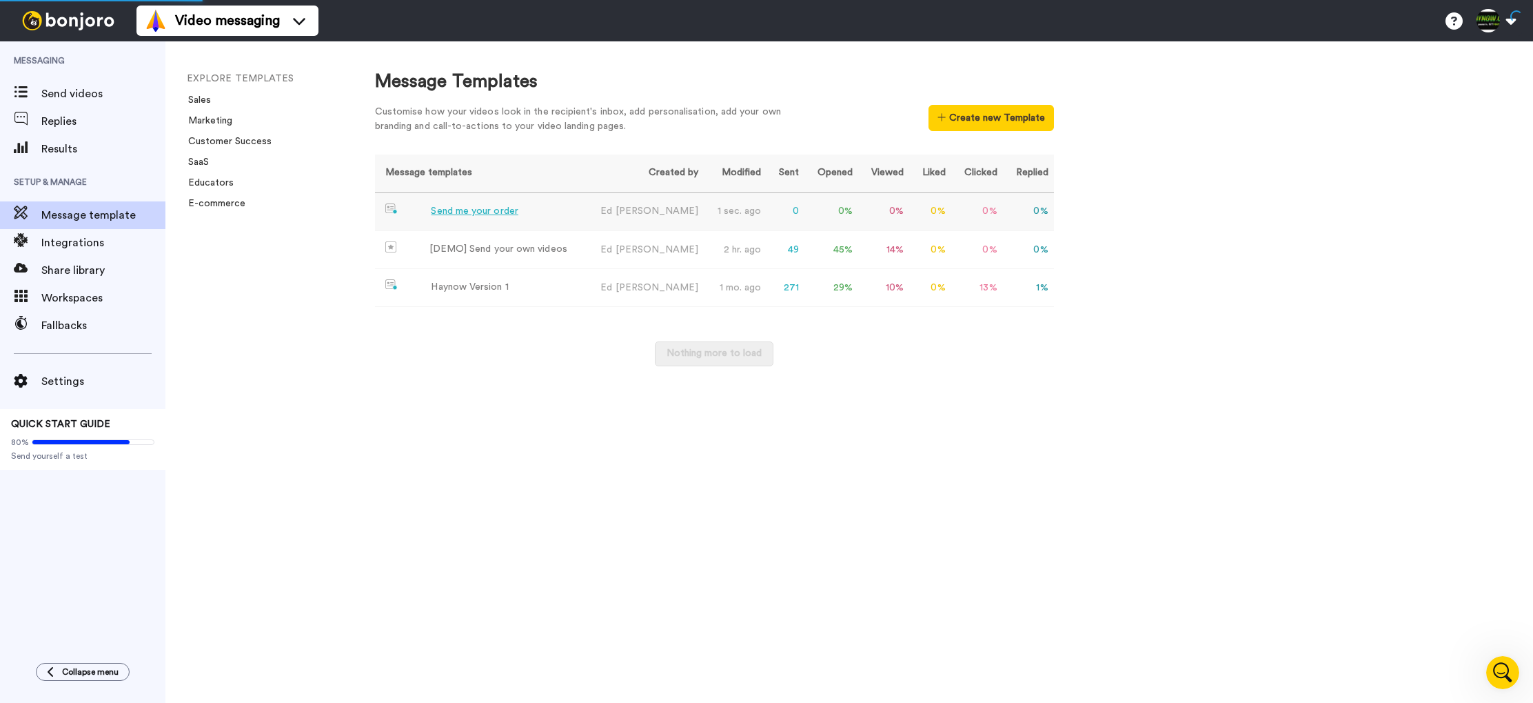
click at [503, 212] on div "Send me your order" at bounding box center [474, 211] width 87 height 14
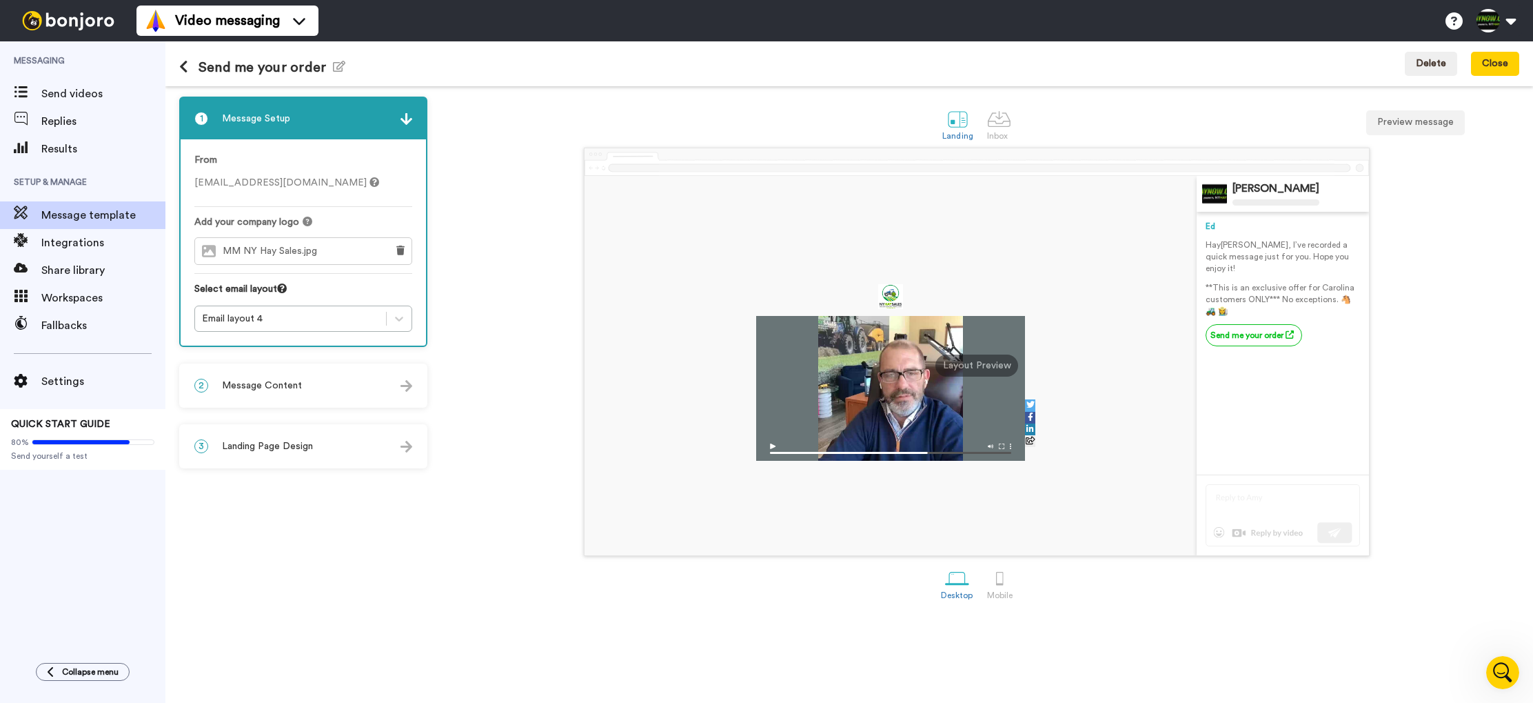
click at [335, 392] on div "2 Message Content" at bounding box center [303, 385] width 245 height 41
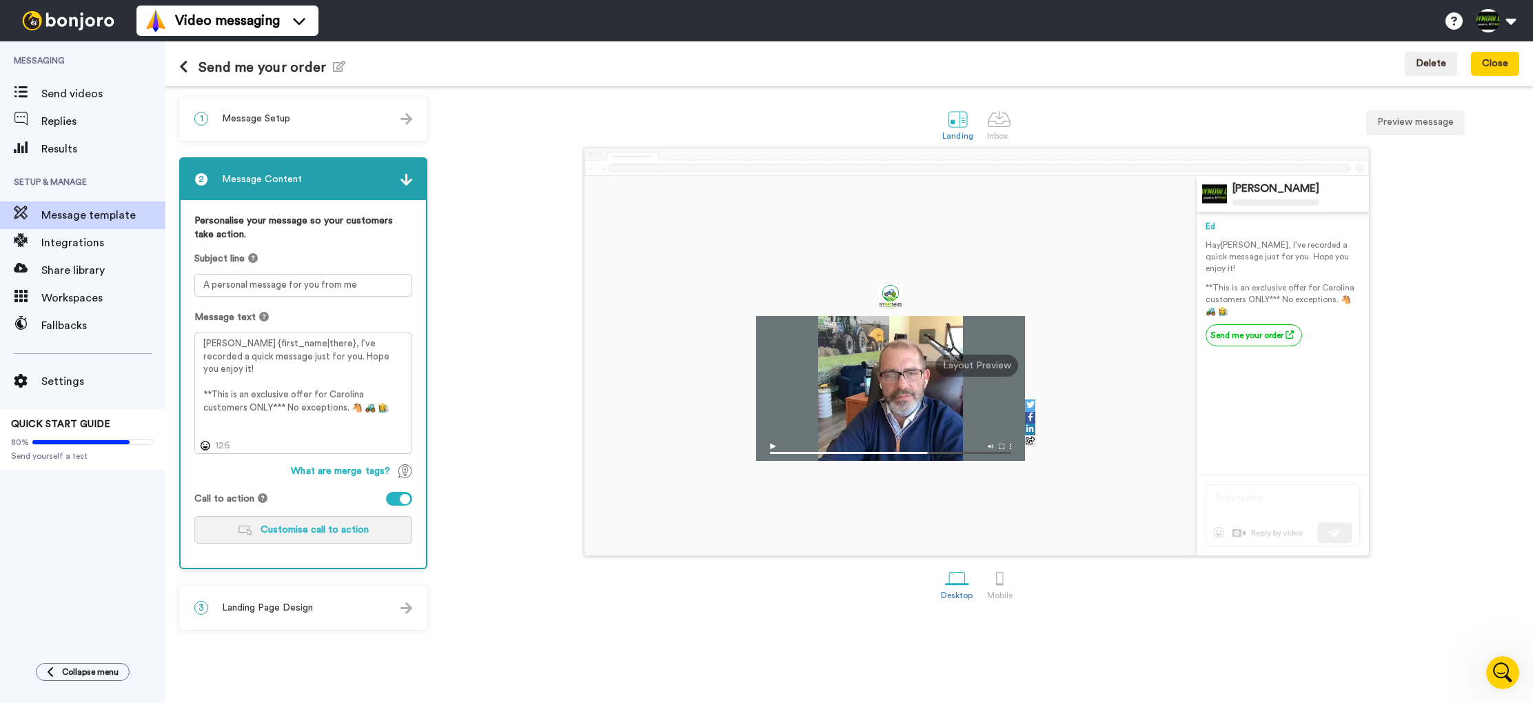
click at [352, 534] on span "Customise call to action" at bounding box center [315, 530] width 108 height 10
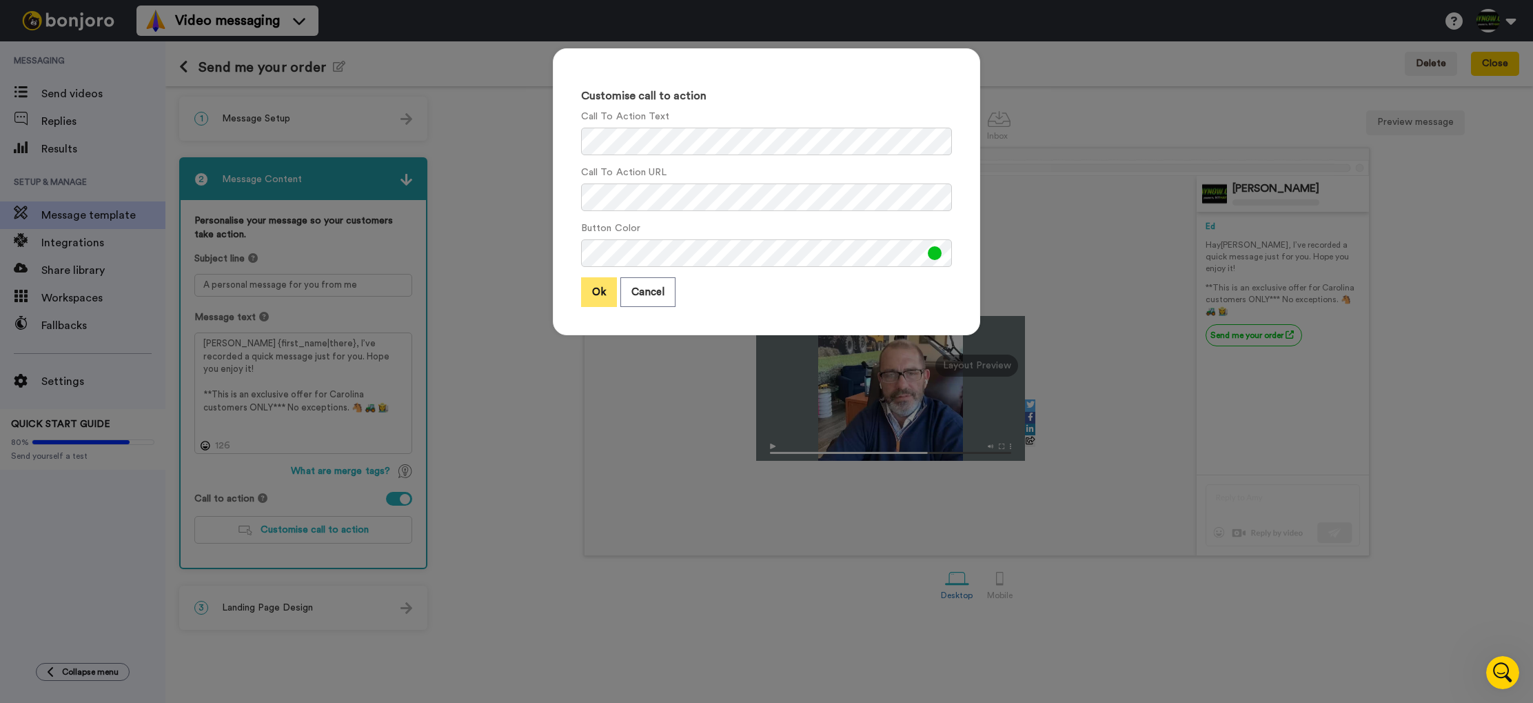
click at [581, 296] on button "Ok" at bounding box center [599, 292] width 36 height 30
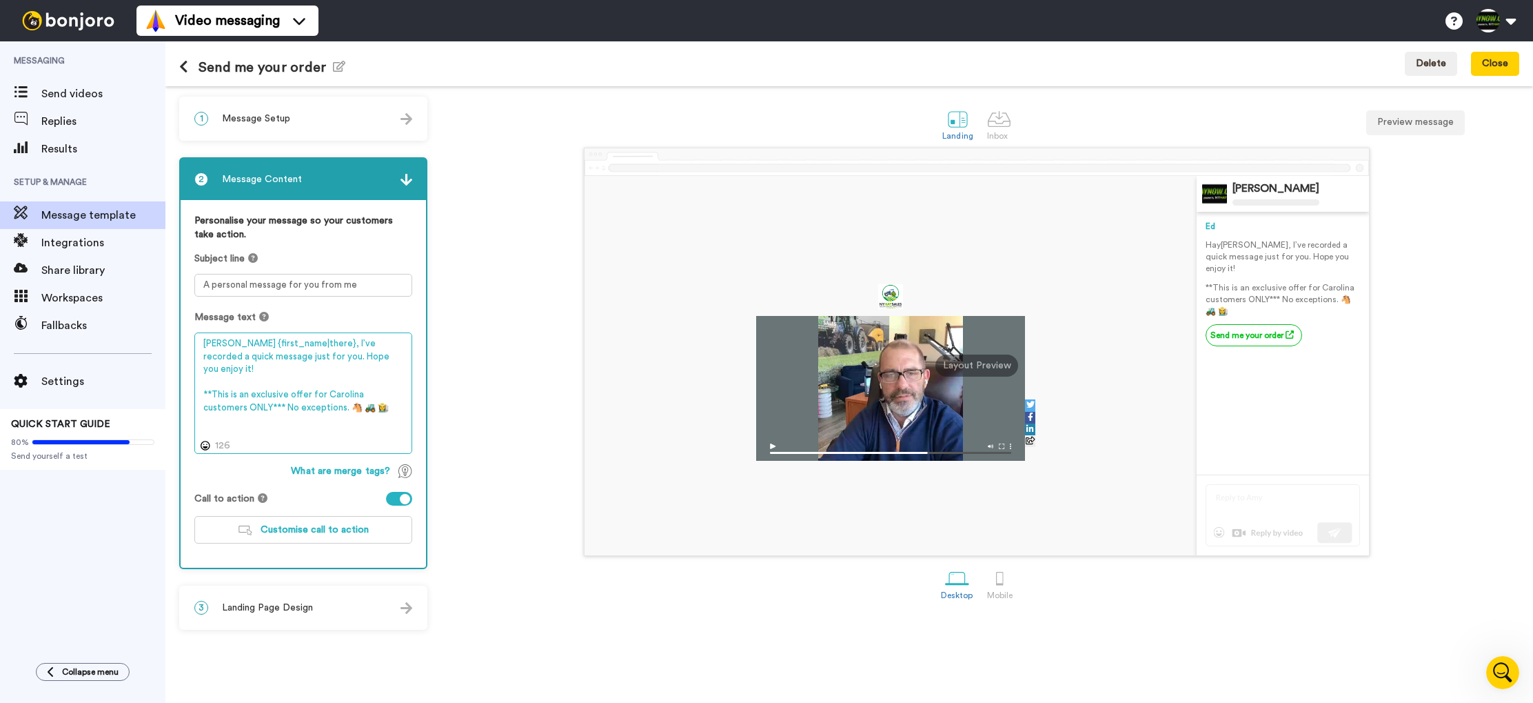
click at [354, 409] on textarea "[PERSON_NAME] {first_name|there}, I’ve recorded a quick message just for you. H…" at bounding box center [303, 392] width 218 height 121
click at [252, 383] on textarea "[PERSON_NAME] {first_name|there}, I’ve recorded a quick message just for you. H…" at bounding box center [303, 392] width 218 height 121
click at [391, 396] on textarea "[PERSON_NAME] {first_name|there}, I’ve recorded a quick message just for you. H…" at bounding box center [303, 392] width 218 height 121
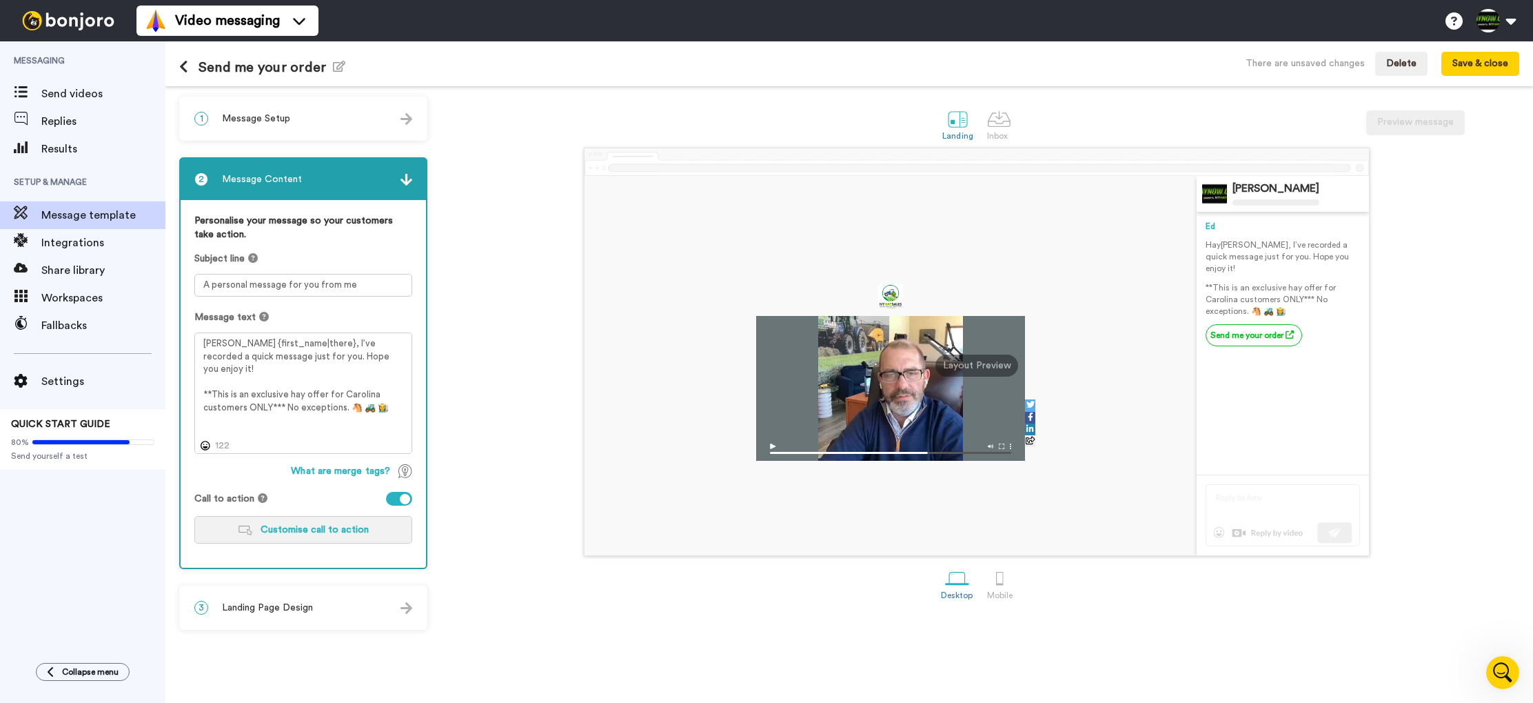
click at [300, 541] on button "Customise call to action" at bounding box center [303, 530] width 218 height 28
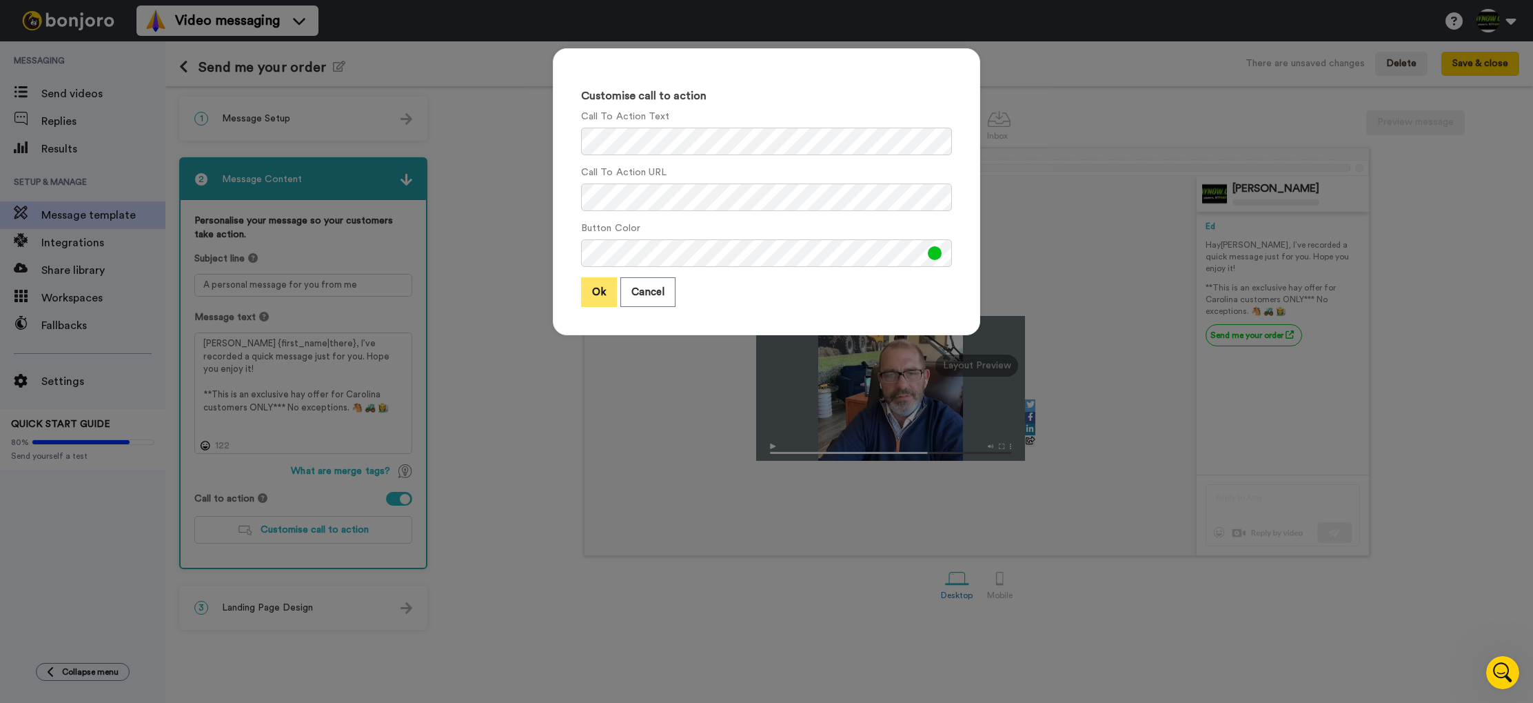
click at [611, 292] on button "Ok" at bounding box center [599, 292] width 36 height 30
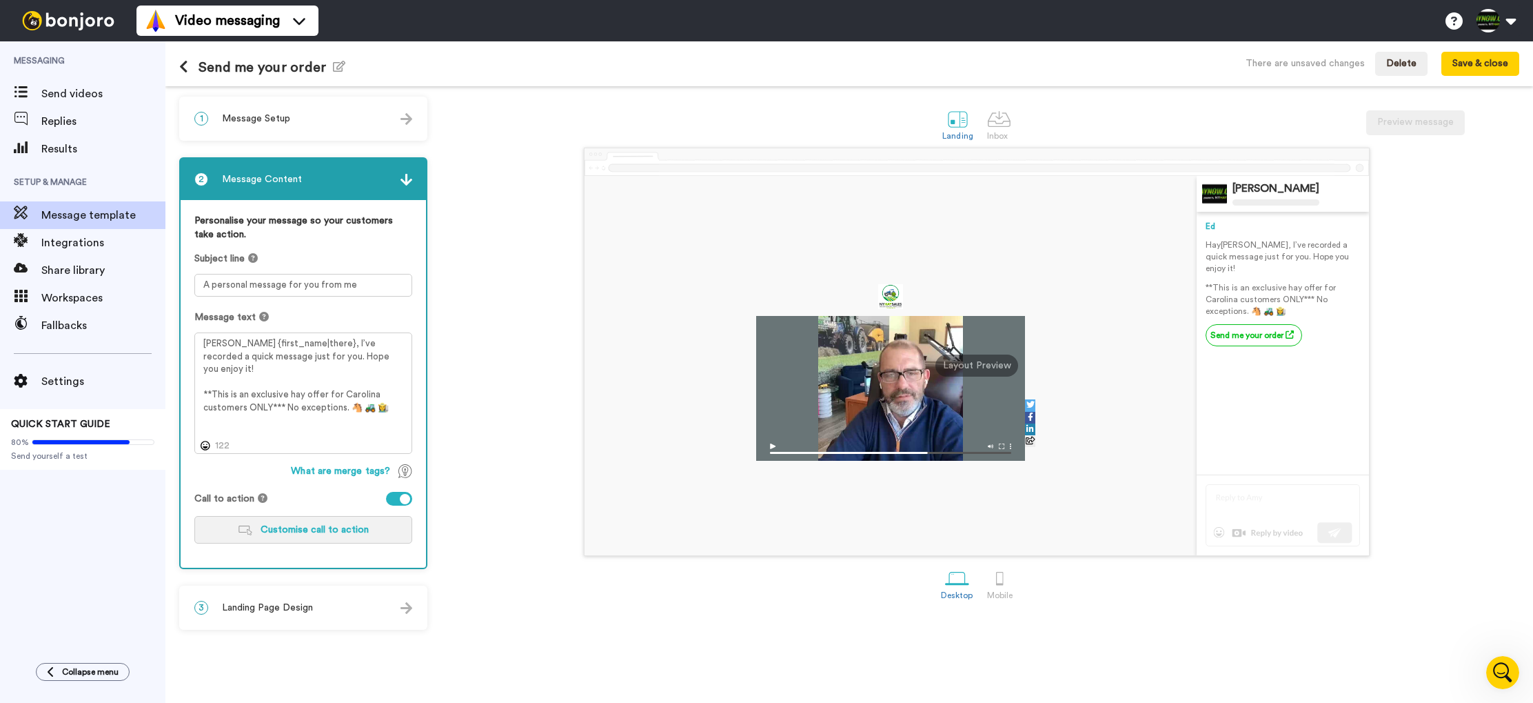
click at [325, 525] on span "Customise call to action" at bounding box center [315, 530] width 108 height 10
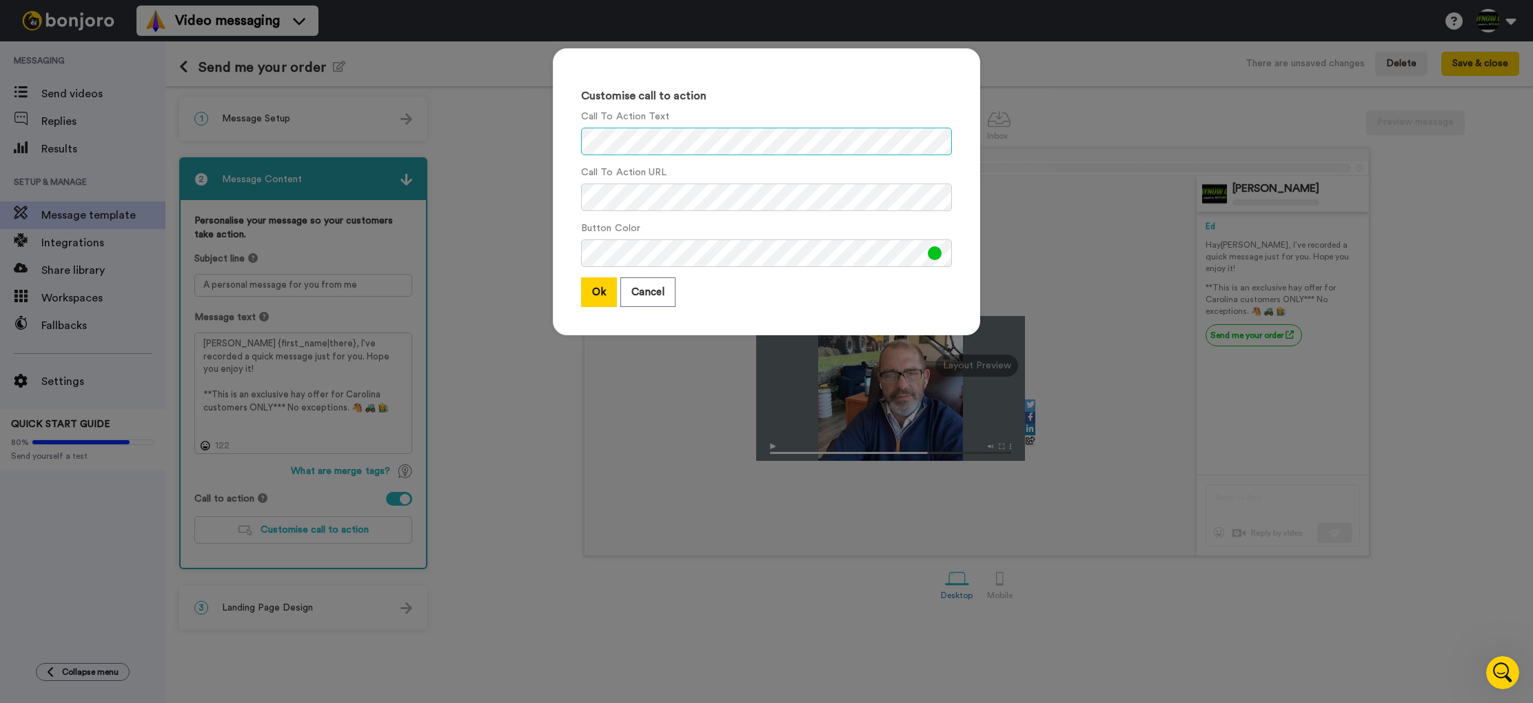
click at [571, 146] on div "Customise call to action Call To Action Text Call To Action URL Button Color Ok…" at bounding box center [766, 191] width 427 height 287
click at [643, 293] on button "Cancel" at bounding box center [648, 292] width 55 height 30
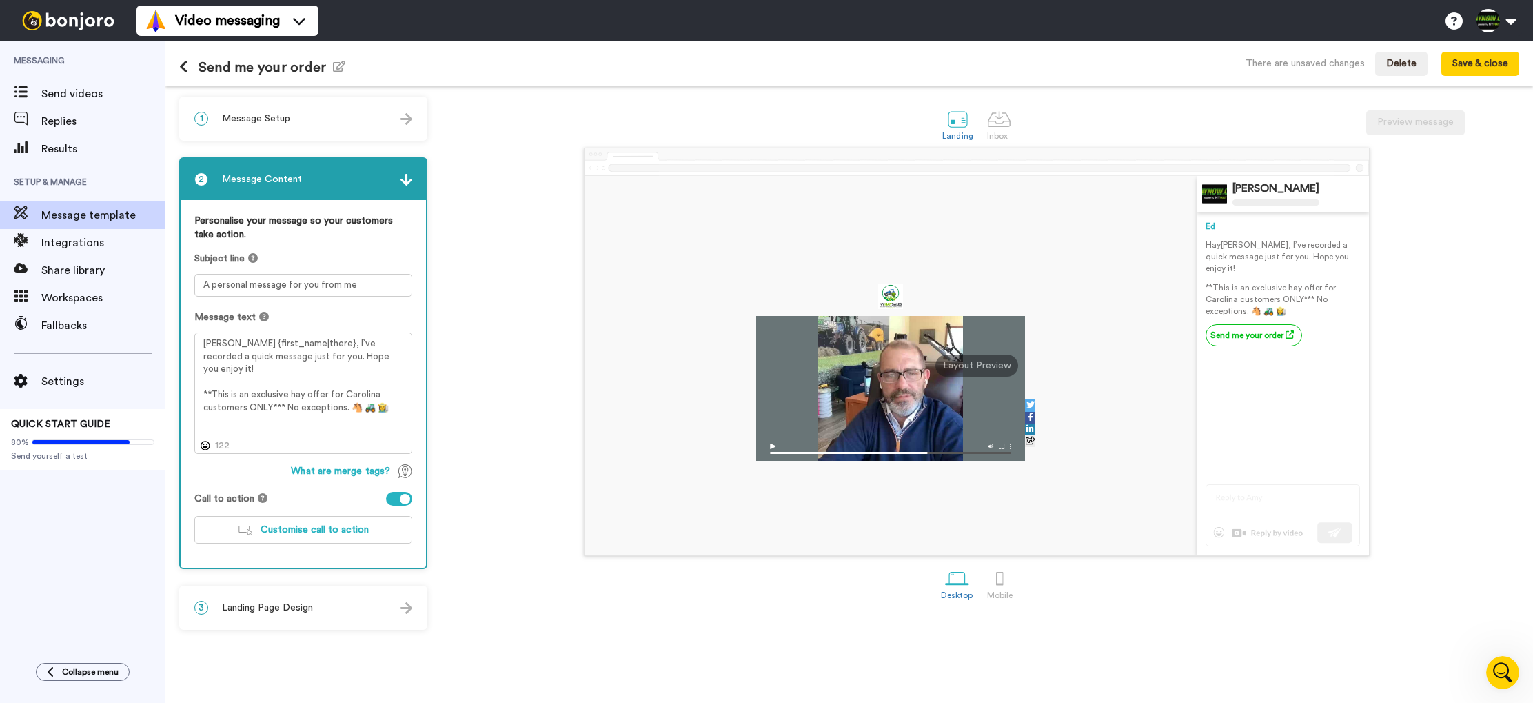
click at [398, 498] on div at bounding box center [399, 499] width 26 height 14
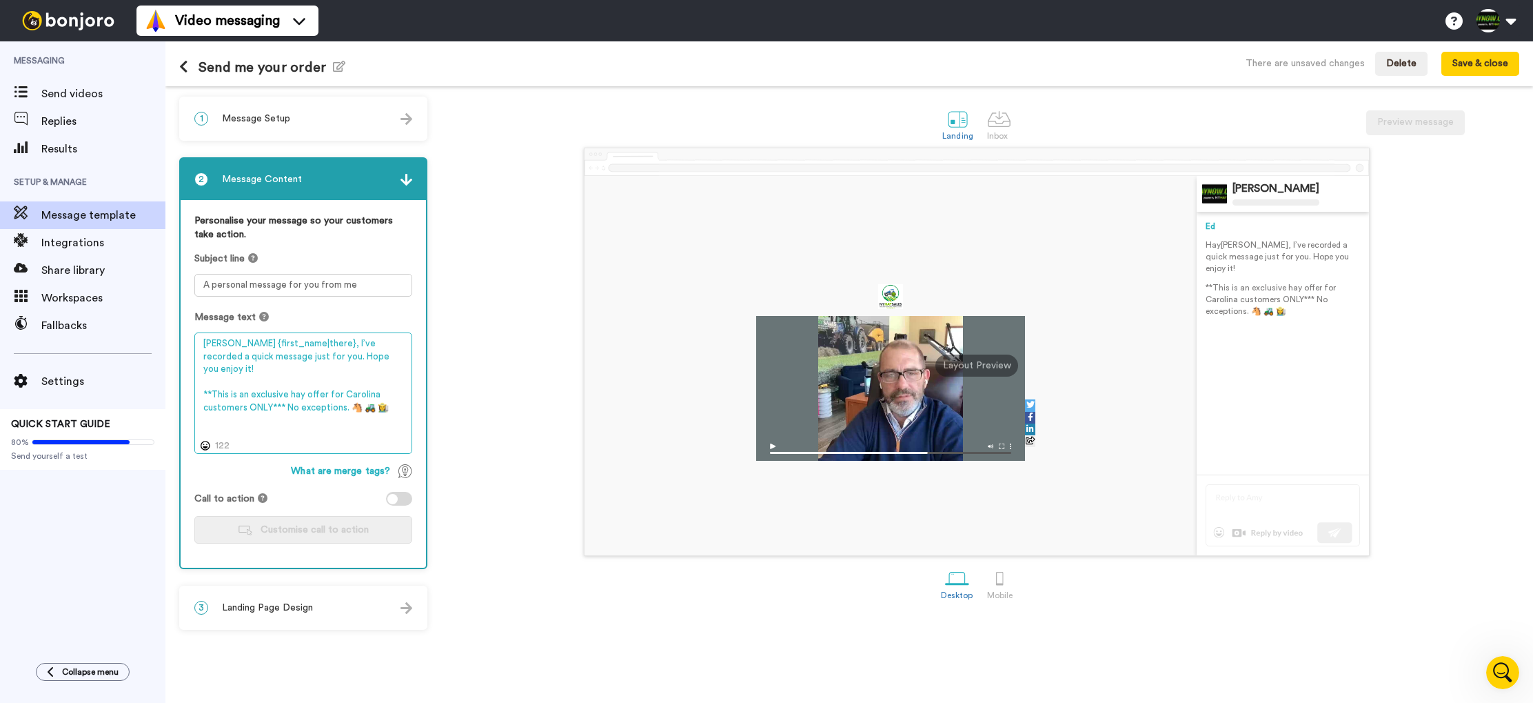
click at [394, 400] on textarea "[PERSON_NAME] {first_name|there}, I’ve recorded a quick message just for you. H…" at bounding box center [303, 392] width 218 height 121
type textarea "[PERSON_NAME] {first_name|there}, I’ve recorded a quick message just for you. H…"
click at [964, 128] on div at bounding box center [958, 119] width 24 height 24
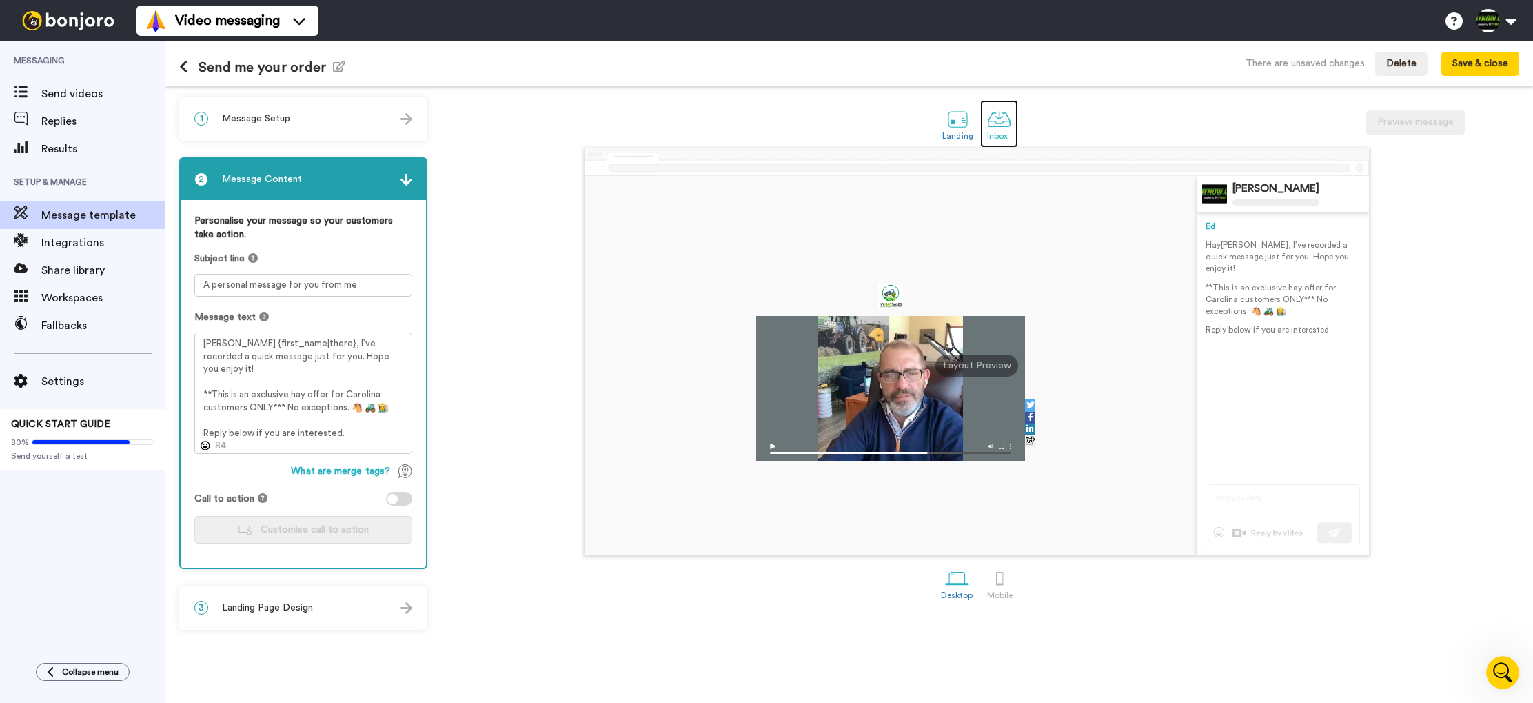
click at [997, 128] on div at bounding box center [999, 119] width 24 height 24
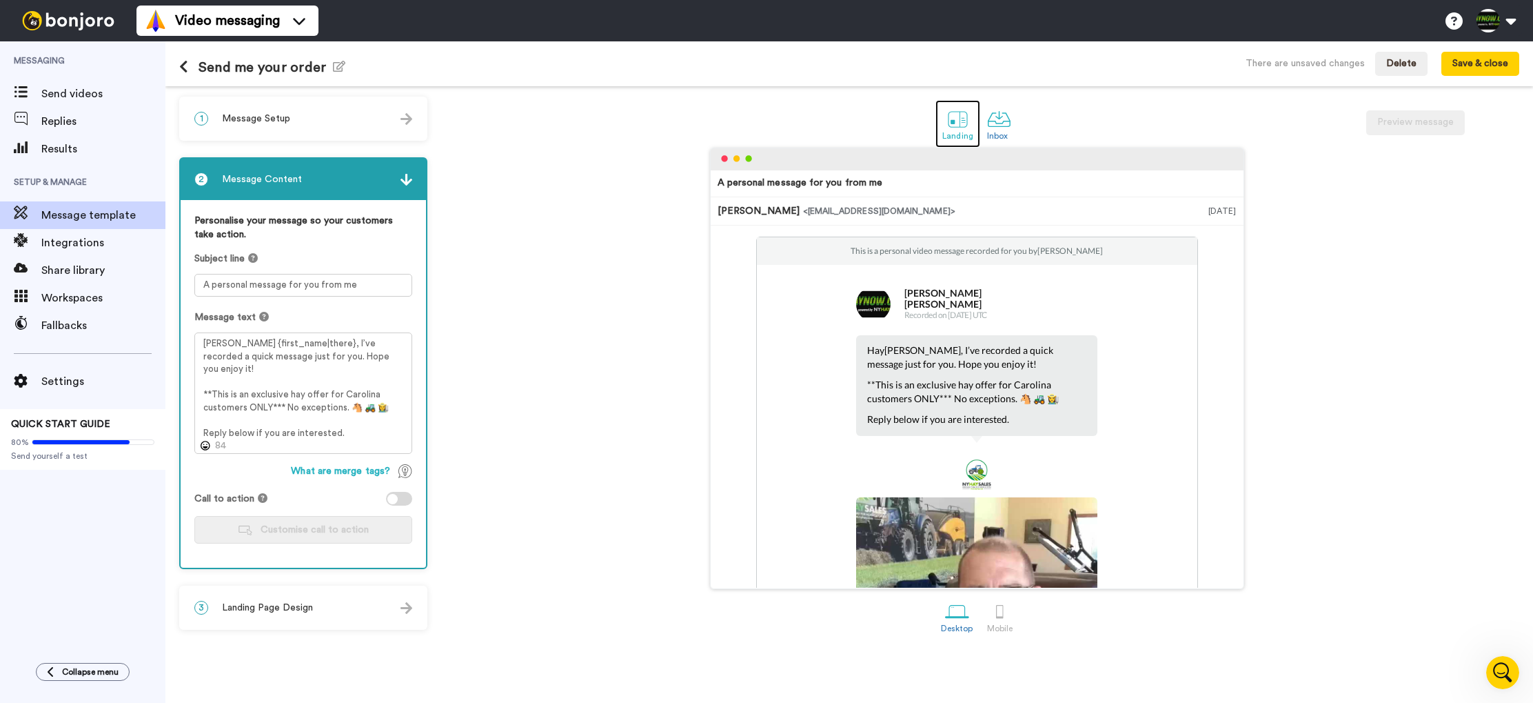
click at [956, 124] on div at bounding box center [958, 119] width 24 height 24
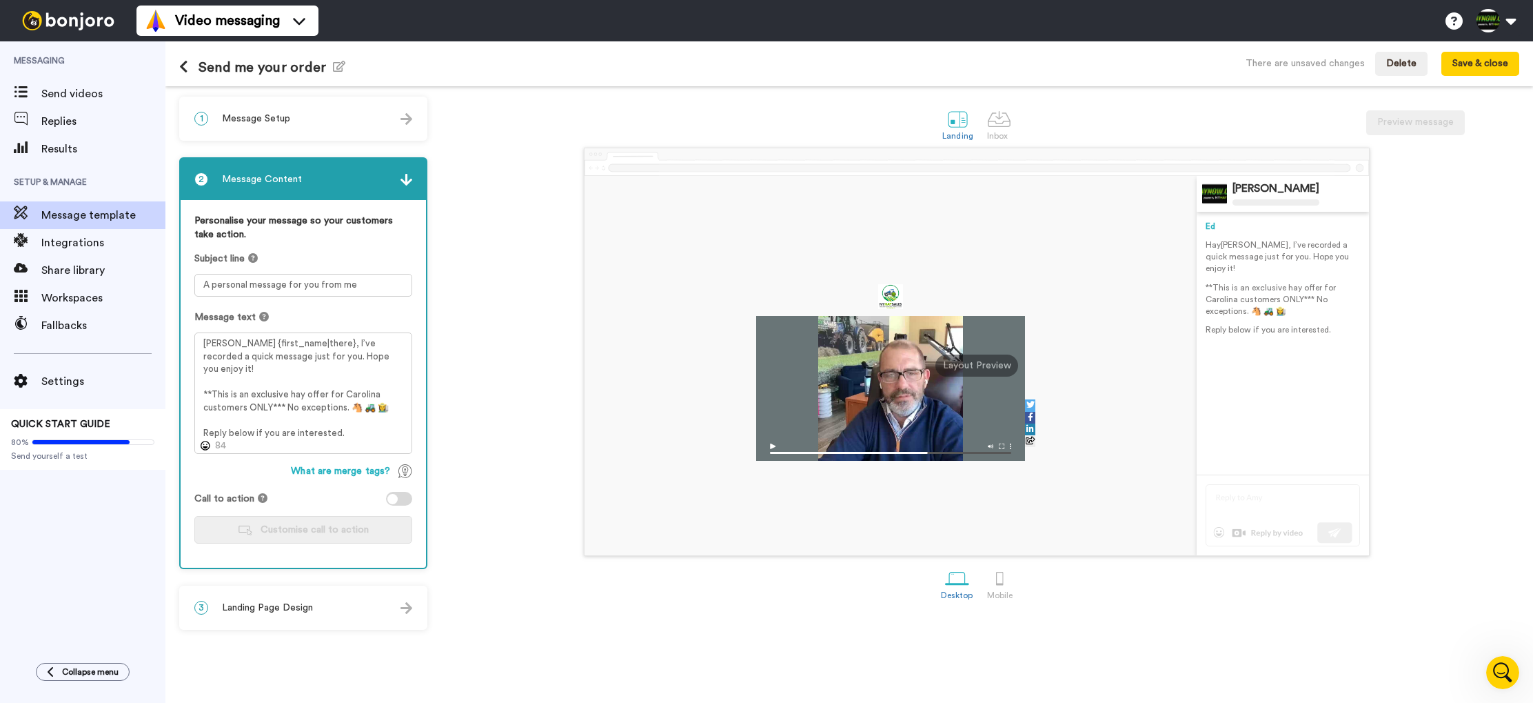
click at [350, 601] on div "3 Landing Page Design" at bounding box center [303, 607] width 245 height 41
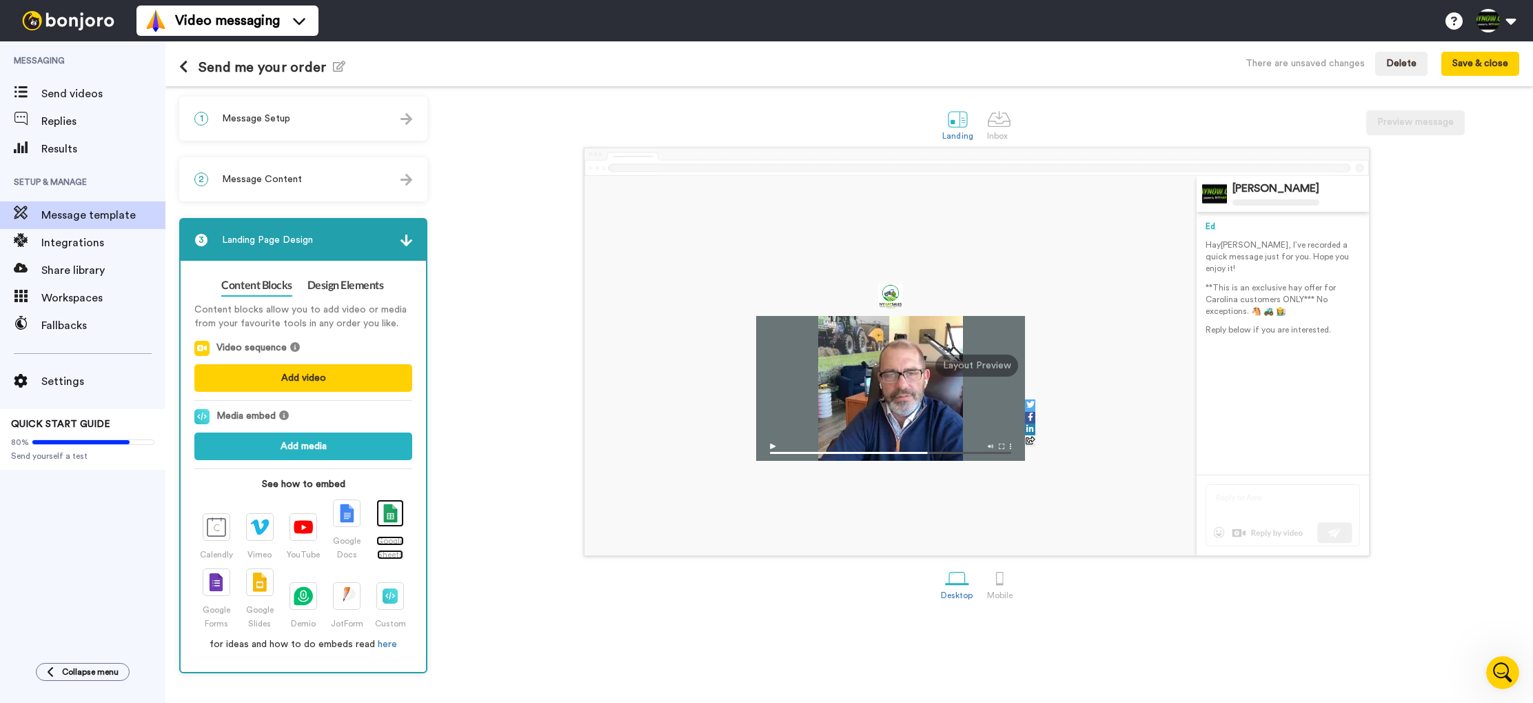
click at [393, 519] on img at bounding box center [390, 512] width 14 height 19
click at [334, 446] on button "Add media" at bounding box center [303, 446] width 218 height 28
